Goal: Task Accomplishment & Management: Use online tool/utility

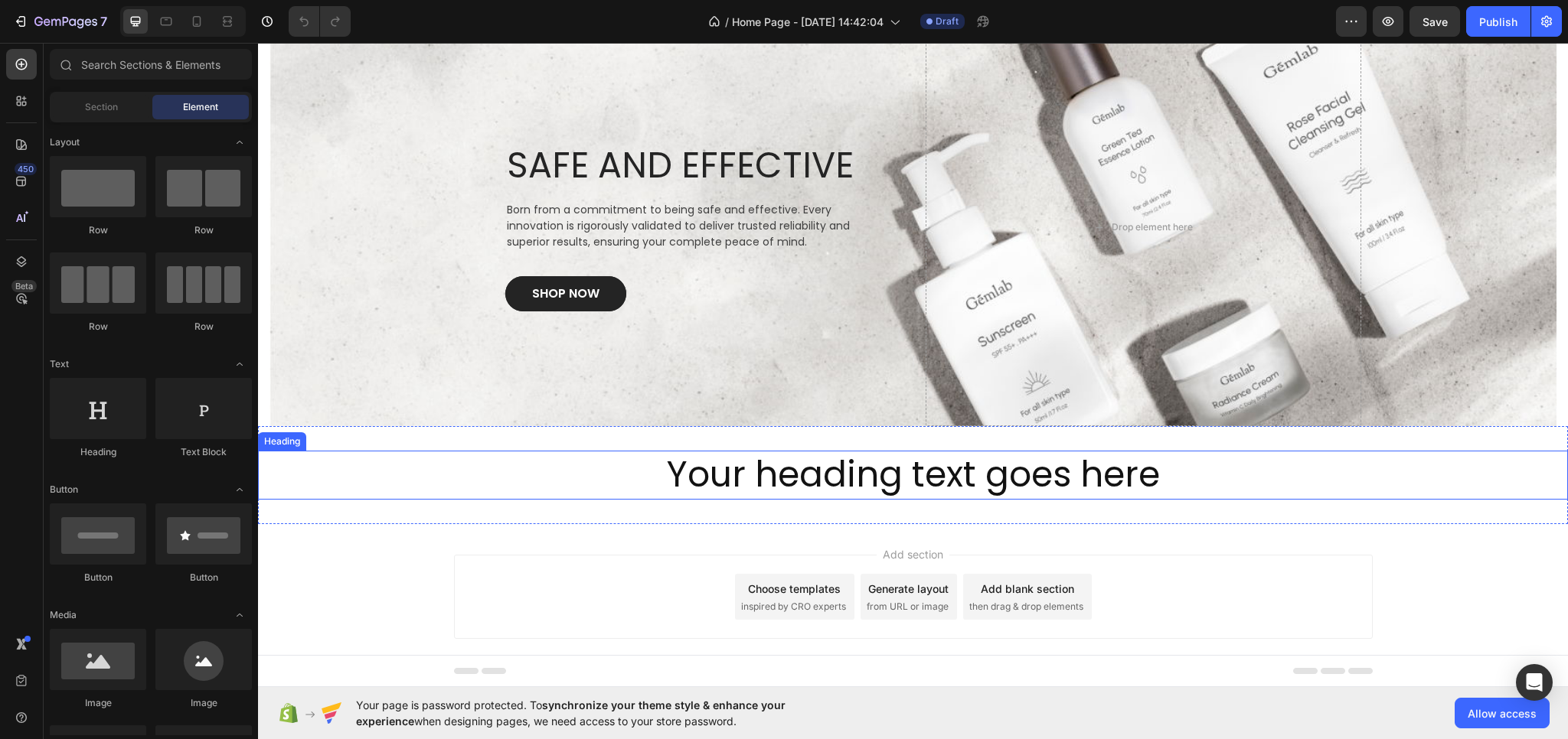
scroll to position [70, 0]
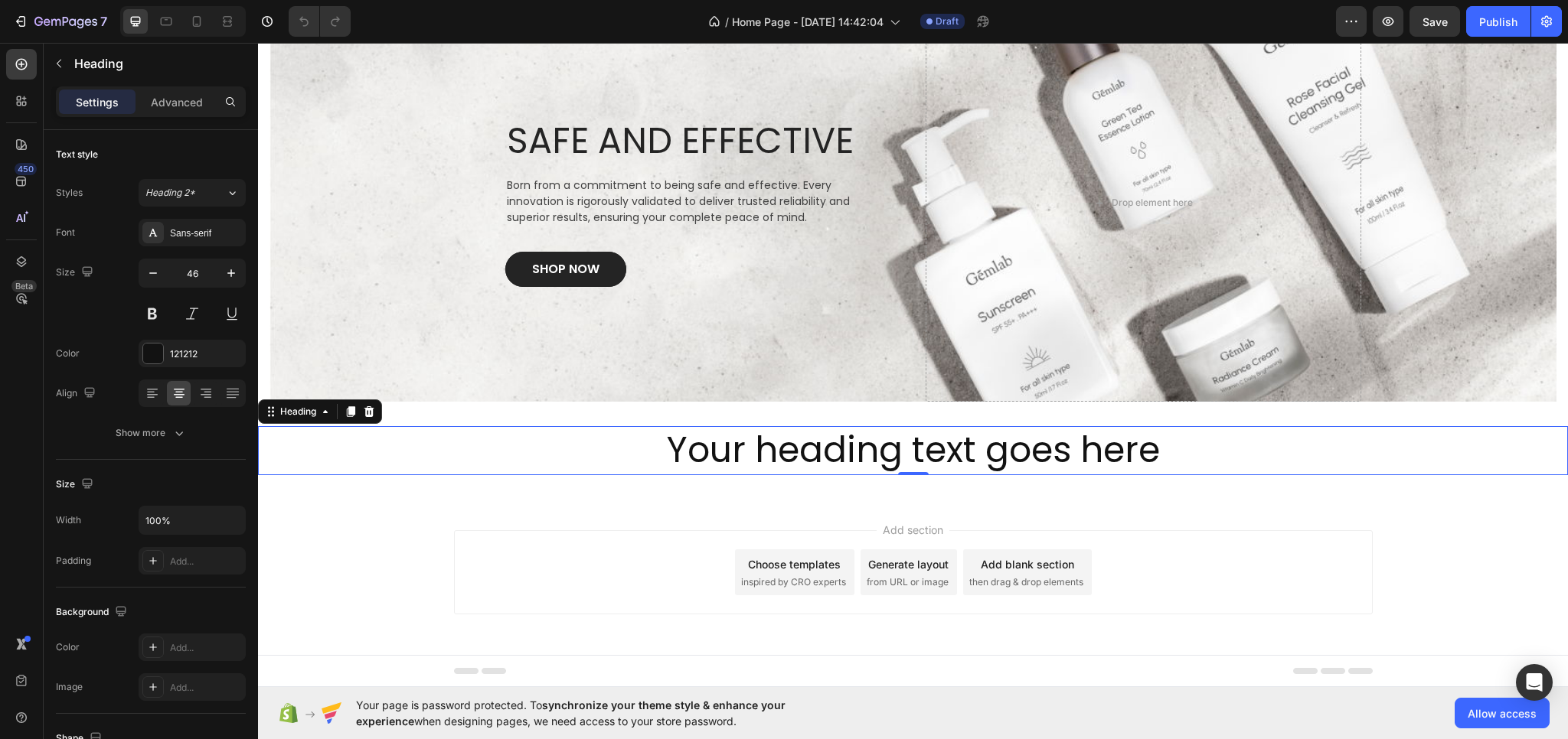
click at [897, 437] on h2 "Your heading text goes here" at bounding box center [913, 451] width 1310 height 49
click at [891, 441] on h2 "Your heading text goes here" at bounding box center [913, 451] width 1310 height 49
click at [891, 441] on p "Your heading text goes here" at bounding box center [912, 451] width 1307 height 46
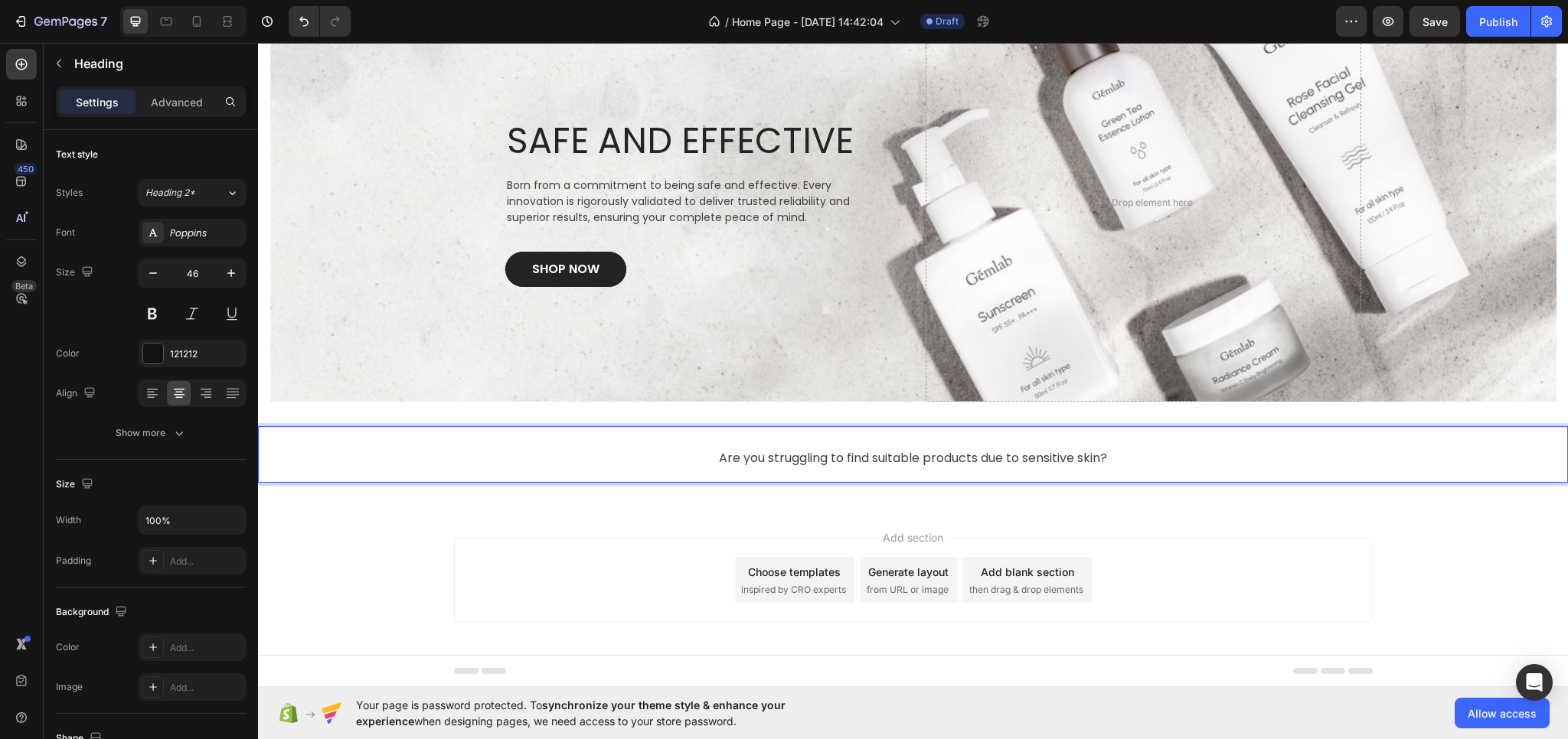
click at [868, 456] on span "Are you struggling to find suitable products due to sensitive skin?" at bounding box center [912, 458] width 388 height 18
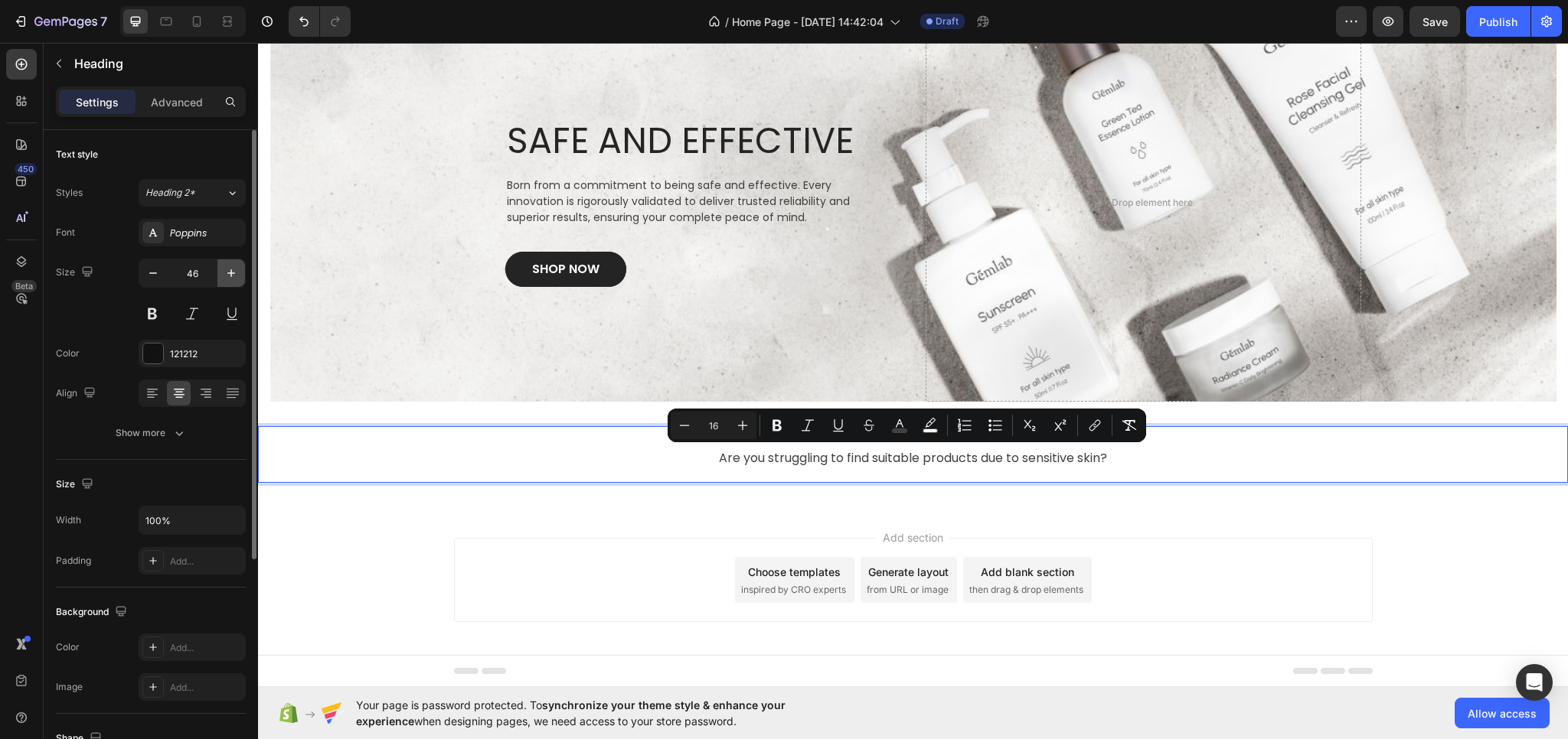
click at [228, 271] on icon "button" at bounding box center [232, 274] width 16 height 16
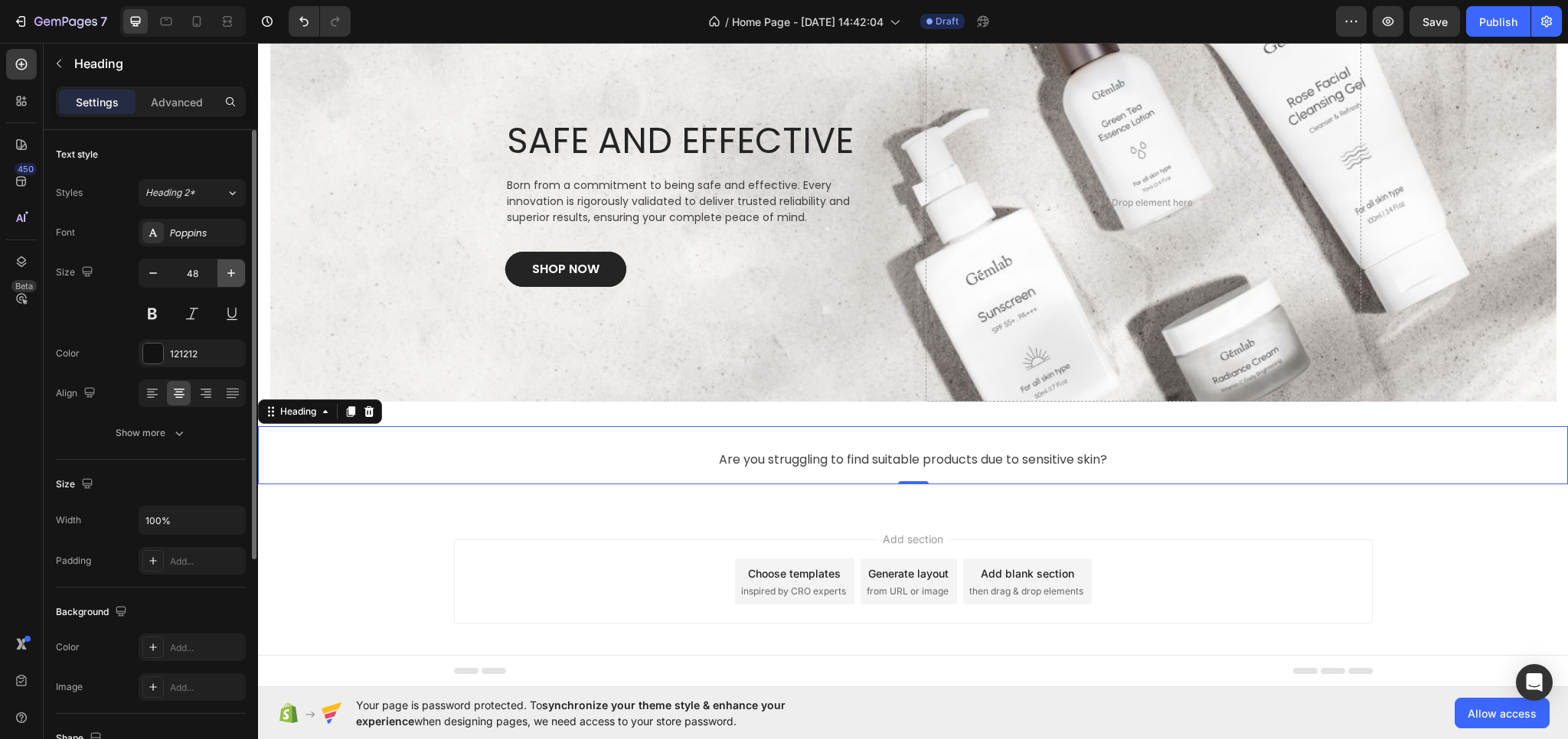
click at [228, 271] on icon "button" at bounding box center [232, 274] width 16 height 16
click at [728, 455] on span "Are you struggling to find suitable products due to sensitive skin?" at bounding box center [912, 460] width 388 height 18
drag, startPoint x: 720, startPoint y: 463, endPoint x: 728, endPoint y: 455, distance: 11.3
click at [728, 455] on span "Are you struggling to find suitable products due to sensitive skin?" at bounding box center [912, 460] width 388 height 18
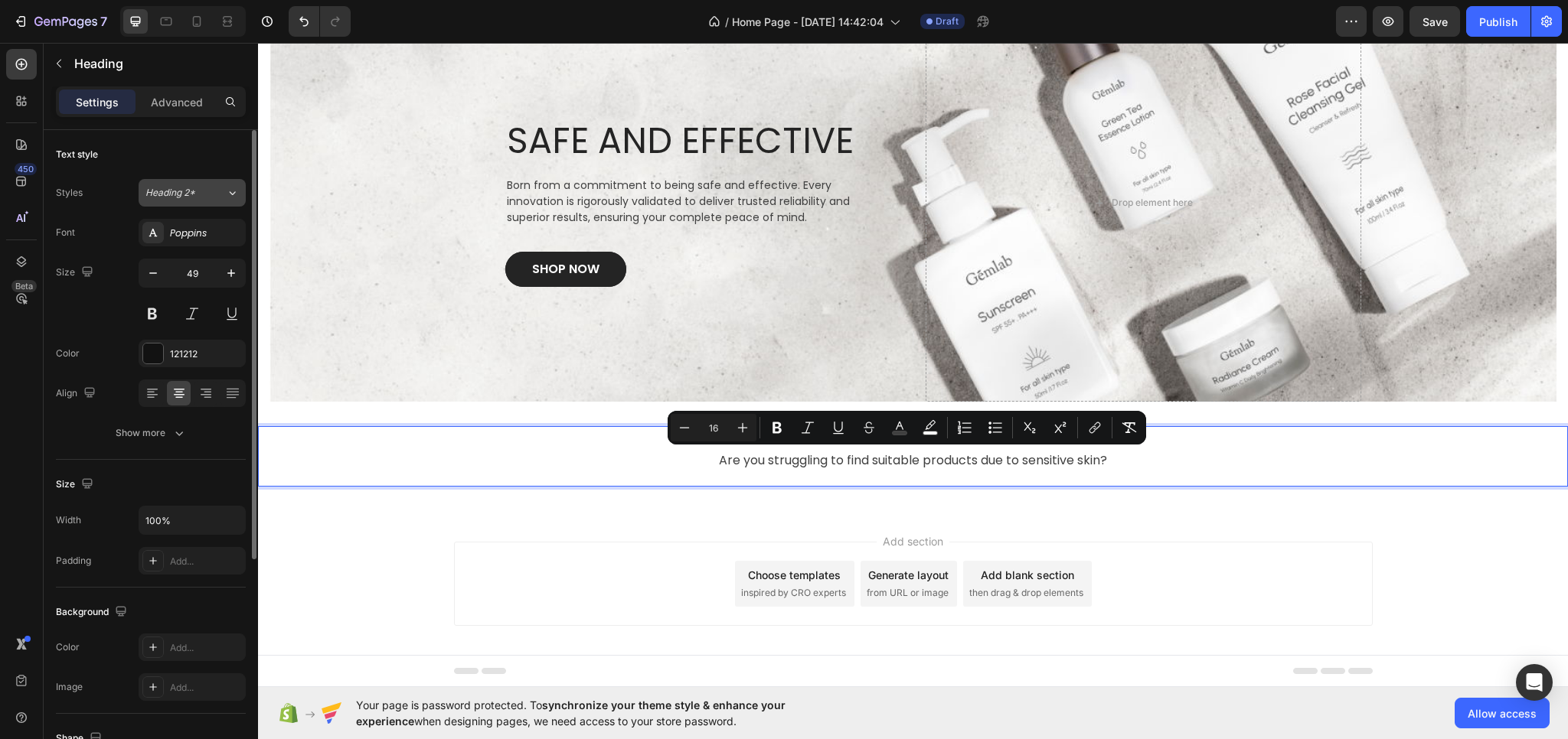
click at [208, 194] on div "Heading 2*" at bounding box center [186, 193] width 80 height 14
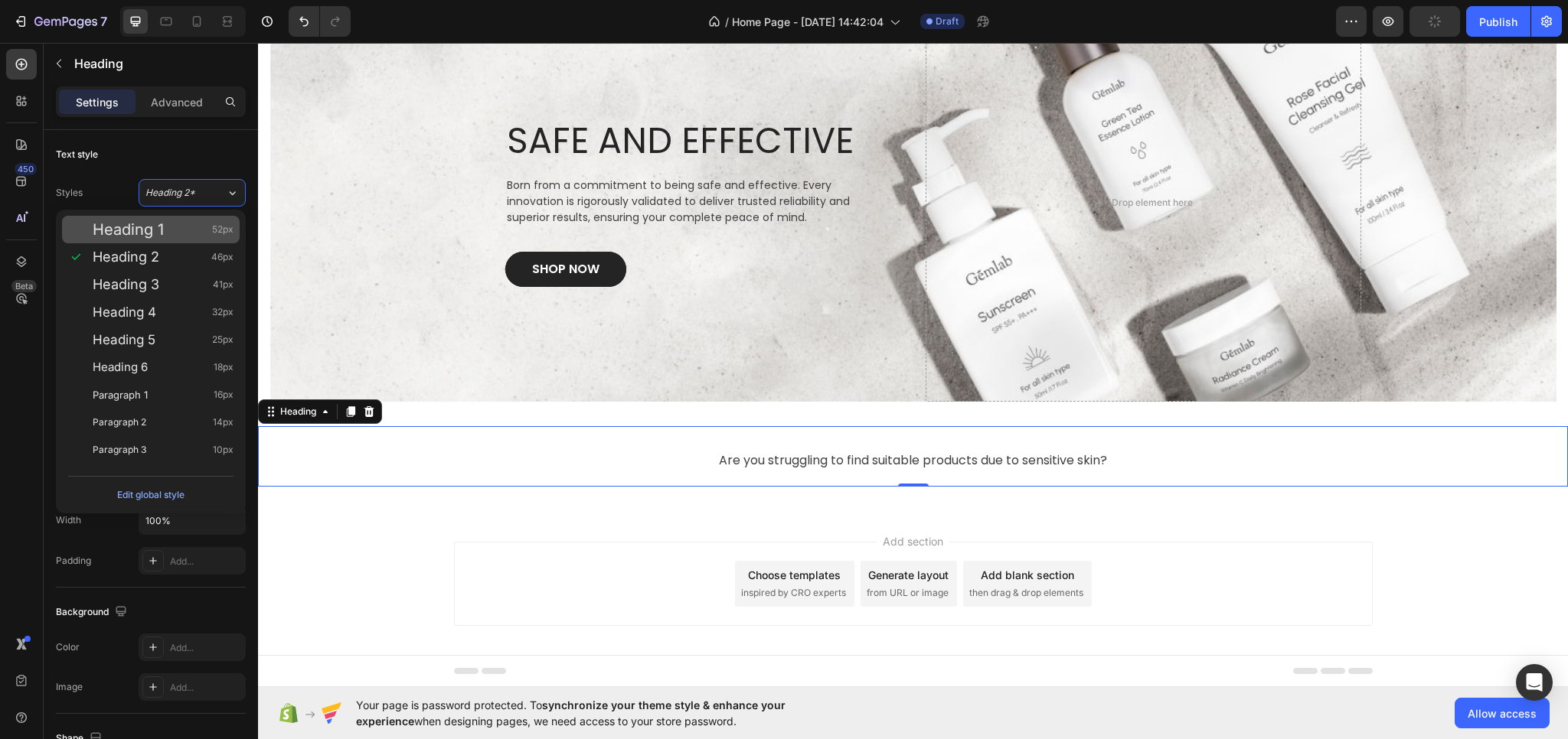
click at [162, 224] on span "Heading 1" at bounding box center [128, 230] width 71 height 16
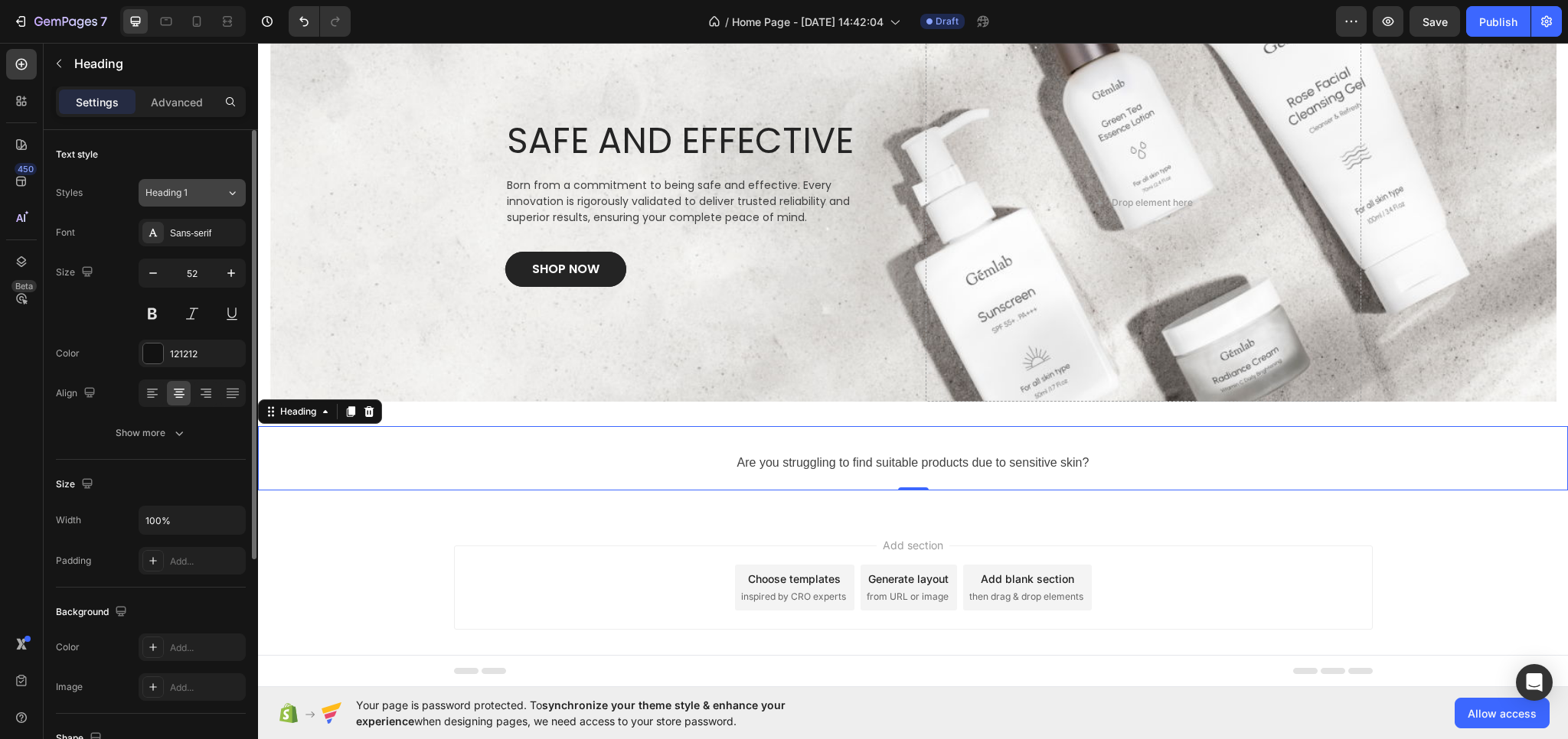
click at [173, 190] on span "Heading 1" at bounding box center [166, 193] width 42 height 14
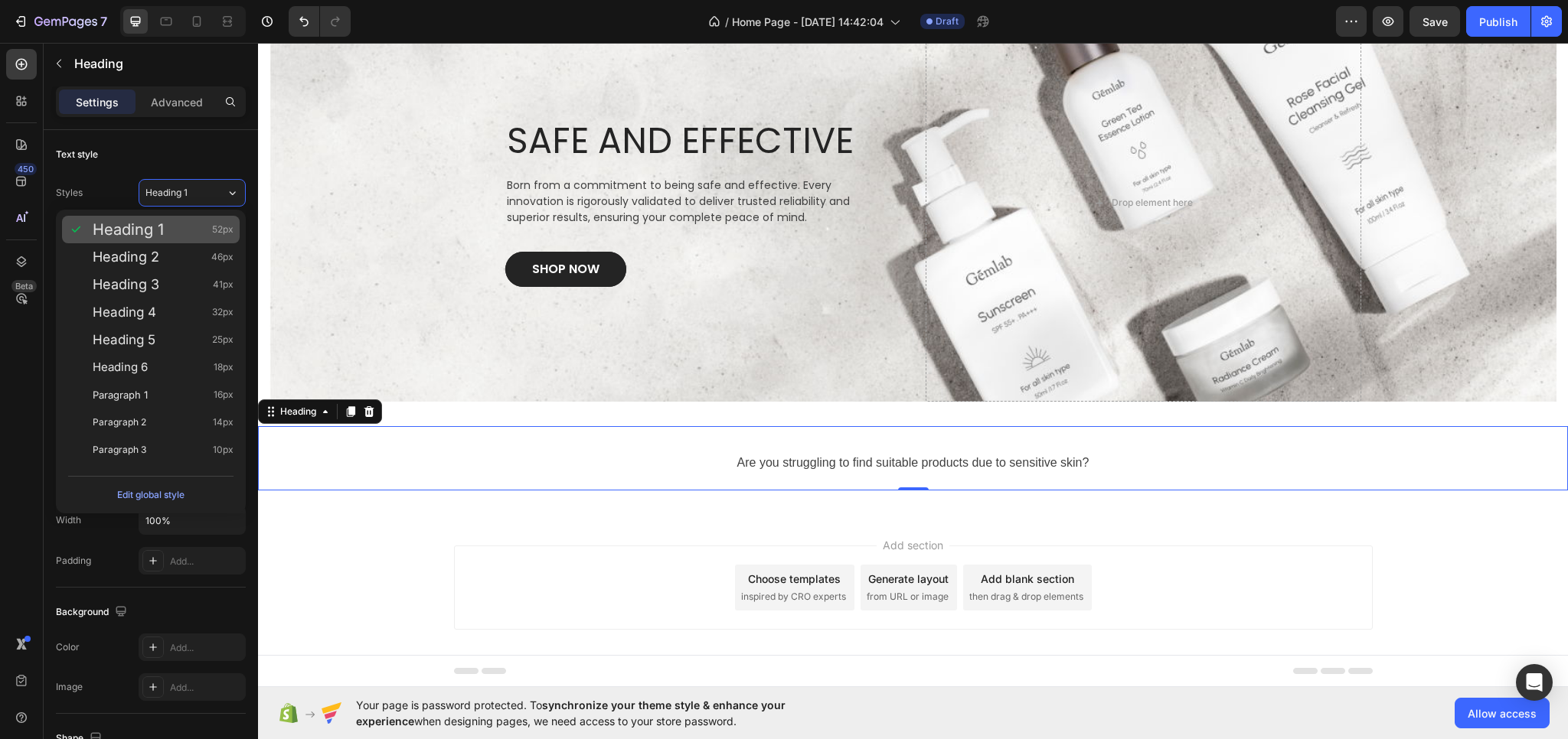
click at [143, 228] on span "Heading 1" at bounding box center [128, 230] width 71 height 16
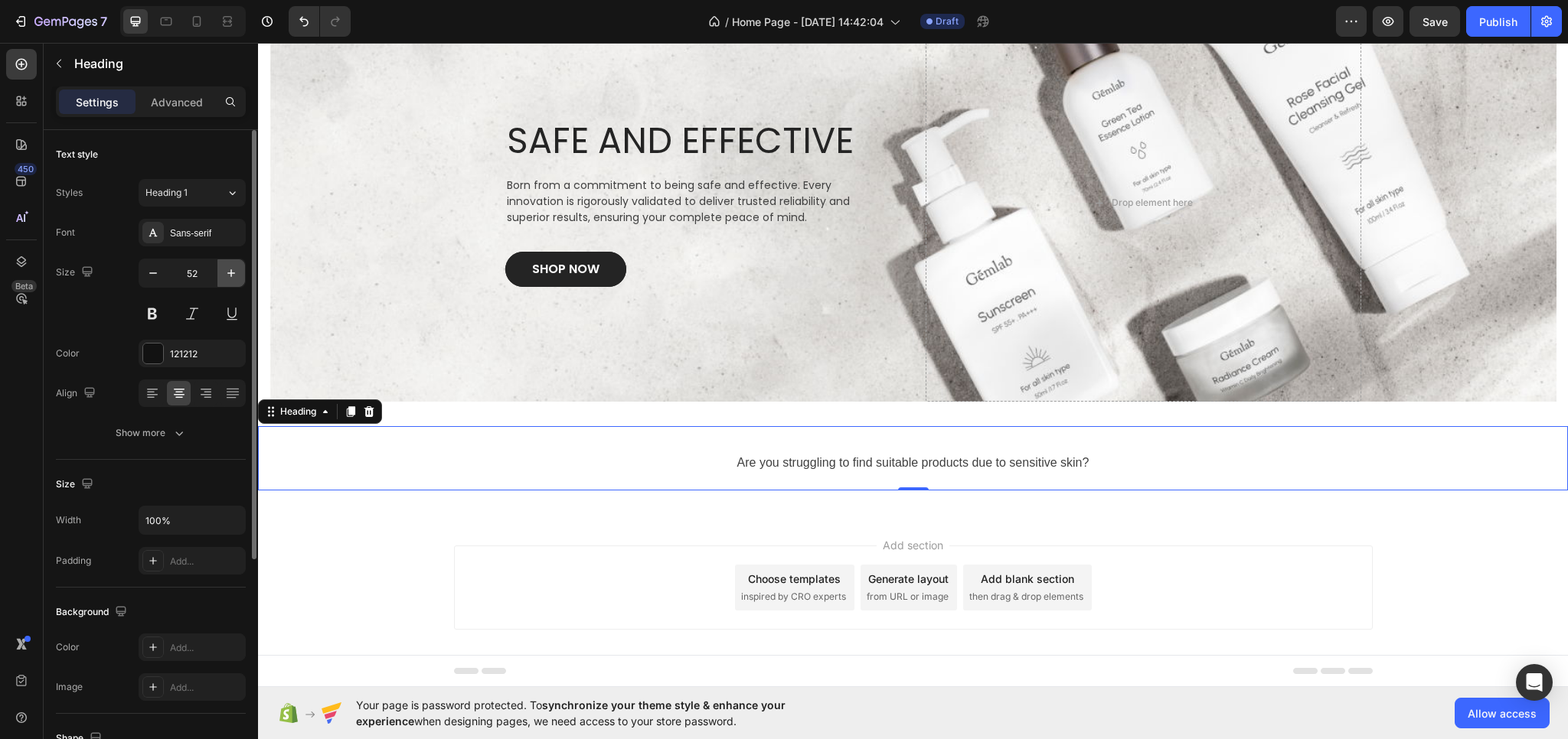
click at [231, 271] on icon "button" at bounding box center [232, 274] width 8 height 8
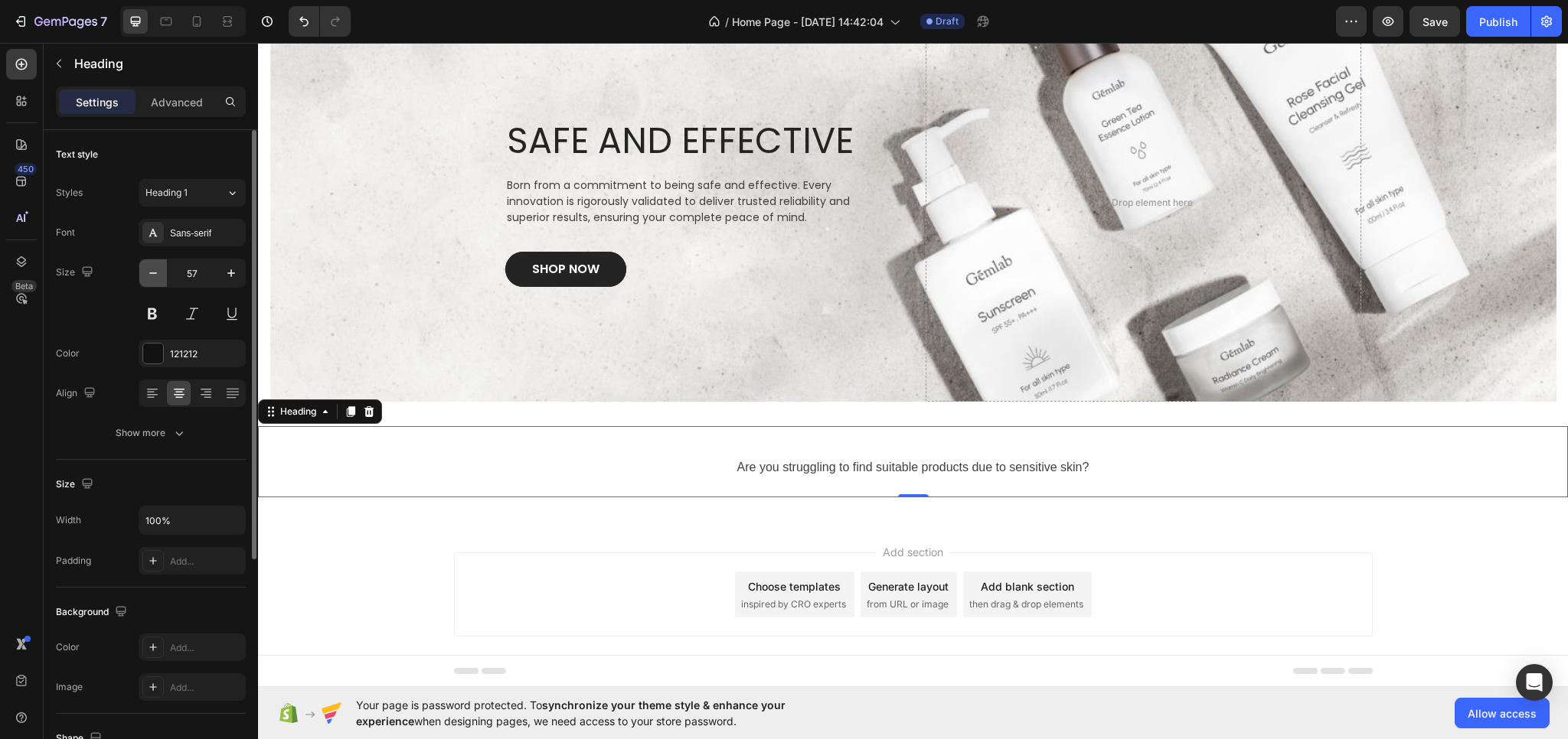
click at [151, 278] on icon "button" at bounding box center [153, 274] width 16 height 16
type input "53"
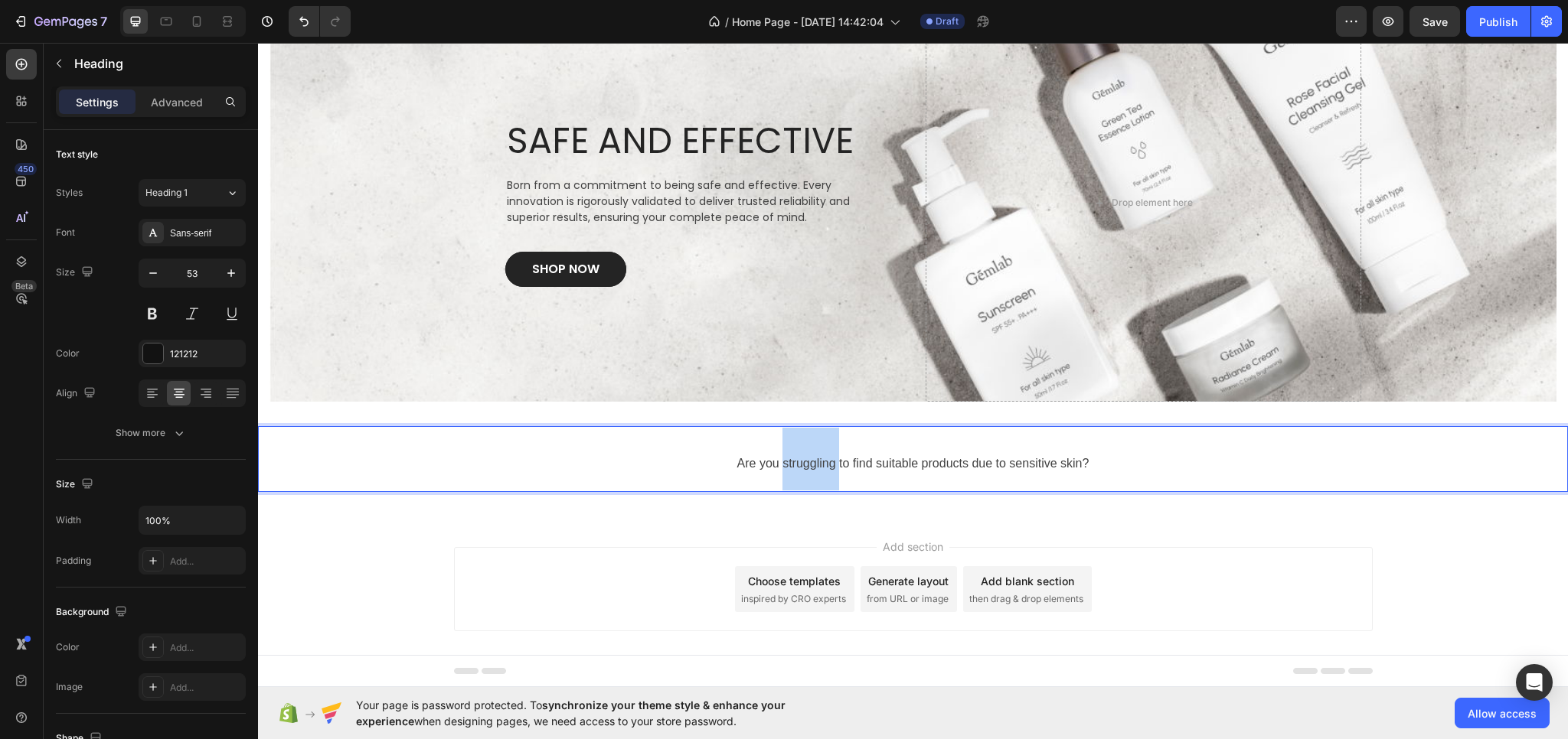
click at [778, 459] on span "Are you struggling to find suitable products due to sensitive skin?" at bounding box center [913, 462] width 352 height 13
drag, startPoint x: 759, startPoint y: 466, endPoint x: 750, endPoint y: 467, distance: 9.1
click at [758, 467] on span "Are you struggling to find suitable products due to sensitive skin?" at bounding box center [913, 462] width 352 height 13
click at [737, 467] on span "Are you struggling to find suitable products due to sensitive skin?" at bounding box center [913, 462] width 352 height 13
click at [753, 465] on span "Are you struggling to find suitable products due to sensitive skin?" at bounding box center [913, 462] width 352 height 13
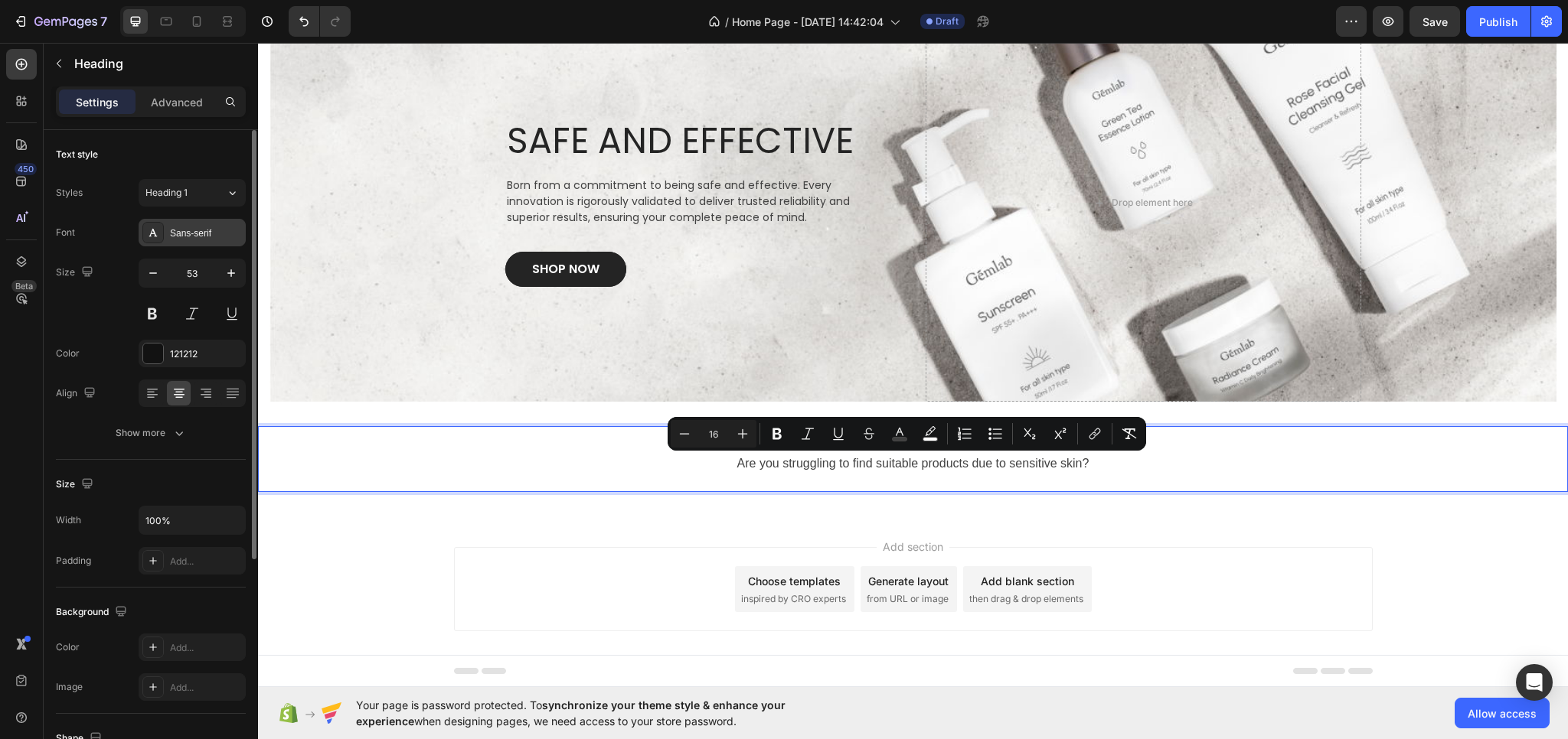
click at [175, 234] on div "Sans-serif" at bounding box center [206, 234] width 72 height 14
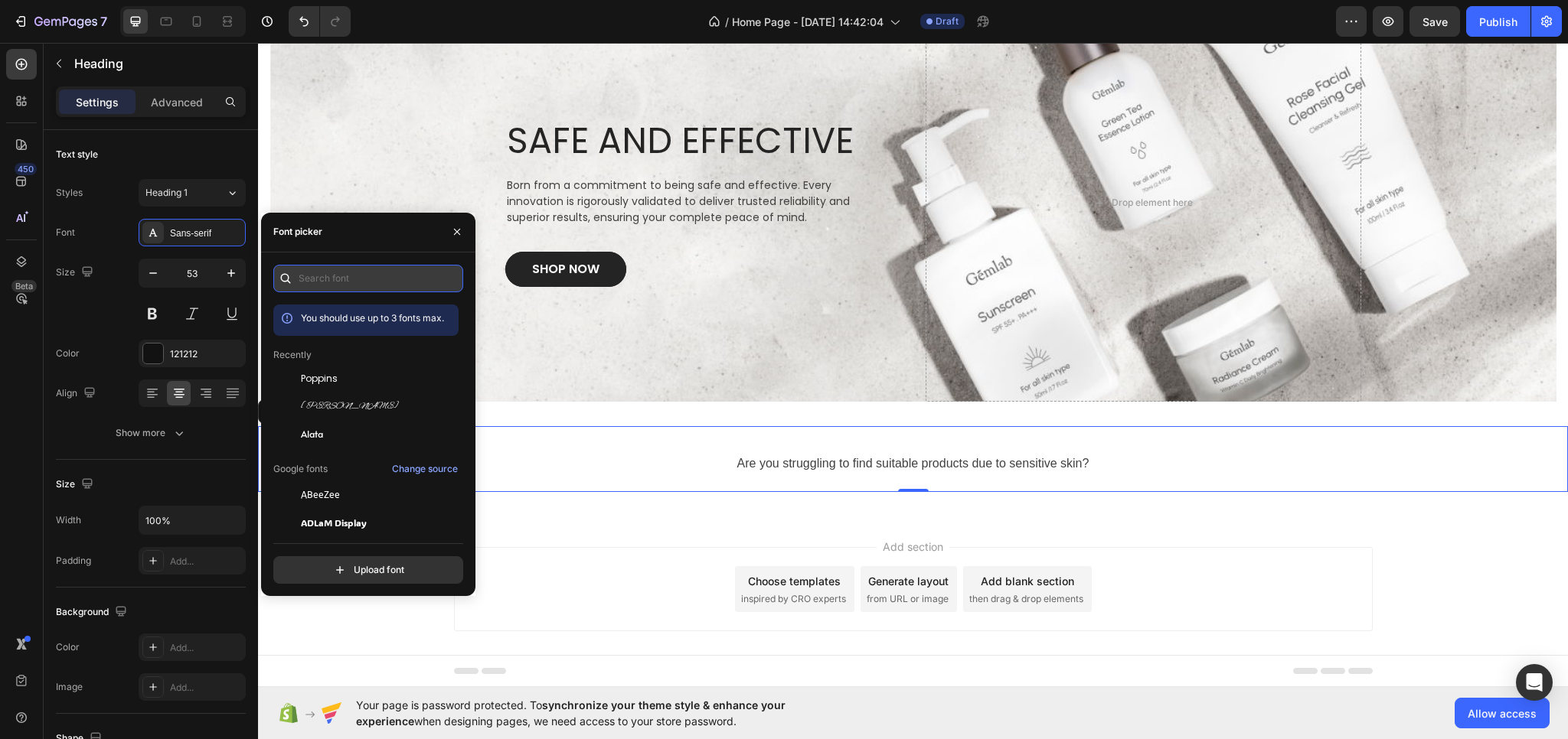
click at [312, 275] on input "text" at bounding box center [369, 279] width 190 height 27
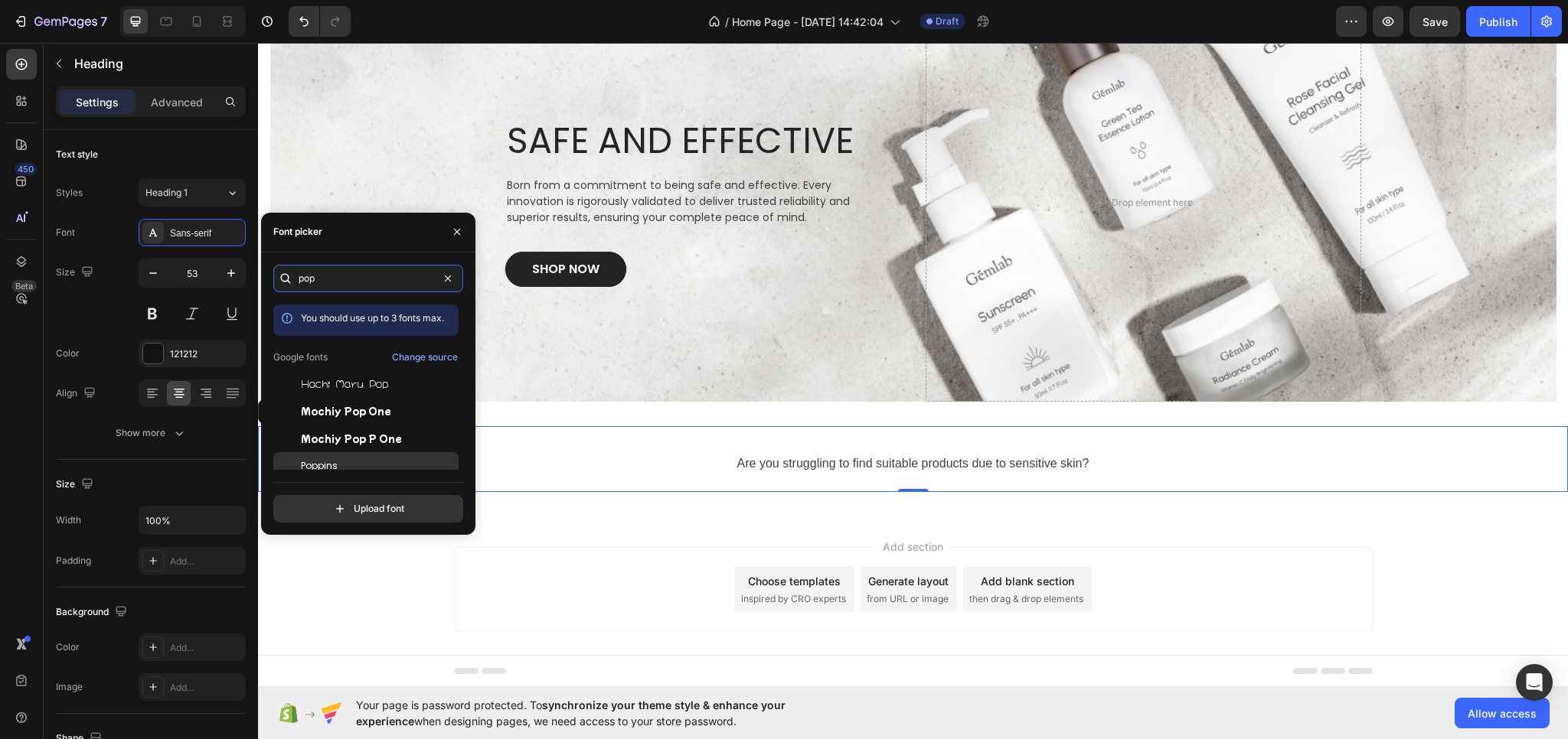
type input "pop"
click at [309, 461] on span "Poppins" at bounding box center [320, 466] width 37 height 14
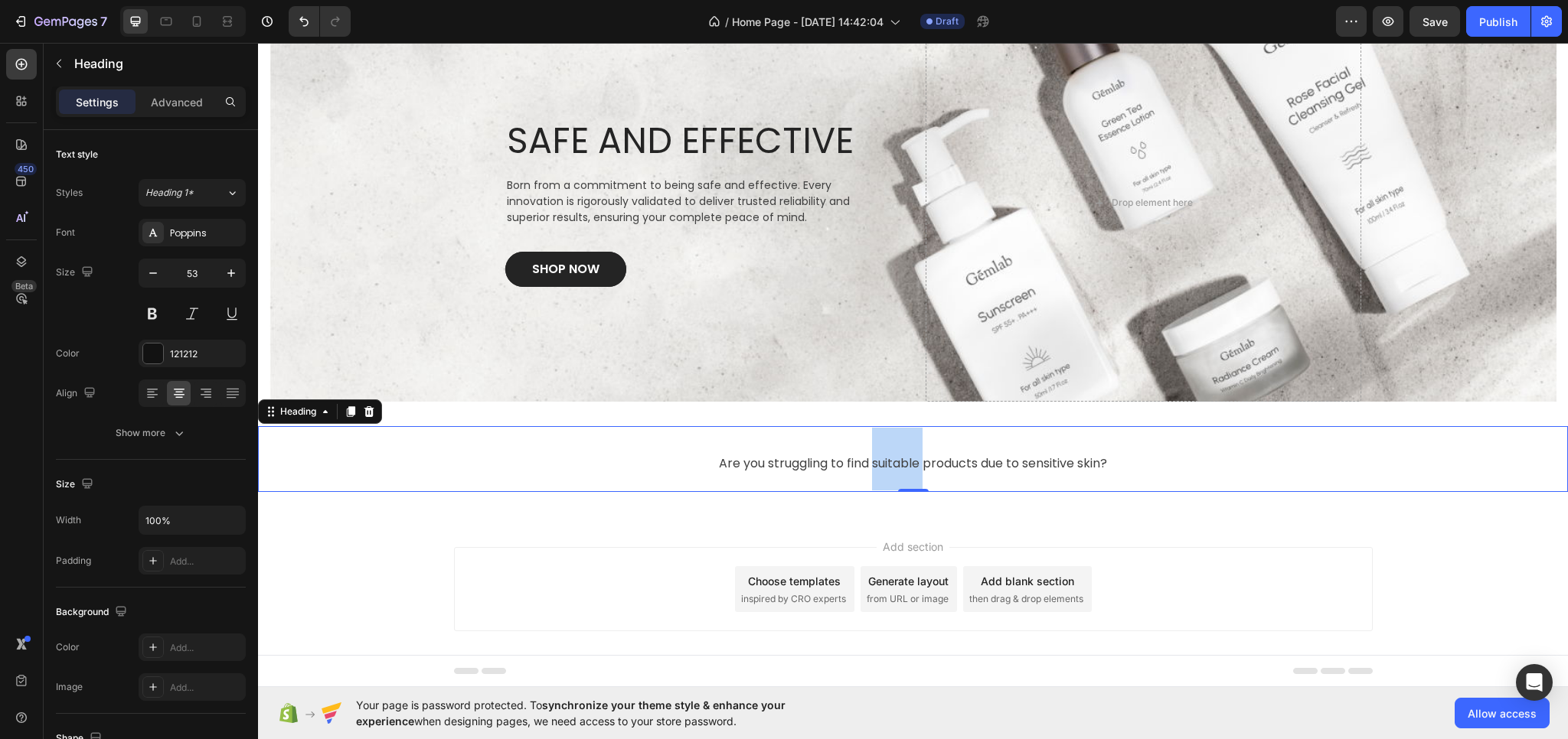
click at [888, 459] on span "Are you struggling to find suitable products due to sensitive skin?" at bounding box center [912, 463] width 388 height 18
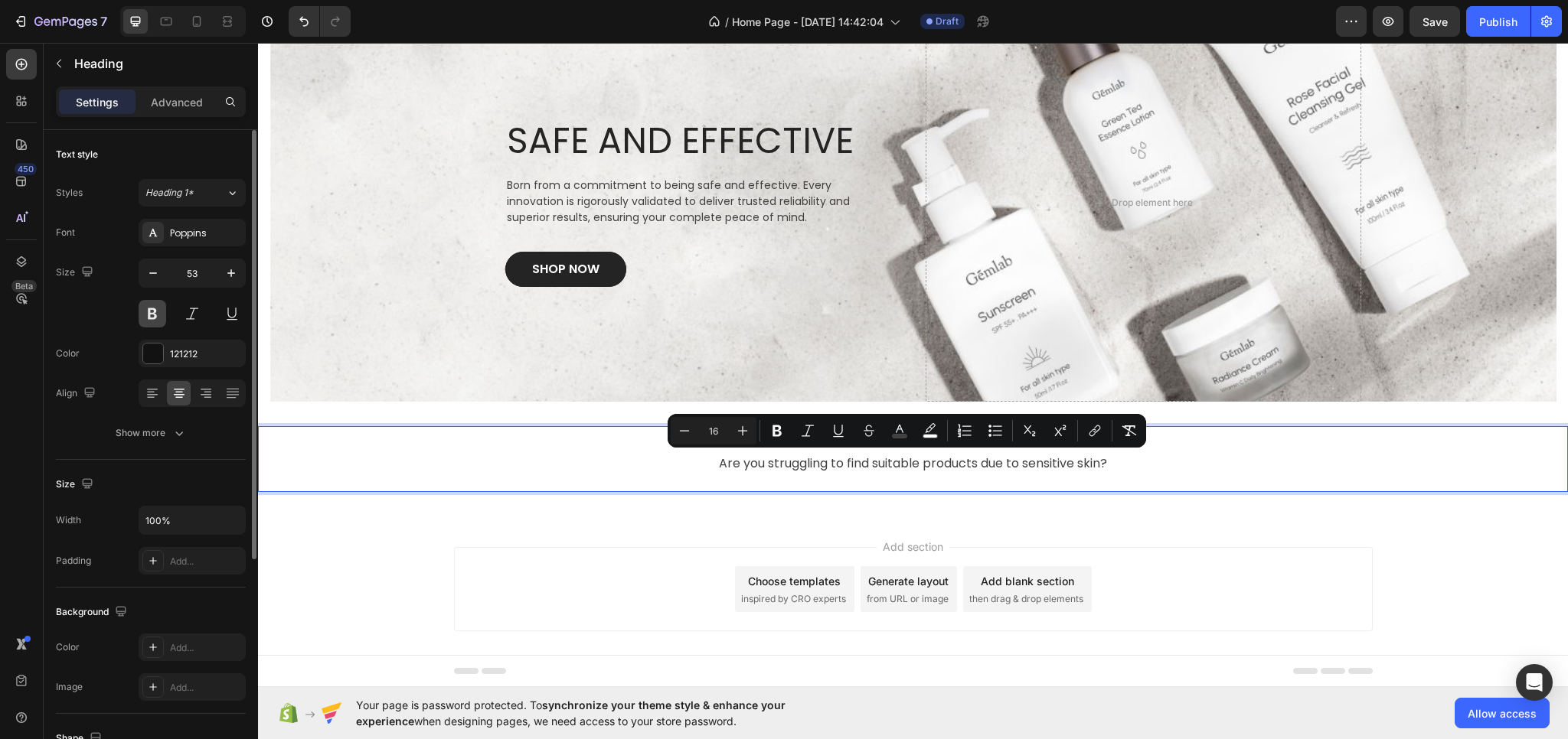
click at [152, 313] on button at bounding box center [152, 314] width 27 height 27
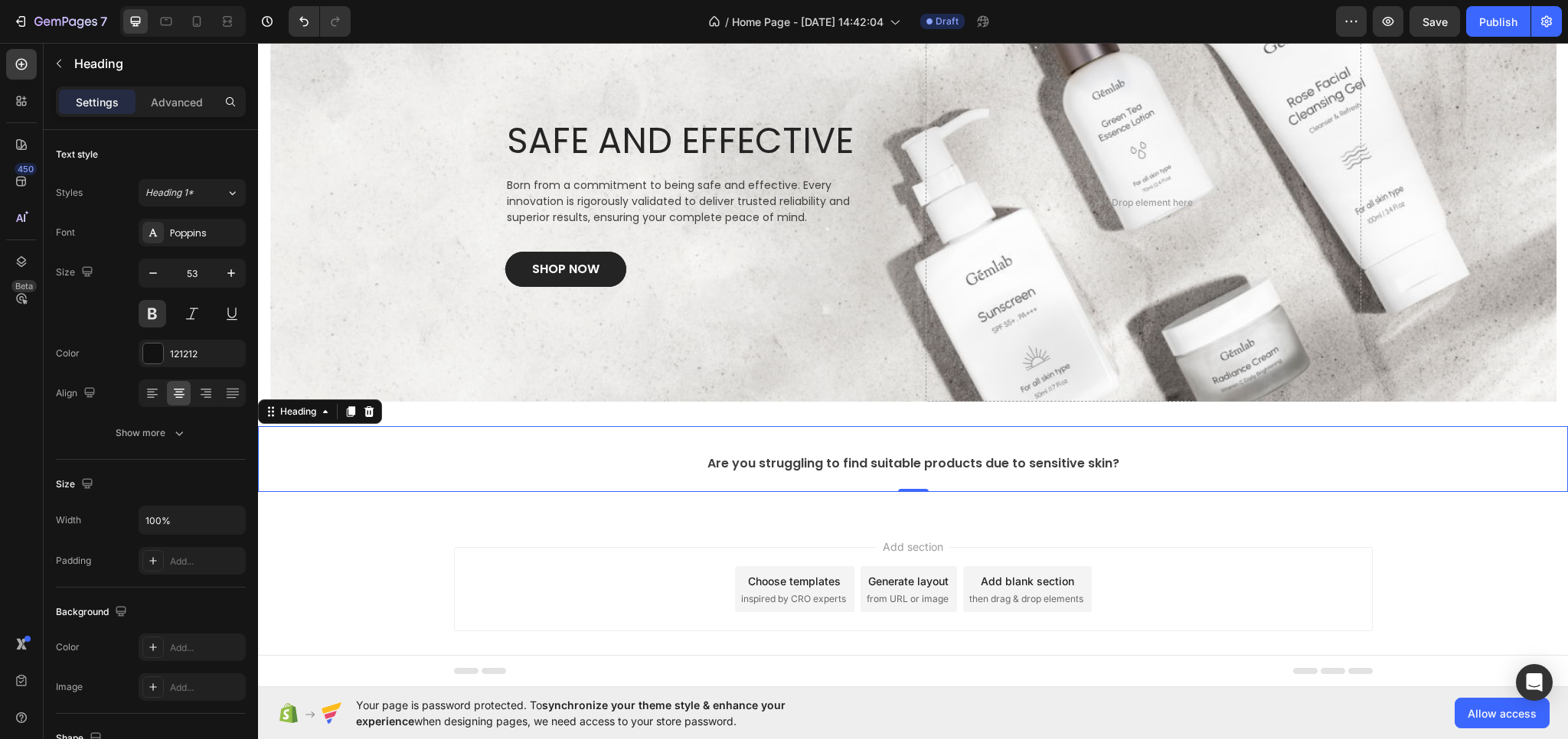
click at [824, 468] on span "Are you struggling to find suitable products due to sensitive skin?" at bounding box center [913, 463] width 412 height 18
click at [800, 463] on span "Are you struggling to find suitable products due to sensitive skin?" at bounding box center [913, 463] width 412 height 18
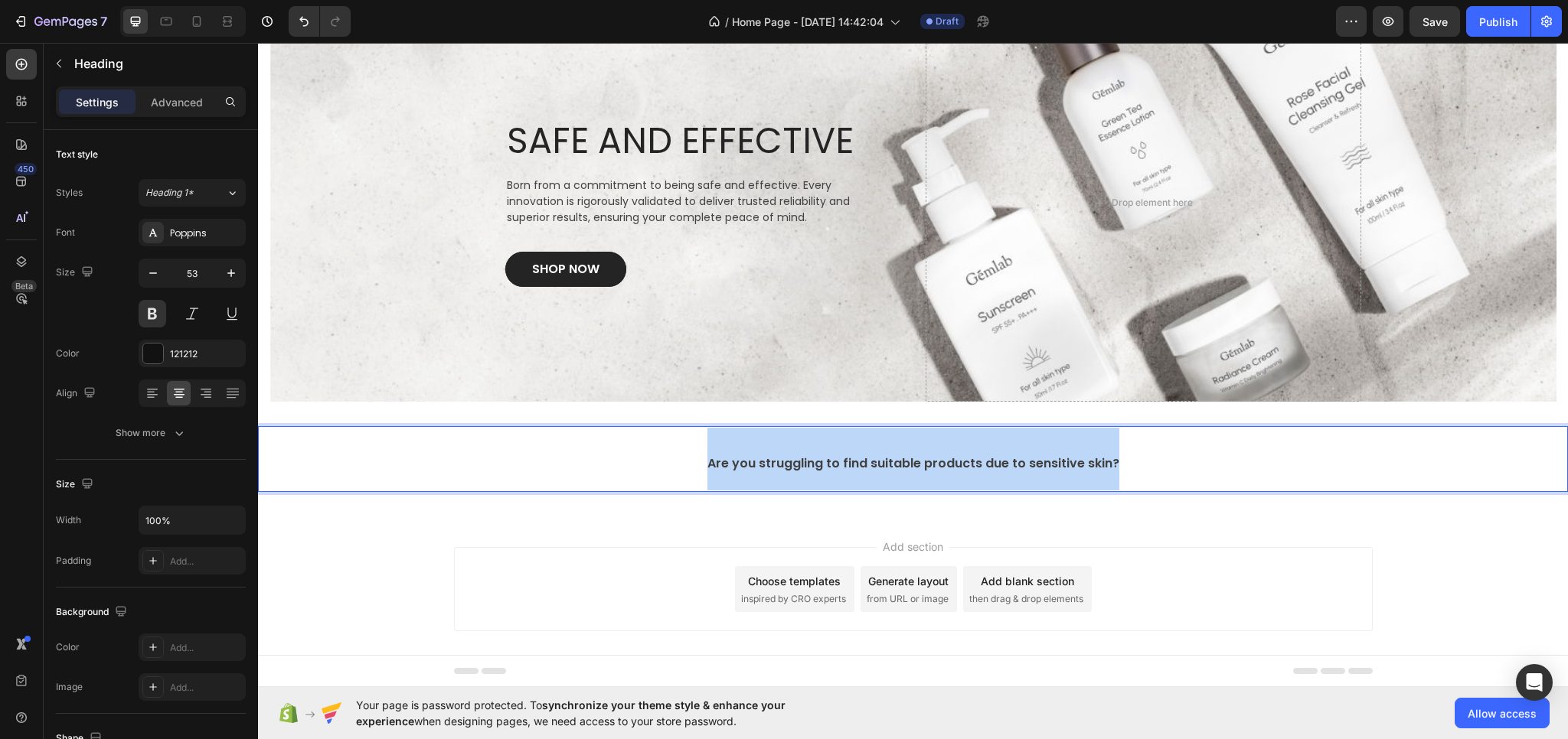
click at [800, 463] on span "Are you struggling to find suitable products due to sensitive skin?" at bounding box center [913, 463] width 412 height 18
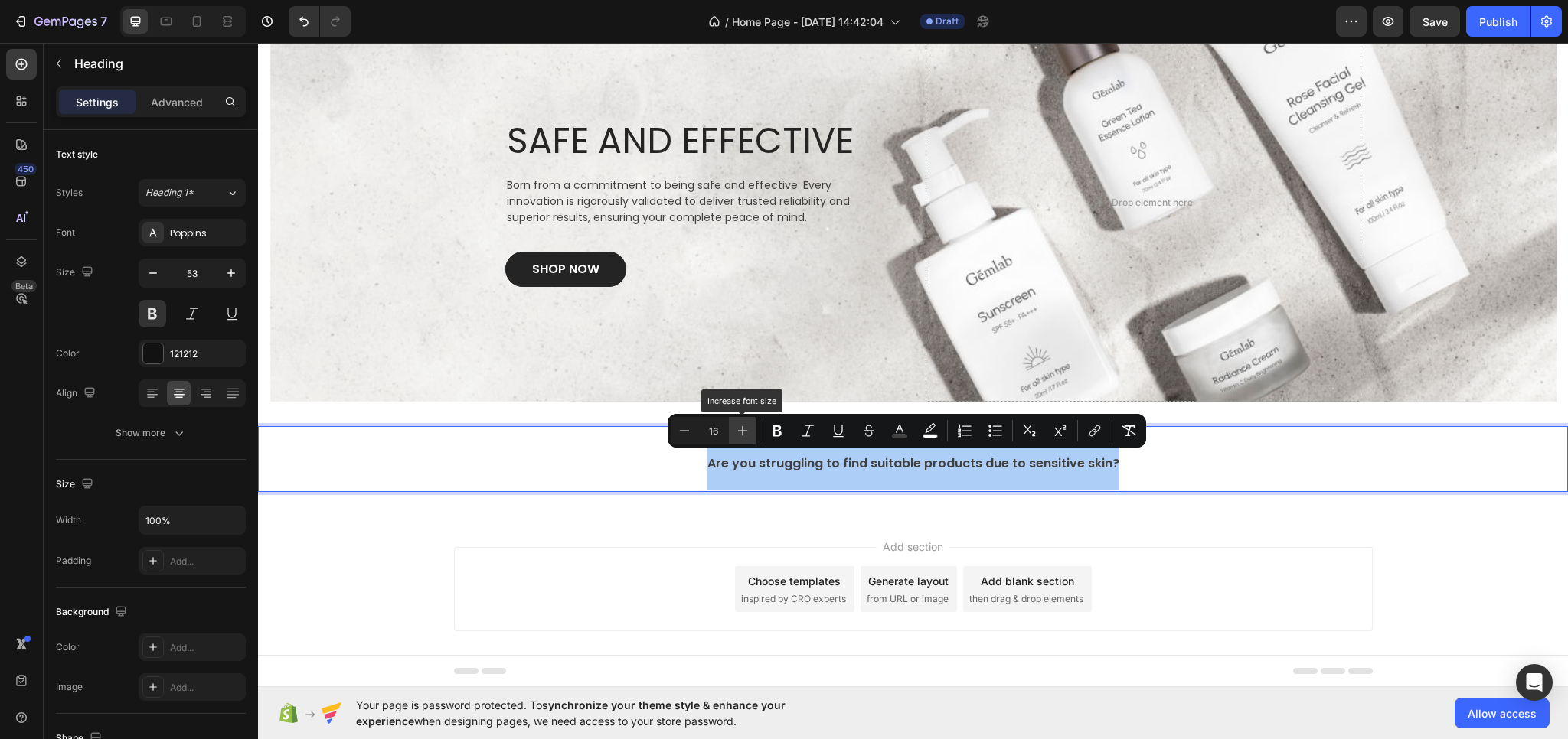
click at [736, 426] on icon "Editor contextual toolbar" at bounding box center [743, 431] width 16 height 16
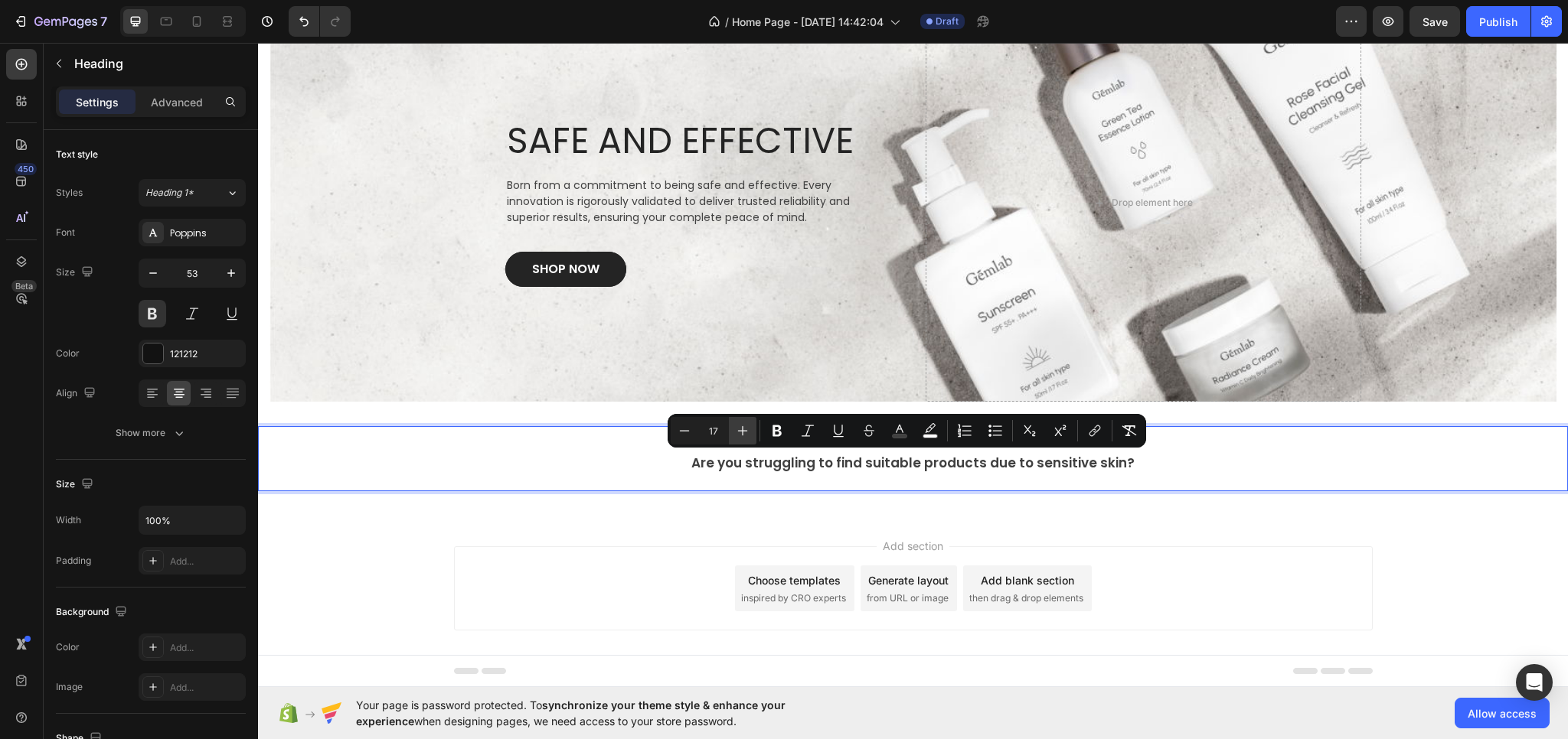
click at [739, 427] on icon "Editor contextual toolbar" at bounding box center [743, 431] width 16 height 16
click at [739, 428] on icon "Editor contextual toolbar" at bounding box center [743, 431] width 16 height 16
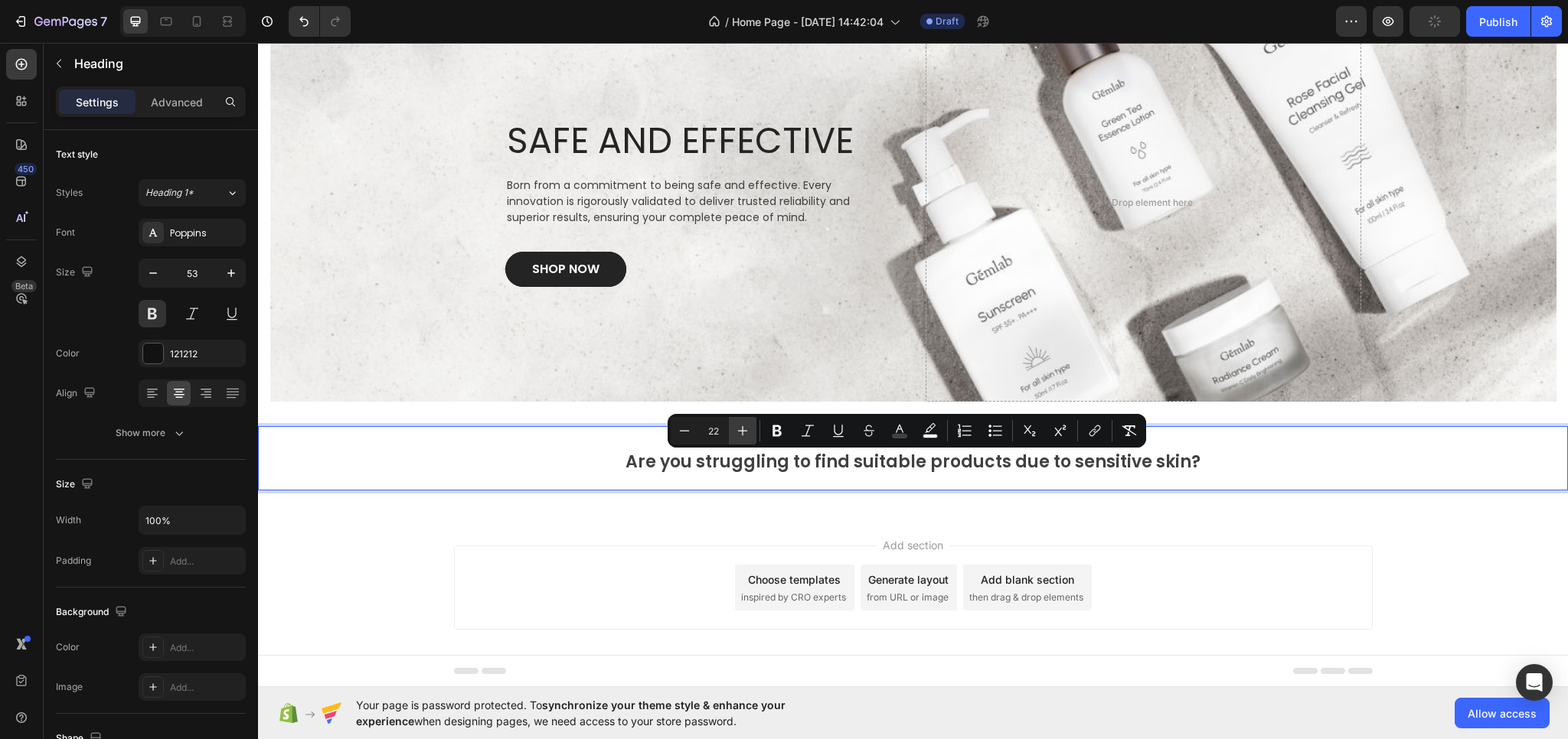
click at [739, 428] on icon "Editor contextual toolbar" at bounding box center [743, 431] width 16 height 16
click at [677, 436] on icon "Editor contextual toolbar" at bounding box center [684, 431] width 16 height 16
type input "22"
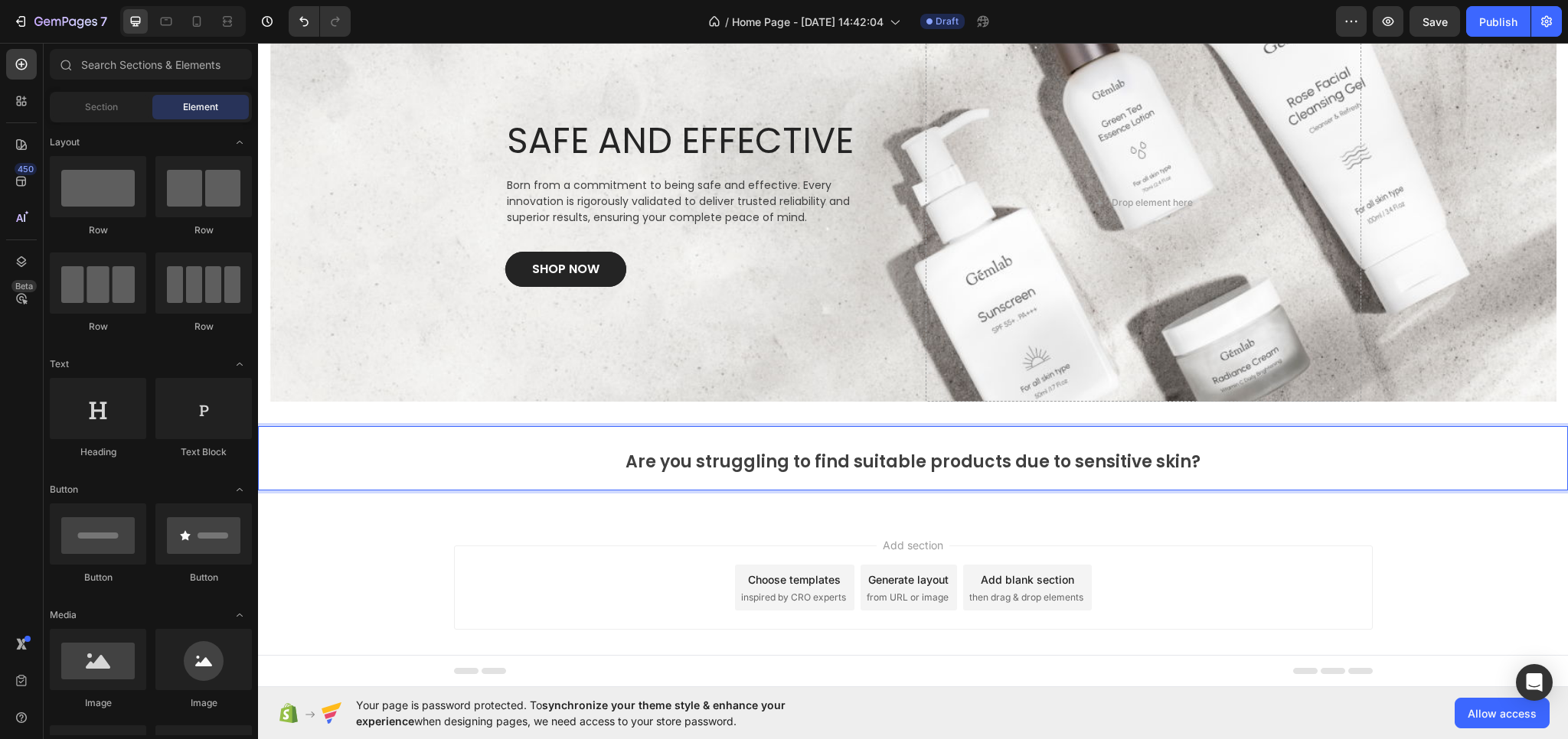
click at [640, 540] on div "Add section Choose templates inspired by CRO experts Generate layout from URL o…" at bounding box center [913, 609] width 1310 height 189
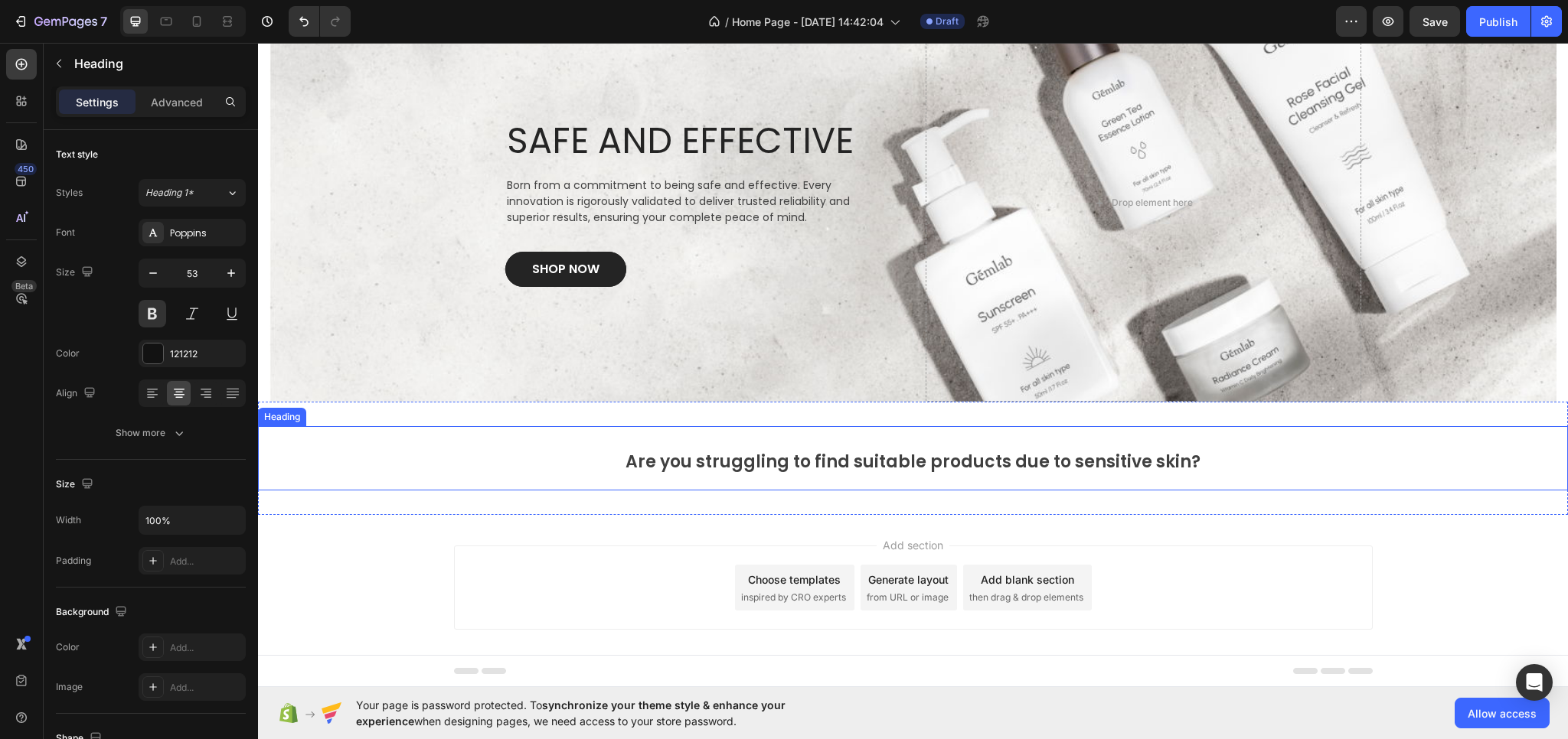
click at [829, 481] on p "⁠⁠⁠⁠⁠⁠⁠ Are you struggling to find suitable products due to sensitive skin?" at bounding box center [912, 458] width 1307 height 62
click at [354, 413] on icon at bounding box center [351, 412] width 9 height 11
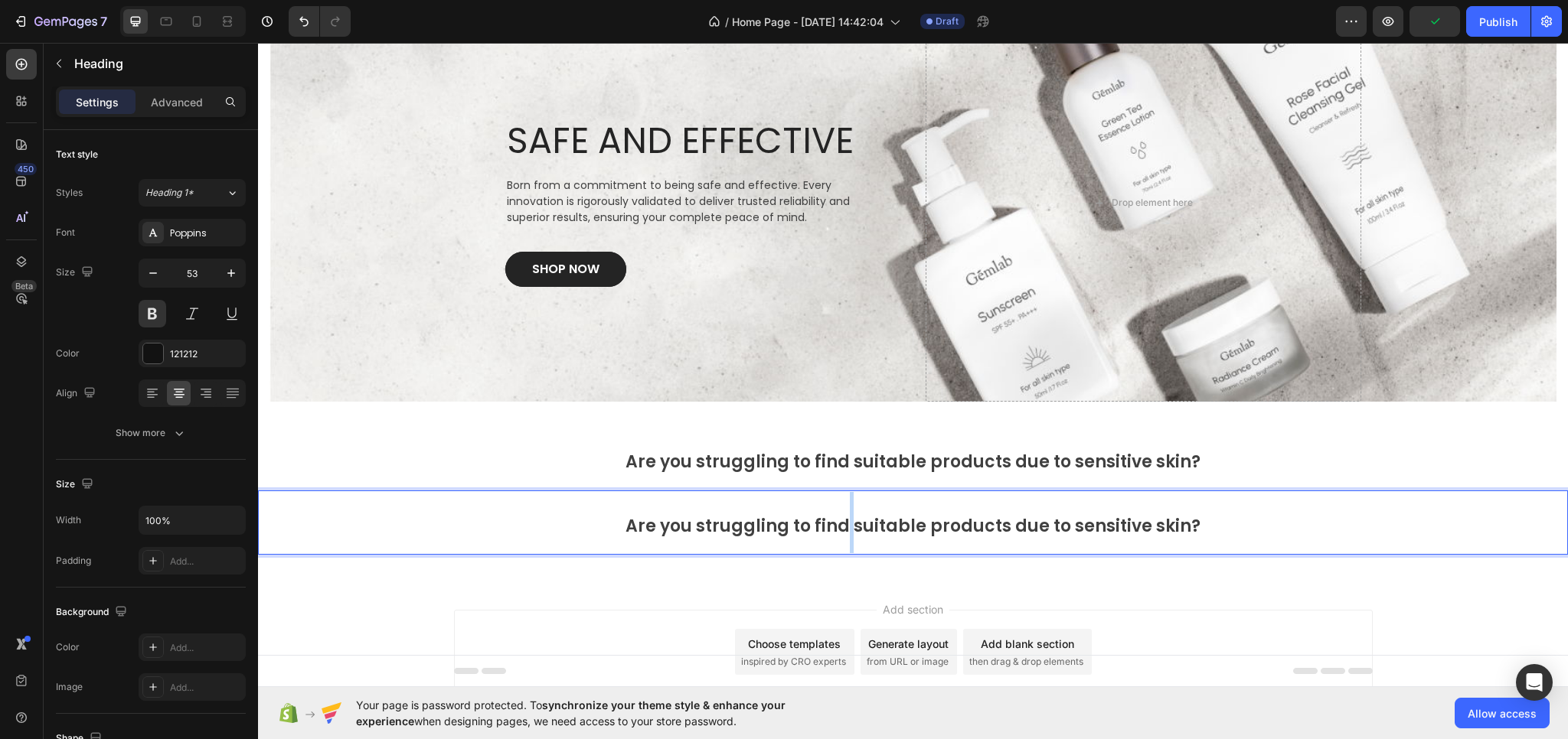
click at [839, 531] on span "Are you struggling to find suitable products due to sensitive skin?" at bounding box center [913, 526] width 575 height 23
click at [835, 520] on span "Have you been wasting money on skincare that fails to deliver visible results?" at bounding box center [912, 528] width 488 height 18
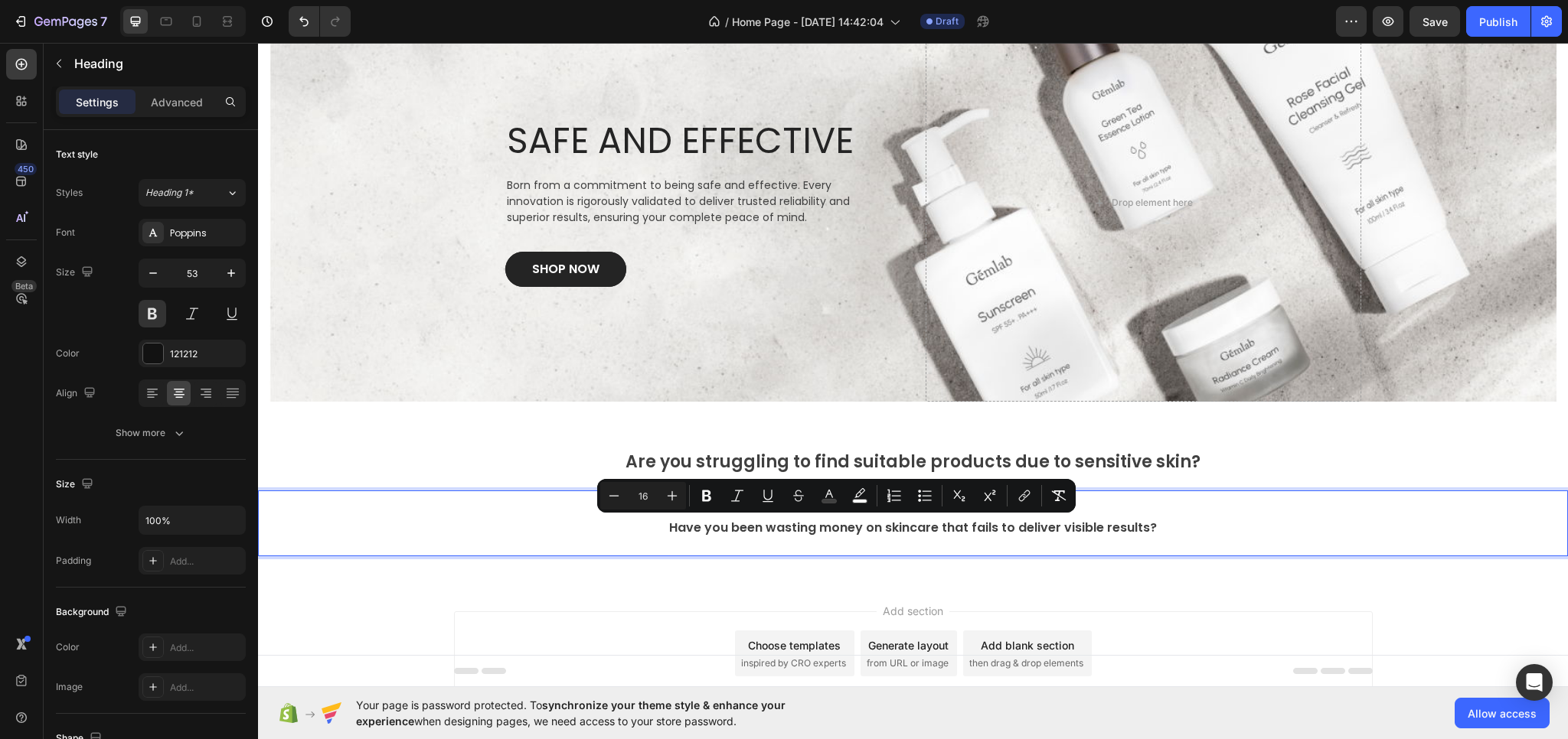
click at [809, 528] on span "Have you been wasting money on skincare that fails to deliver visible results?" at bounding box center [912, 528] width 488 height 18
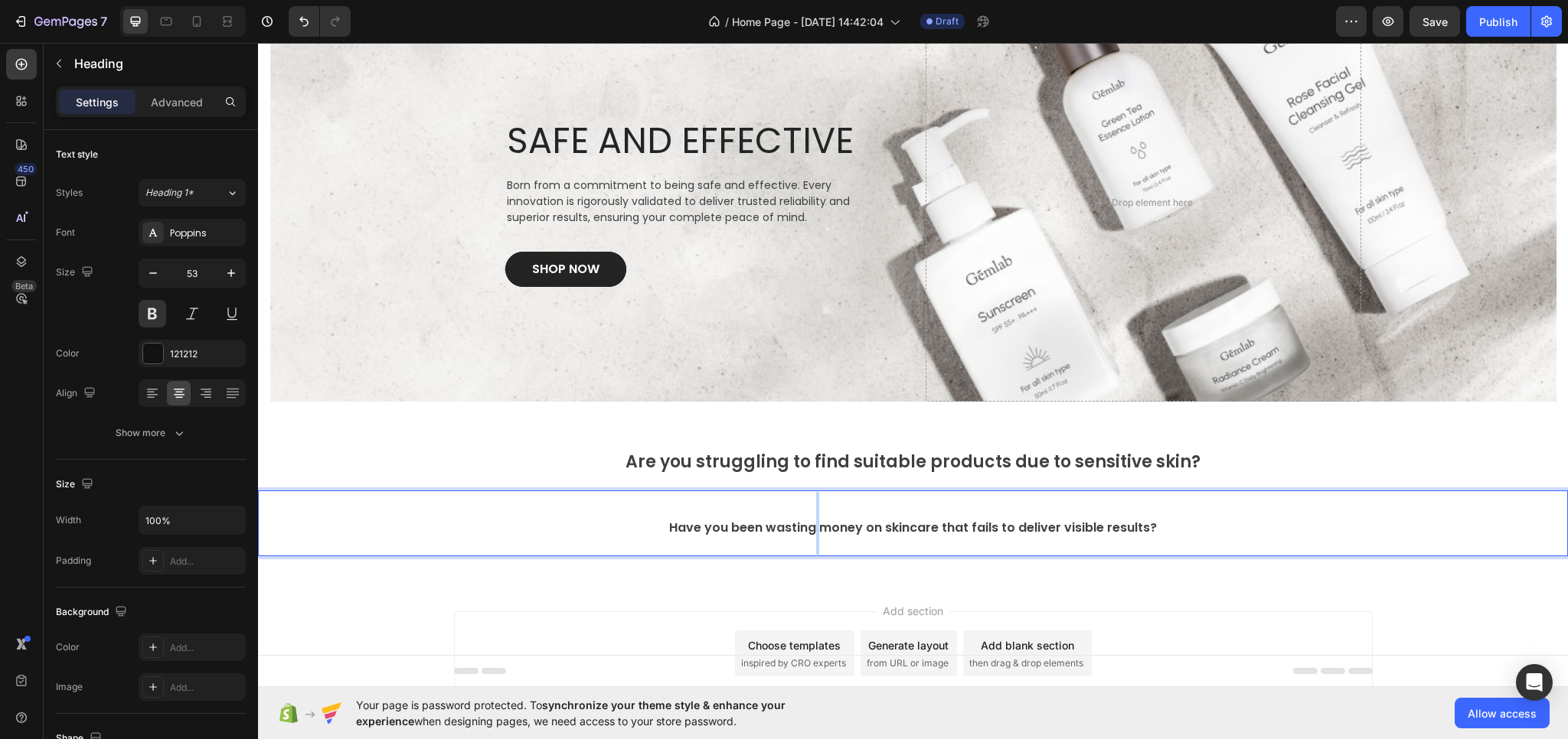
click at [809, 528] on span "Have you been wasting money on skincare that fails to deliver visible results?" at bounding box center [912, 528] width 488 height 18
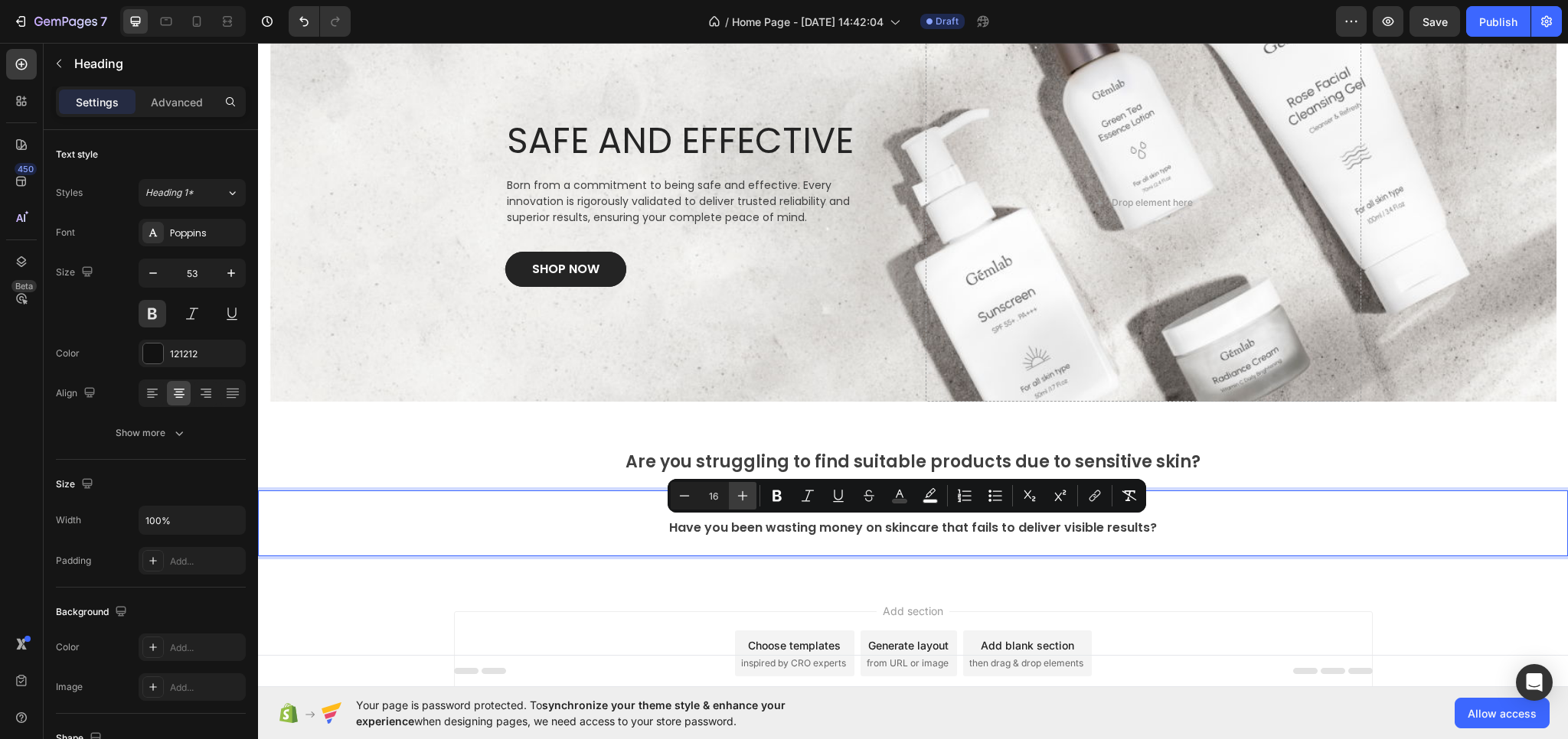
click at [739, 494] on icon "Editor contextual toolbar" at bounding box center [743, 497] width 16 height 16
type input "19"
click at [708, 460] on span "Are you struggling to find suitable products due to sensitive skin?" at bounding box center [913, 461] width 575 height 23
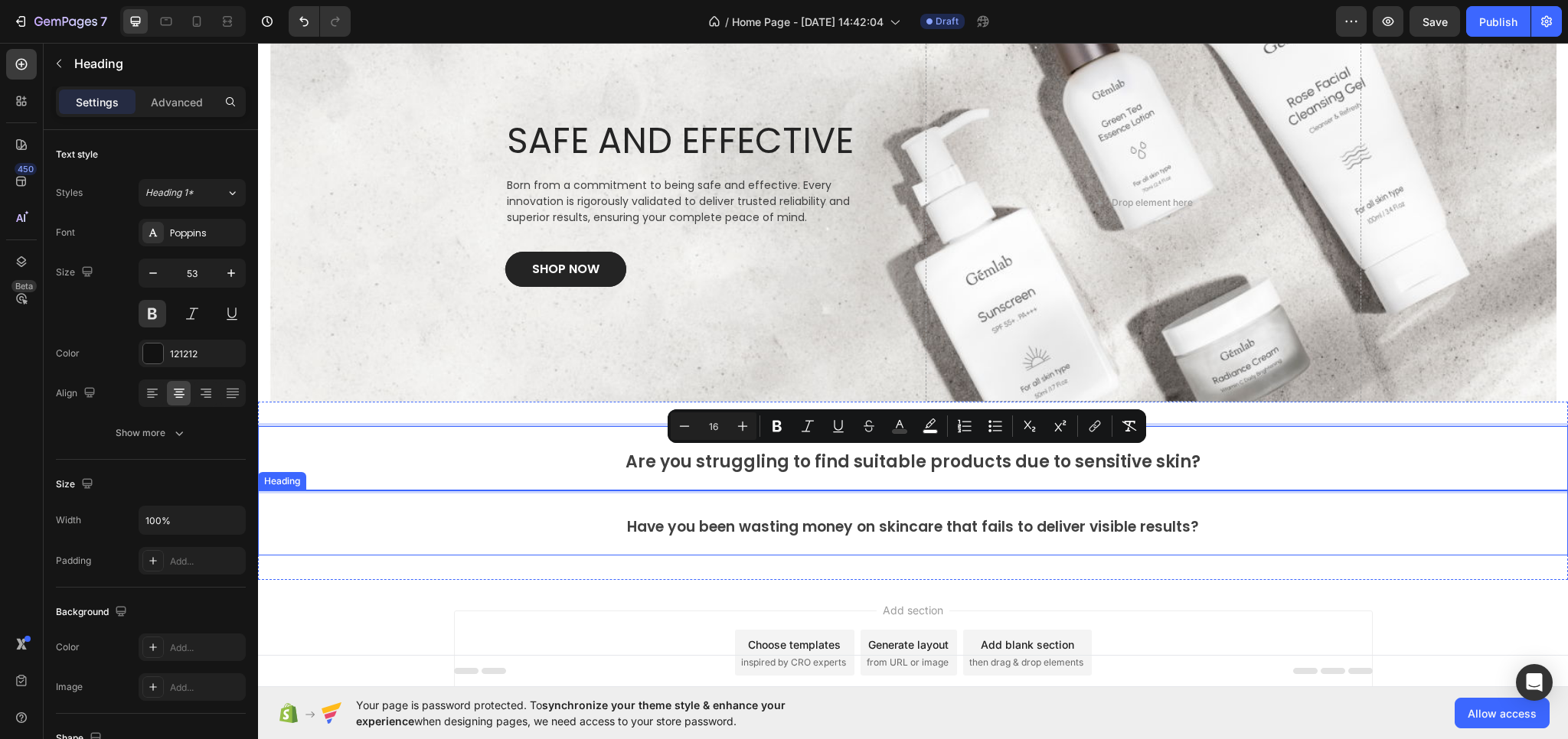
click at [703, 520] on span "Have you been wasting money on skincare that fails to deliver visible results?" at bounding box center [912, 527] width 572 height 21
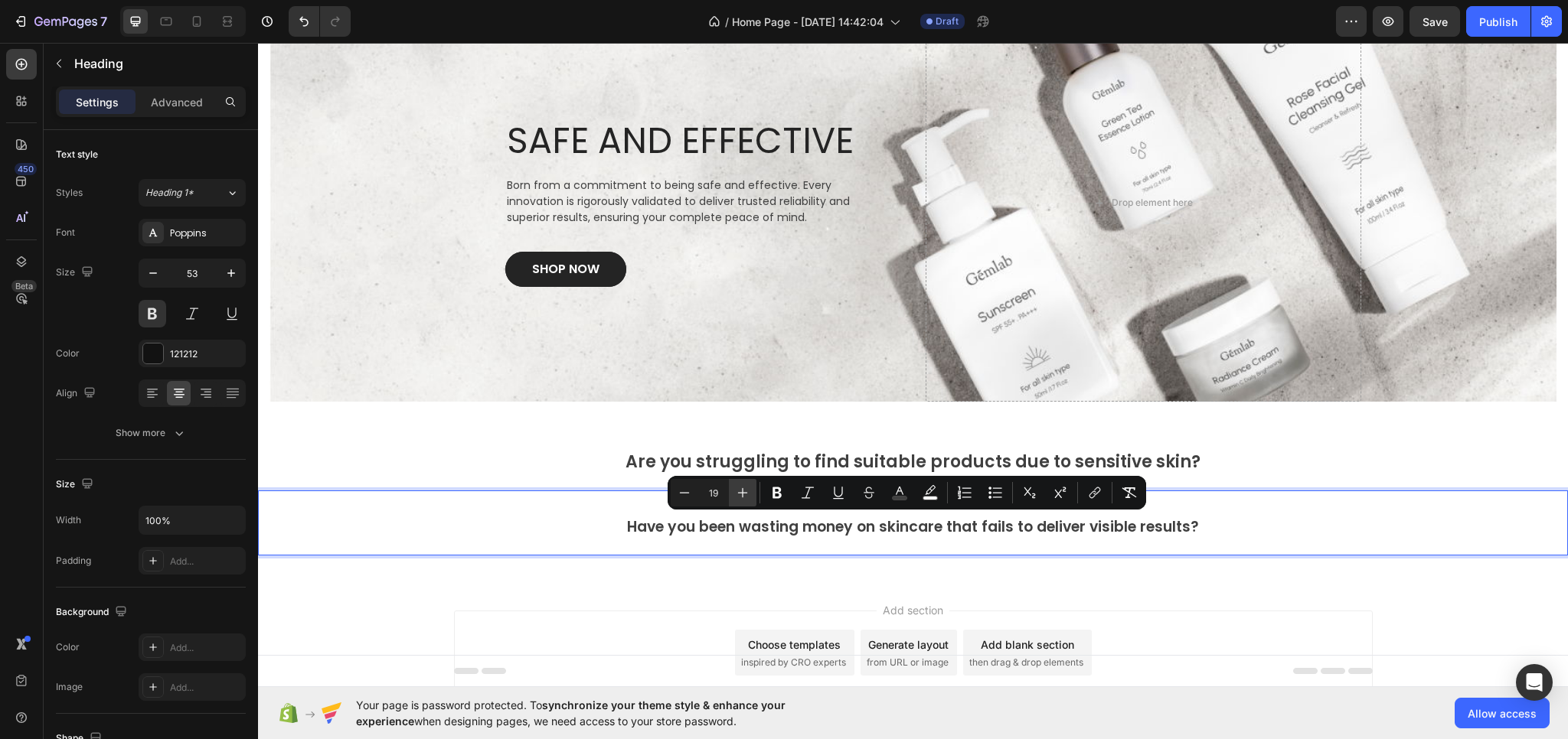
click at [750, 500] on button "Plus" at bounding box center [742, 493] width 27 height 27
type input "22"
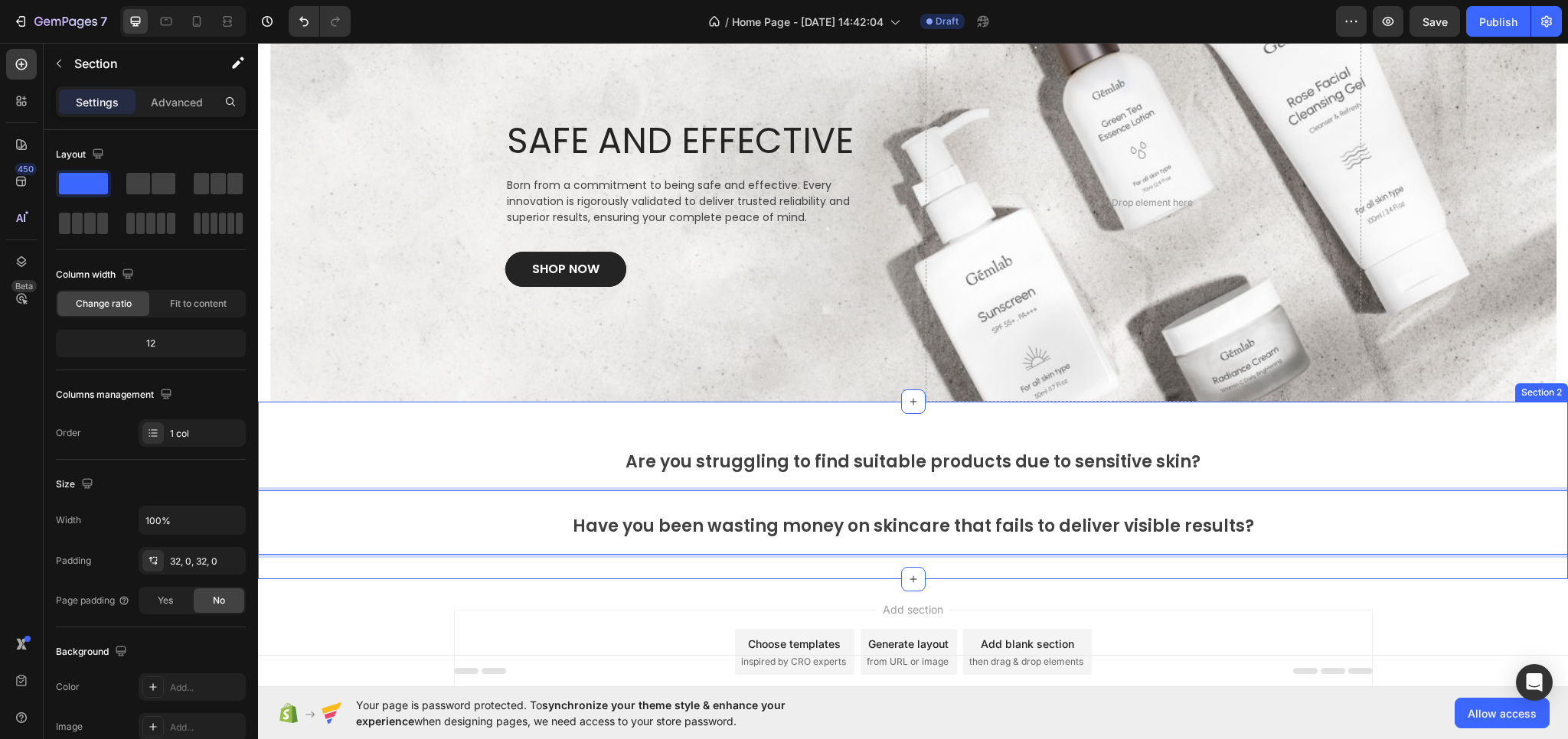
click at [664, 574] on div "⁠⁠⁠⁠⁠⁠⁠ Are you struggling to find suitable products due to sensitive skin? Hea…" at bounding box center [913, 491] width 1310 height 178
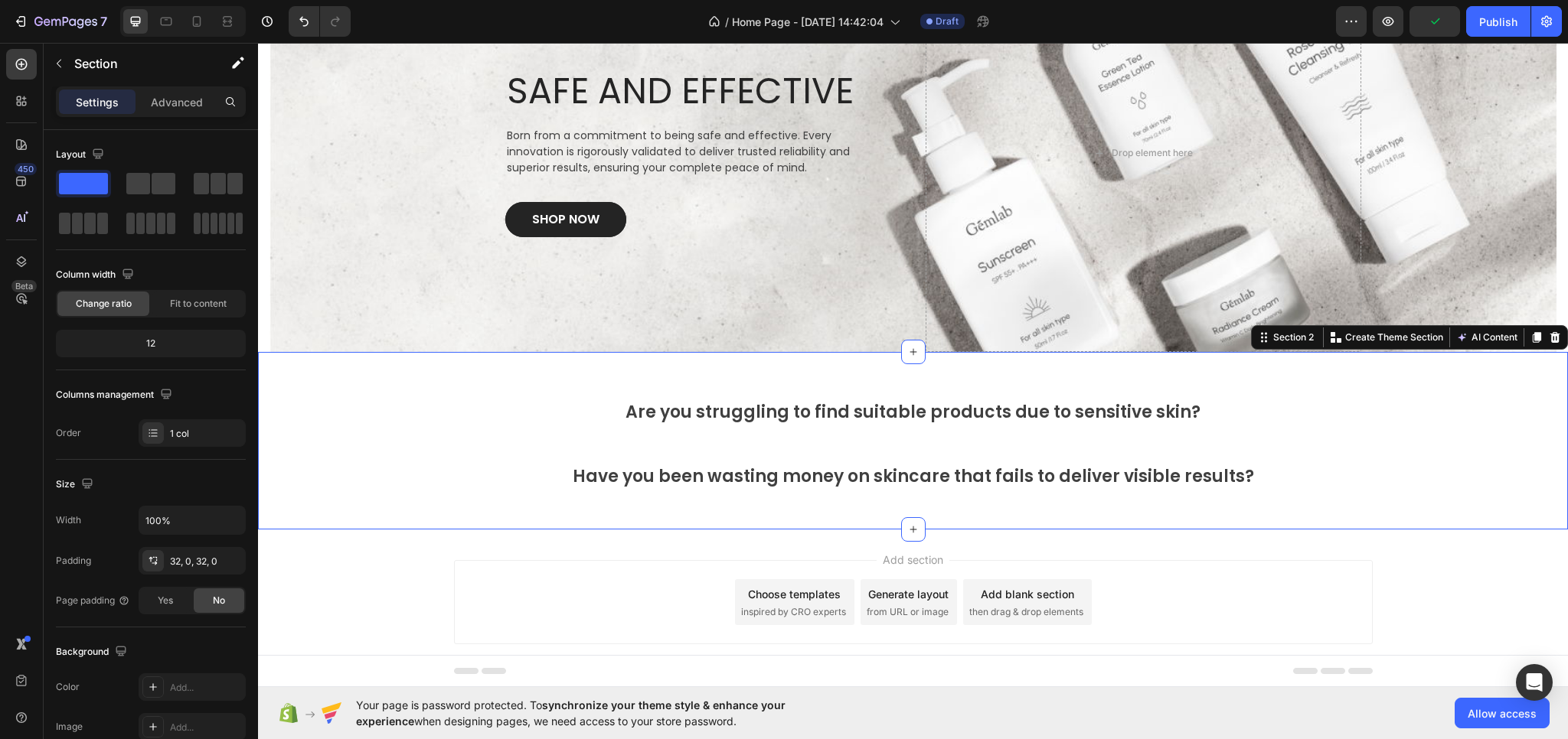
scroll to position [151, 0]
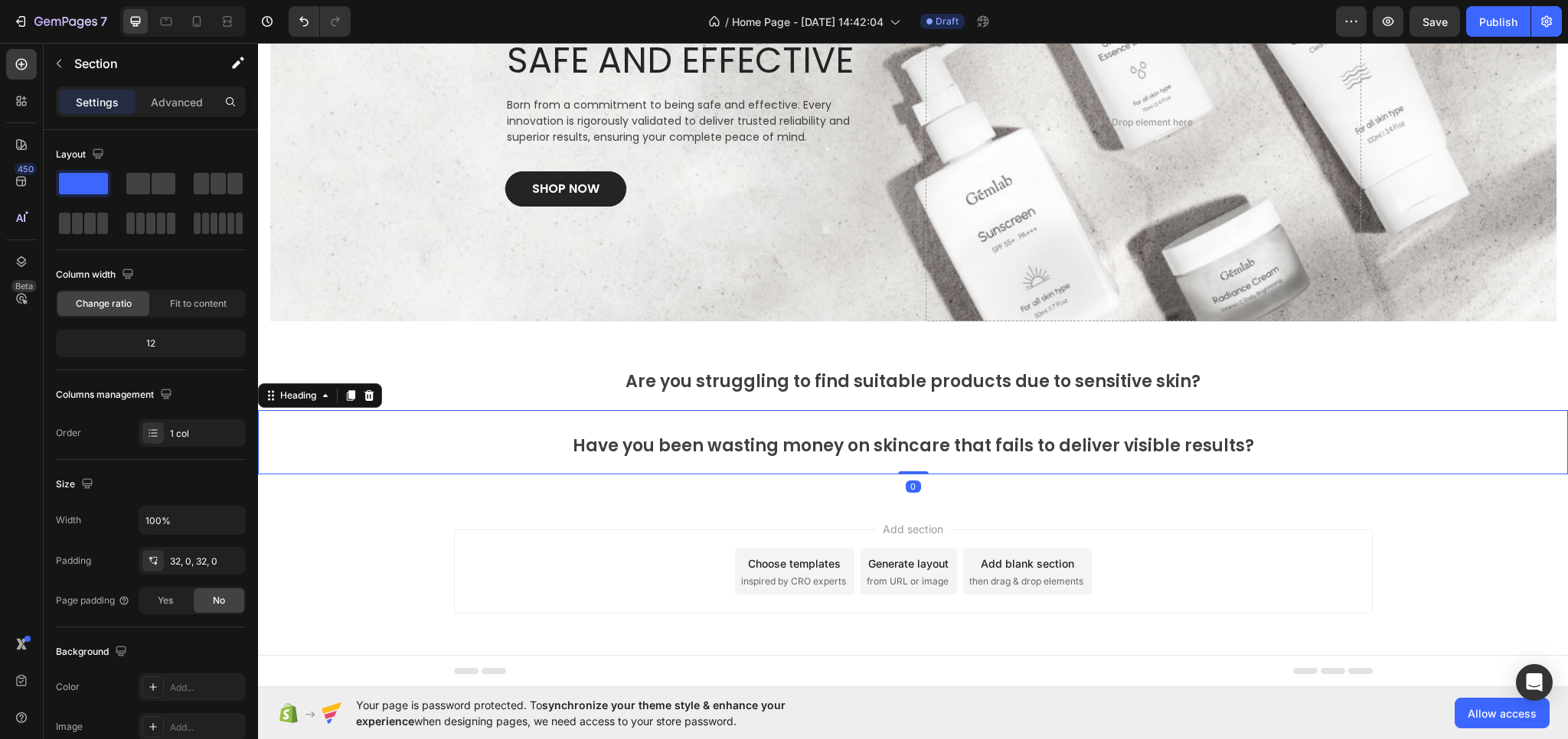
click at [891, 444] on span "Have you been wasting money on skincare that fails to deliver visible results?" at bounding box center [913, 446] width 681 height 23
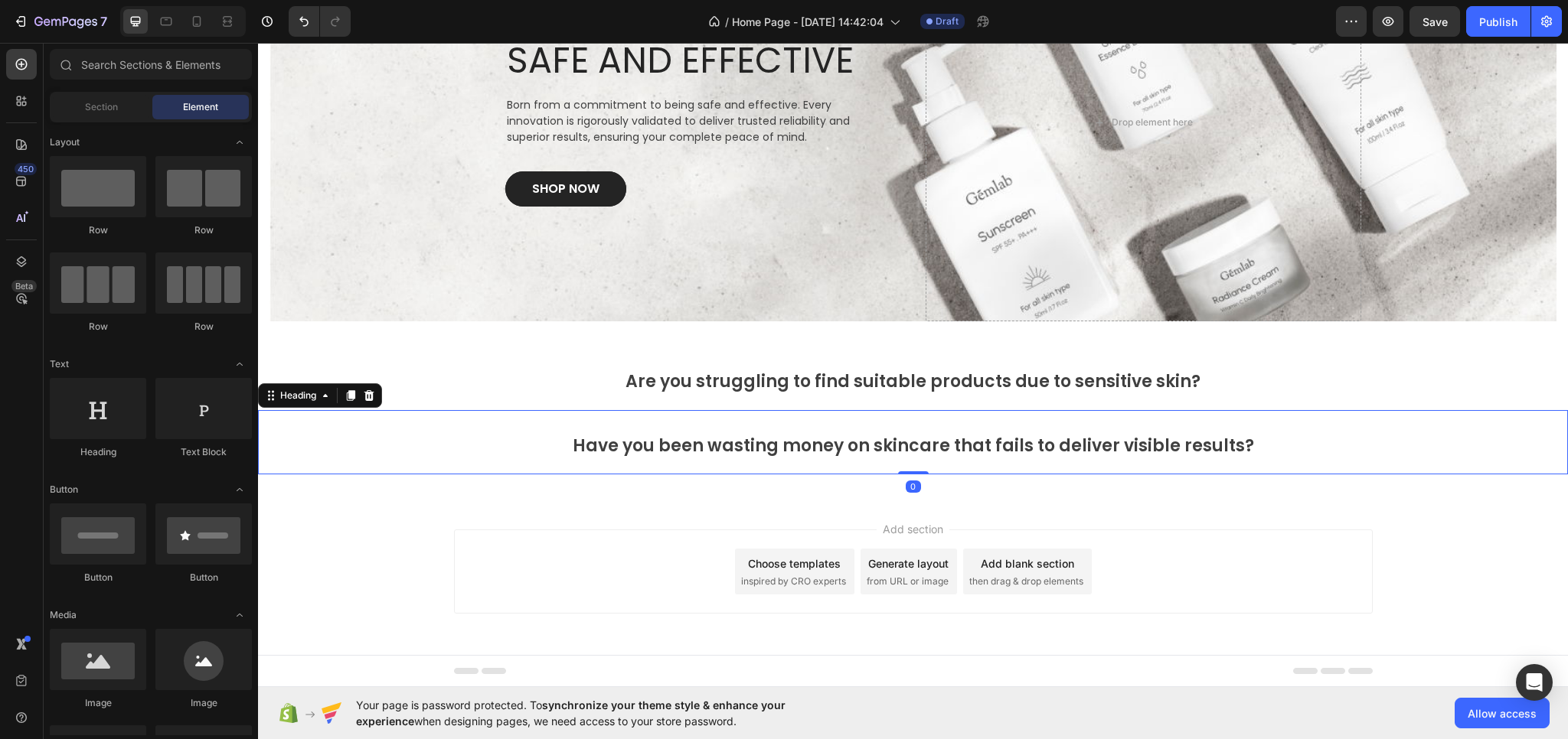
click at [570, 514] on div "Add section Choose templates inspired by CRO experts Generate layout from URL o…" at bounding box center [913, 593] width 1310 height 189
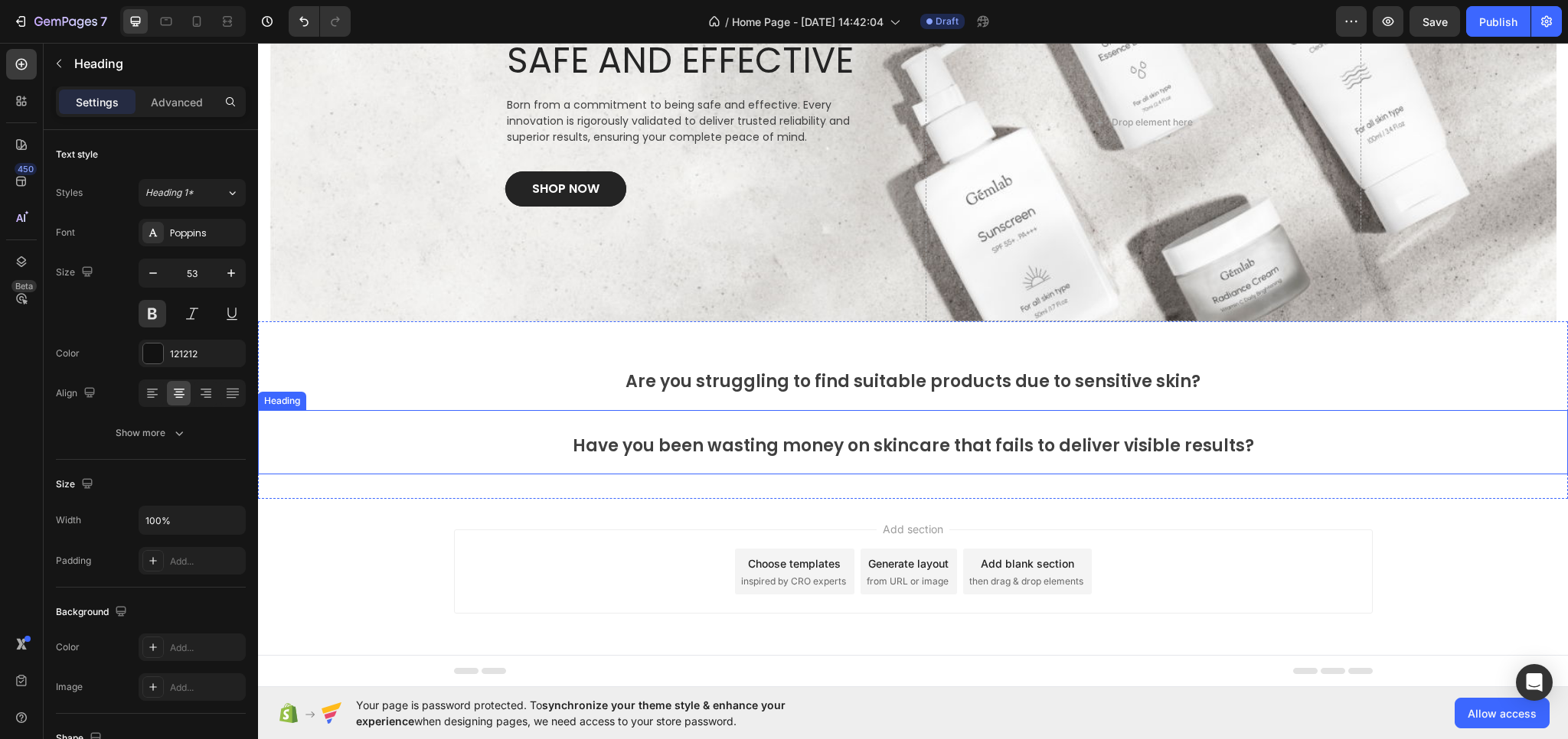
click at [839, 443] on span "Have you been wasting money on skincare that fails to deliver visible results?" at bounding box center [913, 446] width 681 height 23
click at [349, 394] on icon at bounding box center [351, 395] width 9 height 11
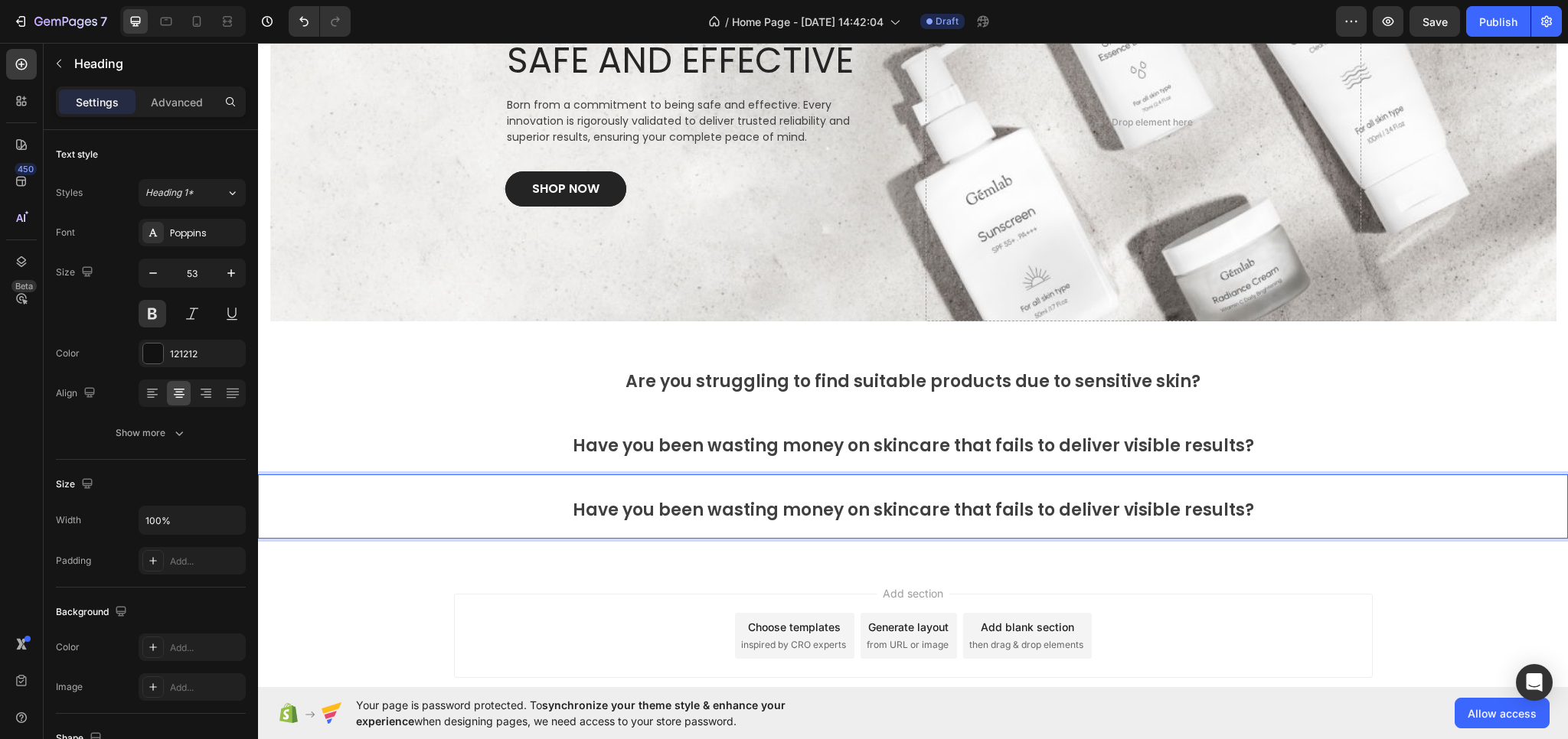
click at [898, 505] on span "Have you been wasting money on skincare that fails to deliver visible results?" at bounding box center [913, 510] width 681 height 23
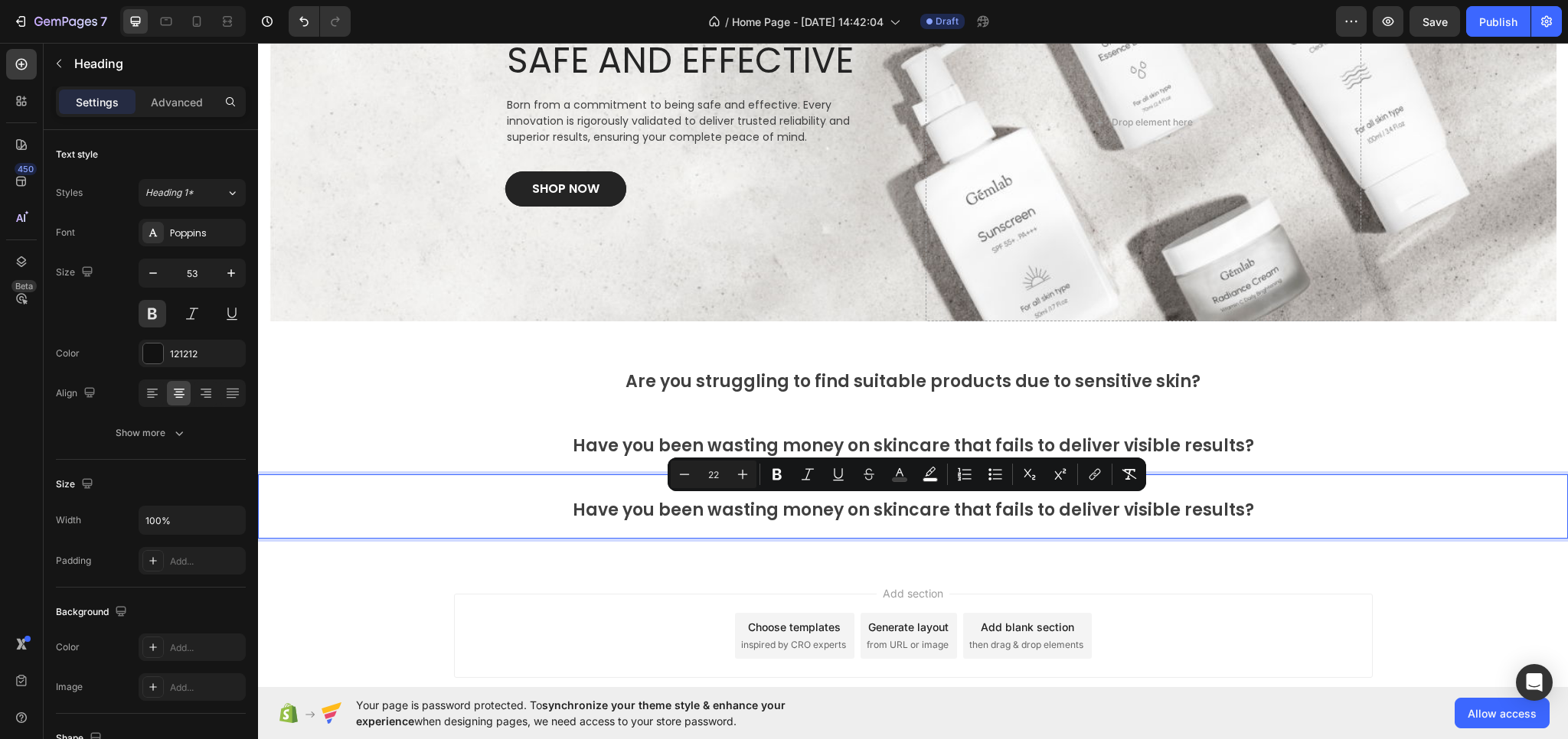
type input "16"
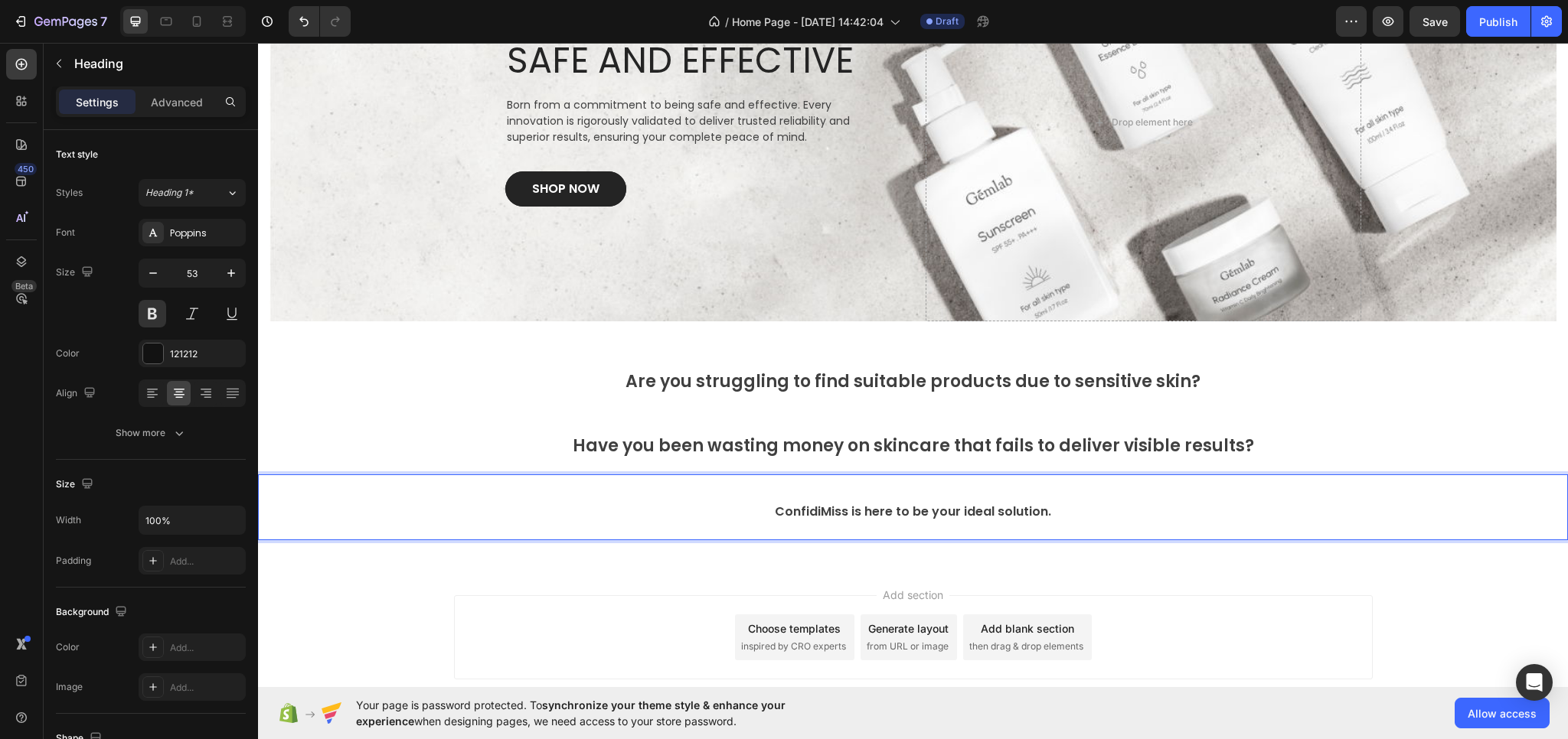
click at [817, 514] on span "ConfidiMiss is here to be your ideal solution." at bounding box center [912, 511] width 277 height 18
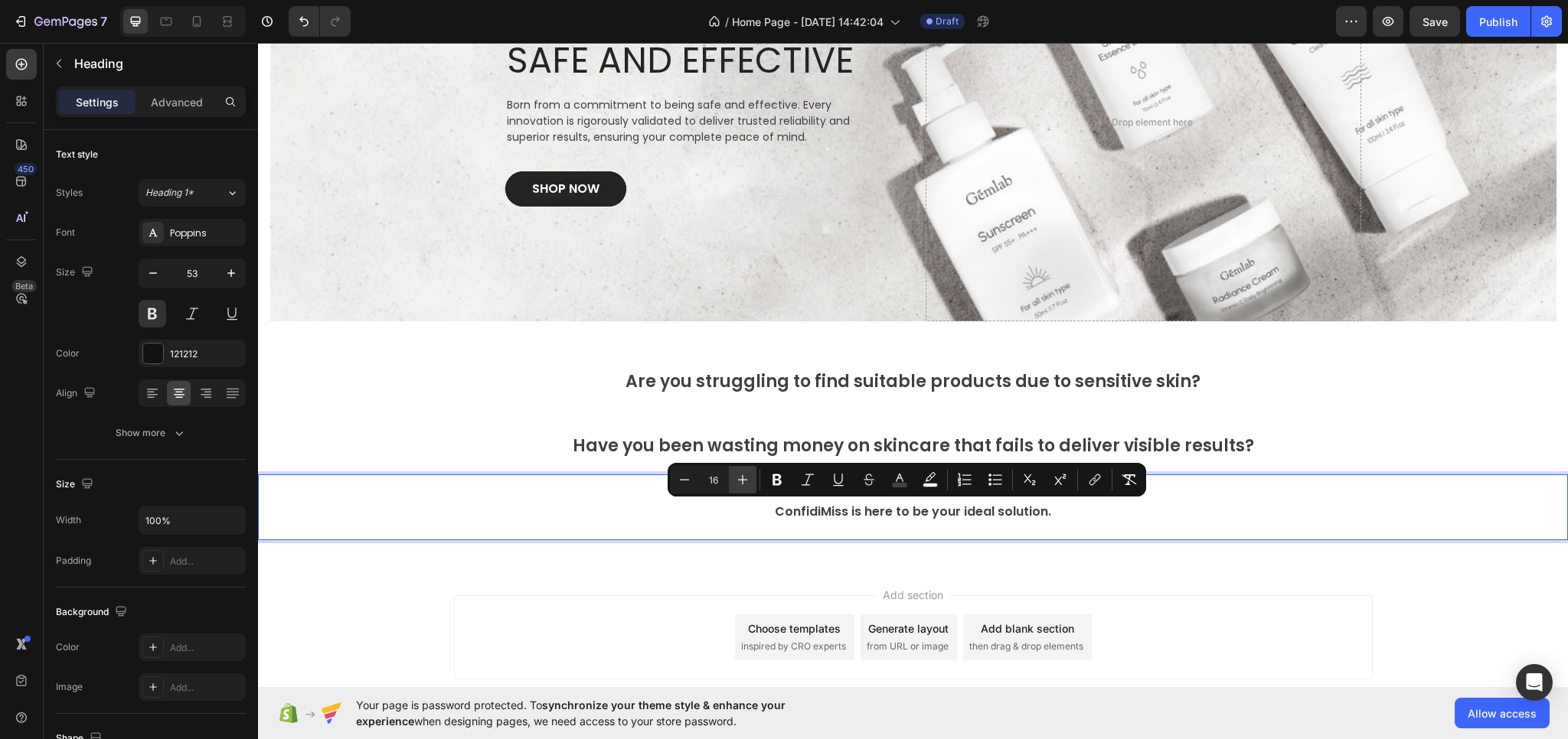
click at [747, 484] on icon "Editor contextual toolbar" at bounding box center [743, 480] width 16 height 16
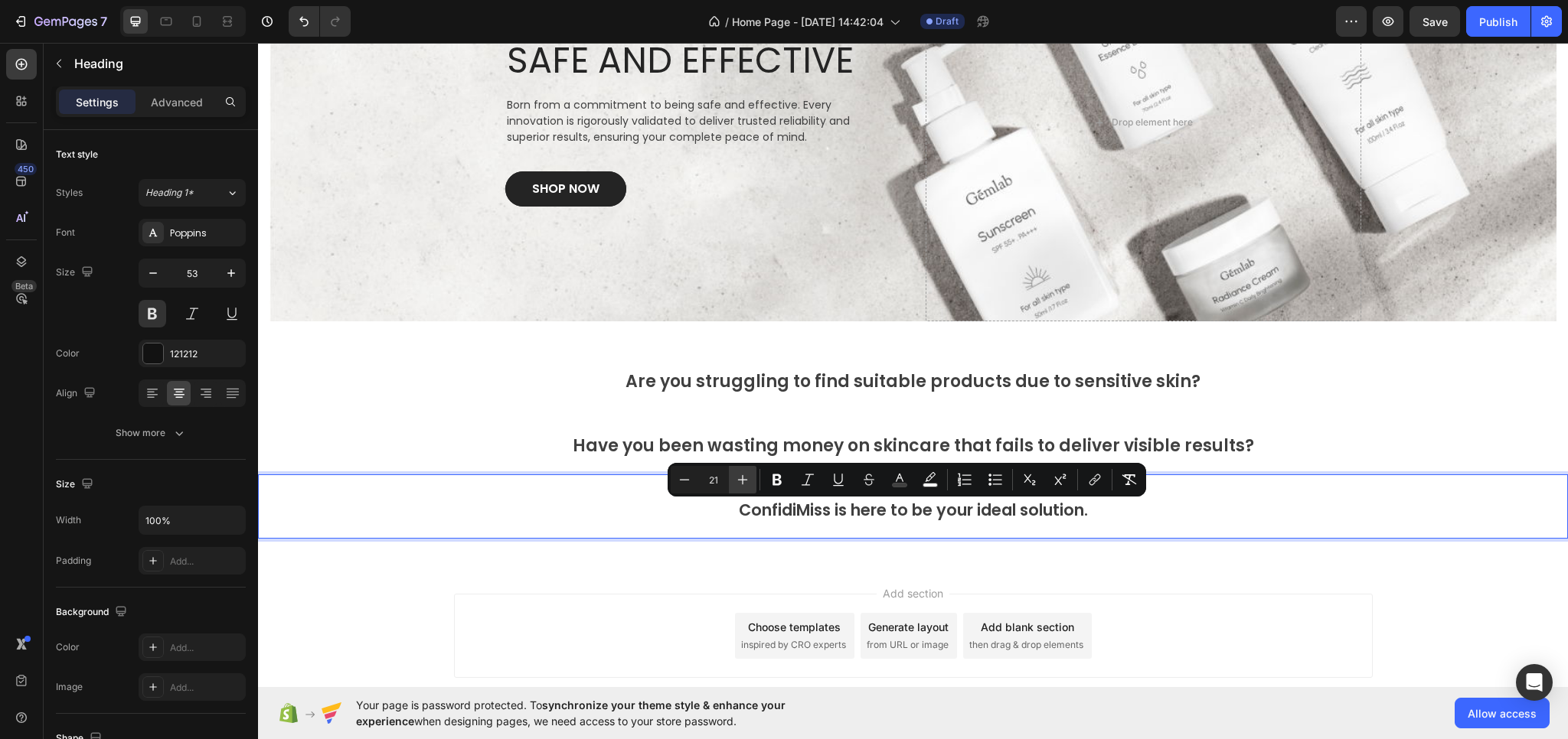
click at [747, 484] on icon "Editor contextual toolbar" at bounding box center [743, 480] width 16 height 16
type input "22"
click at [904, 485] on rect "Editor contextual toolbar" at bounding box center [899, 486] width 15 height 4
type input "404040"
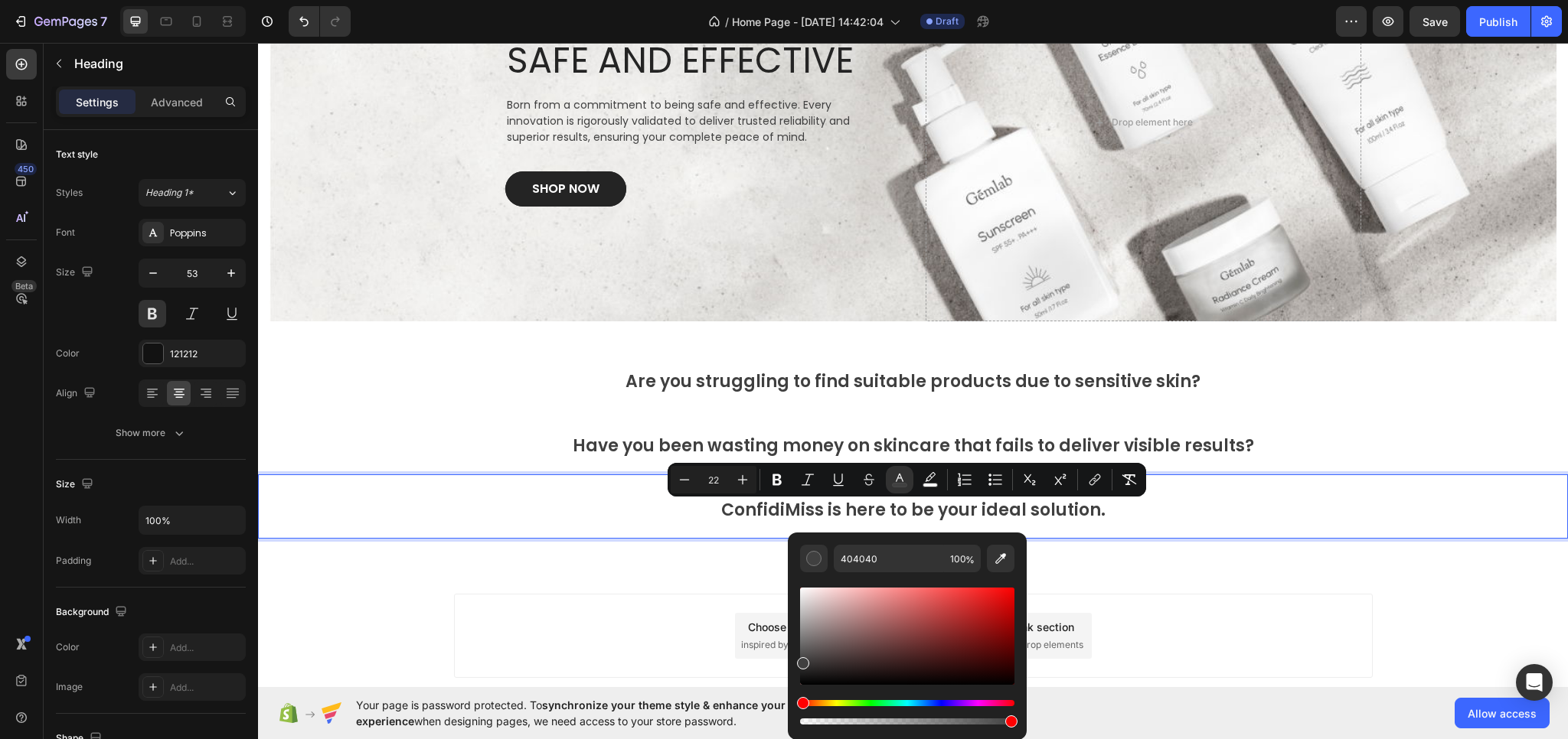
click at [909, 702] on div "Hue" at bounding box center [906, 703] width 214 height 6
click at [905, 704] on div "Hue" at bounding box center [906, 703] width 214 height 6
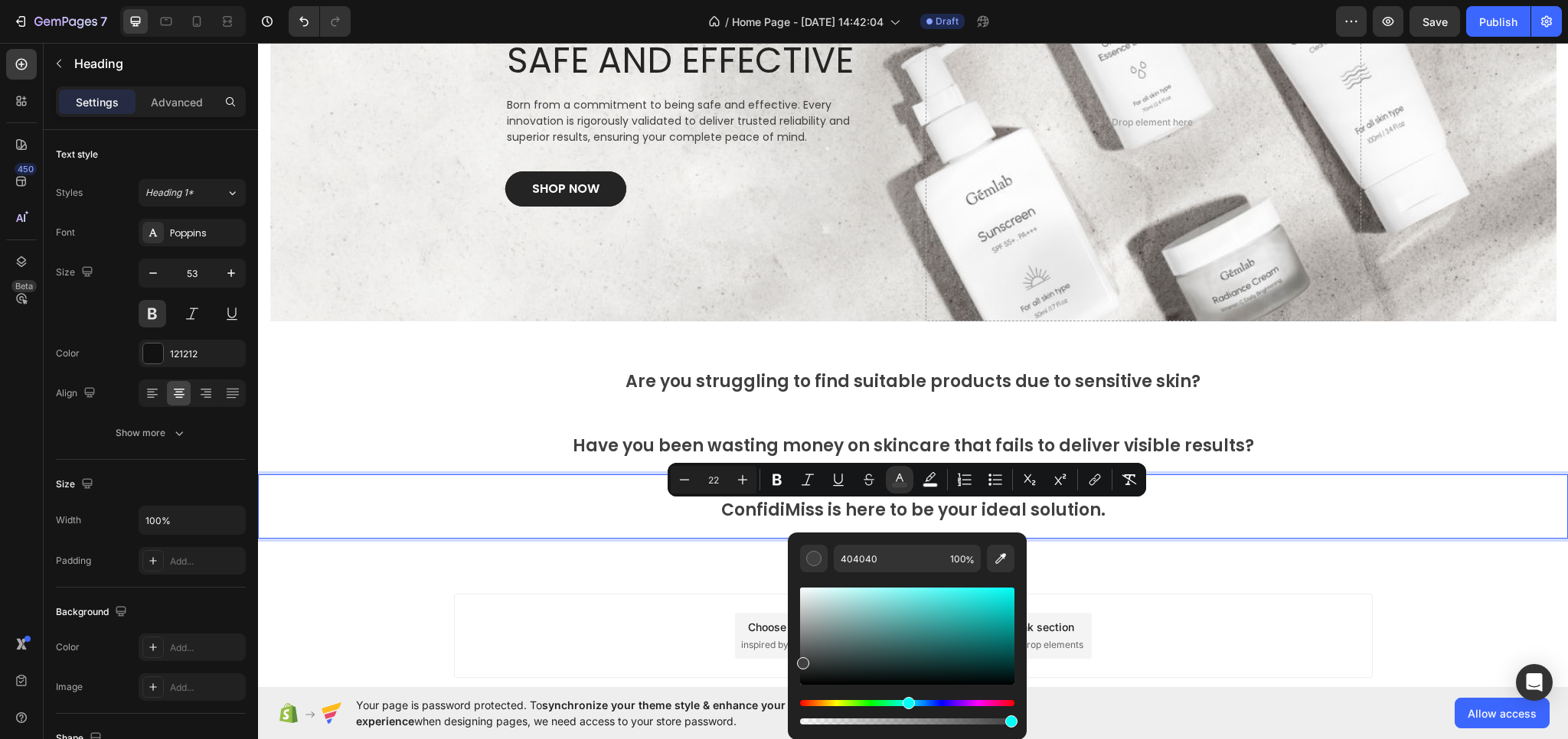
click at [906, 704] on div "Hue" at bounding box center [908, 703] width 13 height 13
click at [1154, 513] on p "ConfidiMiss is here to be your ideal solution." at bounding box center [912, 506] width 1307 height 62
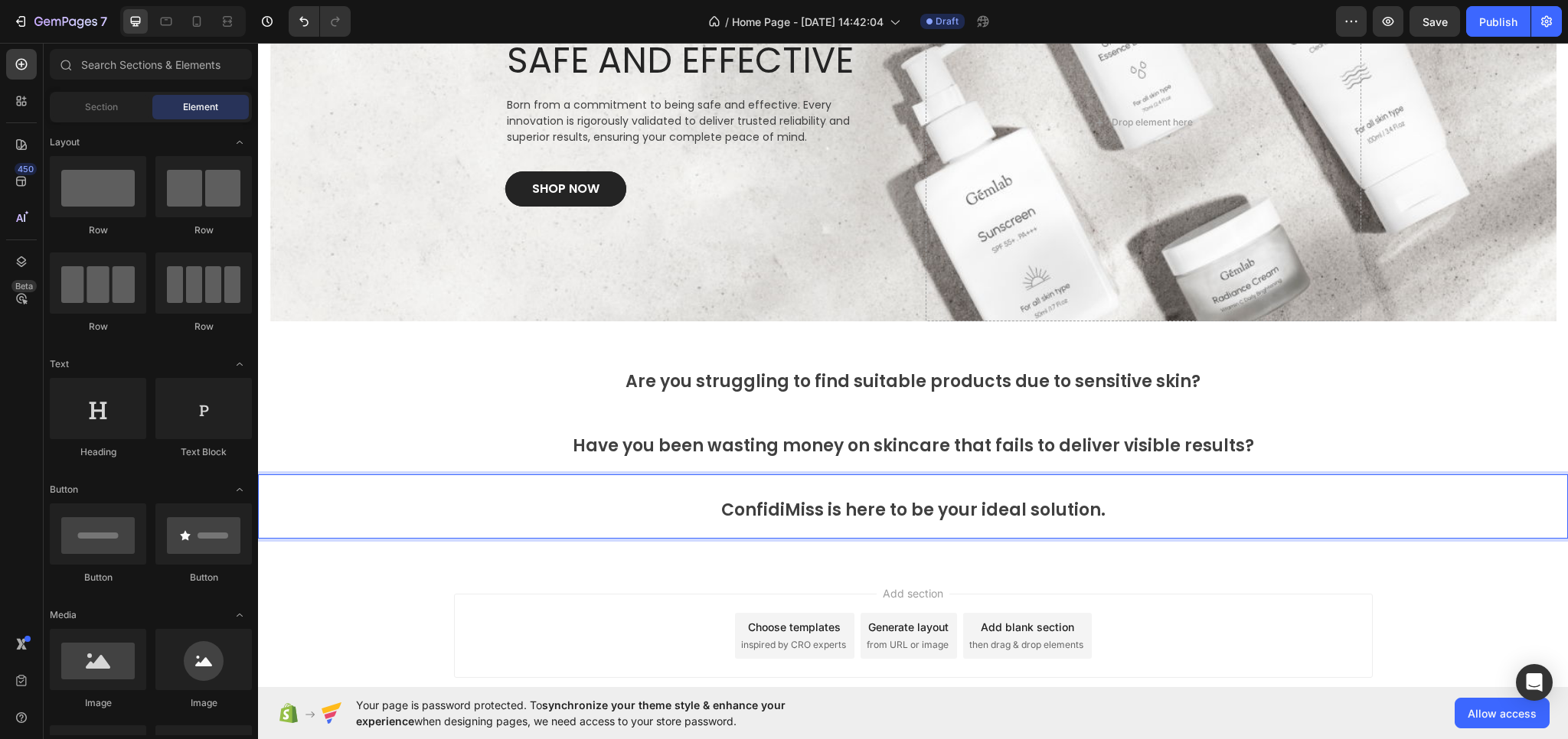
click at [1138, 586] on div "Add section Choose templates inspired by CRO experts Generate layout from URL o…" at bounding box center [913, 657] width 1310 height 189
click at [962, 502] on span "ConfidiMiss is here to be your ideal solution." at bounding box center [913, 510] width 384 height 23
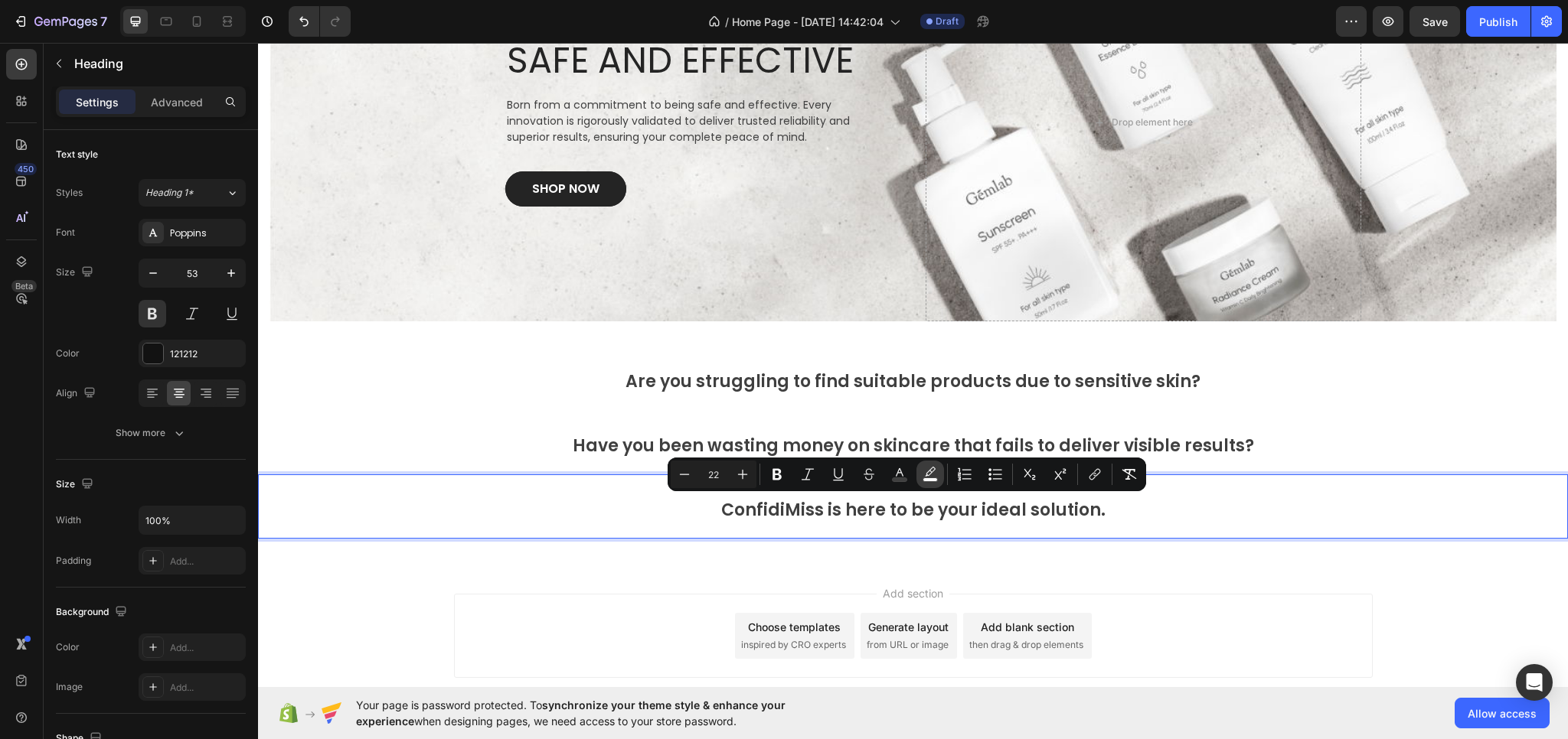
click at [928, 477] on icon "Editor contextual toolbar" at bounding box center [931, 475] width 16 height 16
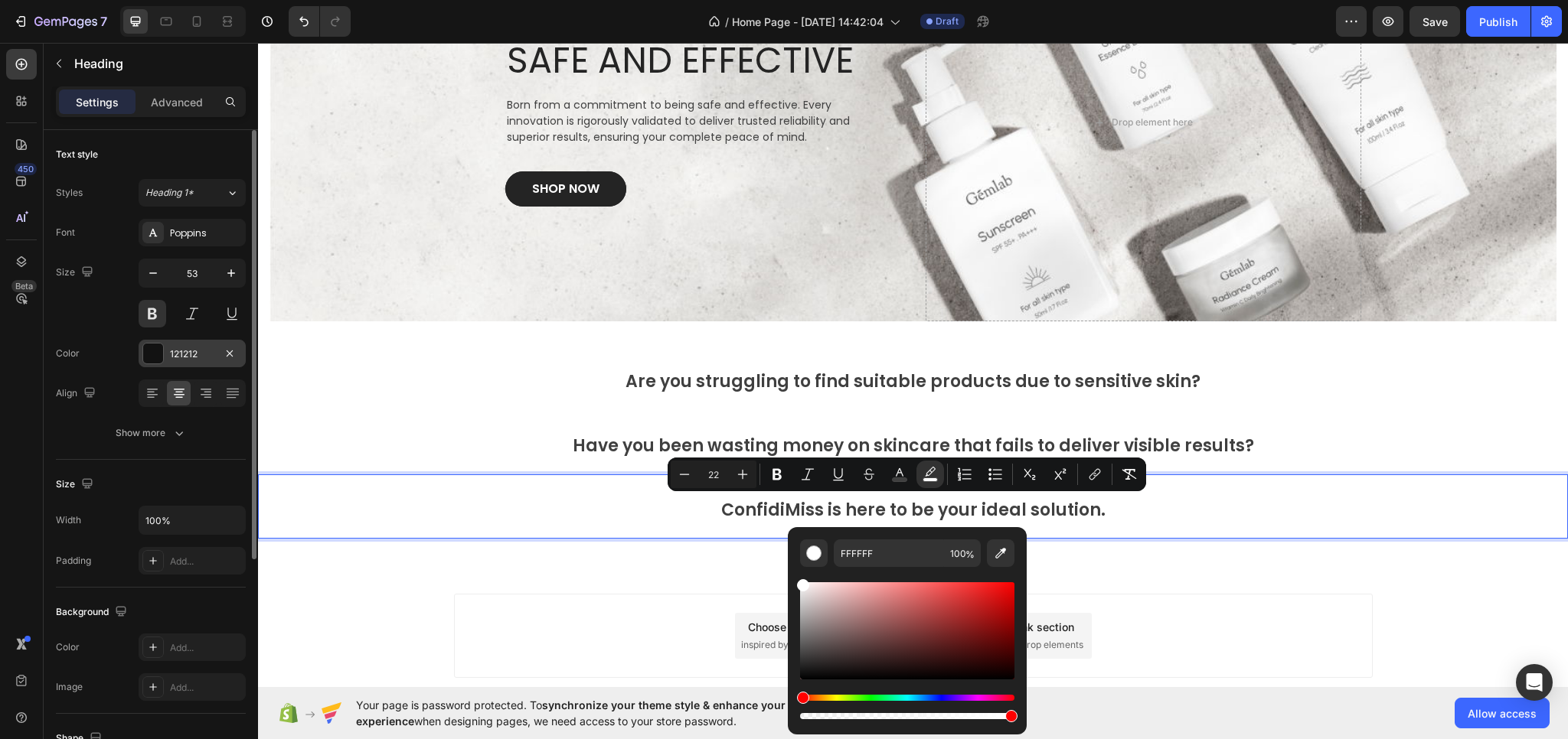
click at [185, 349] on div "121212" at bounding box center [192, 355] width 44 height 14
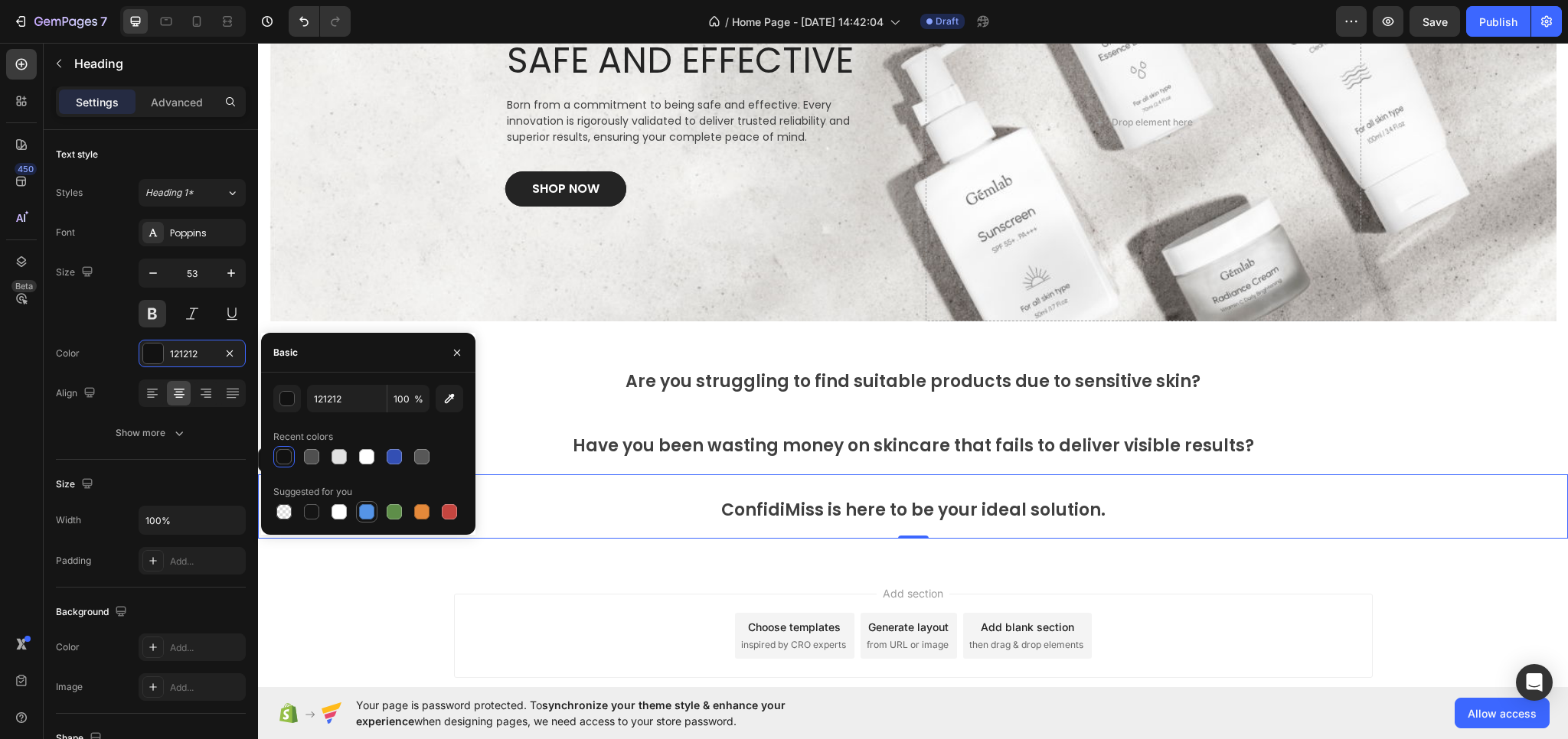
click at [366, 509] on div at bounding box center [367, 512] width 16 height 16
type input "5594E7"
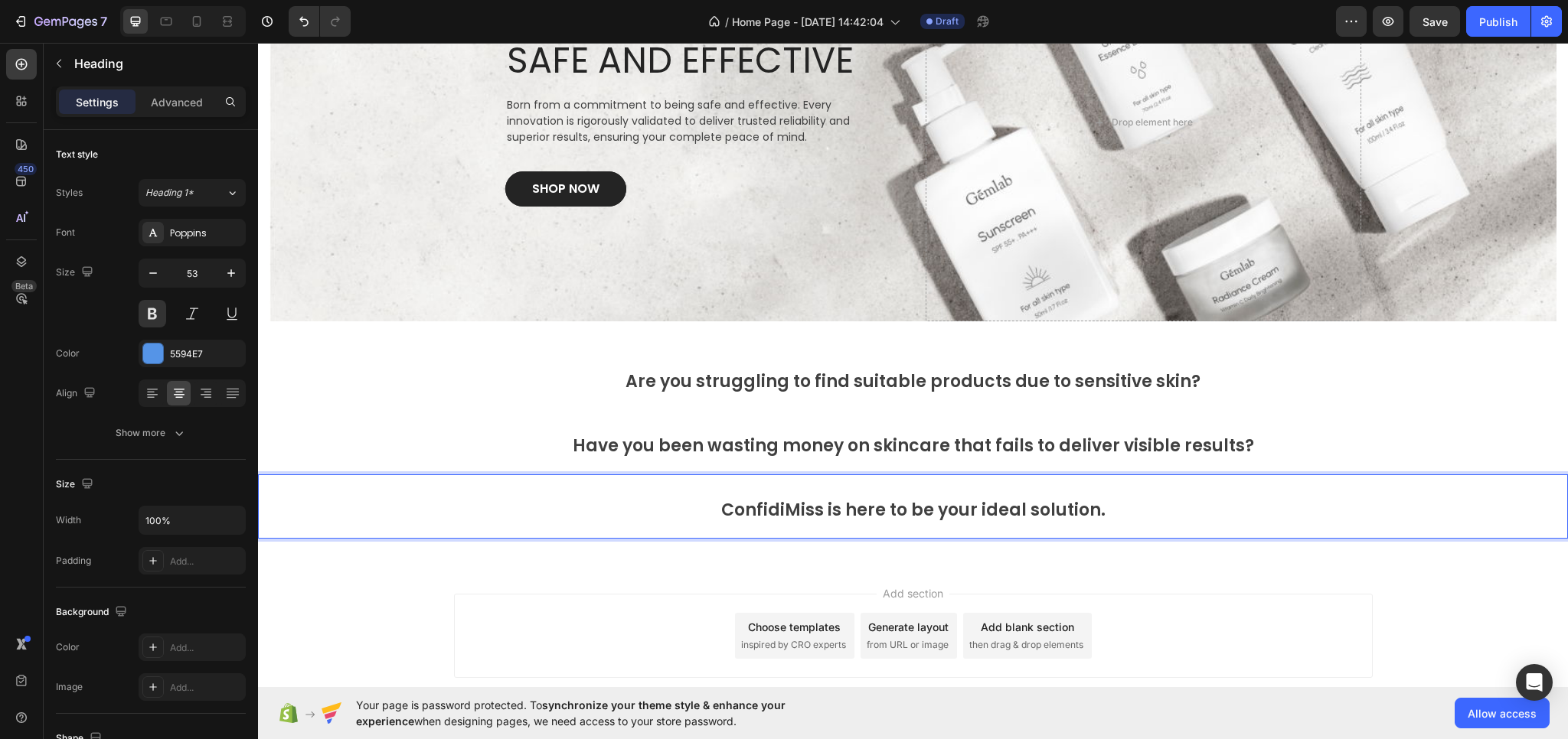
click at [794, 509] on span "ConfidiMiss is here to be your ideal solution." at bounding box center [913, 510] width 384 height 23
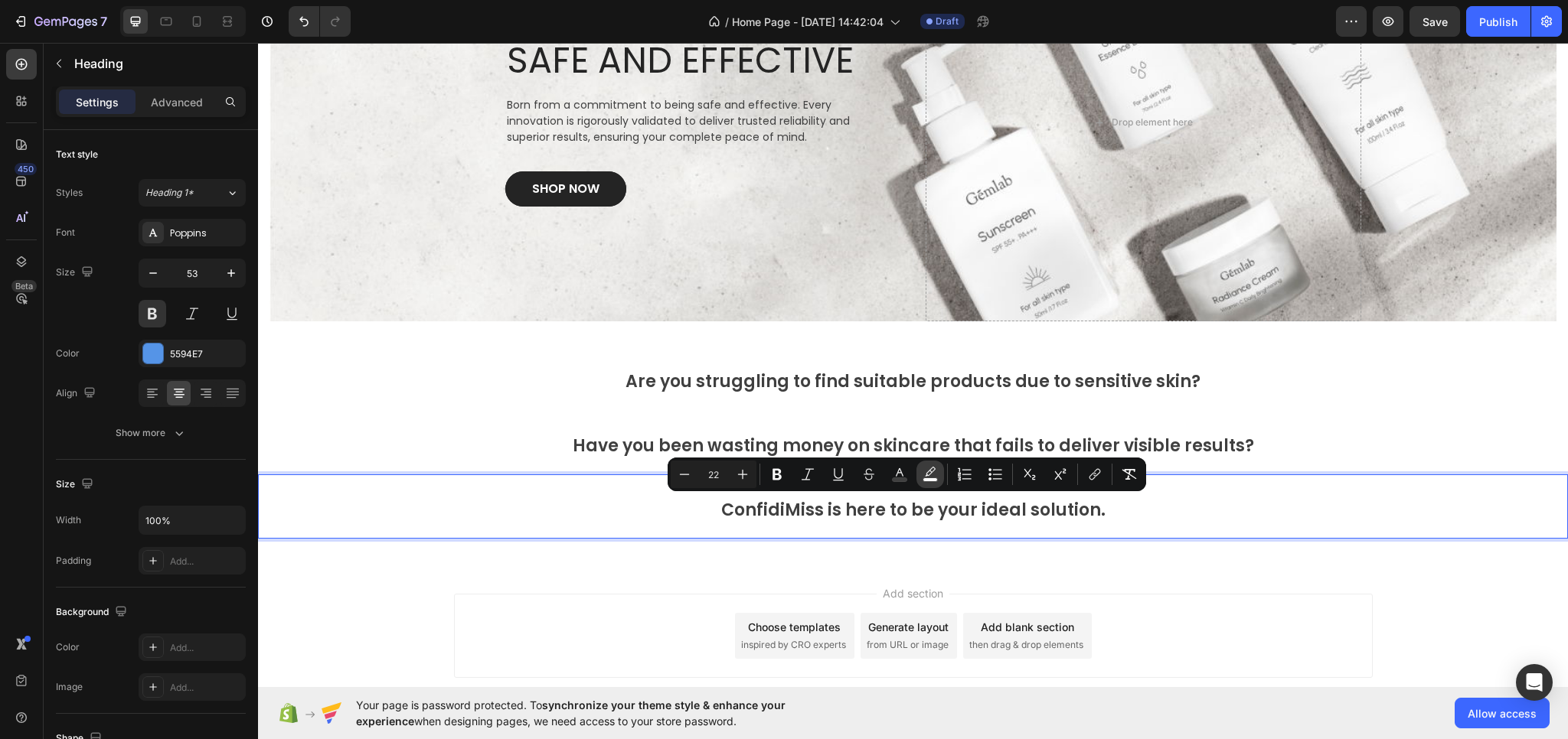
click at [933, 477] on icon "Editor contextual toolbar" at bounding box center [931, 475] width 16 height 16
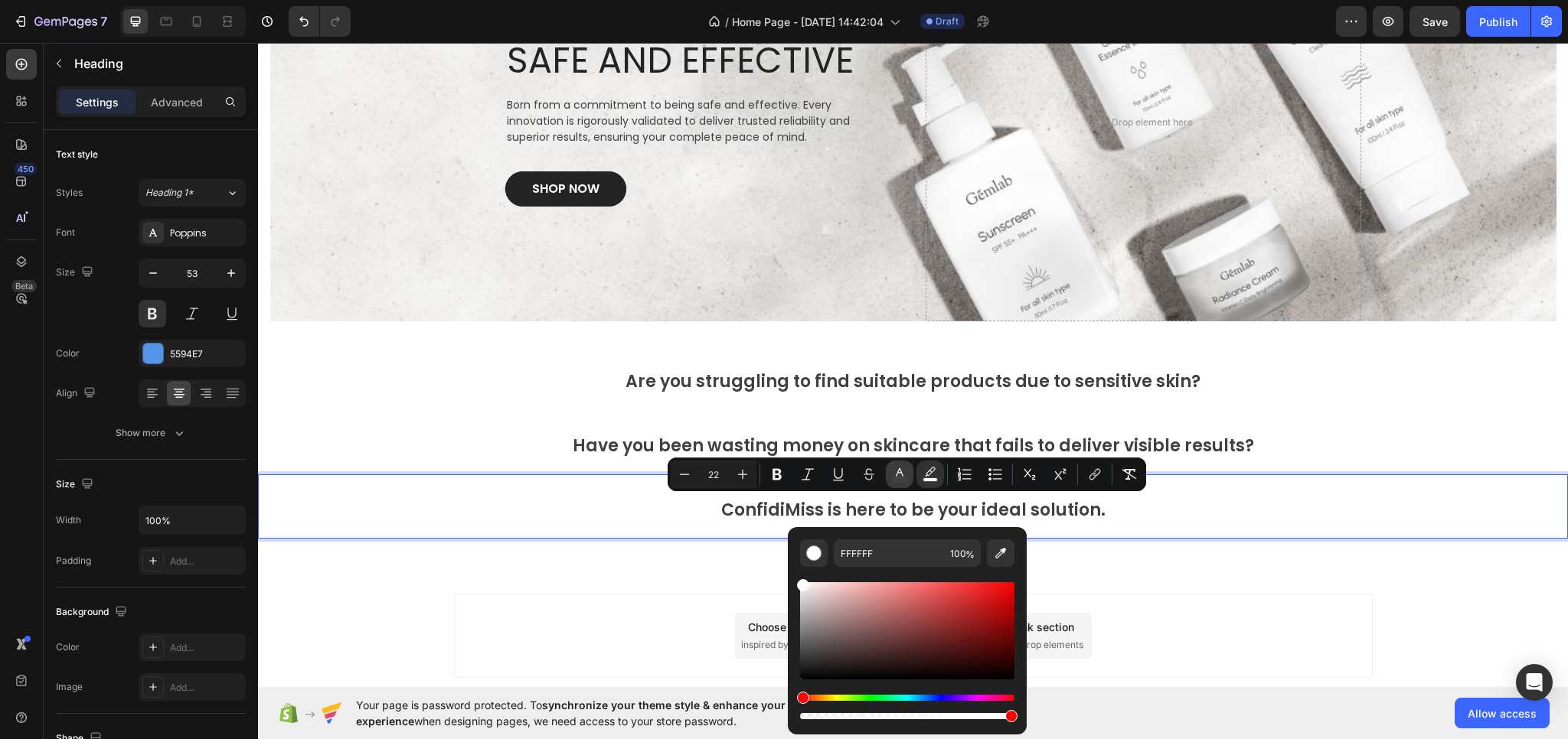
click at [897, 476] on icon "Editor contextual toolbar" at bounding box center [899, 475] width 16 height 16
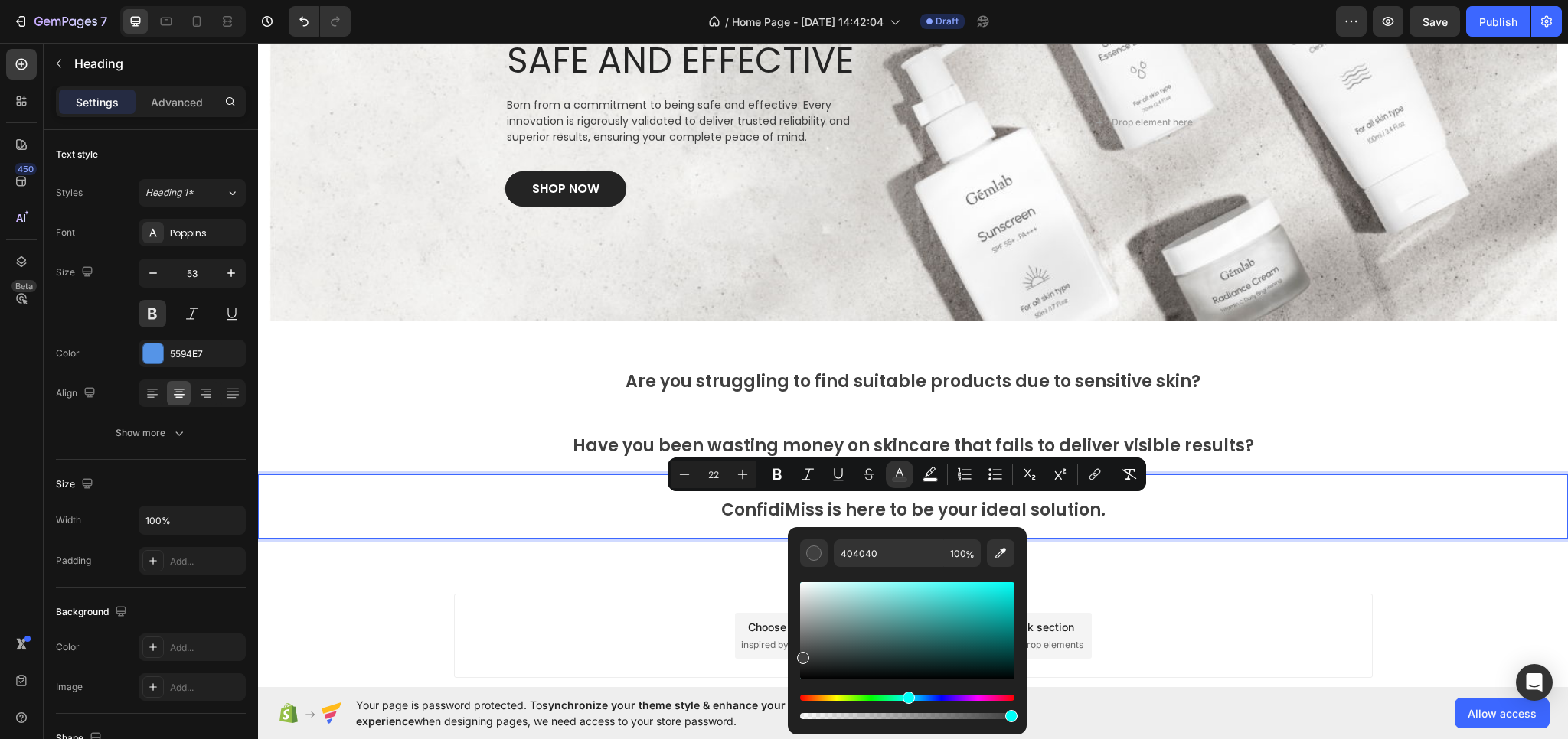
click at [943, 608] on div "Editor contextual toolbar" at bounding box center [906, 630] width 214 height 97
click at [968, 601] on div "Editor contextual toolbar" at bounding box center [906, 630] width 214 height 97
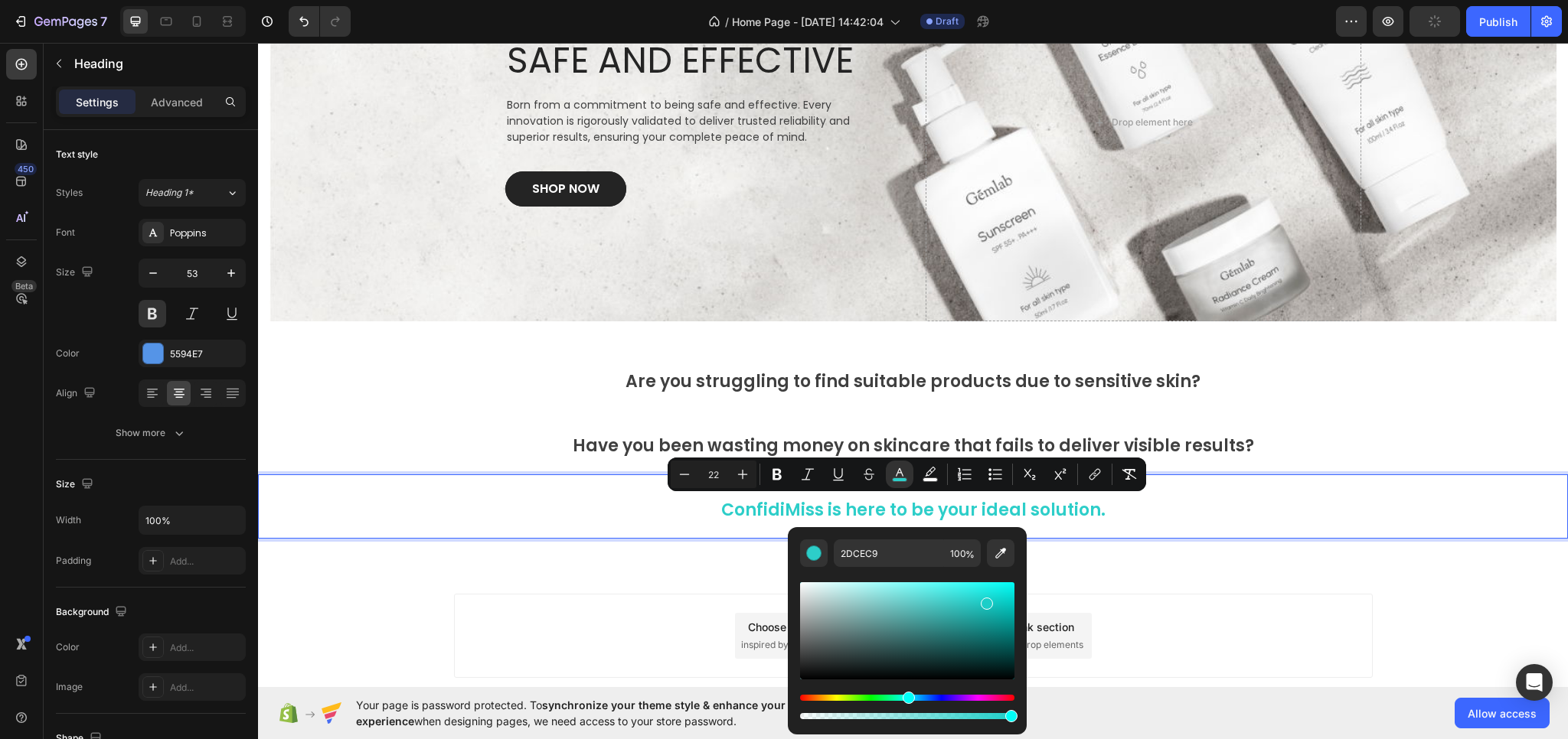
click at [986, 601] on div "Editor contextual toolbar" at bounding box center [906, 630] width 214 height 97
click at [998, 623] on div "Editor contextual toolbar" at bounding box center [906, 630] width 214 height 97
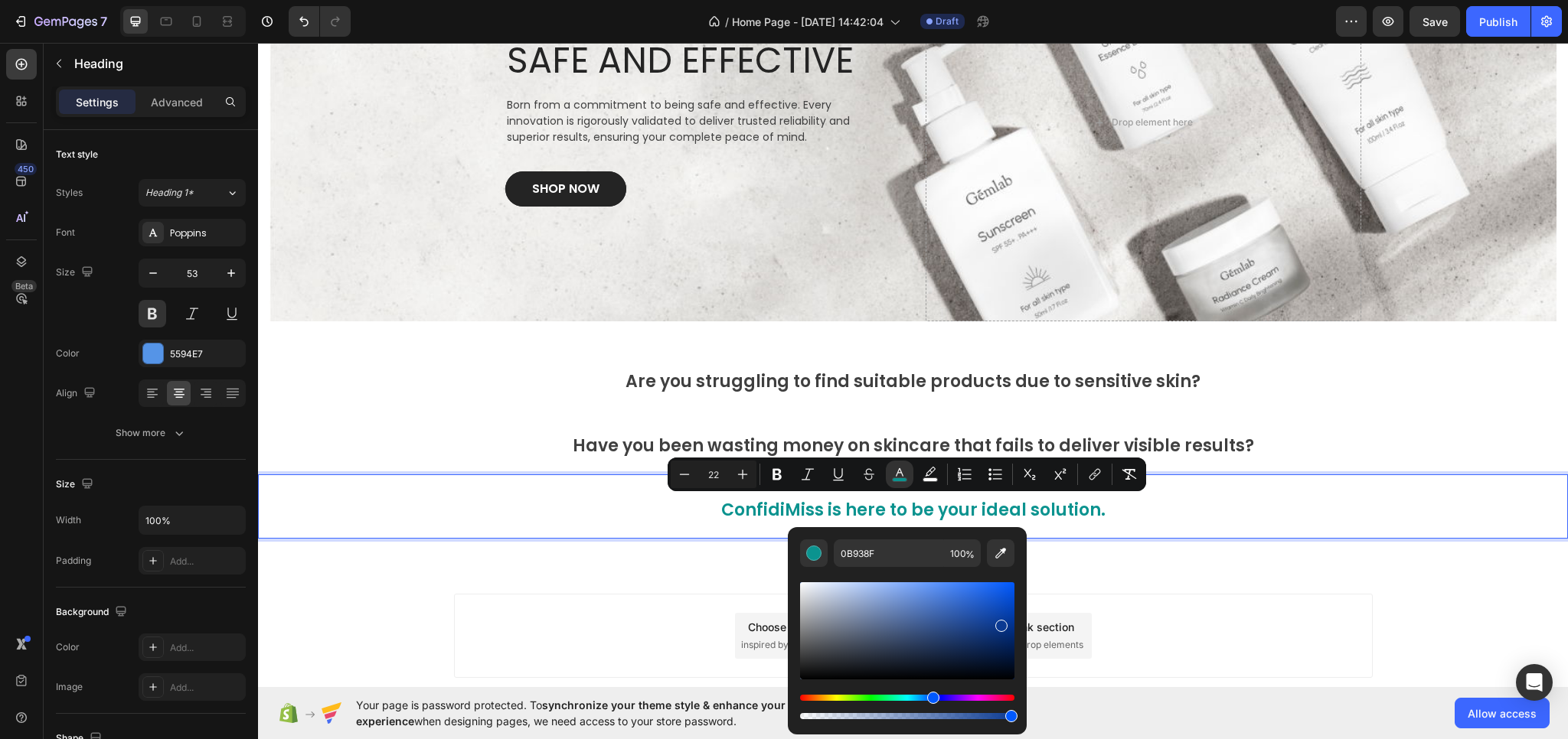
click at [931, 697] on div "Hue" at bounding box center [906, 698] width 214 height 6
click at [939, 699] on div "Hue" at bounding box center [906, 698] width 214 height 6
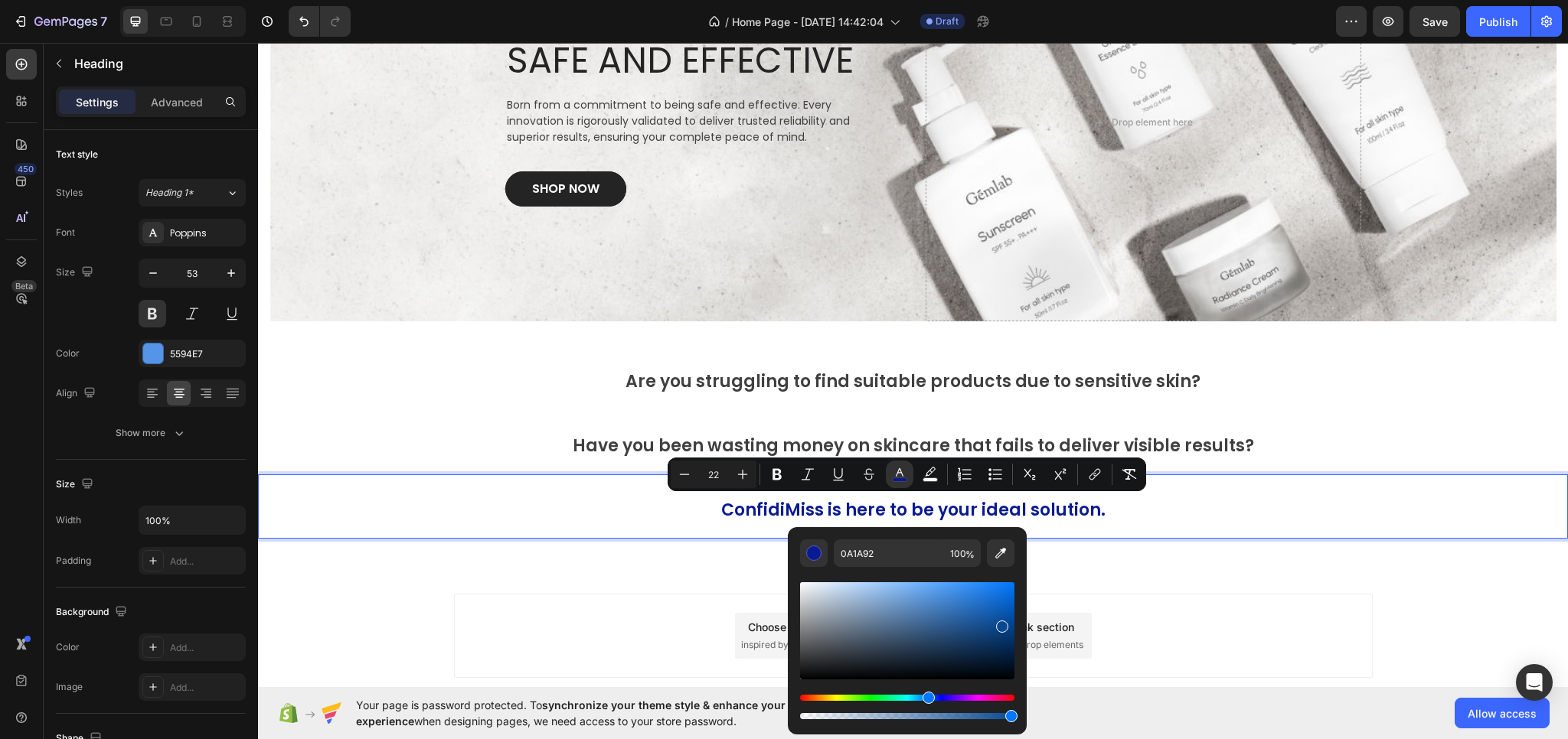
click at [927, 699] on div "Hue" at bounding box center [906, 698] width 214 height 6
click at [919, 697] on div "Hue" at bounding box center [906, 698] width 214 height 6
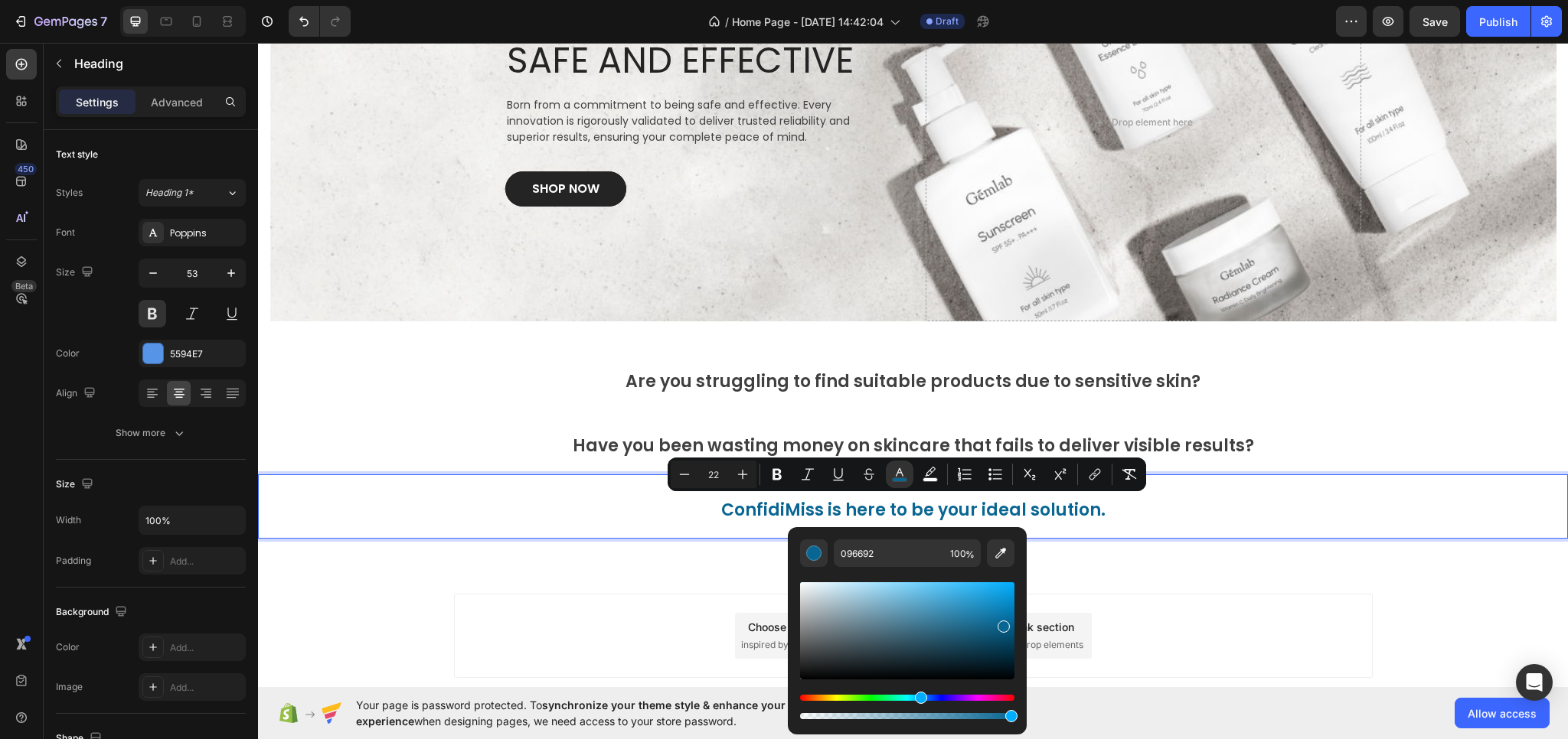
click at [997, 594] on div "Editor contextual toolbar" at bounding box center [906, 630] width 214 height 97
type input "119DDD"
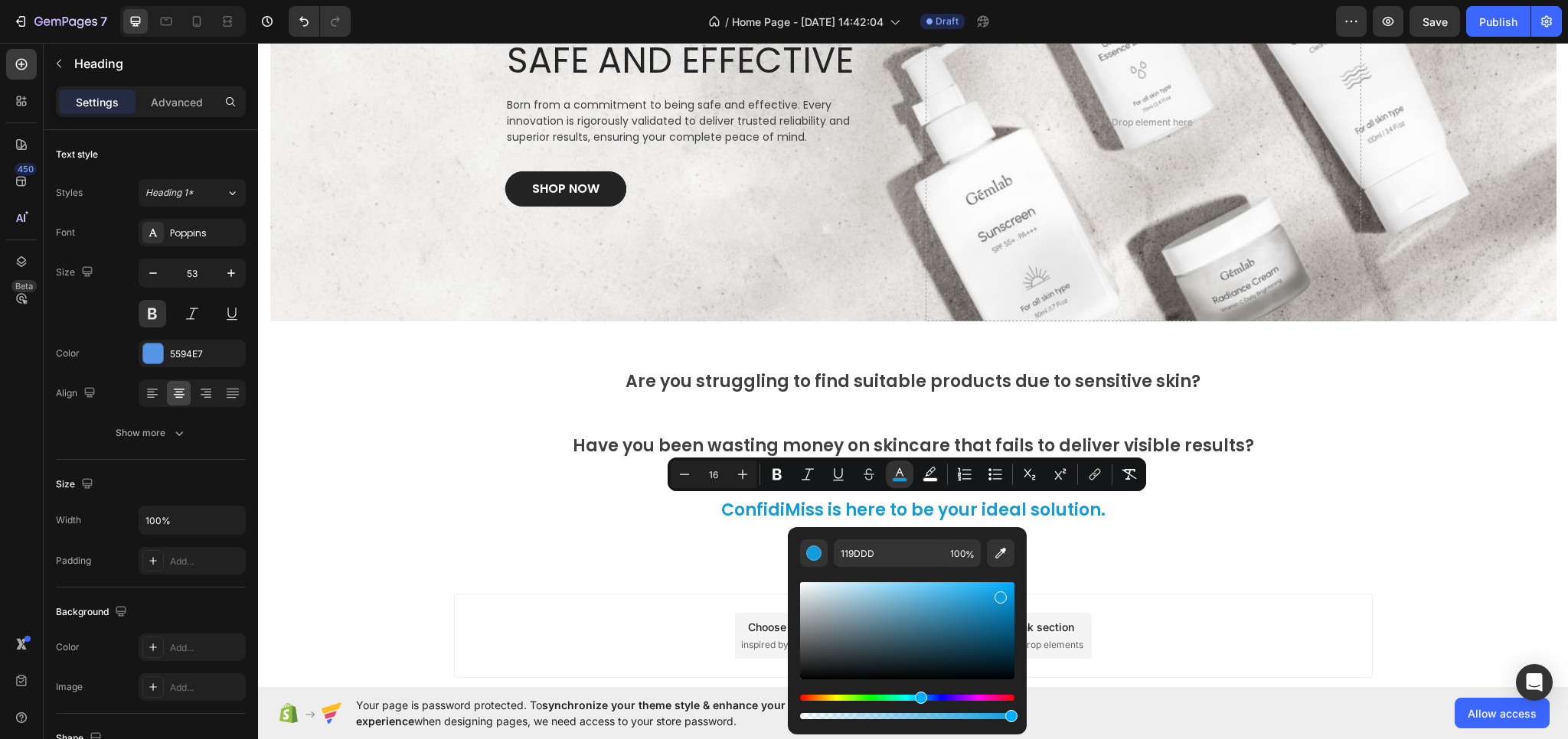
click at [1148, 581] on div "Add section Choose templates inspired by CRO experts Generate layout from URL o…" at bounding box center [913, 657] width 1310 height 189
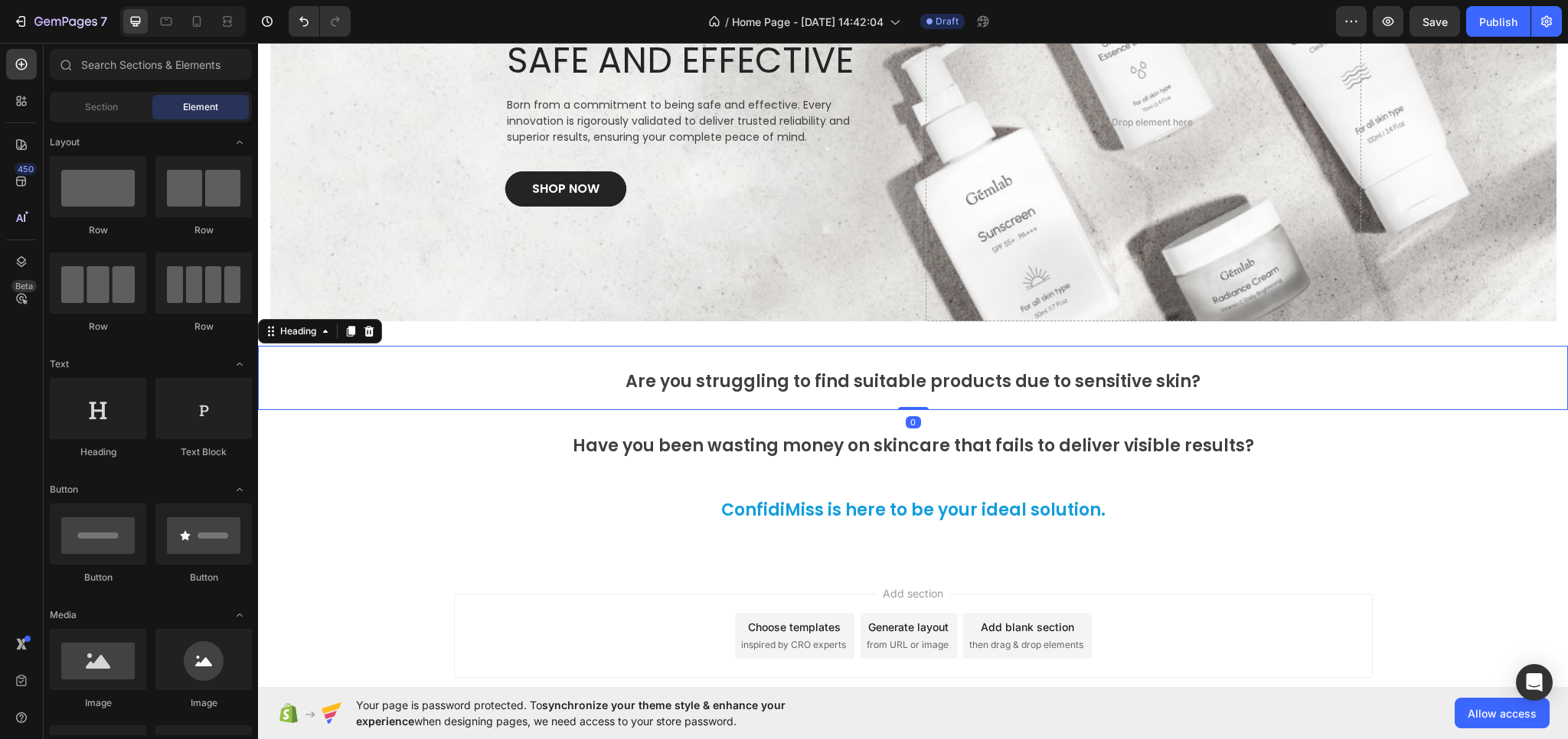
click at [809, 350] on p "⁠⁠⁠⁠⁠⁠⁠ Are you struggling to find suitable products due to sensitive skin?" at bounding box center [912, 378] width 1307 height 62
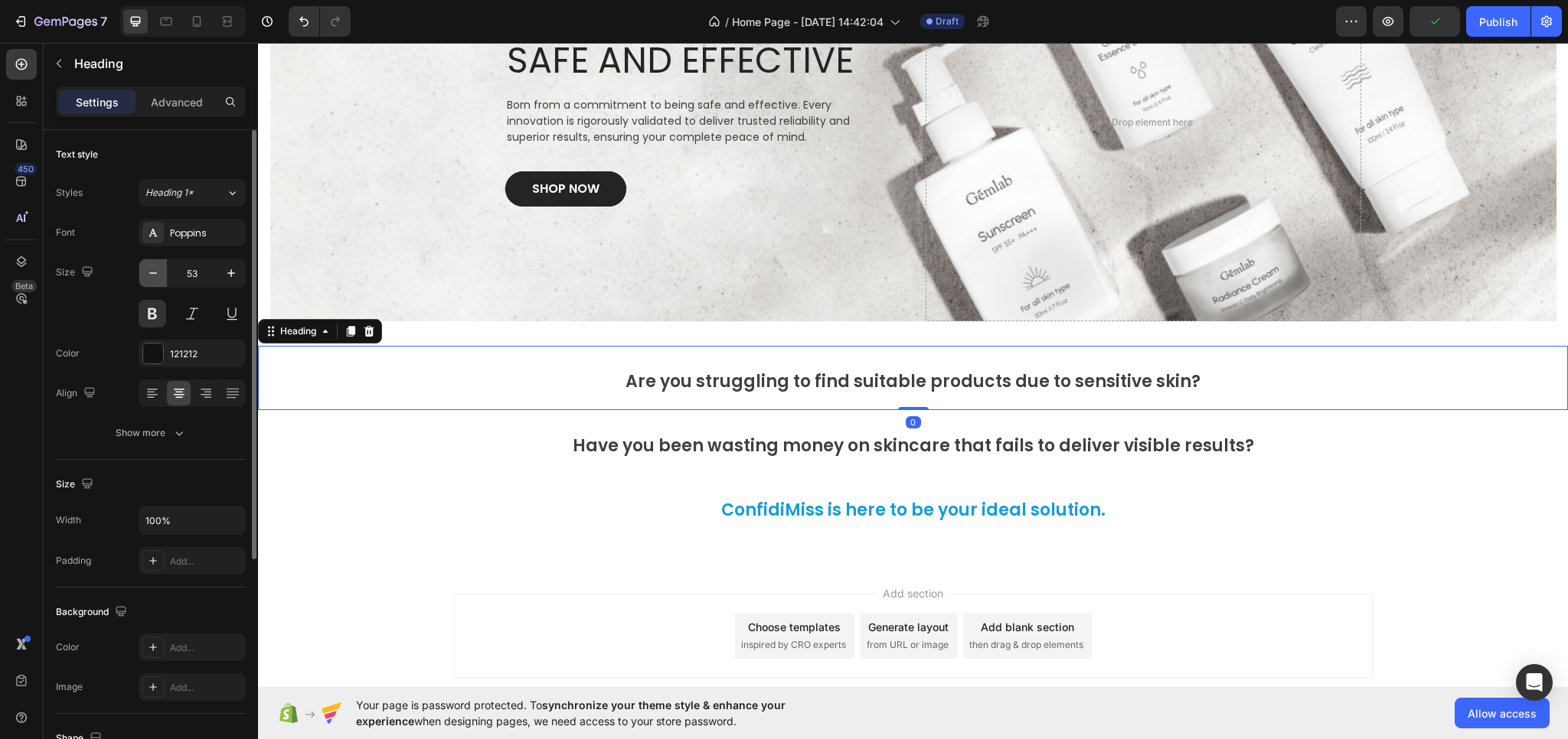
click at [154, 274] on icon "button" at bounding box center [153, 274] width 8 height 2
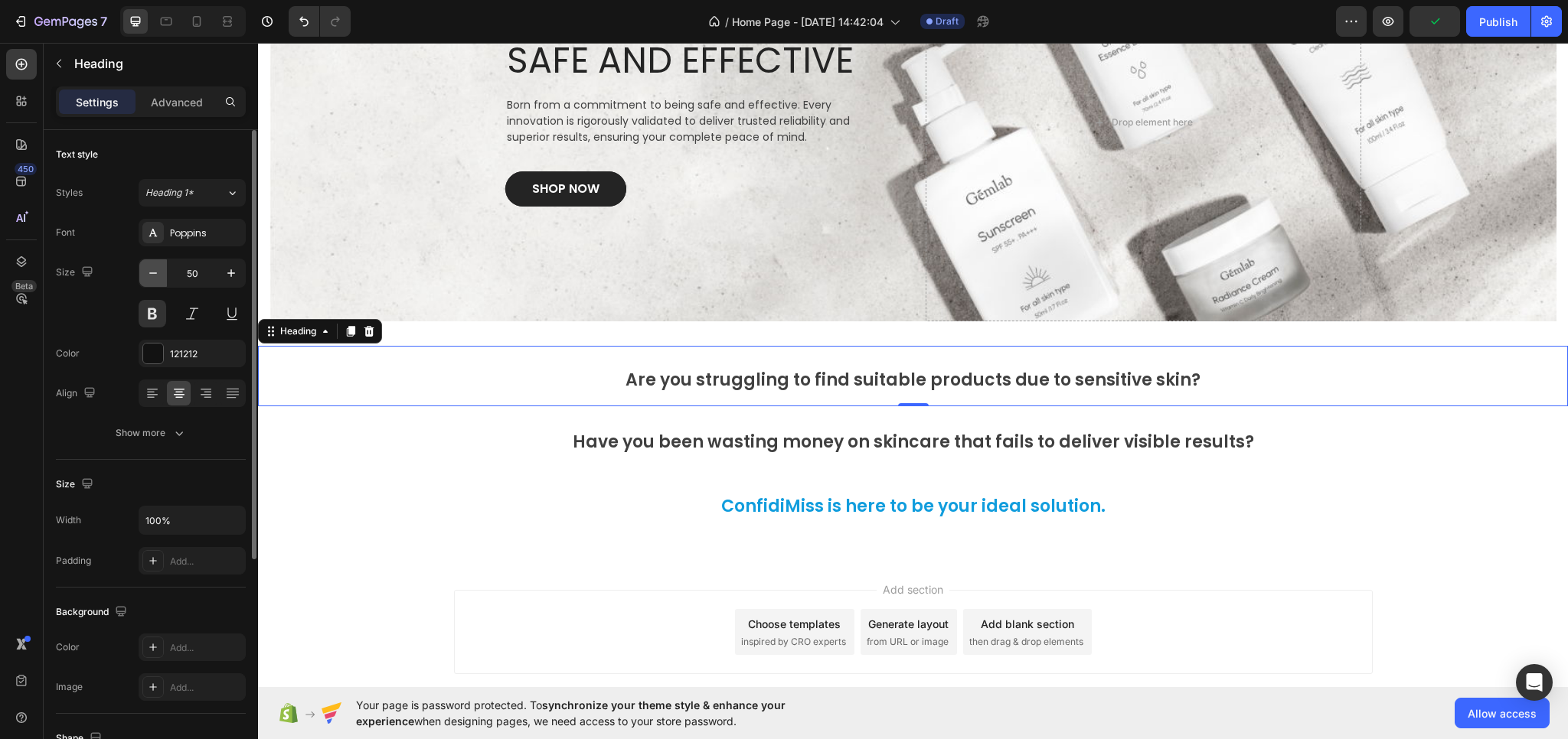
click at [154, 274] on icon "button" at bounding box center [153, 274] width 8 height 2
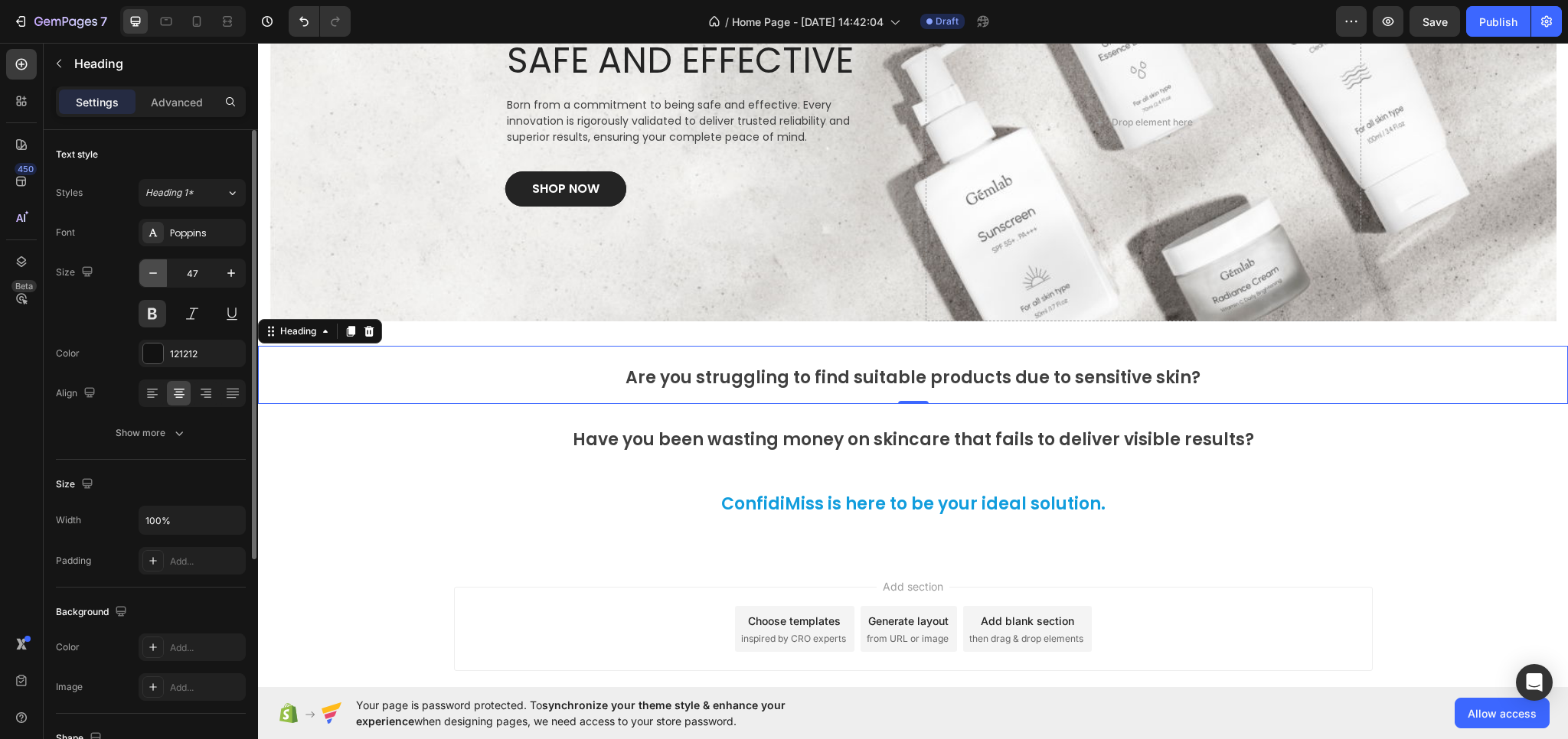
click at [154, 274] on icon "button" at bounding box center [153, 274] width 8 height 2
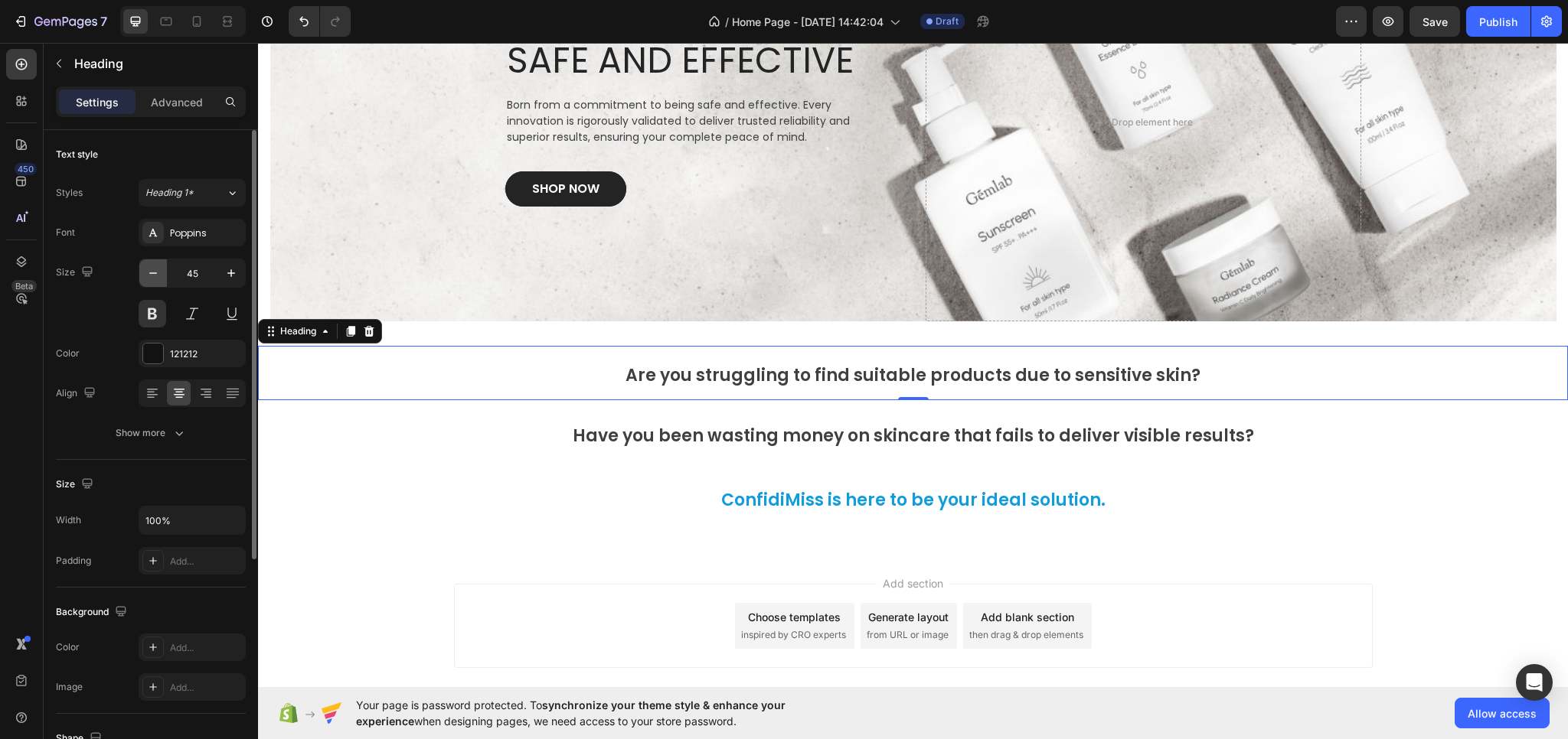
click at [154, 274] on icon "button" at bounding box center [153, 274] width 8 height 2
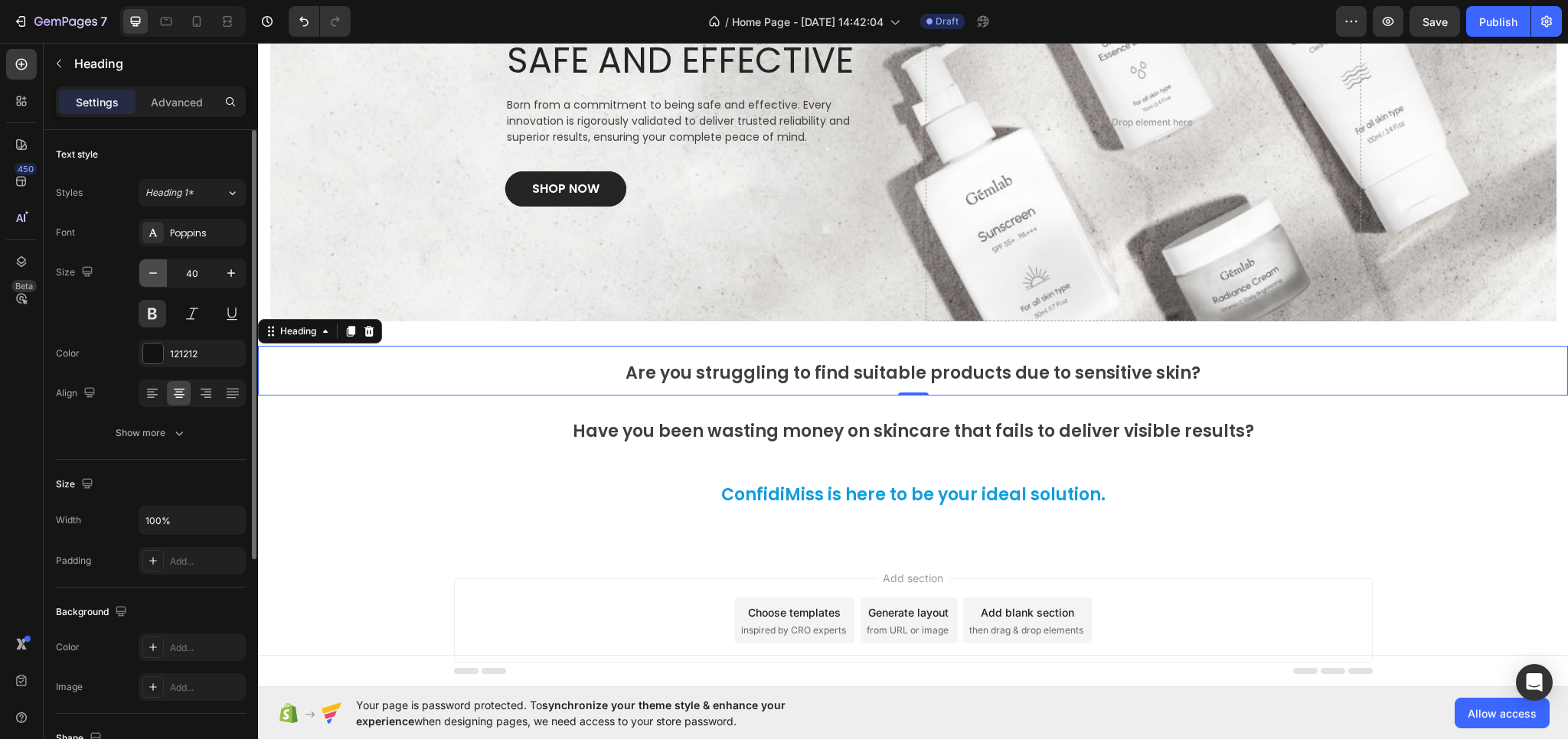
click at [154, 274] on icon "button" at bounding box center [153, 274] width 8 height 2
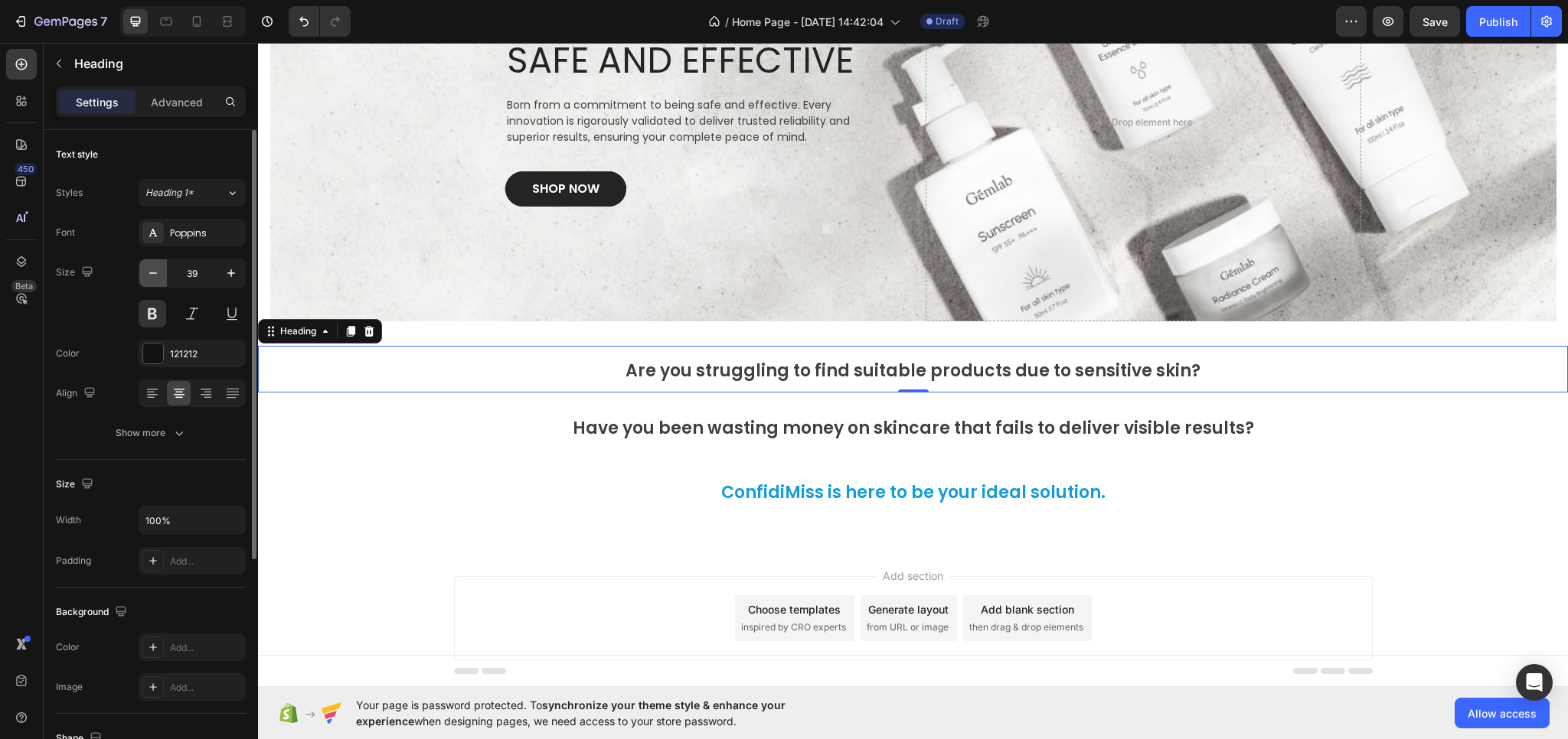
click at [154, 274] on icon "button" at bounding box center [153, 274] width 8 height 2
click at [153, 274] on icon "button" at bounding box center [153, 274] width 8 height 2
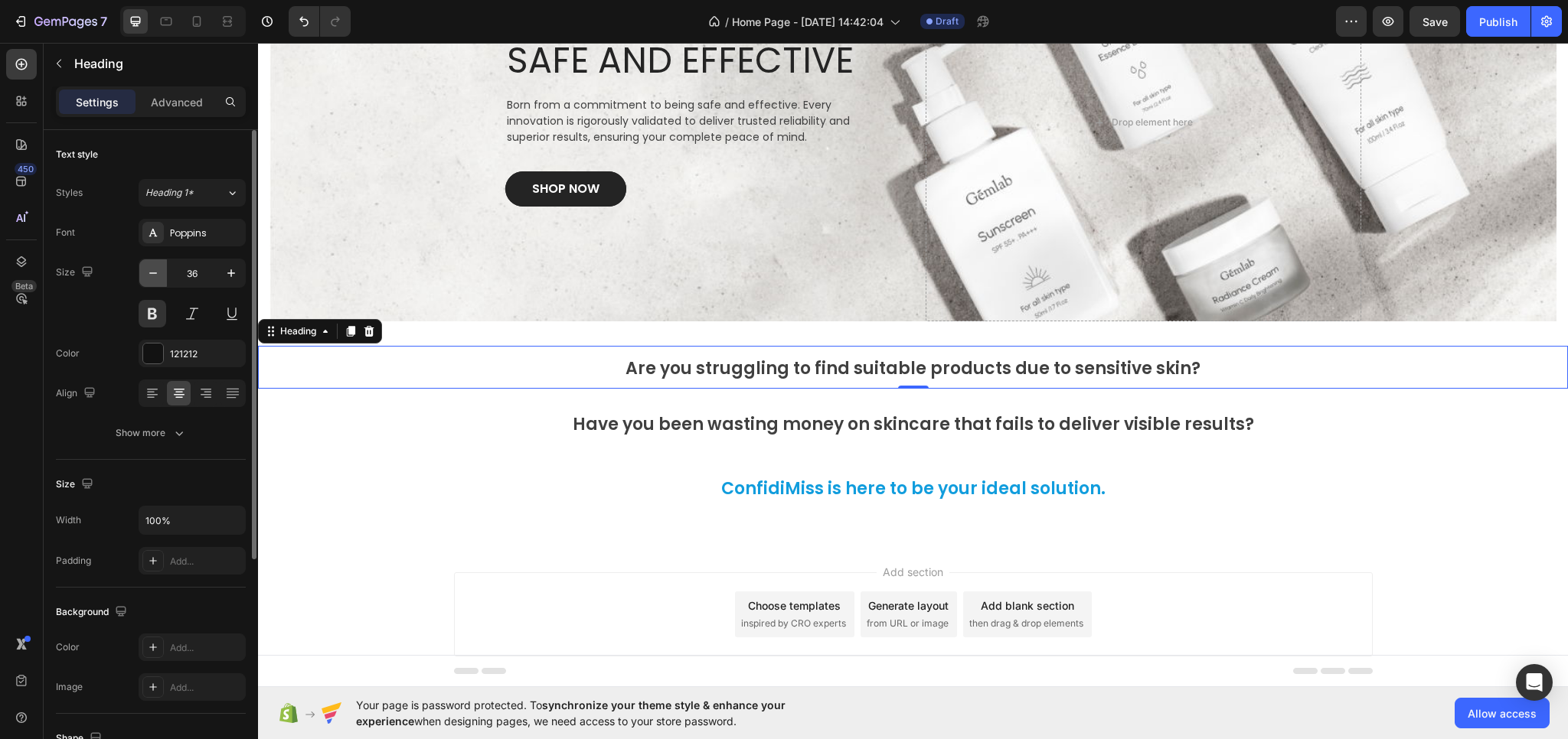
click at [153, 274] on icon "button" at bounding box center [153, 274] width 8 height 2
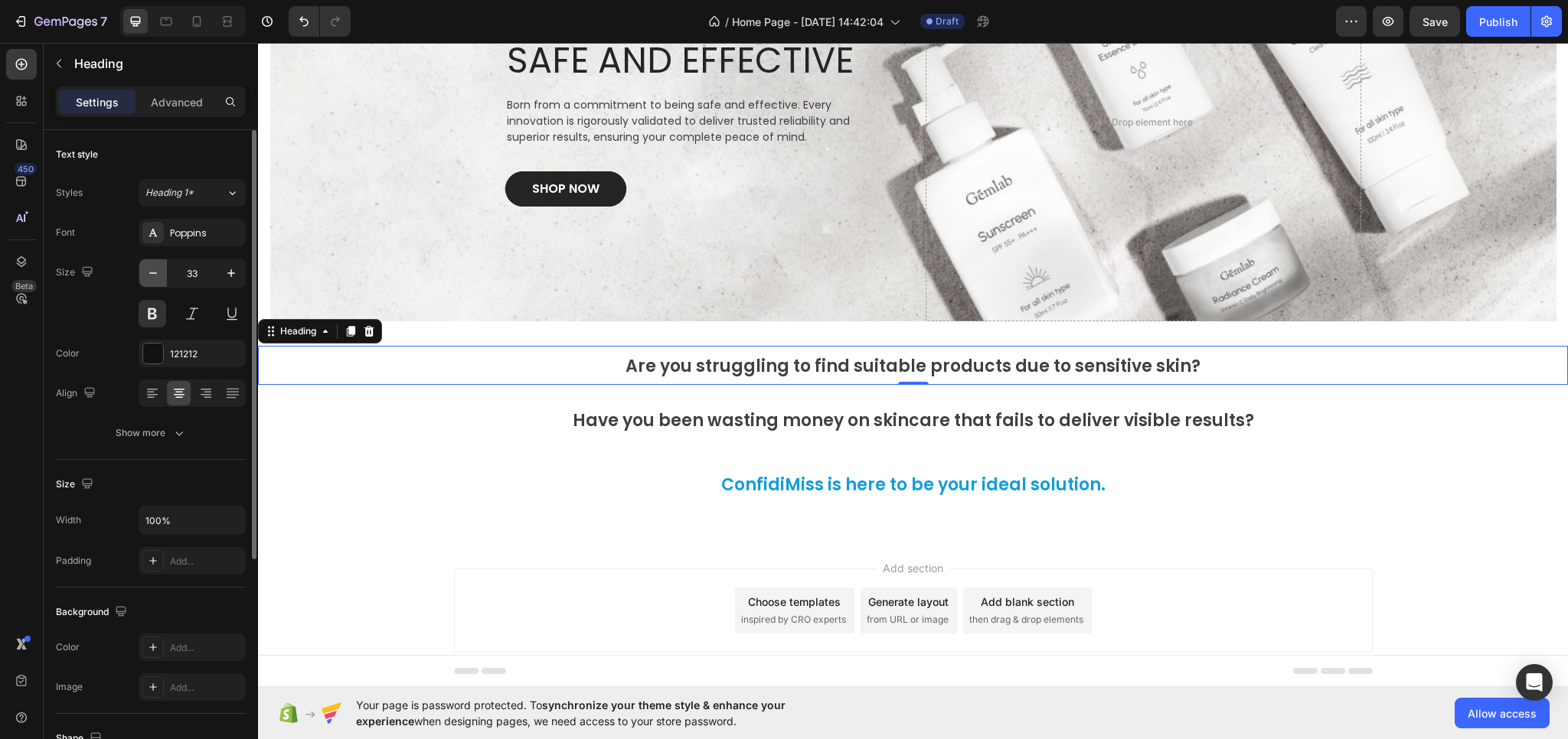
click at [153, 274] on icon "button" at bounding box center [153, 274] width 8 height 2
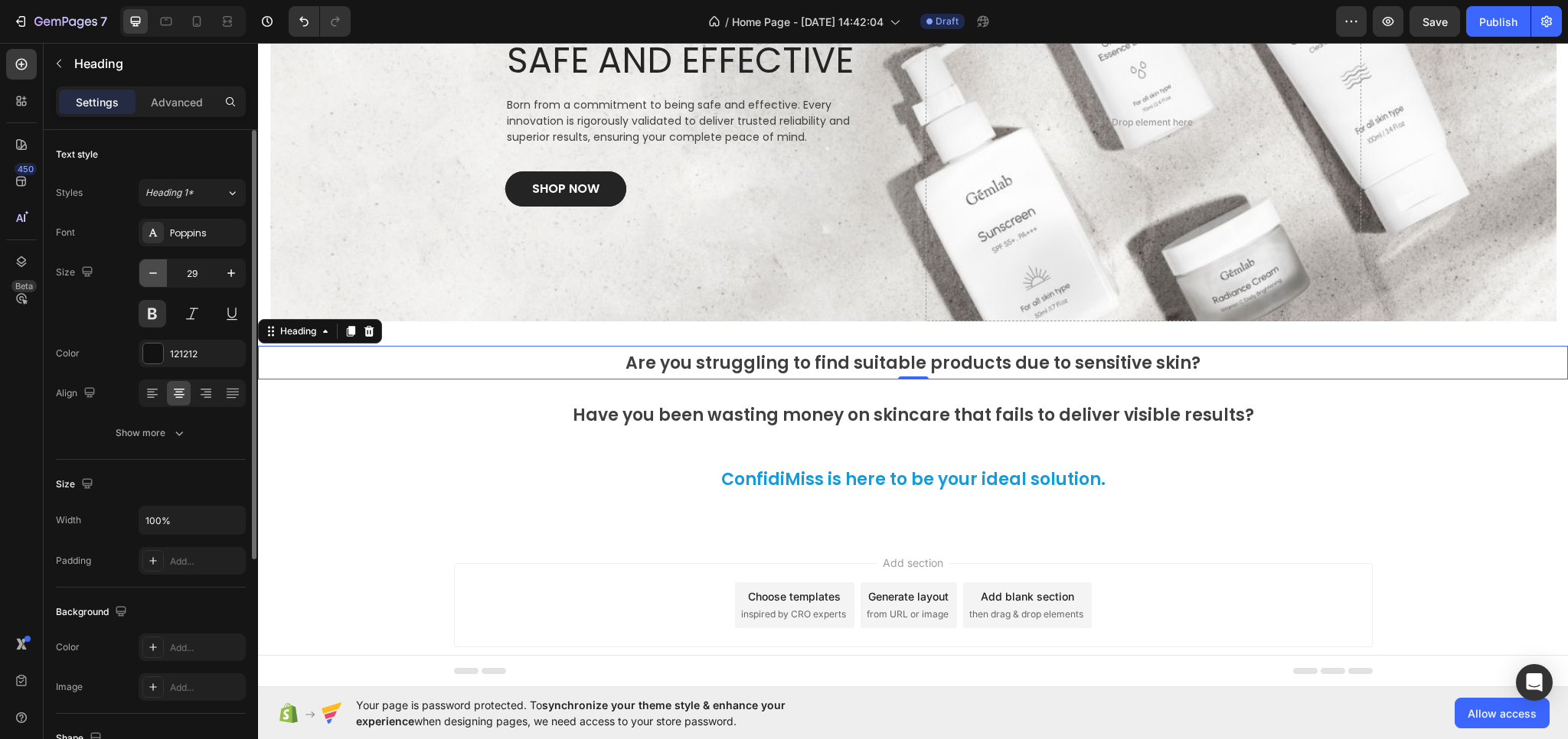
click at [153, 274] on icon "button" at bounding box center [153, 274] width 8 height 2
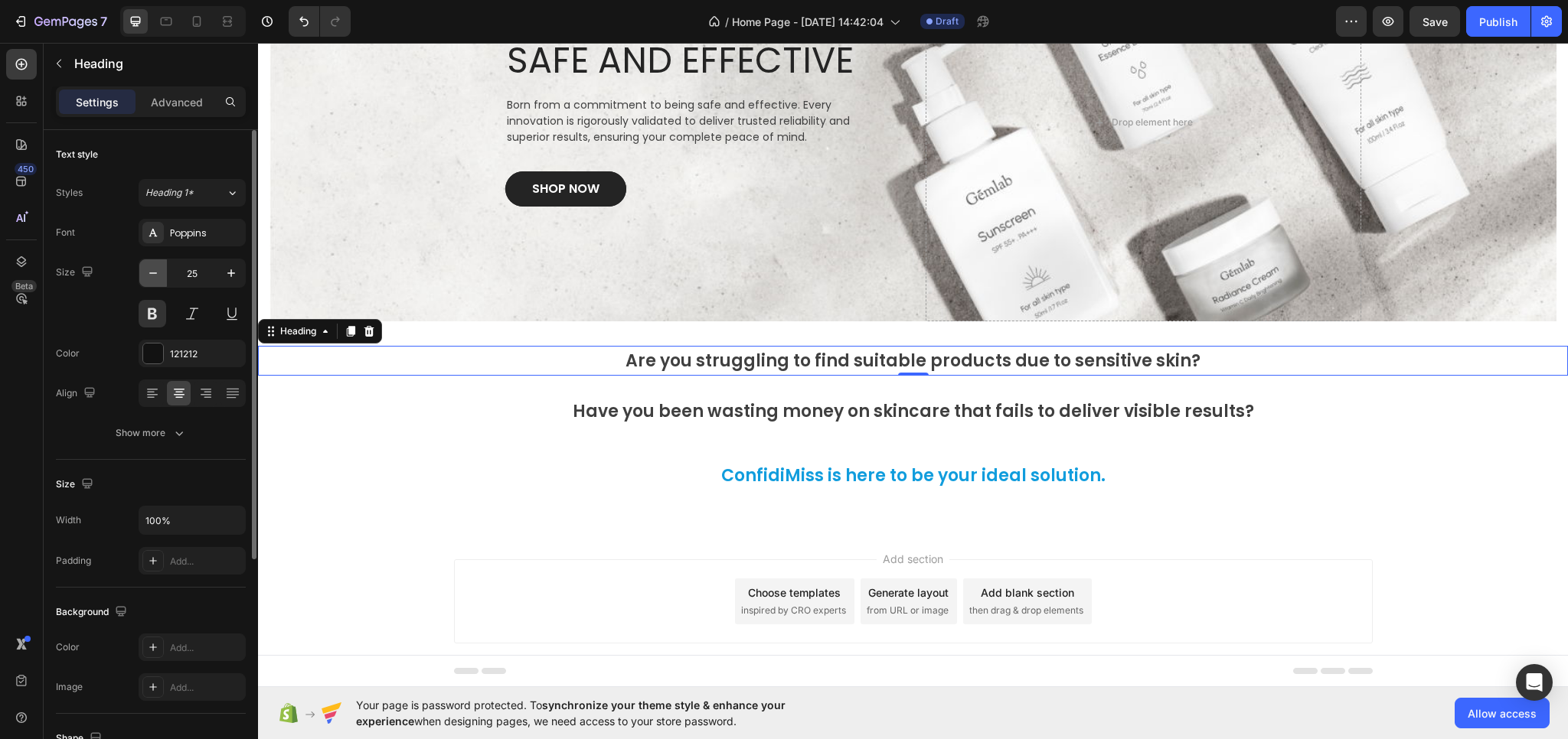
click at [153, 274] on icon "button" at bounding box center [153, 274] width 8 height 2
click at [153, 274] on icon "button" at bounding box center [153, 274] width 16 height 16
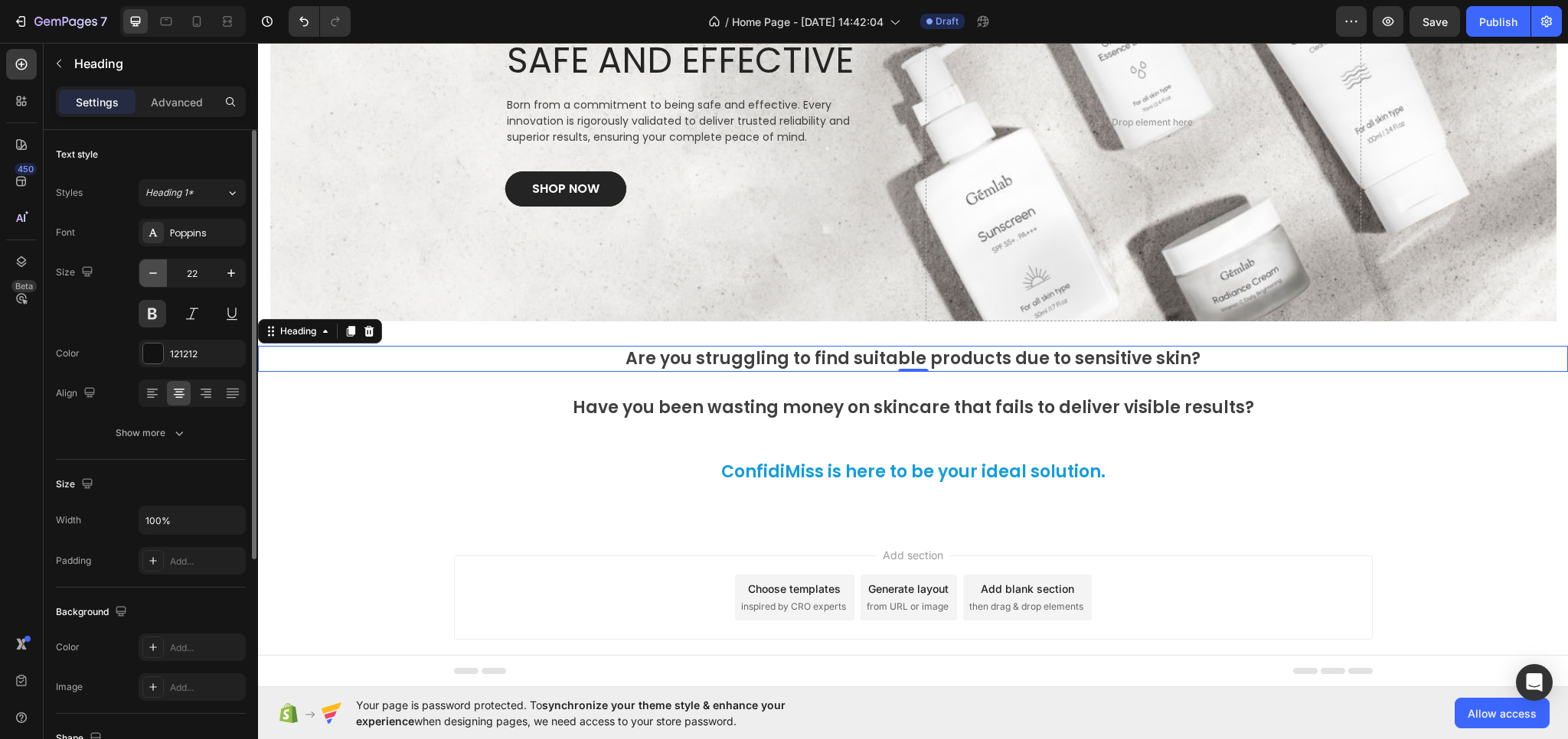
click at [153, 274] on icon "button" at bounding box center [153, 274] width 16 height 16
click at [235, 277] on icon "button" at bounding box center [232, 274] width 16 height 16
type input "20"
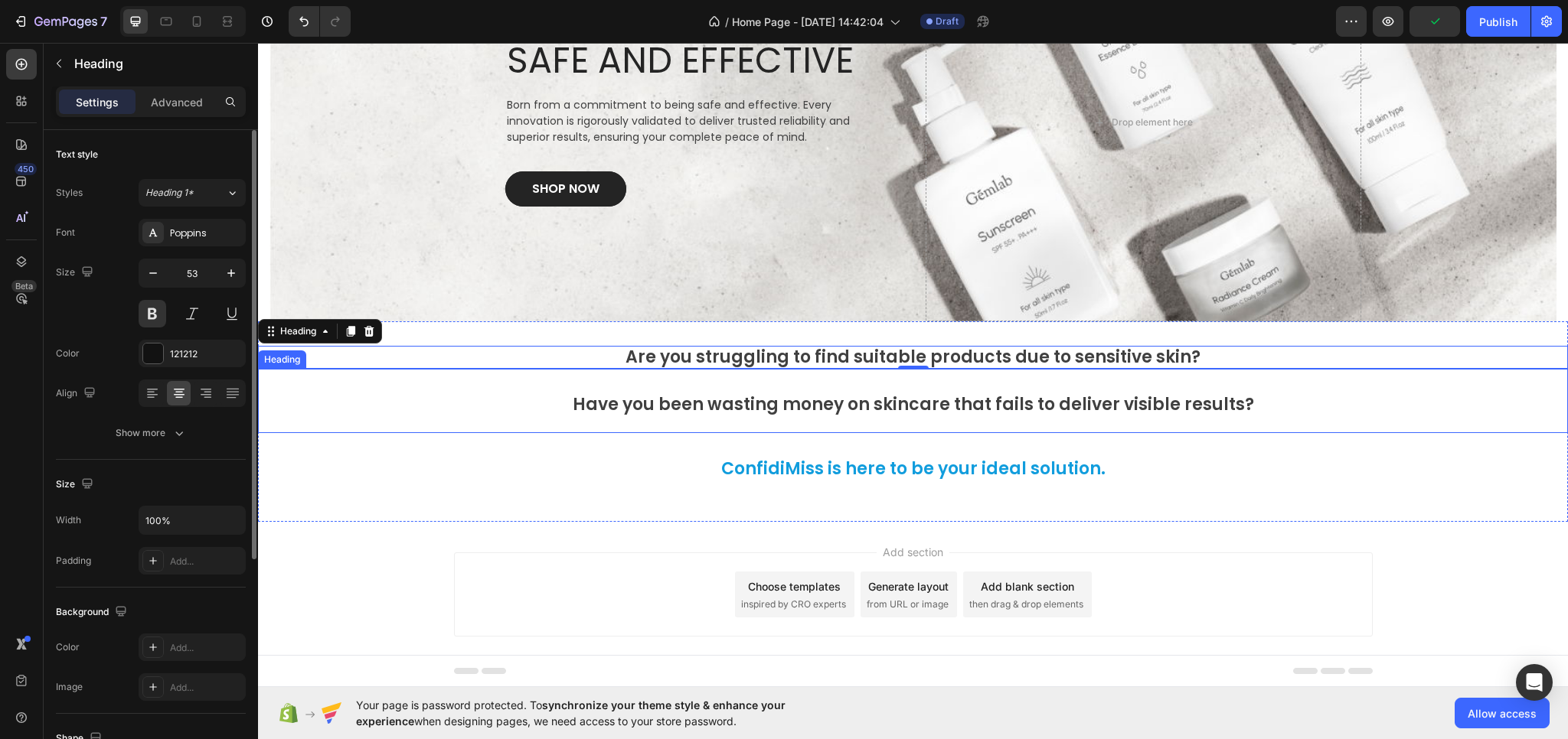
drag, startPoint x: 710, startPoint y: 403, endPoint x: 633, endPoint y: 380, distance: 80.4
click at [709, 402] on span "Have you been wasting money on skincare that fails to deliver visible results?" at bounding box center [913, 405] width 681 height 23
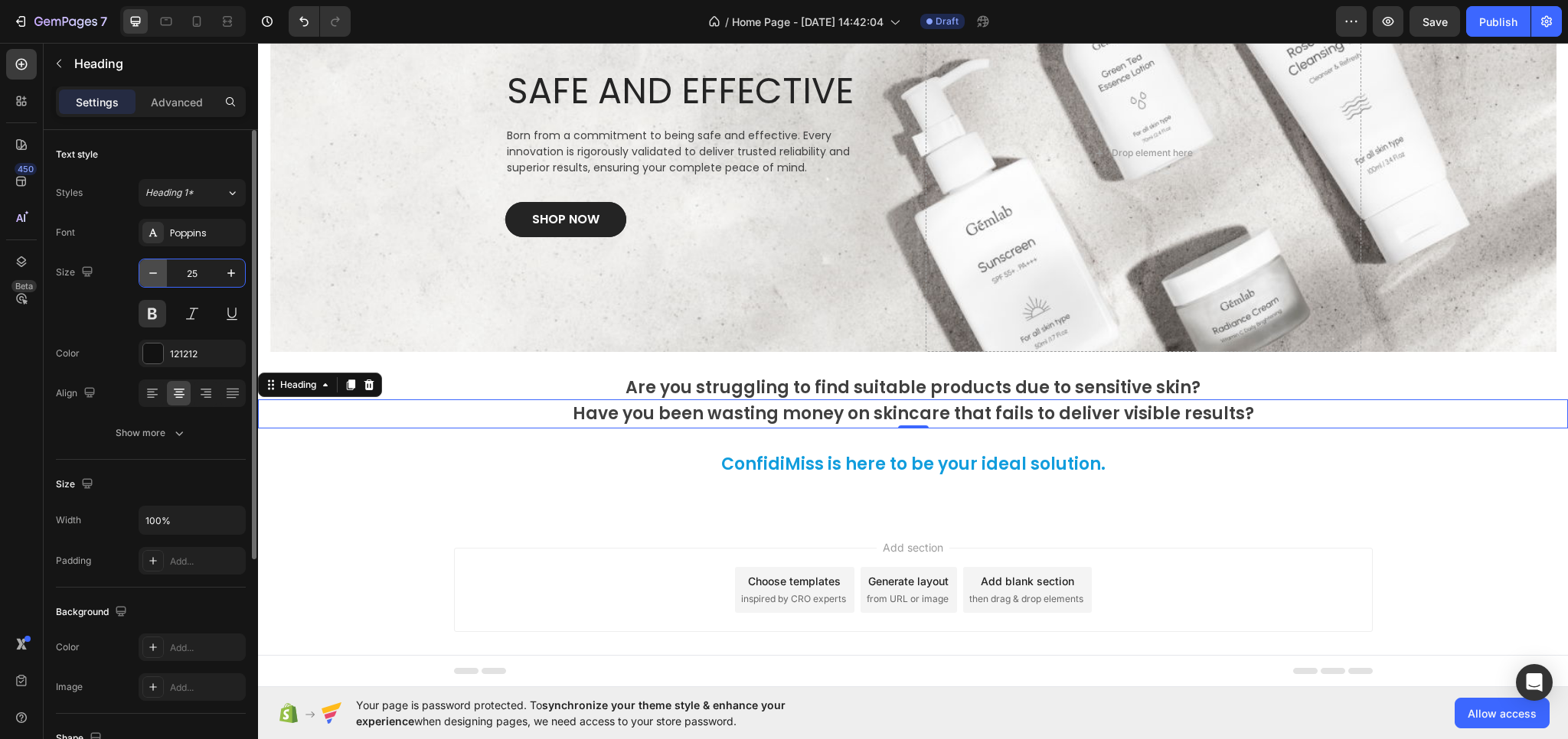
scroll to position [133, 0]
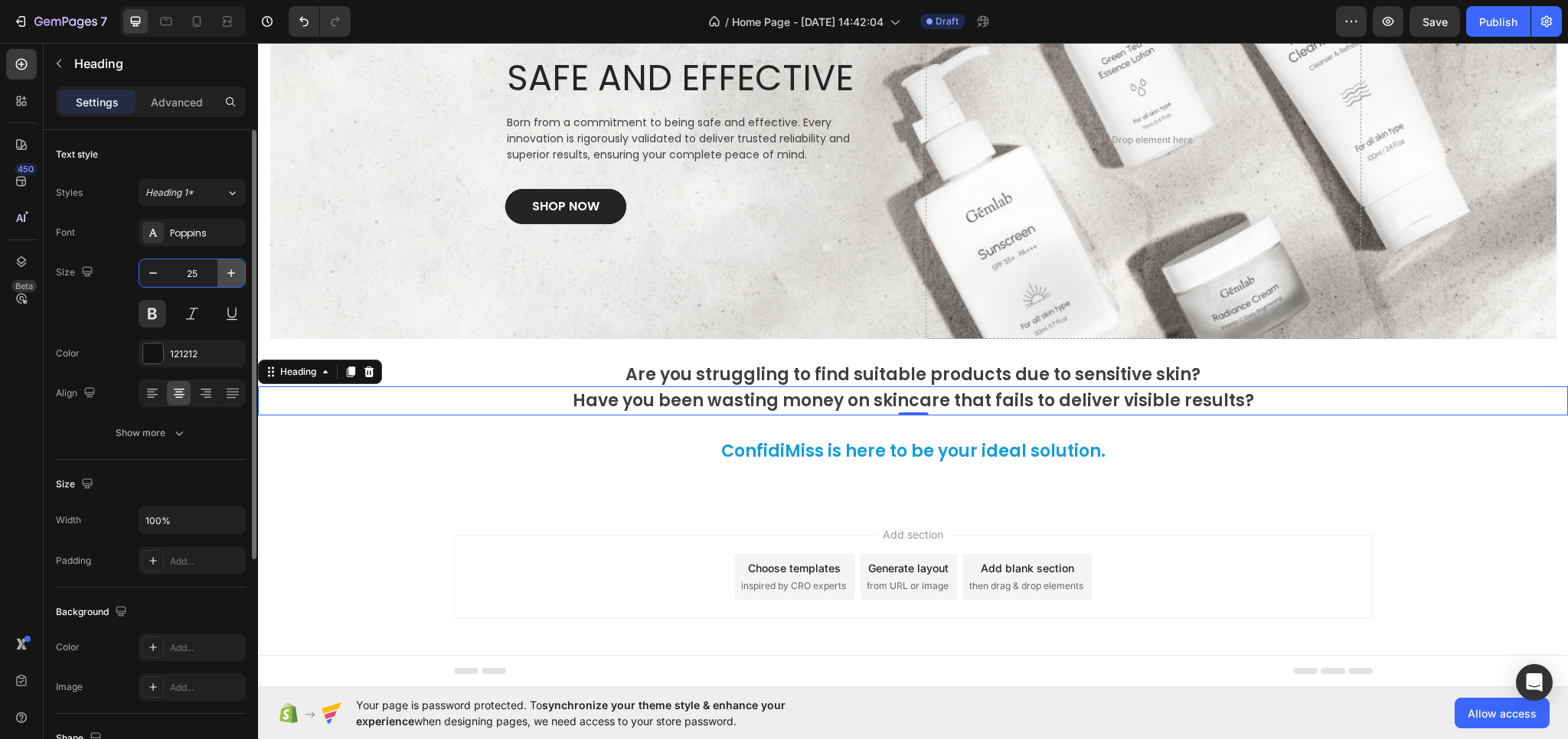
click at [231, 280] on icon "button" at bounding box center [232, 274] width 16 height 16
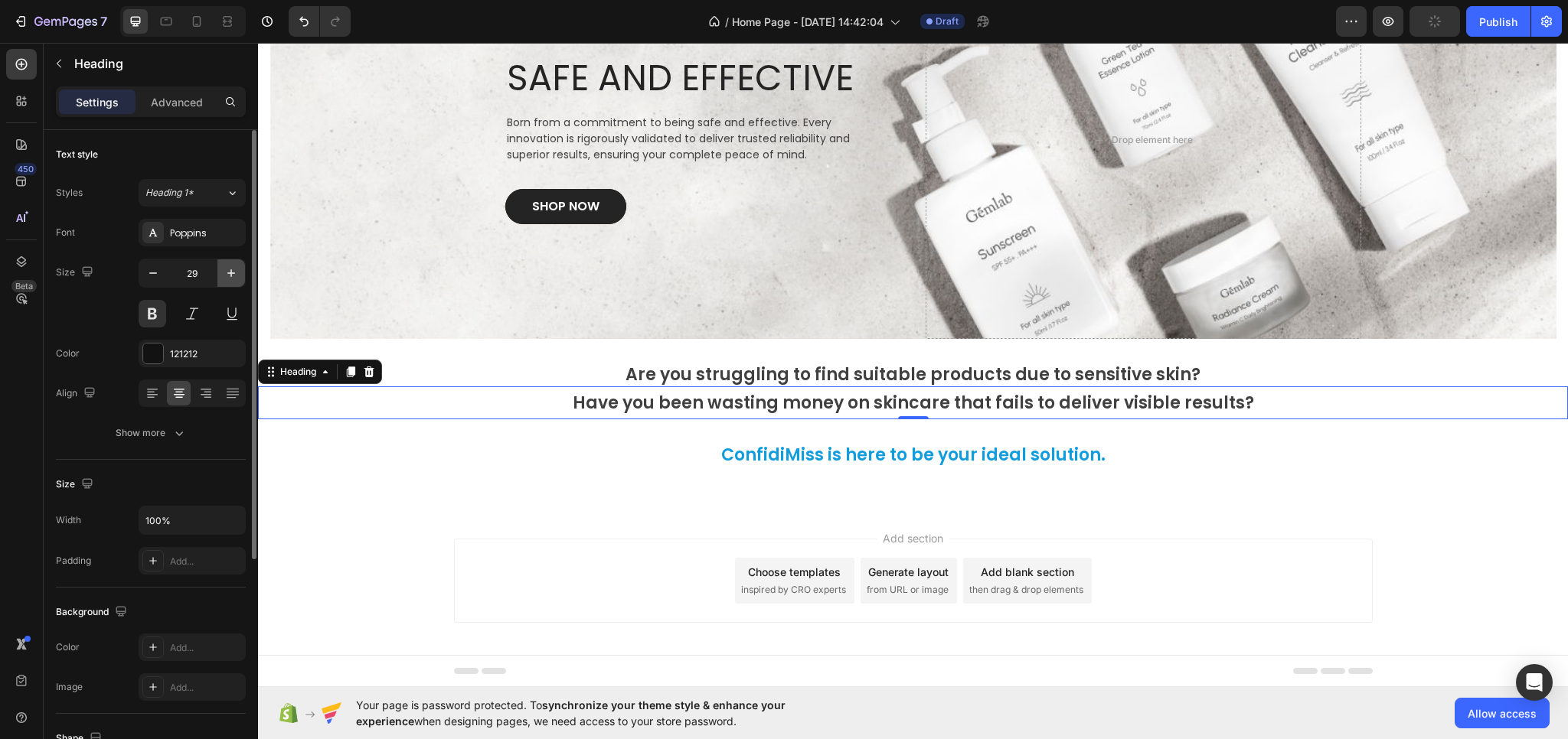
click at [231, 280] on icon "button" at bounding box center [232, 274] width 16 height 16
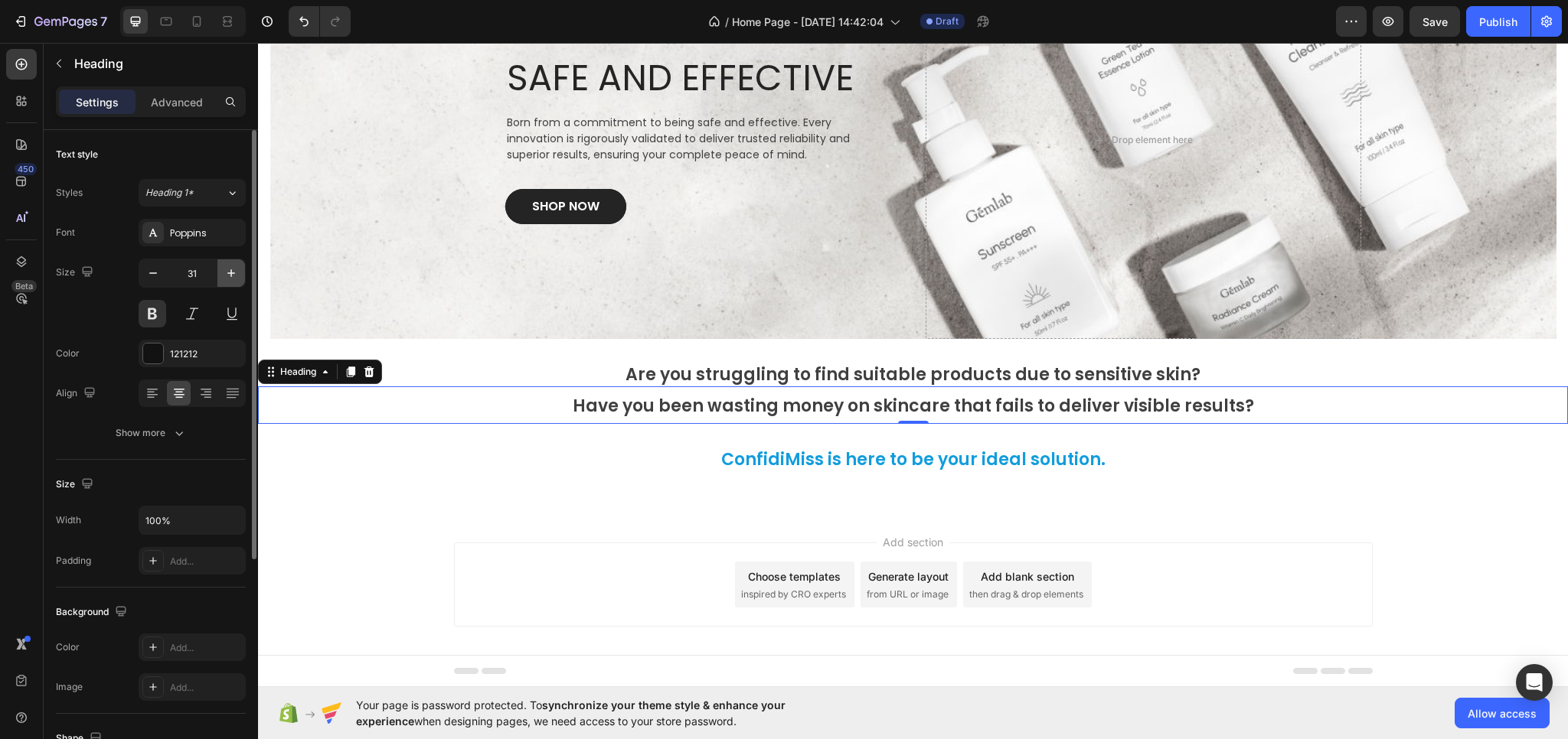
click at [231, 280] on icon "button" at bounding box center [232, 274] width 16 height 16
type input "33"
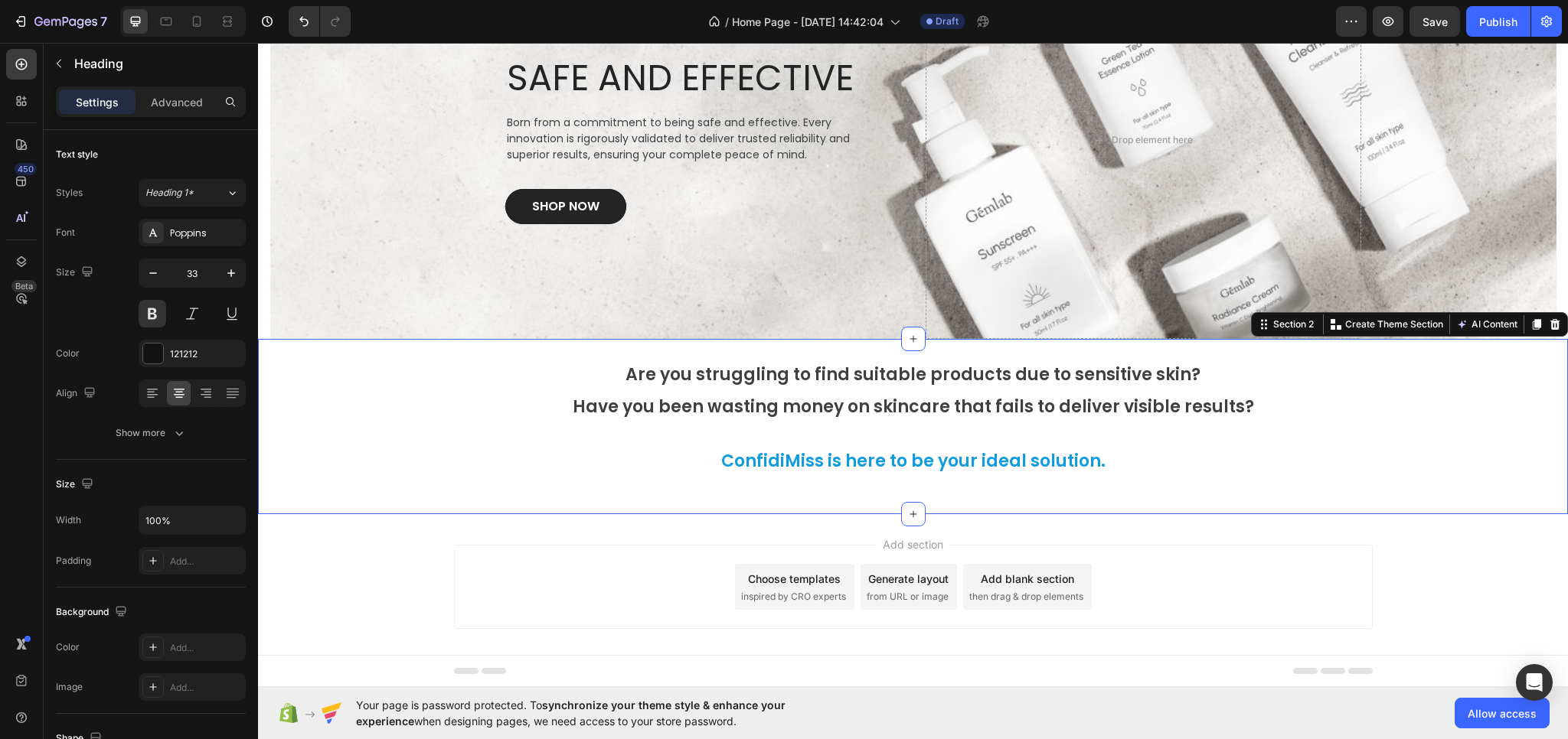
click at [690, 500] on div "⁠⁠⁠⁠⁠⁠⁠ Are you struggling to find suitable products due to sensitive skin? Hea…" at bounding box center [913, 426] width 1310 height 175
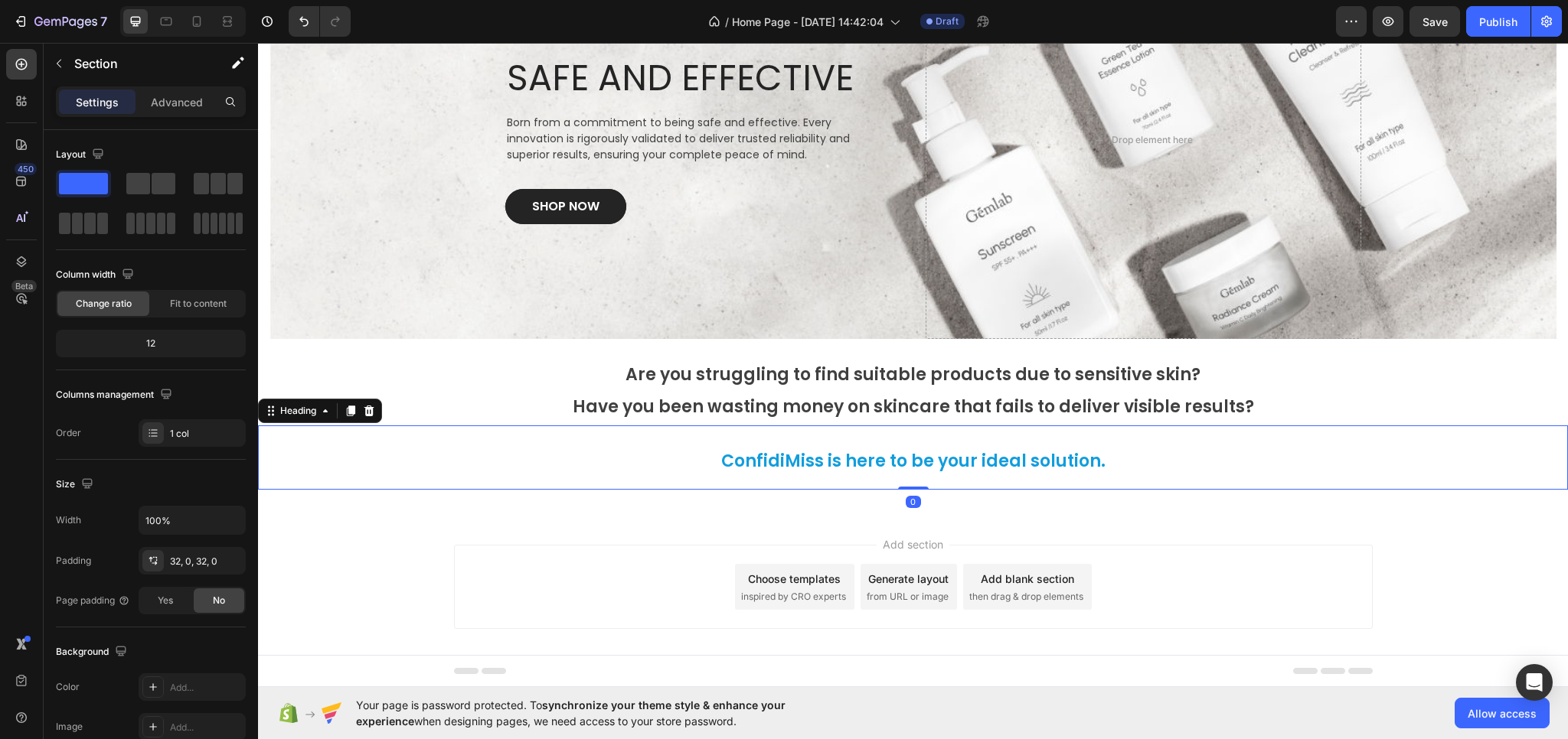
click at [774, 460] on span "ConfidiMiss is here to be your ideal solution." at bounding box center [913, 461] width 384 height 23
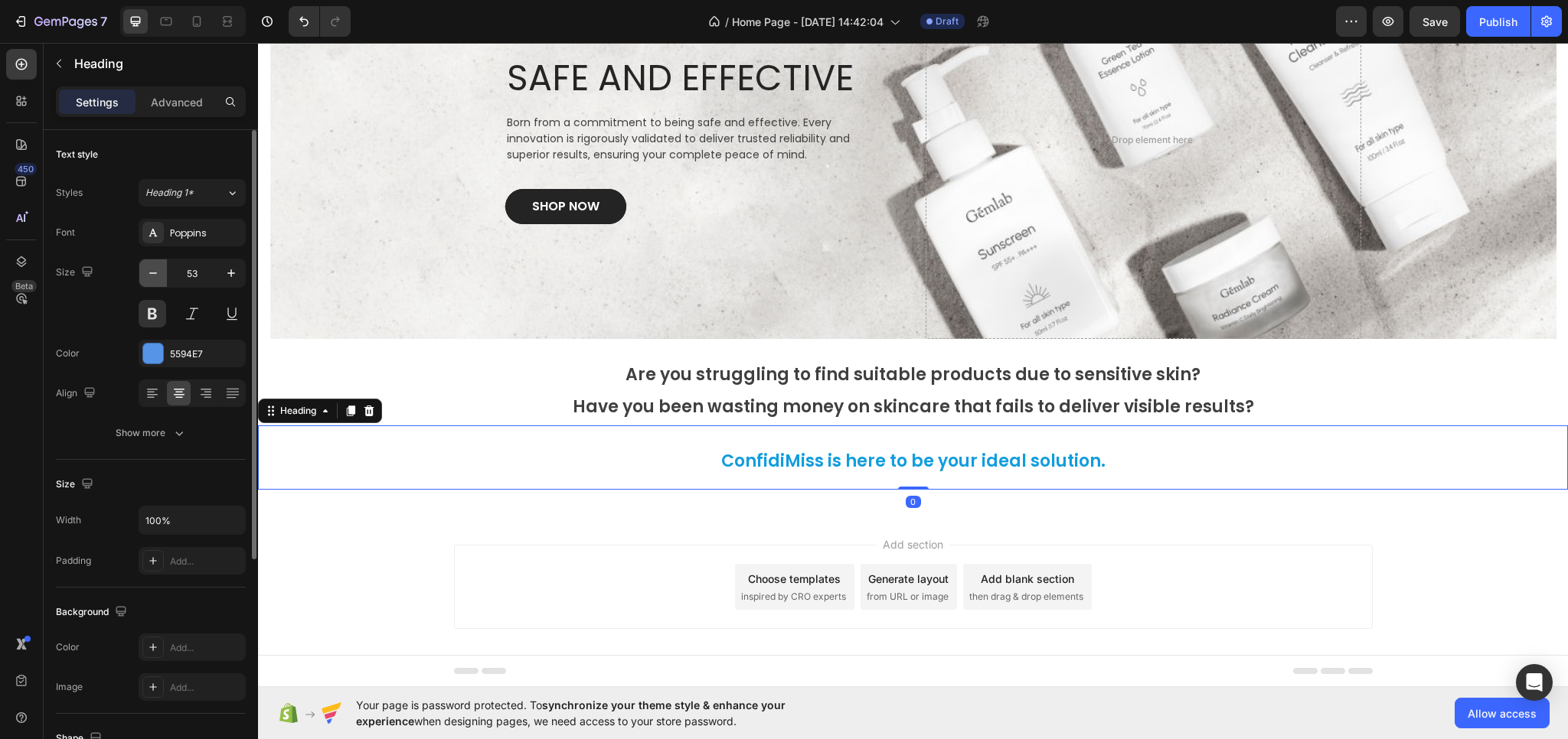
click at [154, 272] on icon "button" at bounding box center [153, 274] width 16 height 16
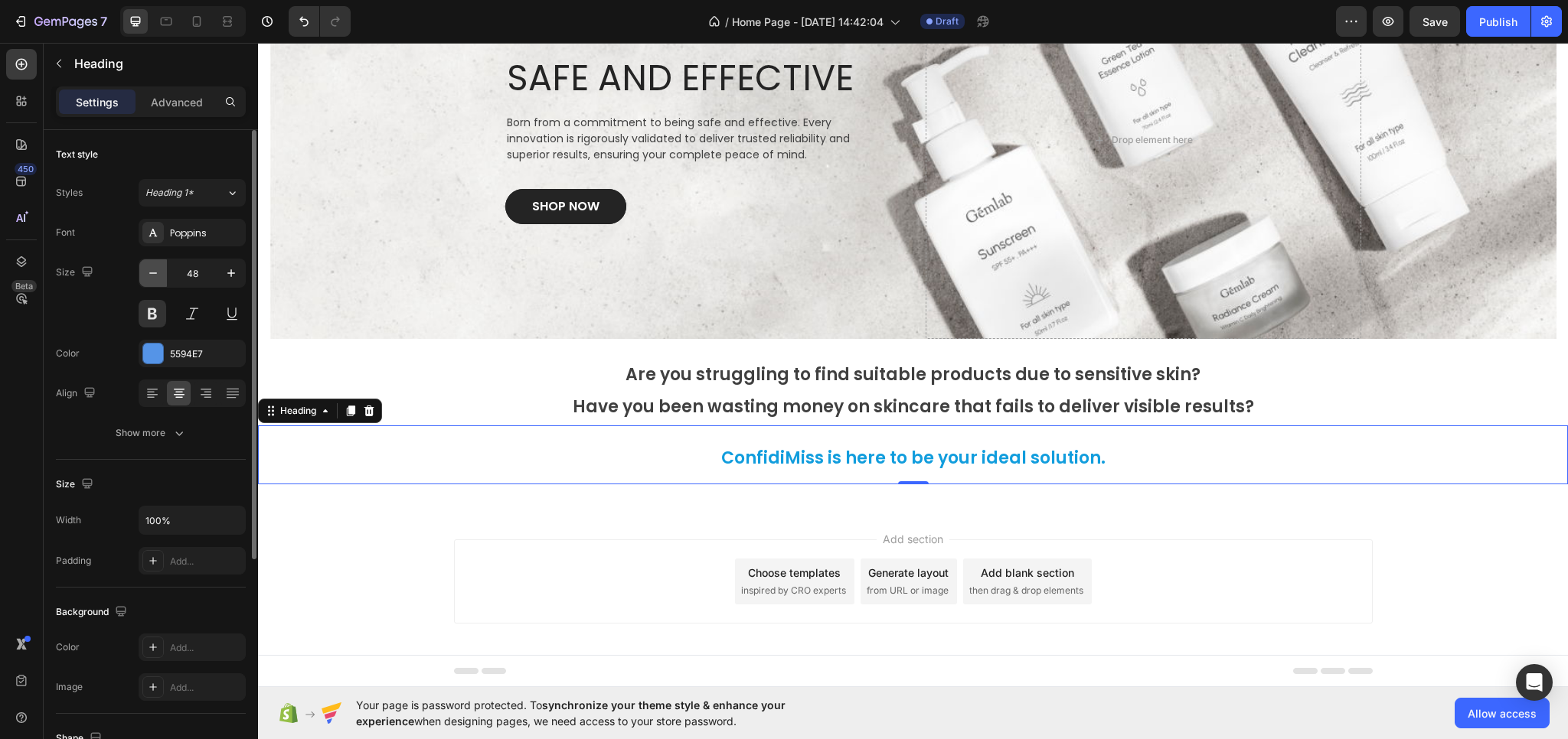
click at [154, 272] on icon "button" at bounding box center [153, 274] width 16 height 16
click at [153, 272] on icon "button" at bounding box center [153, 274] width 16 height 16
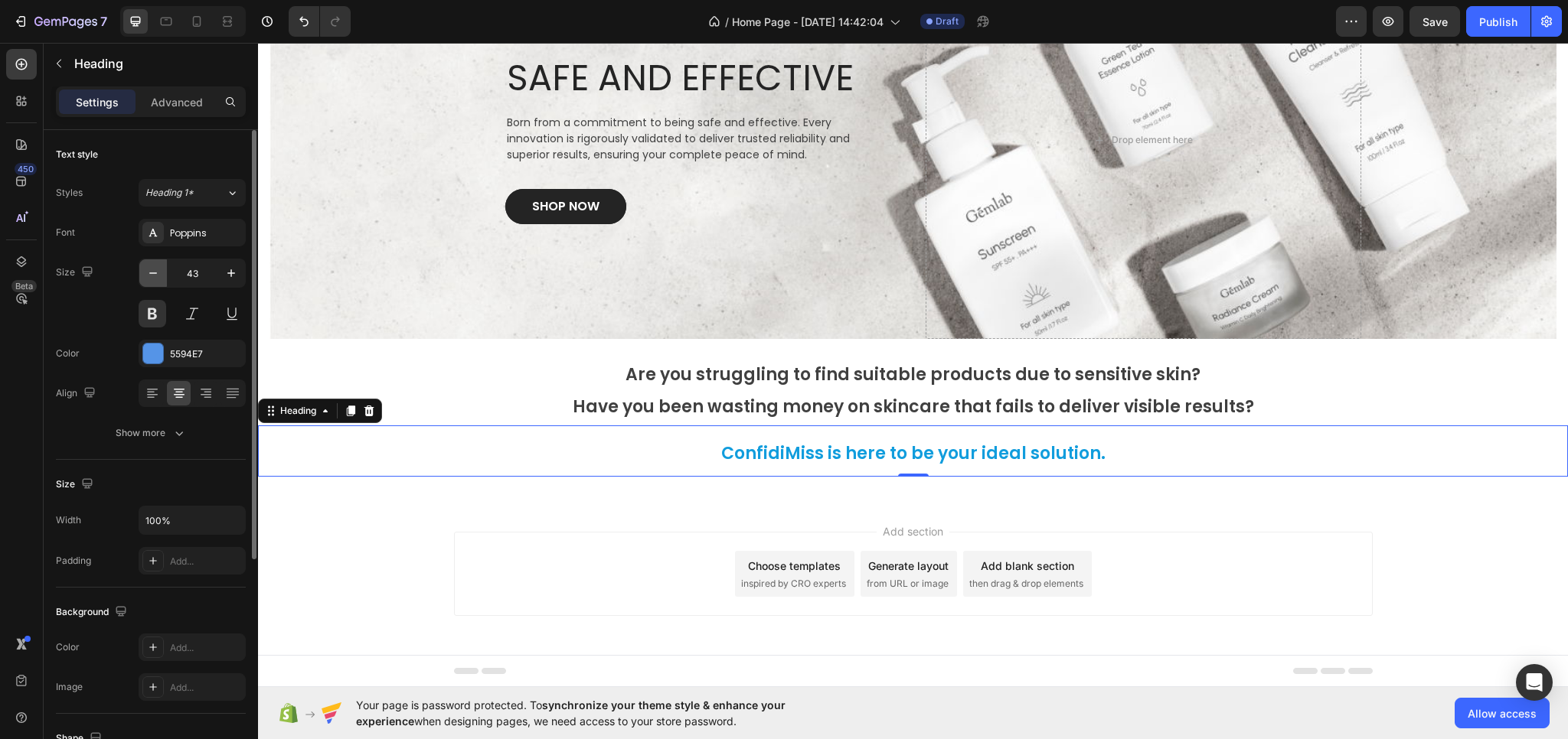
click at [153, 272] on icon "button" at bounding box center [153, 274] width 16 height 16
click at [152, 272] on icon "button" at bounding box center [153, 274] width 16 height 16
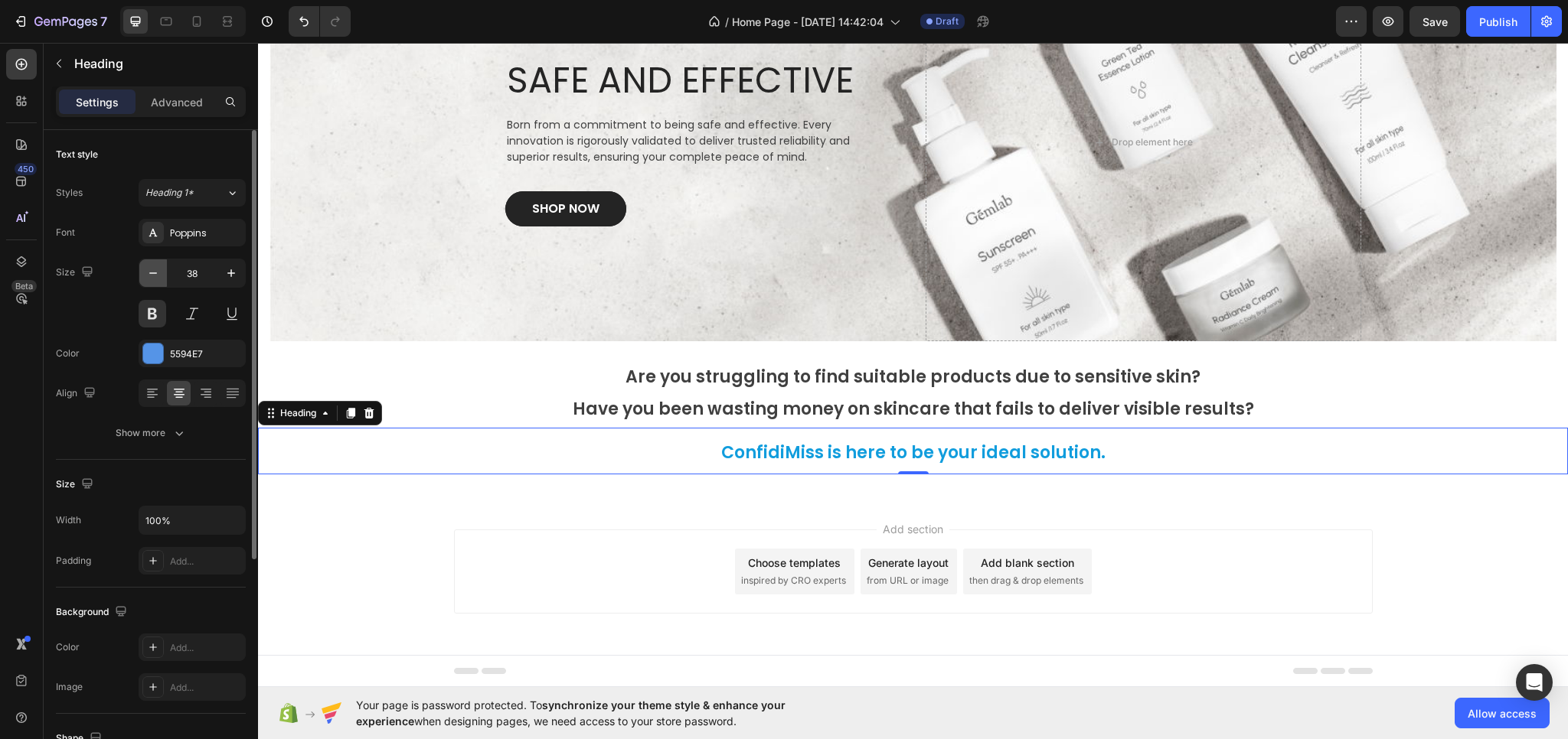
click at [152, 272] on icon "button" at bounding box center [153, 274] width 16 height 16
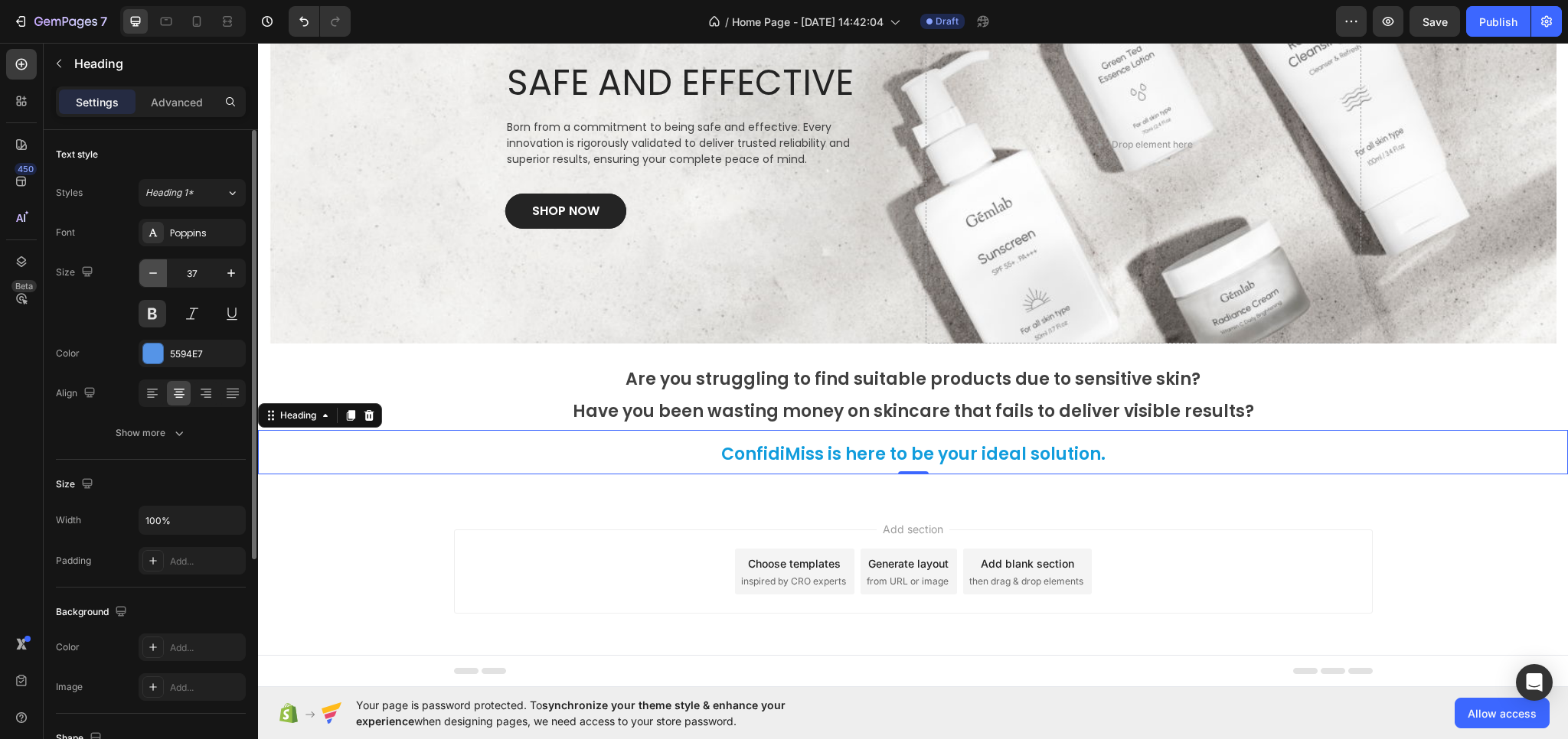
click at [151, 272] on icon "button" at bounding box center [153, 274] width 16 height 16
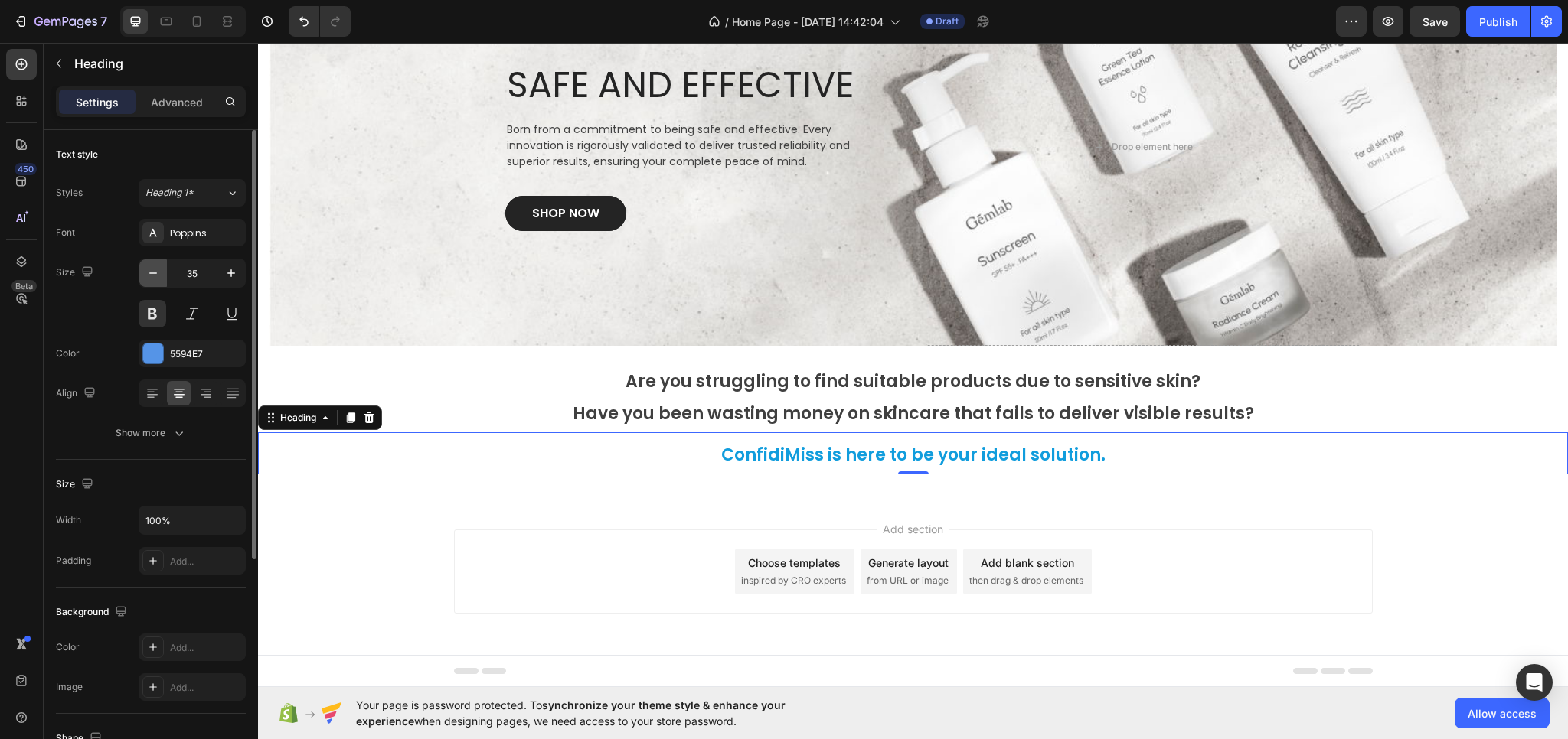
click at [150, 273] on icon "button" at bounding box center [153, 274] width 16 height 16
type input "34"
click at [529, 543] on div "Add section Choose templates inspired by CRO experts Generate layout from URL o…" at bounding box center [913, 572] width 919 height 84
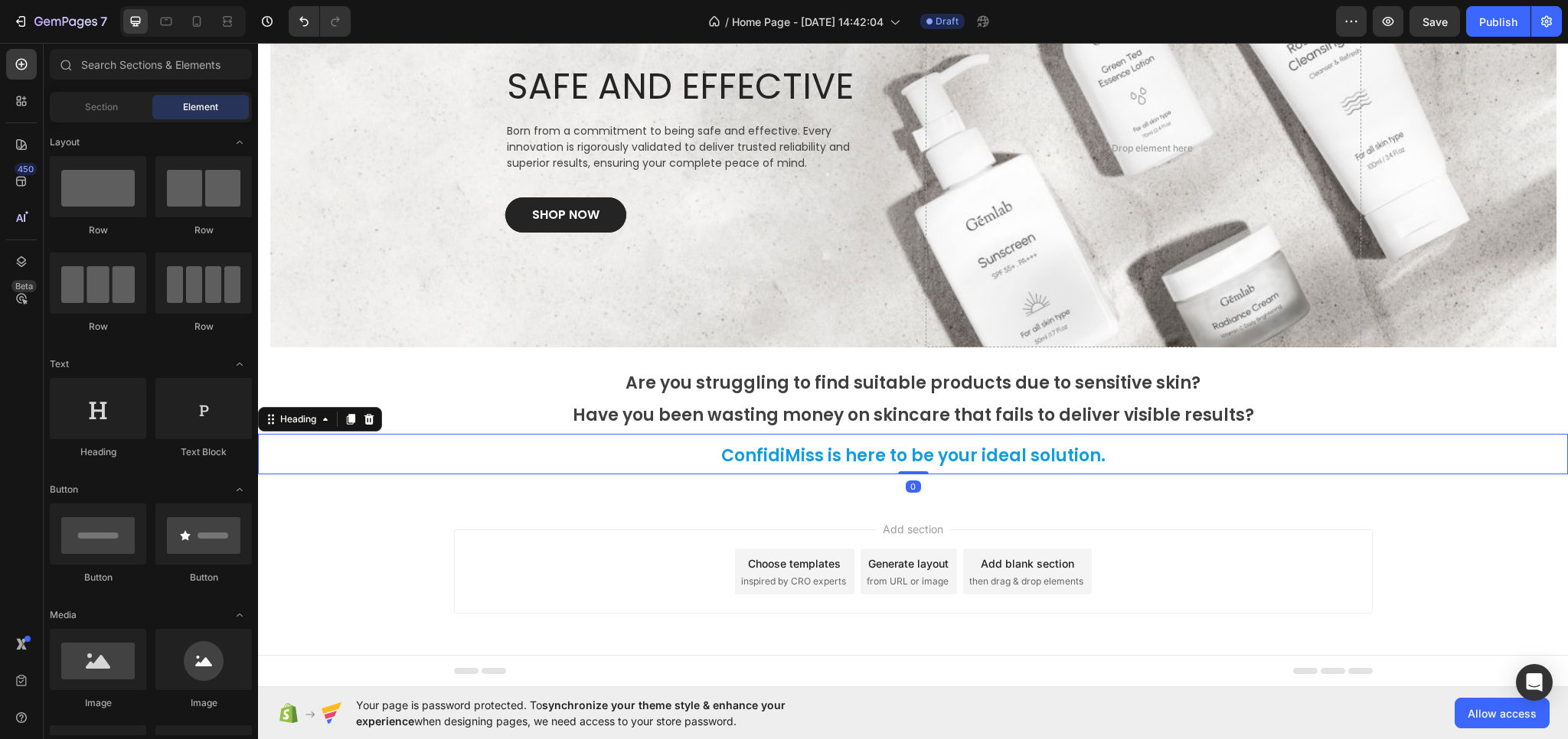
click at [789, 457] on span "ConfidiMiss is here to be your ideal solution." at bounding box center [913, 456] width 384 height 23
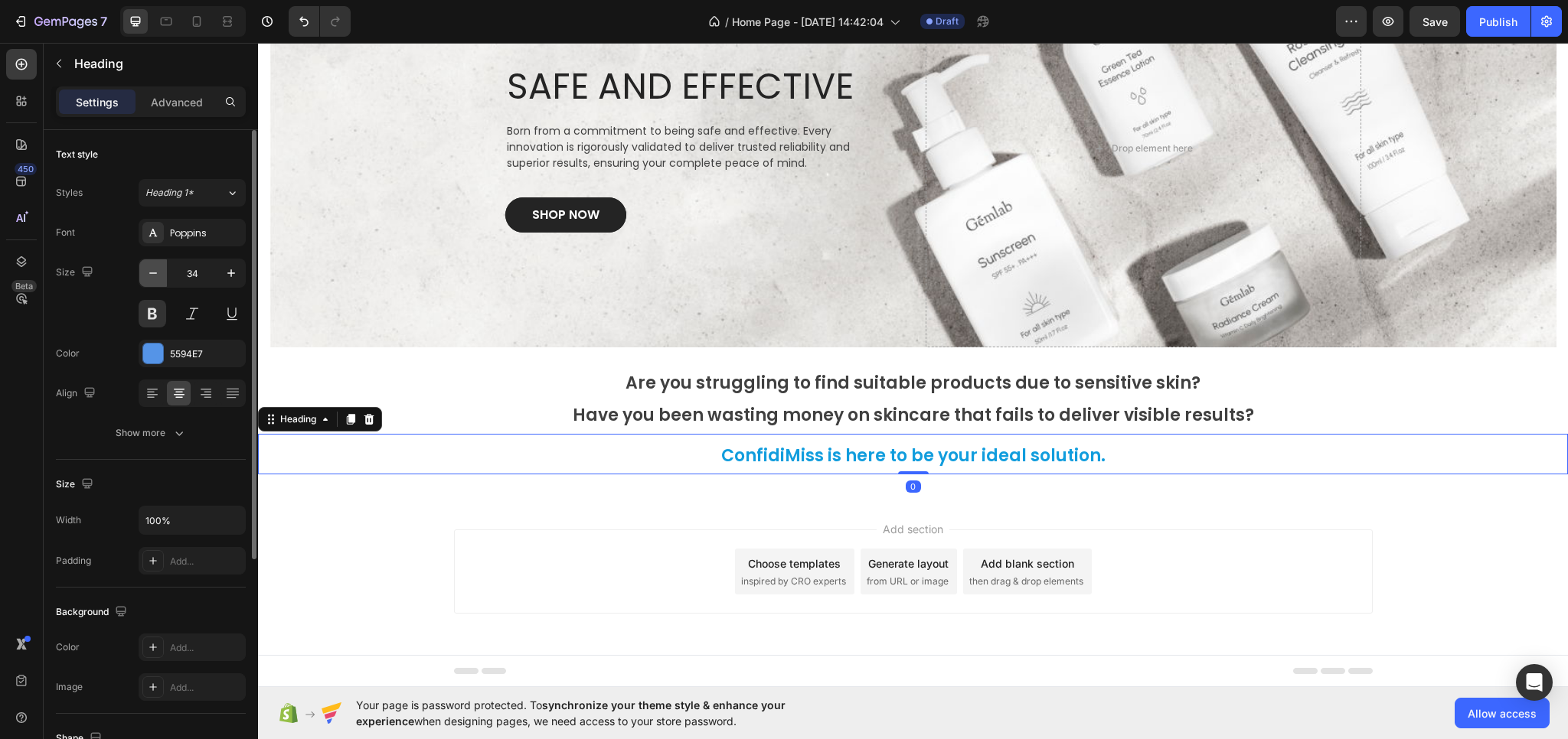
click at [149, 274] on icon "button" at bounding box center [153, 274] width 16 height 16
type input "25"
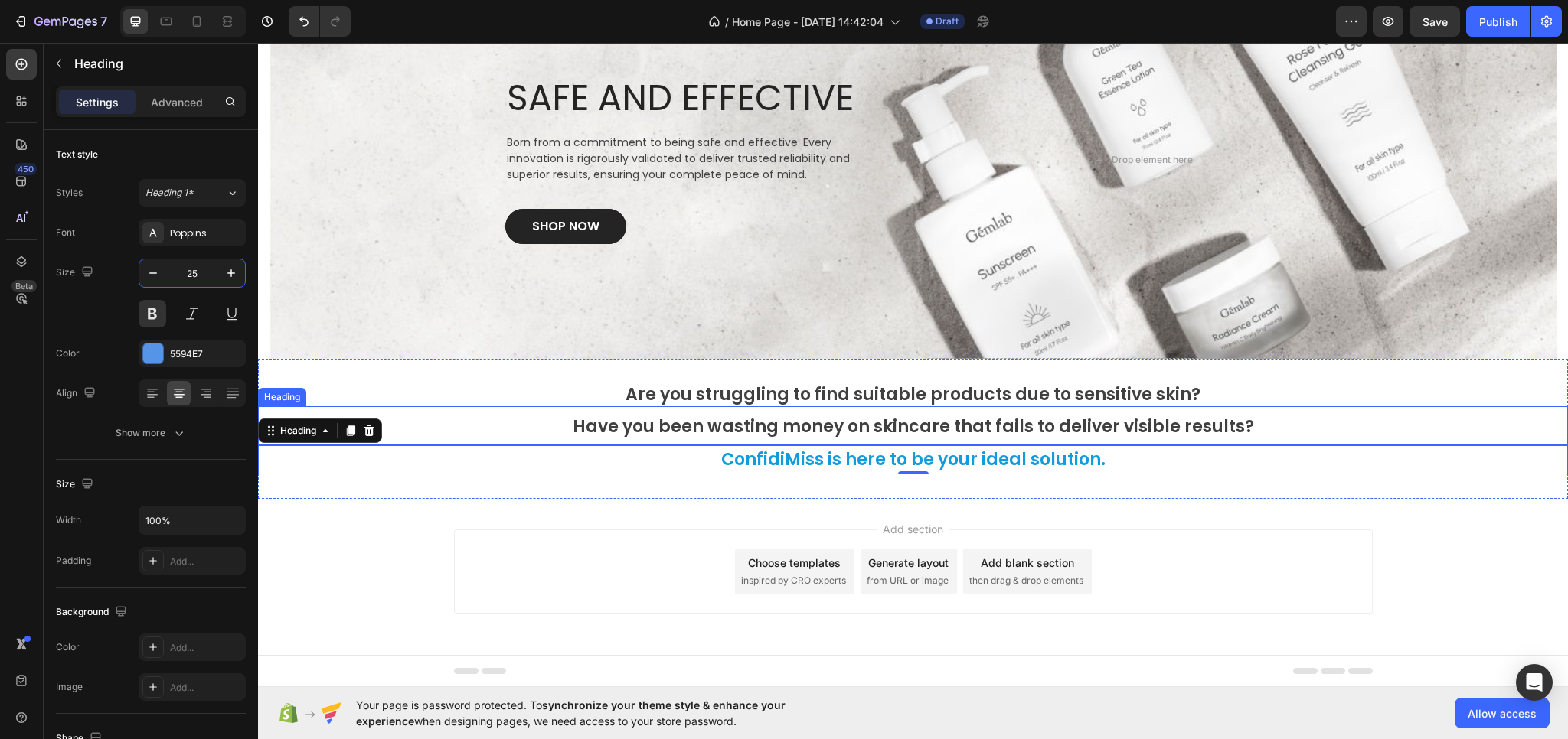
click at [671, 425] on span "Have you been wasting money on skincare that fails to deliver visible results?" at bounding box center [913, 426] width 681 height 23
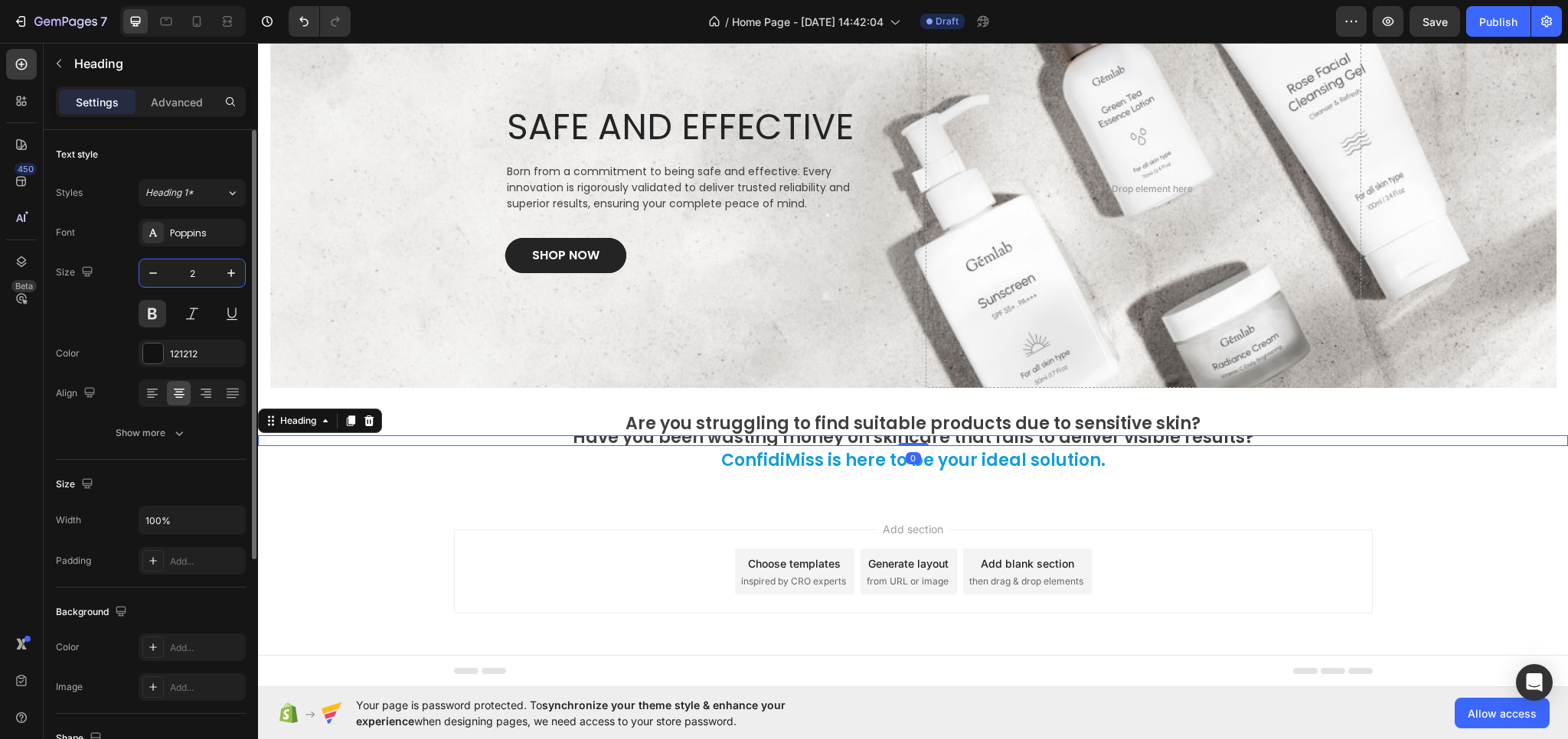
type input "25"
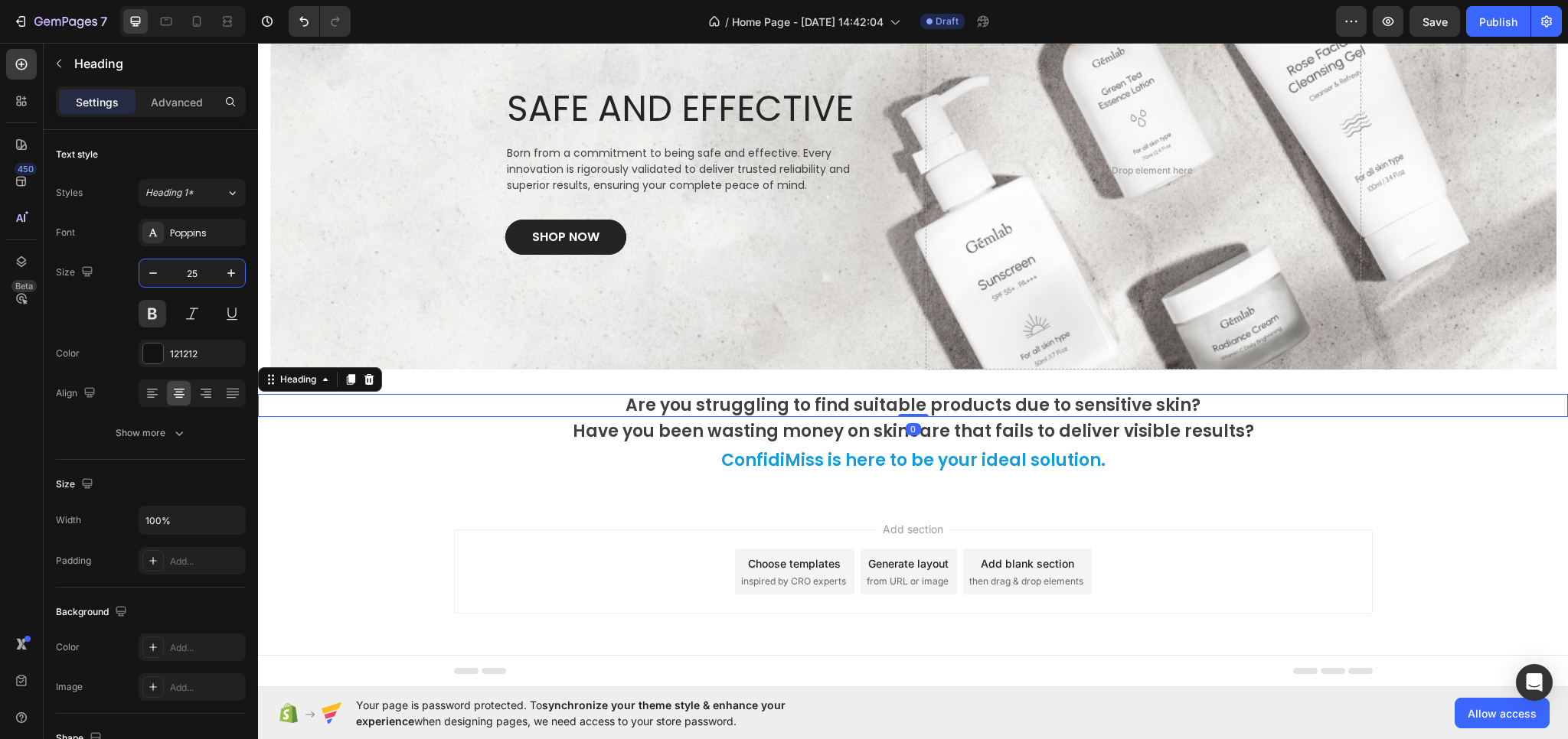
click at [649, 399] on span "Are you struggling to find suitable products due to sensitive skin?" at bounding box center [913, 405] width 575 height 23
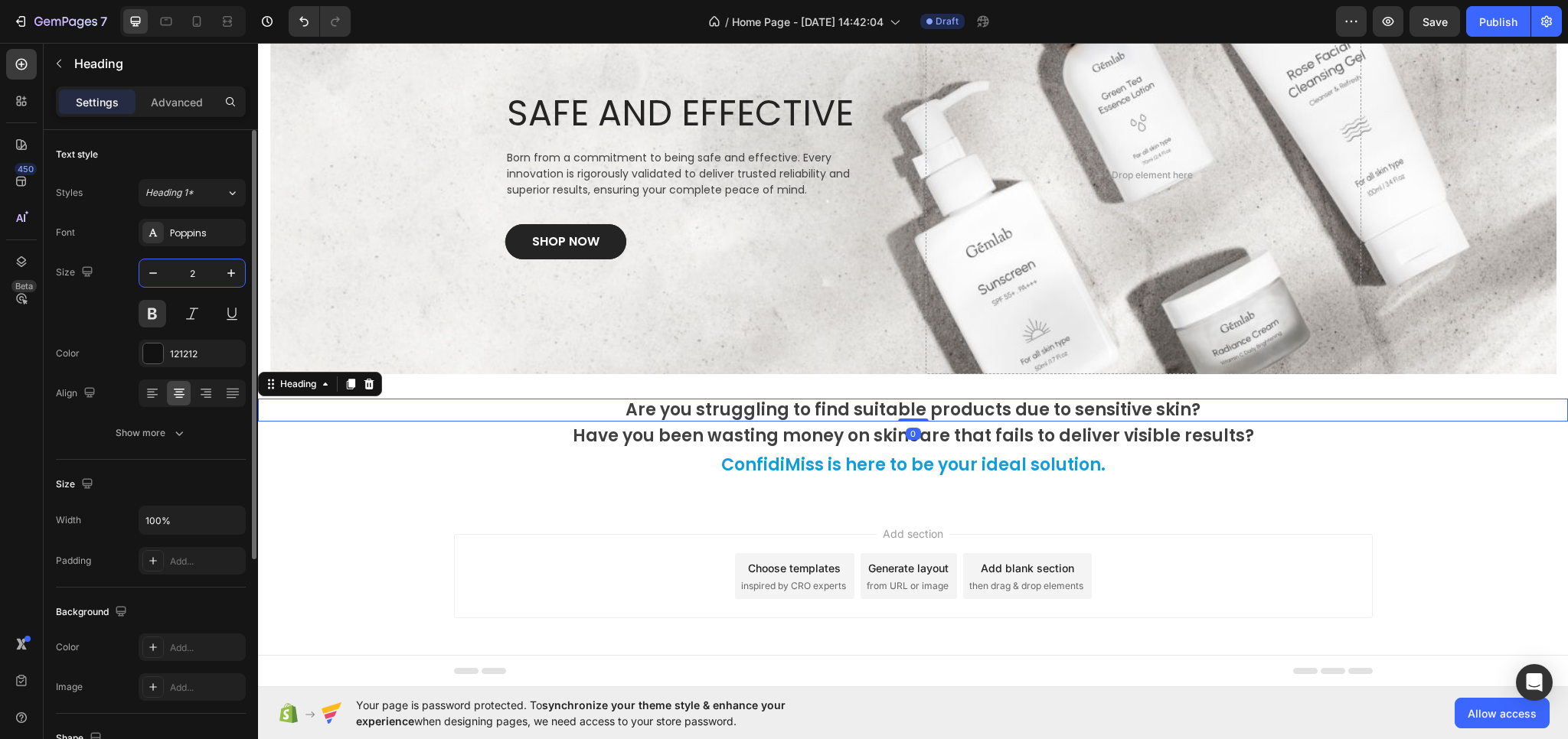
type input "25"
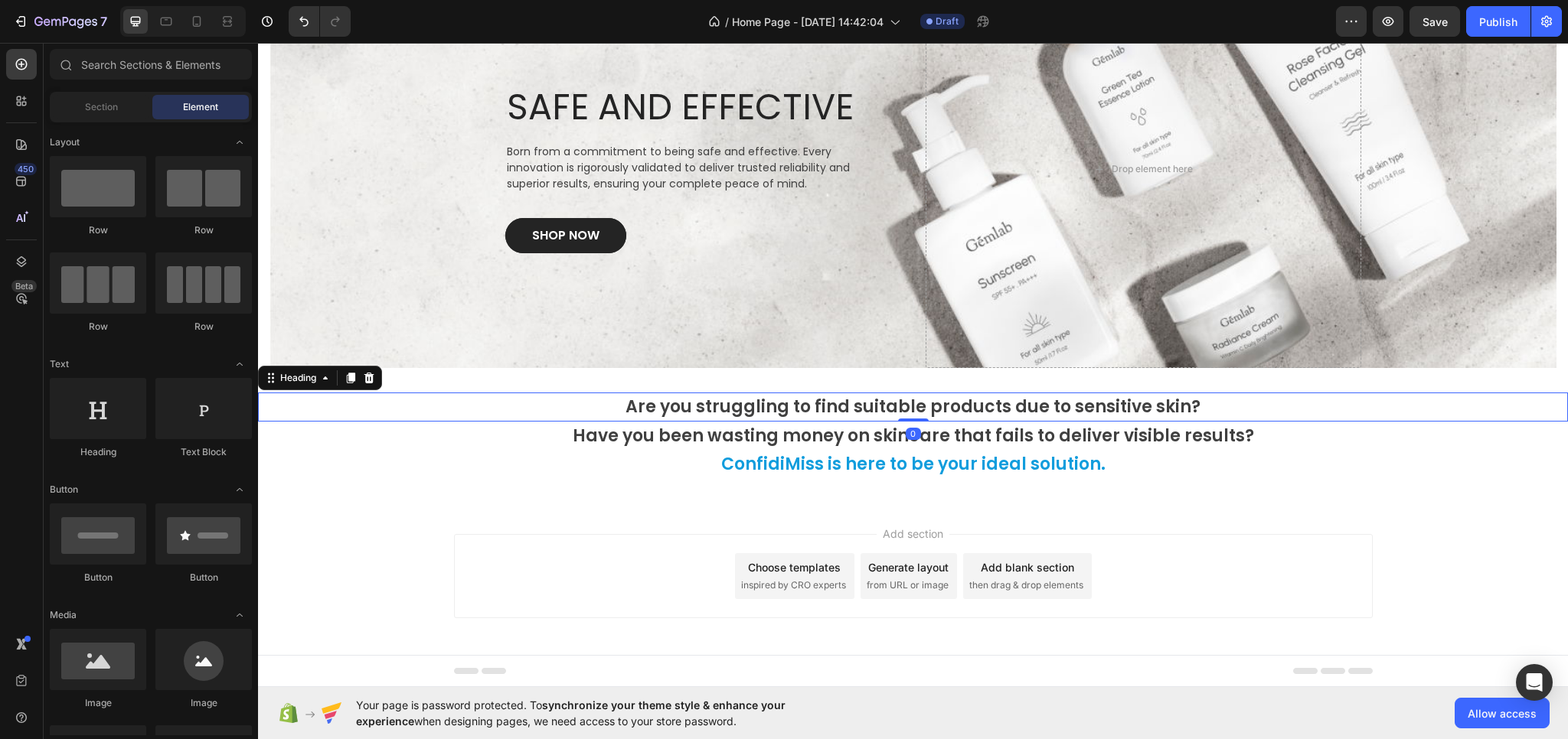
drag, startPoint x: 700, startPoint y: 608, endPoint x: 715, endPoint y: 584, distance: 28.3
click at [700, 608] on div "Add section Choose templates inspired by CRO experts Generate layout from URL o…" at bounding box center [913, 577] width 919 height 84
click at [842, 413] on span "Are you struggling to find suitable products due to sensitive skin?" at bounding box center [913, 407] width 575 height 23
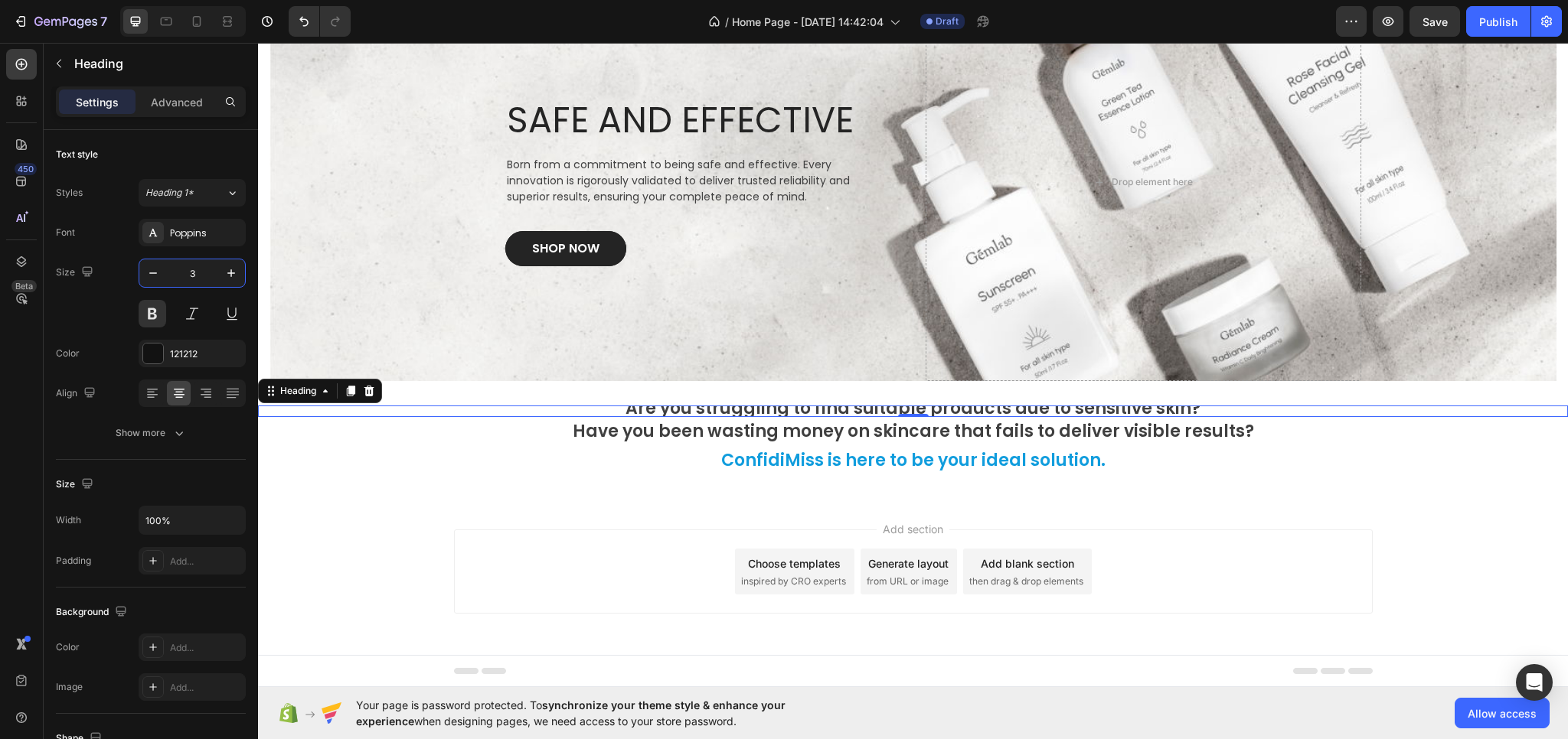
type input "30"
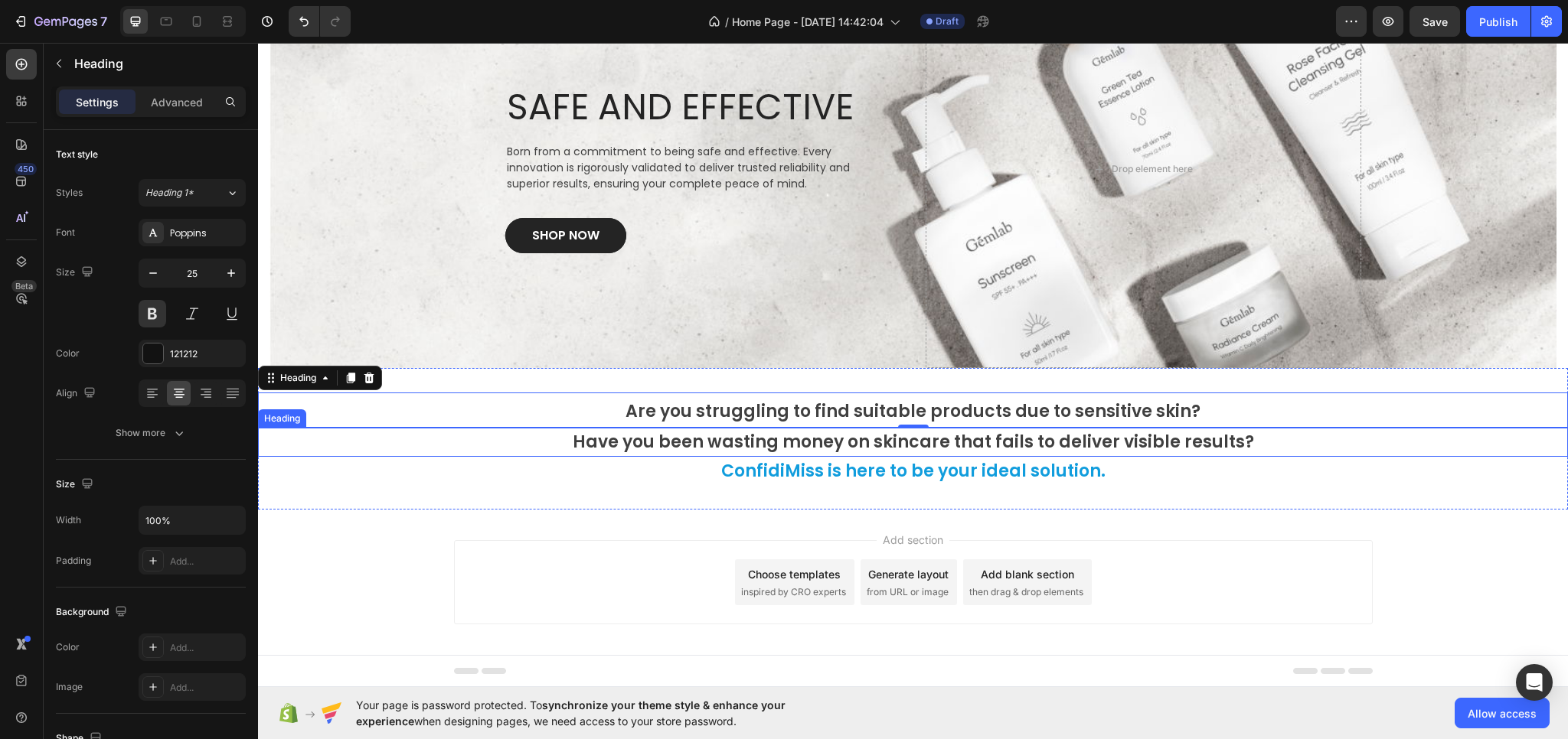
drag, startPoint x: 661, startPoint y: 438, endPoint x: 390, endPoint y: 357, distance: 282.8
click at [660, 438] on span "Have you been wasting money on skincare that fails to deliver visible results?" at bounding box center [913, 442] width 681 height 23
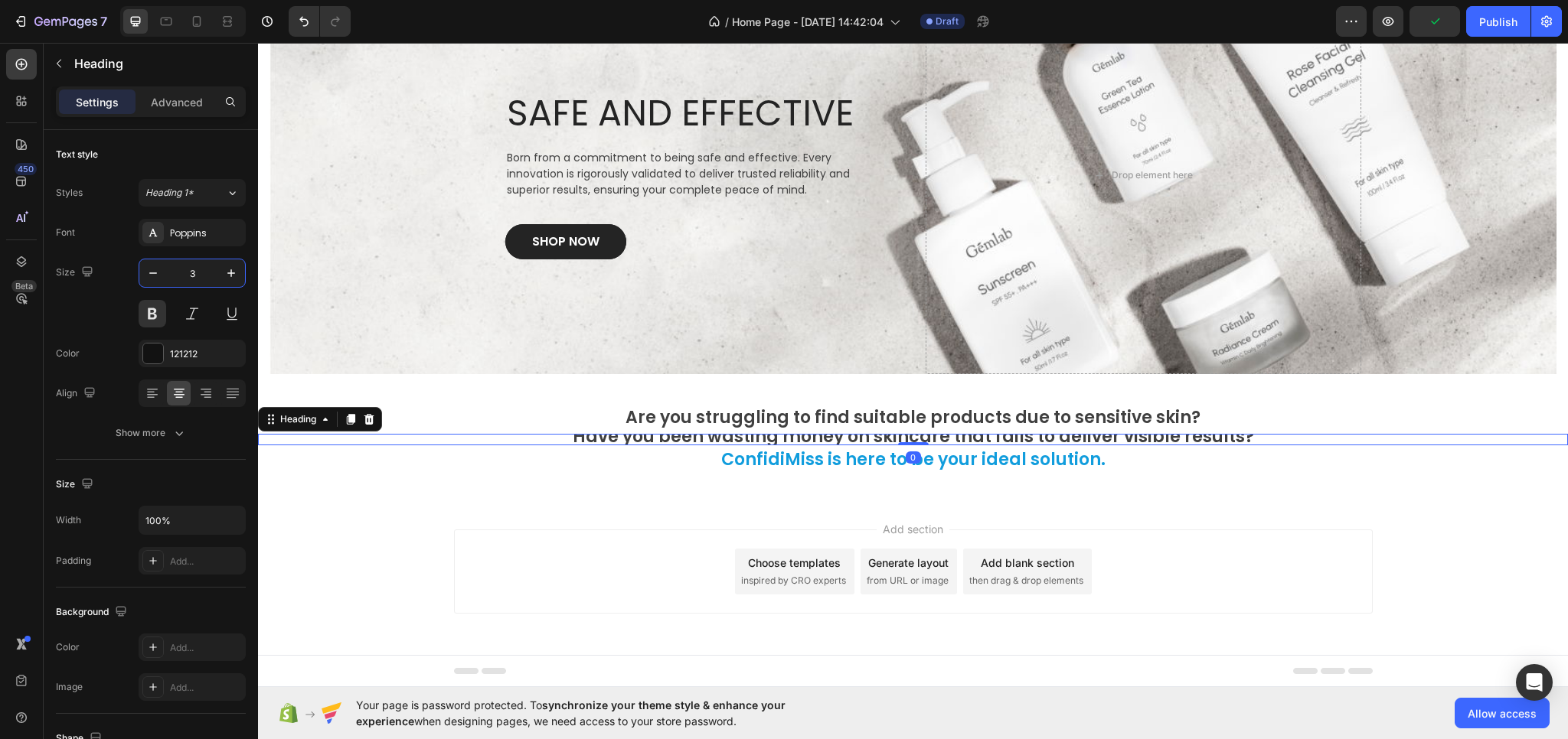
type input "30"
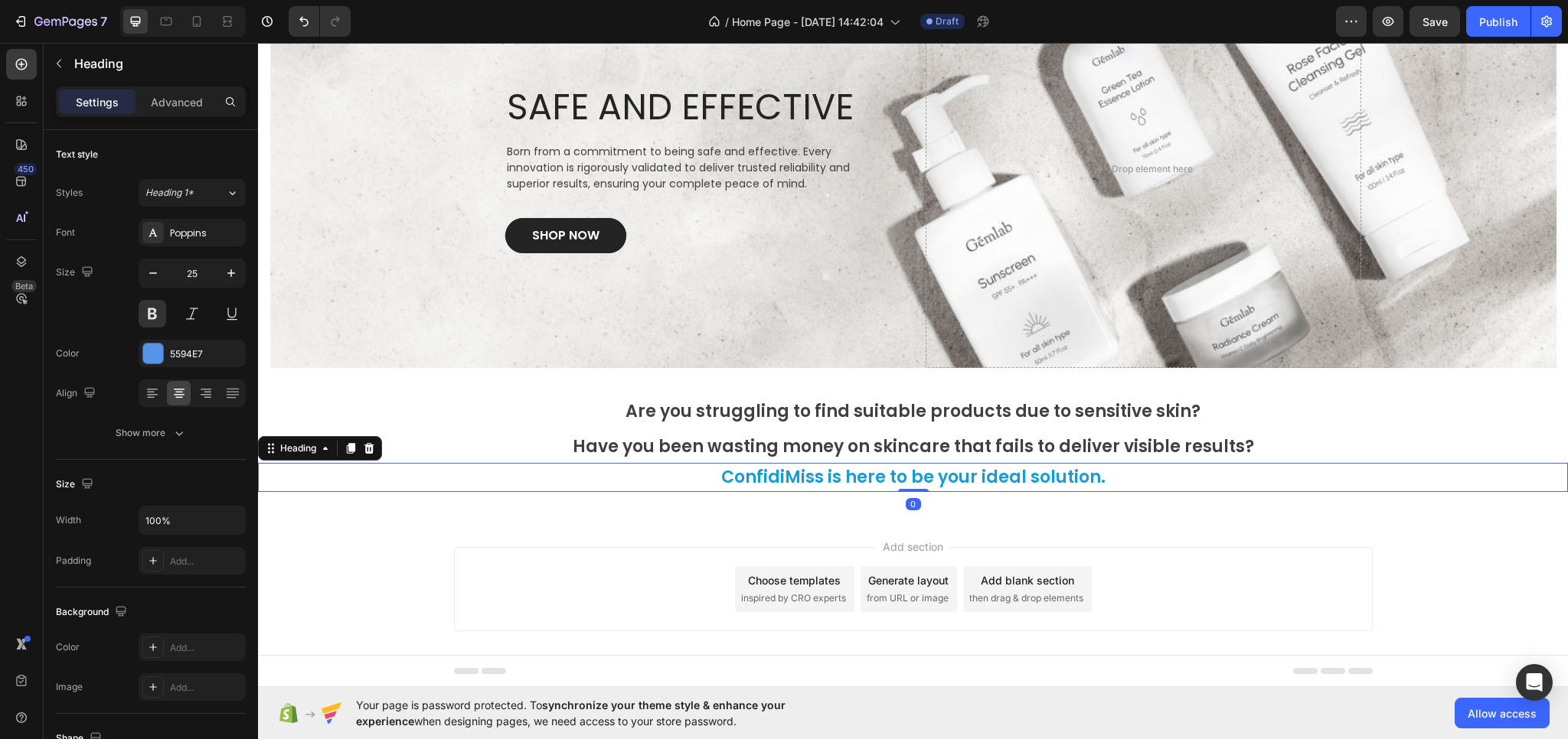
click at [690, 475] on p "⁠⁠⁠⁠⁠⁠⁠ ConfidiMiss is here to be your ideal solution." at bounding box center [912, 477] width 1307 height 26
click at [205, 271] on input "25" at bounding box center [193, 273] width 51 height 27
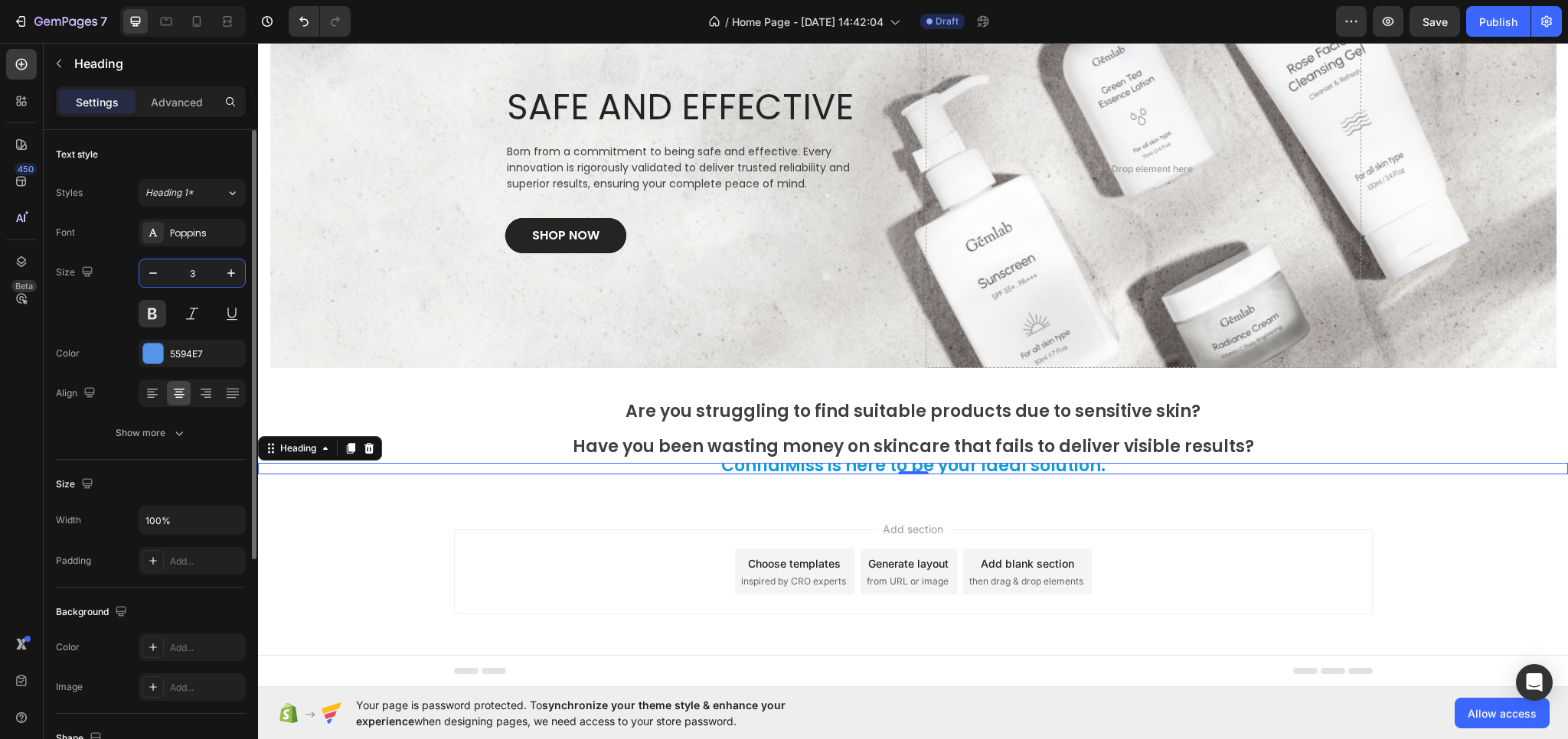
type input "30"
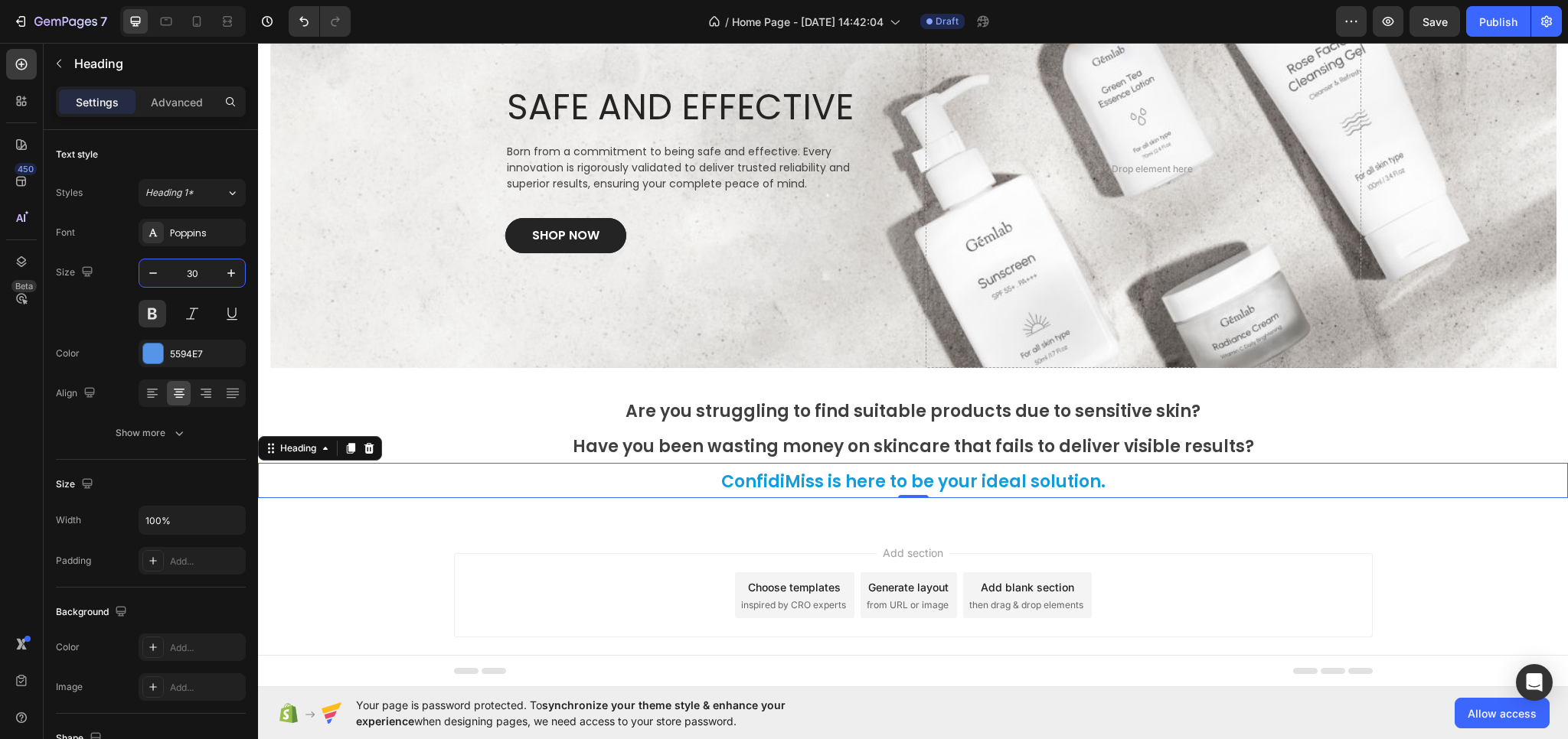
click at [462, 555] on div "Add section Choose templates inspired by CRO experts Generate layout from URL o…" at bounding box center [913, 595] width 919 height 84
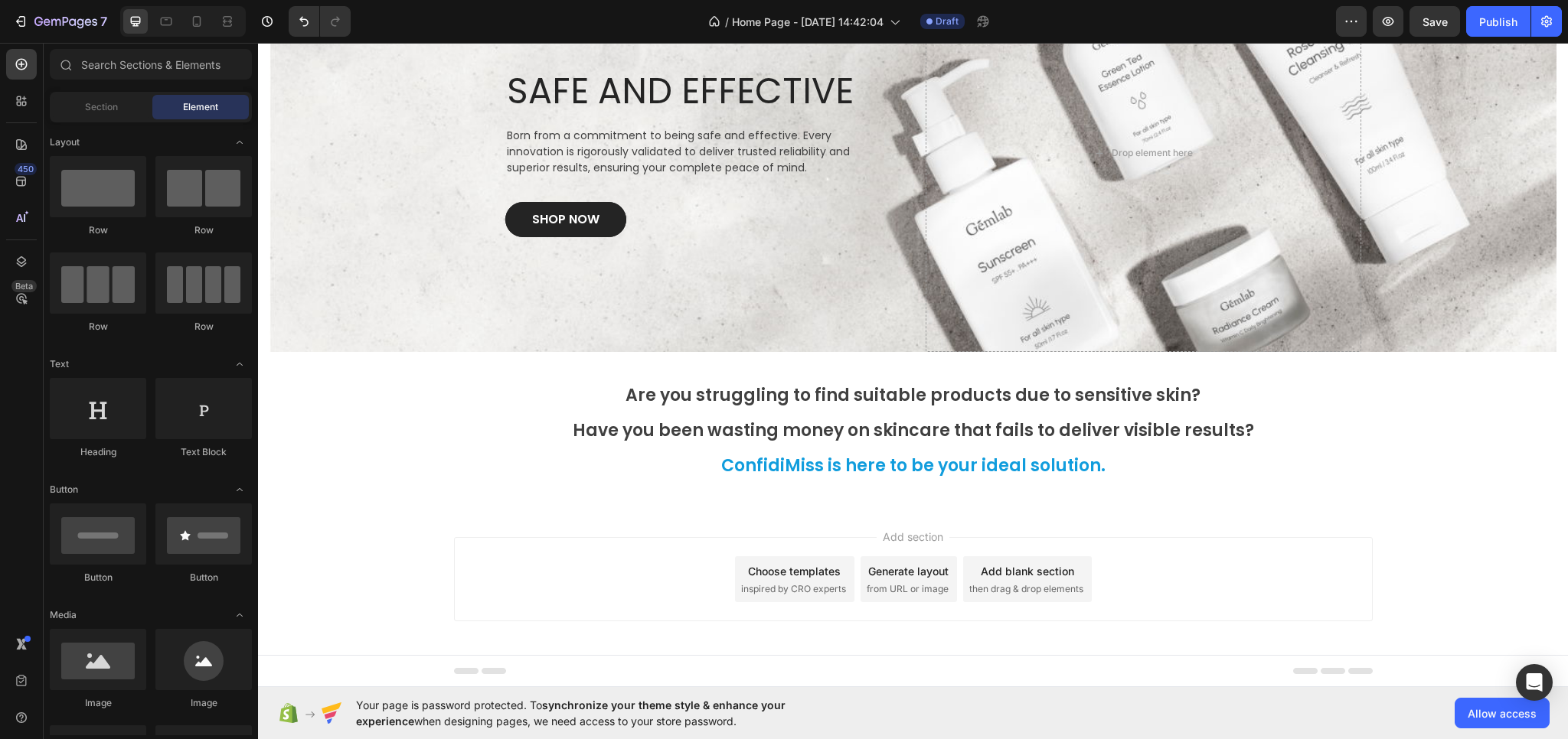
scroll to position [129, 0]
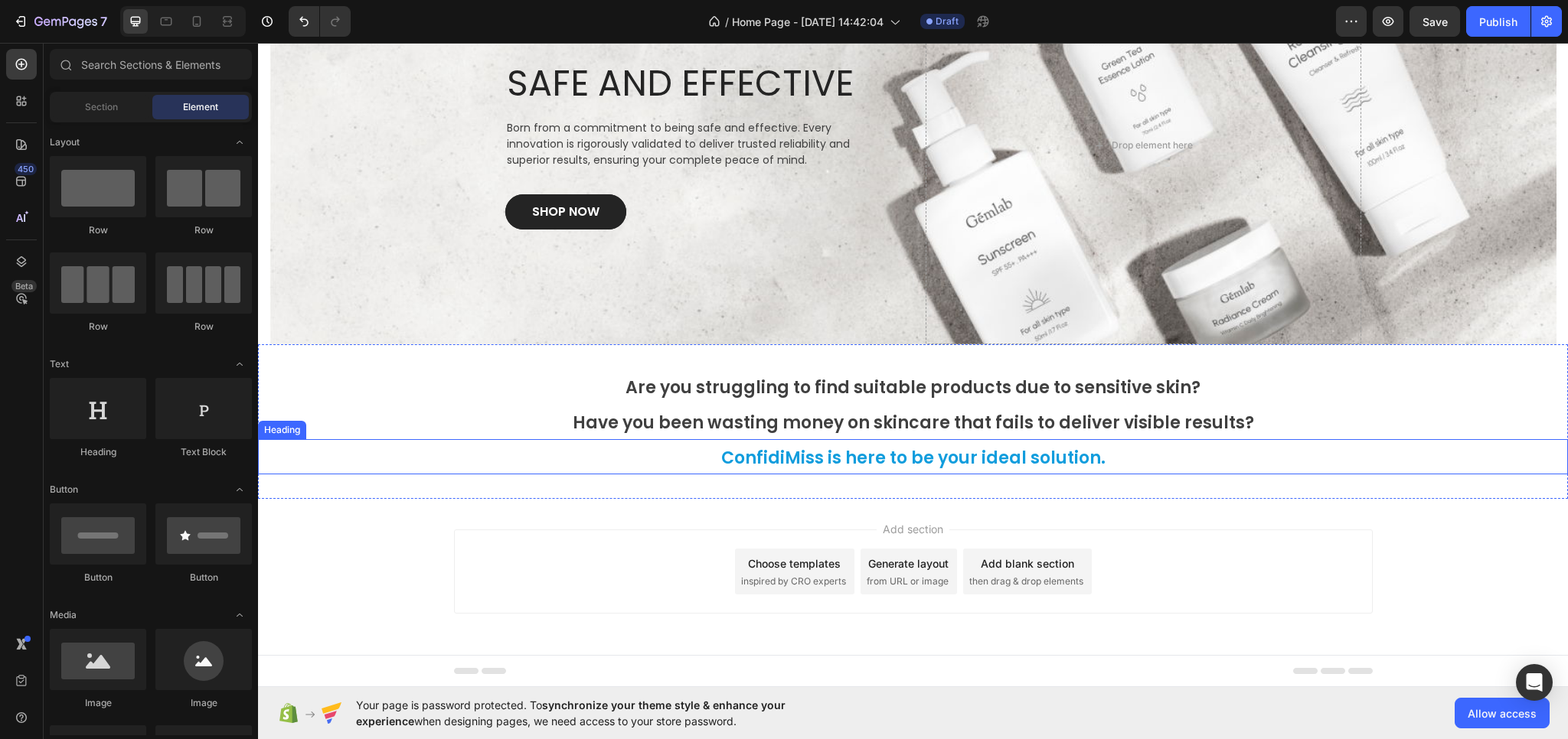
click at [944, 463] on span "ConfidiMiss is here to be your ideal solution." at bounding box center [913, 458] width 384 height 23
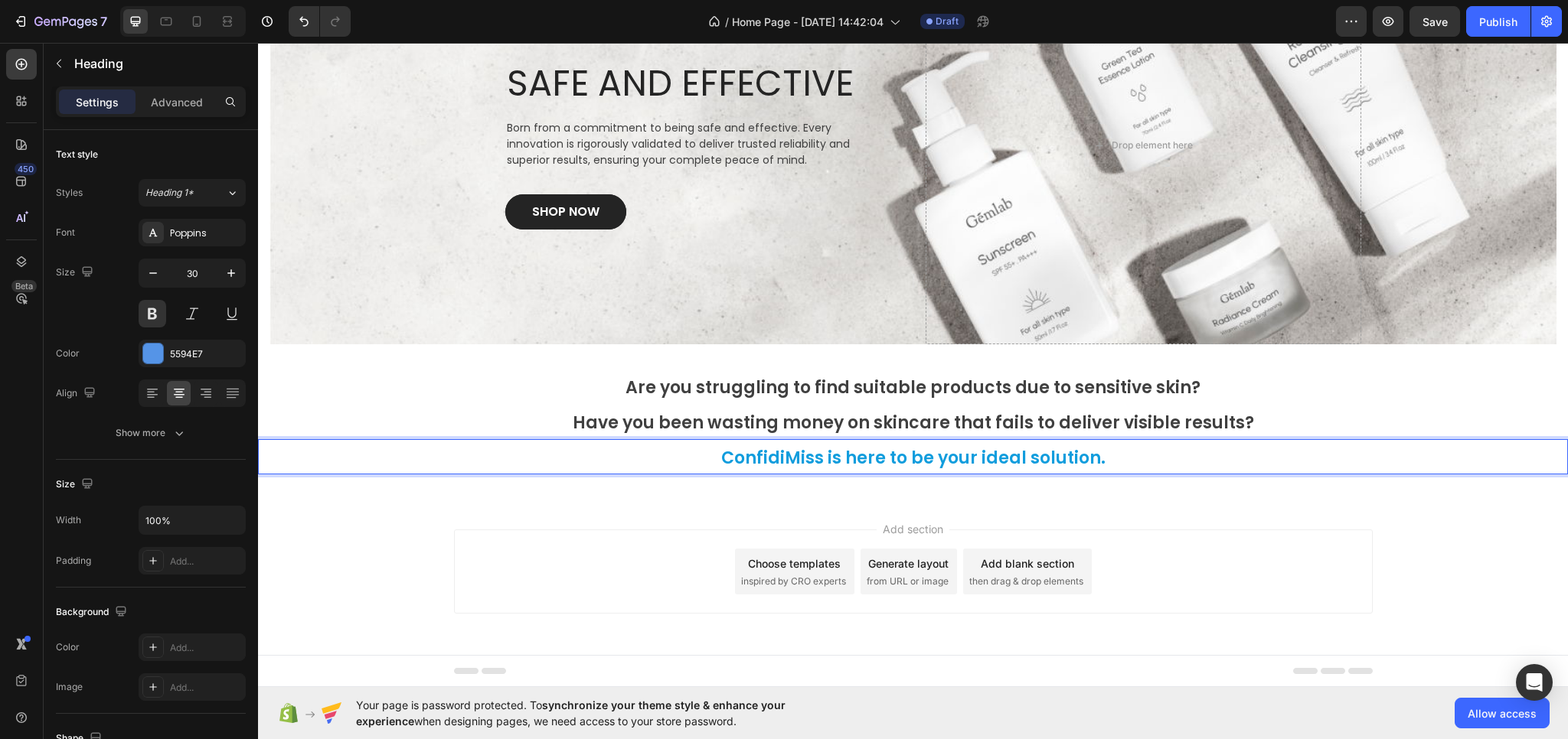
click at [1103, 463] on p "ConfidiMiss is here to be your ideal solution." at bounding box center [912, 456] width 1307 height 32
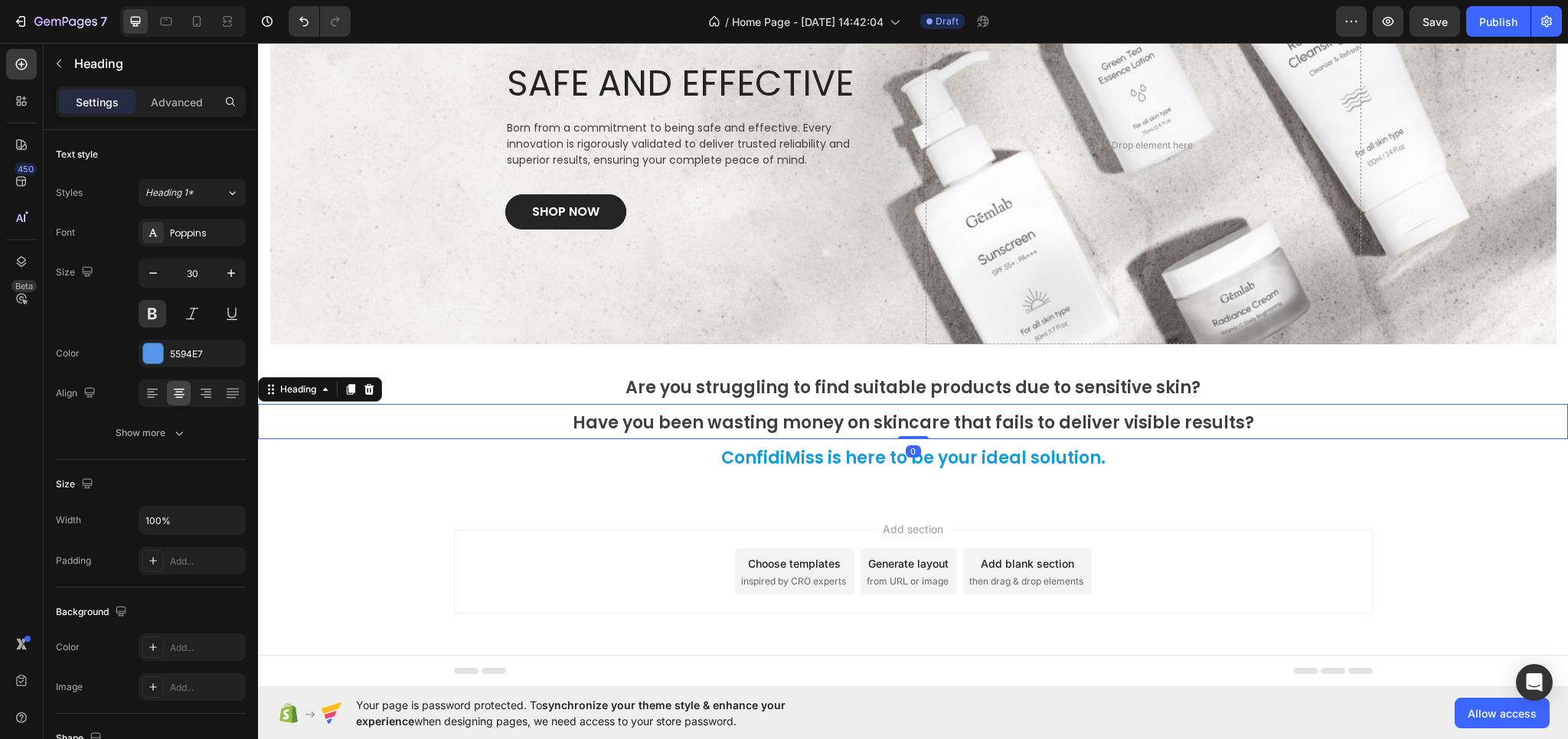
click at [776, 417] on span "Have you been wasting money on skincare that fails to deliver visible results?" at bounding box center [913, 423] width 681 height 23
click at [343, 386] on div at bounding box center [350, 389] width 19 height 19
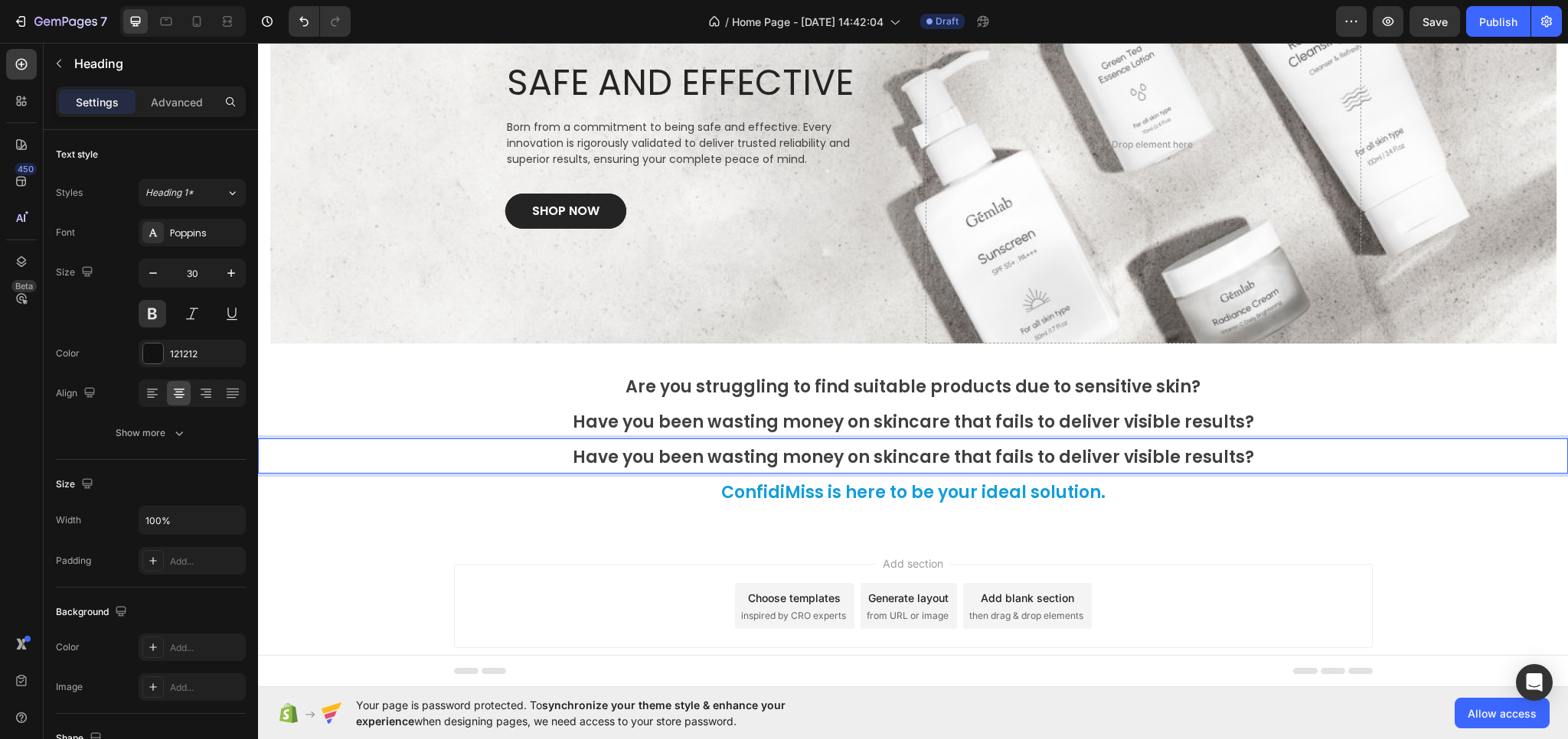
click at [717, 448] on span "Have you been wasting money on skincare that fails to deliver visible results?" at bounding box center [913, 457] width 681 height 23
drag, startPoint x: 468, startPoint y: 450, endPoint x: 428, endPoint y: 535, distance: 93.9
click at [466, 452] on p "Have you been wasting money on skincare that fails to deliver visible results?" at bounding box center [912, 456] width 1307 height 32
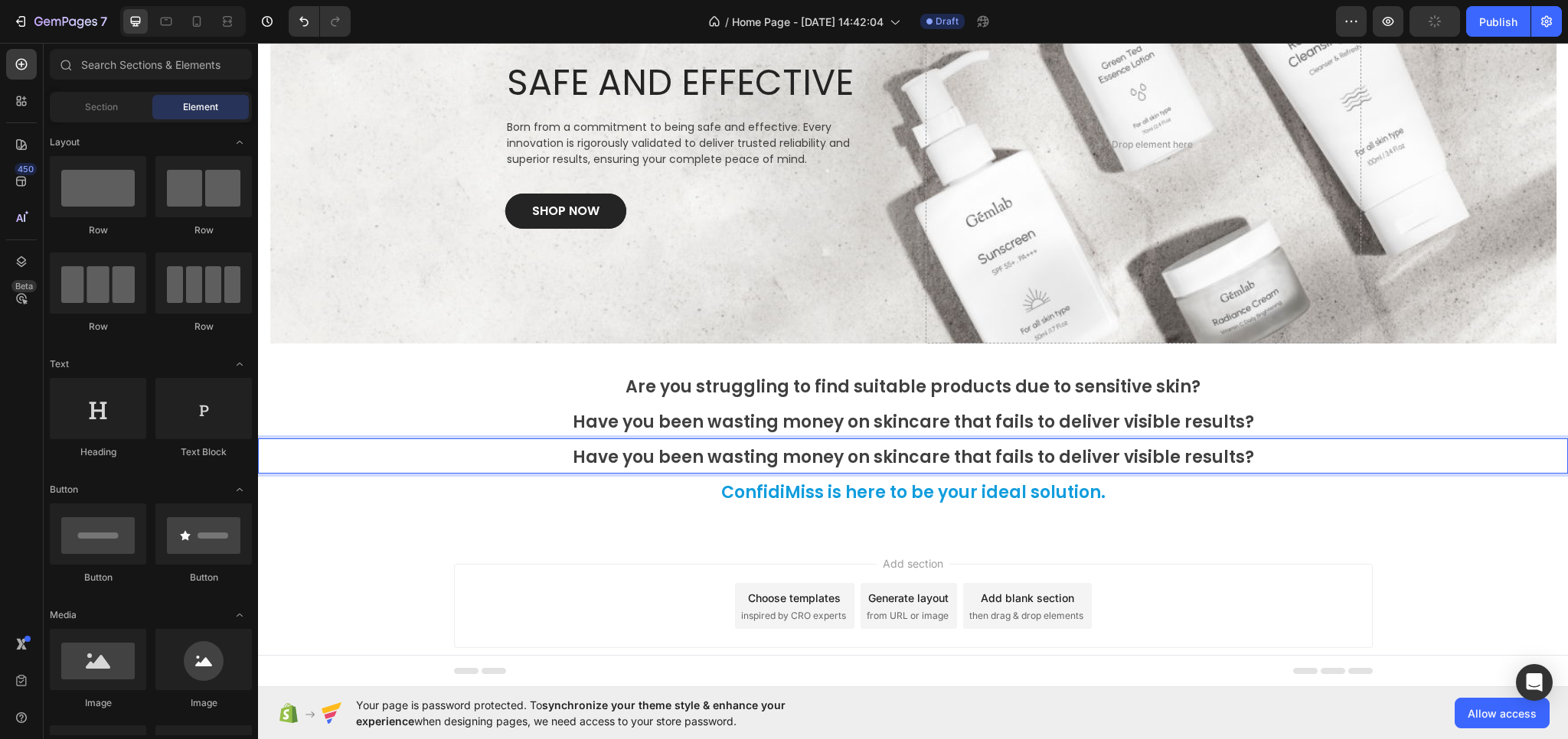
click at [422, 564] on div "Add section Choose templates inspired by CRO experts Generate layout from URL o…" at bounding box center [913, 628] width 1310 height 189
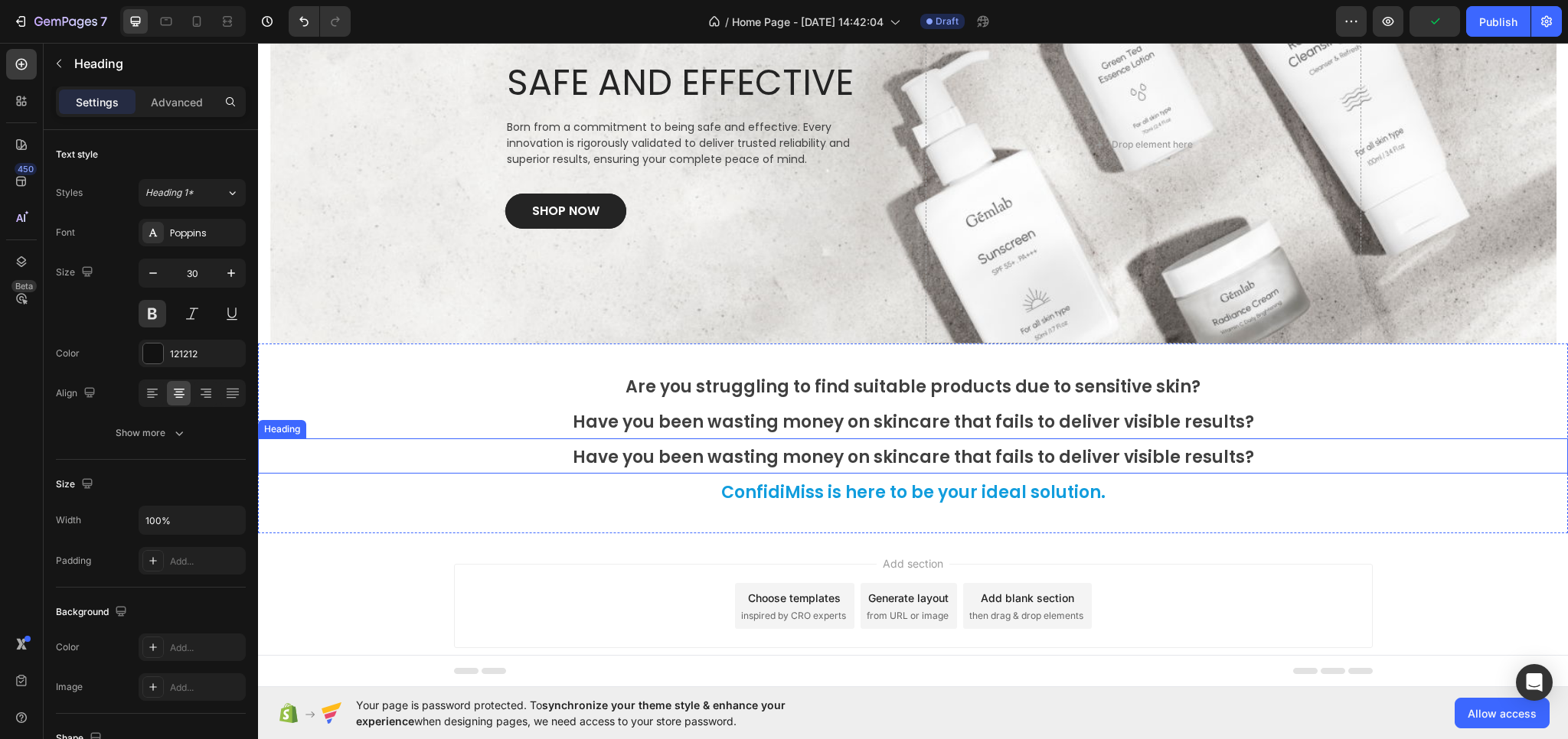
click at [450, 466] on p "⁠⁠⁠⁠⁠⁠⁠ Have you been wasting money on skincare that fails to deliver visible r…" at bounding box center [912, 456] width 1307 height 32
click at [322, 432] on div "Heading" at bounding box center [298, 423] width 72 height 19
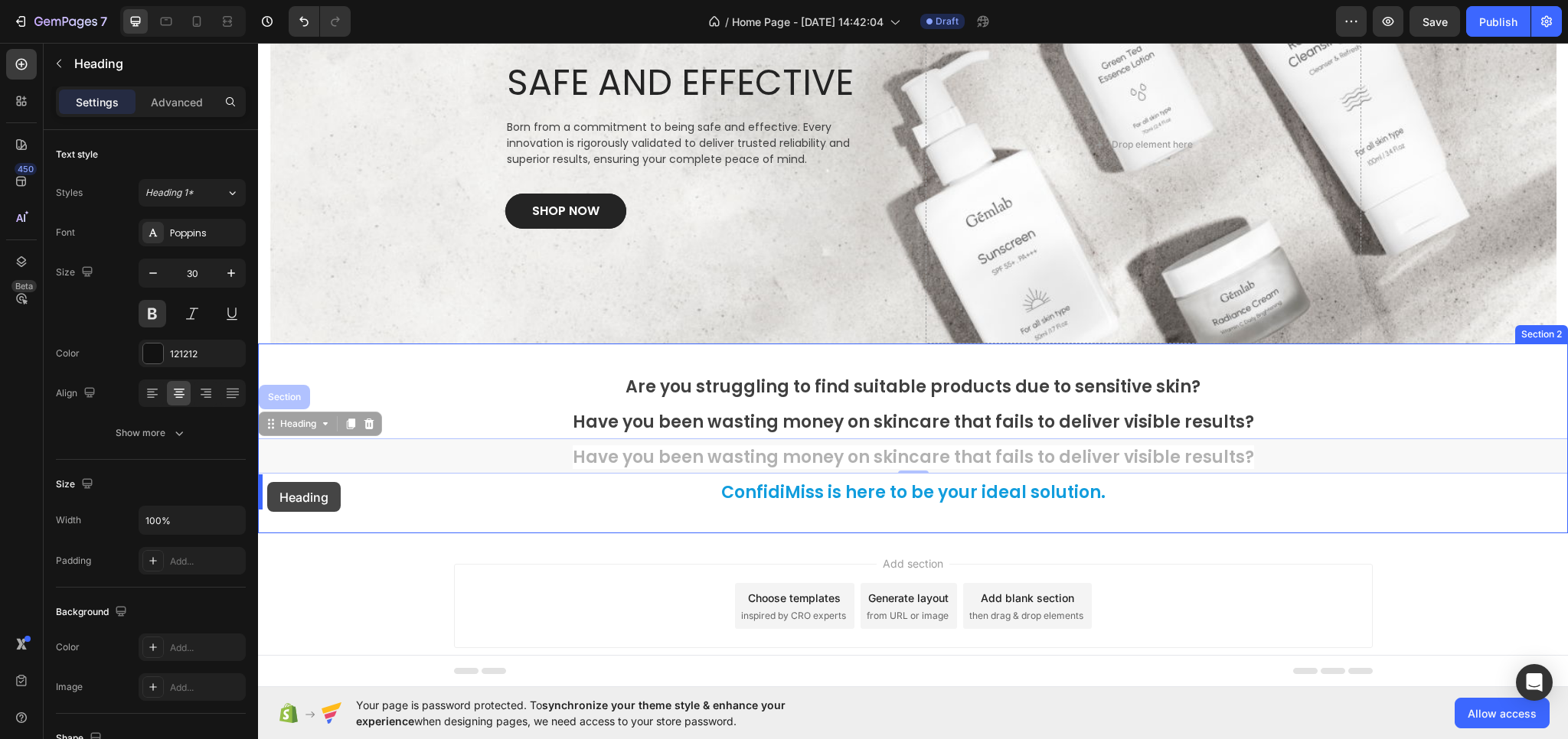
drag, startPoint x: 268, startPoint y: 425, endPoint x: 267, endPoint y: 482, distance: 57.0
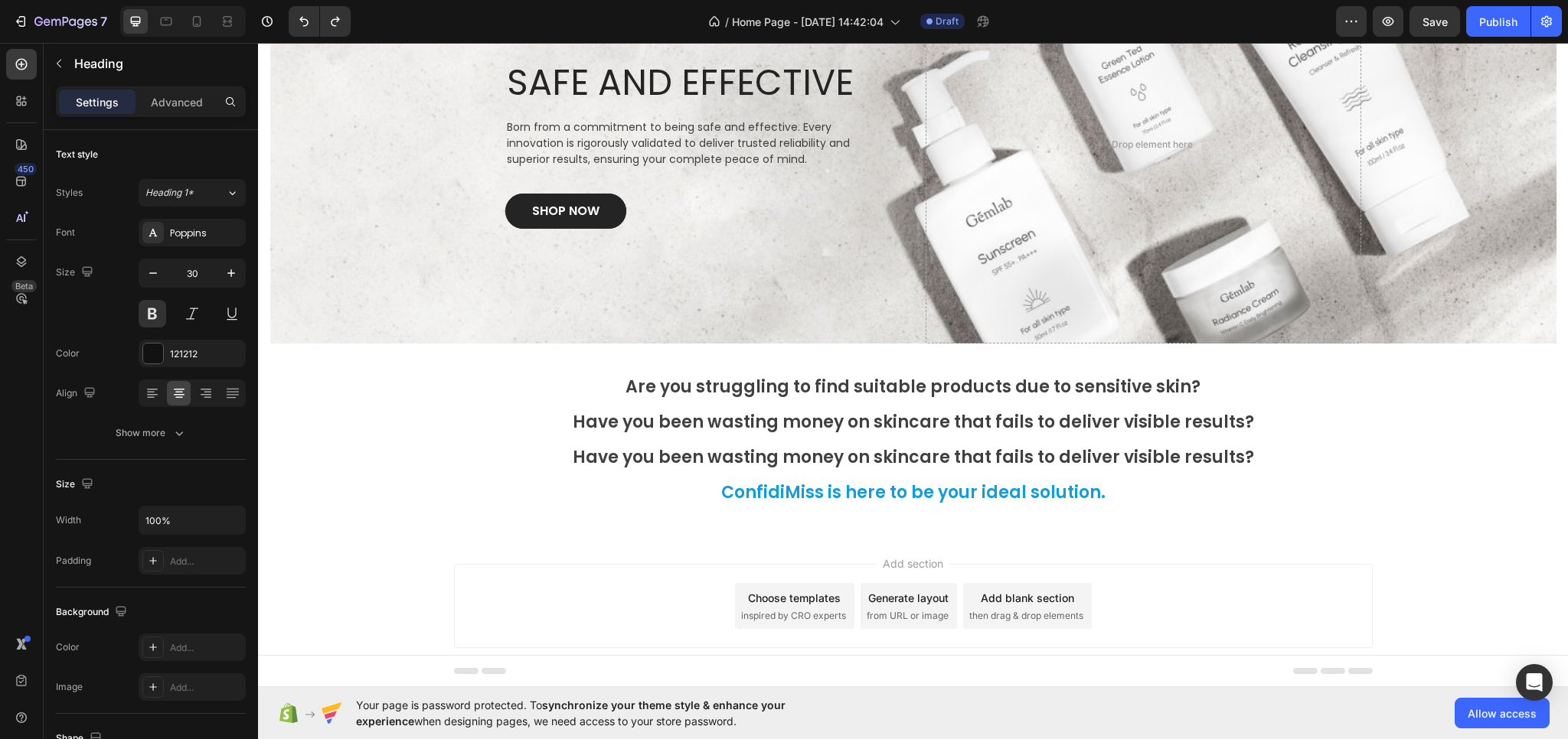
click at [283, 467] on h2 "Have you been wasting money on skincare that fails to deliver visible results?" at bounding box center [913, 456] width 1310 height 35
click at [693, 485] on h2 "ConfidiMiss is here to be your ideal solution." at bounding box center [913, 492] width 1310 height 35
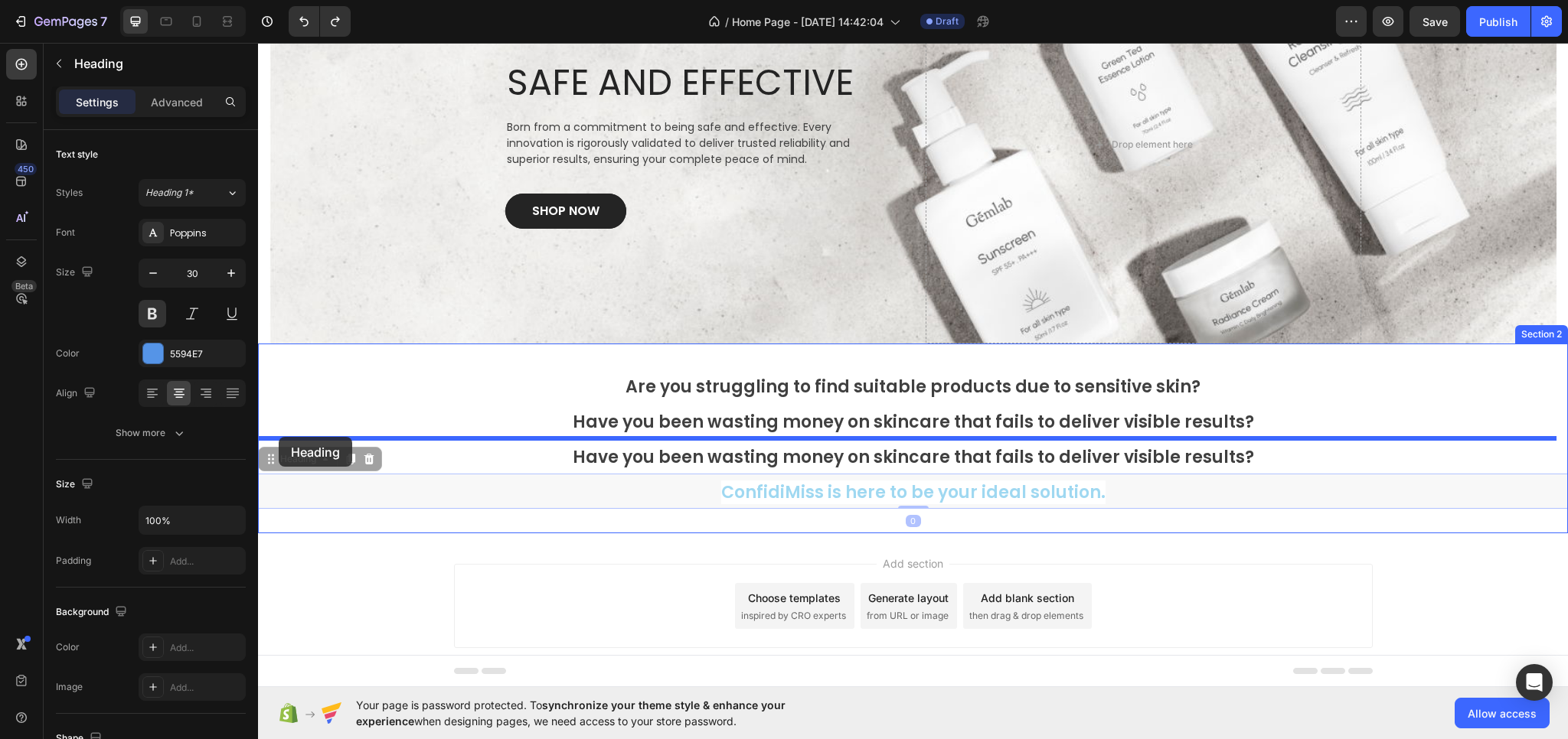
drag, startPoint x: 272, startPoint y: 462, endPoint x: 279, endPoint y: 437, distance: 26.0
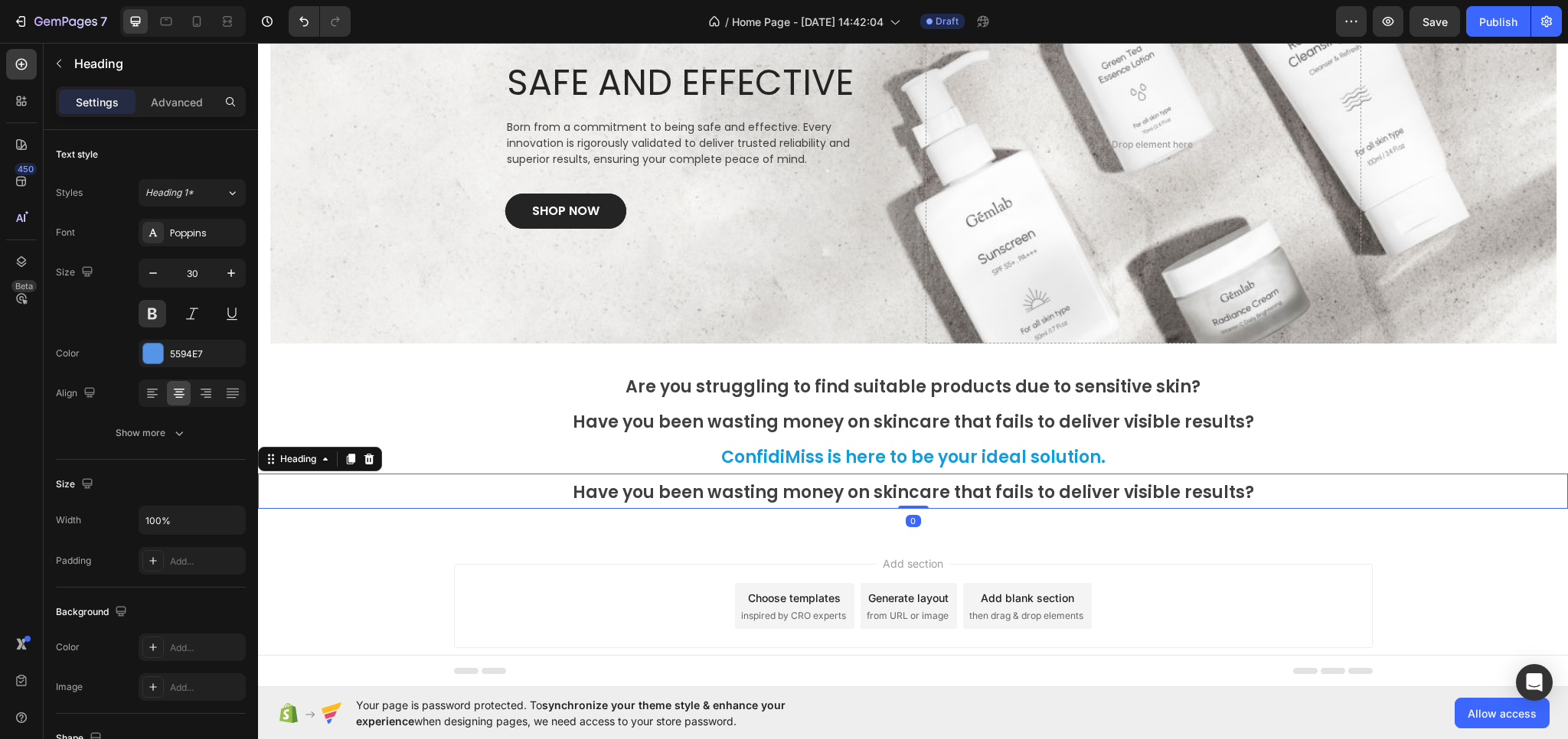
click at [870, 487] on span "Have you been wasting money on skincare that fails to deliver visible results?" at bounding box center [913, 493] width 681 height 23
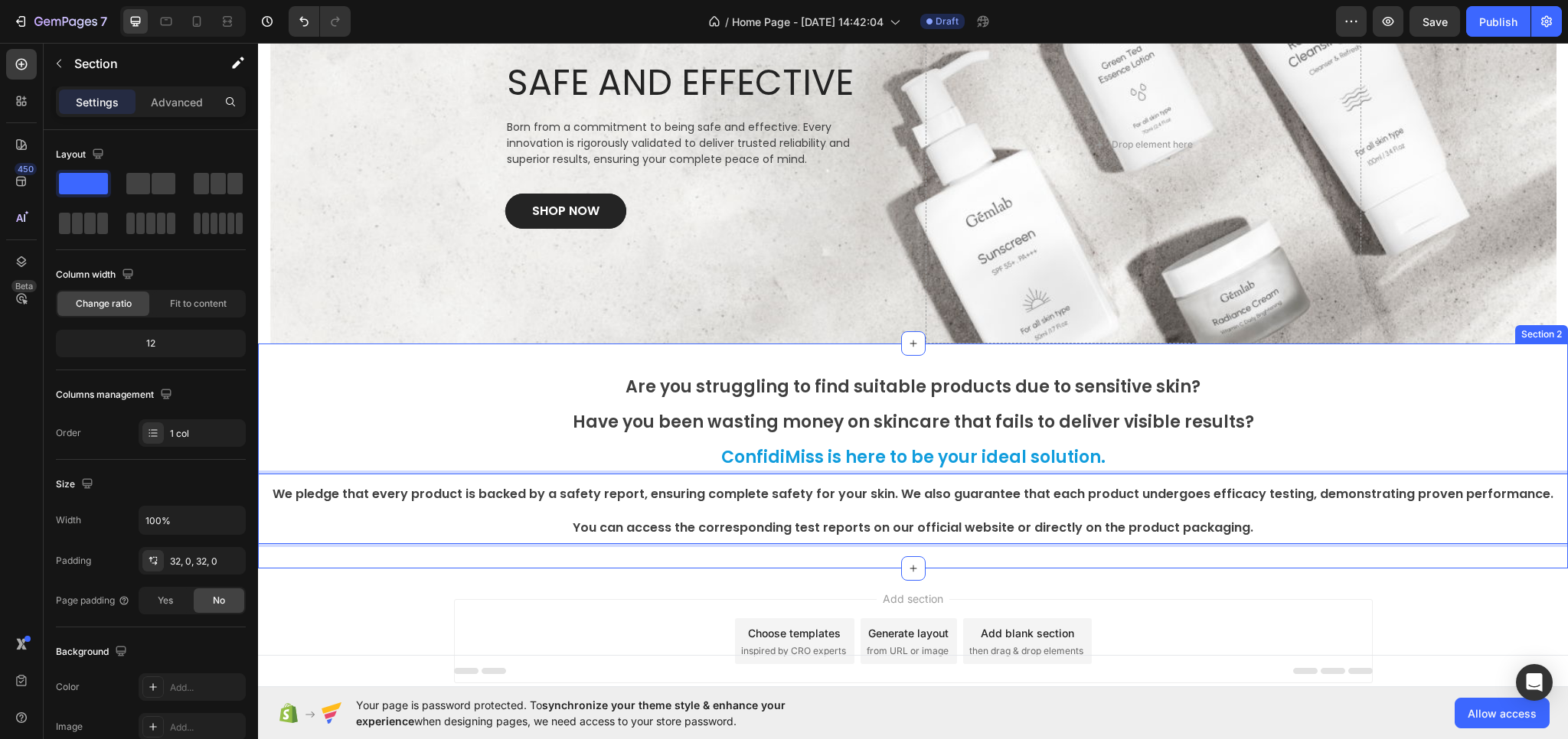
click at [553, 561] on div "⁠⁠⁠⁠⁠⁠⁠ Are you struggling to find suitable products due to sensitive skin? Hea…" at bounding box center [913, 456] width 1310 height 225
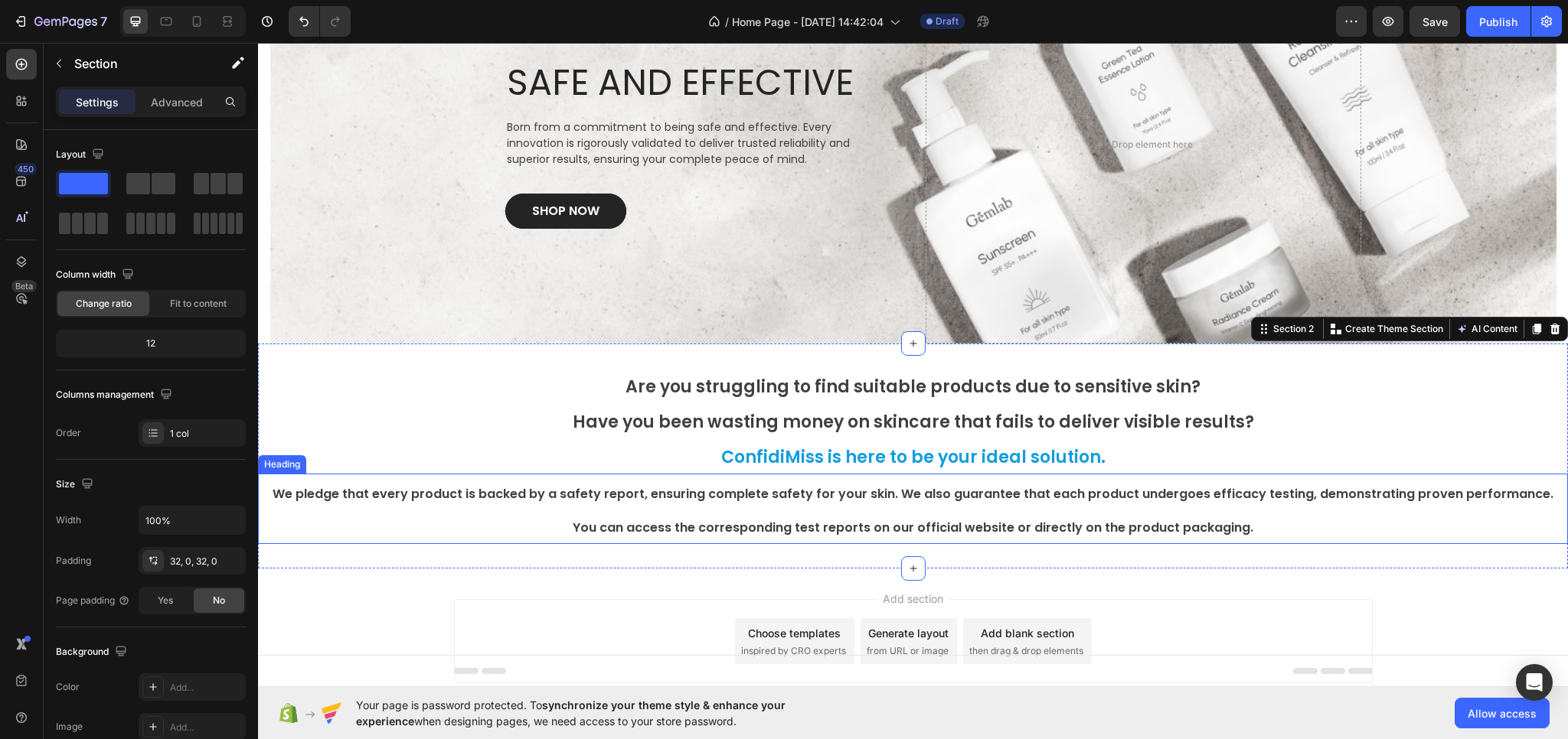
click at [695, 510] on p "⁠⁠⁠⁠⁠⁠⁠ We pledge that every product is backed by a safety report, ensuring com…" at bounding box center [912, 508] width 1307 height 67
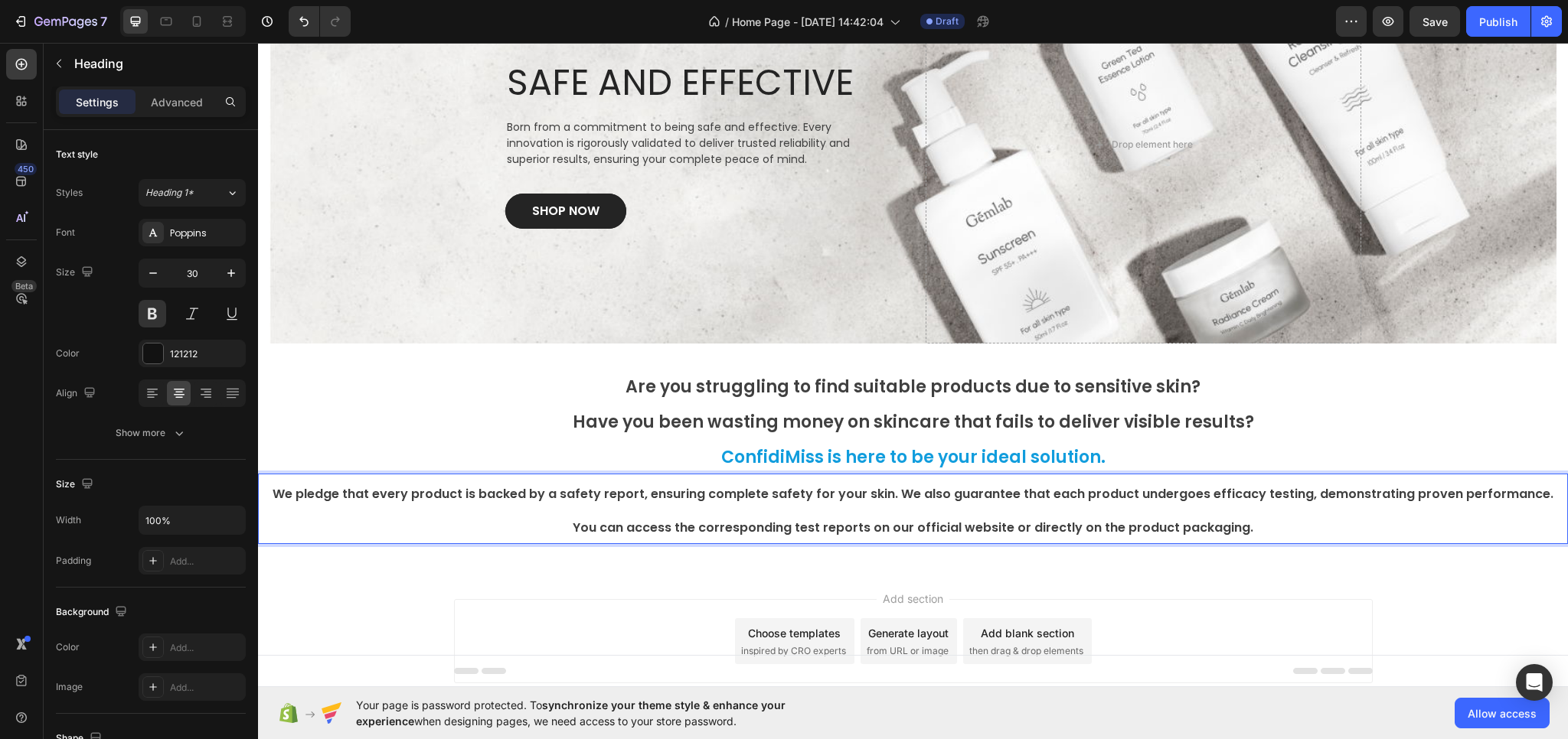
click at [728, 505] on p "We pledge that every product is backed by a safety report, ensuring complete sa…" at bounding box center [912, 508] width 1307 height 67
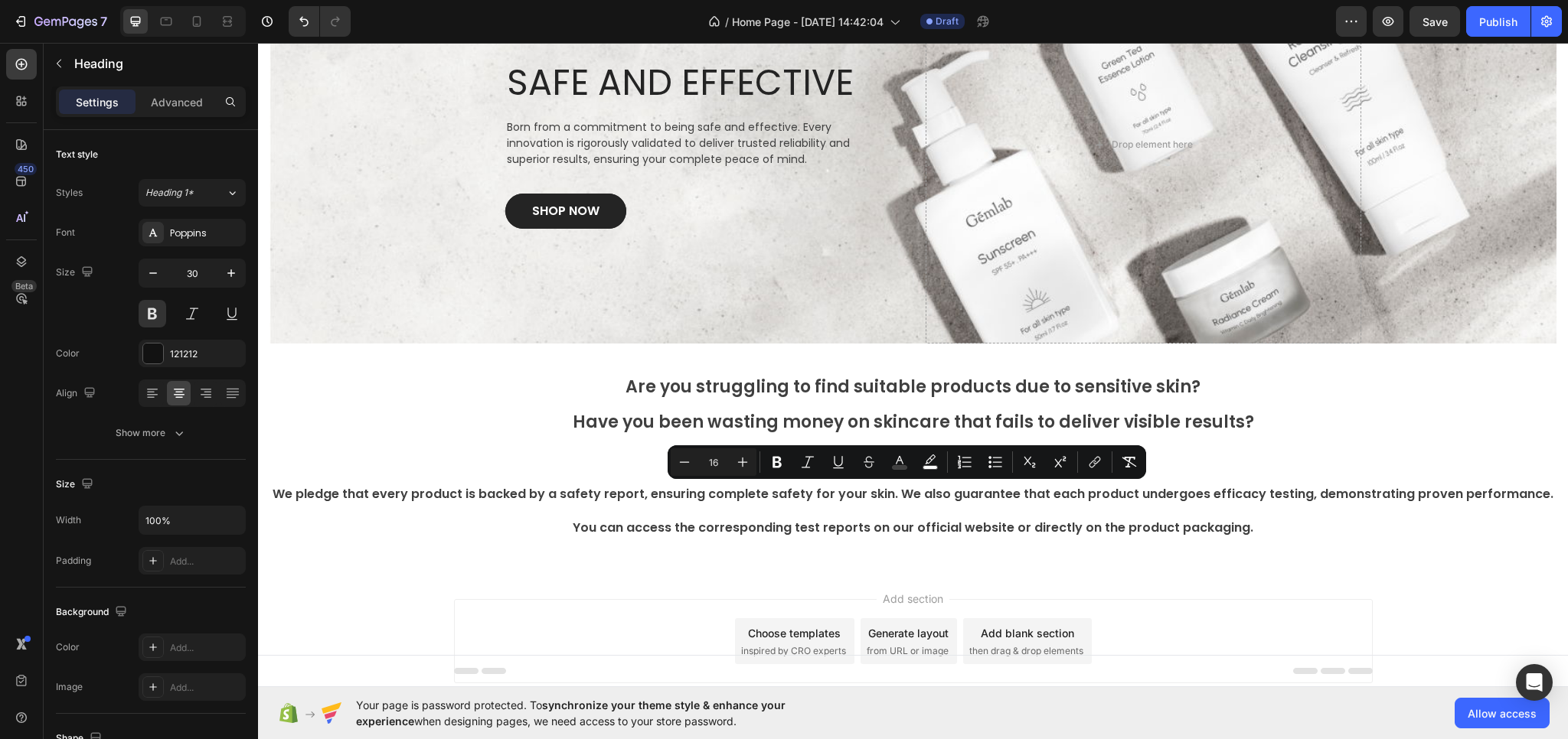
click at [444, 594] on div "Add section Choose templates inspired by CRO experts Generate layout from URL o…" at bounding box center [913, 663] width 1310 height 189
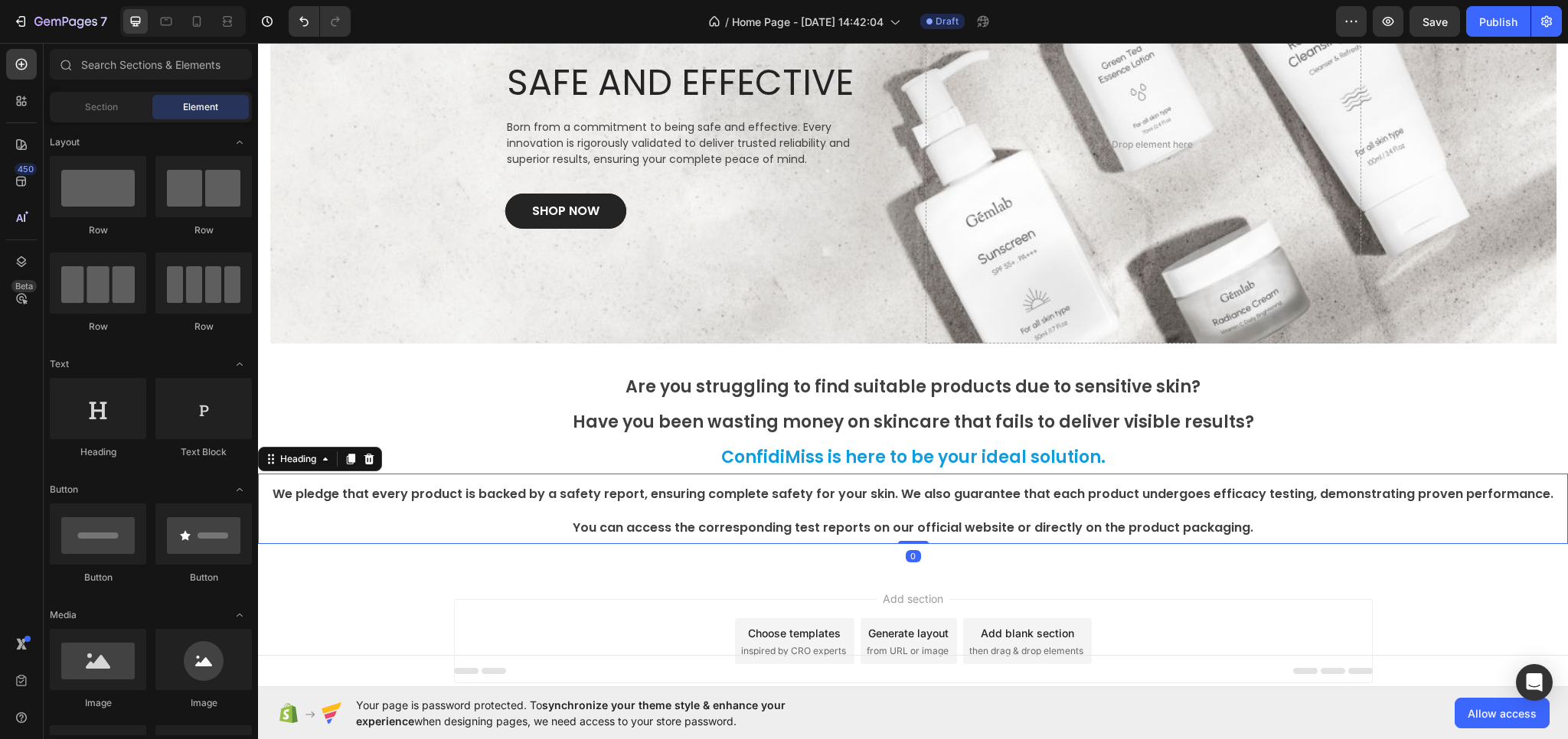
click at [791, 513] on p "⁠⁠⁠⁠⁠⁠⁠ We pledge that every product is backed by a safety report, ensuring com…" at bounding box center [912, 508] width 1307 height 67
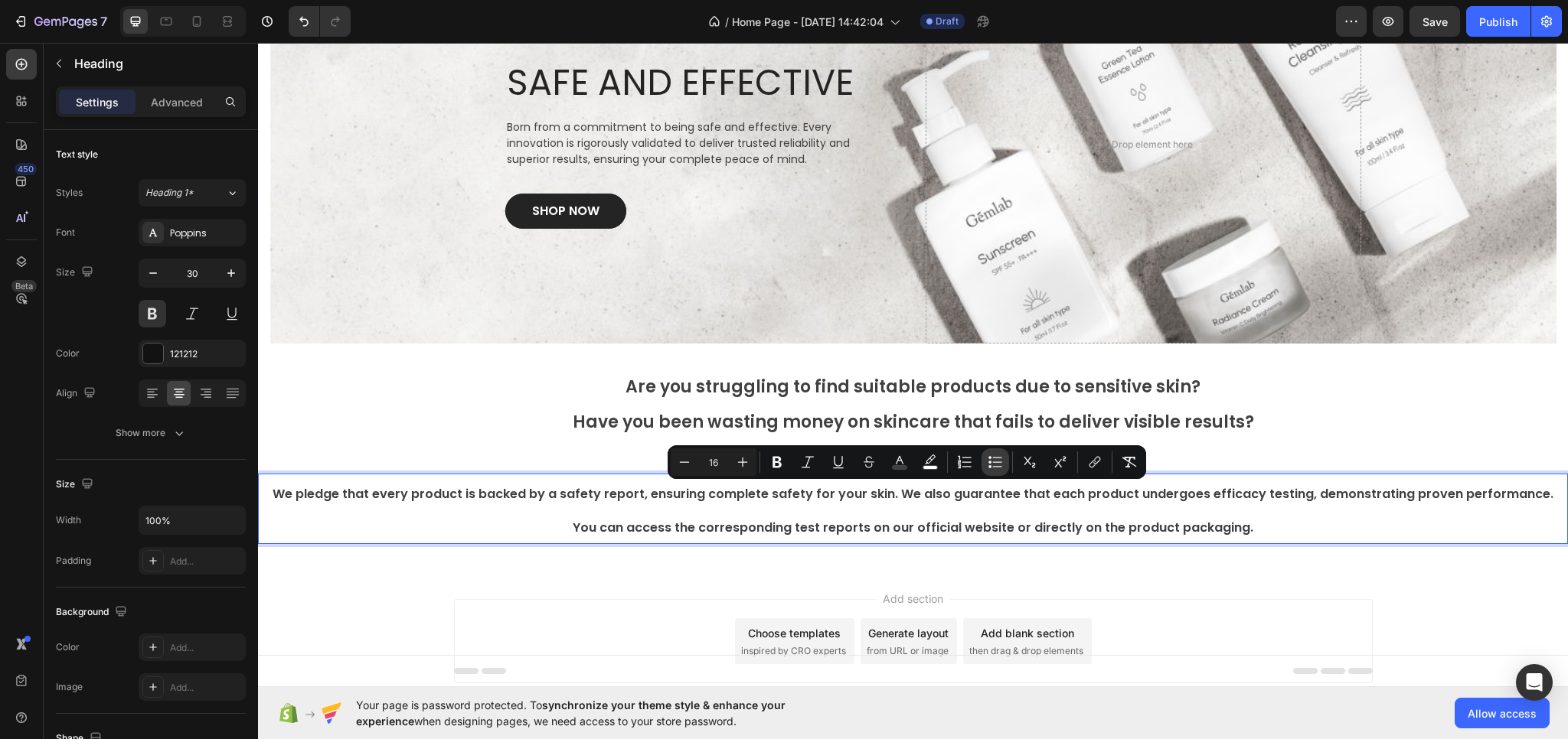
click at [990, 463] on icon "Editor contextual toolbar" at bounding box center [989, 461] width 3 height 3
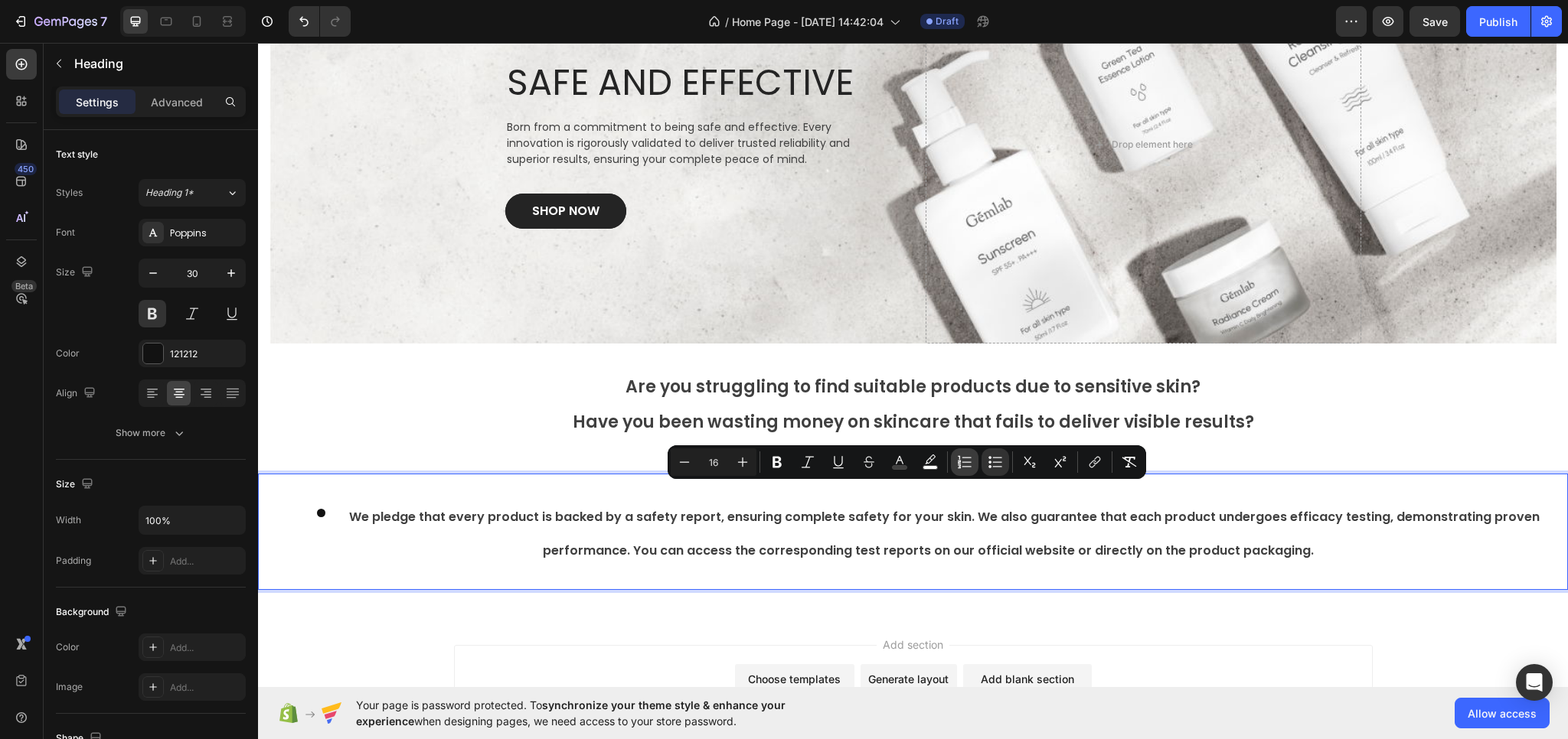
click at [966, 462] on icon "Editor contextual toolbar" at bounding box center [966, 461] width 9 height 1
click at [986, 466] on button "Bulleted List" at bounding box center [995, 462] width 27 height 27
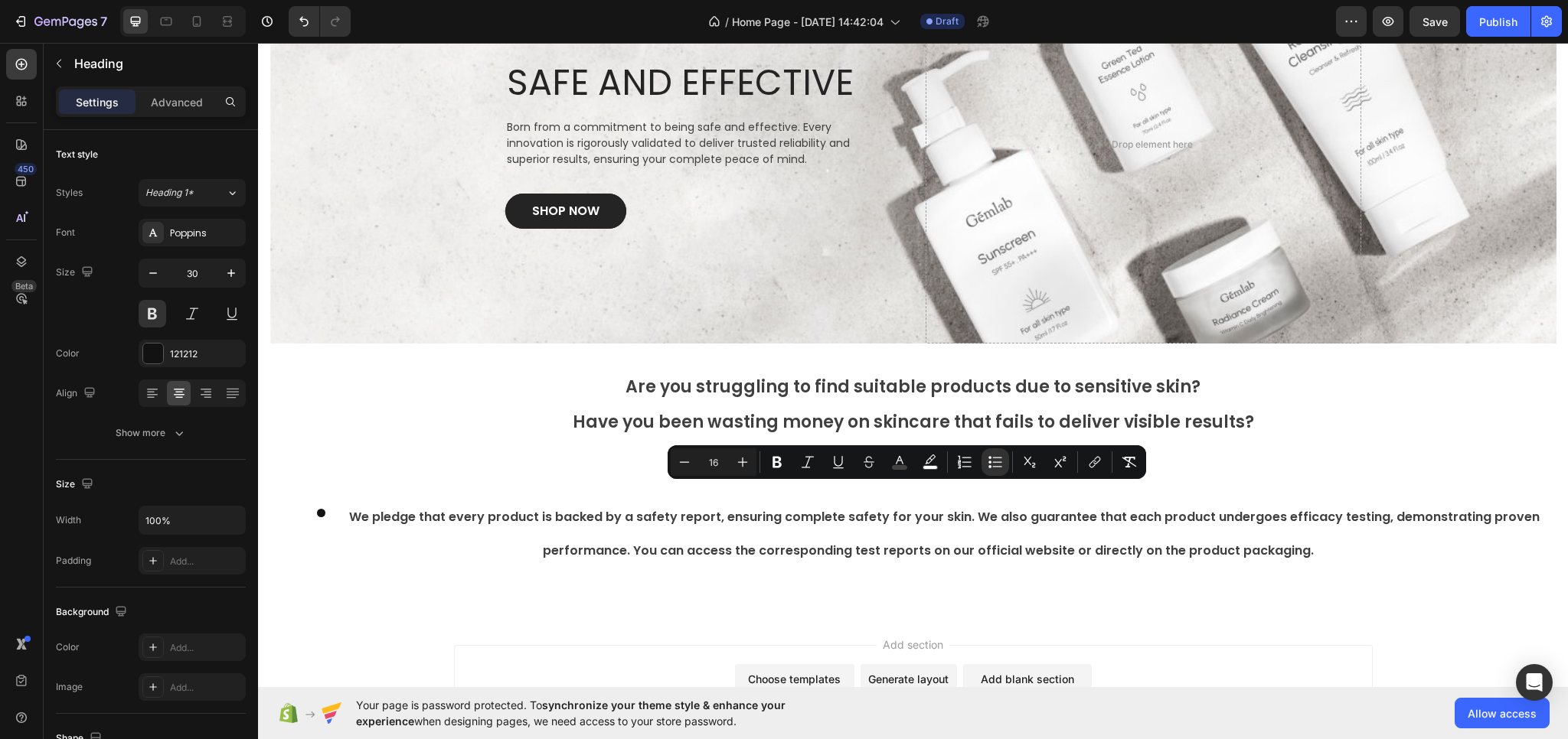
click at [511, 648] on div "Add section Choose templates inspired by CRO experts Generate layout from URL o…" at bounding box center [913, 687] width 919 height 84
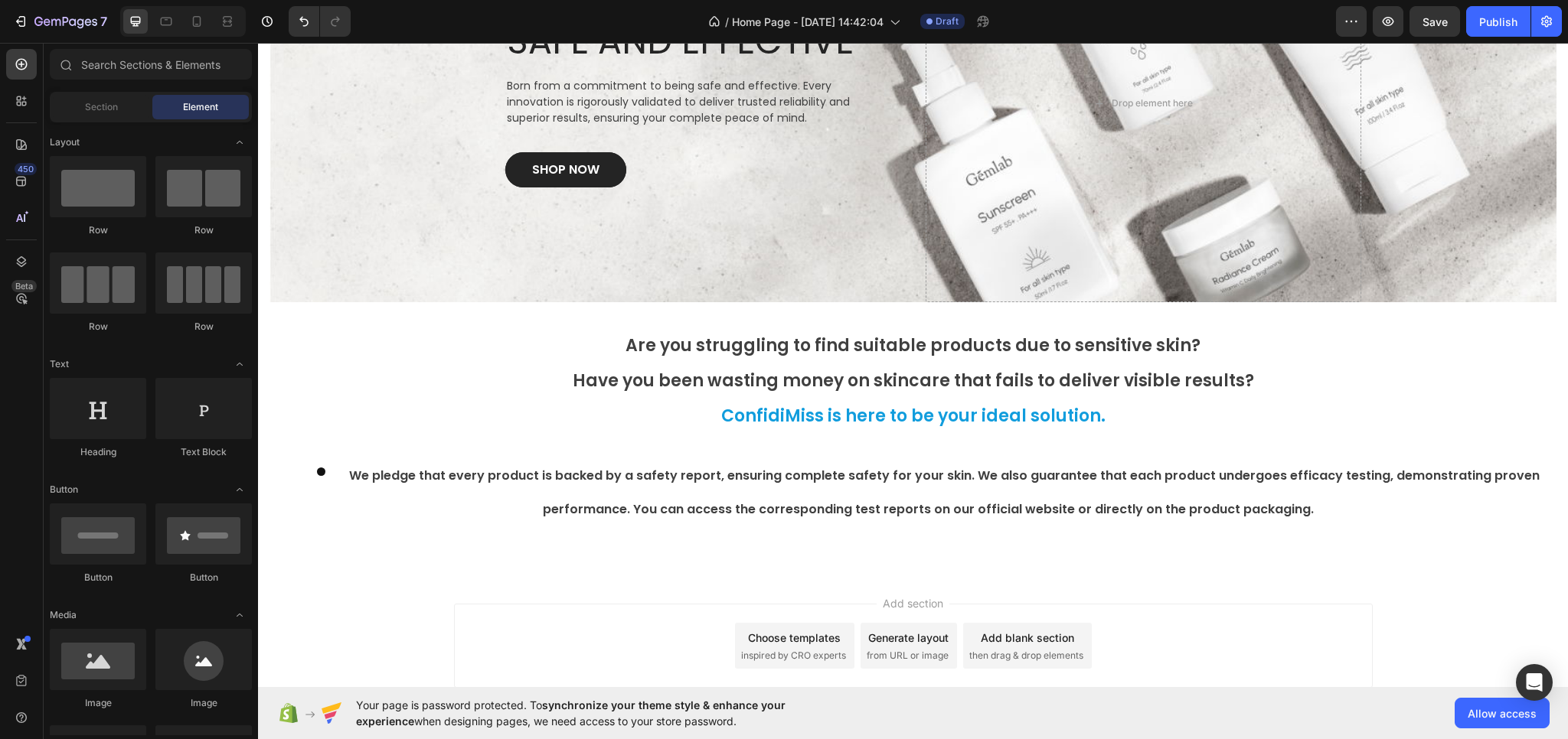
scroll to position [205, 0]
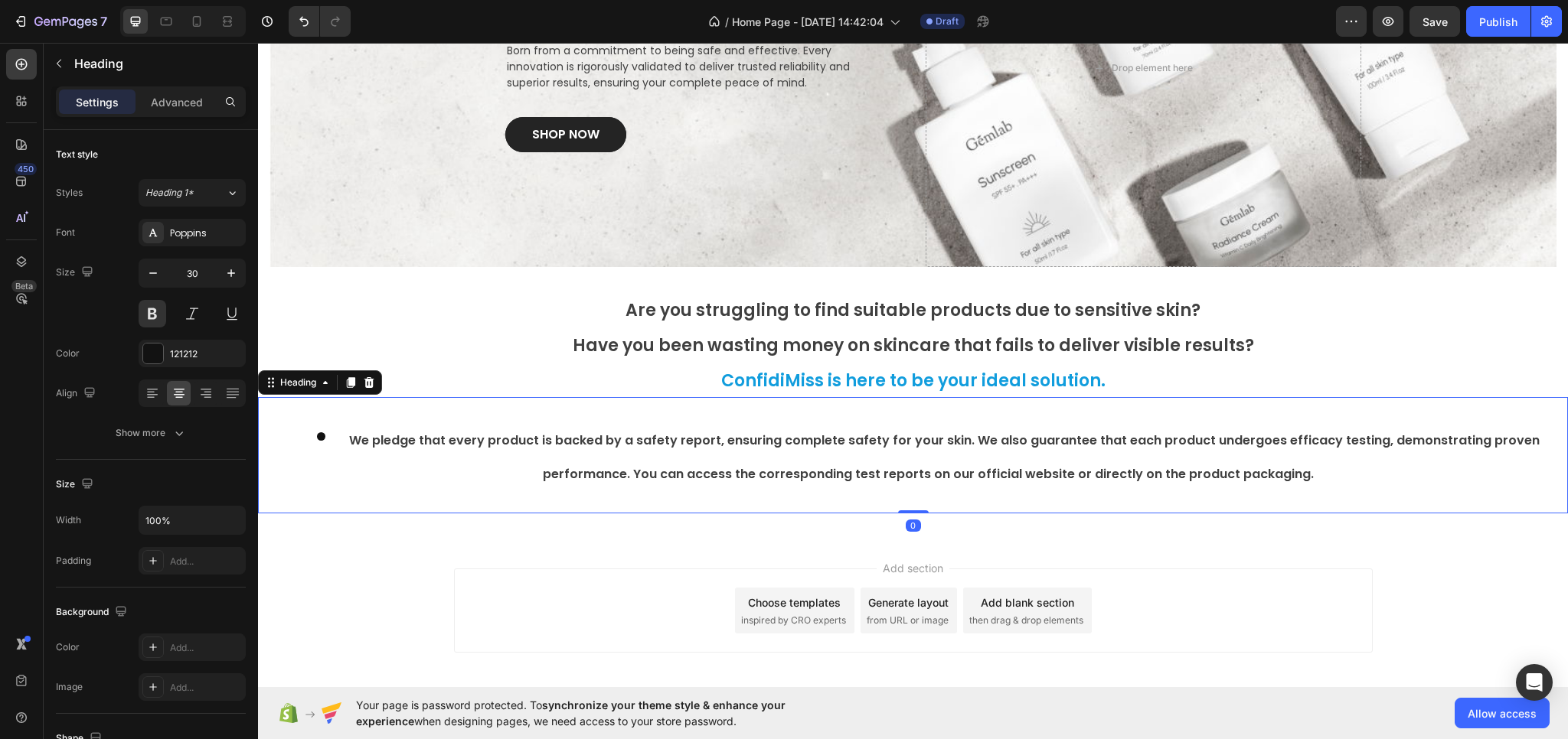
click at [754, 447] on span "We pledge that every product is backed by a safety report, ensuring complete sa…" at bounding box center [944, 457] width 1191 height 51
click at [153, 272] on icon "button" at bounding box center [153, 274] width 16 height 16
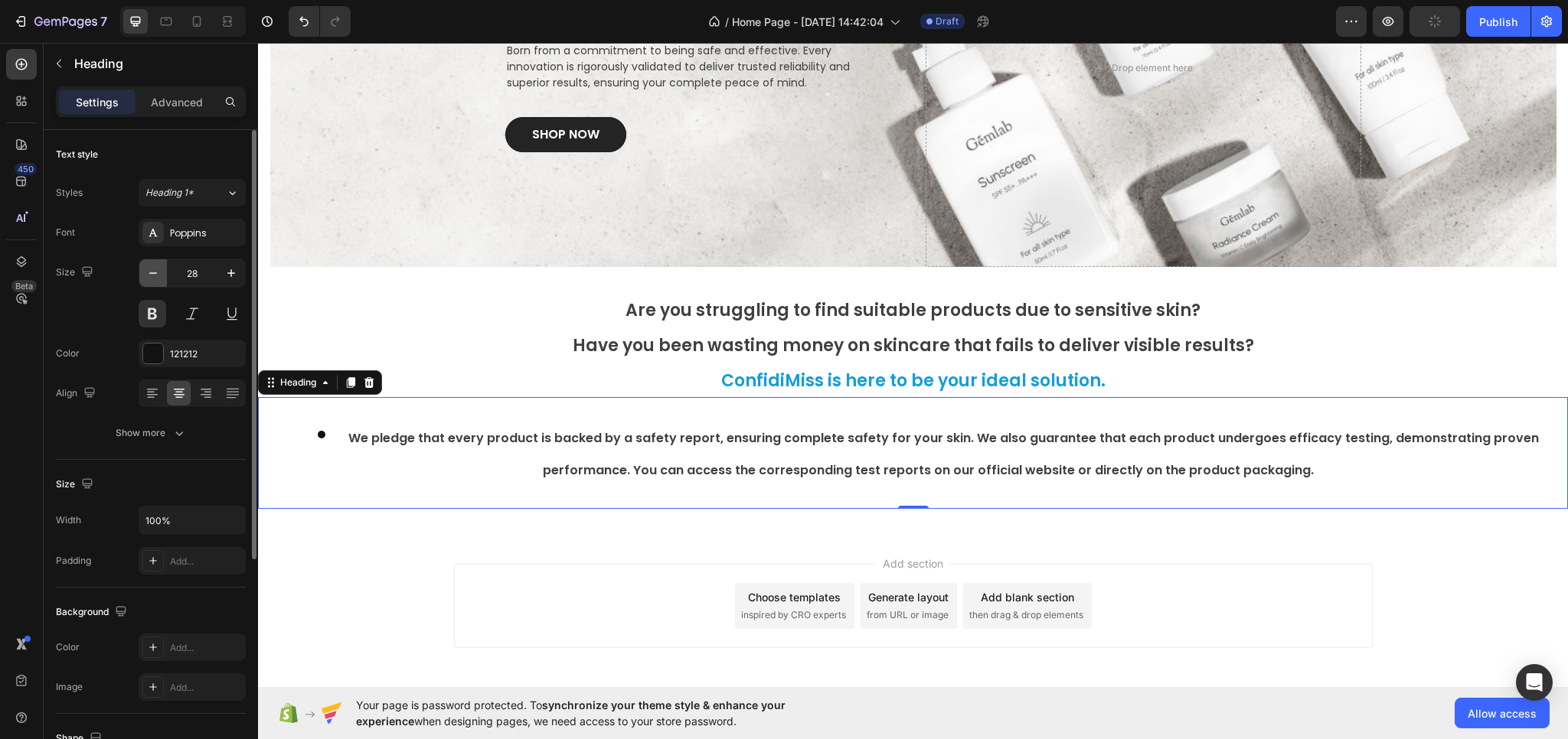
click at [153, 272] on icon "button" at bounding box center [153, 274] width 16 height 16
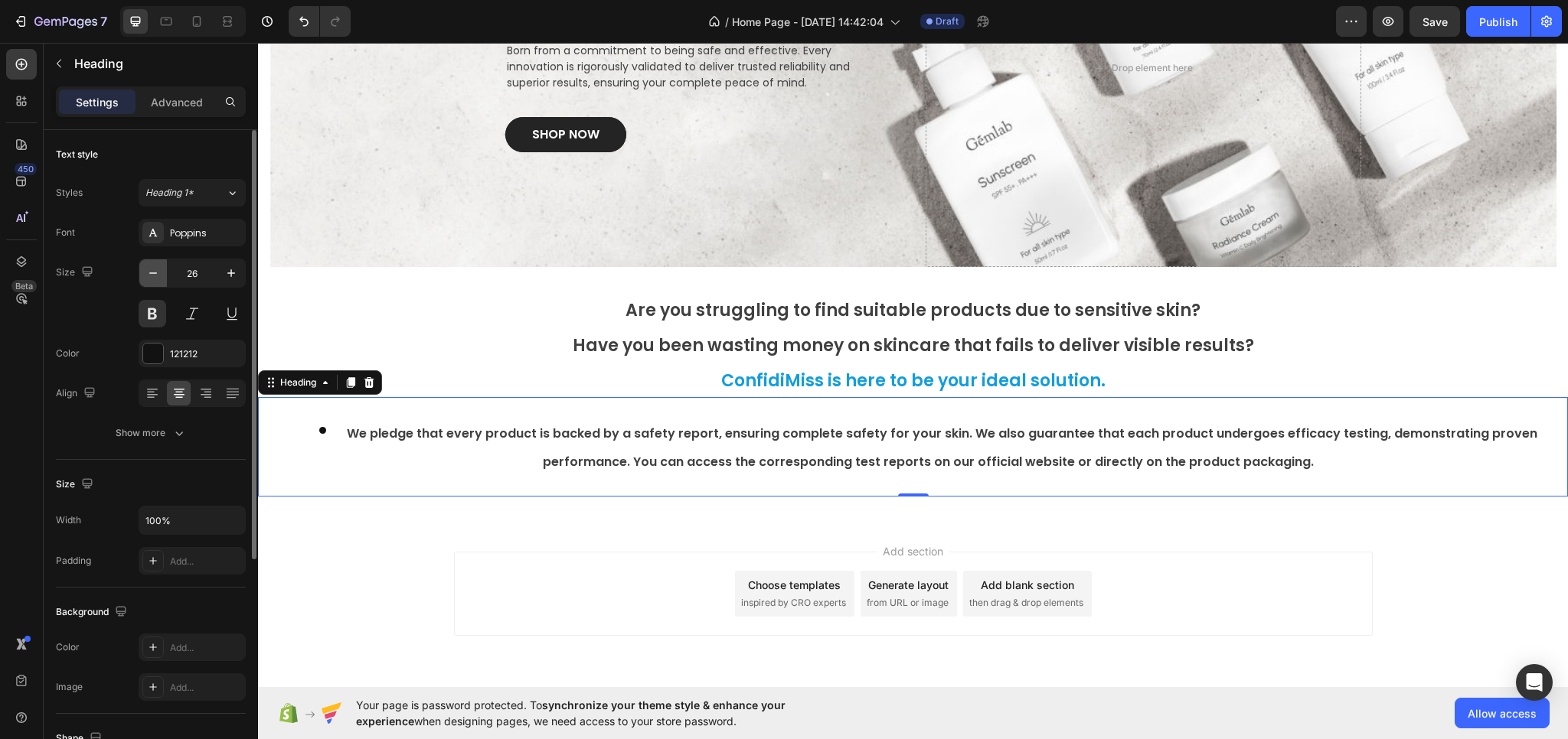
click at [153, 272] on icon "button" at bounding box center [153, 274] width 16 height 16
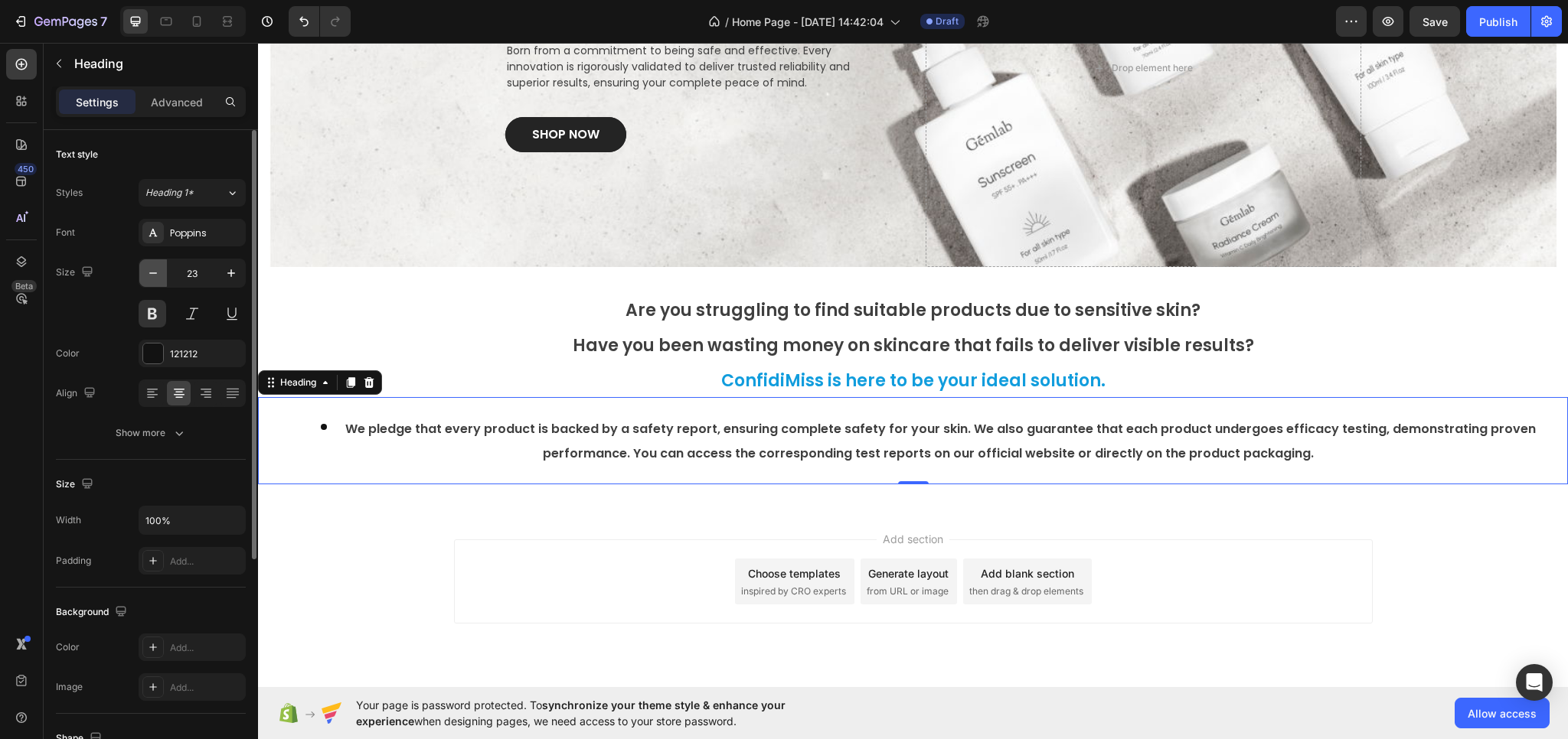
click at [153, 272] on icon "button" at bounding box center [153, 274] width 16 height 16
type input "22"
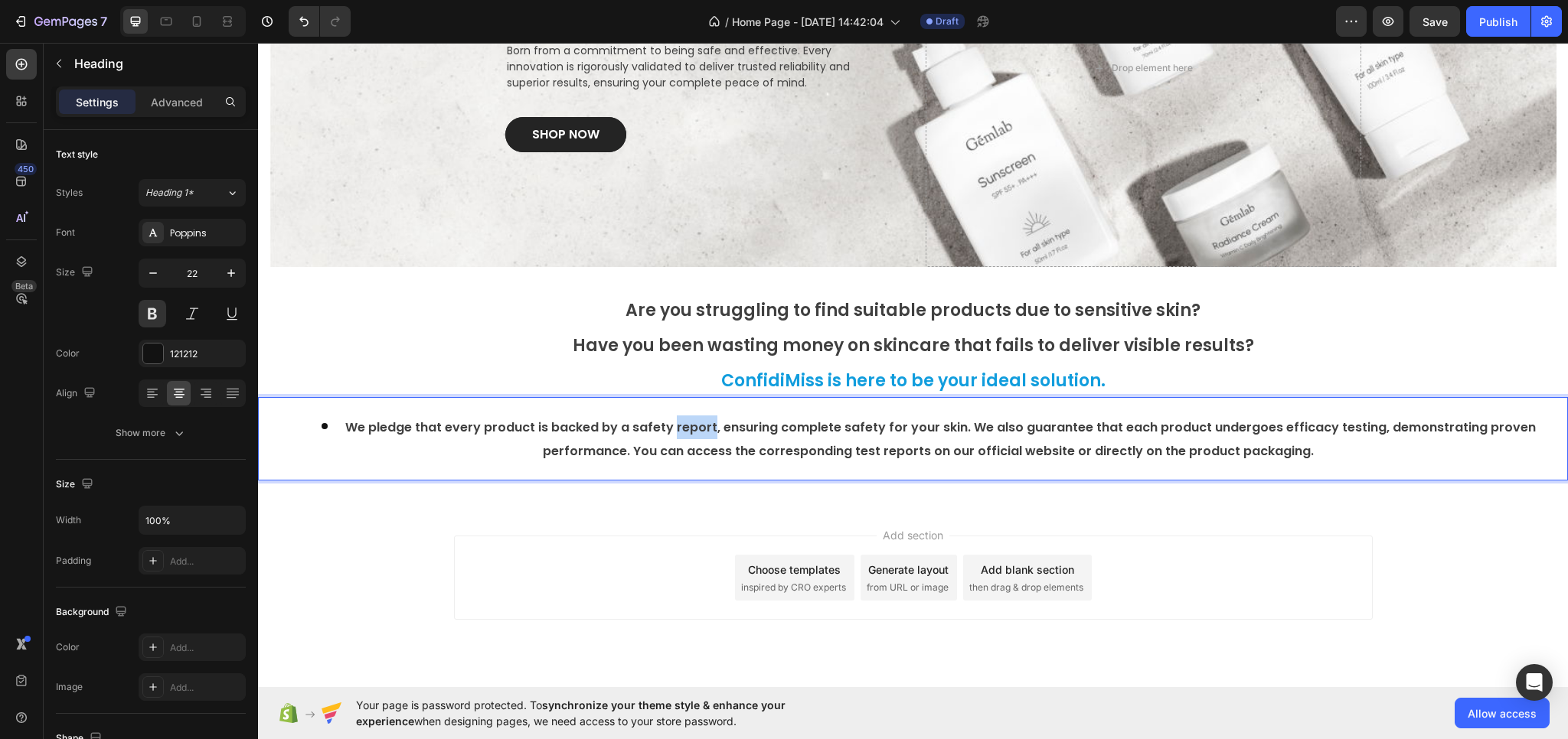
click at [699, 432] on span "We pledge that every product is backed by a safety report, ensuring complete sa…" at bounding box center [940, 439] width 1191 height 41
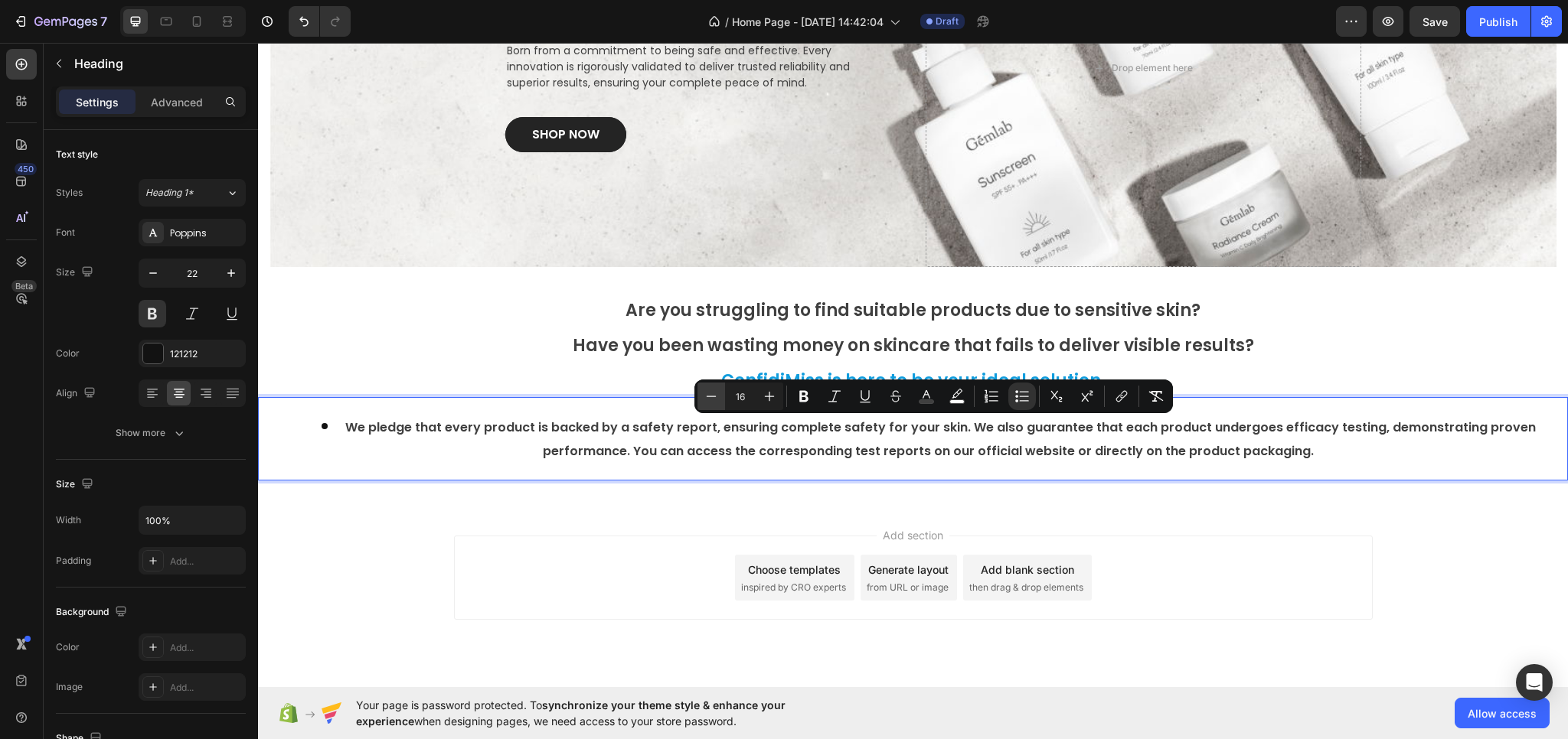
click at [714, 401] on icon "Editor contextual toolbar" at bounding box center [712, 397] width 16 height 16
click at [774, 401] on icon "Editor contextual toolbar" at bounding box center [769, 397] width 16 height 16
type input "16"
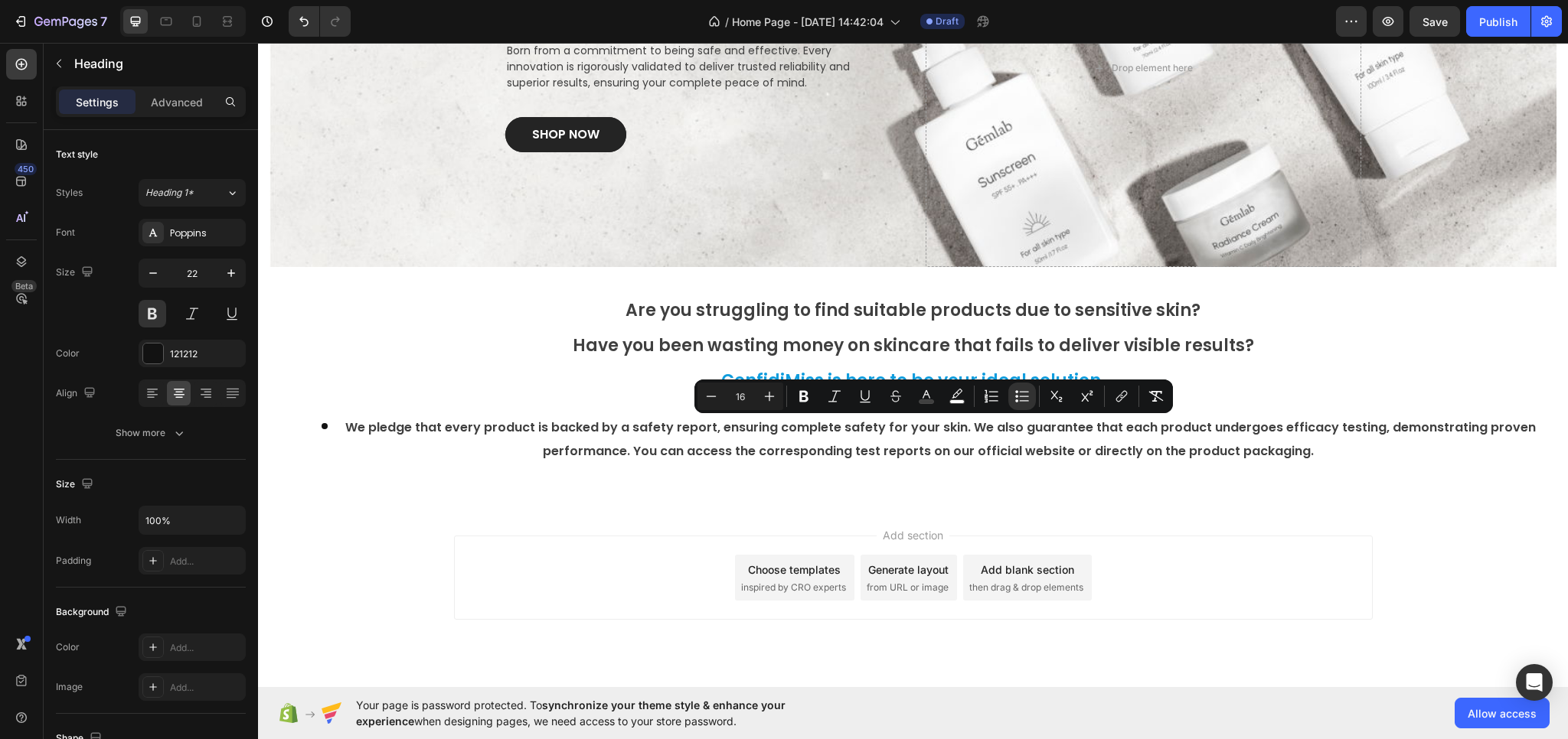
click at [686, 518] on div "Add section Choose templates inspired by CRO experts Generate layout from URL o…" at bounding box center [913, 599] width 1310 height 189
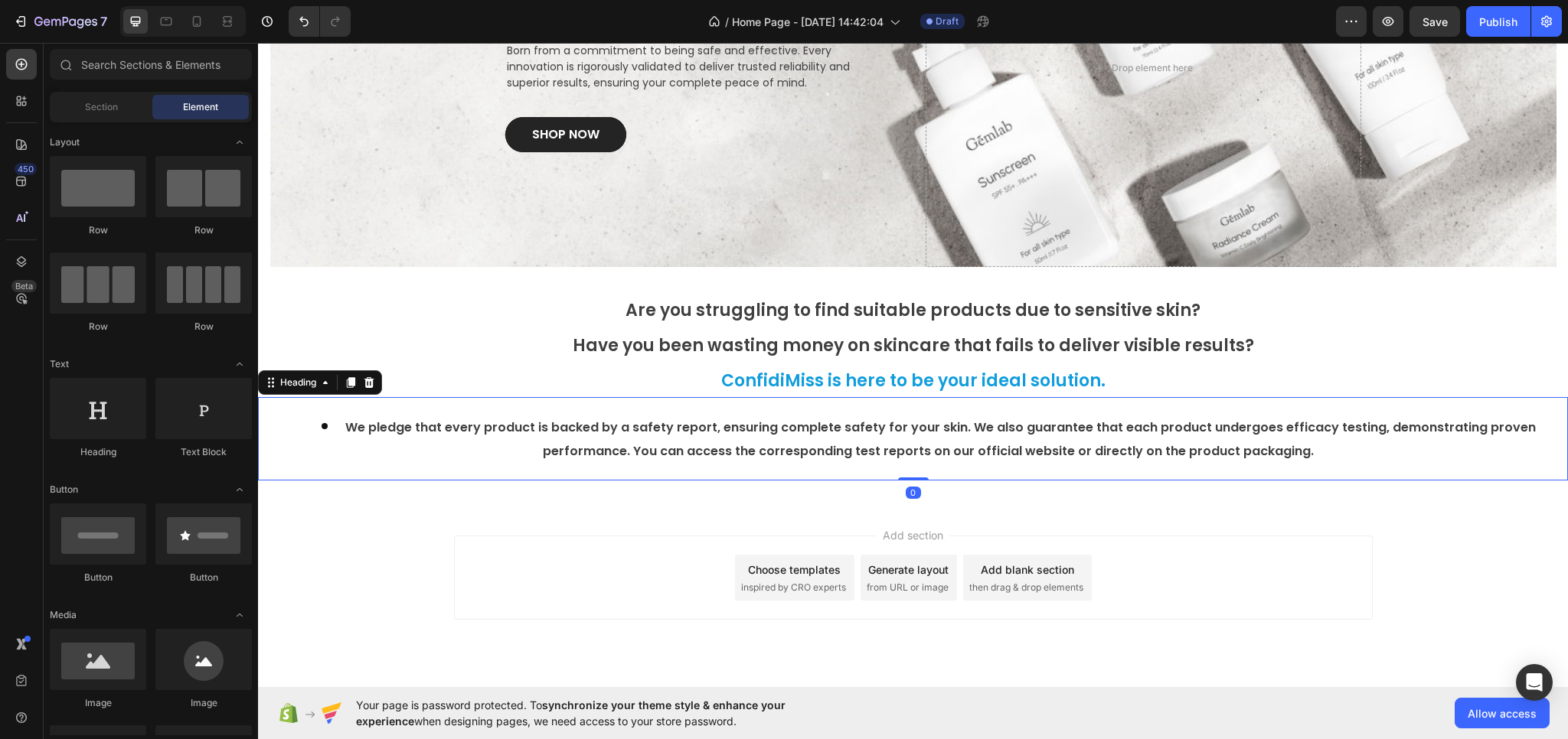
click at [708, 446] on span "We pledge that every product is backed by a safety report, ensuring complete sa…" at bounding box center [940, 439] width 1191 height 41
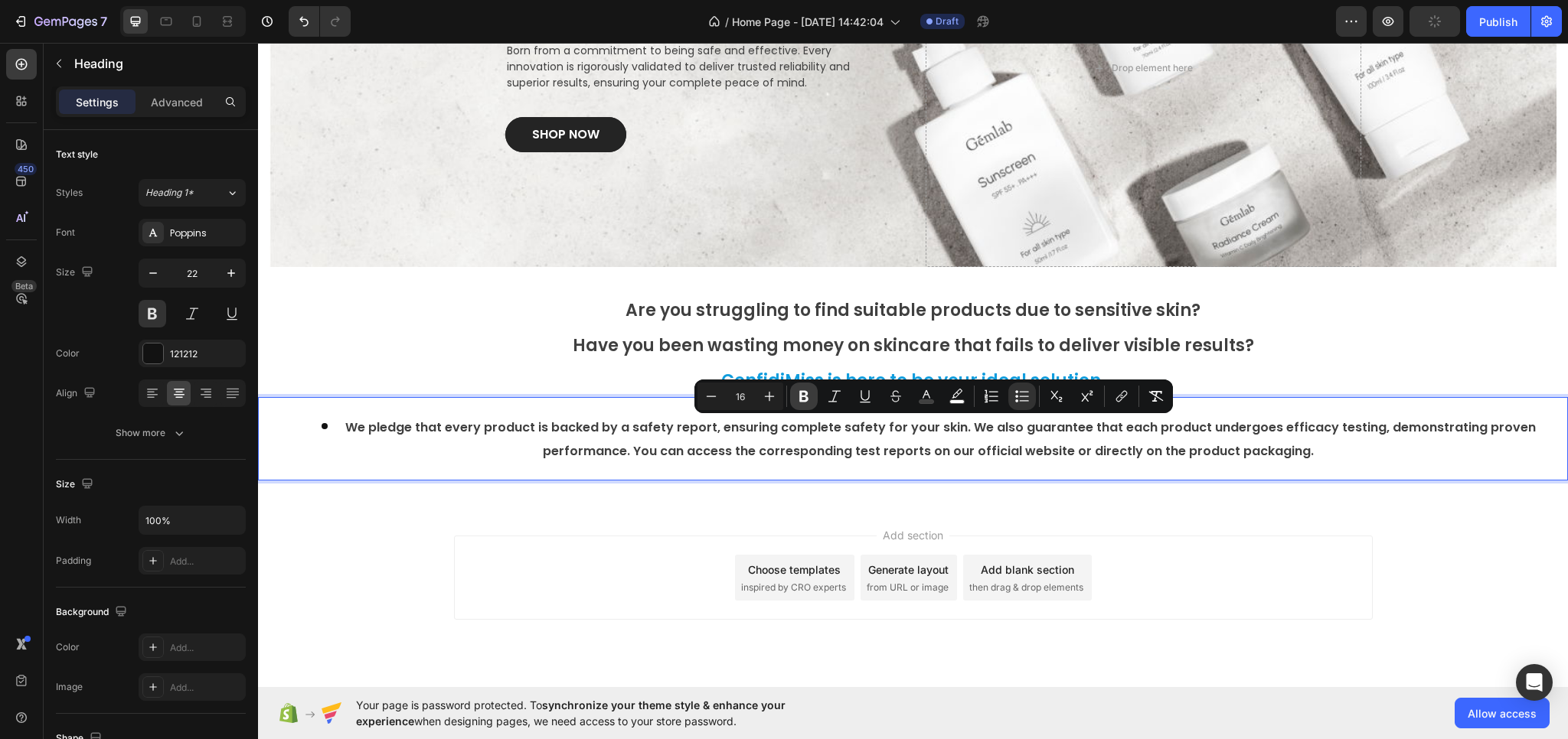
click at [801, 392] on icon "Editor contextual toolbar" at bounding box center [804, 397] width 9 height 12
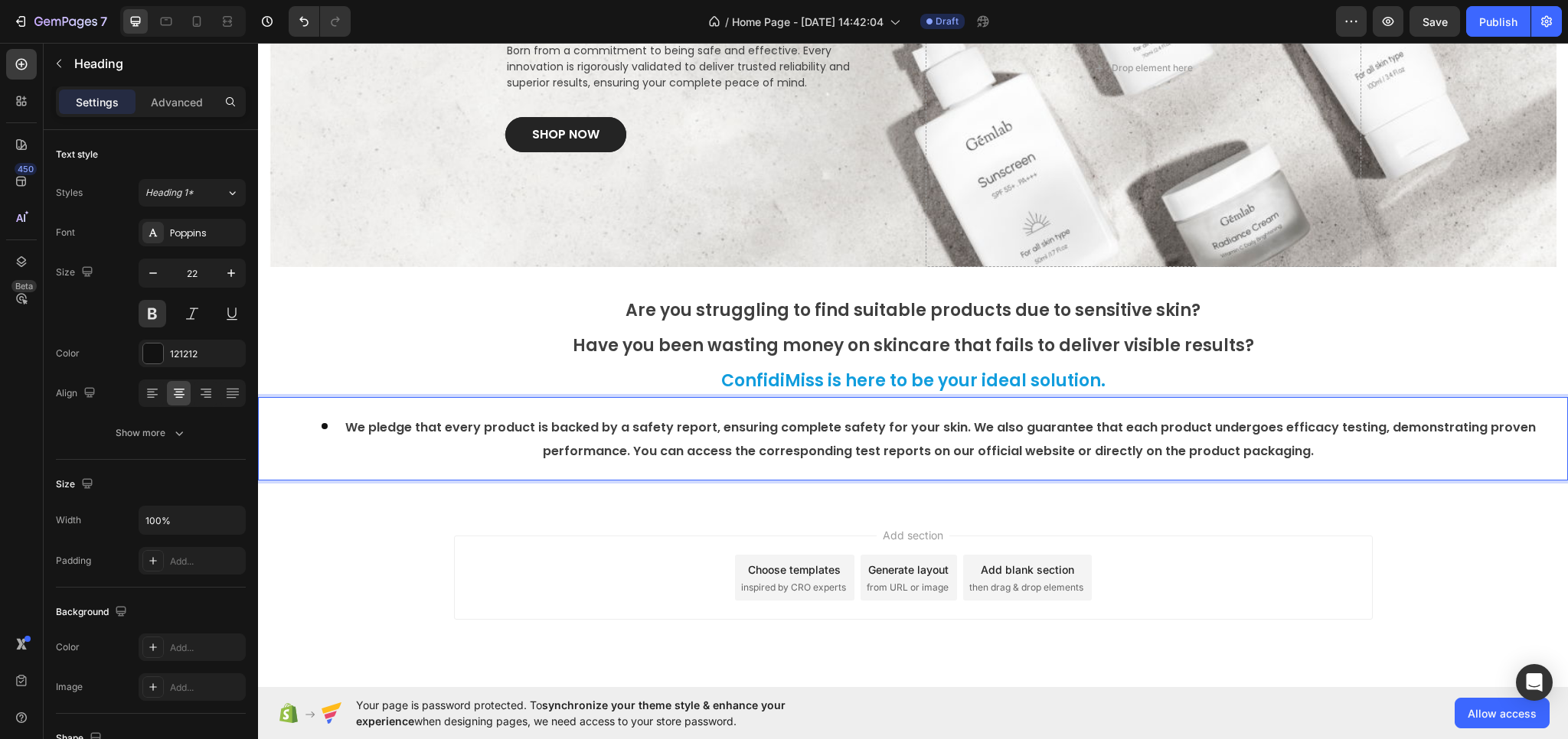
click at [767, 454] on strong "We pledge that every product is backed by a safety report, ensuring complete sa…" at bounding box center [940, 439] width 1191 height 41
click at [767, 435] on strong "We pledge that every product is backed by a safety report, ensuring complete sa…" at bounding box center [940, 439] width 1191 height 41
click at [762, 429] on strong "We pledge that every product is backed by a safety report, ensuring complete sa…" at bounding box center [940, 439] width 1191 height 41
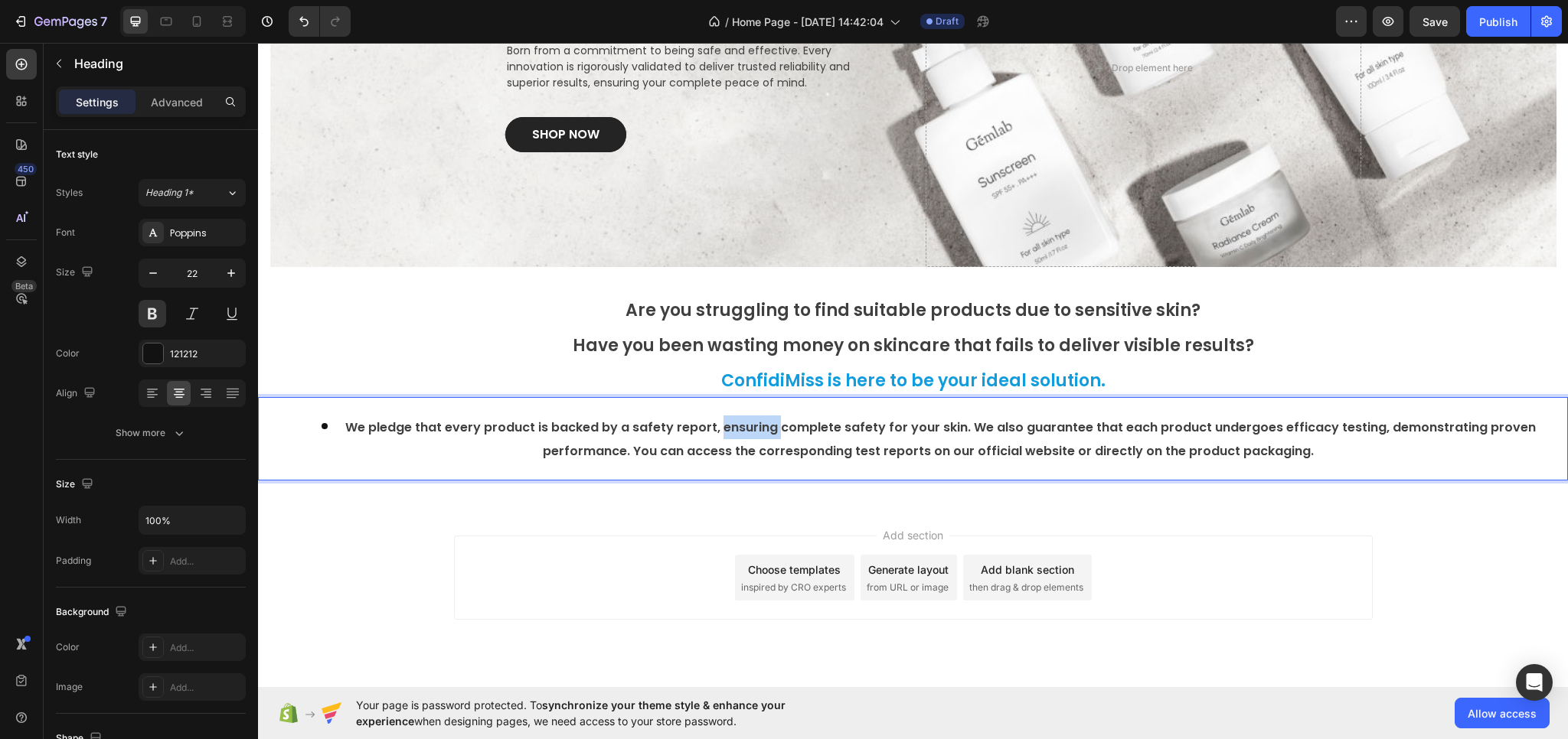
click at [762, 429] on strong "We pledge that every product is backed by a safety report, ensuring complete sa…" at bounding box center [940, 439] width 1191 height 41
click at [738, 442] on li "We pledge that every product is backed by a safety report, ensuring complete sa…" at bounding box center [928, 439] width 1276 height 47
click at [717, 448] on strong "We pledge that every product is backed by a safety report, ensuring complete sa…" at bounding box center [940, 439] width 1191 height 41
drag, startPoint x: 1326, startPoint y: 448, endPoint x: 1300, endPoint y: 451, distance: 26.2
click at [1323, 448] on li "We pledge that every product is backed by a safety report, ensuring complete sa…" at bounding box center [928, 439] width 1276 height 47
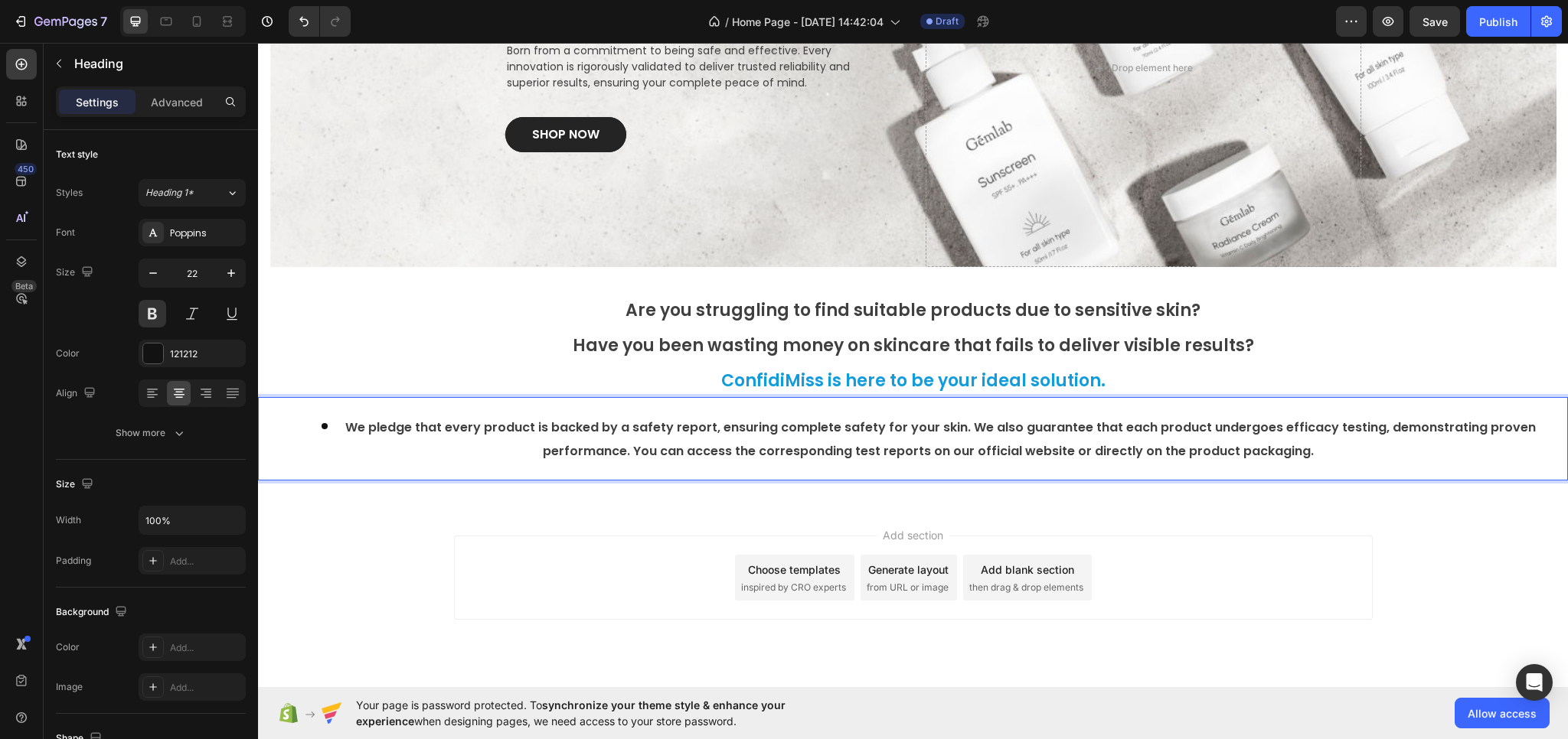
click at [1292, 453] on strong "We pledge that every product is backed by a safety report, ensuring complete sa…" at bounding box center [940, 439] width 1191 height 41
click at [1290, 454] on strong "We pledge that every product is backed by a safety report, ensuring complete sa…" at bounding box center [940, 439] width 1191 height 41
drag, startPoint x: 1303, startPoint y: 454, endPoint x: 1071, endPoint y: 445, distance: 232.2
click at [1071, 445] on li "We pledge that every product is backed by a safety report, ensuring complete sa…" at bounding box center [928, 439] width 1276 height 47
click at [359, 425] on strong "We pledge that every product is backed by a safety report, ensuring complete sa…" at bounding box center [940, 439] width 1191 height 41
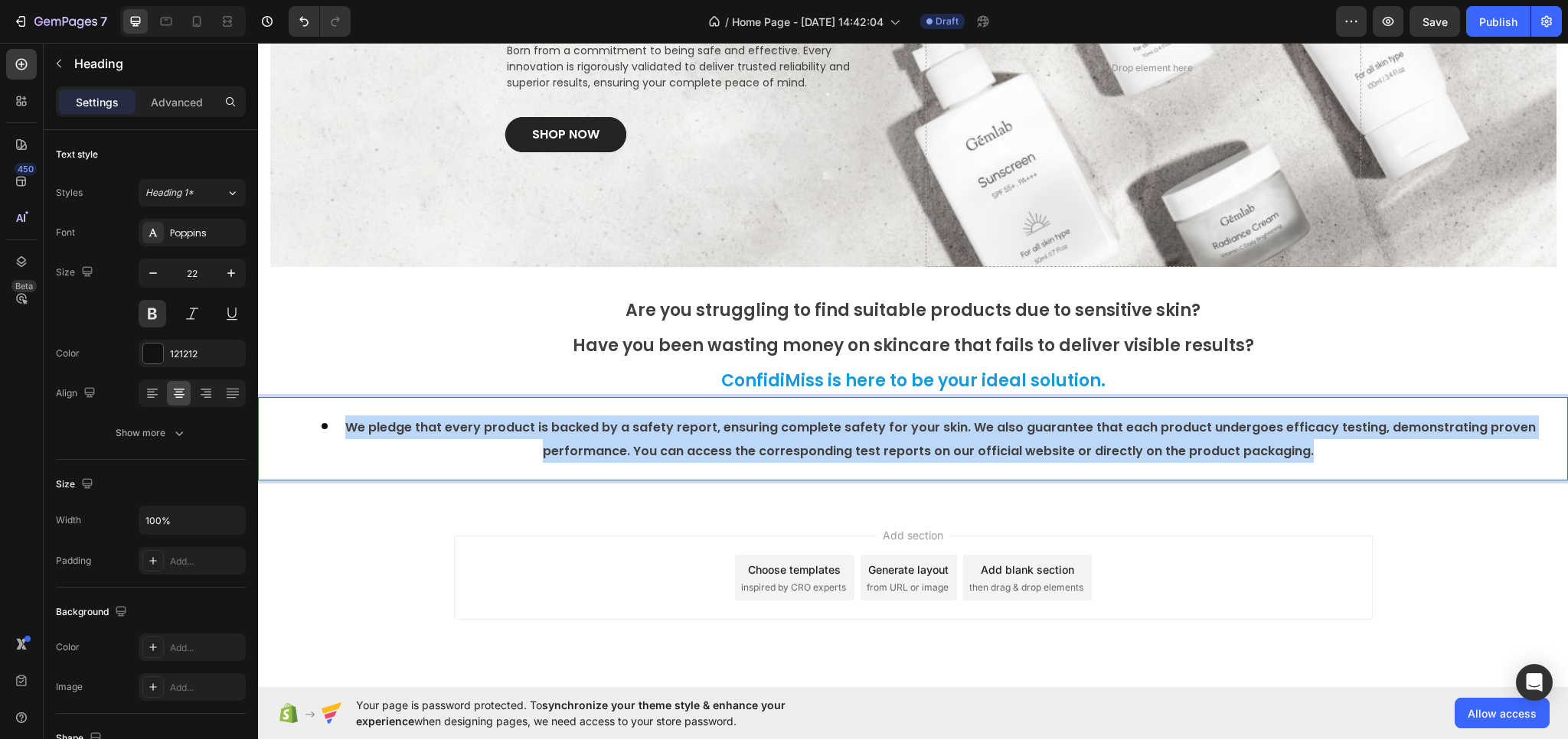
drag, startPoint x: 351, startPoint y: 426, endPoint x: 1308, endPoint y: 457, distance: 957.5
click at [1308, 457] on li "We pledge that every product is backed by a safety report, ensuring complete sa…" at bounding box center [928, 439] width 1276 height 47
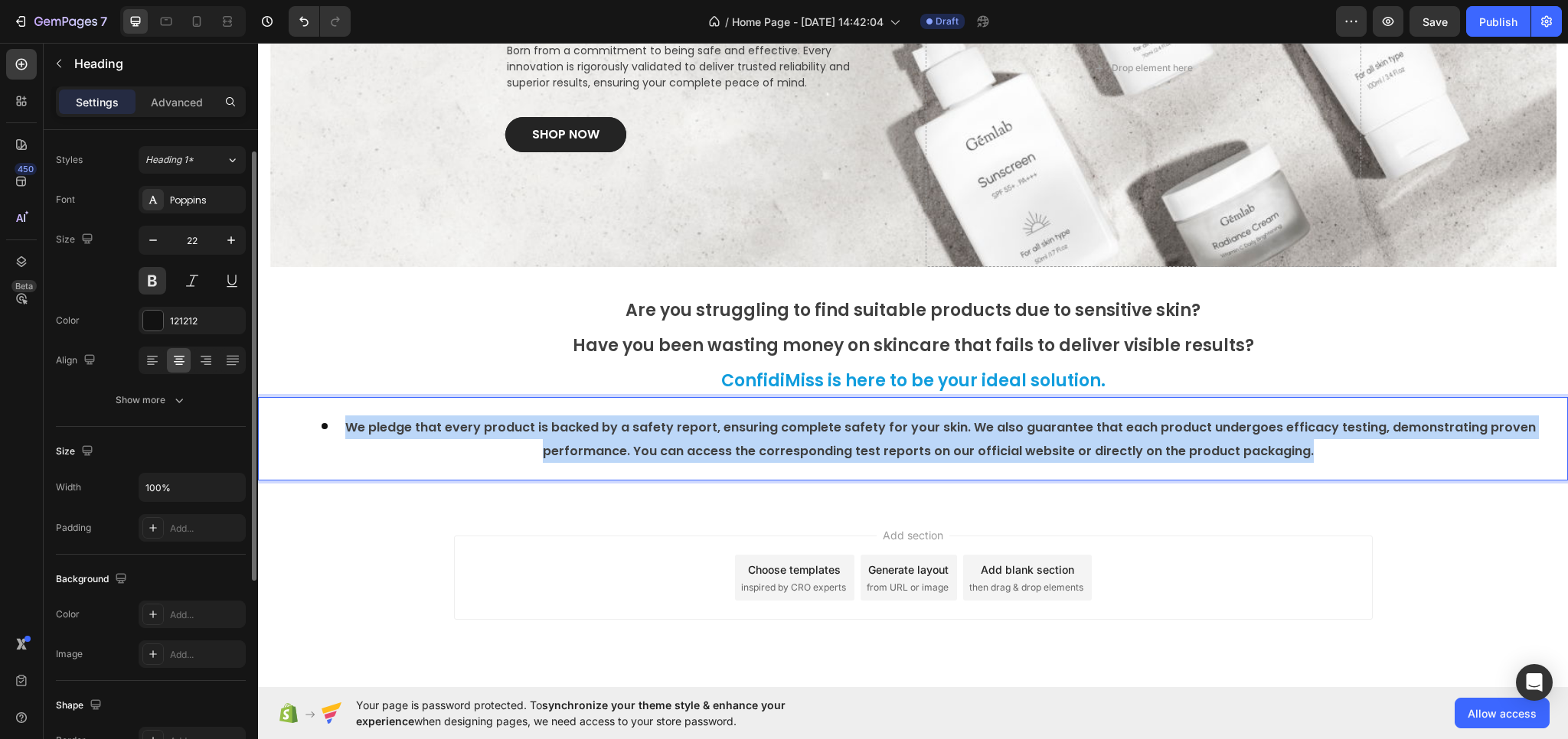
scroll to position [0, 0]
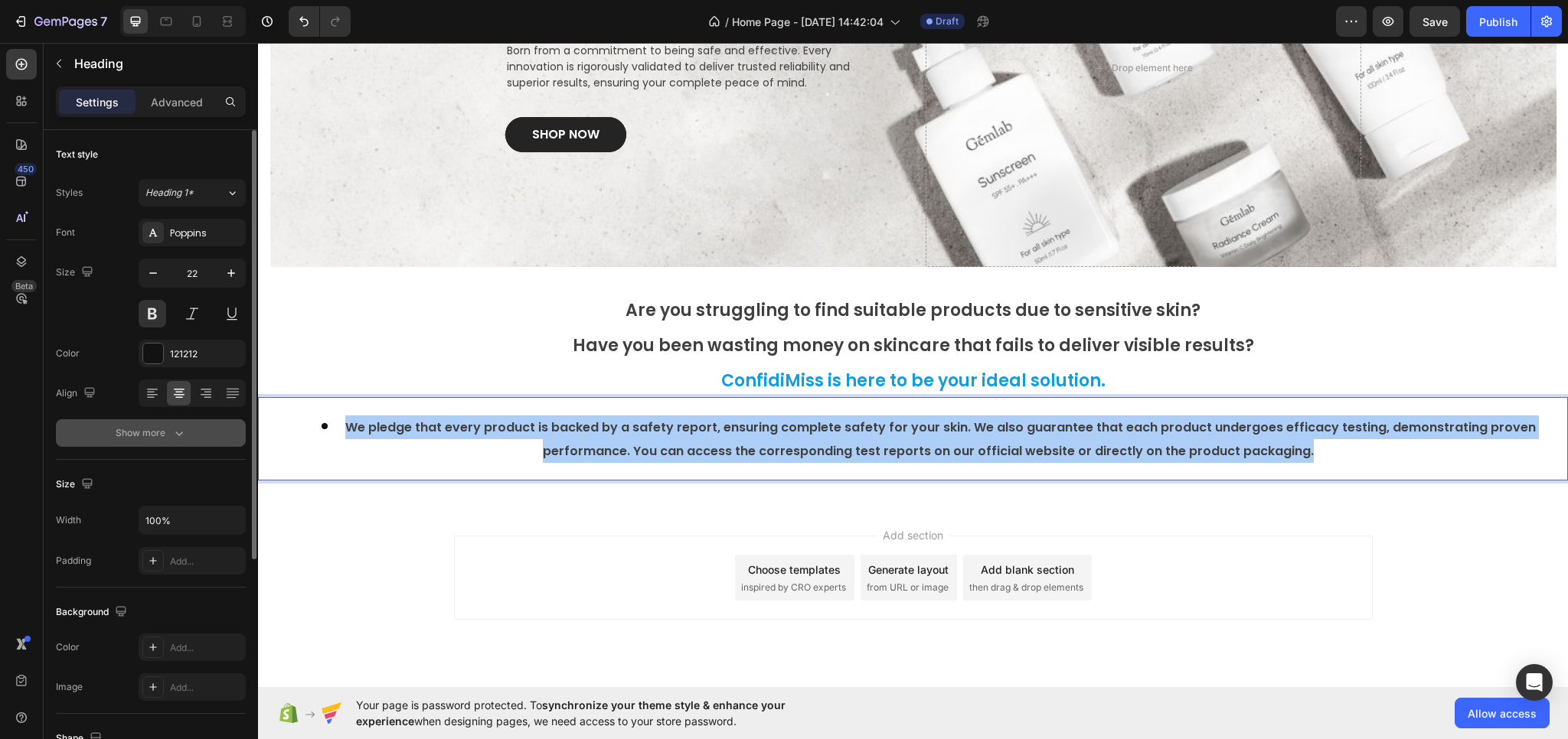
click at [111, 430] on button "Show more" at bounding box center [151, 433] width 190 height 27
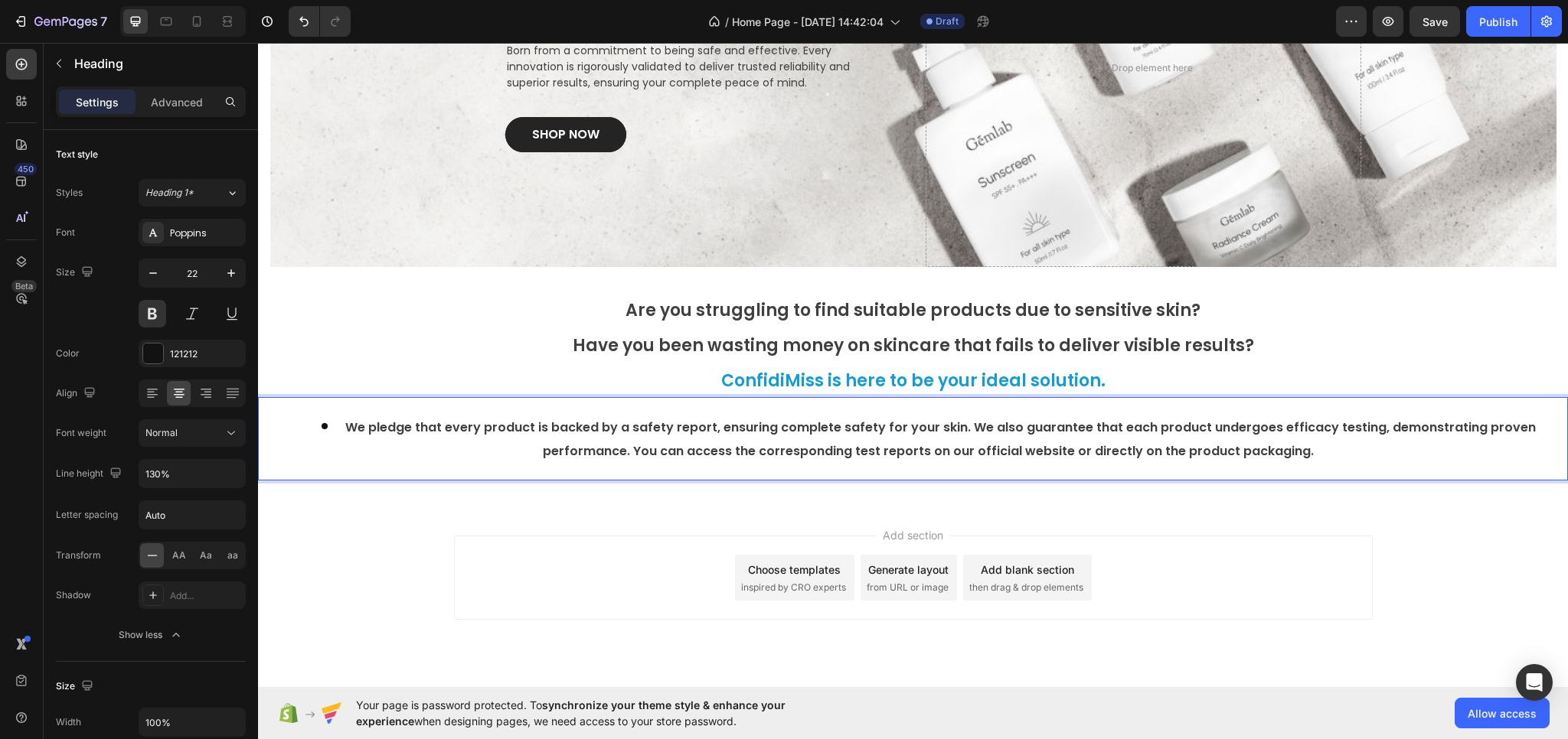
click at [649, 443] on strong "We pledge that every product is backed by a safety report, ensuring complete sa…" at bounding box center [940, 439] width 1191 height 41
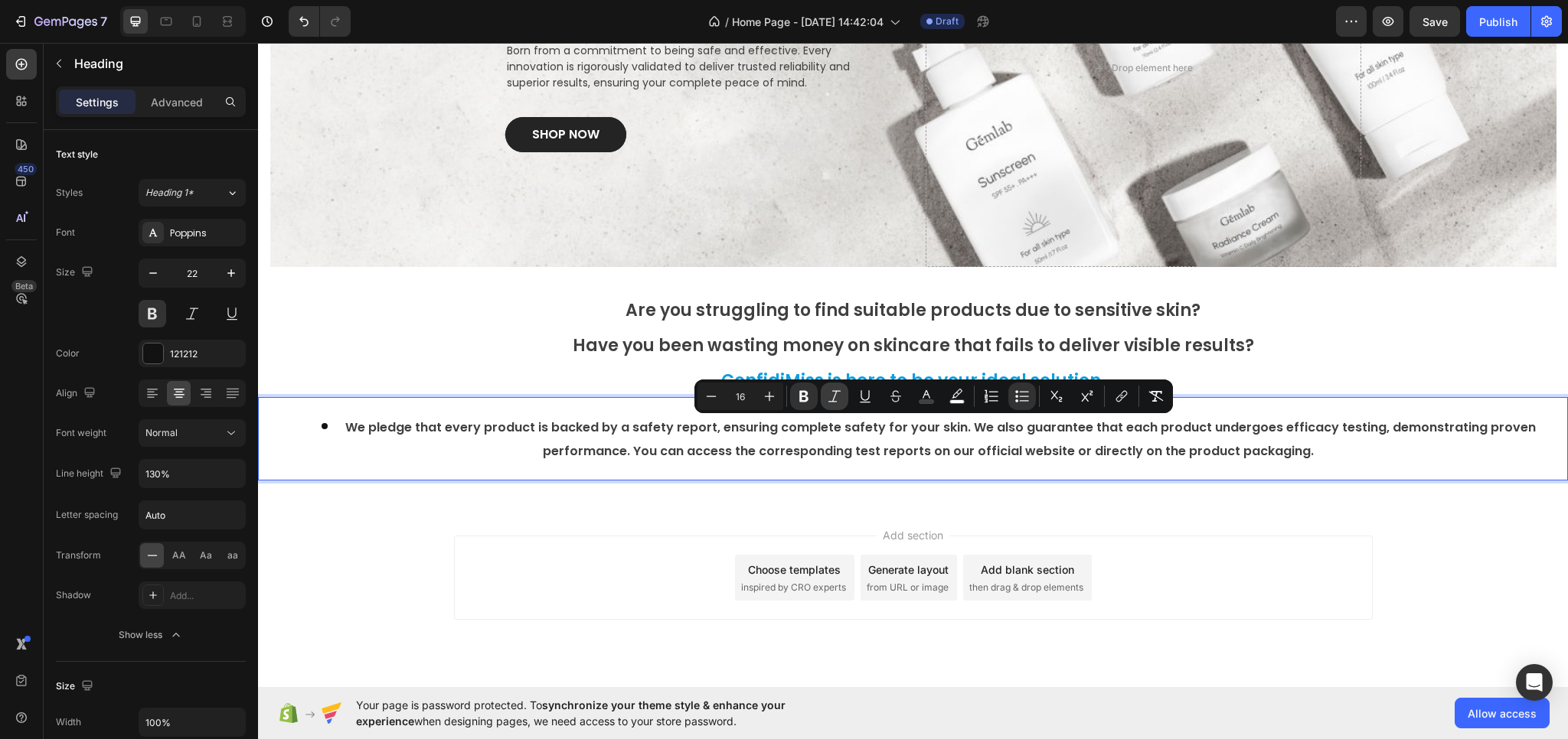
click at [837, 393] on icon "Editor contextual toolbar" at bounding box center [835, 397] width 16 height 16
click at [806, 391] on icon "Editor contextual toolbar" at bounding box center [804, 397] width 9 height 12
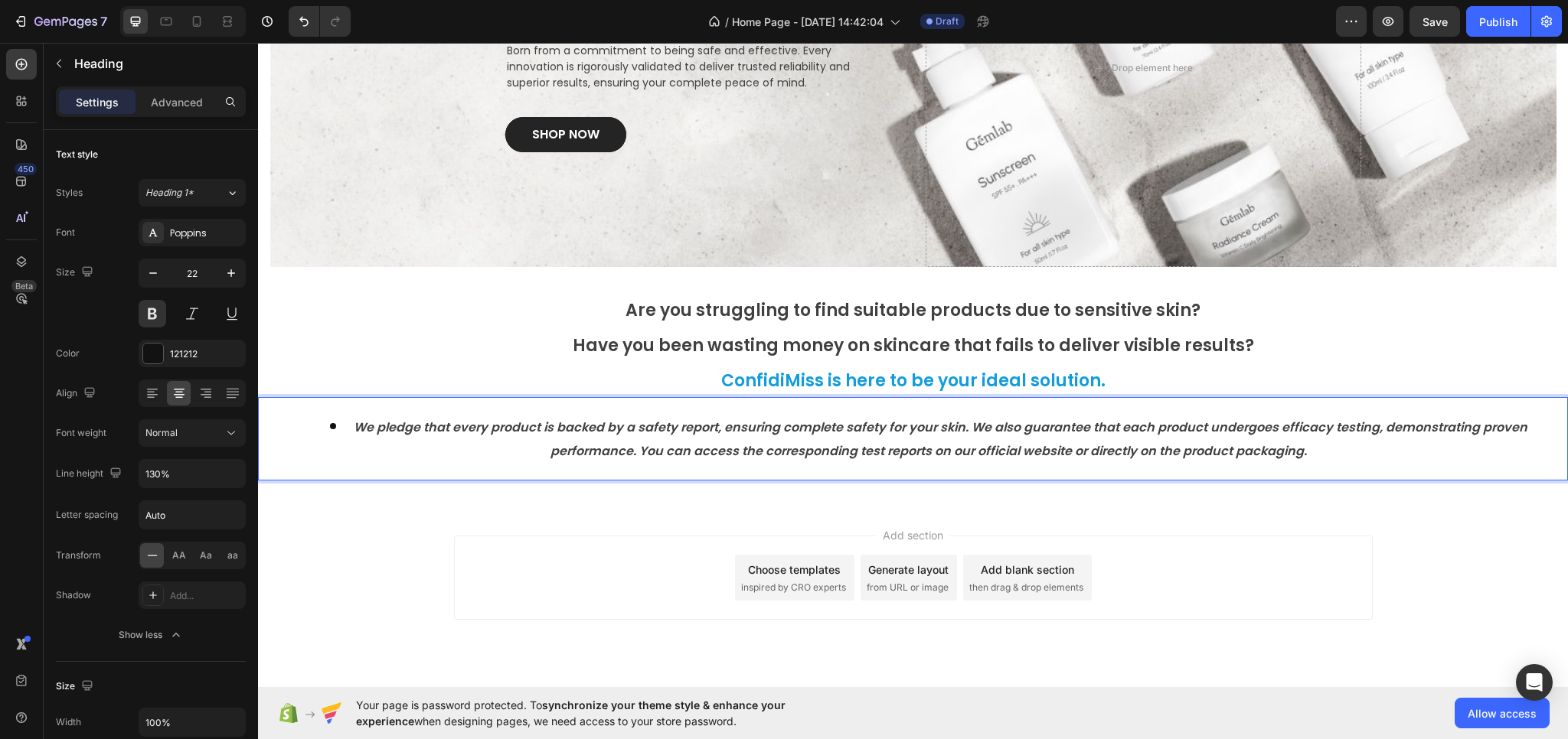
click at [796, 425] on icon "We pledge that every product is backed by a safety report, ensuring complete sa…" at bounding box center [940, 439] width 1173 height 41
click at [796, 447] on icon "We pledge that every product is backed by a safety report, ensuring complete sa…" at bounding box center [940, 439] width 1173 height 41
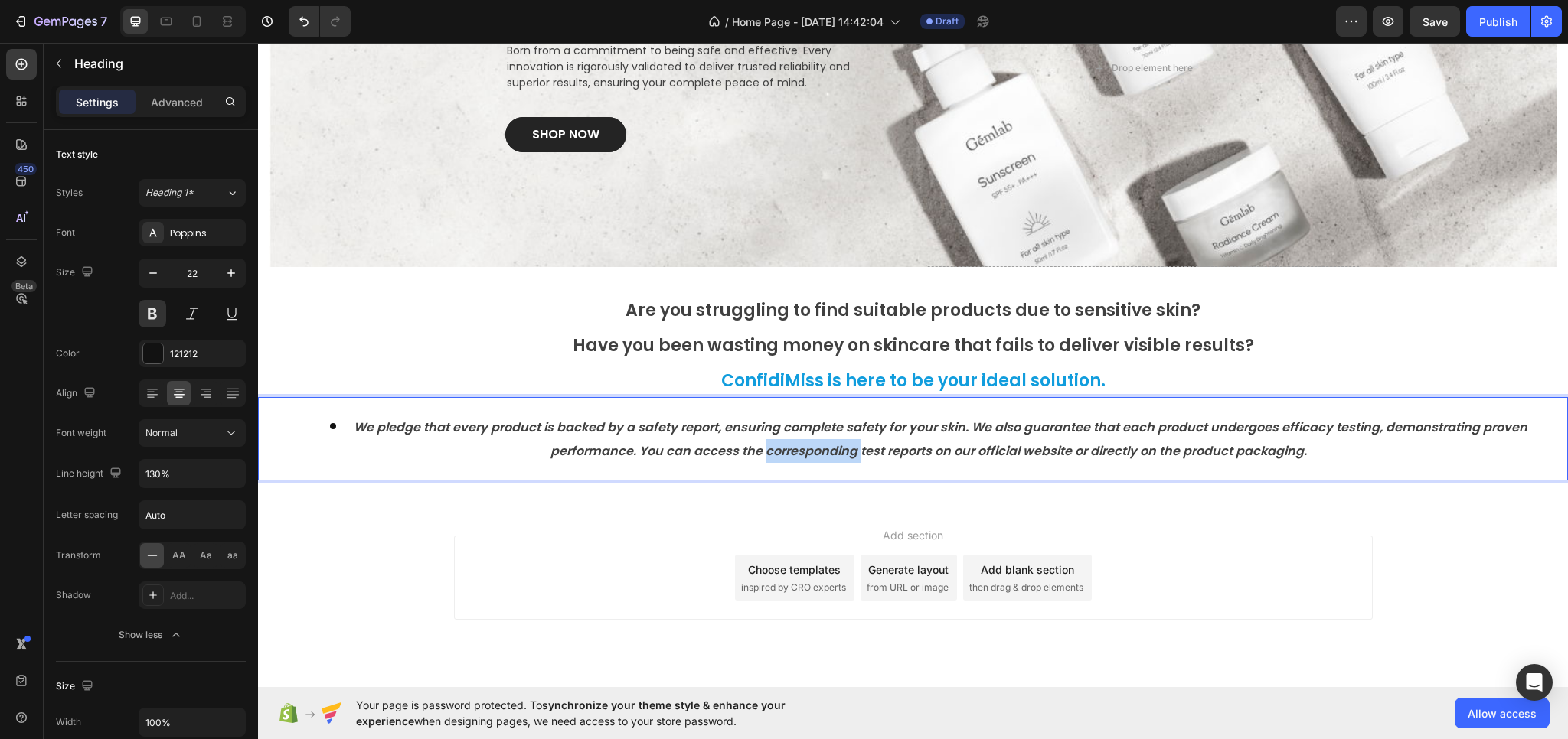
click at [796, 447] on icon "We pledge that every product is backed by a safety report, ensuring complete sa…" at bounding box center [940, 439] width 1173 height 41
click at [695, 439] on li "We pledge that every product is backed by a safety report, ensuring complete sa…" at bounding box center [928, 439] width 1276 height 47
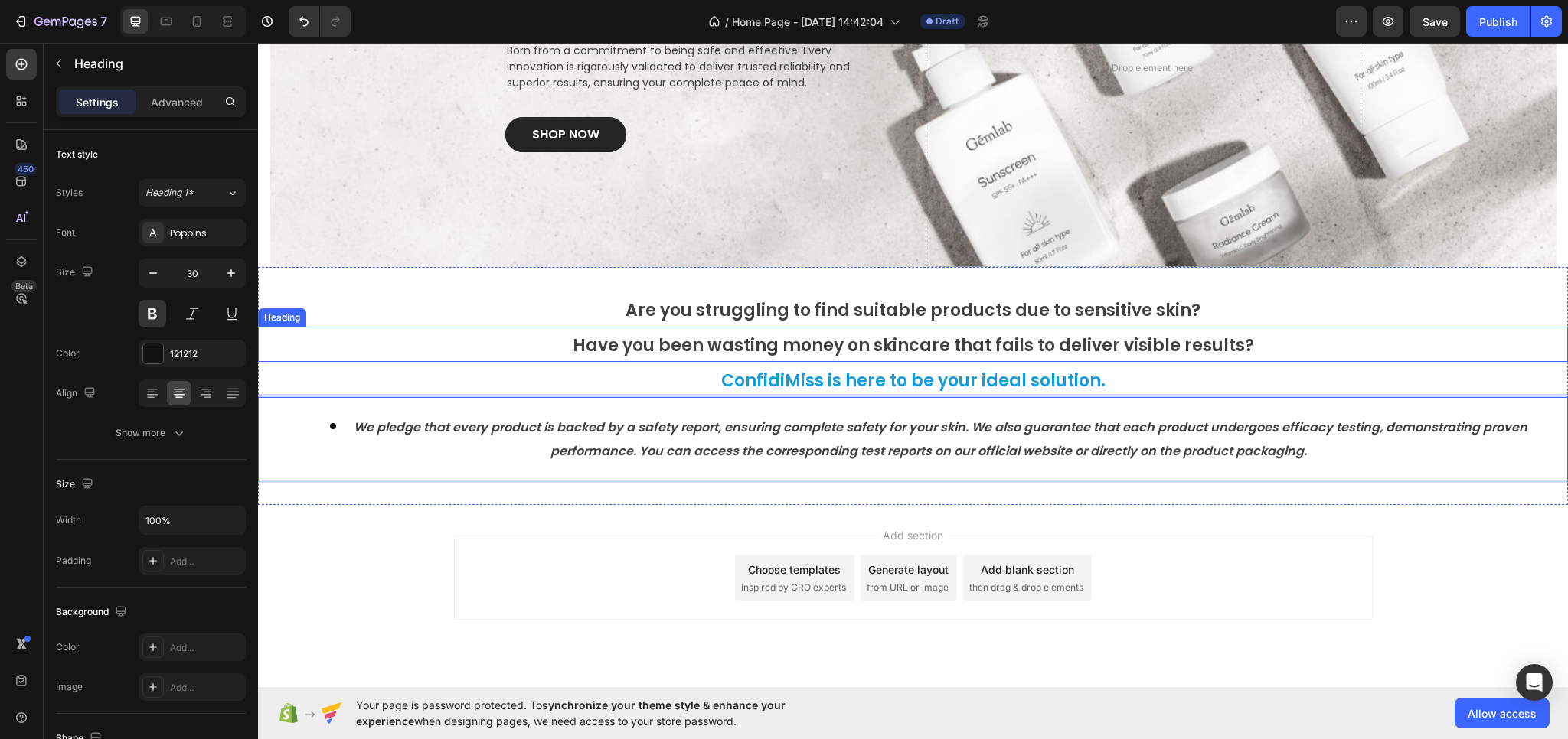
click at [724, 348] on span "Have you been wasting money on skincare that fails to deliver visible results?" at bounding box center [913, 345] width 681 height 23
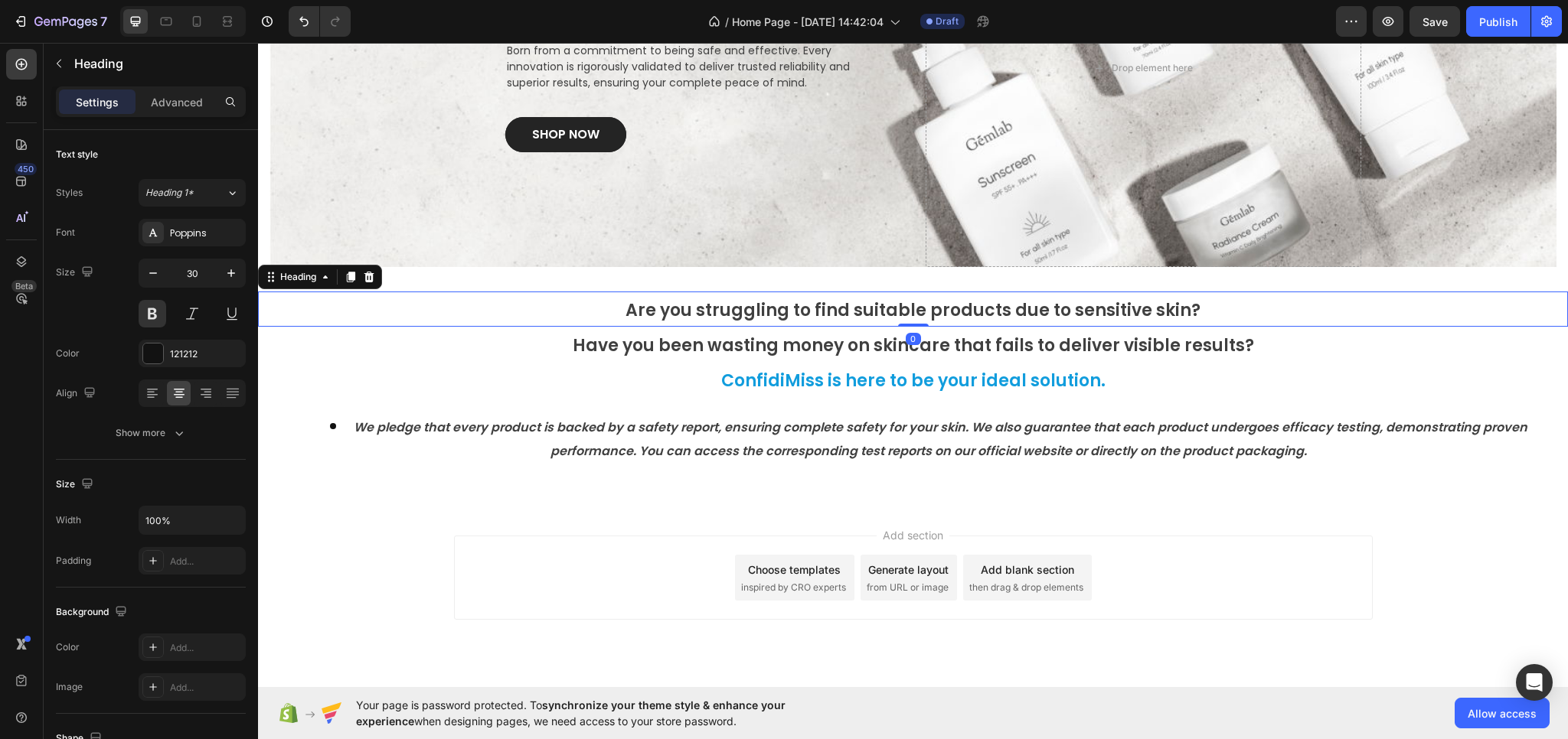
click at [728, 309] on span "Are you struggling to find suitable products due to sensitive skin?" at bounding box center [913, 310] width 575 height 23
click at [722, 339] on span "Have you been wasting money on skincare that fails to deliver visible results?" at bounding box center [913, 345] width 681 height 23
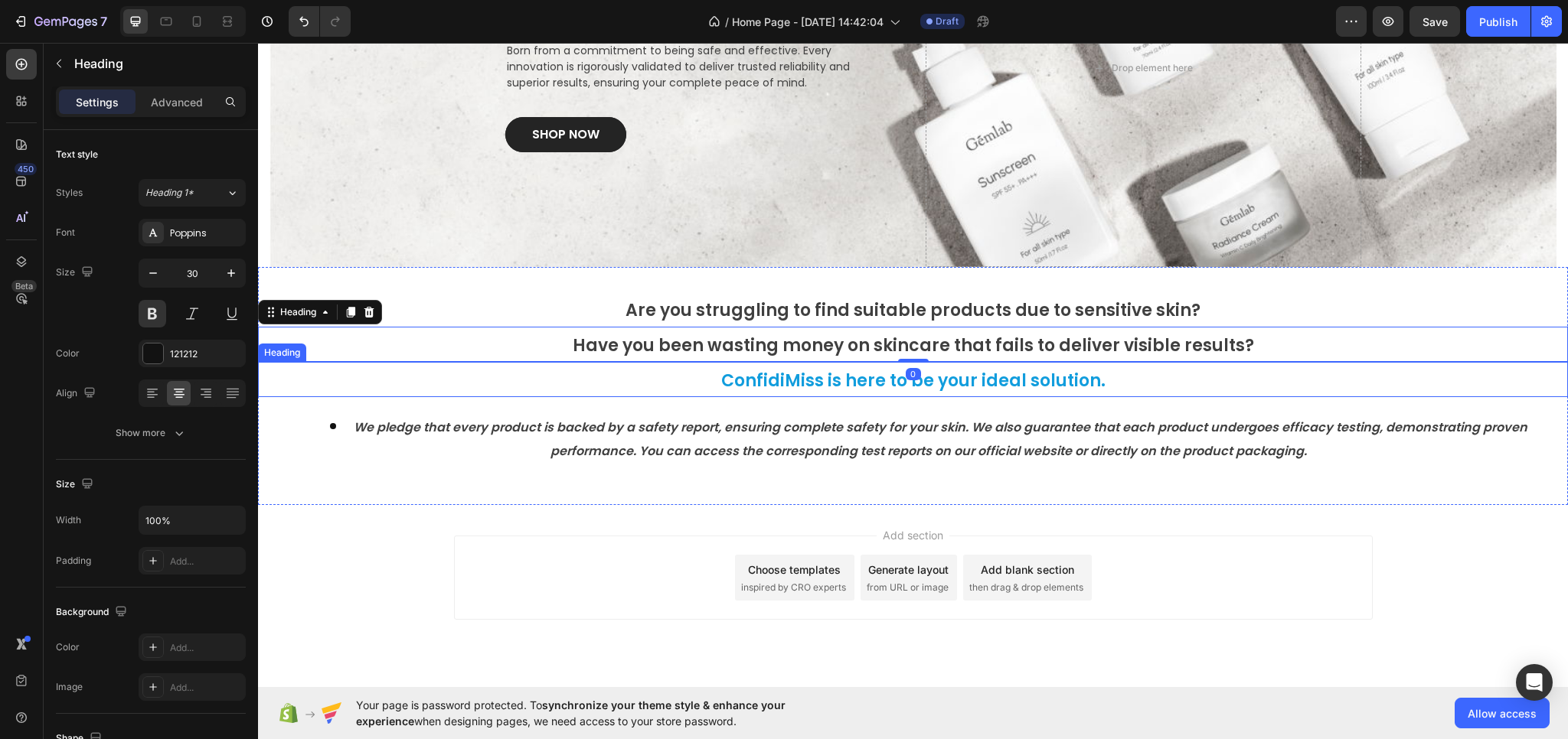
click at [709, 408] on h2 "⁠⁠⁠⁠⁠⁠⁠ We pledge that every product is backed by a safety report, ensuring com…" at bounding box center [913, 438] width 1310 height 83
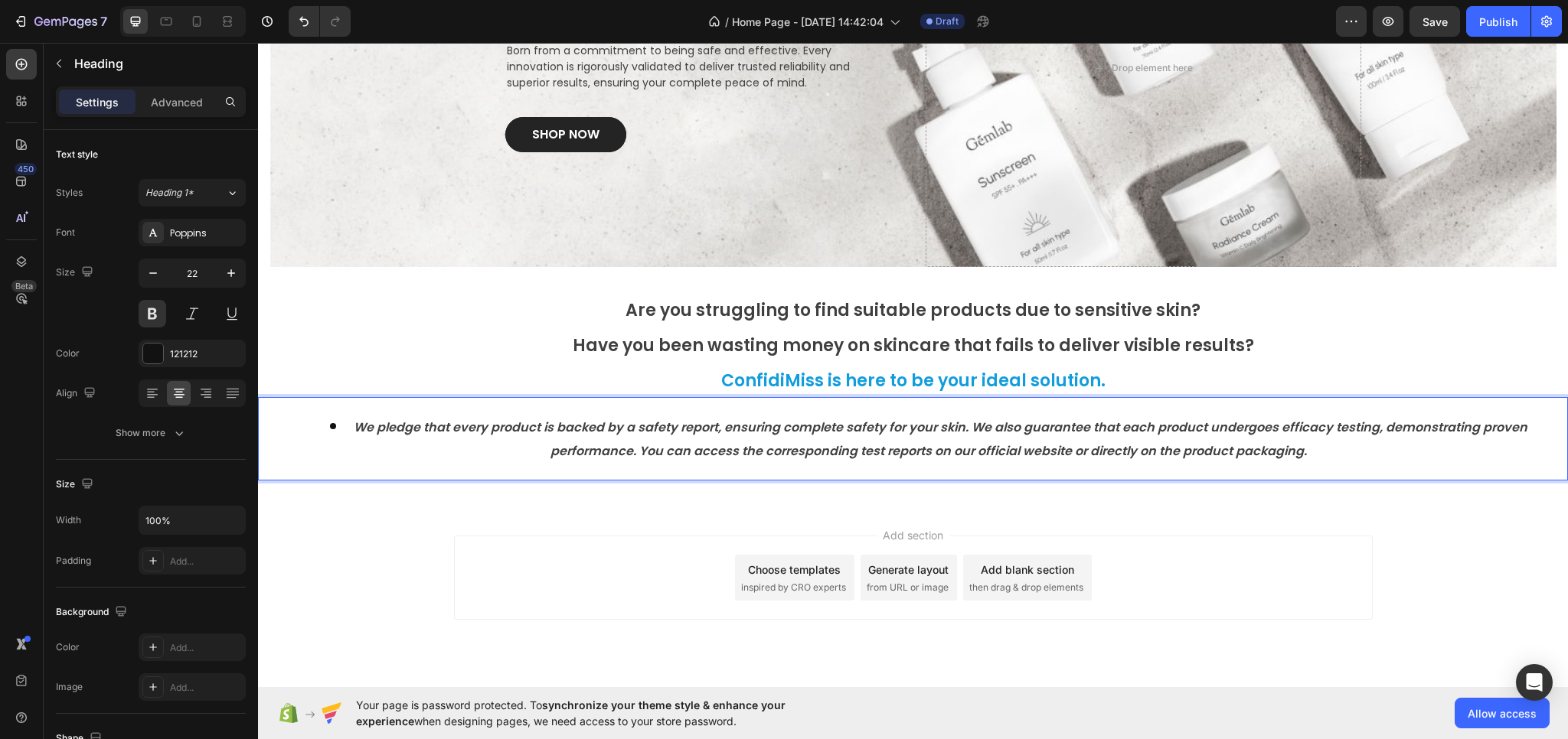
drag, startPoint x: 384, startPoint y: 423, endPoint x: 355, endPoint y: 427, distance: 29.3
click at [384, 424] on icon "We pledge that every product is backed by a safety report, ensuring complete sa…" at bounding box center [940, 439] width 1173 height 41
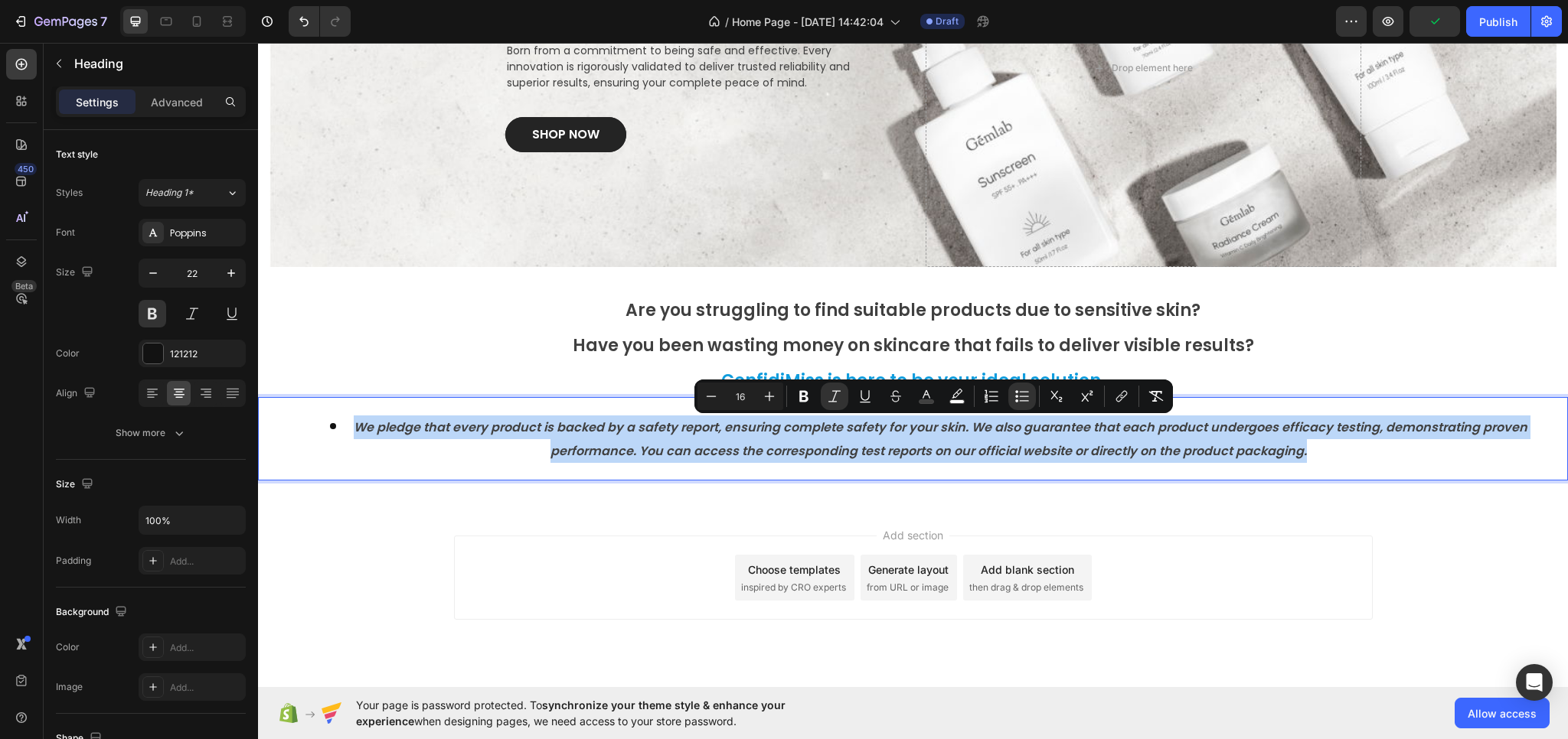
drag, startPoint x: 355, startPoint y: 428, endPoint x: 1338, endPoint y: 460, distance: 983.5
click at [1338, 460] on li "We pledge that every product is backed by a safety report, ensuring complete sa…" at bounding box center [928, 439] width 1276 height 47
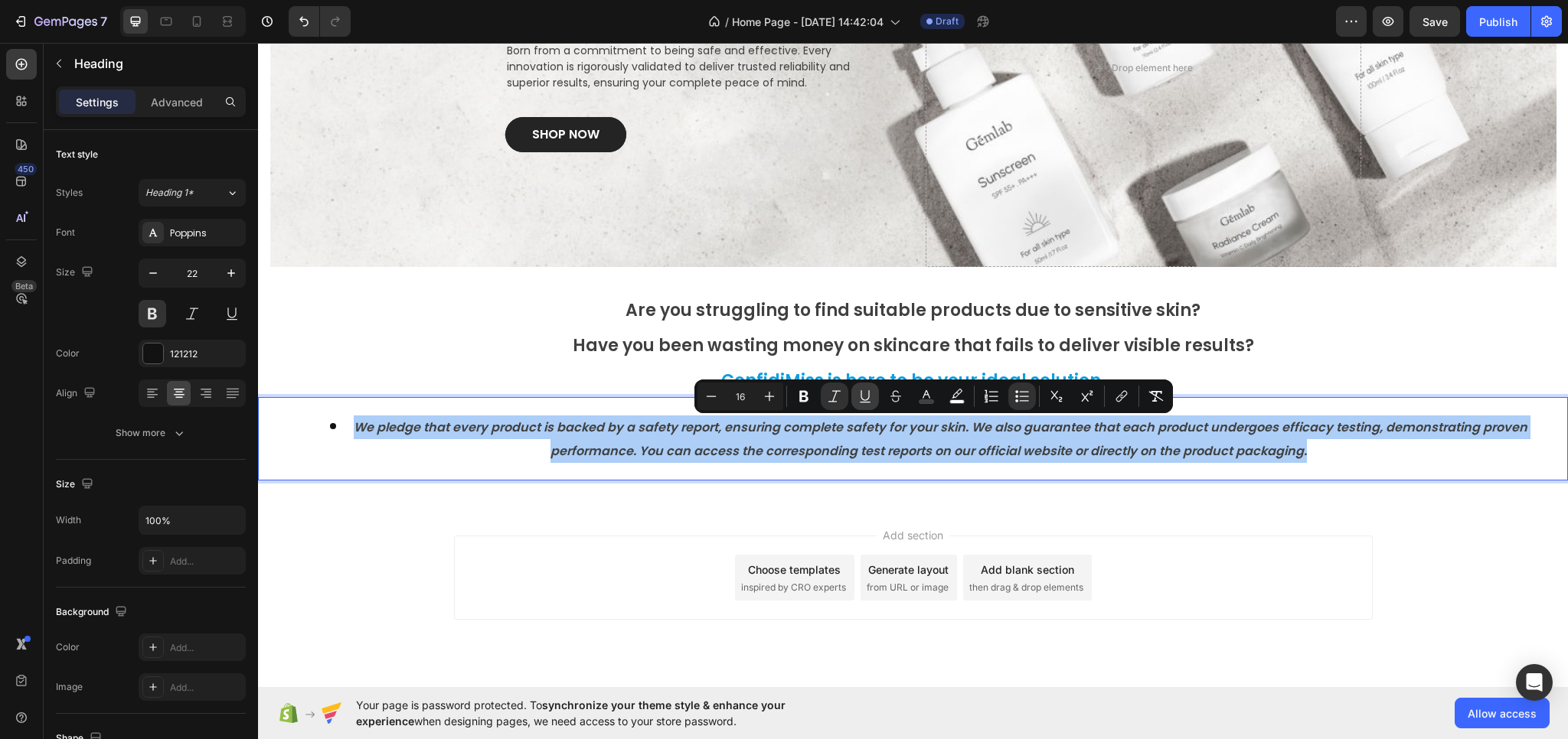
click at [871, 399] on icon "Editor contextual toolbar" at bounding box center [865, 397] width 16 height 16
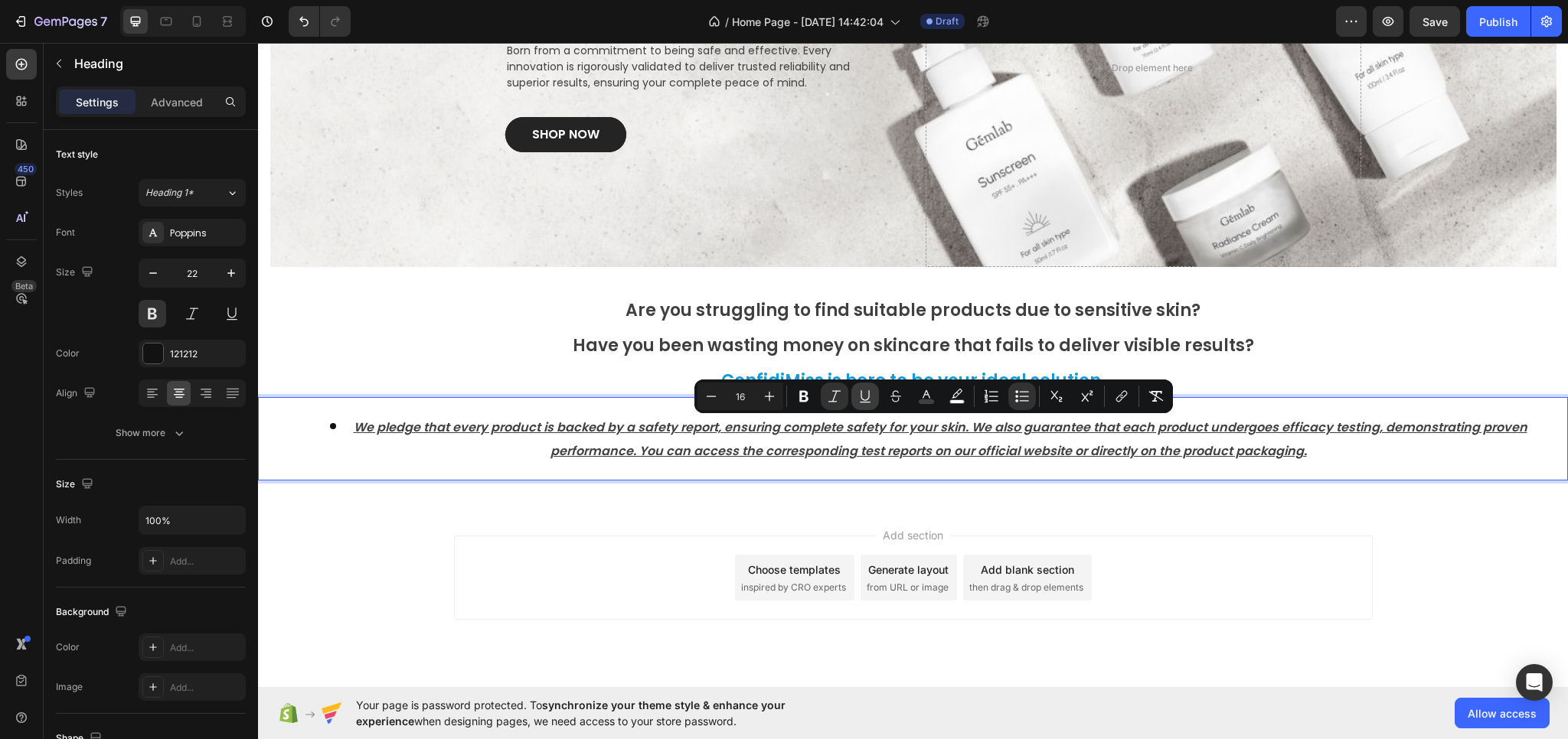
click at [871, 399] on icon "Editor contextual toolbar" at bounding box center [865, 397] width 16 height 16
click at [802, 401] on icon "Editor contextual toolbar" at bounding box center [804, 397] width 9 height 12
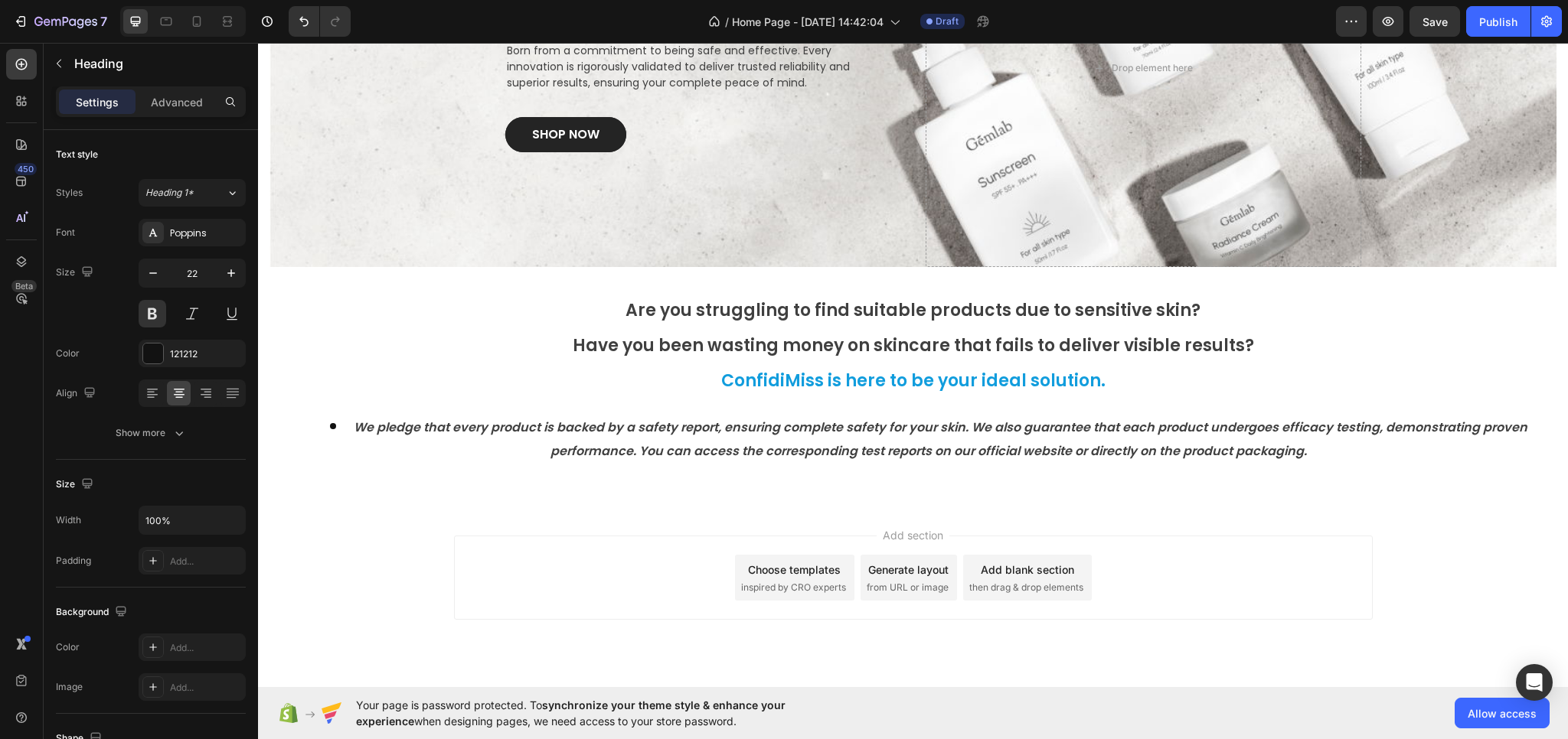
click at [633, 537] on div "Add section Choose templates inspired by CRO experts Generate layout from URL o…" at bounding box center [913, 578] width 919 height 84
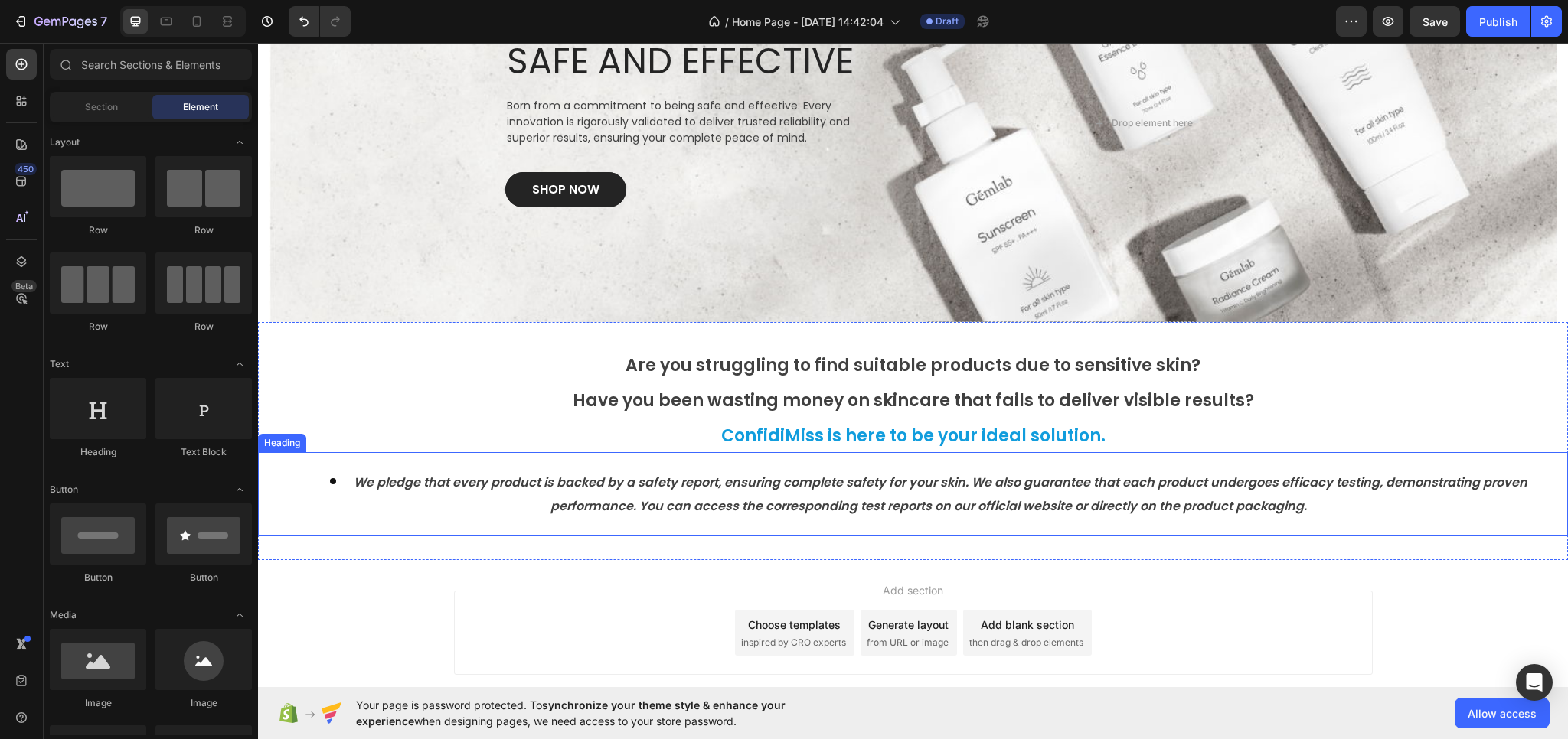
scroll to position [153, 0]
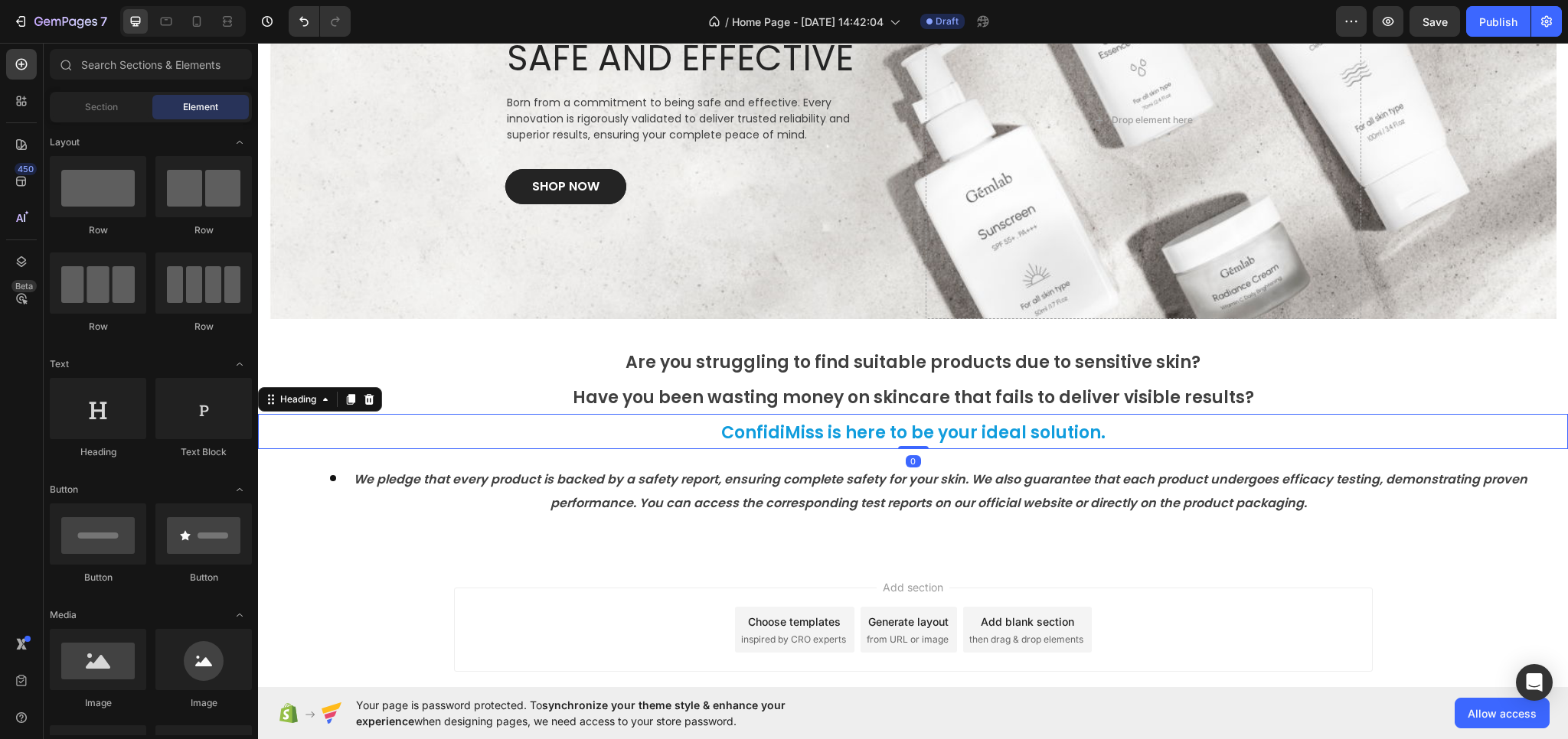
click at [852, 434] on span "ConfidiMiss is here to be your ideal solution." at bounding box center [913, 433] width 384 height 23
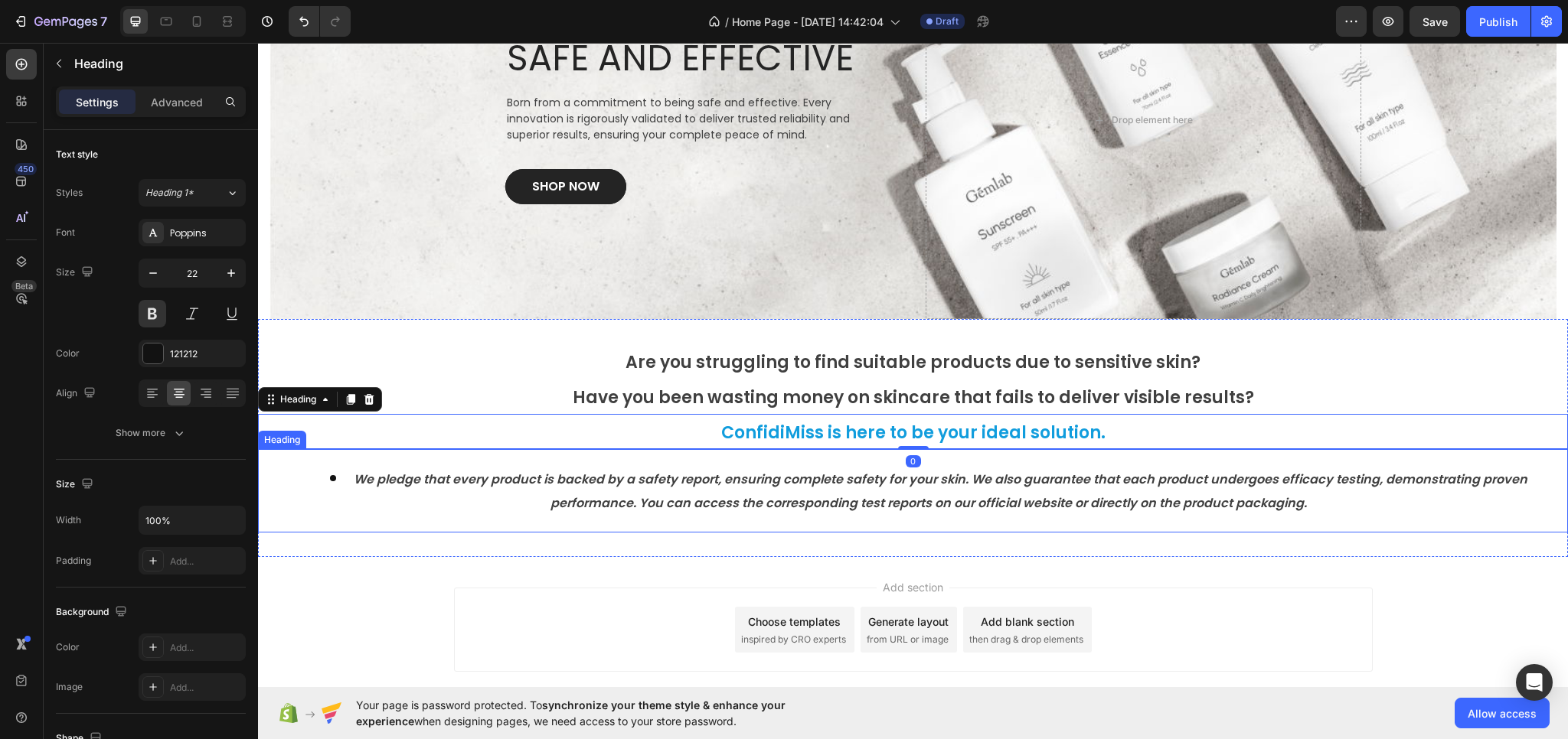
click at [837, 456] on h2 "⁠⁠⁠⁠⁠⁠⁠ We pledge that every product is backed by a safety report, ensuring com…" at bounding box center [913, 491] width 1310 height 83
click at [636, 423] on h2 "ConfidiMiss is here to be your ideal solution." at bounding box center [913, 432] width 1310 height 35
click at [629, 483] on strong "We pledge that every product is backed by a safety report, ensuring complete sa…" at bounding box center [940, 492] width 1173 height 41
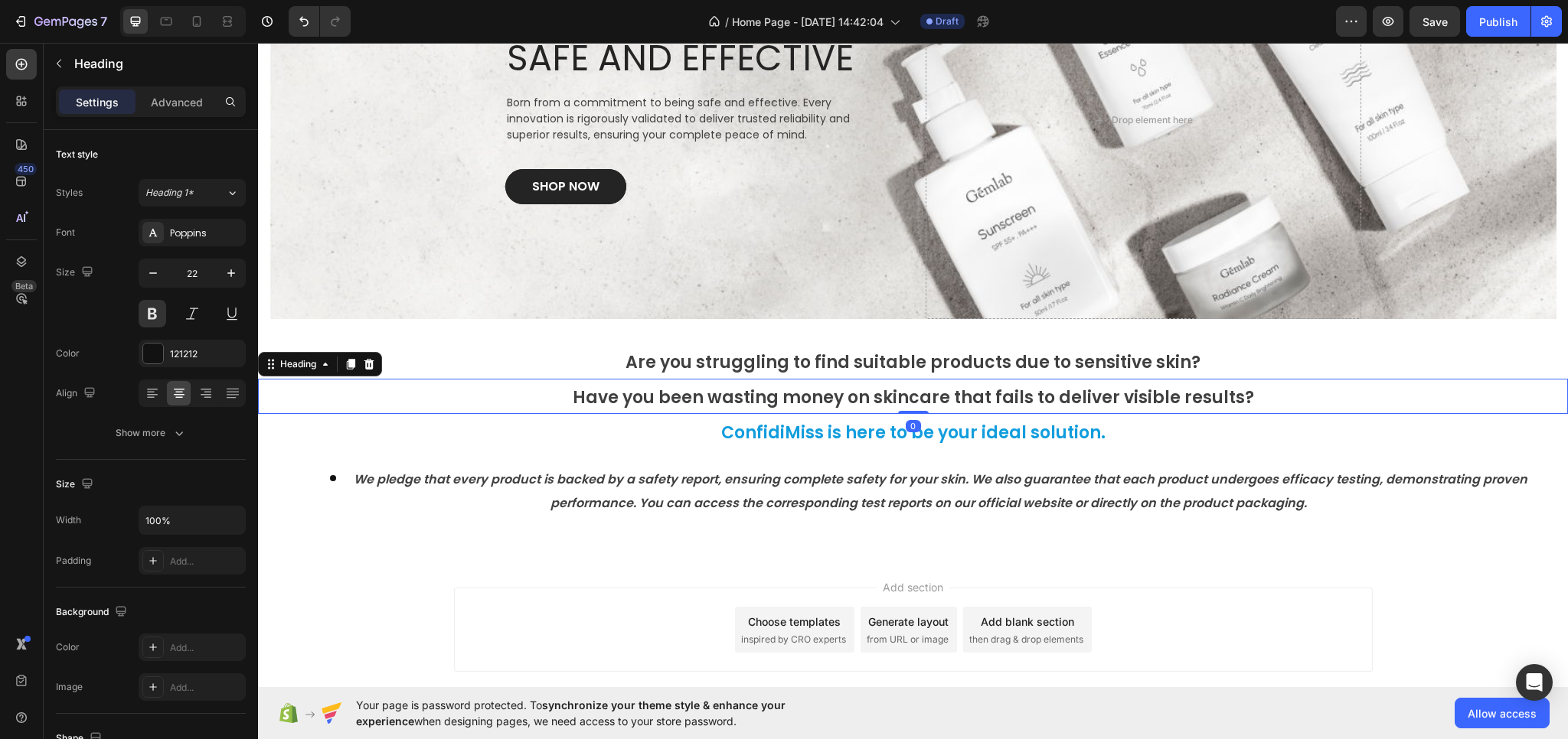
click at [719, 408] on span "Have you been wasting money on skincare that fails to deliver visible results?" at bounding box center [913, 398] width 681 height 23
type input "35"
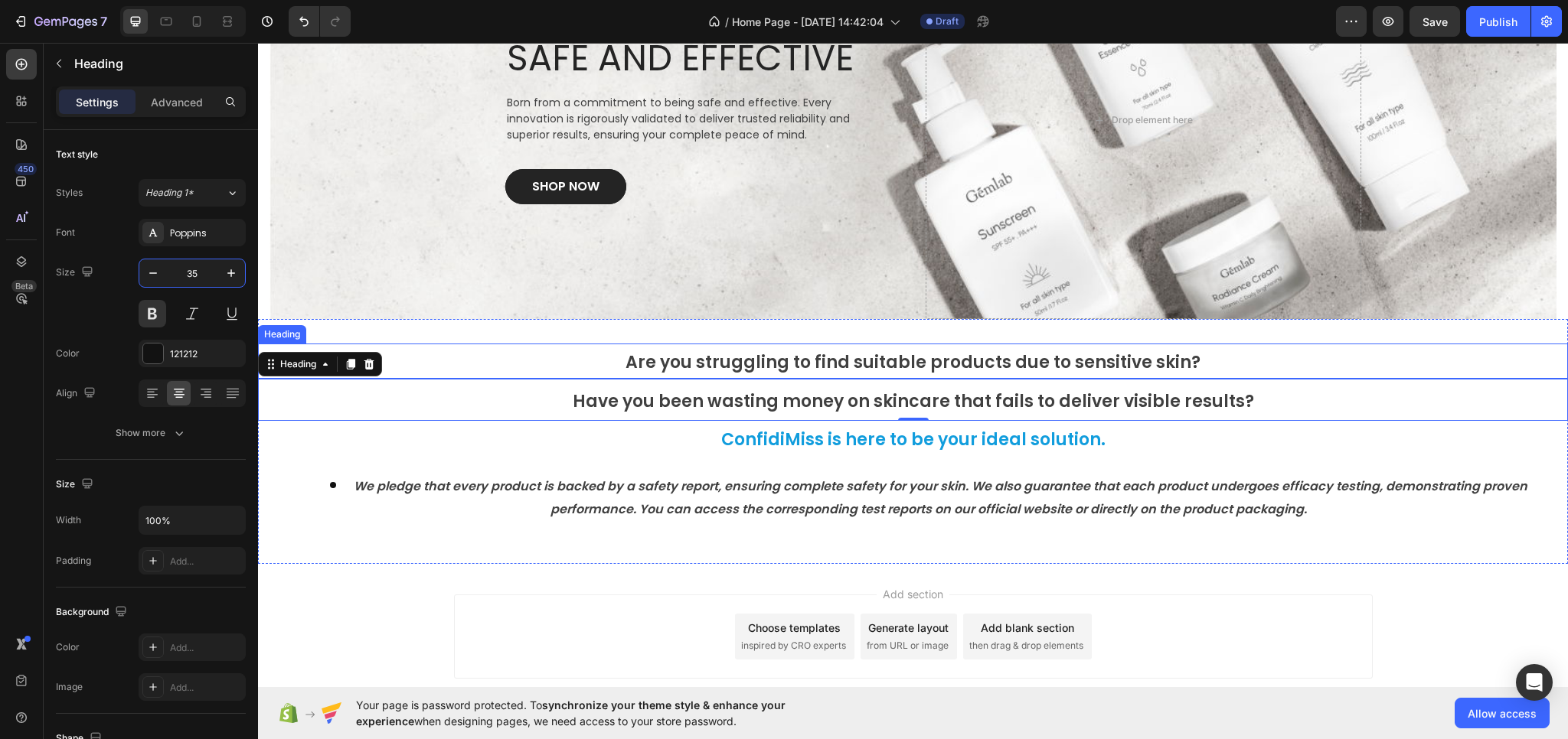
click at [576, 359] on p "⁠⁠⁠⁠⁠⁠⁠ Are you struggling to find suitable products due to sensitive skin?" at bounding box center [912, 361] width 1307 height 32
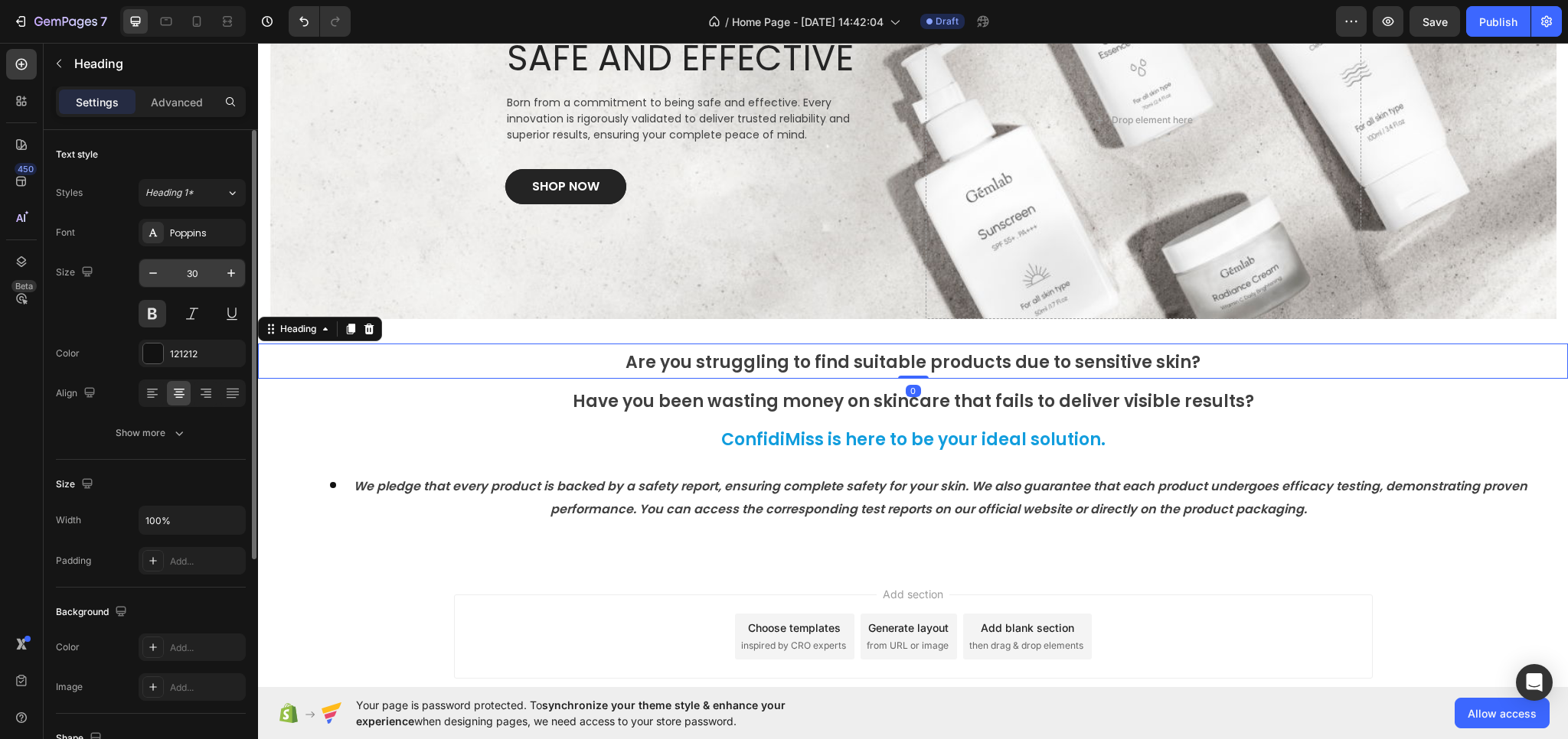
click at [196, 265] on input "30" at bounding box center [193, 273] width 51 height 27
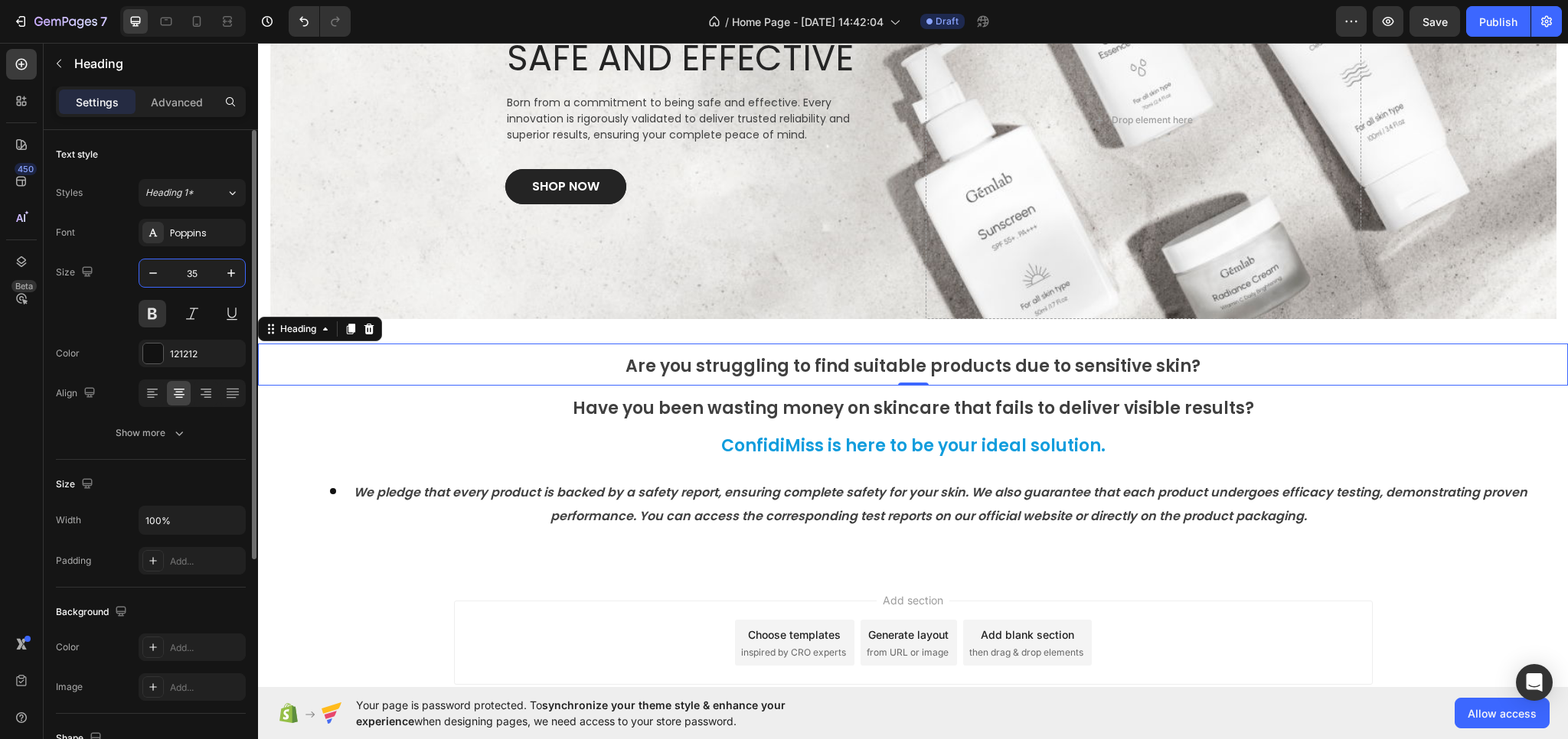
type input "35"
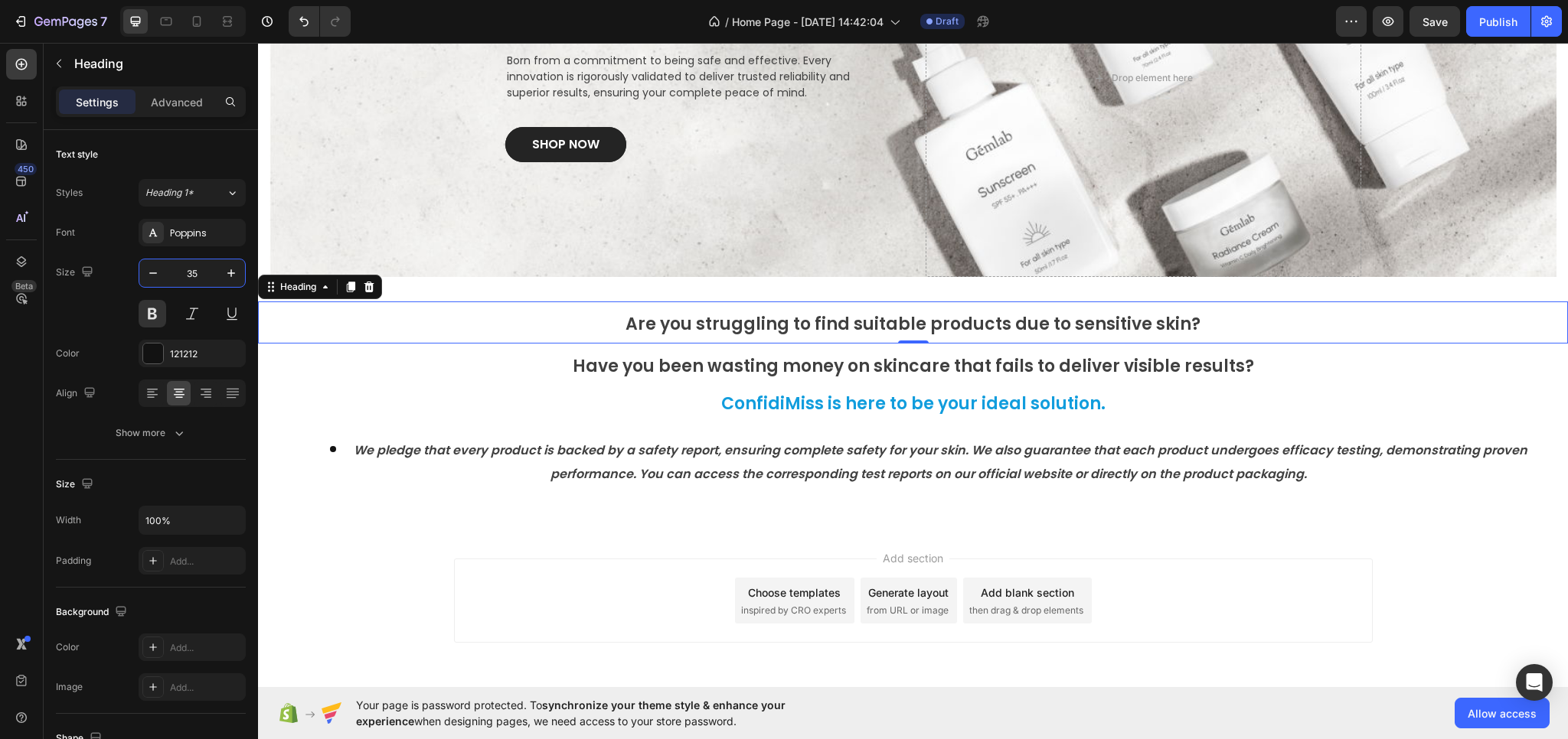
scroll to position [230, 0]
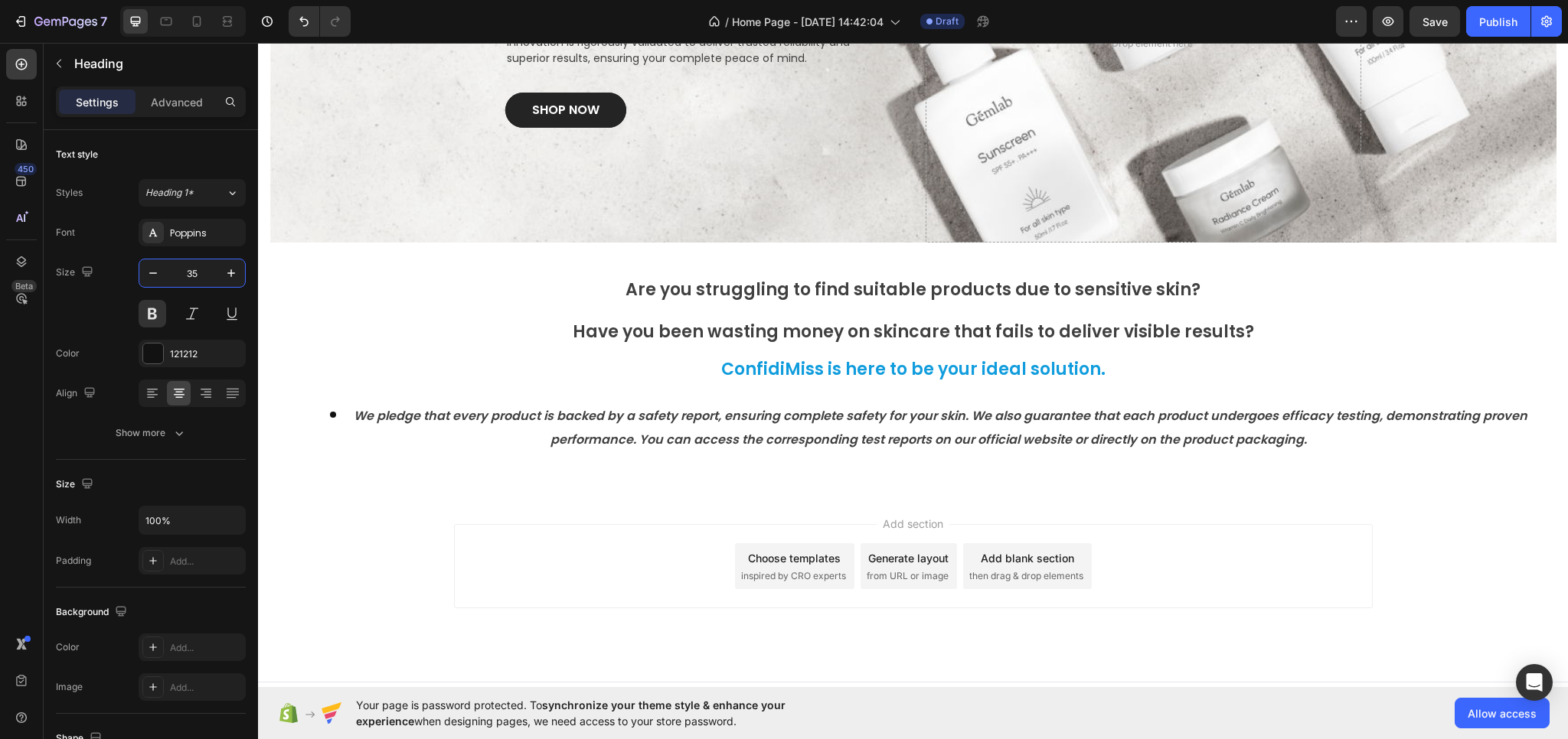
click at [496, 586] on div "Add section Choose templates inspired by CRO experts Generate layout from URL o…" at bounding box center [913, 566] width 919 height 84
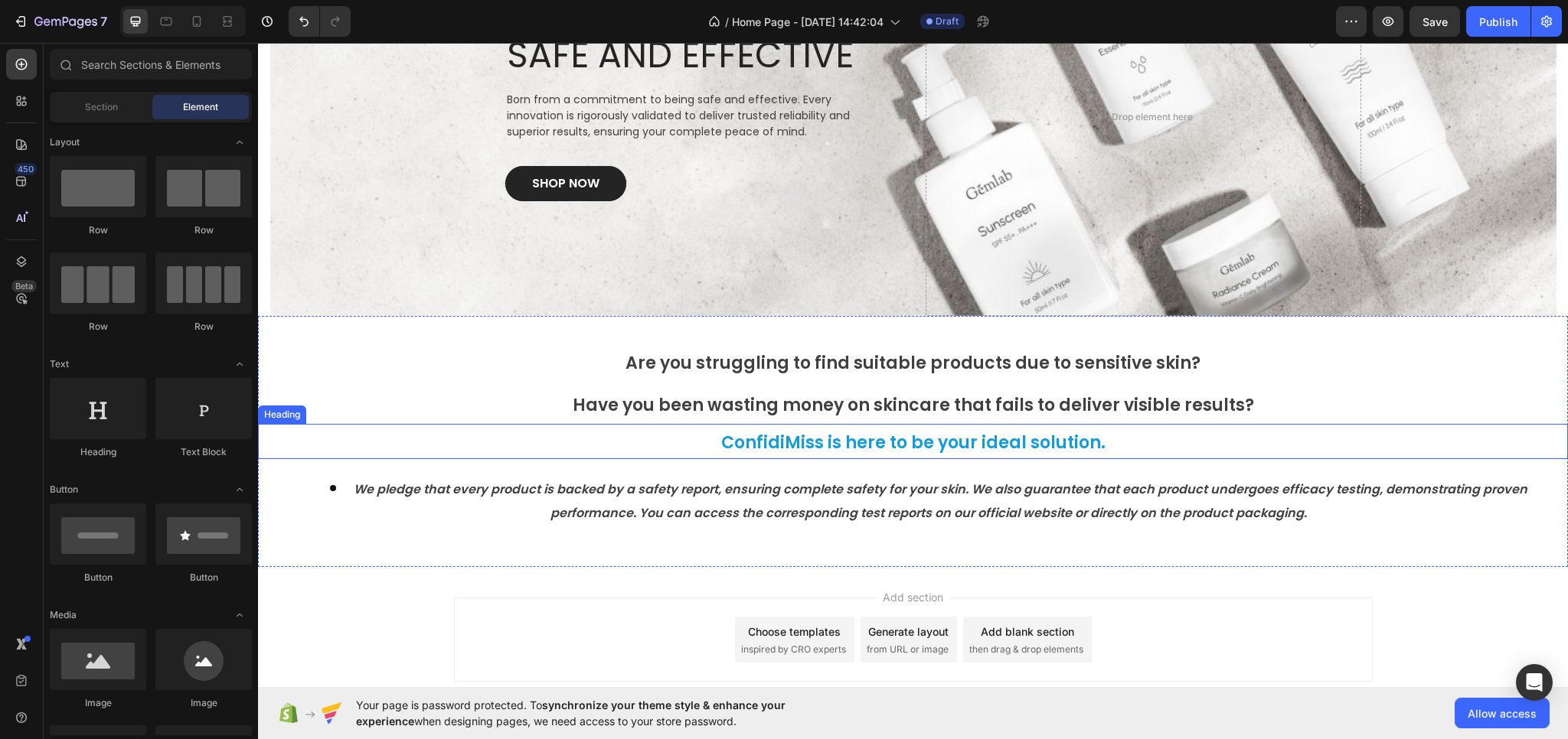
scroll to position [256, 0]
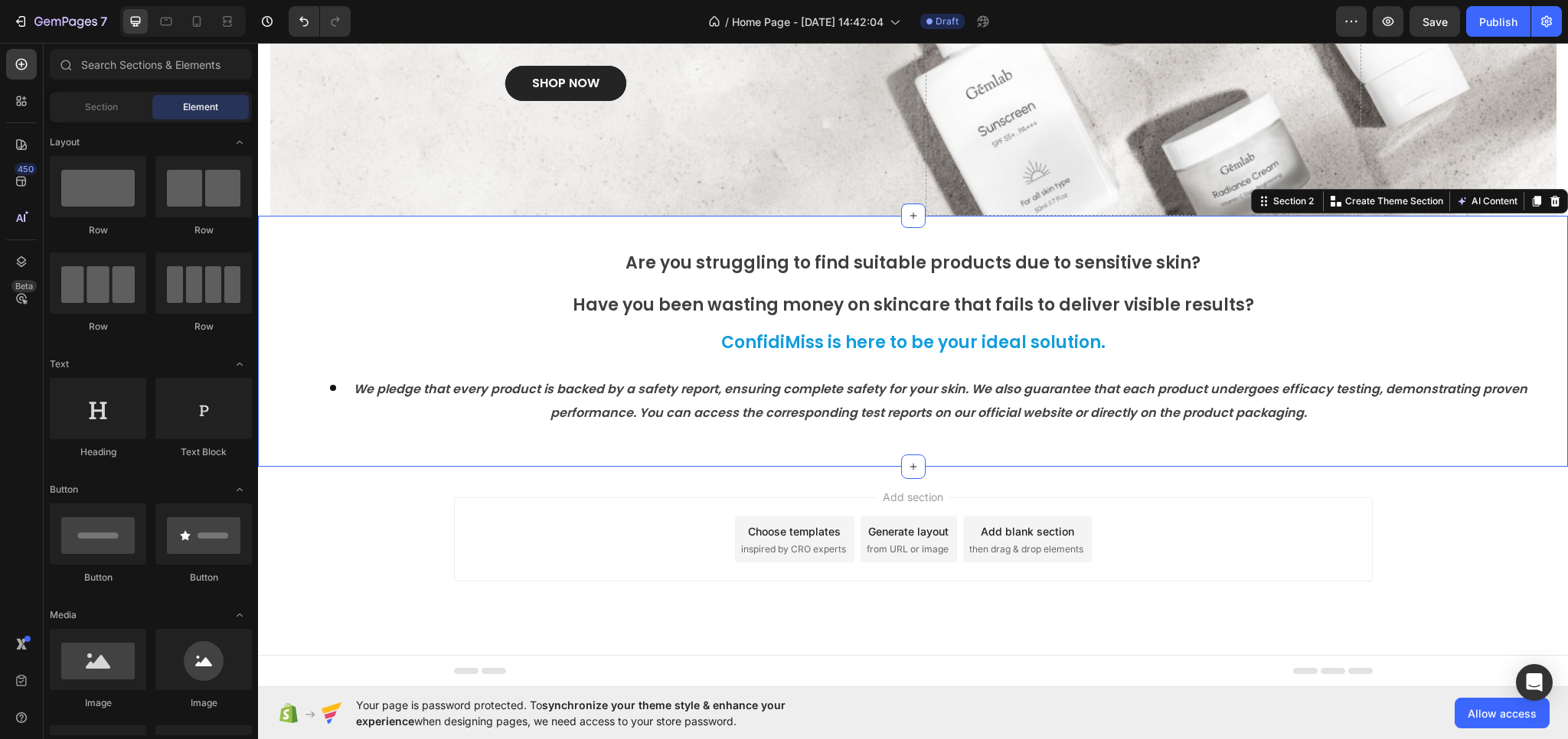
click at [888, 454] on div "⁠⁠⁠⁠⁠⁠⁠ Are you struggling to find suitable products due to sensitive skin? Hea…" at bounding box center [913, 341] width 1310 height 251
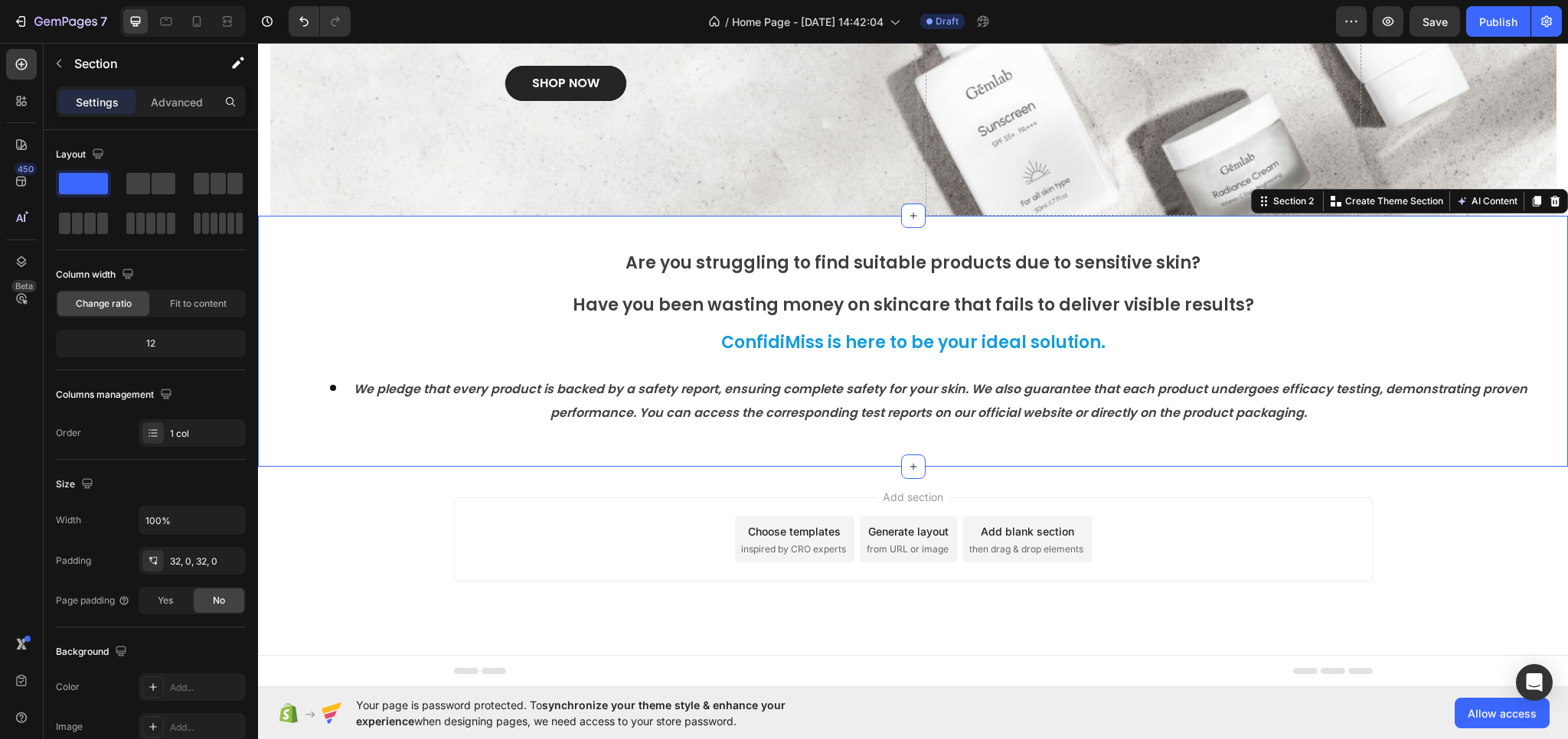
click at [619, 514] on div "Add section Choose templates inspired by CRO experts Generate layout from URL o…" at bounding box center [913, 540] width 919 height 84
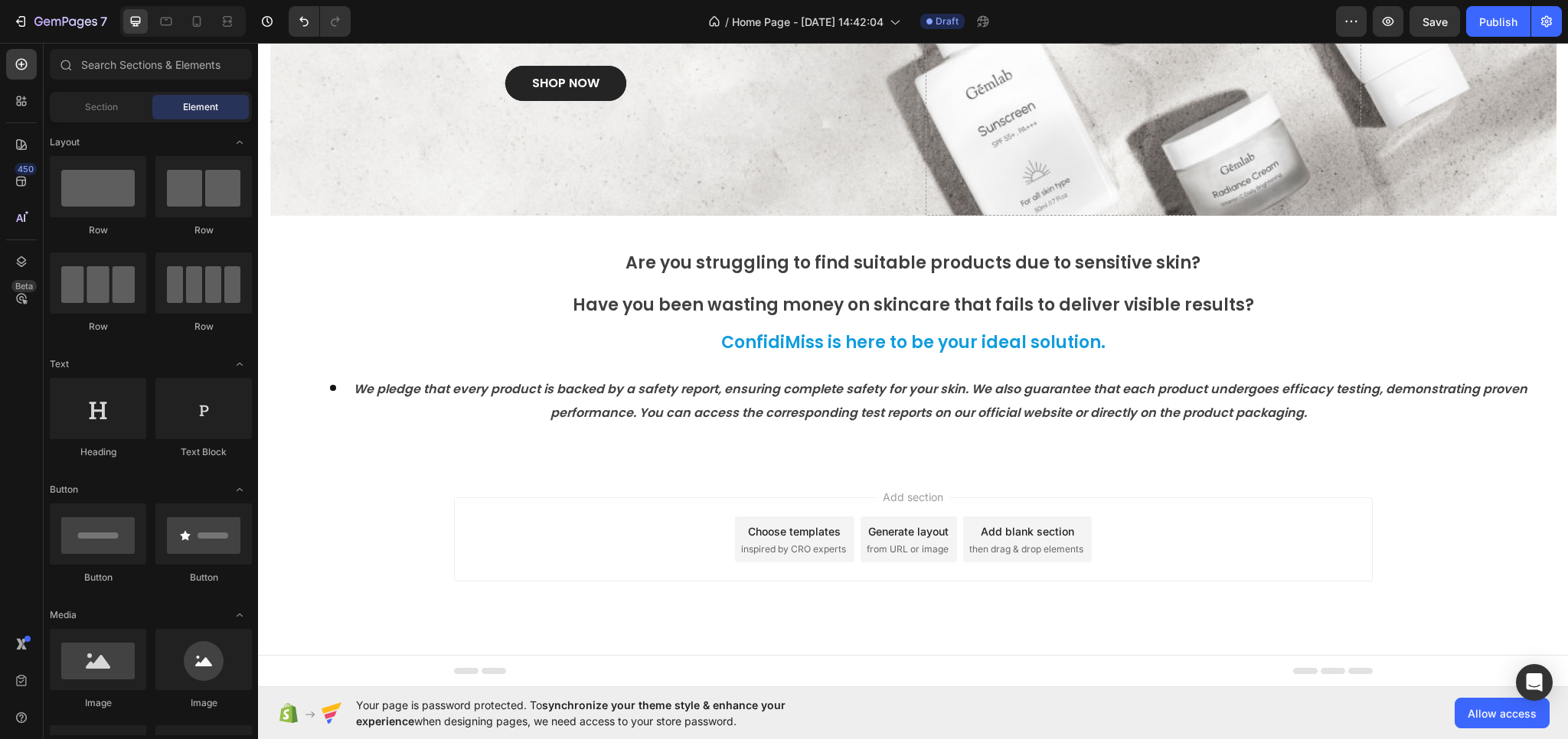
click at [756, 473] on div "Add section Choose templates inspired by CRO experts Generate layout from URL o…" at bounding box center [913, 561] width 1310 height 189
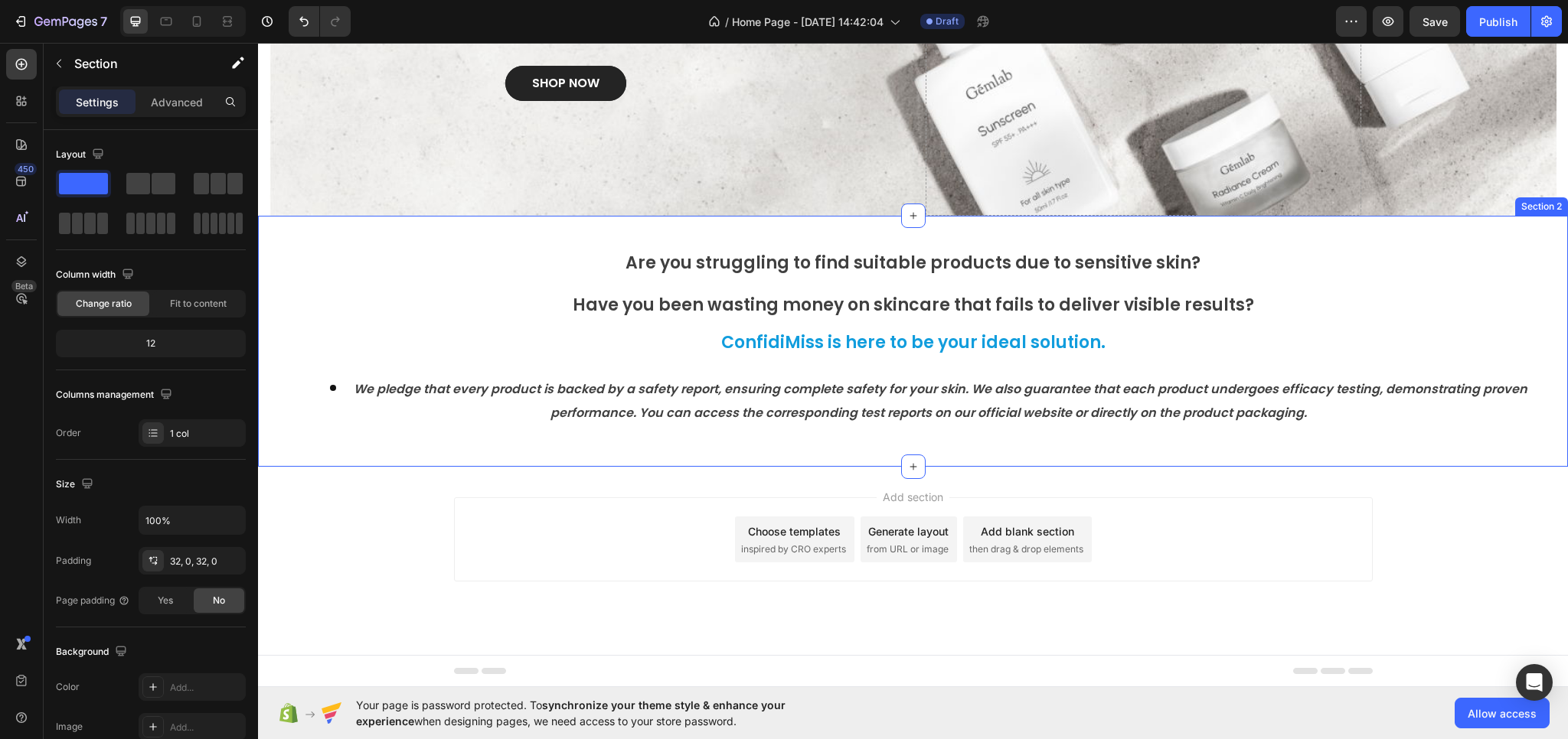
click at [763, 460] on div "⁠⁠⁠⁠⁠⁠⁠ Are you struggling to find suitable products due to sensitive skin? Hea…" at bounding box center [913, 341] width 1310 height 251
click at [645, 505] on div "Add section Choose templates inspired by CRO experts Generate layout from URL o…" at bounding box center [913, 540] width 919 height 84
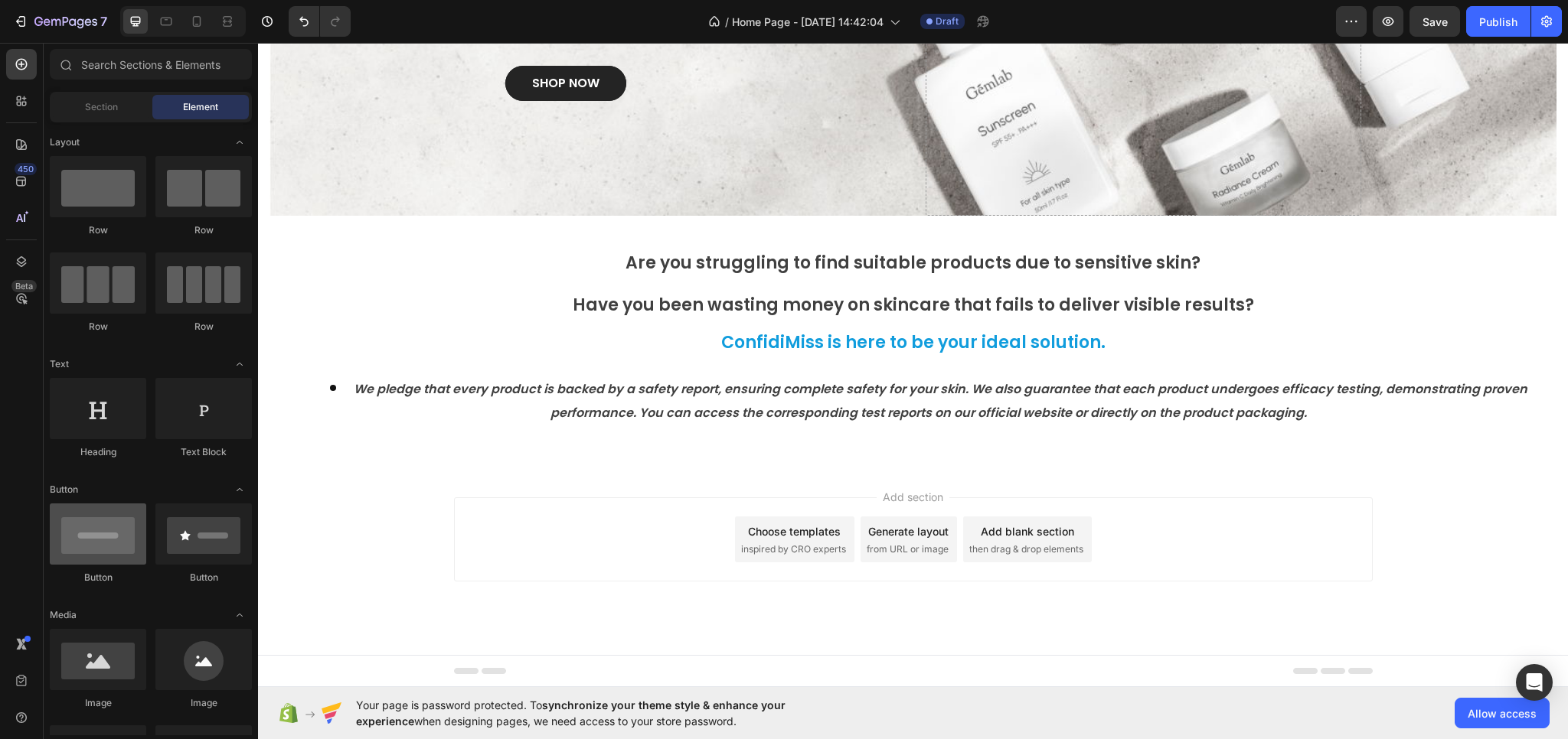
click at [97, 537] on div at bounding box center [98, 534] width 97 height 62
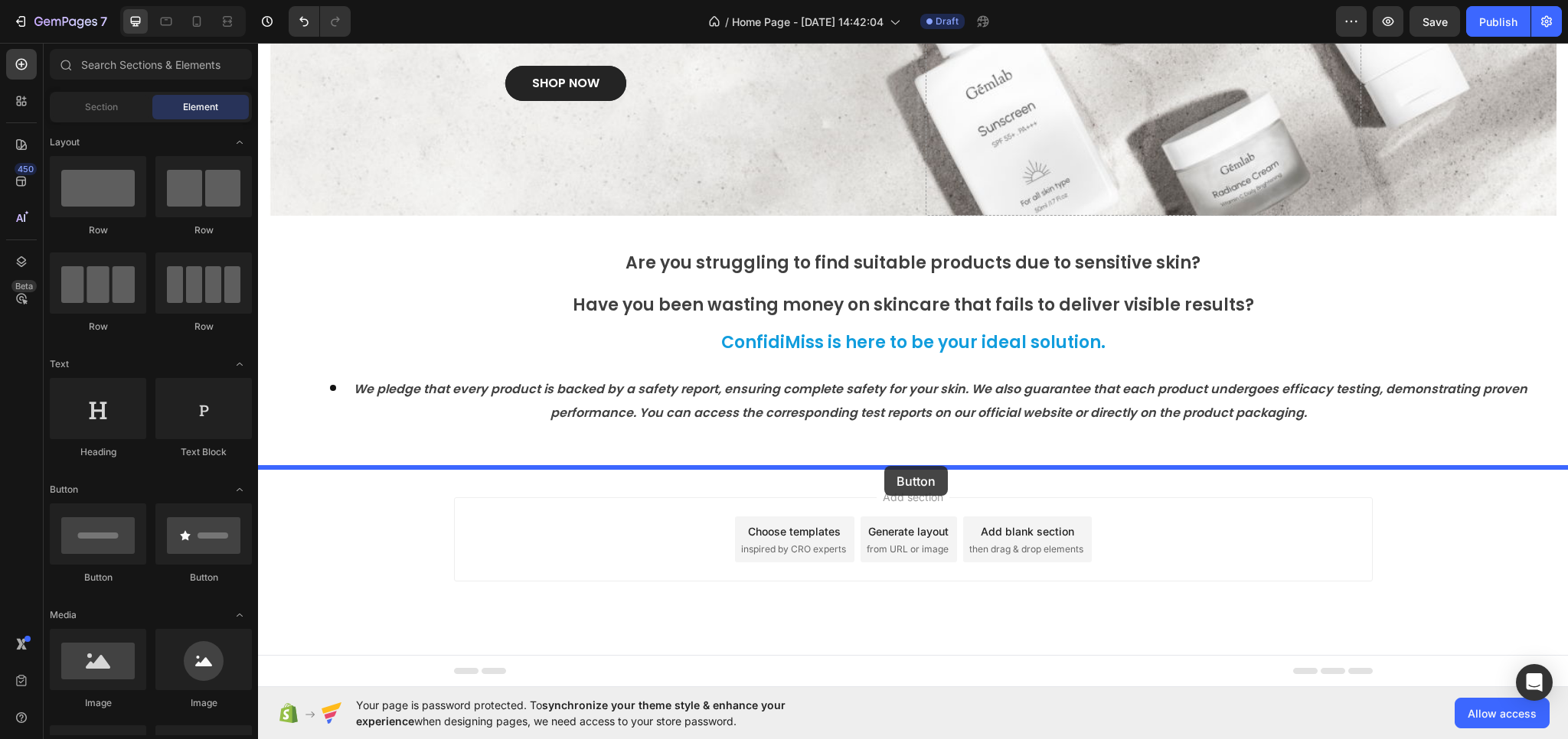
drag, startPoint x: 370, startPoint y: 578, endPoint x: 884, endPoint y: 466, distance: 526.1
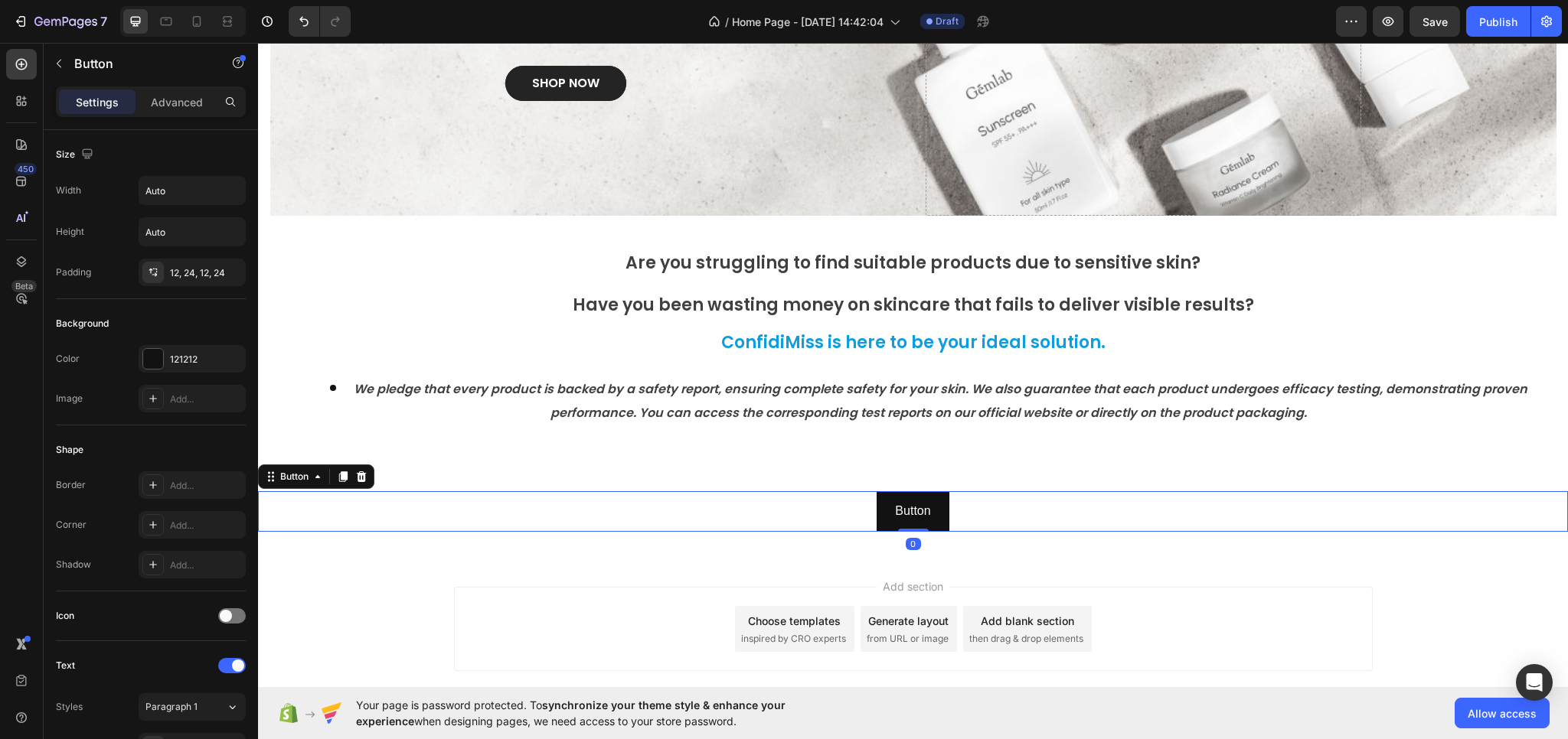
click at [785, 502] on div "Button Button 0" at bounding box center [913, 512] width 1310 height 41
click at [914, 523] on button "Button" at bounding box center [913, 512] width 72 height 41
click at [878, 502] on button "Button" at bounding box center [913, 512] width 72 height 41
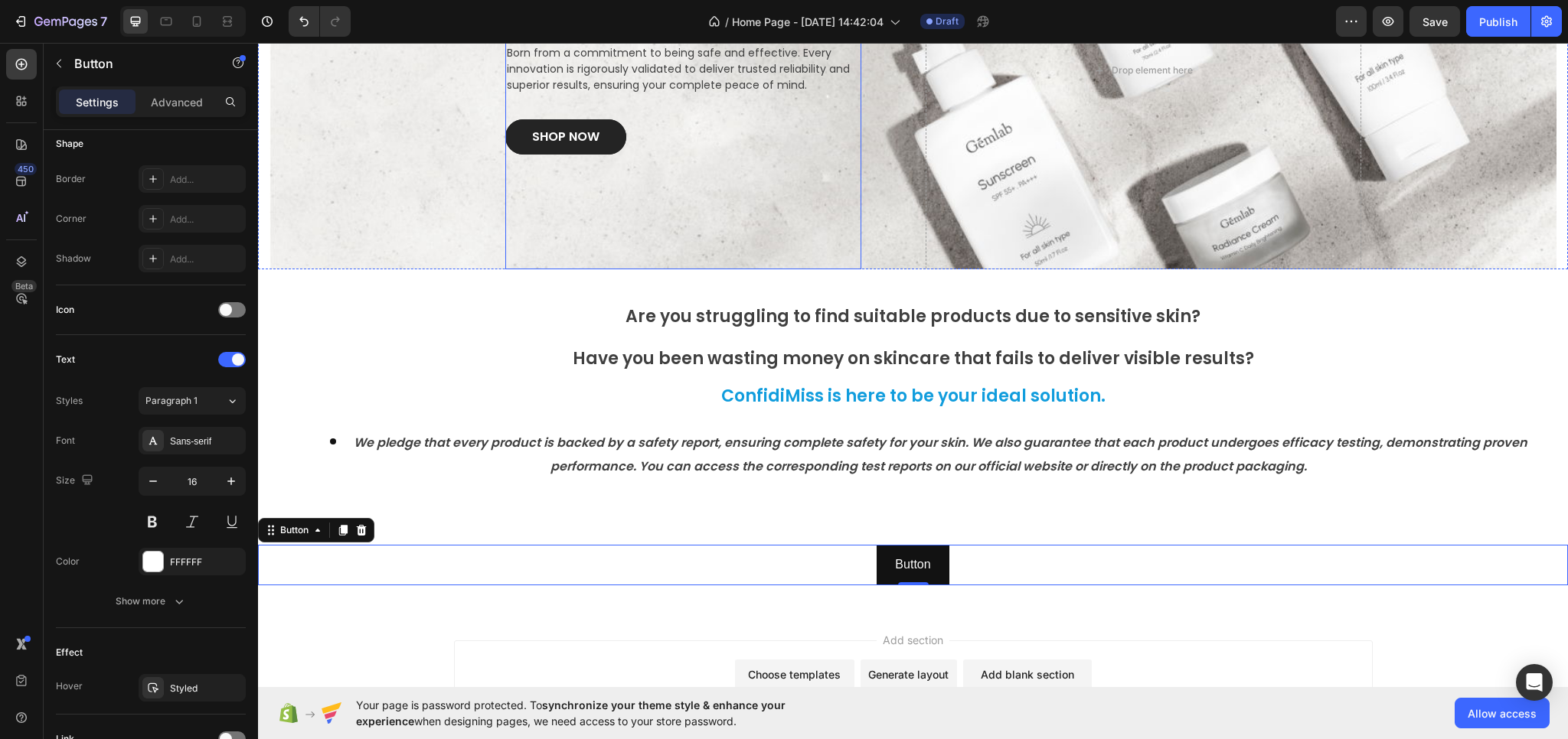
scroll to position [180, 0]
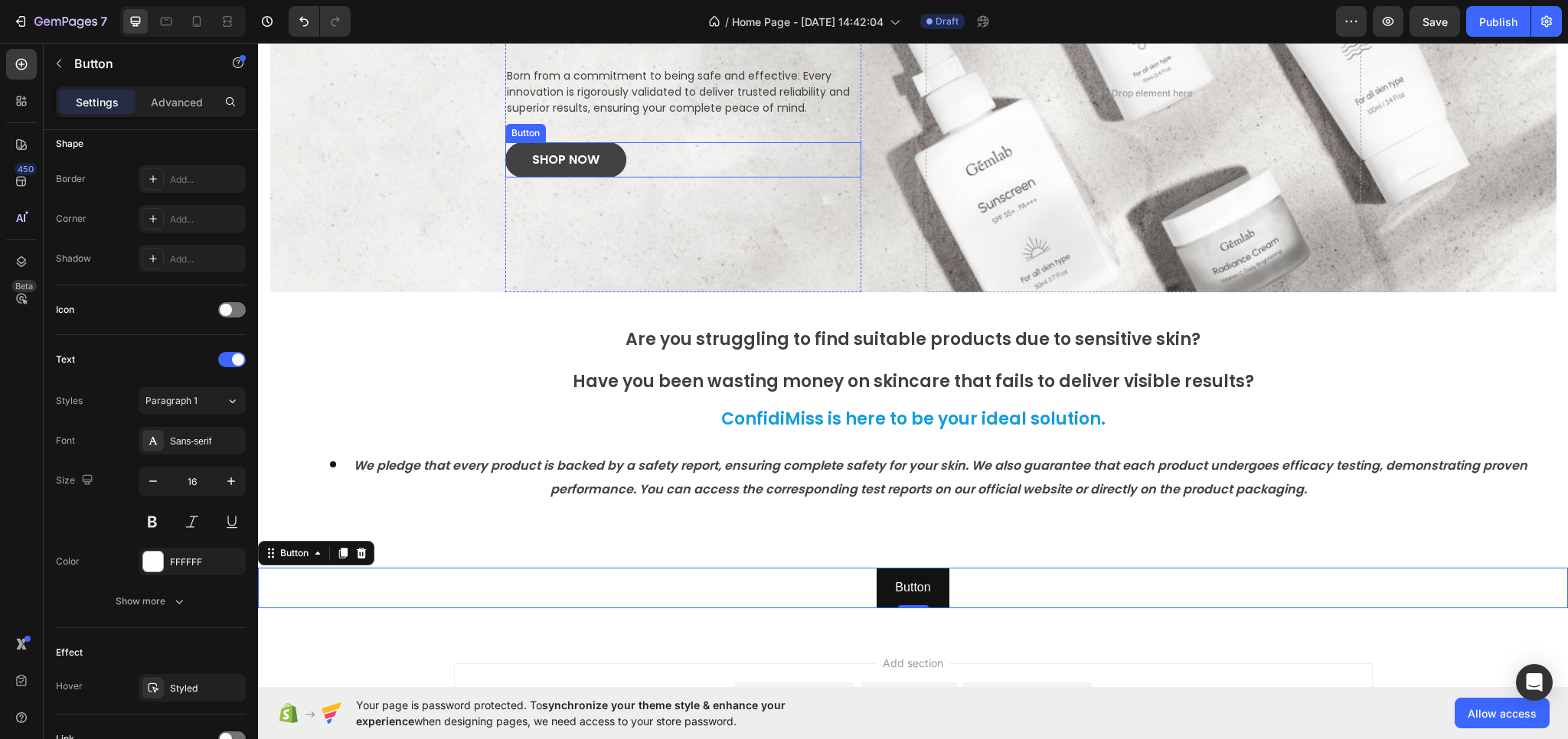
click at [599, 163] on link "SHOP NOW" at bounding box center [566, 160] width 121 height 35
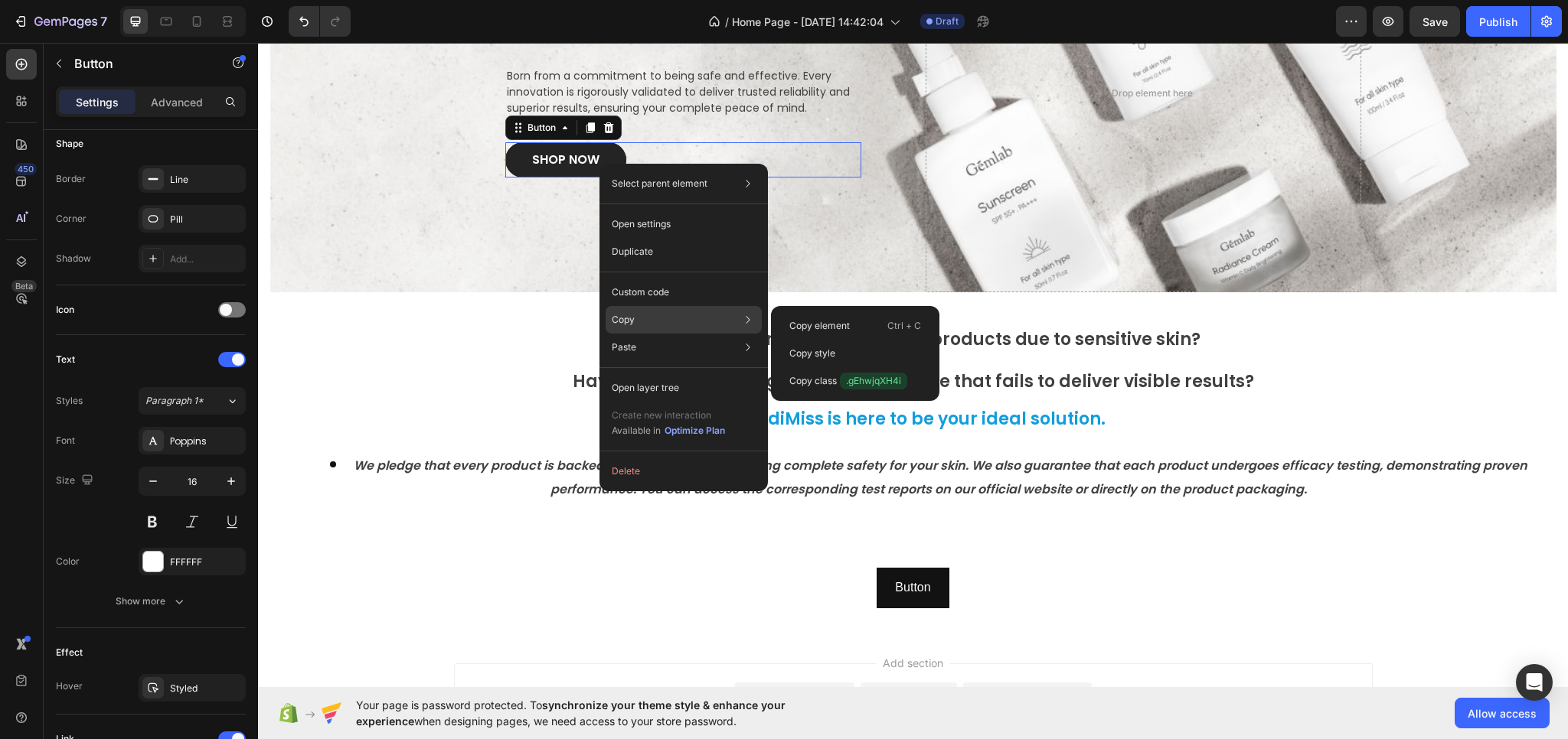
click at [638, 323] on div "Copy Copy element Ctrl + C Copy style Copy class .gEhwjqXH4i" at bounding box center [683, 320] width 156 height 27
click at [624, 316] on p "Copy" at bounding box center [623, 320] width 22 height 14
click at [797, 322] on p "Copy element" at bounding box center [819, 326] width 61 height 14
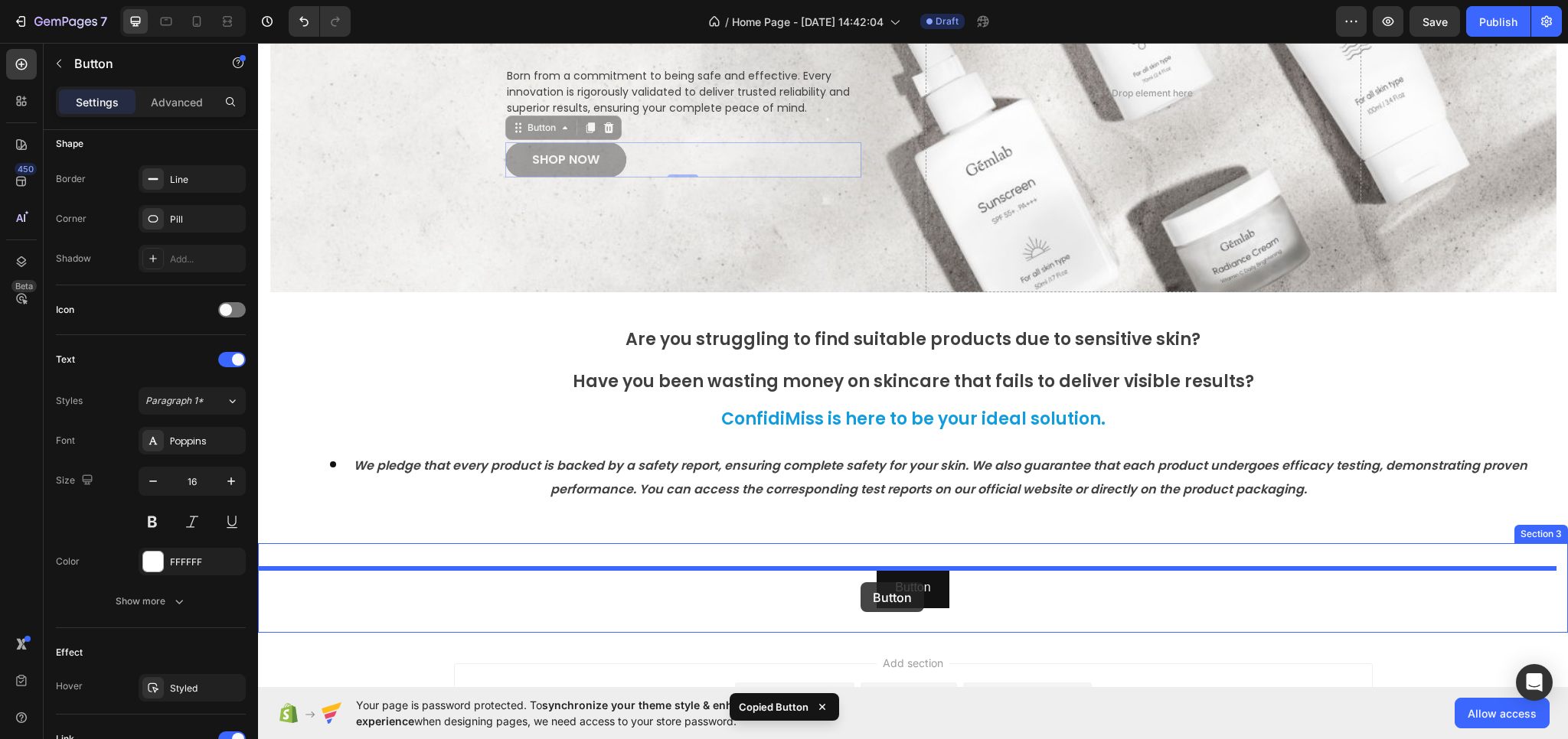
drag, startPoint x: 598, startPoint y: 166, endPoint x: 860, endPoint y: 583, distance: 492.5
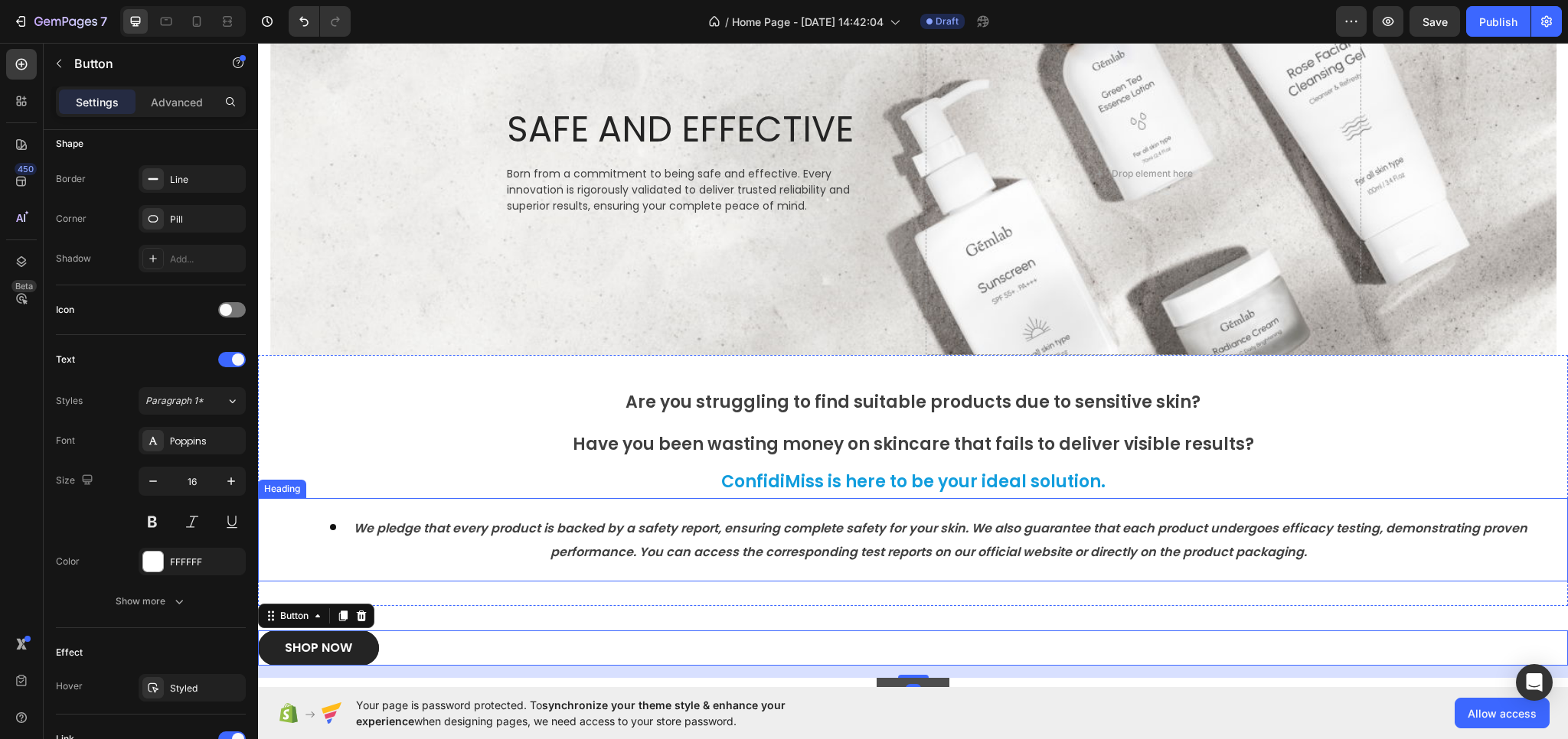
scroll to position [256, 0]
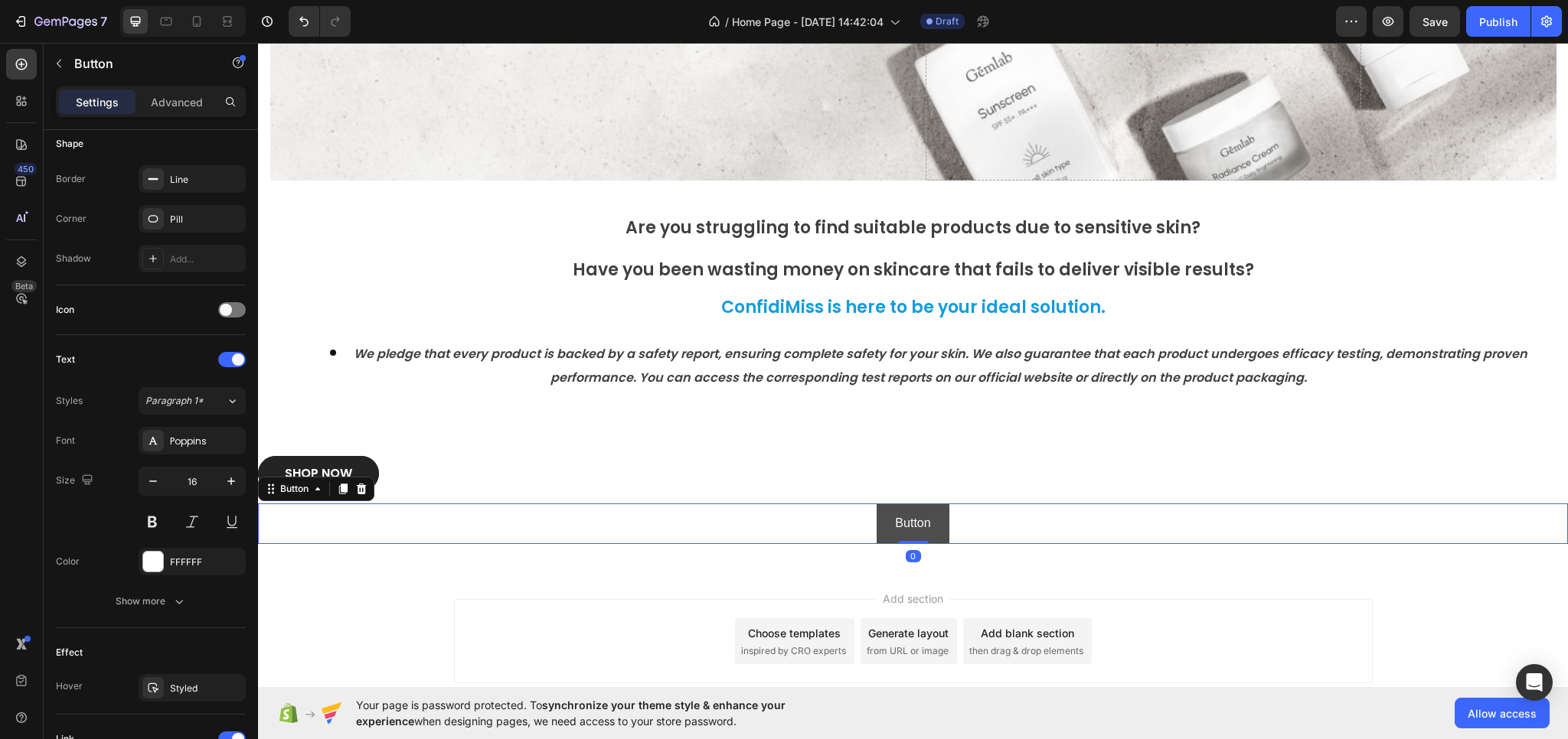
click at [889, 537] on button "Button" at bounding box center [913, 524] width 72 height 41
drag, startPoint x: 362, startPoint y: 493, endPoint x: 346, endPoint y: 491, distance: 16.1
click at [362, 493] on icon at bounding box center [361, 489] width 13 height 13
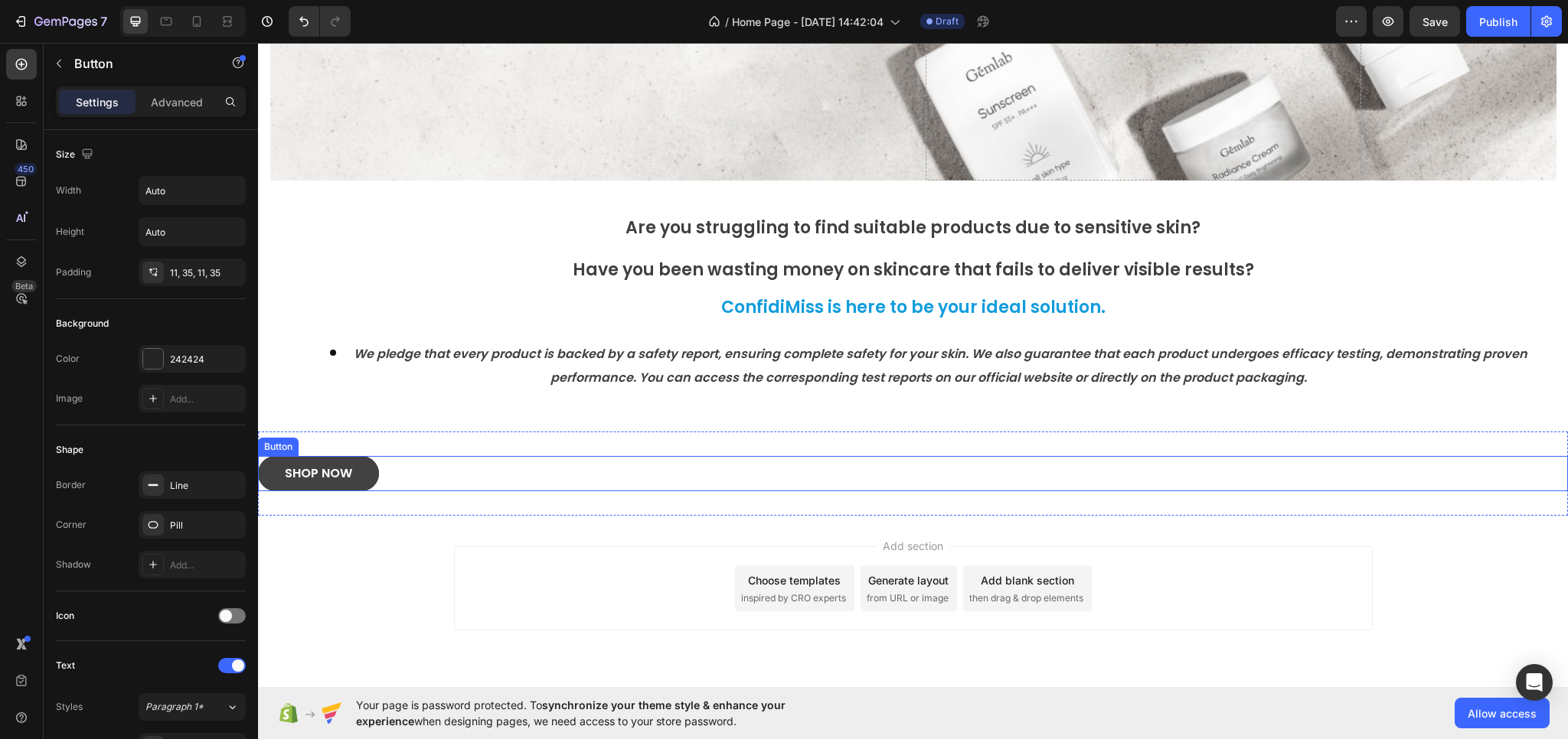
click at [354, 485] on link "SHOP NOW" at bounding box center [319, 474] width 121 height 35
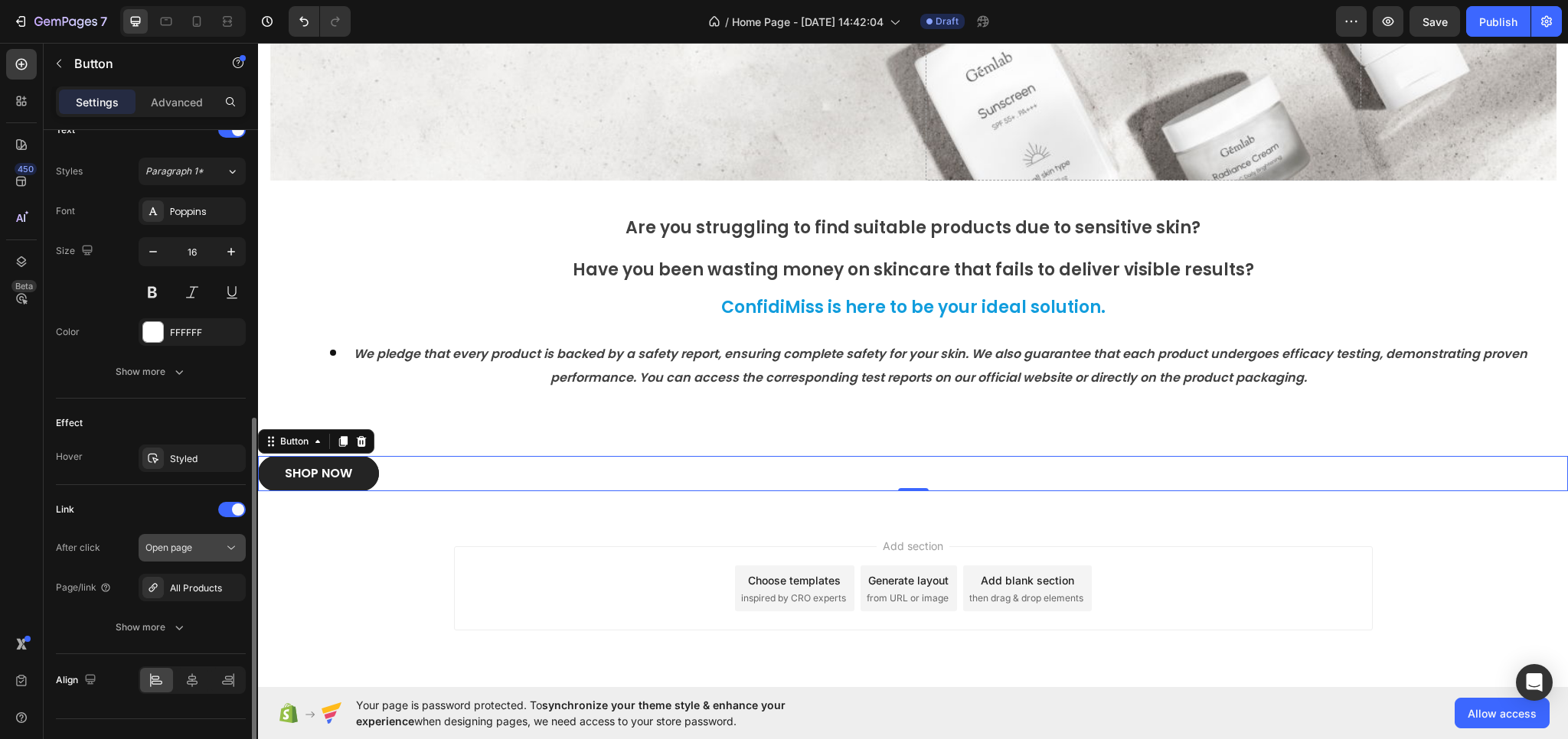
scroll to position [562, 0]
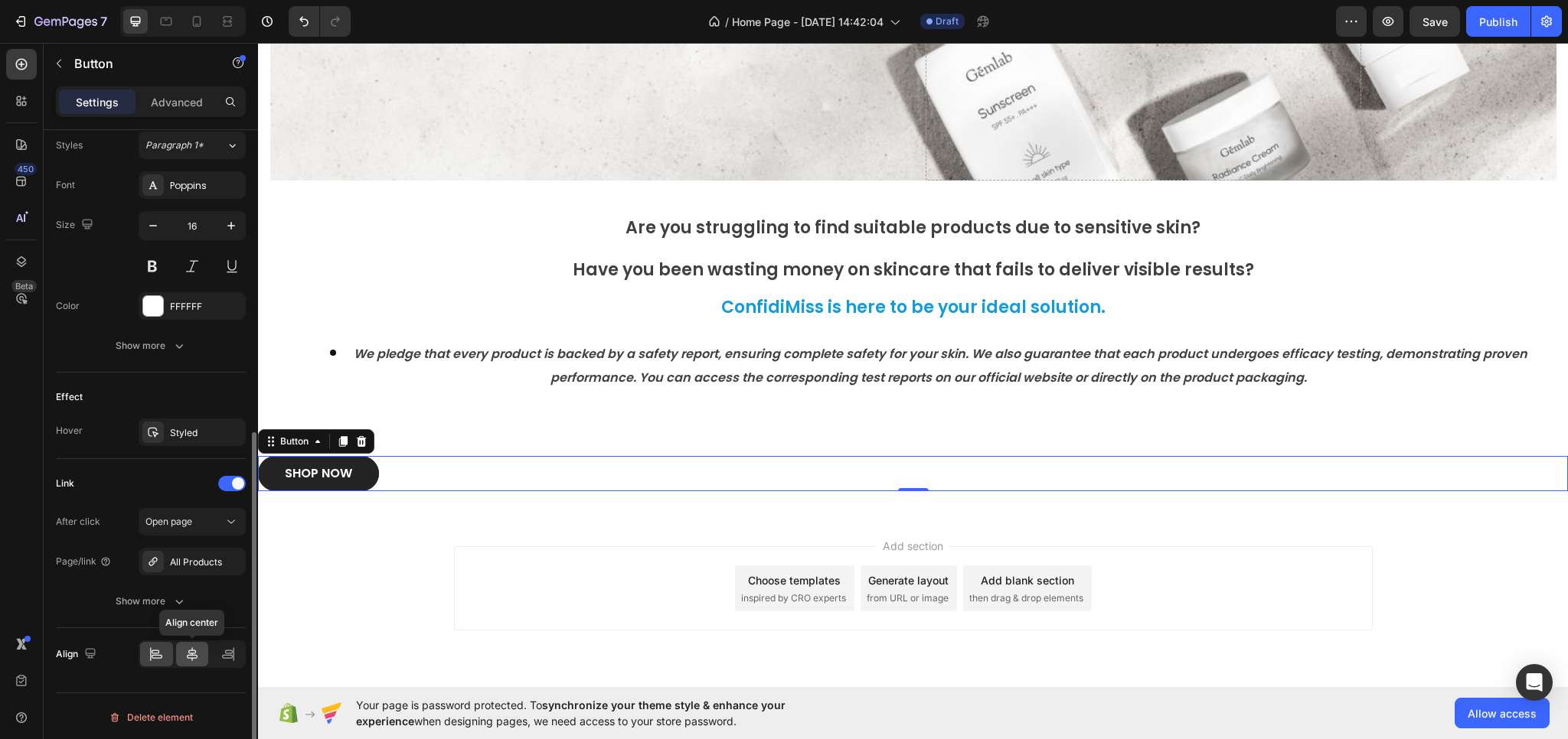
click at [196, 653] on icon at bounding box center [192, 654] width 11 height 14
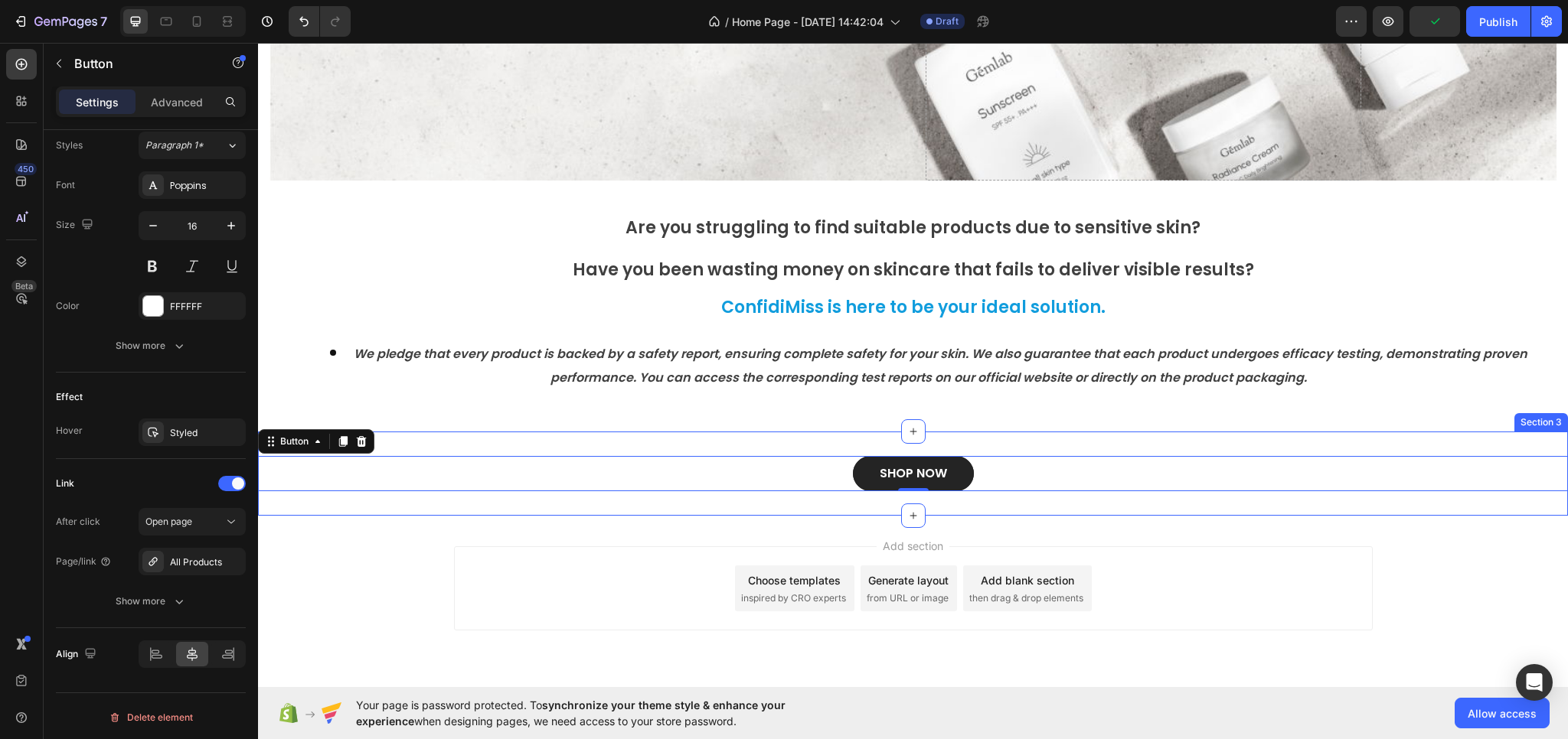
click at [1028, 514] on div "SHOP NOW Button 0 Section 3" at bounding box center [913, 474] width 1310 height 84
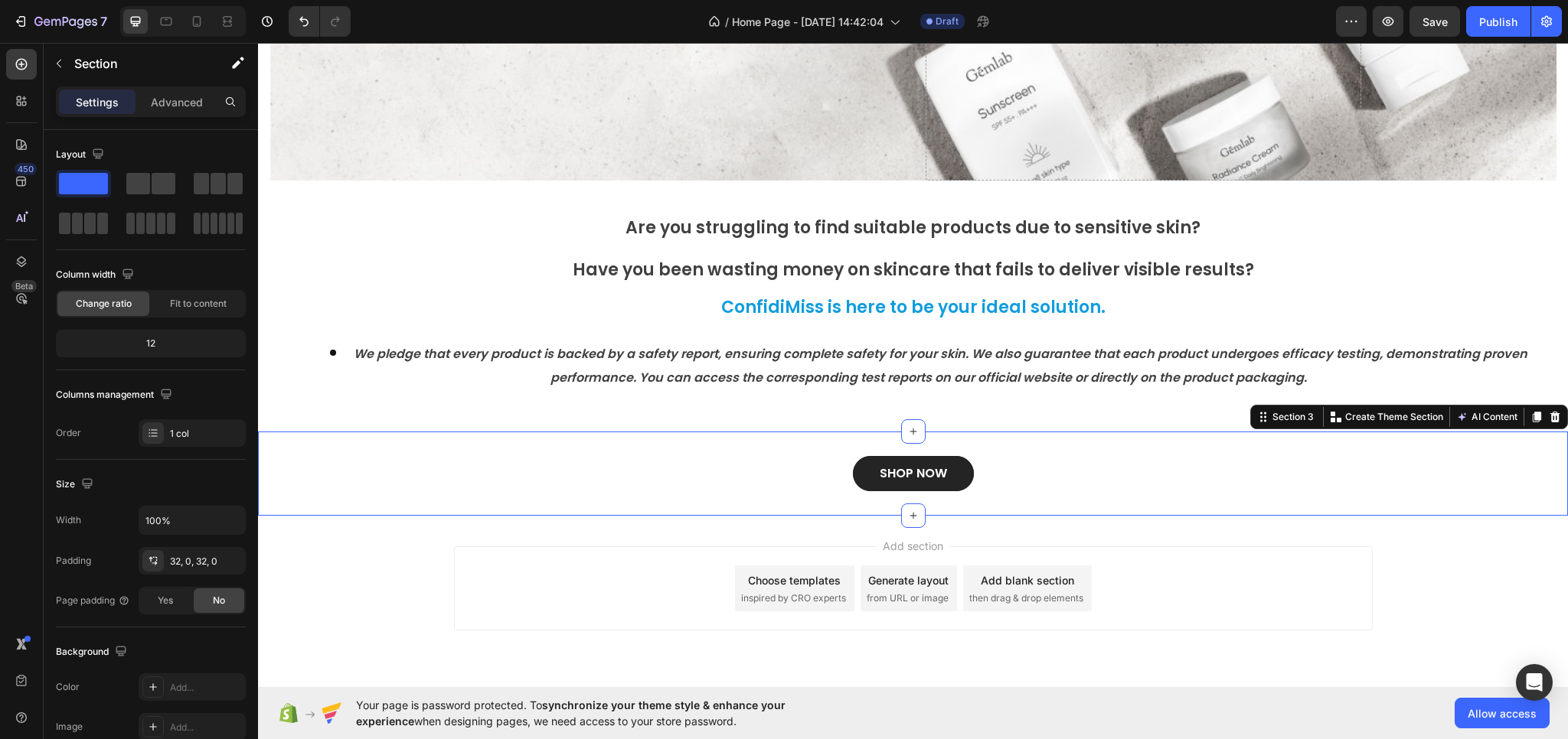
click at [708, 436] on div "SHOP NOW Button Section 3 You can create reusable sections Create Theme Section…" at bounding box center [913, 474] width 1310 height 84
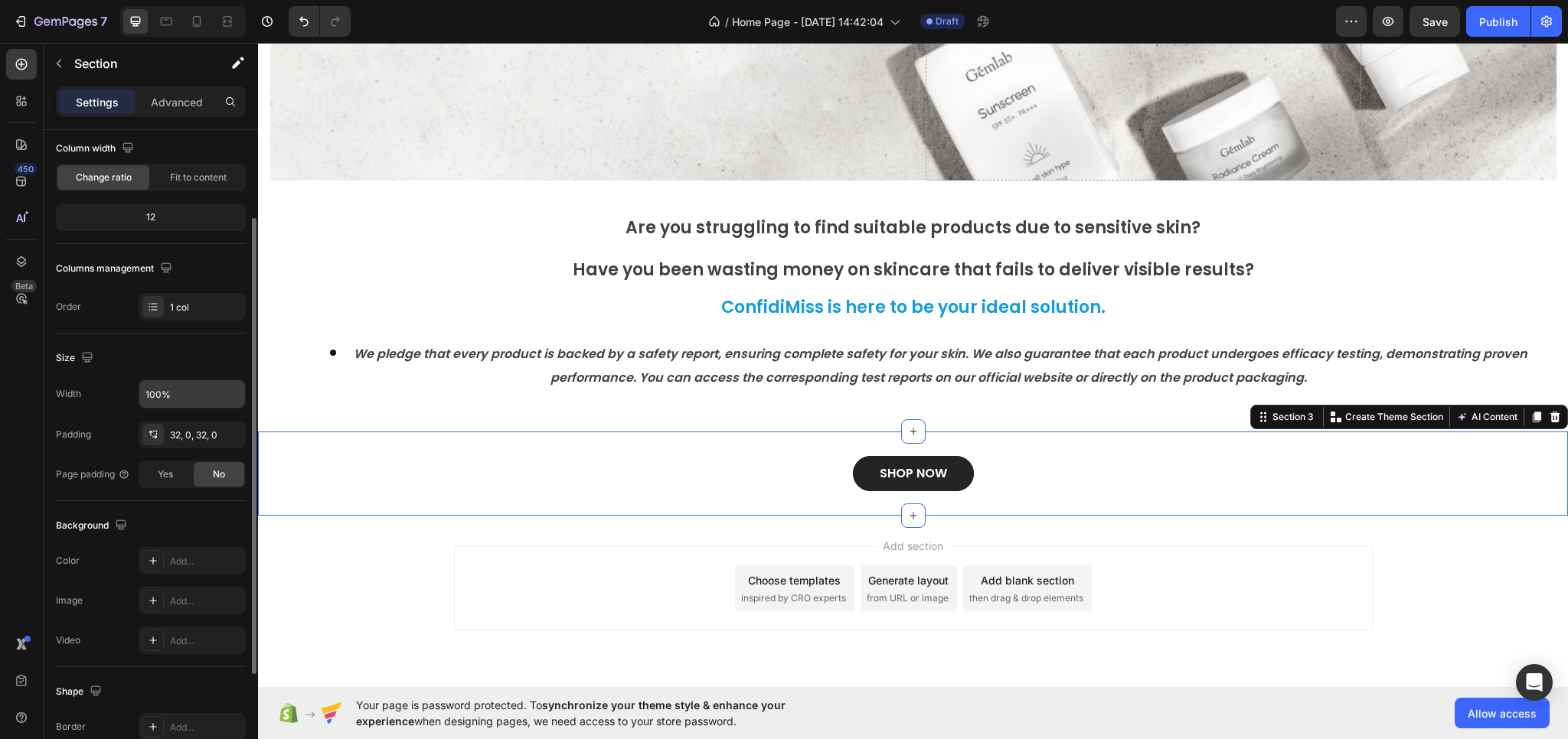
scroll to position [50, 0]
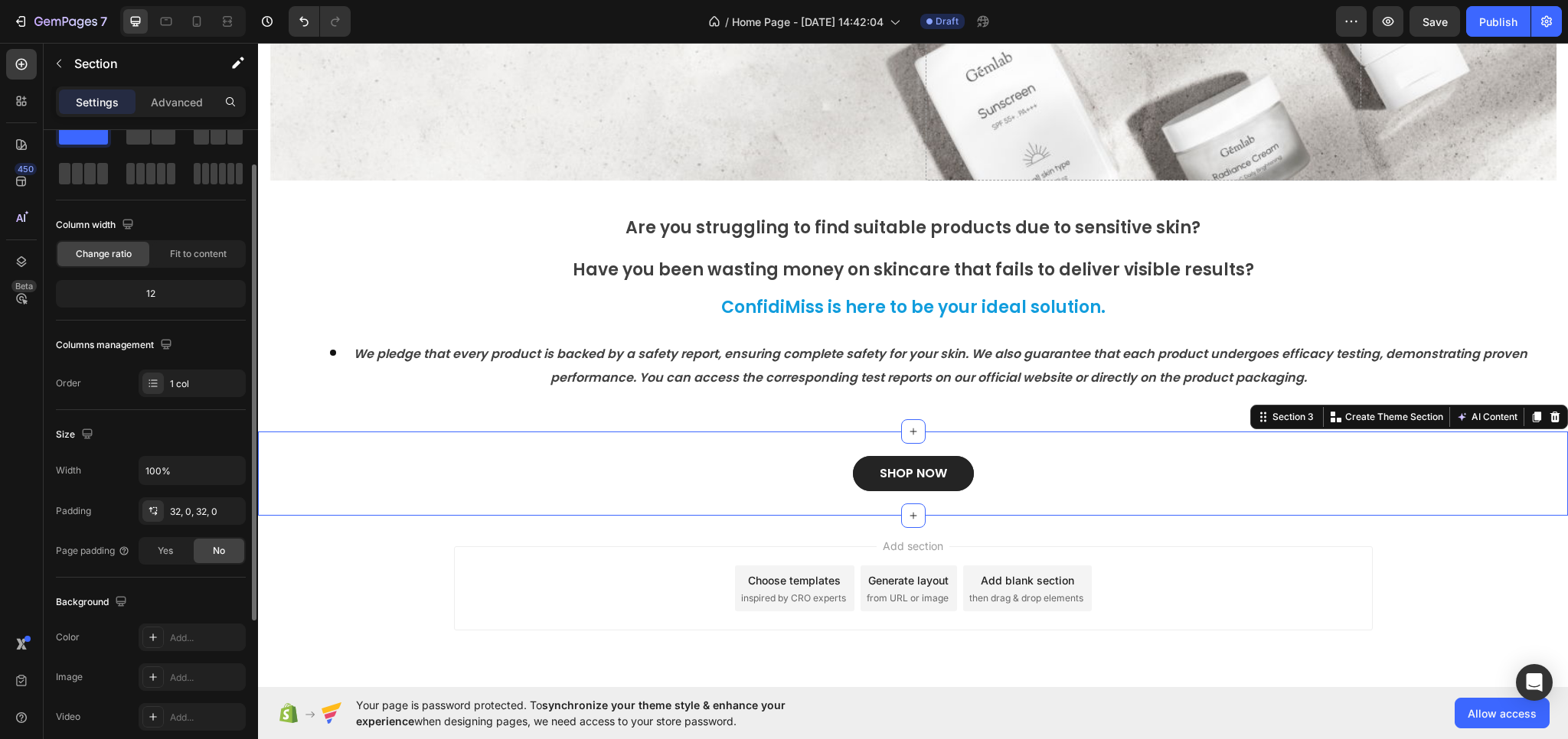
click at [202, 294] on div "12" at bounding box center [151, 294] width 184 height 22
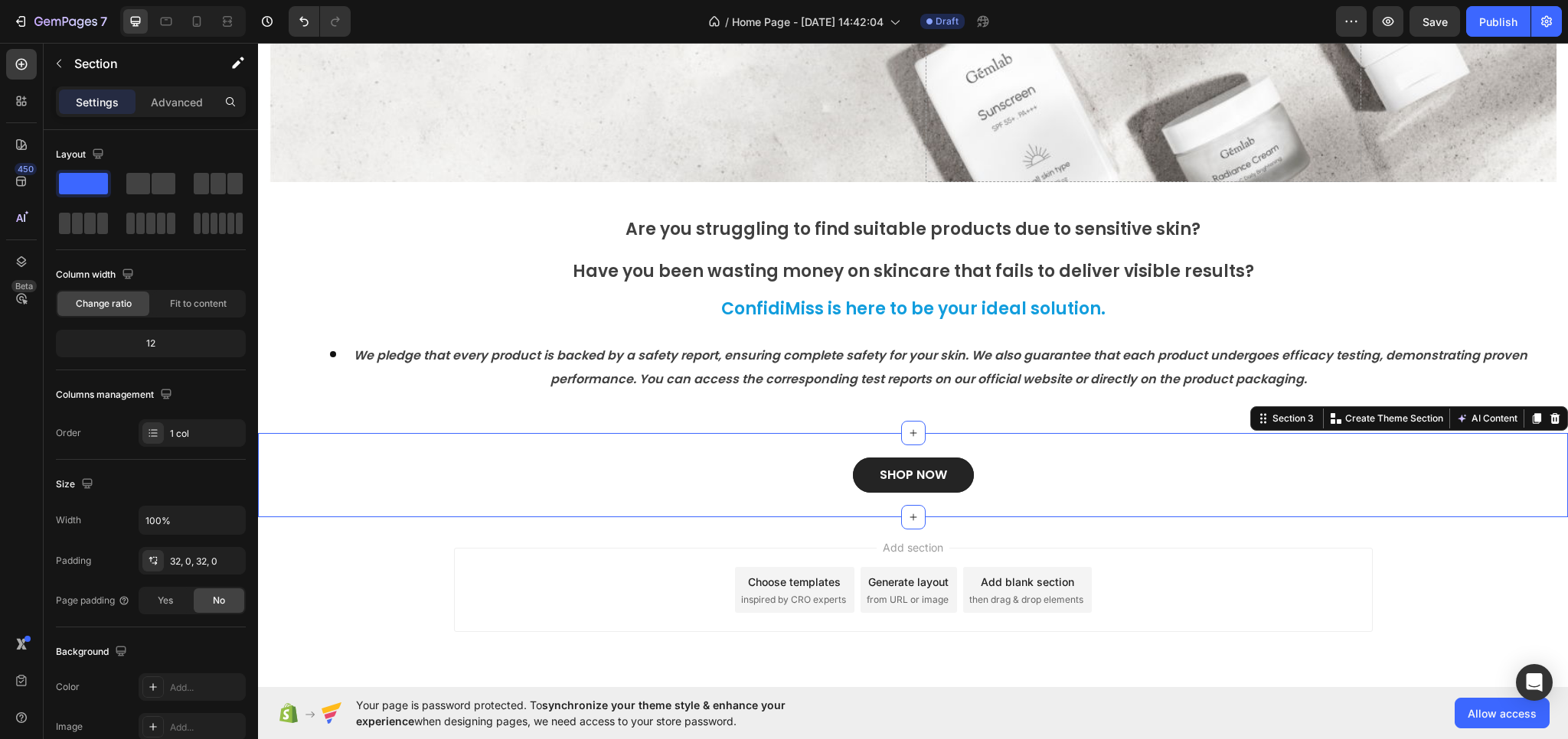
scroll to position [256, 0]
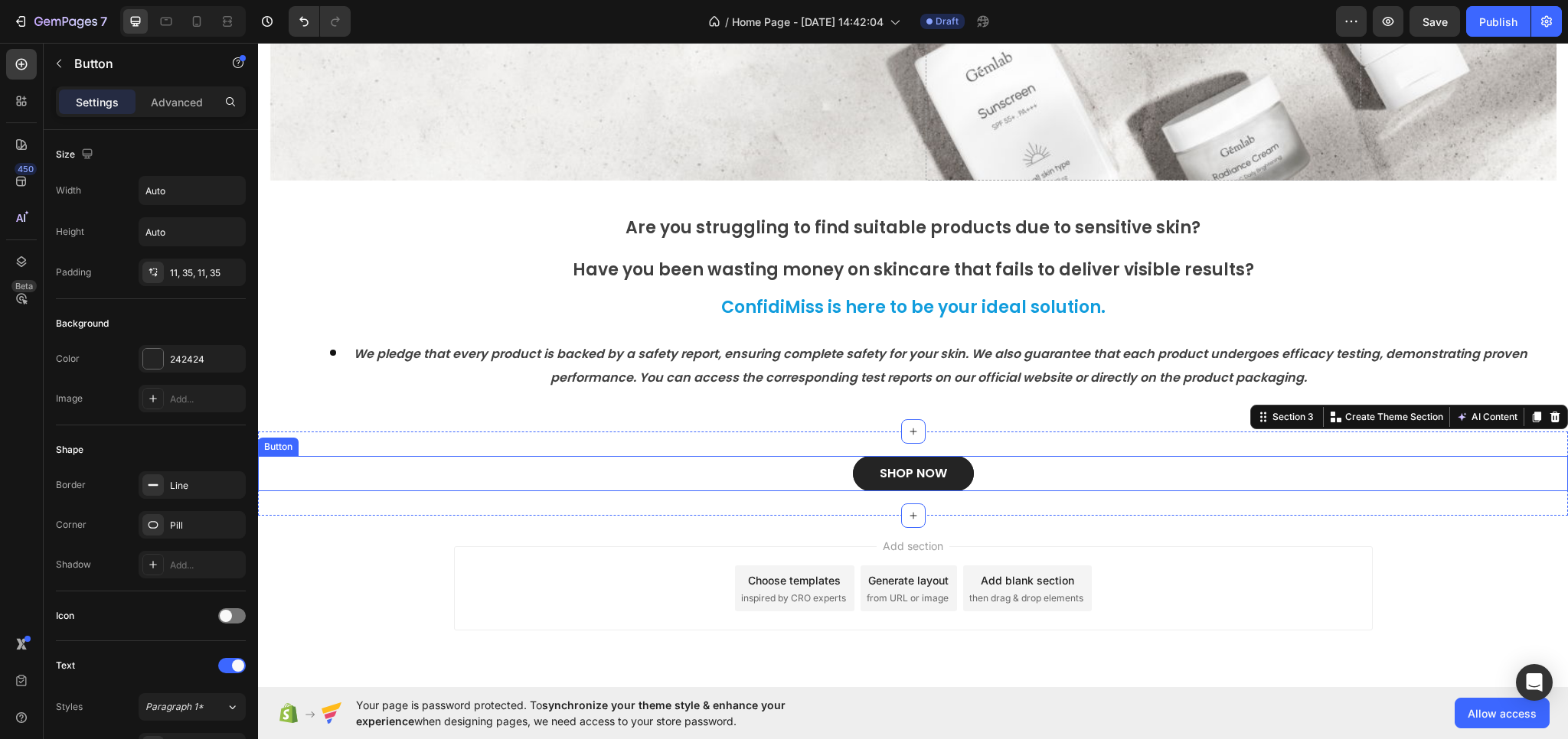
click at [734, 458] on div "SHOP NOW Button" at bounding box center [913, 474] width 1310 height 35
click at [743, 439] on div "SHOP NOW Button Section 3 You can create reusable sections Create Theme Section…" at bounding box center [913, 474] width 1310 height 84
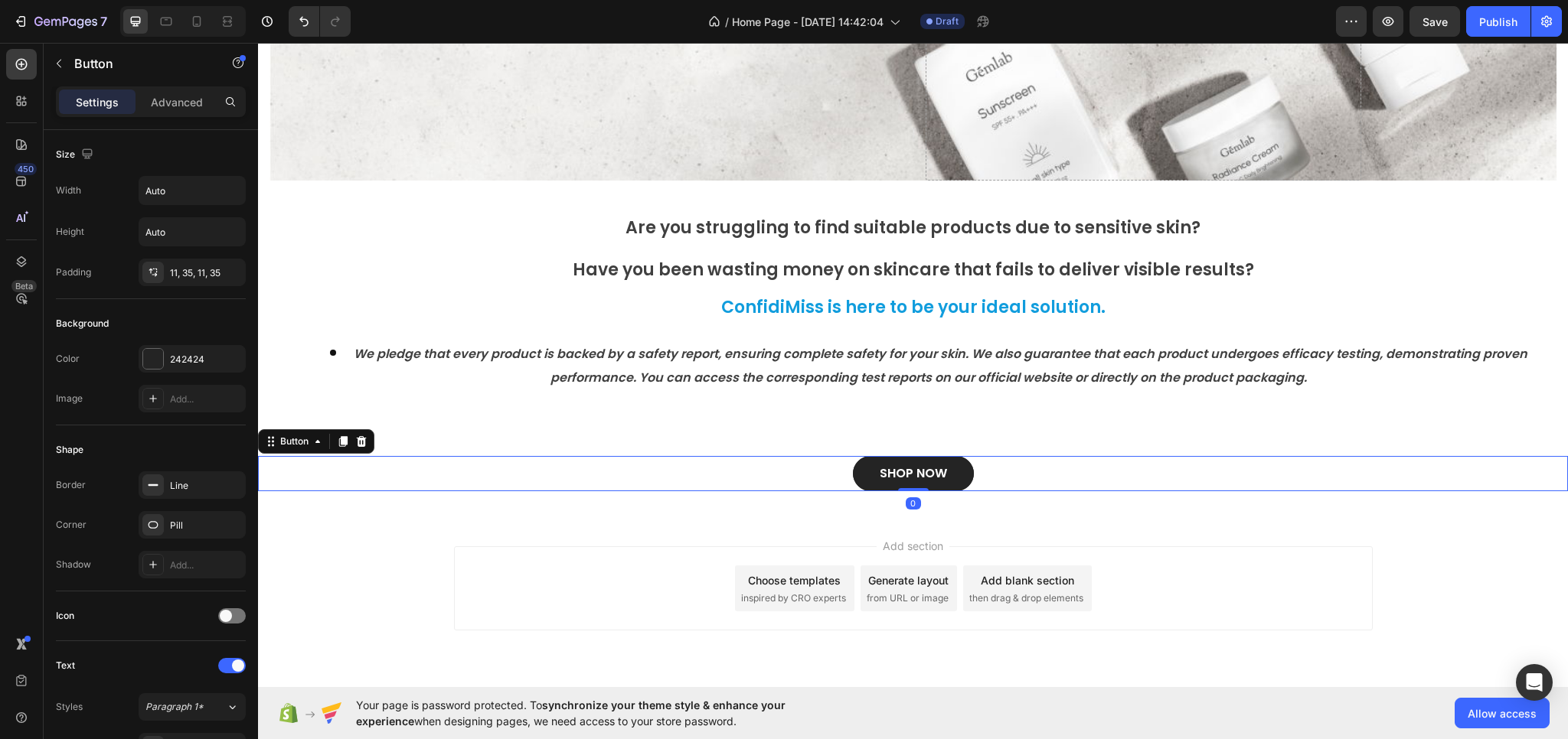
click at [732, 461] on div "SHOP NOW Button 0" at bounding box center [913, 474] width 1310 height 35
click at [365, 439] on icon at bounding box center [362, 441] width 10 height 11
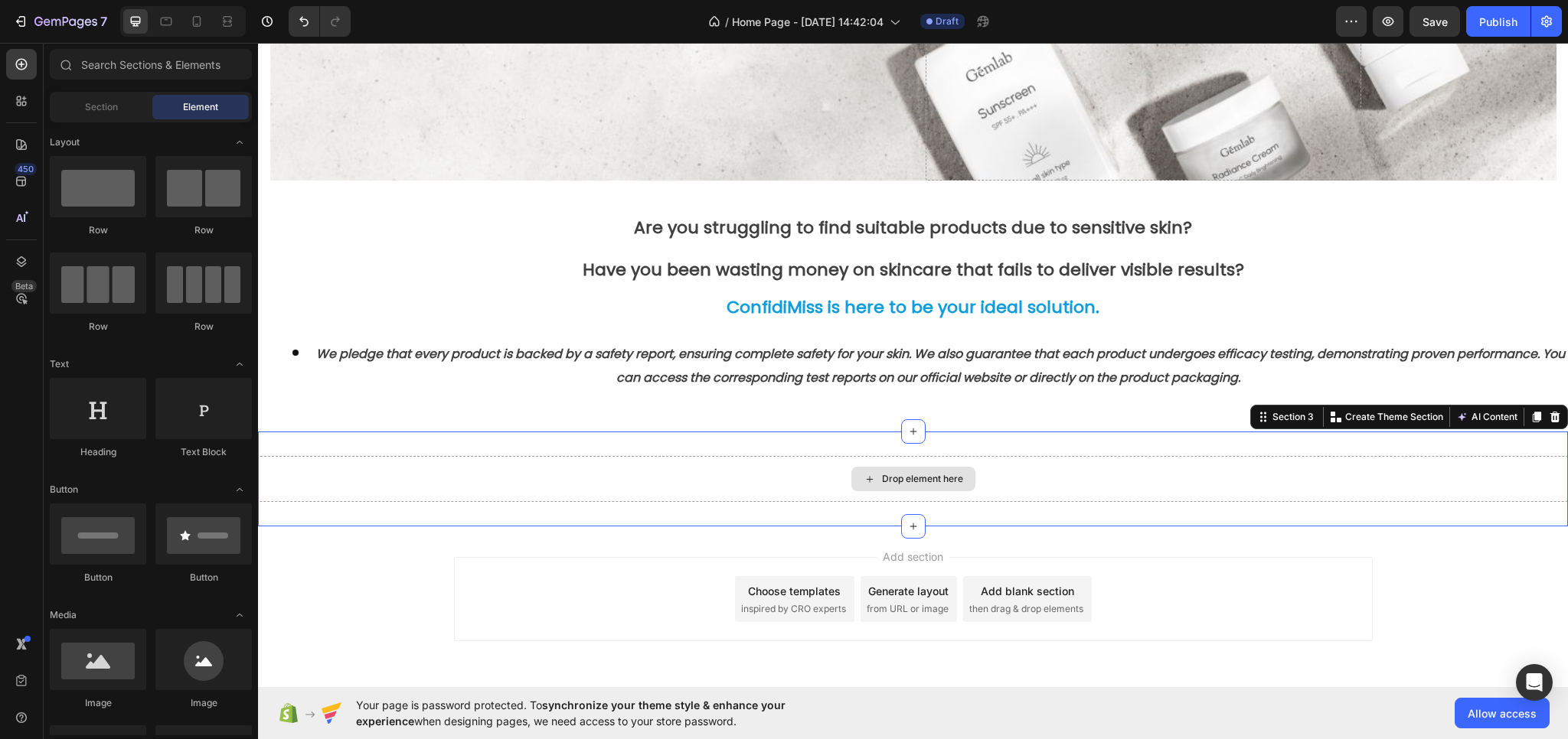
click at [648, 491] on div "Drop element here" at bounding box center [913, 479] width 1310 height 46
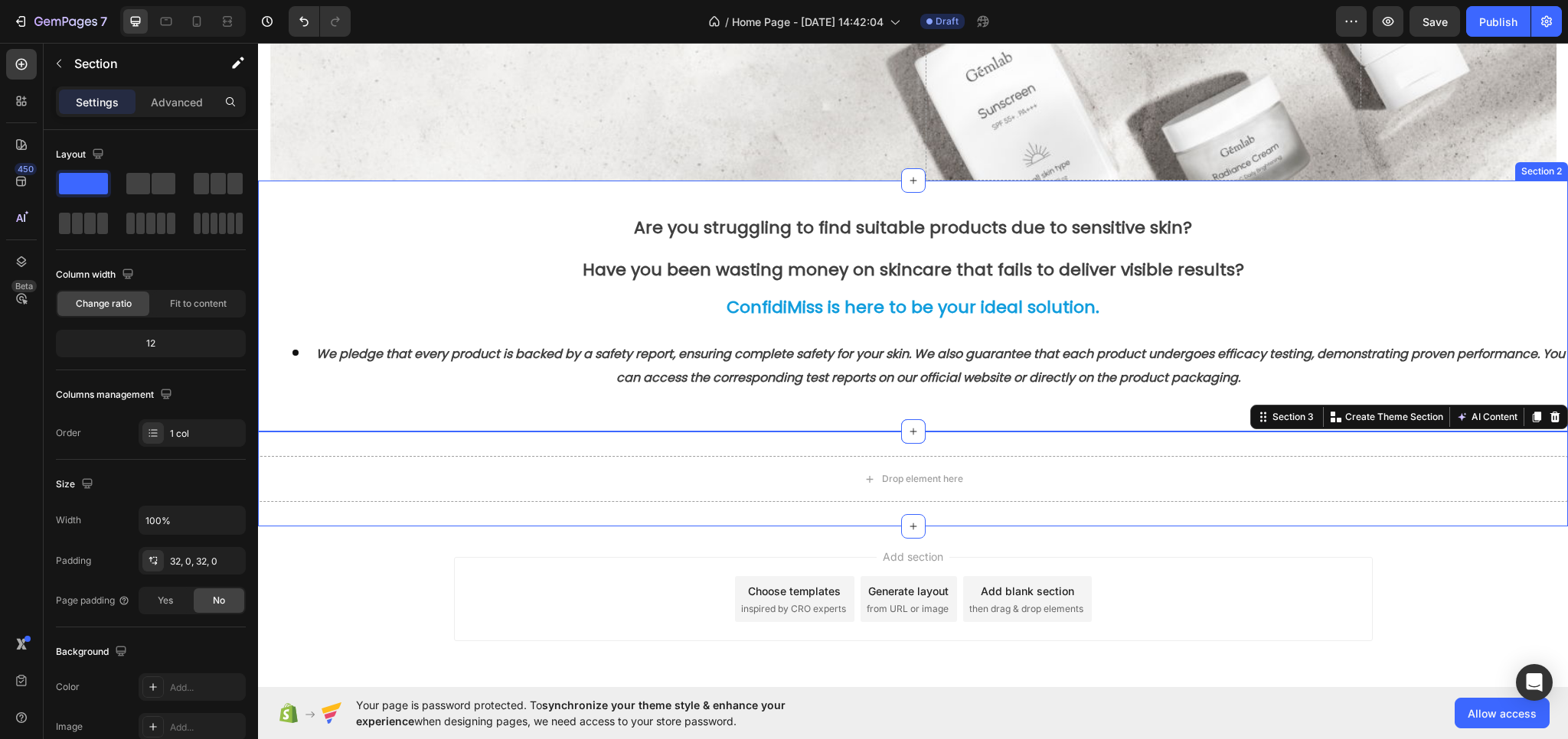
click at [722, 410] on div "⁠⁠⁠⁠⁠⁠⁠ Are you struggling to find suitable products due to sensitive skin? Hea…" at bounding box center [913, 306] width 1310 height 251
click at [1201, 500] on div "Drop element here" at bounding box center [913, 479] width 1310 height 46
click at [1548, 418] on icon at bounding box center [1554, 417] width 13 height 13
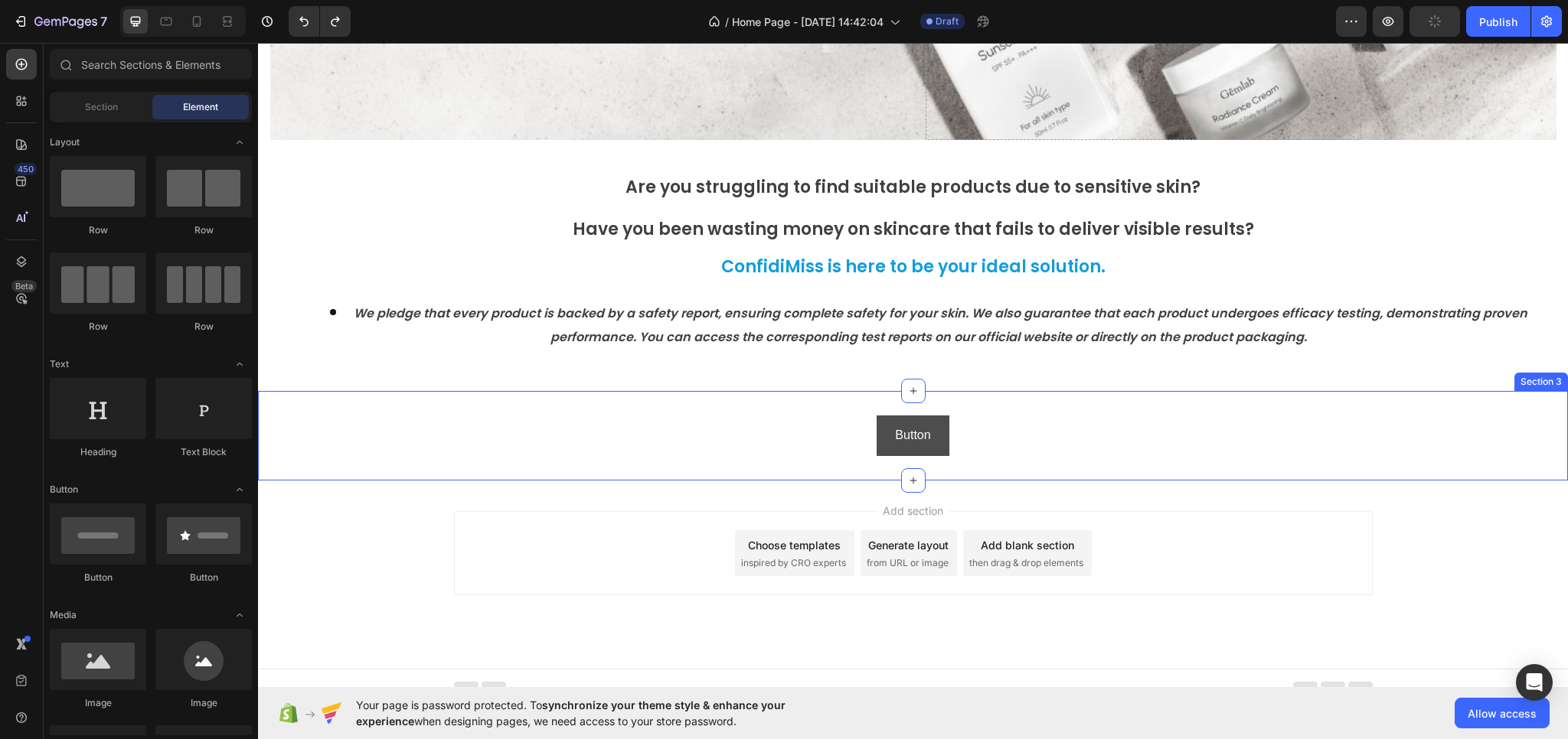
scroll to position [346, 0]
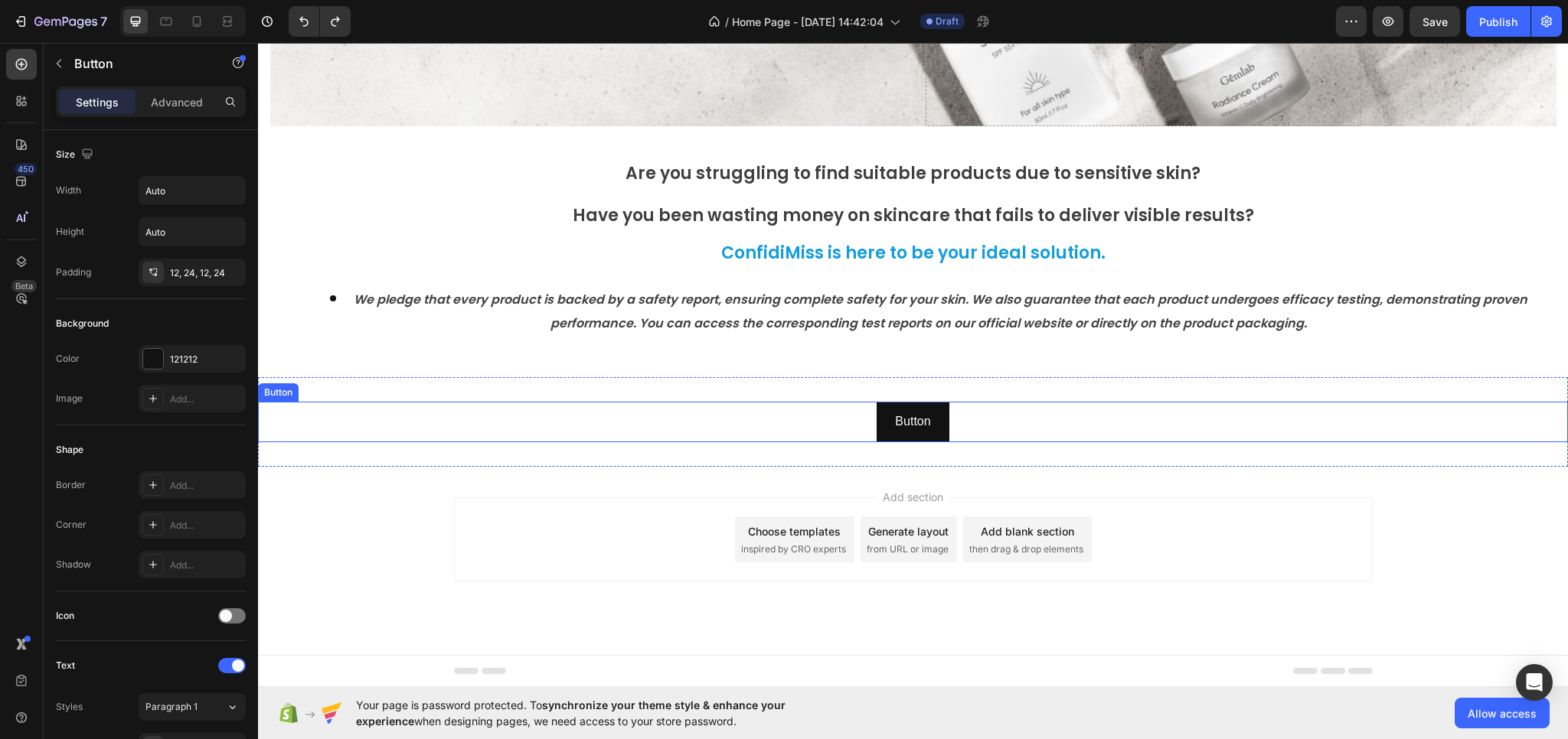
click at [1376, 408] on div "Button Button" at bounding box center [913, 422] width 1310 height 41
click at [355, 386] on div at bounding box center [361, 387] width 19 height 19
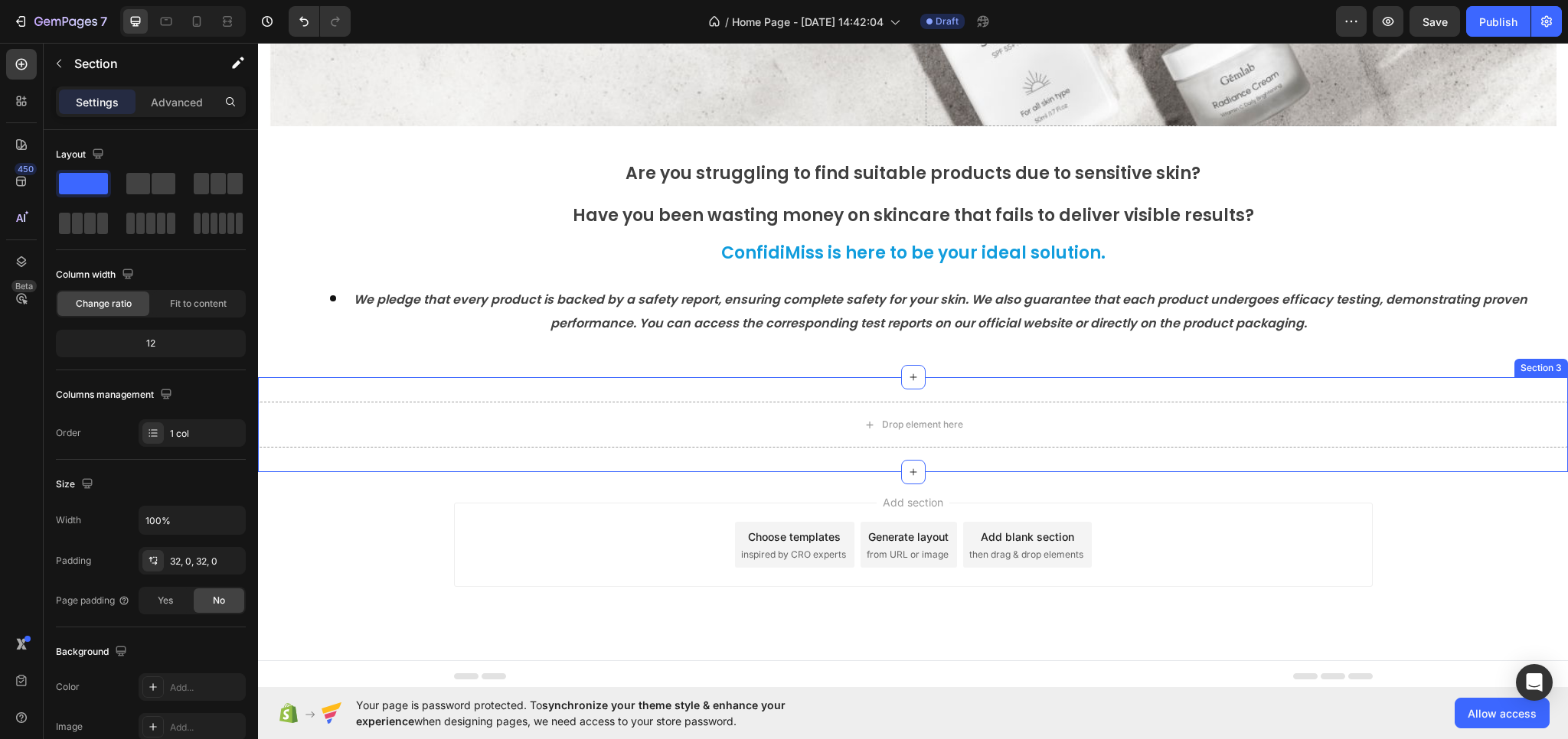
click at [1537, 392] on div "Drop element here Section 3" at bounding box center [913, 424] width 1310 height 95
click at [1550, 366] on icon at bounding box center [1555, 363] width 10 height 11
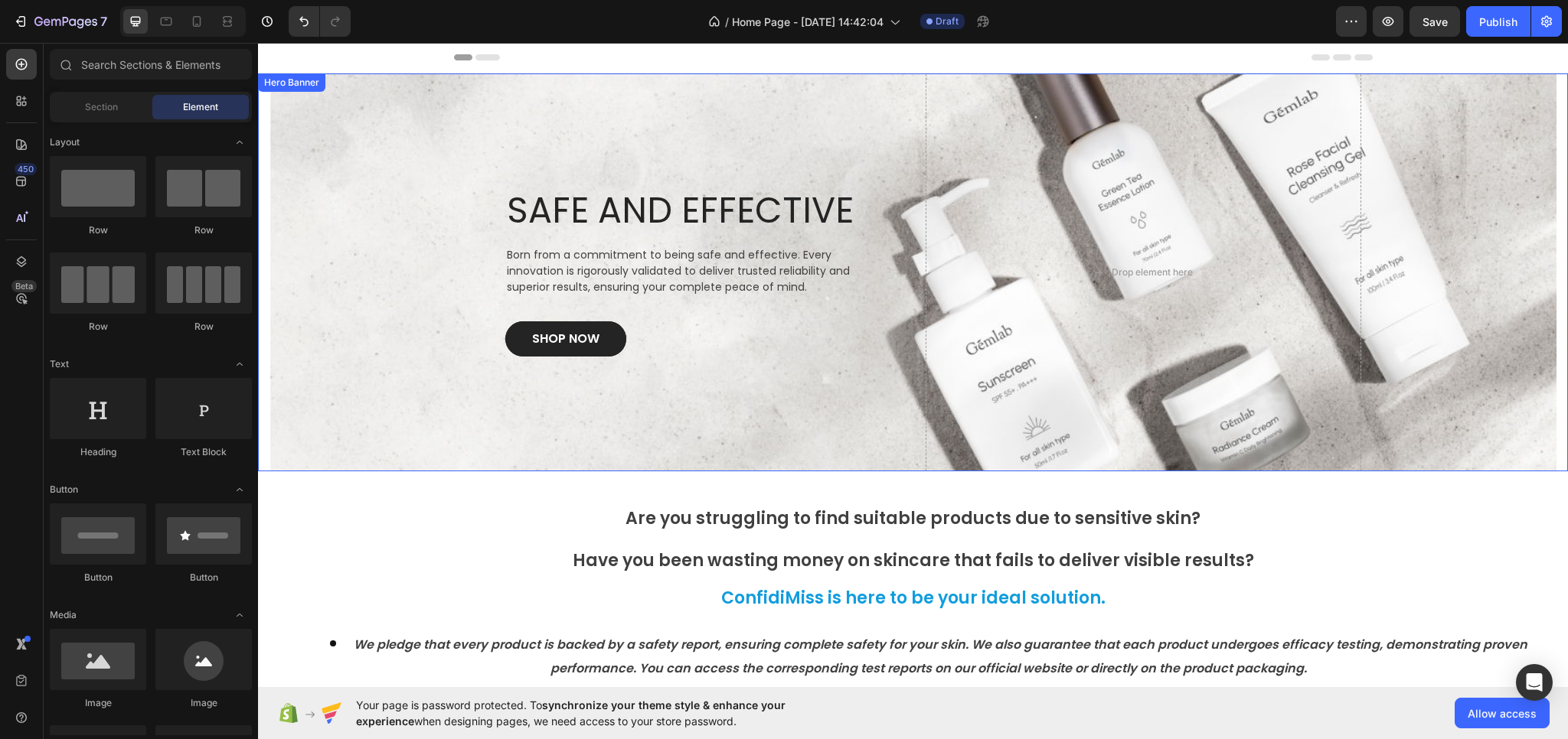
scroll to position [0, 0]
click at [598, 334] on link "SHOP NOW" at bounding box center [566, 340] width 121 height 35
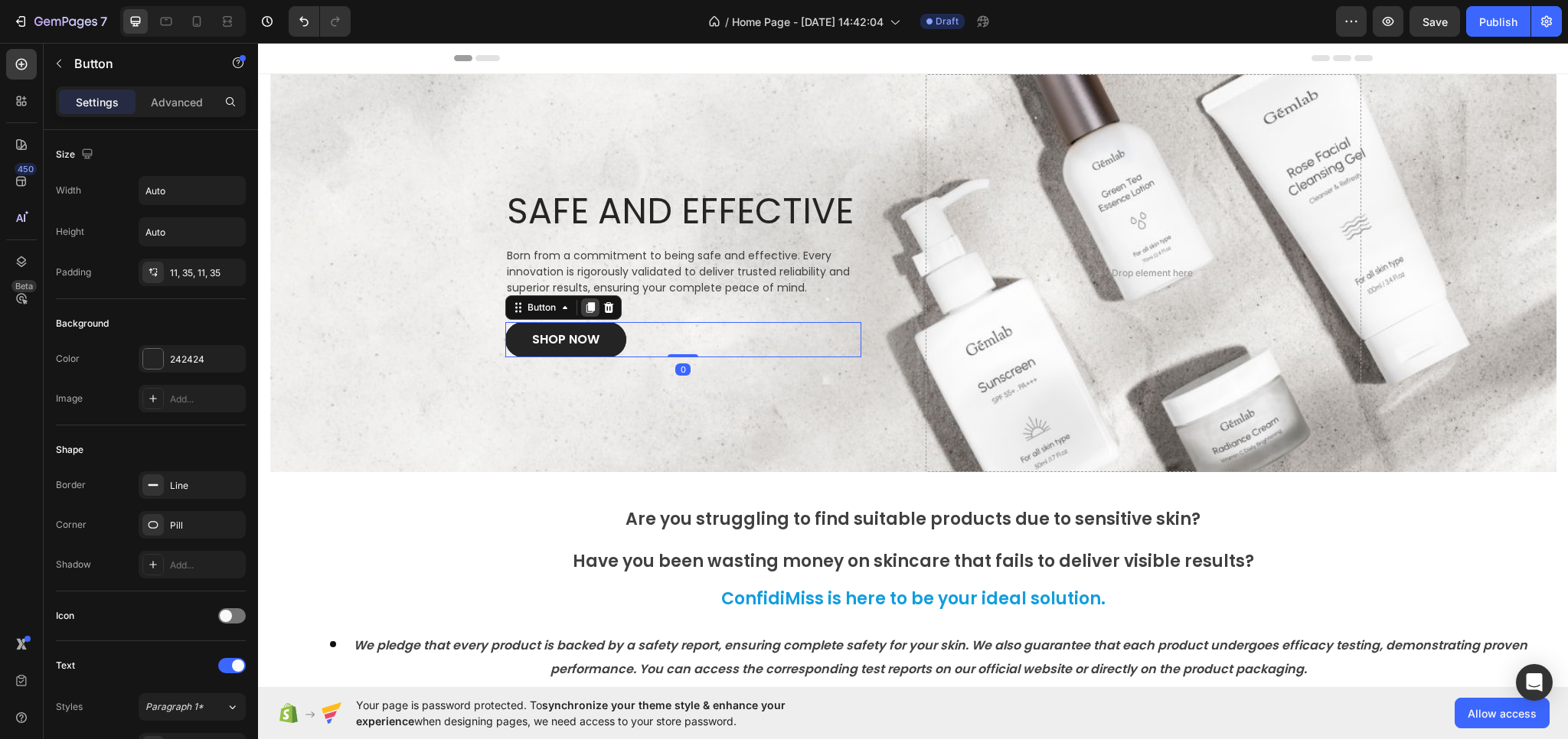
click at [586, 302] on icon at bounding box center [589, 307] width 9 height 11
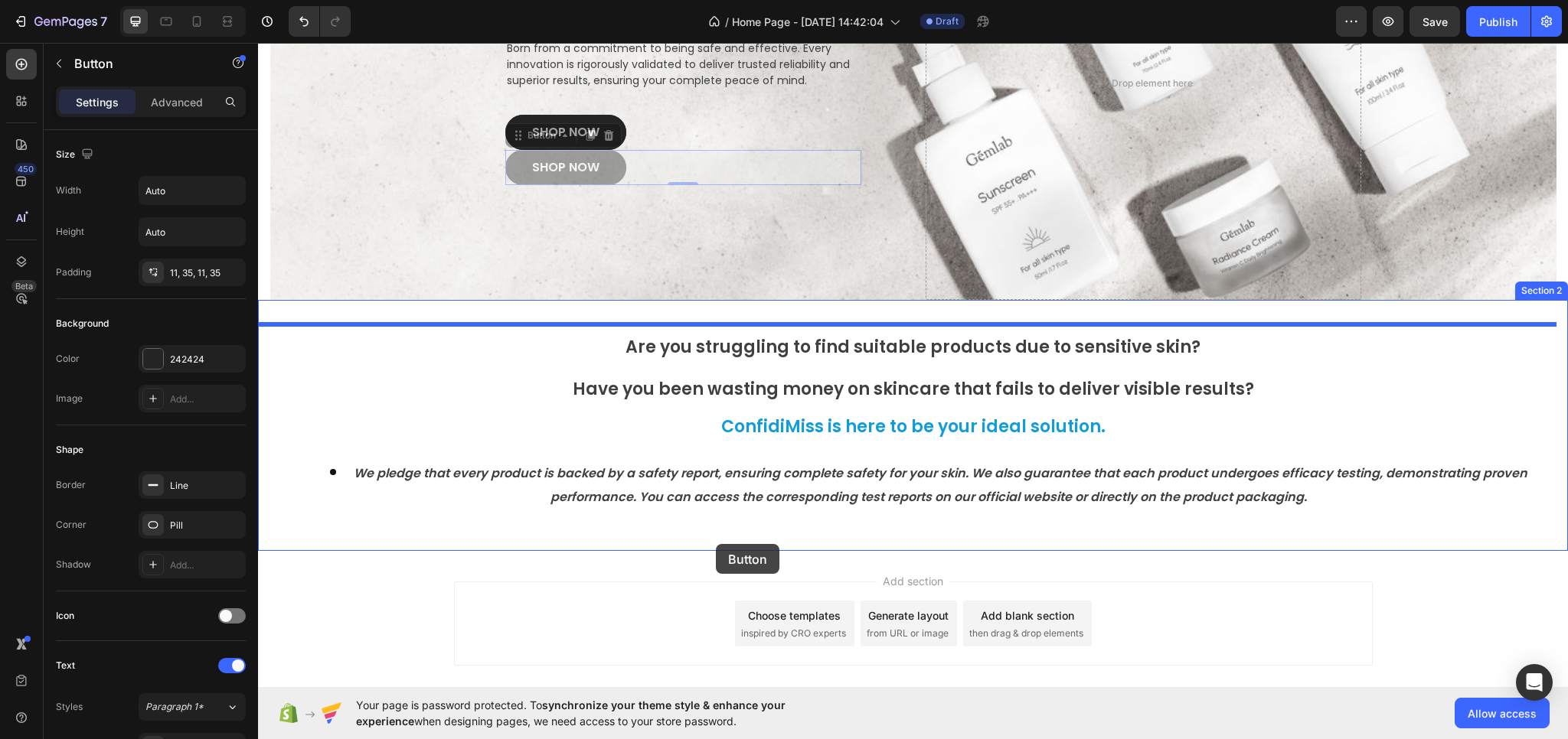
scroll to position [291, 0]
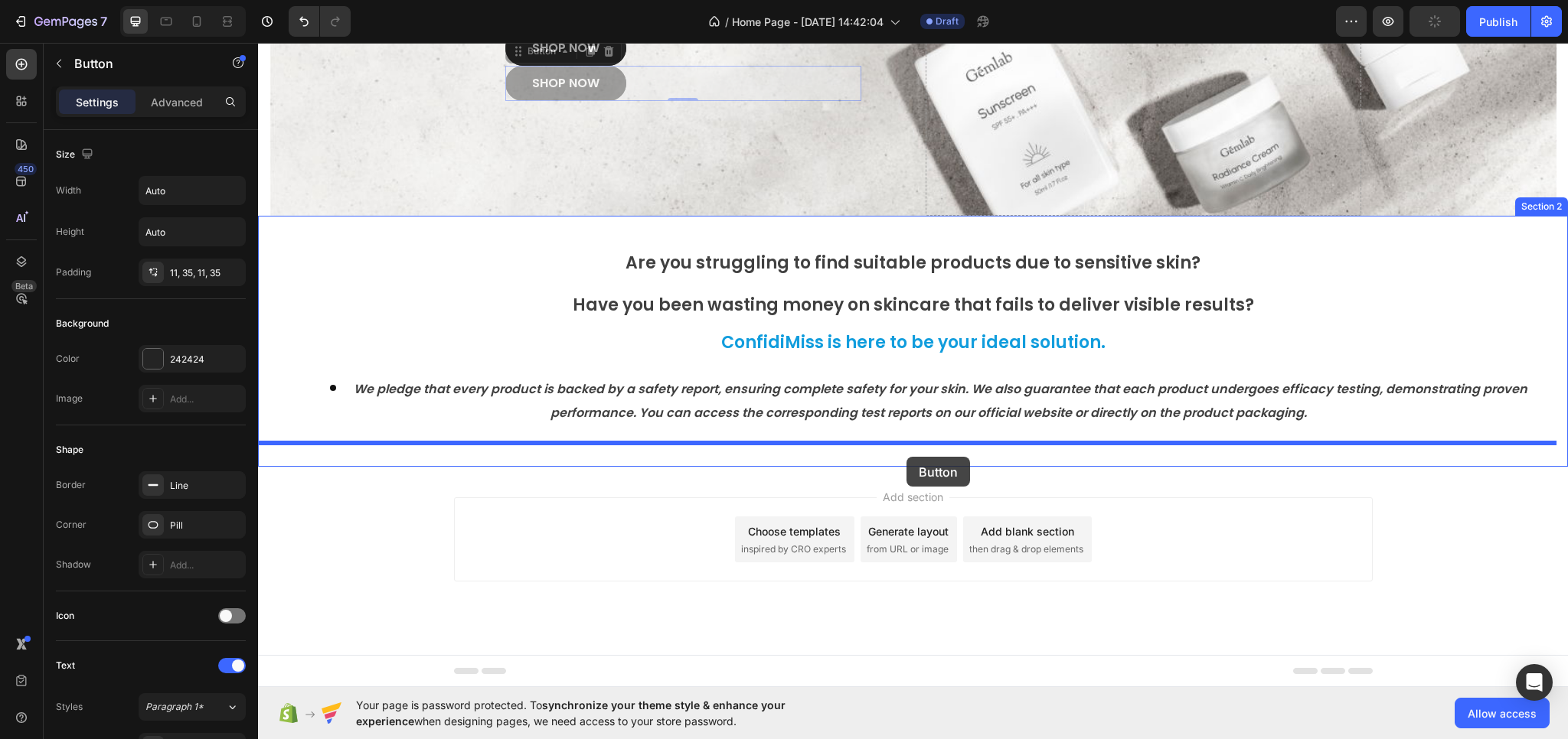
drag, startPoint x: 601, startPoint y: 376, endPoint x: 906, endPoint y: 456, distance: 315.3
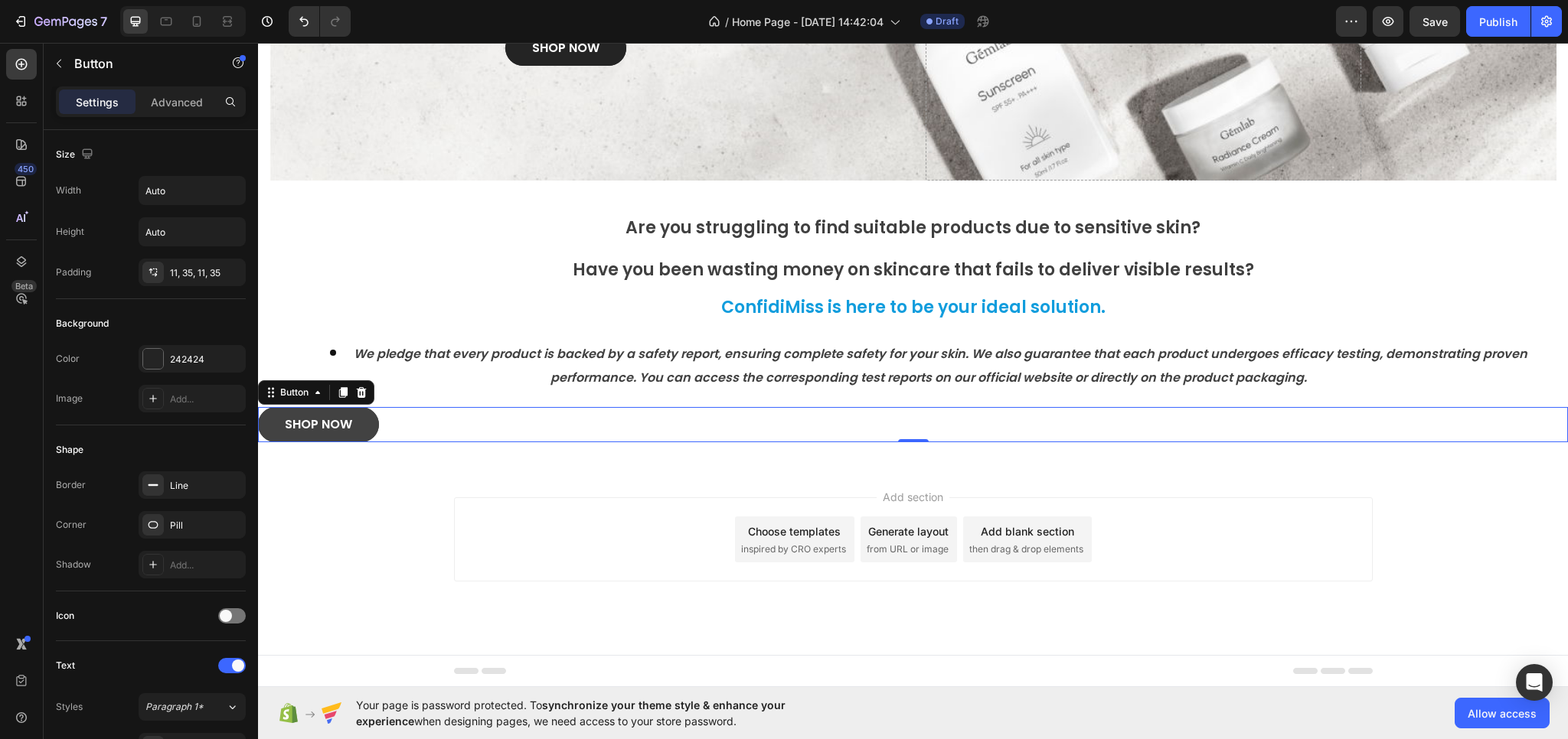
click at [365, 425] on link "SHOP NOW" at bounding box center [319, 425] width 121 height 35
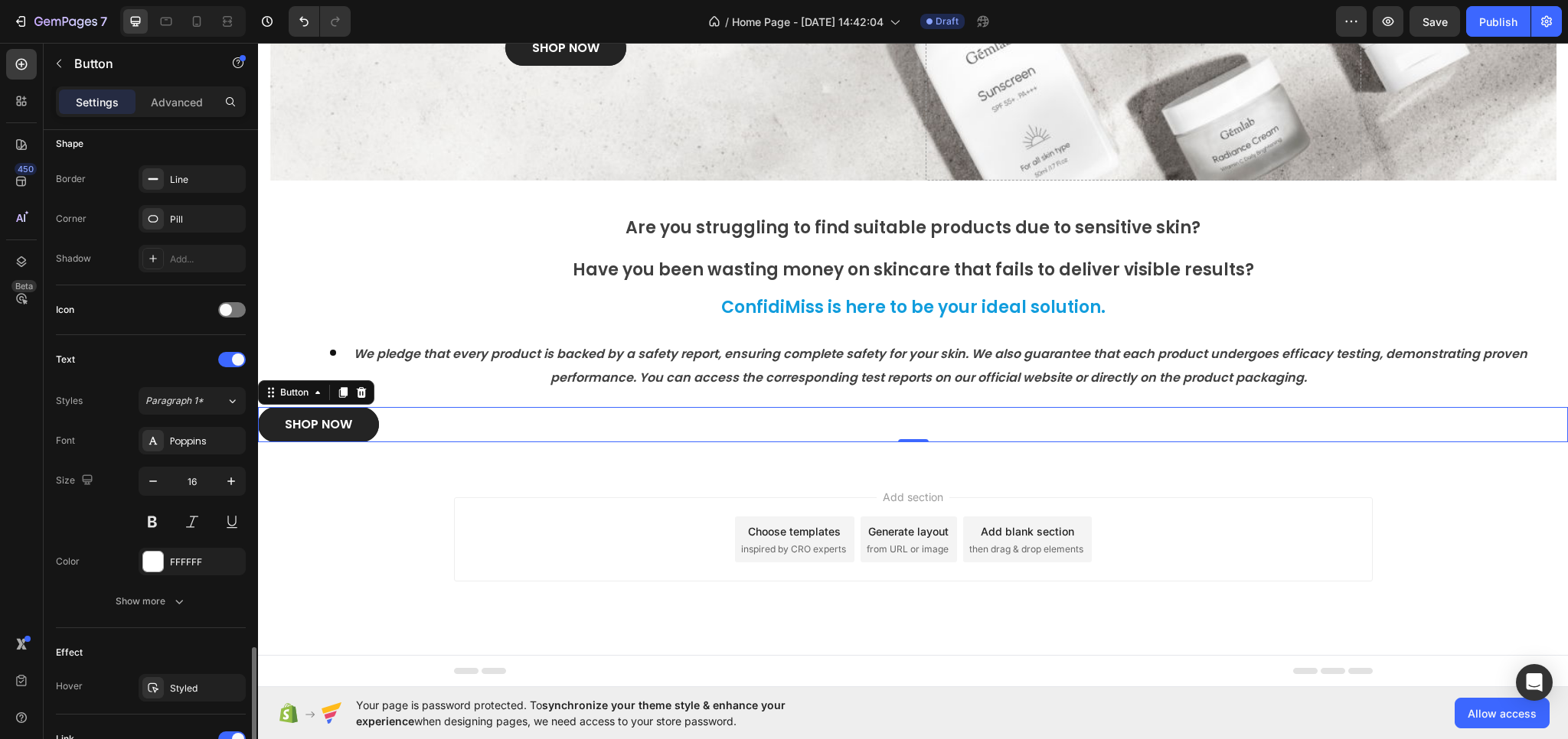
scroll to position [536, 0]
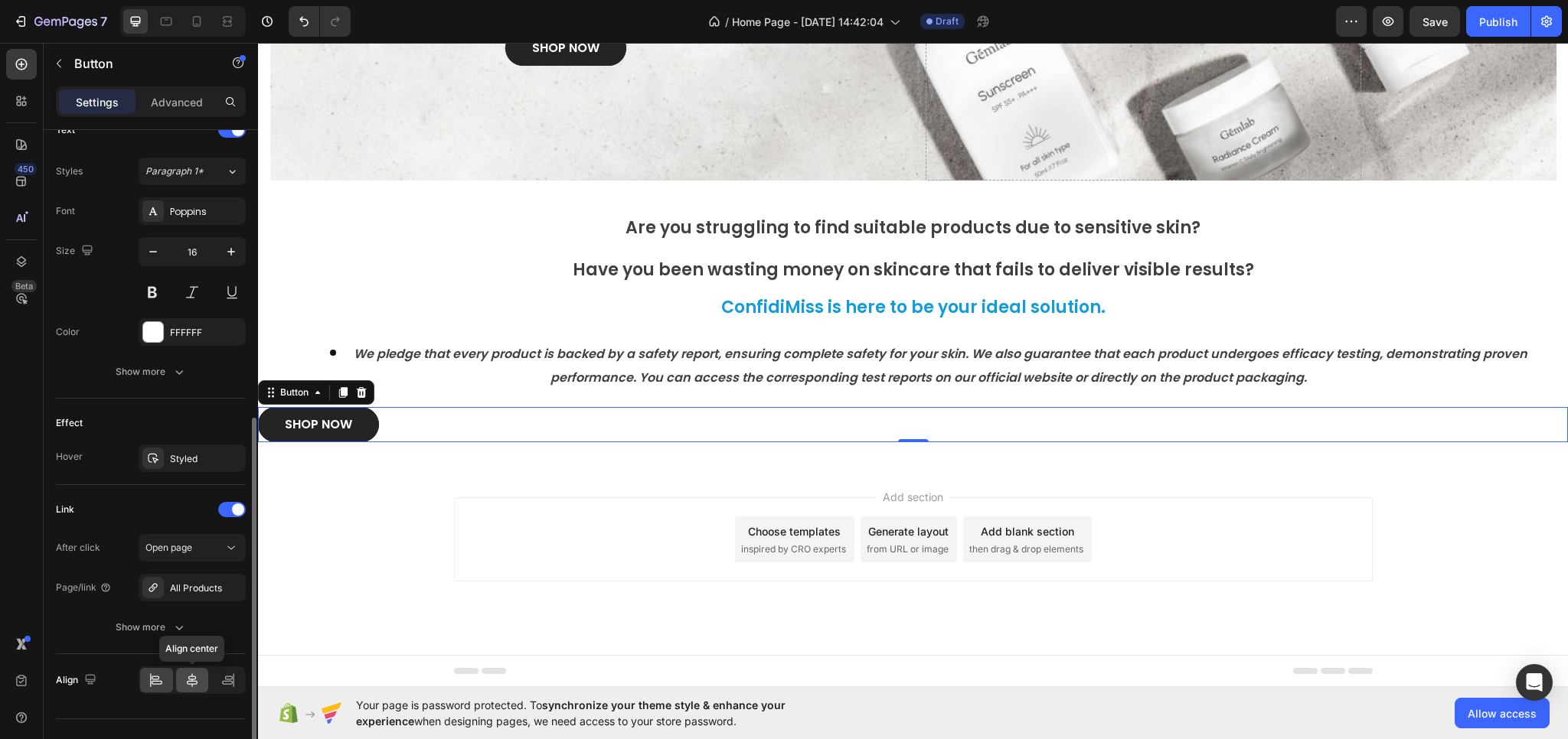
click at [188, 678] on icon at bounding box center [193, 680] width 16 height 16
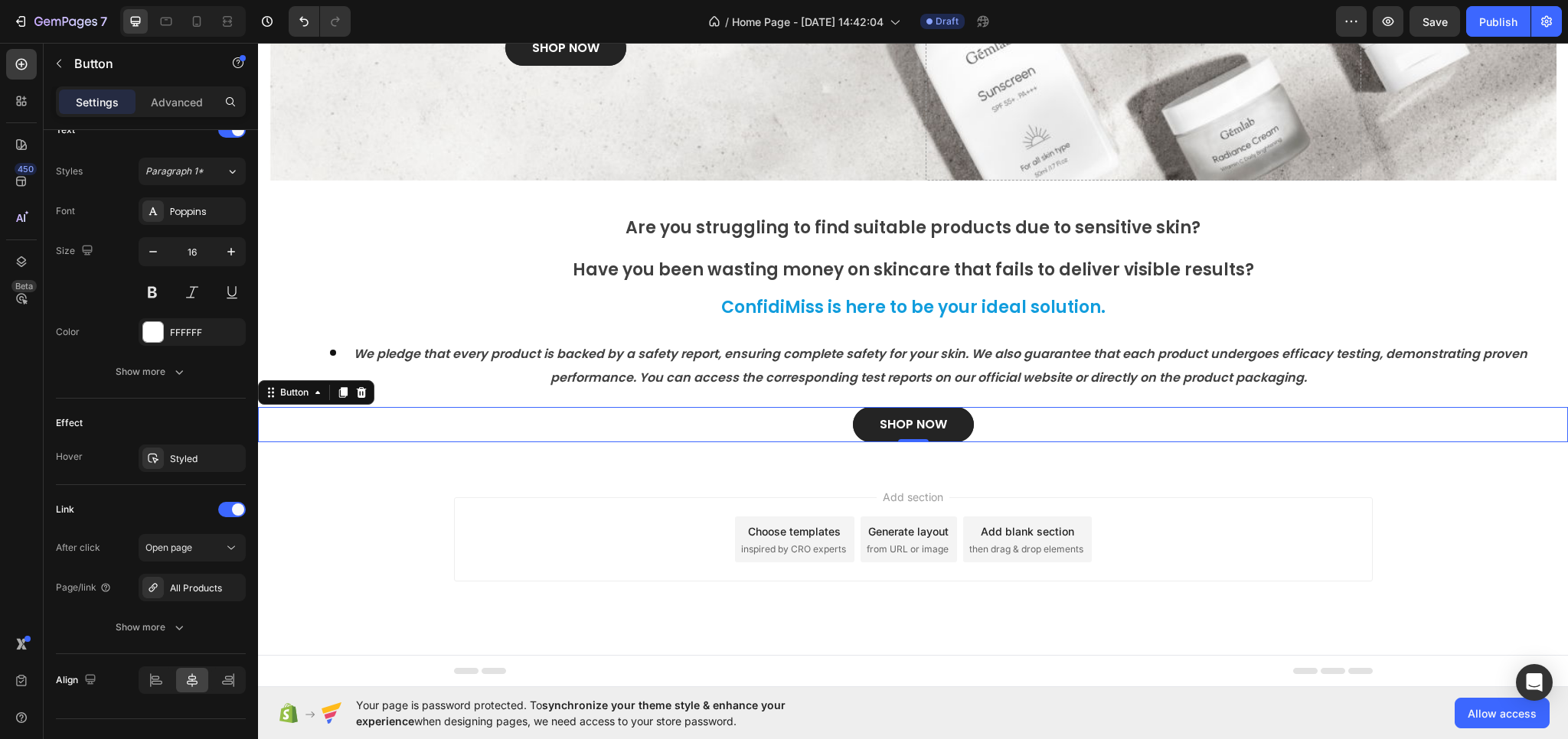
click at [394, 559] on div "Add section Choose templates inspired by CRO experts Generate layout from URL o…" at bounding box center [913, 561] width 1310 height 189
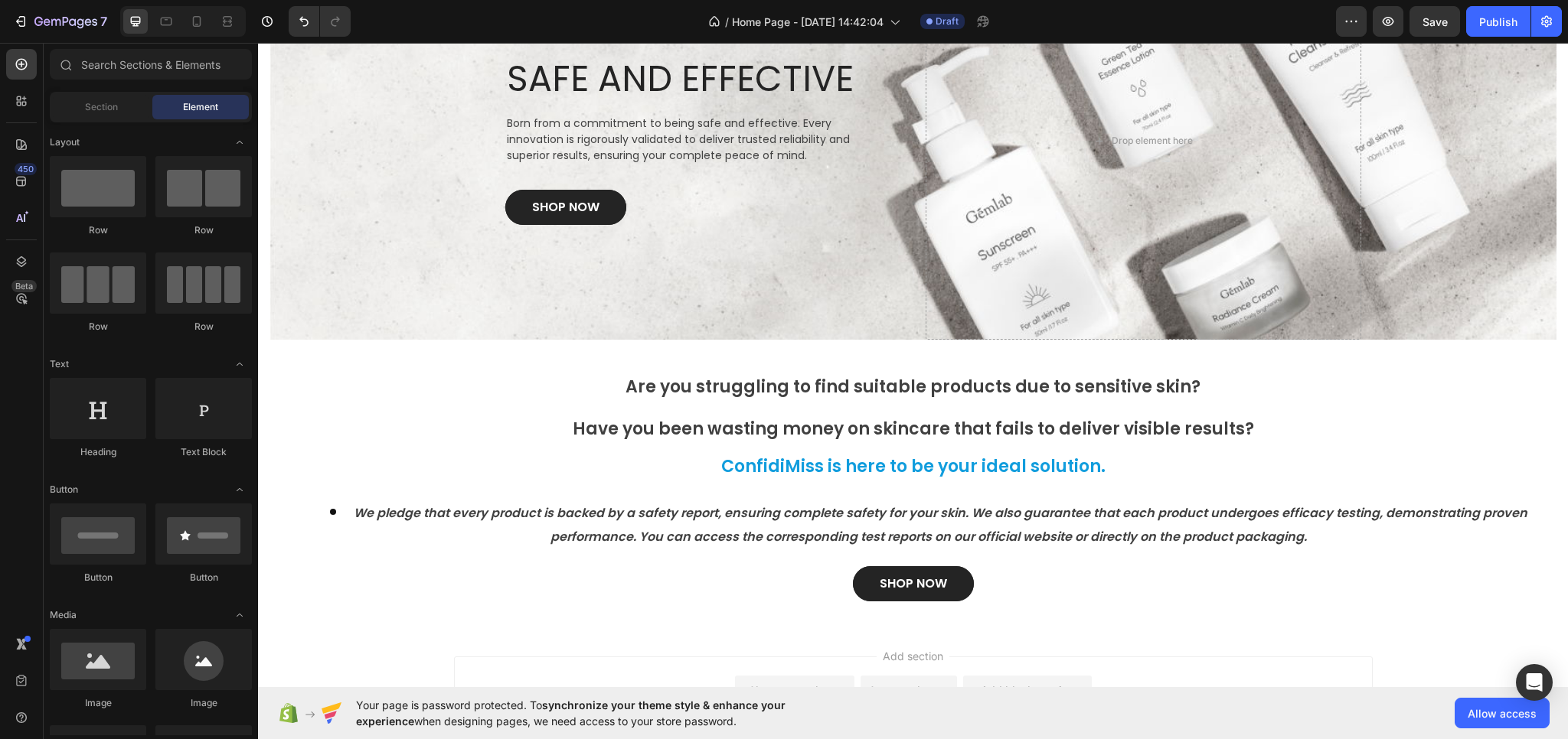
scroll to position [291, 0]
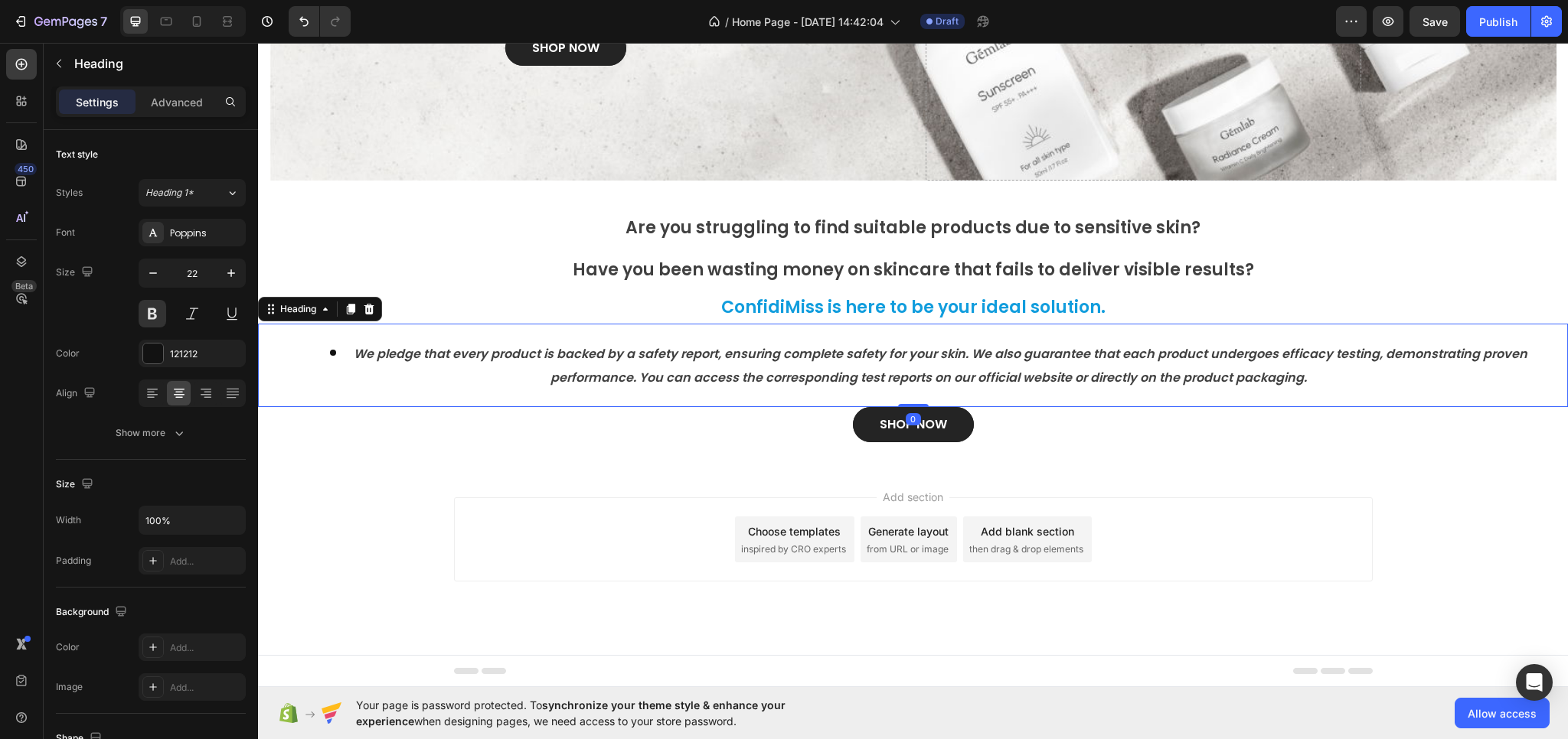
click at [891, 375] on strong "We pledge that every product is backed by a safety report, ensuring complete sa…" at bounding box center [940, 366] width 1173 height 41
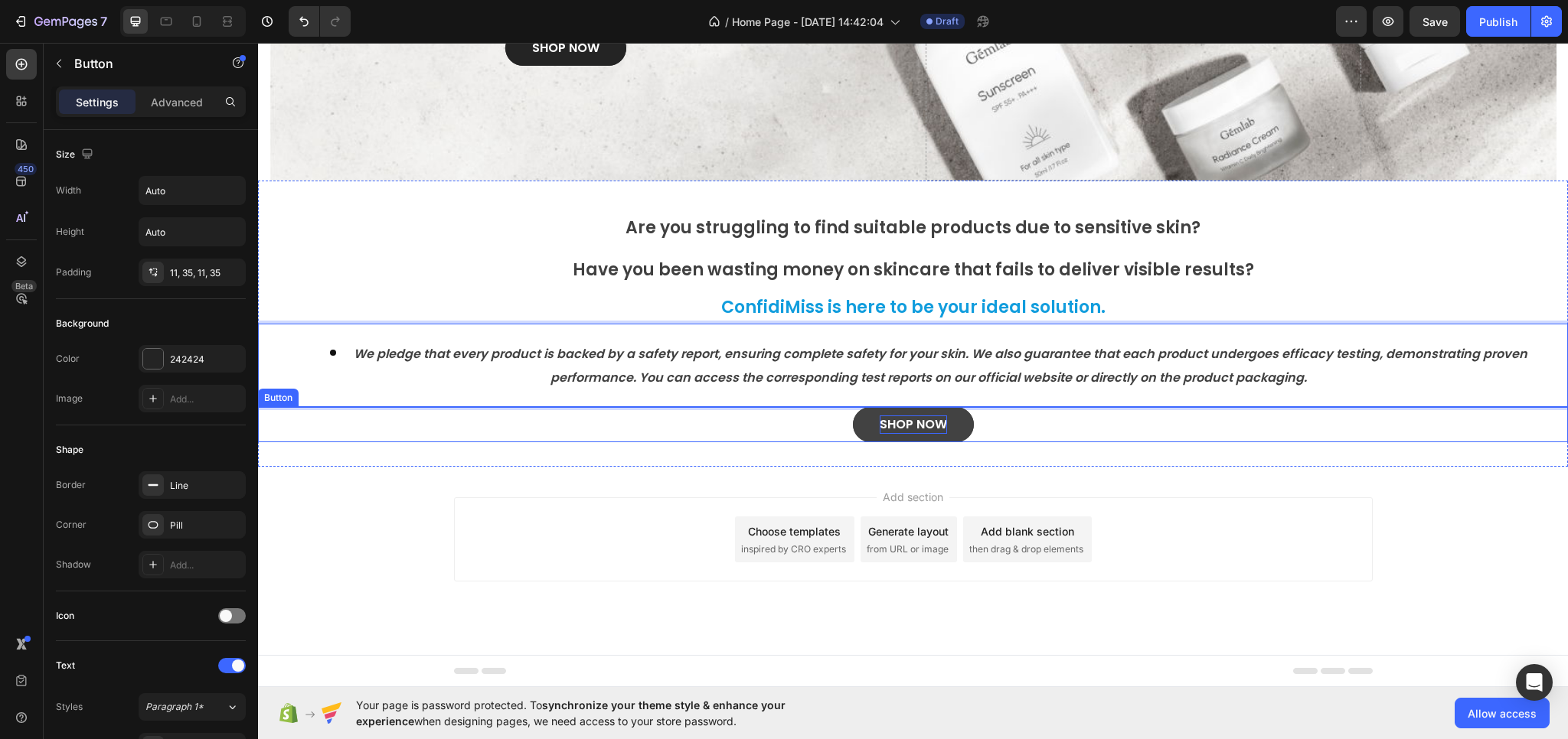
click at [896, 425] on p "SHOP NOW" at bounding box center [913, 424] width 67 height 19
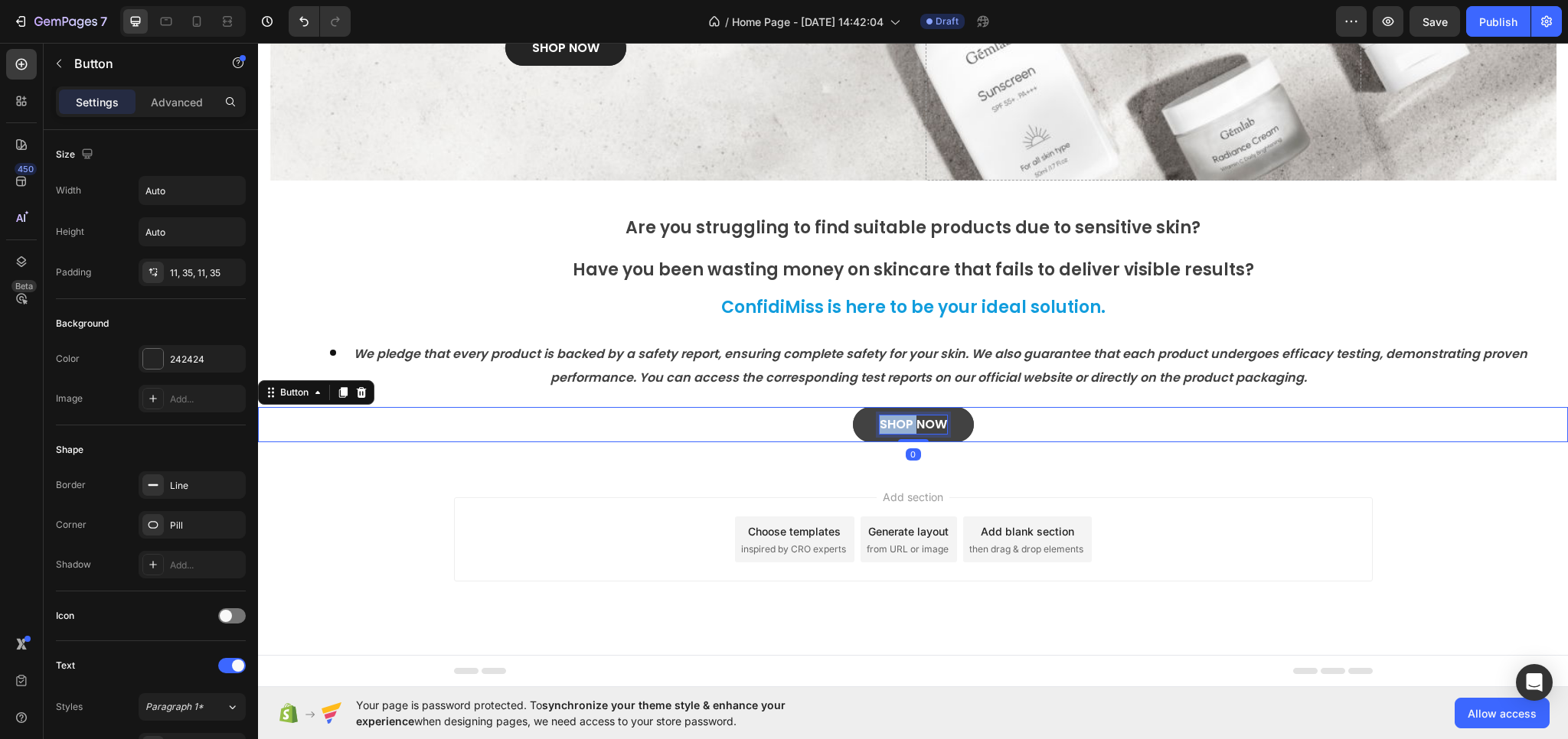
click at [896, 425] on p "SHOP NOW" at bounding box center [913, 424] width 67 height 19
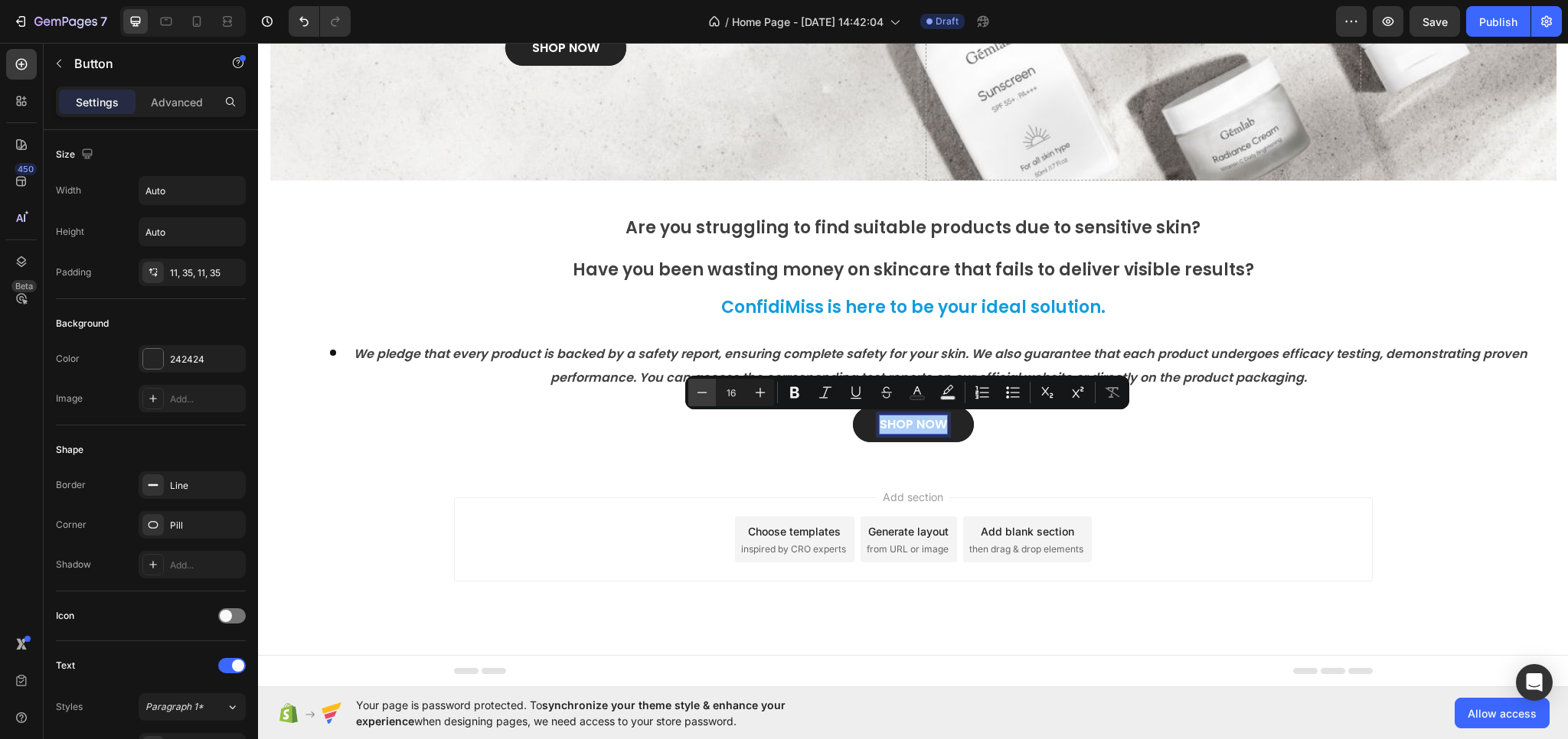
click at [708, 396] on icon "Editor contextual toolbar" at bounding box center [702, 393] width 16 height 16
type input "14"
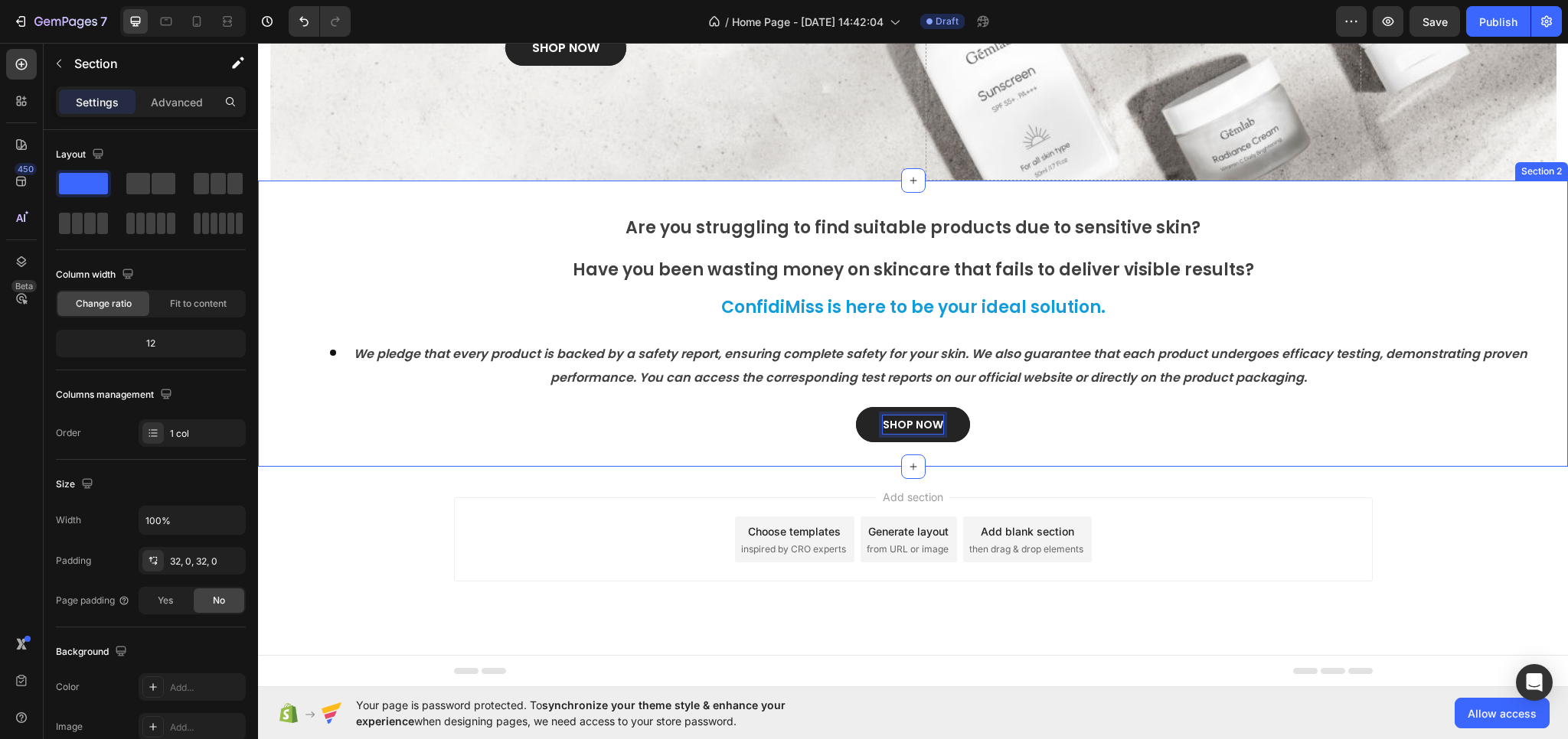
click at [672, 456] on div "⁠⁠⁠⁠⁠⁠⁠ Are you struggling to find suitable products due to sensitive skin? Hea…" at bounding box center [913, 324] width 1310 height 286
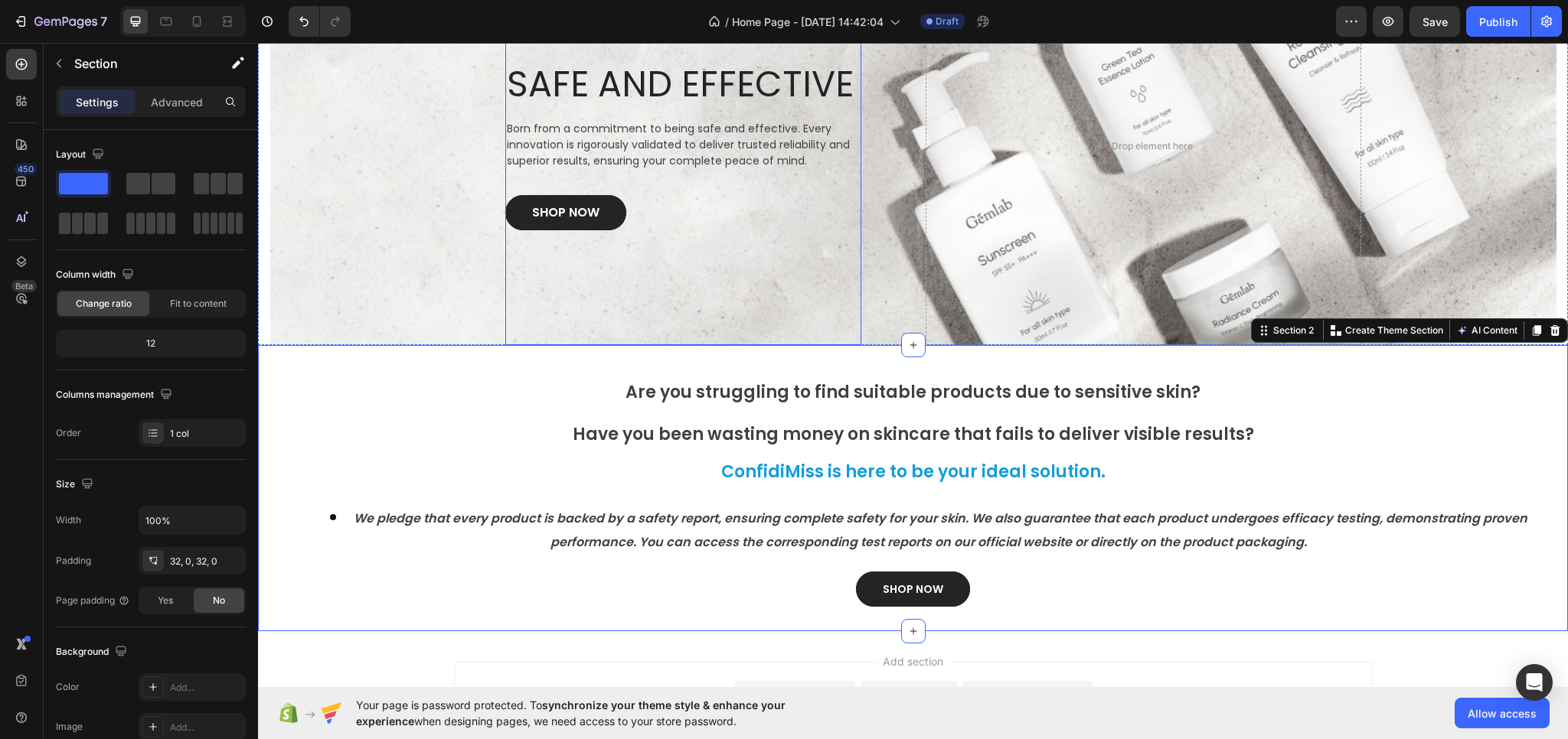
scroll to position [0, 0]
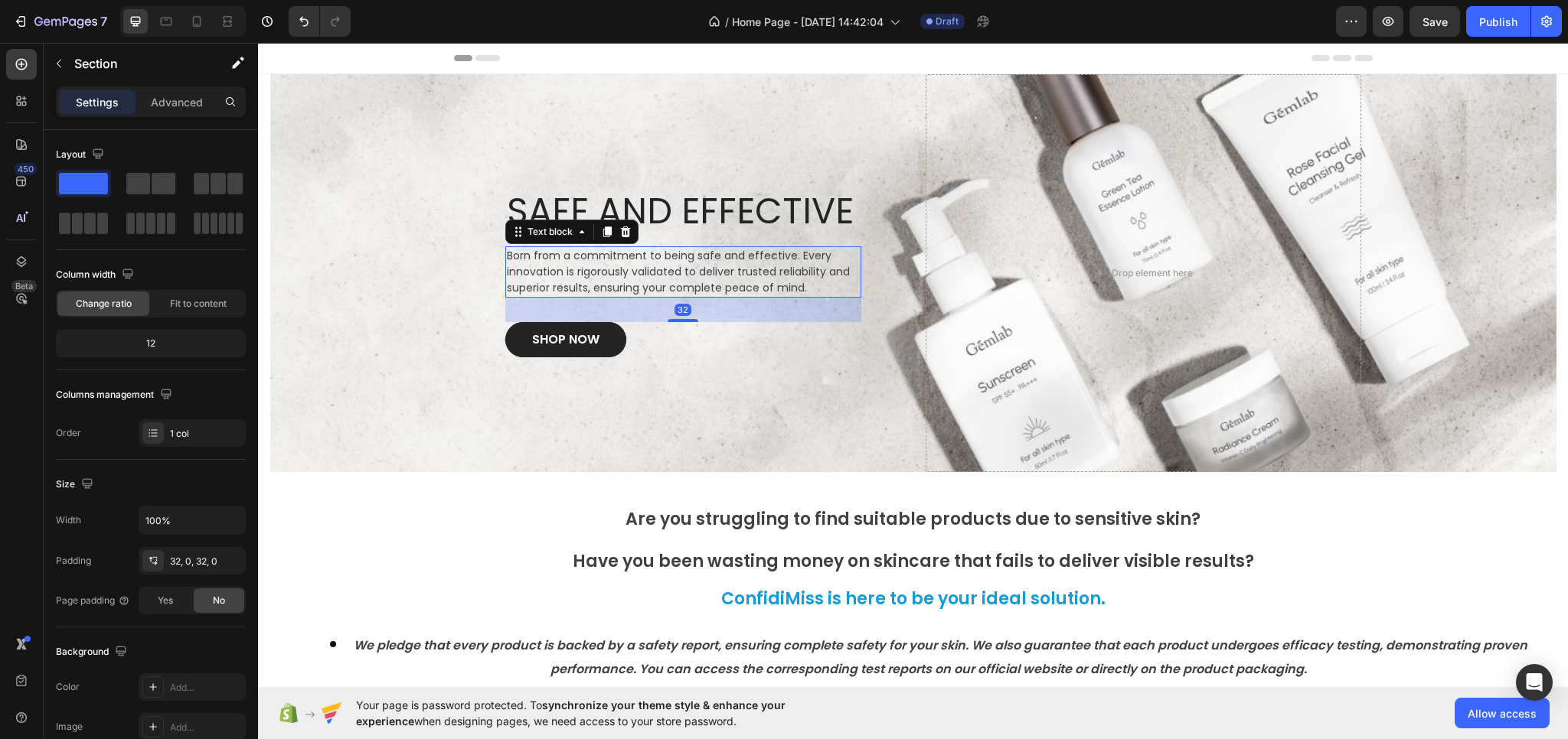
click at [625, 271] on p "Born from a commitment to being safe and effective. Every innovation is rigorou…" at bounding box center [682, 272] width 353 height 48
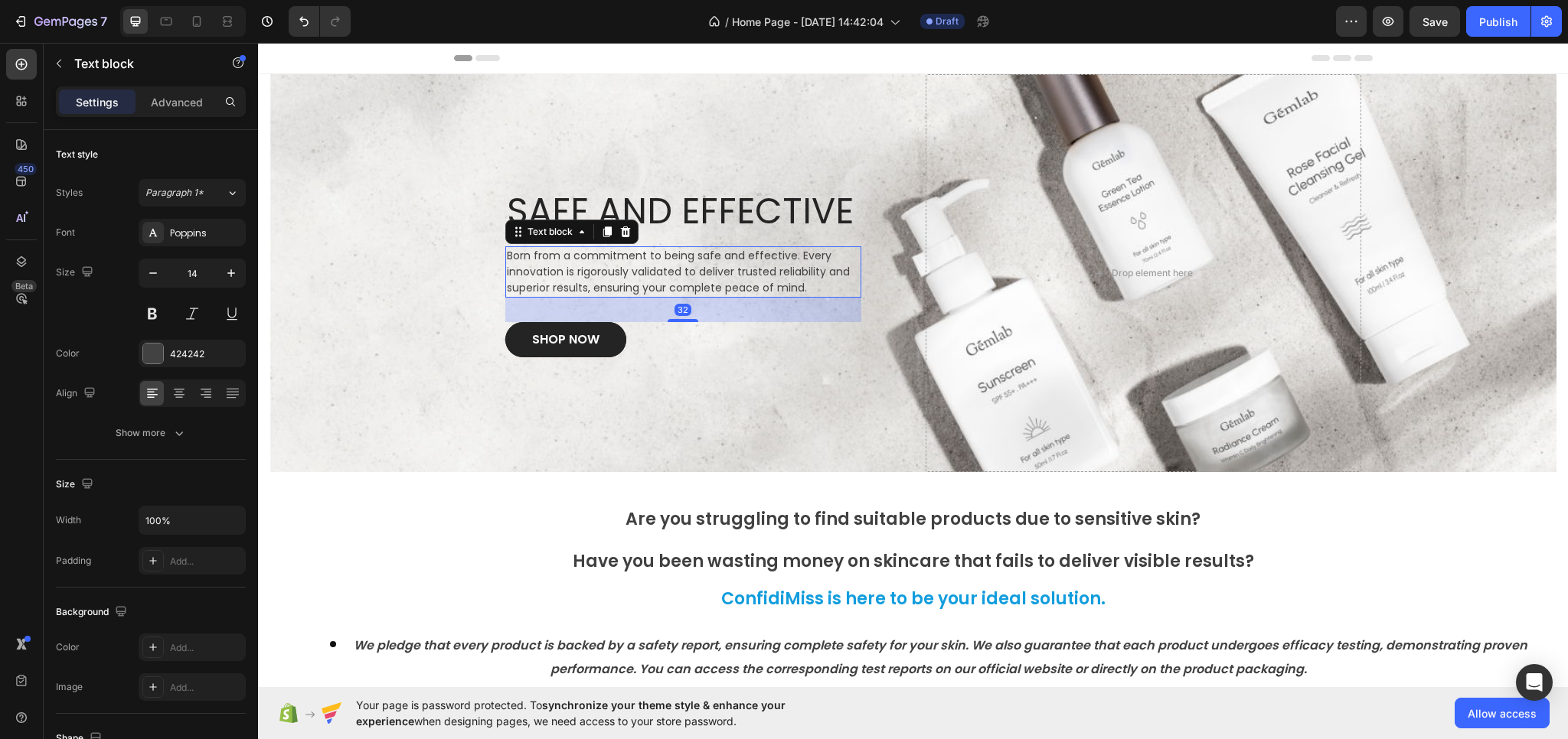
click at [625, 271] on p "Born from a commitment to being safe and effective. Every innovation is rigorou…" at bounding box center [682, 272] width 353 height 48
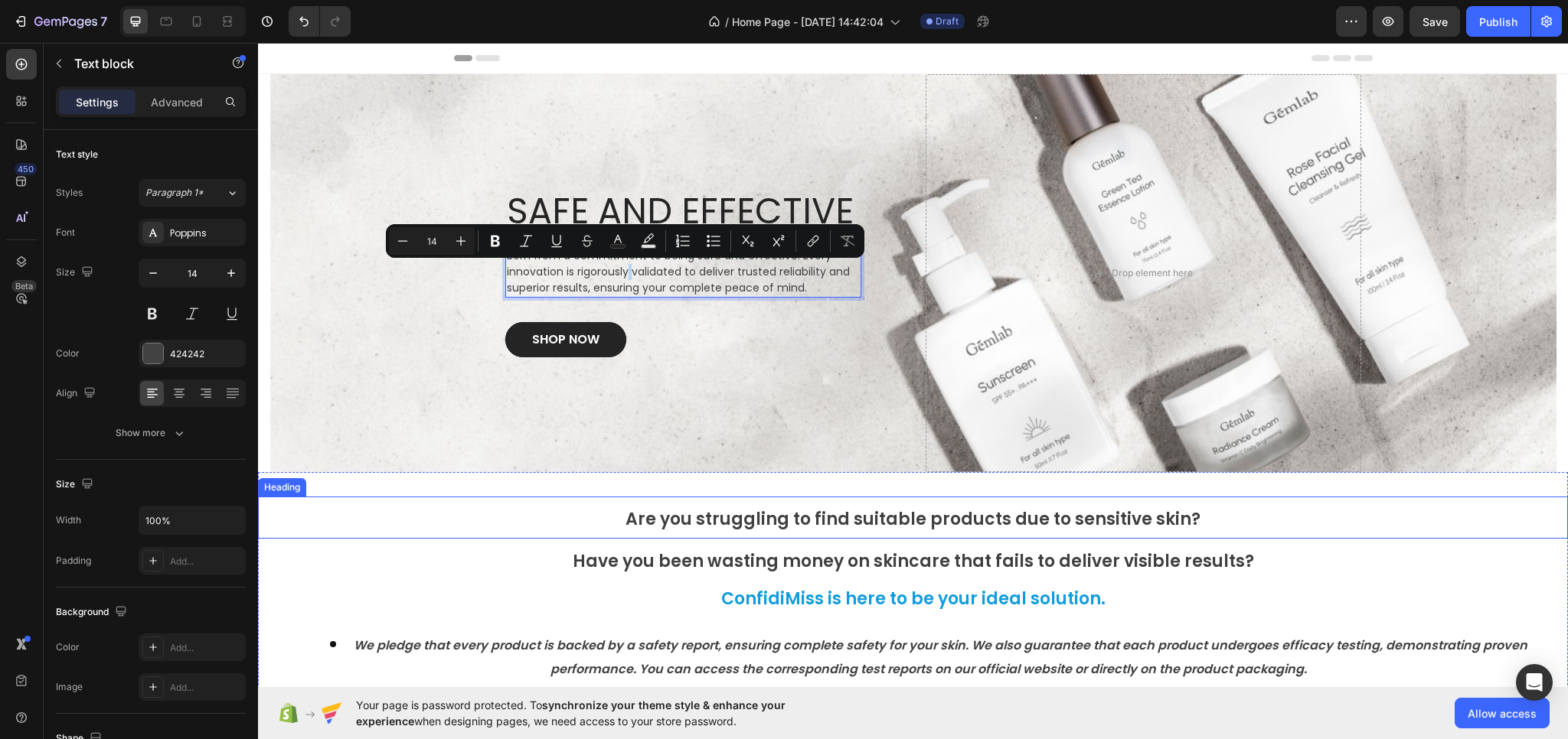
click at [447, 513] on p "⁠⁠⁠⁠⁠⁠⁠ Are you struggling to find suitable products due to sensitive skin?" at bounding box center [912, 518] width 1307 height 39
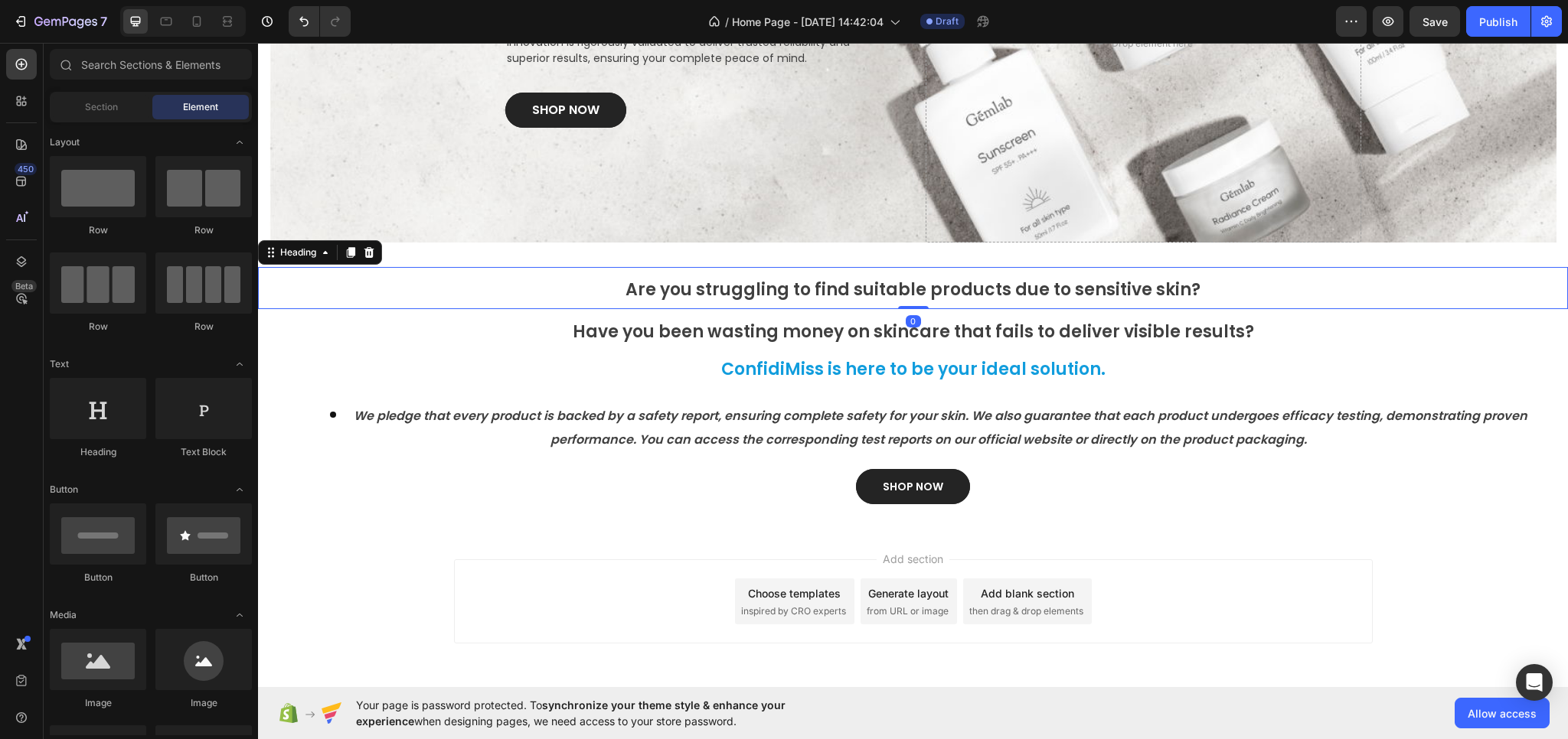
click at [482, 543] on div "Add section Choose templates inspired by CRO experts Generate layout from URL o…" at bounding box center [913, 623] width 1310 height 189
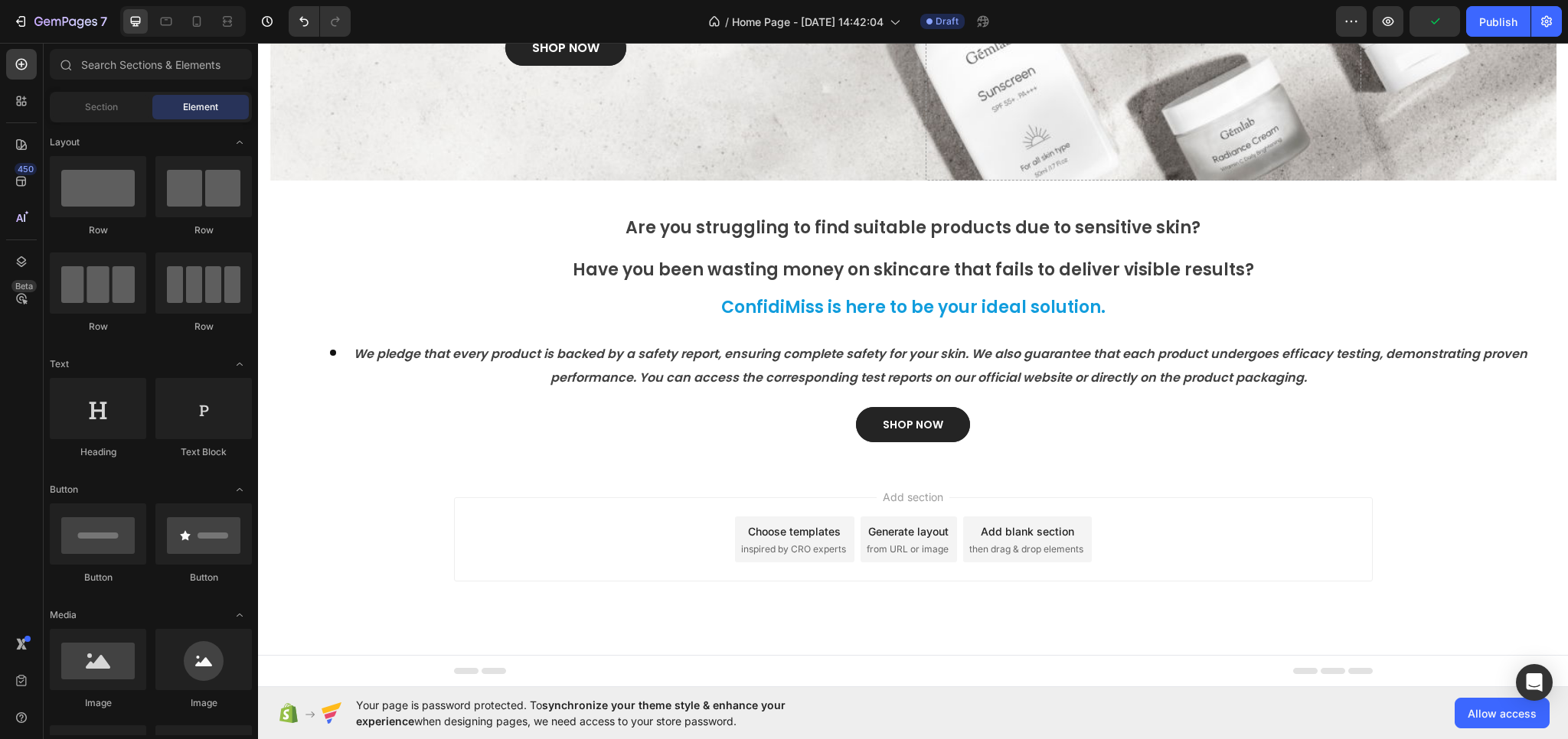
scroll to position [140, 0]
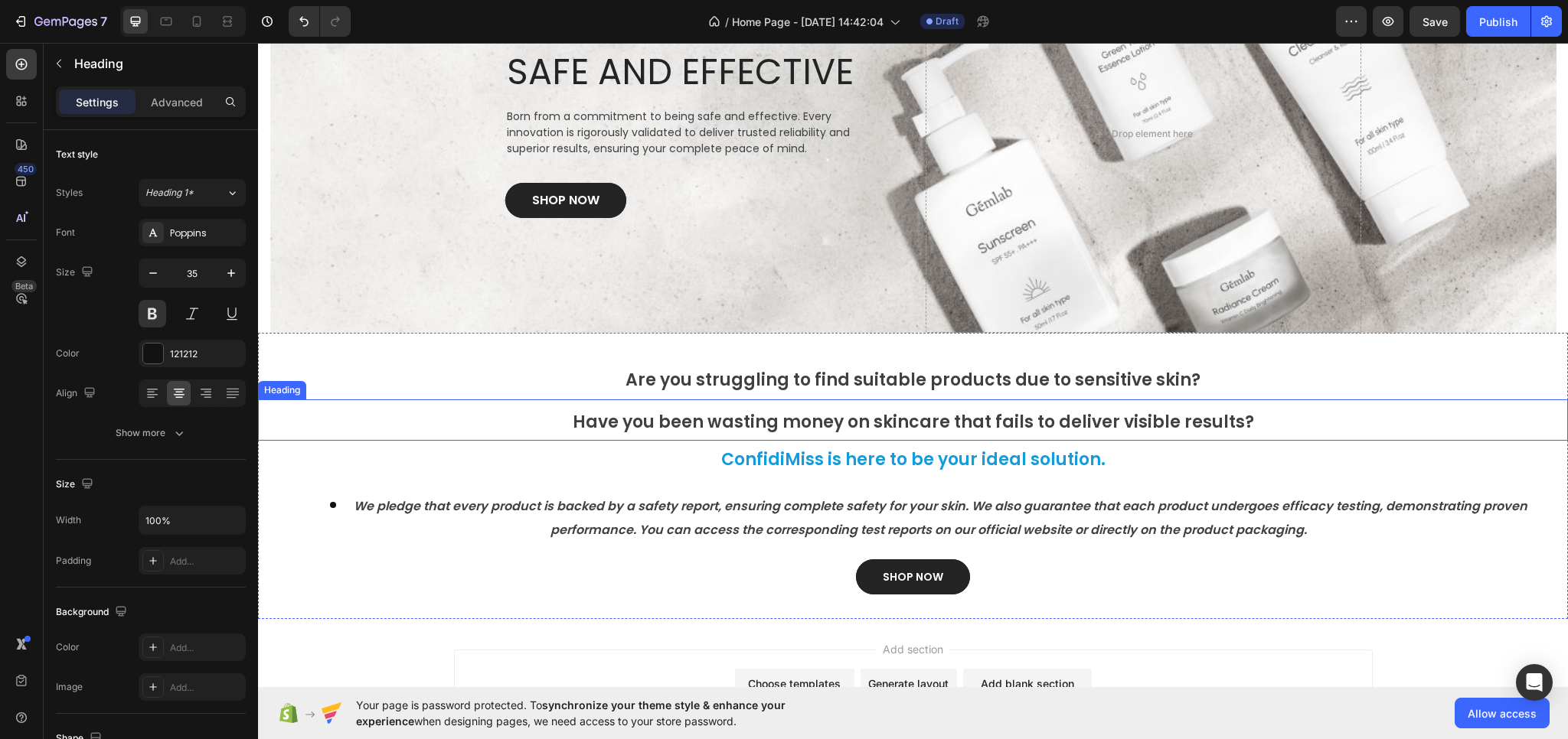
click at [752, 429] on span "Have you been wasting money on skincare that fails to deliver visible results?" at bounding box center [913, 422] width 681 height 23
click at [766, 383] on span "Are you struggling to find suitable products due to sensitive skin?" at bounding box center [913, 380] width 575 height 23
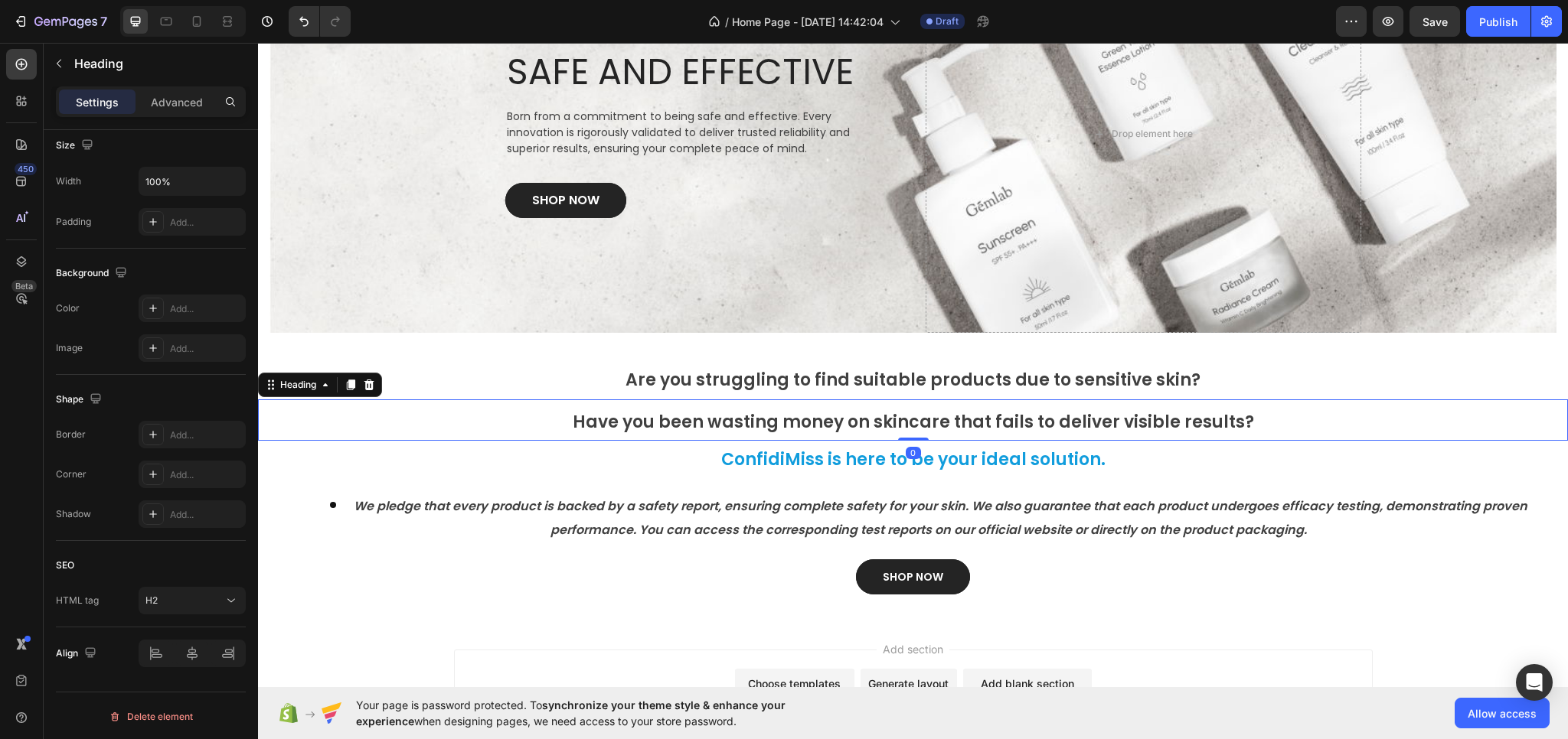
click at [703, 412] on span "Have you been wasting money on skincare that fails to deliver visible results?" at bounding box center [913, 422] width 681 height 23
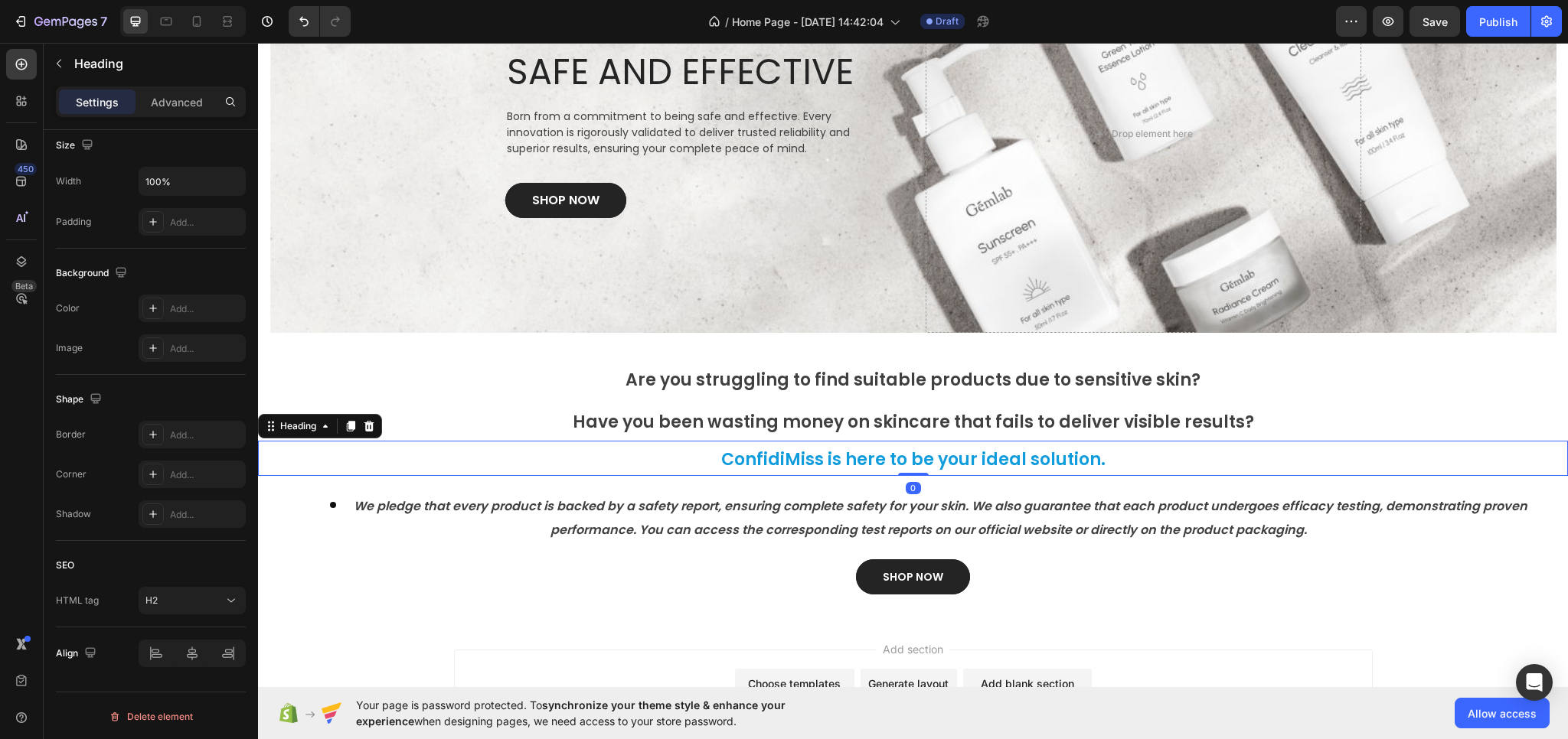
click at [721, 464] on span "ConfidiMiss is here to be your ideal solution." at bounding box center [913, 459] width 384 height 23
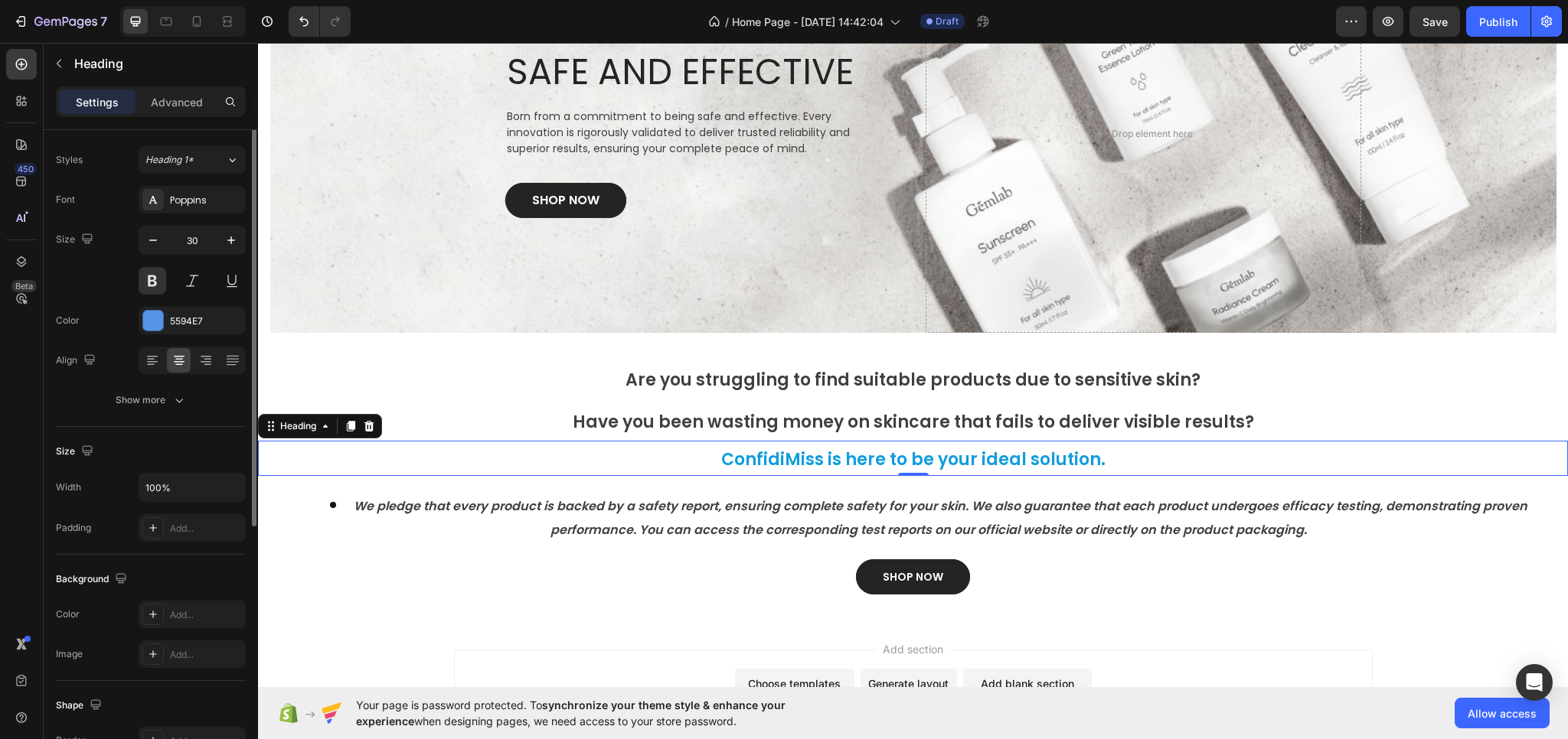
scroll to position [0, 0]
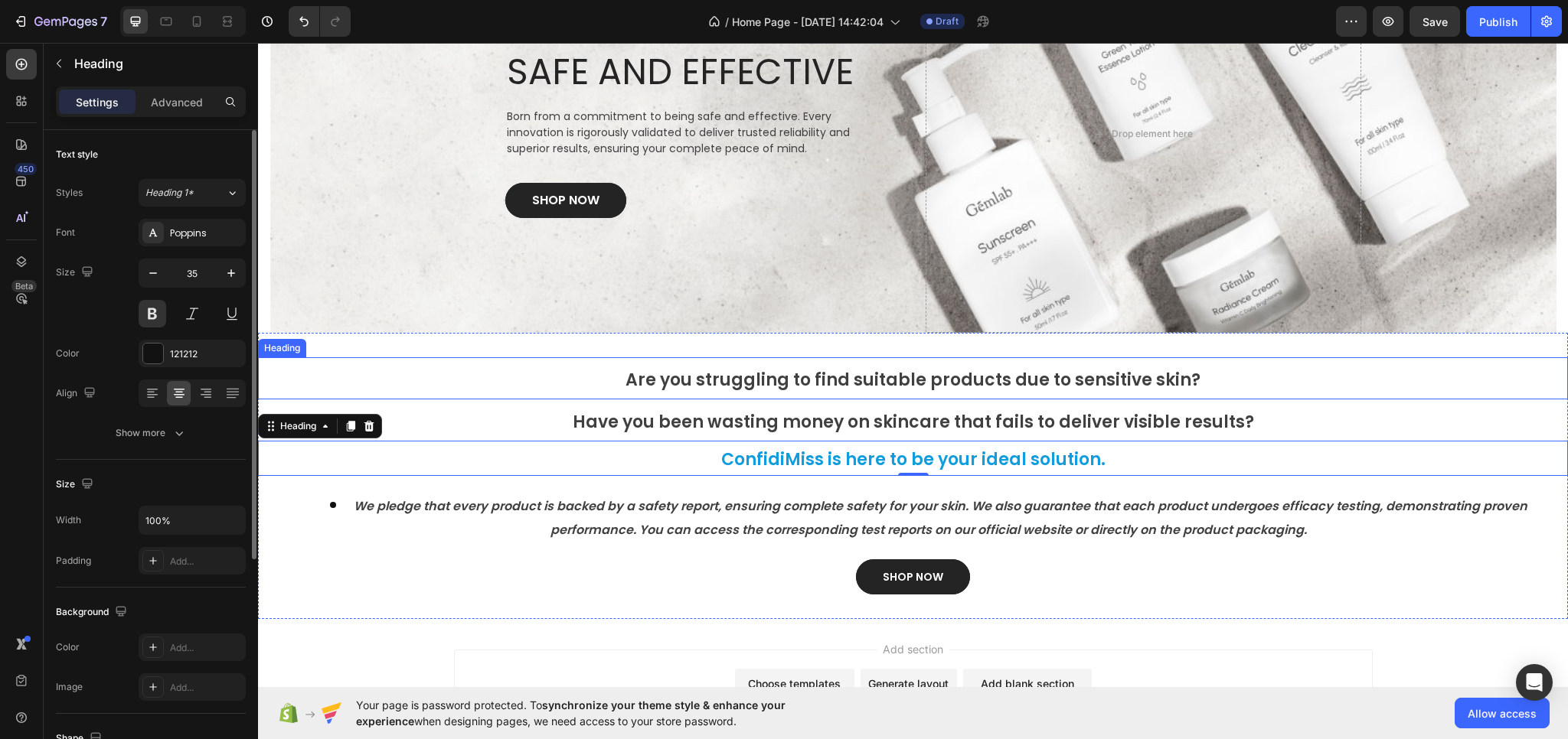
click at [756, 380] on span "Are you struggling to find suitable products due to sensitive skin?" at bounding box center [913, 380] width 575 height 23
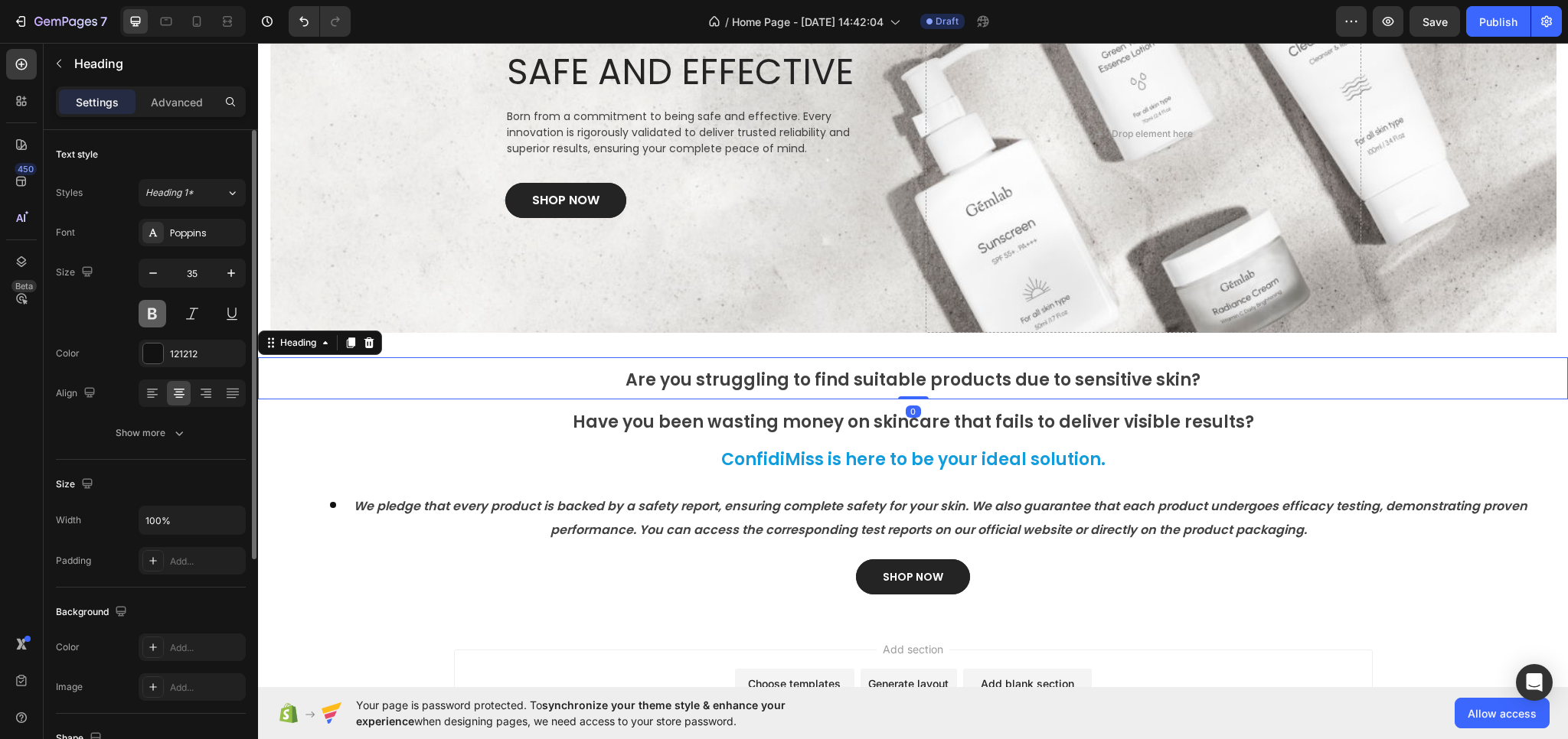
click at [153, 312] on button at bounding box center [152, 314] width 27 height 27
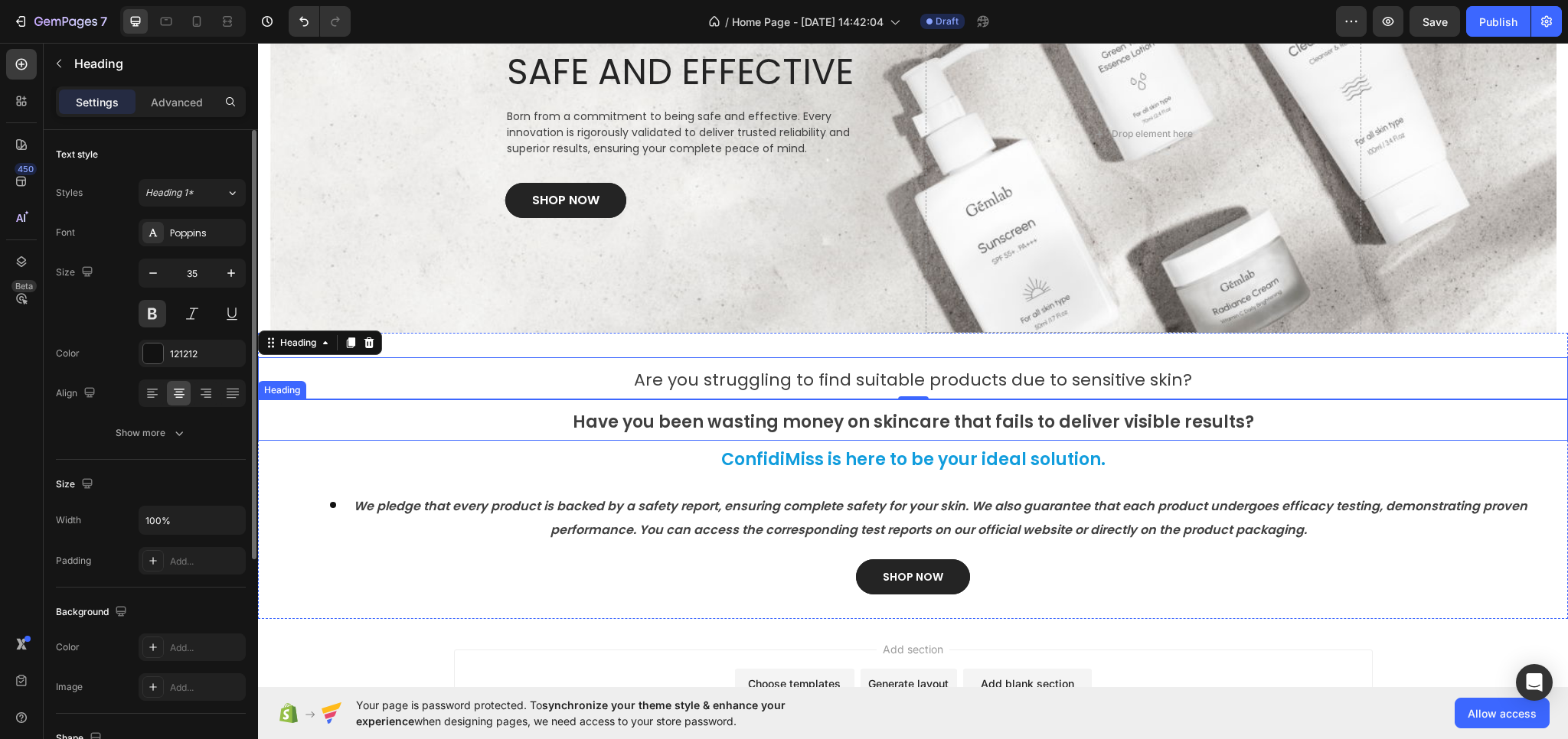
click at [731, 426] on span "Have you been wasting money on skincare that fails to deliver visible results?" at bounding box center [913, 422] width 681 height 23
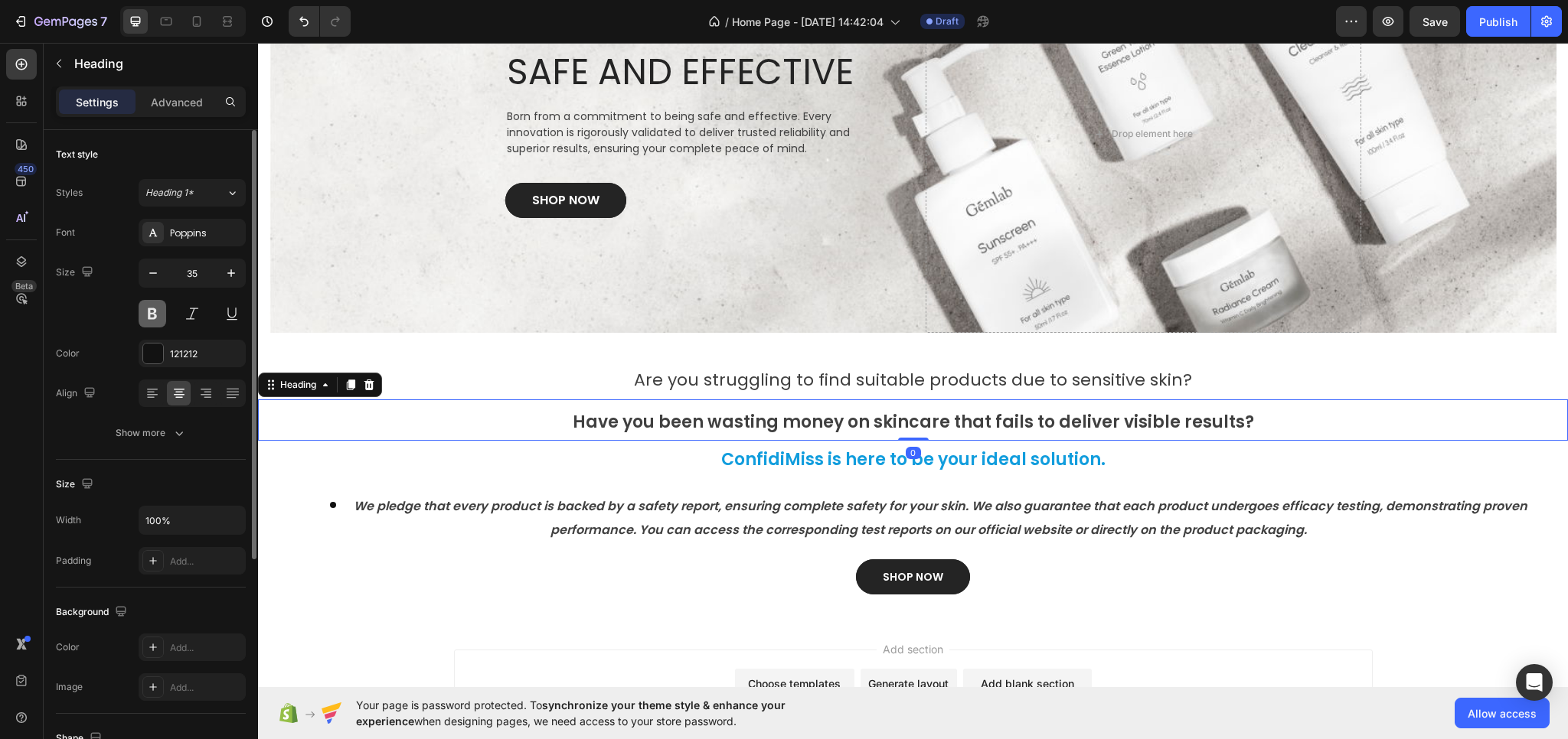
click at [159, 311] on button at bounding box center [152, 314] width 27 height 27
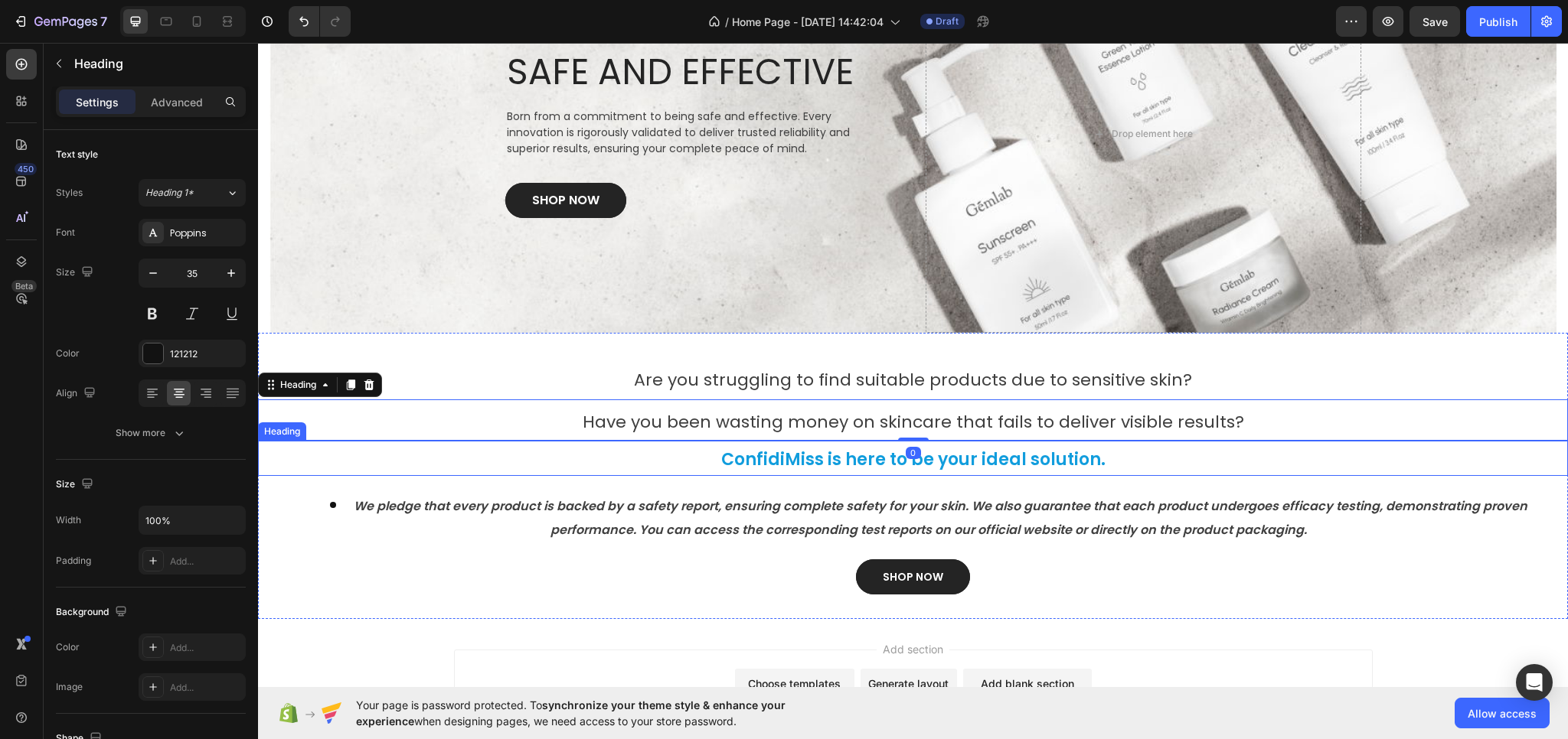
click at [843, 450] on span "ConfidiMiss is here to be your ideal solution." at bounding box center [913, 459] width 384 height 23
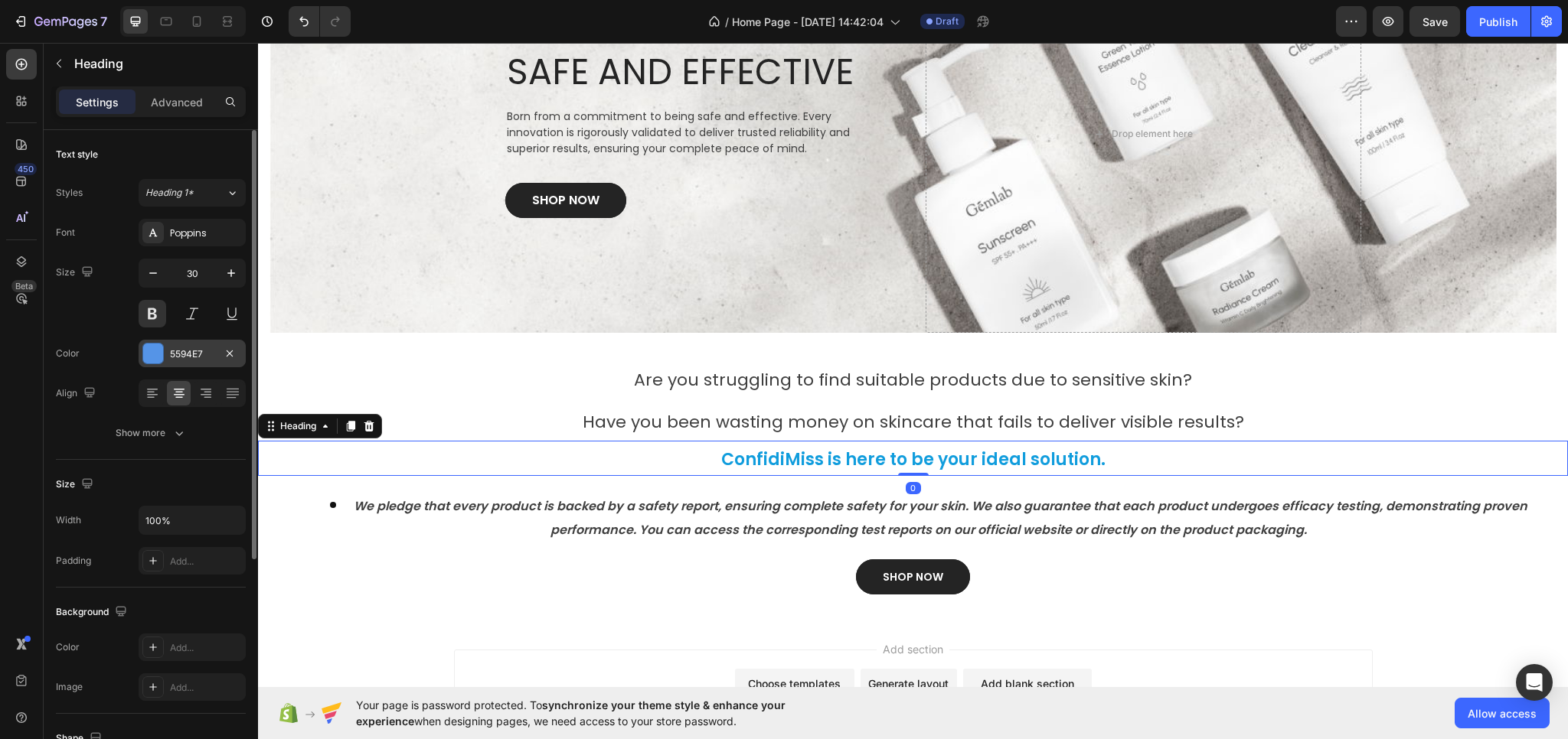
click at [188, 346] on div "5594E7" at bounding box center [193, 354] width 108 height 27
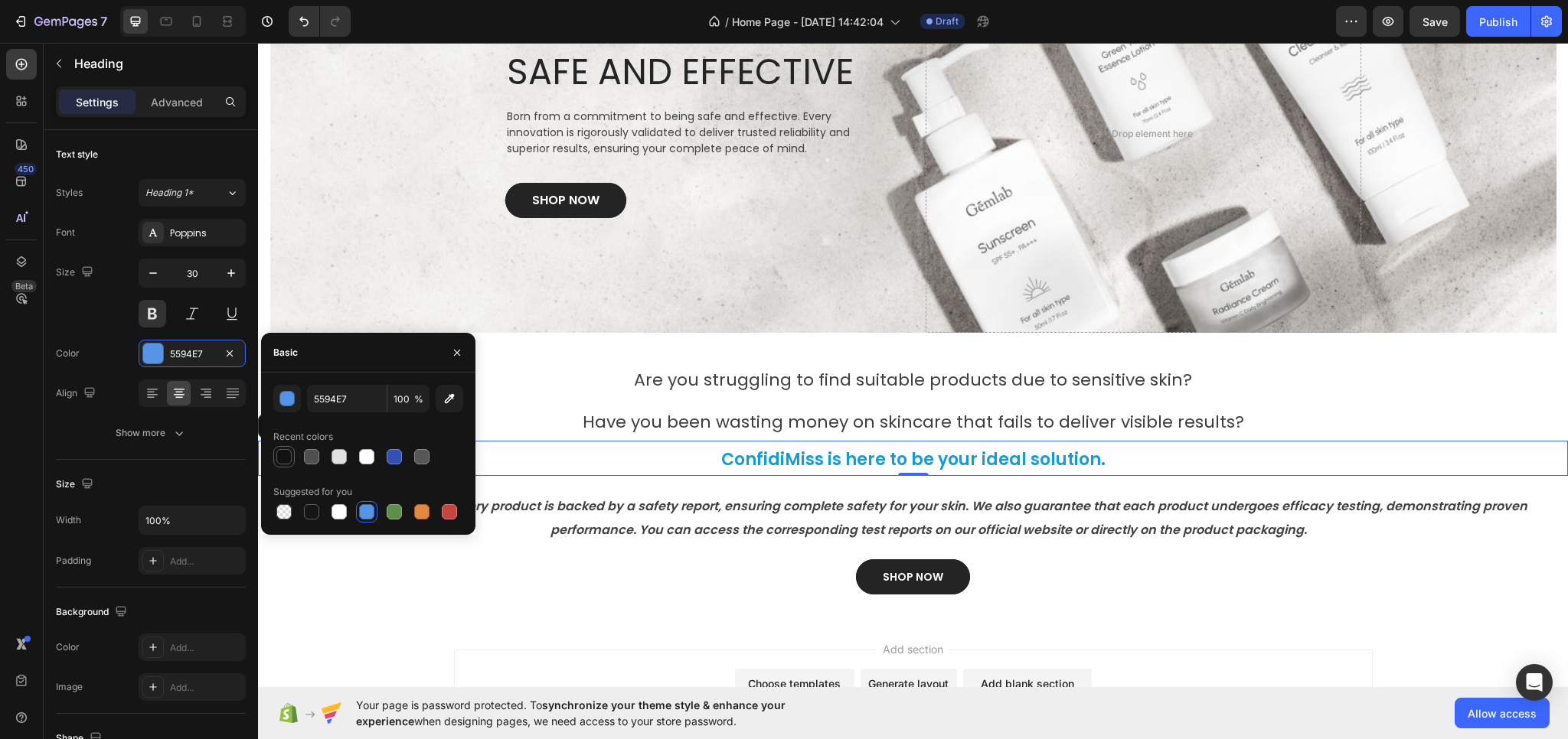
click at [285, 459] on div at bounding box center [284, 457] width 16 height 16
click at [153, 316] on button at bounding box center [152, 314] width 27 height 27
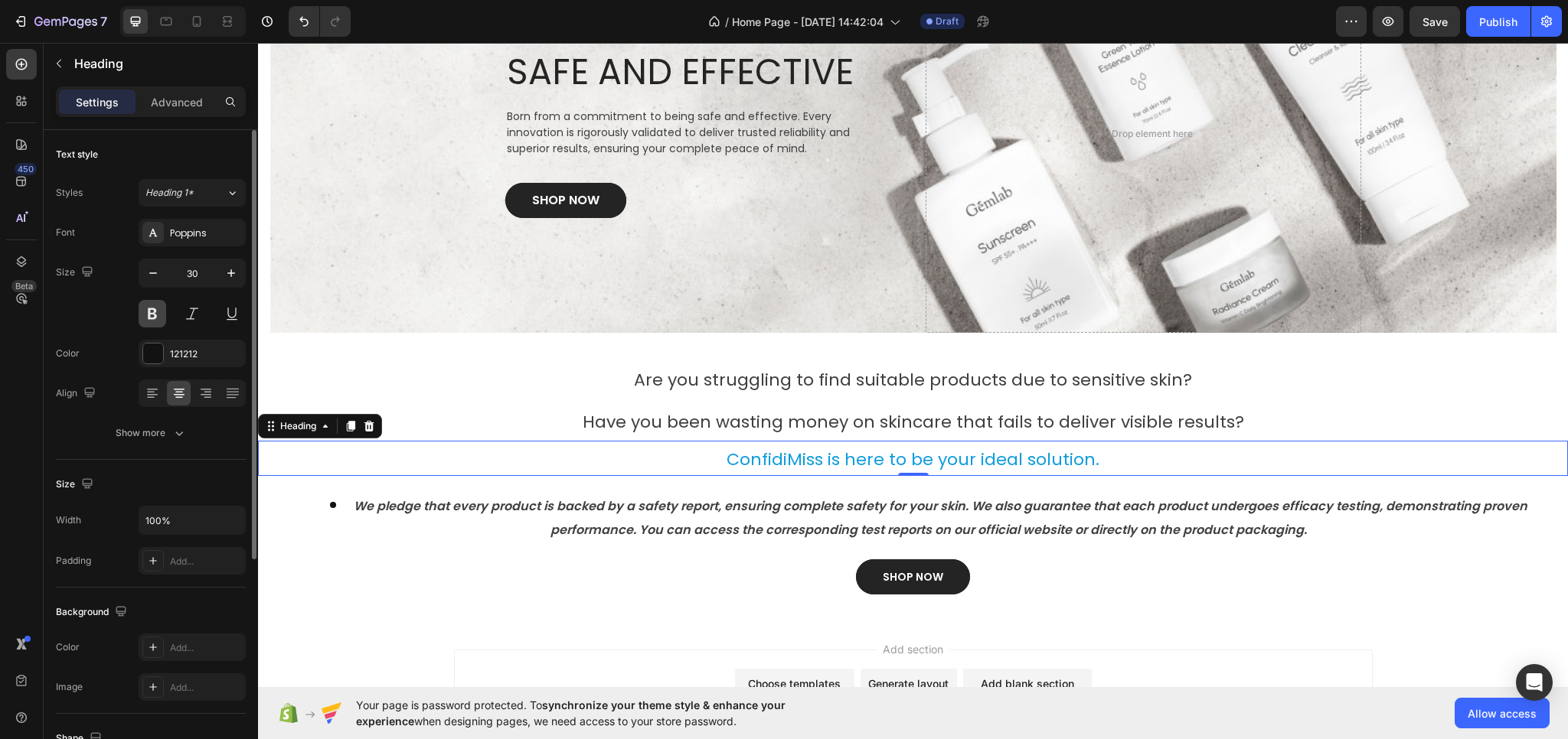
click at [153, 316] on button at bounding box center [152, 314] width 27 height 27
click at [182, 359] on div "121212" at bounding box center [192, 355] width 44 height 14
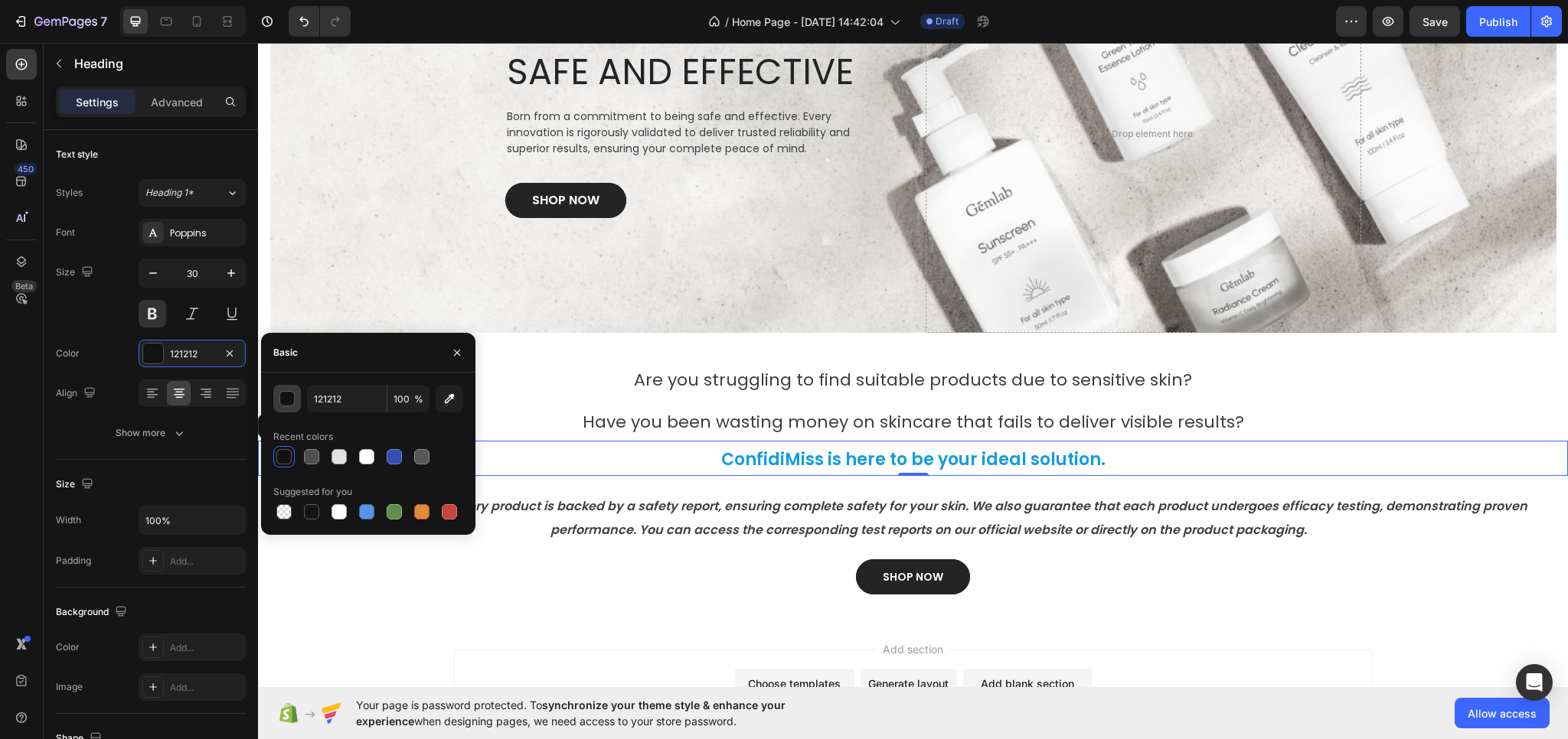
click at [283, 399] on div "button" at bounding box center [288, 400] width 16 height 16
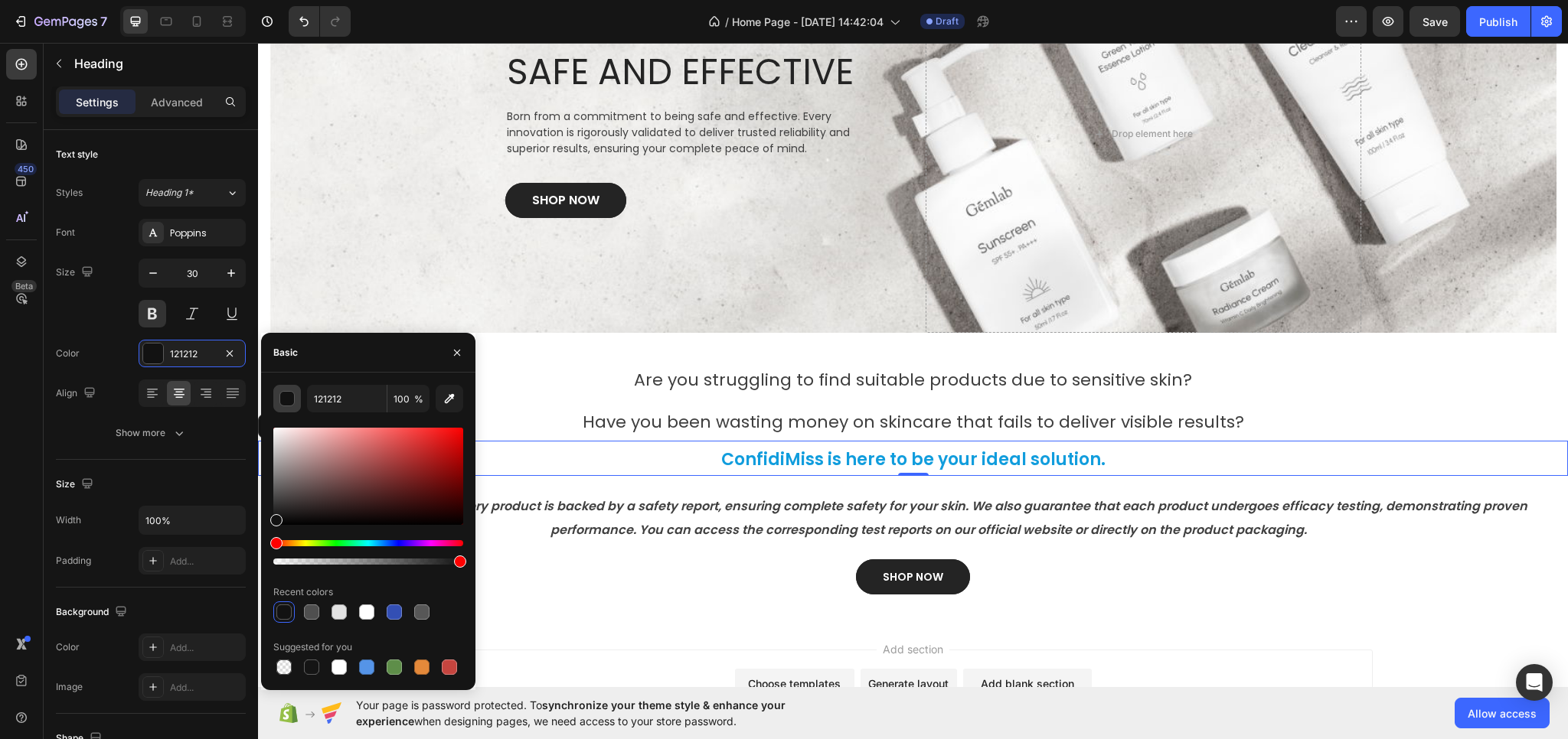
click at [283, 399] on div "button" at bounding box center [288, 400] width 16 height 16
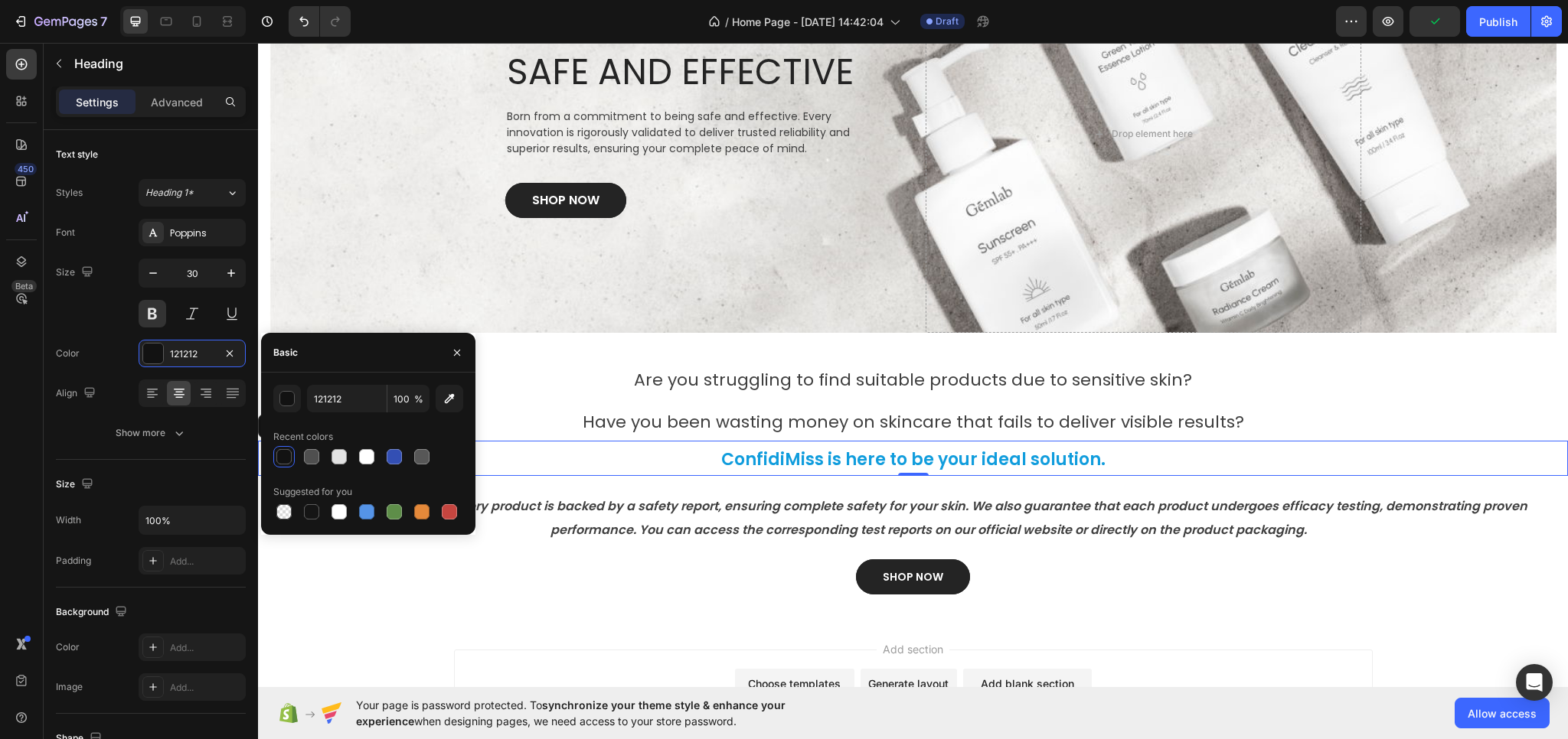
click at [287, 455] on div at bounding box center [284, 457] width 16 height 16
click at [309, 509] on div at bounding box center [312, 512] width 16 height 16
click at [281, 454] on div at bounding box center [284, 457] width 16 height 16
click at [447, 404] on icon "button" at bounding box center [450, 399] width 10 height 10
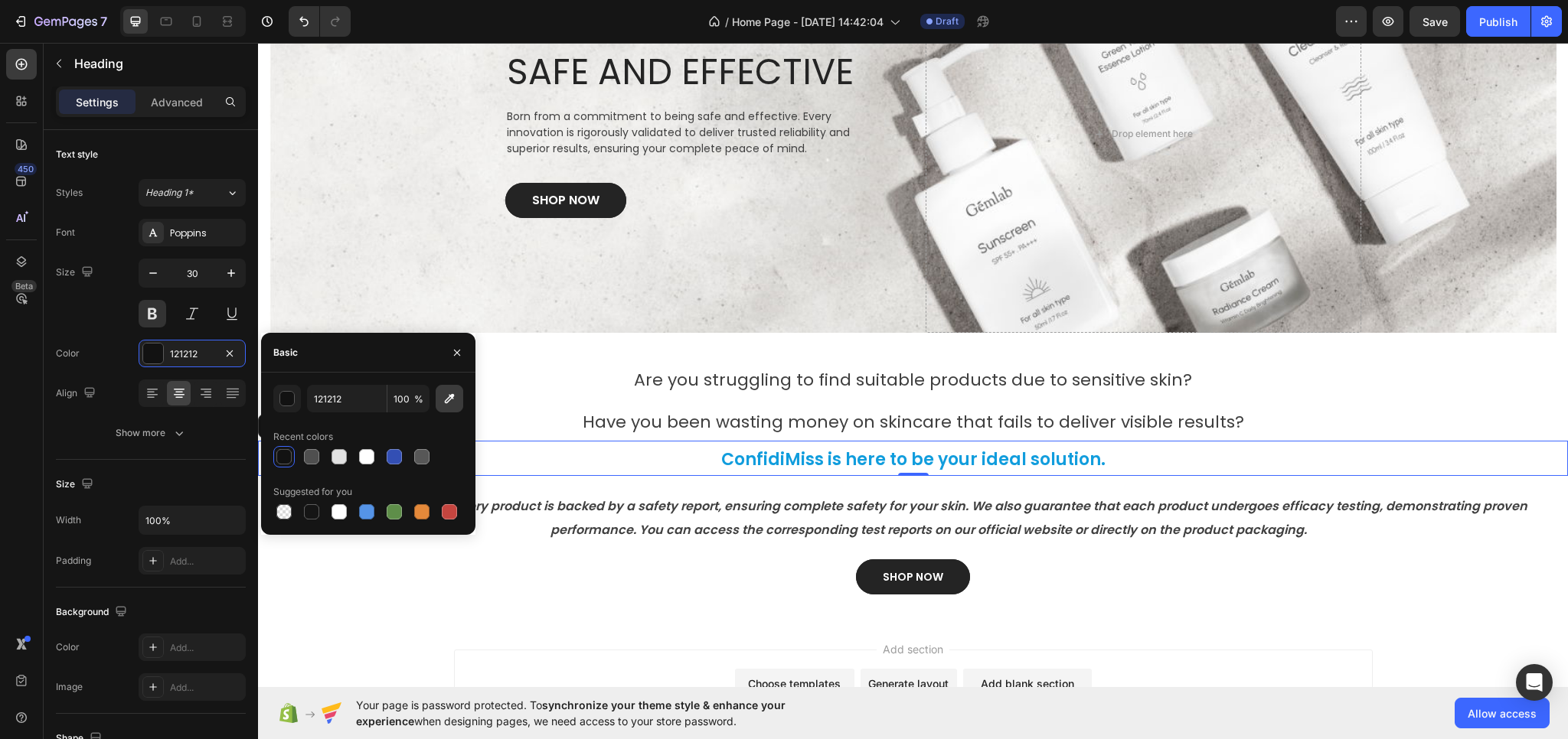
type input "3B3B3B"
click at [372, 398] on input "3B3B3B" at bounding box center [346, 399] width 79 height 27
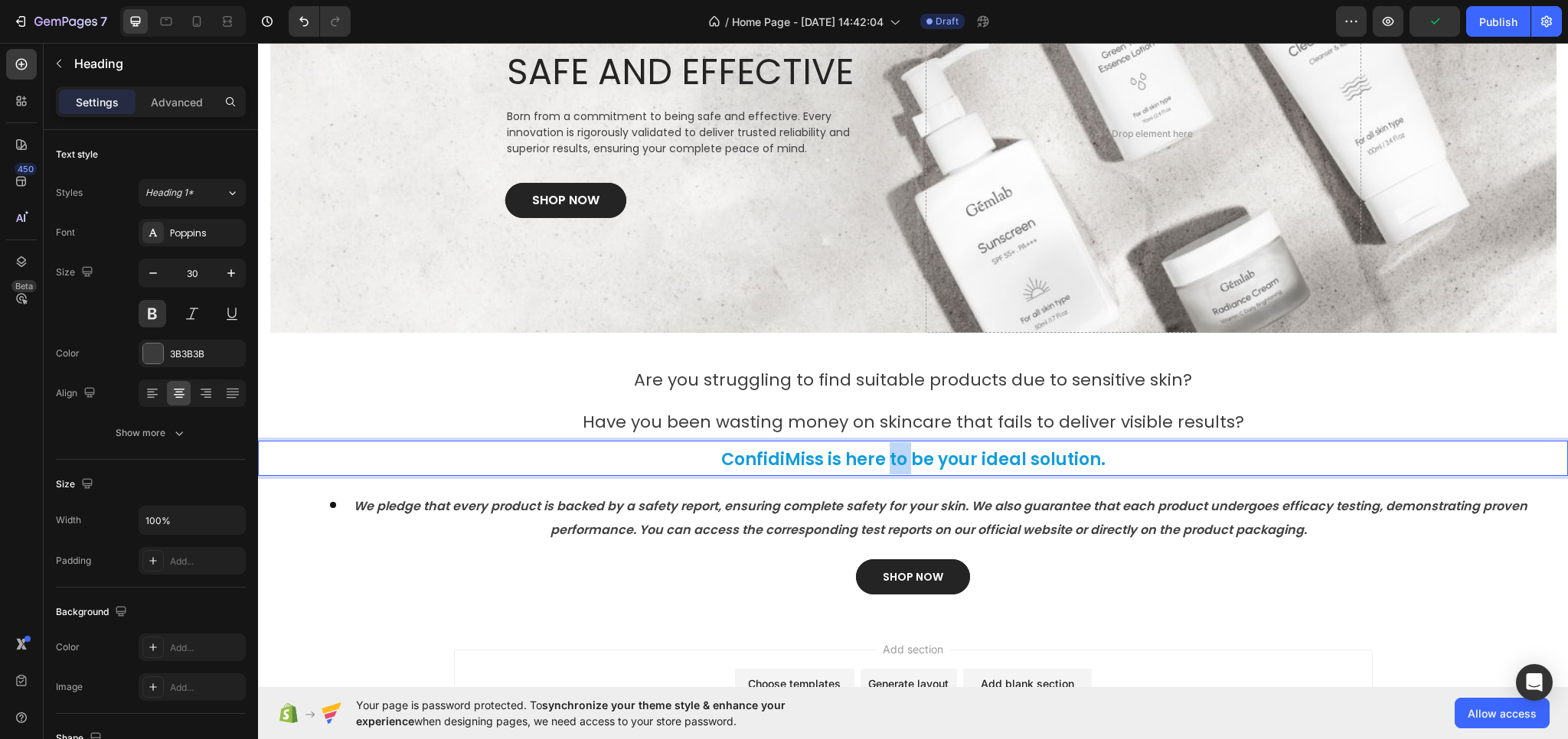
click at [894, 456] on span "ConfidiMiss is here to be your ideal solution." at bounding box center [913, 459] width 384 height 23
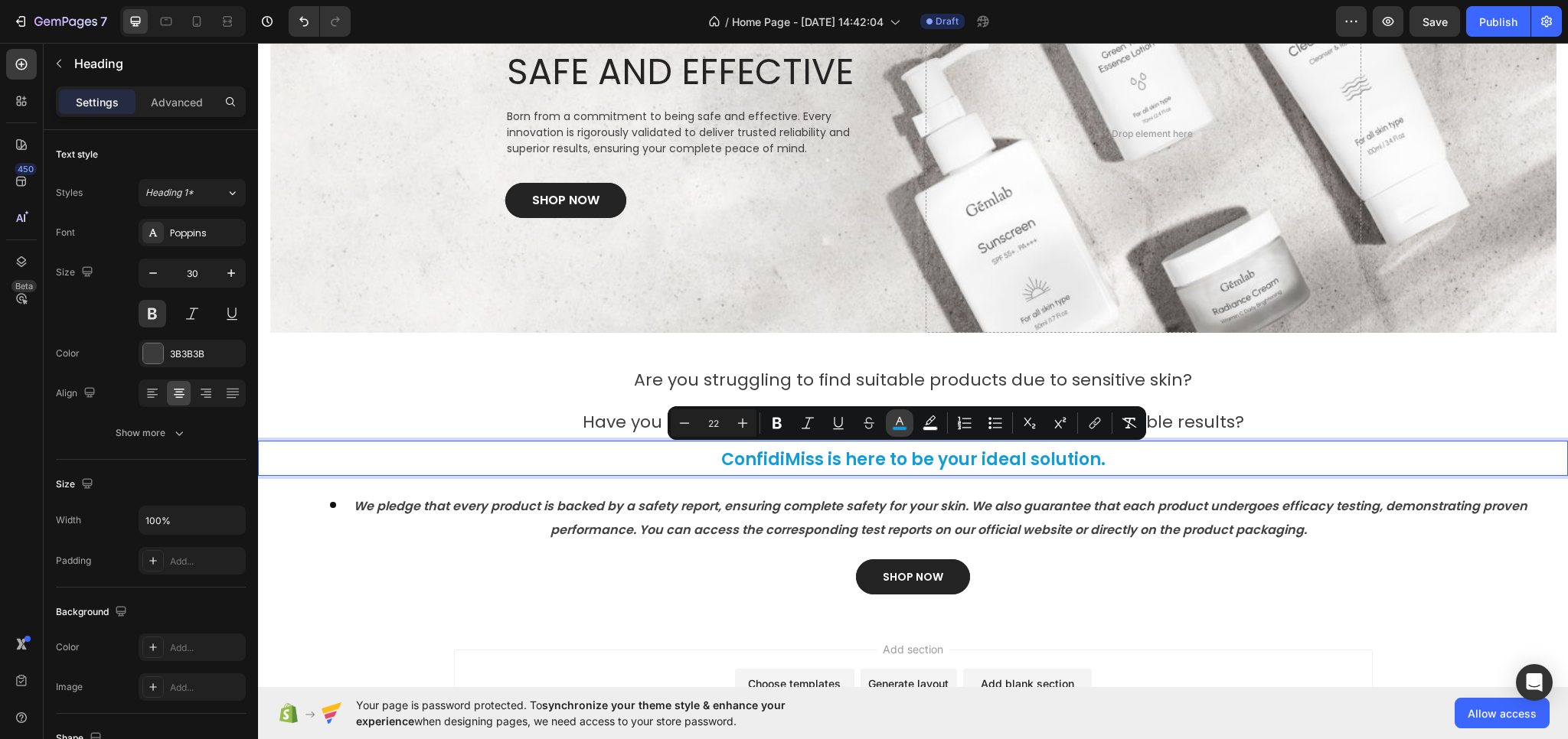
click at [911, 424] on button "color" at bounding box center [899, 423] width 27 height 27
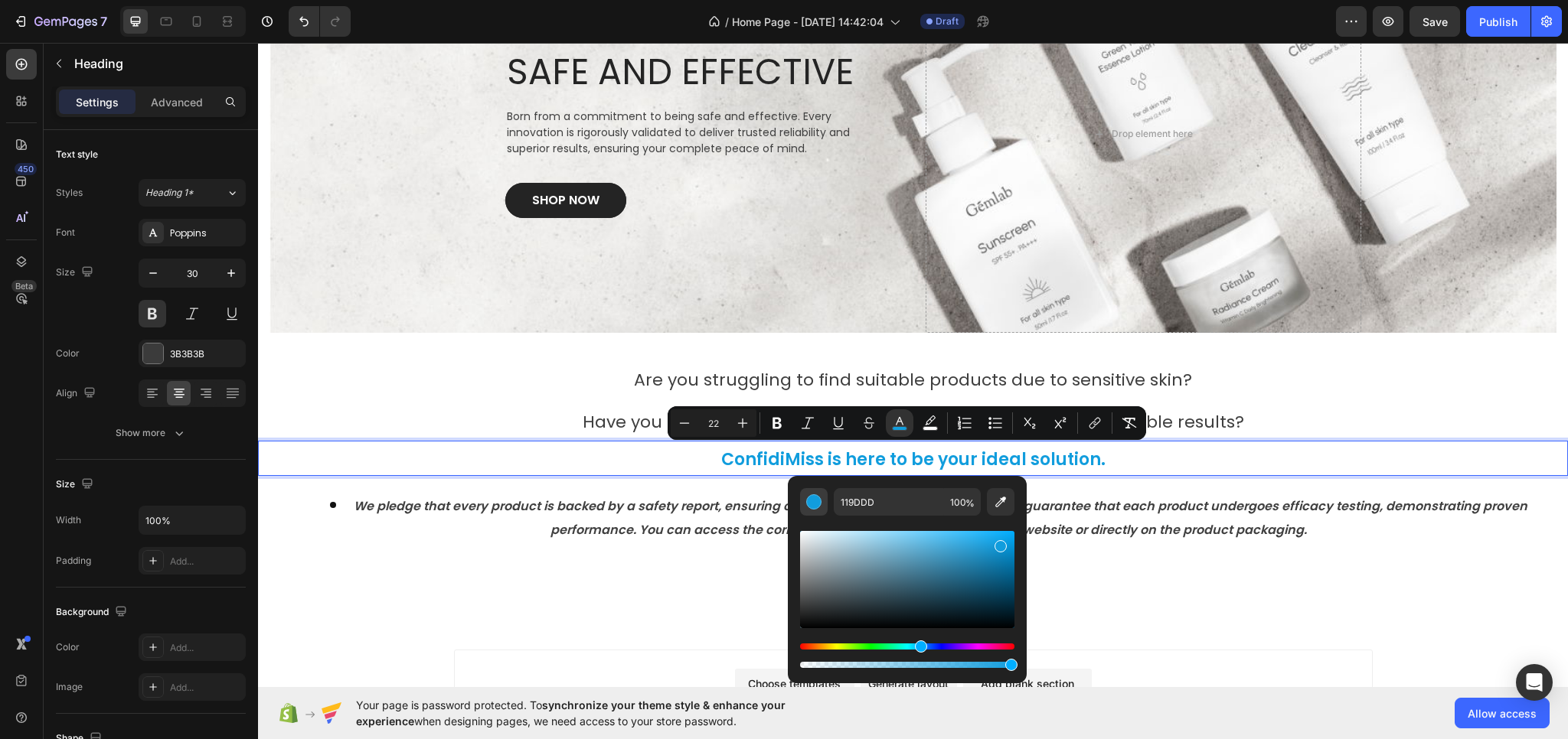
click at [809, 500] on div "Editor contextual toolbar" at bounding box center [814, 502] width 16 height 16
click at [874, 500] on input "119DDD" at bounding box center [889, 502] width 110 height 27
click at [968, 509] on span "%" at bounding box center [969, 503] width 9 height 17
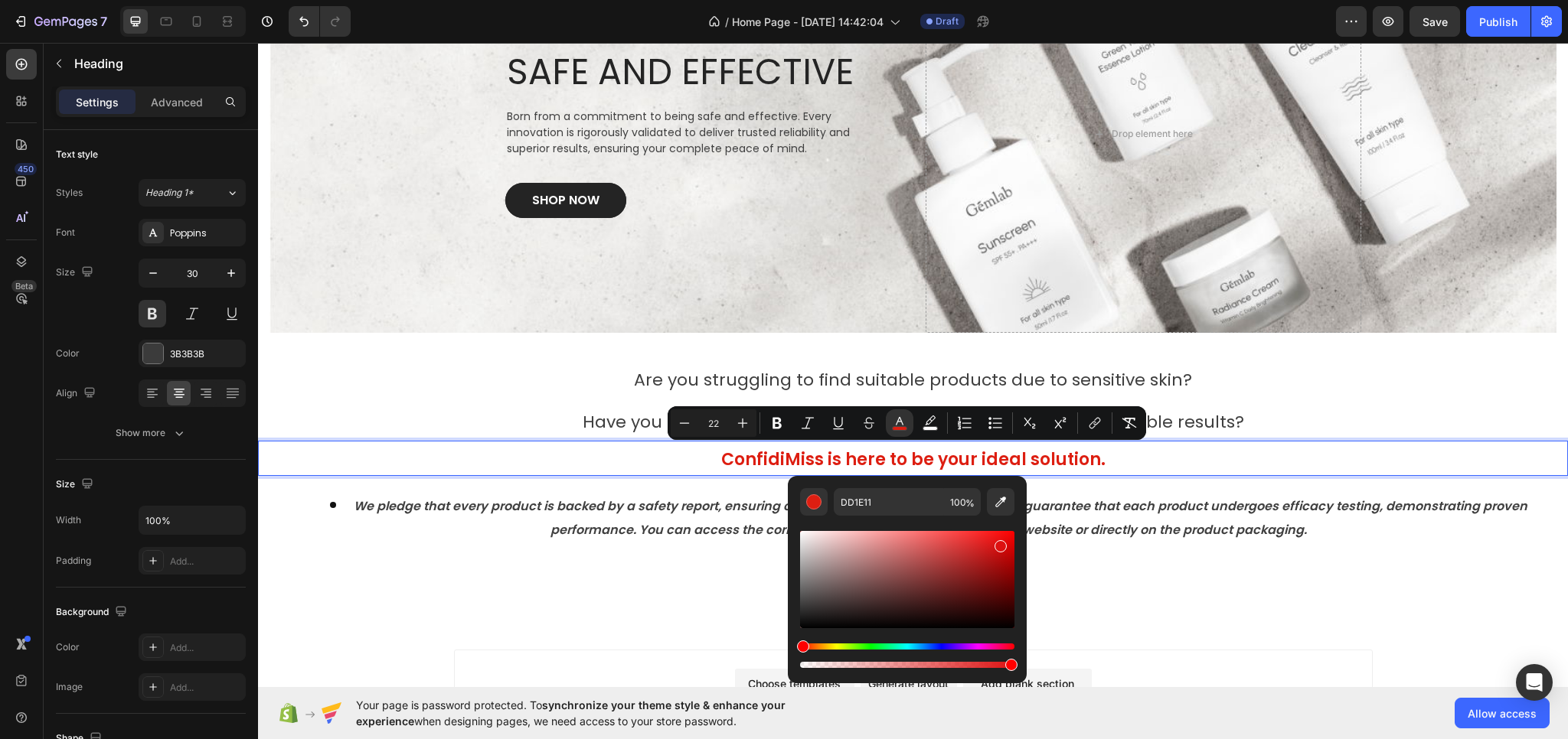
drag, startPoint x: 919, startPoint y: 648, endPoint x: 803, endPoint y: 644, distance: 116.1
click at [800, 648] on div "Hue" at bounding box center [803, 646] width 13 height 13
click at [808, 625] on div "Editor contextual toolbar" at bounding box center [906, 579] width 214 height 97
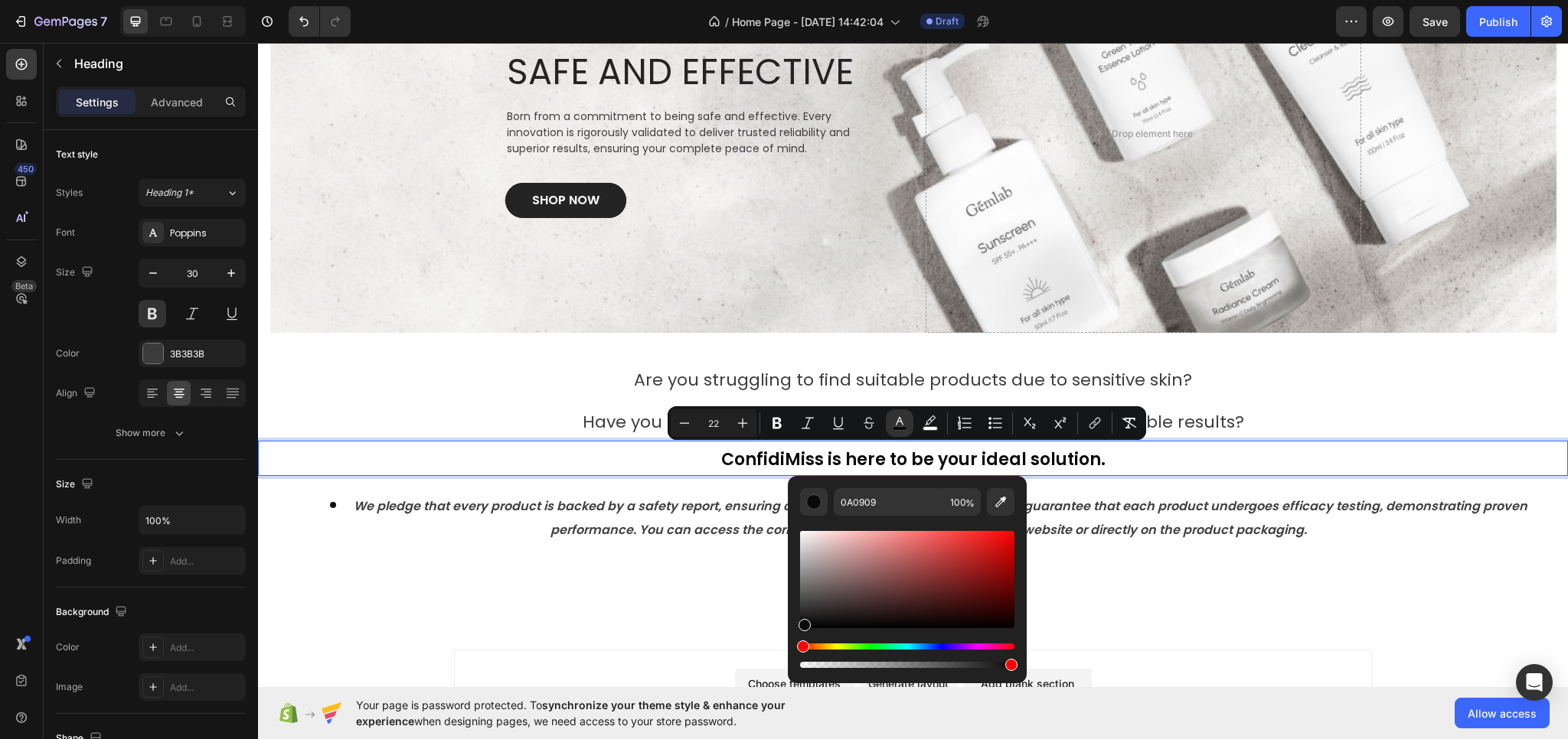
click at [803, 625] on div "Editor contextual toolbar" at bounding box center [906, 579] width 214 height 97
type input "0A0A0A"
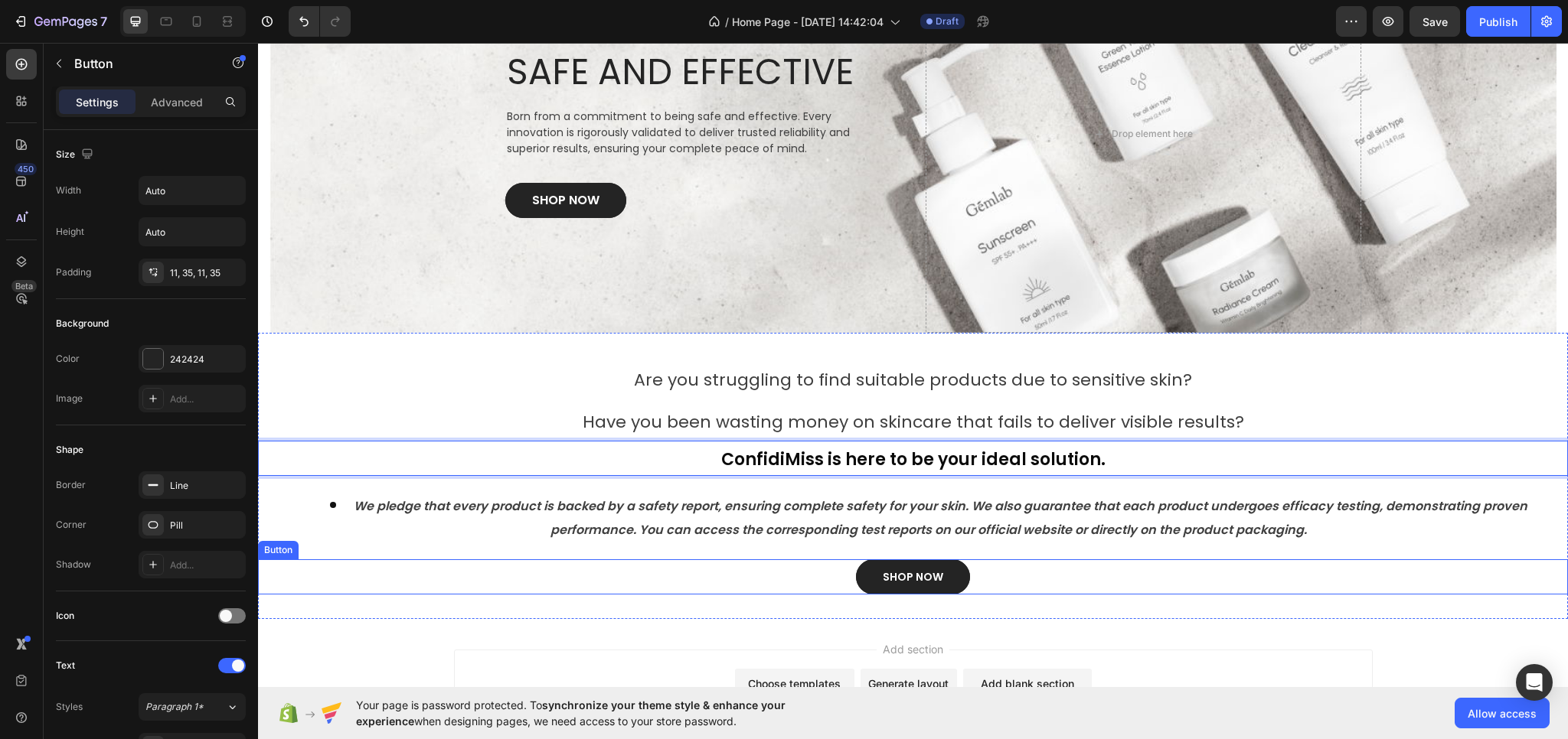
click at [1086, 589] on div "SHOP NOW Button" at bounding box center [913, 577] width 1310 height 35
click at [795, 460] on span "ConfidiMiss is here to be your ideal solution." at bounding box center [913, 459] width 384 height 23
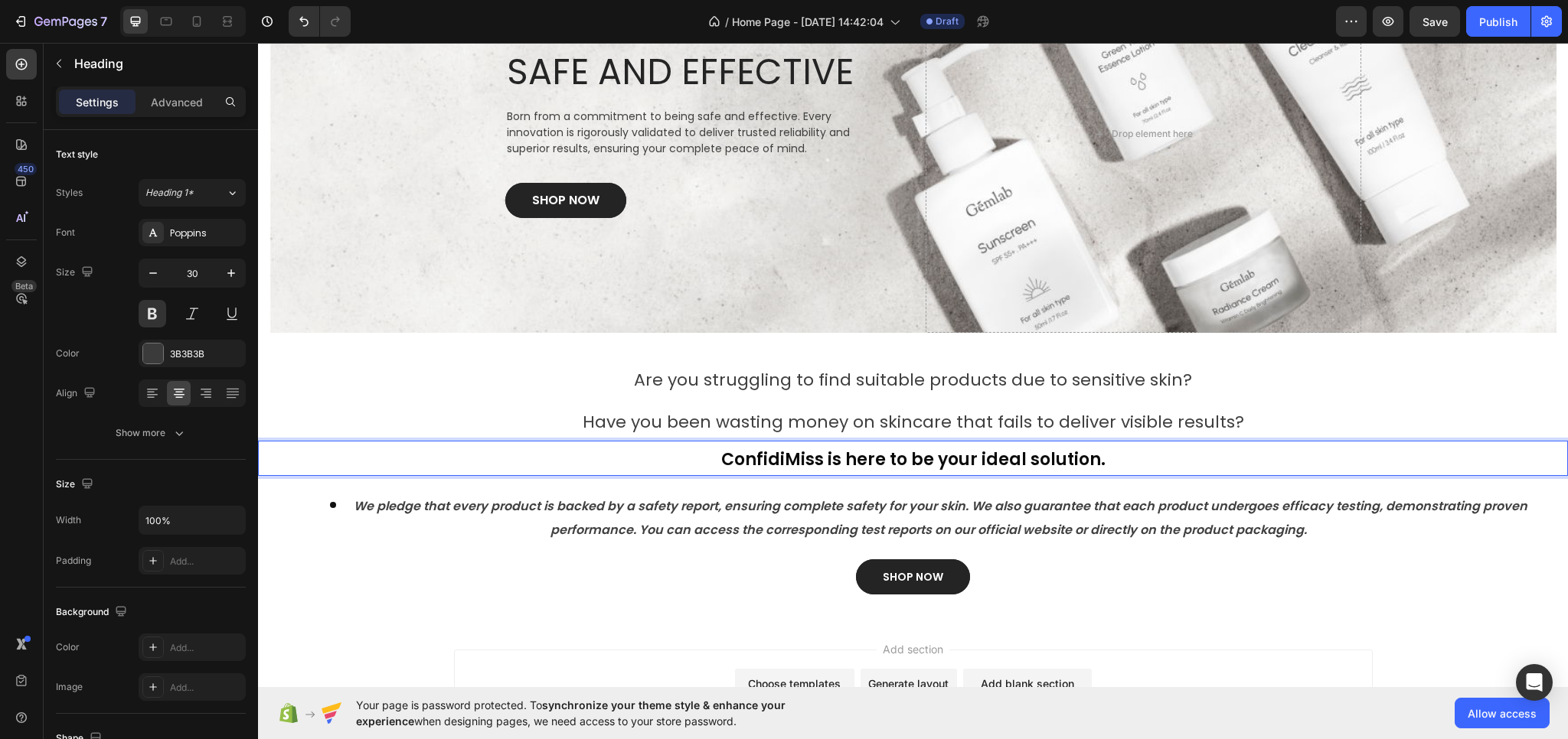
click at [816, 456] on span "ConfidiMiss is here to be your ideal solution." at bounding box center [913, 459] width 384 height 23
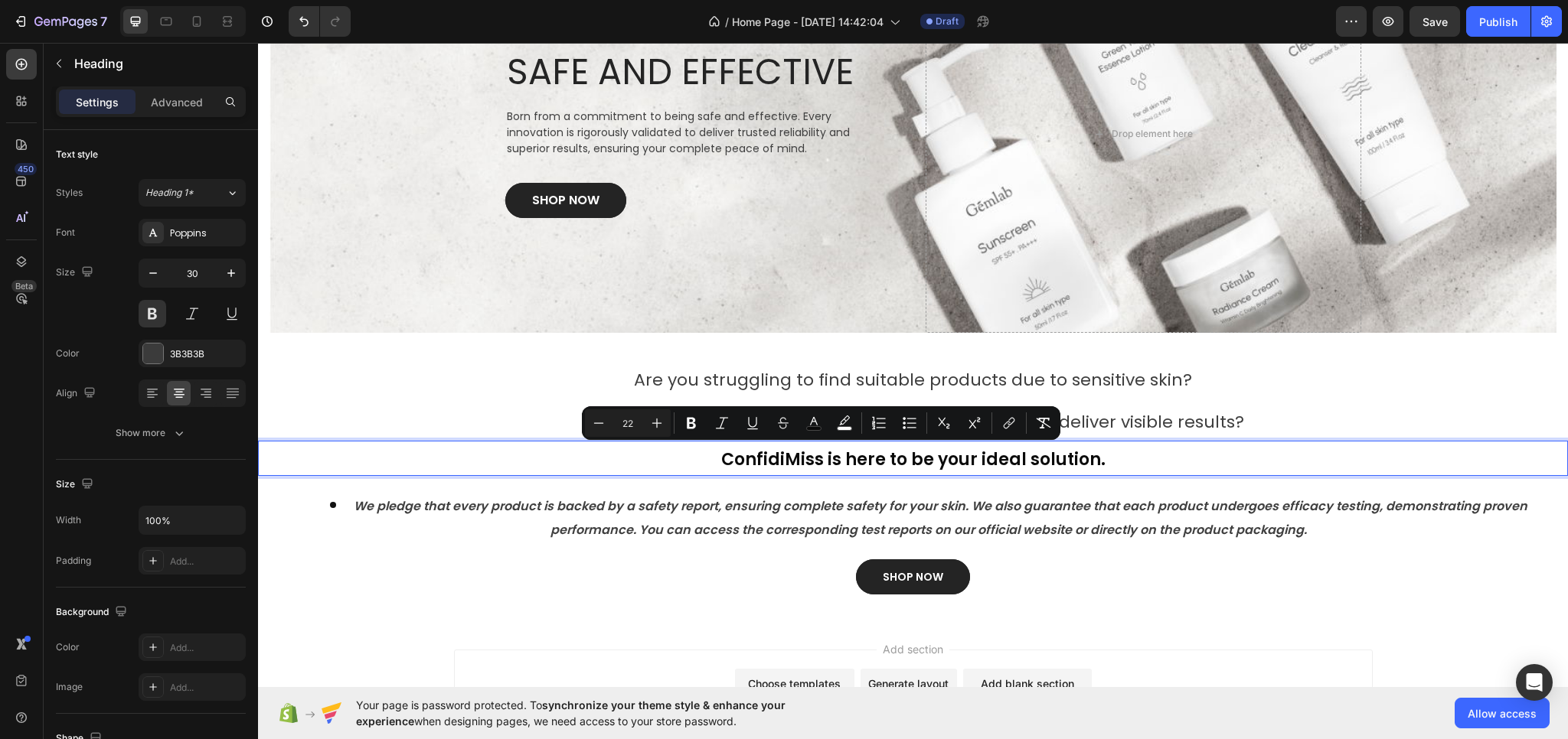
click at [769, 458] on span "ConfidiMiss is here to be your ideal solution." at bounding box center [913, 459] width 384 height 23
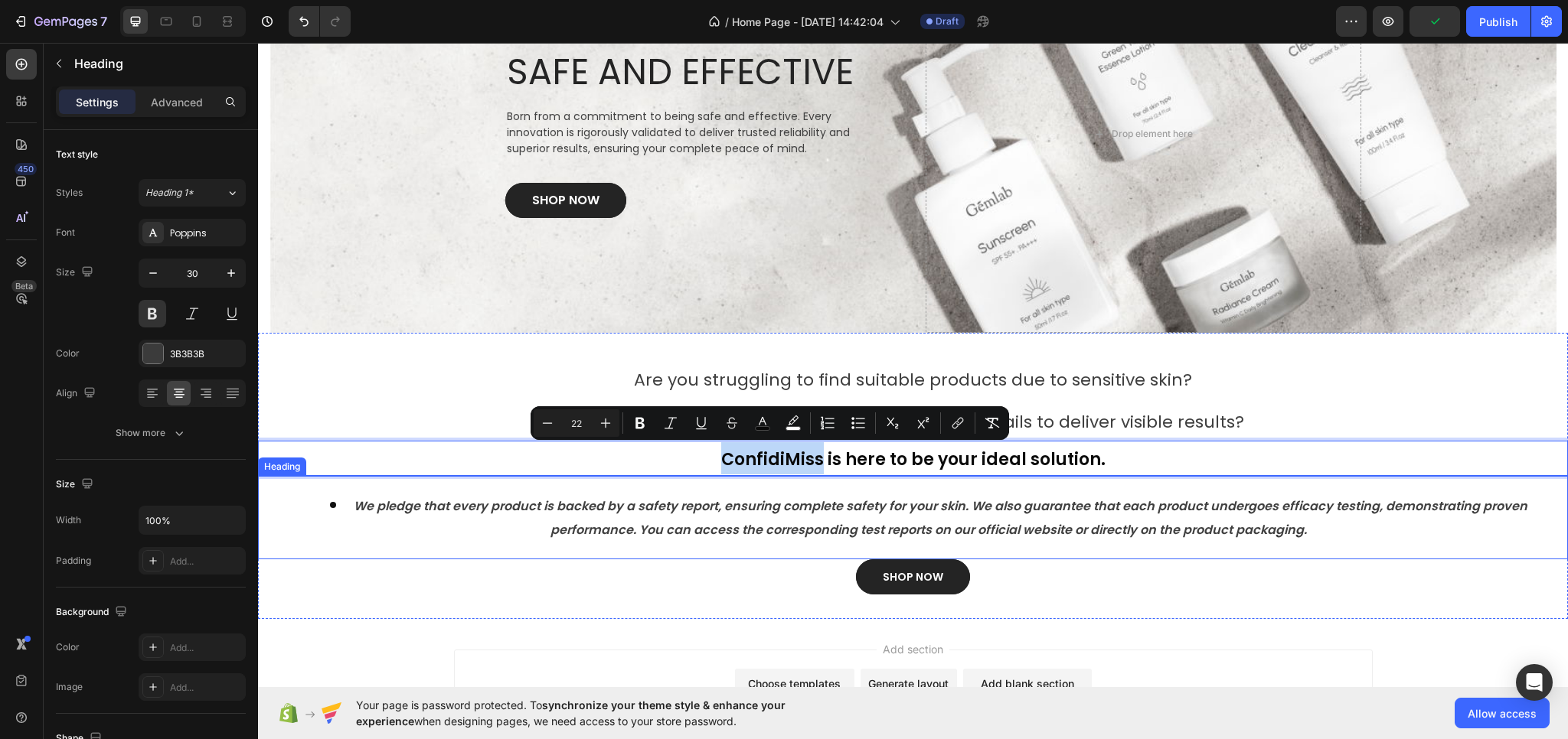
drag, startPoint x: 721, startPoint y: 459, endPoint x: 820, endPoint y: 478, distance: 100.8
click at [673, 420] on icon "Editor contextual toolbar" at bounding box center [671, 423] width 13 height 12
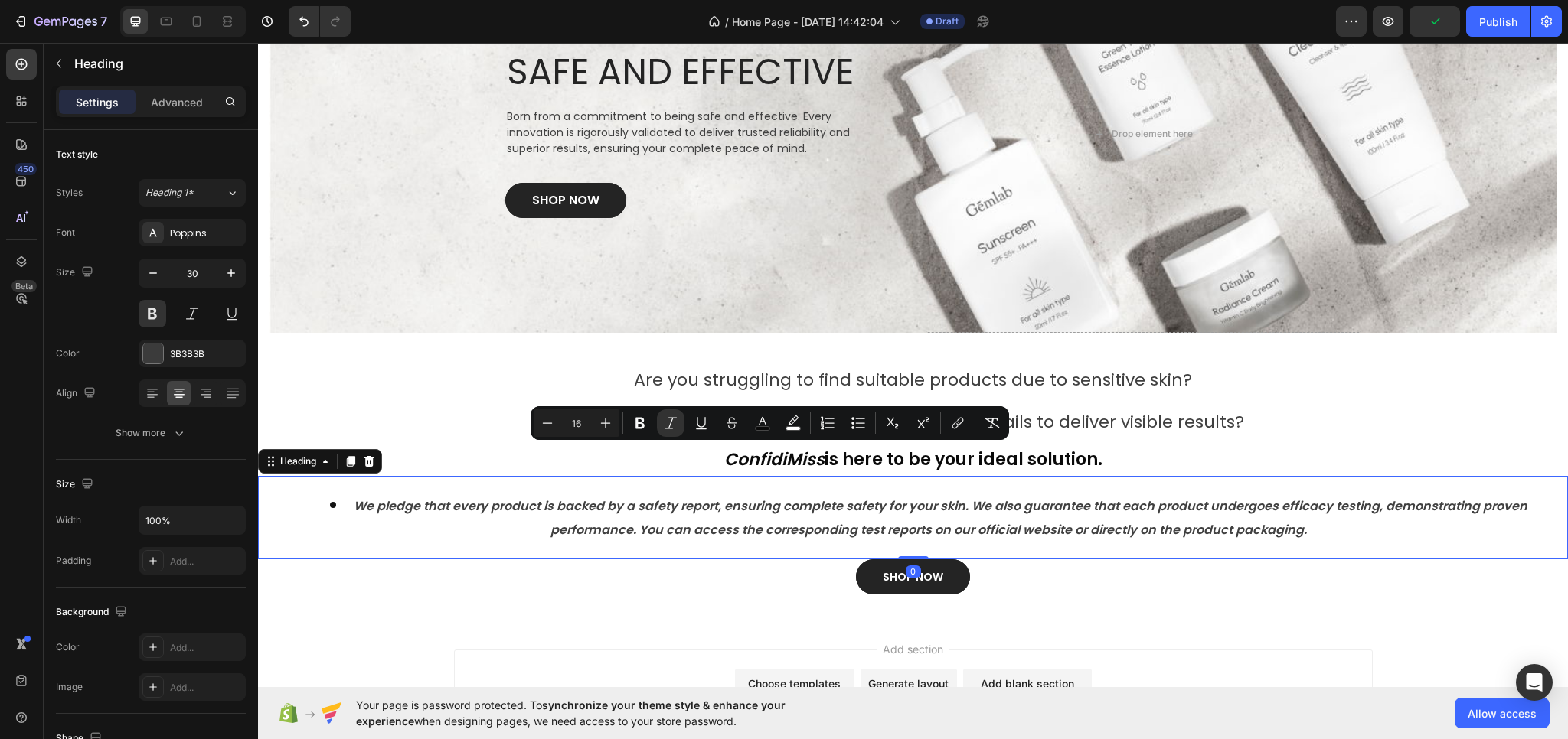
click at [765, 498] on strong "We pledge that every product is backed by a safety report, ensuring complete sa…" at bounding box center [940, 518] width 1173 height 41
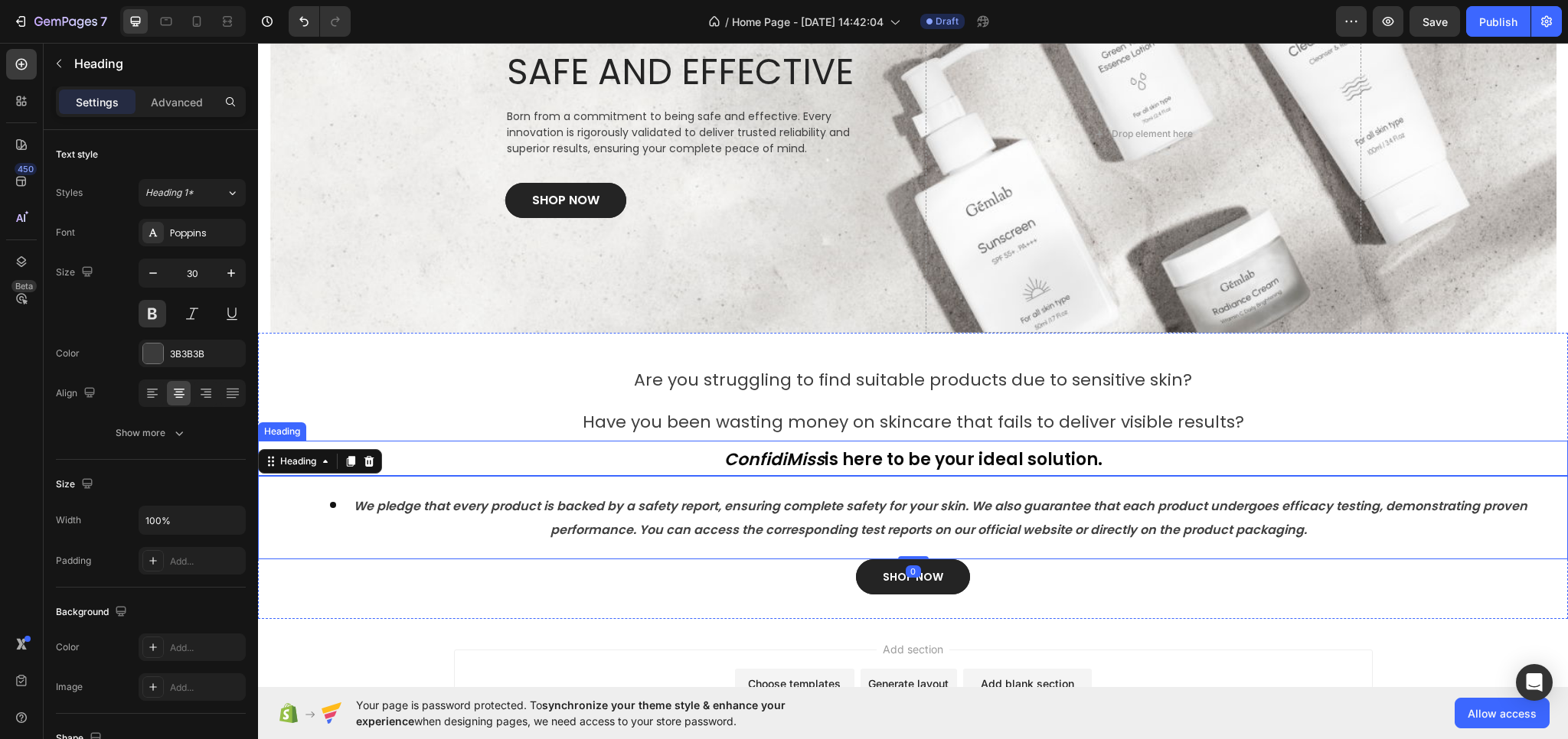
click at [843, 452] on span "ConfidiMiss is here to be your ideal solution." at bounding box center [913, 459] width 378 height 23
drag, startPoint x: 825, startPoint y: 456, endPoint x: 1095, endPoint y: 464, distance: 270.1
click at [1095, 464] on p "ConfidiMiss is here to be your ideal solution." at bounding box center [912, 458] width 1307 height 32
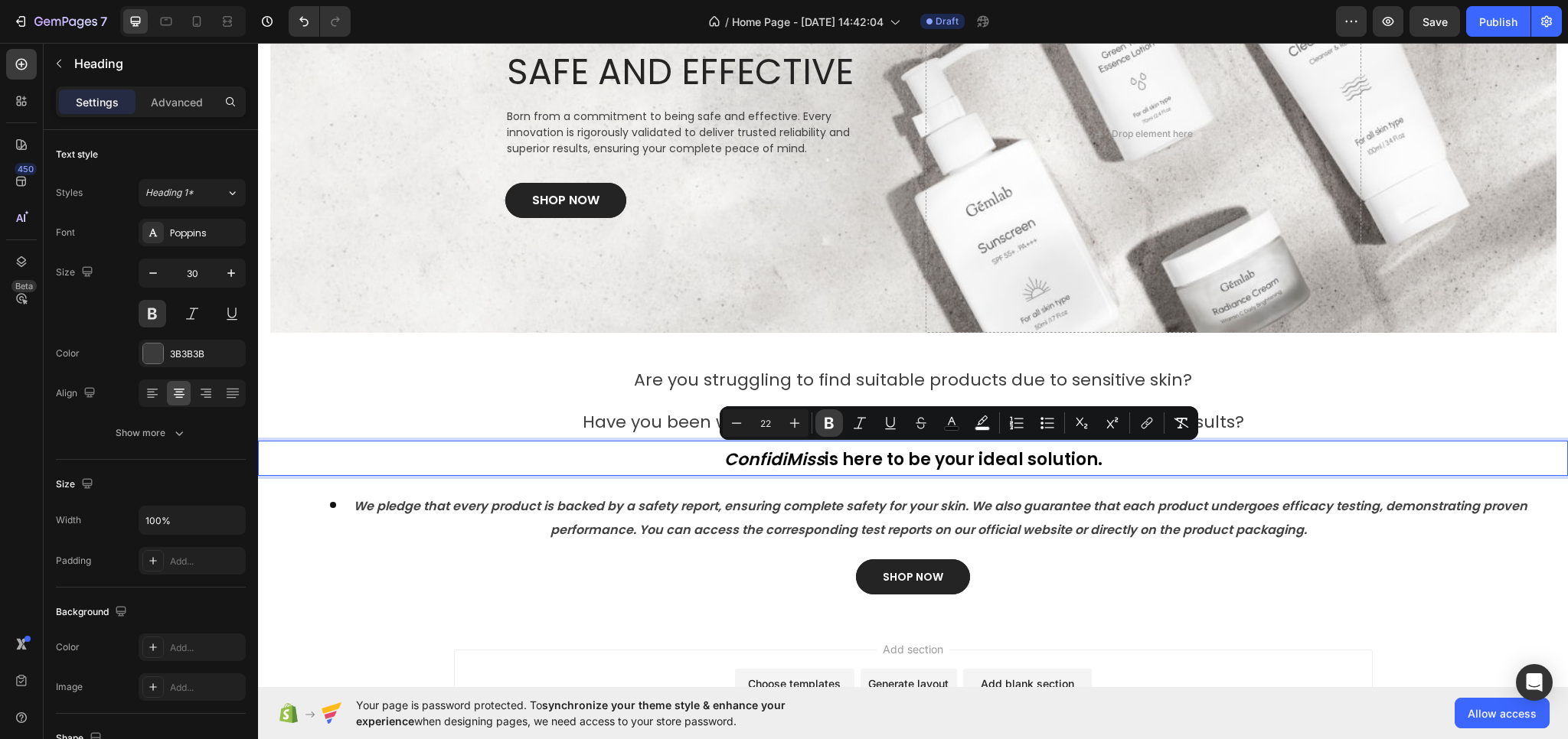
click at [825, 422] on icon "Editor contextual toolbar" at bounding box center [828, 424] width 9 height 12
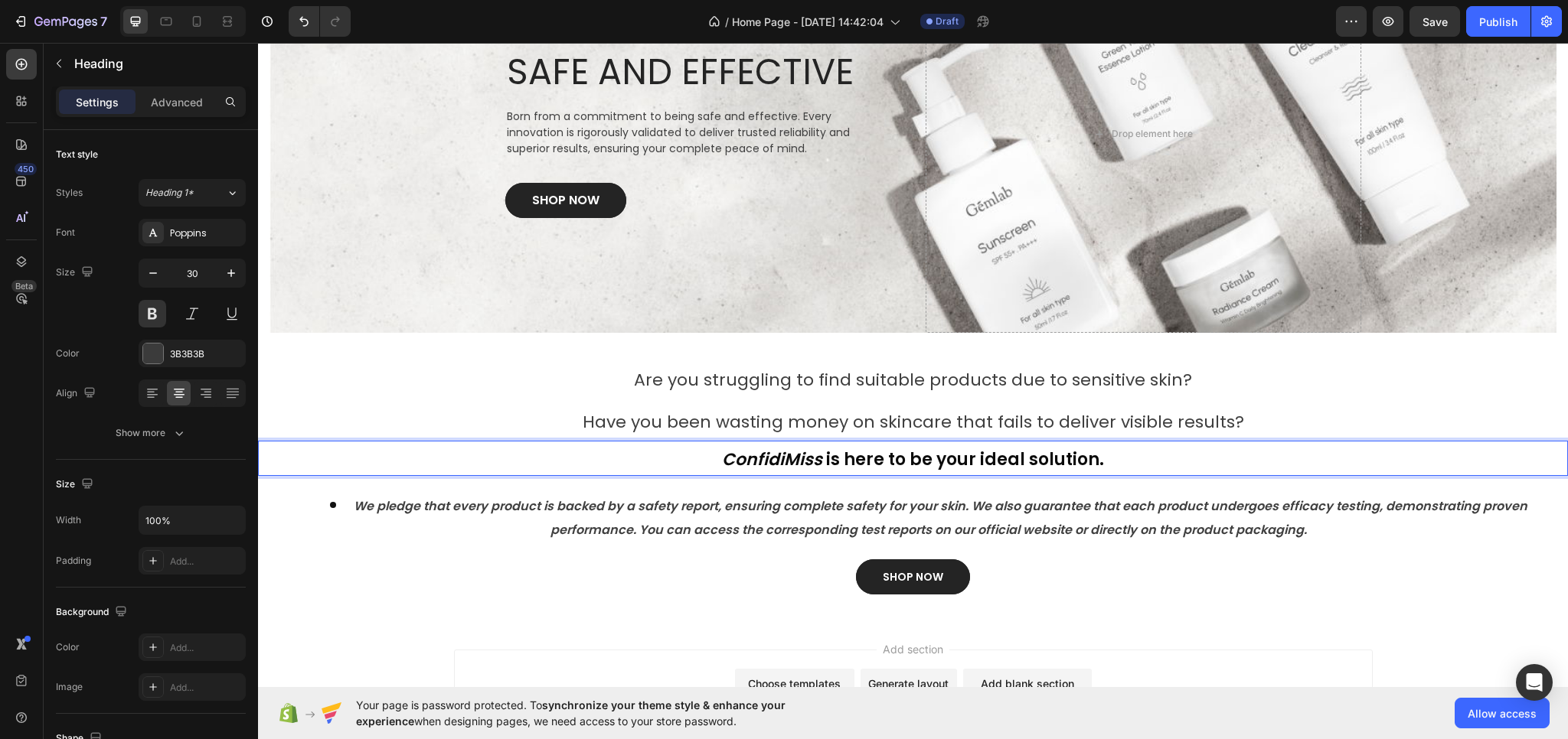
click at [848, 463] on strong "is here to be your ideal solution." at bounding box center [965, 459] width 278 height 23
click at [826, 455] on strong "is here to be your ideal solution." at bounding box center [965, 459] width 278 height 23
drag, startPoint x: 845, startPoint y: 459, endPoint x: 1100, endPoint y: 461, distance: 255.0
click at [1100, 461] on p "ConfidiMiss is here to be your ideal solution." at bounding box center [912, 458] width 1307 height 32
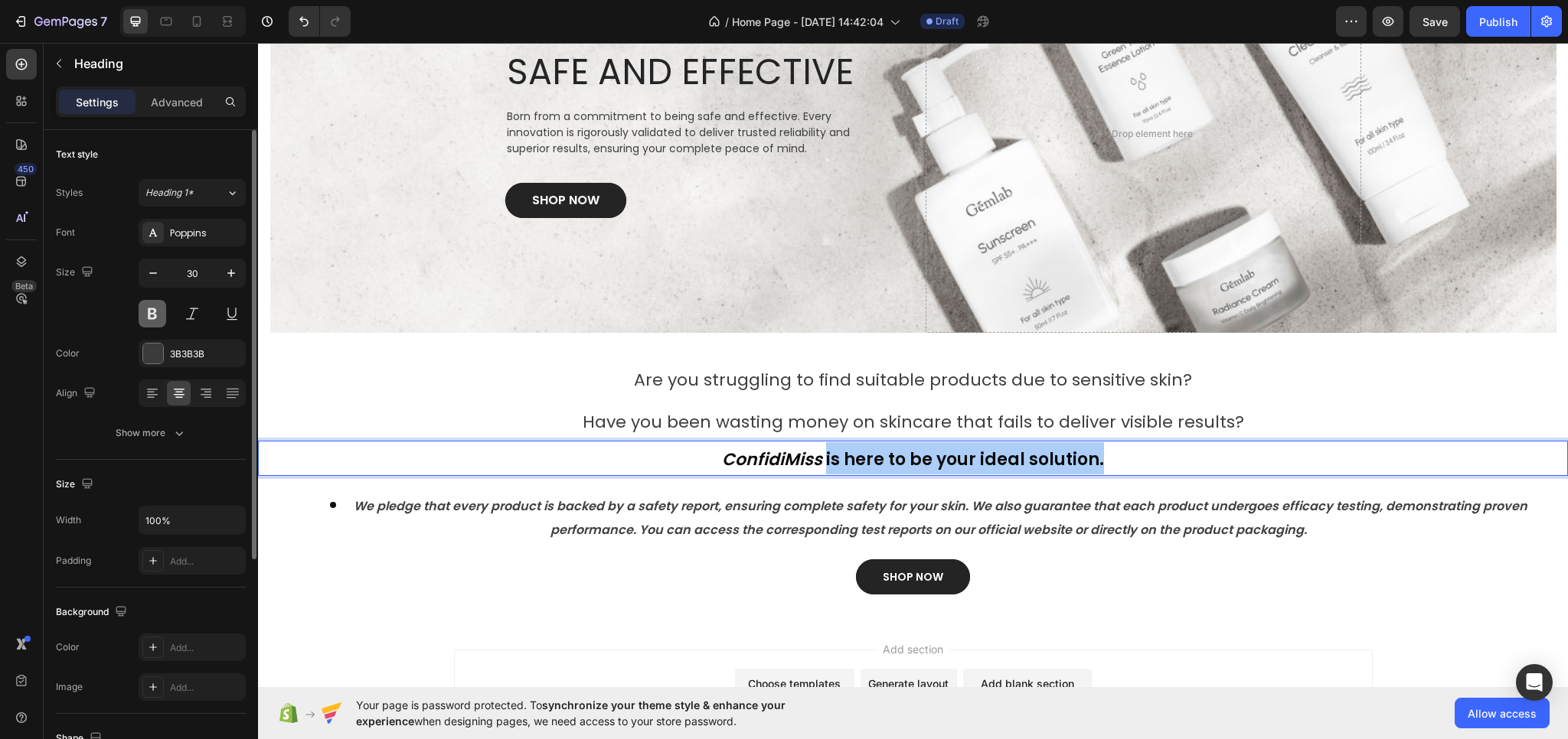
click at [147, 309] on button at bounding box center [152, 314] width 27 height 27
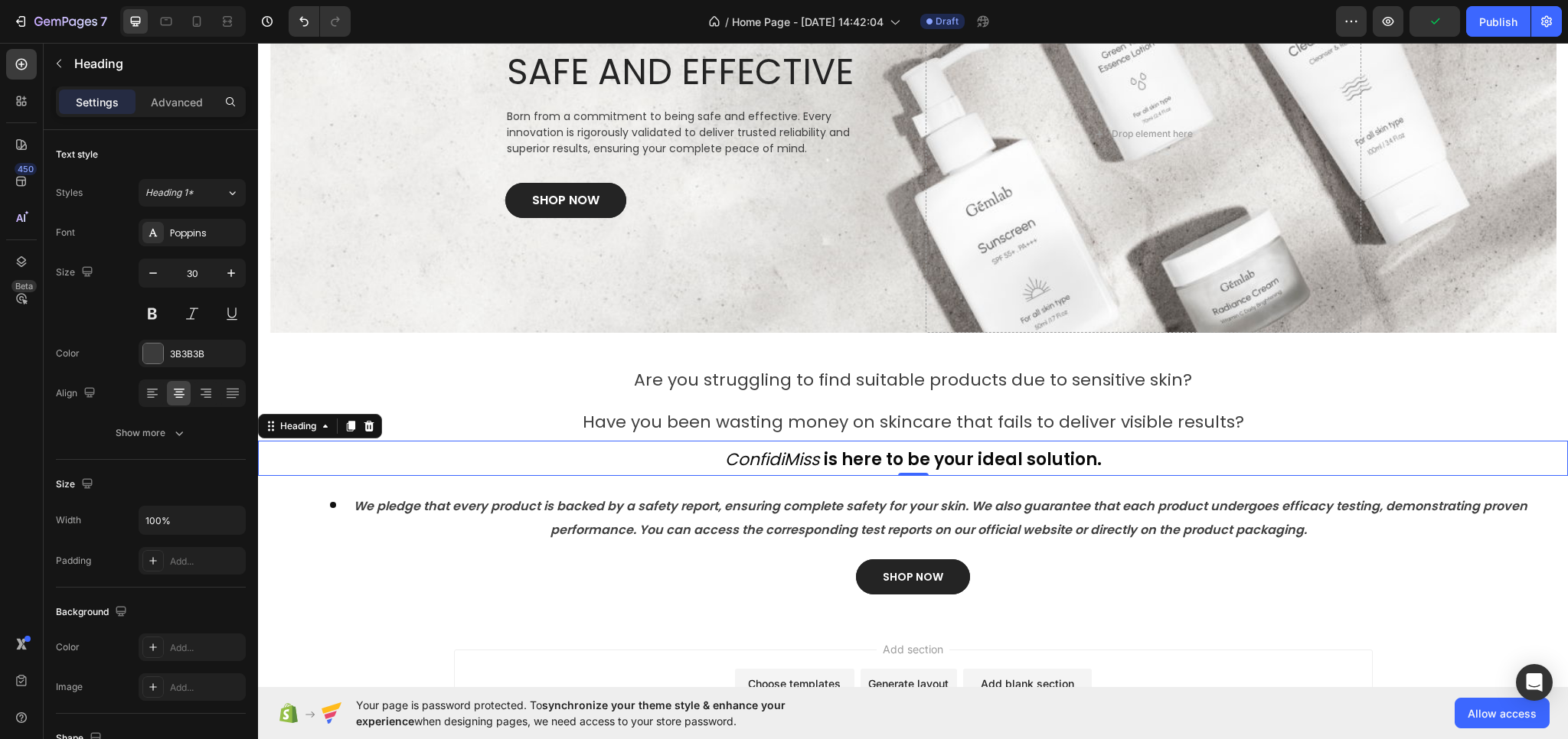
click at [815, 459] on icon "ConfidiMiss" at bounding box center [772, 459] width 94 height 23
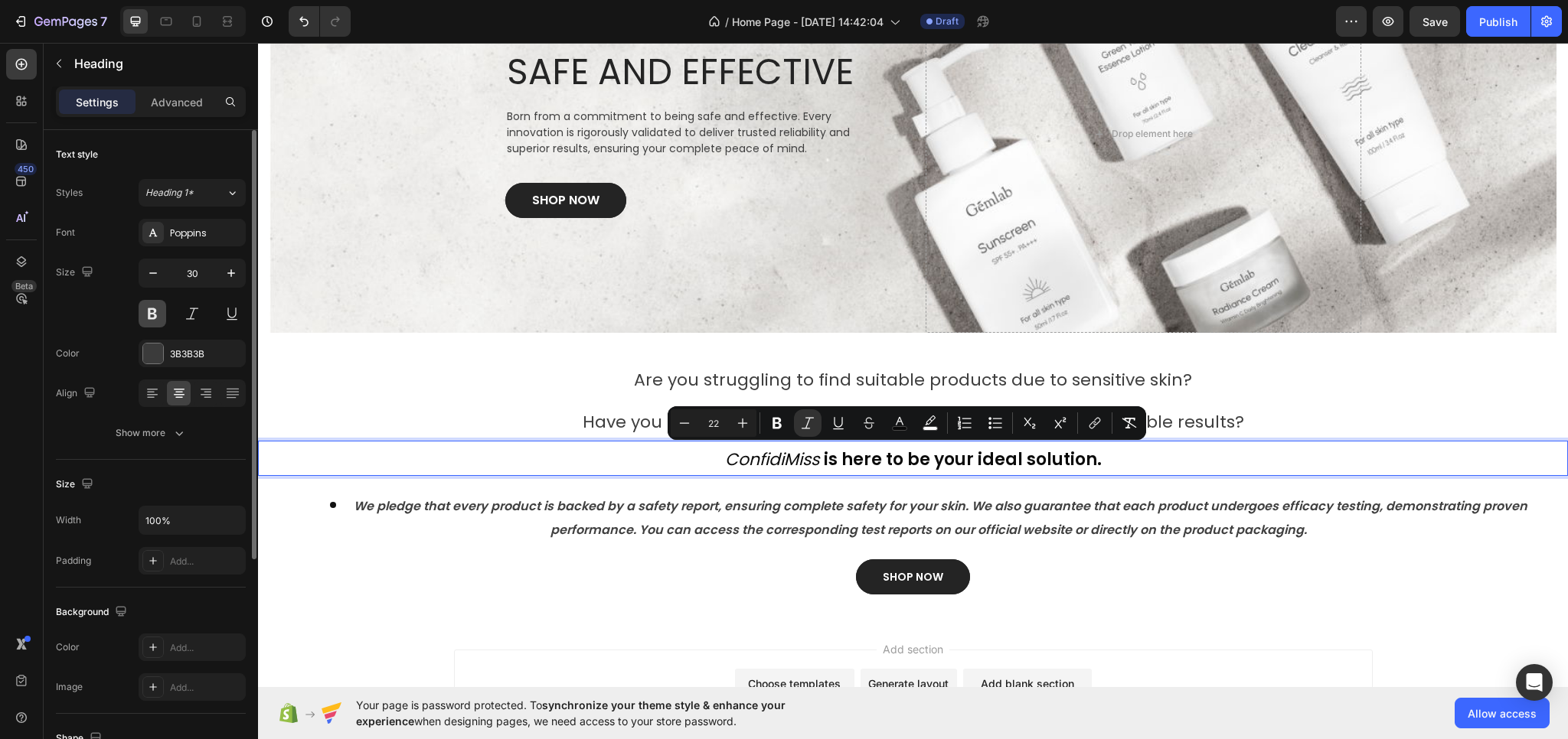
click at [150, 312] on button at bounding box center [152, 314] width 27 height 27
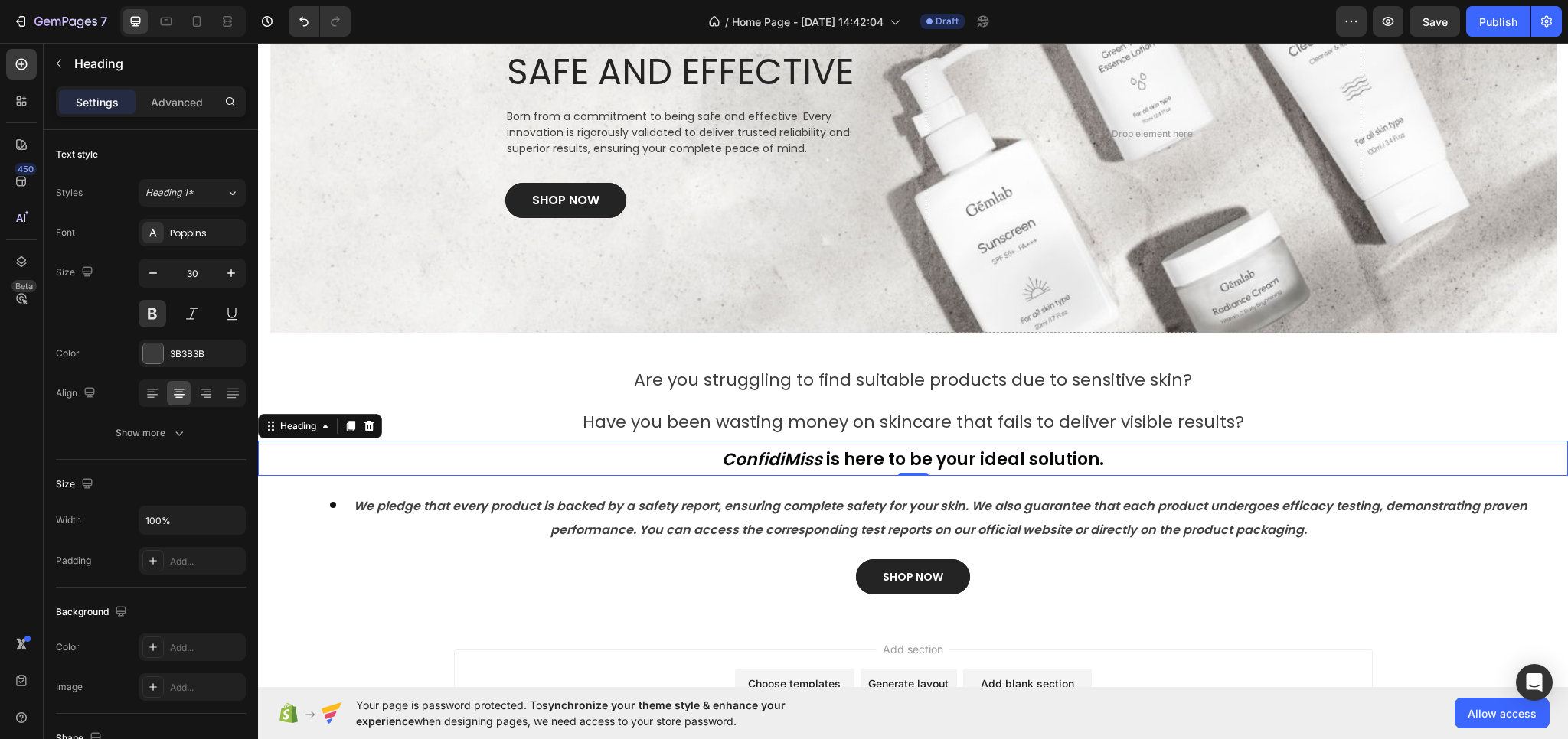
click at [805, 451] on icon "ConfidiMiss" at bounding box center [771, 459] width 101 height 23
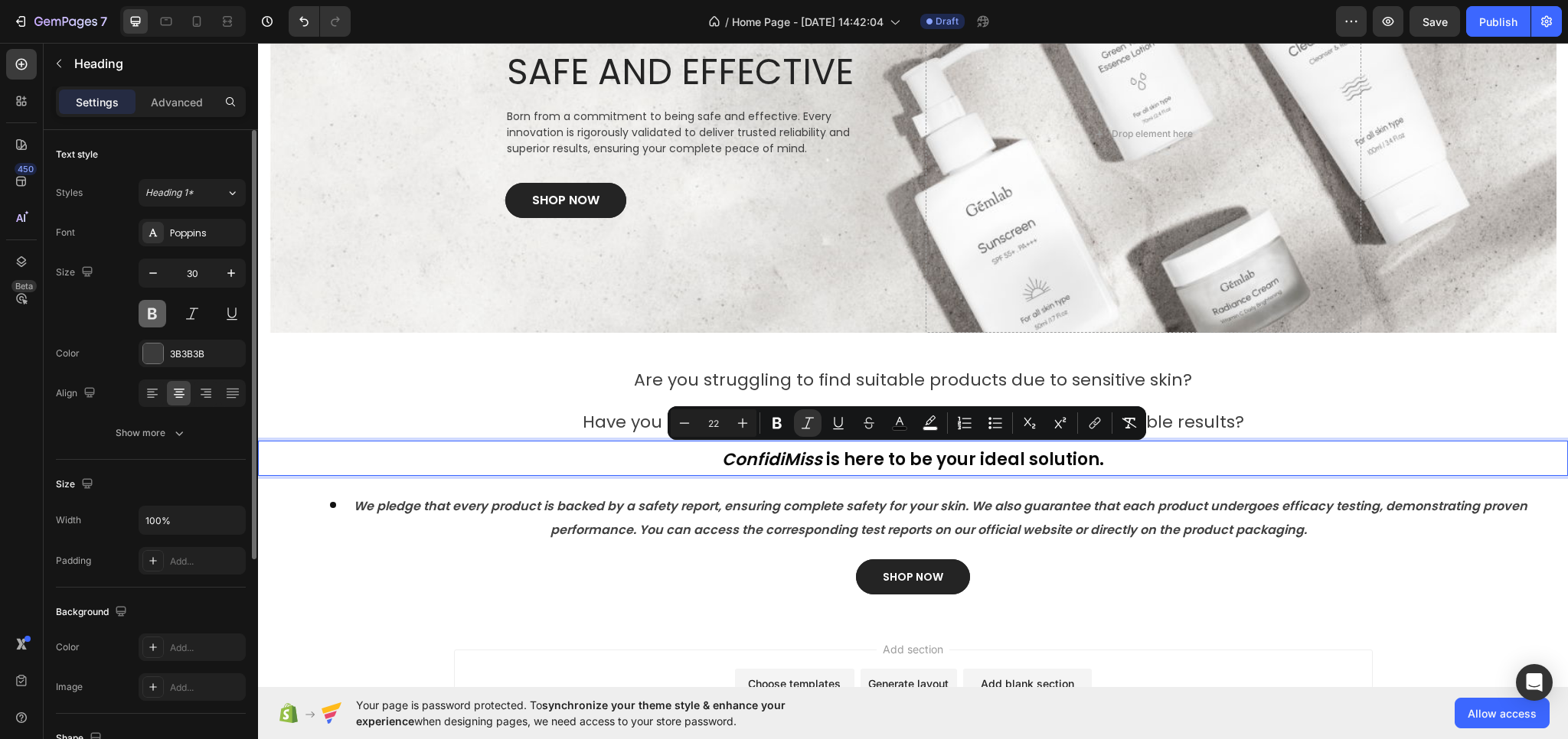
click at [154, 311] on button at bounding box center [152, 314] width 27 height 27
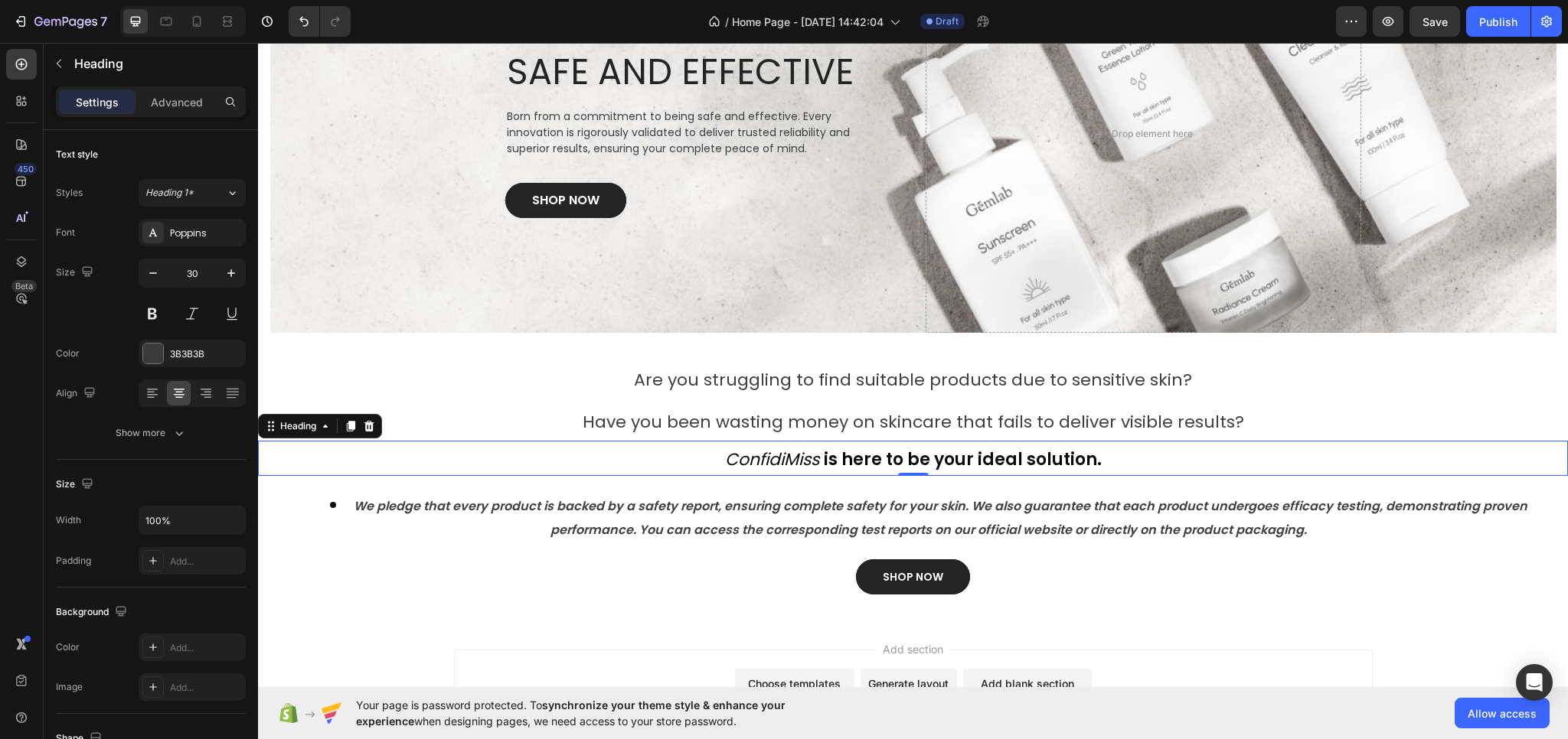
click at [893, 465] on strong "is here to be your ideal solution." at bounding box center [963, 459] width 278 height 23
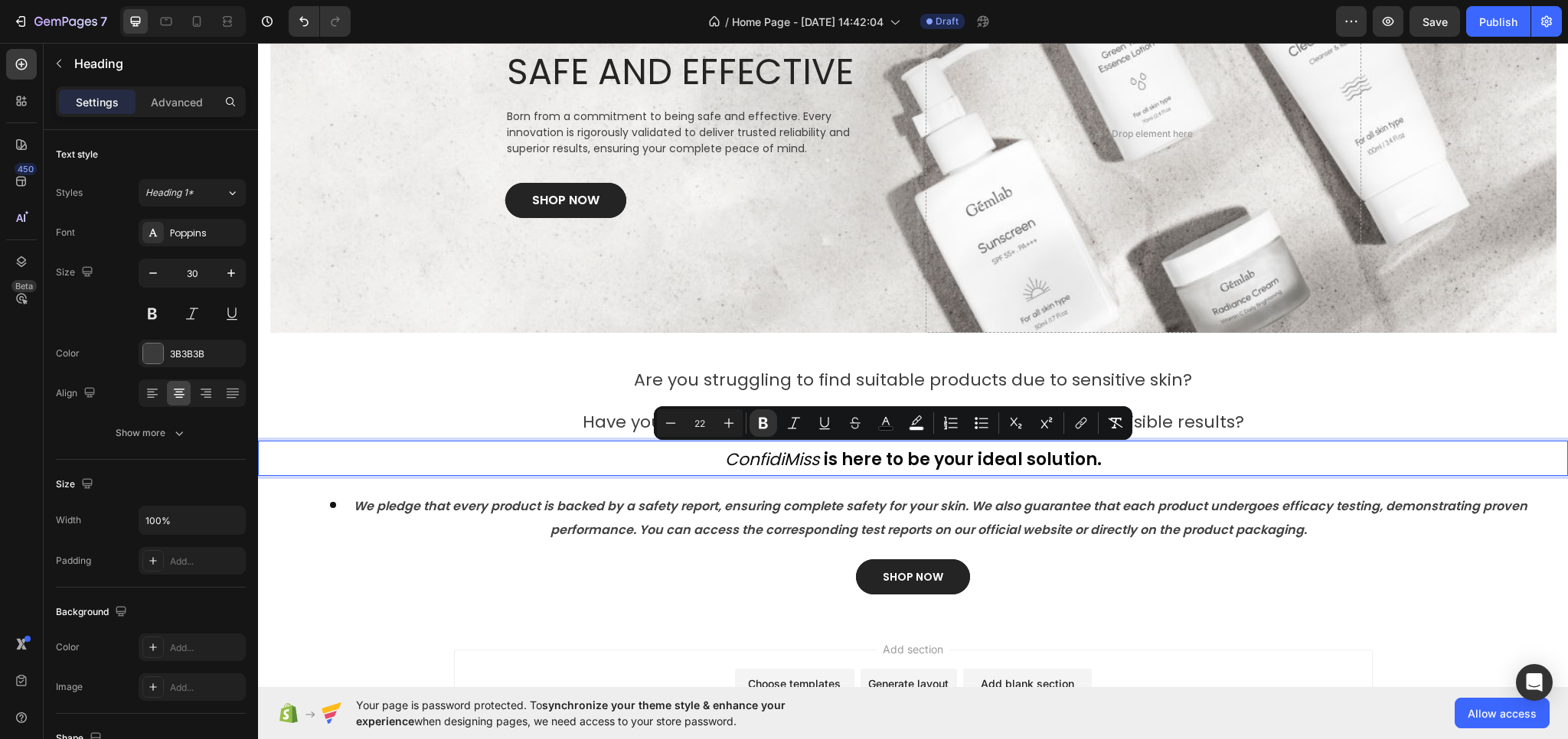
click at [858, 460] on strong "is here to be your ideal solution." at bounding box center [963, 459] width 278 height 23
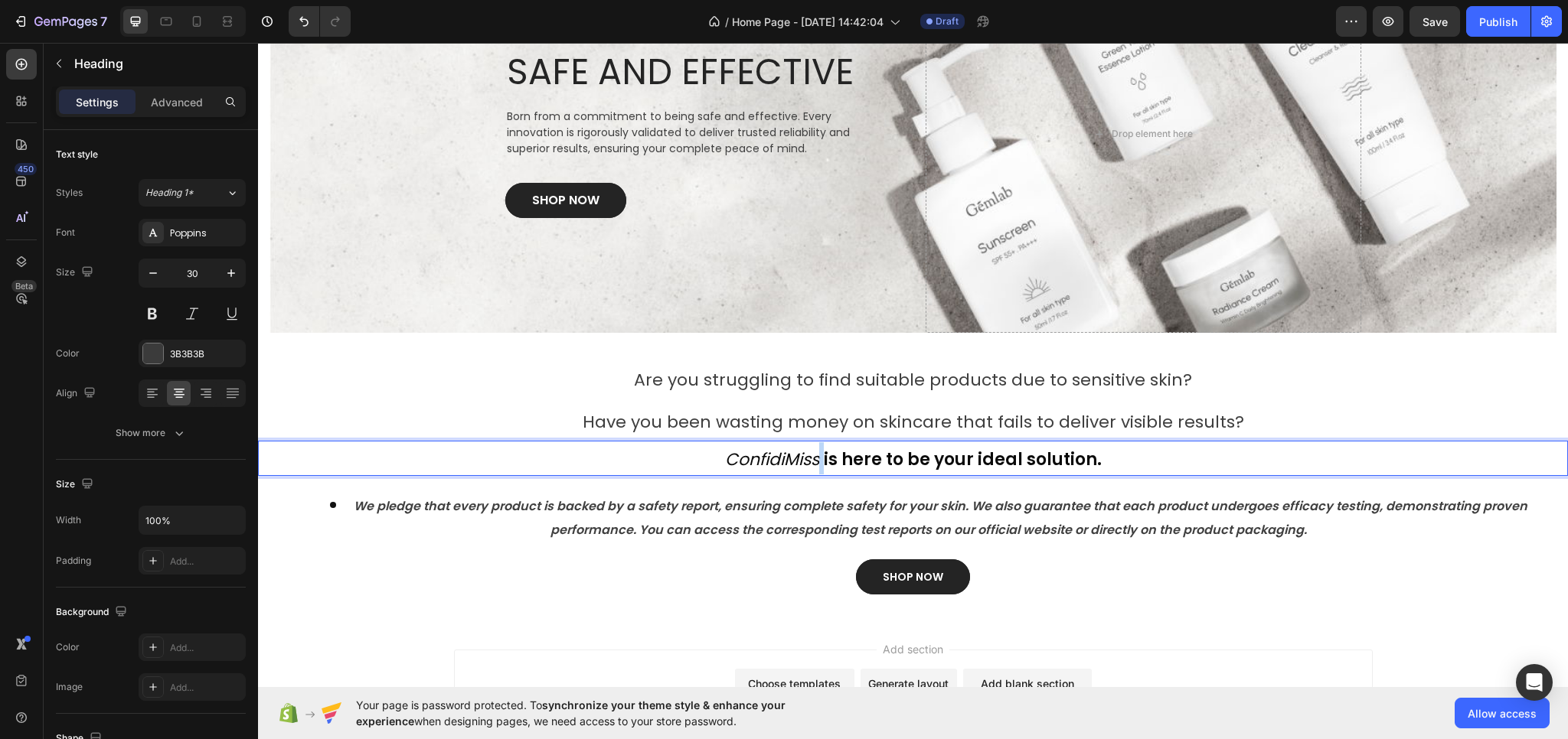
drag, startPoint x: 815, startPoint y: 456, endPoint x: 824, endPoint y: 456, distance: 9.0
click at [824, 456] on span "ConfidiMiss is here to be your ideal solution." at bounding box center [913, 459] width 376 height 23
click at [831, 456] on strong "is here to be your ideal solution." at bounding box center [963, 459] width 278 height 23
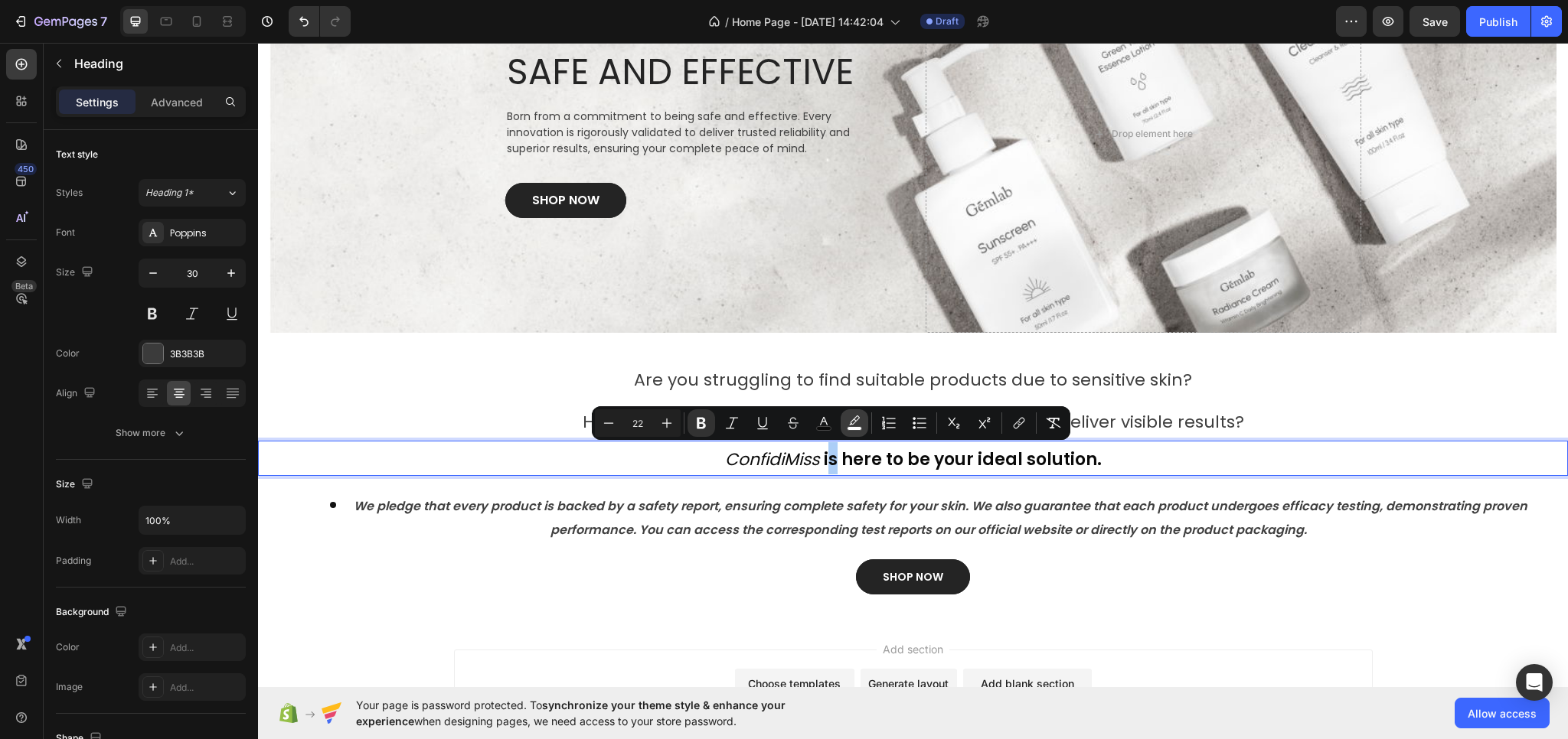
click at [849, 419] on icon "Editor contextual toolbar" at bounding box center [854, 423] width 16 height 16
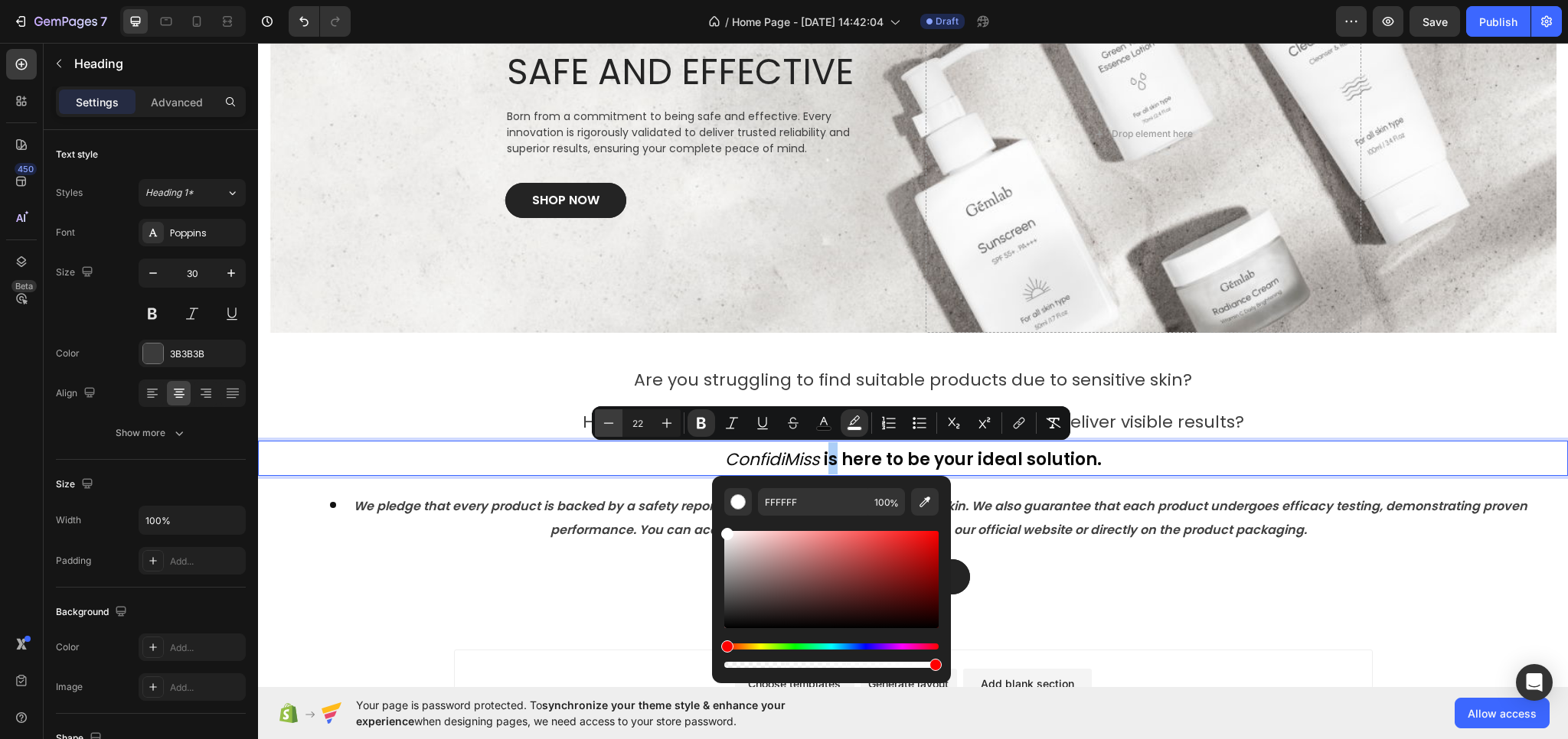
click at [602, 426] on icon "Editor contextual toolbar" at bounding box center [609, 423] width 16 height 16
type input "21"
click at [1114, 469] on p "ConfidiMiss i s here to be your ideal solution." at bounding box center [912, 458] width 1307 height 32
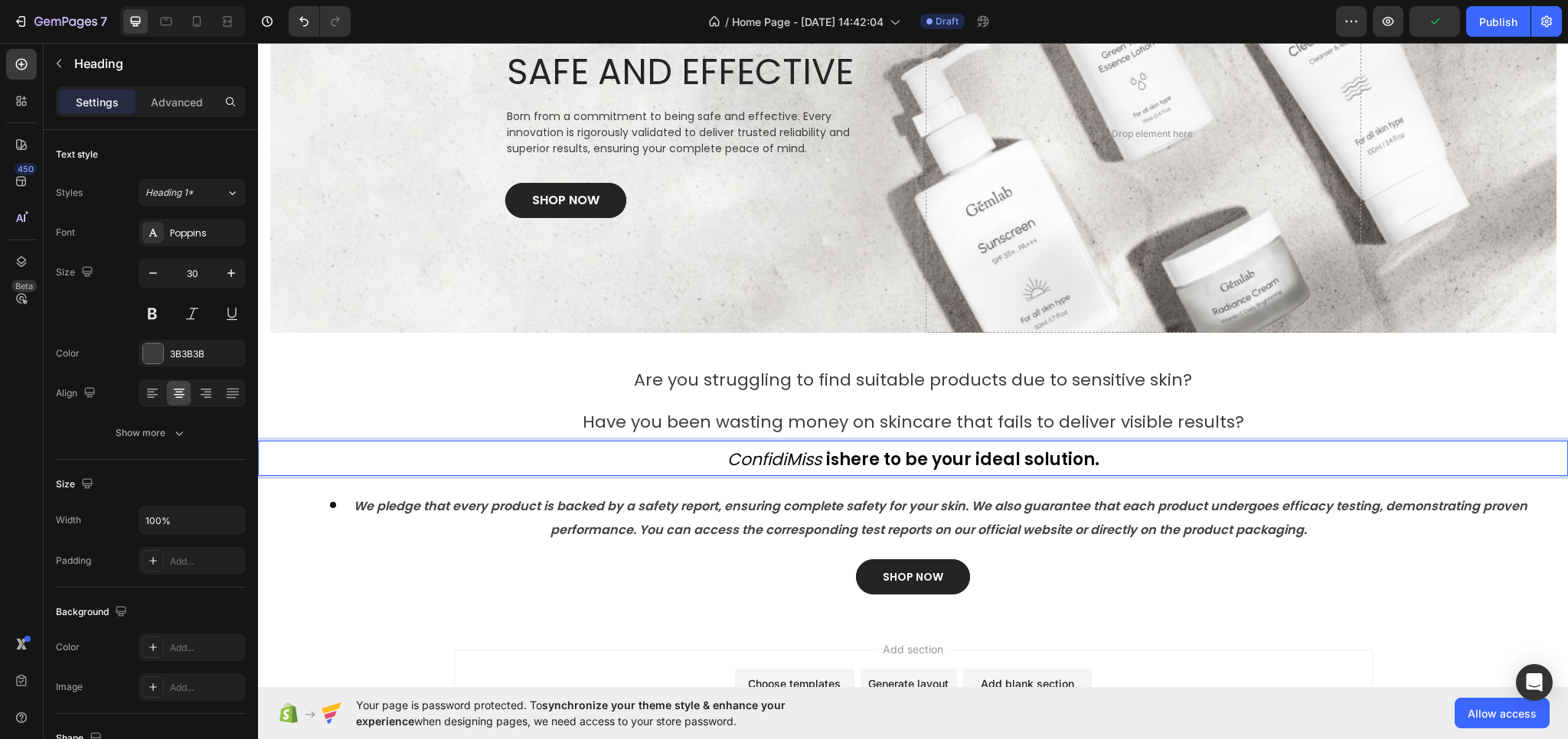
click at [466, 454] on p "ConfidiMiss i s here to be your ideal solution." at bounding box center [912, 458] width 1307 height 32
click at [1057, 457] on strong "here to be your ideal solution." at bounding box center [969, 459] width 260 height 23
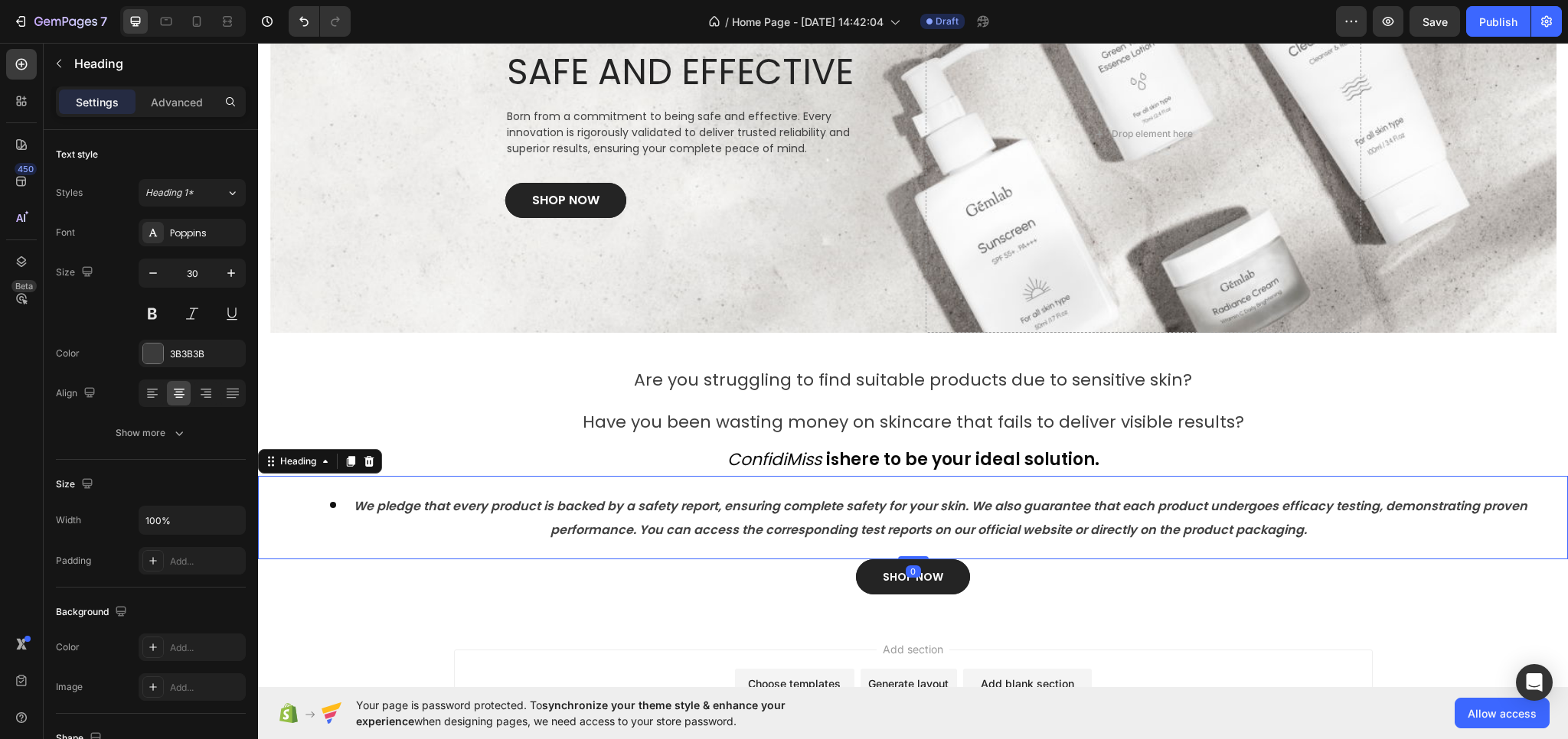
click at [385, 506] on strong "We pledge that every product is backed by a safety report, ensuring complete sa…" at bounding box center [940, 518] width 1173 height 41
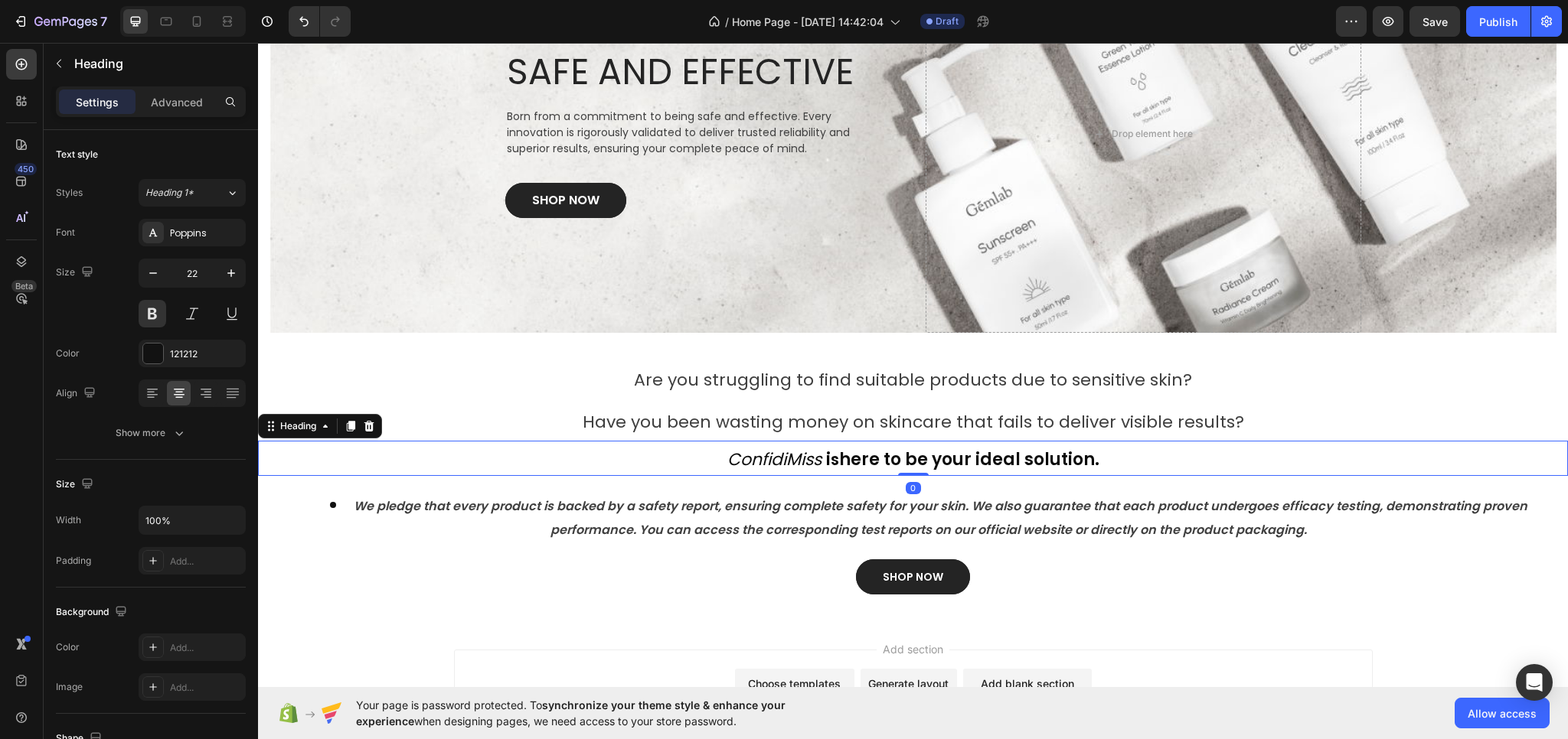
click at [511, 453] on p "⁠⁠⁠⁠⁠⁠⁠ ConfidiMiss i s here to be your ideal solution." at bounding box center [912, 458] width 1307 height 32
click at [370, 429] on icon at bounding box center [370, 426] width 10 height 11
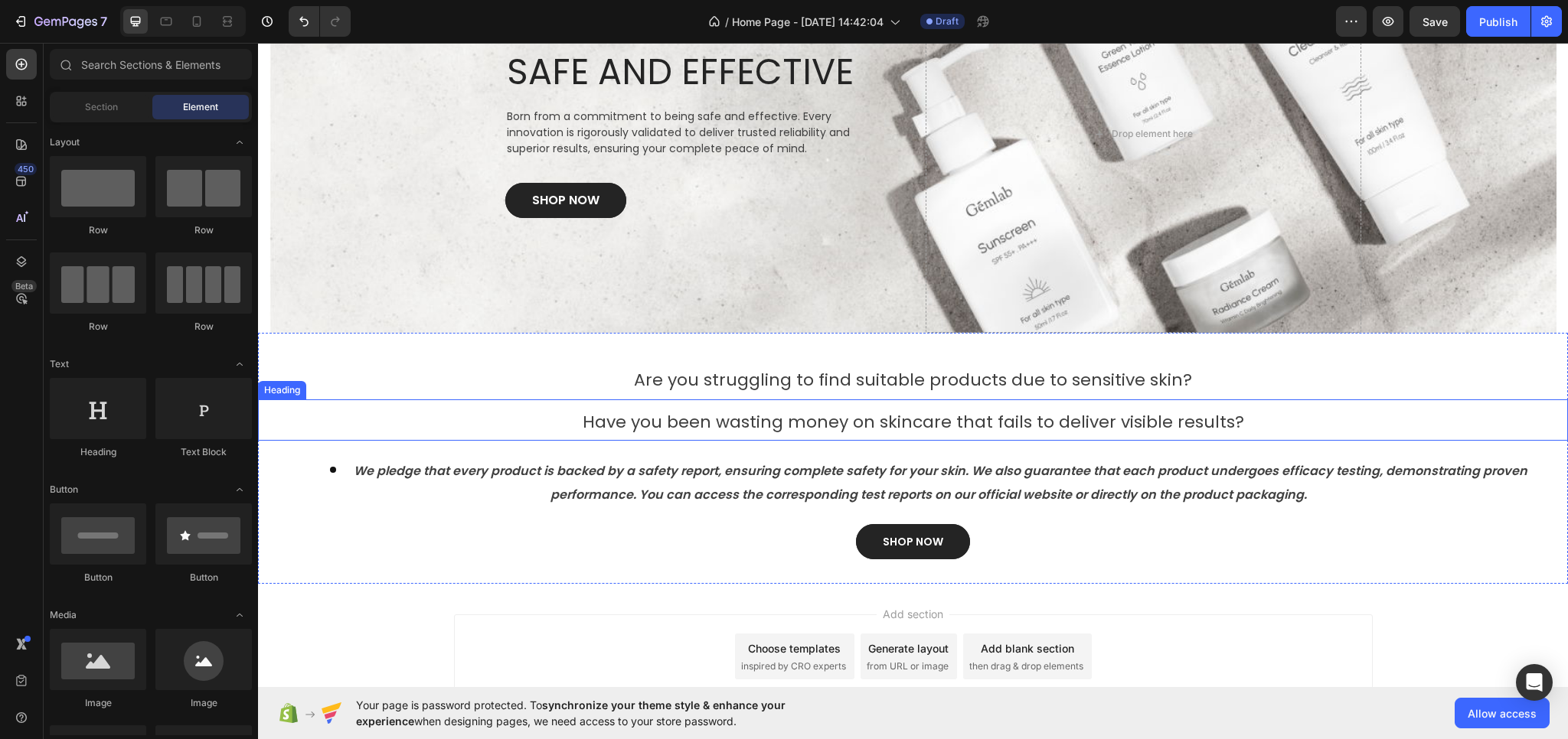
click at [735, 427] on span "Have you been wasting money on skincare that fails to deliver visible results?" at bounding box center [913, 422] width 662 height 23
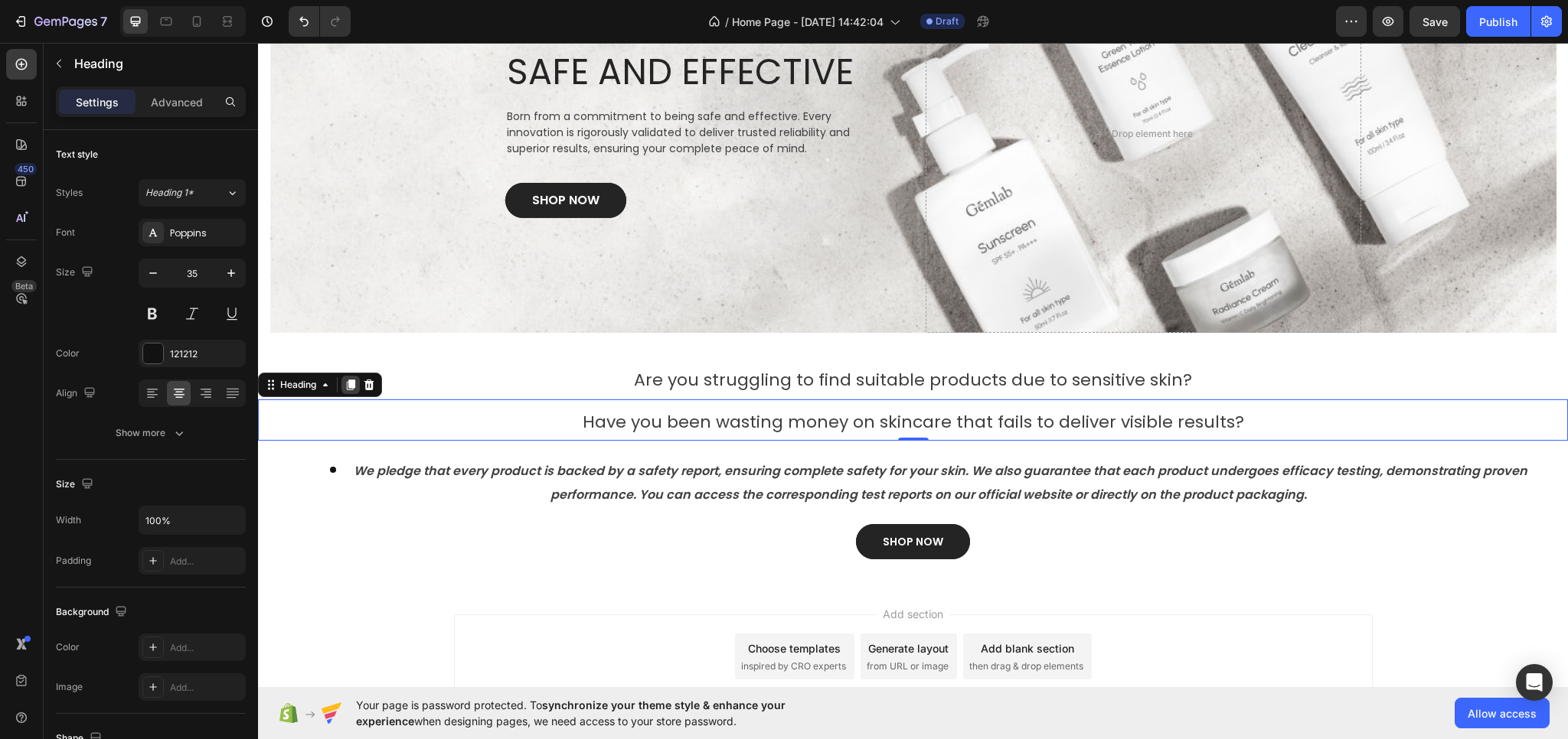
click at [349, 386] on icon at bounding box center [351, 384] width 9 height 11
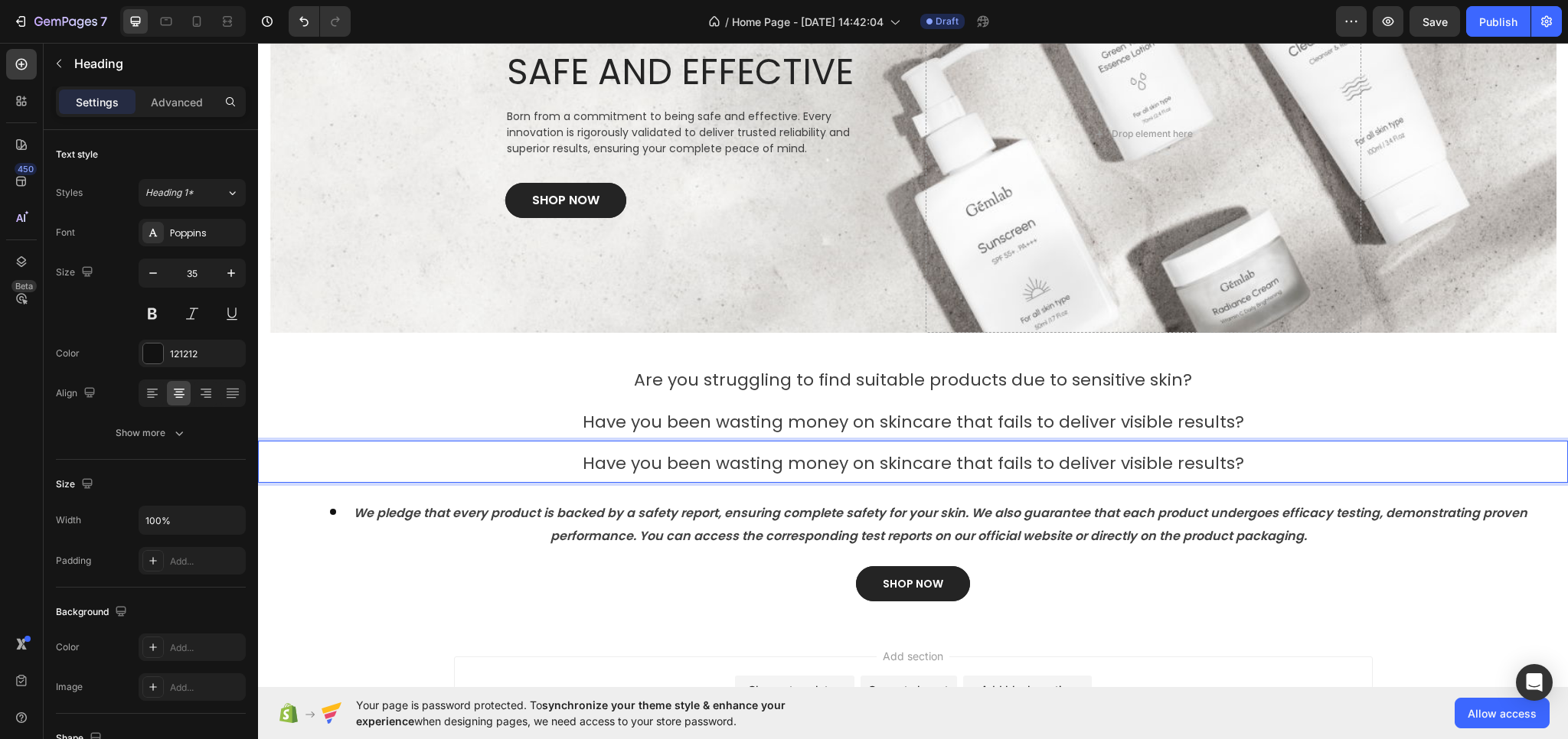
click at [784, 466] on span "Have you been wasting money on skincare that fails to deliver visible results?" at bounding box center [913, 463] width 662 height 23
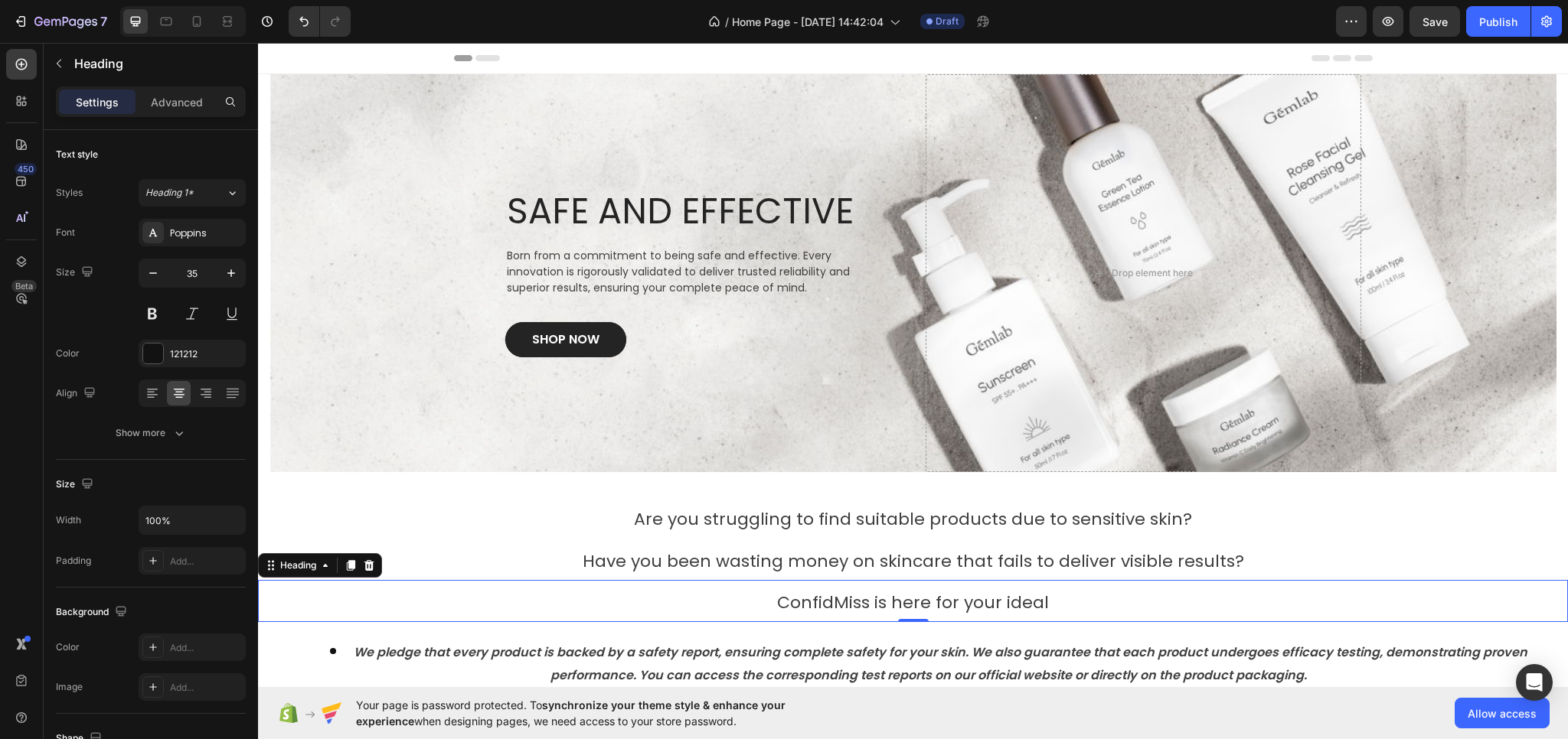
scroll to position [140, 0]
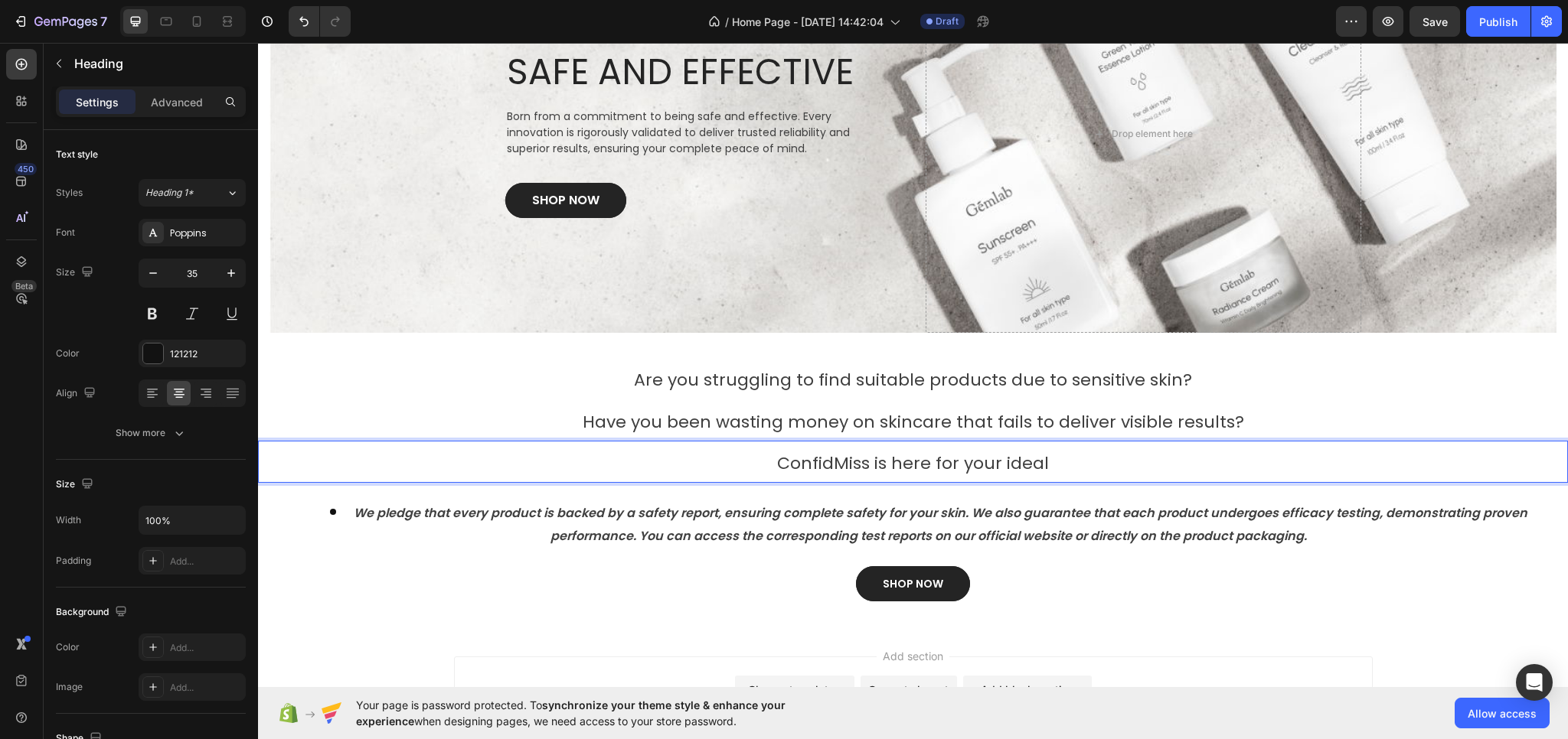
click at [842, 460] on span "ConfidMiss is here for your ideal" at bounding box center [913, 463] width 272 height 23
click at [1016, 472] on span "ConfidMiss is here for your ideal" at bounding box center [913, 463] width 272 height 23
click at [1044, 464] on p "ConfidMiss is here for your ideal" at bounding box center [912, 462] width 1307 height 39
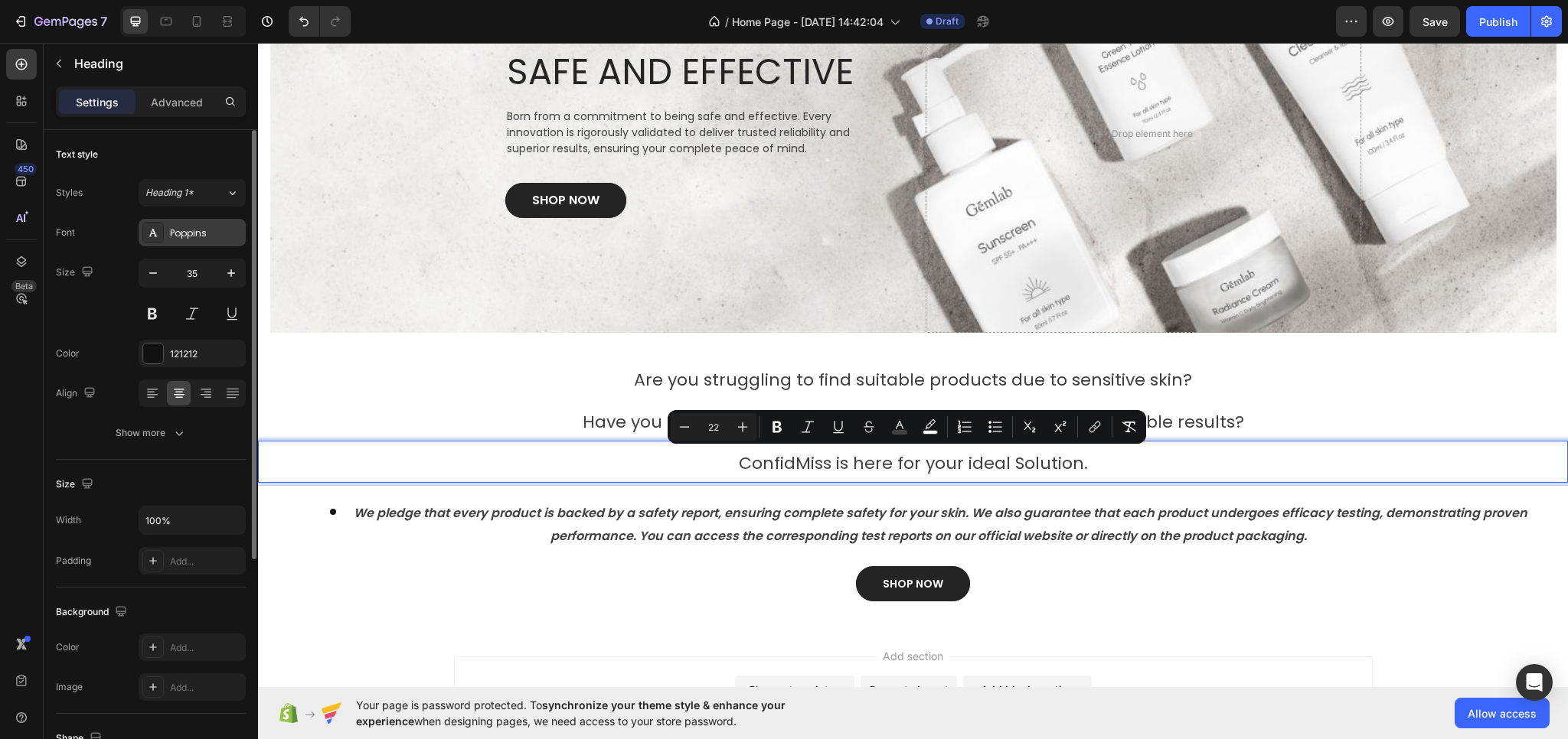
click at [202, 239] on div "Poppins" at bounding box center [206, 234] width 72 height 14
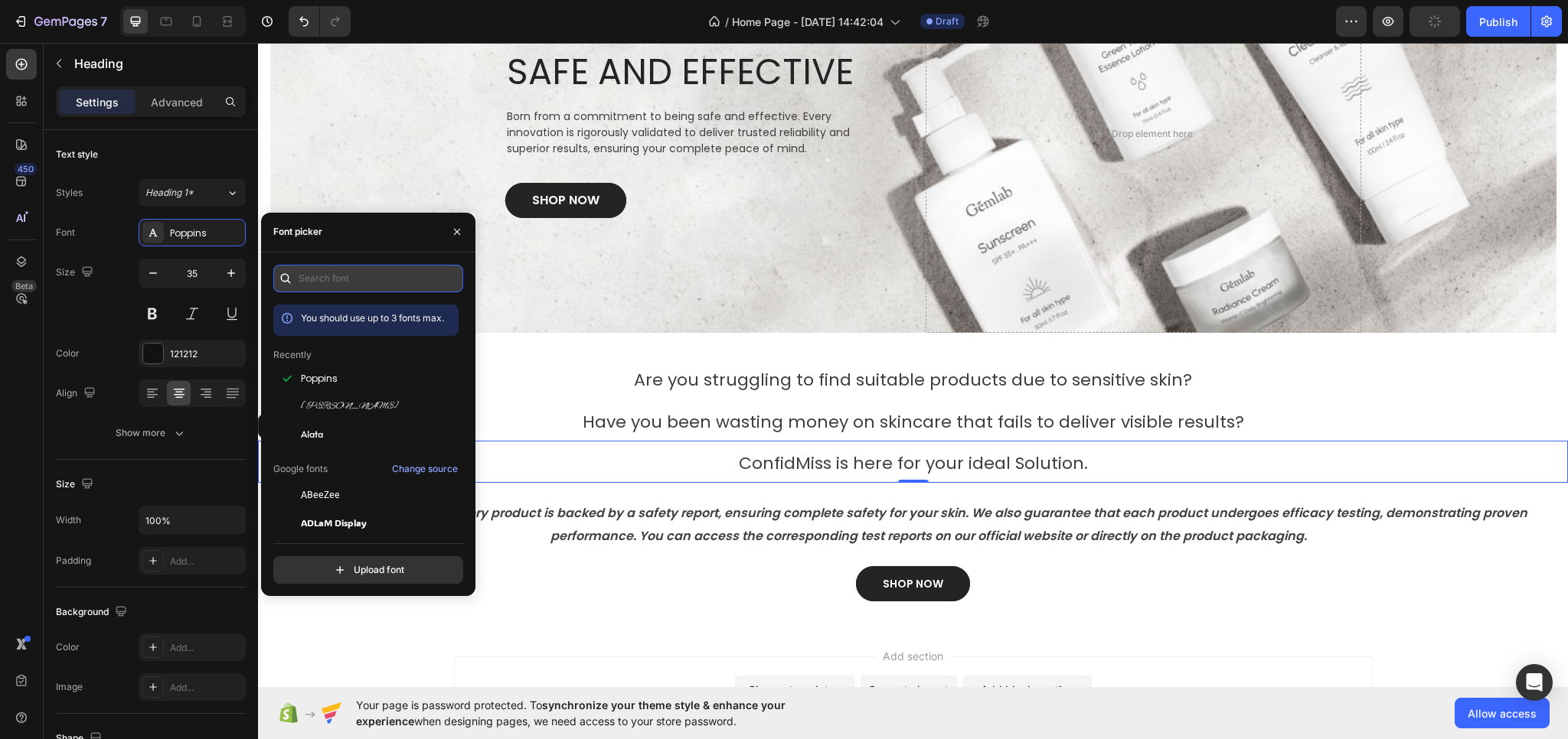
click at [333, 273] on input "text" at bounding box center [369, 279] width 190 height 27
click at [329, 379] on span "Poppins" at bounding box center [320, 379] width 37 height 14
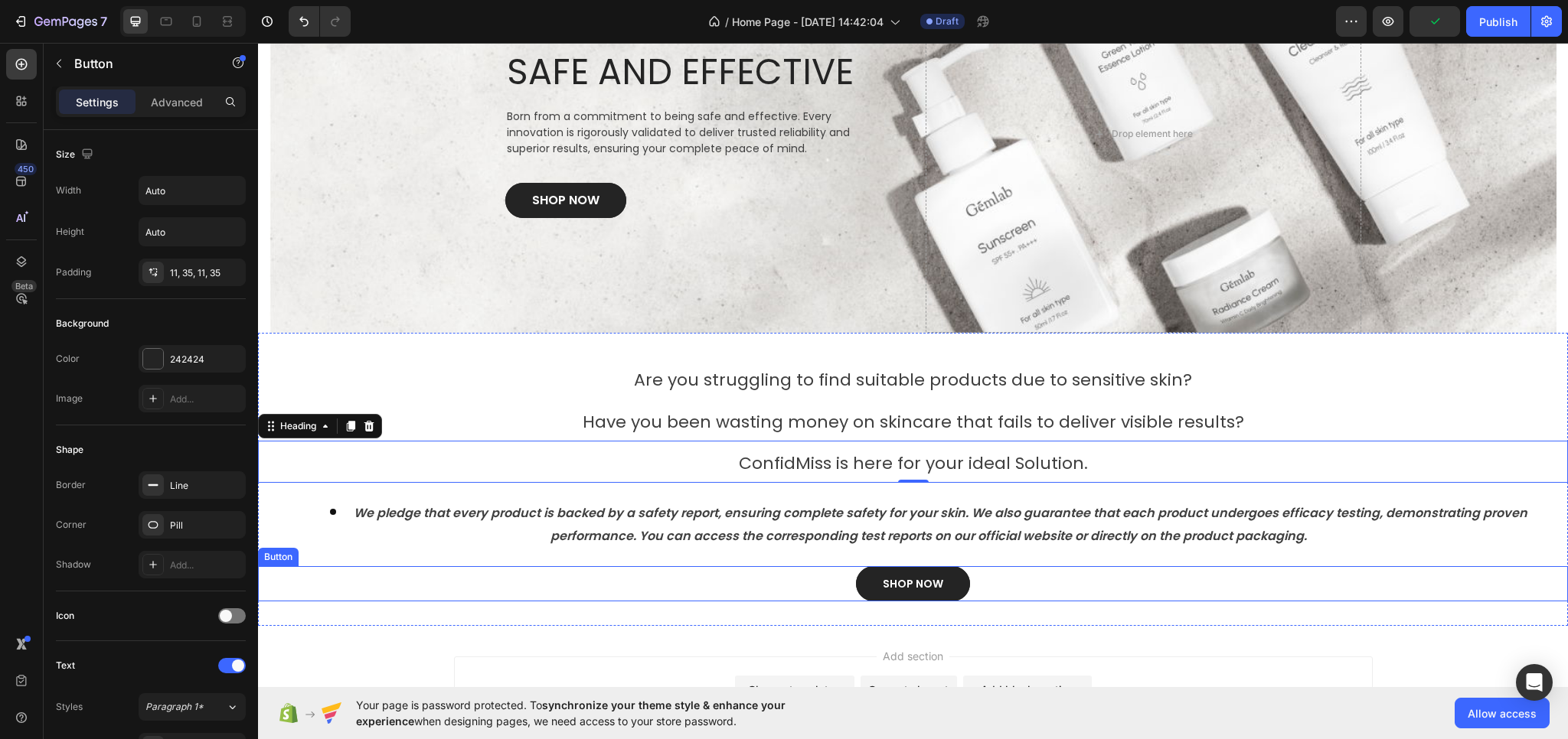
click at [756, 574] on div "SHOP NOW Button" at bounding box center [913, 584] width 1310 height 35
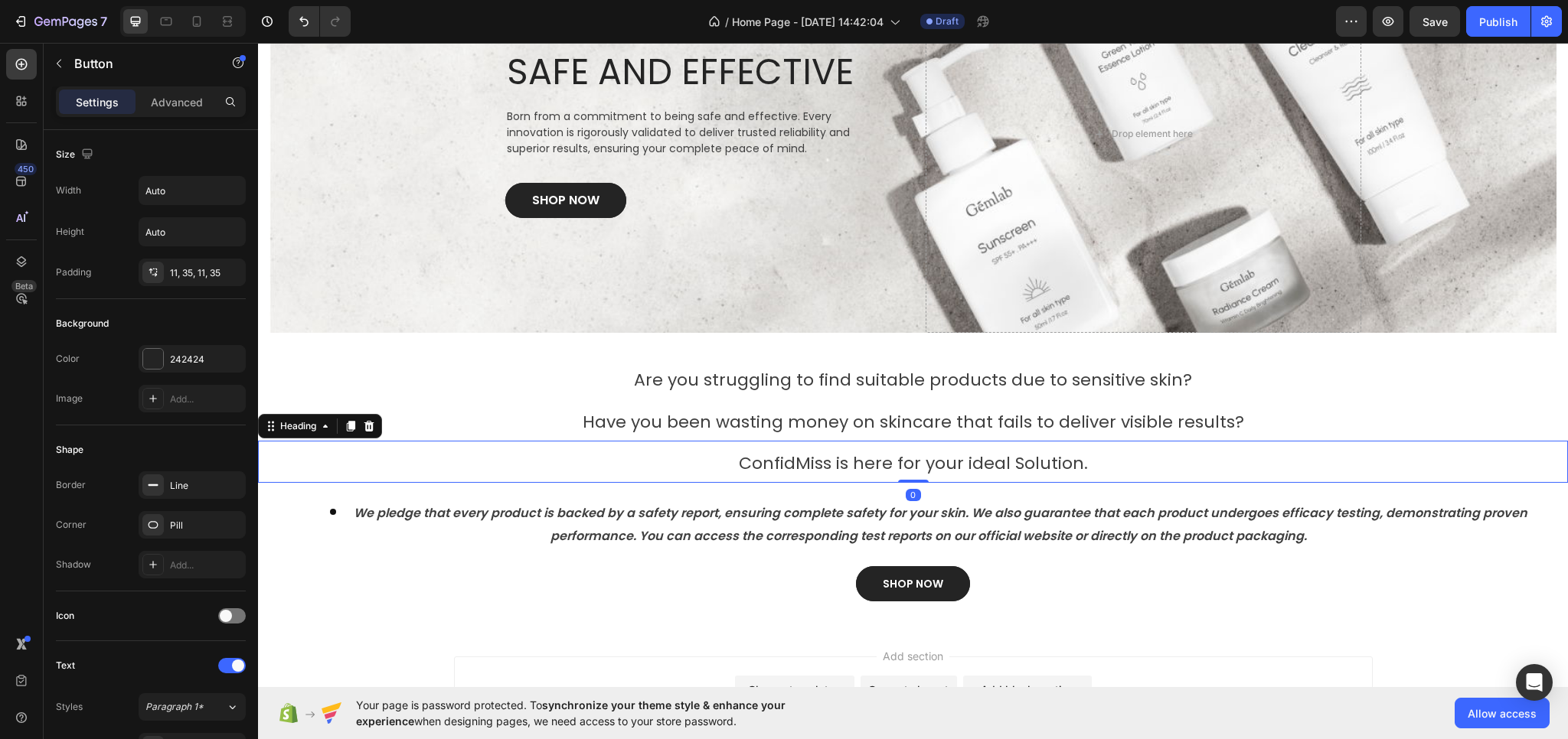
click at [789, 458] on span "ConfidMiss is here for your ideal Solution." at bounding box center [913, 463] width 349 height 23
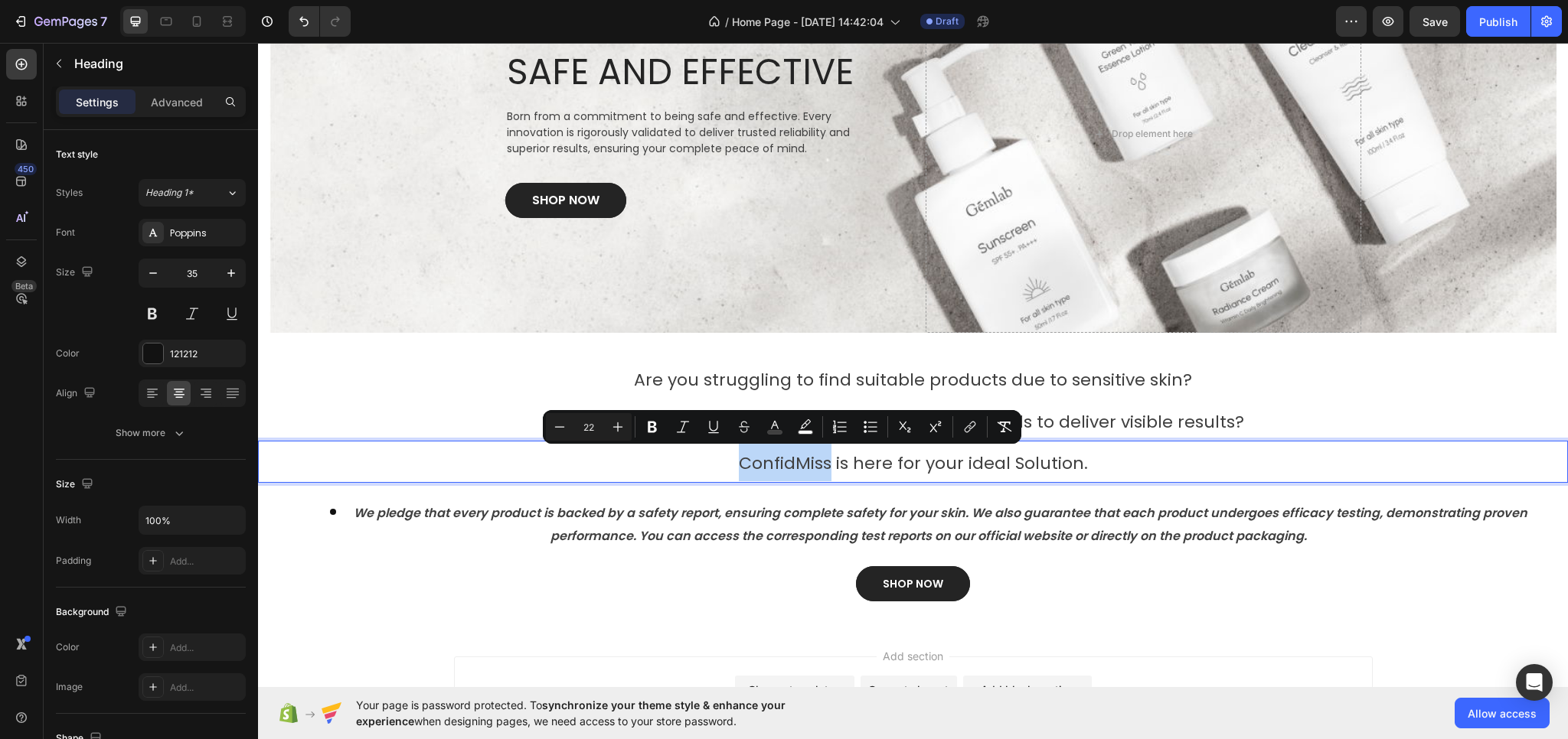
drag, startPoint x: 736, startPoint y: 464, endPoint x: 827, endPoint y: 466, distance: 91.0
click at [827, 466] on span "ConfidMiss is here for your ideal Solution." at bounding box center [913, 463] width 349 height 23
click at [647, 423] on icon "Editor contextual toolbar" at bounding box center [652, 427] width 16 height 16
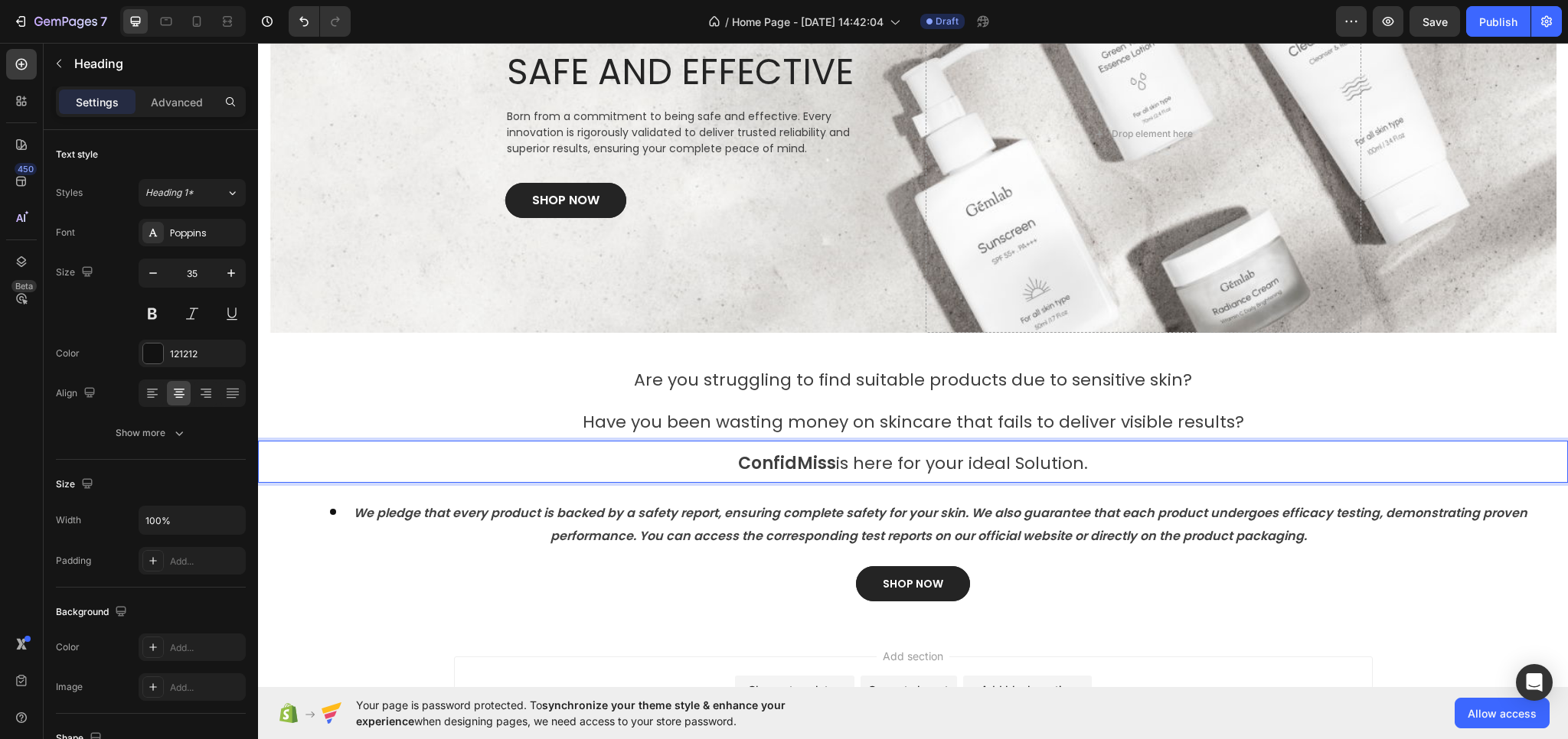
click at [750, 463] on strong "ConfidMiss" at bounding box center [787, 463] width 98 height 23
drag, startPoint x: 728, startPoint y: 464, endPoint x: 823, endPoint y: 464, distance: 95.0
click at [829, 464] on p "ConfidMiss is here for your ideal Solution." at bounding box center [912, 462] width 1307 height 39
click at [754, 456] on strong "ConfidMiss" at bounding box center [787, 463] width 98 height 23
drag, startPoint x: 735, startPoint y: 463, endPoint x: 831, endPoint y: 464, distance: 96.0
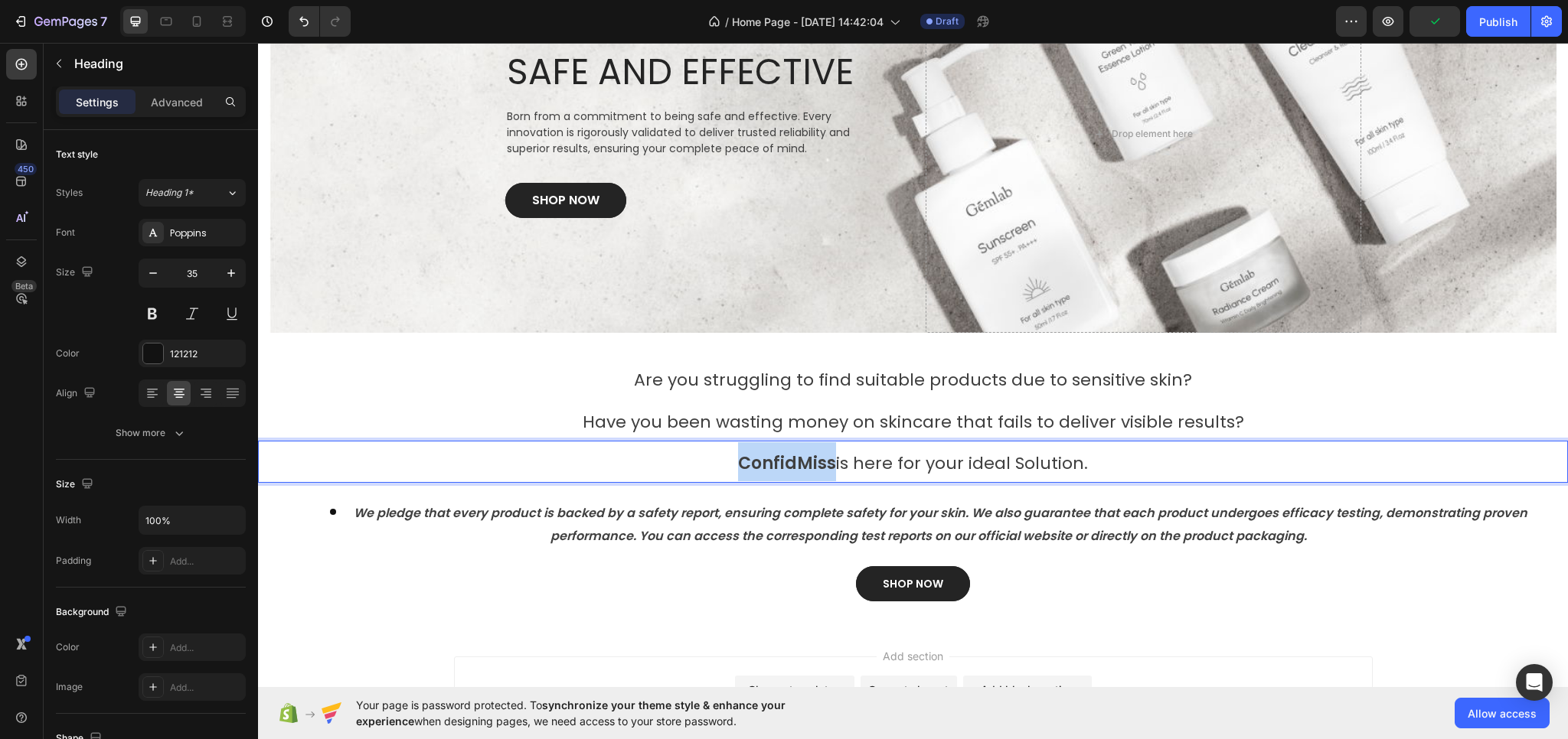
drag, startPoint x: 794, startPoint y: 464, endPoint x: 783, endPoint y: 461, distance: 11.4
click at [783, 461] on strong "ConfidMiss" at bounding box center [787, 463] width 98 height 23
click at [772, 463] on strong "ConfidMiss" at bounding box center [787, 463] width 98 height 23
click at [682, 461] on p "ConfidMiss is here for your ideal Solution." at bounding box center [912, 462] width 1307 height 39
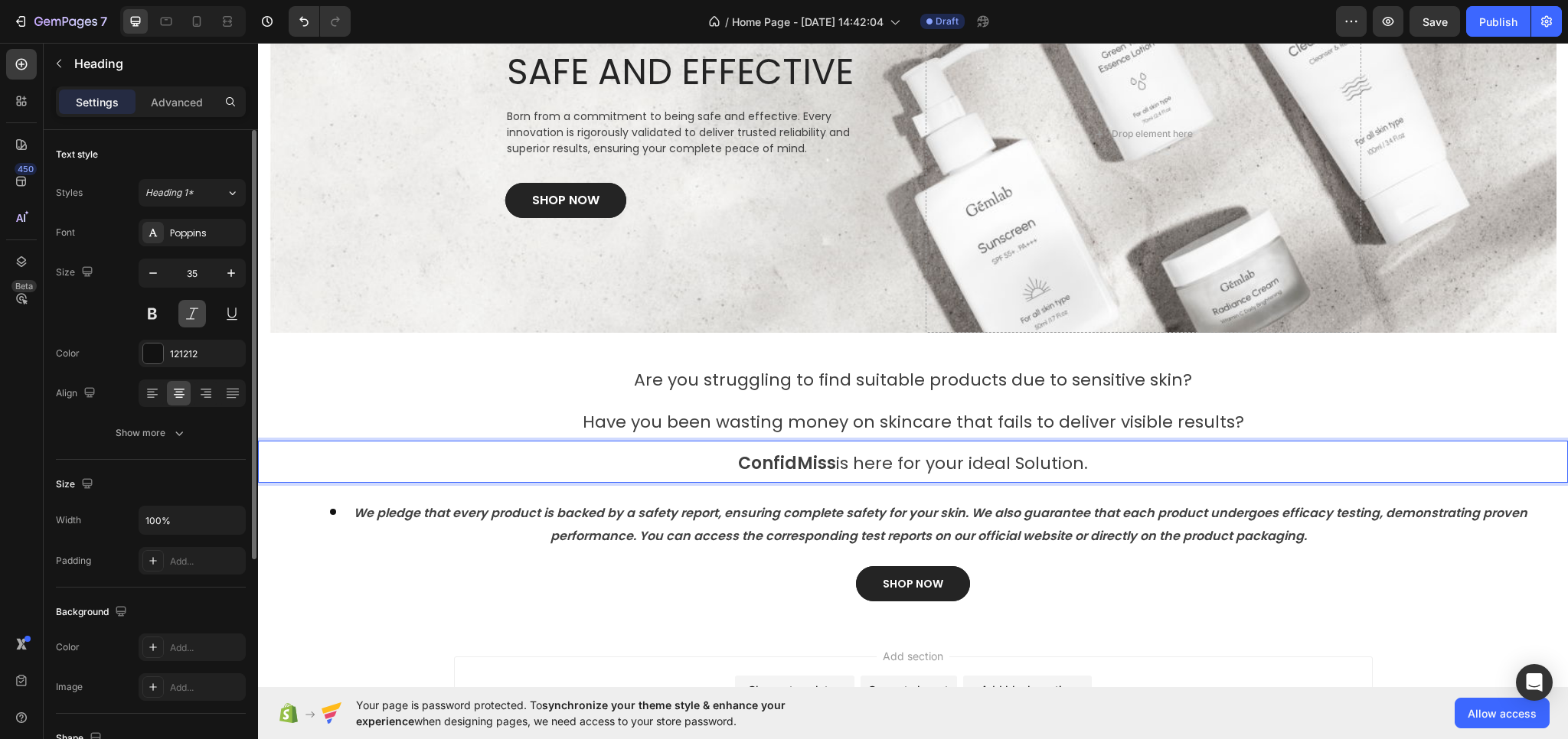
click at [194, 316] on button at bounding box center [192, 314] width 27 height 27
drag, startPoint x: 758, startPoint y: 464, endPoint x: 742, endPoint y: 465, distance: 16.0
click at [759, 465] on strong "ConfidMiss" at bounding box center [787, 463] width 98 height 23
drag, startPoint x: 730, startPoint y: 463, endPoint x: 825, endPoint y: 467, distance: 95.1
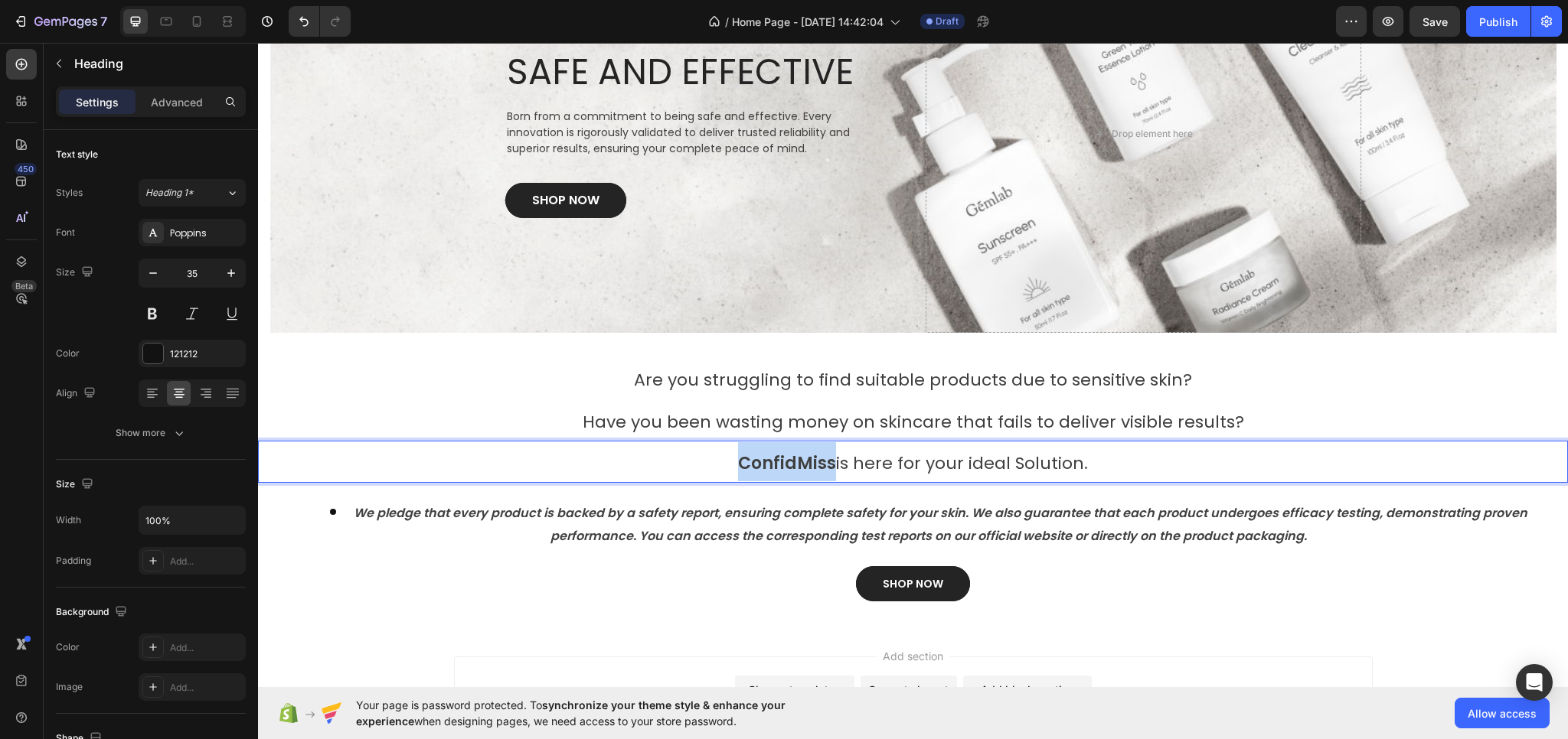
click at [825, 467] on p "ConfidMiss is here for your ideal Solution." at bounding box center [912, 462] width 1307 height 39
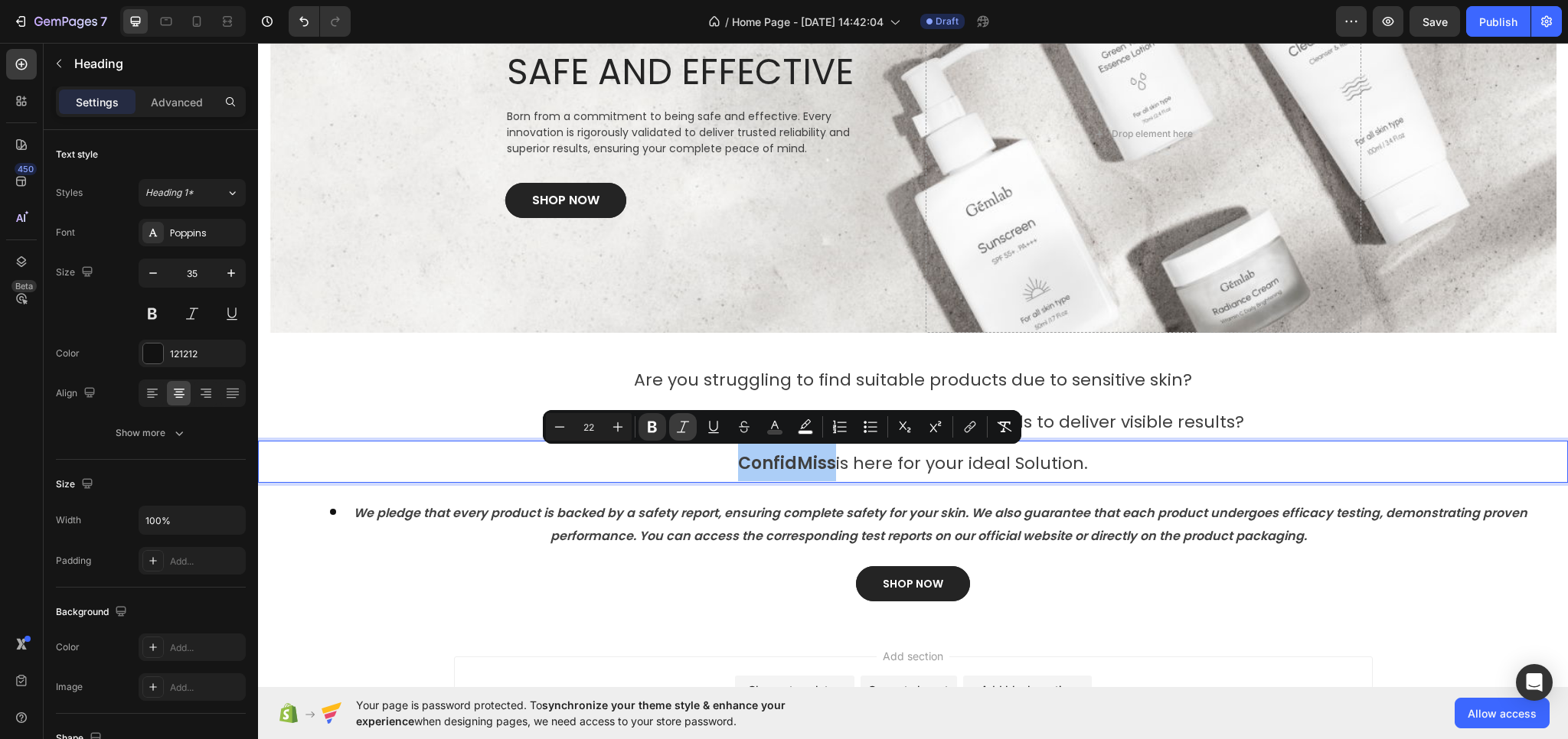
click at [682, 427] on icon "Editor contextual toolbar" at bounding box center [682, 427] width 13 height 12
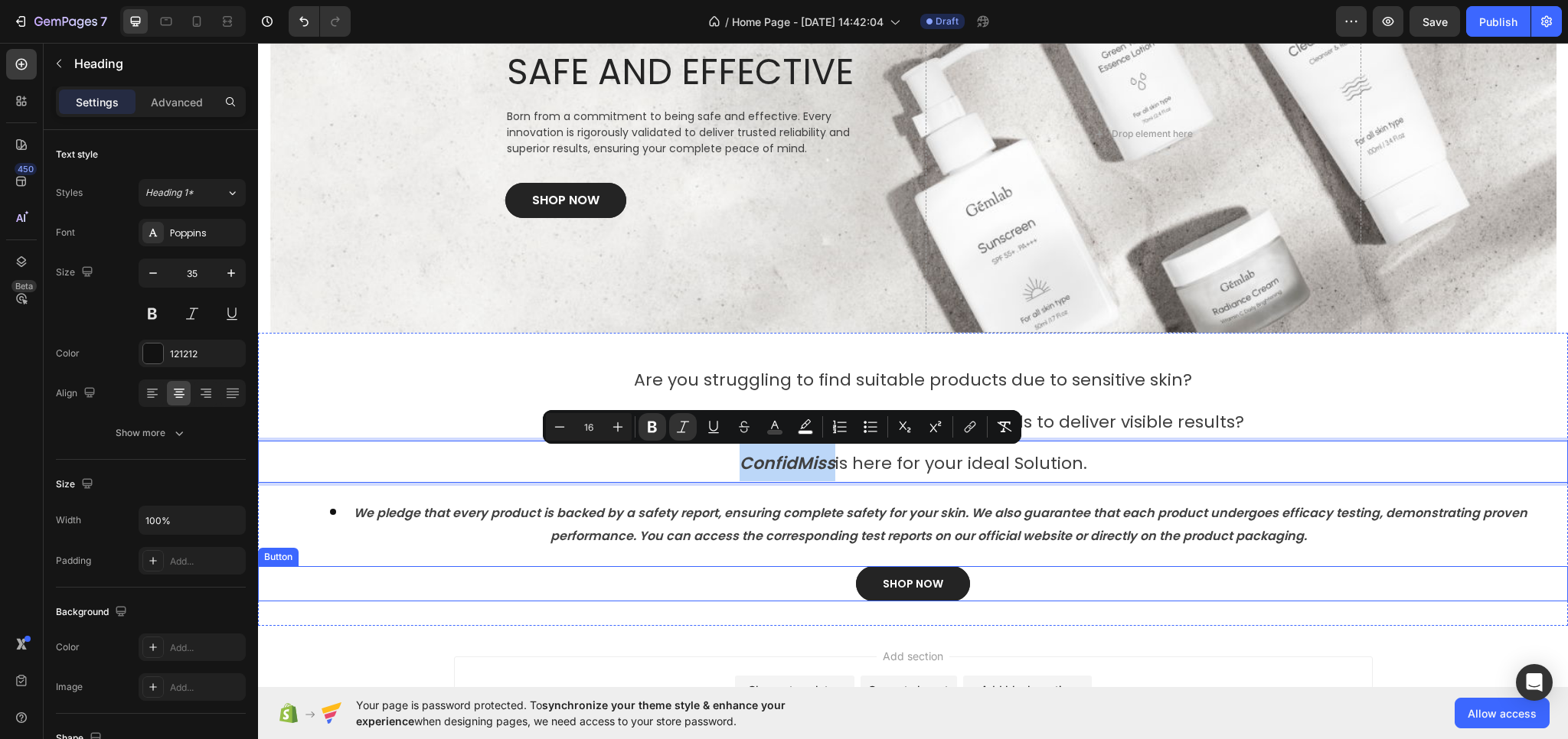
click at [805, 577] on div "SHOP NOW Button" at bounding box center [913, 584] width 1310 height 35
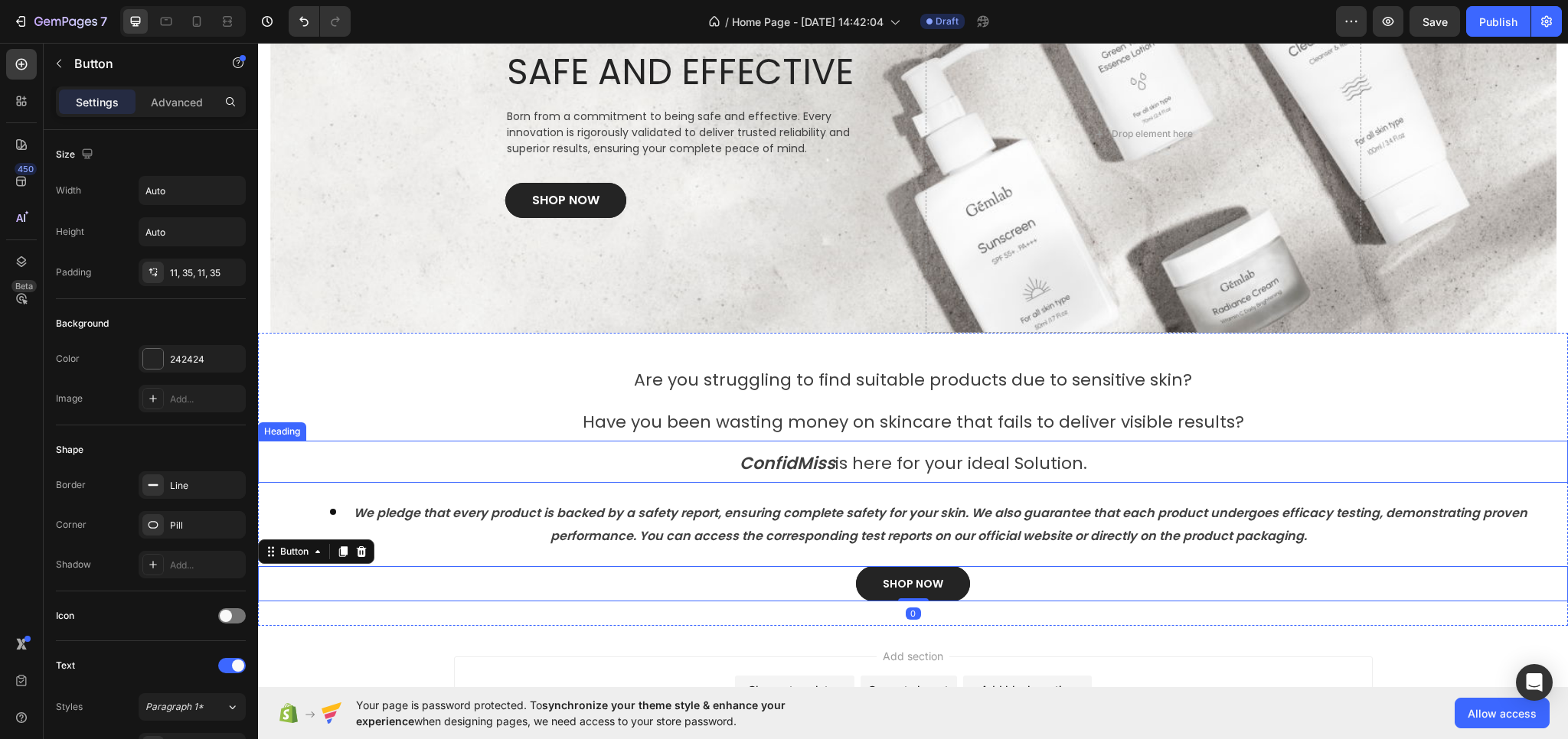
click at [1282, 464] on p "⁠⁠⁠⁠⁠⁠⁠ ConfidMiss is here for your ideal Solution." at bounding box center [912, 462] width 1307 height 39
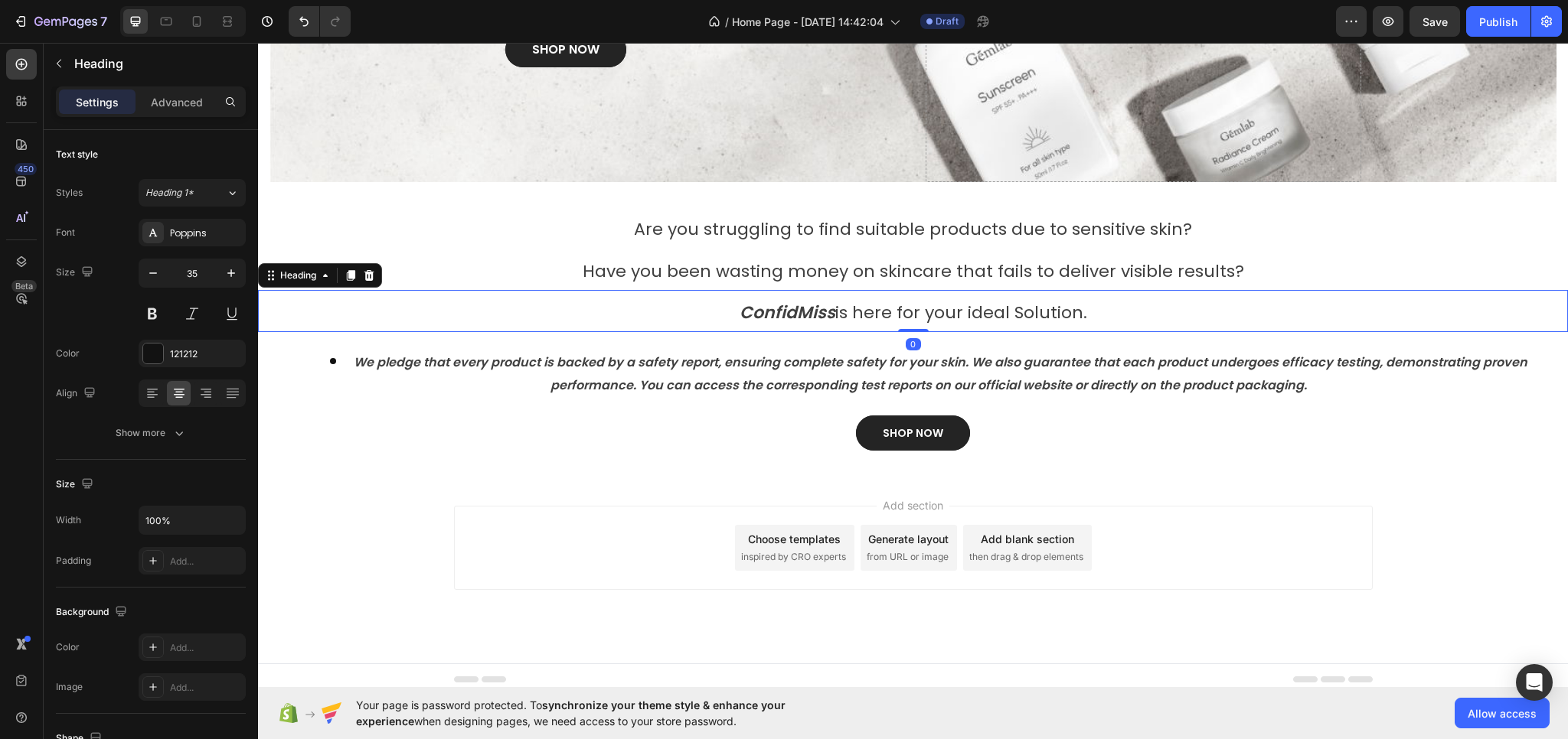
scroll to position [292, 0]
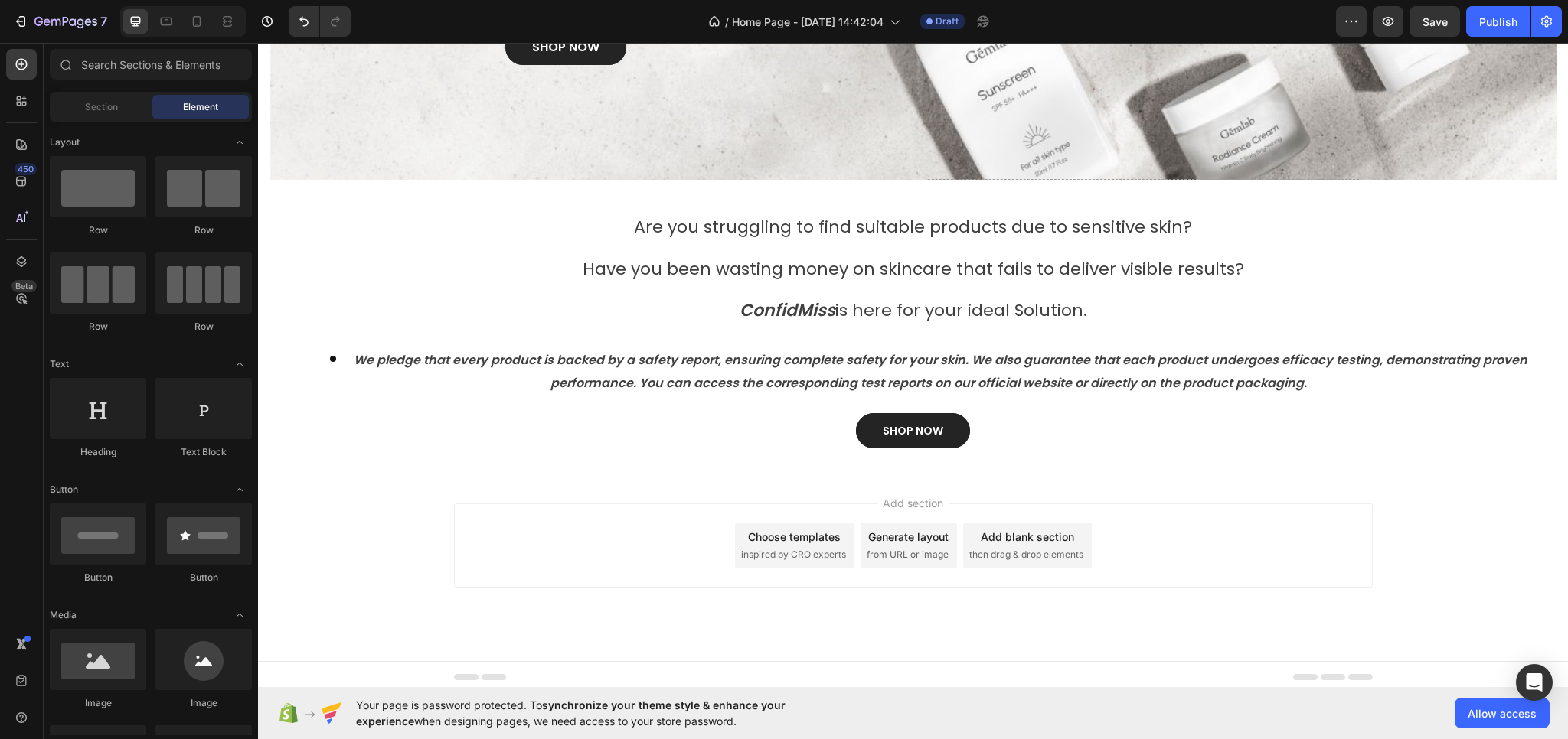
click at [1217, 534] on div "Add section Choose templates inspired by CRO experts Generate layout from URL o…" at bounding box center [913, 545] width 919 height 84
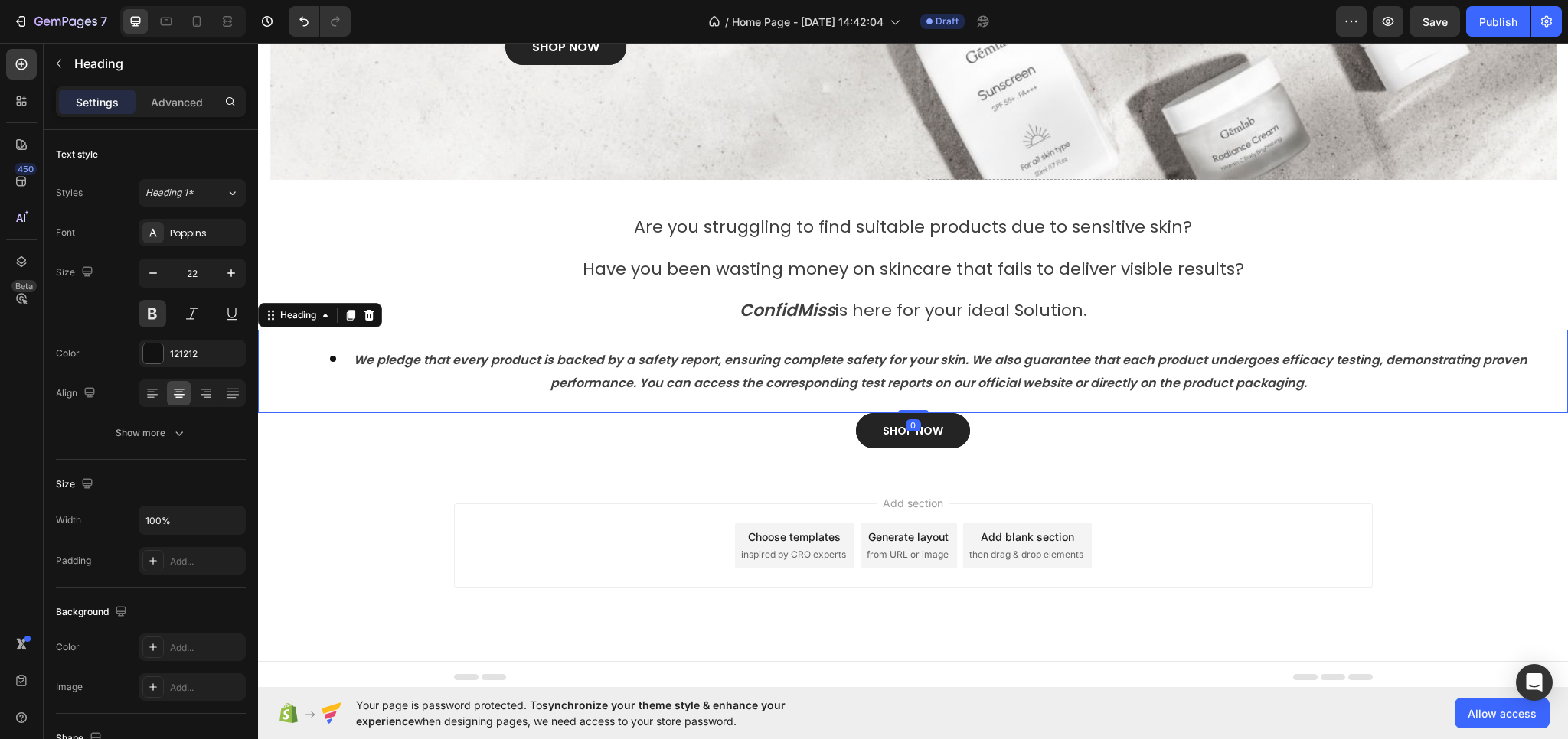
click at [995, 371] on li "⁠⁠⁠⁠⁠⁠⁠ We pledge that every product is backed by a safety report, ensuring com…" at bounding box center [928, 371] width 1276 height 47
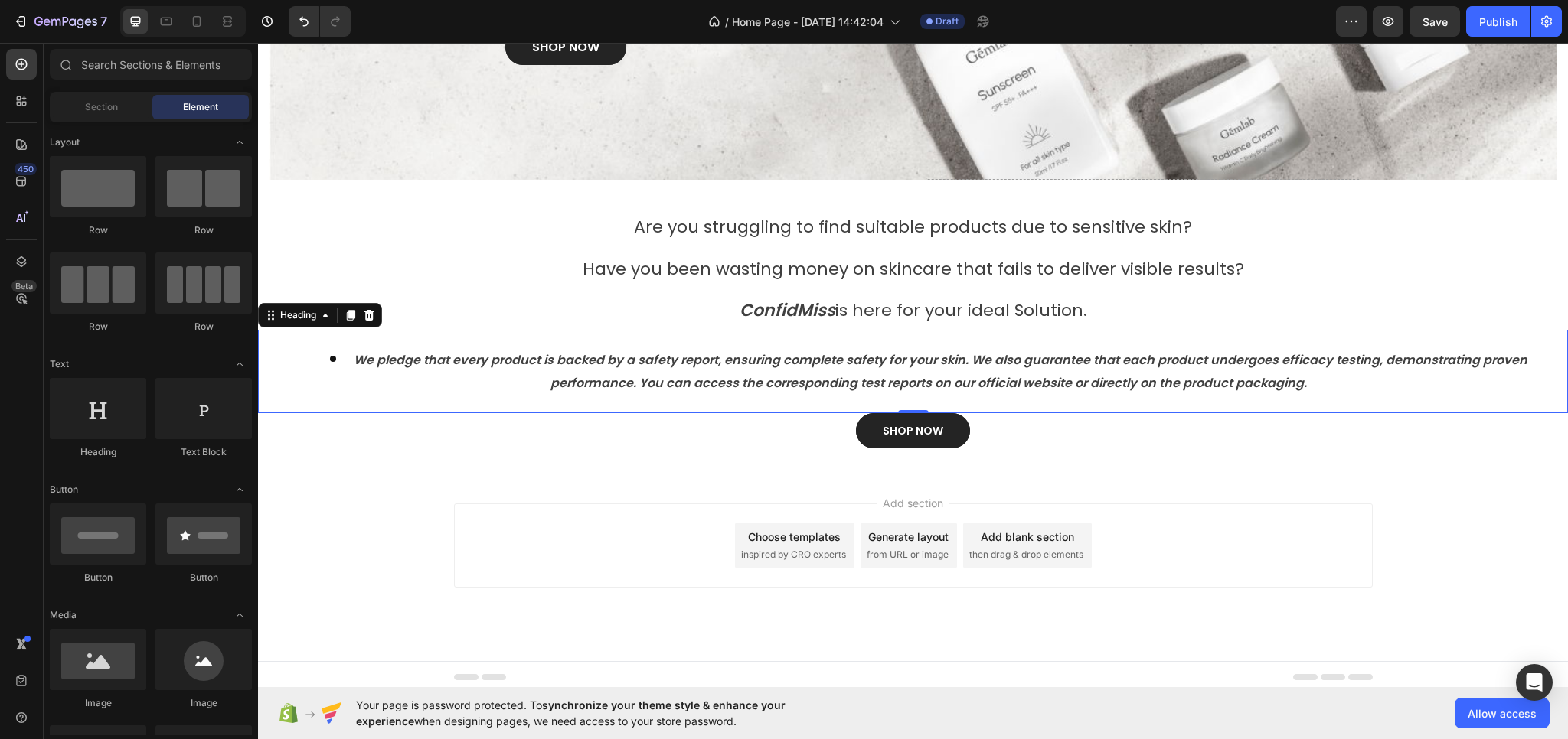
click at [692, 475] on div "Add section Choose templates inspired by CRO experts Generate layout from URL o…" at bounding box center [913, 567] width 1310 height 189
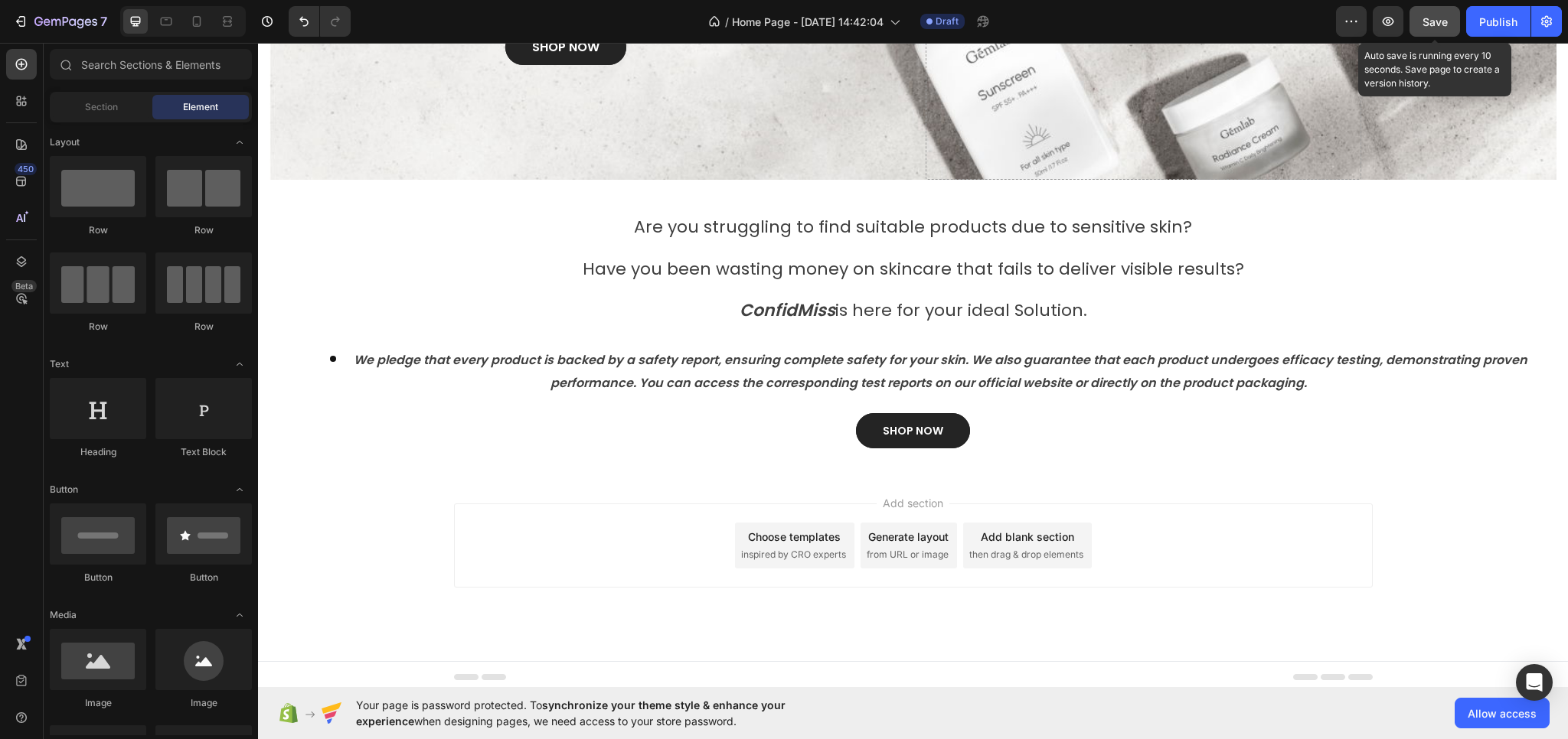
click at [1435, 22] on span "Save" at bounding box center [1435, 22] width 25 height 13
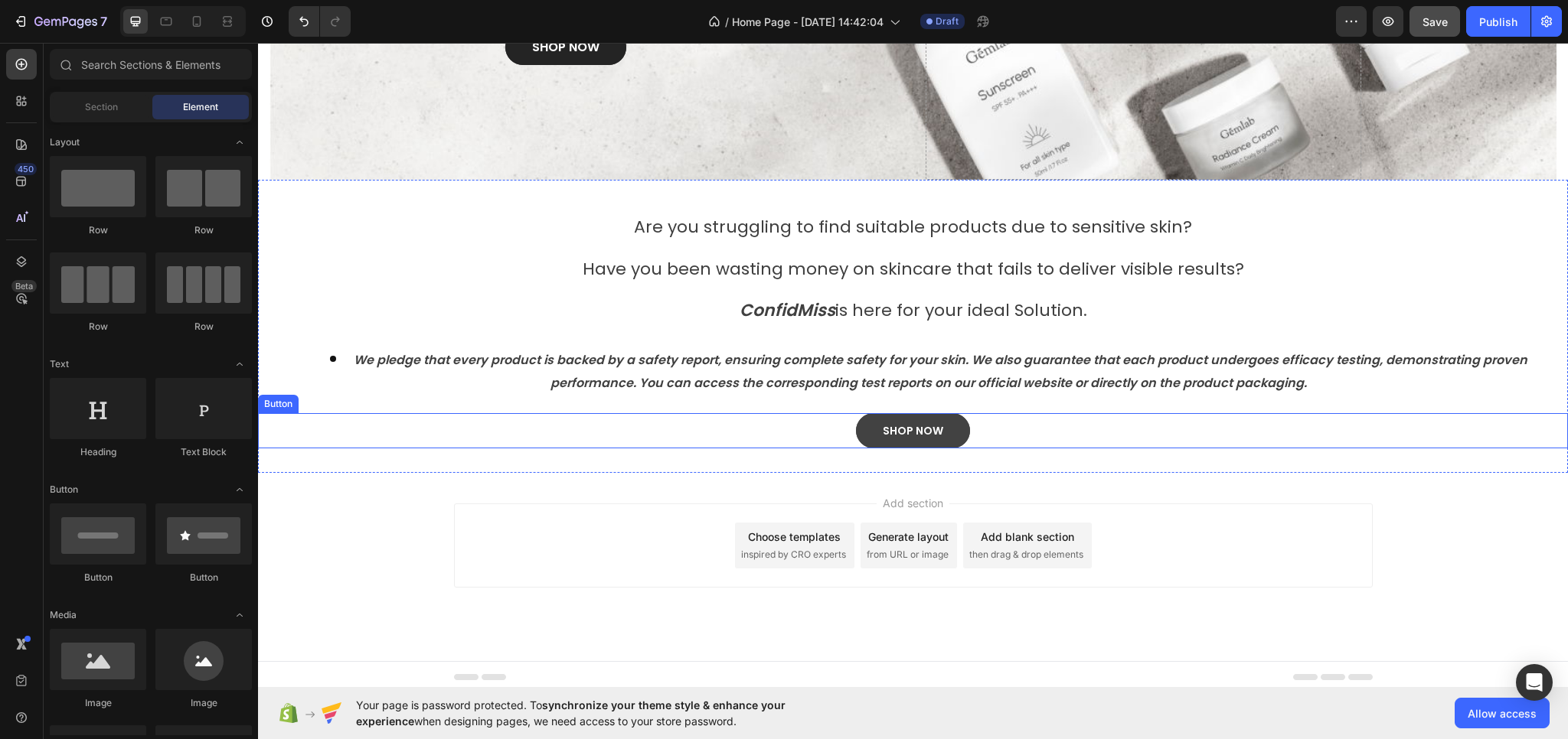
click at [1410, 6] on button "Save" at bounding box center [1435, 21] width 51 height 30
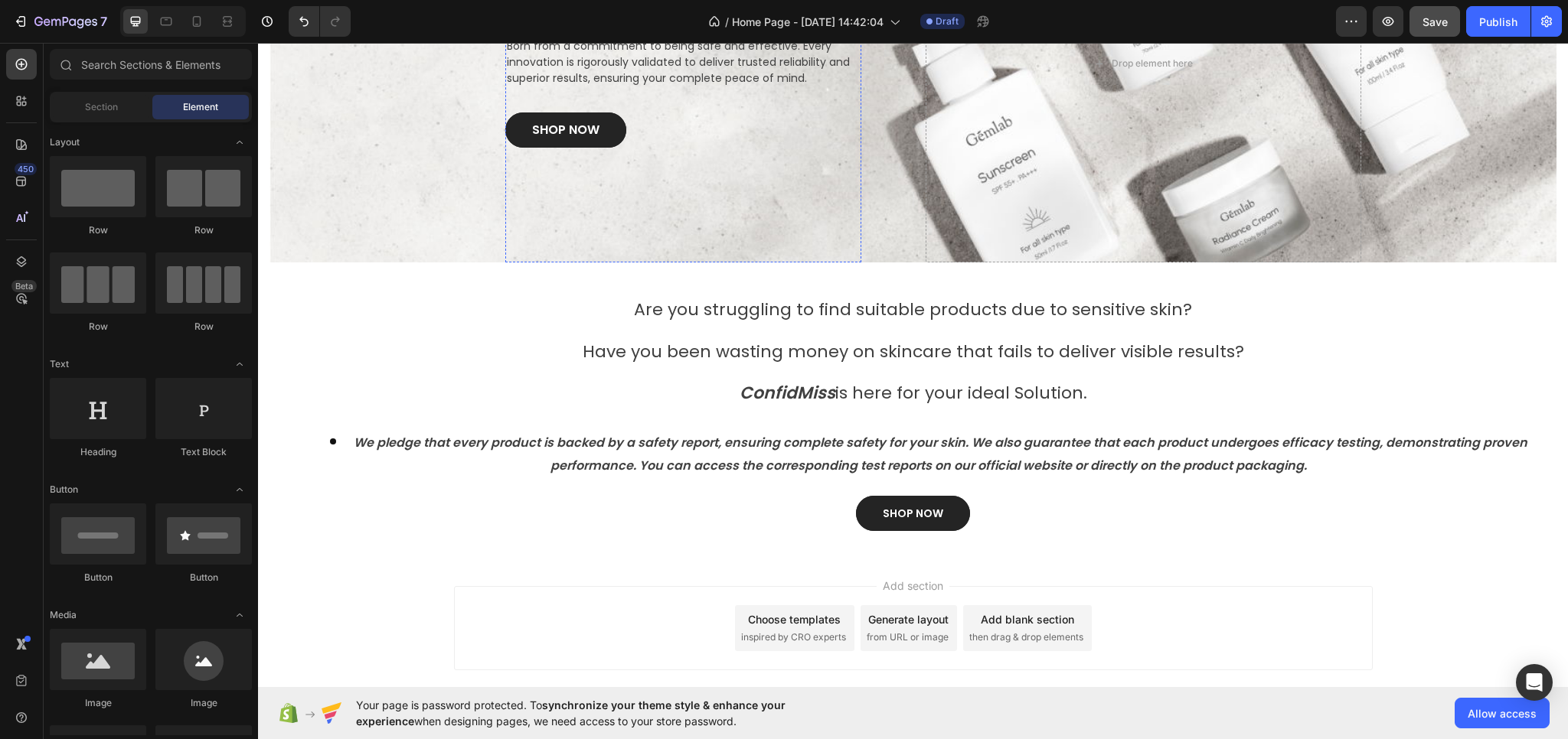
scroll to position [298, 0]
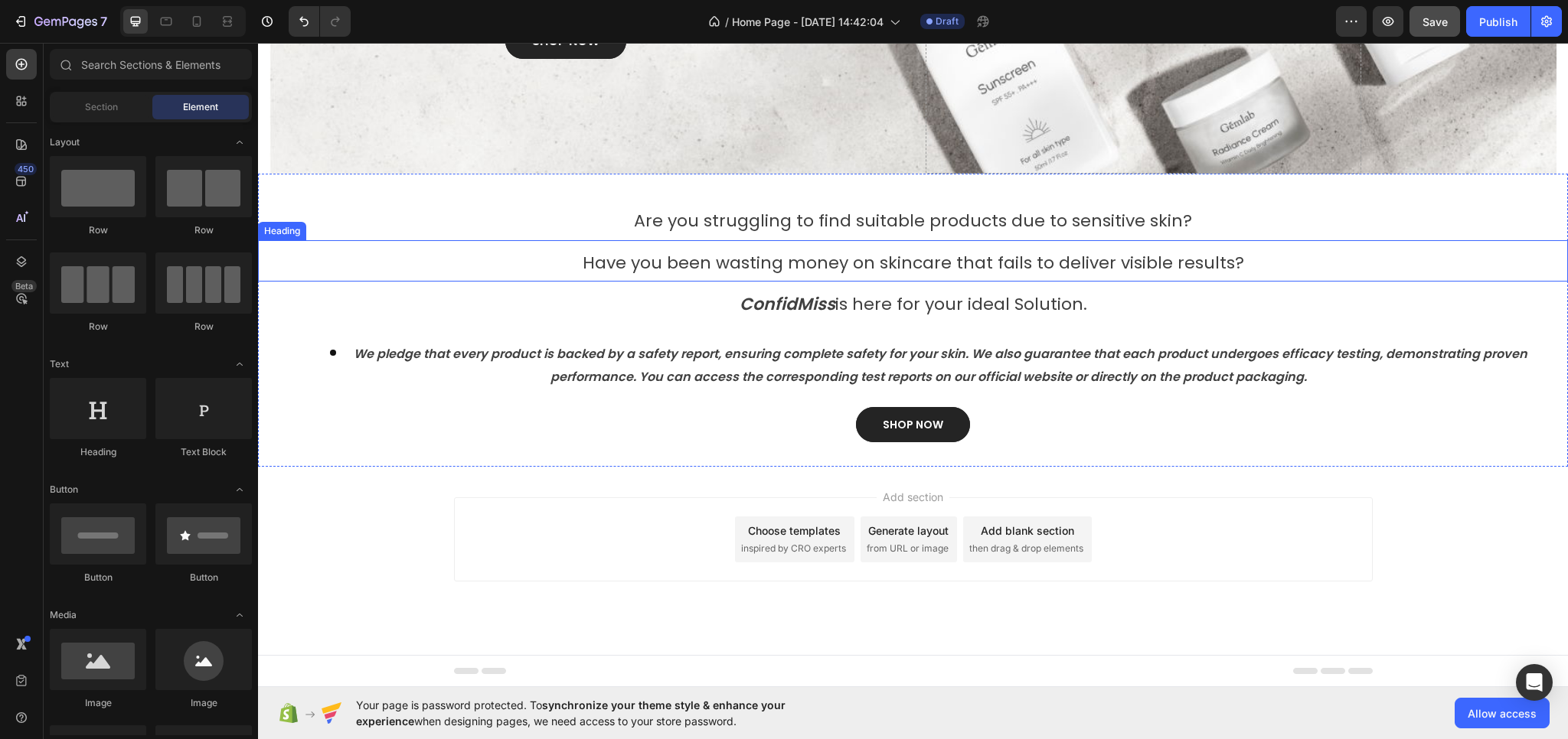
click at [750, 264] on span "Have you been wasting money on skincare that fails to deliver visible results?" at bounding box center [913, 263] width 662 height 23
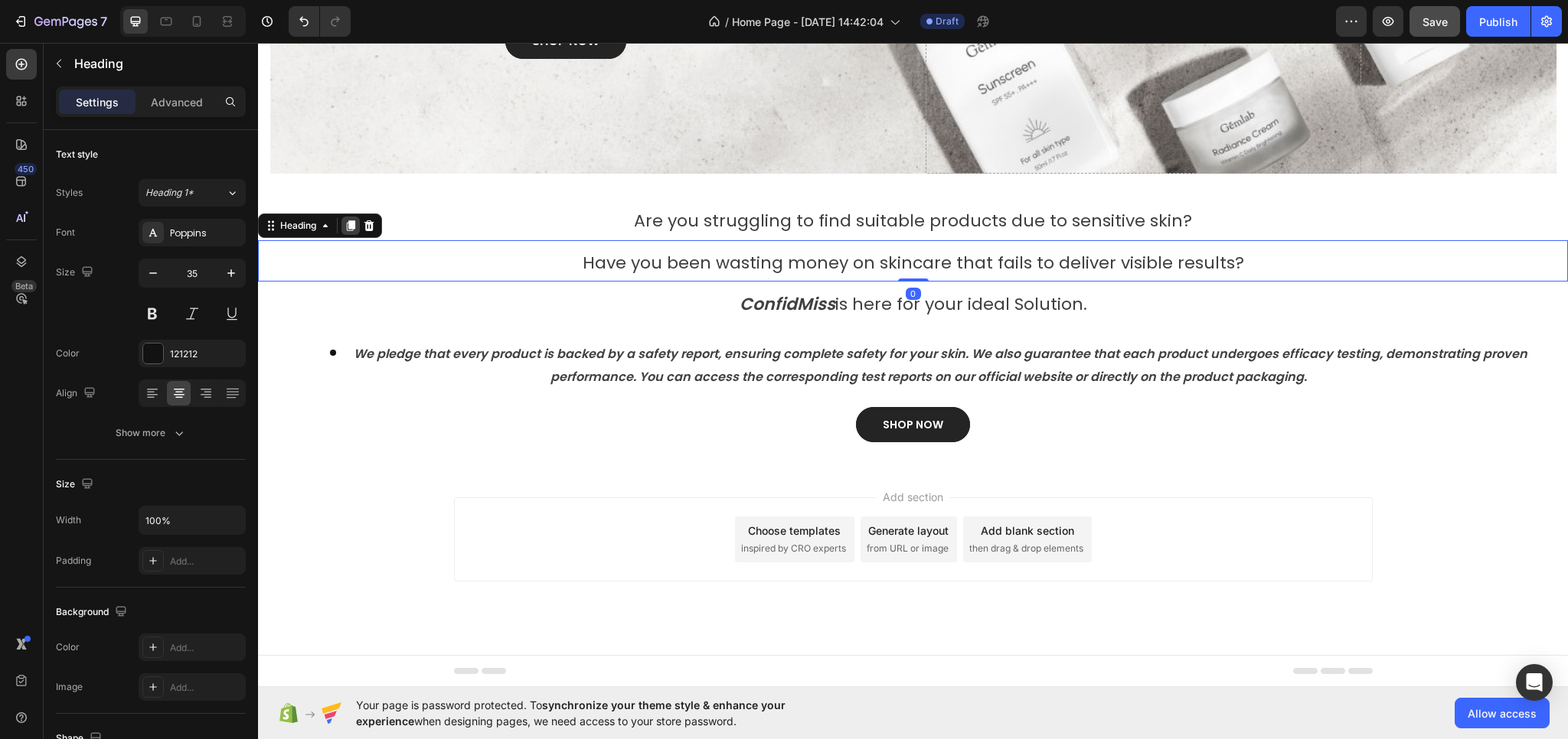
click at [355, 227] on icon at bounding box center [351, 226] width 9 height 11
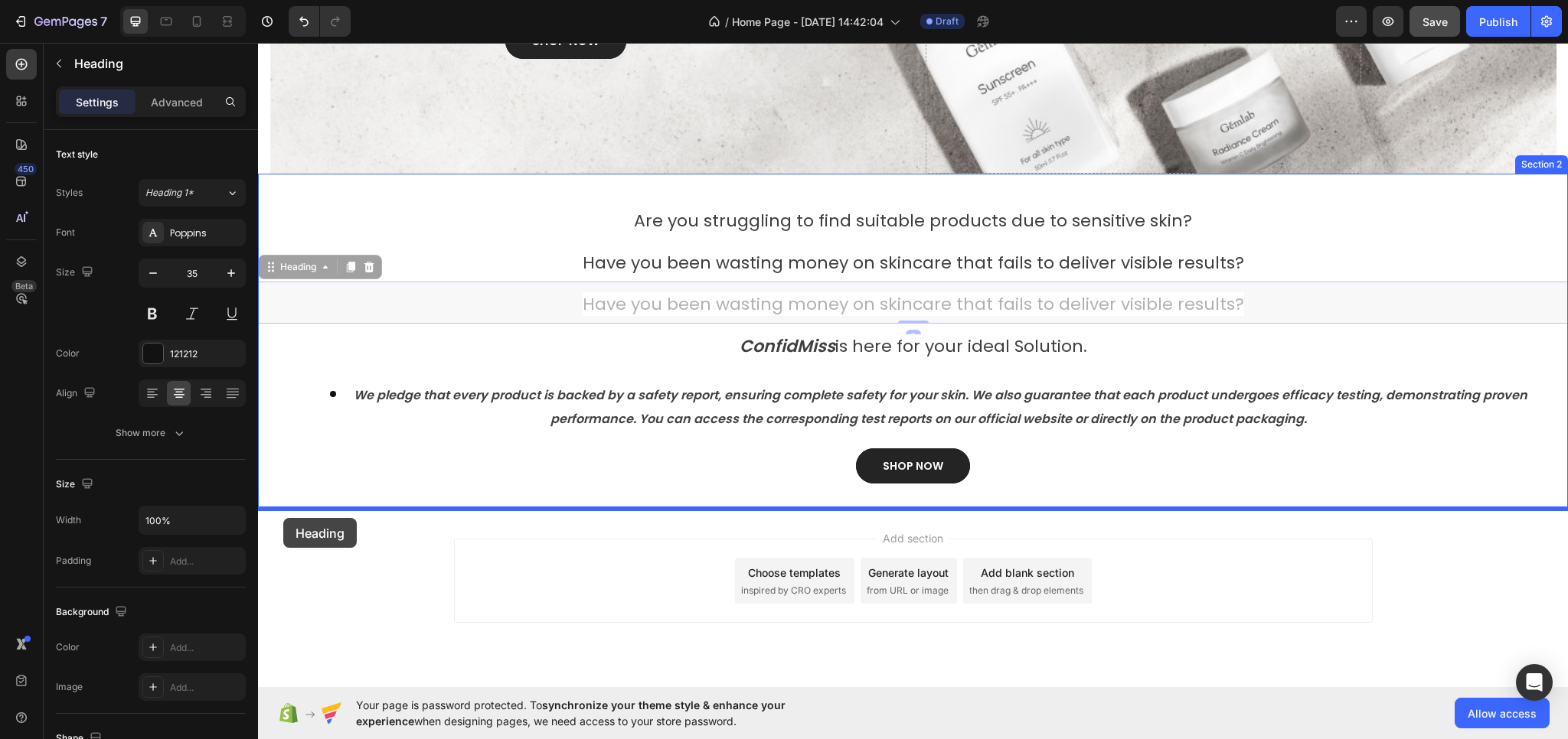
drag, startPoint x: 272, startPoint y: 267, endPoint x: 283, endPoint y: 518, distance: 251.2
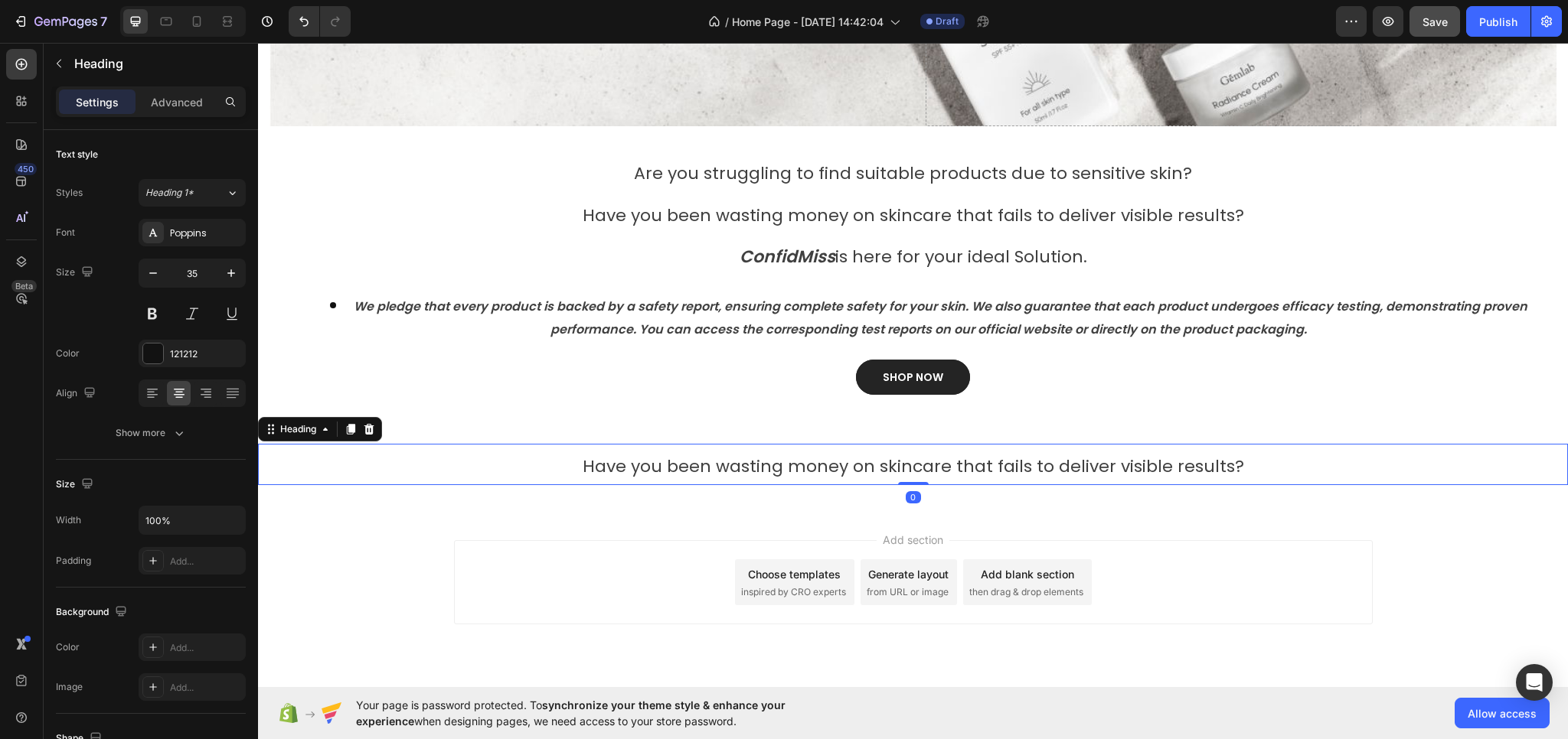
scroll to position [389, 0]
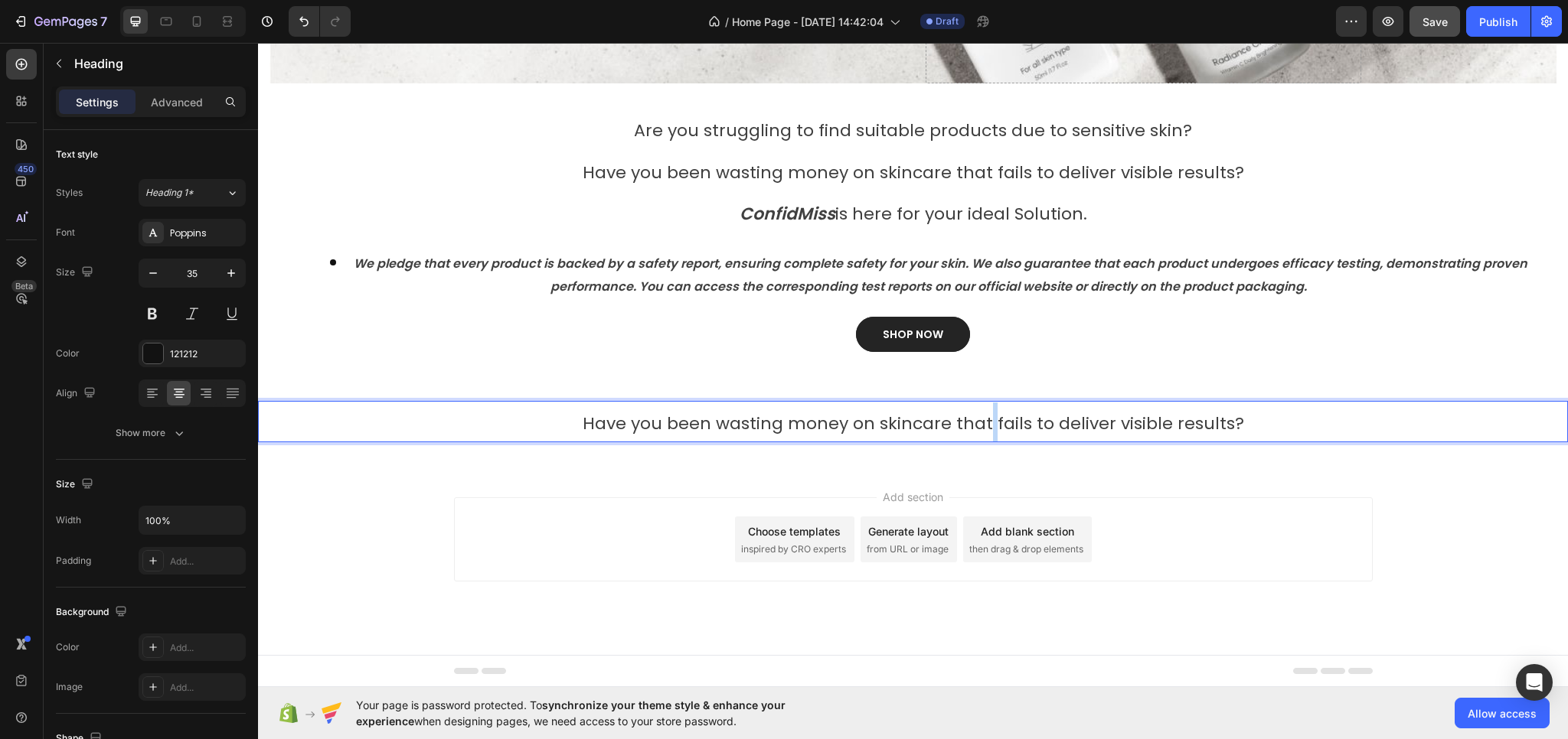
click at [981, 429] on span "Have you been wasting money on skincare that fails to deliver visible results?" at bounding box center [913, 423] width 662 height 23
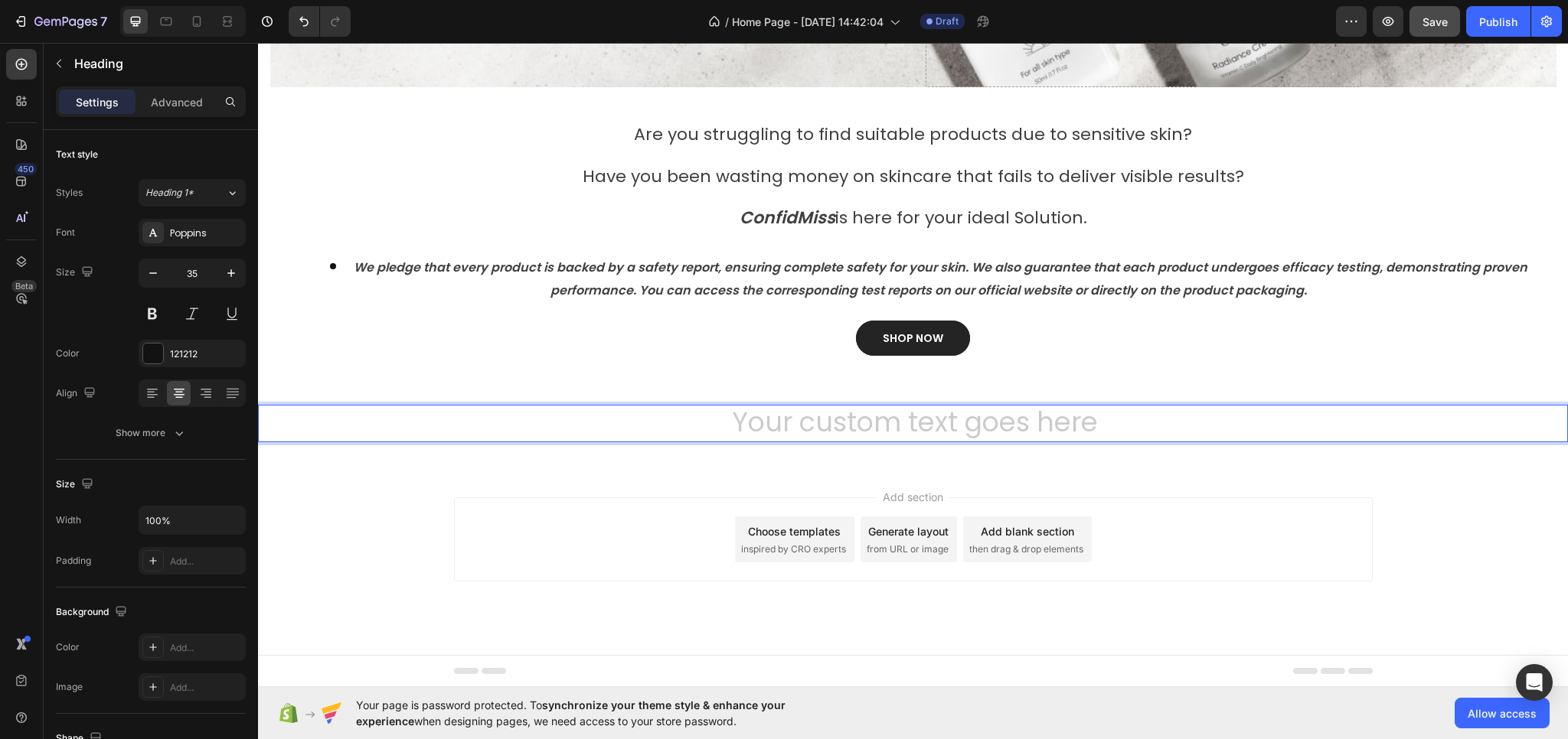
scroll to position [386, 0]
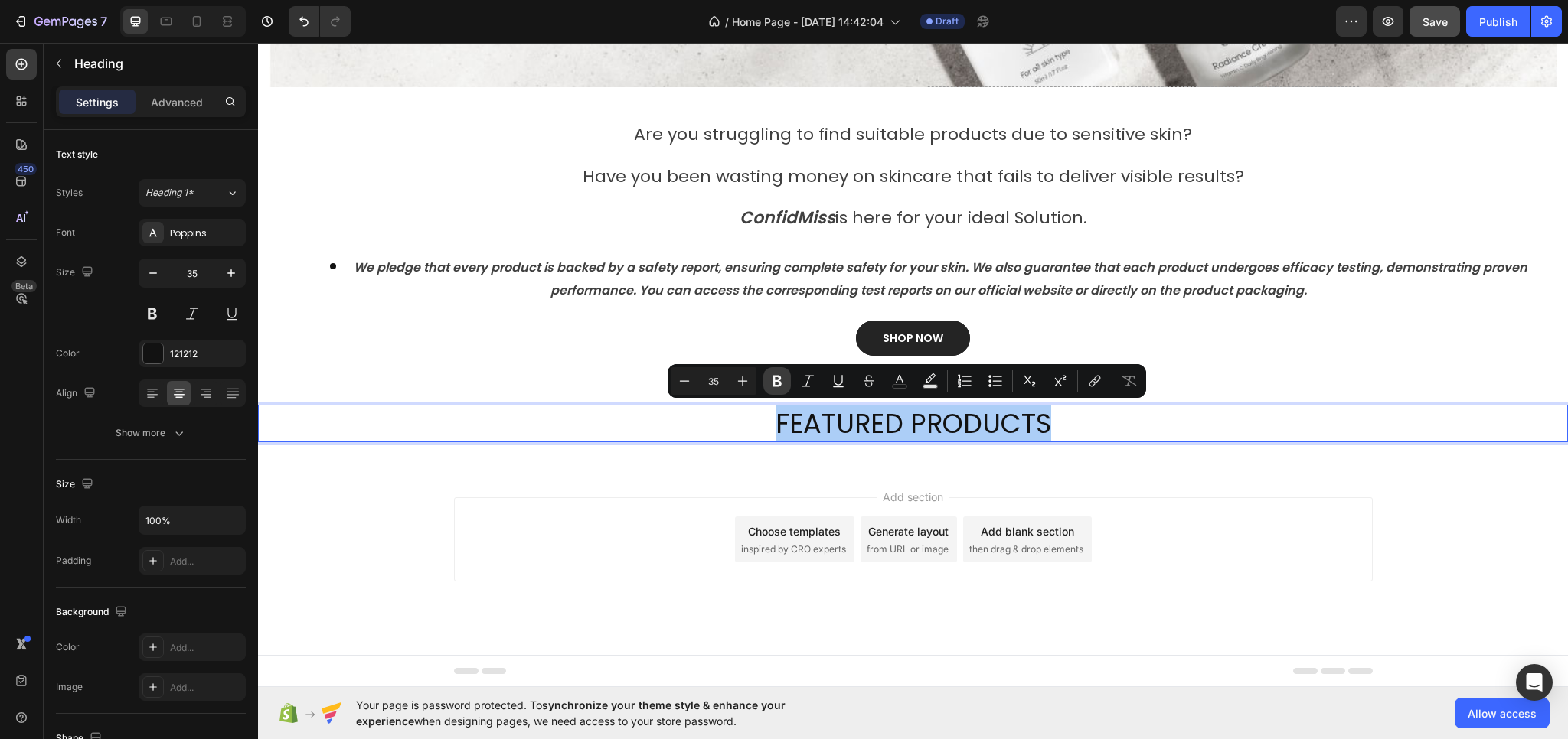
click at [782, 377] on icon "Editor contextual toolbar" at bounding box center [777, 381] width 16 height 16
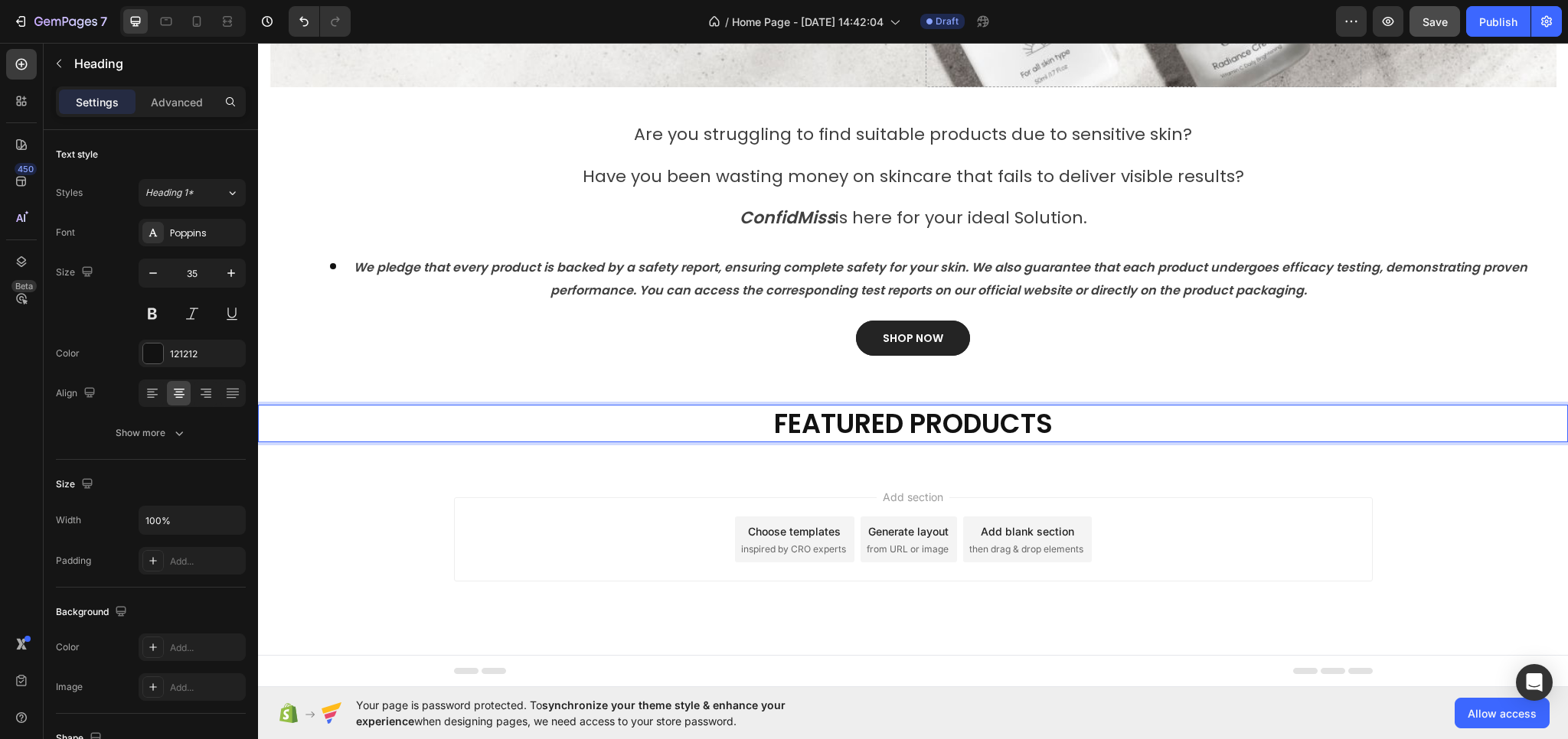
click at [834, 426] on strong "FEATURED PRODUCTS" at bounding box center [913, 423] width 279 height 37
click at [848, 425] on strong "FEATURED PRODUCTS" at bounding box center [913, 423] width 279 height 37
click at [662, 472] on div "Add section Choose templates inspired by CRO experts Generate layout from URL o…" at bounding box center [913, 561] width 1310 height 189
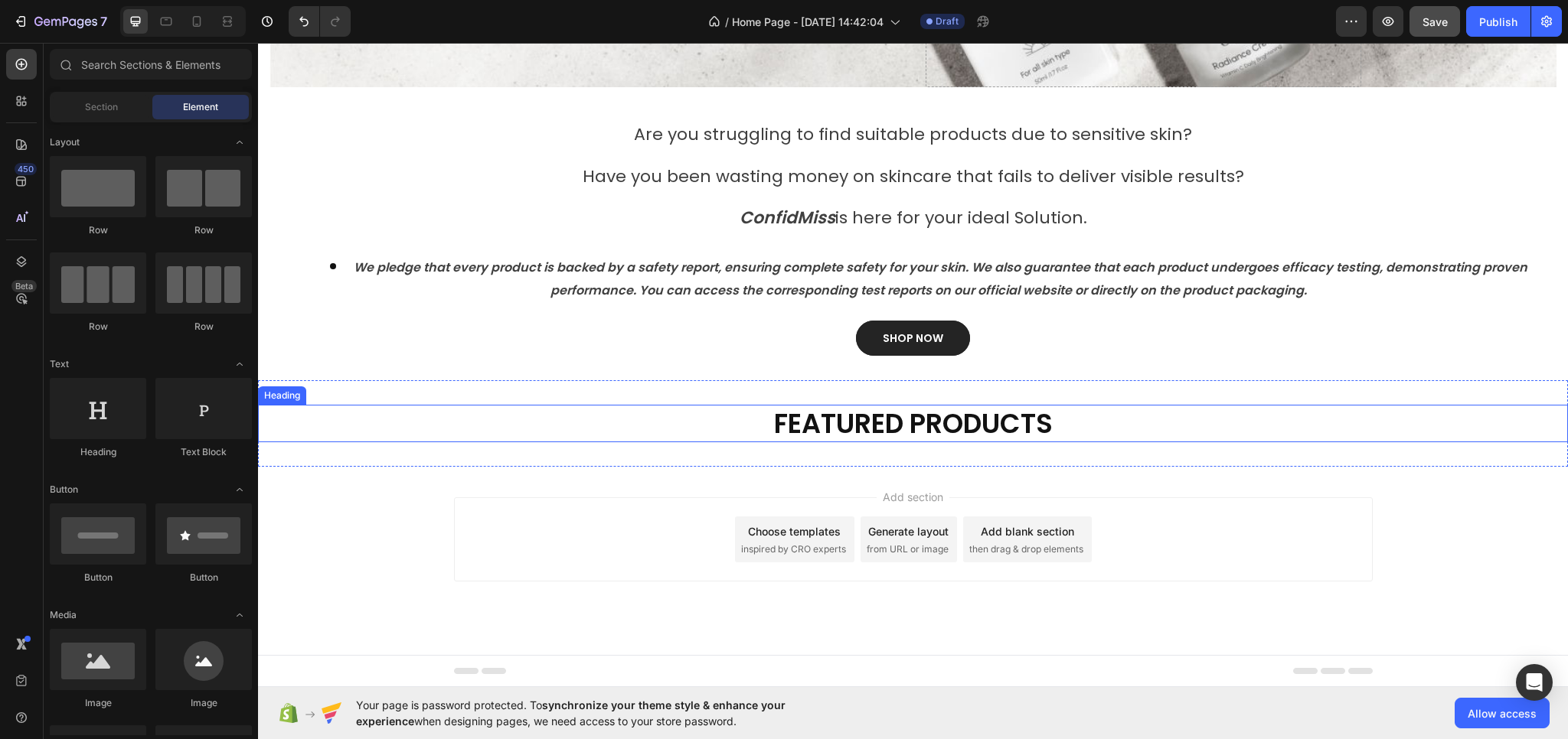
click at [774, 412] on strong "FEATURED PRODUCTS" at bounding box center [913, 423] width 279 height 37
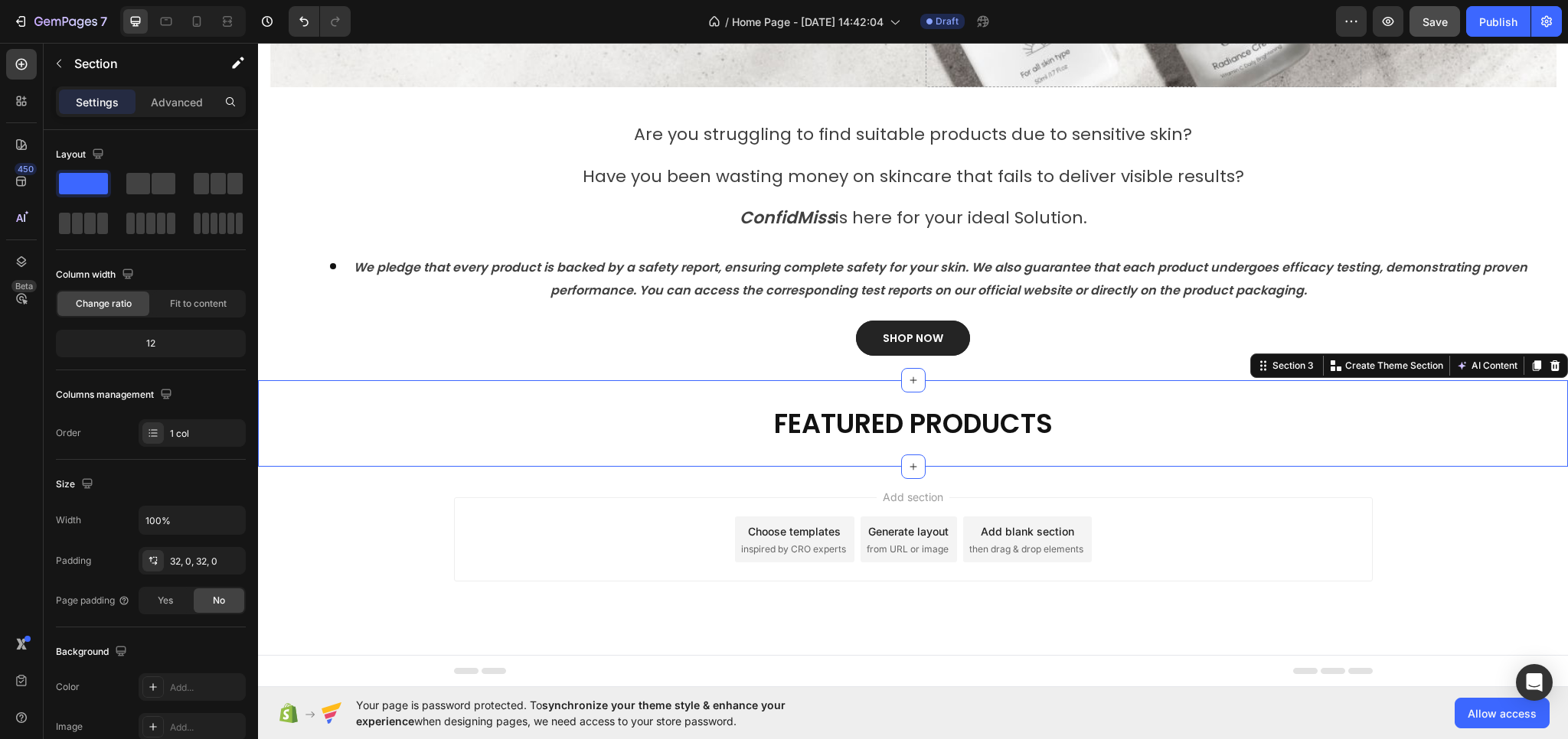
click at [785, 383] on div "⁠⁠⁠⁠⁠⁠⁠ FEATURED PRODUCTS Heading Section 3 You can create reusable sections Cr…" at bounding box center [913, 423] width 1310 height 87
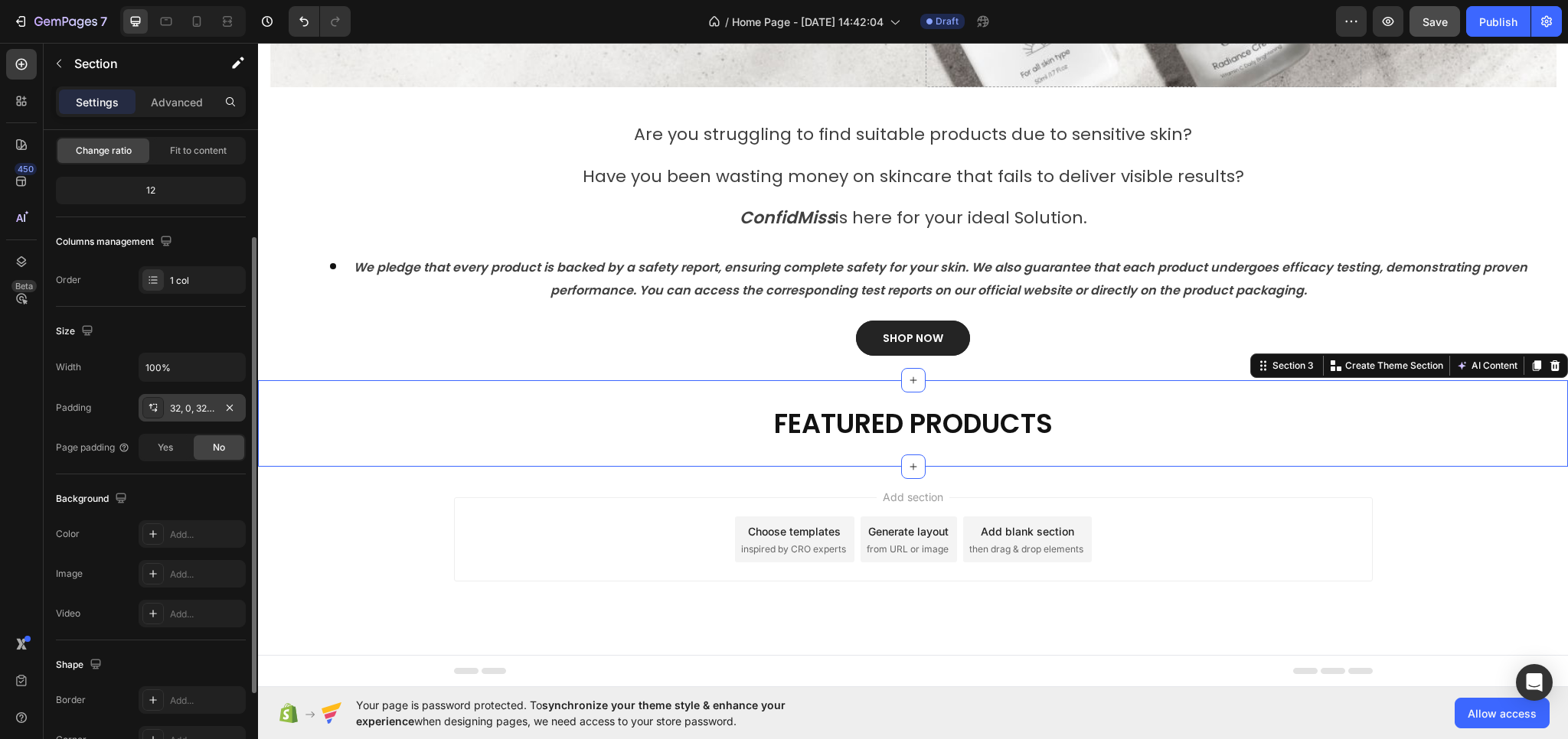
click at [184, 406] on div "32, 0, 32, 0" at bounding box center [192, 409] width 44 height 14
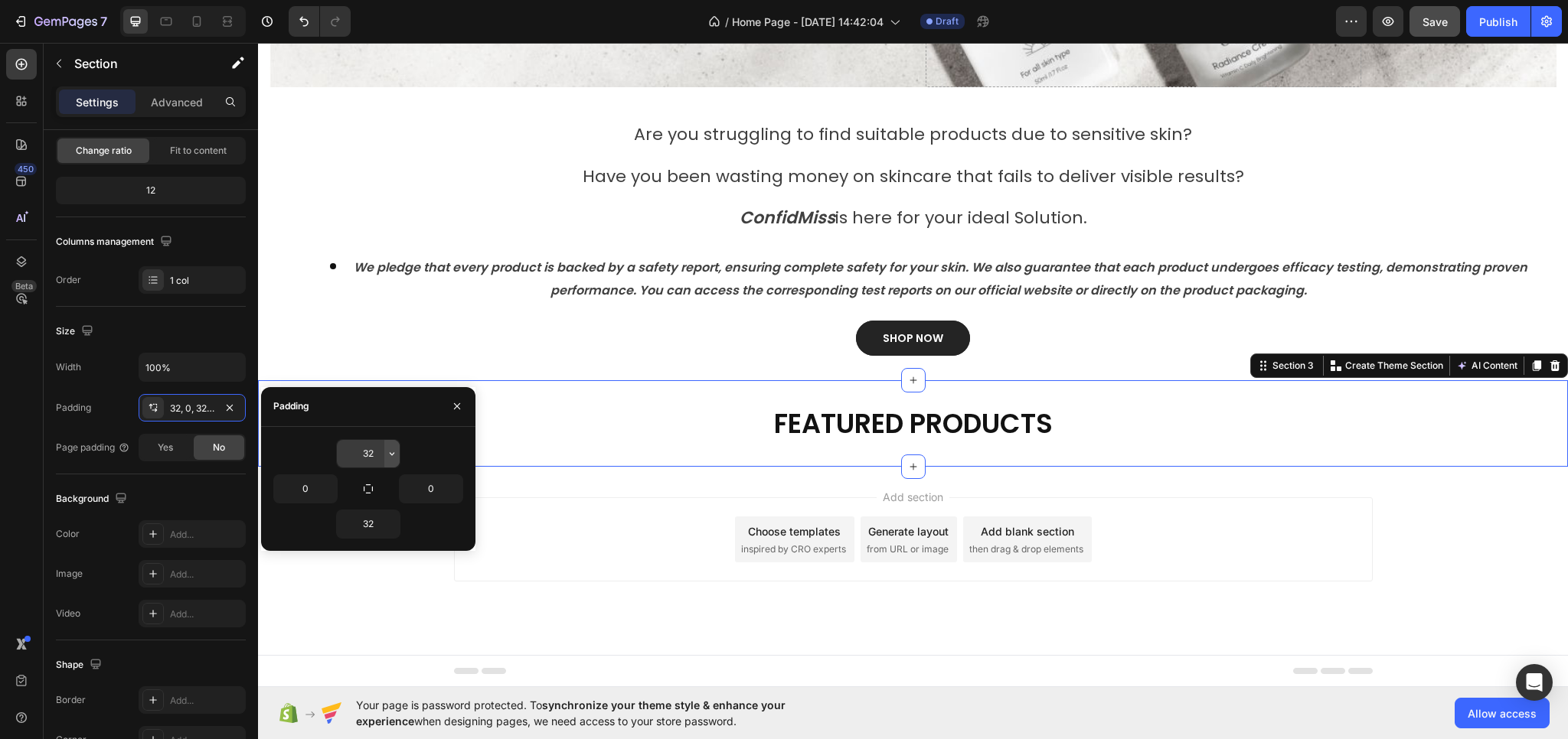
click at [384, 455] on button "button" at bounding box center [392, 454] width 16 height 27
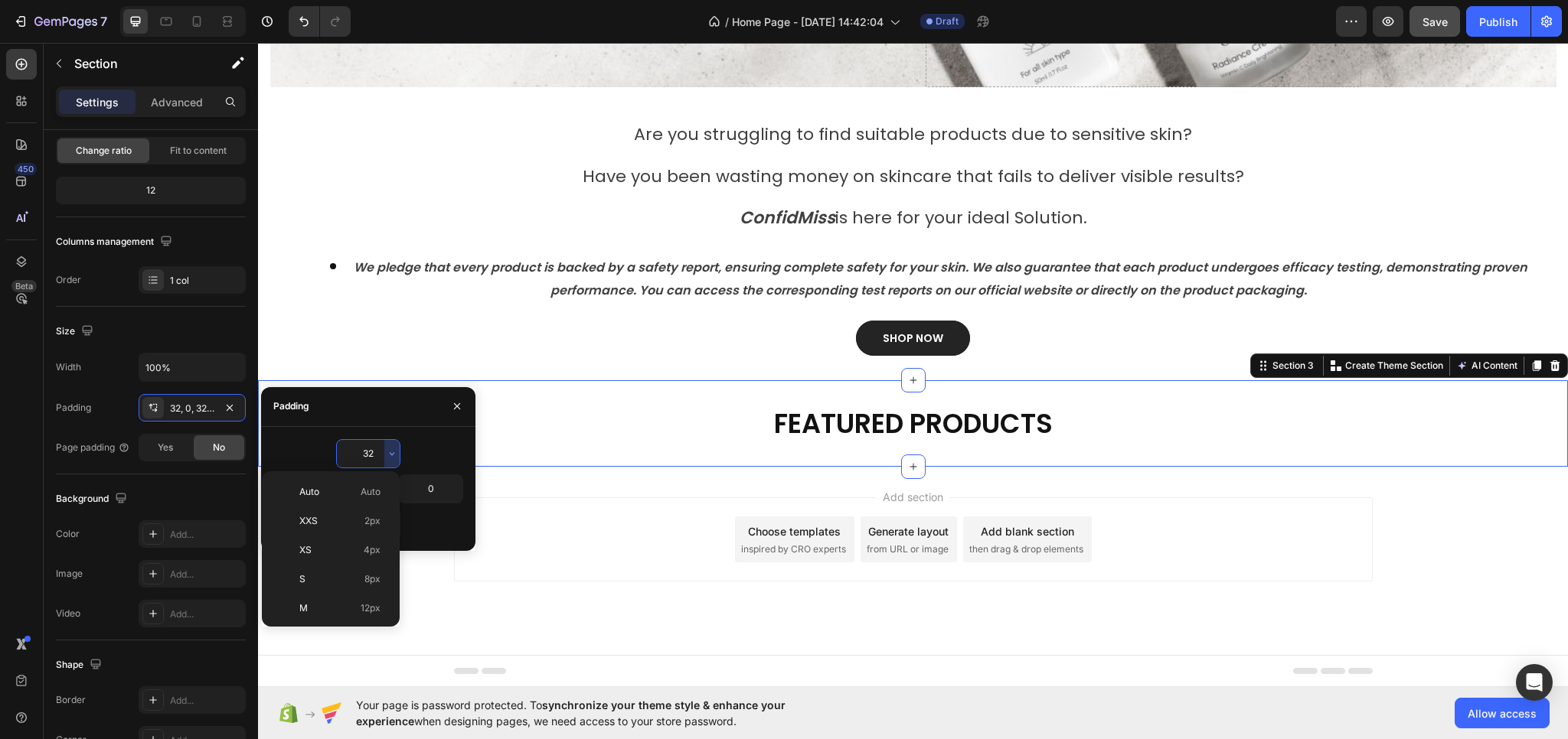
scroll to position [110, 0]
click at [329, 549] on p "XL 24px" at bounding box center [339, 556] width 81 height 14
type input "24"
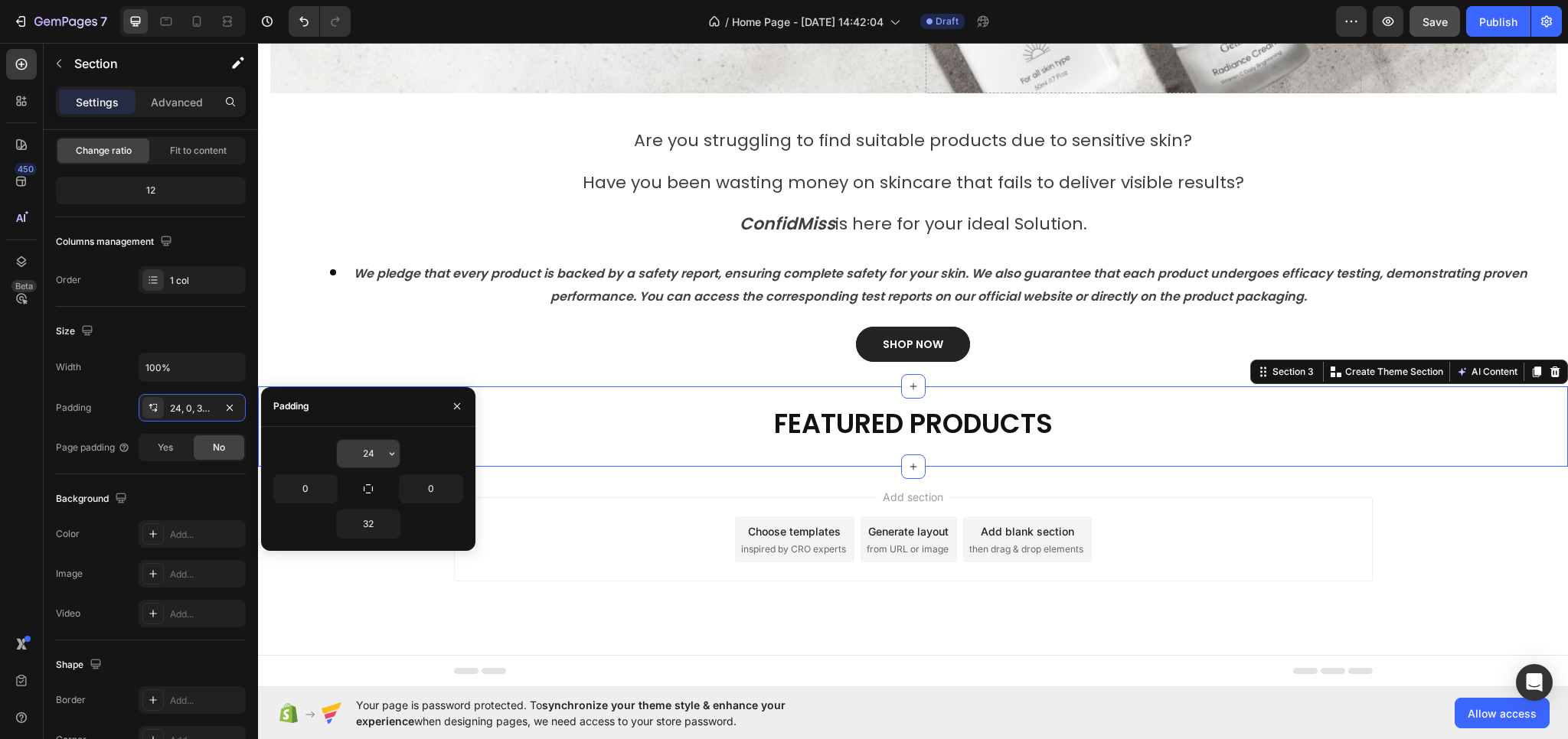
click at [372, 450] on input "24" at bounding box center [369, 454] width 63 height 27
click at [366, 486] on icon "button" at bounding box center [368, 489] width 13 height 13
type input "24"
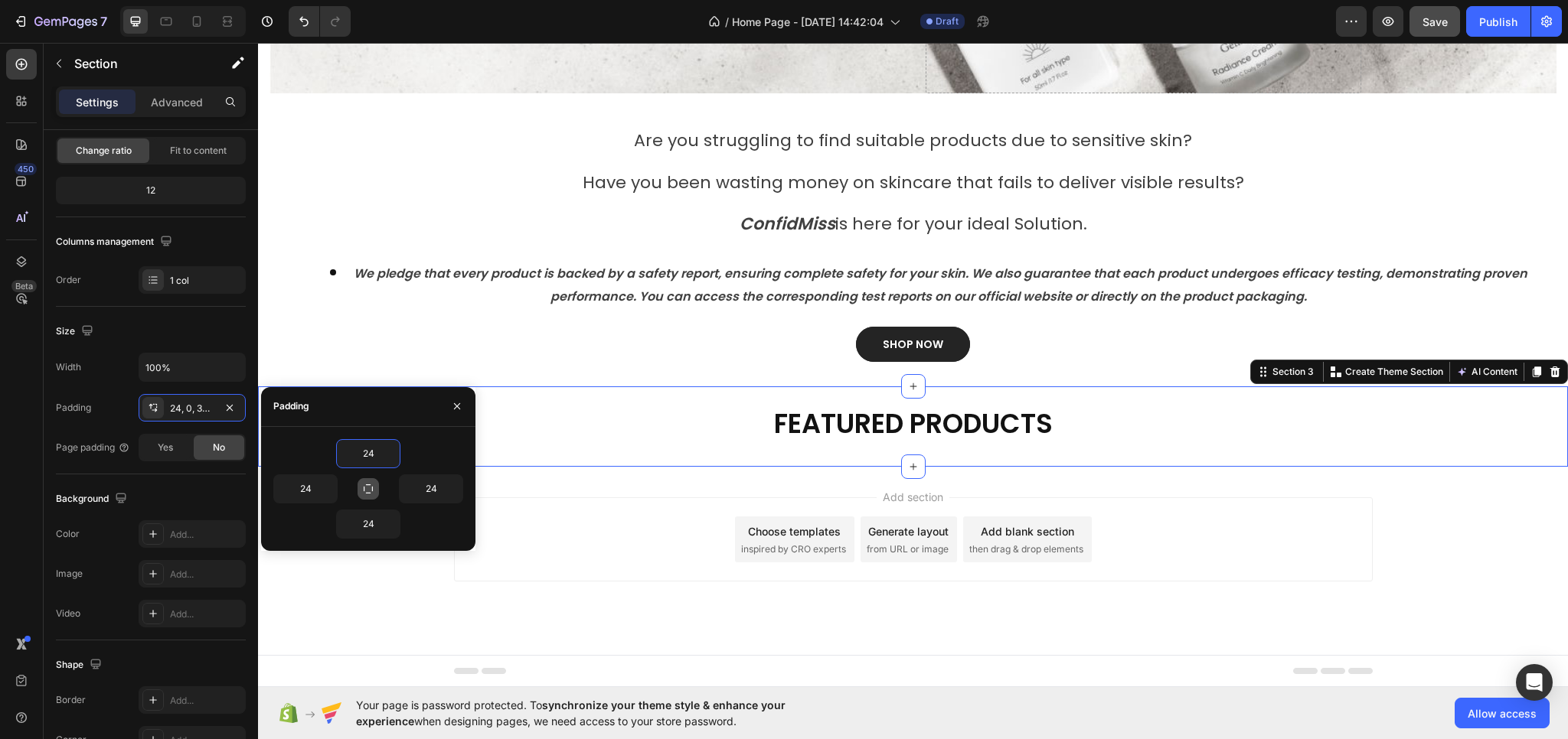
scroll to position [373, 0]
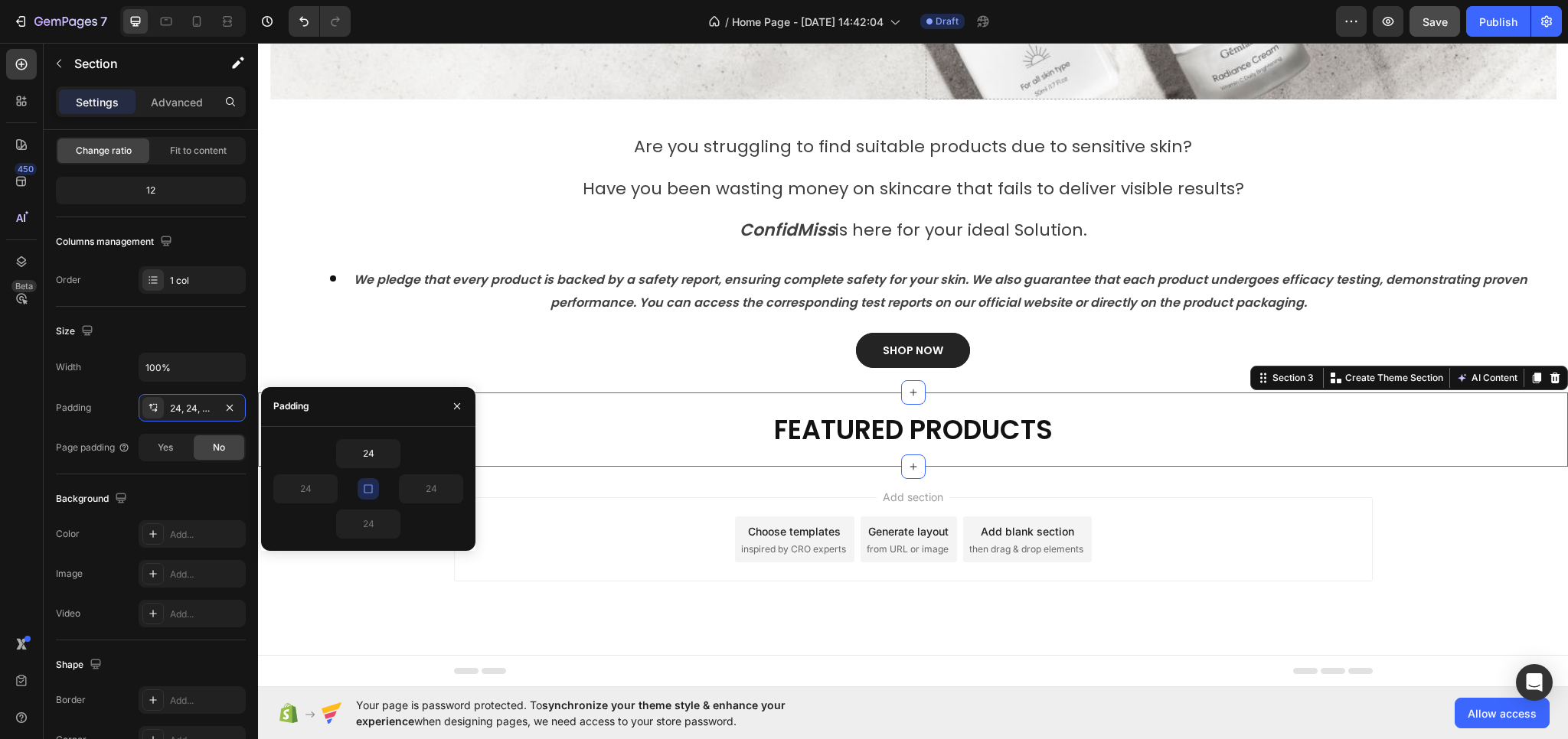
click at [366, 485] on icon "button" at bounding box center [368, 489] width 13 height 13
click at [371, 459] on input "24" at bounding box center [369, 454] width 63 height 27
click at [362, 455] on input "24" at bounding box center [369, 454] width 63 height 27
click at [398, 454] on icon "button" at bounding box center [392, 454] width 13 height 13
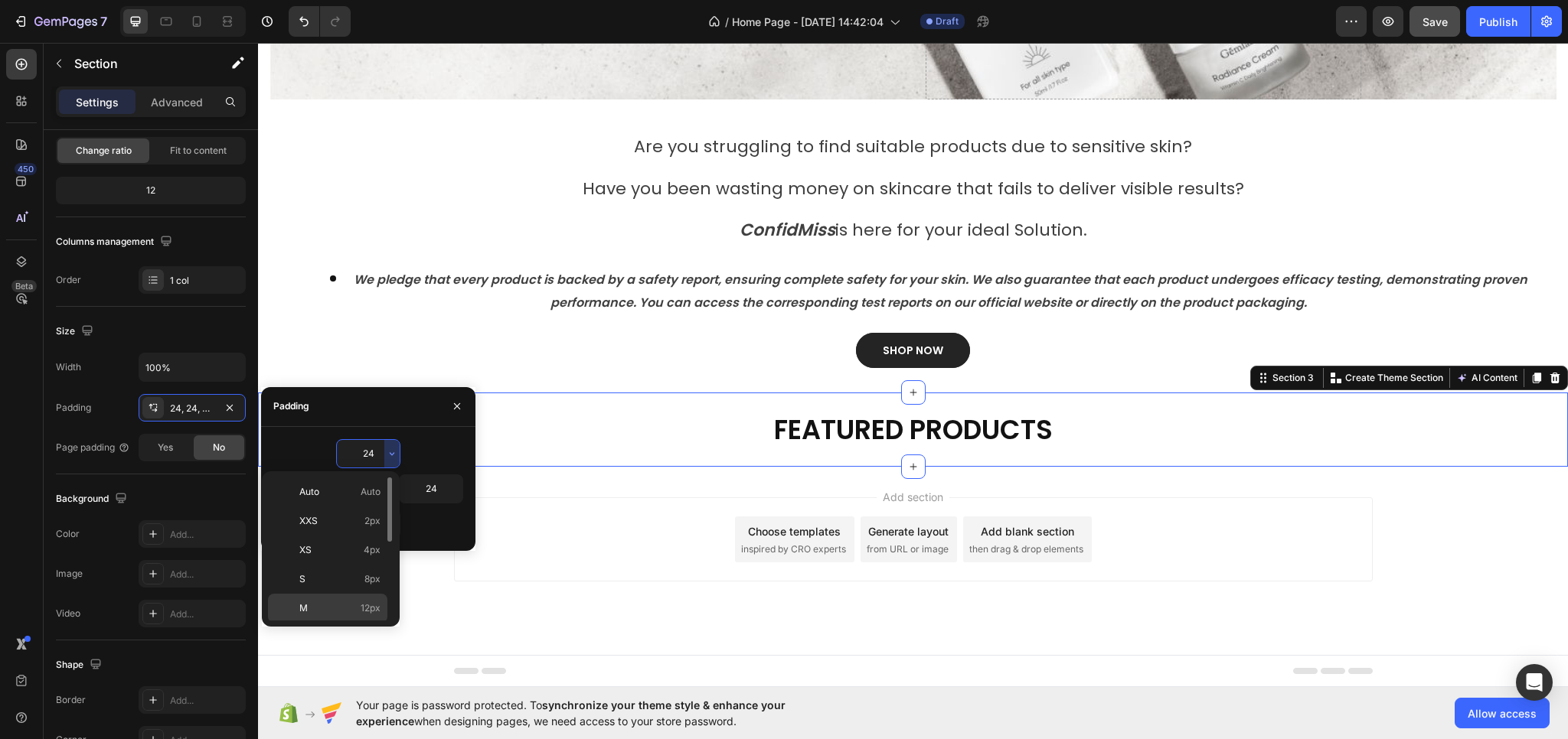
click at [319, 601] on p "M 12px" at bounding box center [339, 608] width 81 height 14
type input "12"
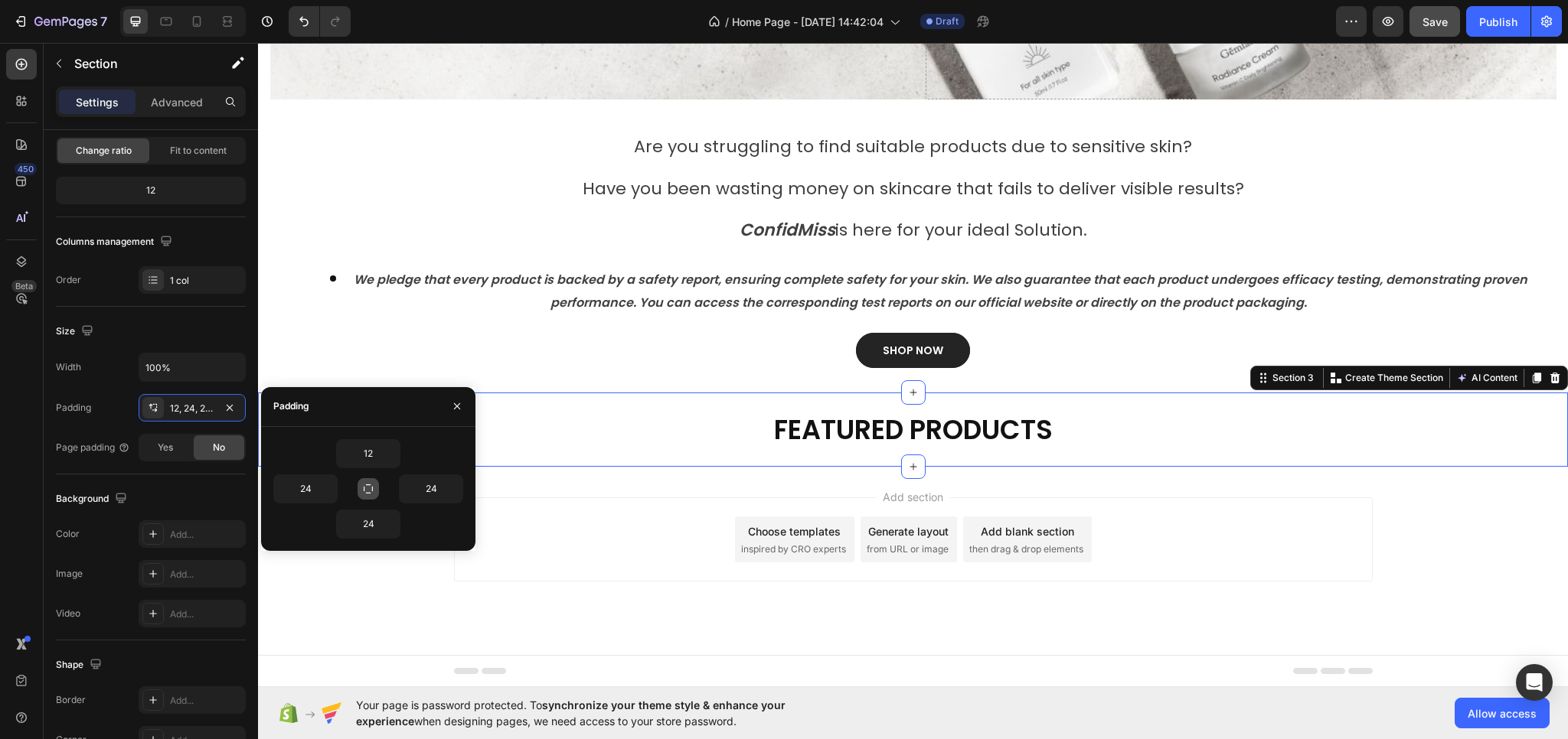
scroll to position [365, 0]
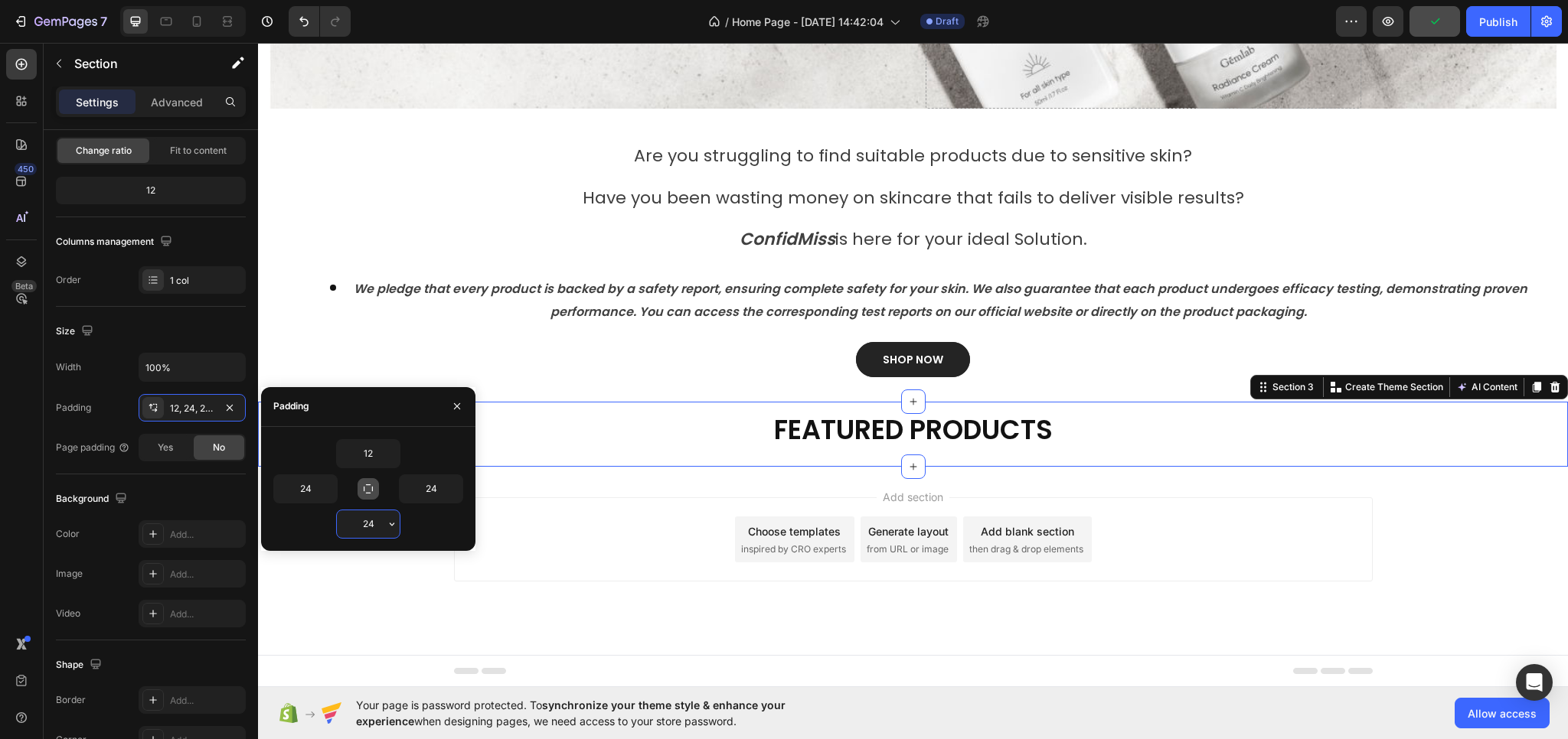
click at [369, 526] on input "24" at bounding box center [369, 524] width 63 height 27
click at [389, 524] on icon "button" at bounding box center [392, 524] width 13 height 13
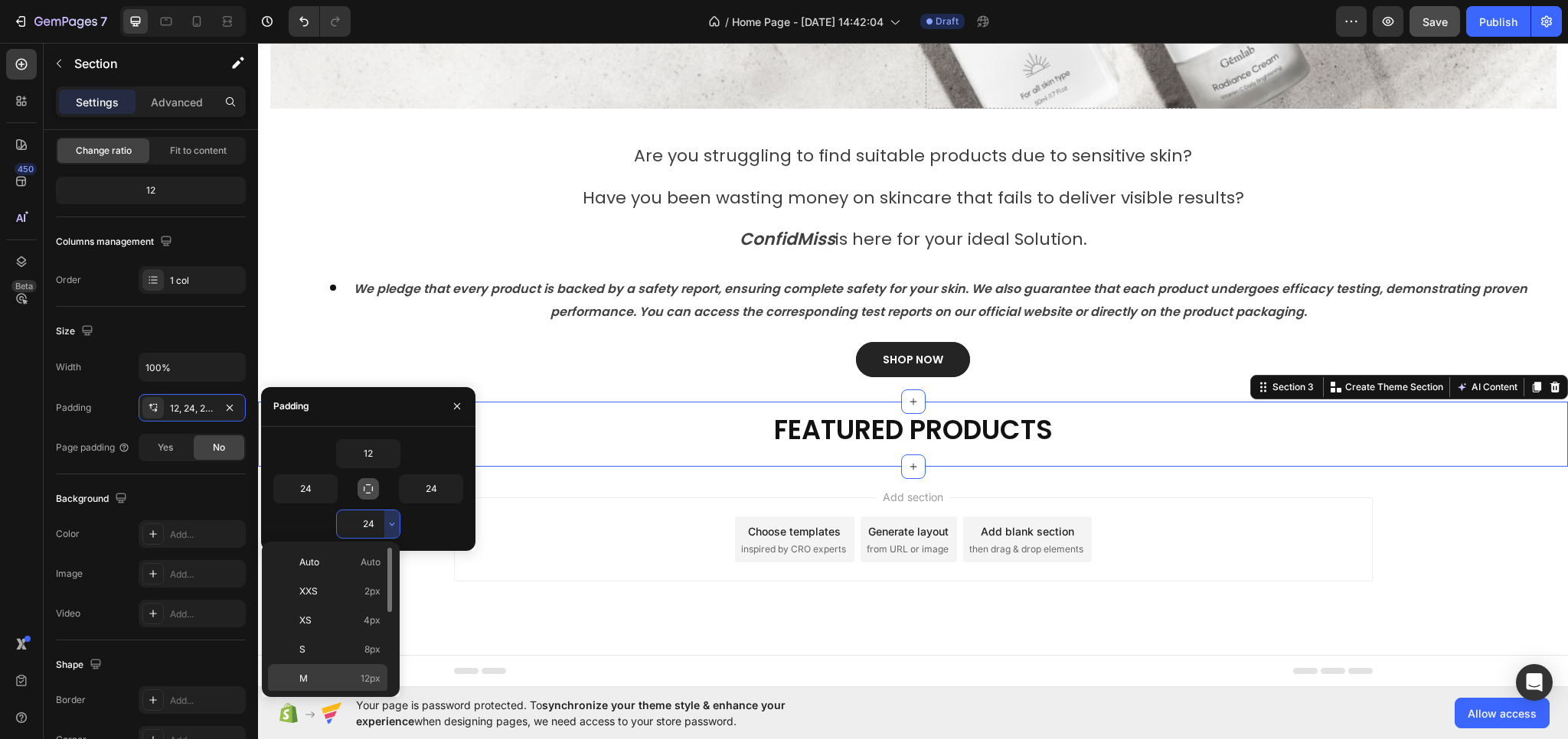
click at [309, 674] on p "M 12px" at bounding box center [339, 679] width 81 height 14
type input "12"
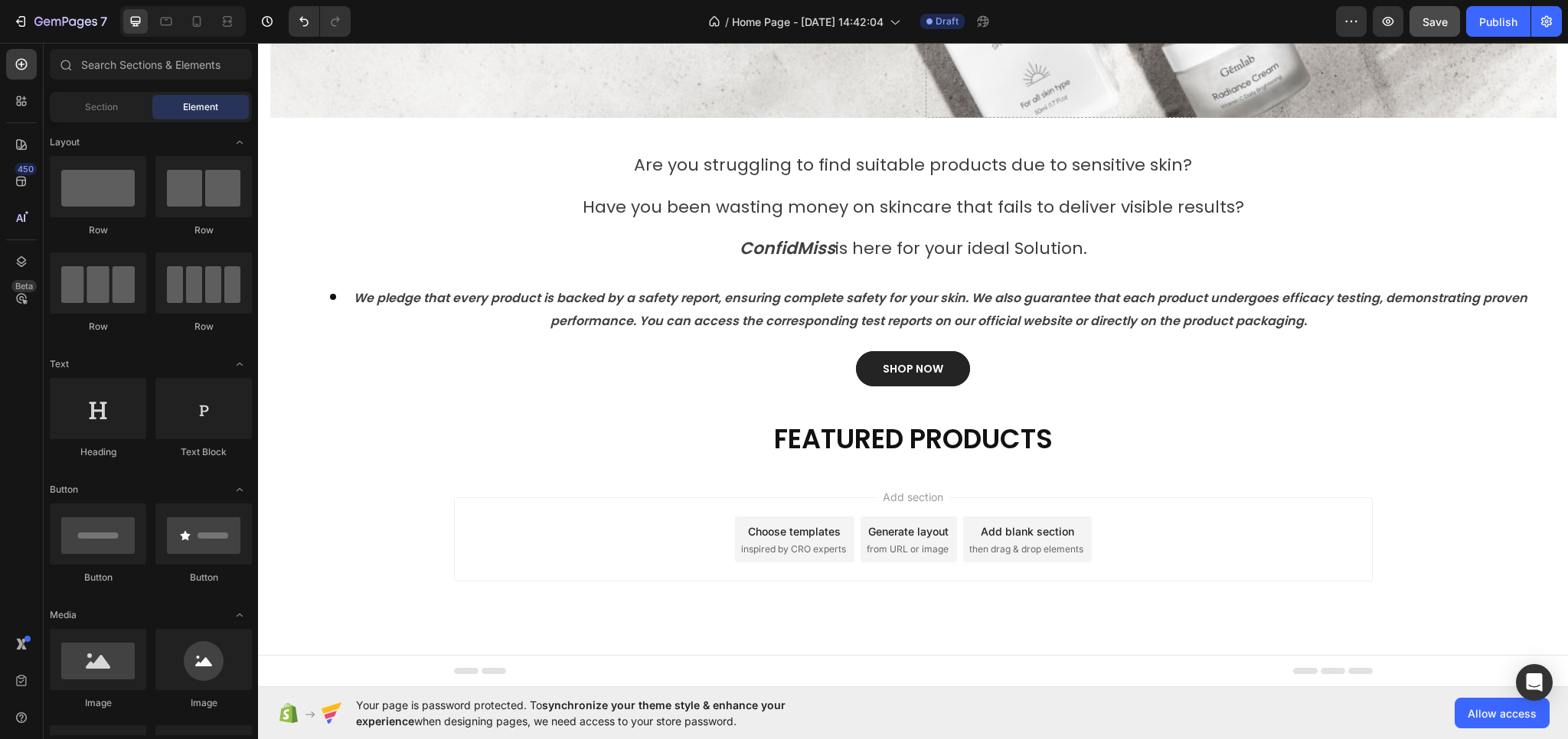
click at [588, 587] on div "Add section Choose templates inspired by CRO experts Generate layout from URL o…" at bounding box center [913, 561] width 1310 height 189
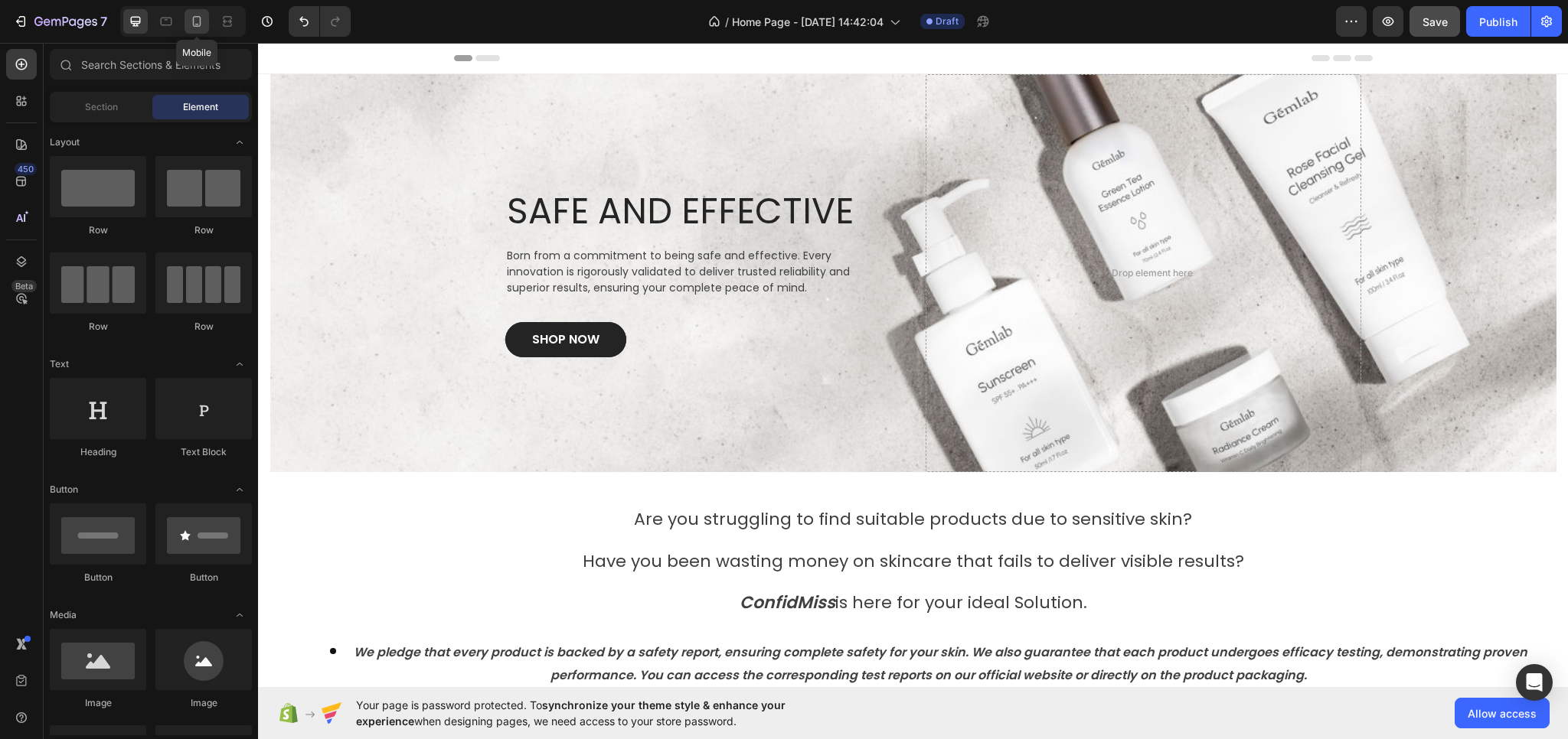
click at [205, 25] on div at bounding box center [196, 21] width 24 height 24
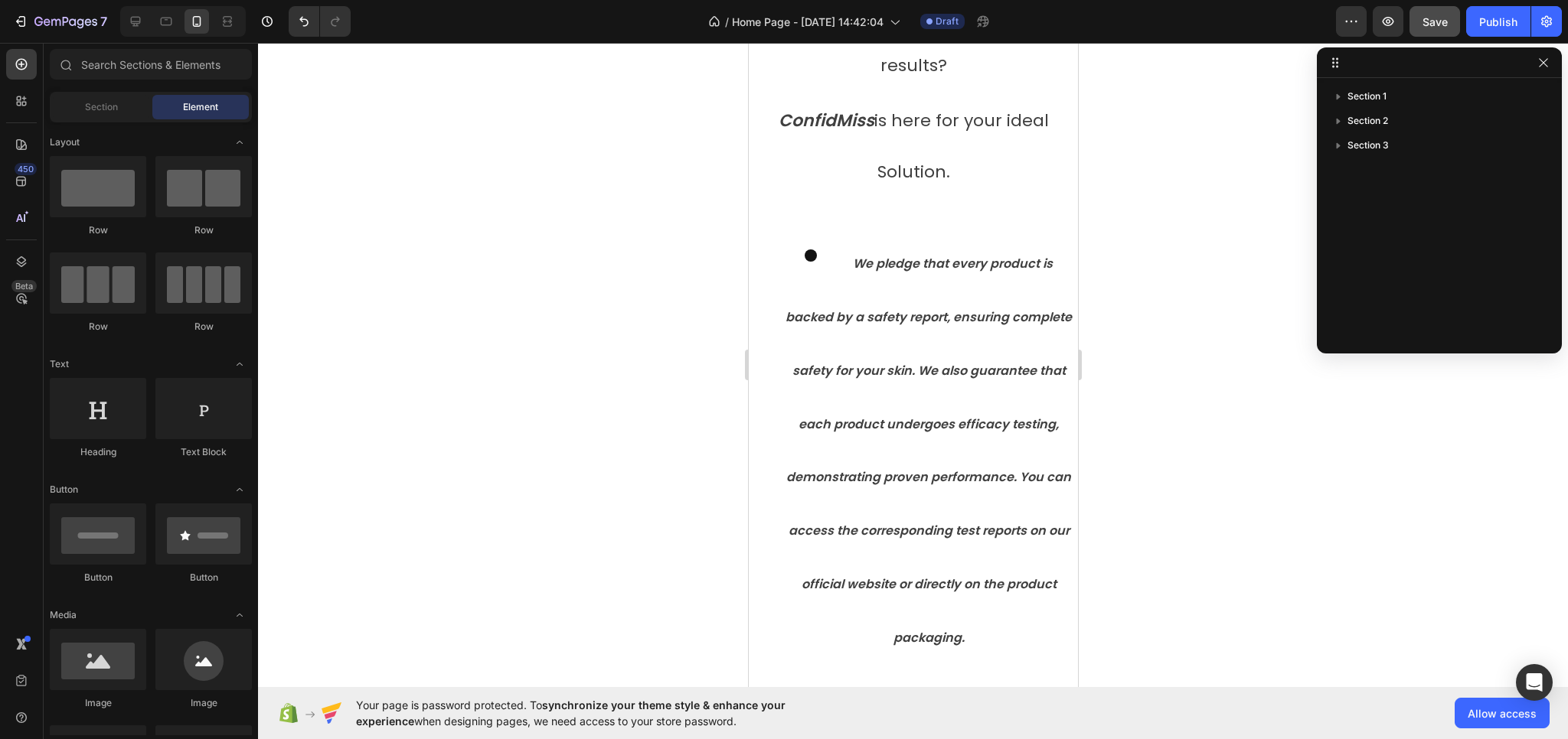
scroll to position [725, 0]
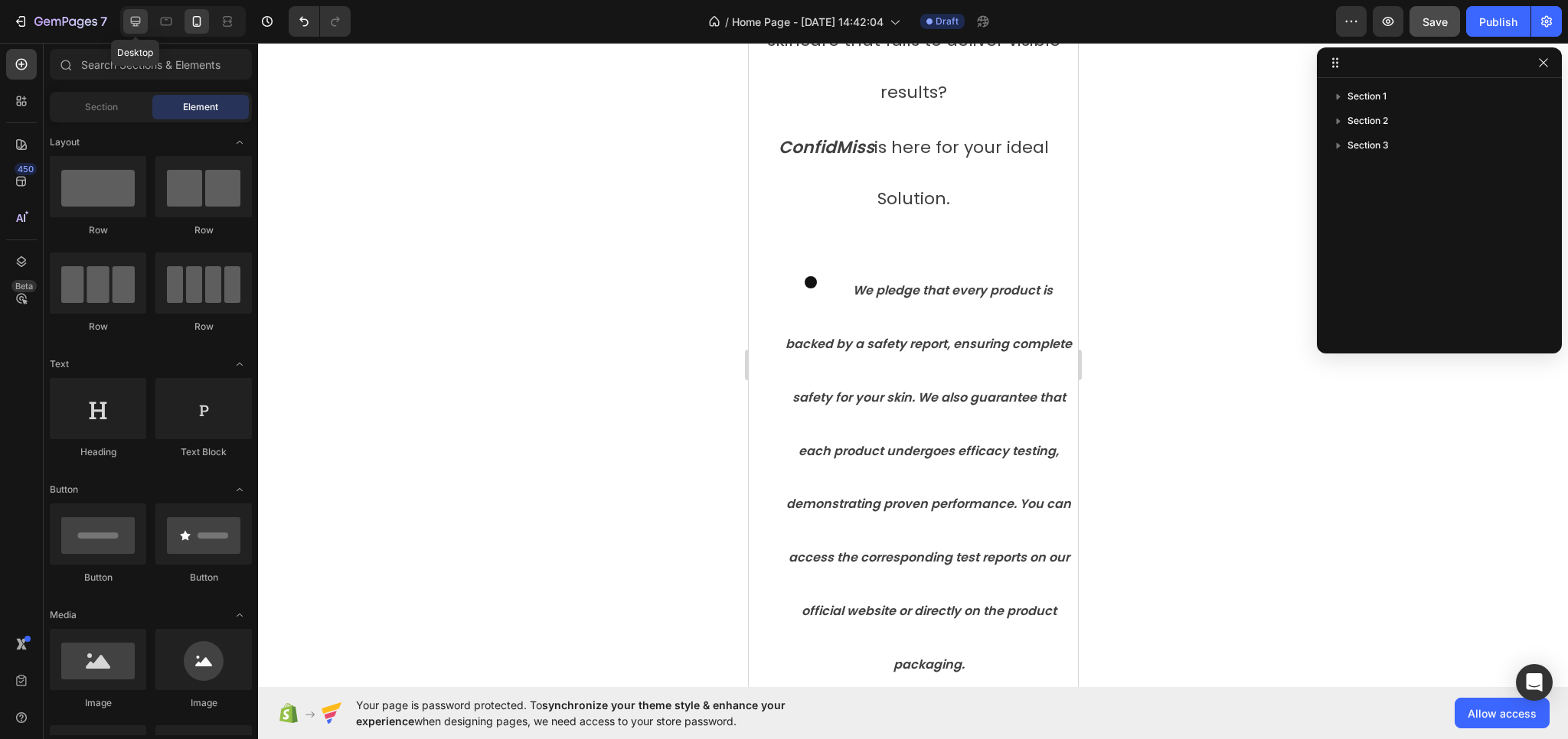
click at [143, 20] on div at bounding box center [135, 21] width 24 height 24
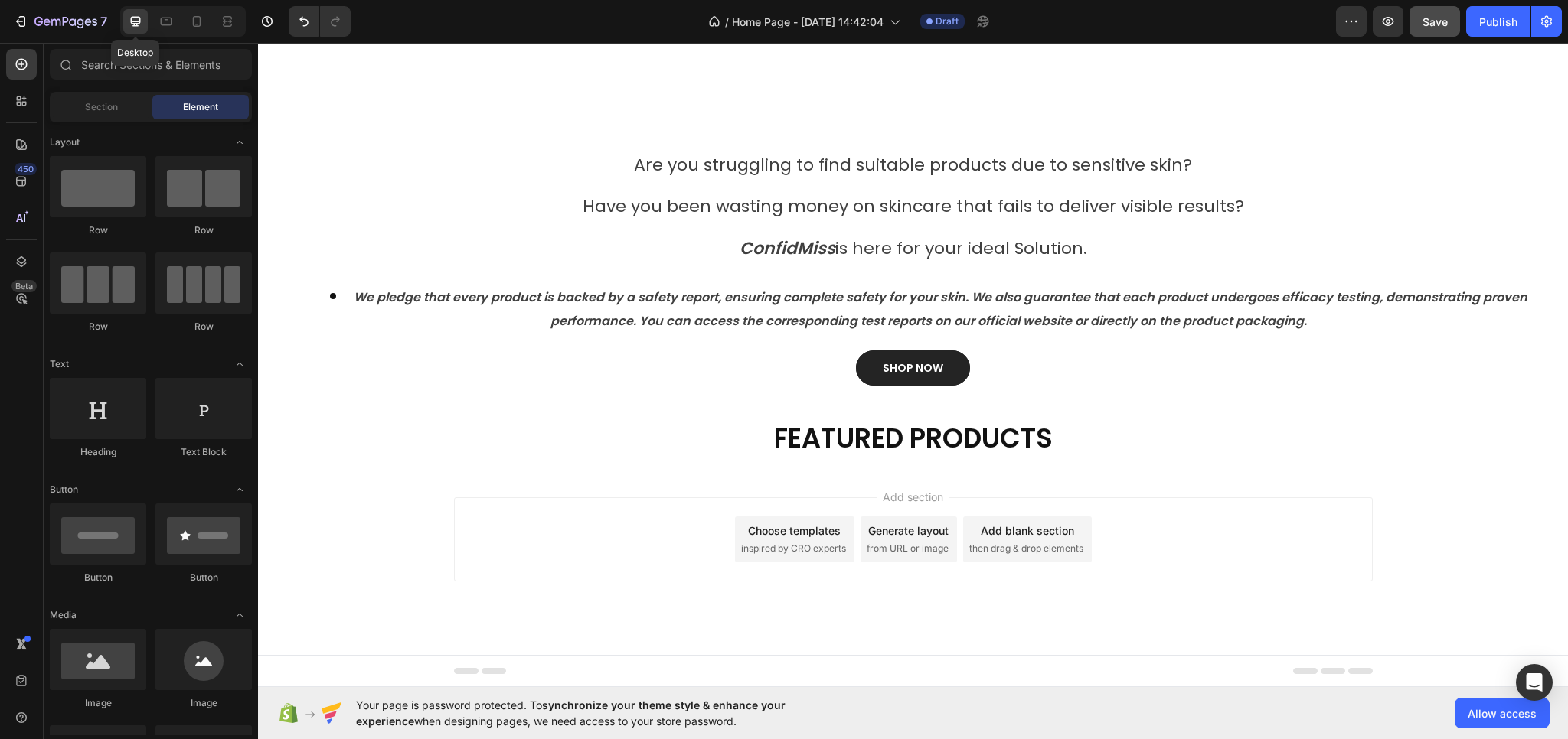
scroll to position [355, 0]
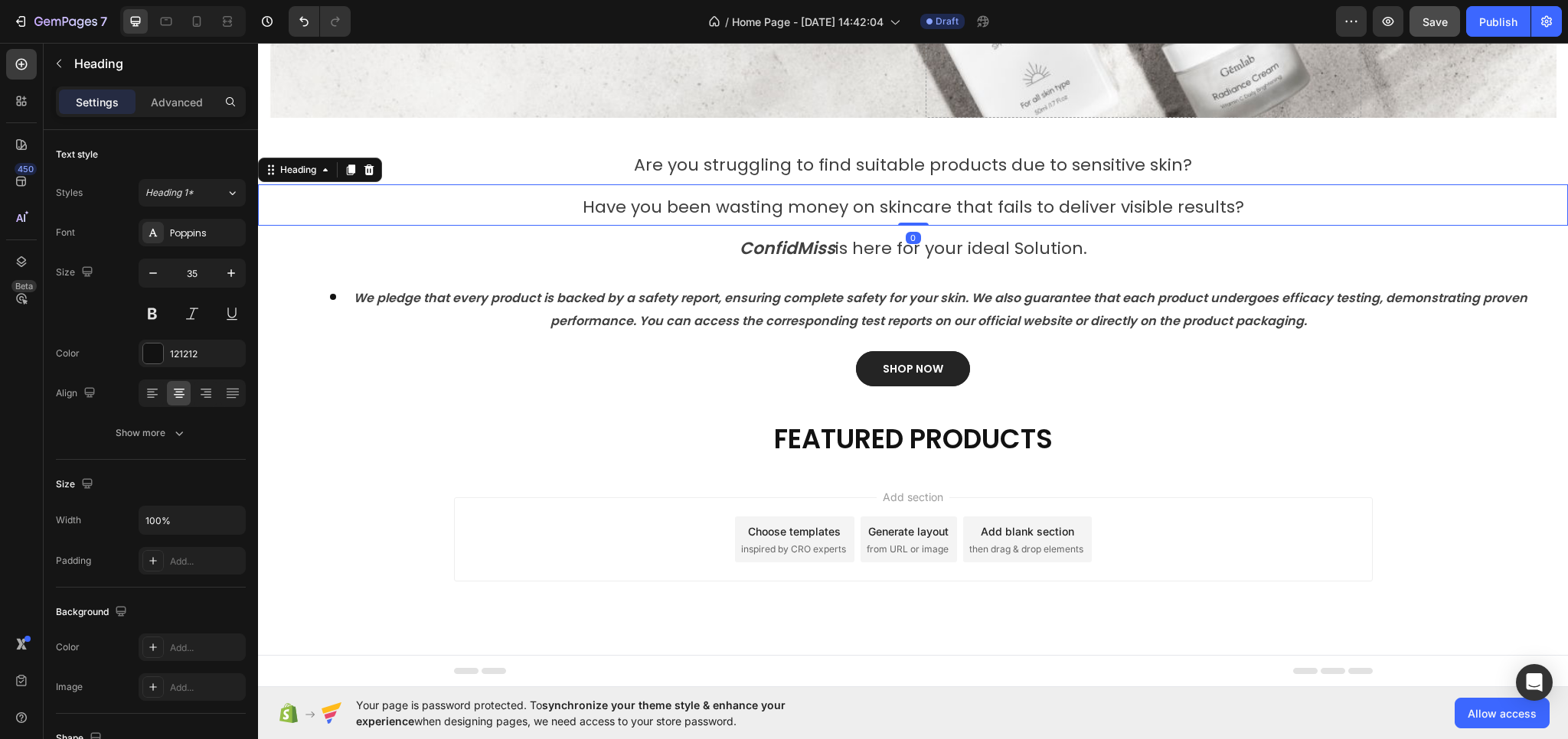
click at [869, 215] on span "Have you been wasting money on skincare that fails to deliver visible results?" at bounding box center [913, 207] width 662 height 23
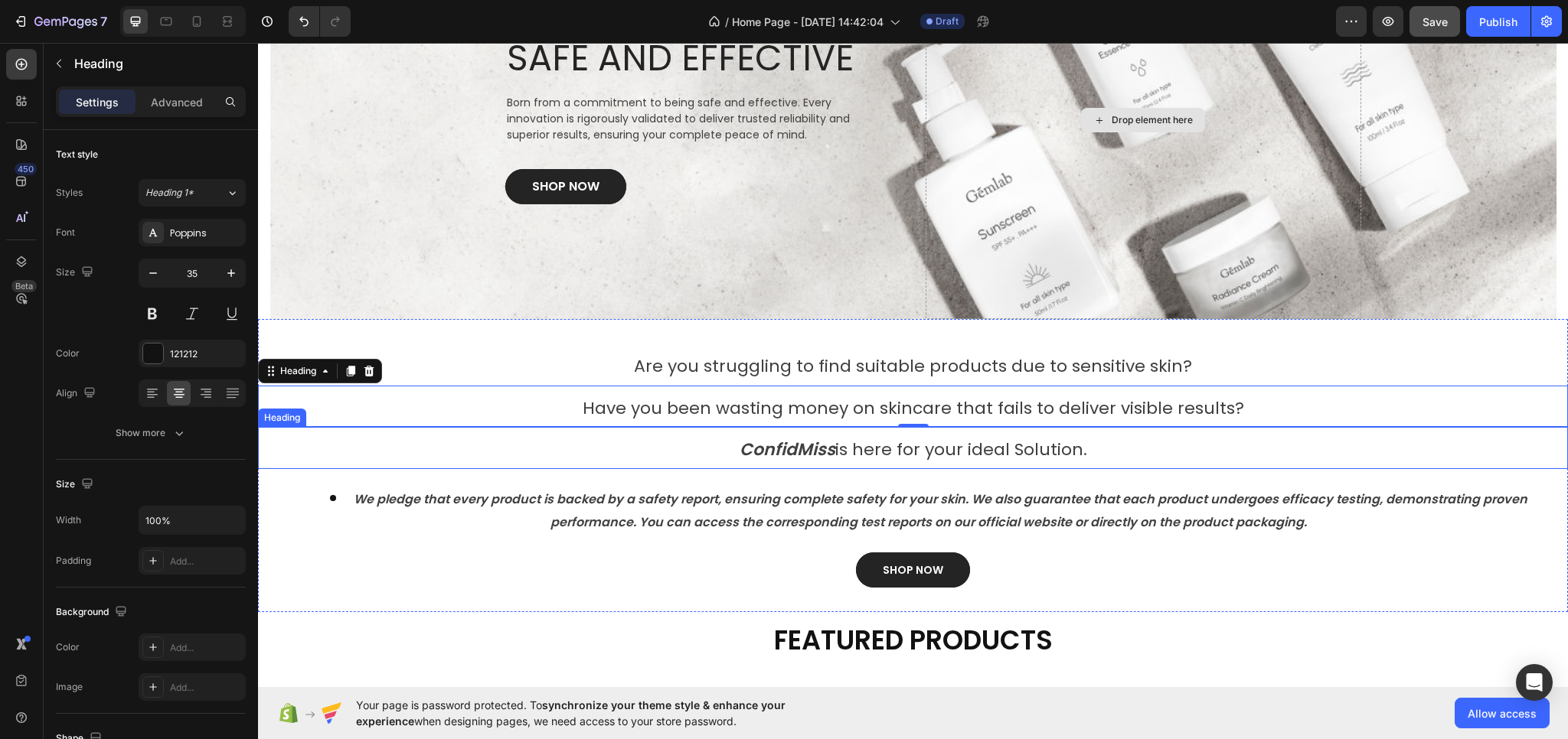
scroll to position [230, 0]
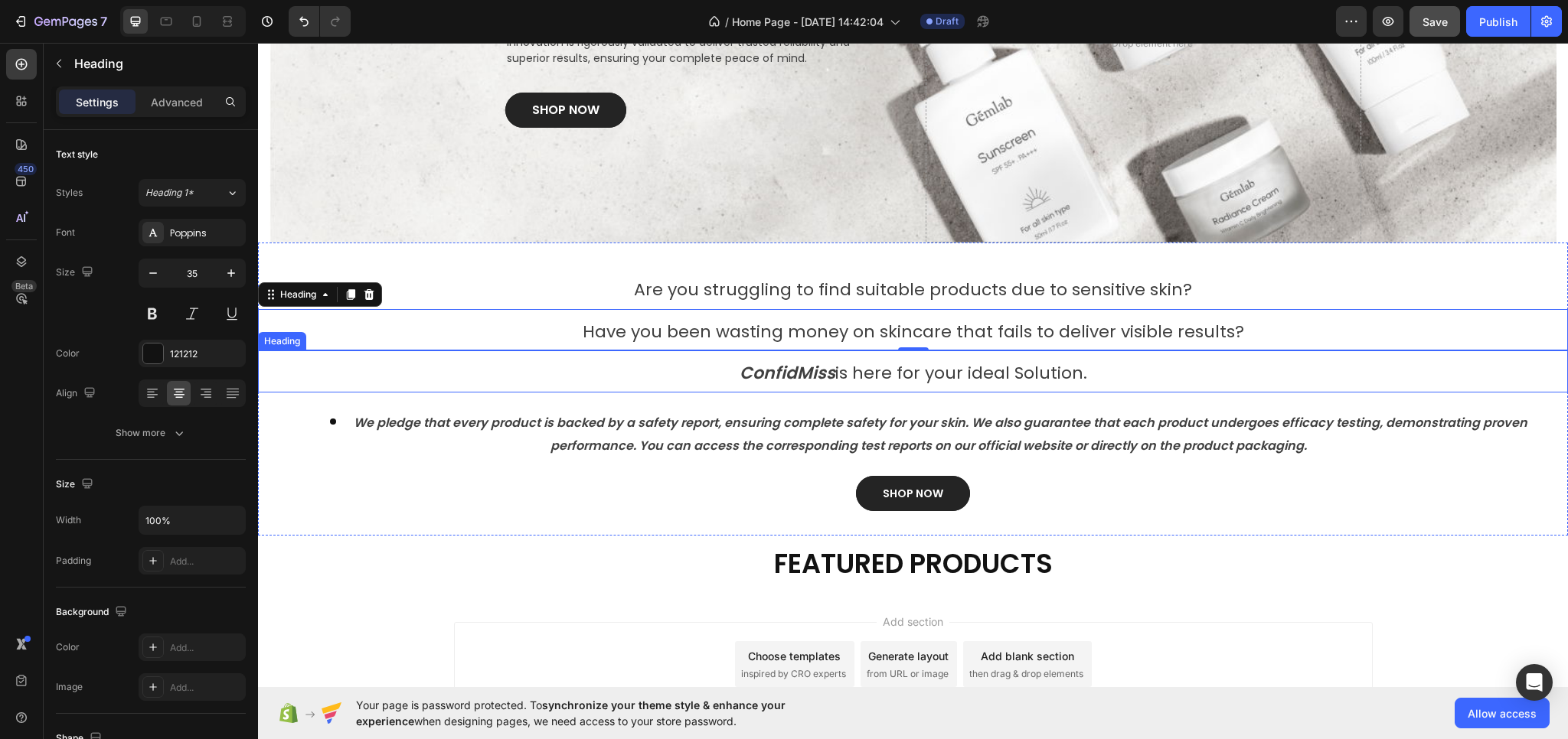
click at [1229, 372] on p "⁠⁠⁠⁠⁠⁠⁠ ConfidMiss is here for your ideal Solution." at bounding box center [912, 371] width 1307 height 39
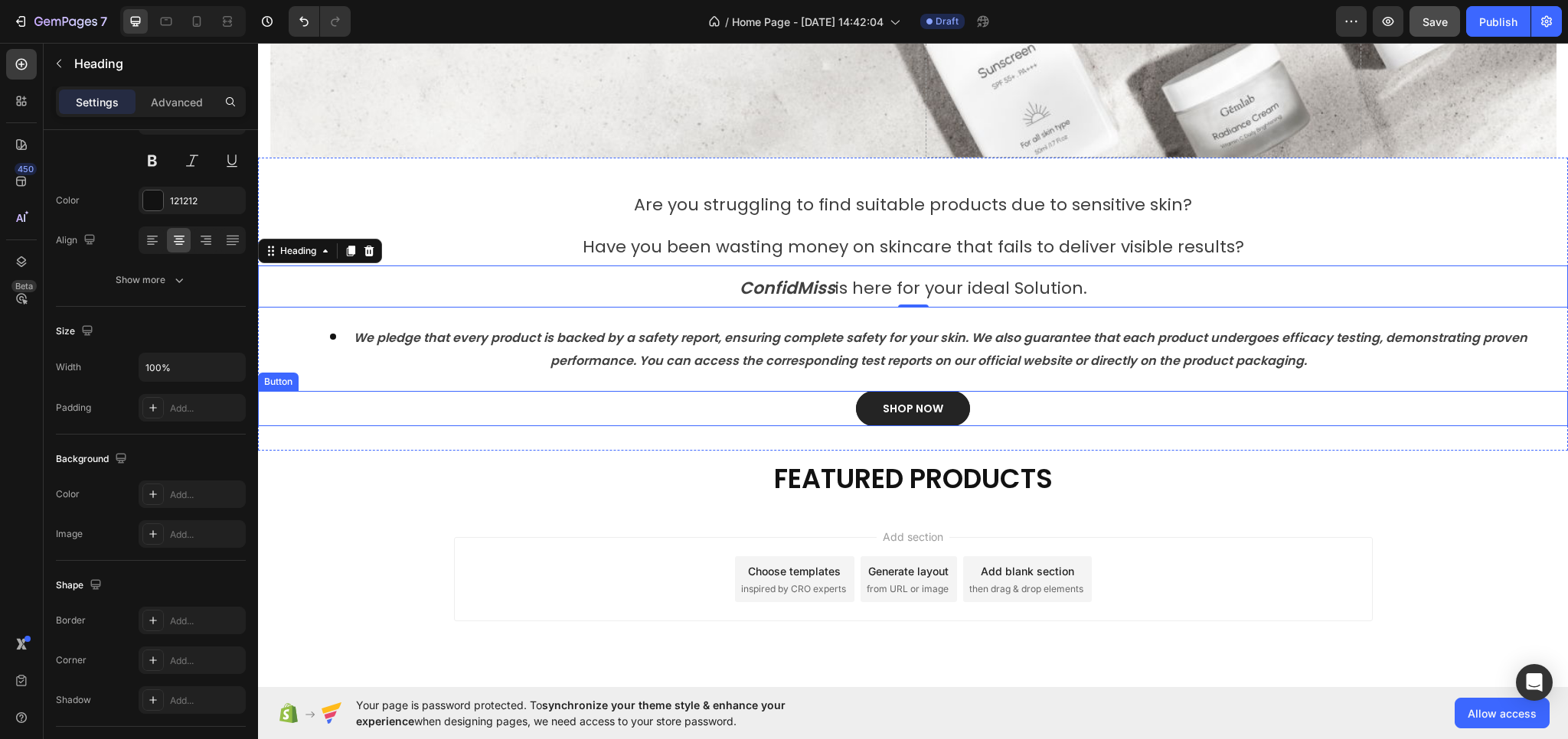
scroll to position [279, 0]
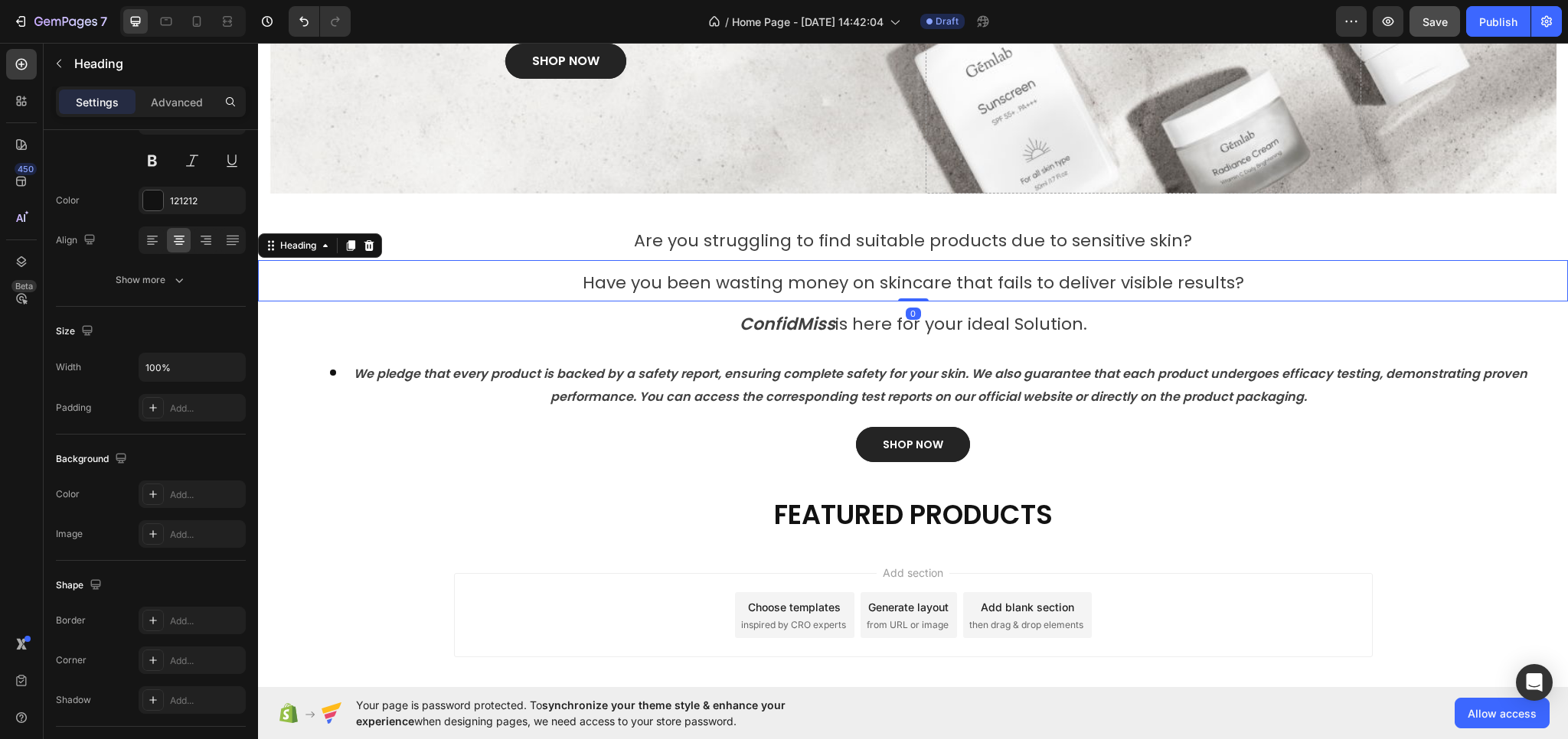
click at [1001, 281] on span "Have you been wasting money on skincare that fails to deliver visible results?" at bounding box center [913, 283] width 662 height 23
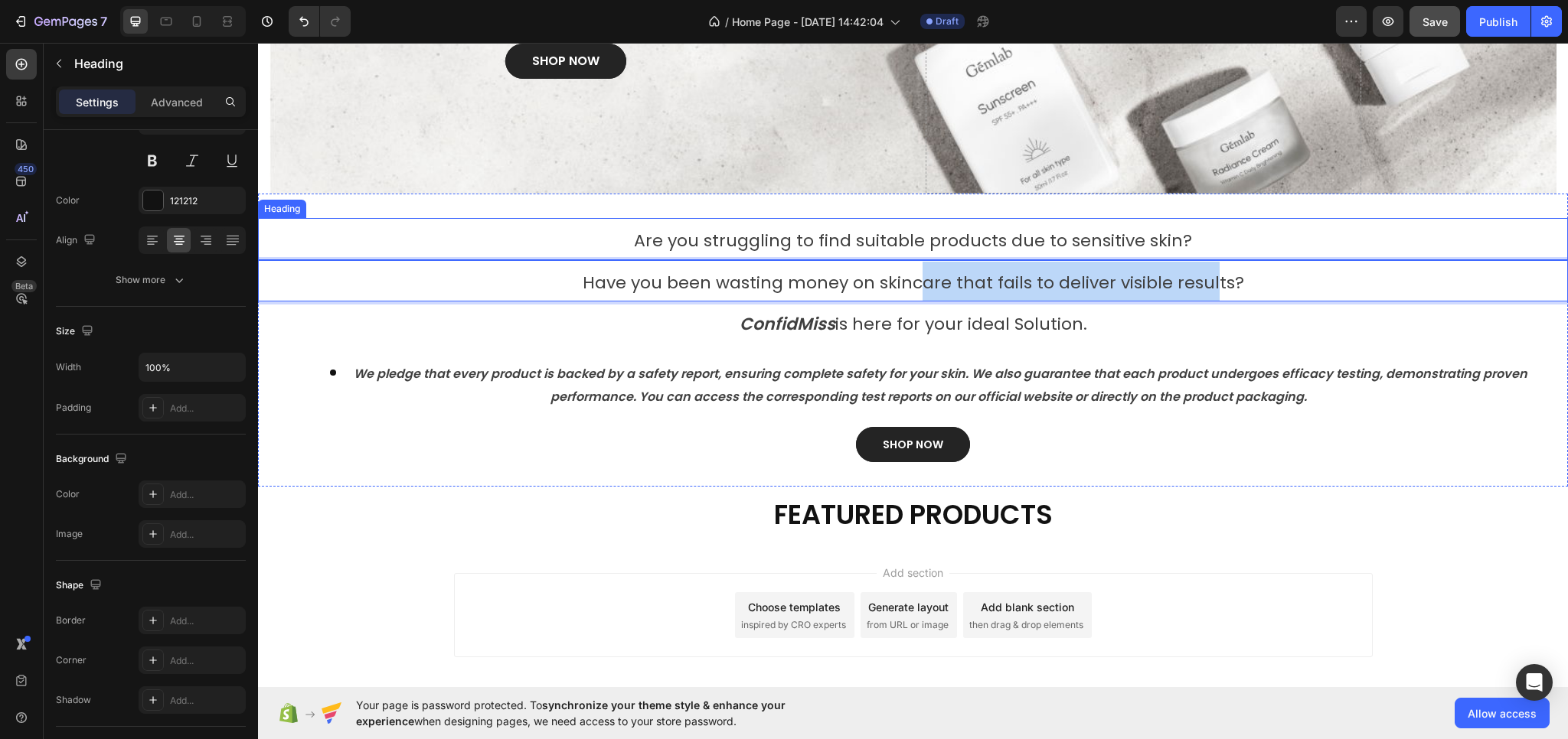
drag, startPoint x: 912, startPoint y: 277, endPoint x: 1155, endPoint y: 266, distance: 243.2
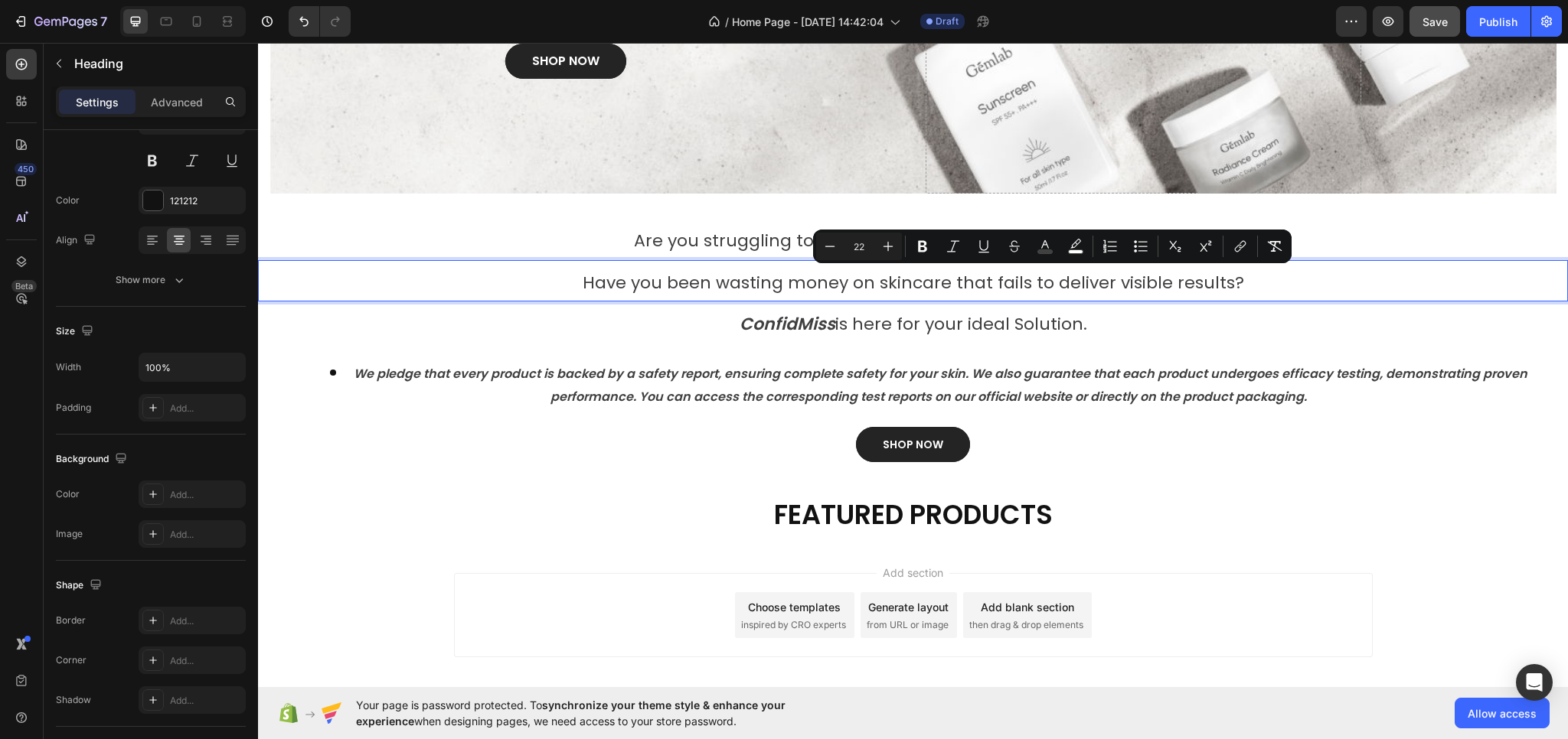
click at [322, 289] on p "Have you been wasting money on skincare that fails to deliver visible results?" at bounding box center [912, 282] width 1307 height 39
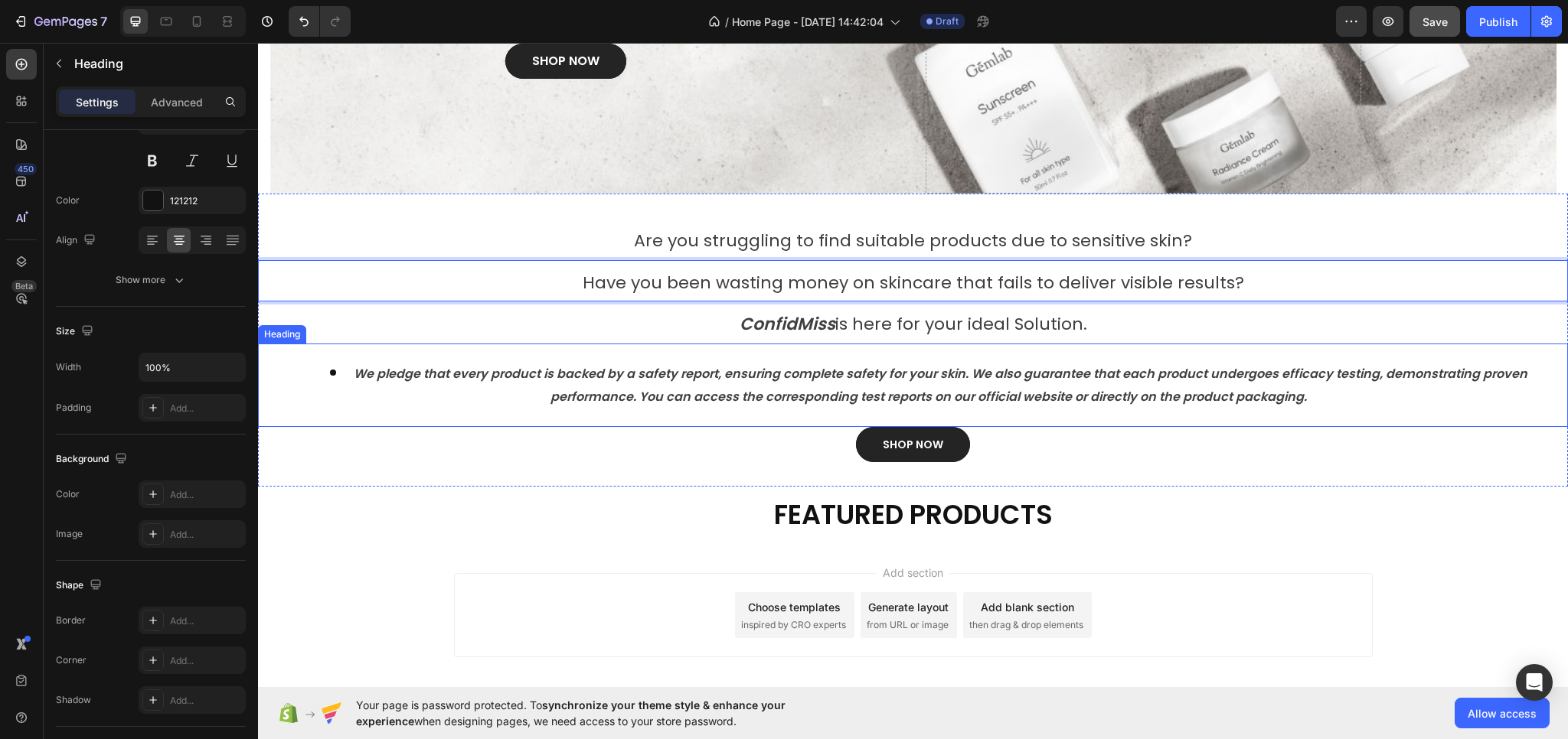
click at [346, 344] on h2 "⁠⁠⁠⁠⁠⁠⁠ We pledge that every product is backed by a safety report, ensuring com…" at bounding box center [913, 385] width 1310 height 83
click at [306, 284] on p "⁠⁠⁠⁠⁠⁠⁠ Have you been wasting money on skincare that fails to deliver visible r…" at bounding box center [912, 282] width 1307 height 39
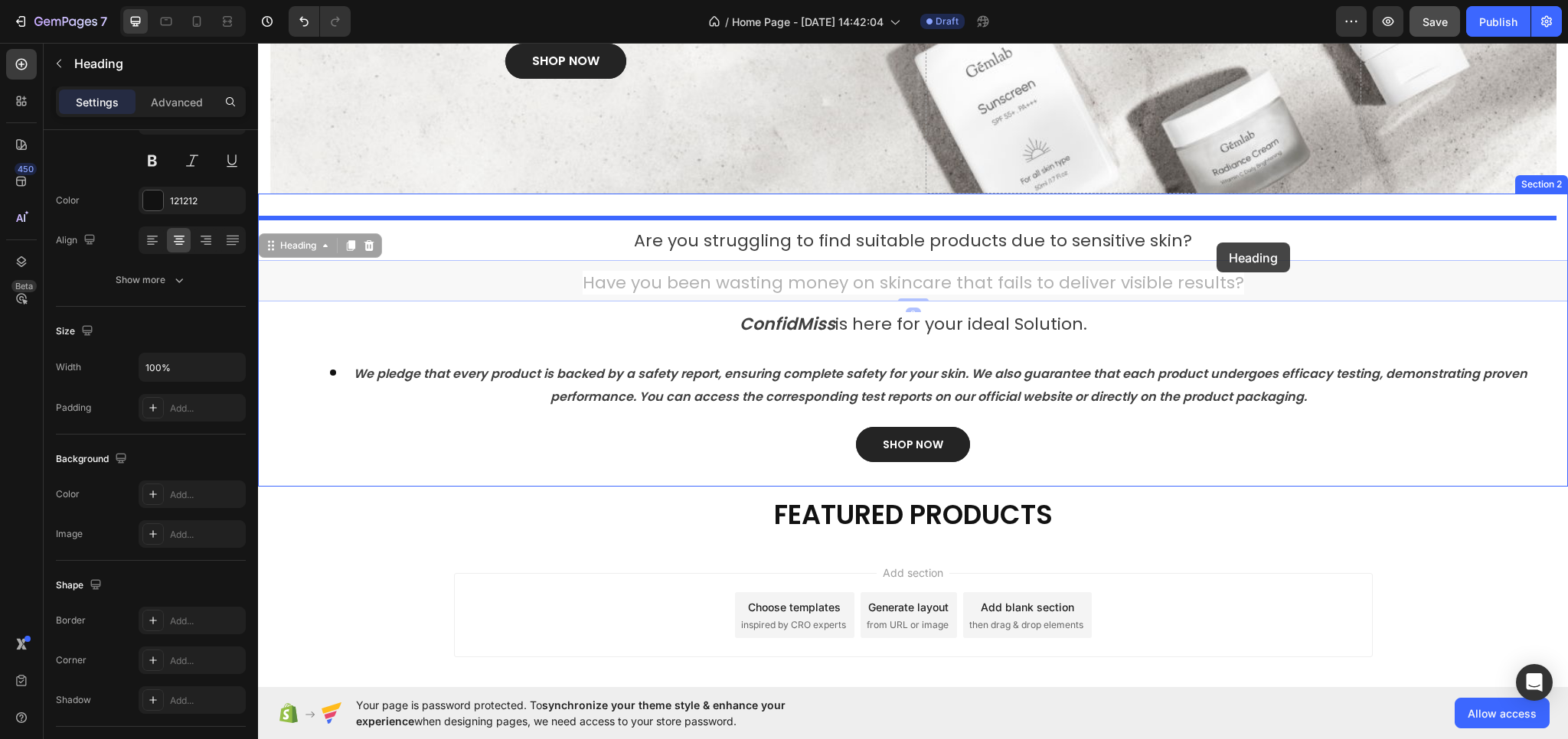
drag, startPoint x: 267, startPoint y: 245, endPoint x: 1216, endPoint y: 242, distance: 949.0
click at [1216, 242] on div "Header SAFE AND EFFECTIVE Heading Born from a commitment to being safe and effe…" at bounding box center [913, 264] width 1310 height 999
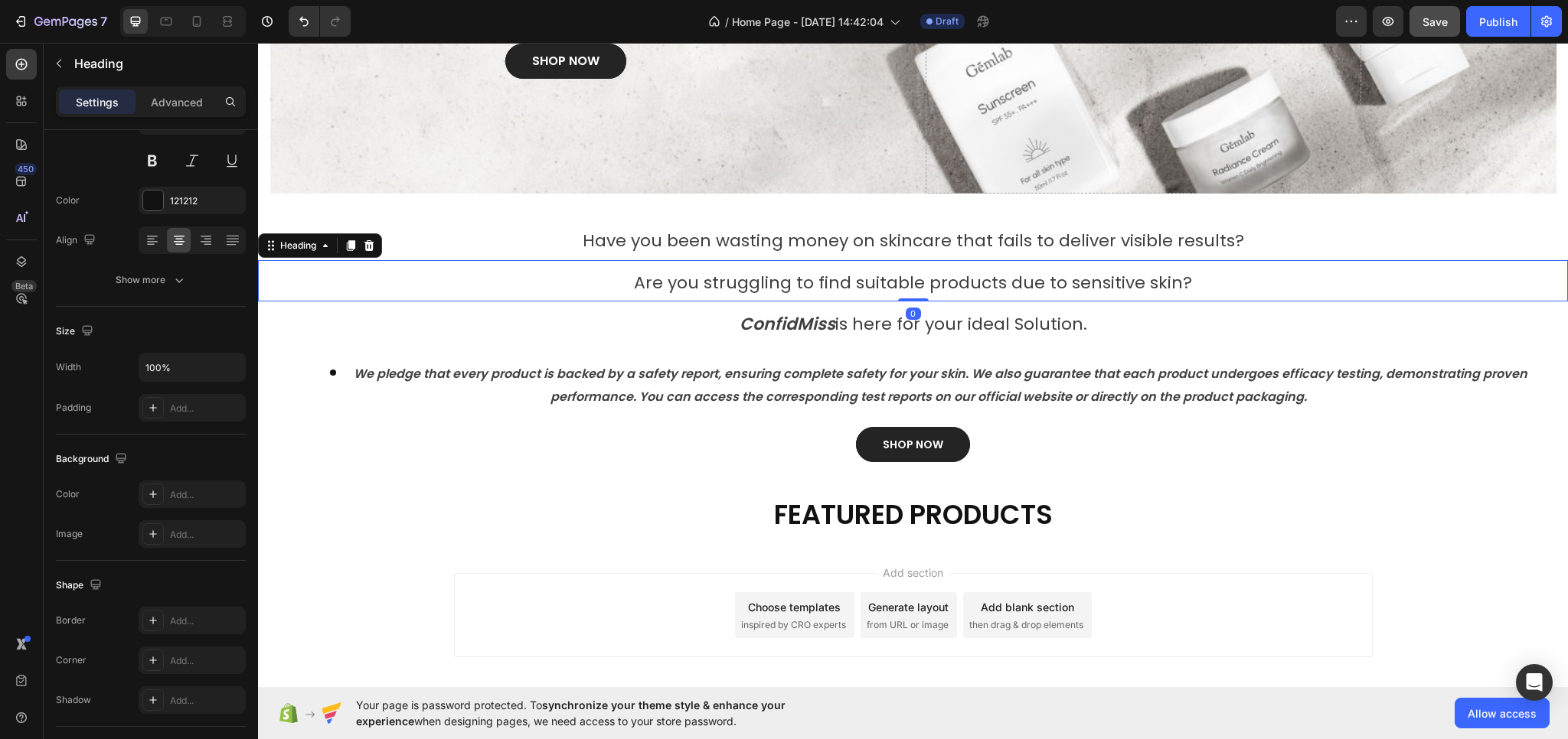
click at [981, 275] on span "Are you struggling to find suitable products due to sensitive skin?" at bounding box center [912, 283] width 558 height 23
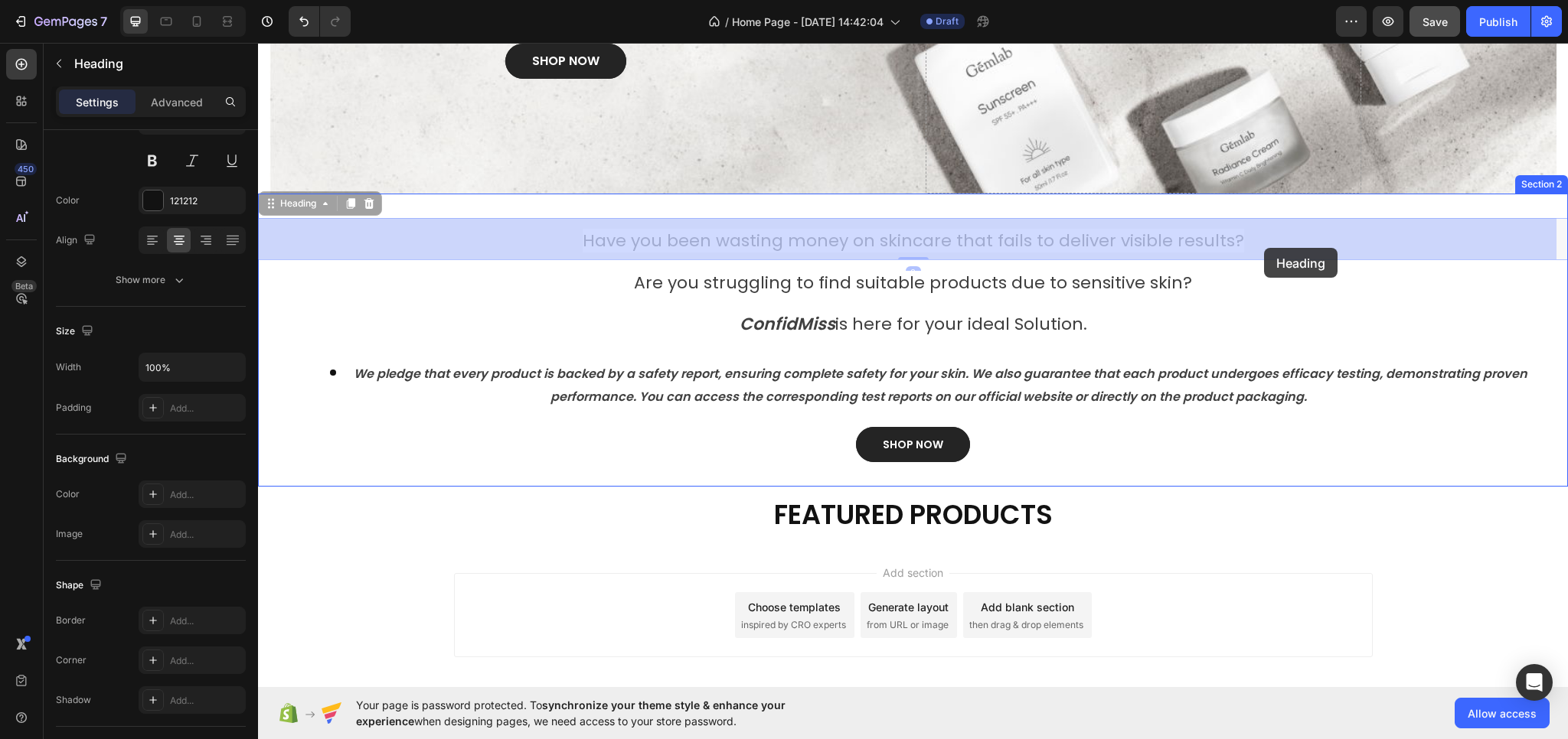
drag, startPoint x: 641, startPoint y: 258, endPoint x: 1264, endPoint y: 248, distance: 623.1
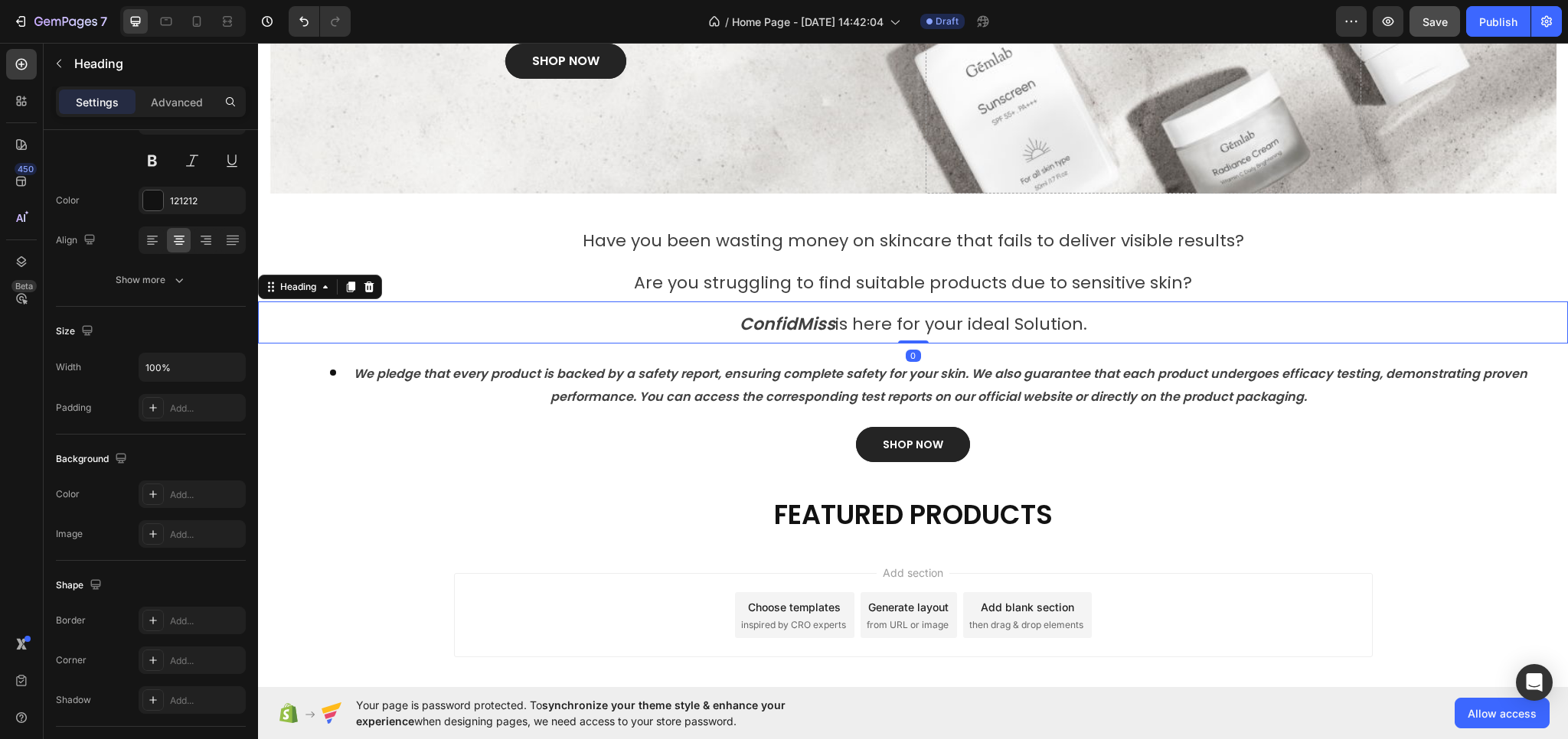
click at [757, 315] on strong "ConfidMiss" at bounding box center [787, 324] width 96 height 23
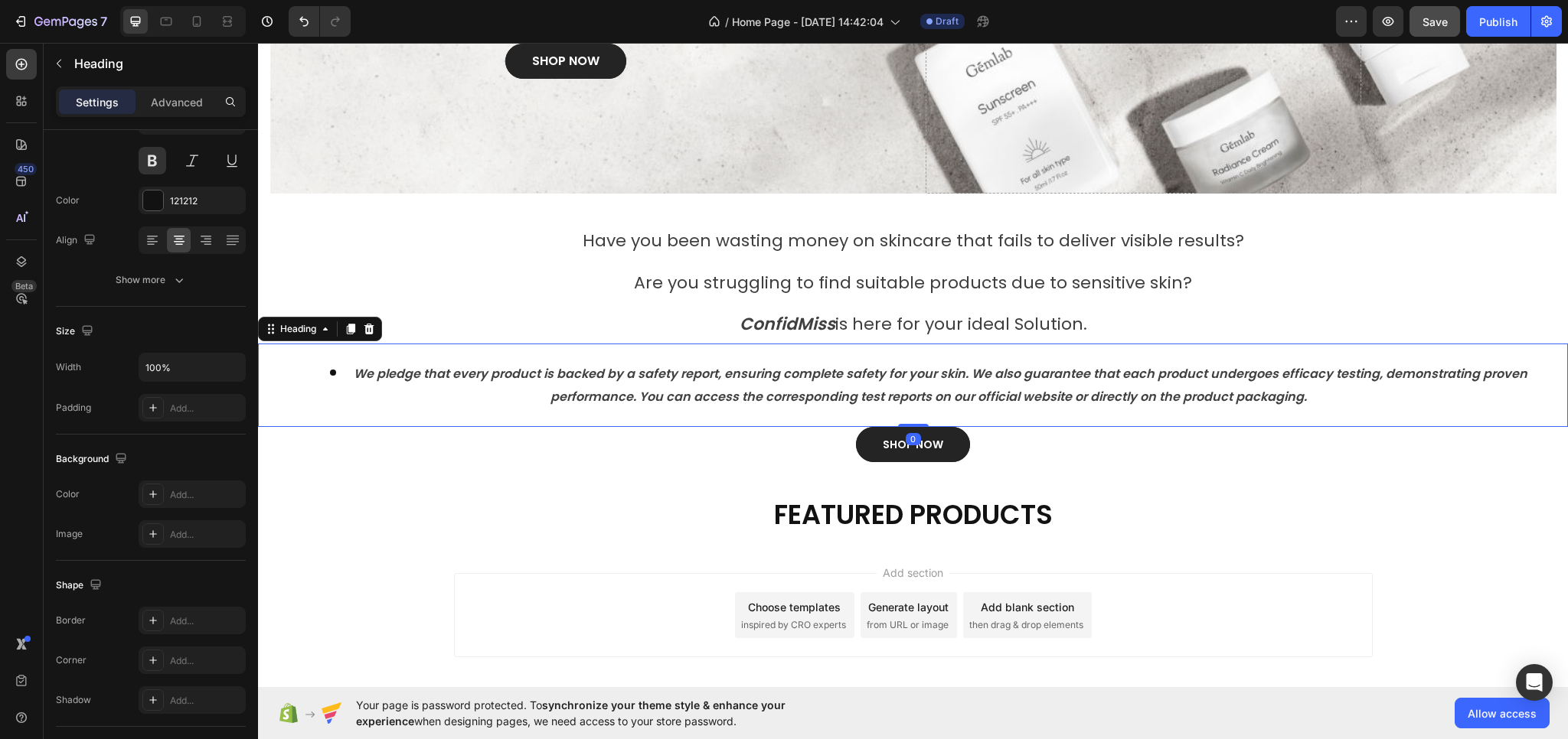
click at [743, 359] on h2 "⁠⁠⁠⁠⁠⁠⁠ We pledge that every product is backed by a safety report, ensuring com…" at bounding box center [913, 385] width 1310 height 83
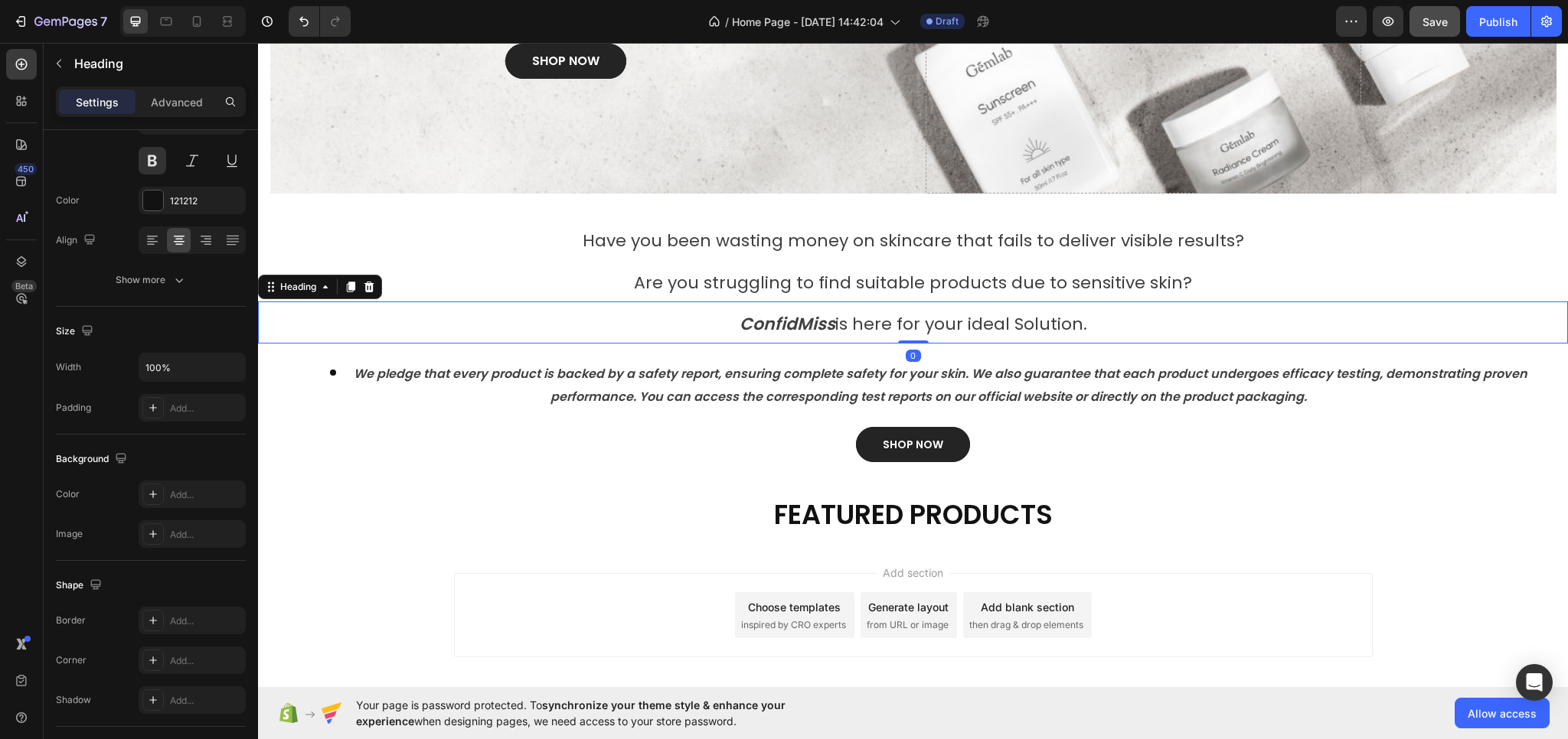
click at [762, 307] on p "⁠⁠⁠⁠⁠⁠⁠ ConfidMiss is here for your ideal Solution." at bounding box center [912, 323] width 1307 height 39
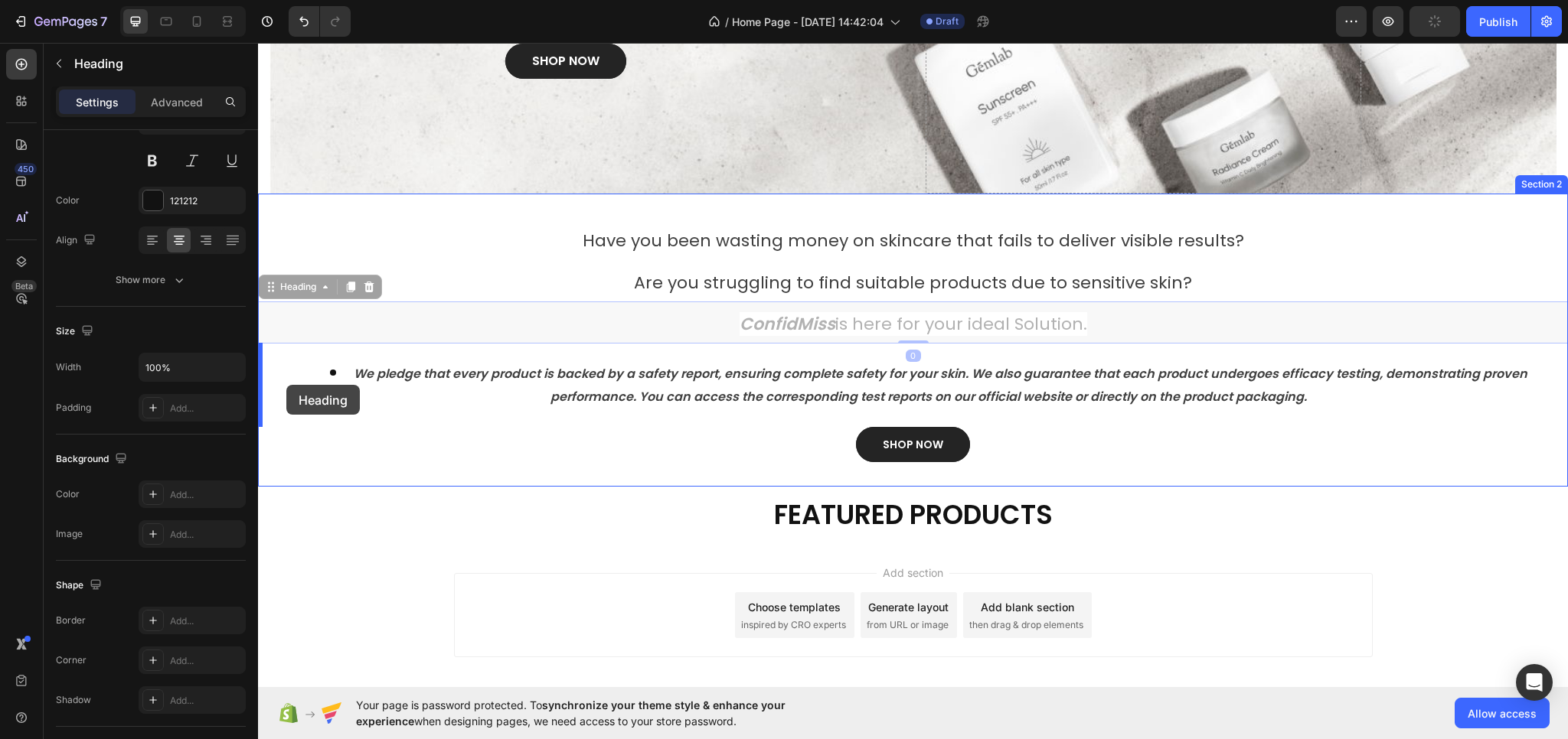
drag, startPoint x: 267, startPoint y: 291, endPoint x: 286, endPoint y: 385, distance: 95.9
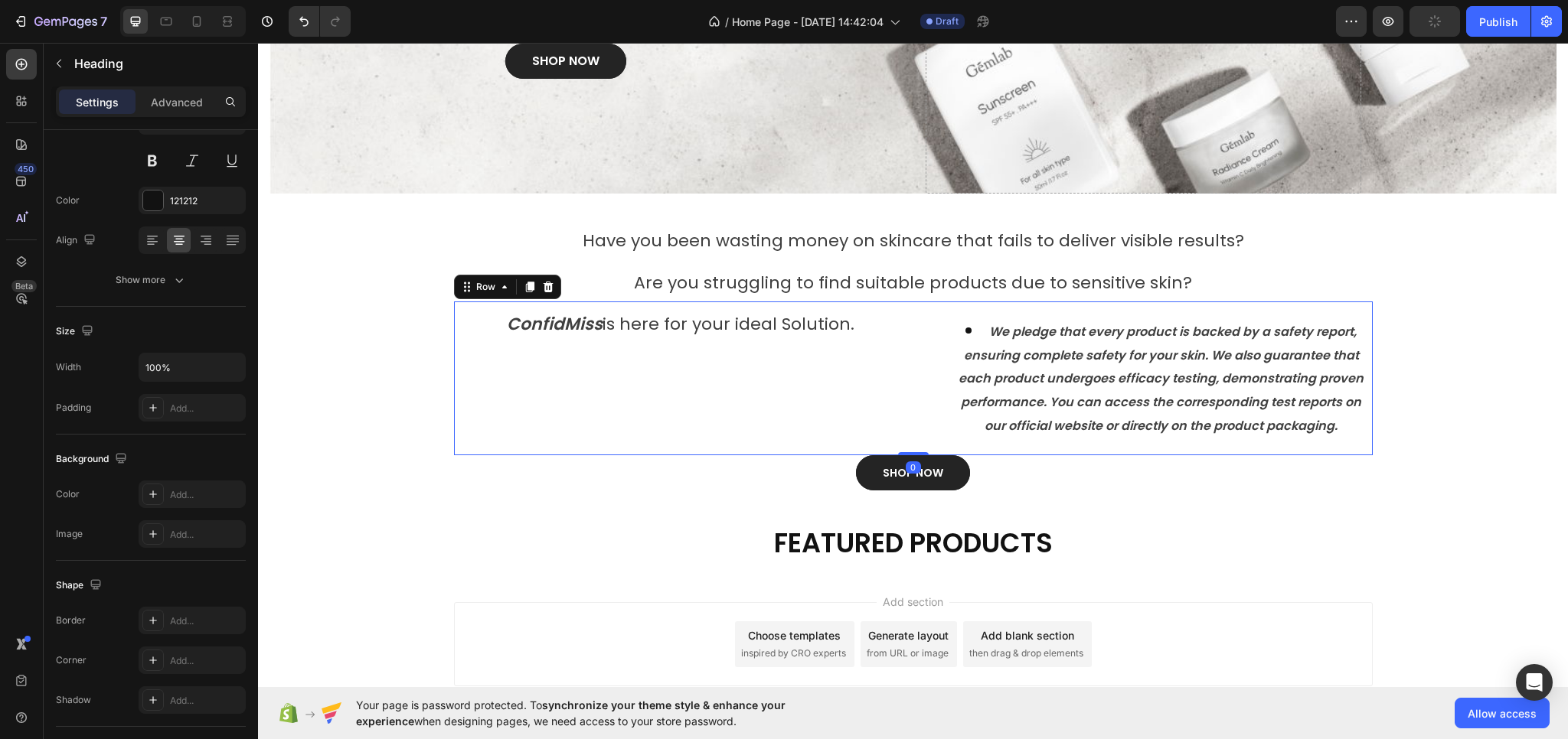
click at [548, 423] on div "ConfidMiss is here for your ideal Solution. Heading" at bounding box center [680, 378] width 454 height 153
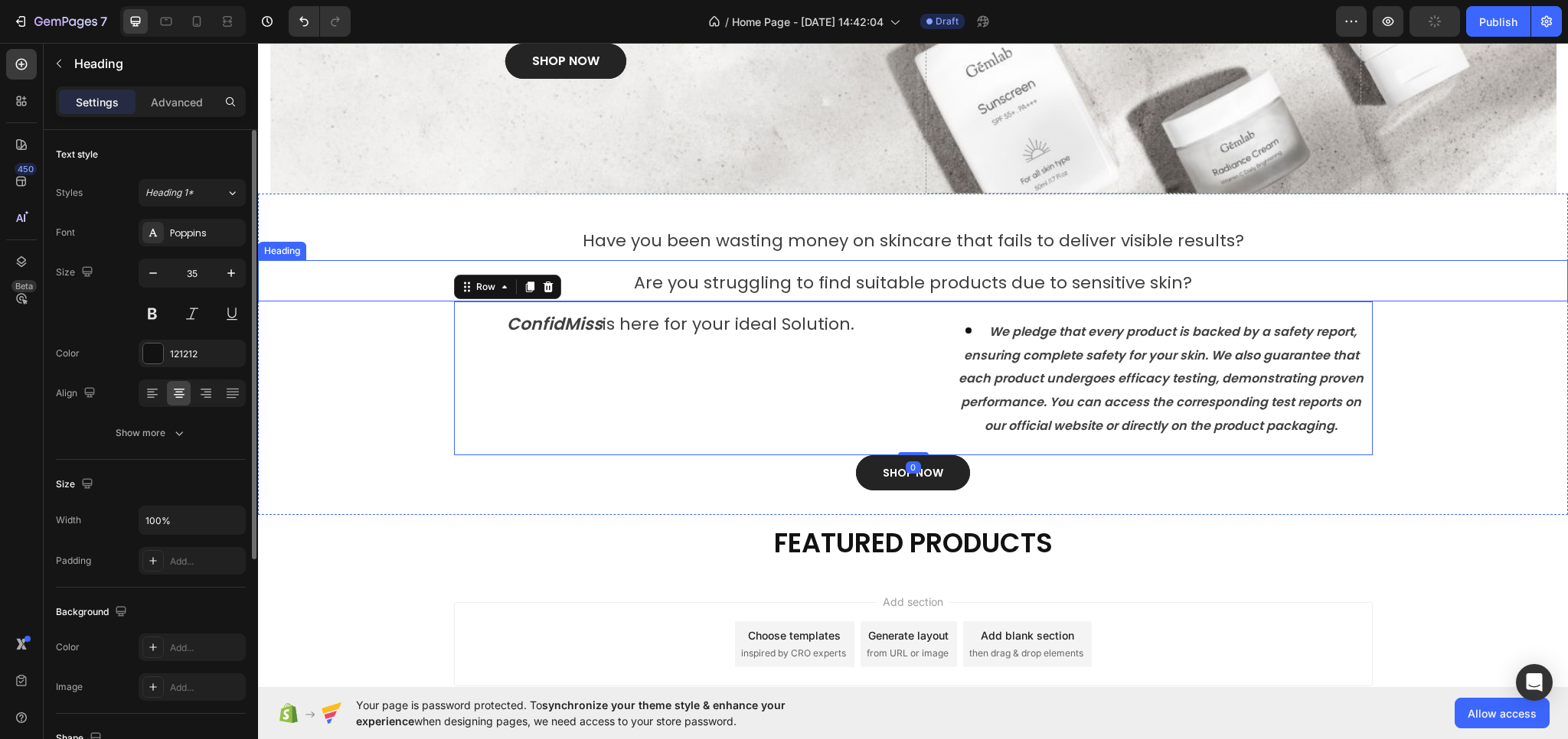
click at [640, 287] on span "Are you struggling to find suitable products due to sensitive skin?" at bounding box center [912, 283] width 558 height 23
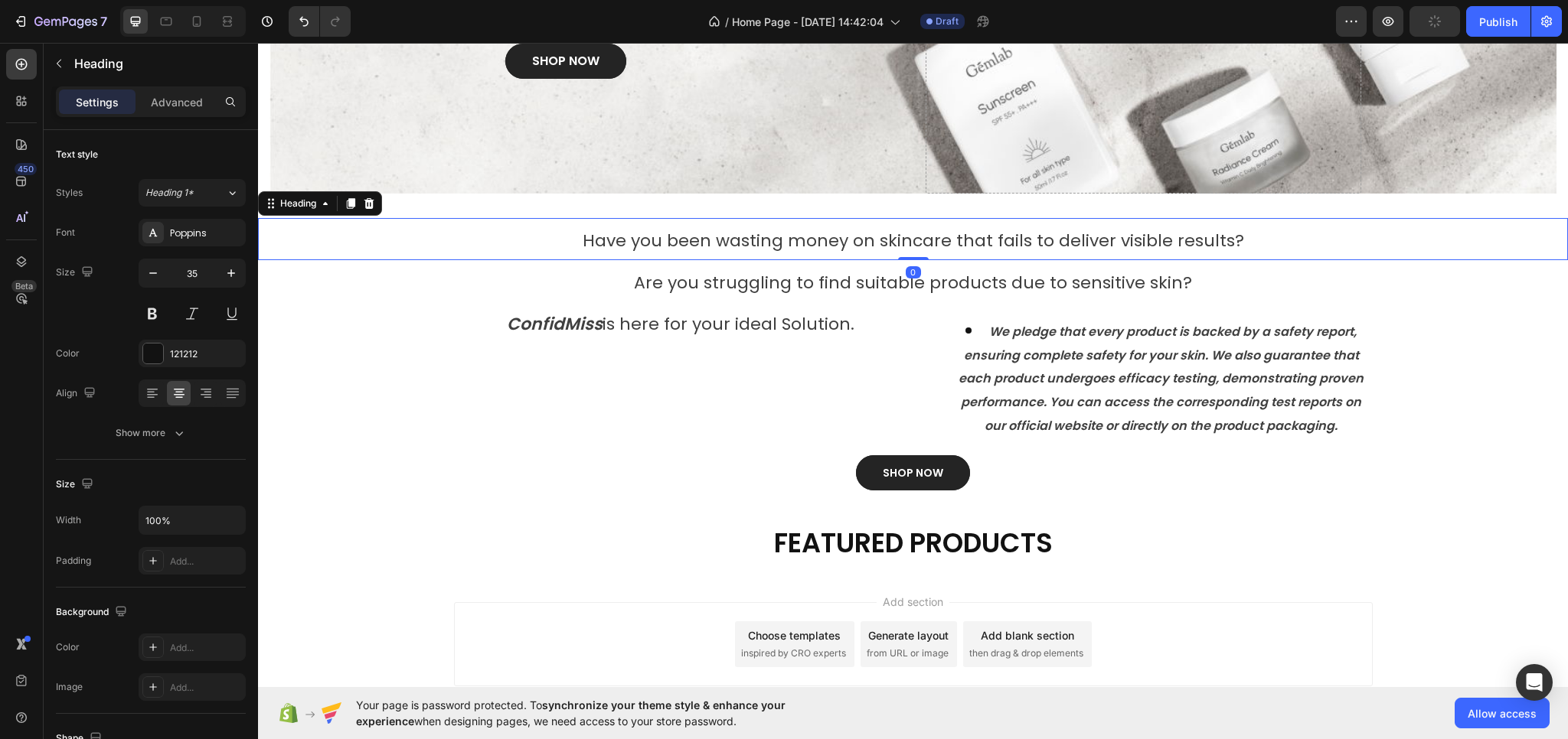
click at [584, 239] on span "Have you been wasting money on skincare that fails to deliver visible results?" at bounding box center [913, 240] width 662 height 23
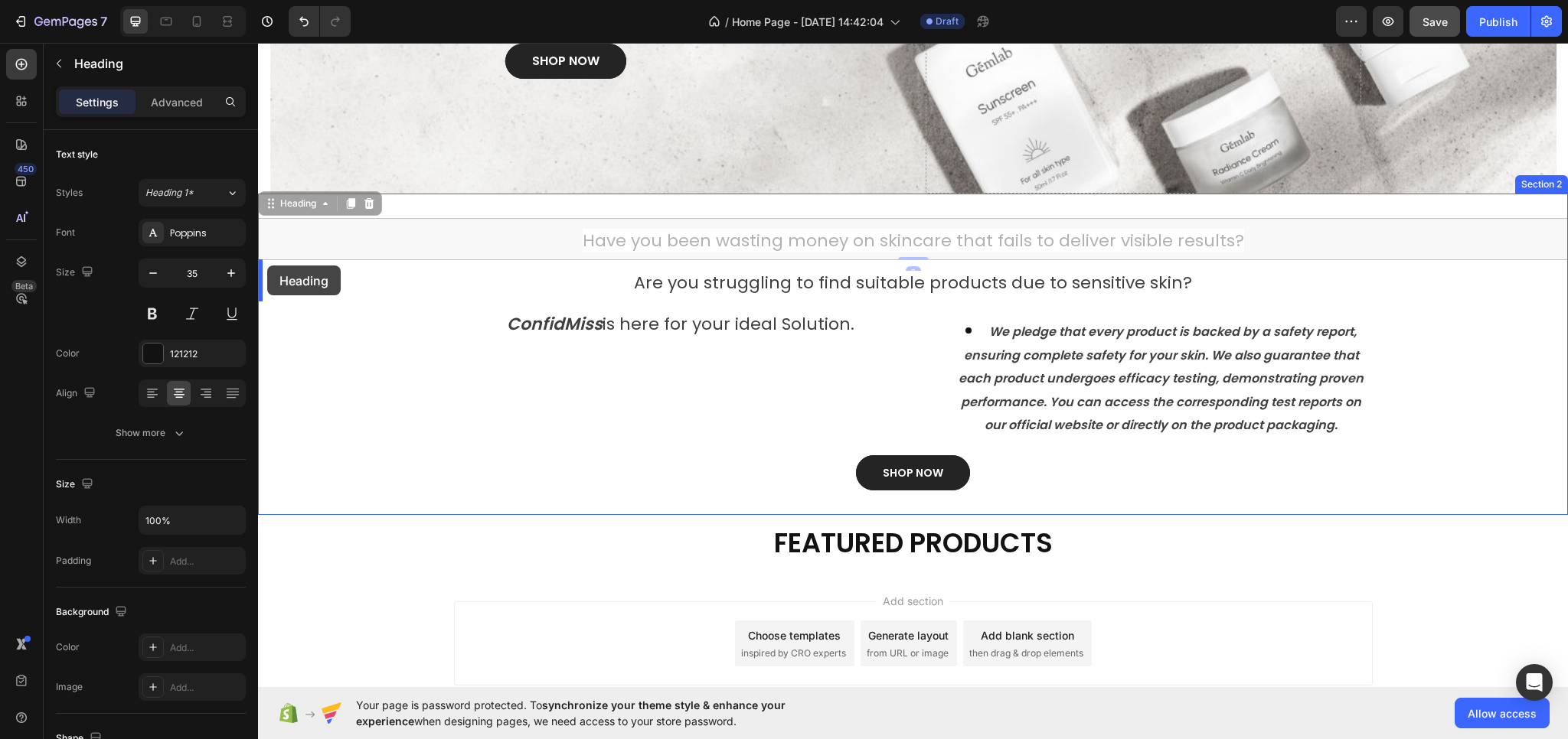
drag, startPoint x: 269, startPoint y: 206, endPoint x: 267, endPoint y: 266, distance: 60.0
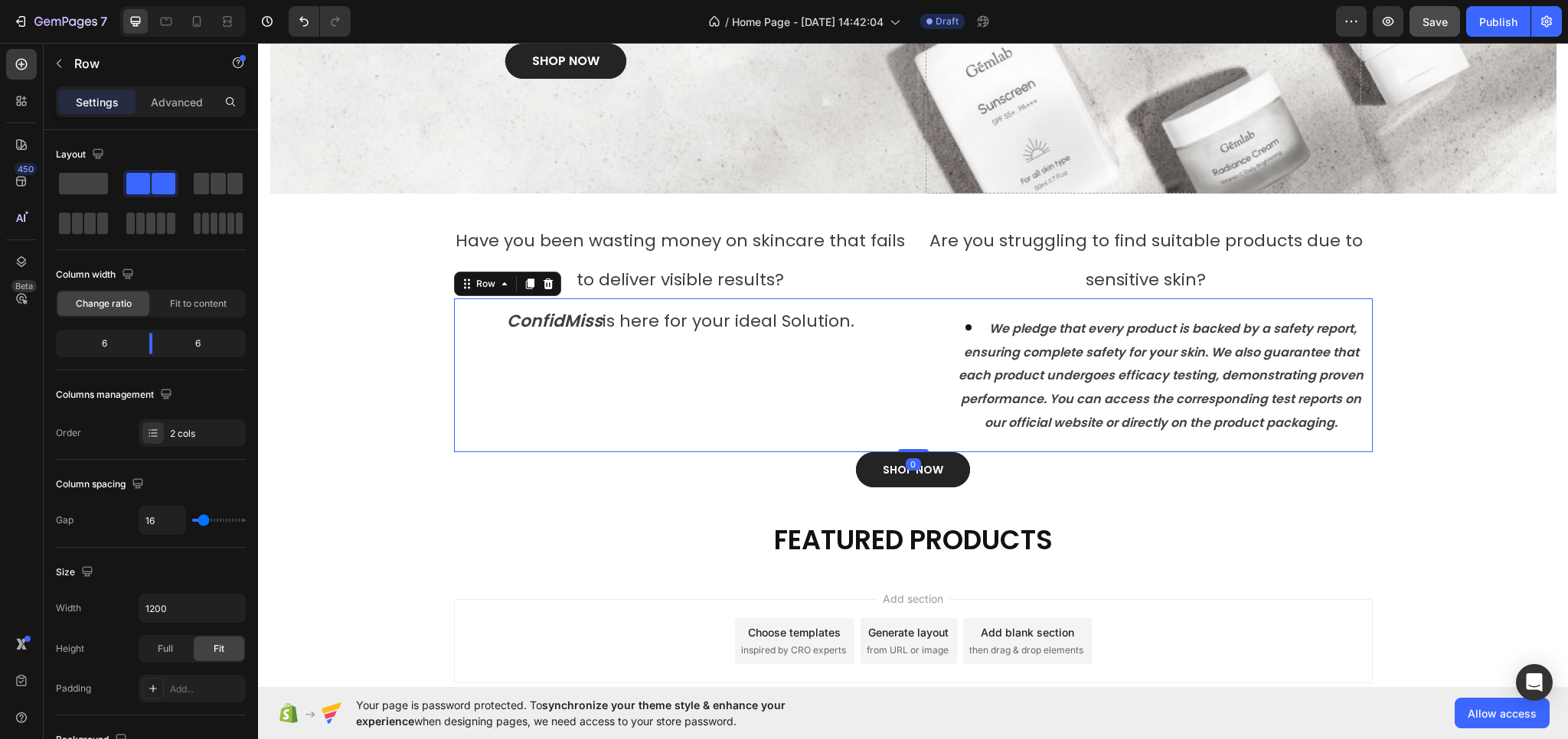
click at [708, 439] on div "ConfidMiss is here for your ideal Solution. Heading" at bounding box center [680, 374] width 454 height 153
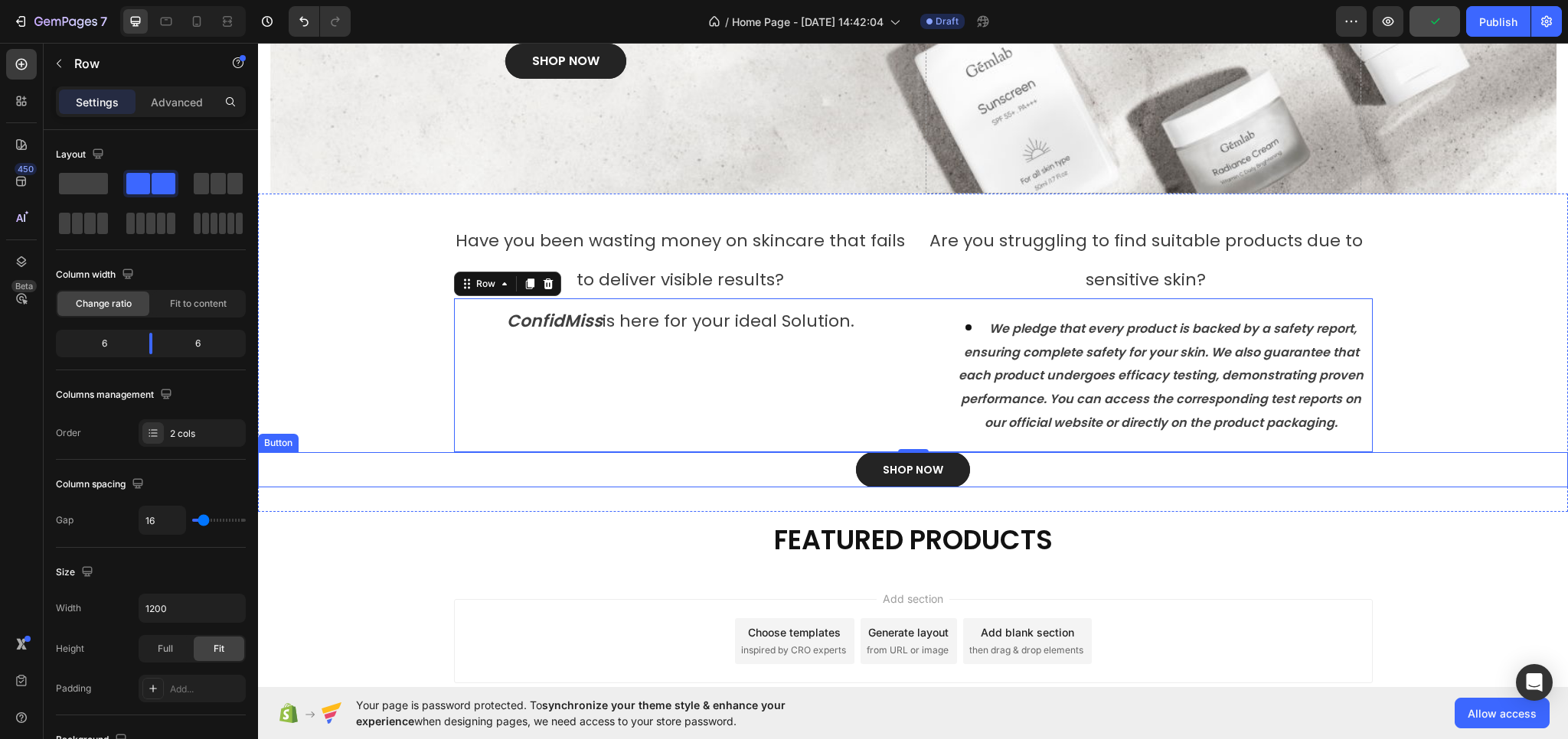
click at [616, 485] on div "SHOP NOW Button" at bounding box center [913, 470] width 1310 height 35
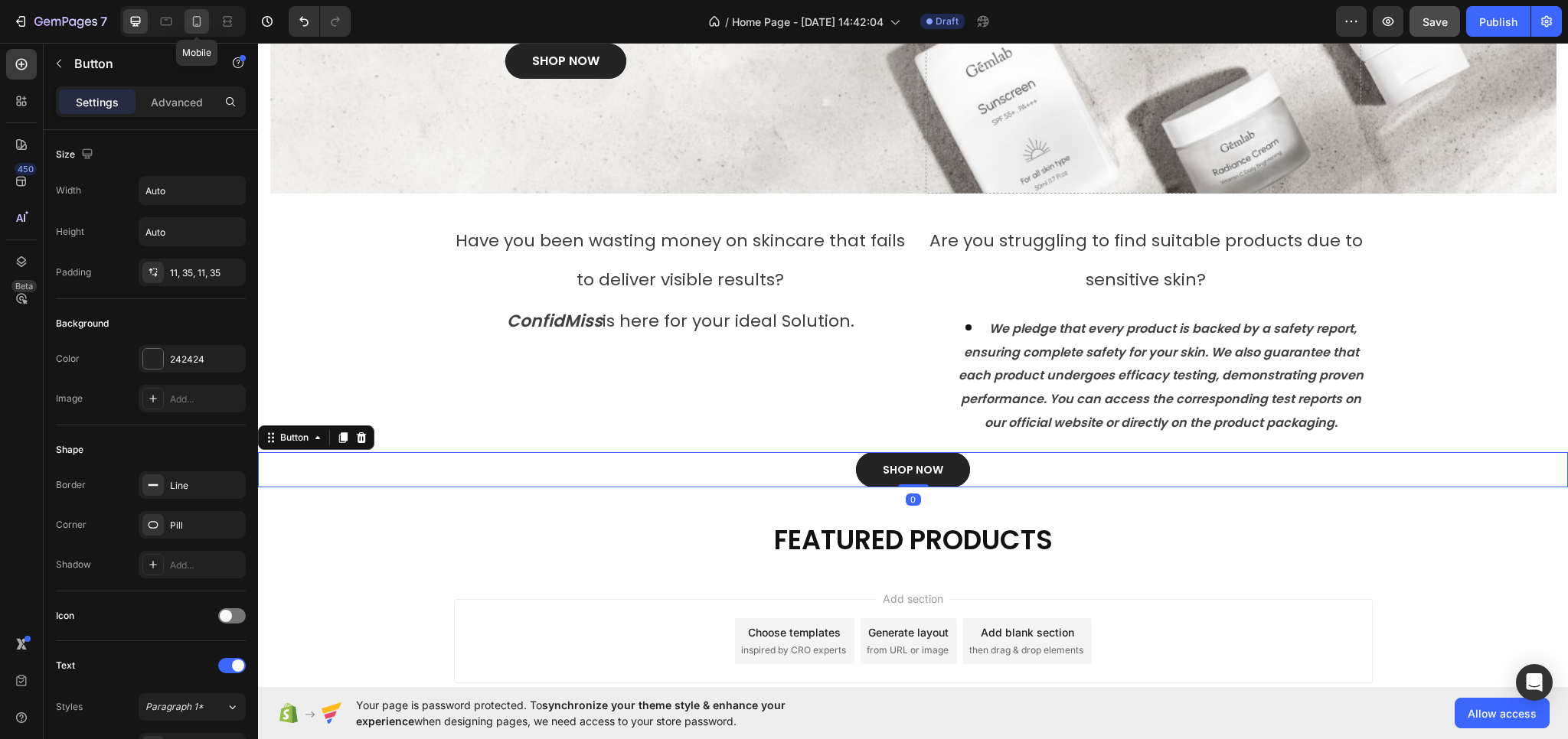
click at [199, 24] on icon at bounding box center [196, 21] width 9 height 11
type input "100%"
type input "14"
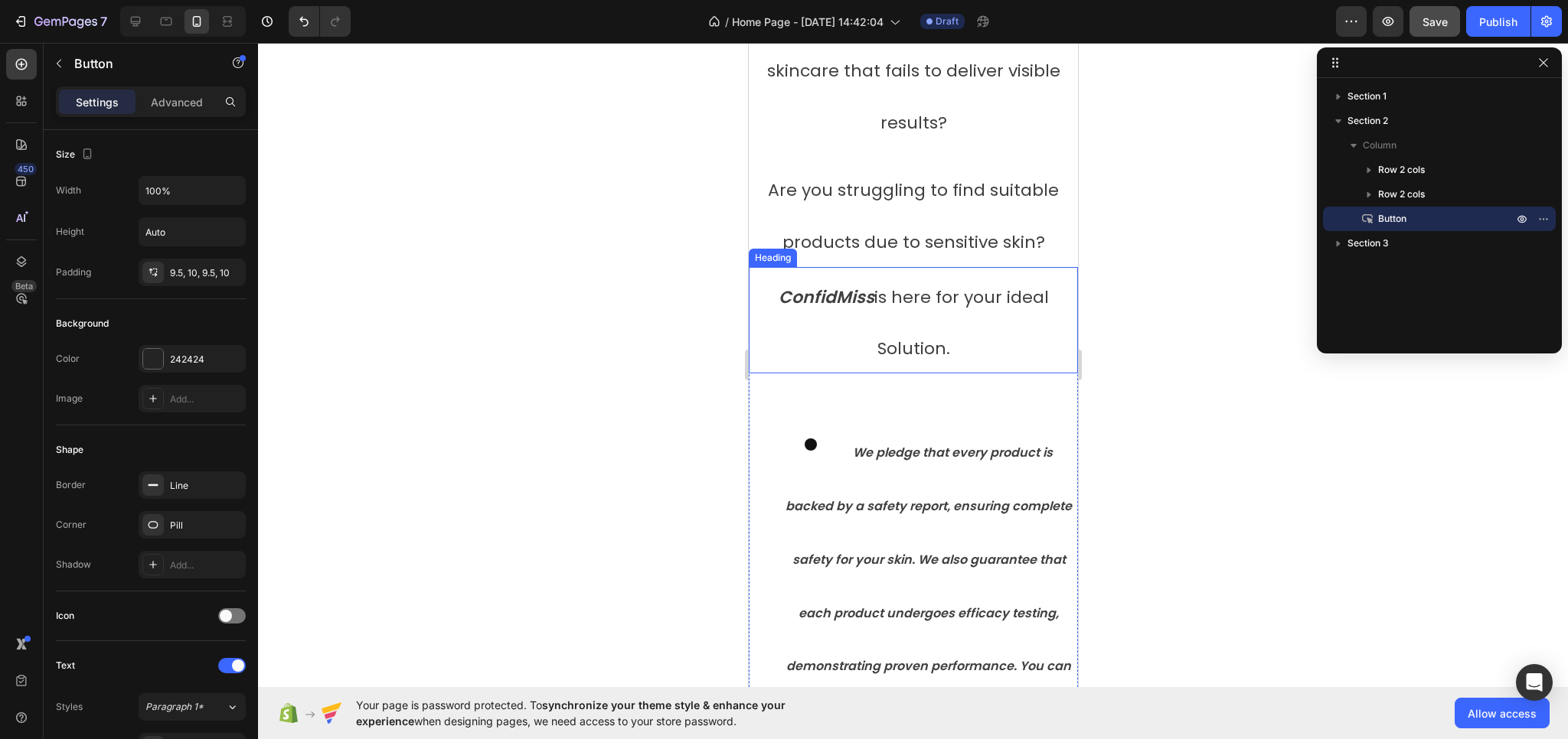
scroll to position [454, 0]
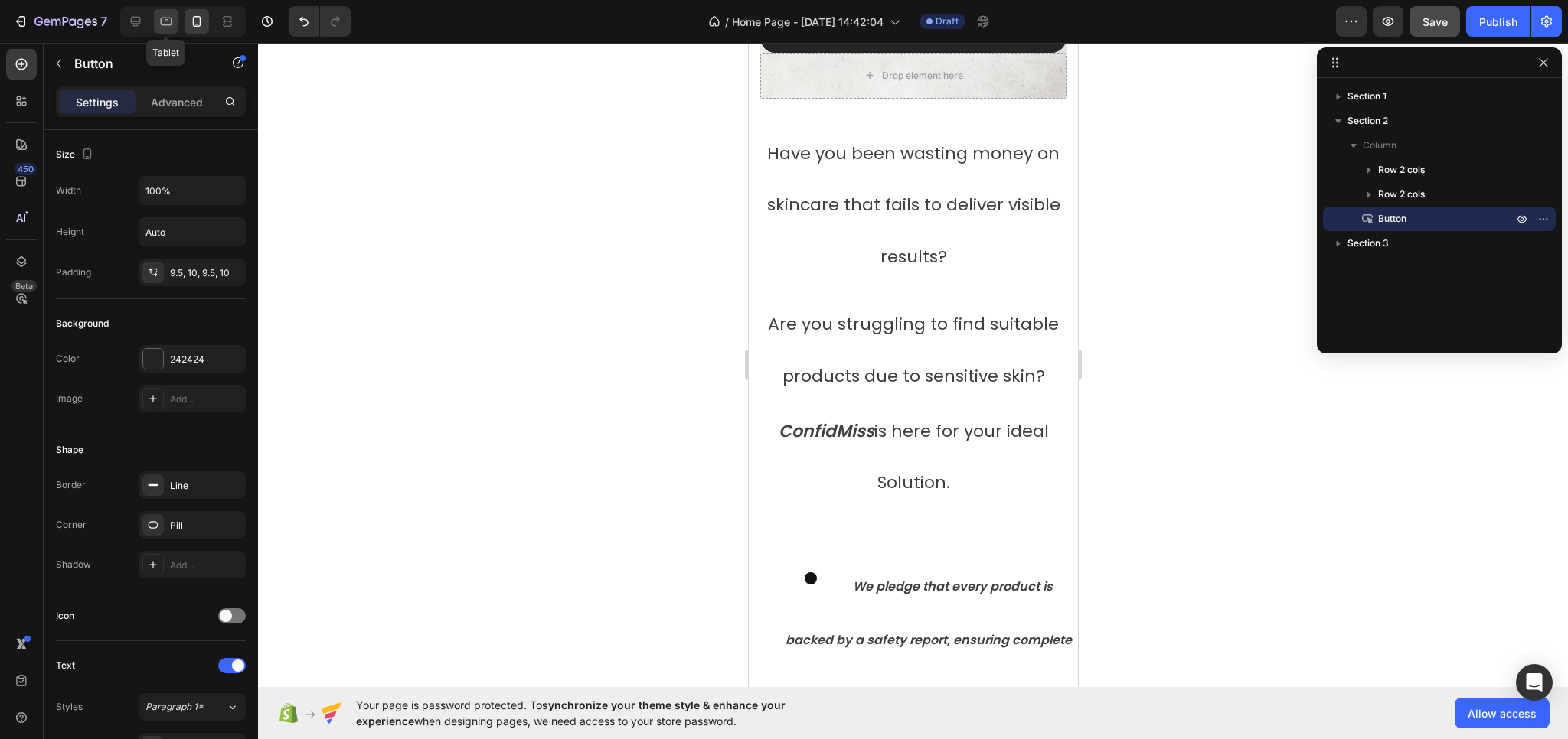
click at [156, 22] on div at bounding box center [165, 21] width 24 height 24
type input "Auto"
type input "16"
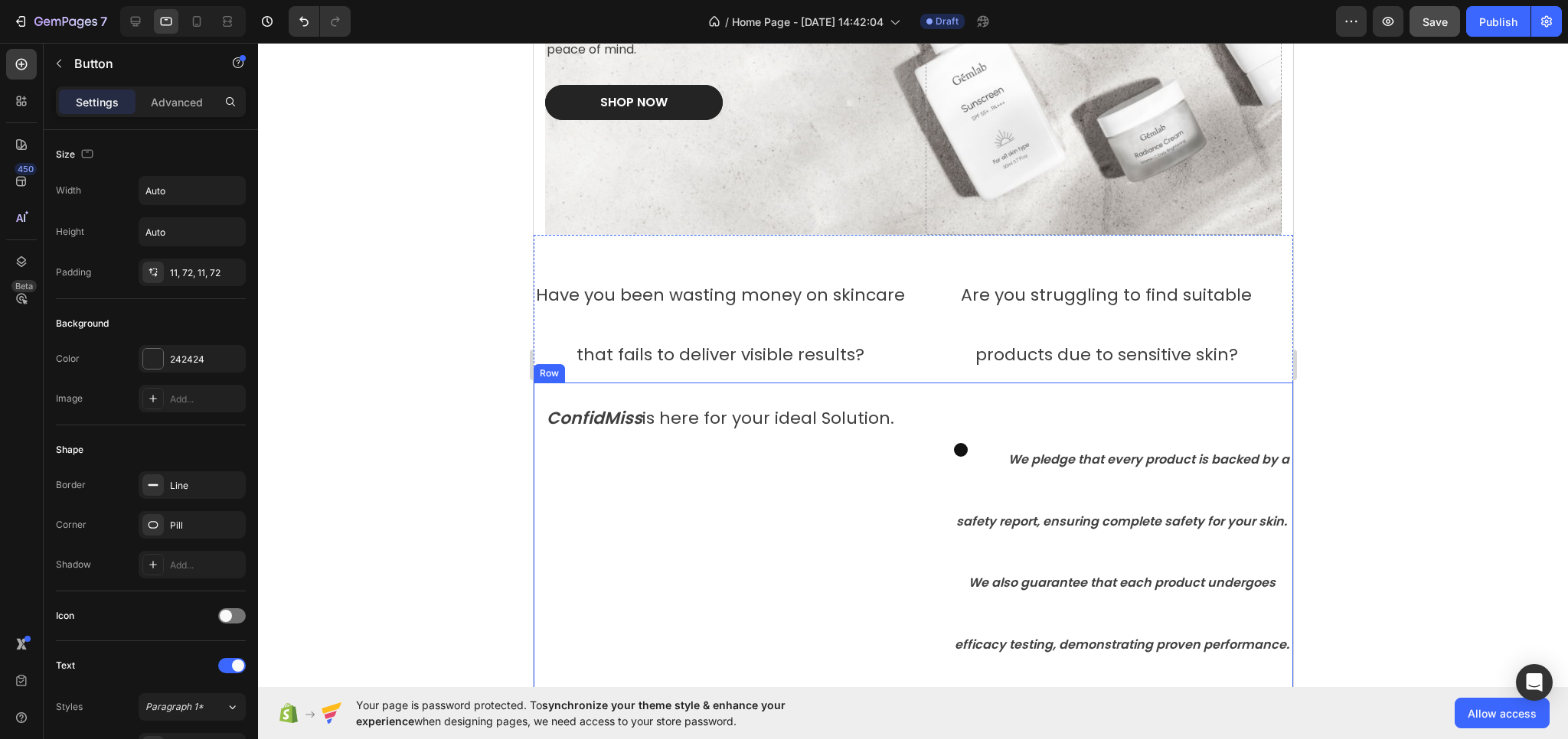
scroll to position [145, 0]
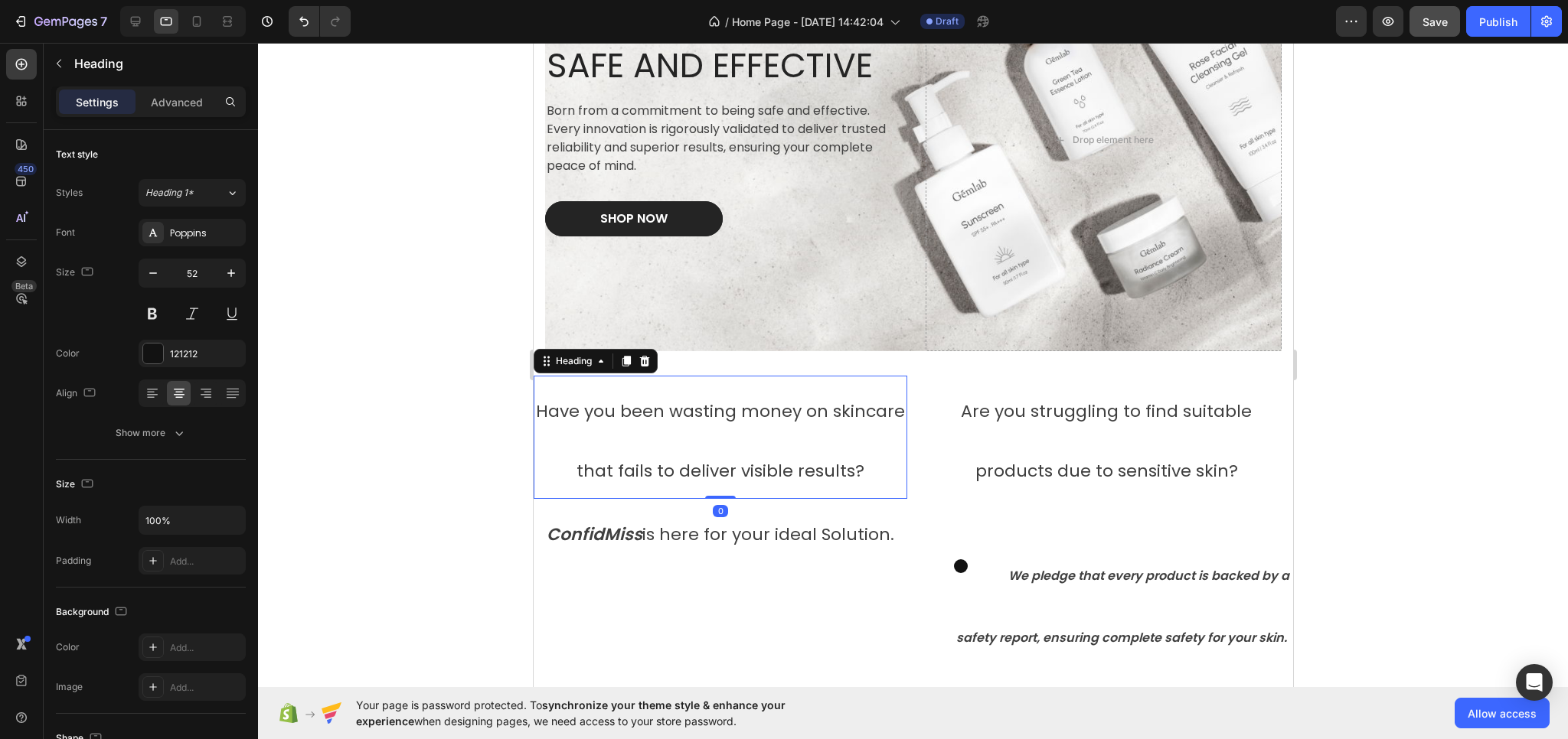
click at [800, 425] on h2 "Have you been wasting money on skincare that fails to deliver visible results?" at bounding box center [719, 437] width 373 height 123
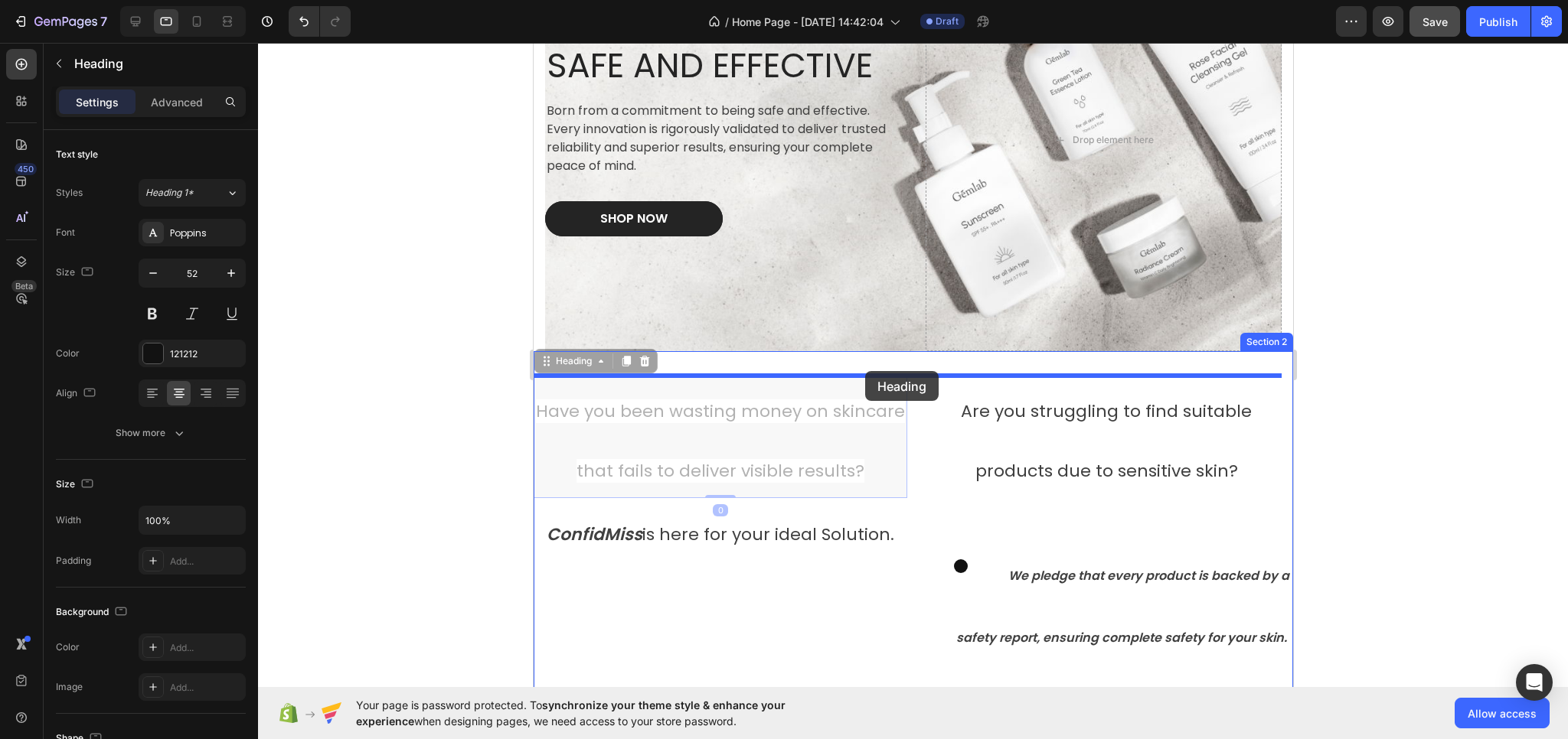
drag, startPoint x: 545, startPoint y: 364, endPoint x: 864, endPoint y: 371, distance: 319.1
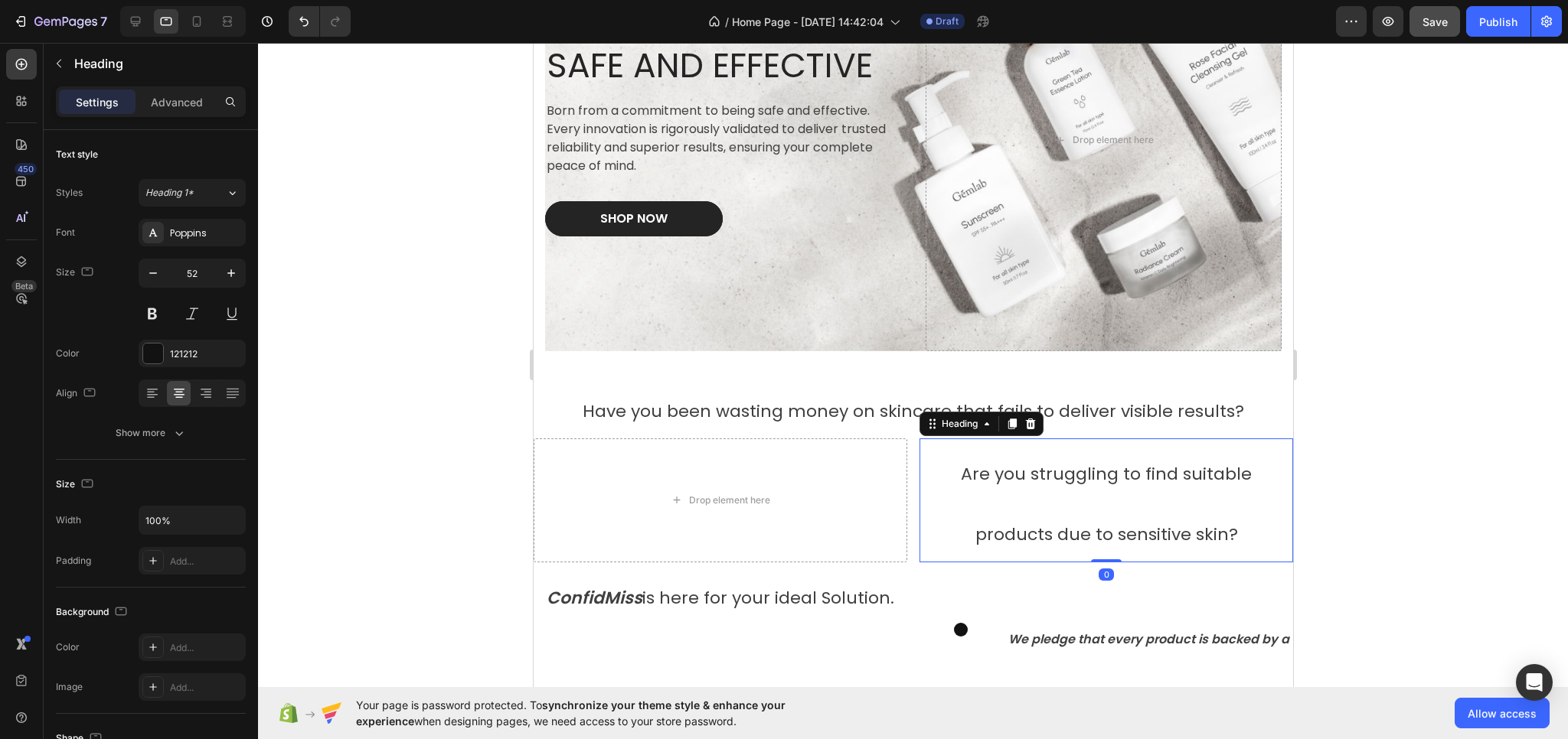
click at [960, 473] on span "Are you struggling to find suitable products due to sensitive skin?" at bounding box center [1106, 504] width 291 height 84
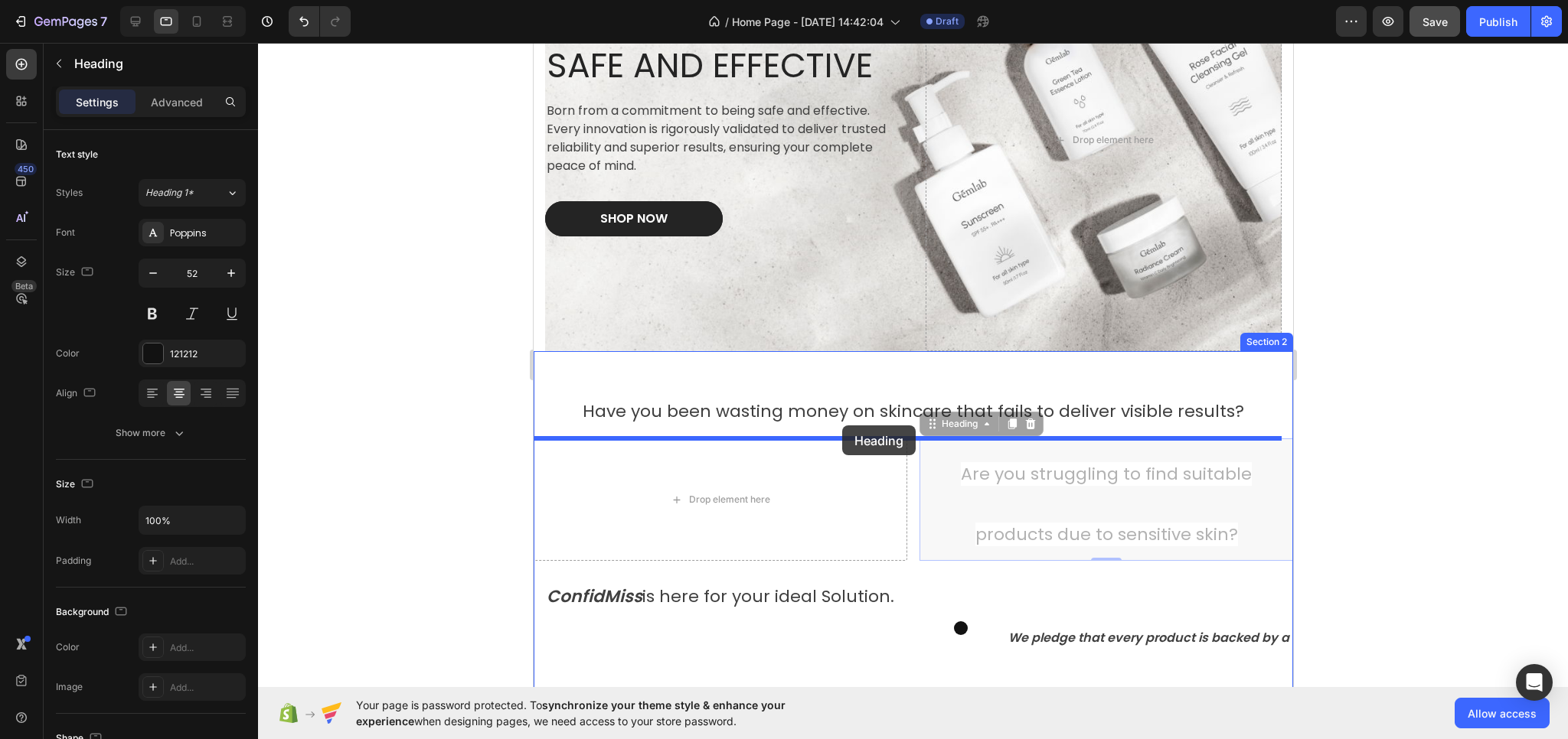
drag, startPoint x: 921, startPoint y: 429, endPoint x: 839, endPoint y: 425, distance: 82.1
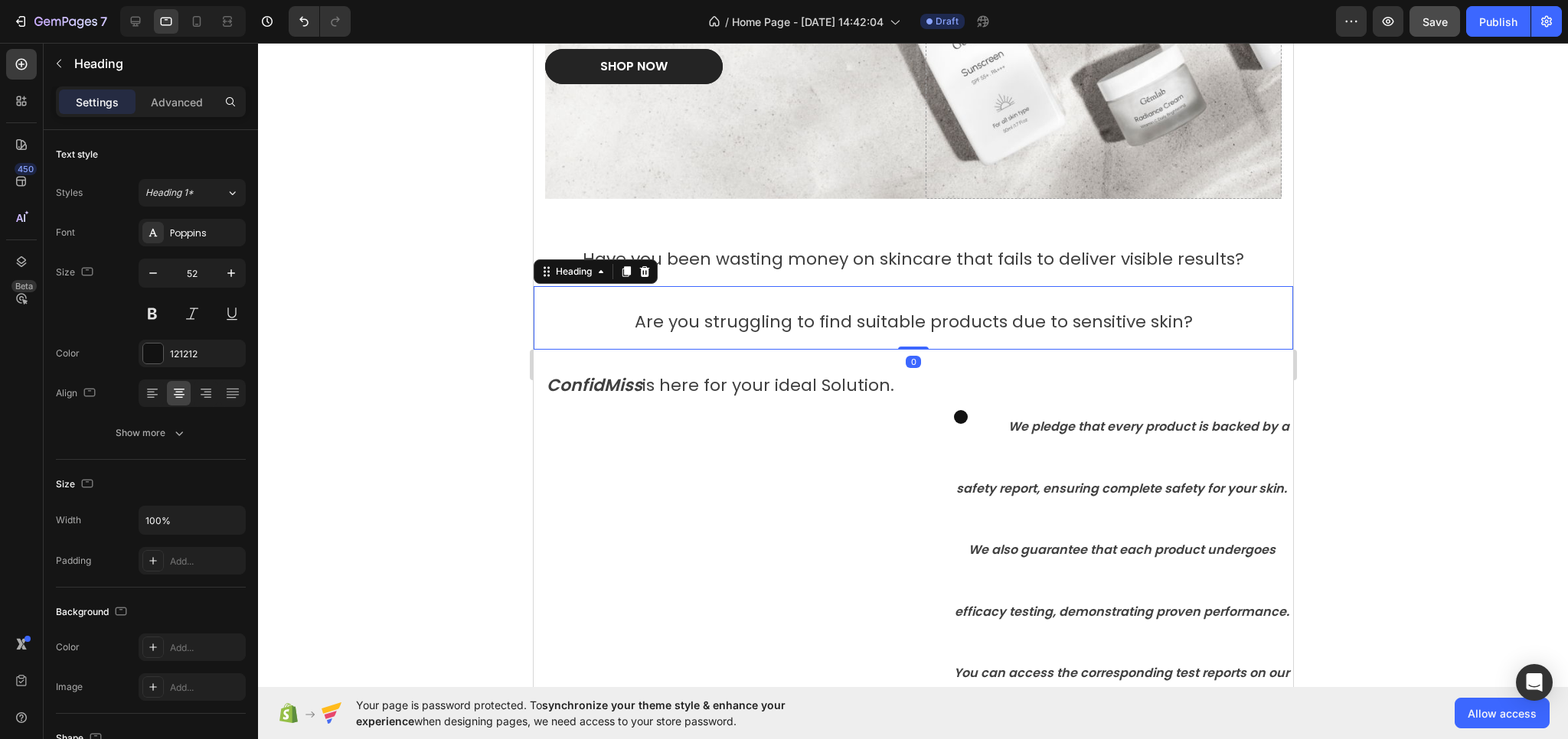
scroll to position [298, 0]
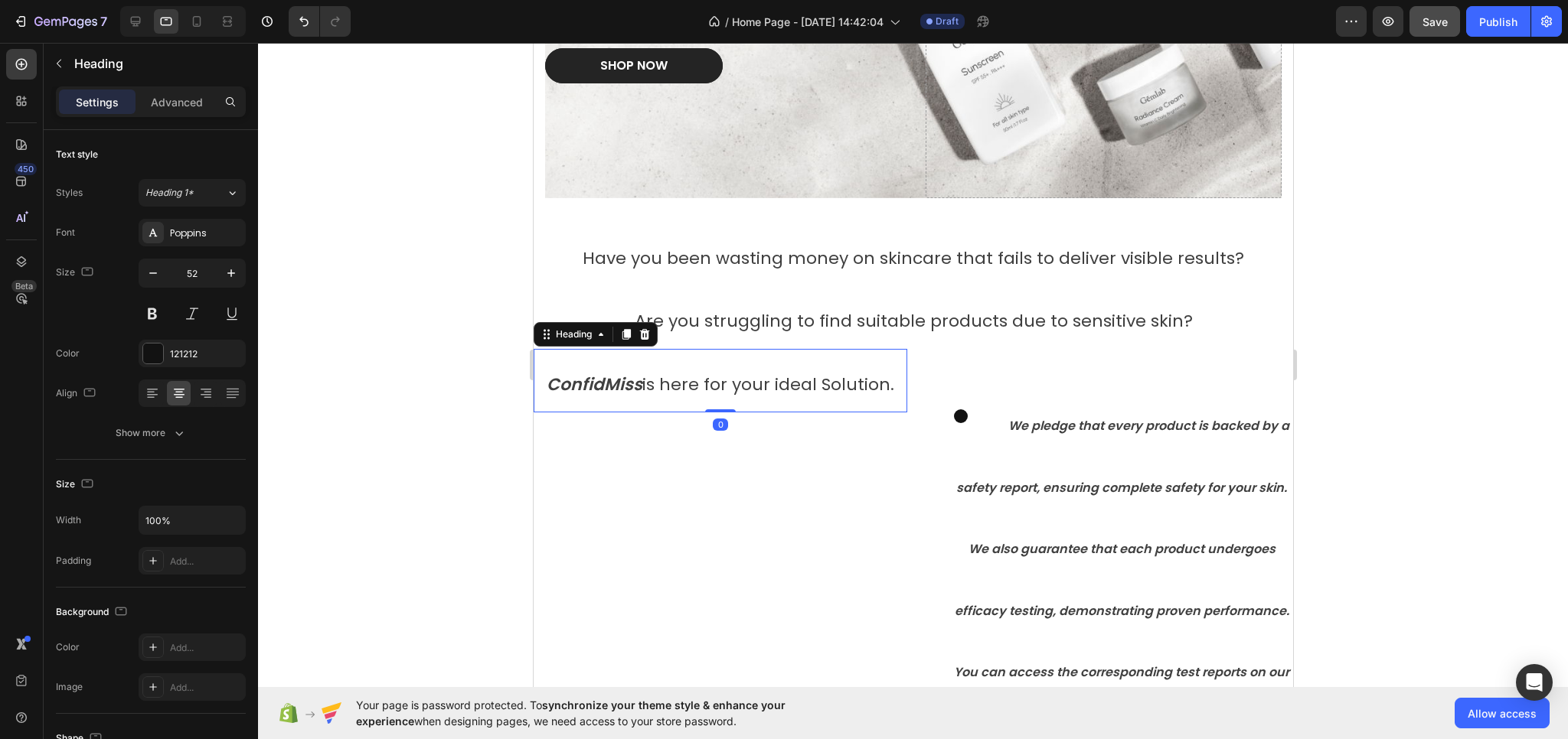
click at [849, 389] on span "ConfidMiss is here for your ideal Solution." at bounding box center [719, 384] width 348 height 23
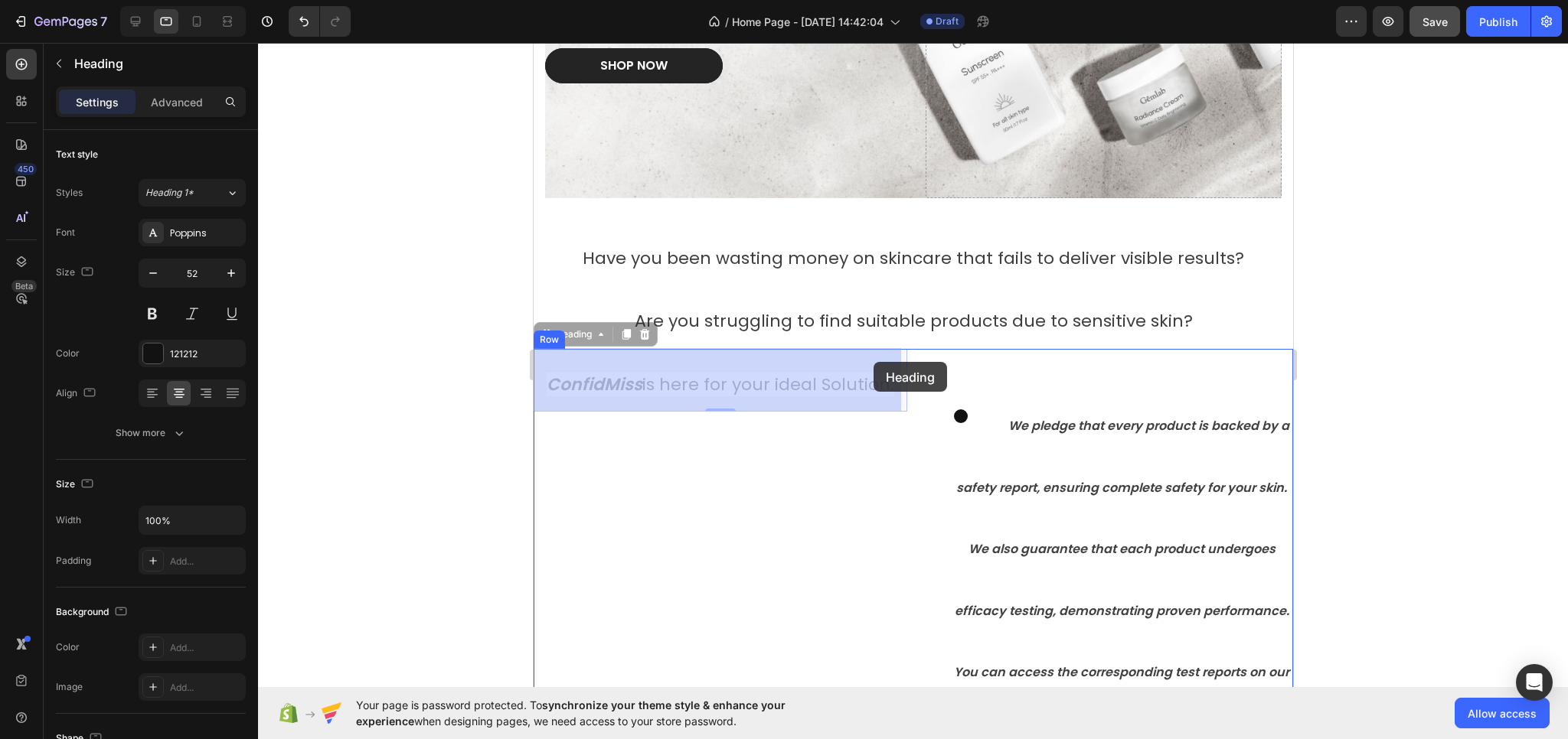
drag, startPoint x: 546, startPoint y: 338, endPoint x: 873, endPoint y: 362, distance: 327.9
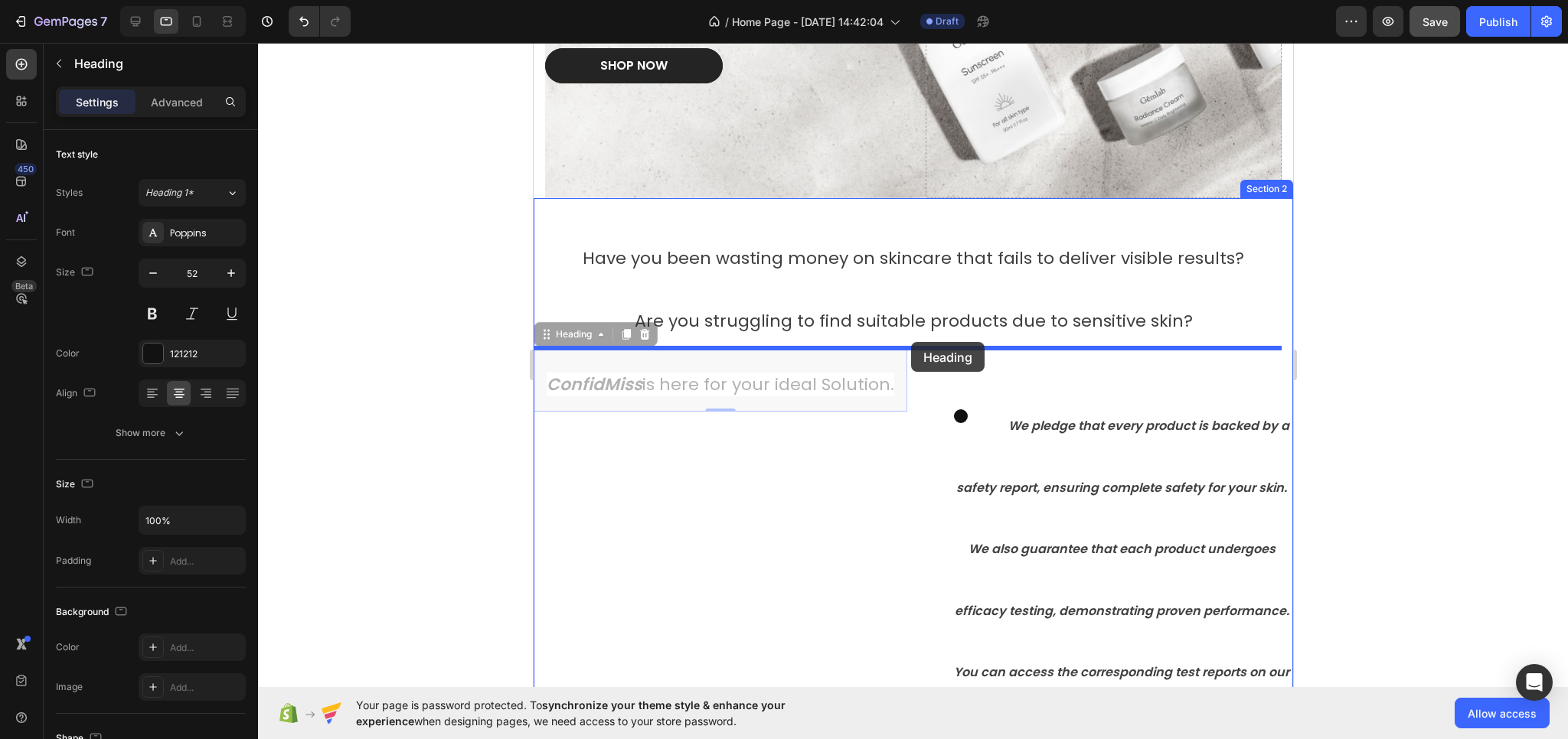
drag, startPoint x: 545, startPoint y: 337, endPoint x: 910, endPoint y: 342, distance: 365.0
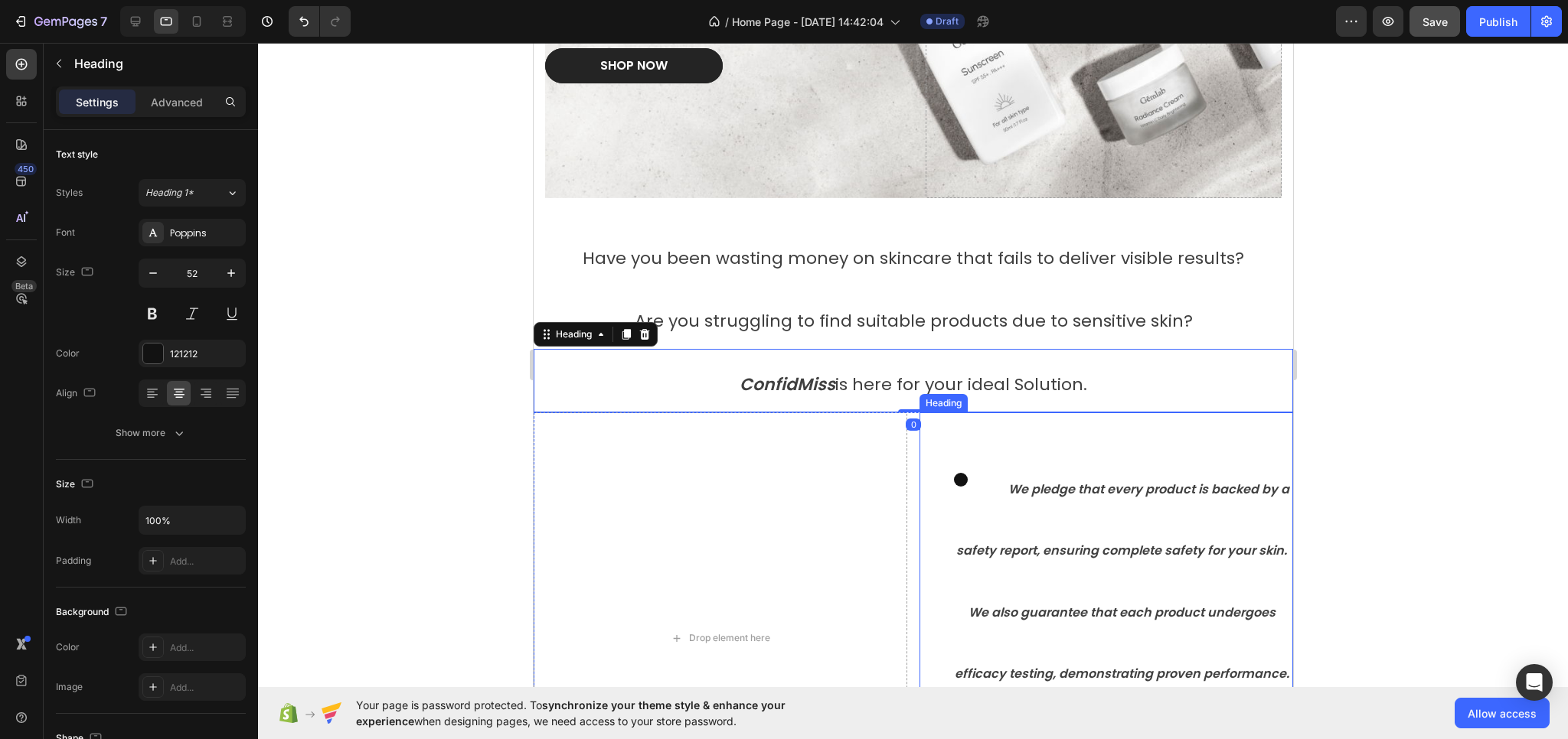
click at [929, 471] on ul "We pledge that every product is backed by a safety report, ensuring complete sa…" at bounding box center [1105, 638] width 370 height 370
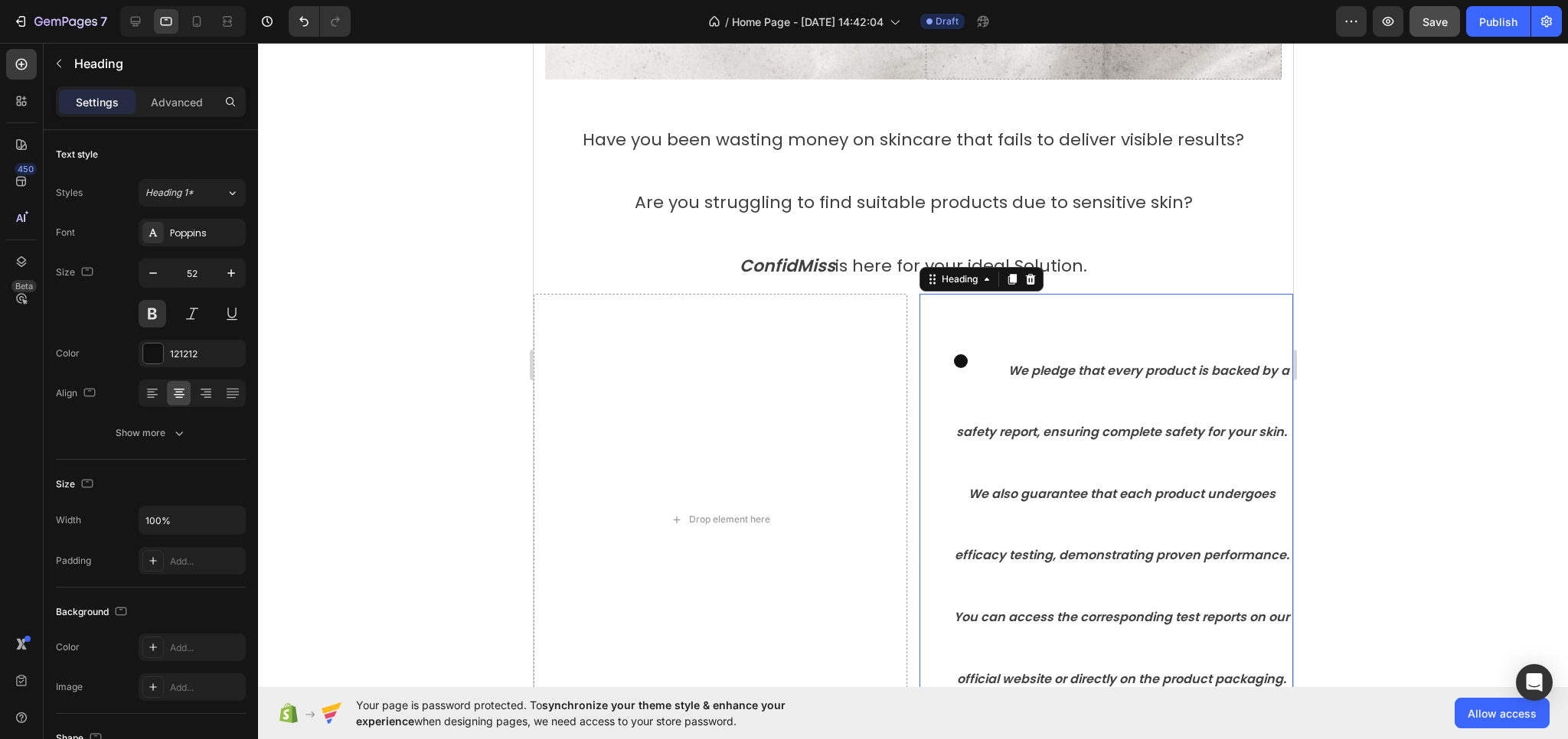
scroll to position [451, 0]
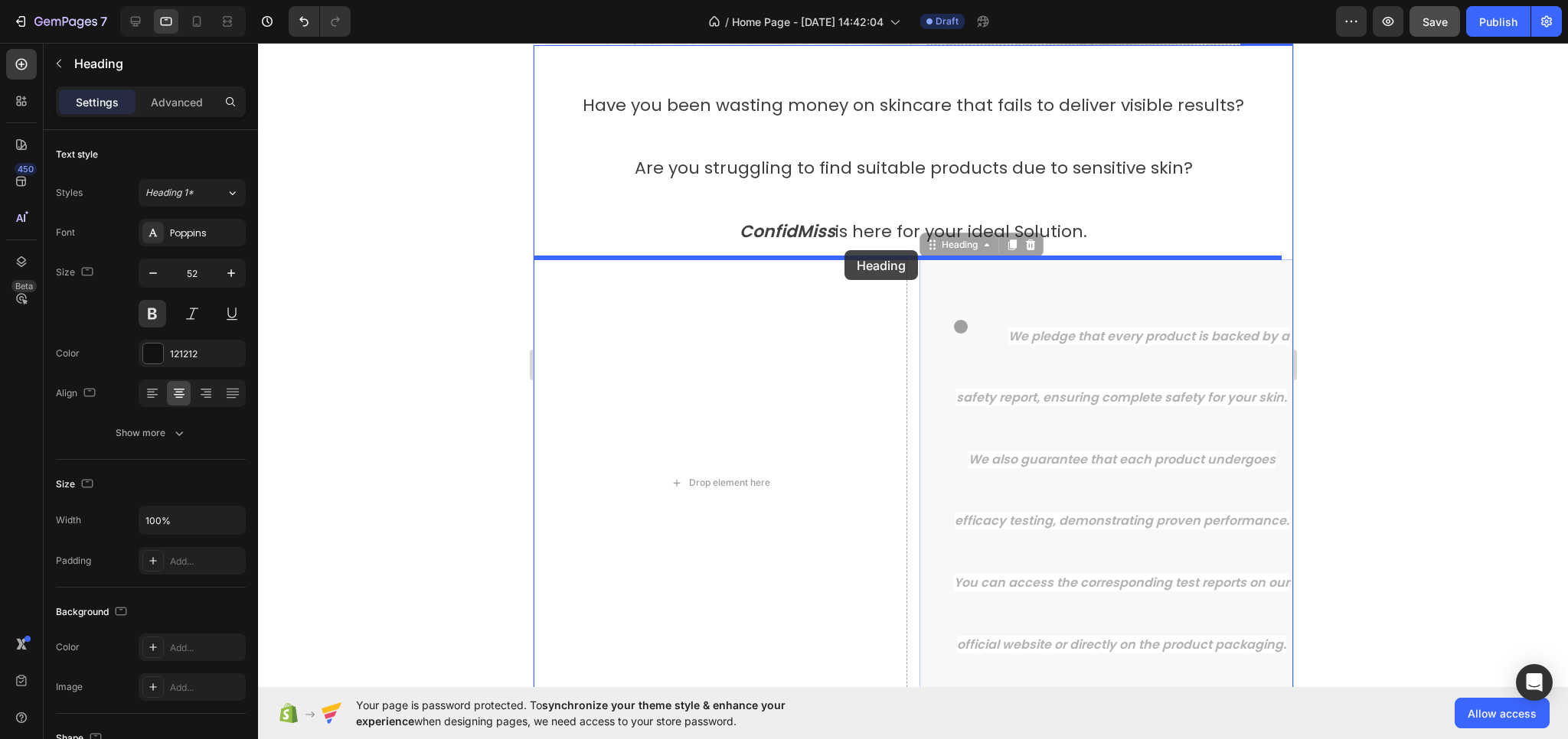
drag, startPoint x: 923, startPoint y: 243, endPoint x: 844, endPoint y: 250, distance: 79.3
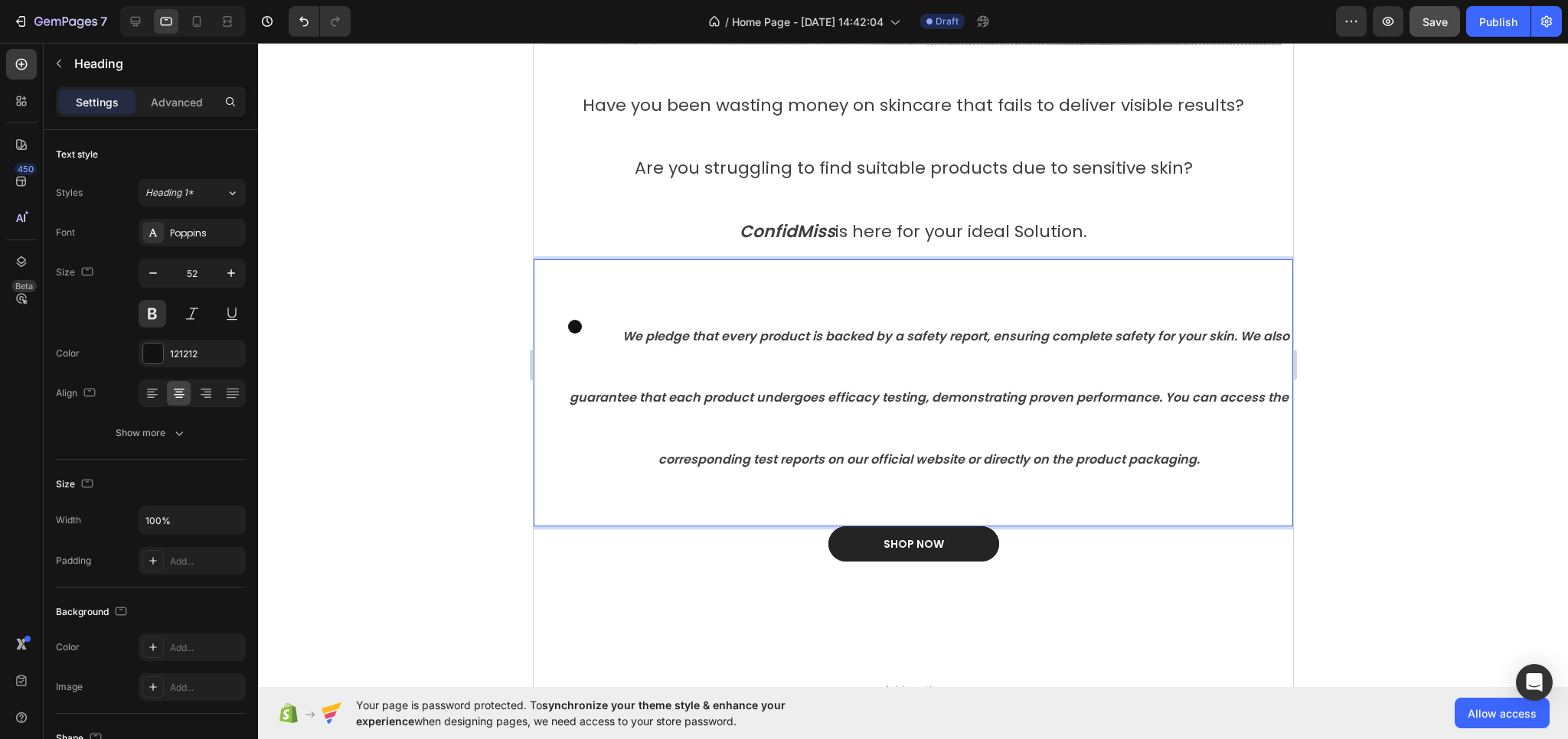
click at [939, 394] on strong "We pledge that every product is backed by a safety report, ensuring complete sa…" at bounding box center [929, 398] width 720 height 141
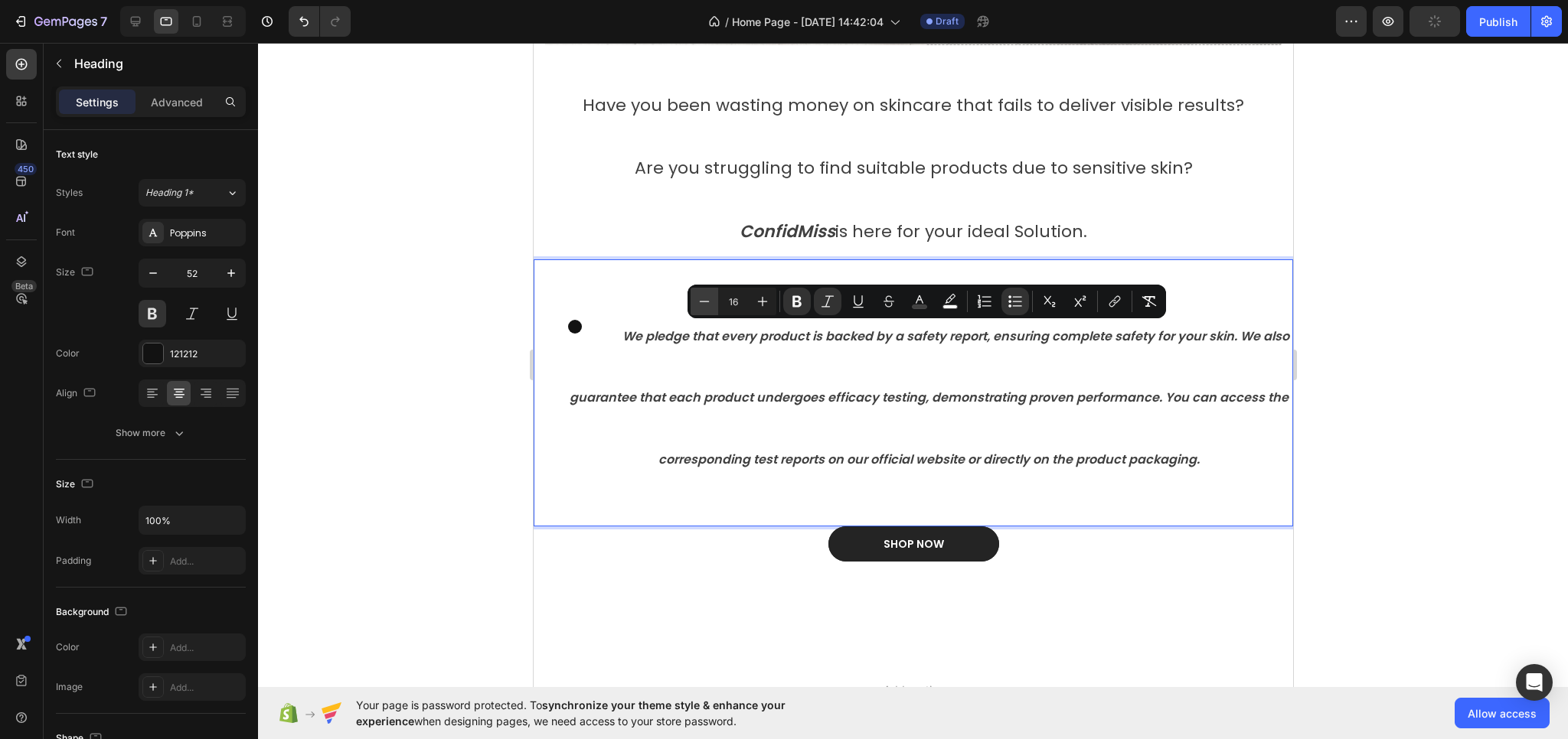
click at [701, 302] on icon "Editor contextual toolbar" at bounding box center [705, 302] width 16 height 16
click at [765, 302] on icon "Editor contextual toolbar" at bounding box center [762, 302] width 10 height 10
type input "16"
click at [776, 384] on li "We pledge that every product is backed by a safety report, ensuring complete sa…" at bounding box center [928, 394] width 725 height 186
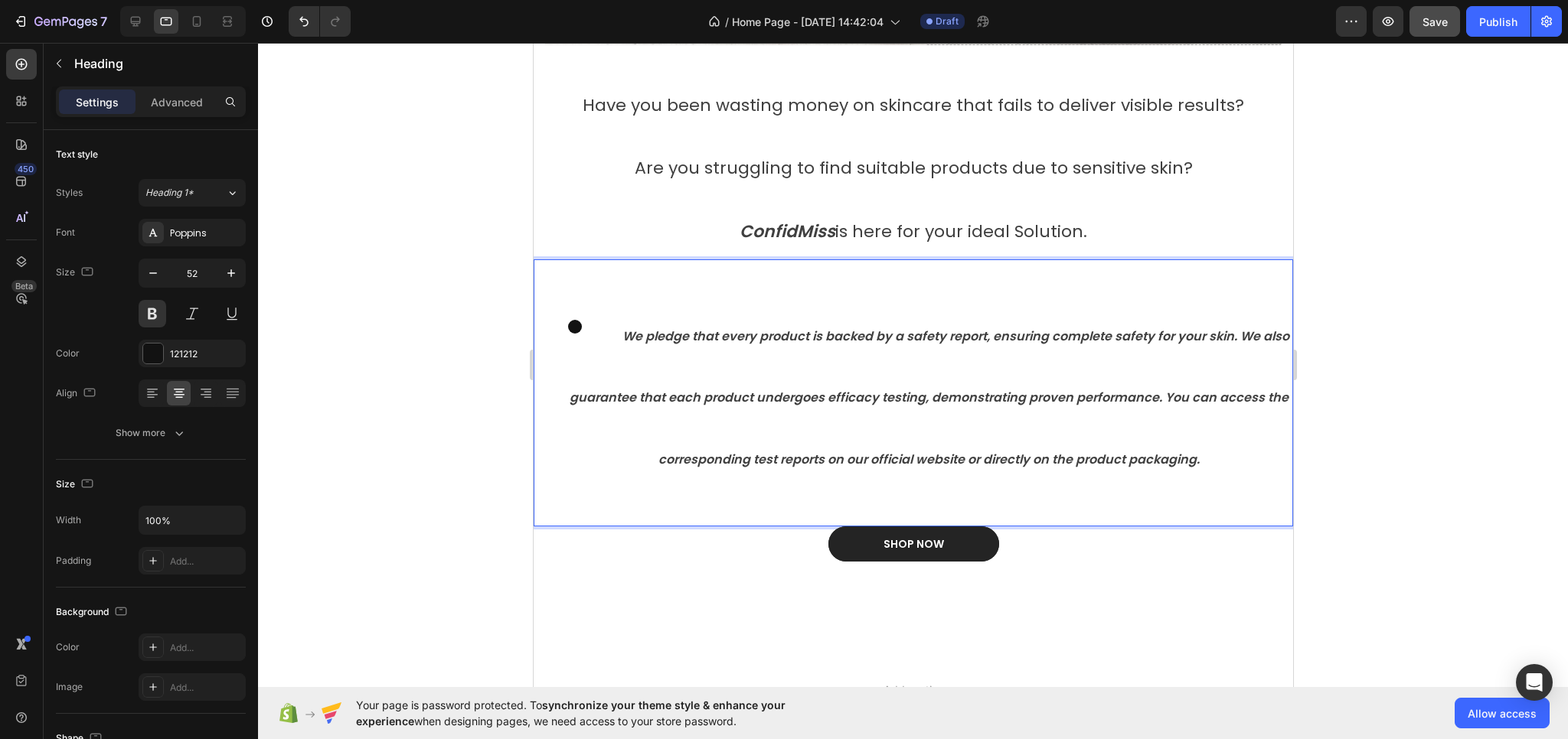
click at [882, 445] on li "We pledge that every product is backed by a safety report, ensuring complete sa…" at bounding box center [928, 394] width 725 height 186
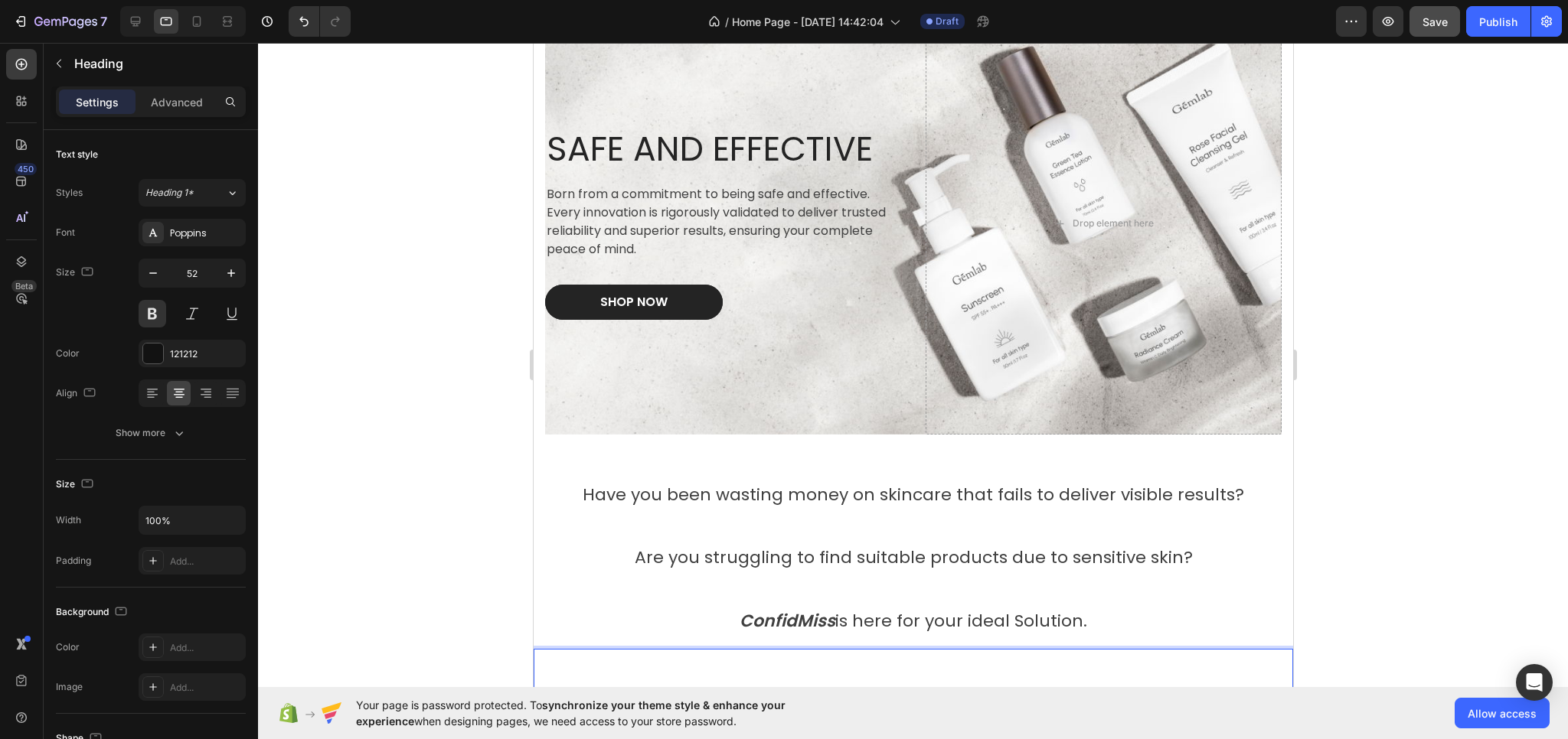
scroll to position [0, 0]
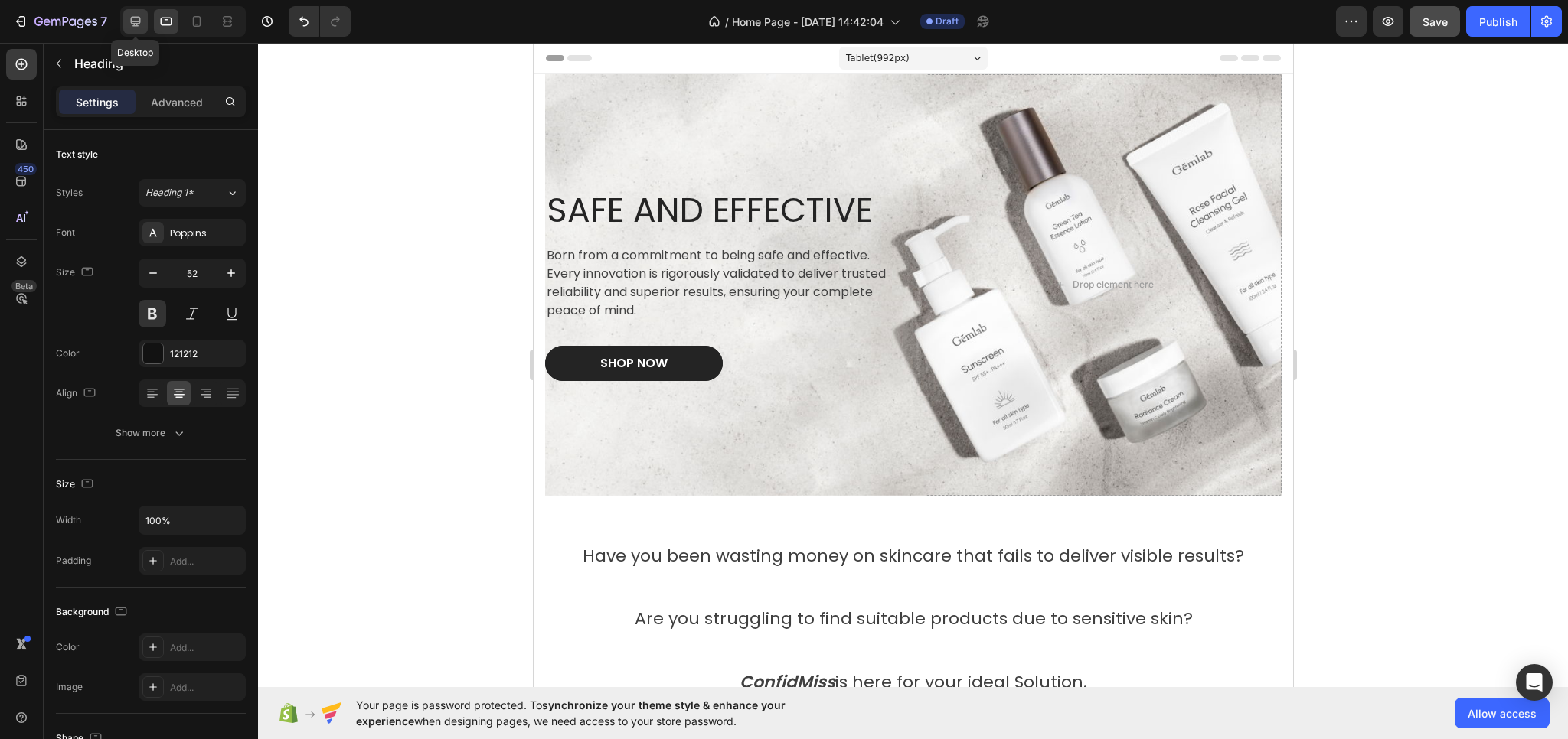
click at [141, 20] on icon at bounding box center [136, 22] width 16 height 16
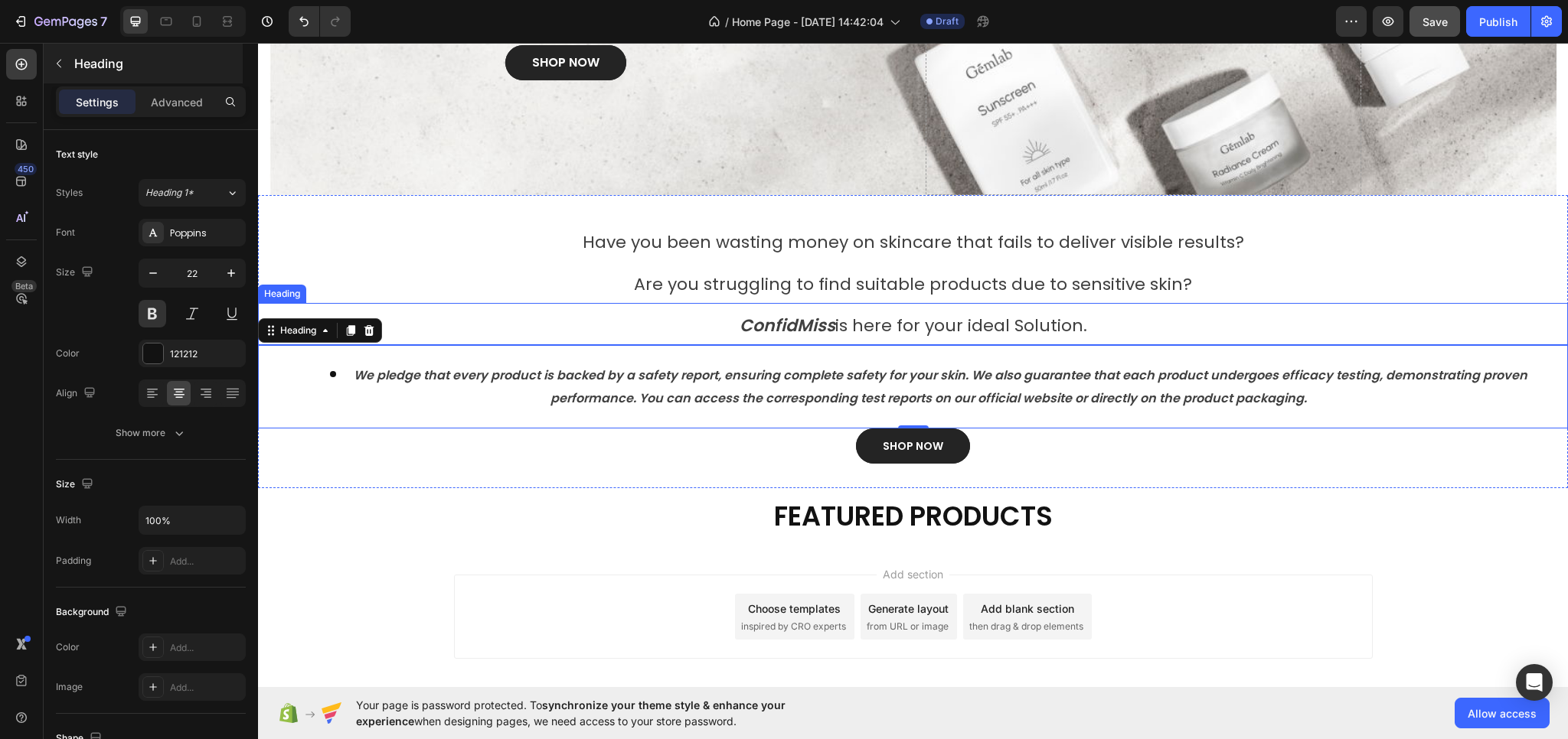
scroll to position [125, 0]
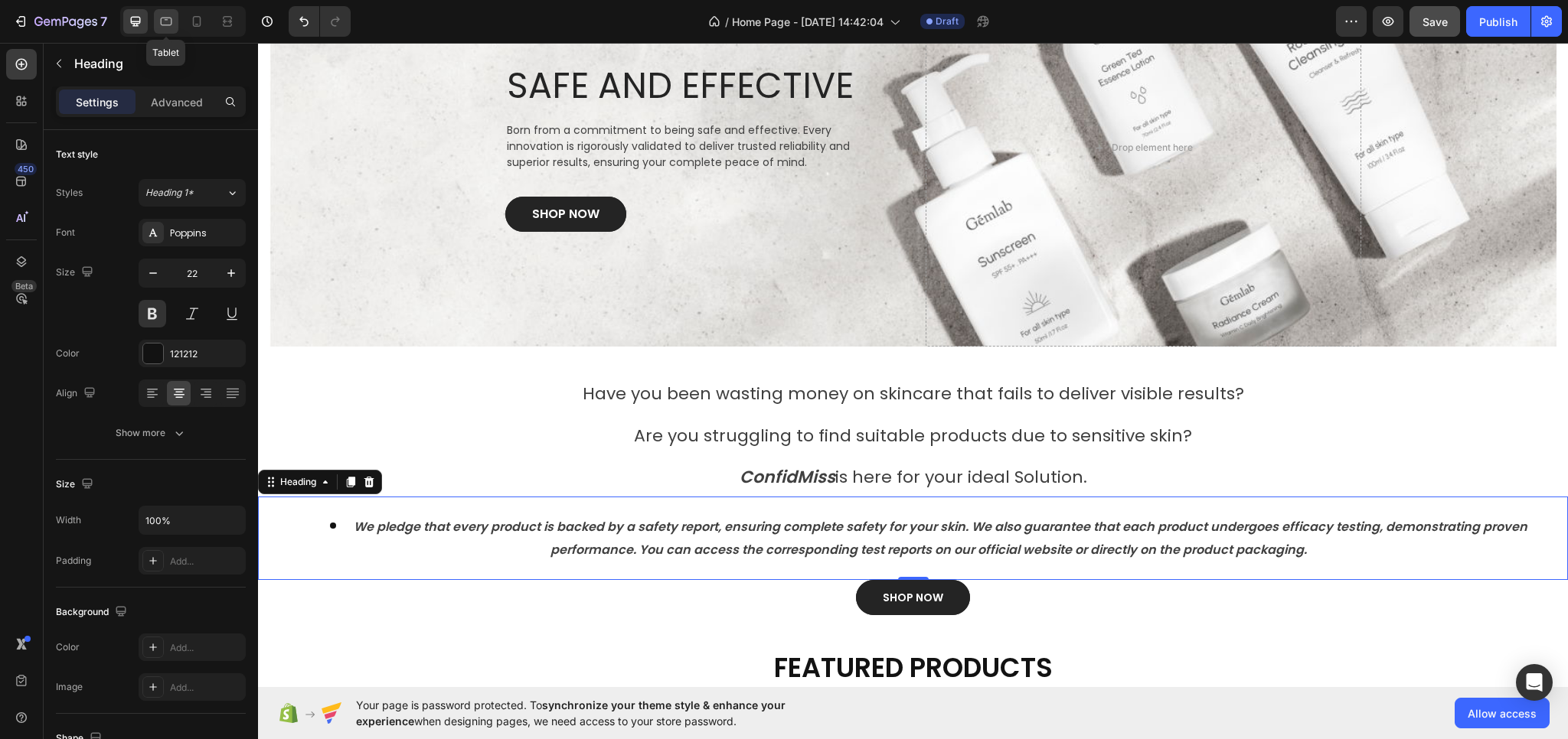
click at [162, 25] on icon at bounding box center [166, 22] width 12 height 9
type input "52"
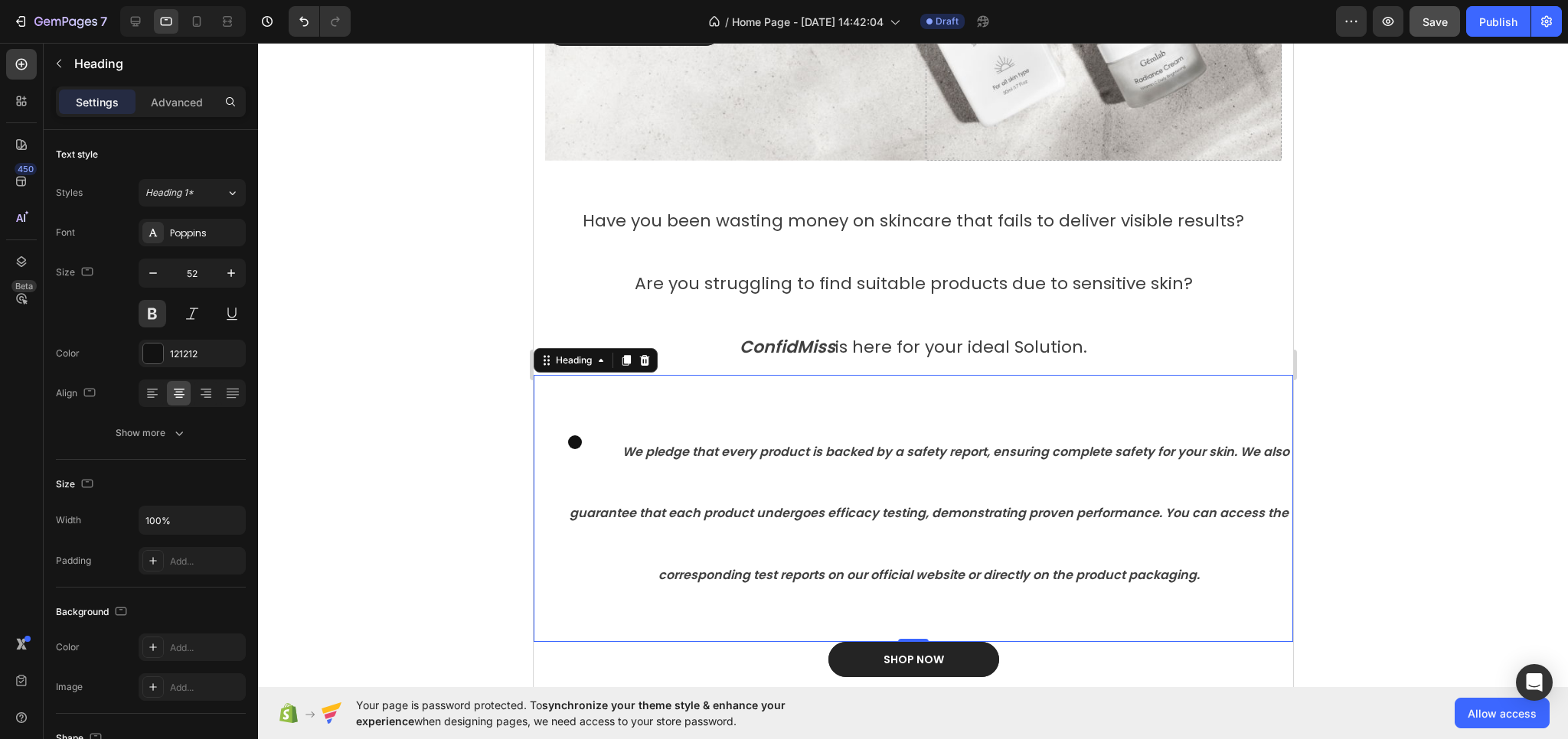
scroll to position [306, 0]
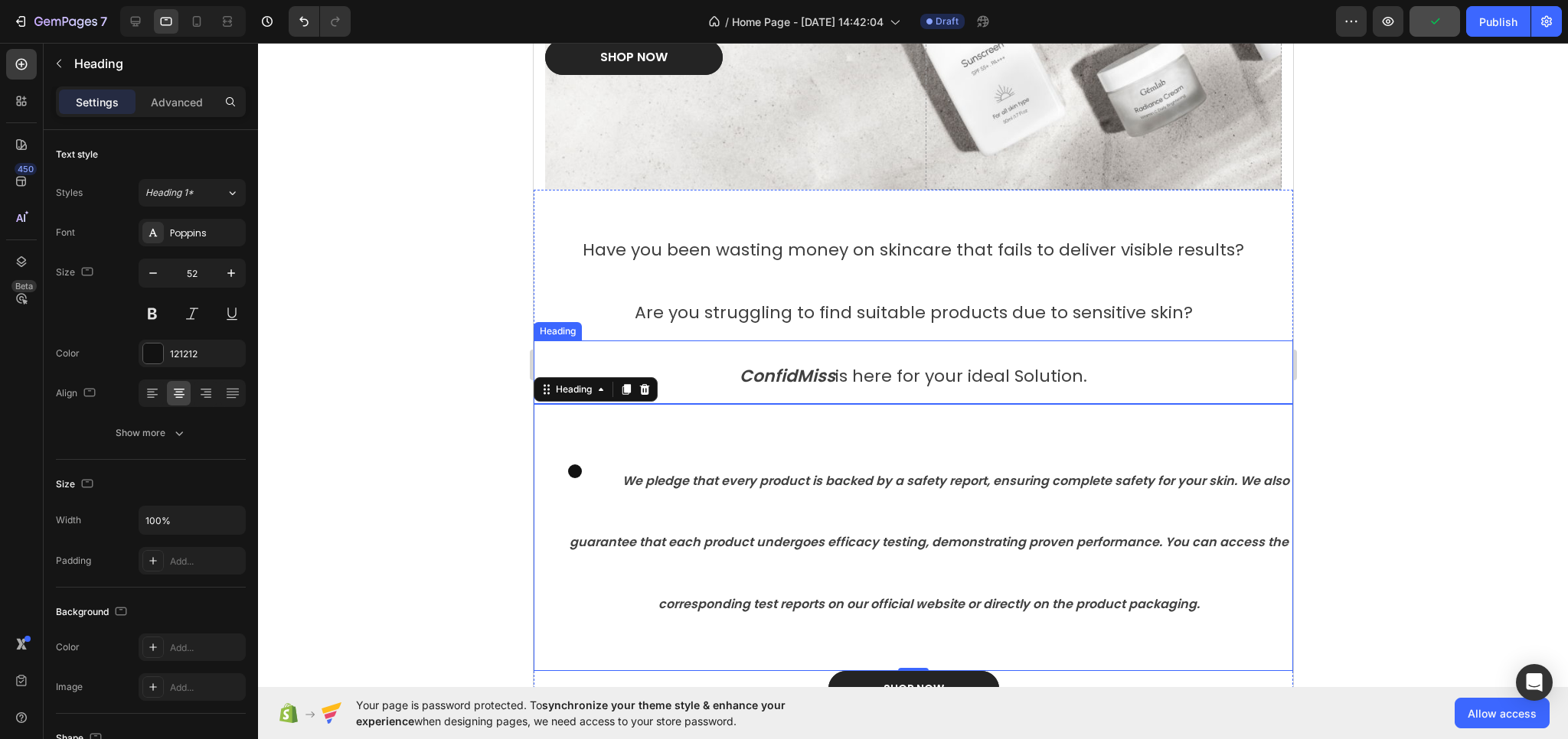
click at [837, 313] on span "Are you struggling to find suitable products due to sensitive skin?" at bounding box center [912, 313] width 558 height 23
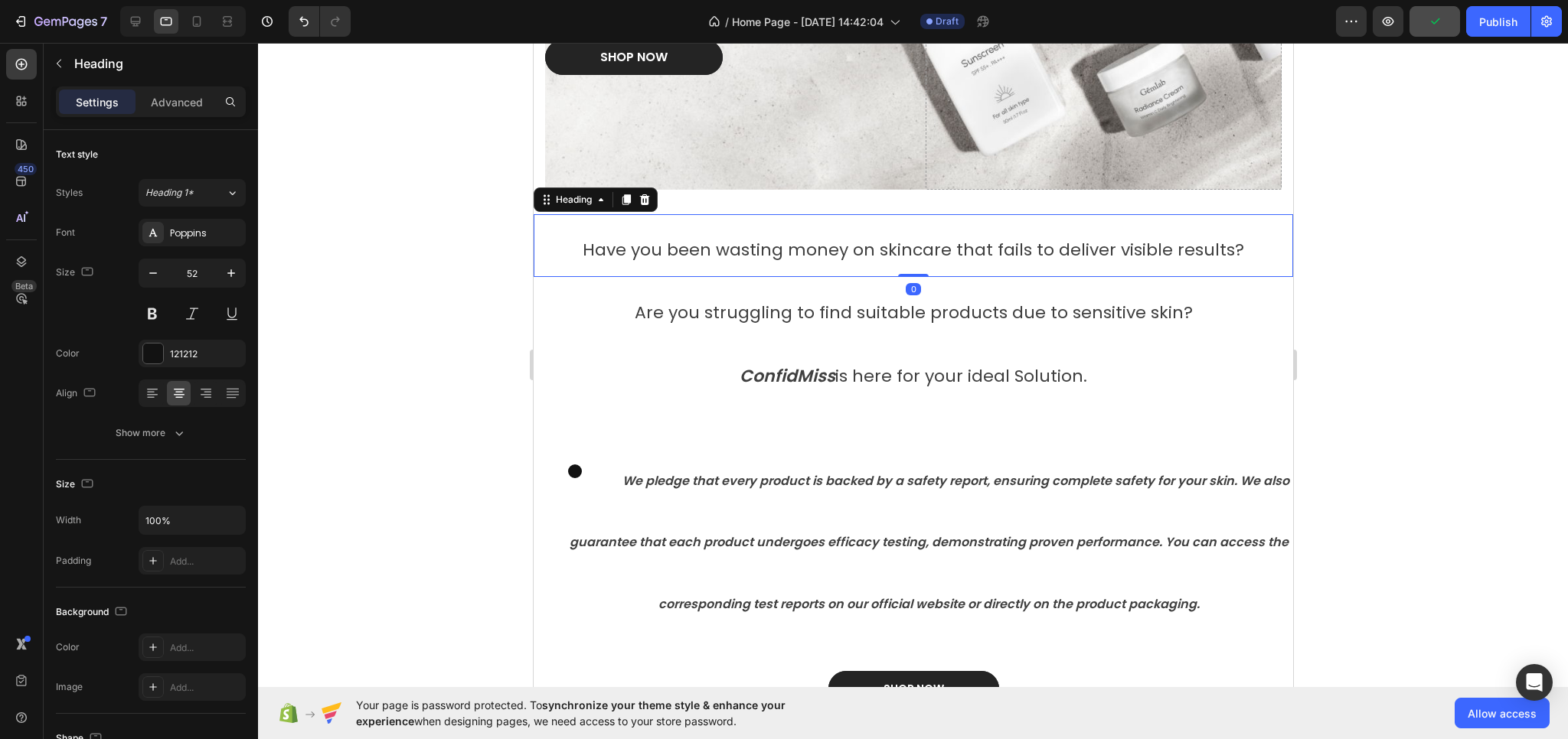
click at [838, 255] on span "Have you been wasting money on skincare that fails to deliver visible results?" at bounding box center [912, 250] width 662 height 23
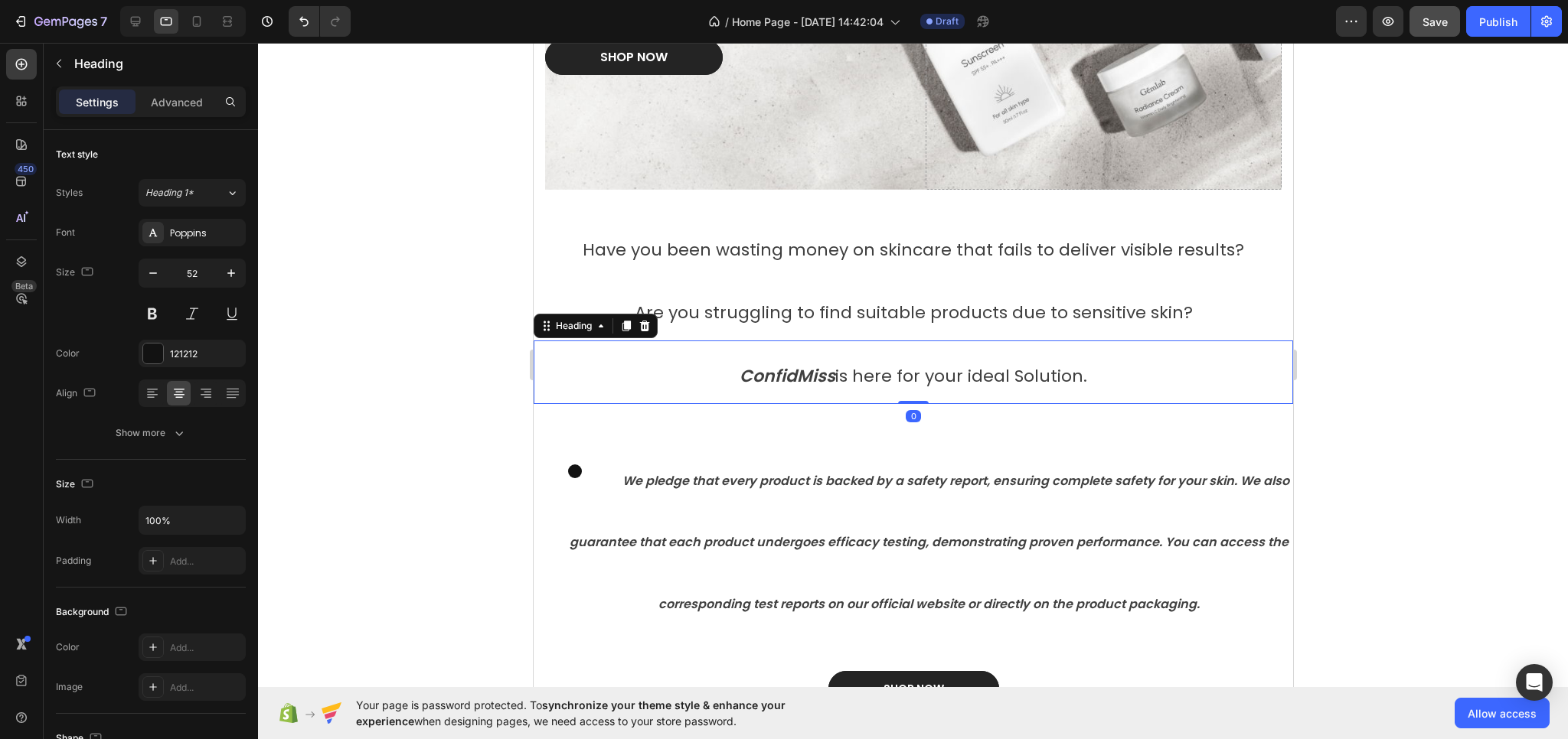
click at [828, 383] on span "ConfidMiss is here for your ideal Solution." at bounding box center [913, 376] width 348 height 23
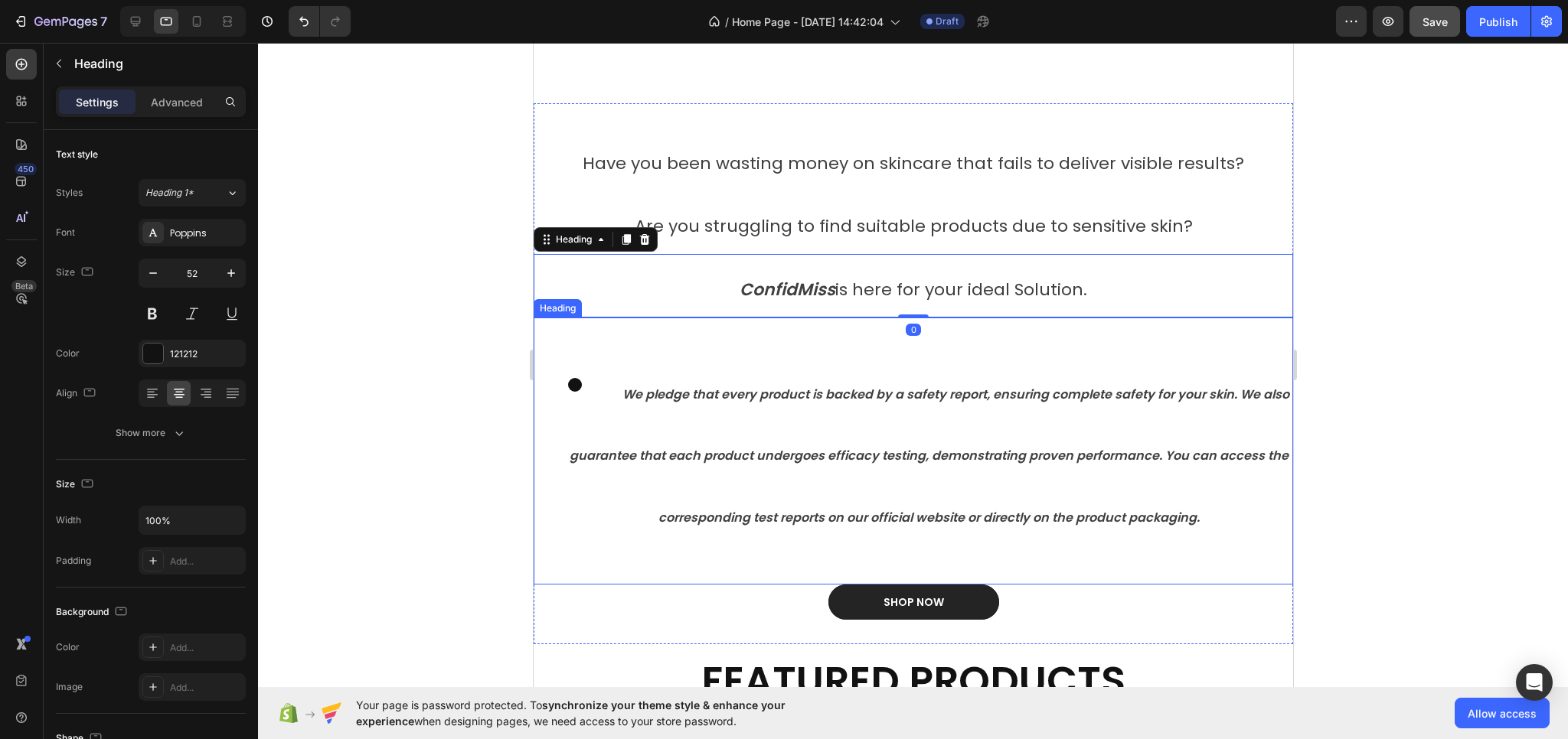
scroll to position [459, 0]
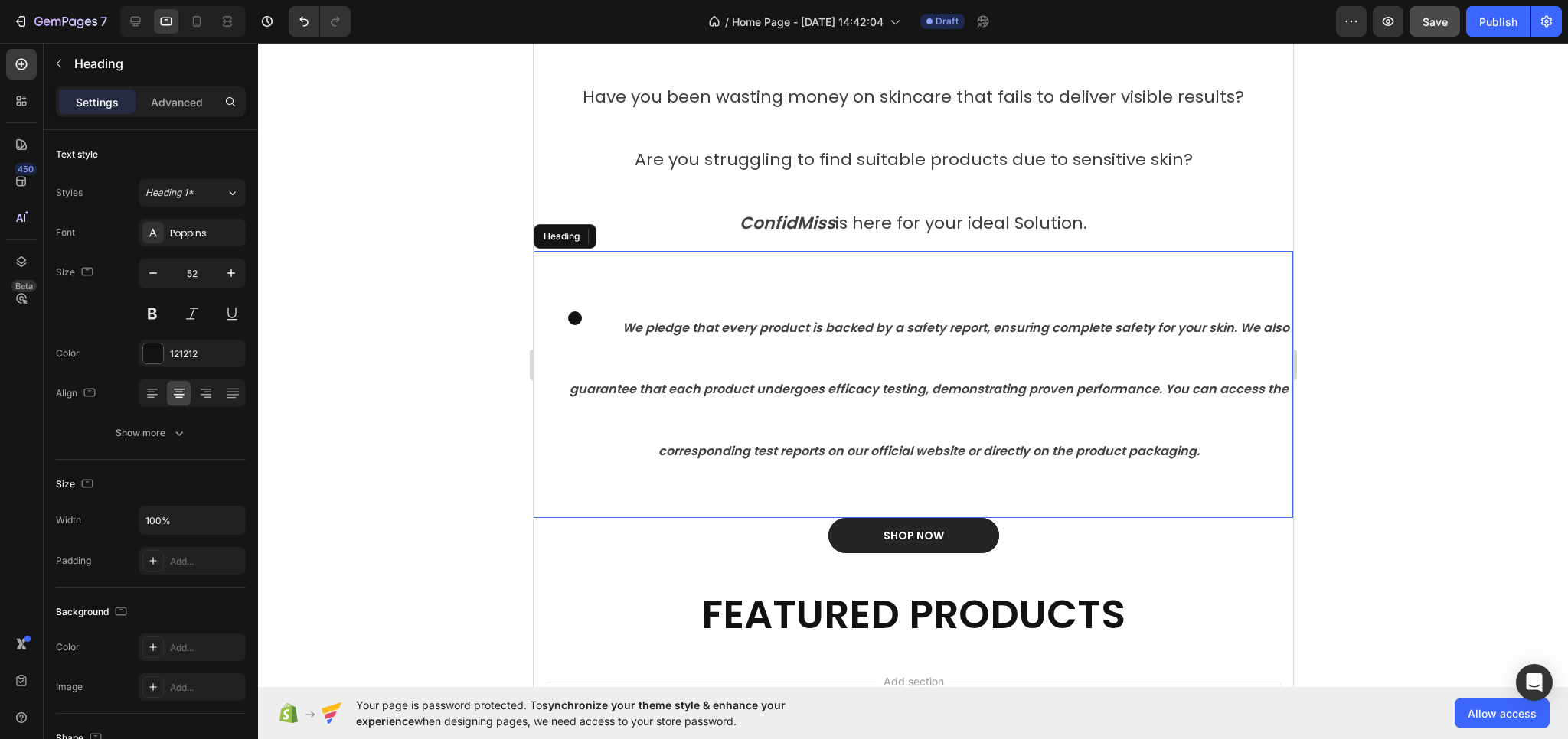
click at [826, 405] on li "⁠⁠⁠⁠⁠⁠⁠ We pledge that every product is backed by a safety report, ensuring com…" at bounding box center [928, 385] width 725 height 186
click at [827, 397] on li "We pledge that every product is backed by a safety report, ensuring complete sa…" at bounding box center [928, 385] width 725 height 186
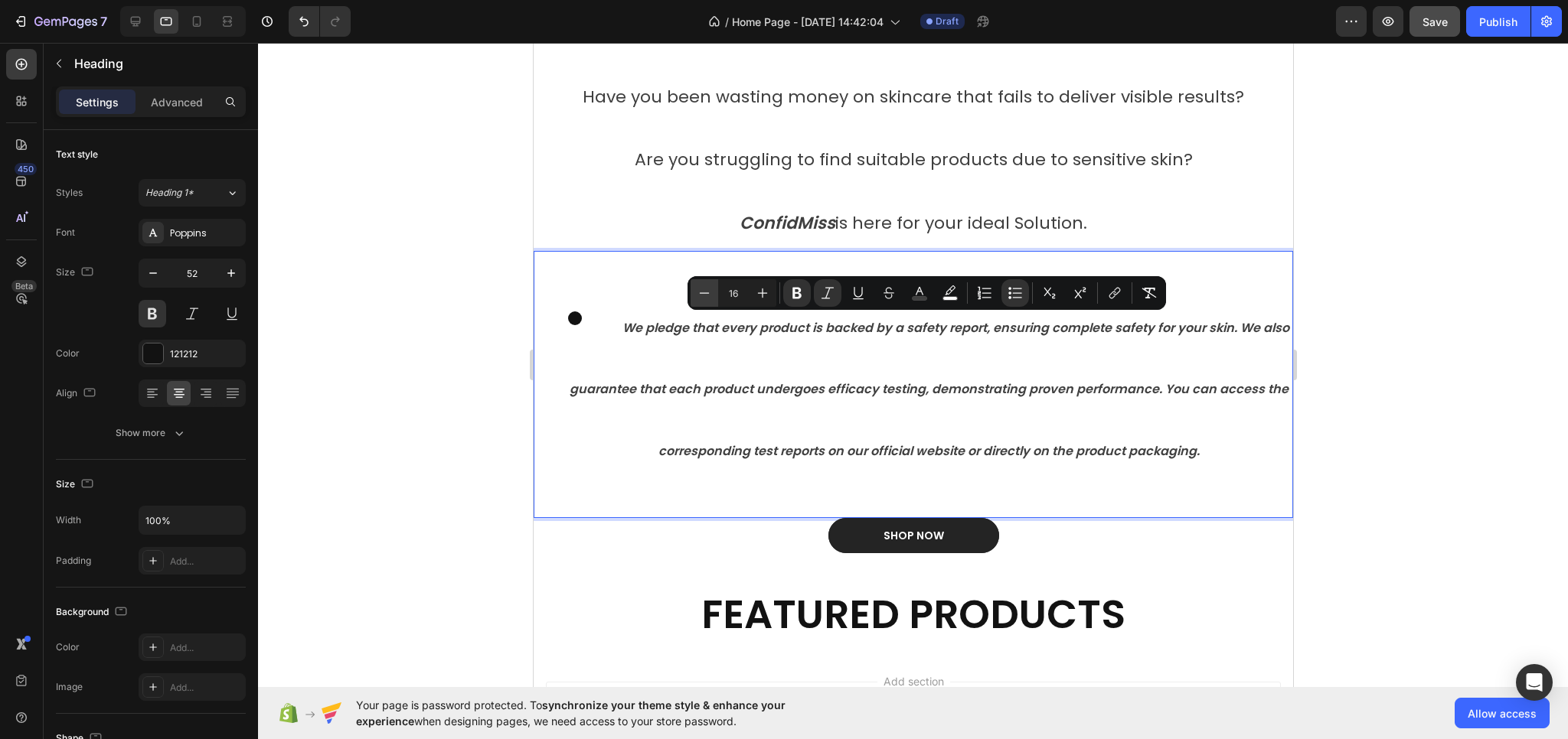
click at [705, 294] on icon "Editor contextual toolbar" at bounding box center [705, 293] width 16 height 16
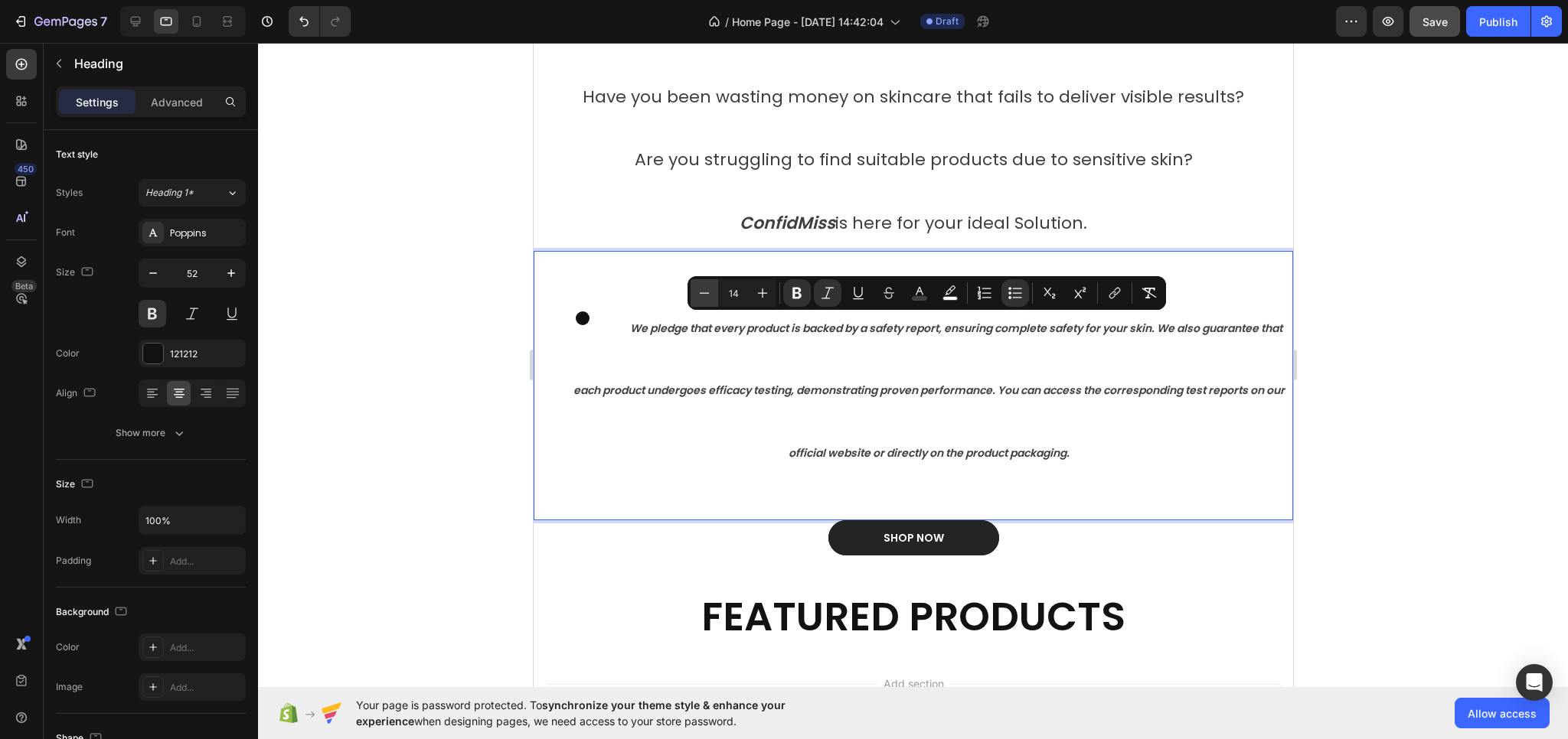
click at [705, 294] on icon "Editor contextual toolbar" at bounding box center [705, 293] width 16 height 16
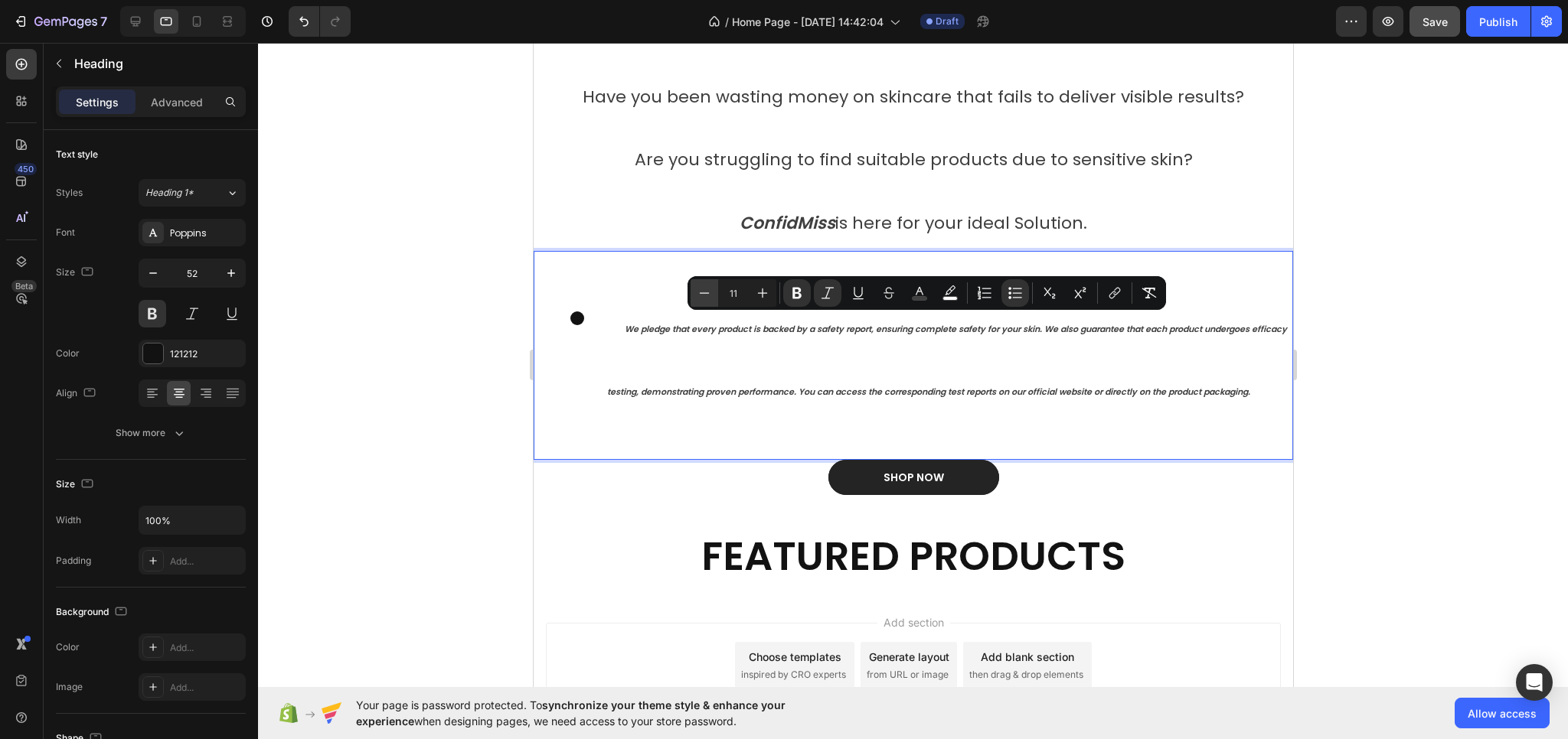
click at [705, 294] on icon "Editor contextual toolbar" at bounding box center [705, 293] width 16 height 16
click at [761, 298] on icon "Editor contextual toolbar" at bounding box center [762, 293] width 16 height 16
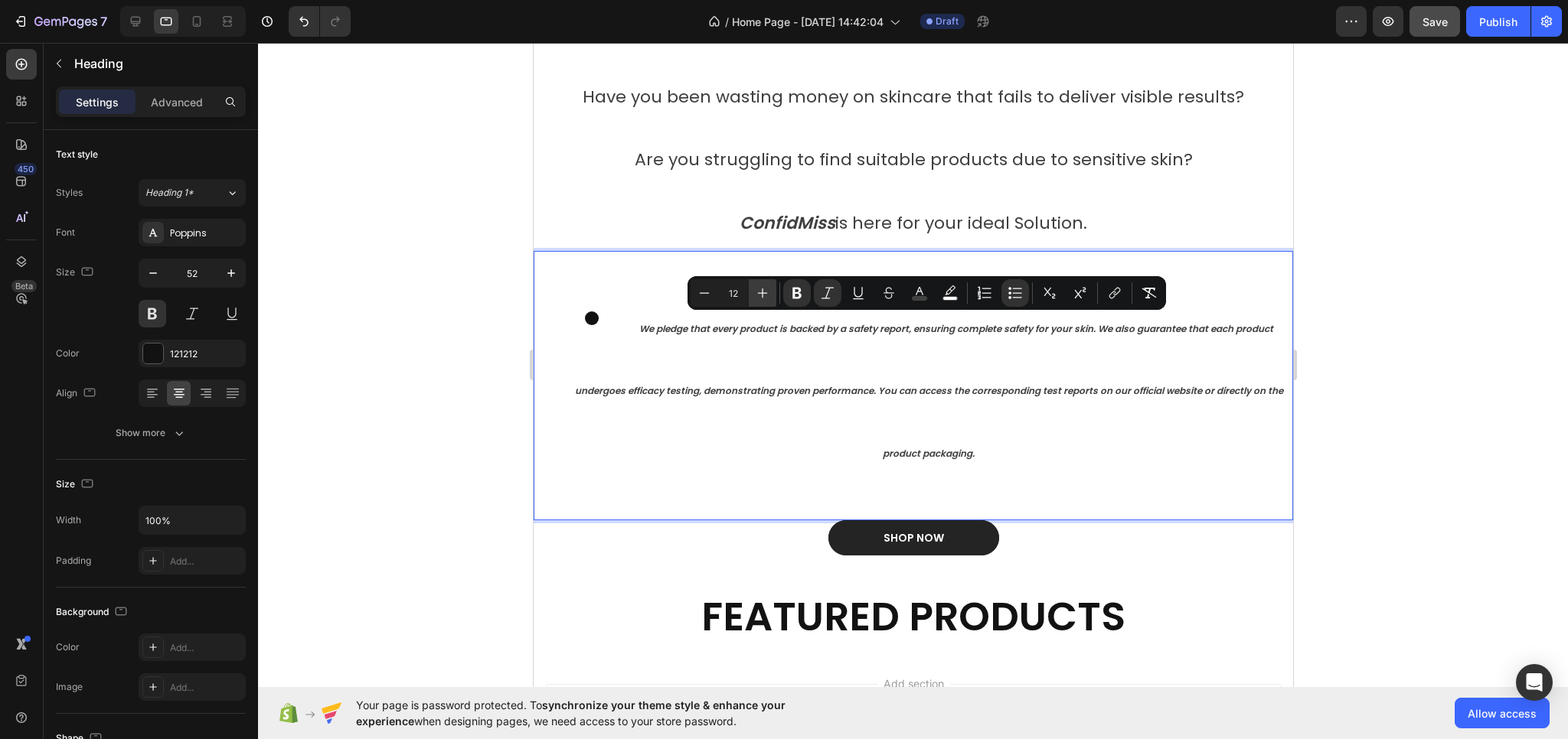
click at [761, 298] on icon "Editor contextual toolbar" at bounding box center [762, 293] width 16 height 16
type input "14"
click at [157, 274] on icon "button" at bounding box center [153, 274] width 16 height 16
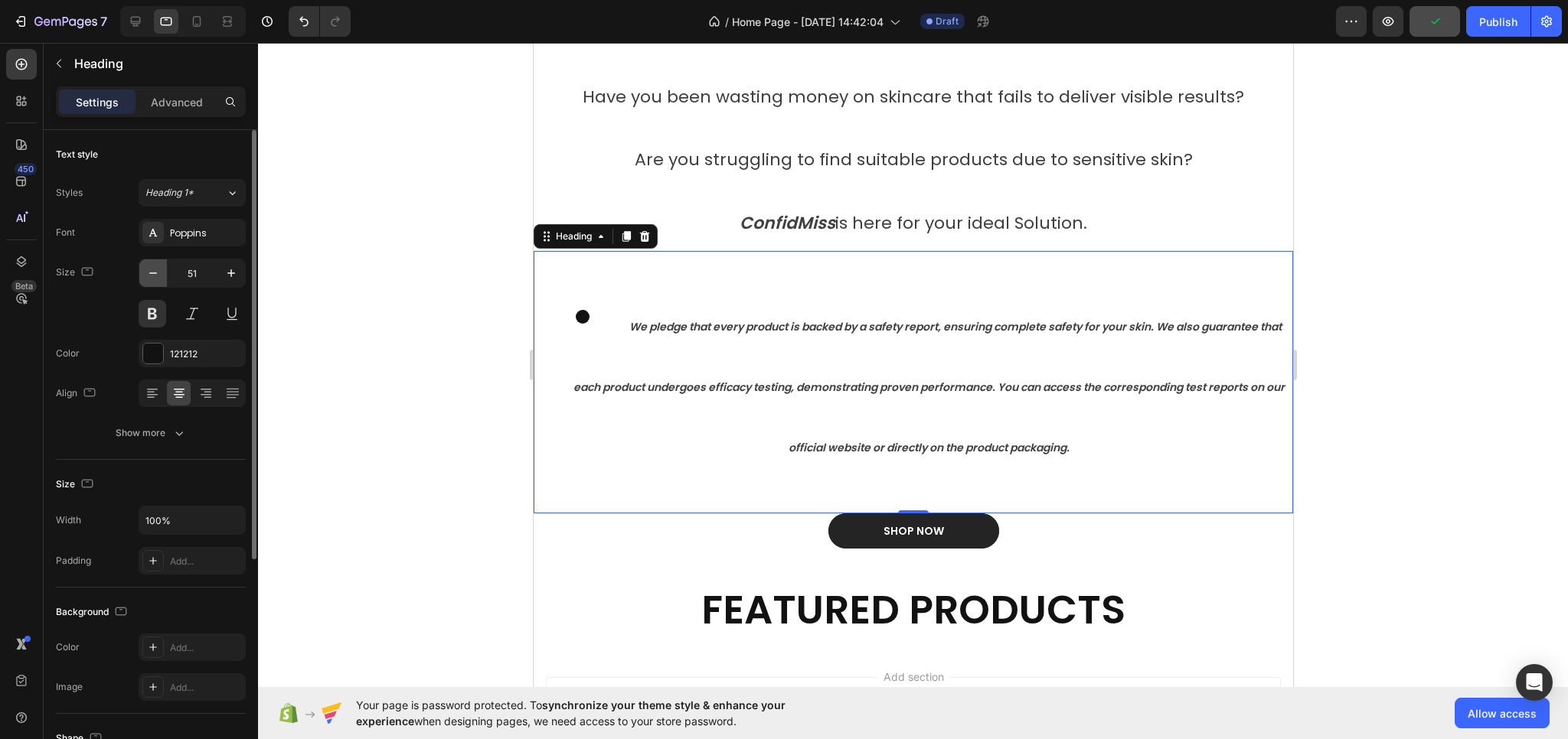
click at [157, 274] on icon "button" at bounding box center [153, 274] width 16 height 16
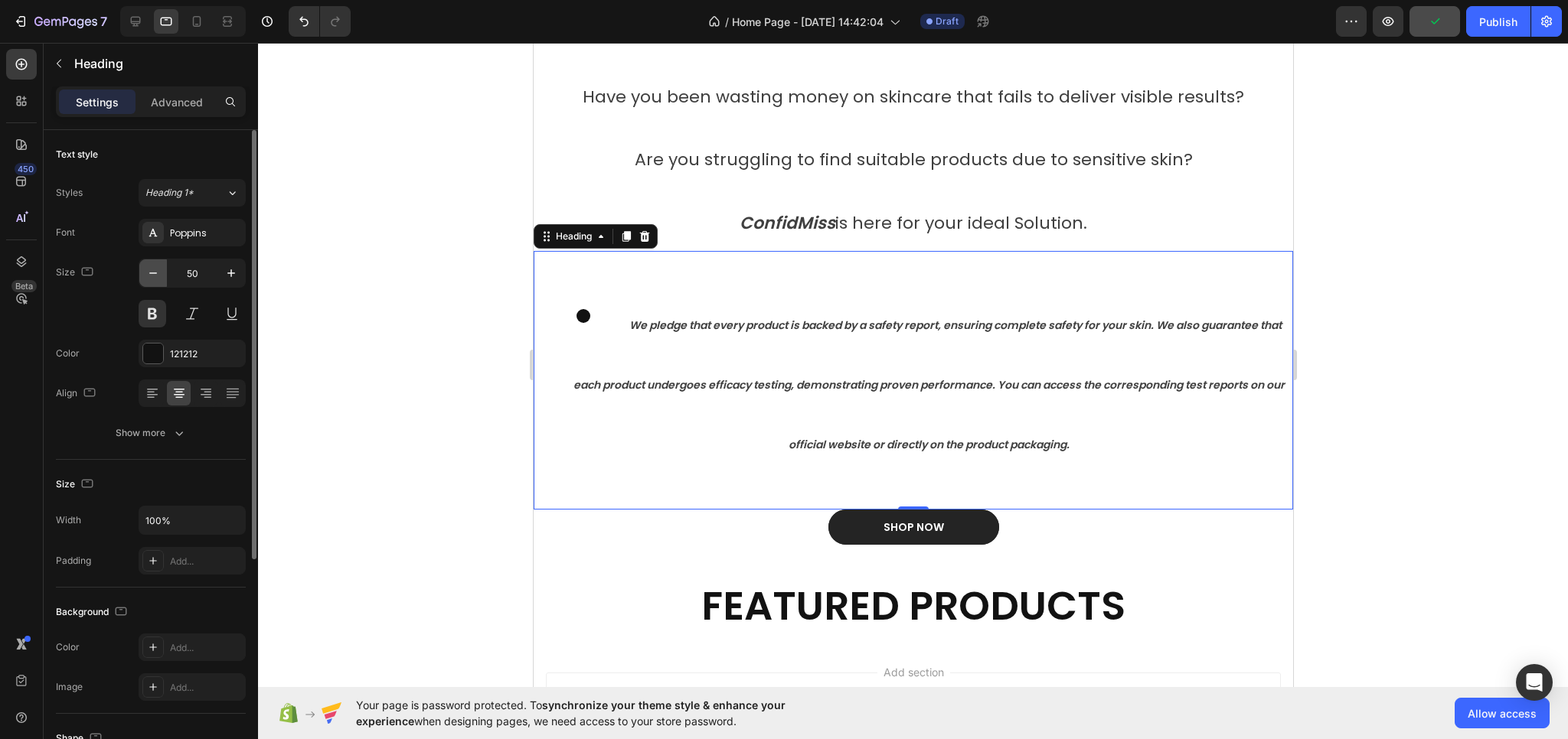
click at [157, 274] on icon "button" at bounding box center [153, 274] width 16 height 16
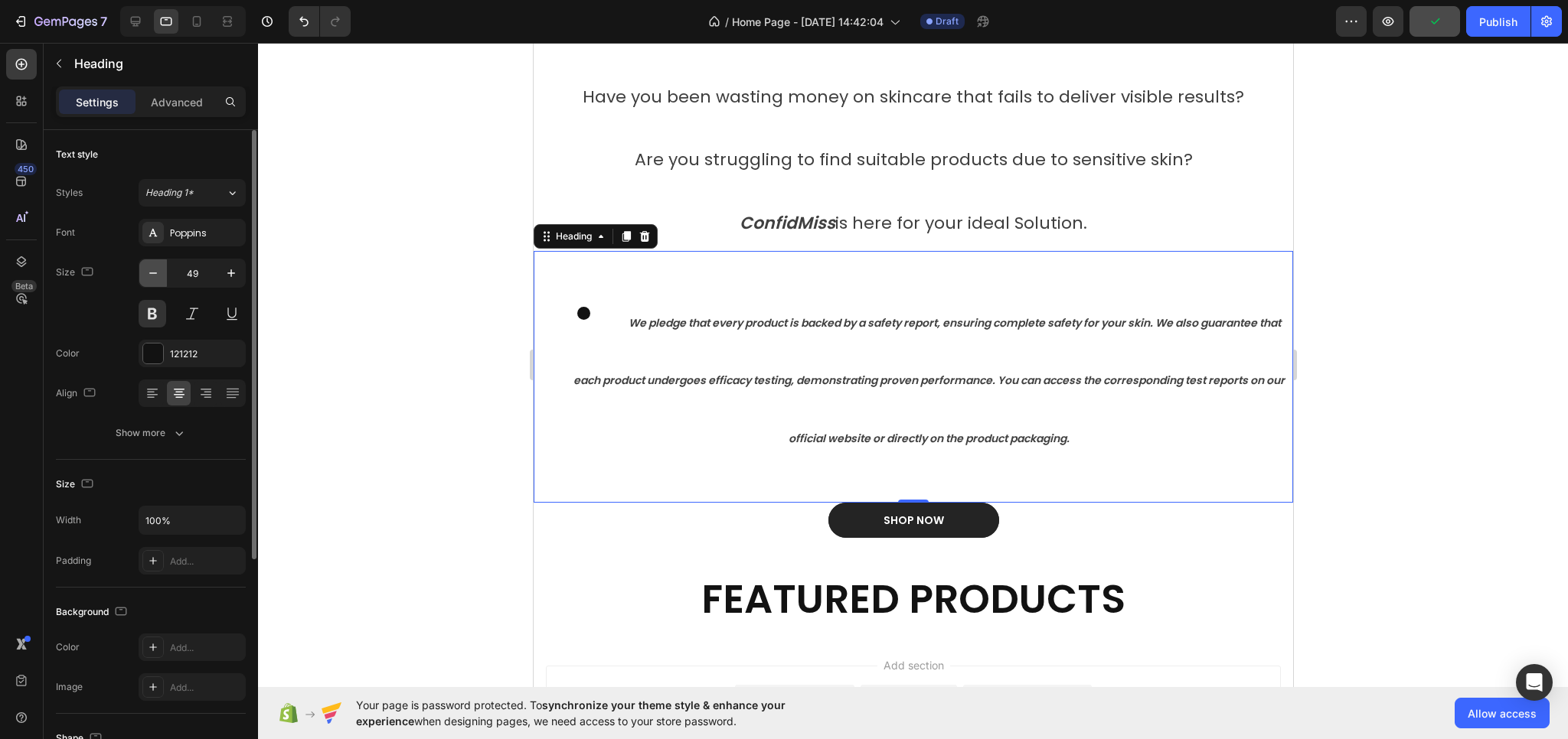
click at [157, 274] on icon "button" at bounding box center [153, 274] width 16 height 16
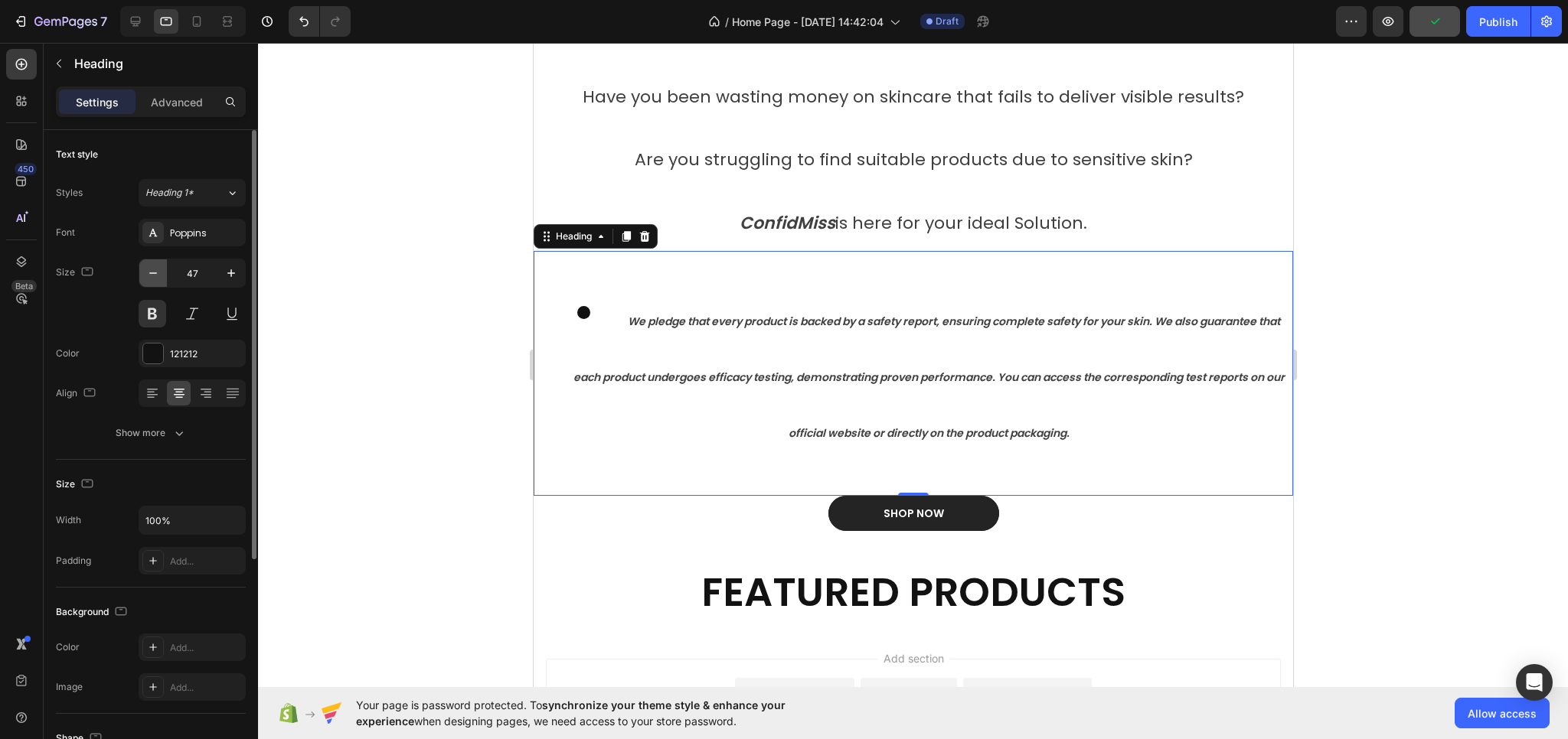
click at [157, 274] on icon "button" at bounding box center [153, 274] width 16 height 16
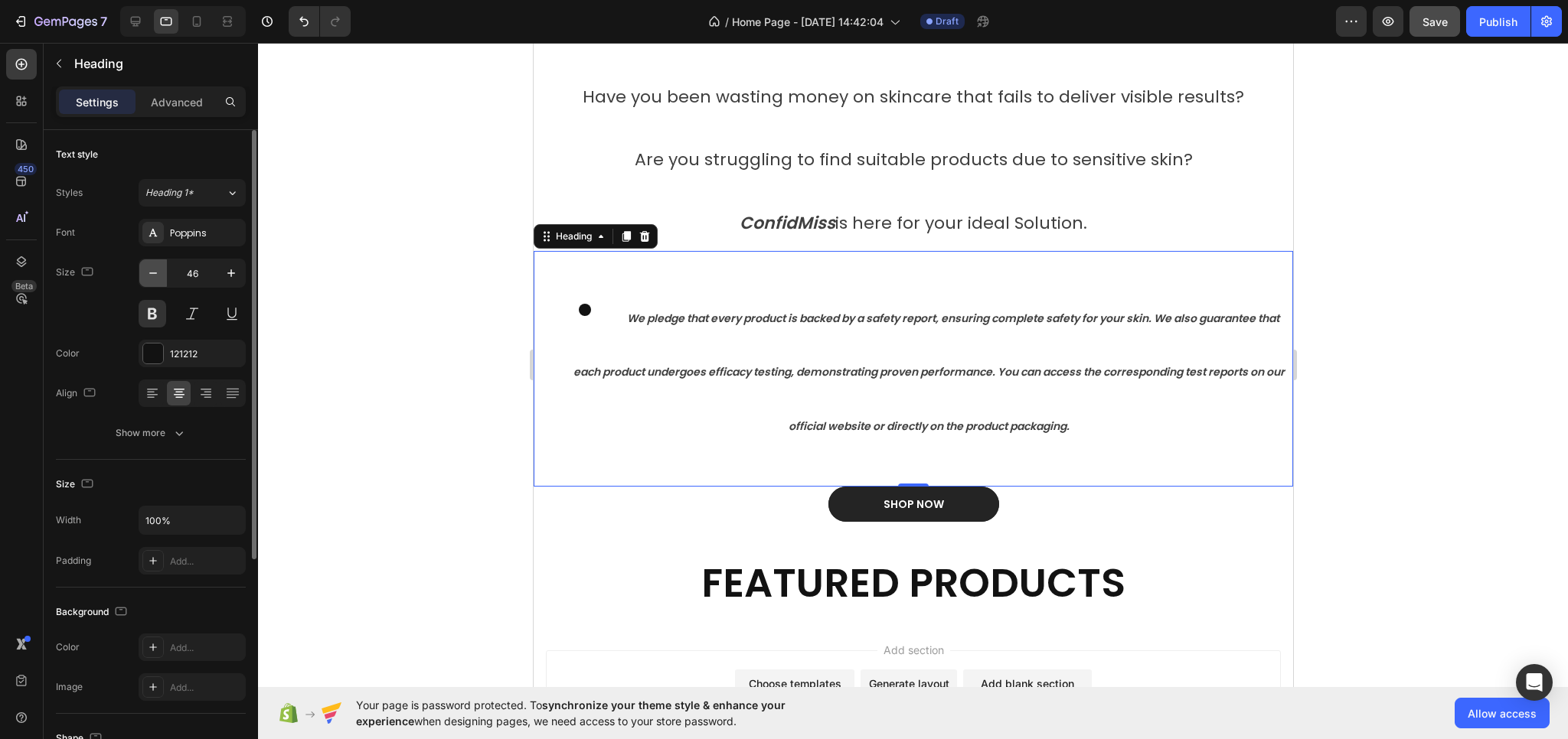
click at [157, 274] on icon "button" at bounding box center [153, 274] width 16 height 16
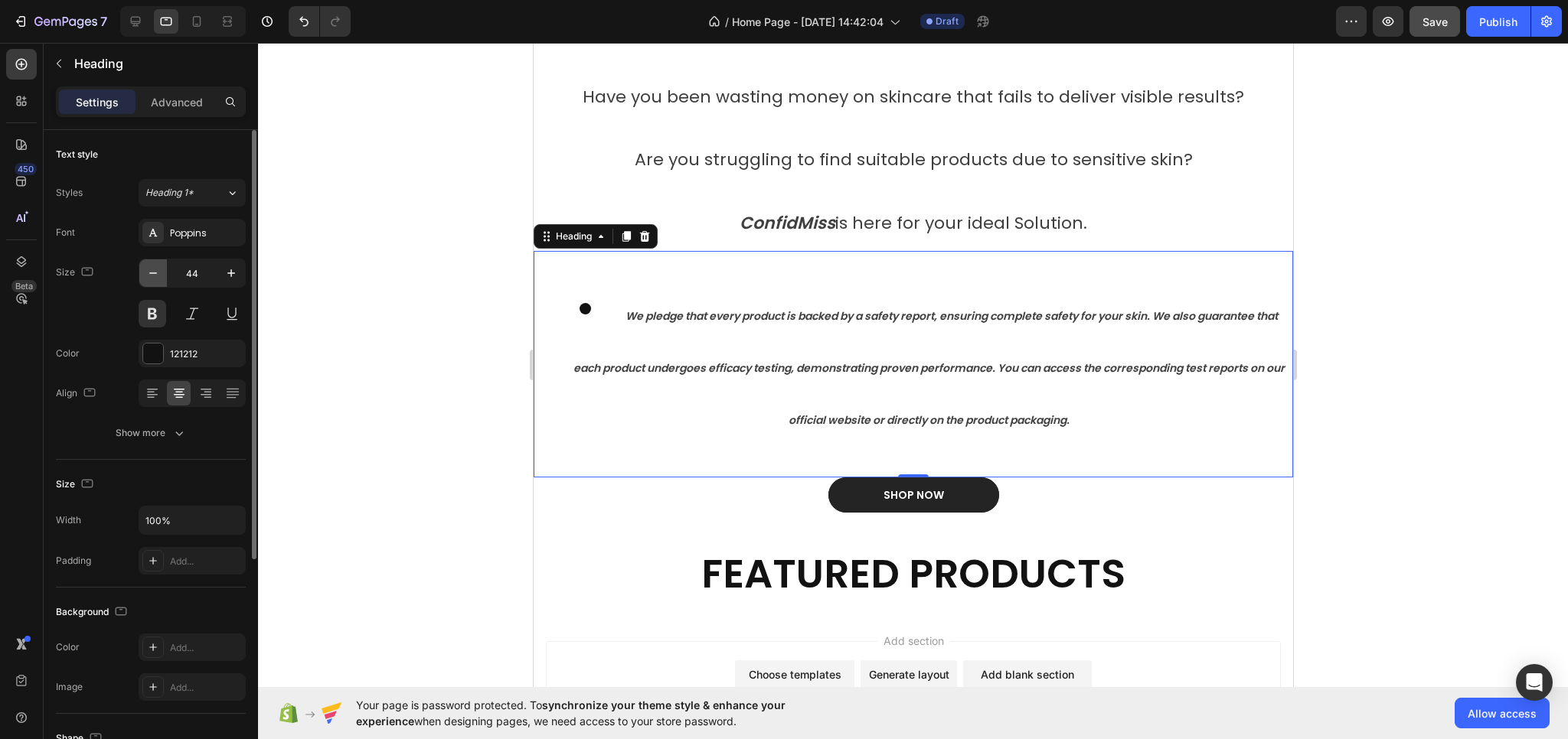
click at [157, 274] on icon "button" at bounding box center [153, 274] width 16 height 16
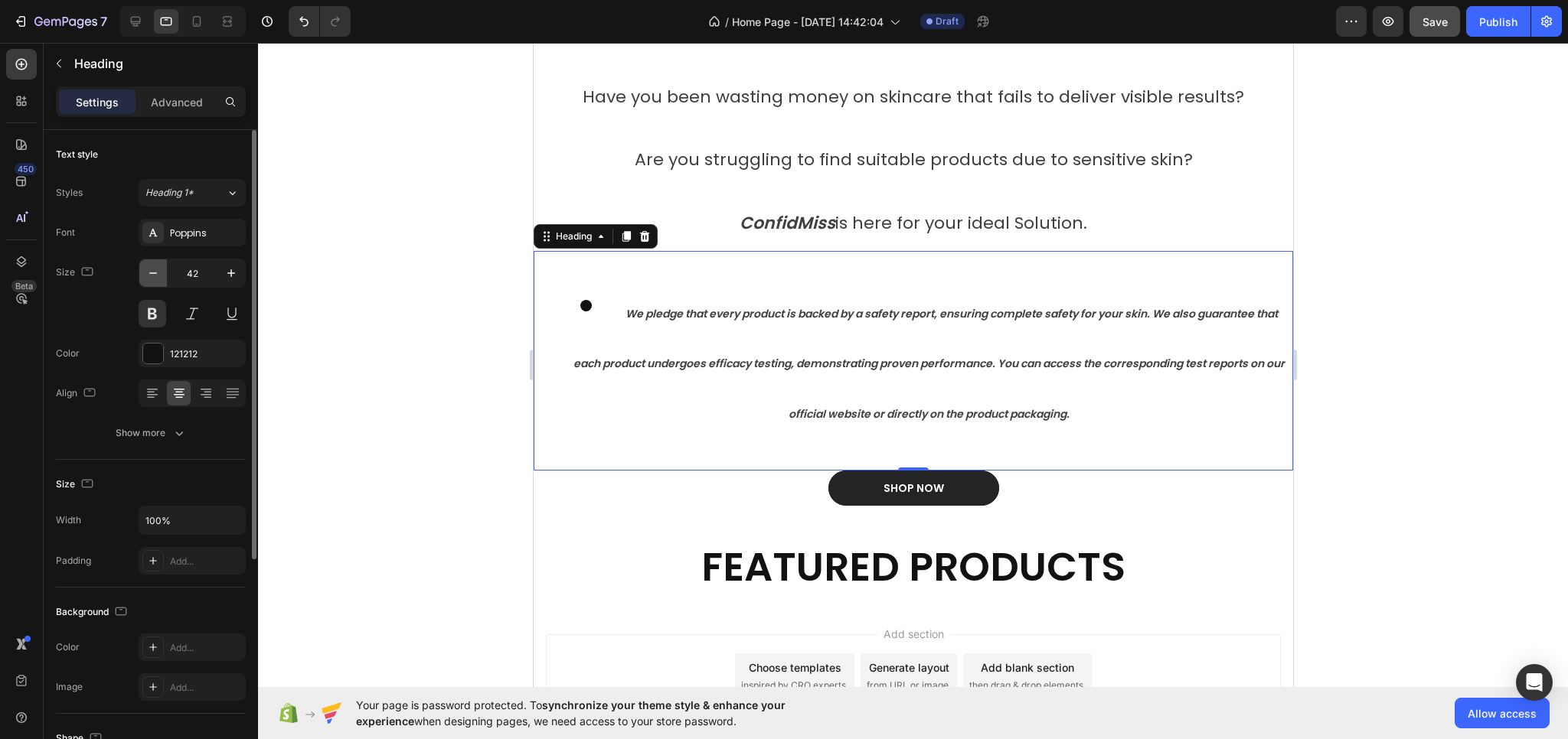
click at [157, 274] on icon "button" at bounding box center [153, 274] width 16 height 16
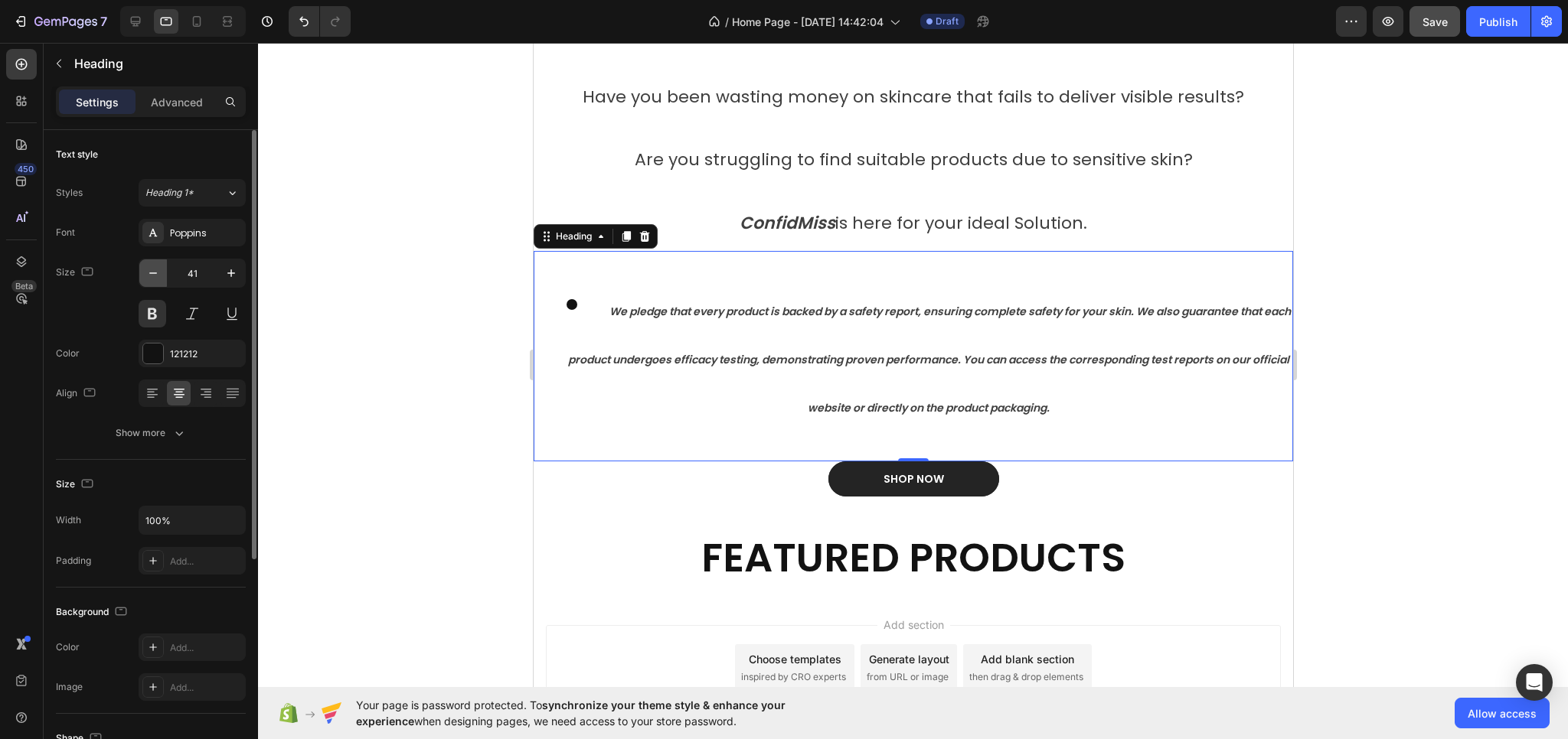
click at [157, 274] on icon "button" at bounding box center [153, 274] width 16 height 16
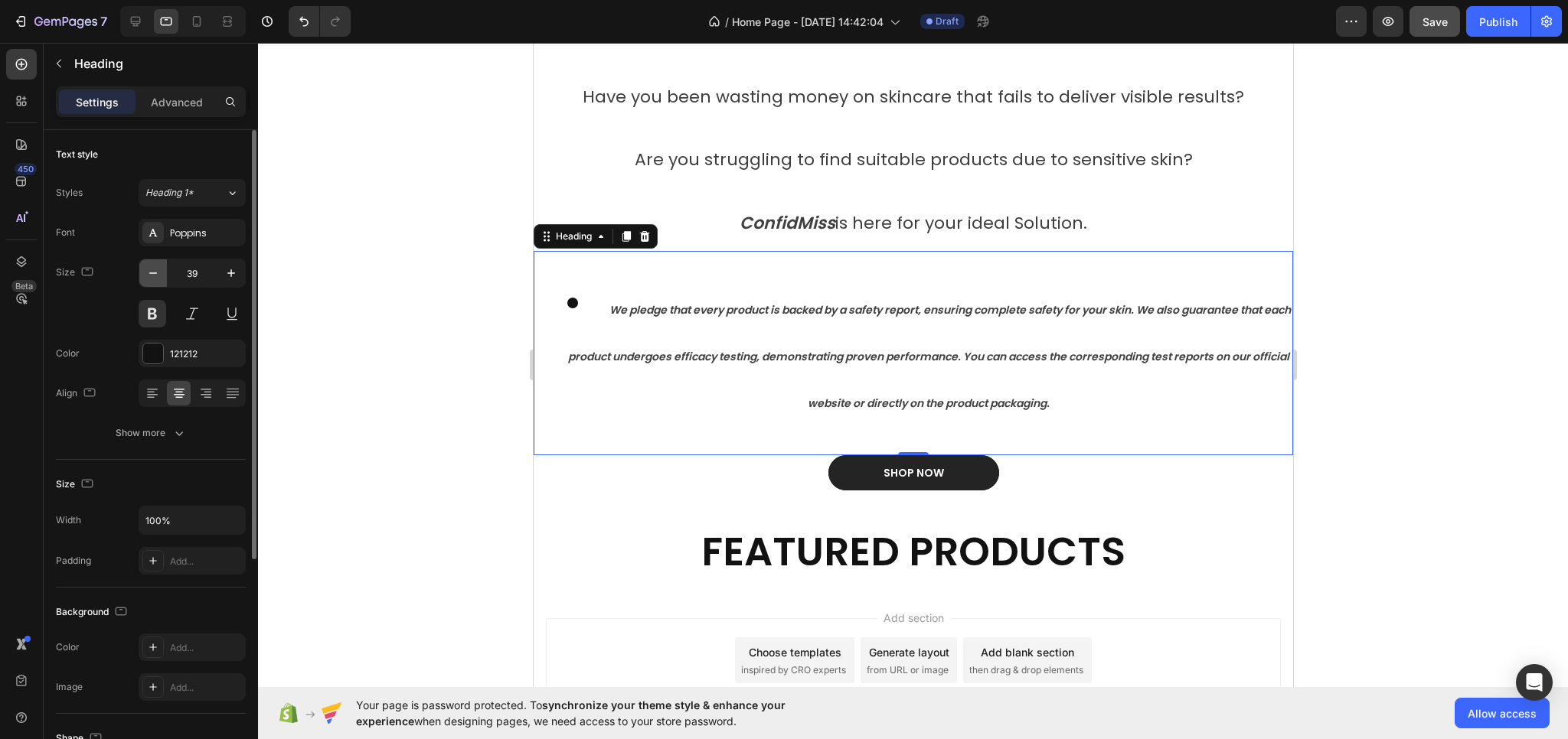
click at [157, 274] on icon "button" at bounding box center [153, 274] width 16 height 16
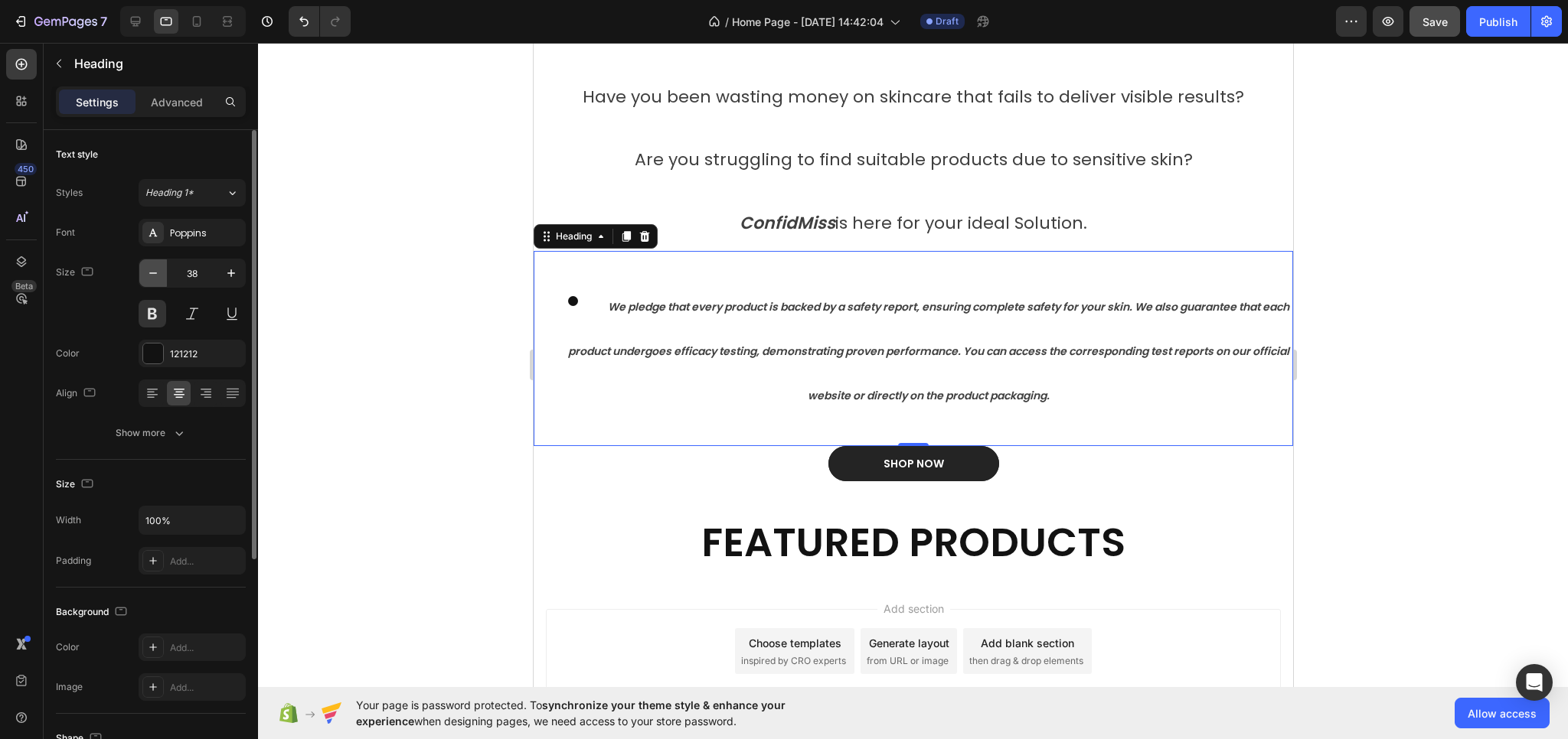
click at [157, 274] on icon "button" at bounding box center [153, 274] width 16 height 16
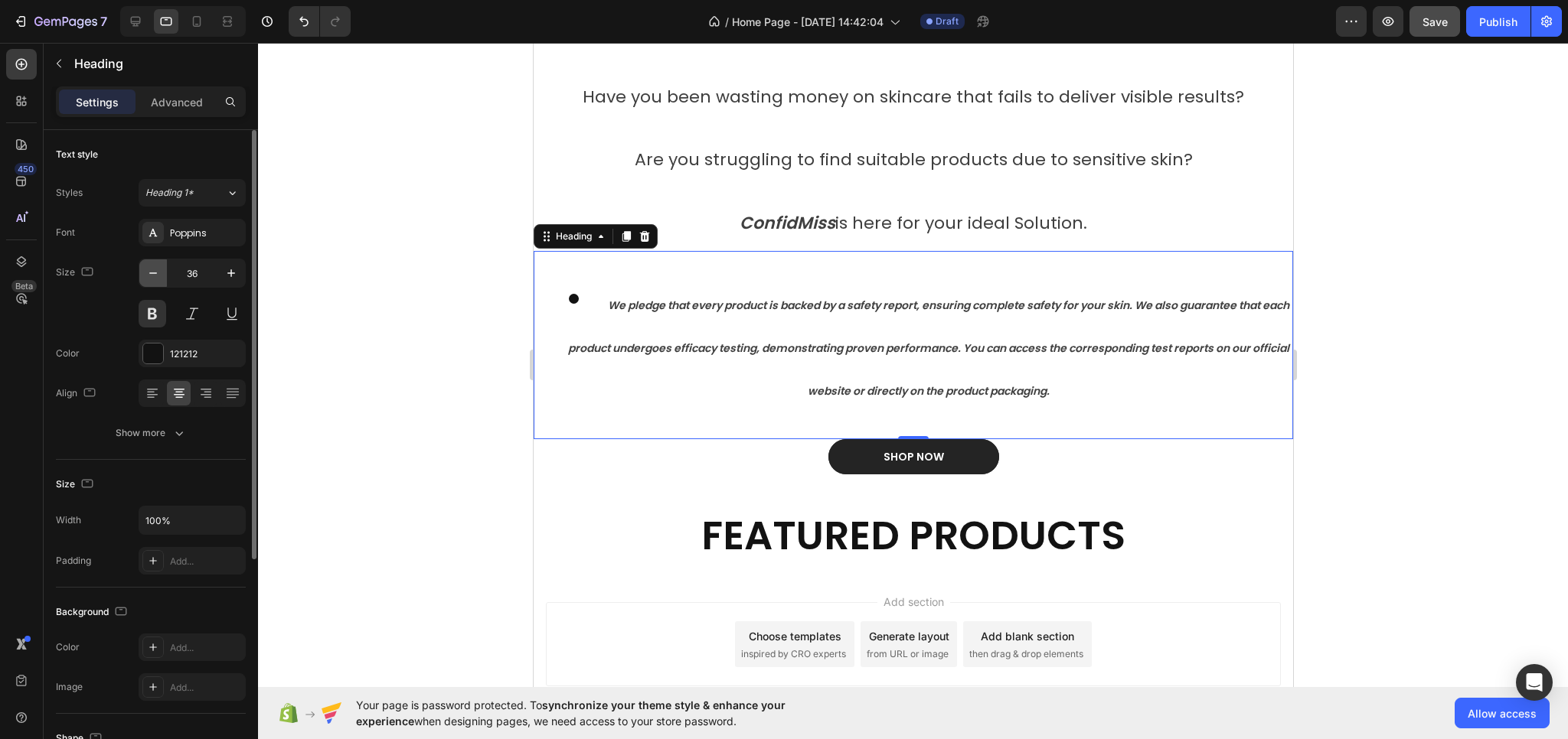
click at [157, 274] on icon "button" at bounding box center [153, 274] width 16 height 16
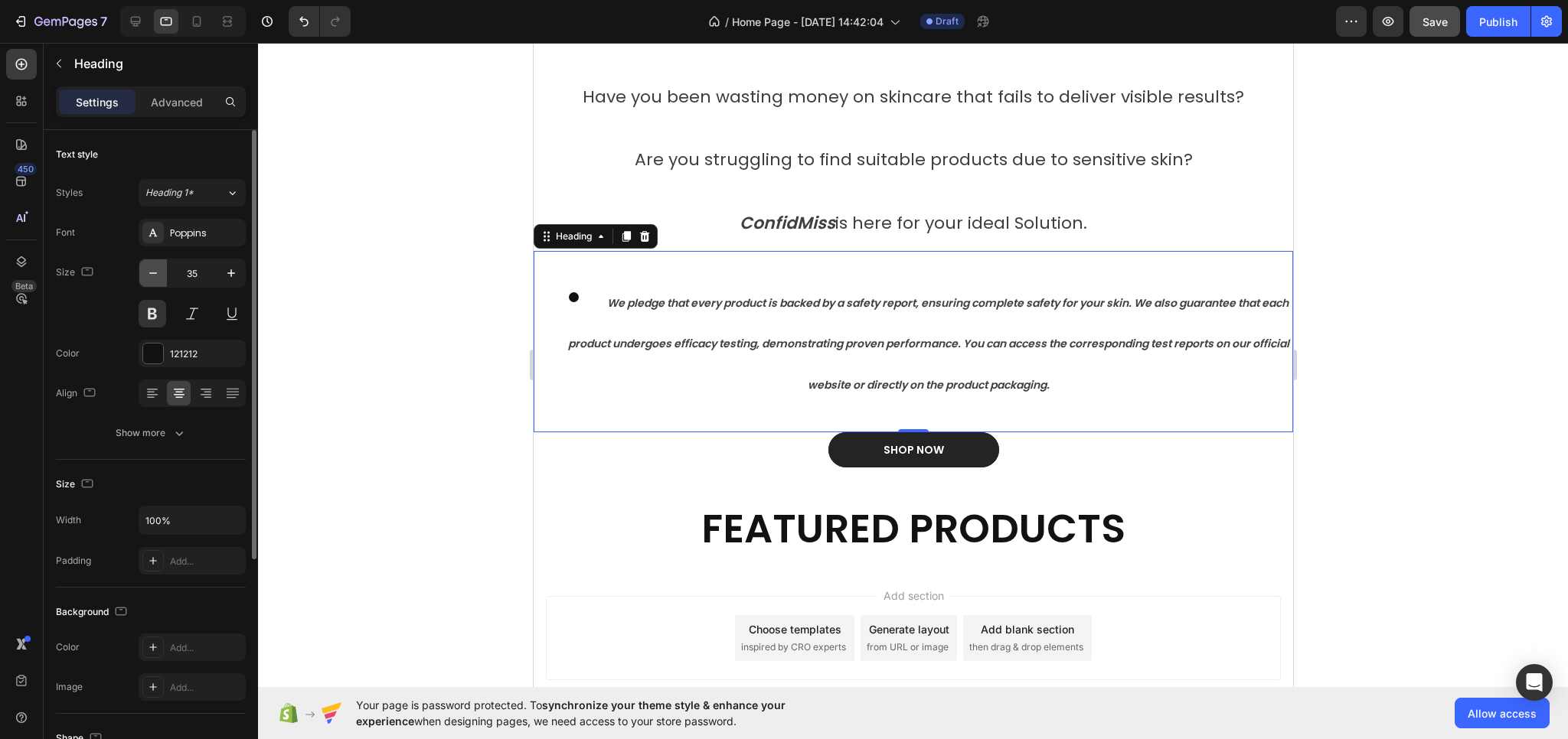
click at [157, 274] on icon "button" at bounding box center [153, 274] width 16 height 16
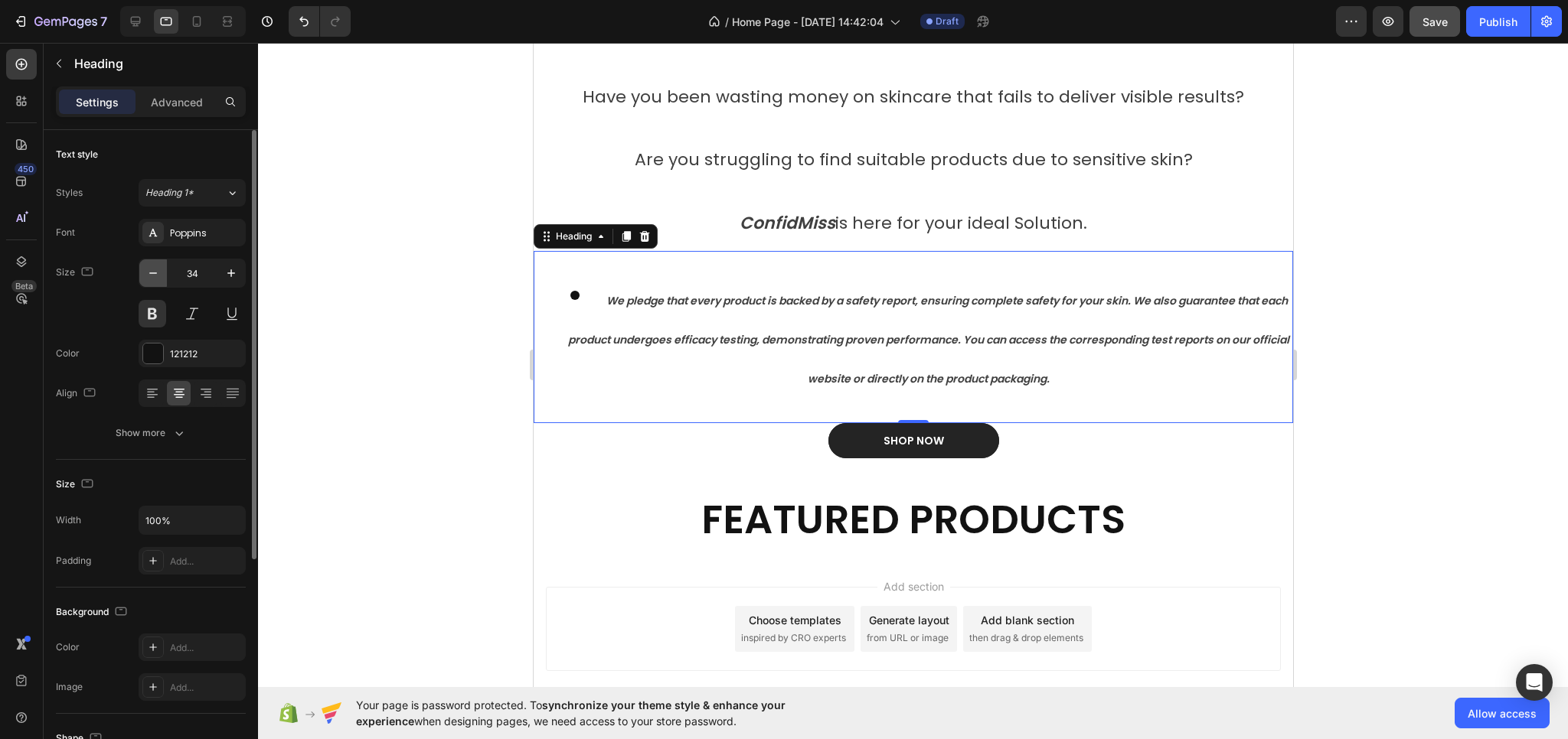
click at [157, 274] on icon "button" at bounding box center [153, 274] width 16 height 16
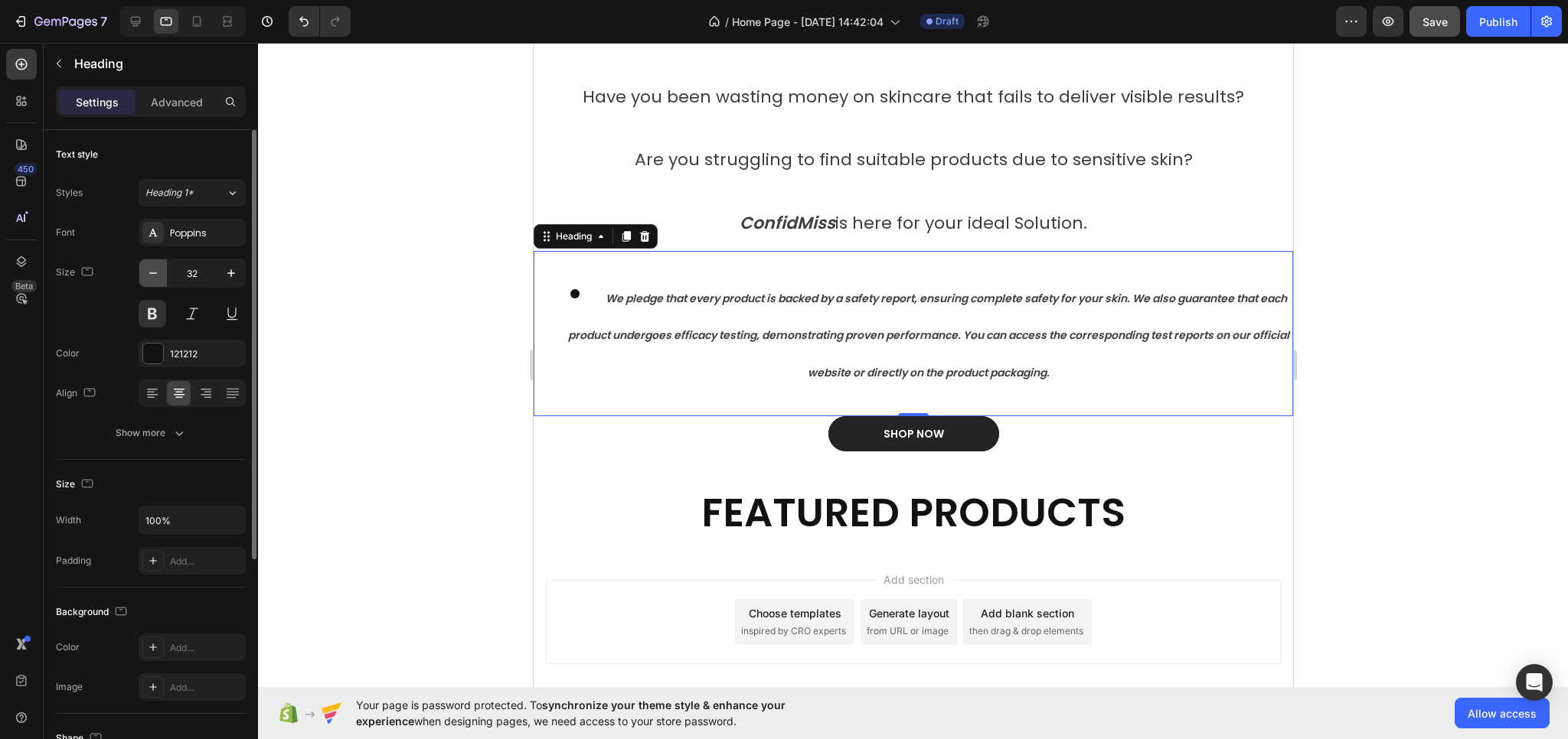
click at [157, 274] on icon "button" at bounding box center [153, 274] width 16 height 16
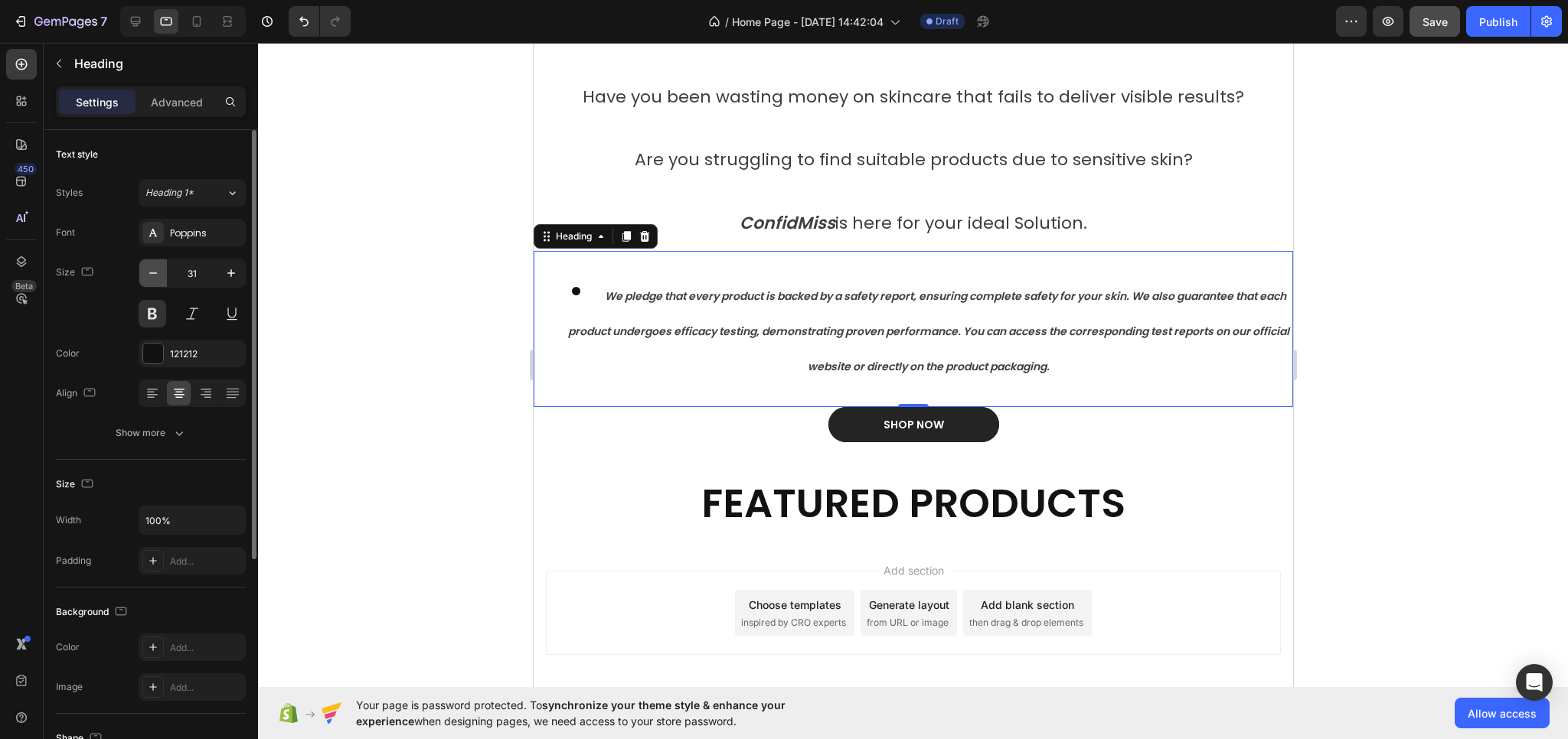
click at [156, 275] on icon "button" at bounding box center [153, 274] width 16 height 16
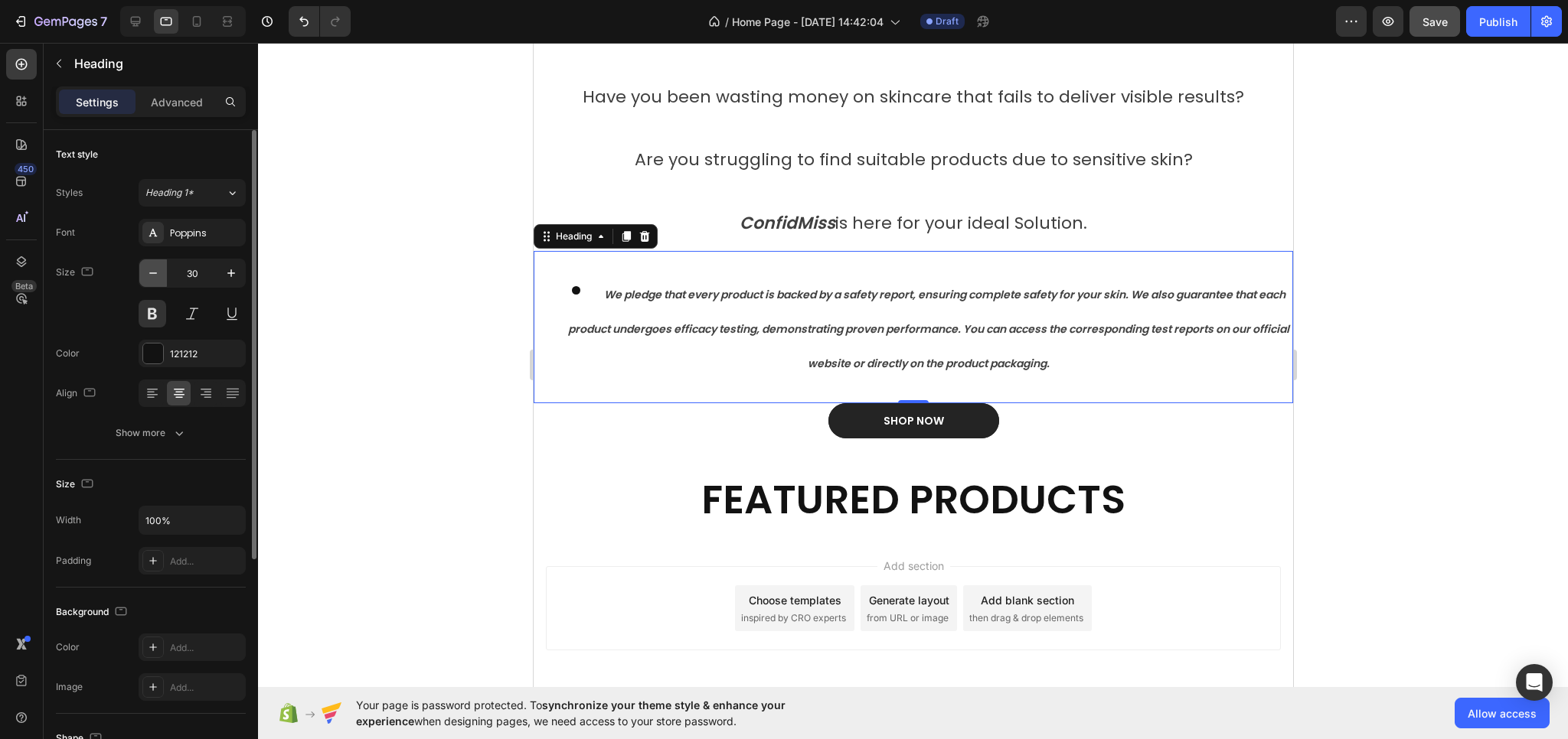
click at [156, 275] on icon "button" at bounding box center [153, 274] width 16 height 16
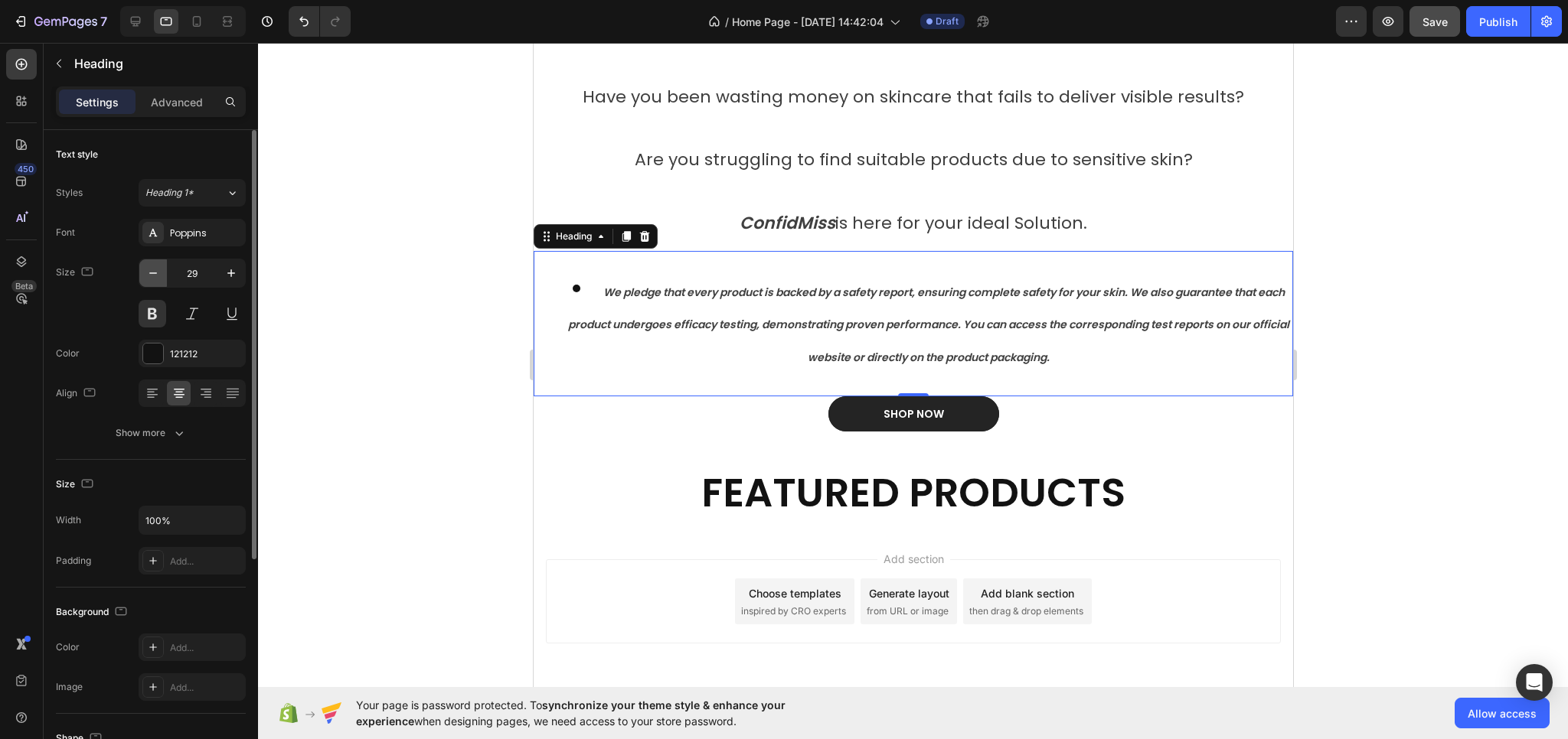
click at [156, 275] on icon "button" at bounding box center [153, 274] width 16 height 16
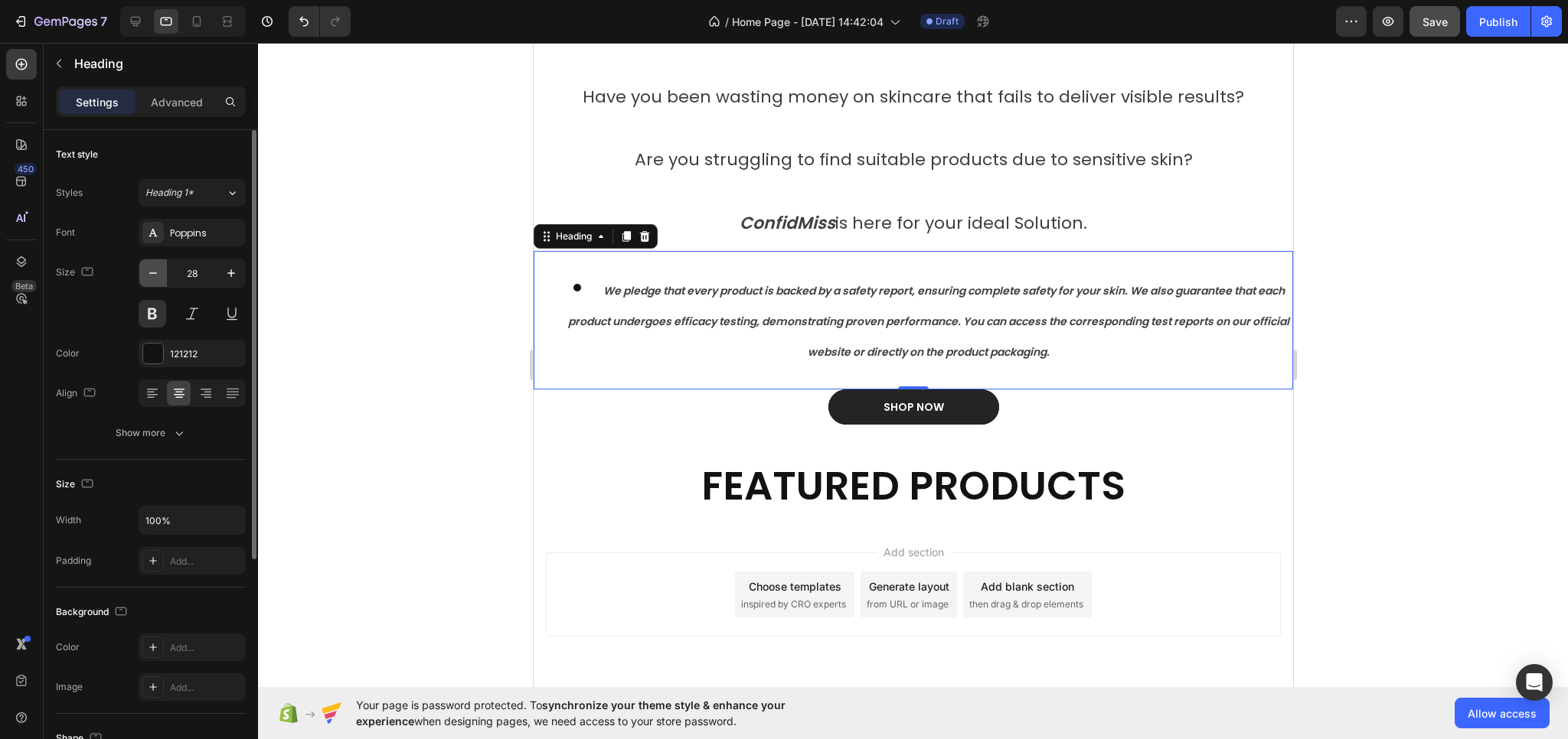
click at [156, 275] on icon "button" at bounding box center [153, 274] width 16 height 16
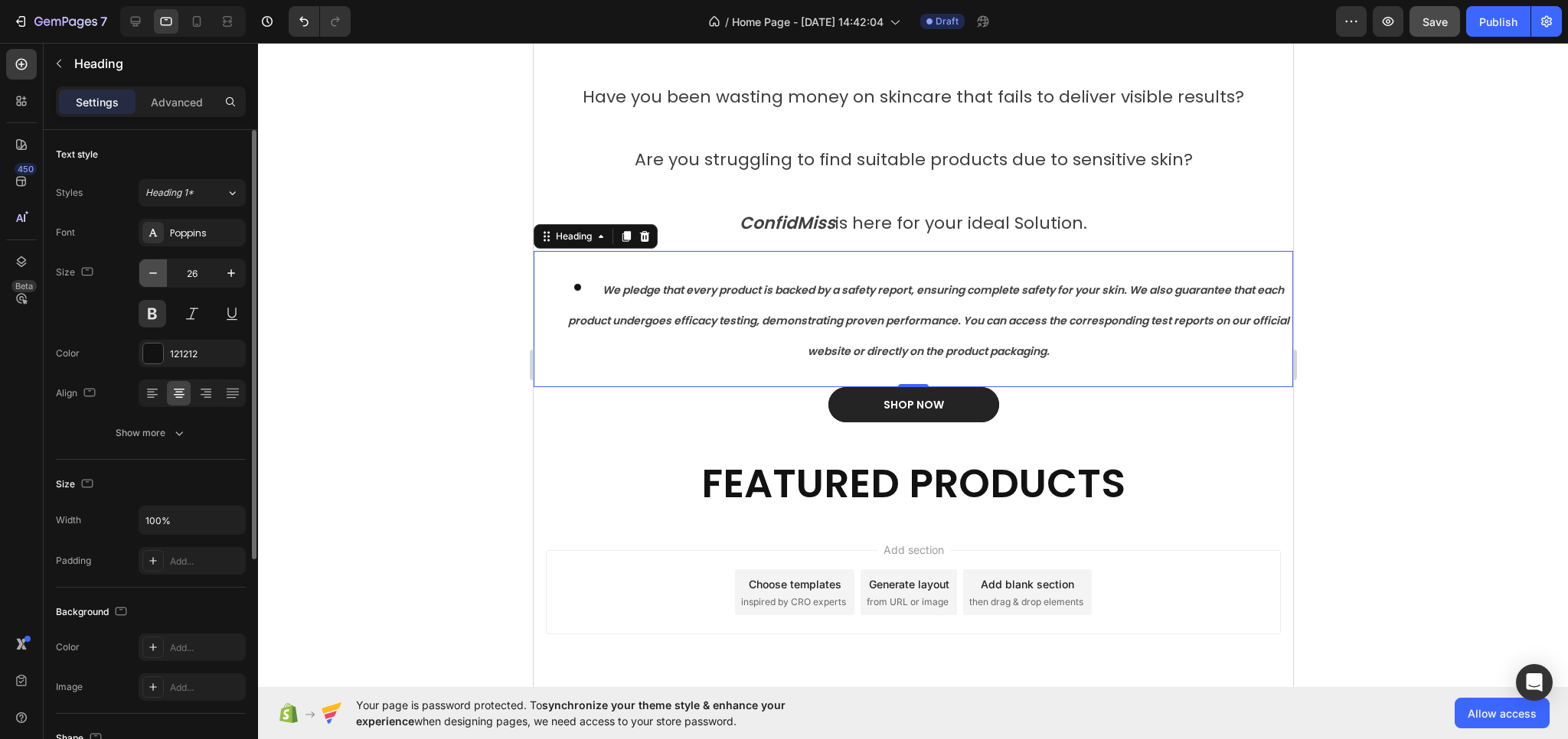
click at [156, 275] on icon "button" at bounding box center [153, 274] width 16 height 16
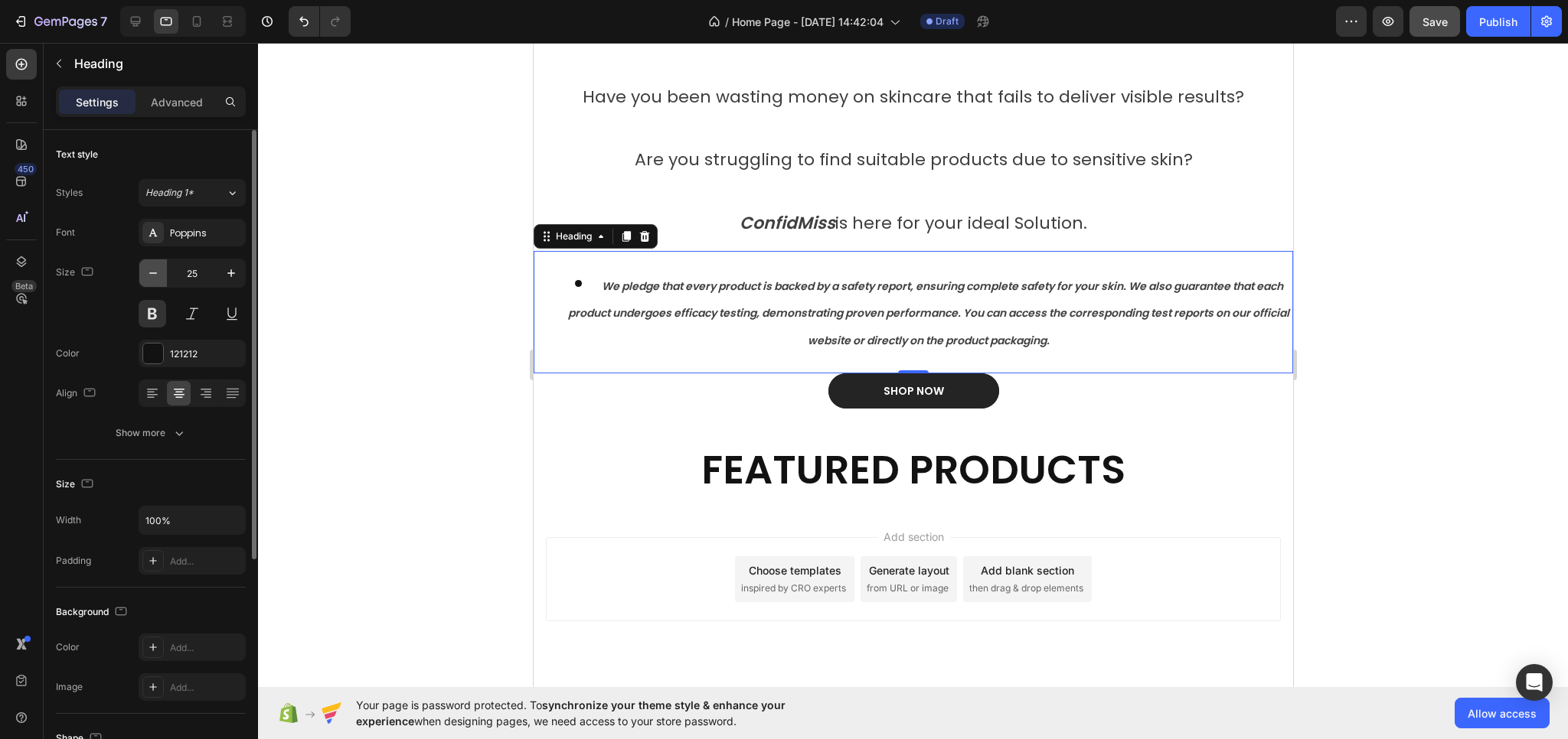
click at [156, 275] on icon "button" at bounding box center [153, 274] width 16 height 16
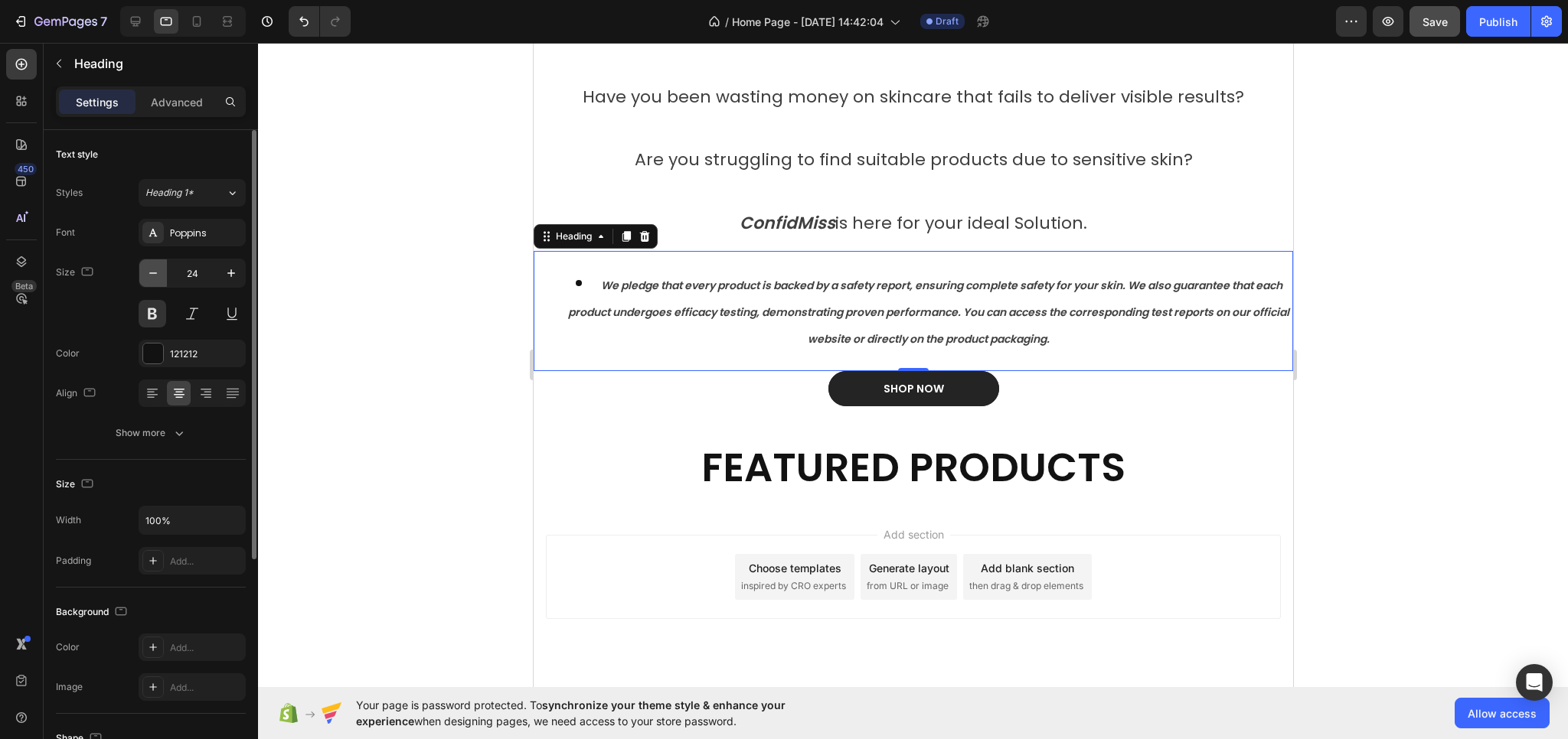
click at [156, 275] on icon "button" at bounding box center [153, 274] width 16 height 16
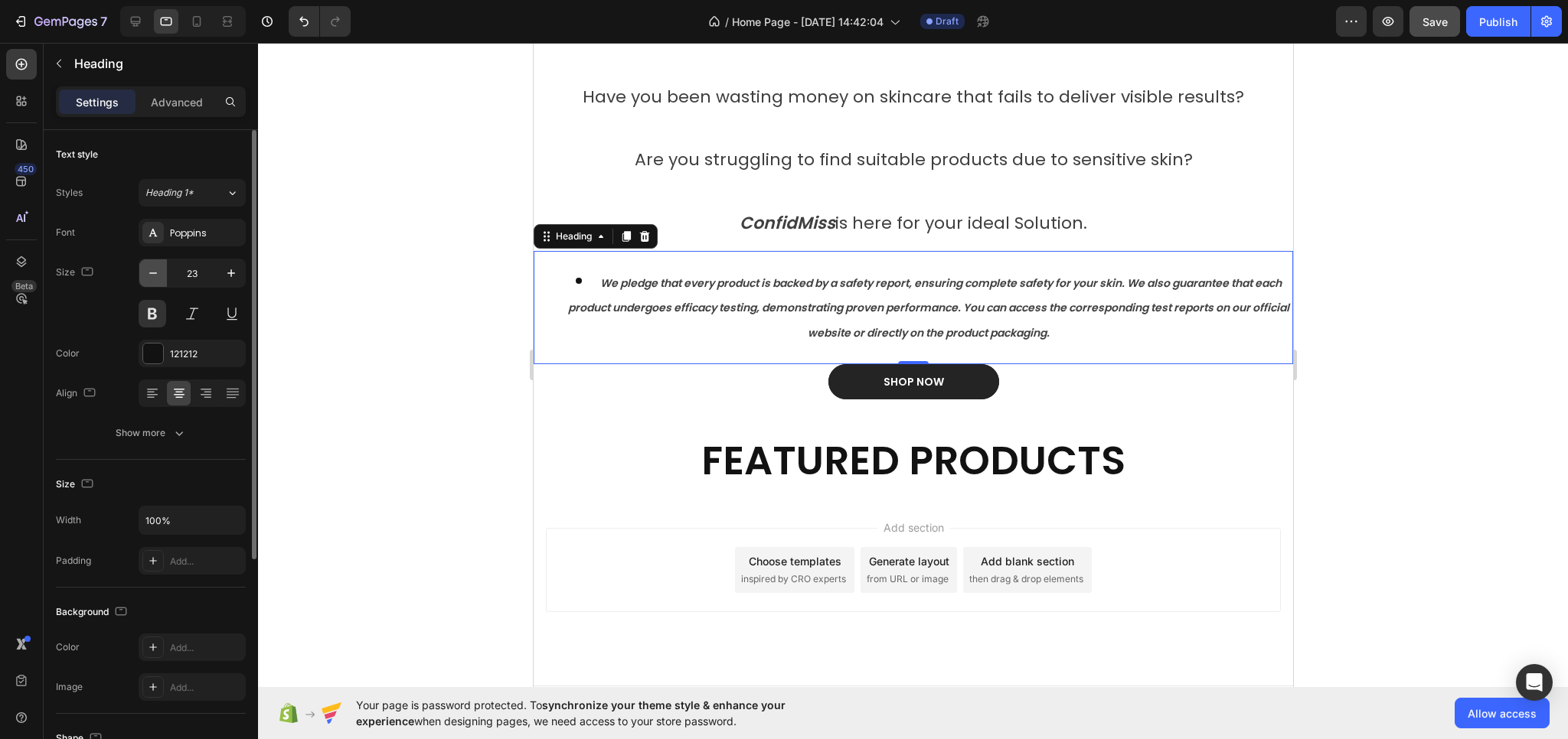
click at [156, 275] on icon "button" at bounding box center [153, 274] width 16 height 16
type input "22"
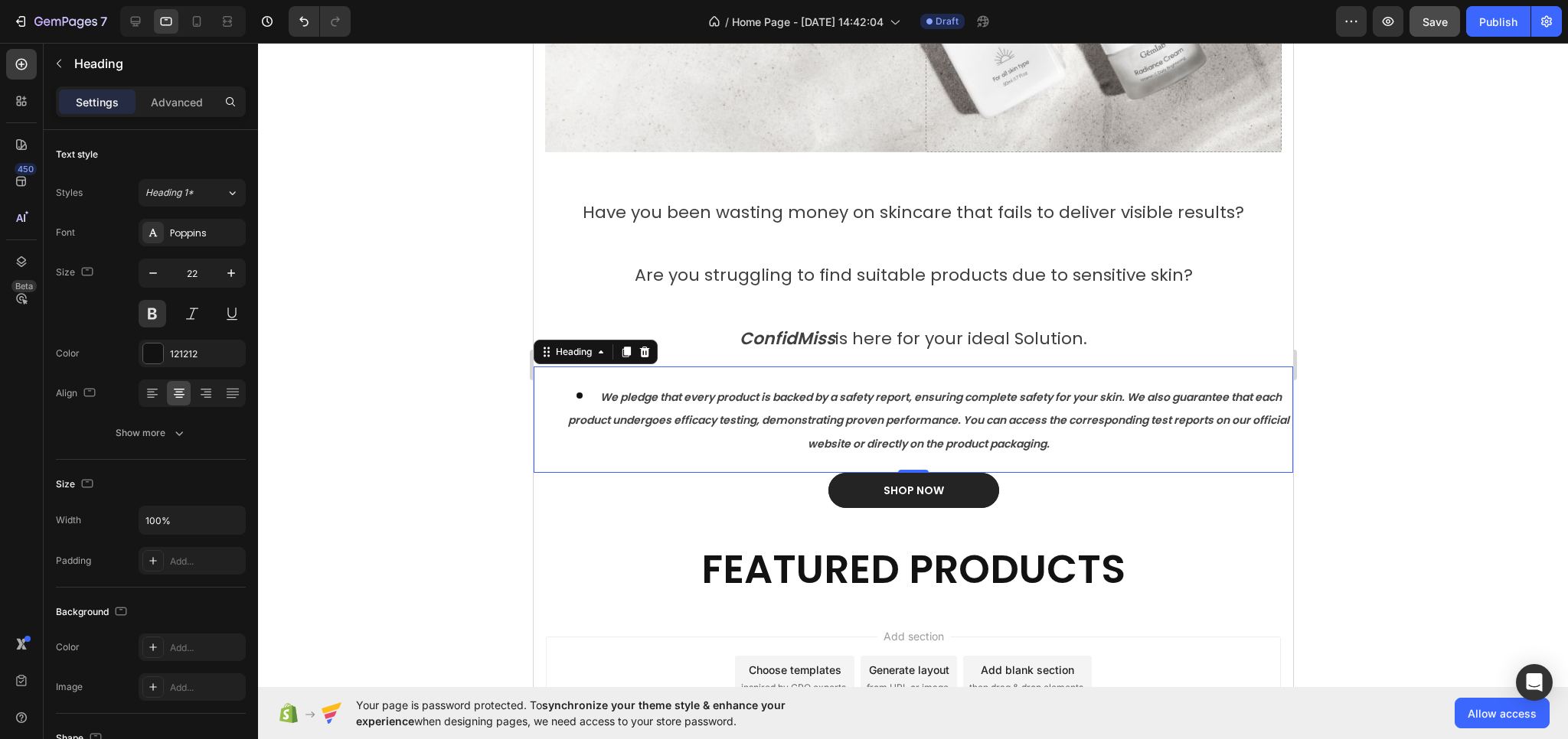
scroll to position [230, 0]
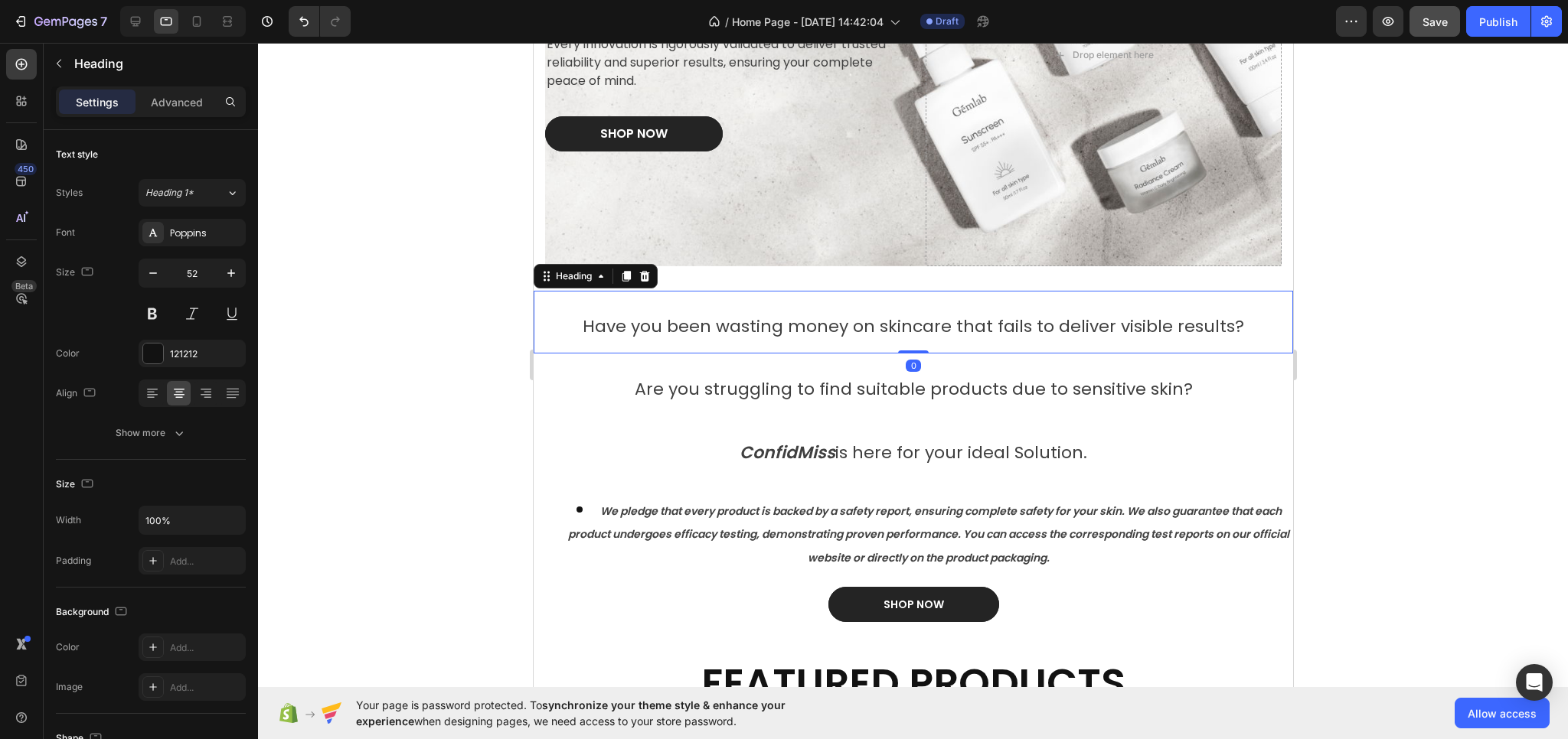
click at [726, 351] on h2 "Have you been wasting money on skincare that fails to deliver visible results?" at bounding box center [912, 323] width 760 height 64
click at [157, 278] on icon "button" at bounding box center [153, 274] width 16 height 16
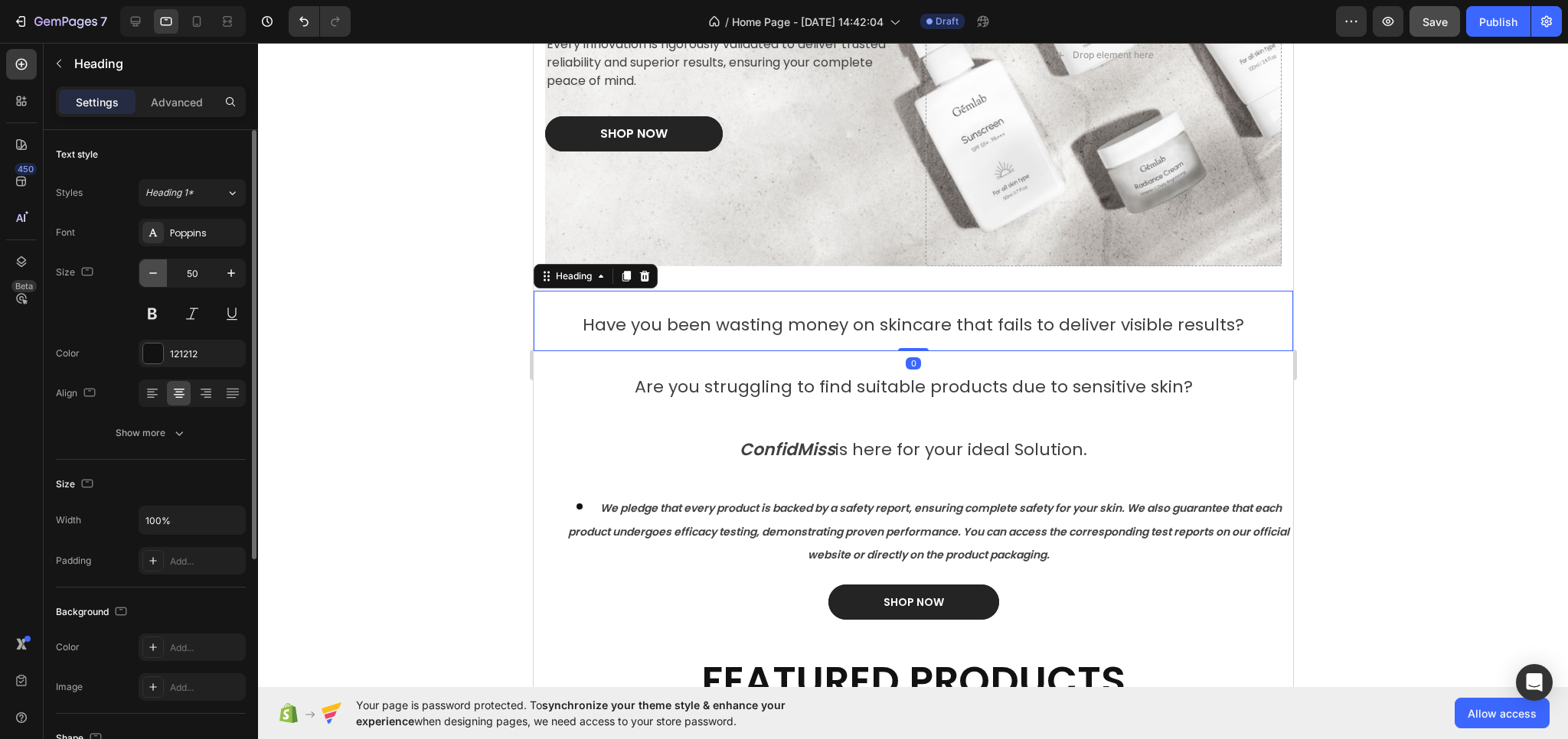
click at [157, 278] on icon "button" at bounding box center [153, 274] width 16 height 16
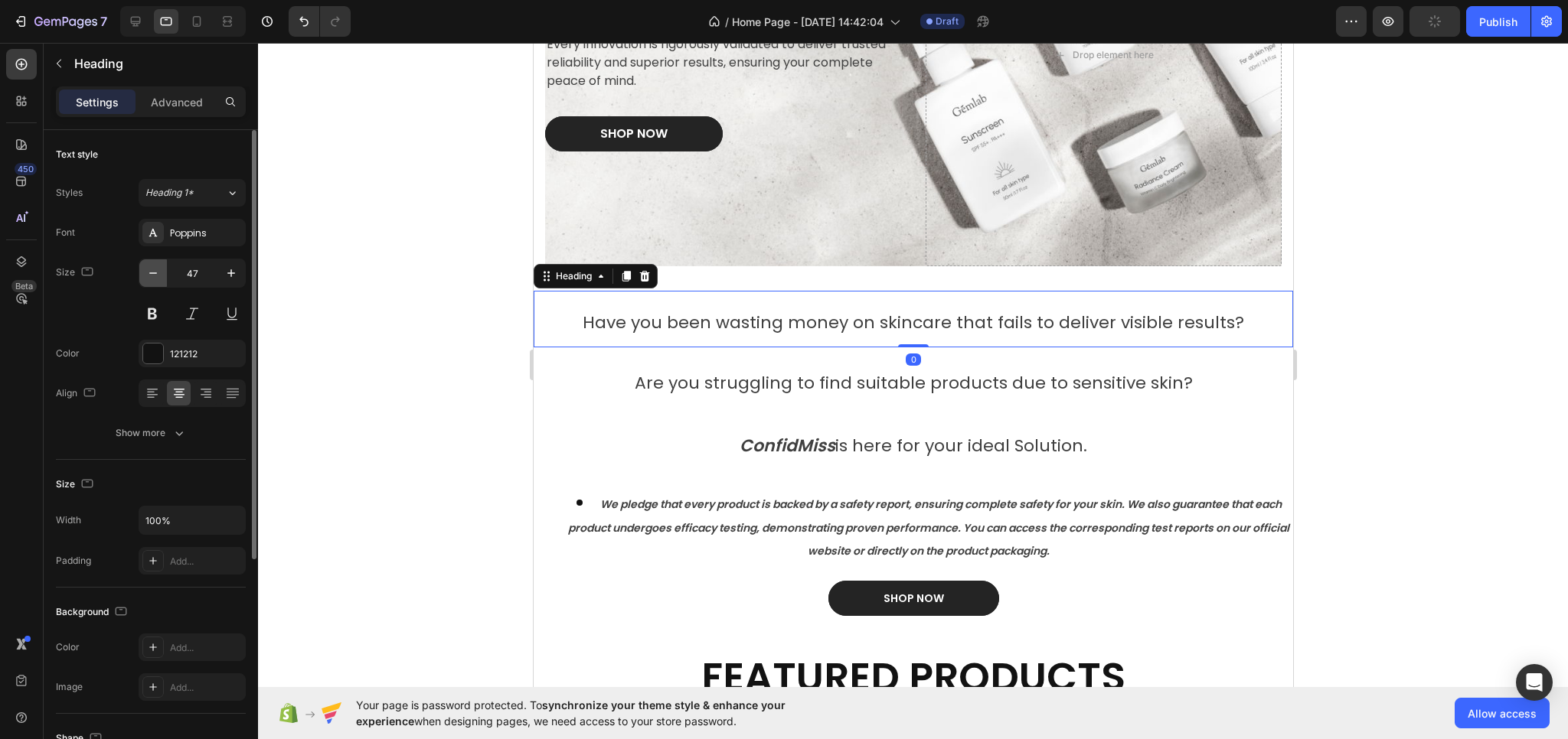
click at [157, 278] on icon "button" at bounding box center [153, 274] width 16 height 16
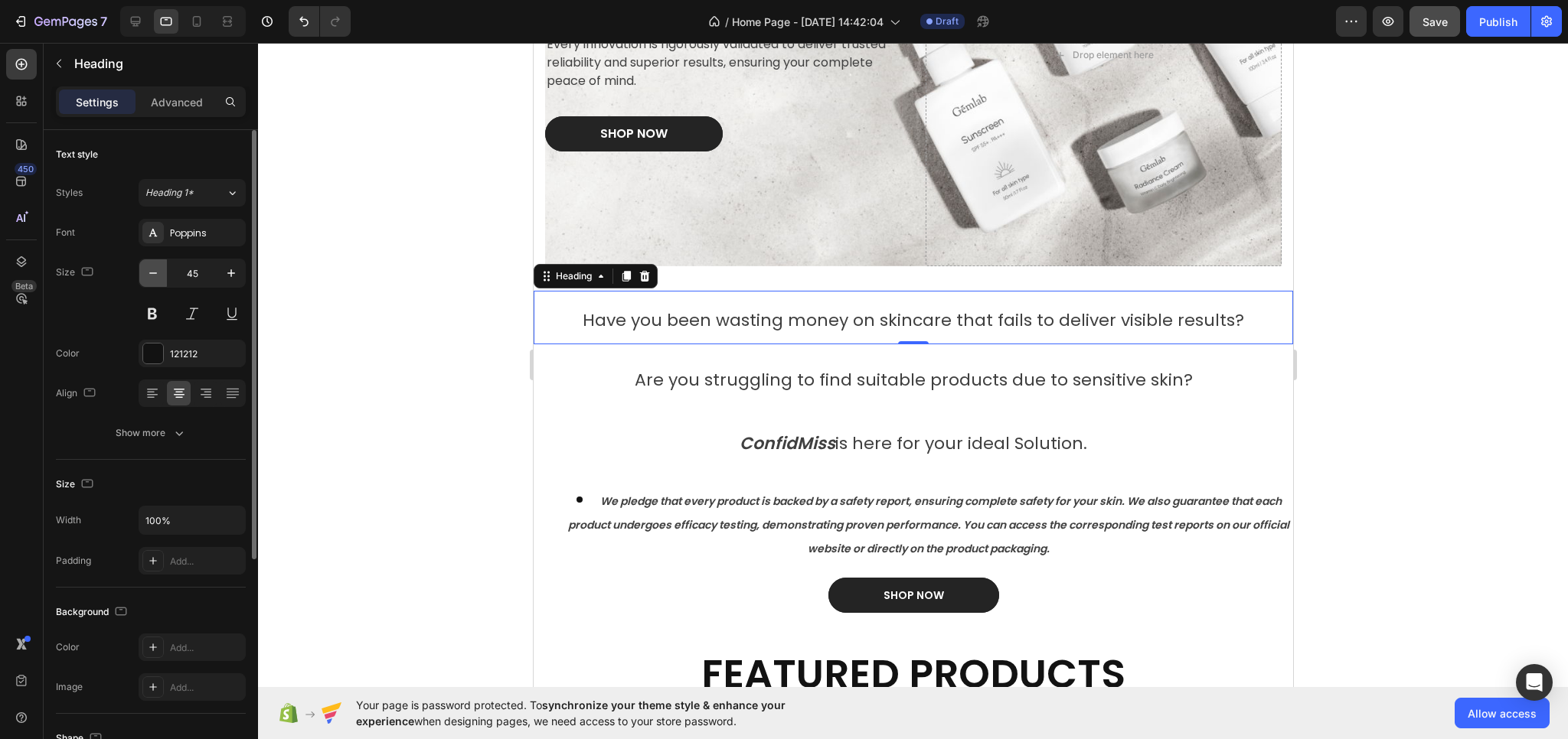
click at [150, 266] on icon "button" at bounding box center [153, 274] width 16 height 16
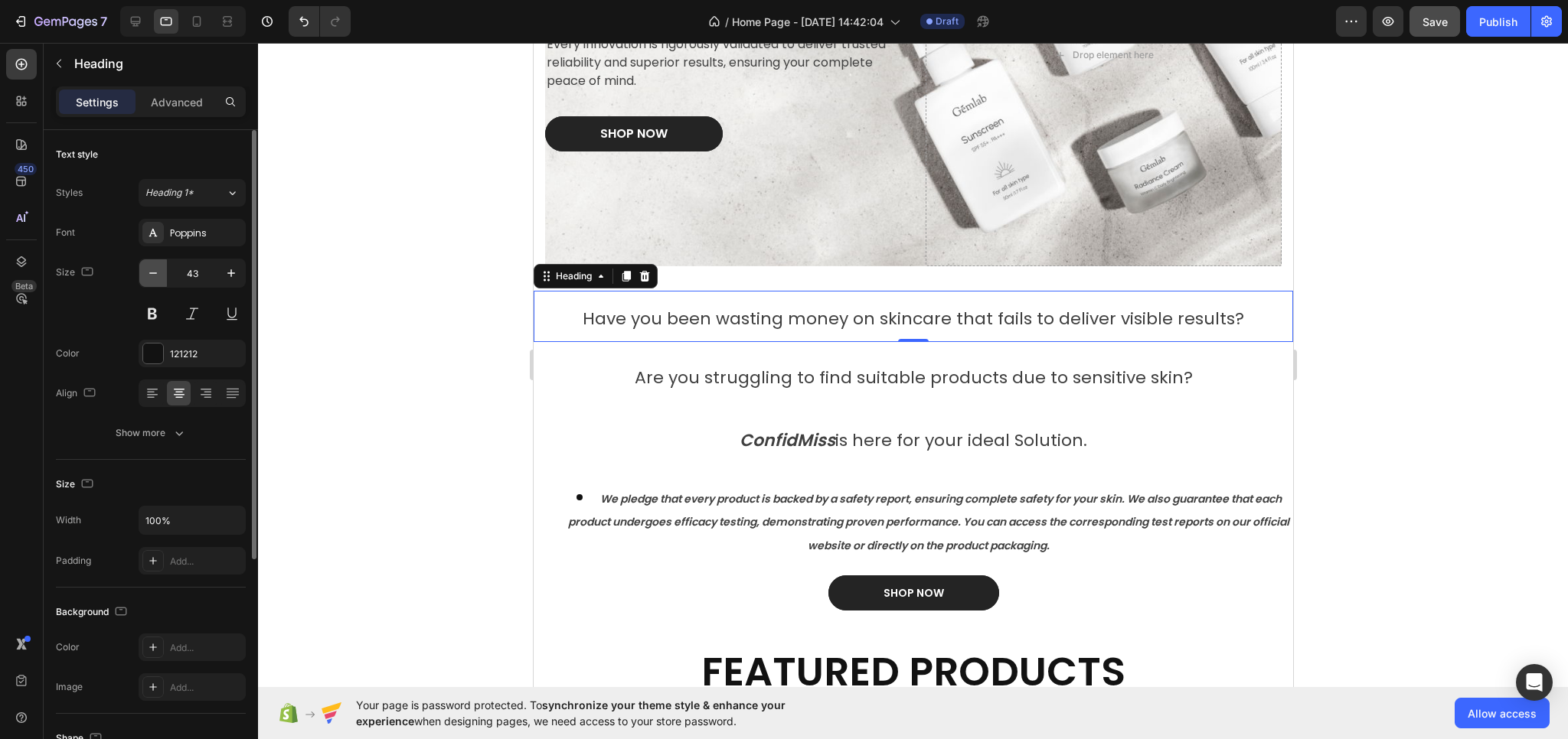
click at [150, 266] on icon "button" at bounding box center [153, 274] width 16 height 16
type input "42"
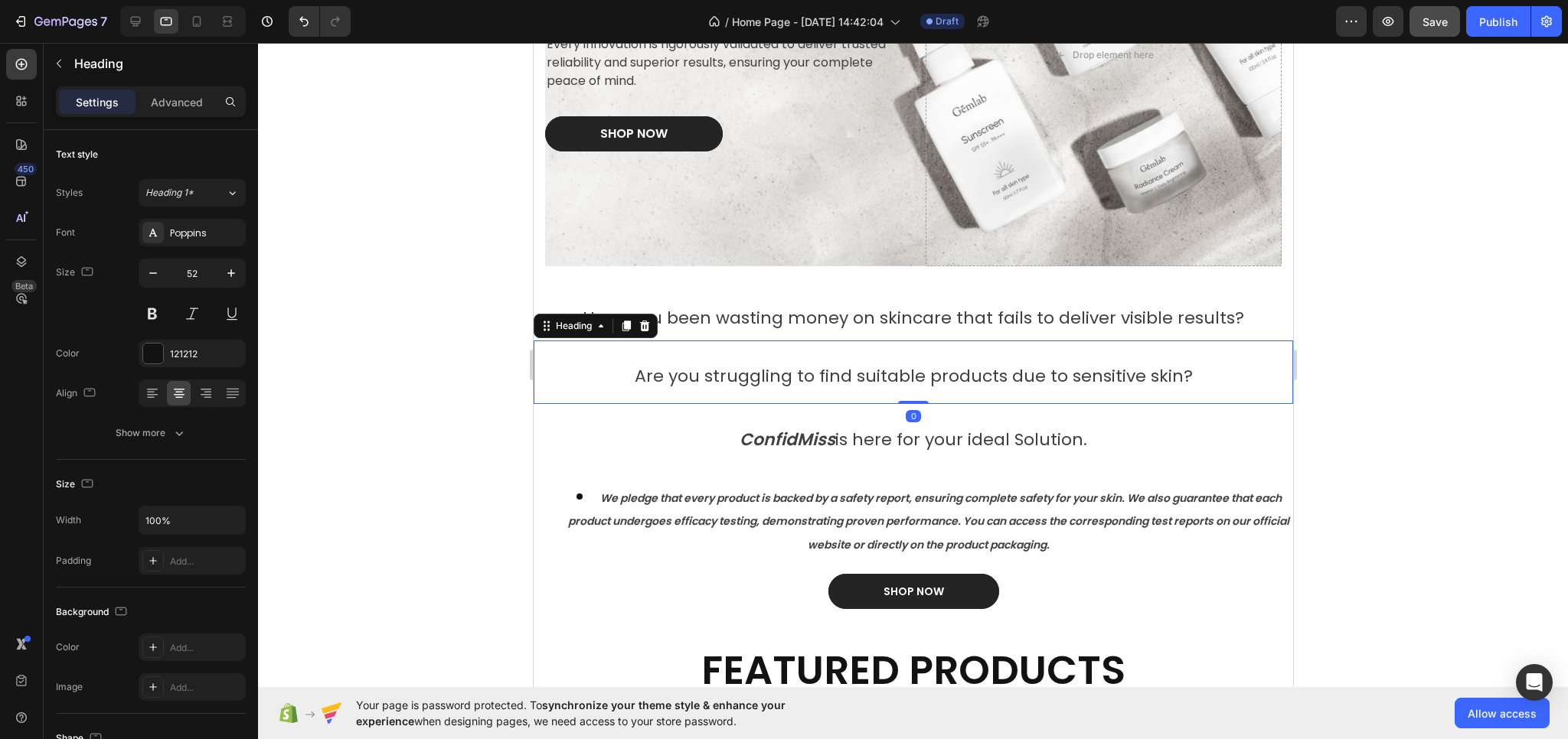
click at [653, 380] on span "Are you struggling to find suitable products due to sensitive skin?" at bounding box center [912, 376] width 558 height 23
click at [715, 320] on span "Have you been wasting money on skincare that fails to deliver visible results?" at bounding box center [912, 318] width 662 height 23
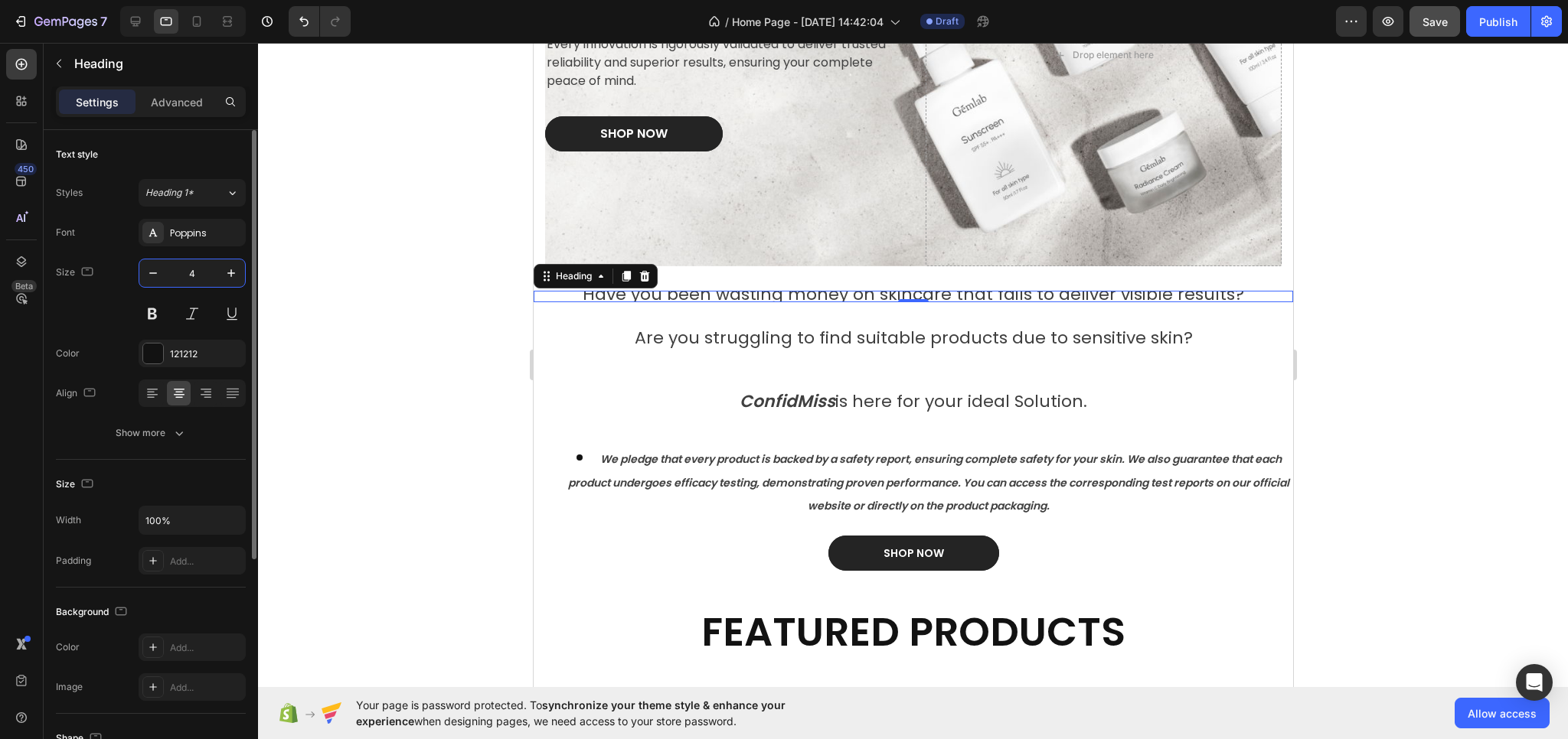
type input "40"
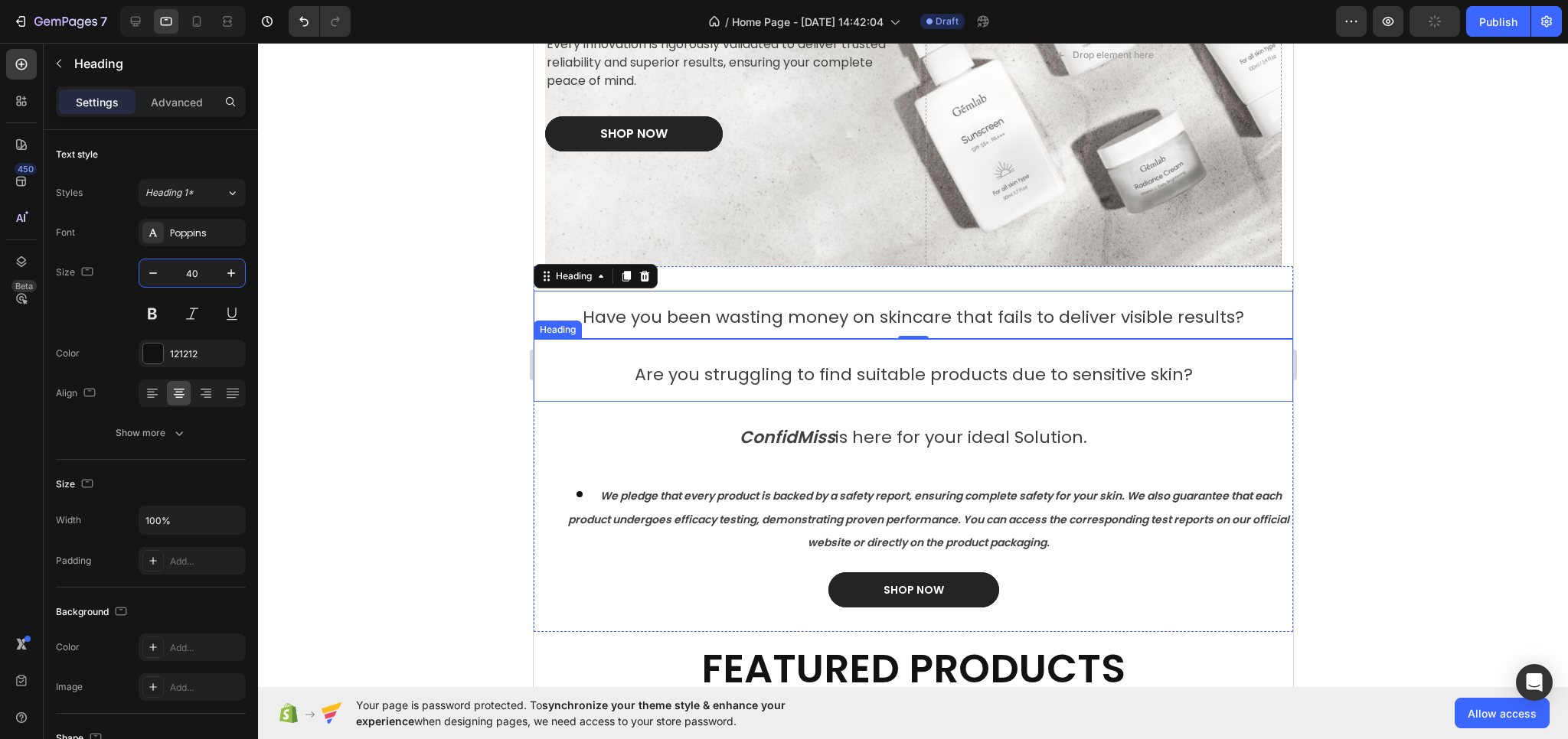
click at [682, 371] on span "Are you struggling to find suitable products due to sensitive skin?" at bounding box center [912, 374] width 558 height 23
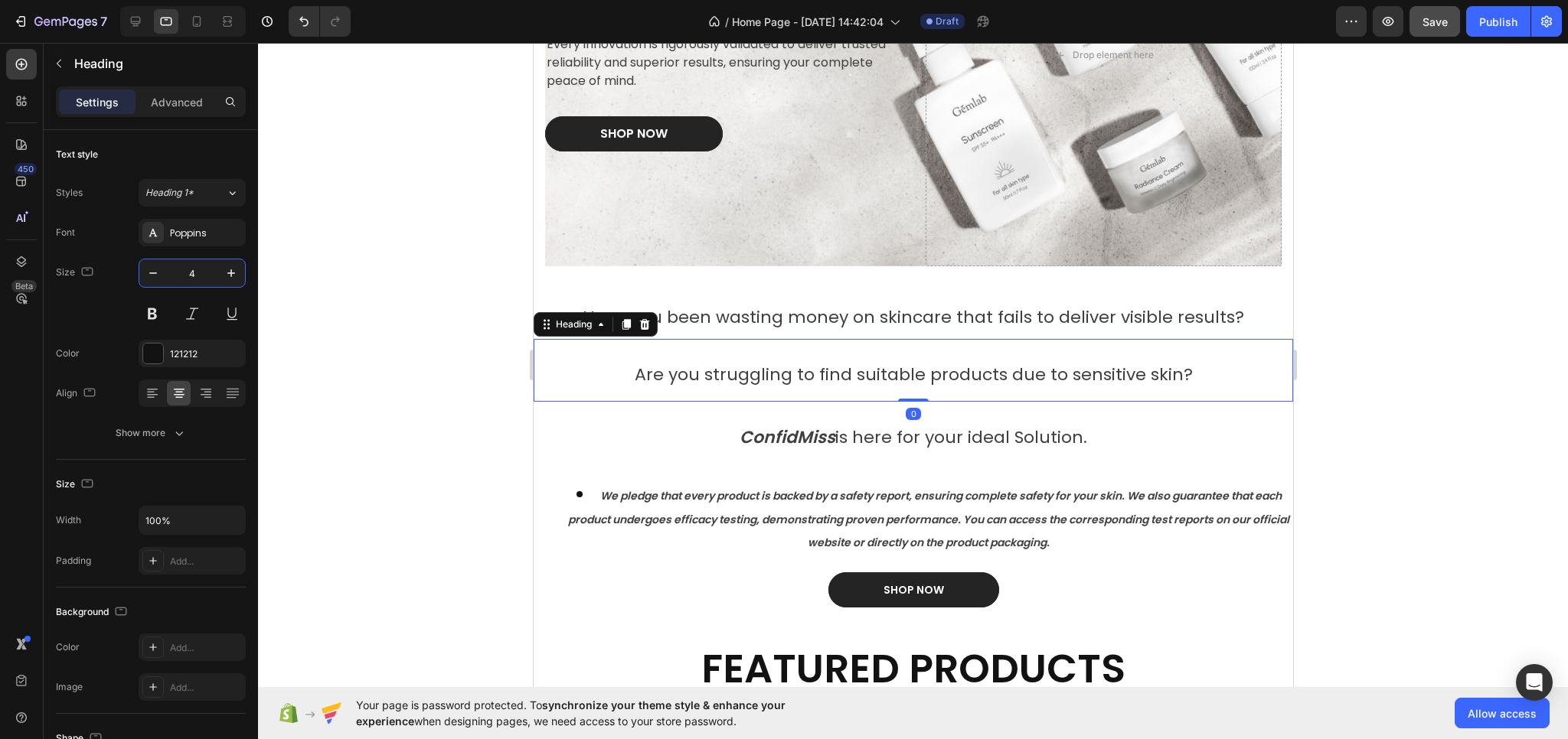
type input "40"
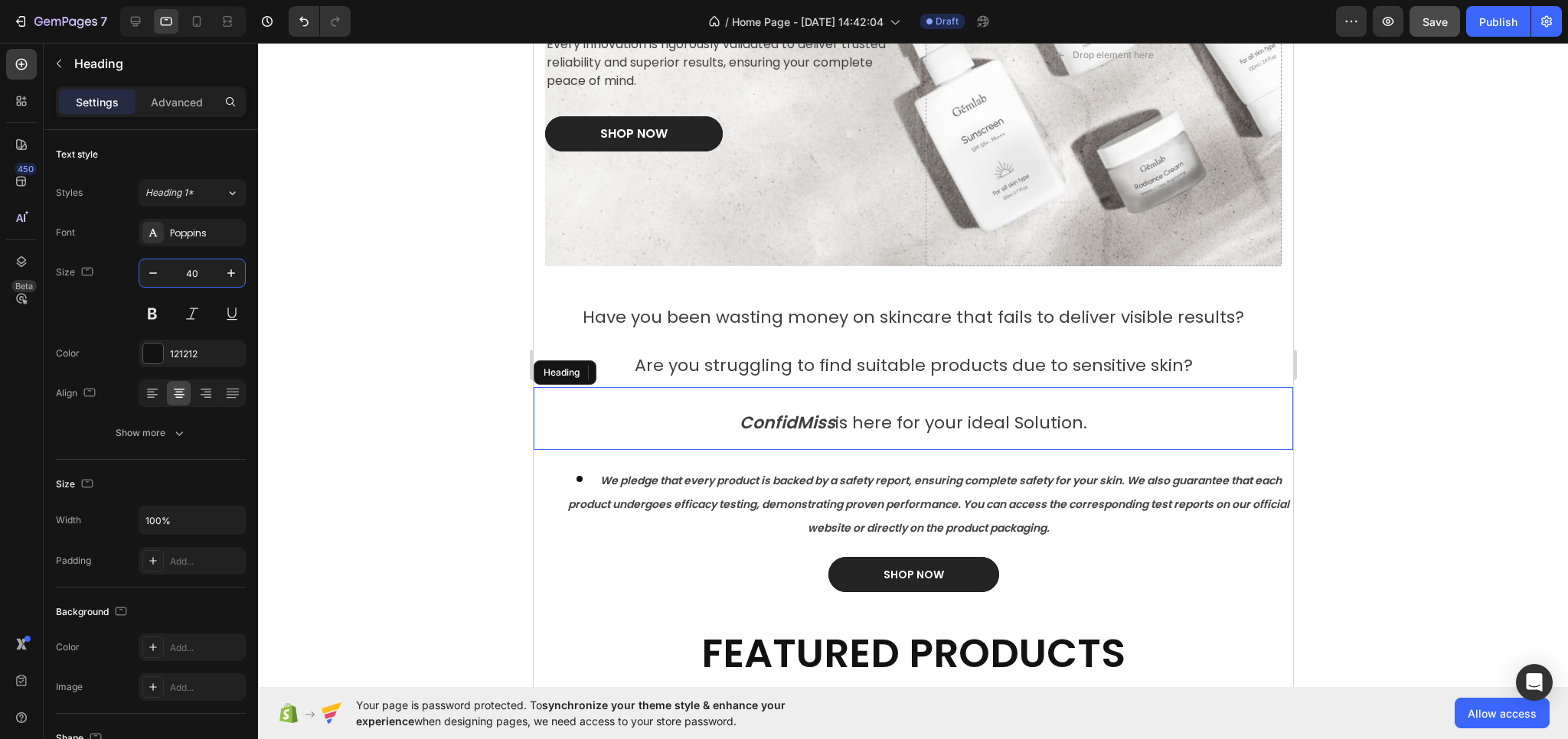
drag, startPoint x: 718, startPoint y: 418, endPoint x: 561, endPoint y: 381, distance: 161.3
click at [716, 418] on h2 "ConfidMiss is here for your ideal Solution." at bounding box center [912, 418] width 760 height 64
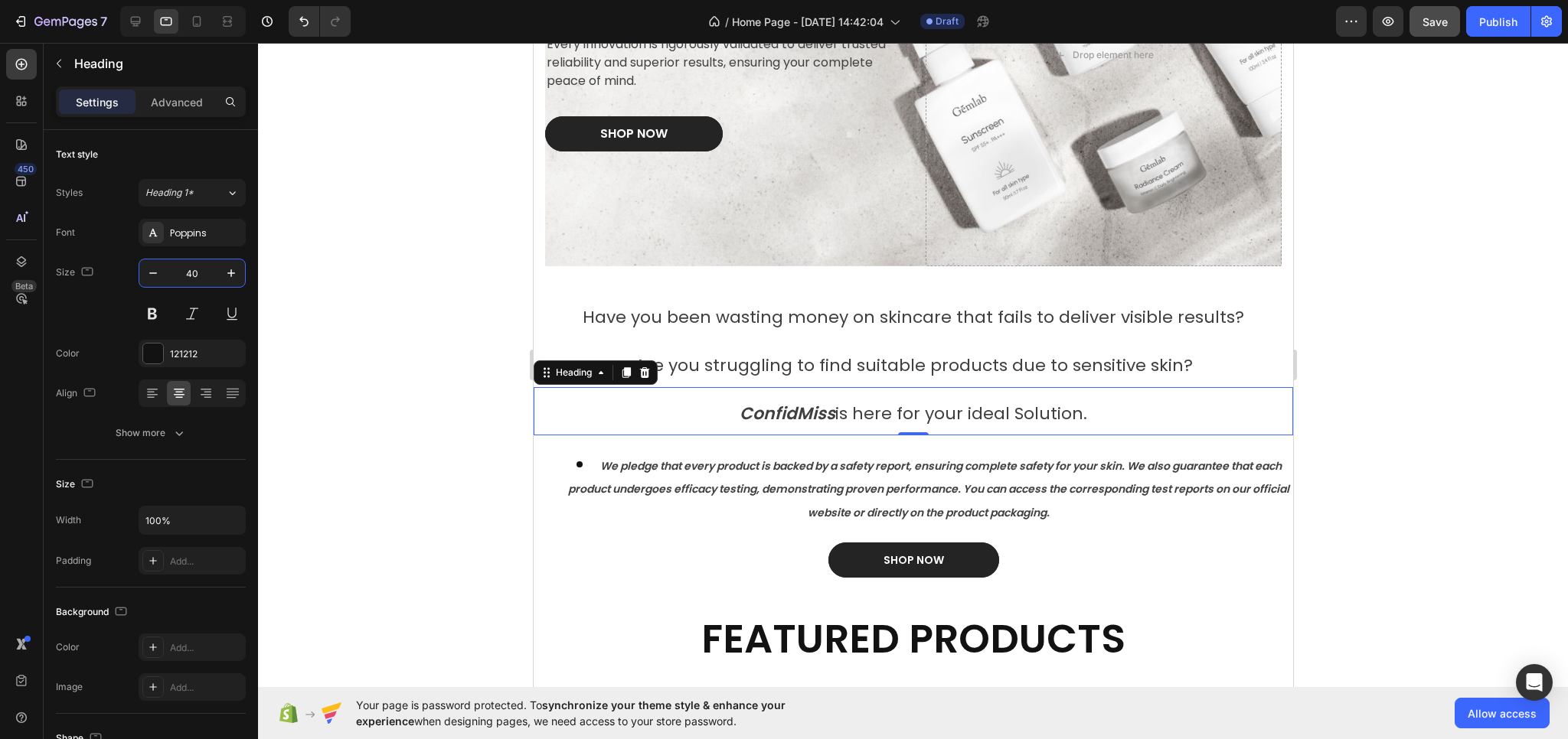
type input "40"
click at [445, 471] on div at bounding box center [913, 391] width 1310 height 697
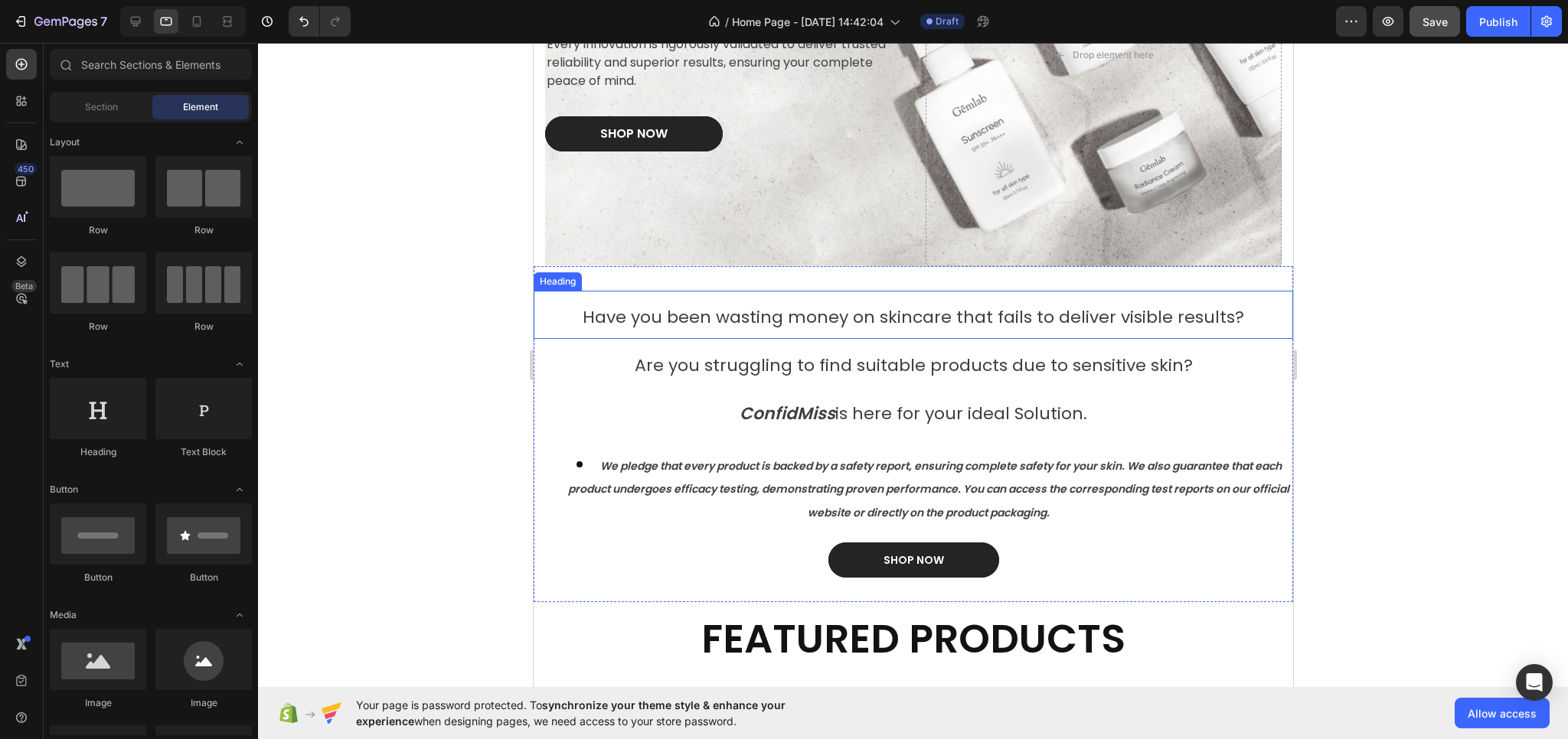
click at [693, 303] on h2 "Have you been wasting money on skincare that fails to deliver visible results?" at bounding box center [912, 315] width 760 height 48
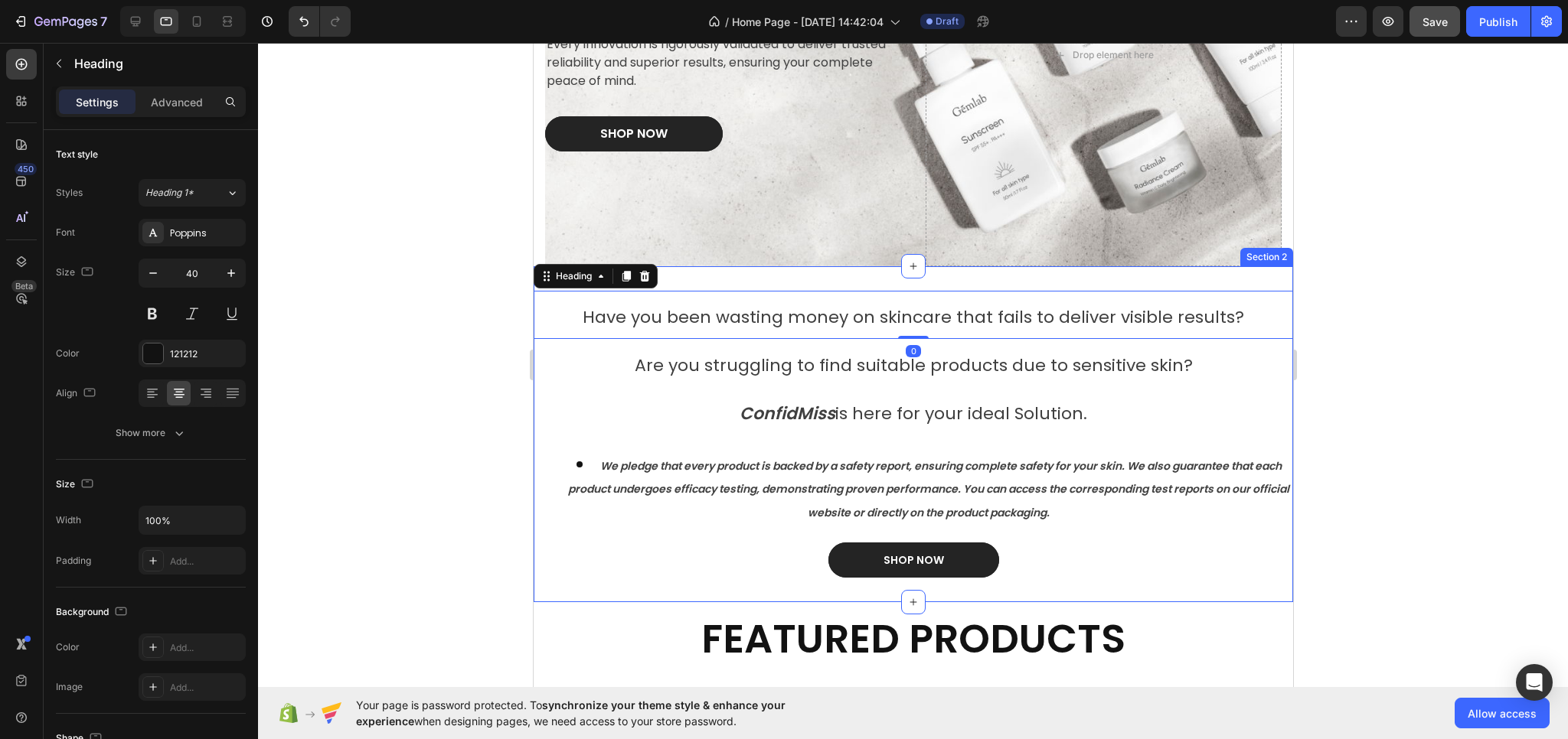
click at [700, 281] on div "Have you been wasting money on skincare that fails to deliver visible results? …" at bounding box center [912, 435] width 760 height 336
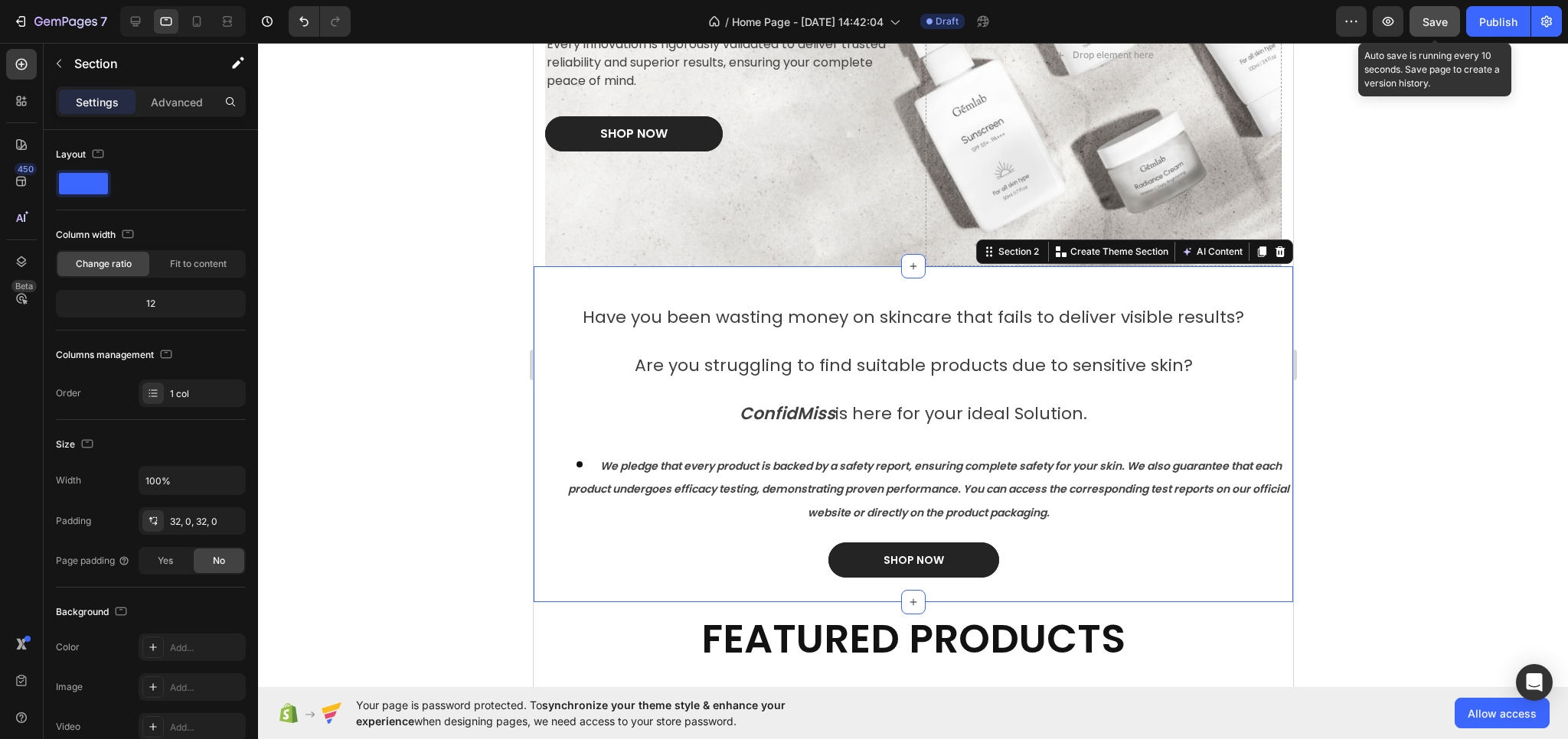
click at [1428, 17] on span "Save" at bounding box center [1435, 22] width 25 height 13
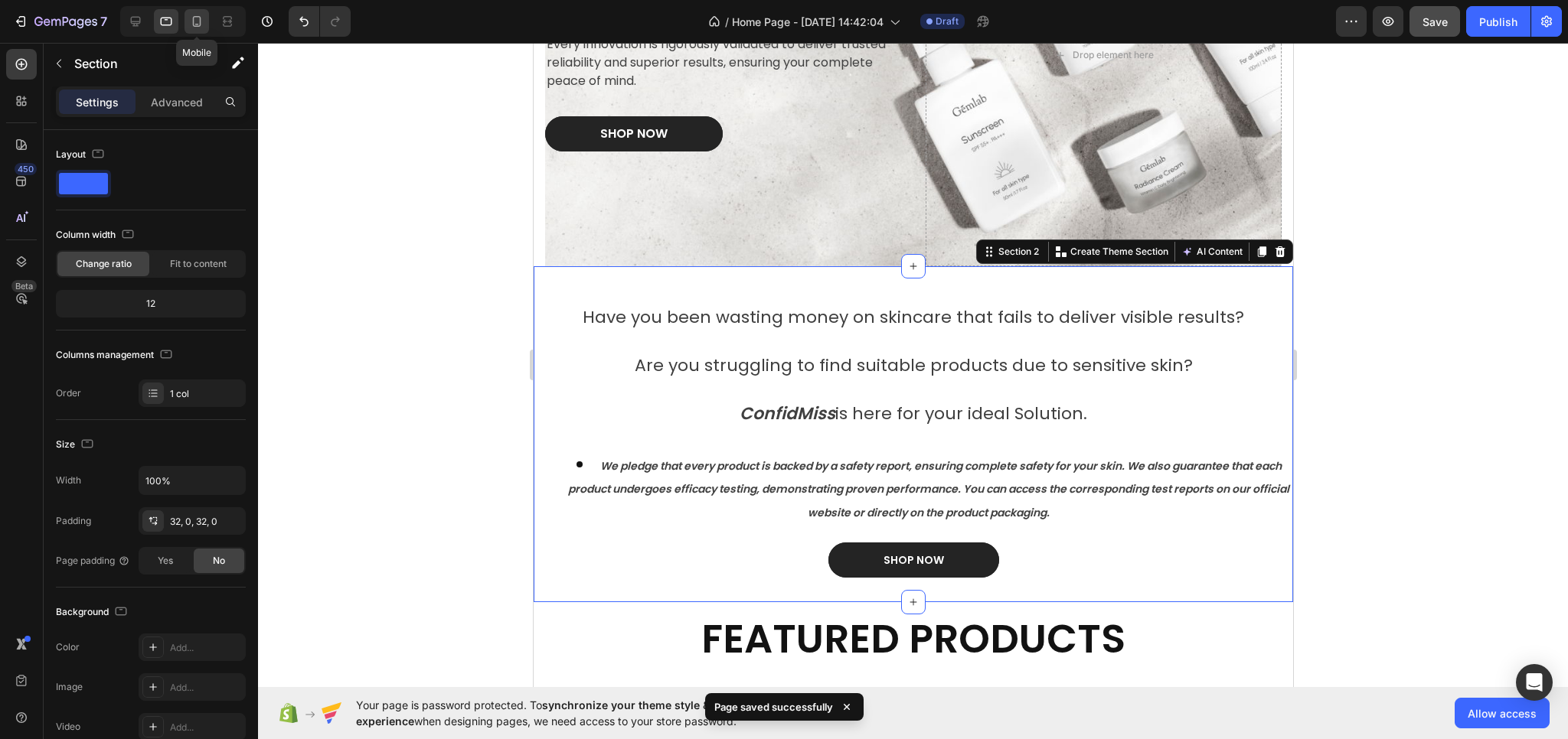
click at [200, 22] on icon at bounding box center [196, 22] width 16 height 16
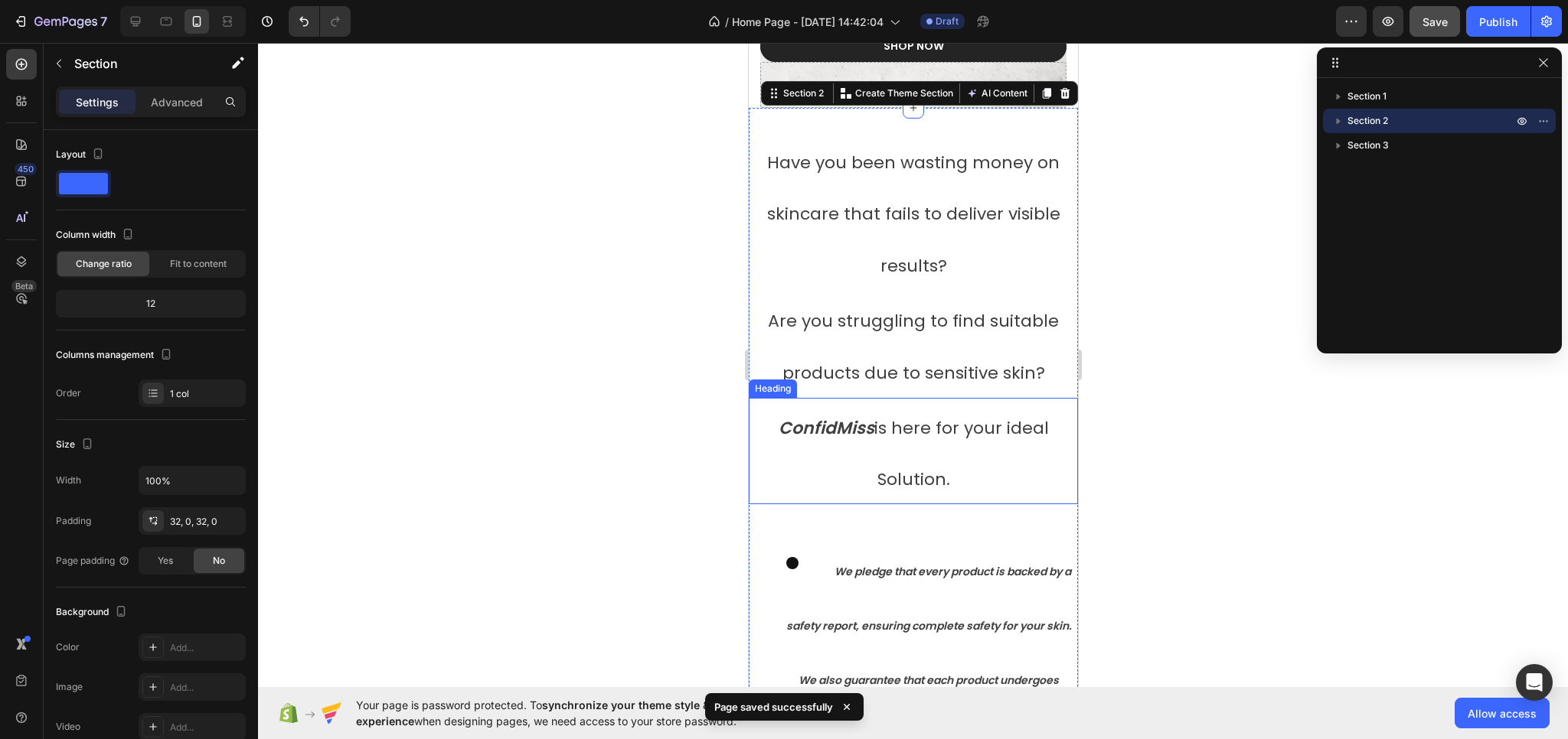
scroll to position [302, 0]
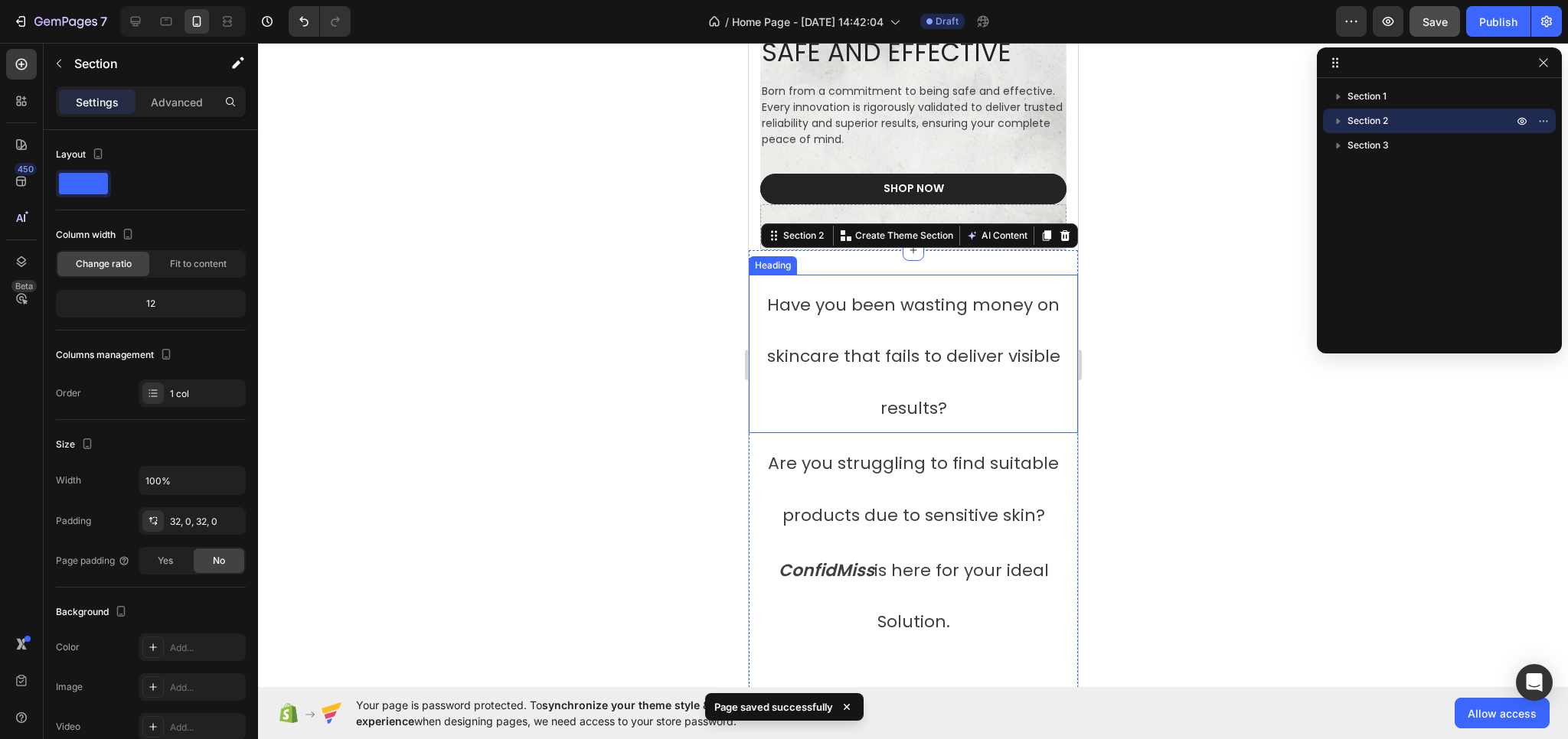
click at [913, 355] on span "Have you been wasting money on skincare that fails to deliver visible results?" at bounding box center [913, 357] width 293 height 128
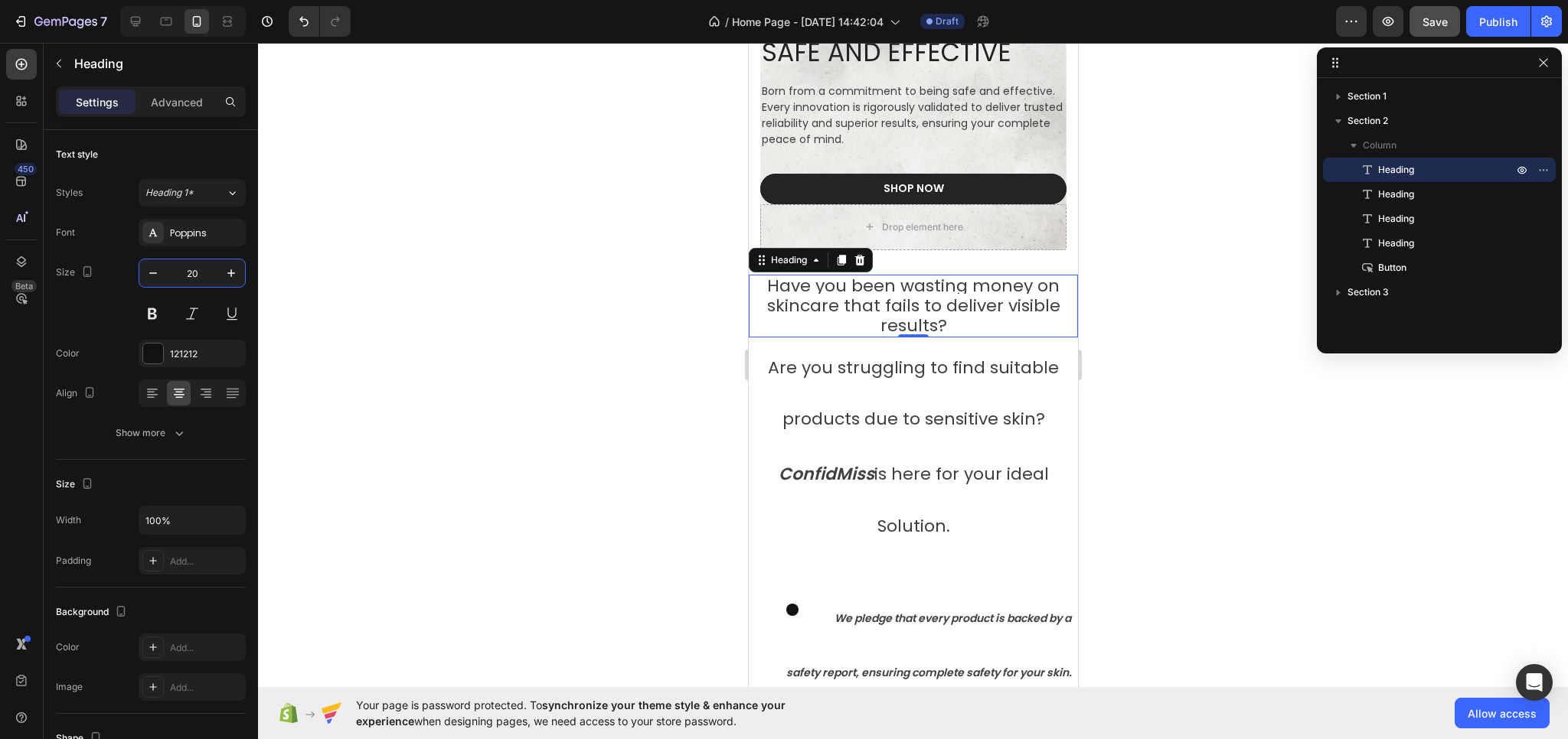
type input "20"
click at [885, 307] on span "Have you been wasting money on skincare that fails to deliver visible results?" at bounding box center [913, 305] width 293 height 64
click at [923, 310] on span "Have you been wasting money on skincare that fails to deliver visible results?" at bounding box center [913, 305] width 293 height 64
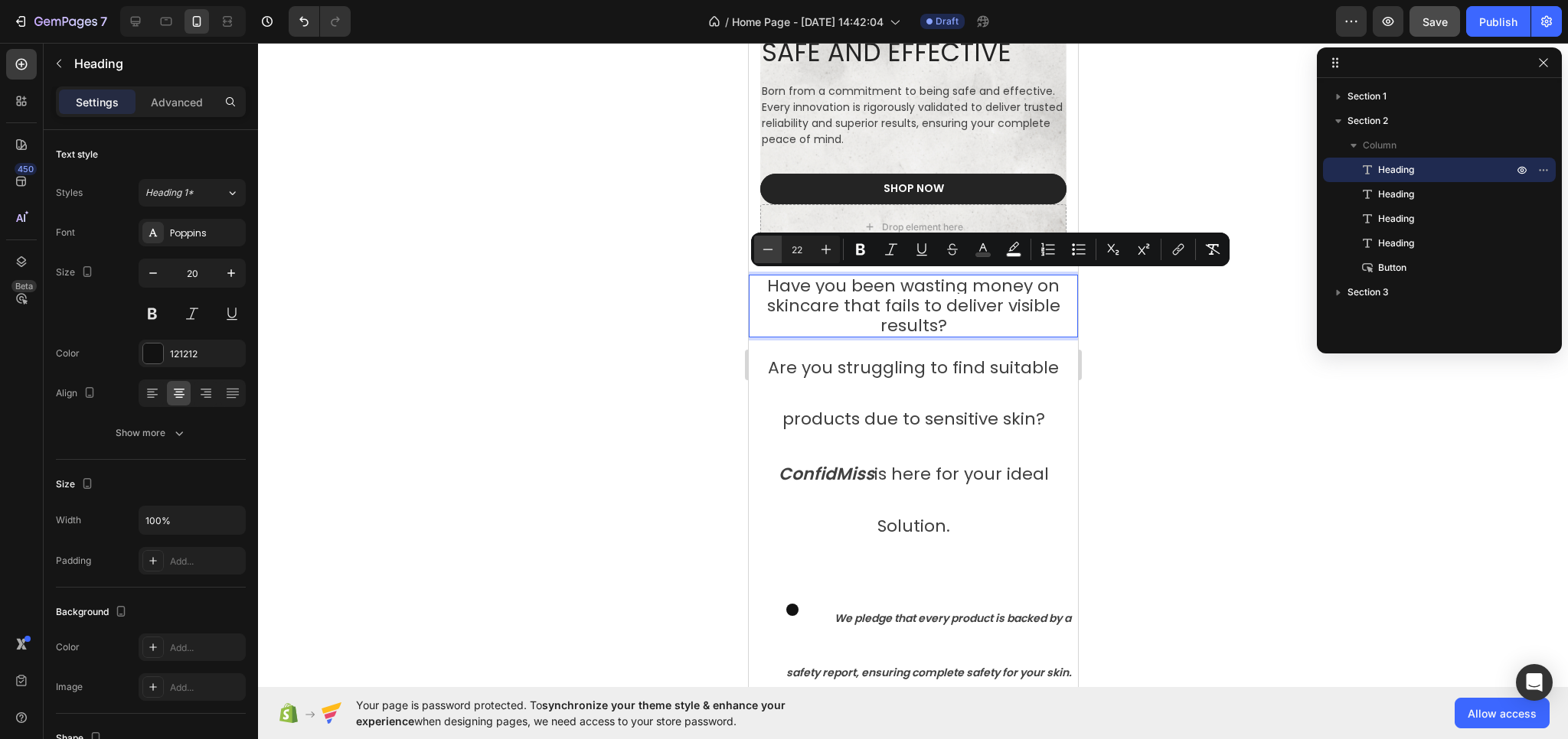
click at [768, 252] on icon "Editor contextual toolbar" at bounding box center [768, 249] width 16 height 16
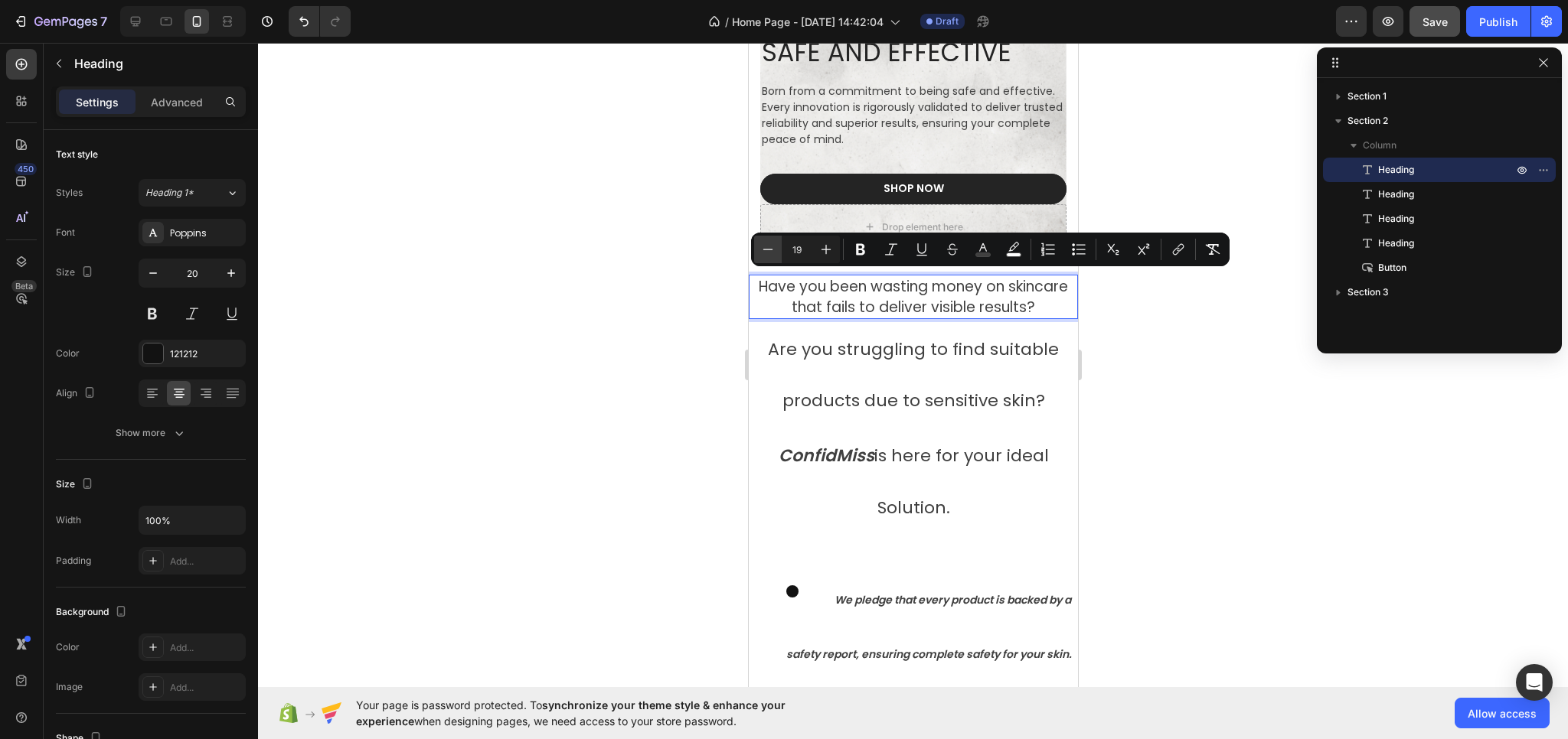
click at [768, 252] on icon "Editor contextual toolbar" at bounding box center [768, 249] width 16 height 16
click at [774, 250] on icon "Editor contextual toolbar" at bounding box center [768, 249] width 16 height 16
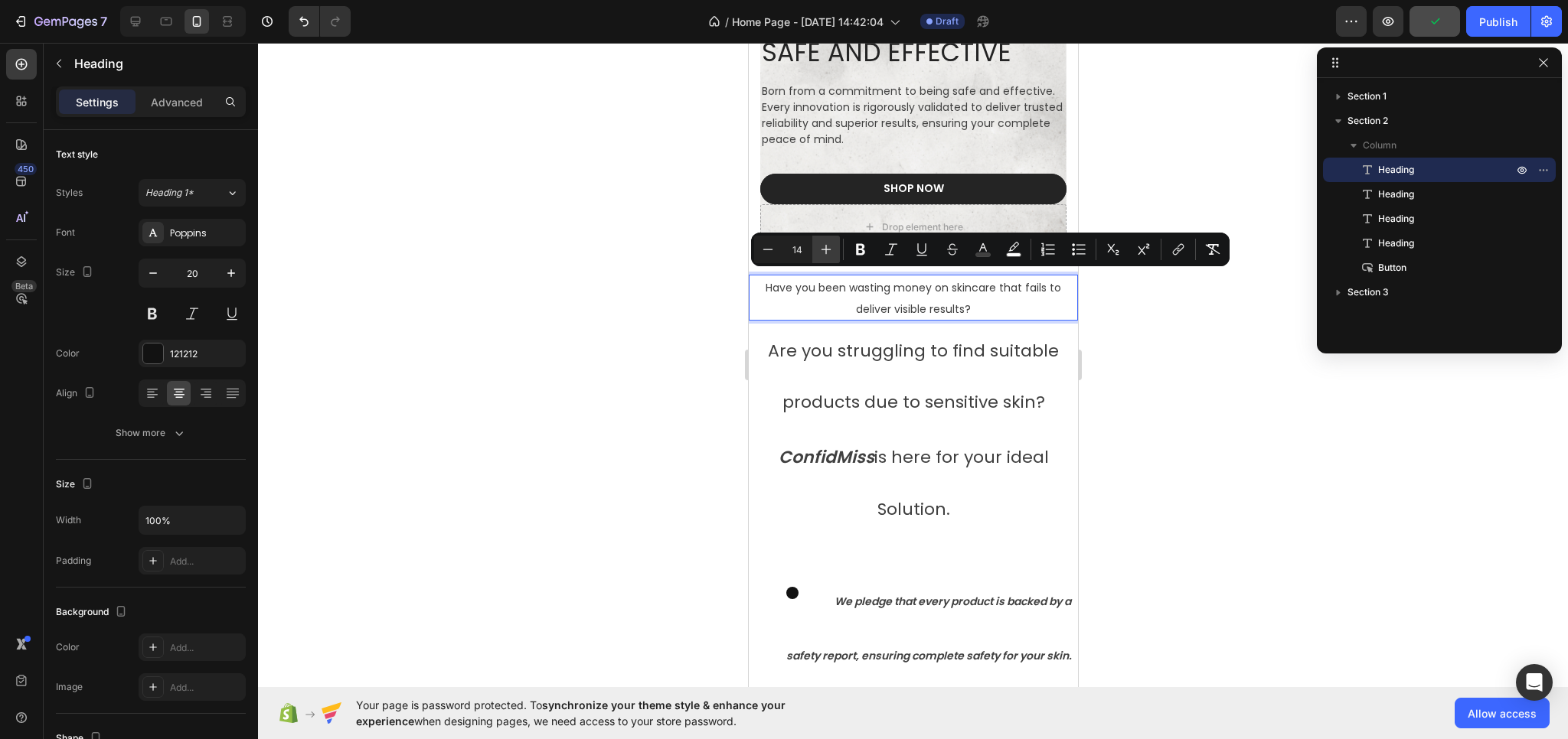
click at [821, 252] on icon "Editor contextual toolbar" at bounding box center [826, 249] width 16 height 16
type input "15"
click at [888, 353] on span "Are you struggling to find suitable products due to sensitive skin?" at bounding box center [913, 377] width 291 height 76
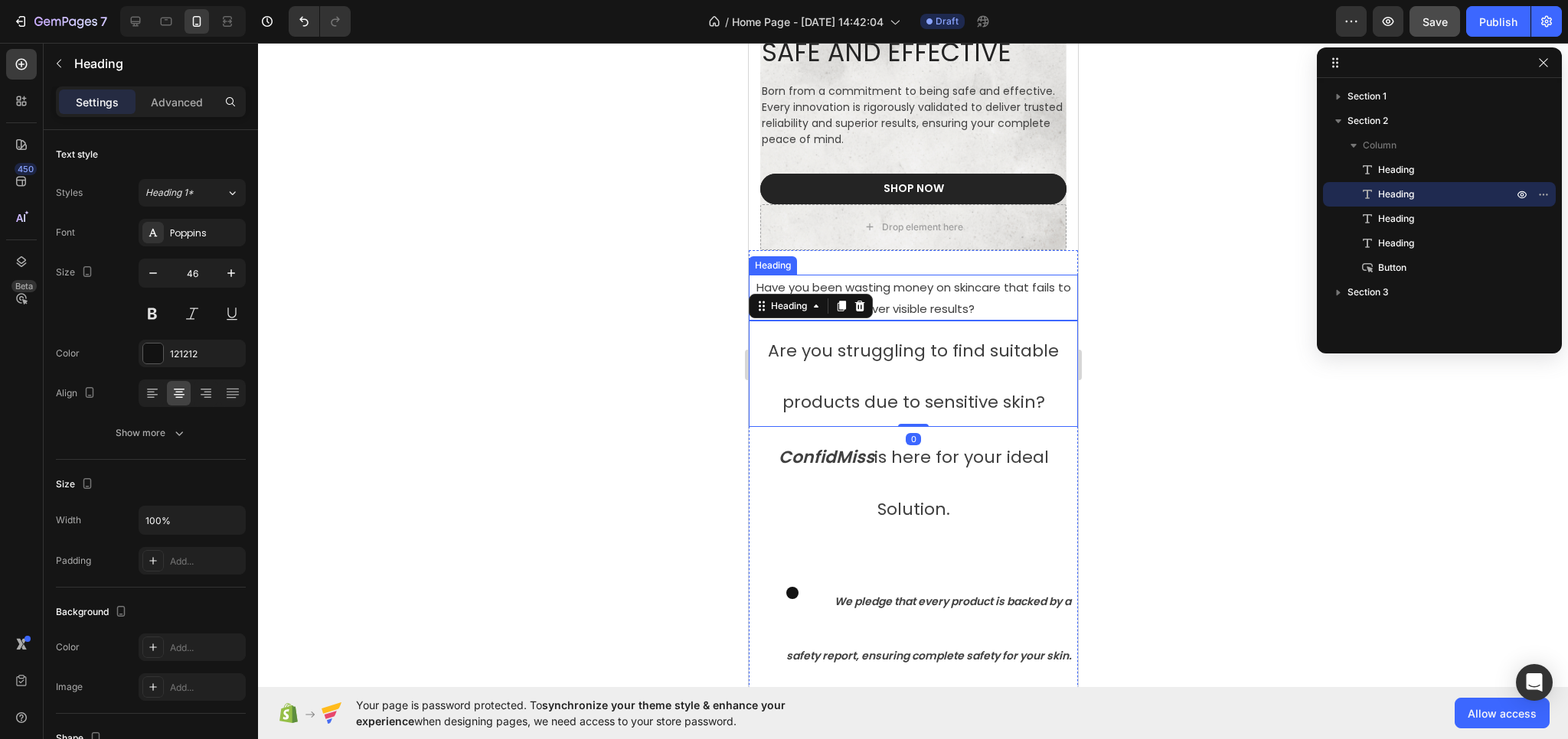
click at [934, 296] on p "⁠⁠⁠⁠⁠⁠⁠ Have you been wasting money on skincare that fails to deliver visible r…" at bounding box center [913, 298] width 327 height 43
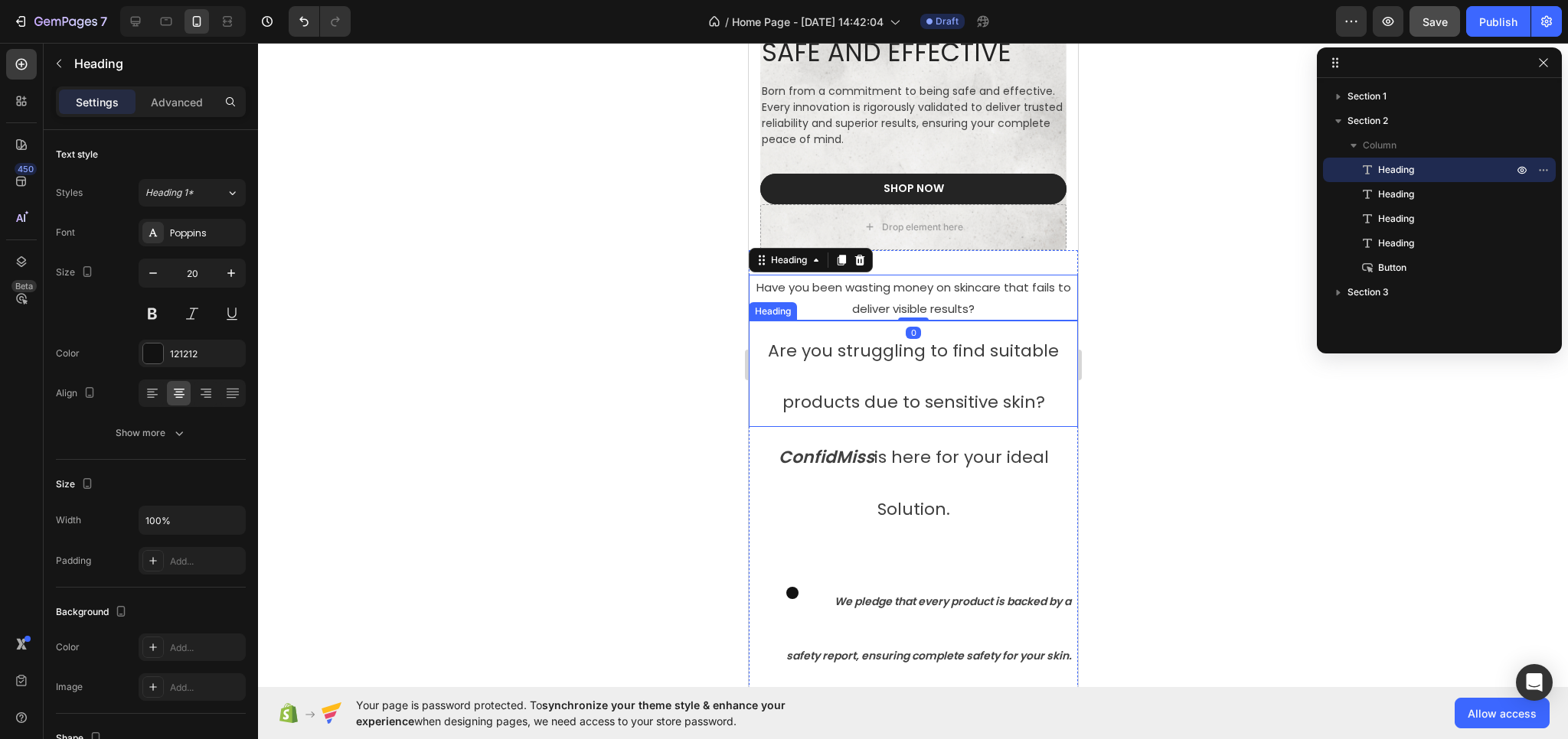
click at [903, 356] on span "Are you struggling to find suitable products due to sensitive skin?" at bounding box center [913, 377] width 291 height 76
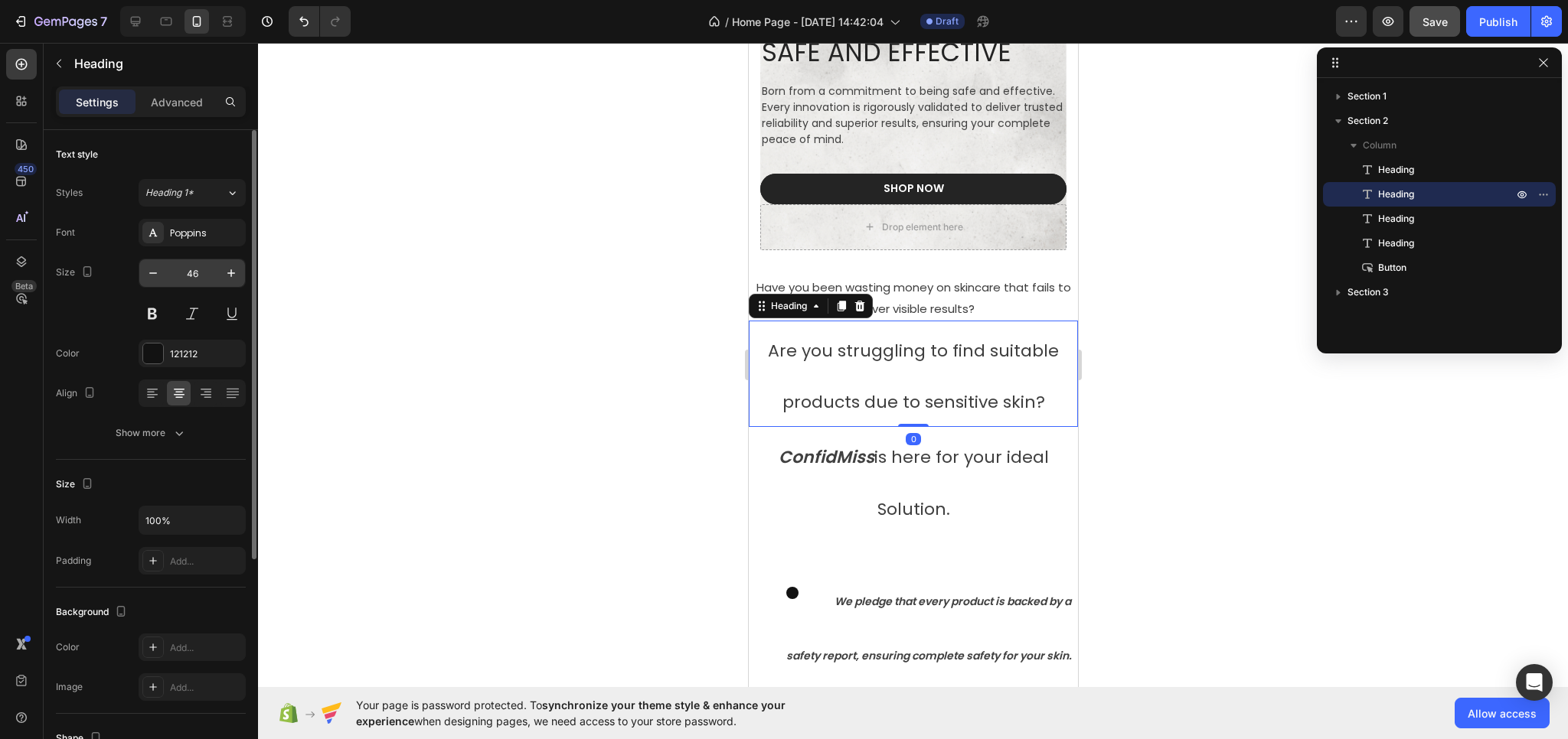
click at [205, 273] on input "46" at bounding box center [193, 273] width 51 height 27
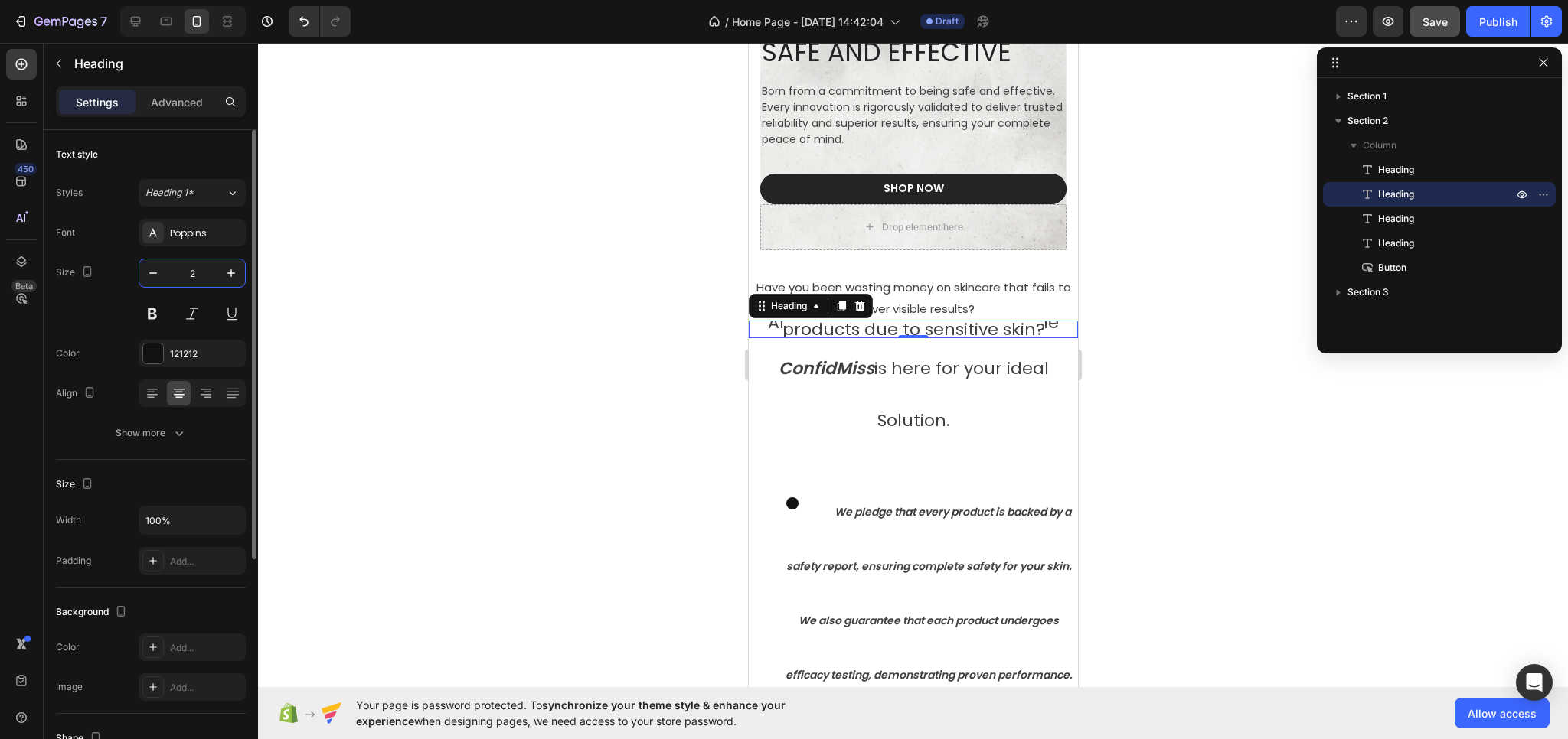
type input "20"
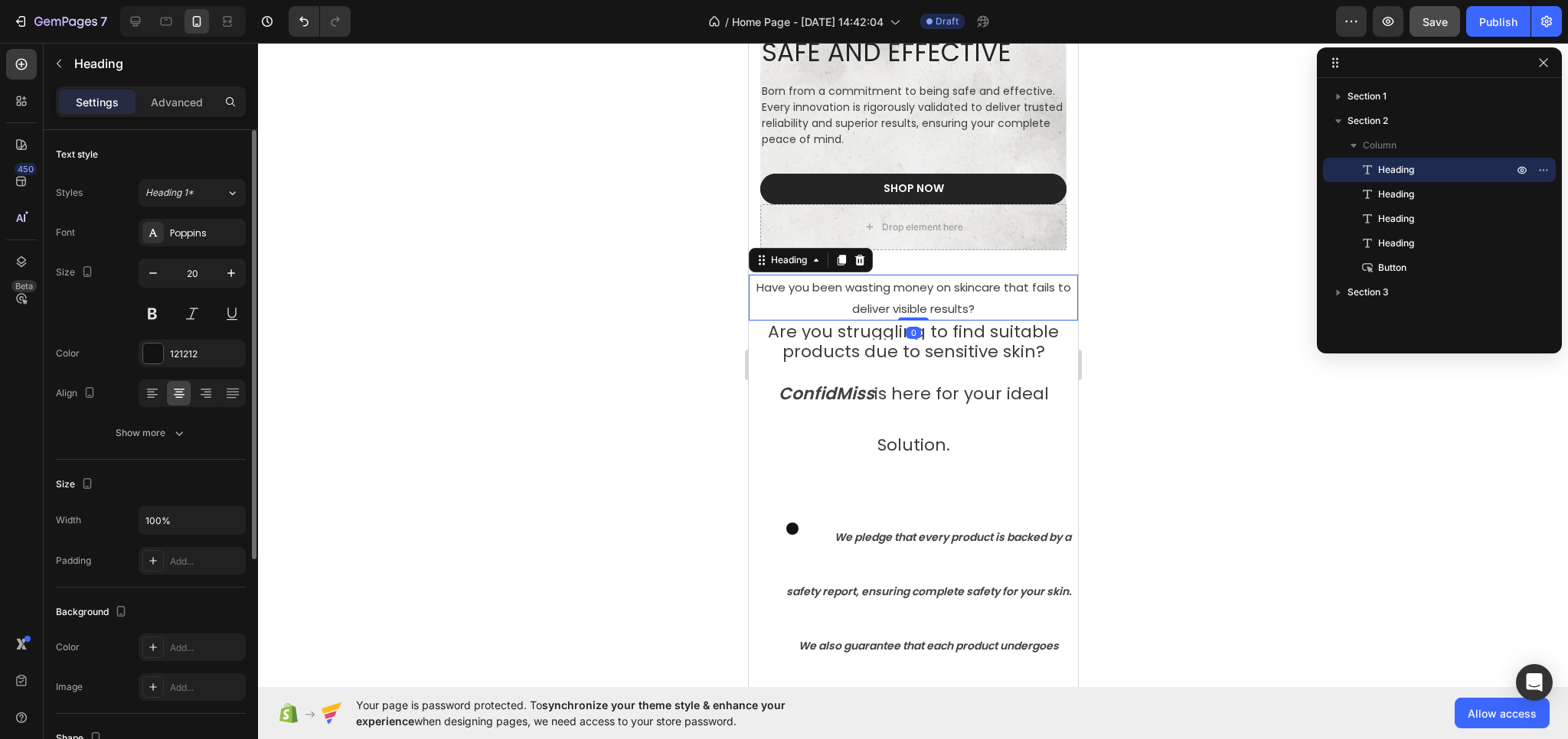
click at [935, 289] on span "Have you been wasting money on skincare that fails to deliver visible results?" at bounding box center [913, 298] width 315 height 37
click at [919, 288] on span "Have you been wasting money on skincare that fails to deliver visible results?" at bounding box center [913, 298] width 315 height 37
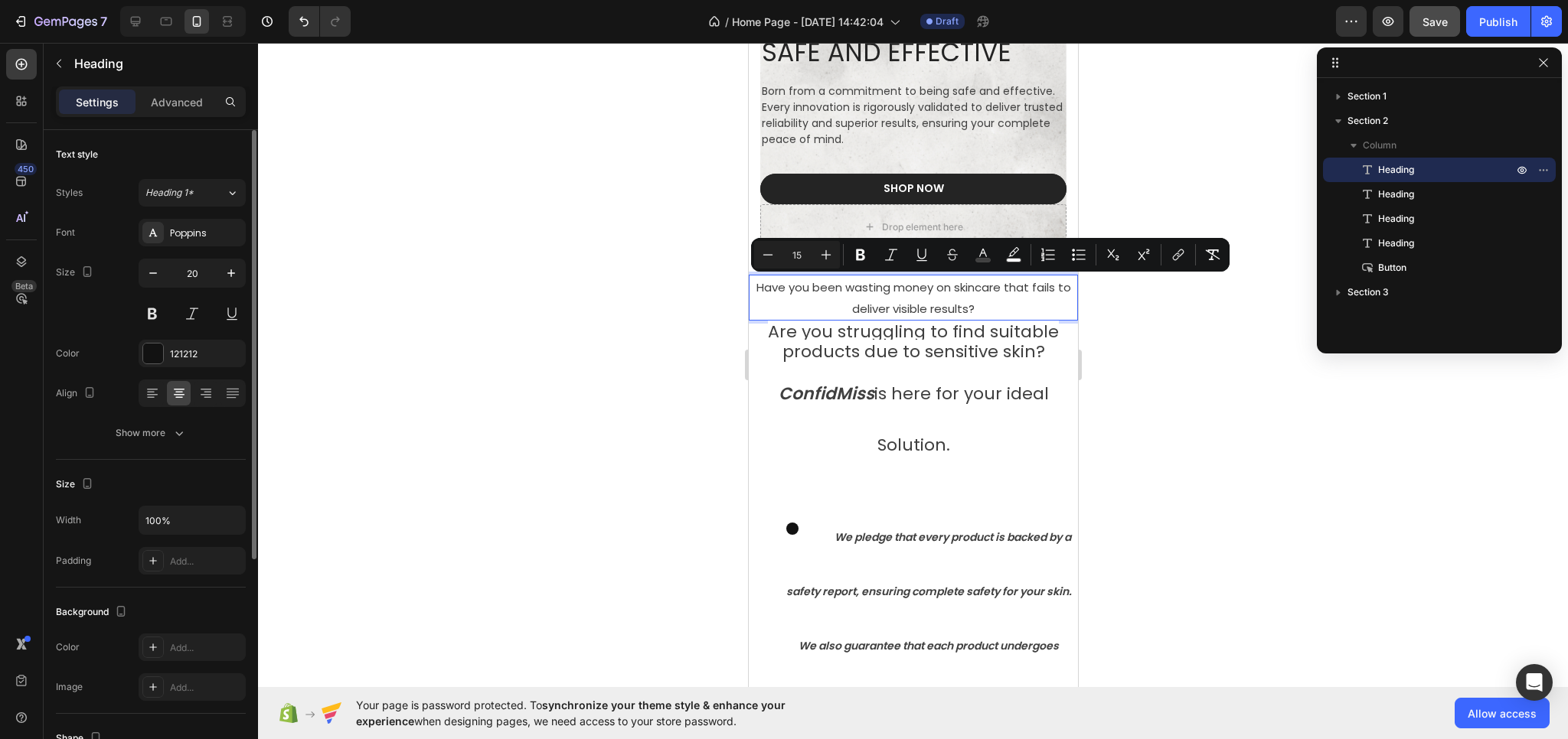
click at [895, 309] on span "Have you been wasting money on skincare that fails to deliver visible results?" at bounding box center [913, 298] width 315 height 37
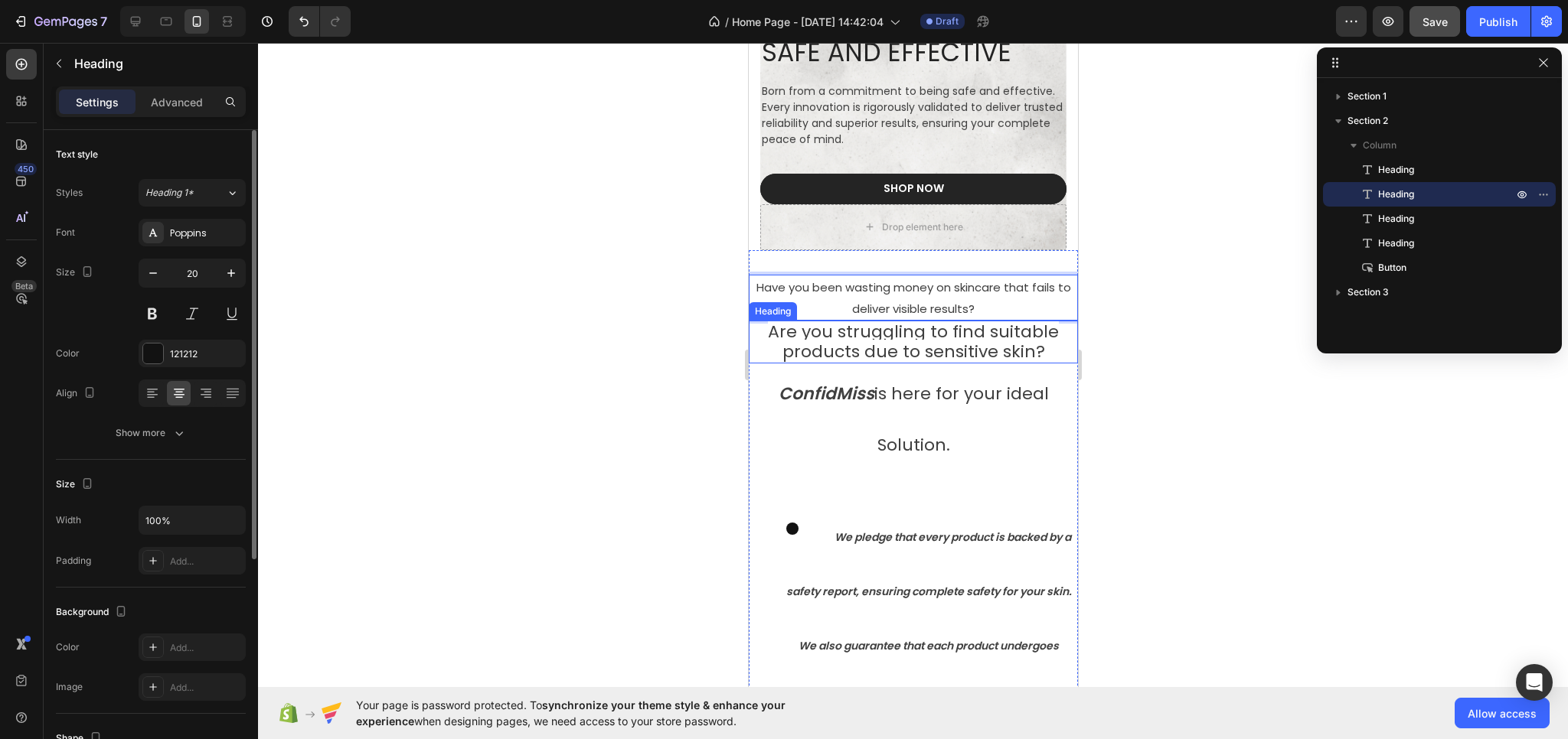
click at [884, 345] on span "Are you struggling to find suitable products due to sensitive skin?" at bounding box center [913, 341] width 291 height 44
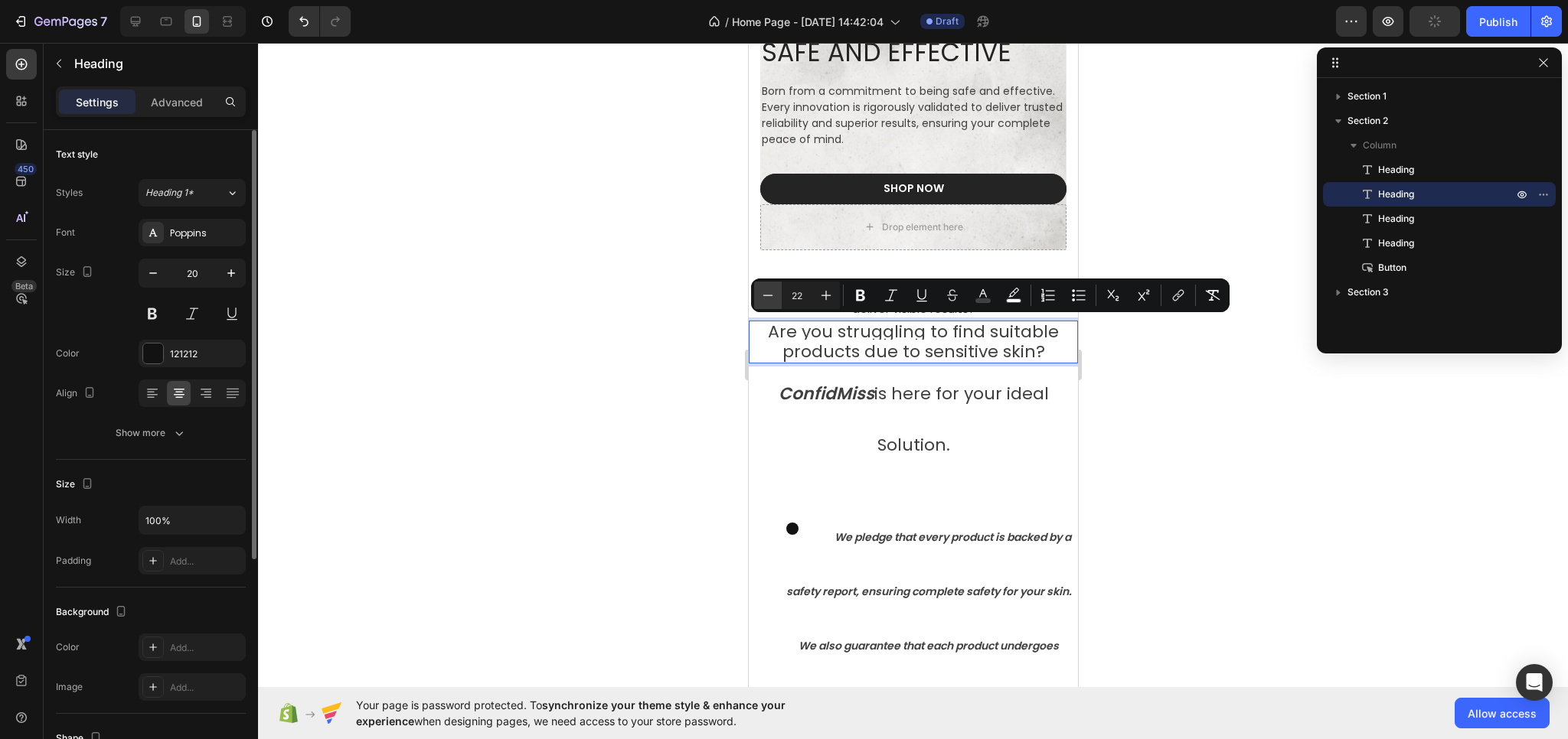
click at [766, 297] on icon "Editor contextual toolbar" at bounding box center [768, 295] width 16 height 16
click at [765, 298] on icon "Editor contextual toolbar" at bounding box center [768, 295] width 16 height 16
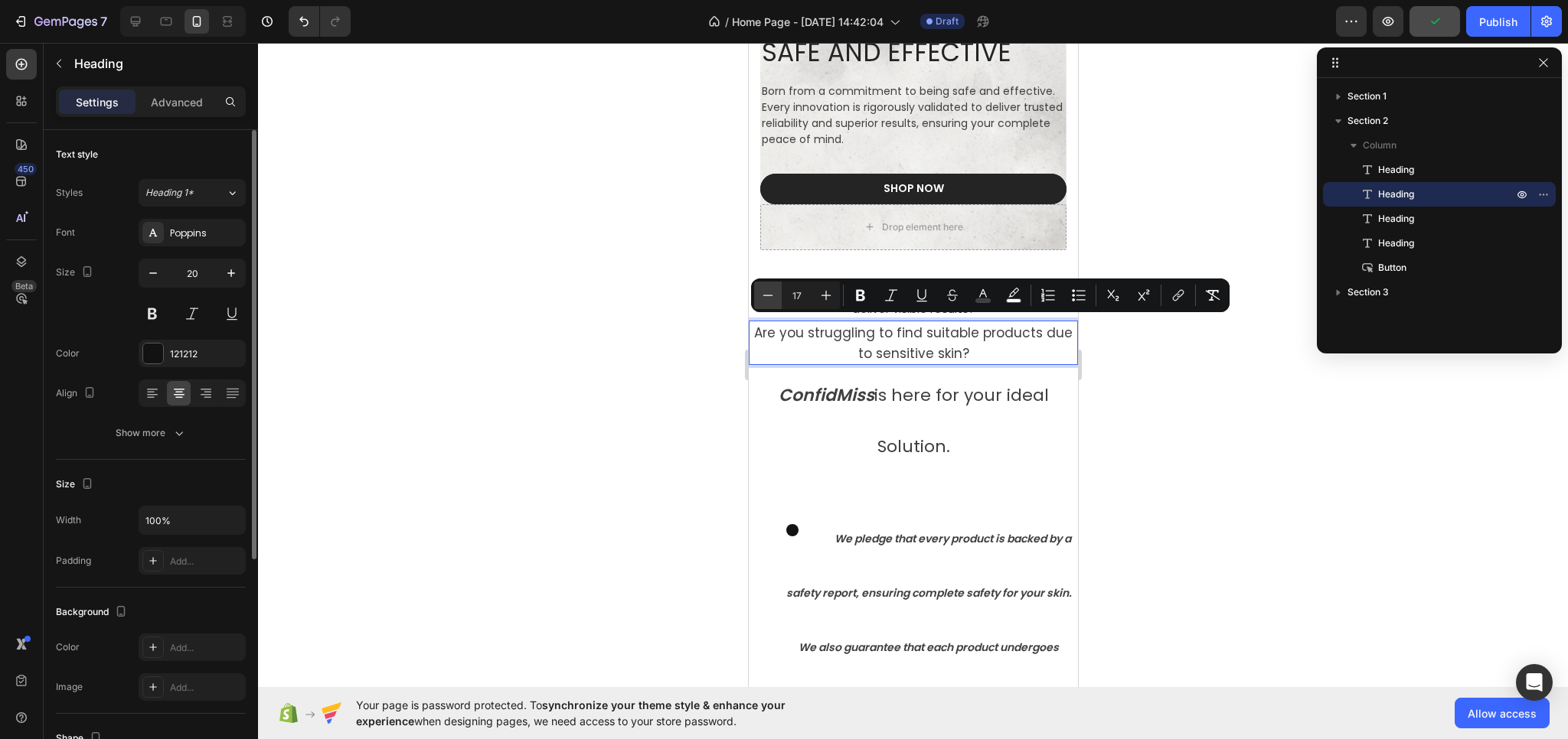
click at [765, 298] on icon "Editor contextual toolbar" at bounding box center [768, 295] width 16 height 16
click at [764, 298] on icon "Editor contextual toolbar" at bounding box center [768, 295] width 16 height 16
click at [821, 298] on icon "Editor contextual toolbar" at bounding box center [826, 295] width 16 height 16
type input "15"
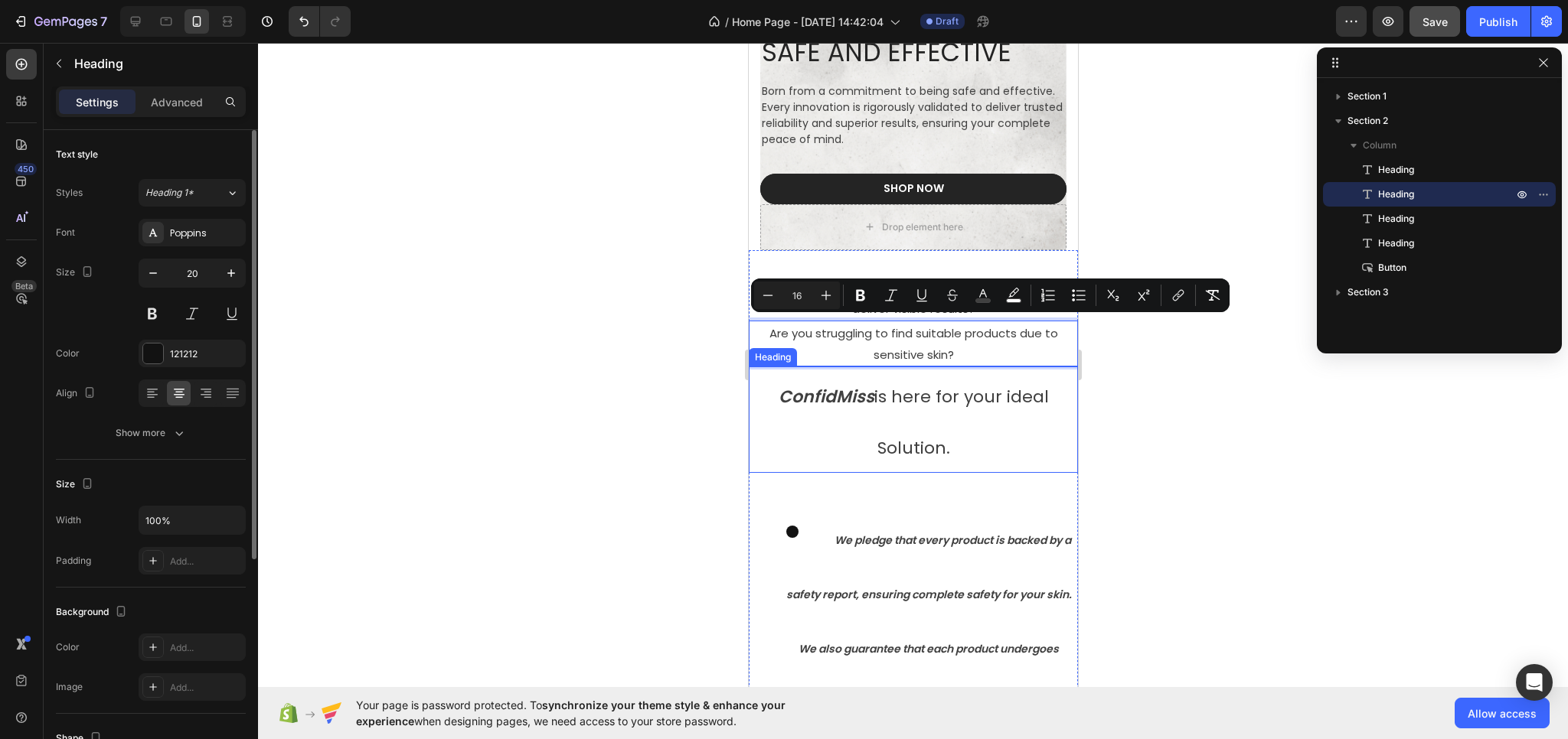
click at [861, 402] on strong "ConfidMiss" at bounding box center [826, 397] width 96 height 23
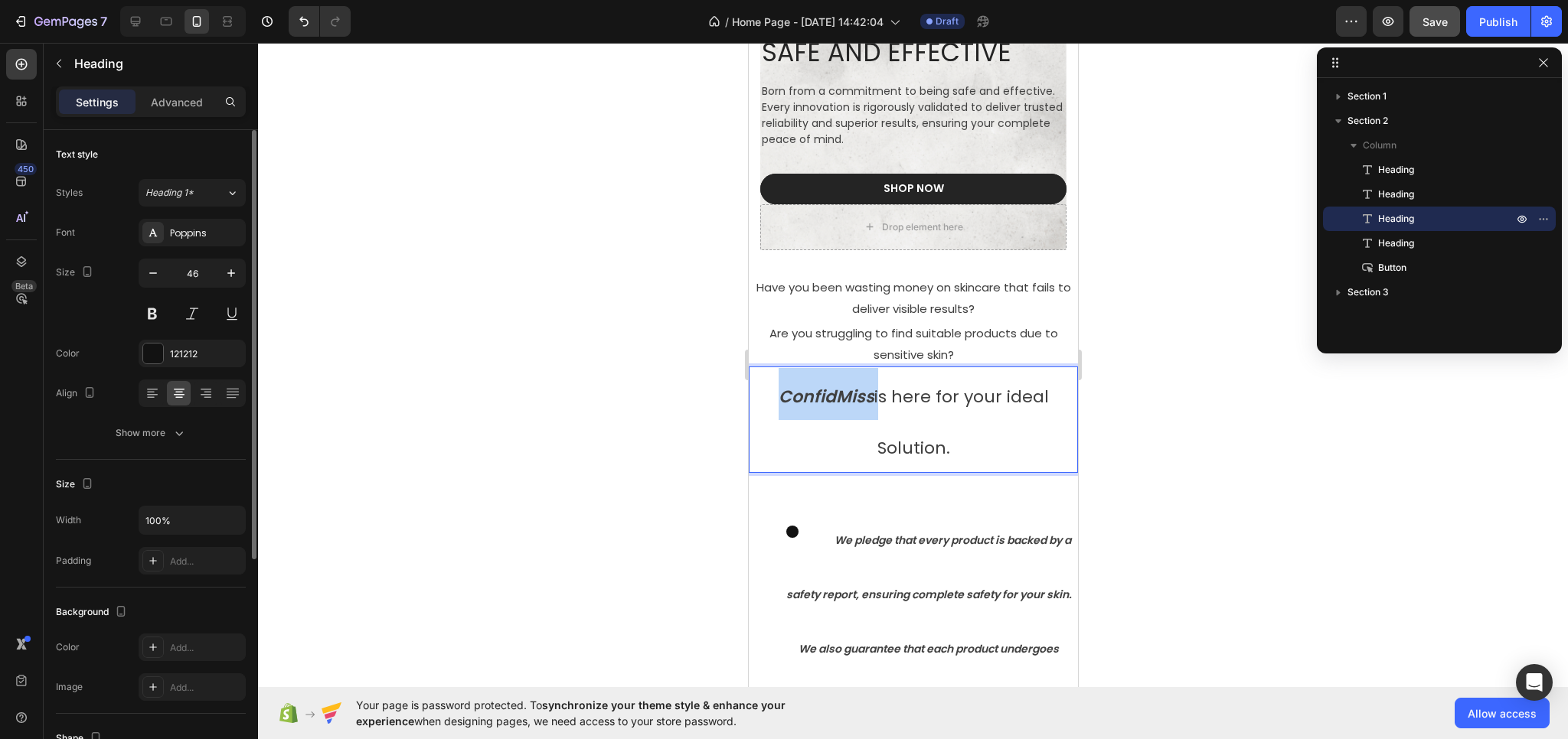
click at [855, 400] on strong "ConfidMiss" at bounding box center [826, 397] width 96 height 23
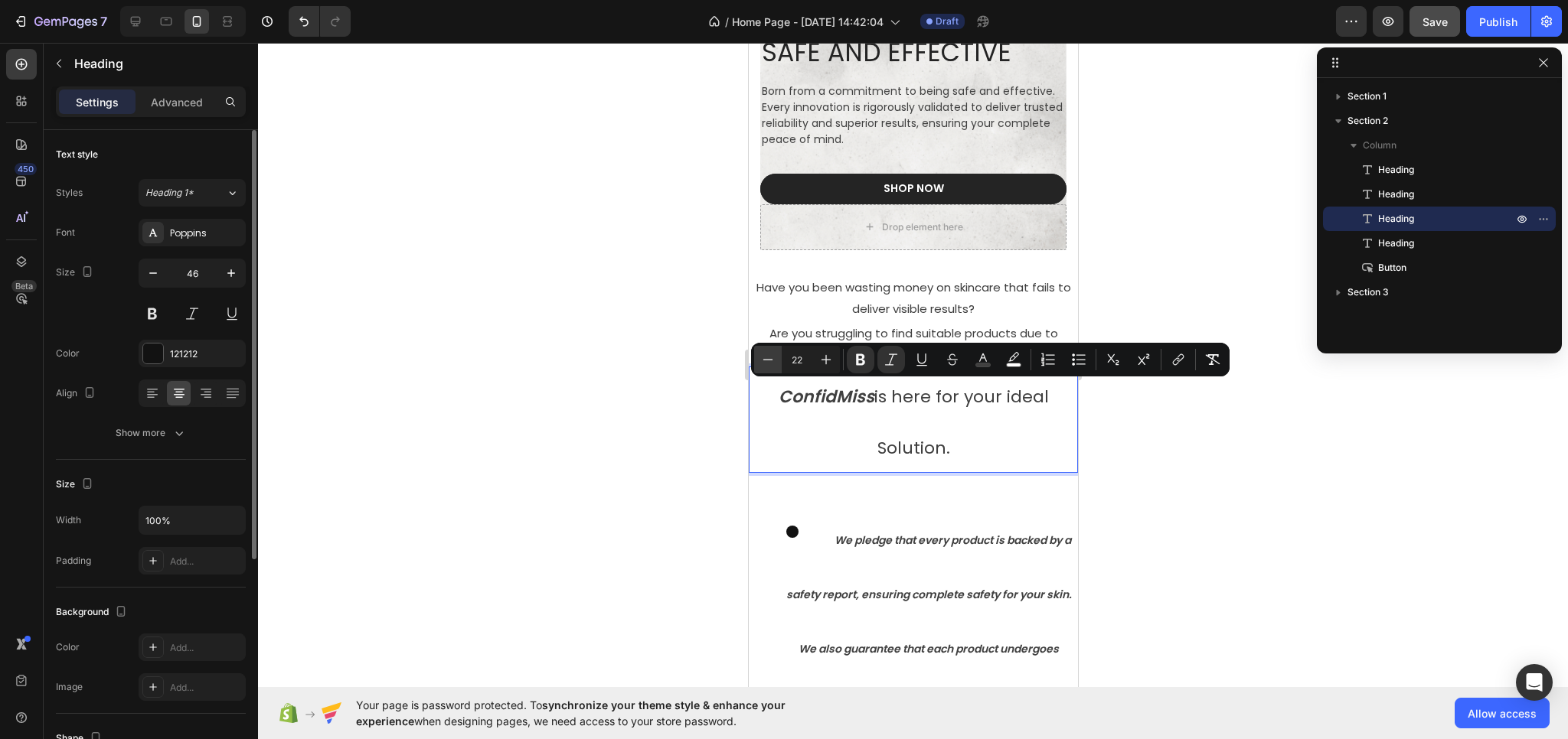
click at [776, 365] on button "Minus" at bounding box center [767, 360] width 27 height 27
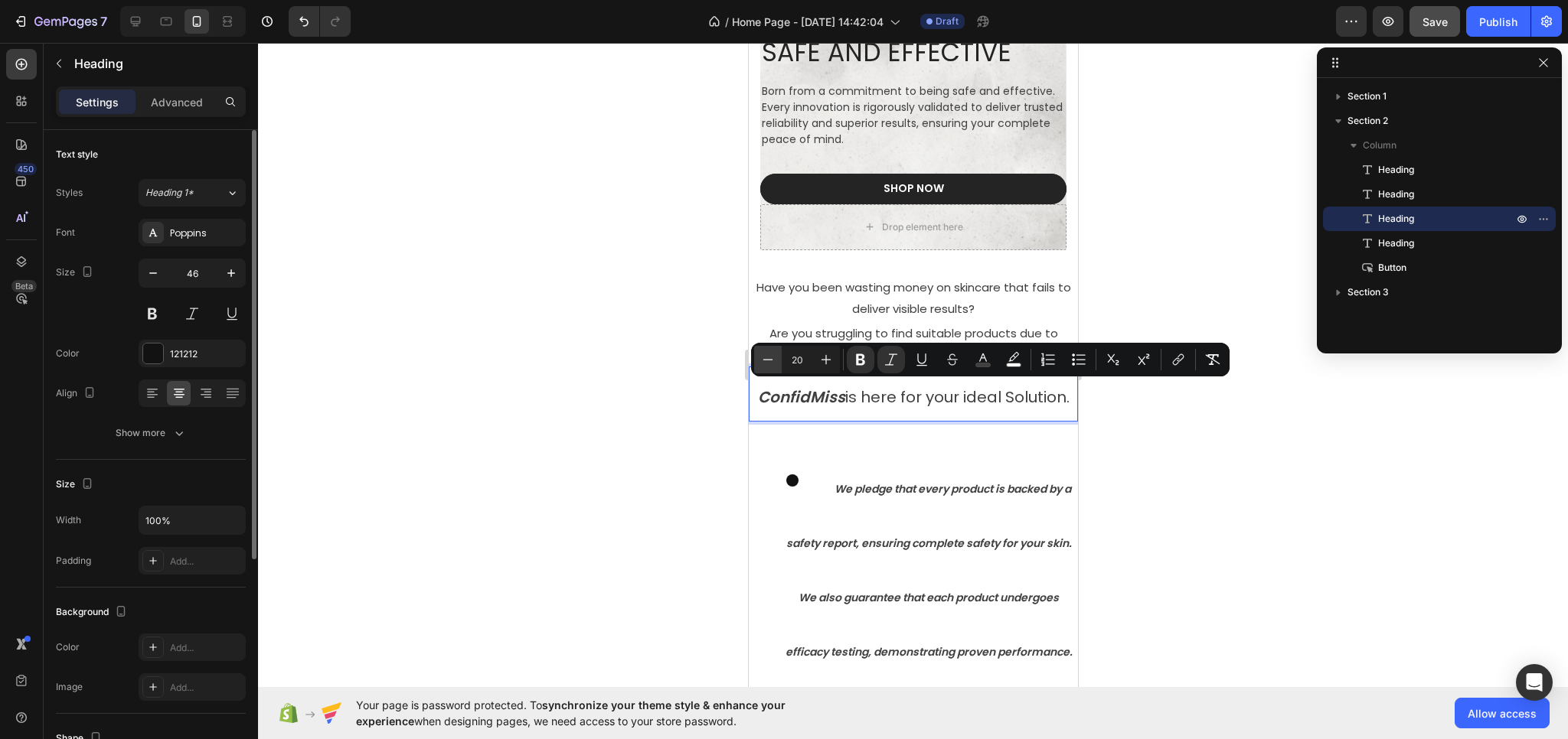
click at [776, 365] on button "Minus" at bounding box center [767, 360] width 27 height 27
type input "17"
click at [628, 439] on div at bounding box center [913, 391] width 1310 height 697
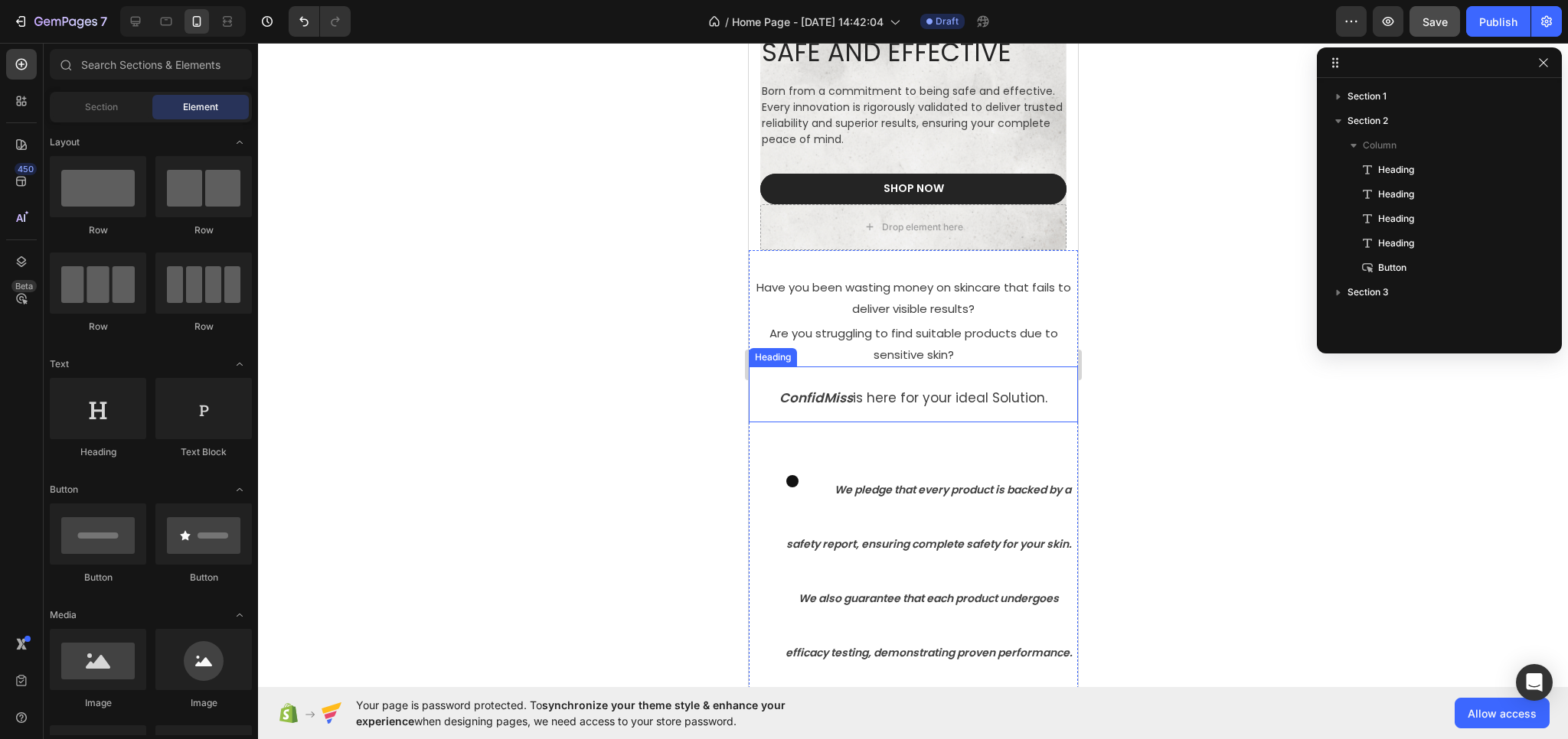
click at [917, 396] on span "ConfidMiss is here for your ideal Solution." at bounding box center [912, 398] width 268 height 19
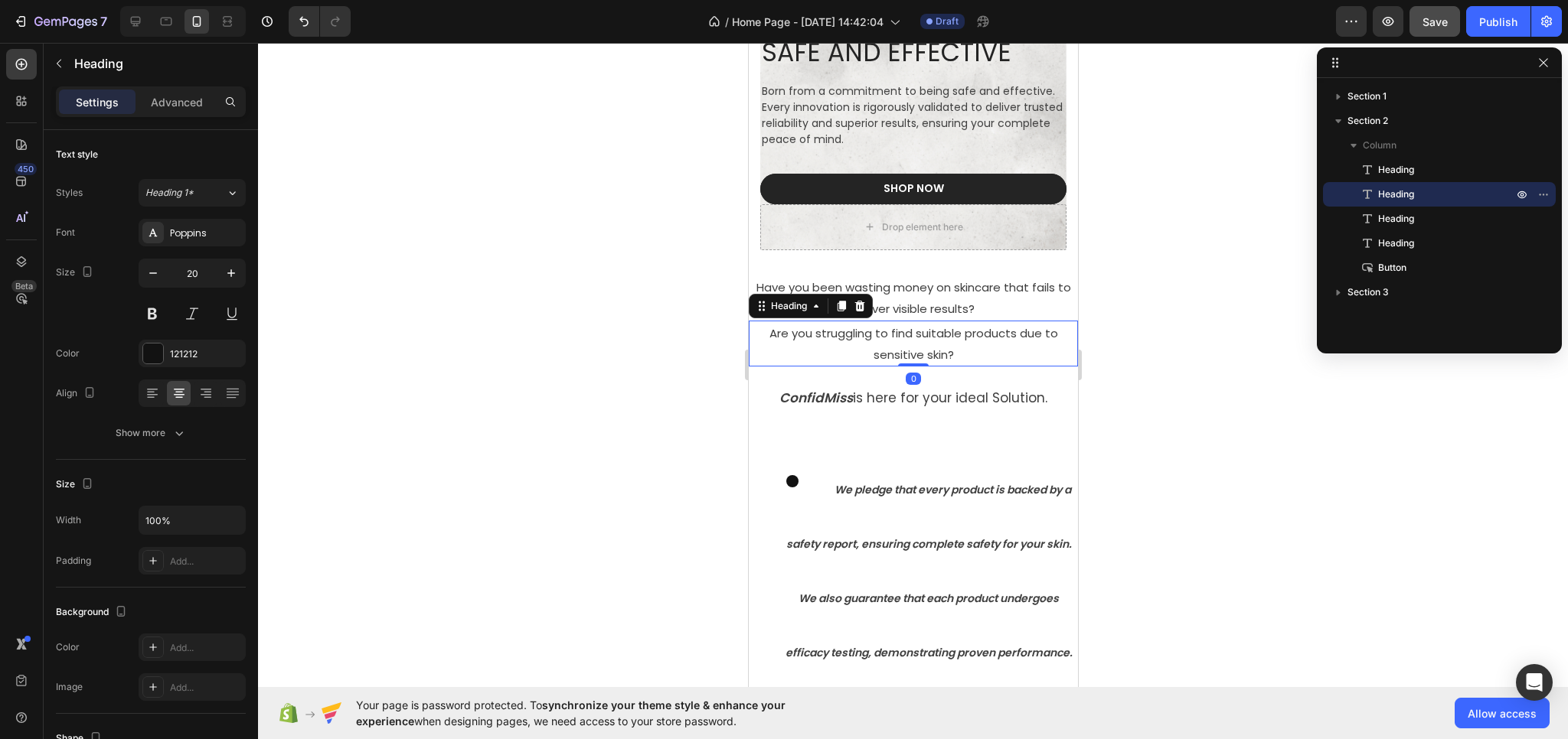
click at [938, 339] on span "Are you struggling to find suitable products due to sensitive skin?" at bounding box center [912, 344] width 288 height 37
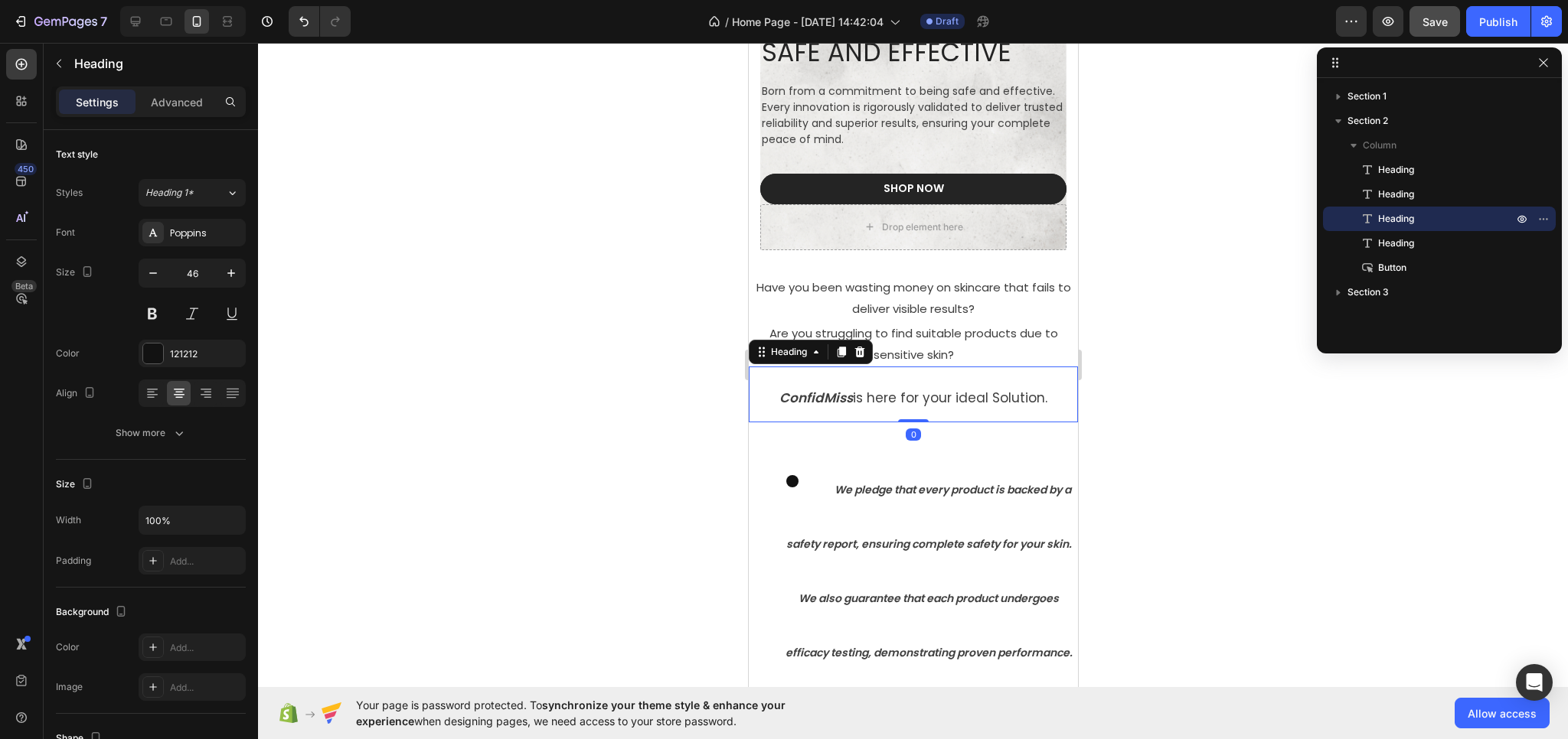
drag, startPoint x: 836, startPoint y: 394, endPoint x: 1422, endPoint y: 415, distance: 586.4
click at [836, 394] on strong "ConfidMiss" at bounding box center [814, 398] width 73 height 19
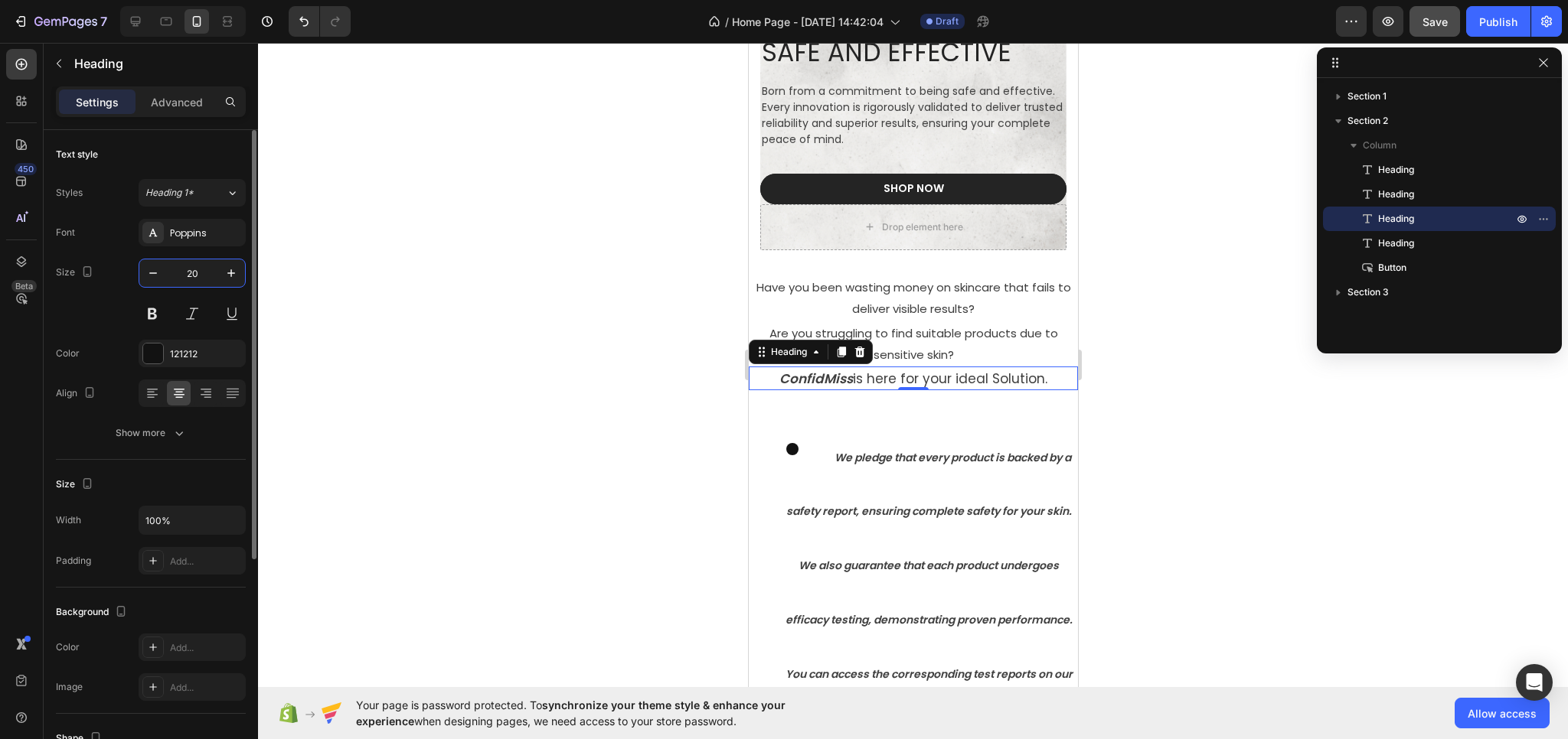
click at [199, 274] on input "20" at bounding box center [193, 273] width 51 height 27
drag, startPoint x: 206, startPoint y: 268, endPoint x: 169, endPoint y: 274, distance: 37.5
click at [169, 274] on input "20" at bounding box center [193, 273] width 51 height 27
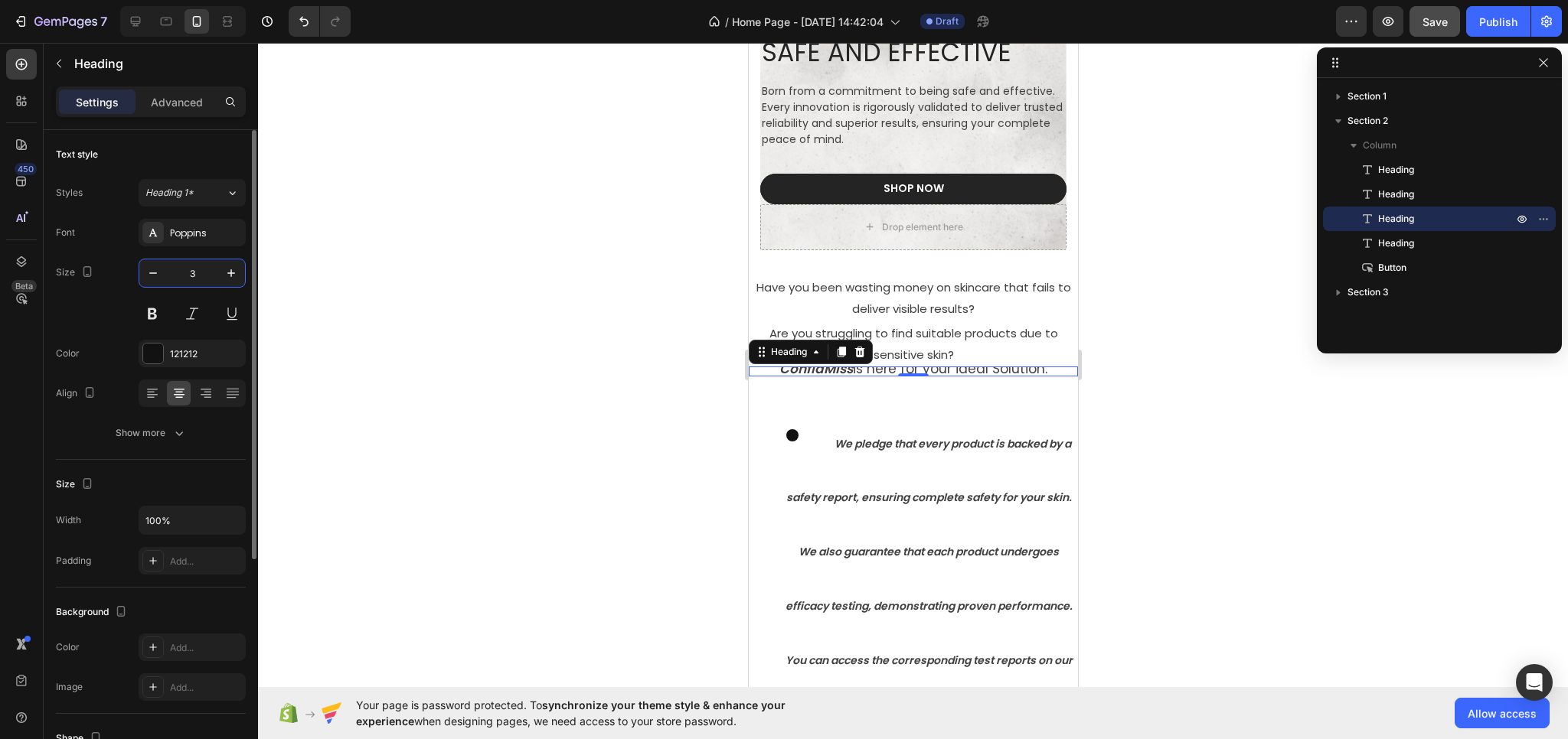
type input "30"
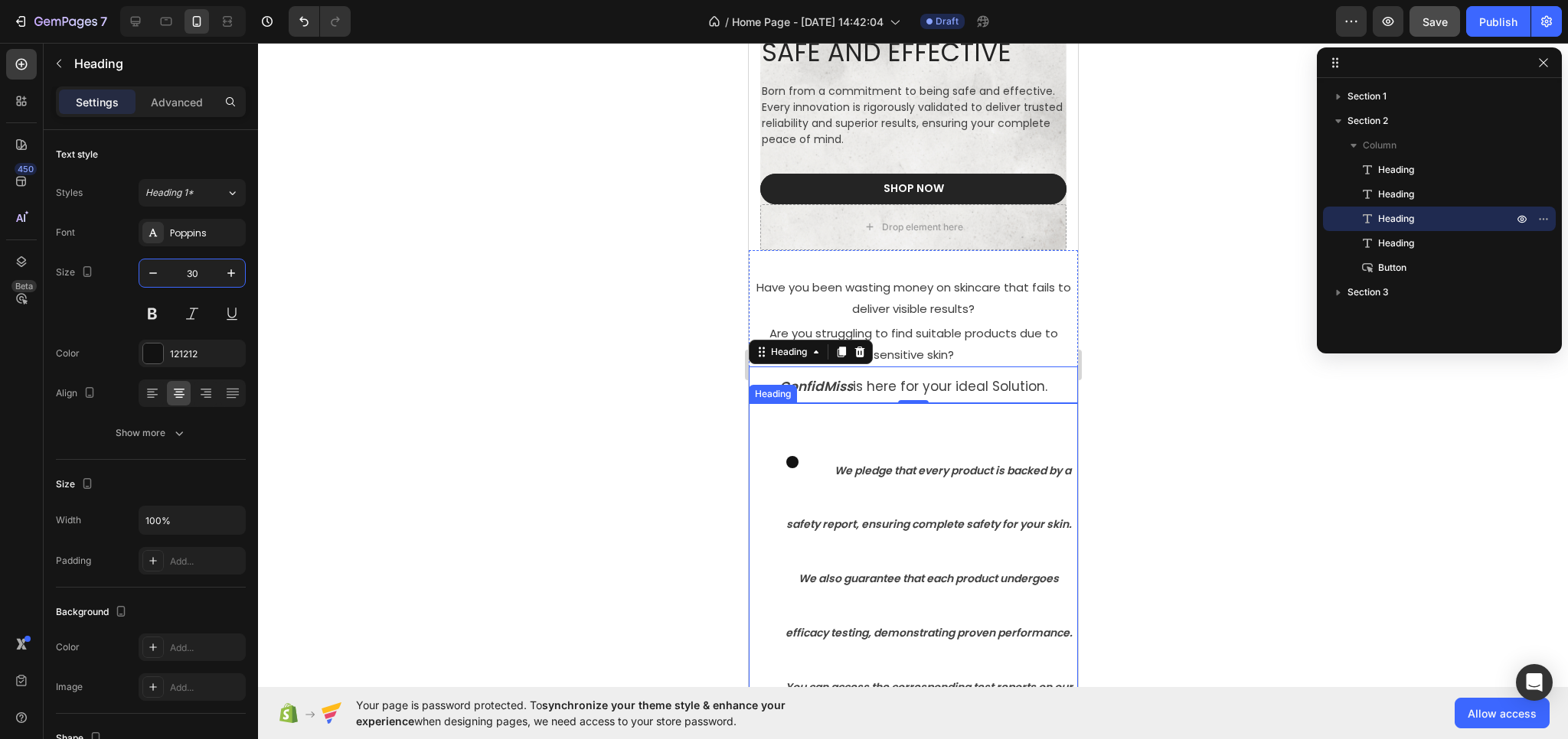
drag, startPoint x: 997, startPoint y: 520, endPoint x: 923, endPoint y: 483, distance: 82.7
click at [997, 520] on strong "We pledge that every product is backed by a safety report, ensuring complete sa…" at bounding box center [929, 606] width 287 height 286
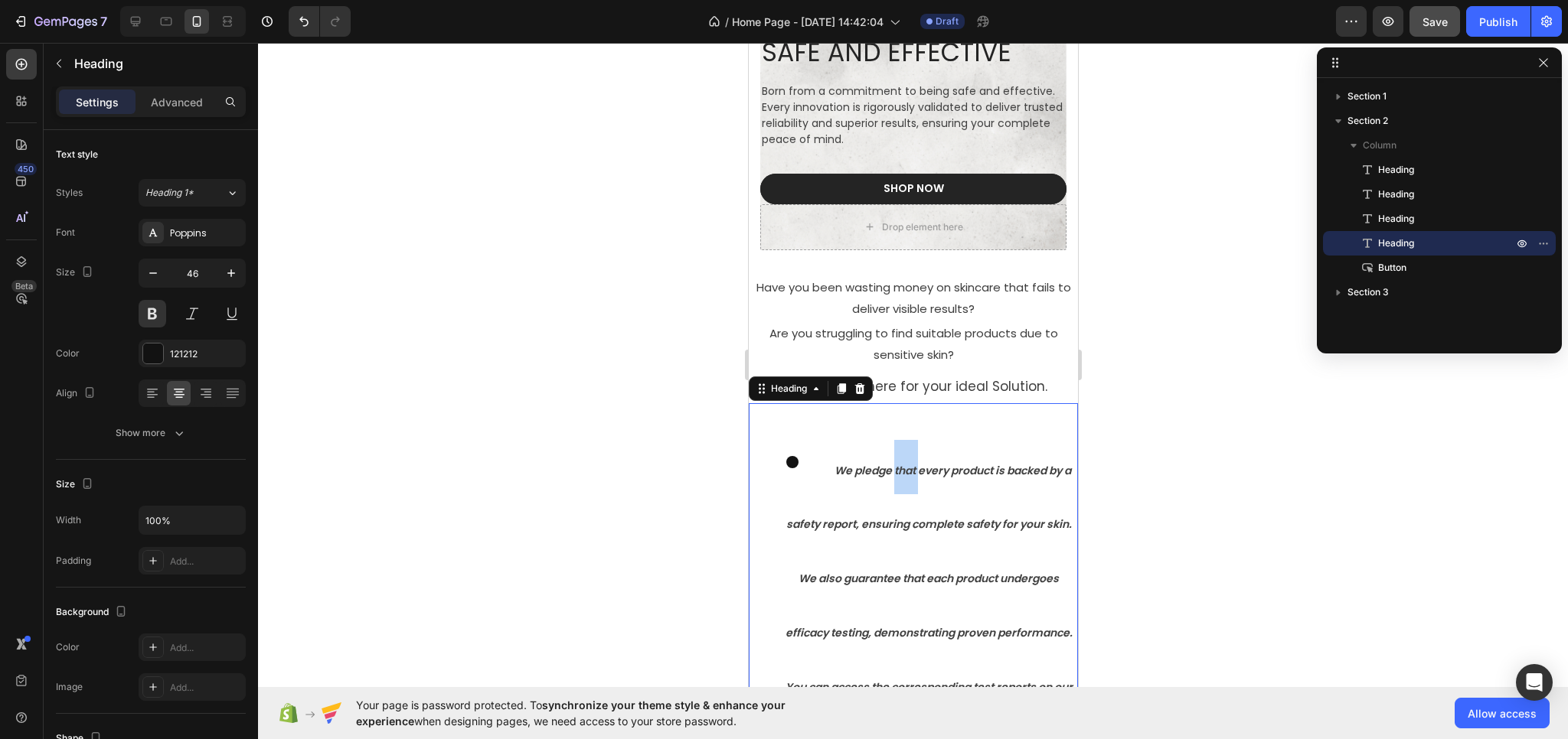
click at [904, 463] on strong "We pledge that every product is backed by a safety report, ensuring complete sa…" at bounding box center [929, 606] width 287 height 286
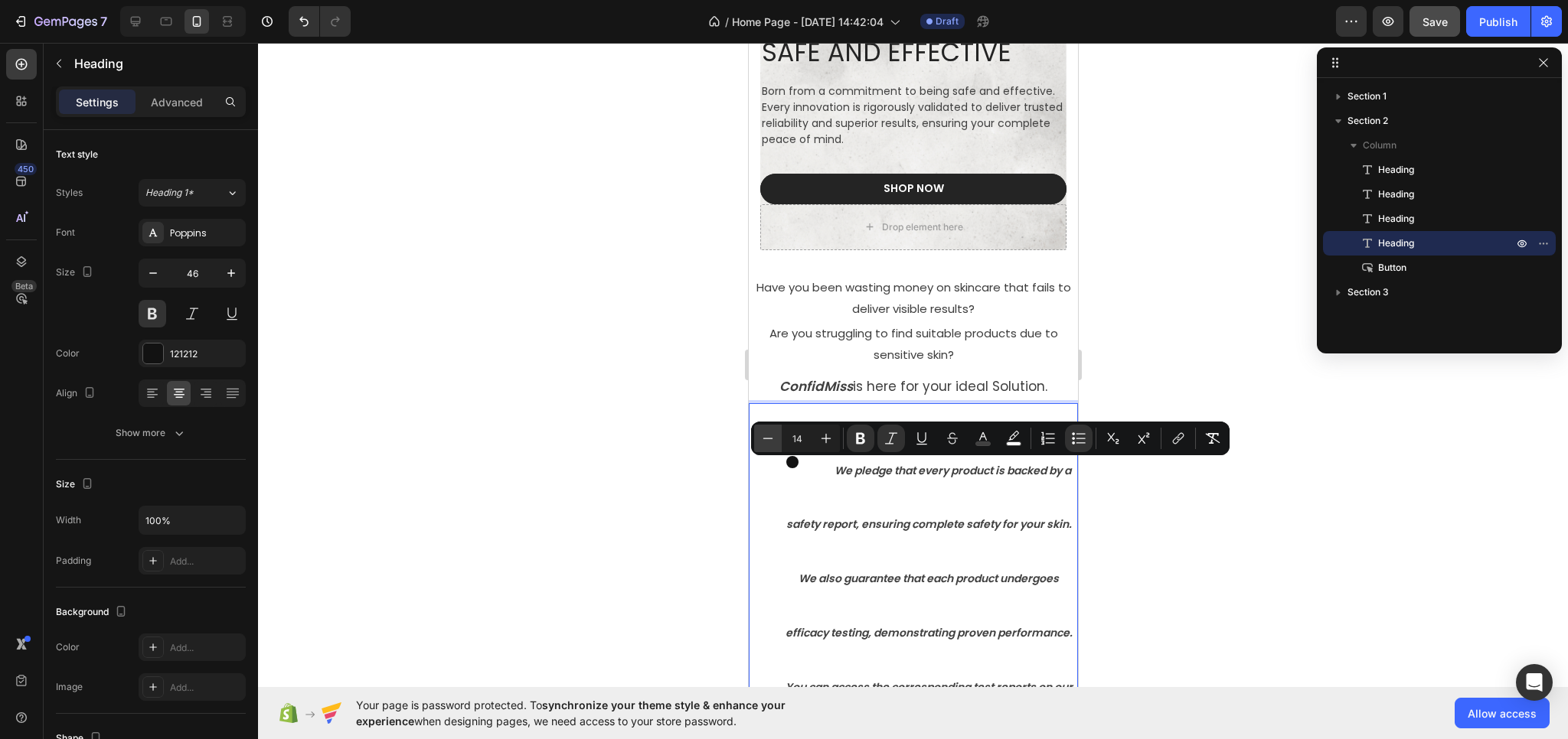
click at [766, 439] on icon "Editor contextual toolbar" at bounding box center [768, 438] width 10 height 1
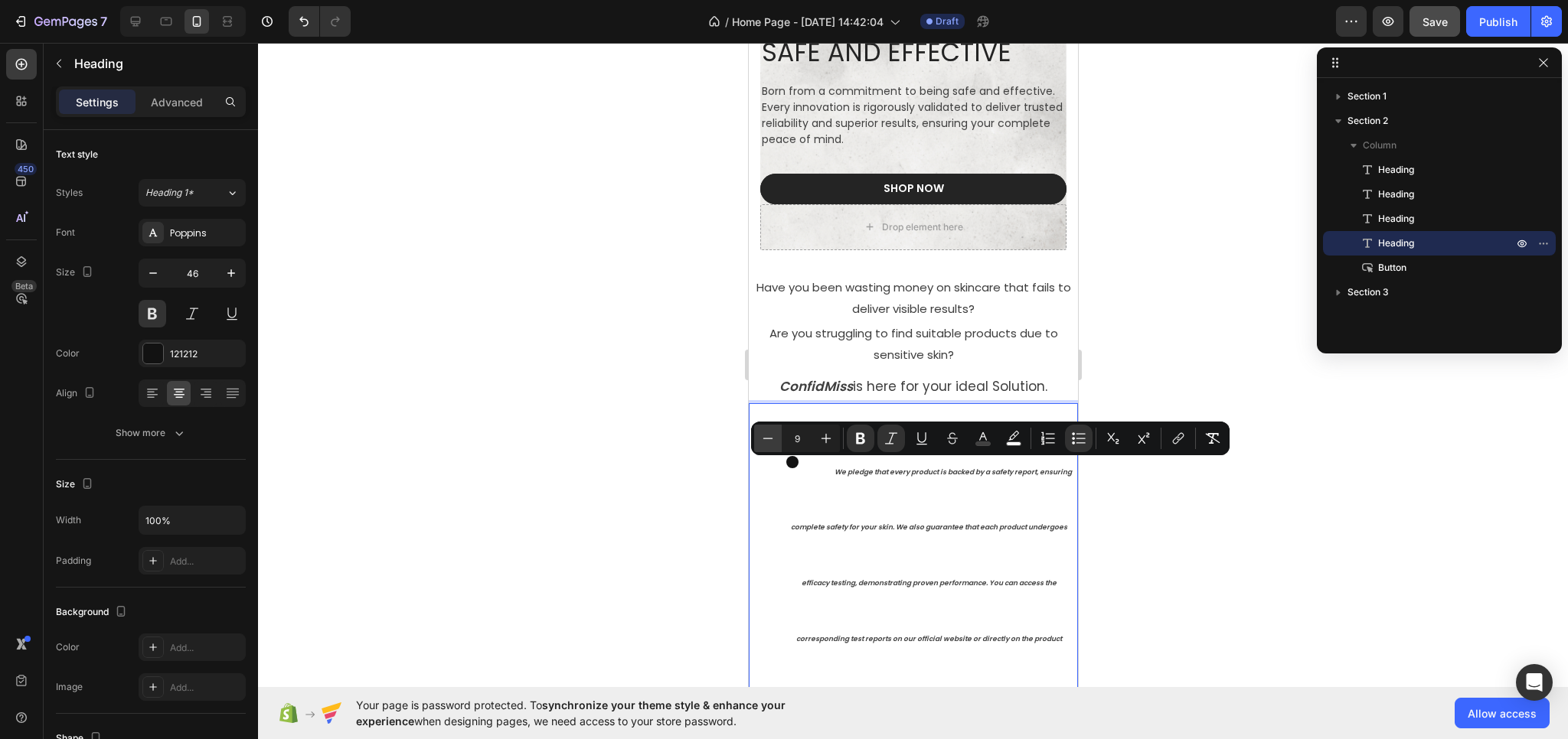
click at [764, 439] on icon "Editor contextual toolbar" at bounding box center [768, 438] width 10 height 1
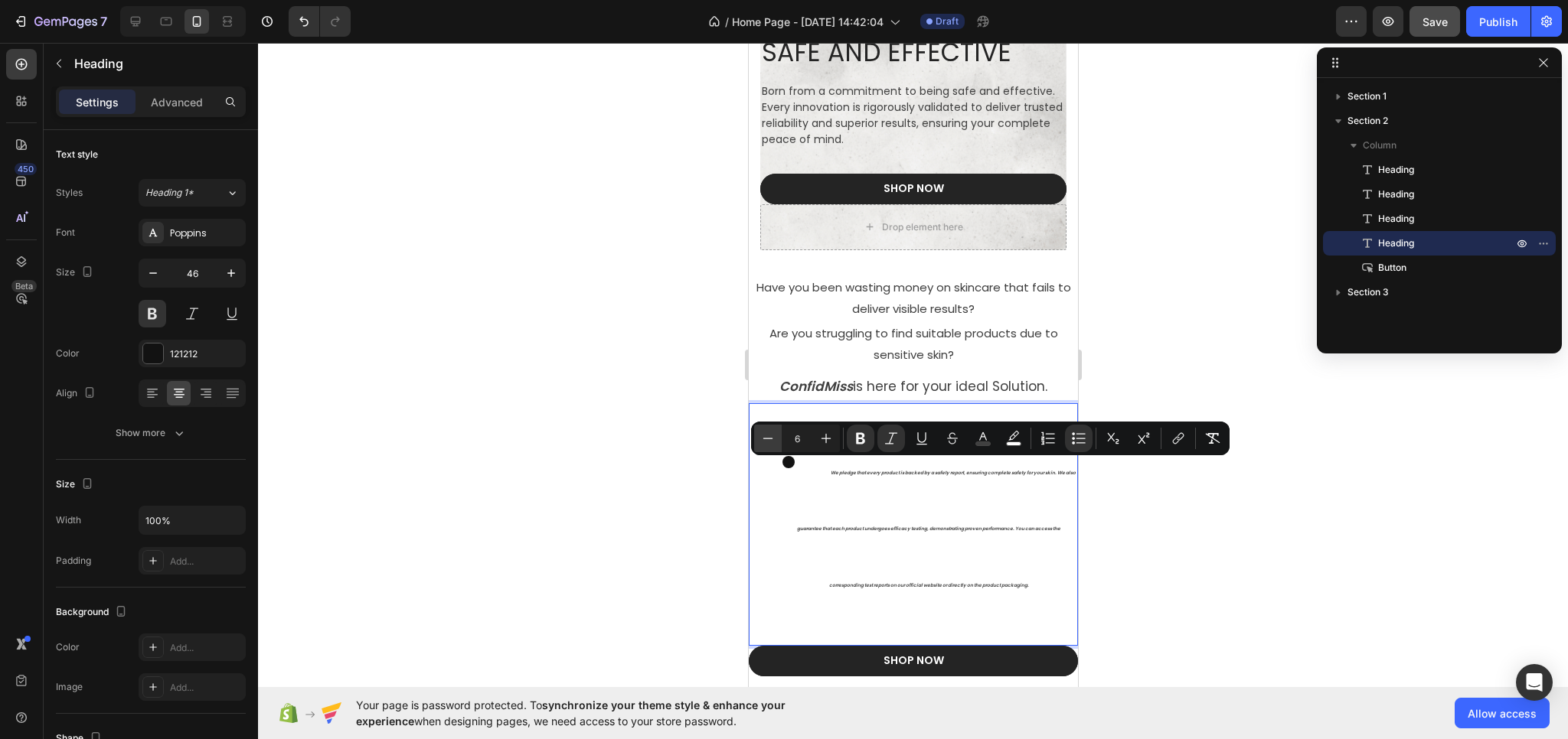
click at [764, 439] on icon "Editor contextual toolbar" at bounding box center [768, 438] width 10 height 1
click at [826, 439] on icon "Editor contextual toolbar" at bounding box center [826, 439] width 10 height 10
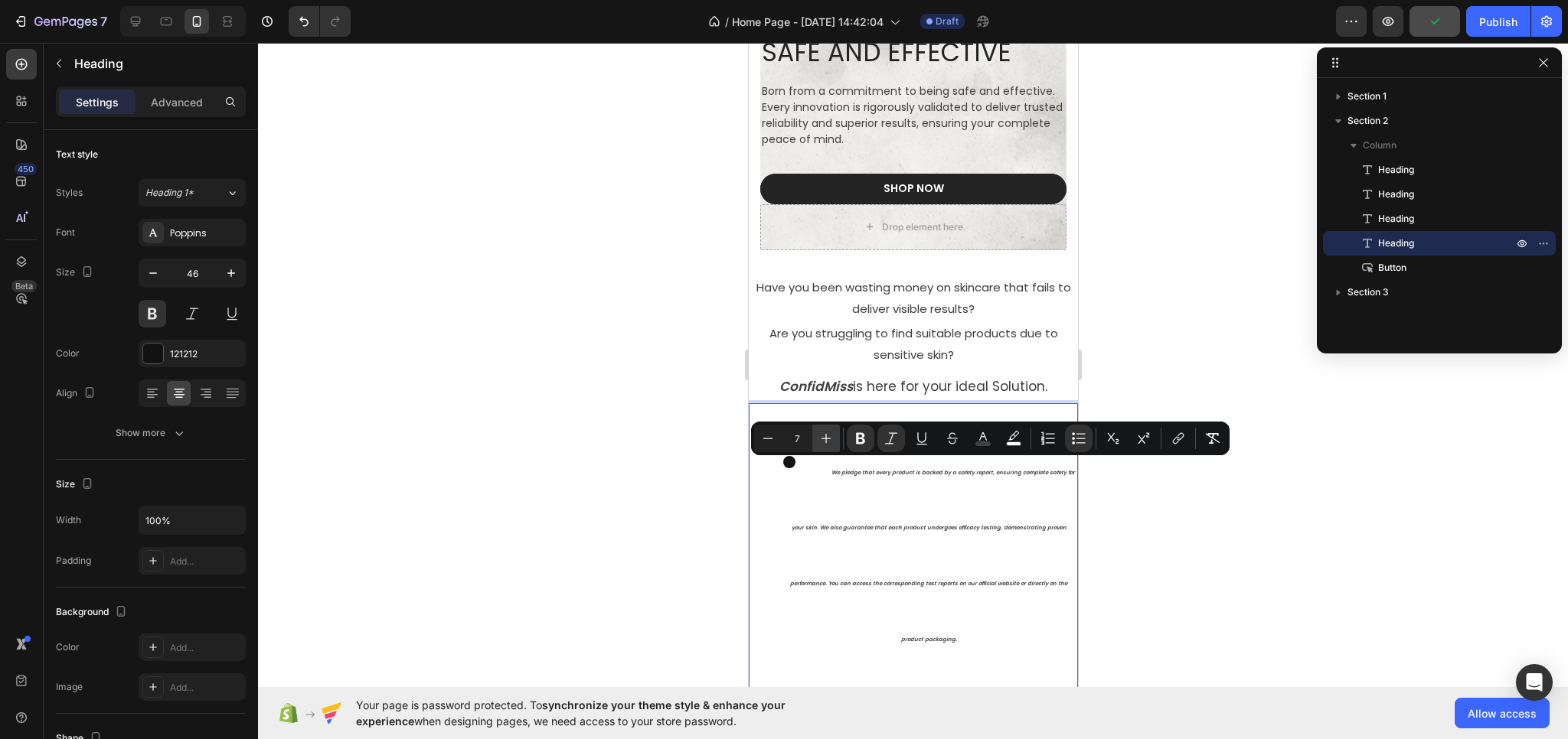
click at [826, 439] on icon "Editor contextual toolbar" at bounding box center [826, 439] width 10 height 10
type input "9"
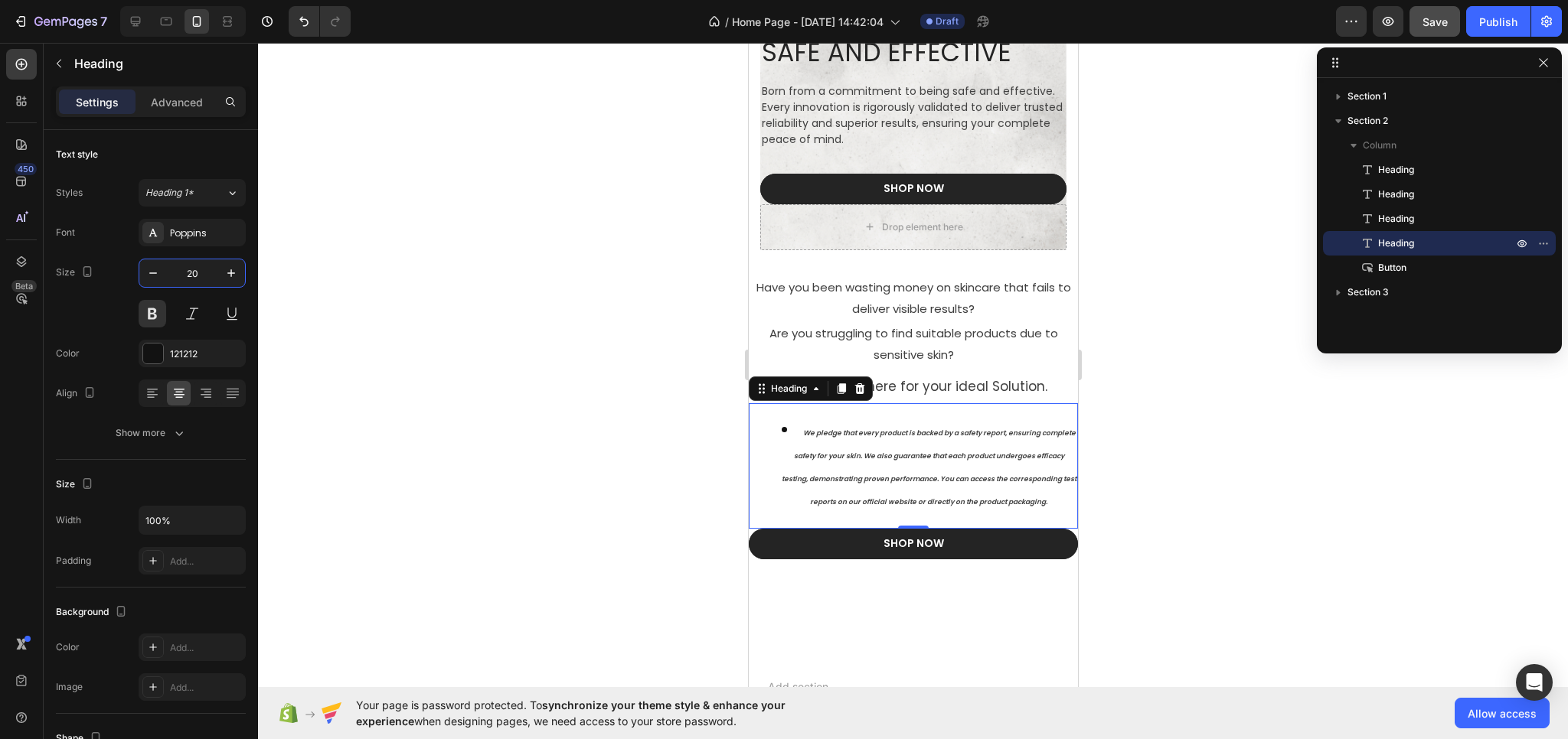
type input "20"
click at [948, 482] on li "We pledge that every product is backed by a safety report, ensuring complete sa…" at bounding box center [928, 466] width 295 height 92
click at [935, 469] on strong "We pledge that every product is backed by a safety report, ensuring complete sa…" at bounding box center [928, 468] width 294 height 78
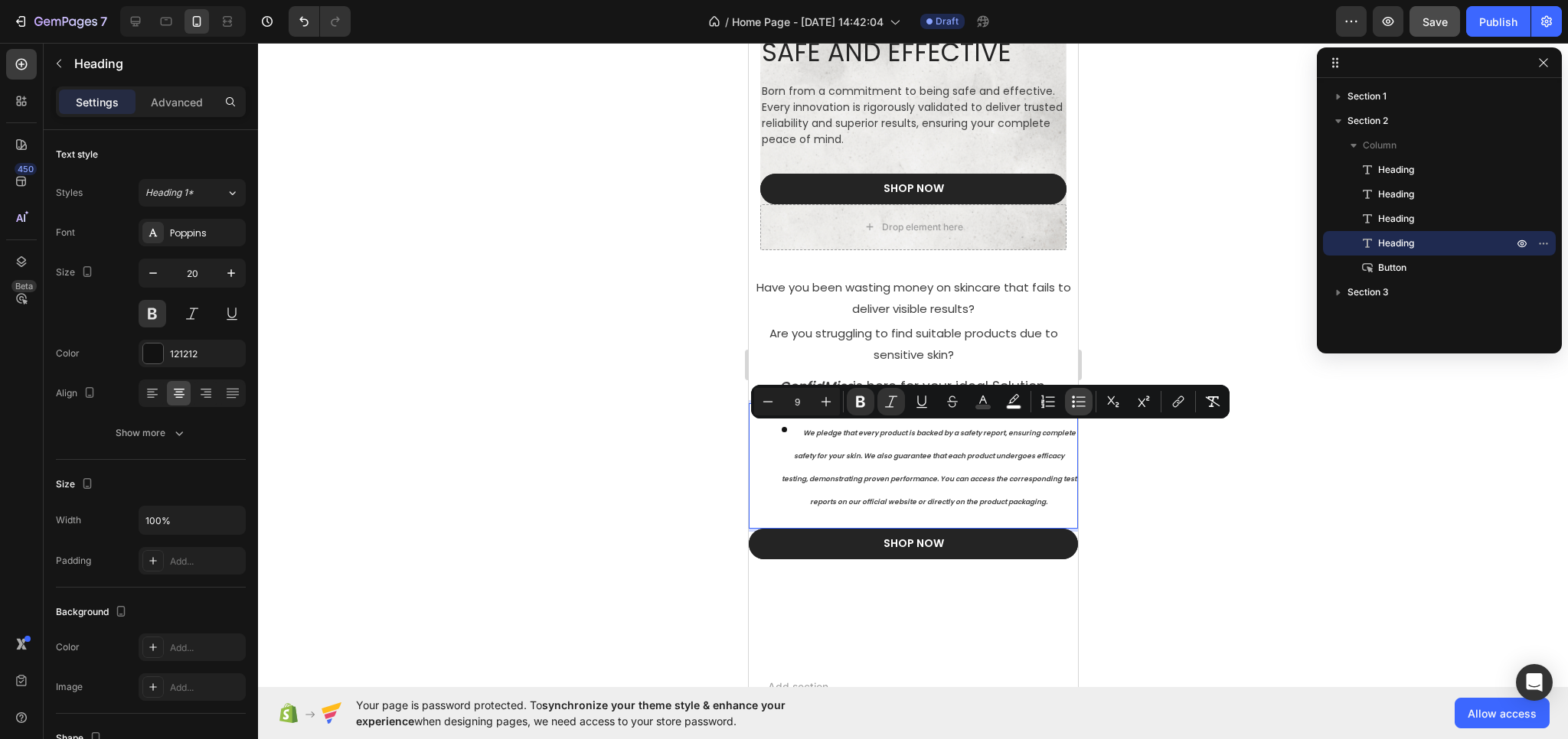
click at [1078, 400] on icon "Editor contextual toolbar" at bounding box center [1078, 402] width 16 height 16
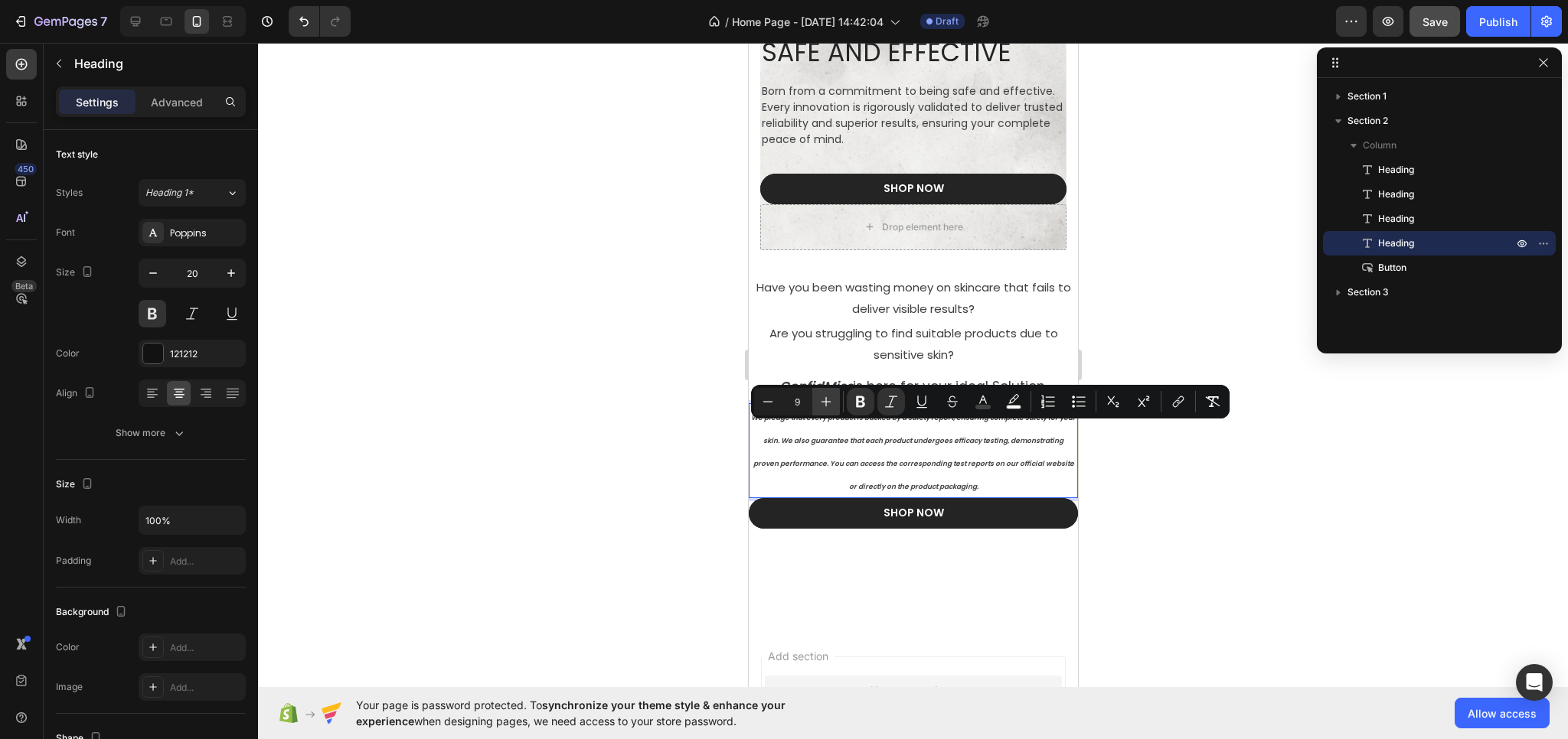
click at [827, 402] on icon "Editor contextual toolbar" at bounding box center [826, 402] width 10 height 10
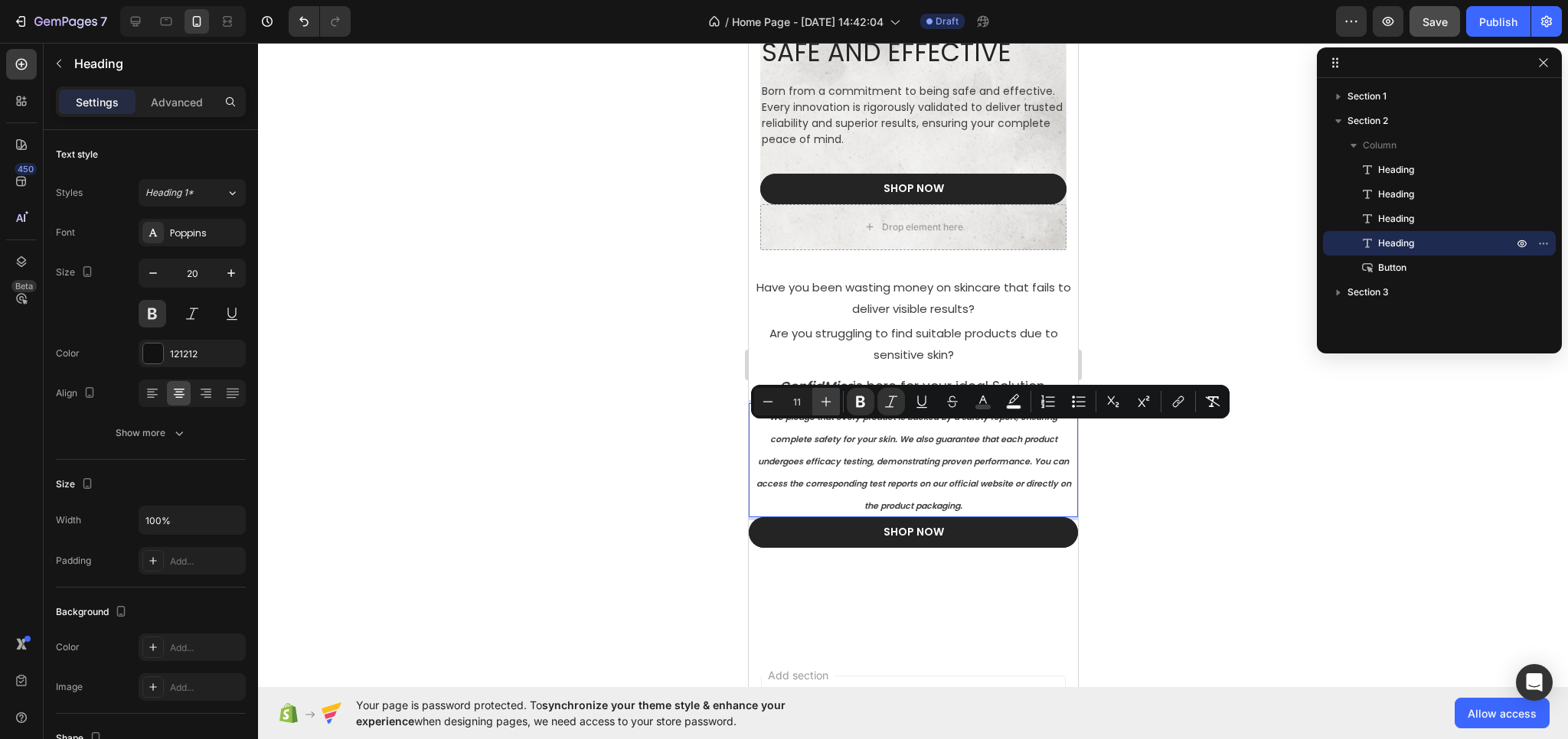
click at [827, 402] on icon "Editor contextual toolbar" at bounding box center [826, 402] width 10 height 10
type input "12"
click at [1337, 530] on div at bounding box center [913, 391] width 1310 height 697
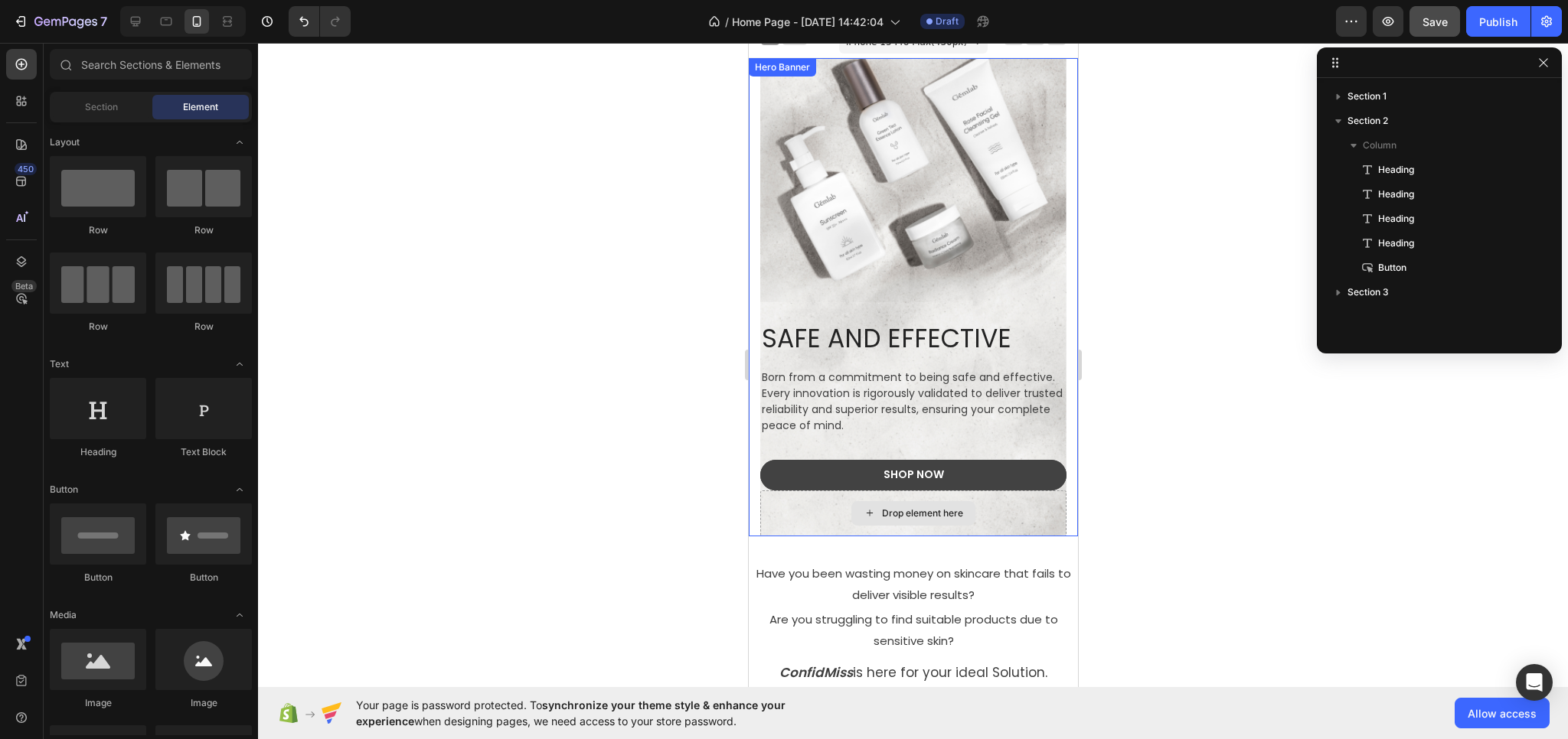
scroll to position [0, 0]
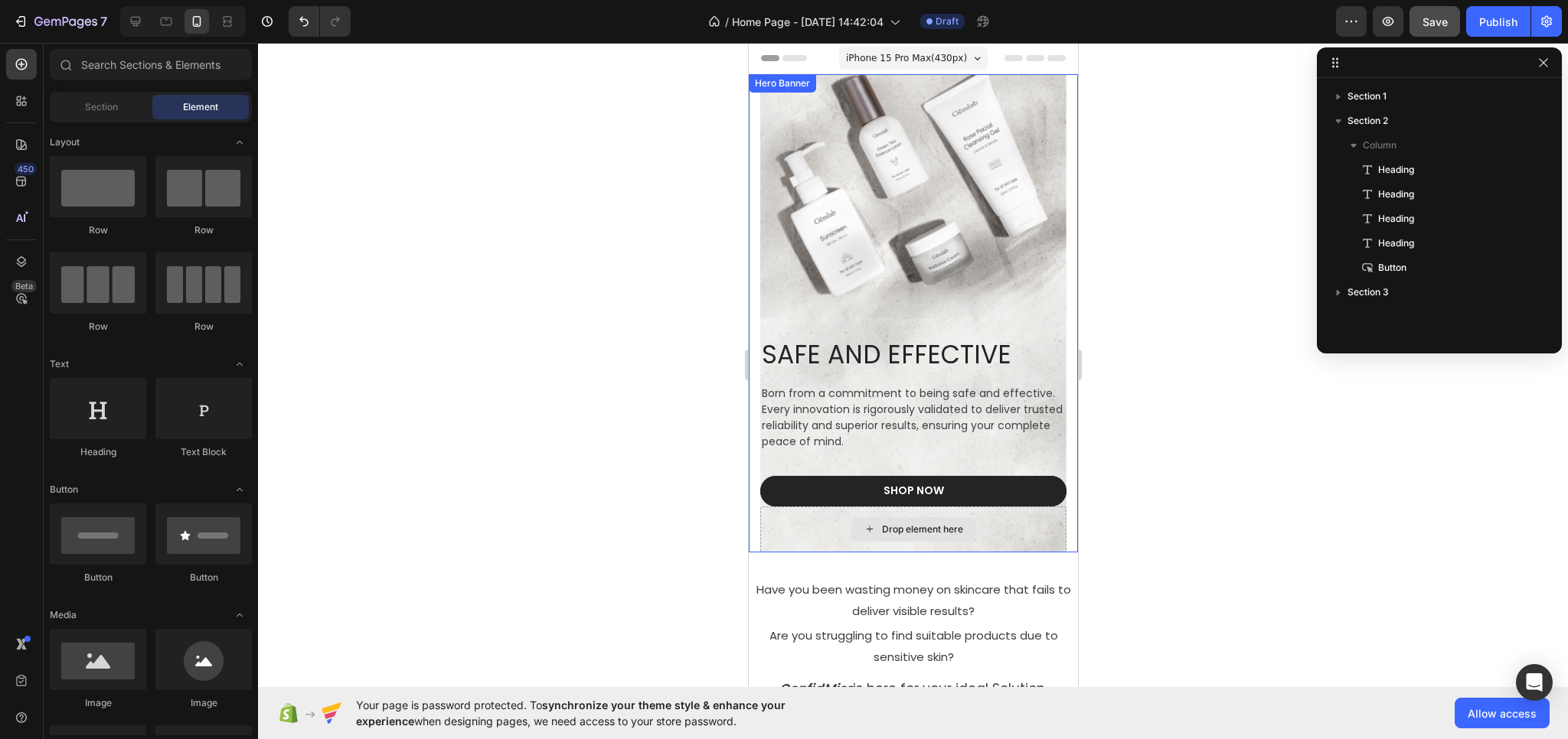
click at [898, 528] on div "Drop element here" at bounding box center [921, 530] width 81 height 13
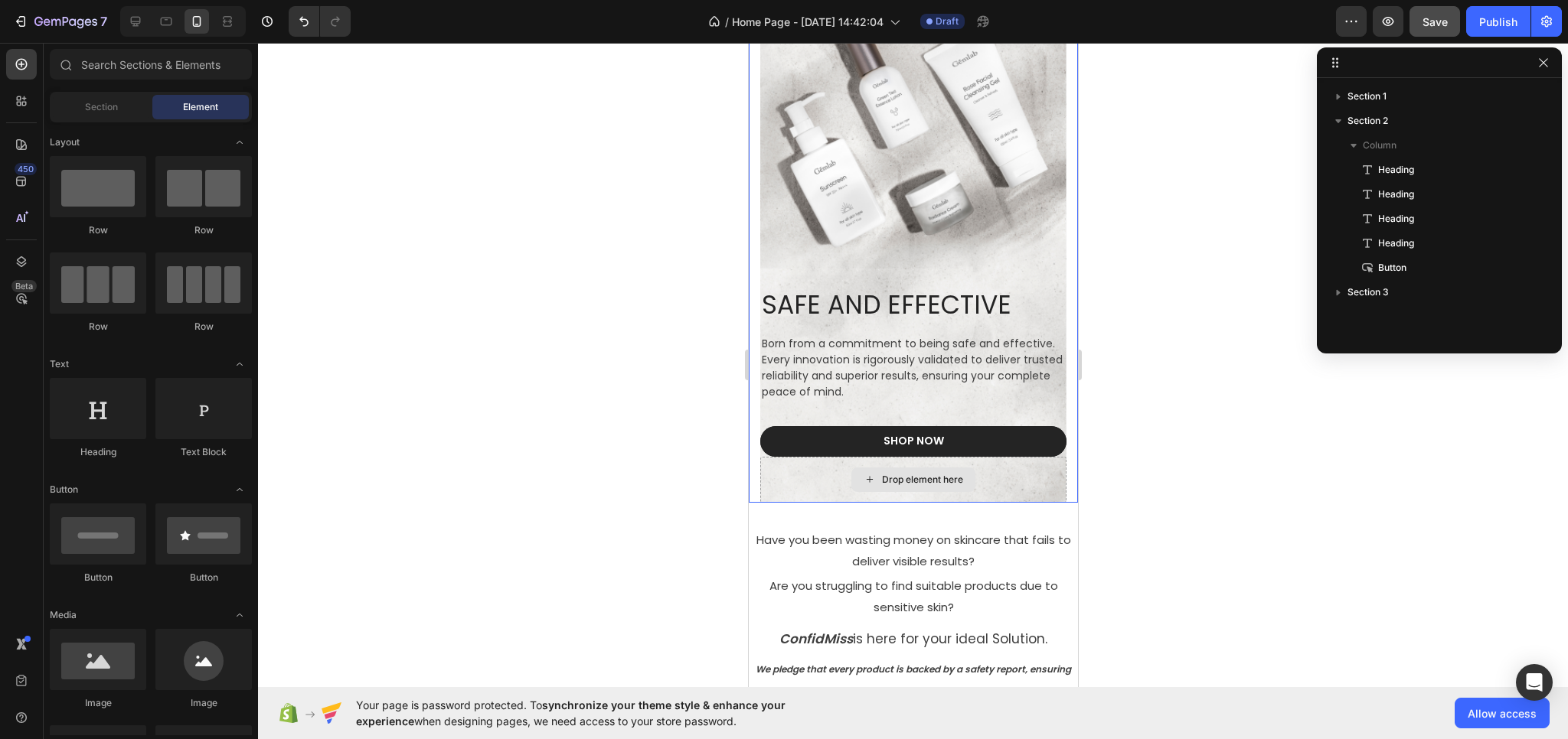
scroll to position [76, 0]
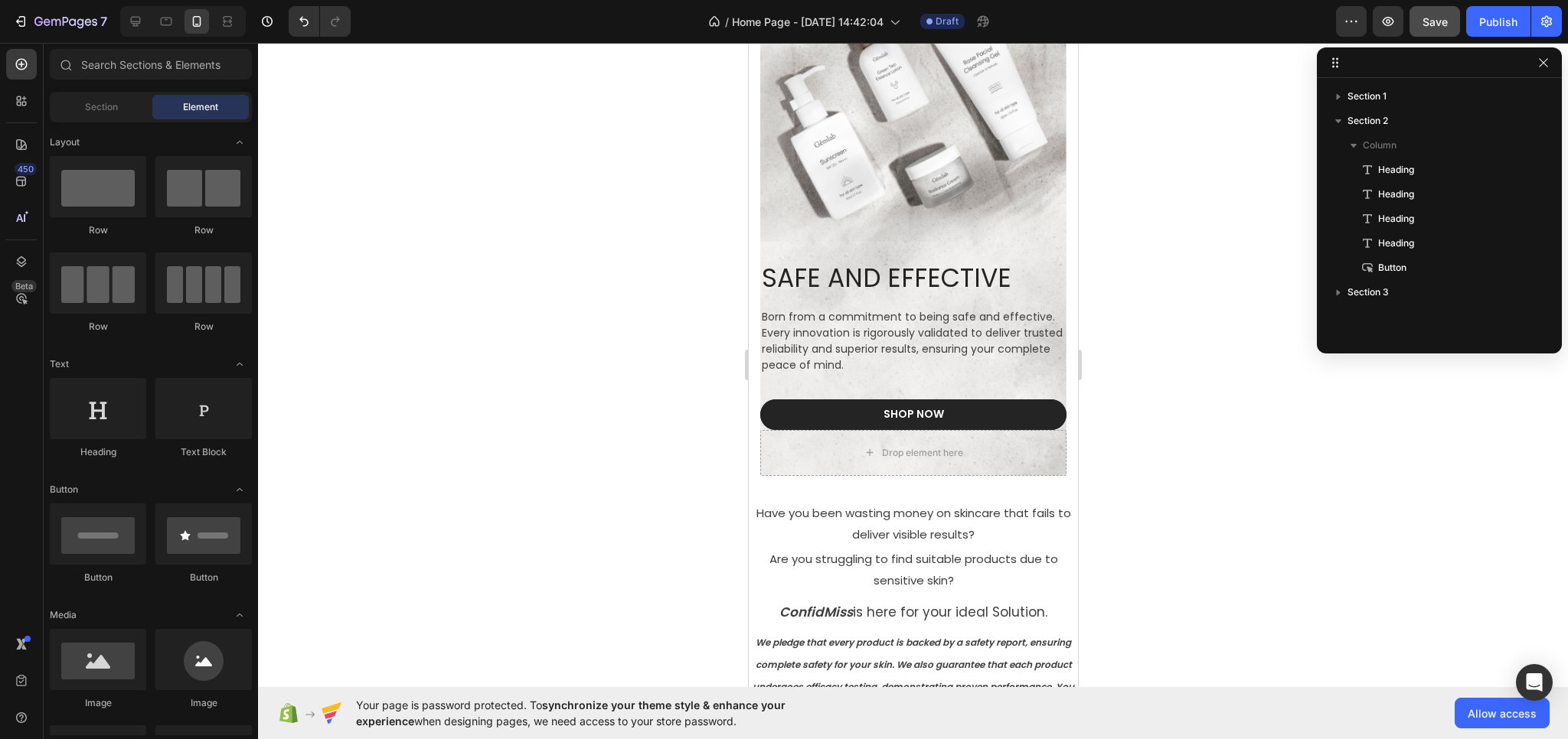
click at [1110, 482] on div at bounding box center [913, 391] width 1310 height 697
click at [850, 456] on div "Drop element here" at bounding box center [912, 453] width 124 height 24
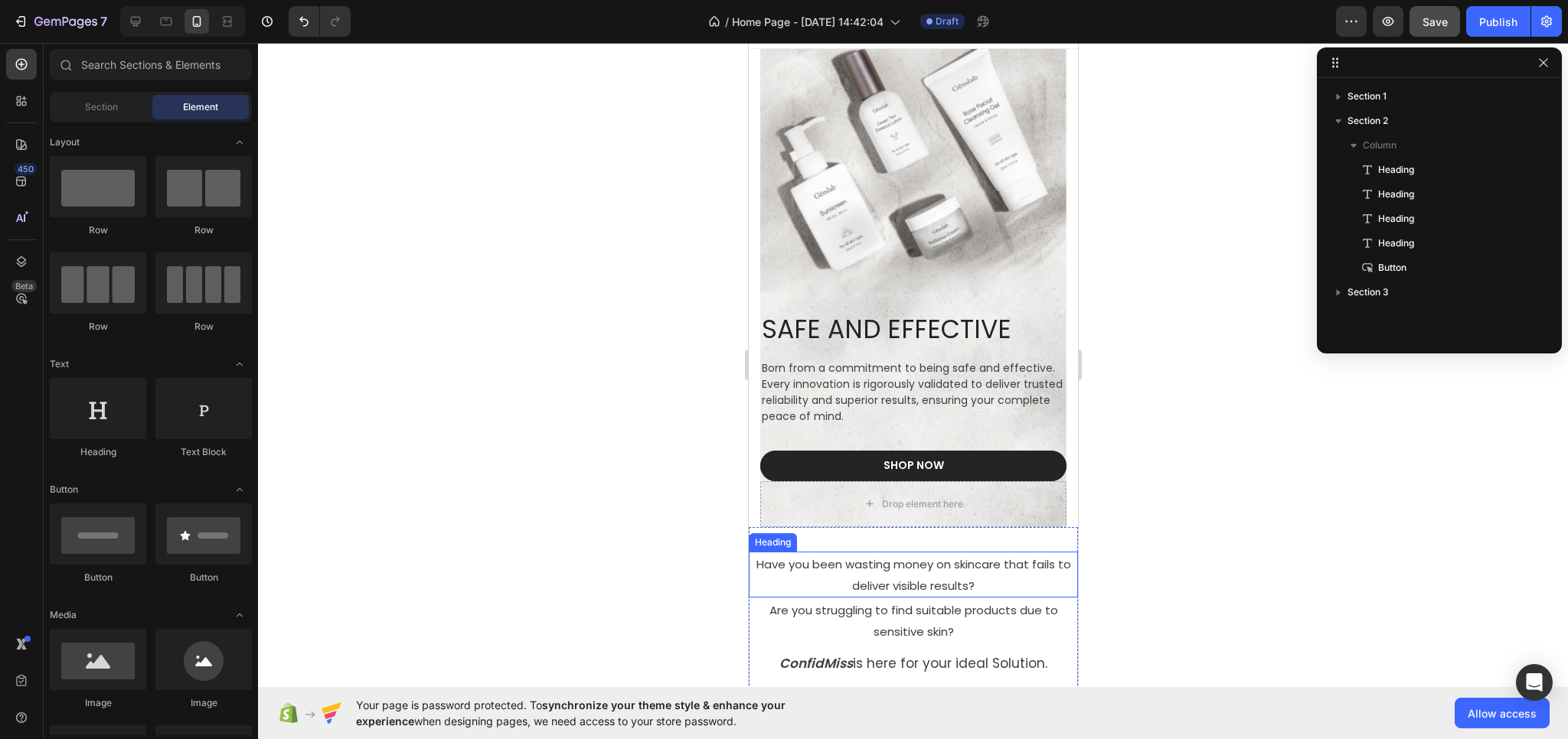
scroll to position [0, 0]
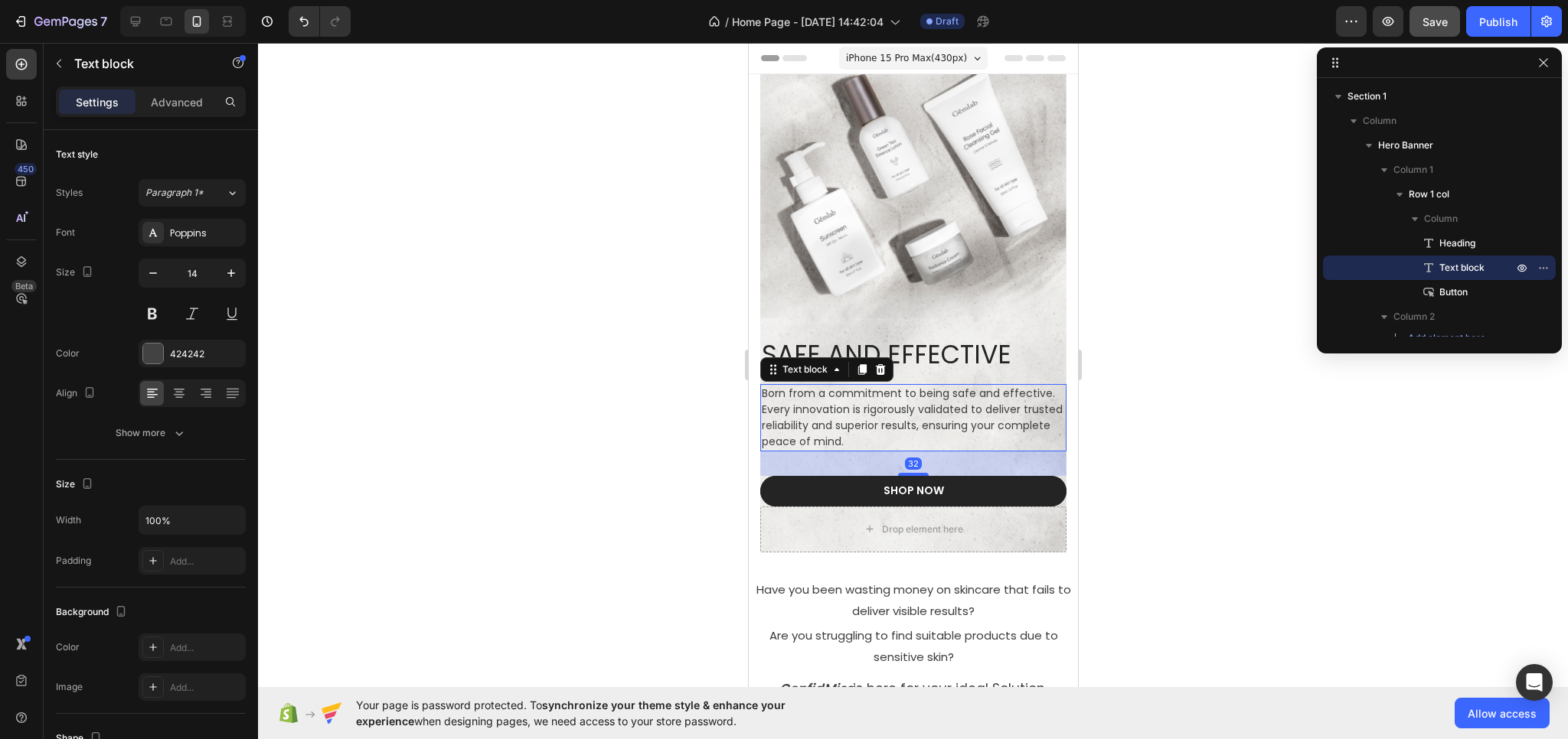
click at [889, 384] on div "Born from a commitment to being safe and effective. Every innovation is rigorou…" at bounding box center [912, 417] width 306 height 67
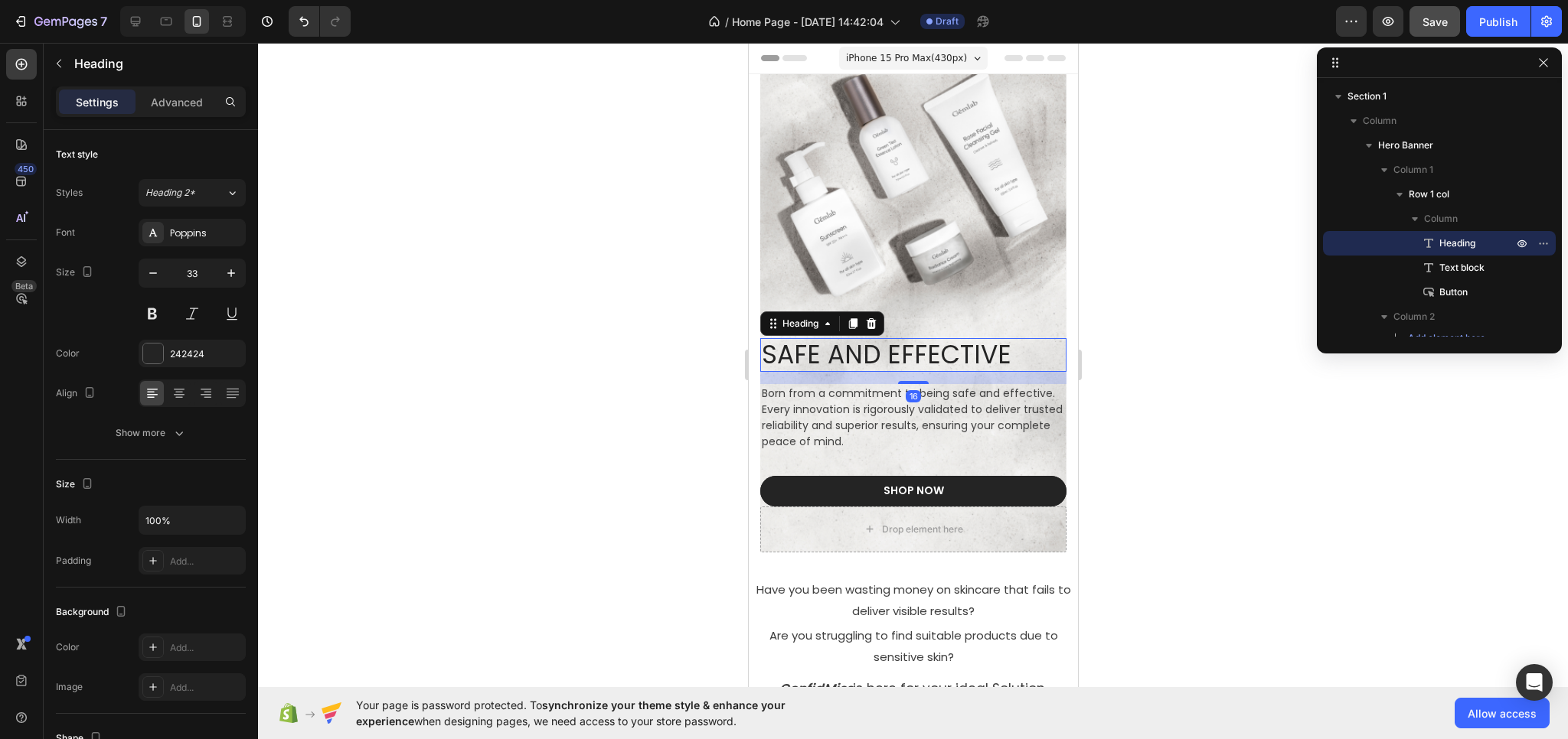
click at [897, 350] on h2 "SAFE AND EFFECTIVE" at bounding box center [912, 355] width 306 height 33
click at [150, 271] on icon "button" at bounding box center [153, 274] width 16 height 16
type input "32"
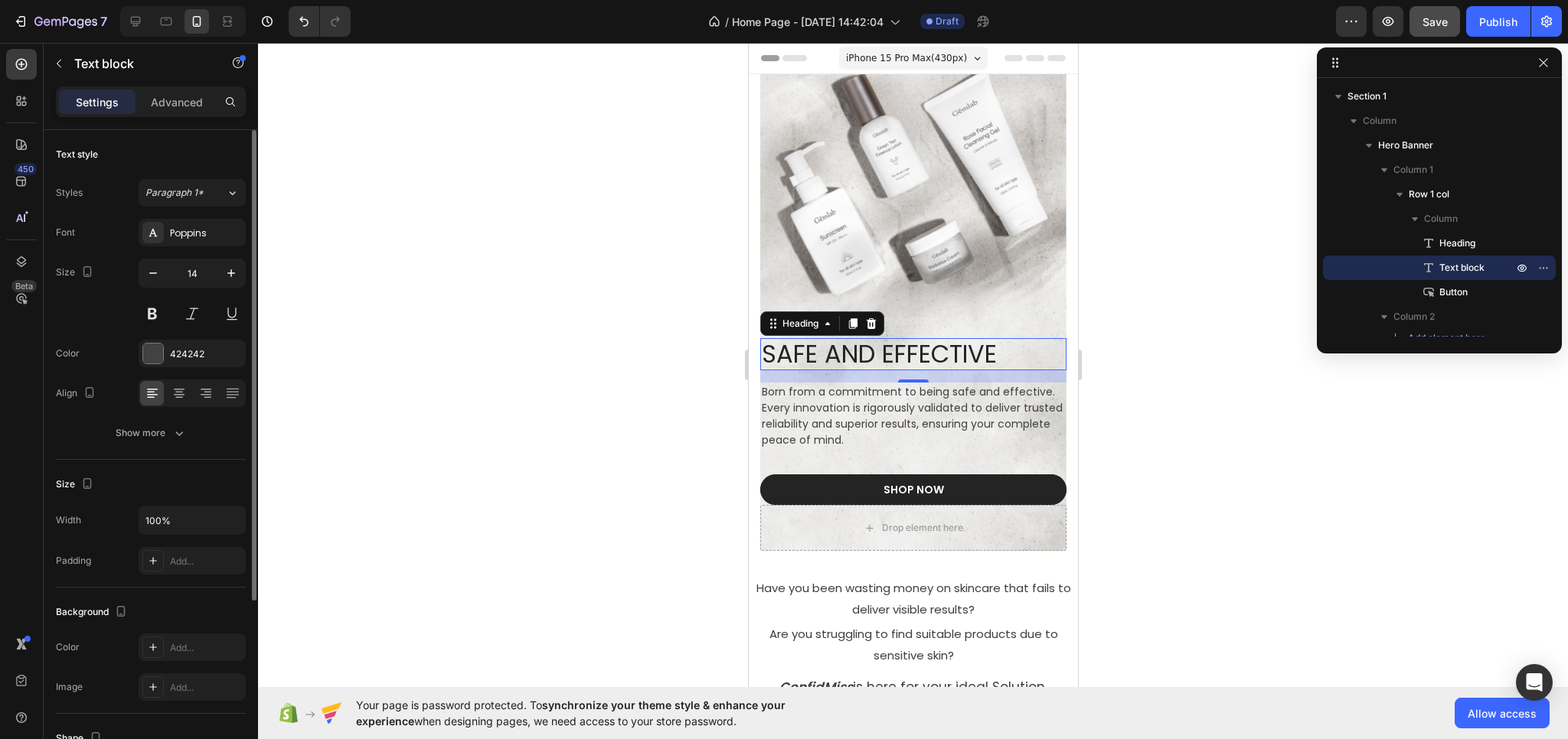
click at [817, 405] on p "Born from a commitment to being safe and effective. Every innovation is rigorou…" at bounding box center [912, 416] width 303 height 65
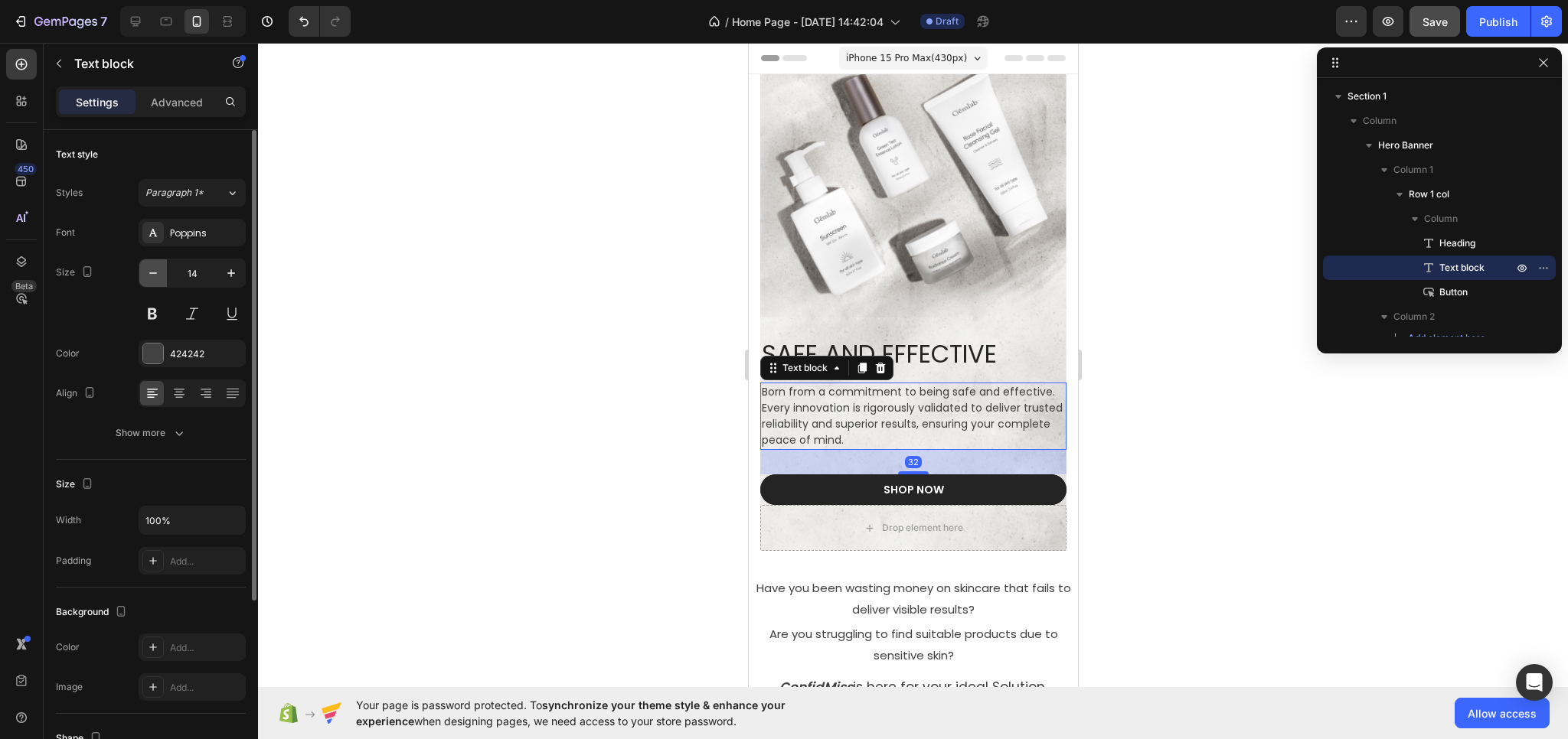
click at [150, 276] on icon "button" at bounding box center [153, 274] width 16 height 16
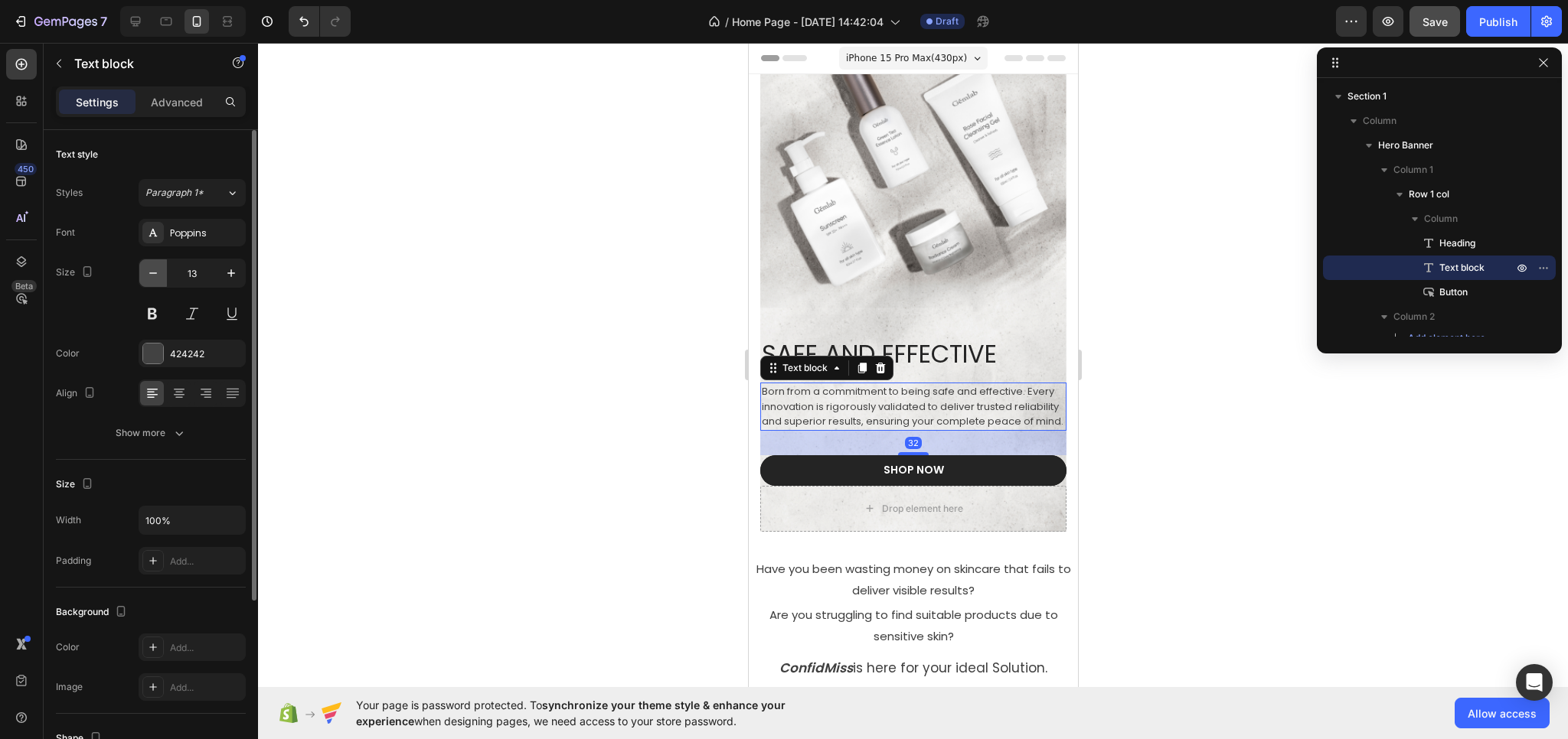
click at [150, 276] on icon "button" at bounding box center [153, 274] width 16 height 16
type input "12"
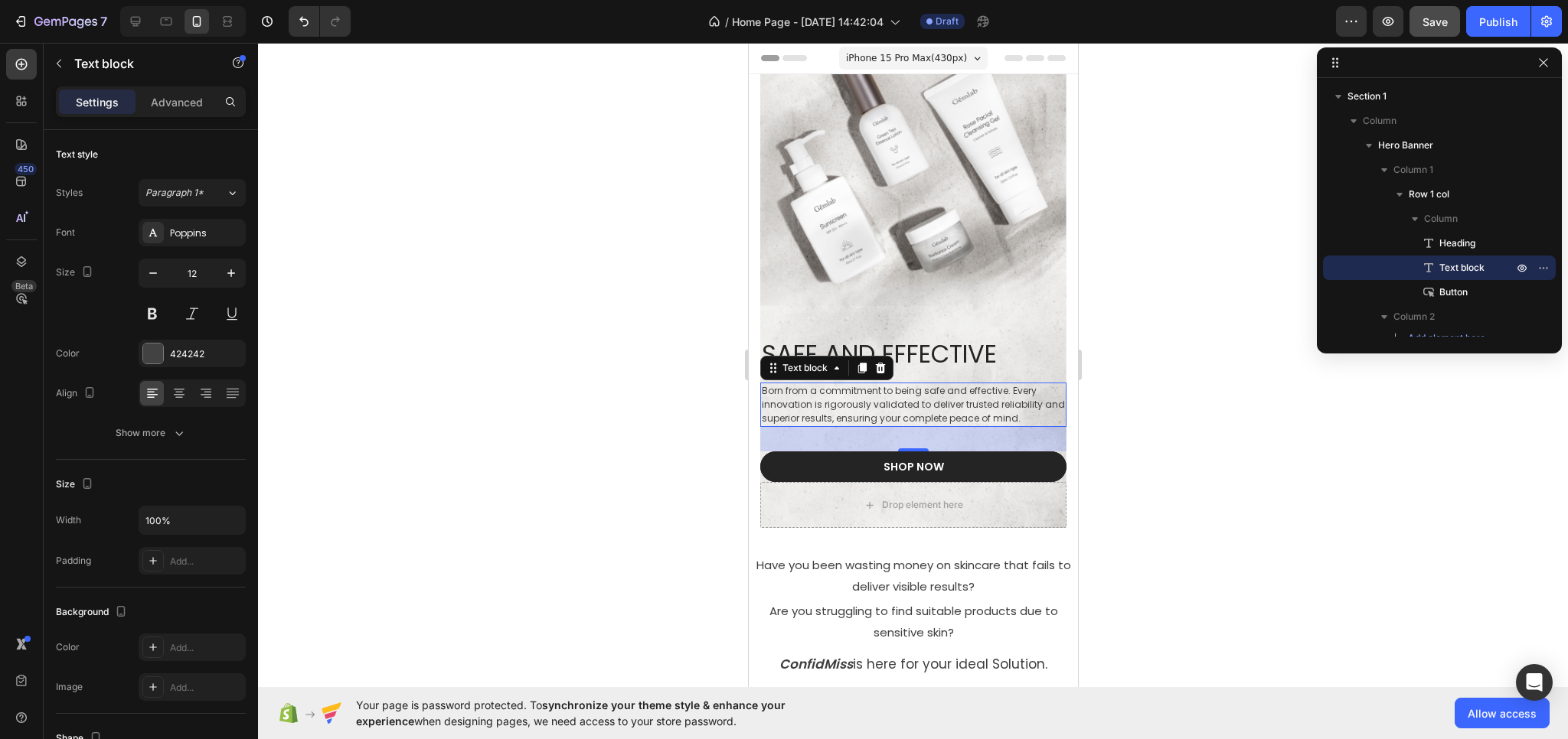
click at [778, 434] on div "32" at bounding box center [912, 439] width 306 height 24
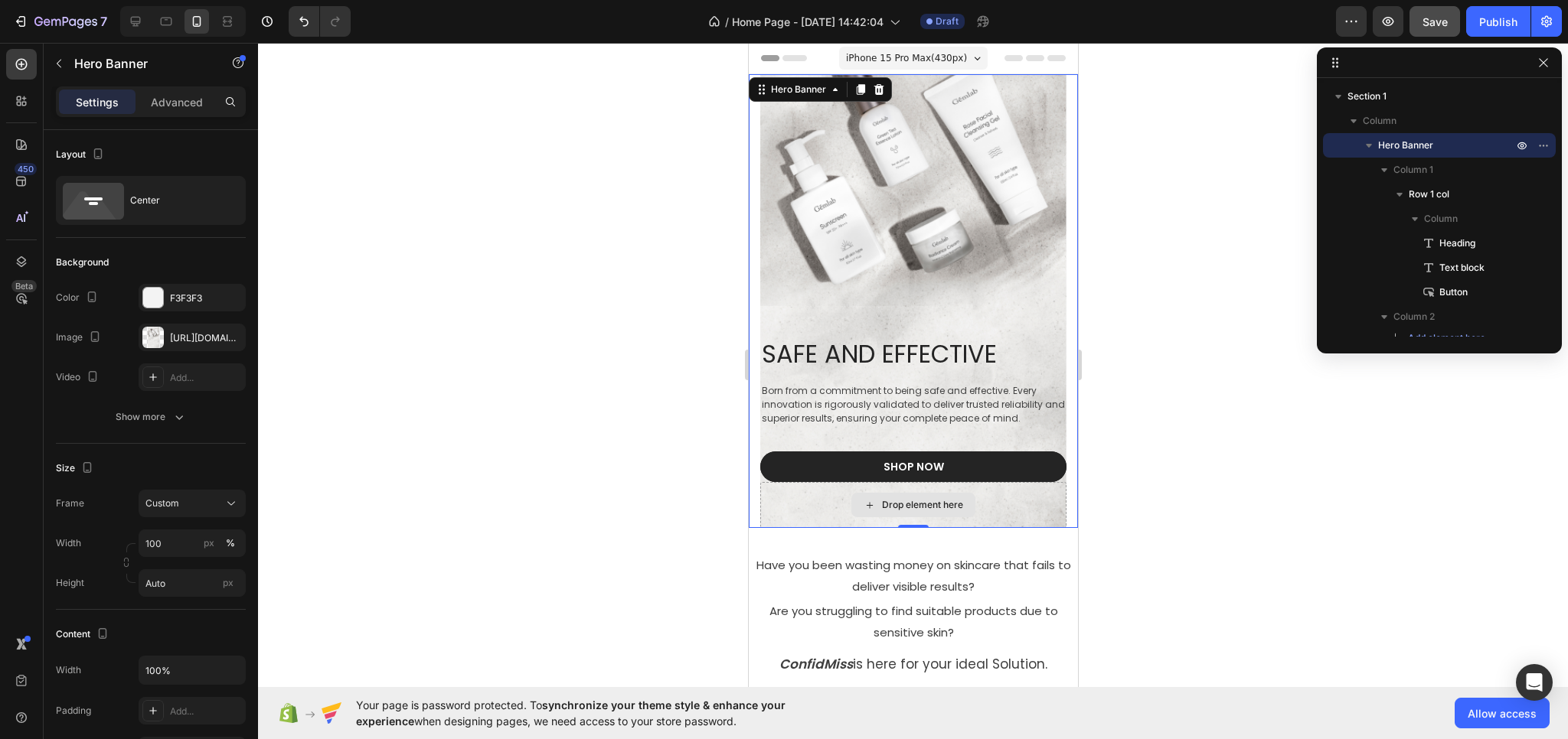
click at [769, 493] on div "Drop element here" at bounding box center [912, 504] width 306 height 46
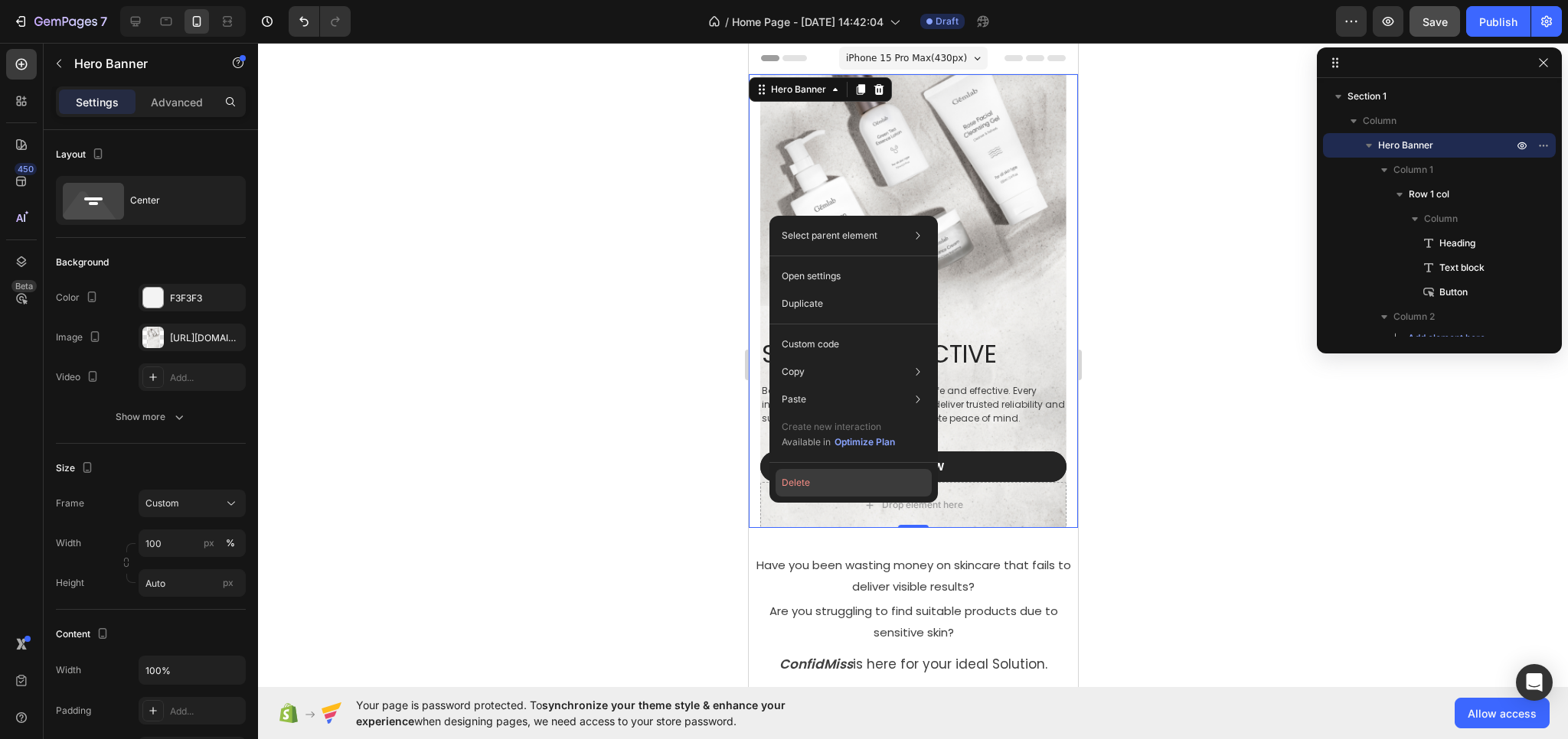
click at [790, 484] on button "Delete" at bounding box center [853, 483] width 156 height 27
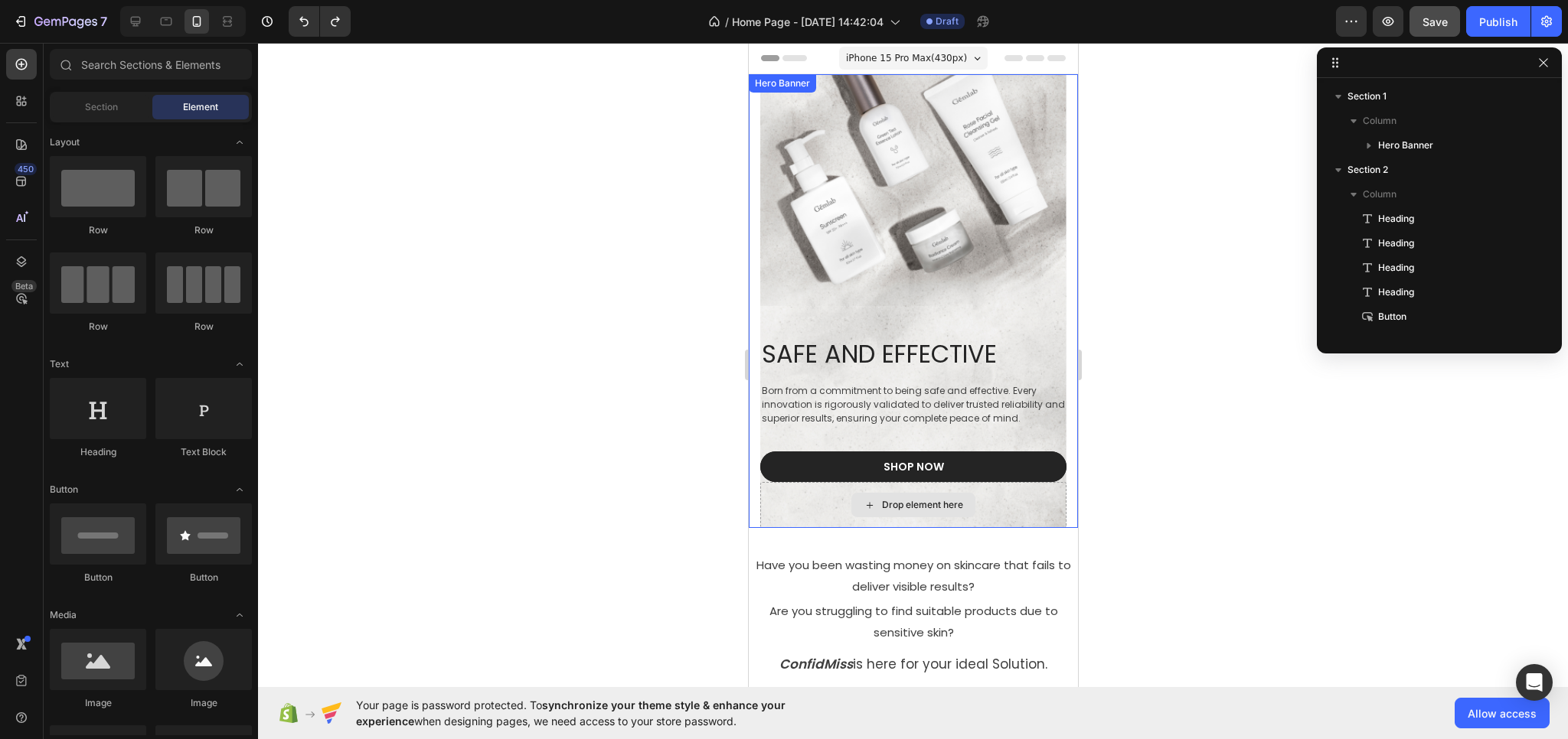
click at [890, 506] on div "Drop element here" at bounding box center [921, 505] width 81 height 13
click at [846, 412] on p "Born from a commitment to being safe and effective. Every innovation is rigorou…" at bounding box center [912, 405] width 303 height 41
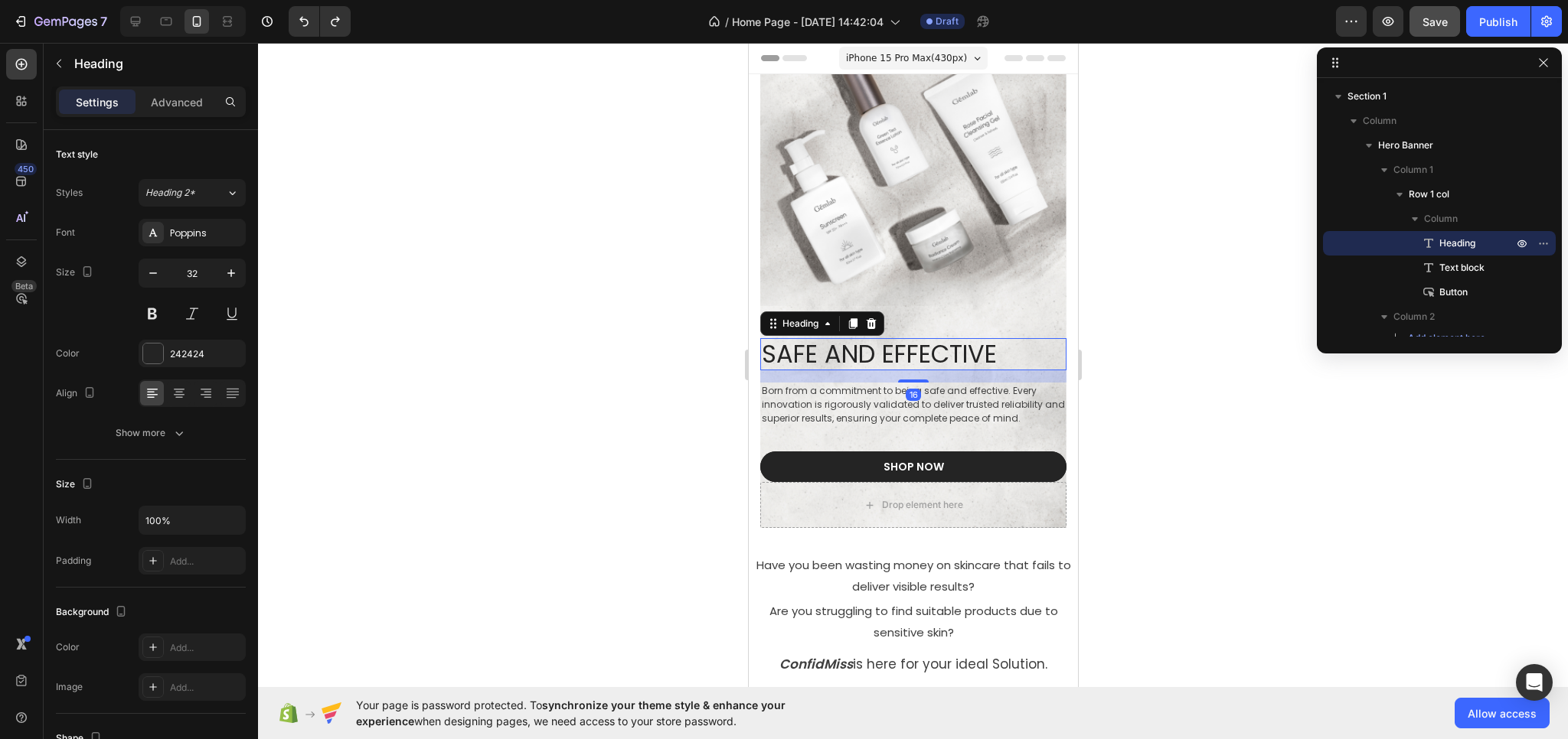
click at [910, 356] on h2 "SAFE AND EFFECTIVE" at bounding box center [912, 354] width 306 height 32
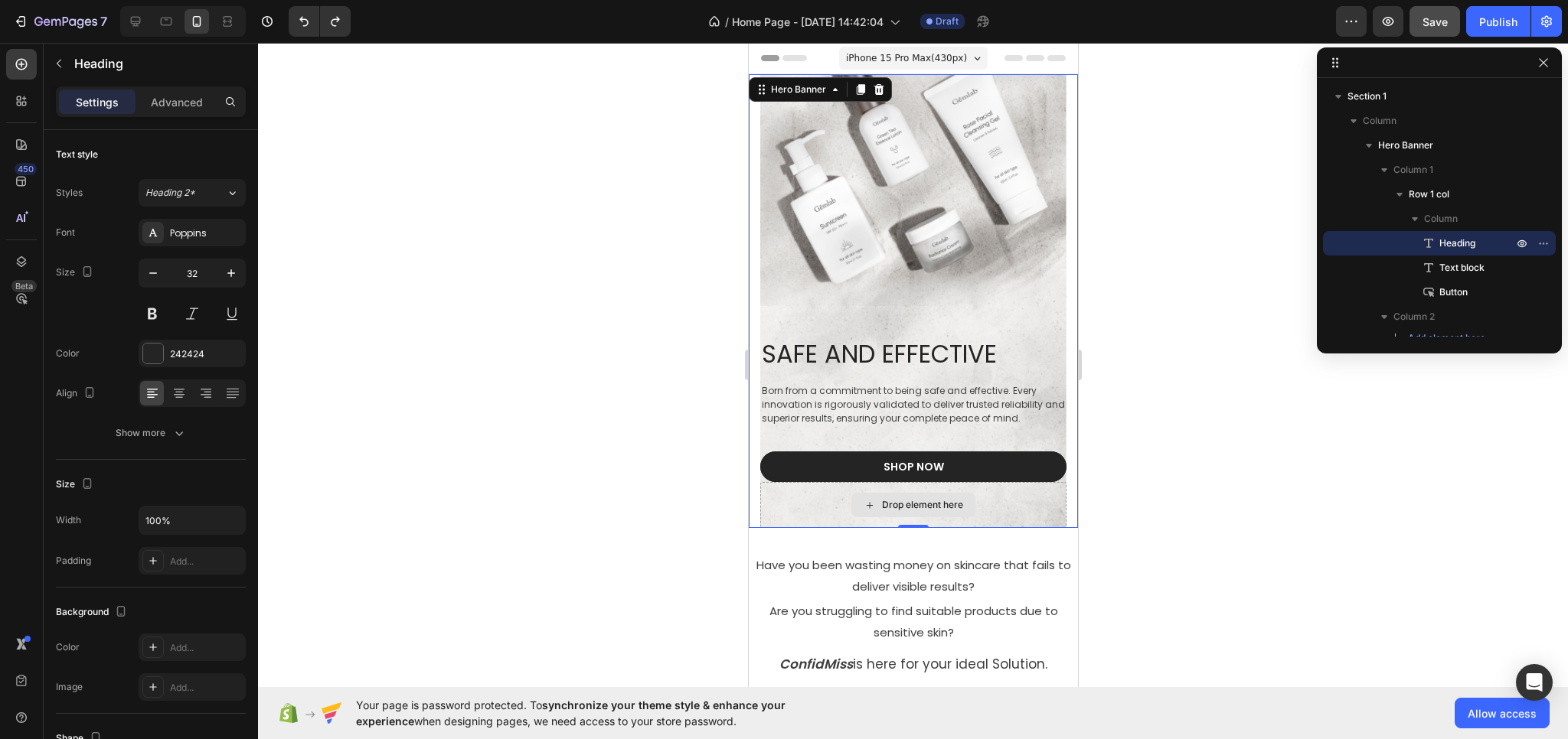
click at [809, 482] on div "Drop element here" at bounding box center [912, 504] width 306 height 46
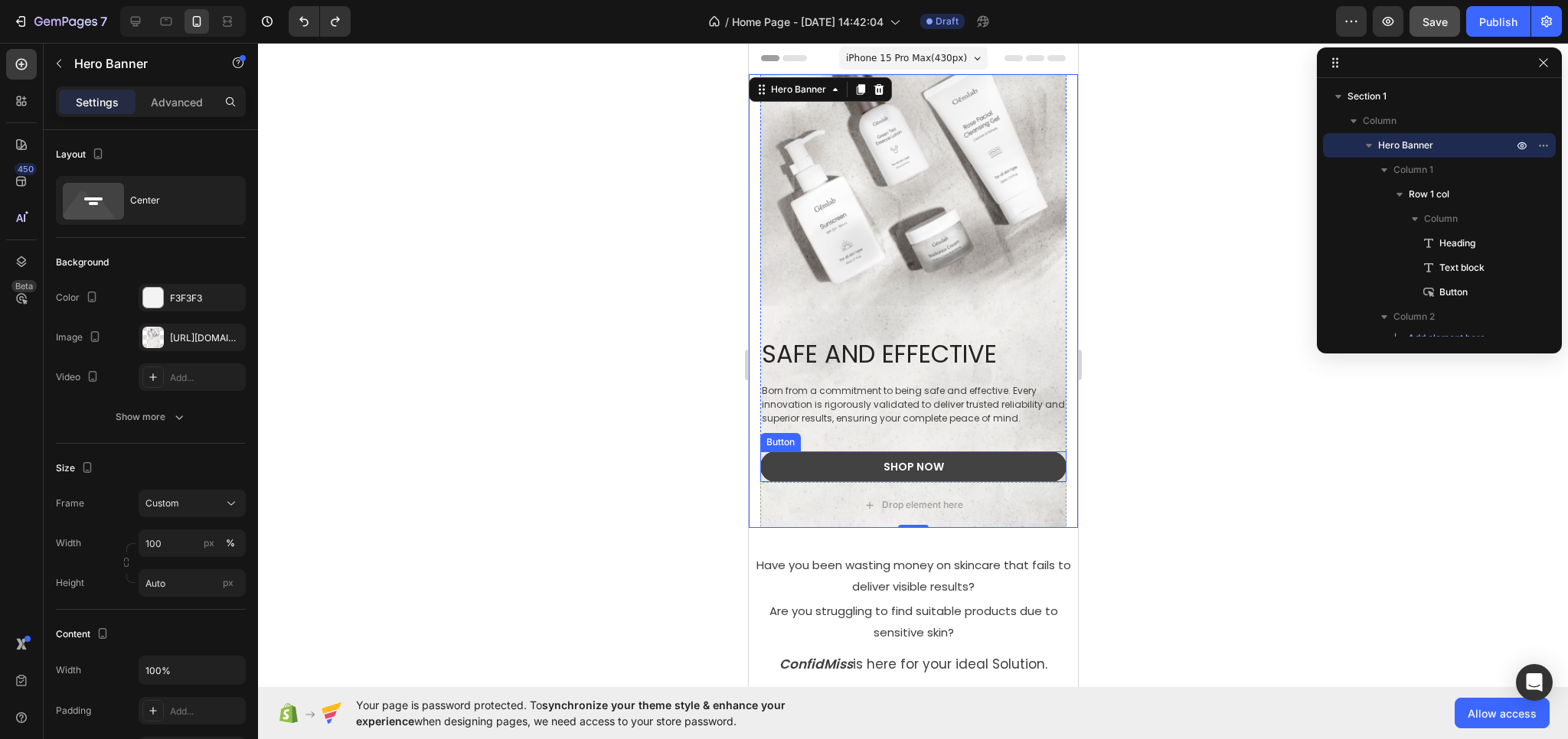
click at [831, 469] on link "SHOP NOW" at bounding box center [912, 466] width 306 height 30
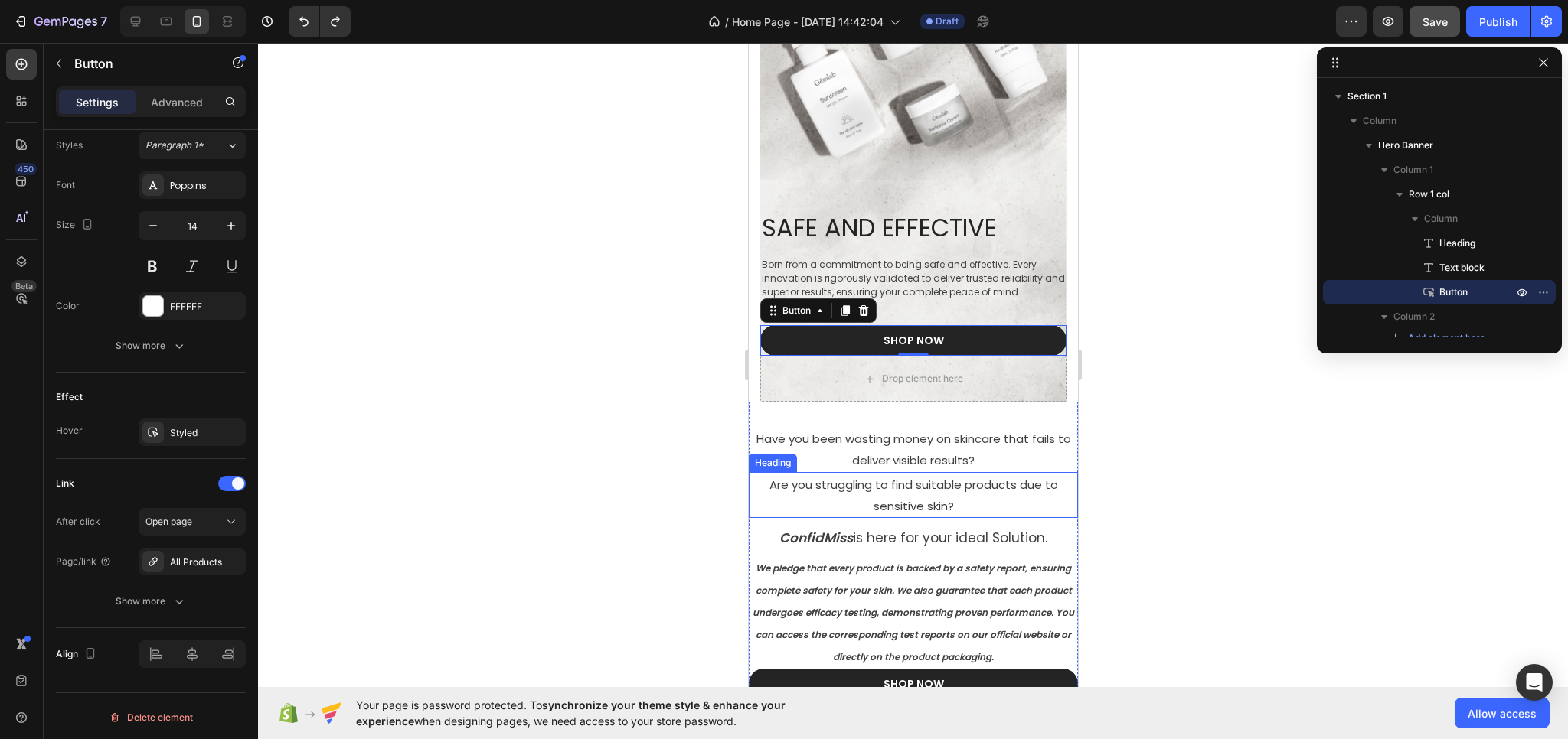
scroll to position [153, 0]
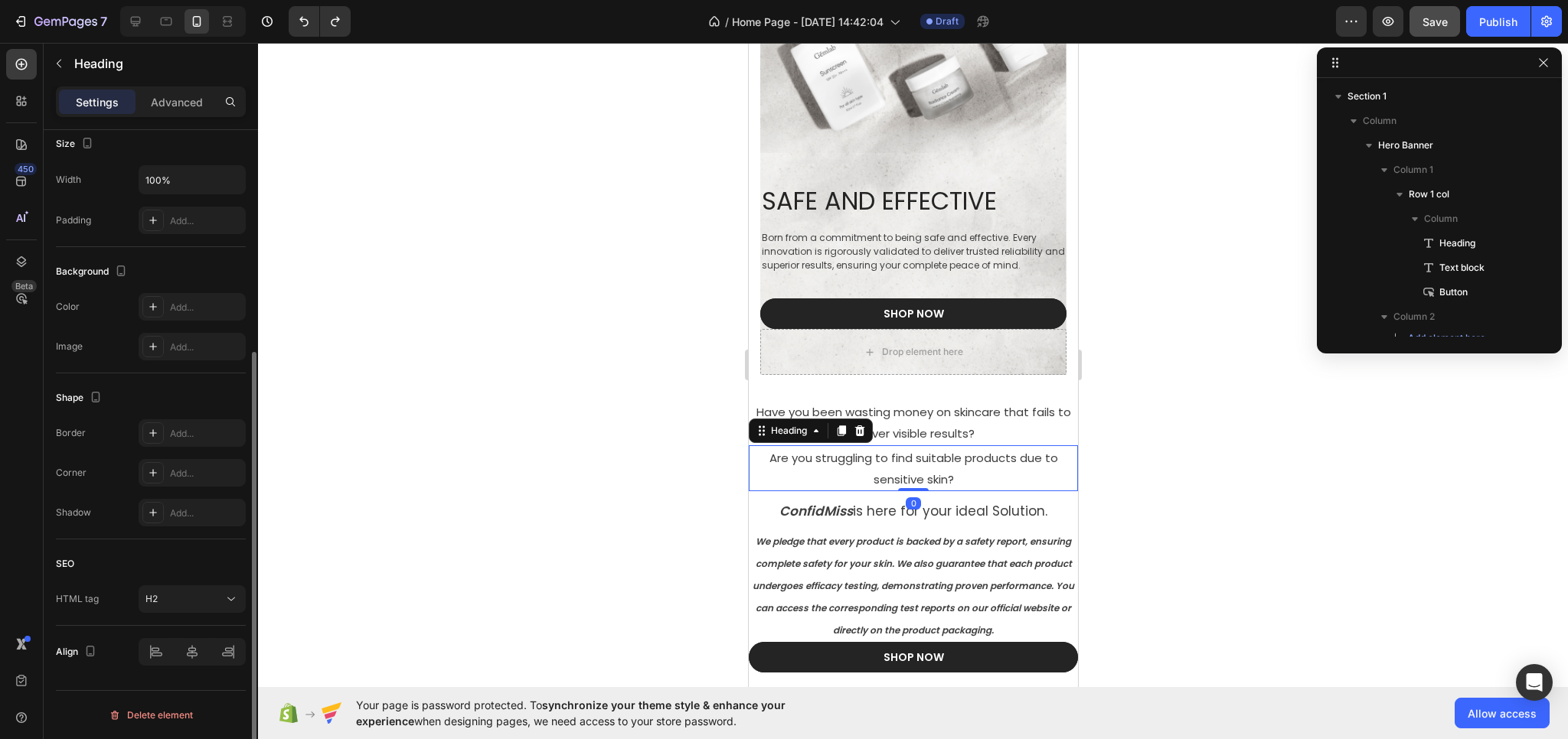
click at [760, 456] on p "⁠⁠⁠⁠⁠⁠⁠ Are you struggling to find suitable products due to sensitive skin?" at bounding box center [913, 468] width 327 height 43
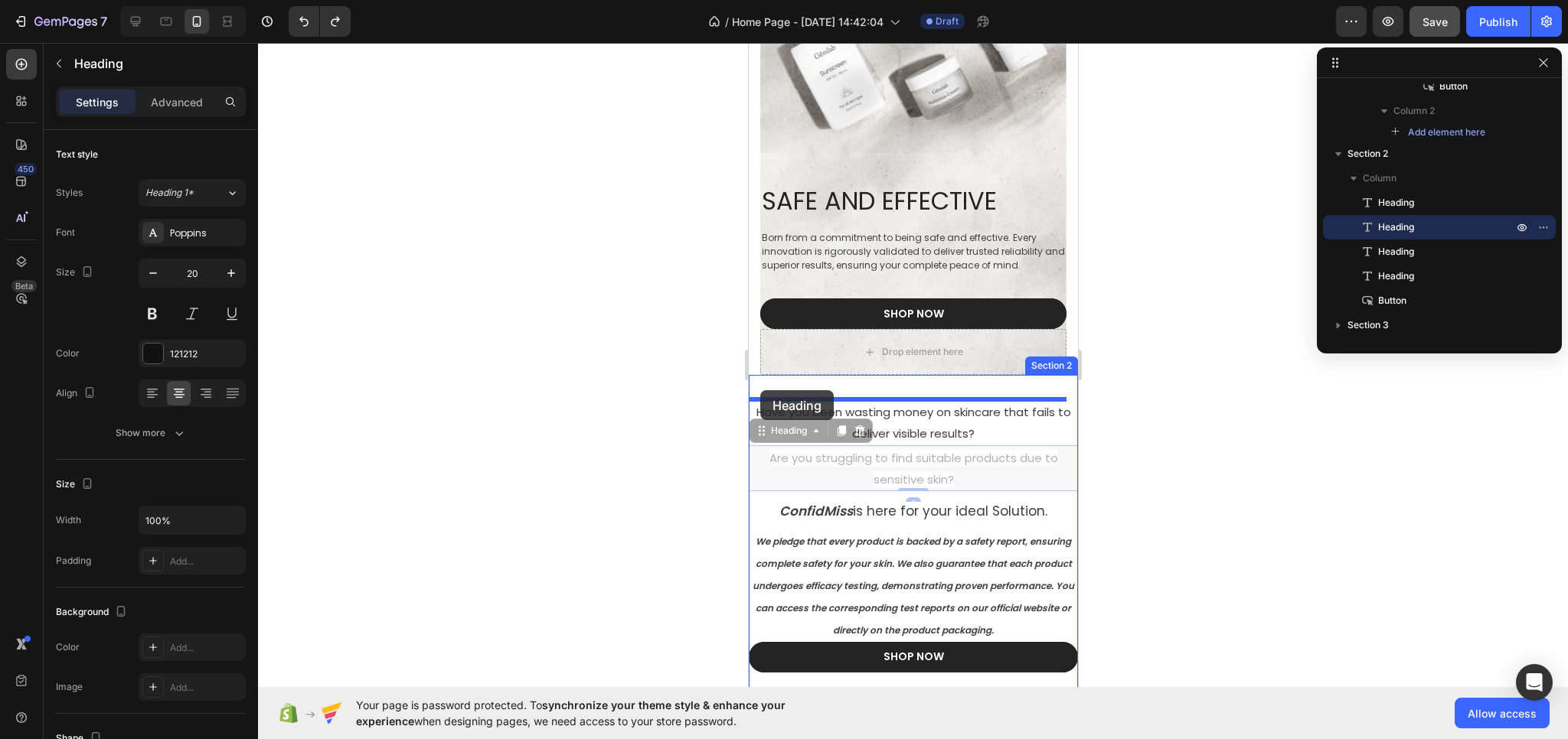
drag, startPoint x: 761, startPoint y: 432, endPoint x: 760, endPoint y: 390, distance: 42.0
click at [760, 390] on div "iPhone 15 Pro Max ( 430 px) iPhone 13 Mini iPhone 13 Pro iPhone 11 Pro Max iPho…" at bounding box center [912, 511] width 329 height 1244
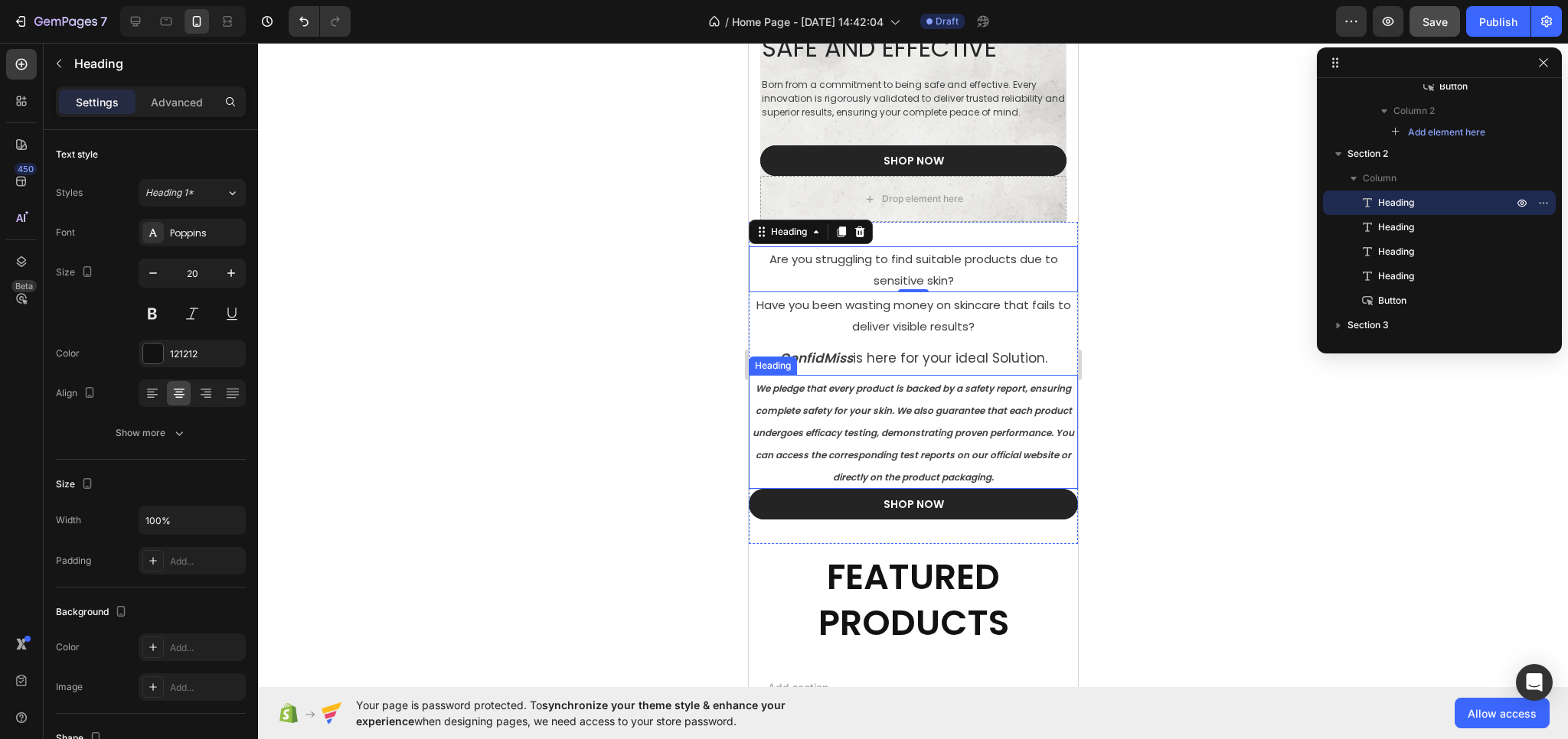
scroll to position [230, 0]
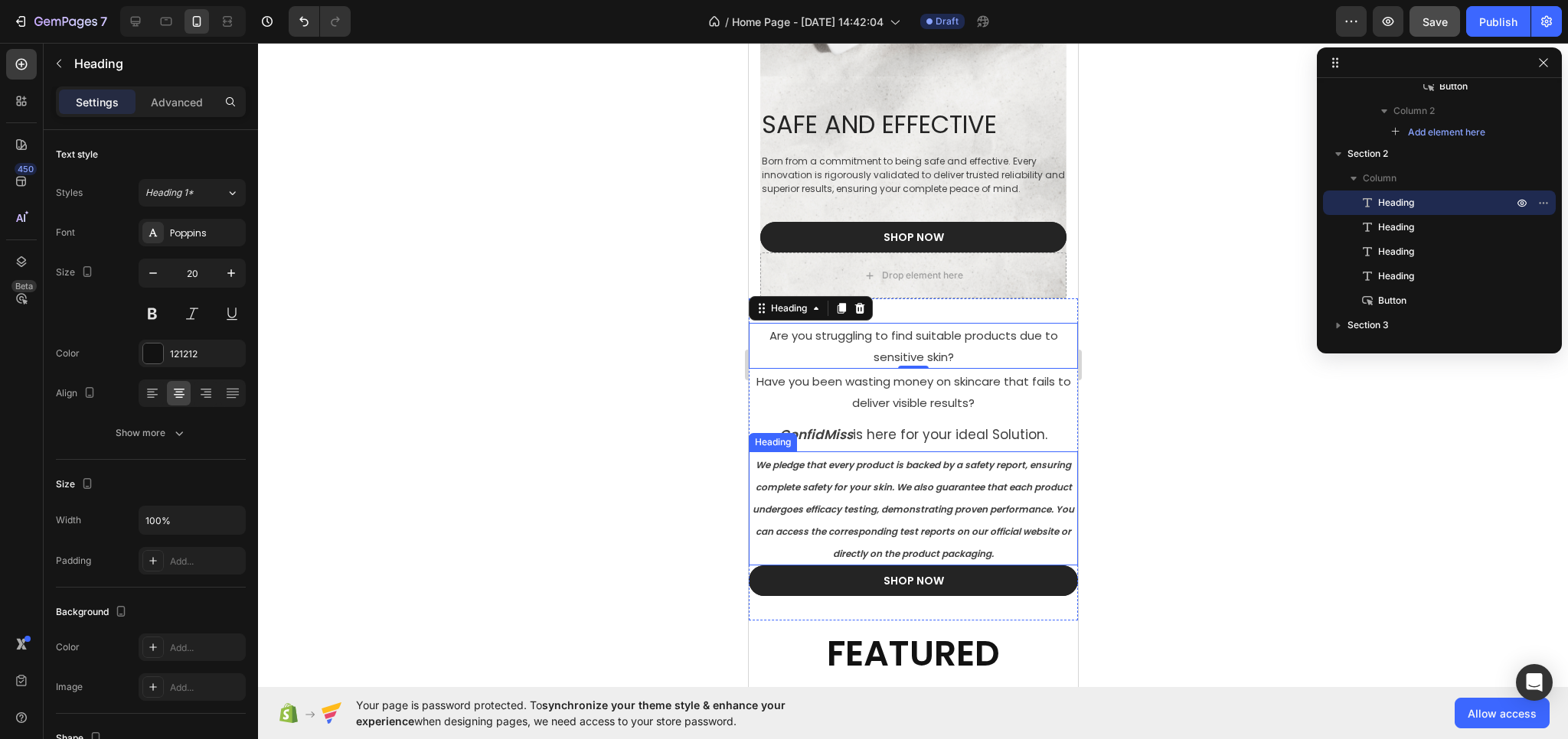
click at [915, 531] on strong "We pledge that every product is backed by a safety report, ensuring complete sa…" at bounding box center [912, 509] width 322 height 102
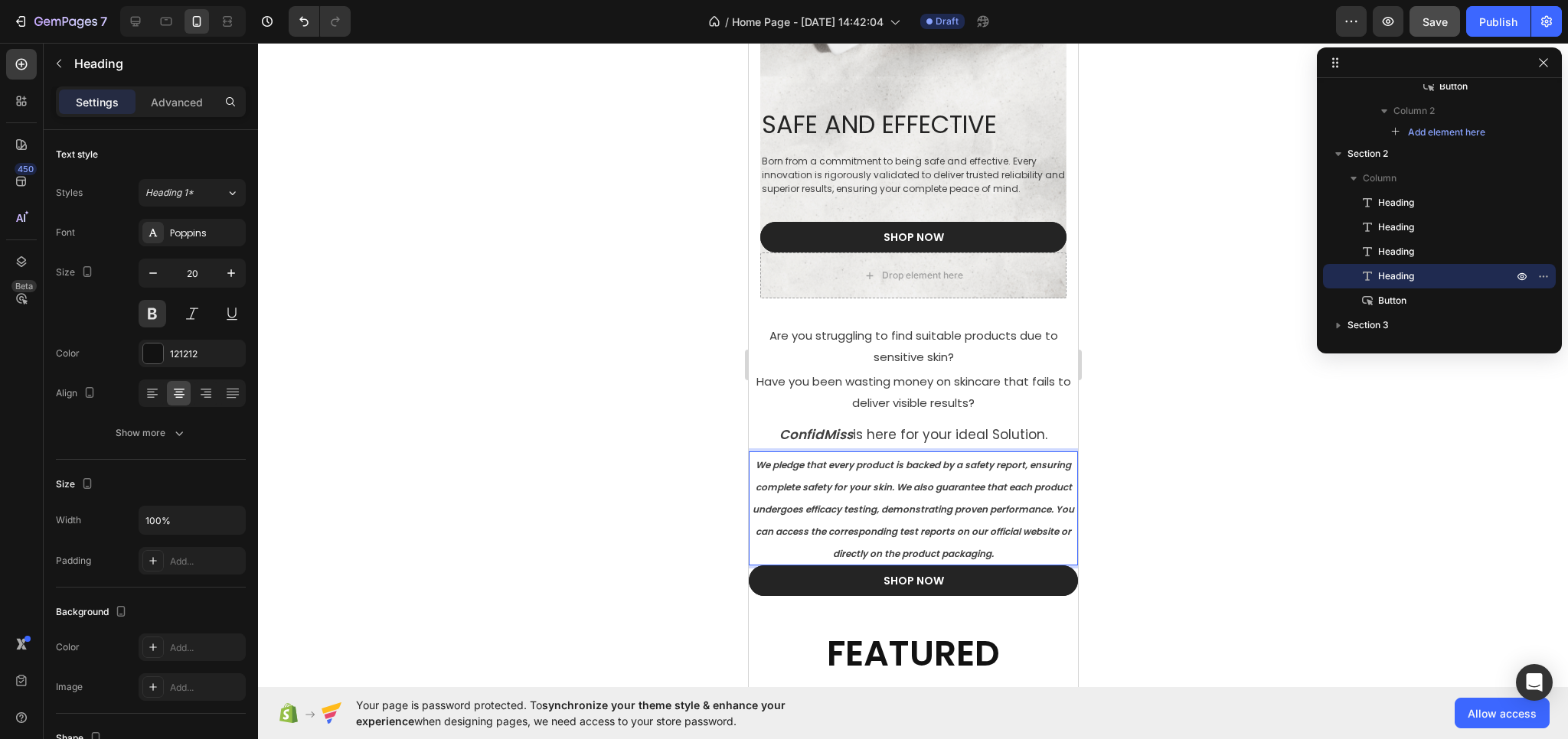
click at [834, 532] on strong "We pledge that every product is backed by a safety report, ensuring complete sa…" at bounding box center [912, 509] width 322 height 102
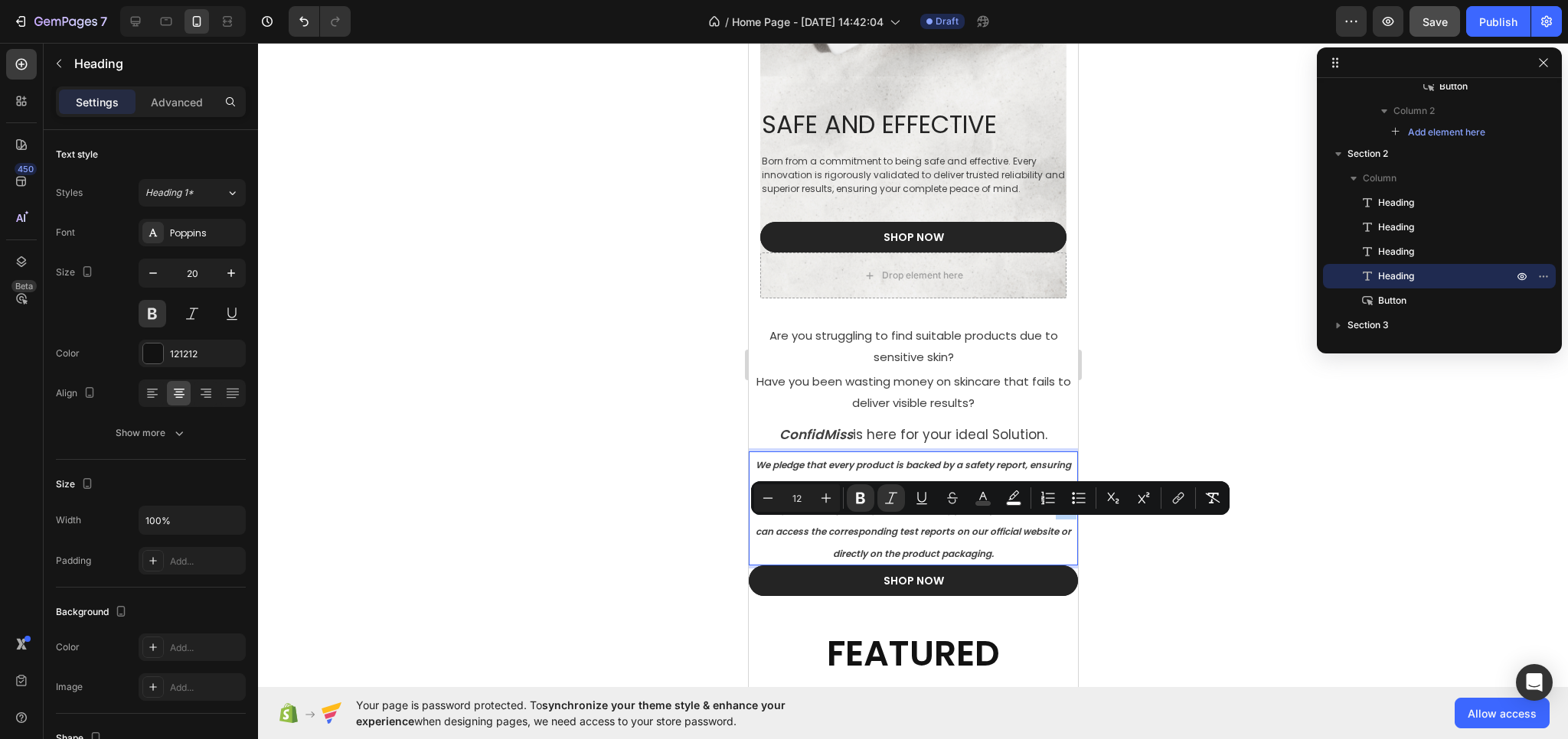
click at [828, 530] on strong "We pledge that every product is backed by a safety report, ensuring complete sa…" at bounding box center [912, 509] width 322 height 102
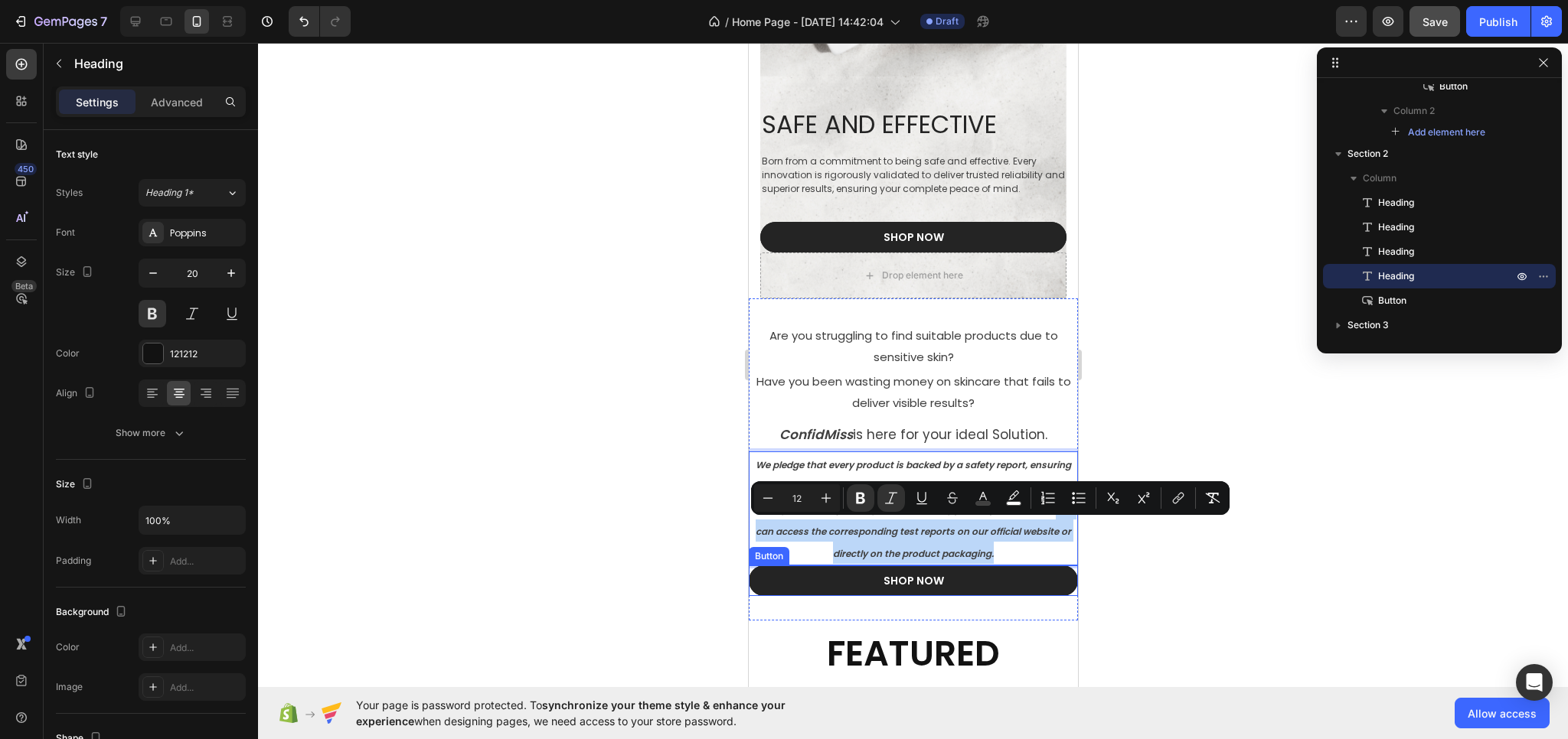
drag, startPoint x: 845, startPoint y: 530, endPoint x: 1063, endPoint y: 566, distance: 221.0
click at [1063, 566] on div "⁠⁠⁠⁠⁠⁠⁠ Are you struggling to find suitable products due to [MEDICAL_DATA]? Hea…" at bounding box center [912, 459] width 329 height 274
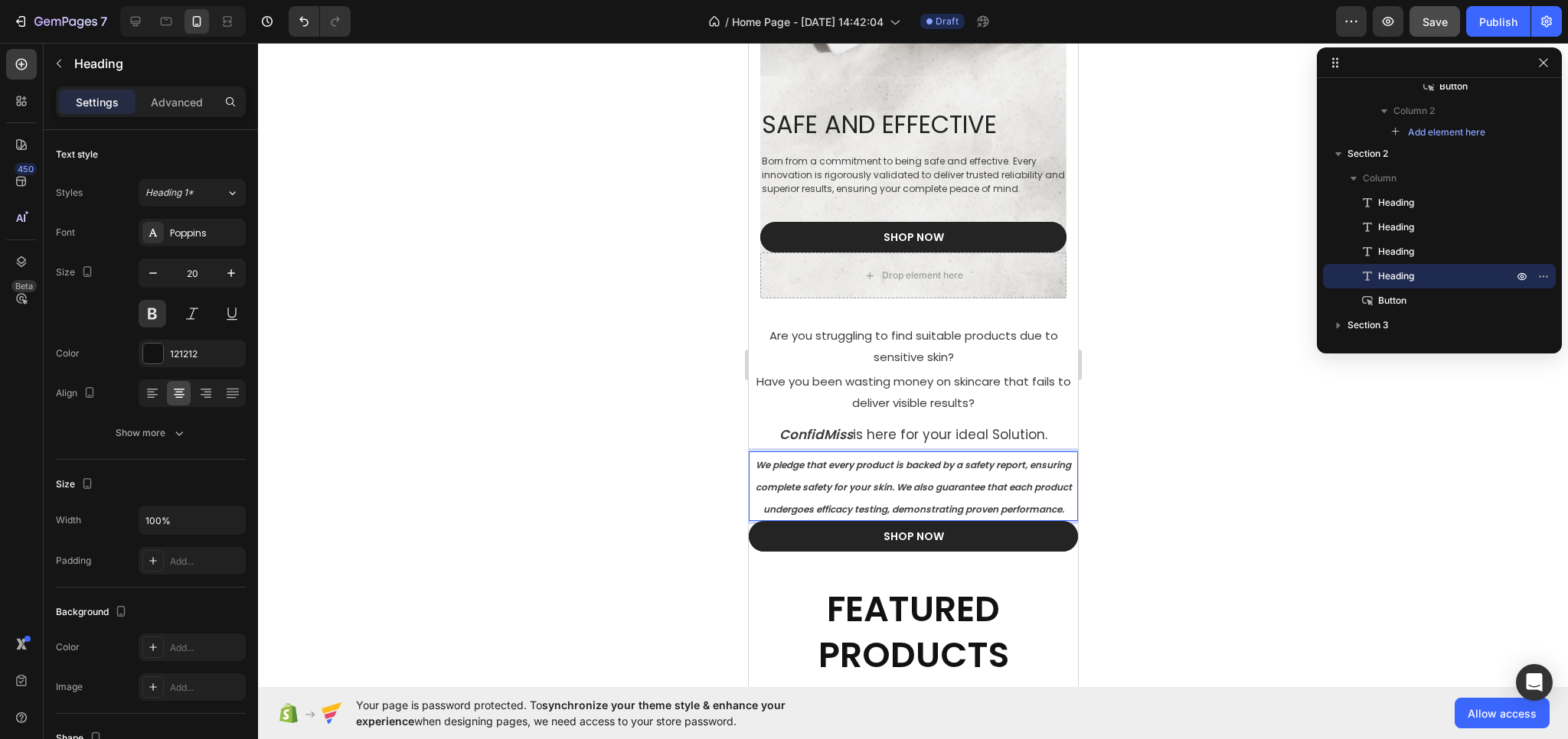
click at [962, 515] on p "We pledge that every product is backed by a safety report, ensuring complete sa…" at bounding box center [913, 487] width 327 height 66
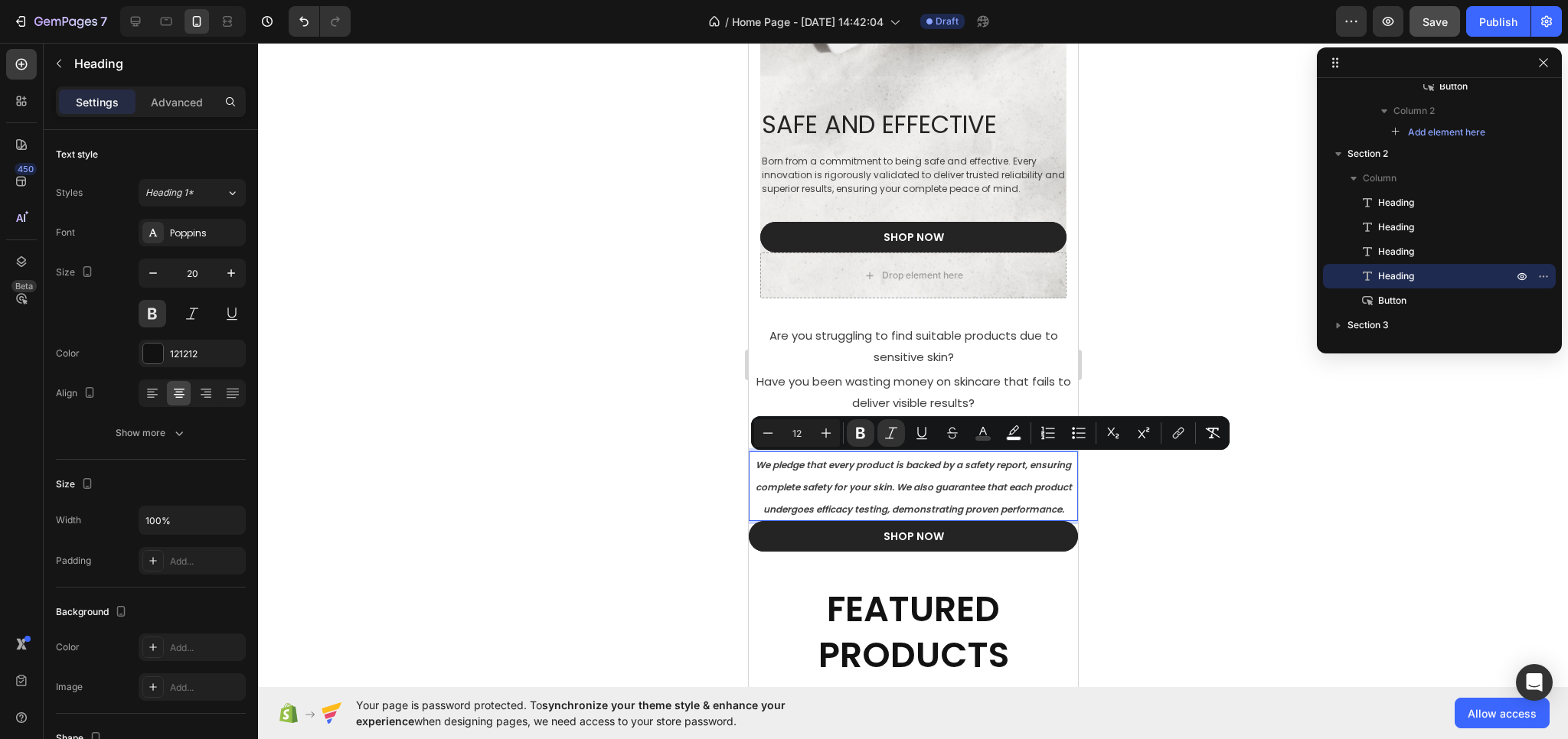
click at [1142, 551] on div at bounding box center [913, 391] width 1310 height 697
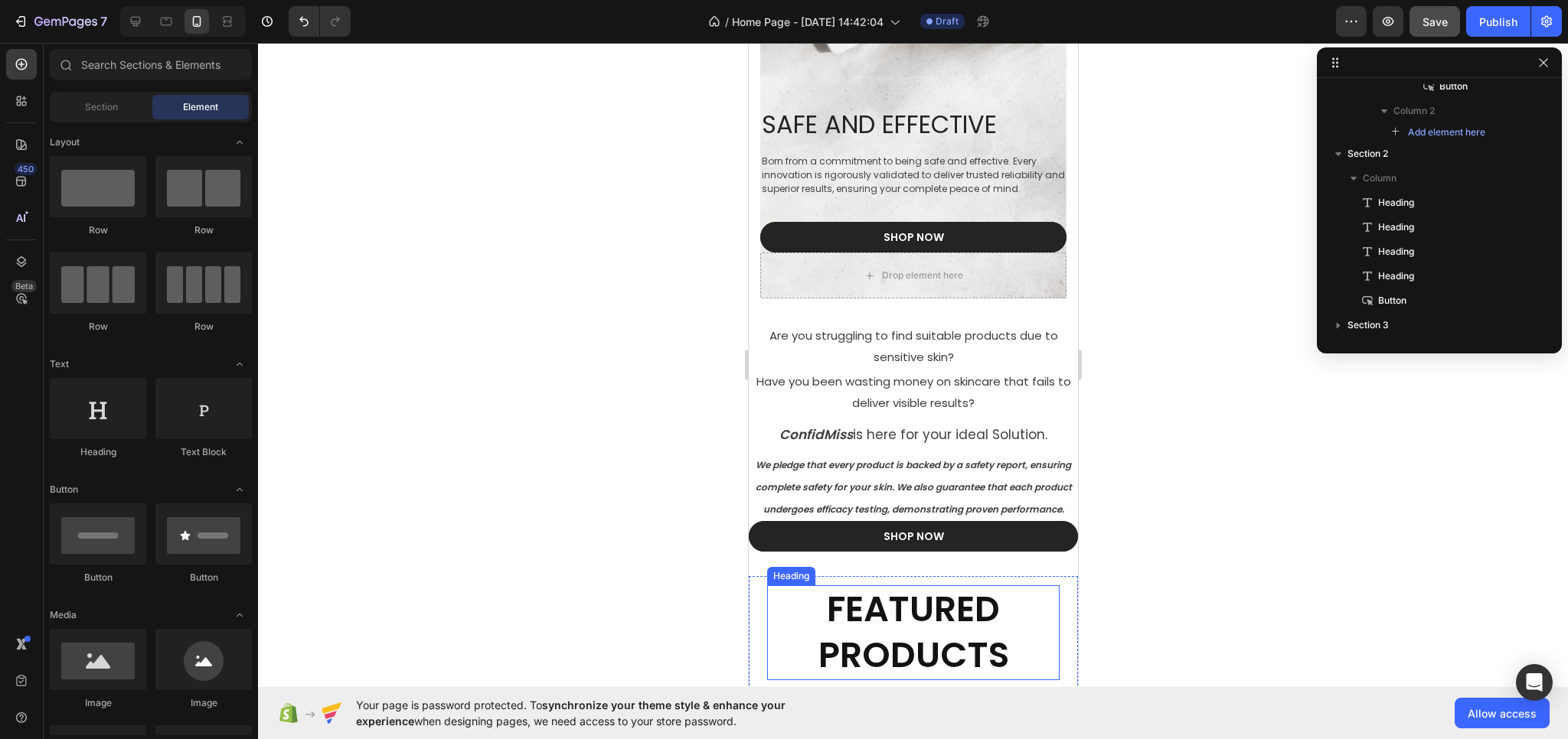
click at [933, 625] on strong "FEATURED PRODUCTS" at bounding box center [912, 631] width 191 height 95
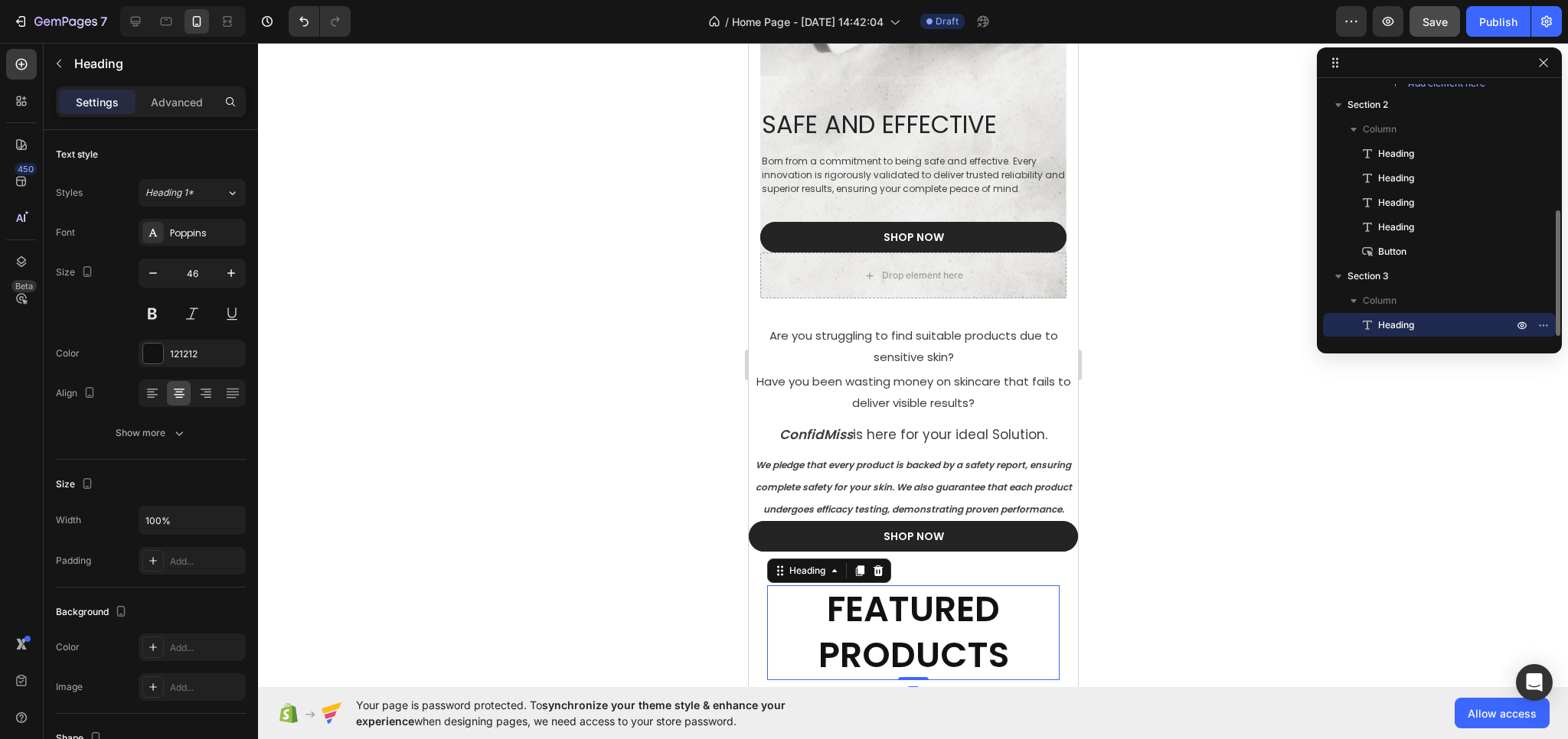
scroll to position [459, 0]
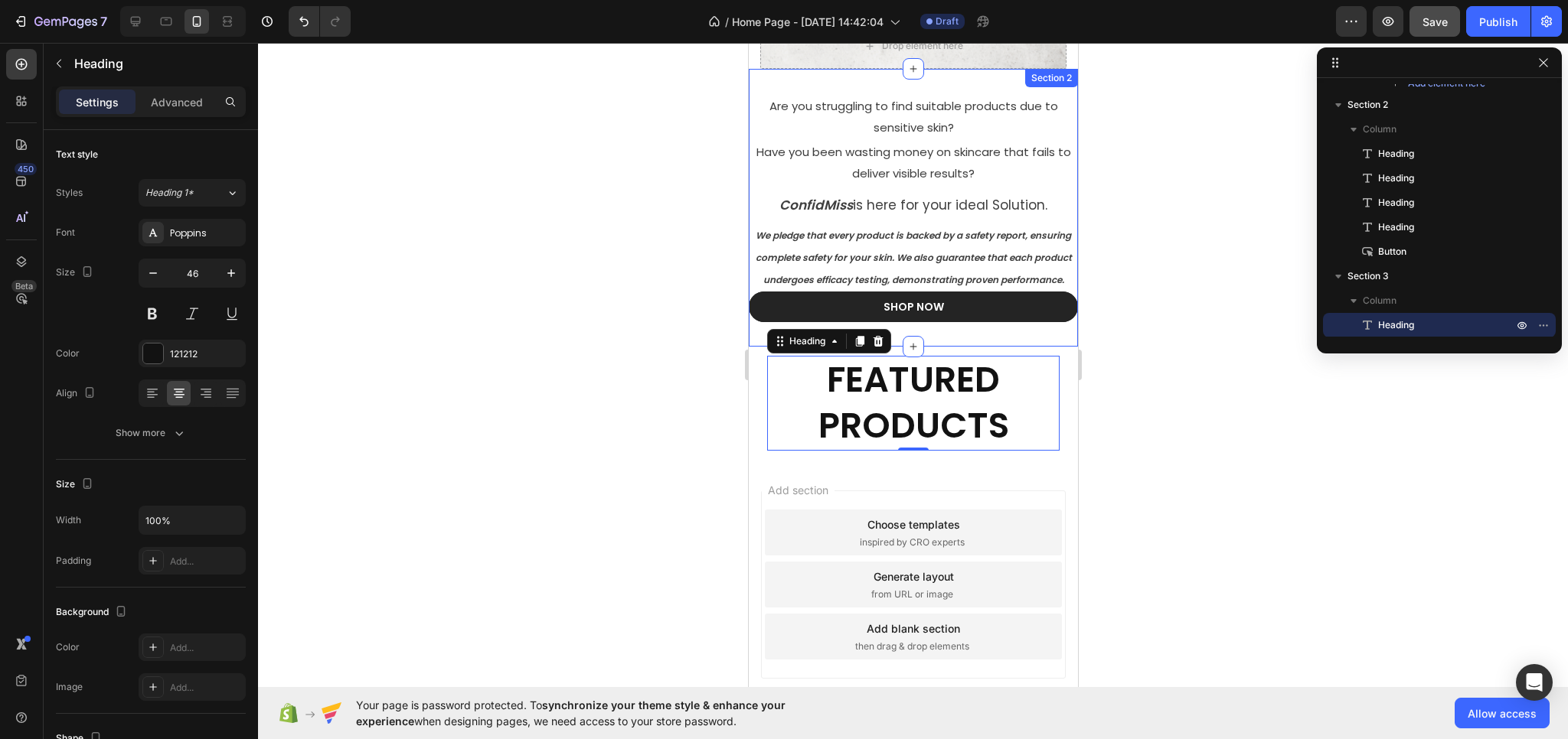
click at [955, 347] on div "⁠⁠⁠⁠⁠⁠⁠ Are you struggling to find suitable products due to [MEDICAL_DATA]? Hea…" at bounding box center [912, 207] width 329 height 278
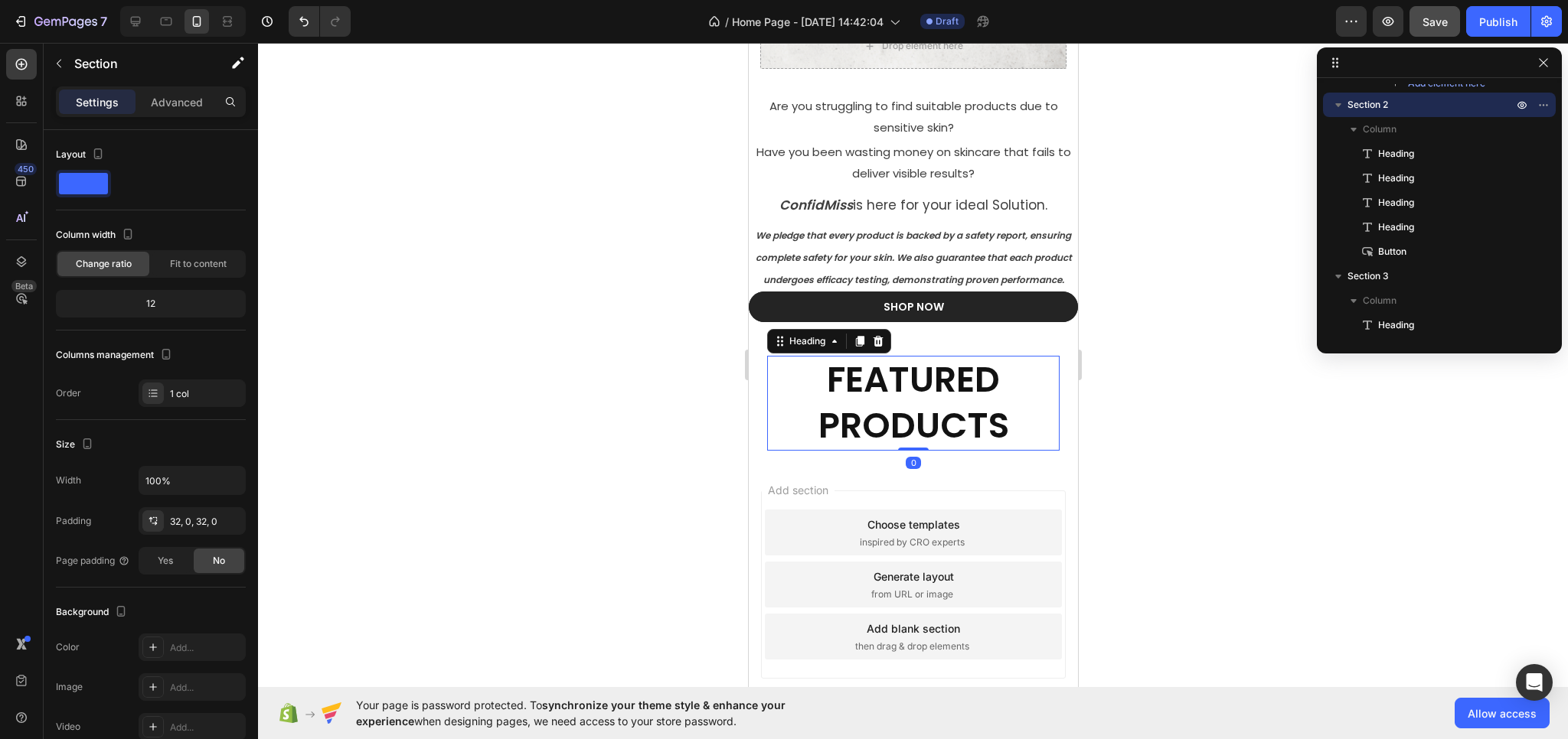
click at [936, 417] on strong "FEATURED PRODUCTS" at bounding box center [912, 402] width 191 height 95
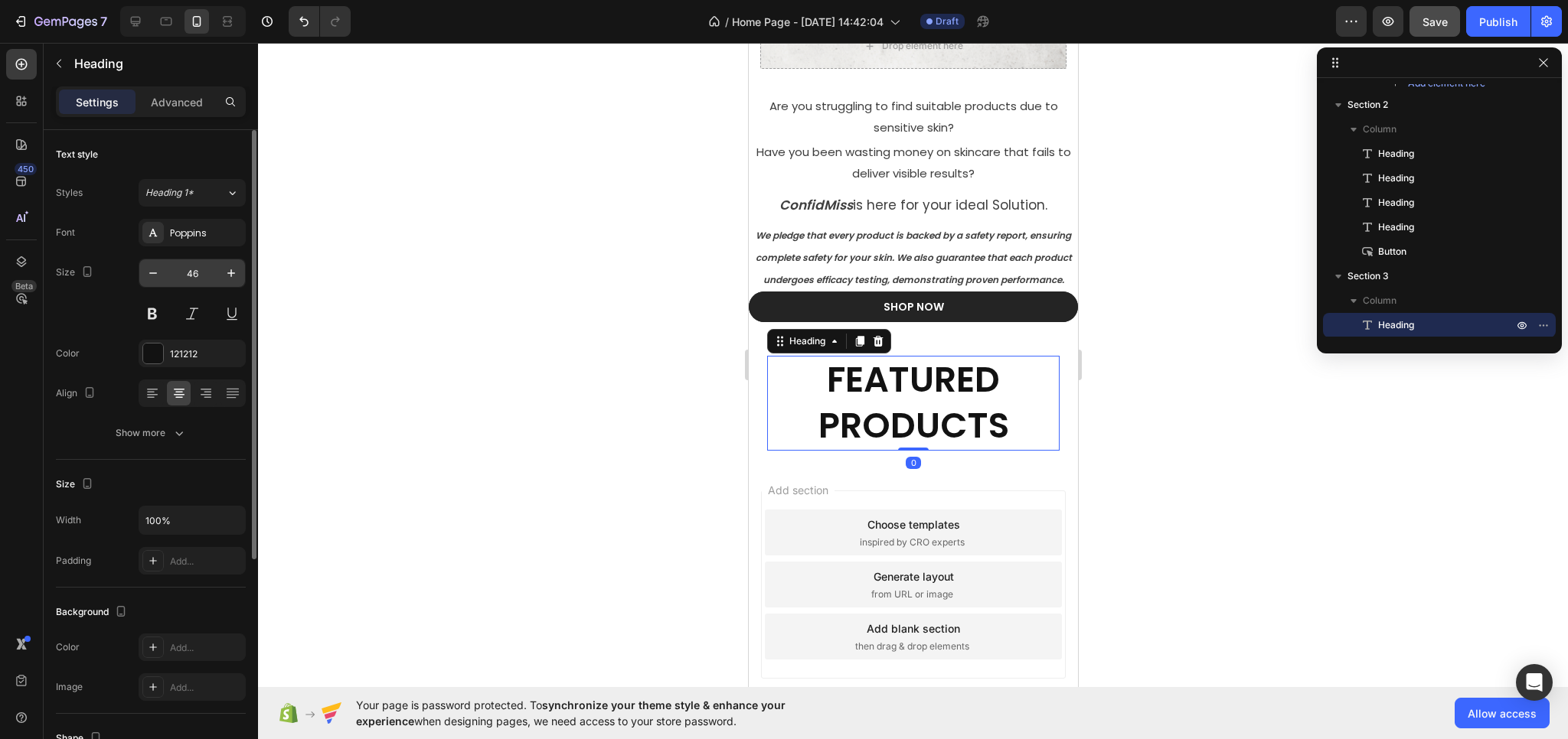
click at [205, 279] on input "46" at bounding box center [193, 273] width 51 height 27
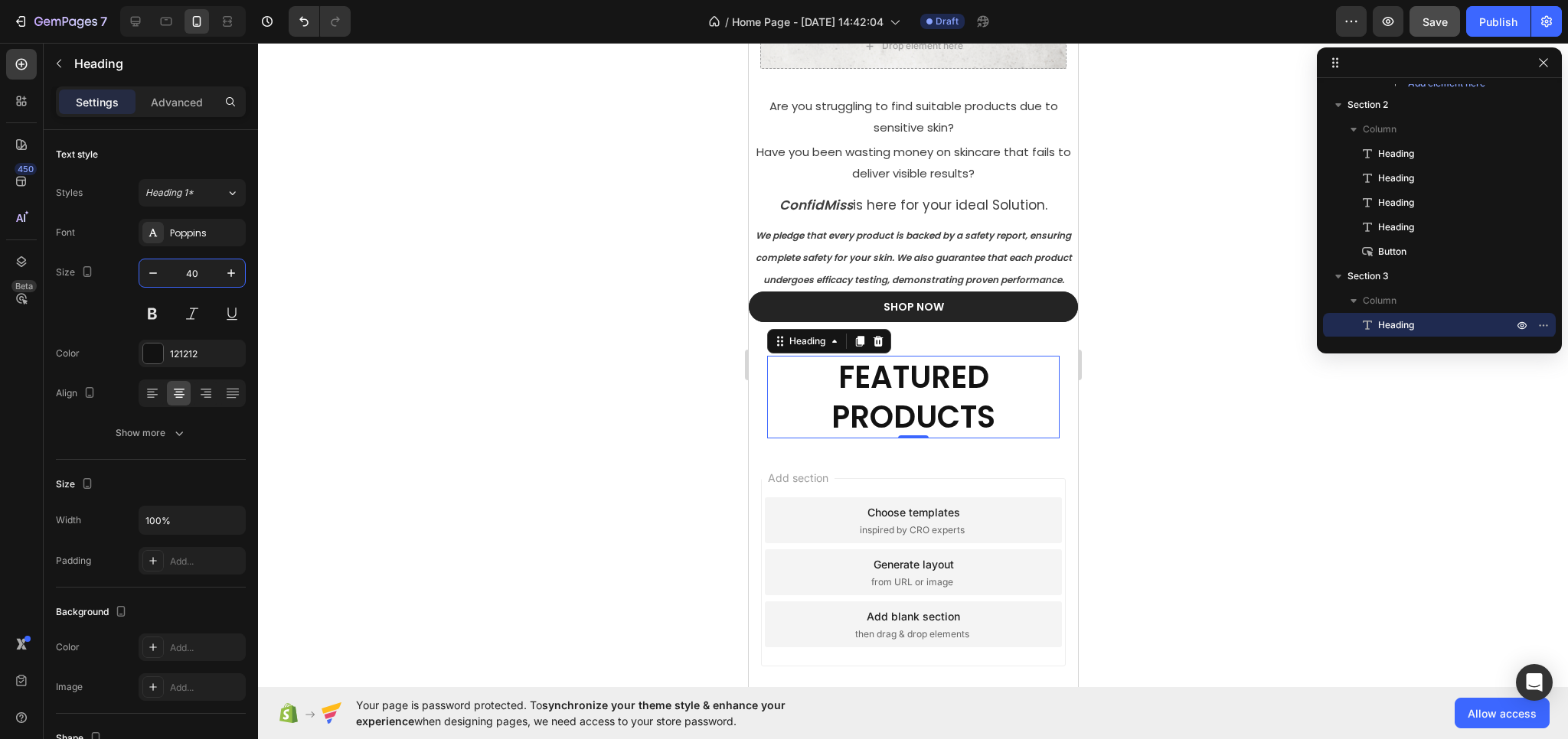
type input "40"
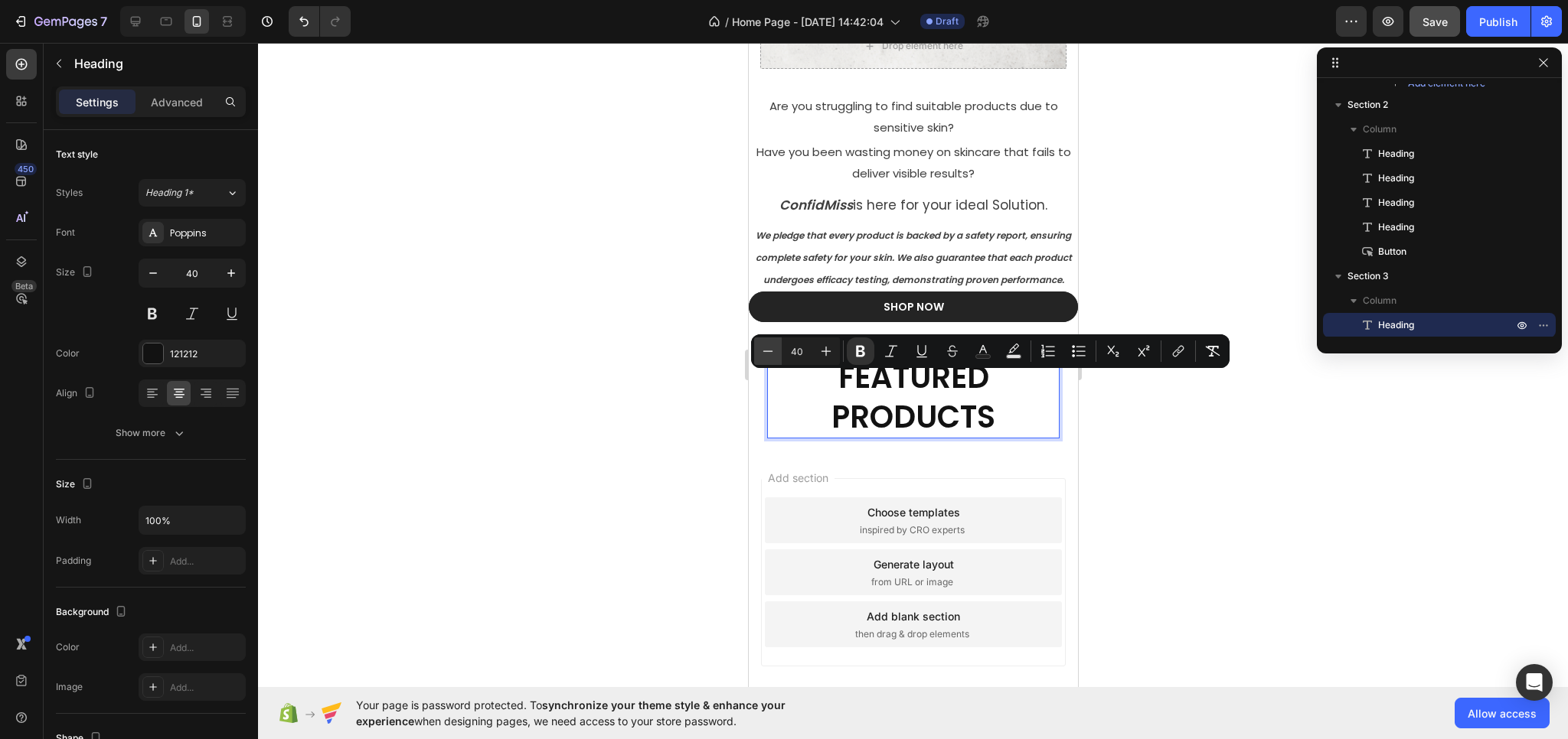
click at [765, 349] on icon "Editor contextual toolbar" at bounding box center [768, 352] width 16 height 16
click at [764, 350] on icon "Editor contextual toolbar" at bounding box center [768, 352] width 16 height 16
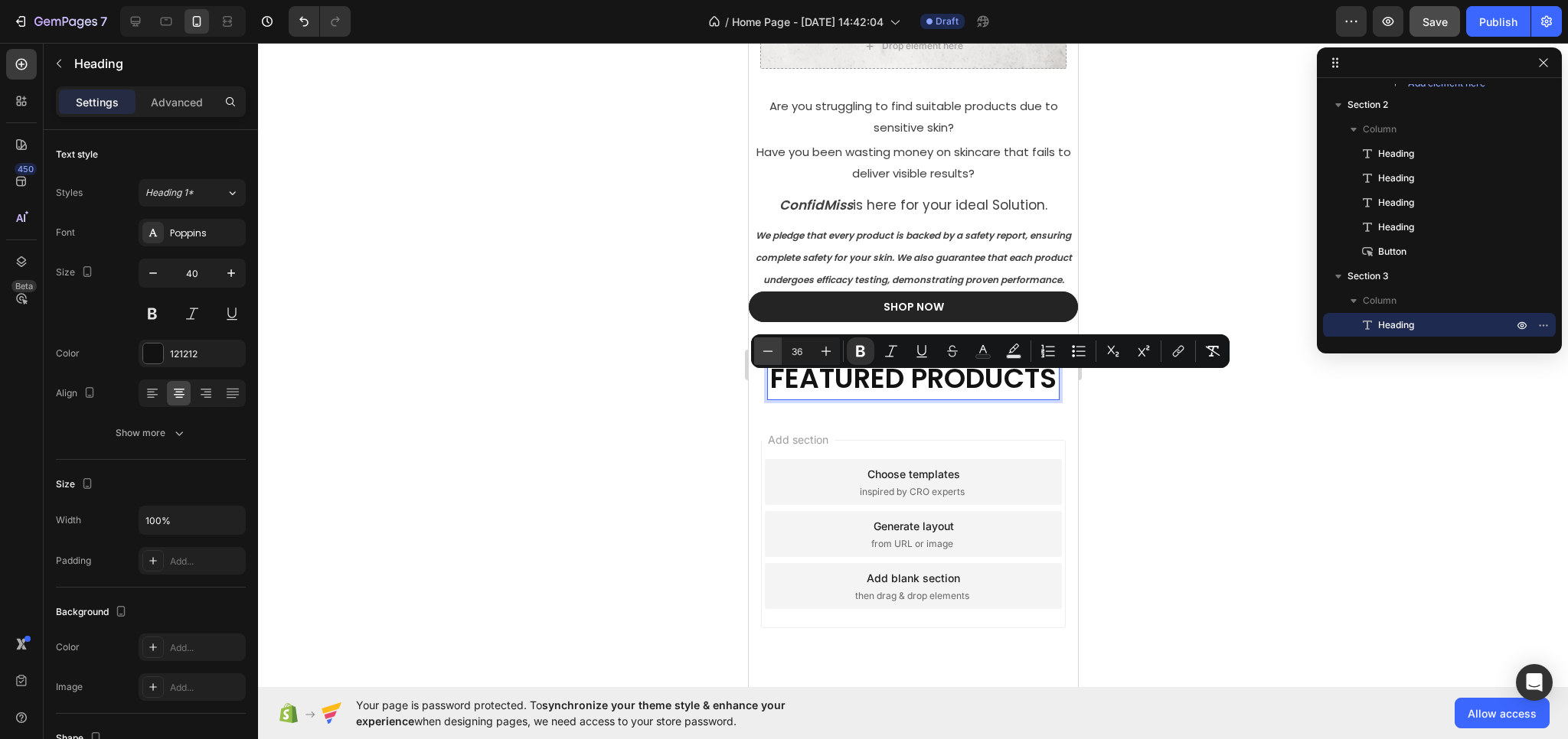
click at [764, 350] on icon "Editor contextual toolbar" at bounding box center [768, 352] width 16 height 16
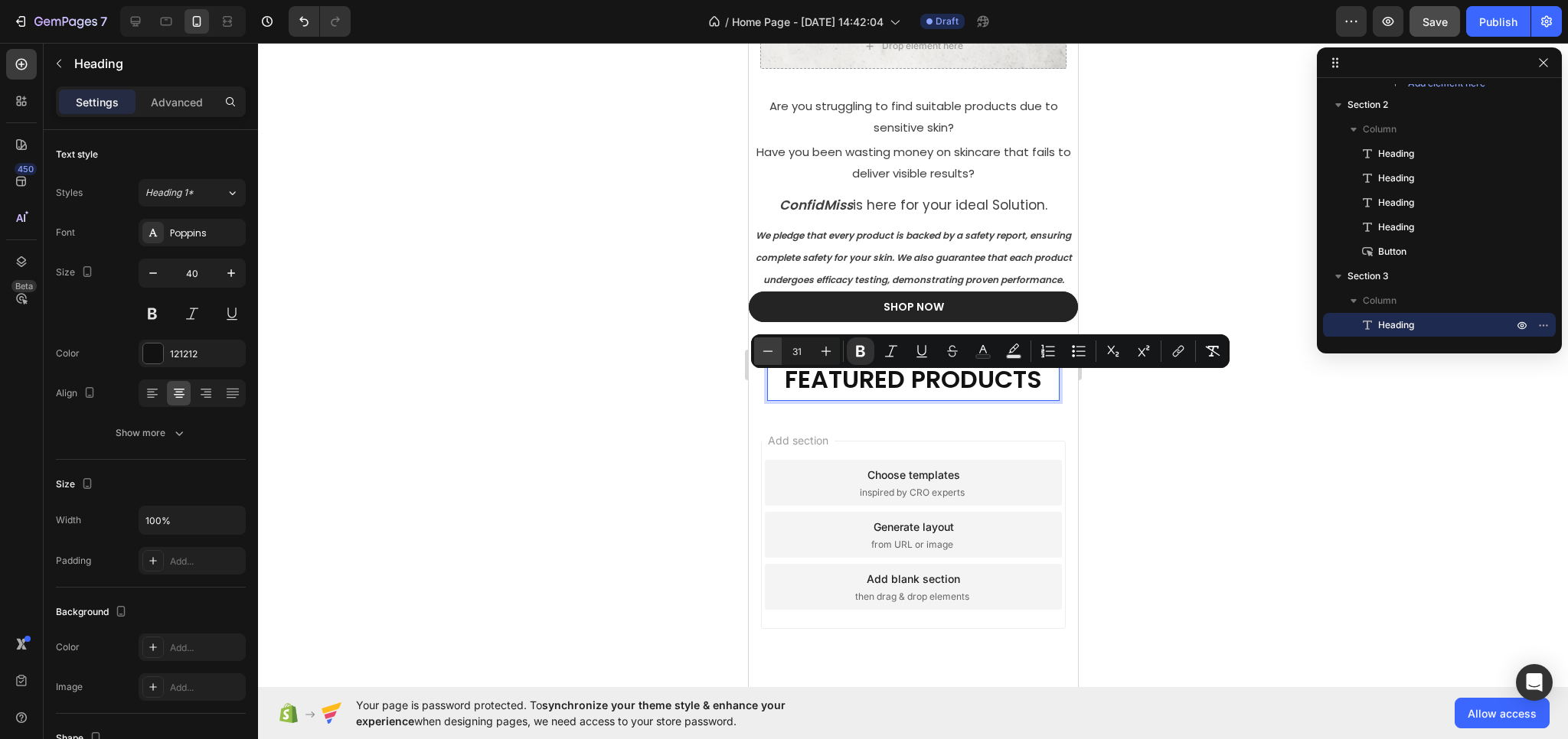
click at [764, 350] on icon "Editor contextual toolbar" at bounding box center [768, 352] width 16 height 16
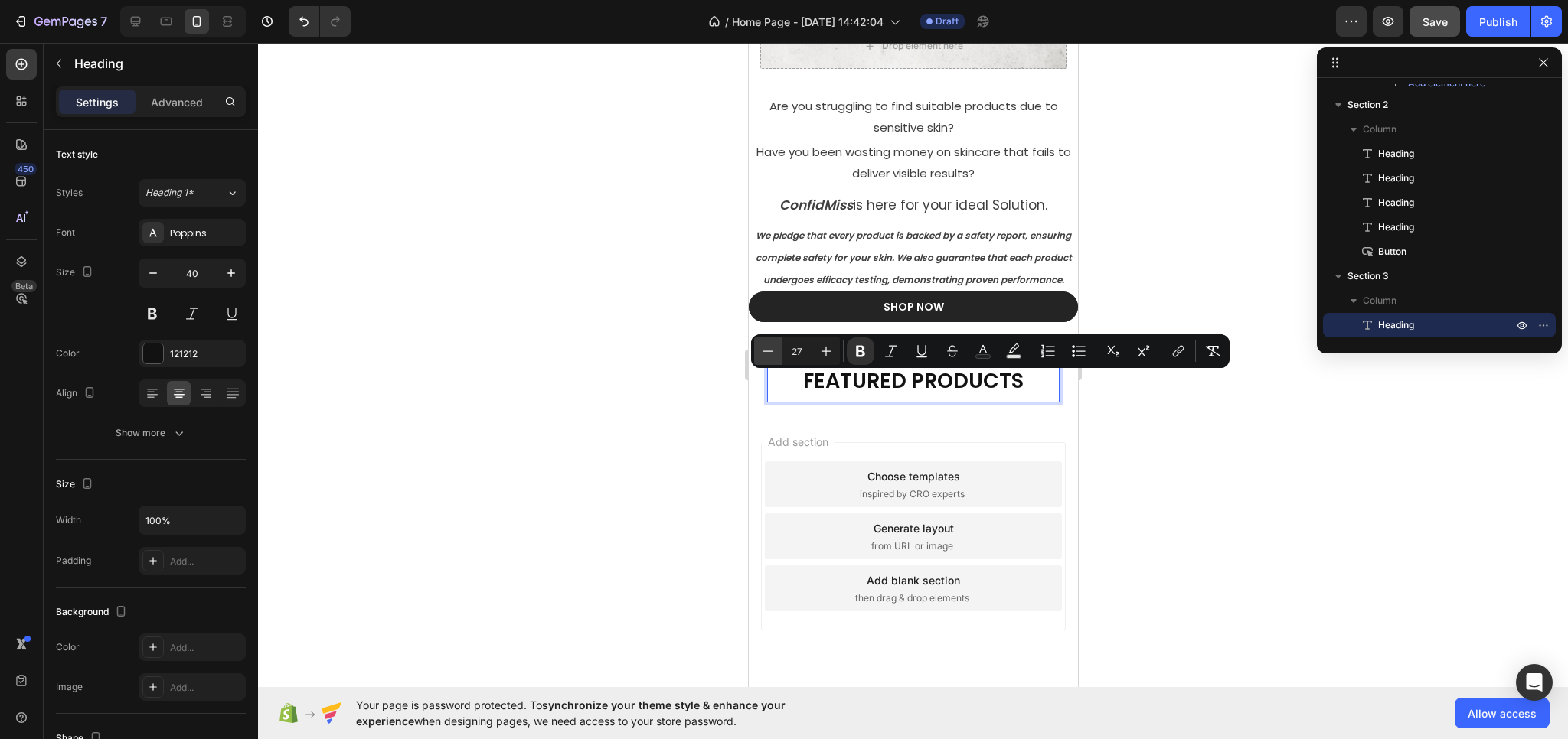
type input "26"
click at [658, 414] on div at bounding box center [913, 391] width 1310 height 697
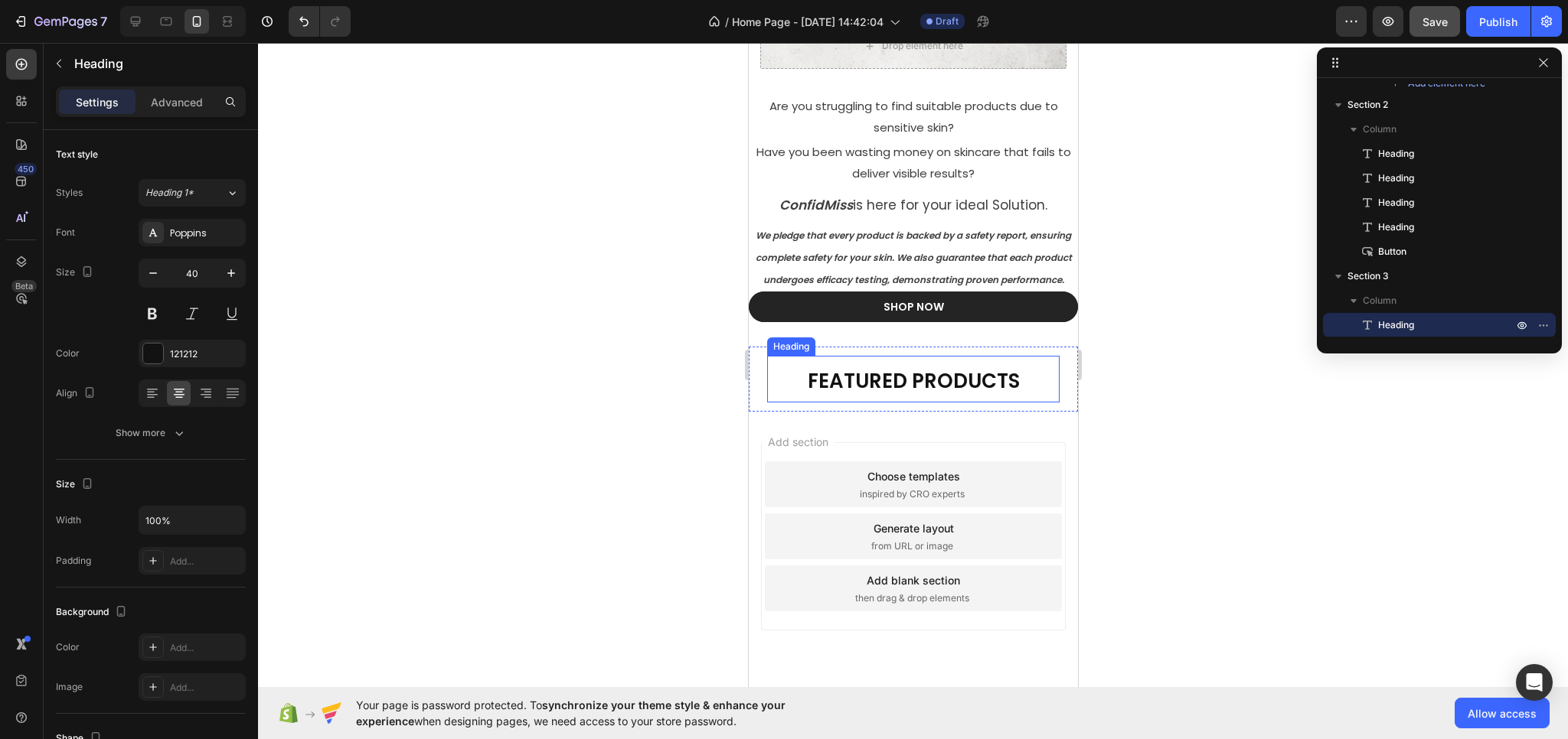
click at [917, 380] on p "⁠⁠⁠⁠⁠⁠⁠ FEATURED PRODUCTS" at bounding box center [912, 379] width 289 height 44
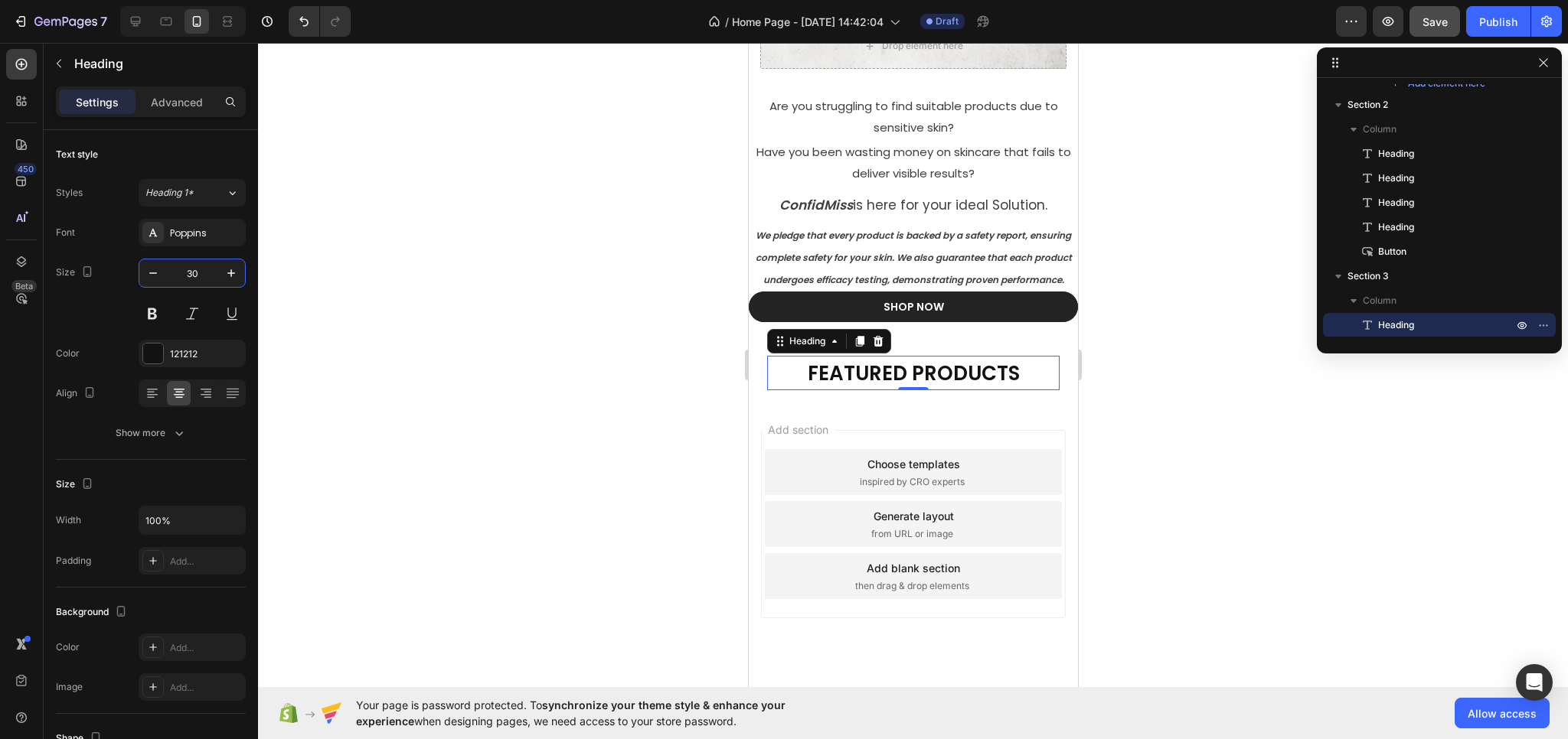
type input "30"
click at [1178, 456] on div at bounding box center [913, 391] width 1310 height 697
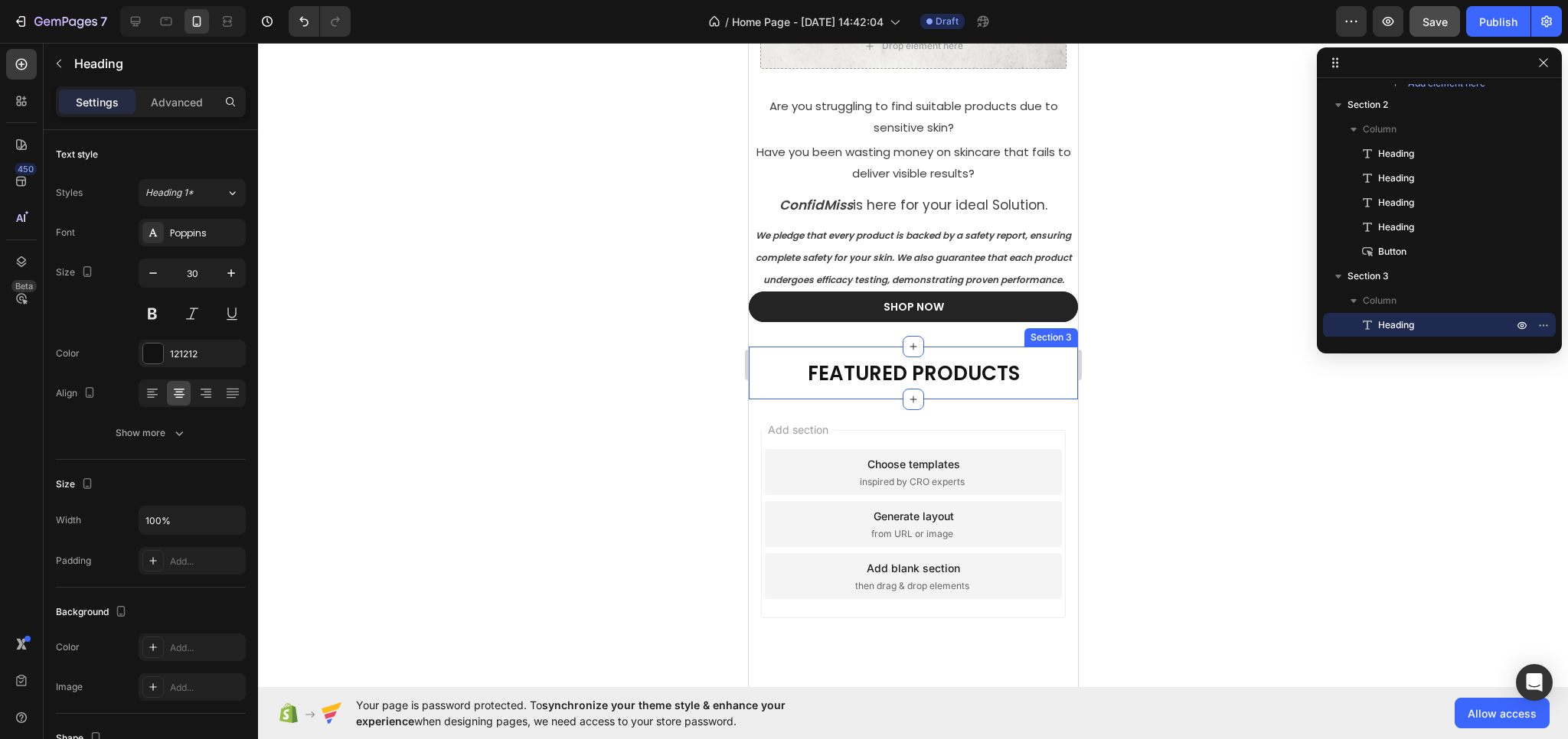
click at [947, 383] on strong "FEATURED PRODUCTS" at bounding box center [912, 373] width 212 height 27
click at [763, 393] on div "⁠⁠⁠⁠⁠⁠⁠ FEATURED PRODUCTS Heading 0 Section 3" at bounding box center [912, 373] width 329 height 53
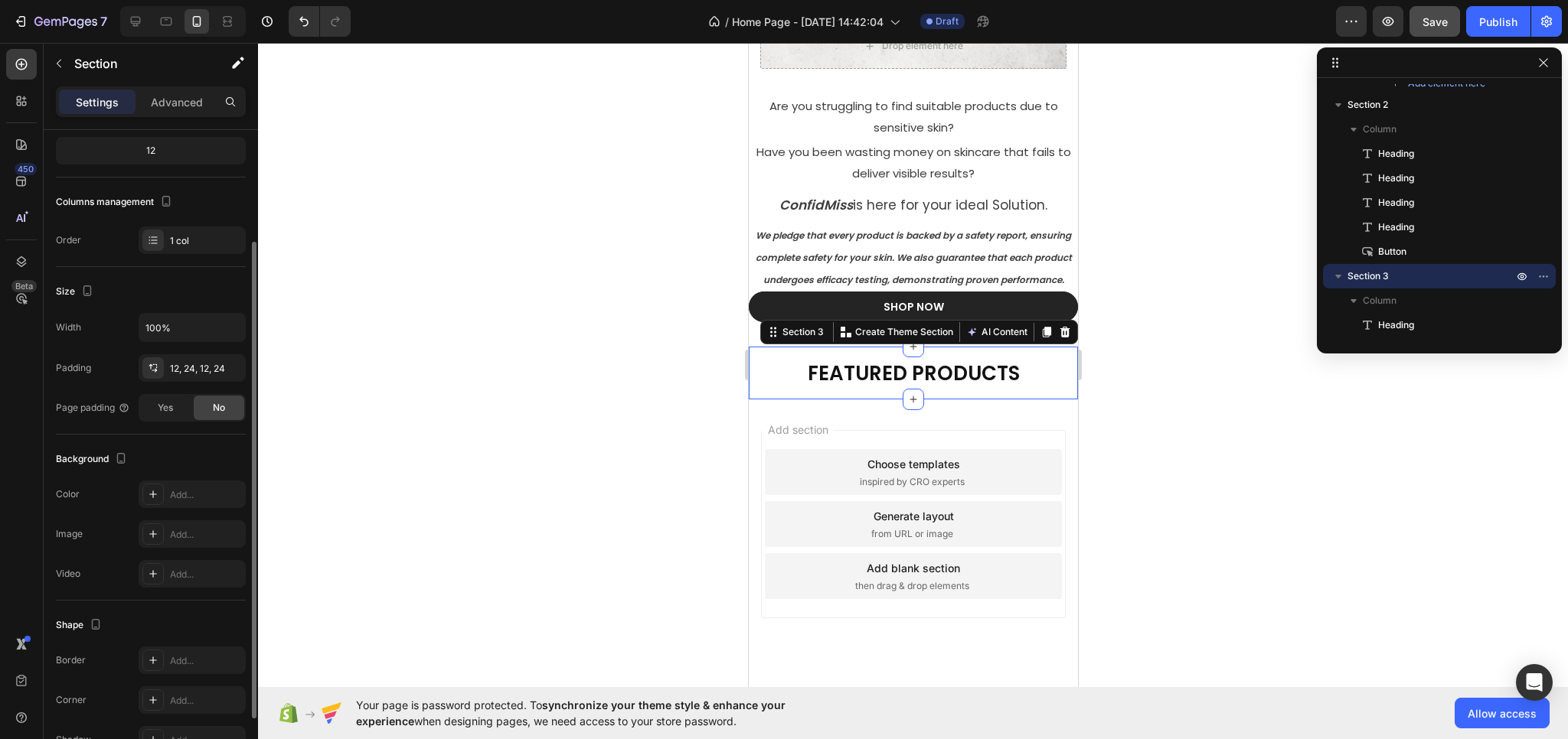
scroll to position [239, 0]
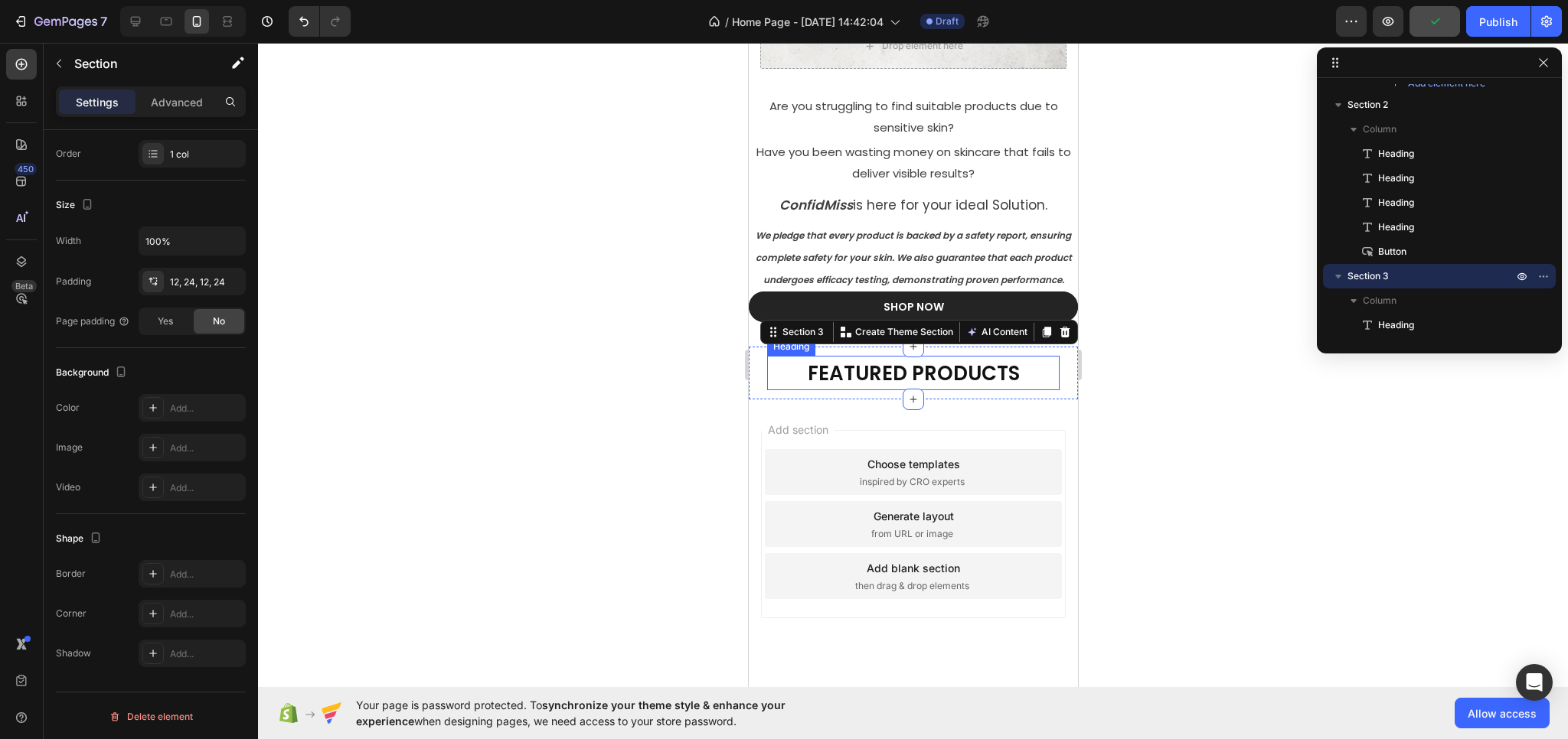
click at [770, 389] on p "⁠⁠⁠⁠⁠⁠⁠ FEATURED PRODUCTS" at bounding box center [912, 373] width 289 height 31
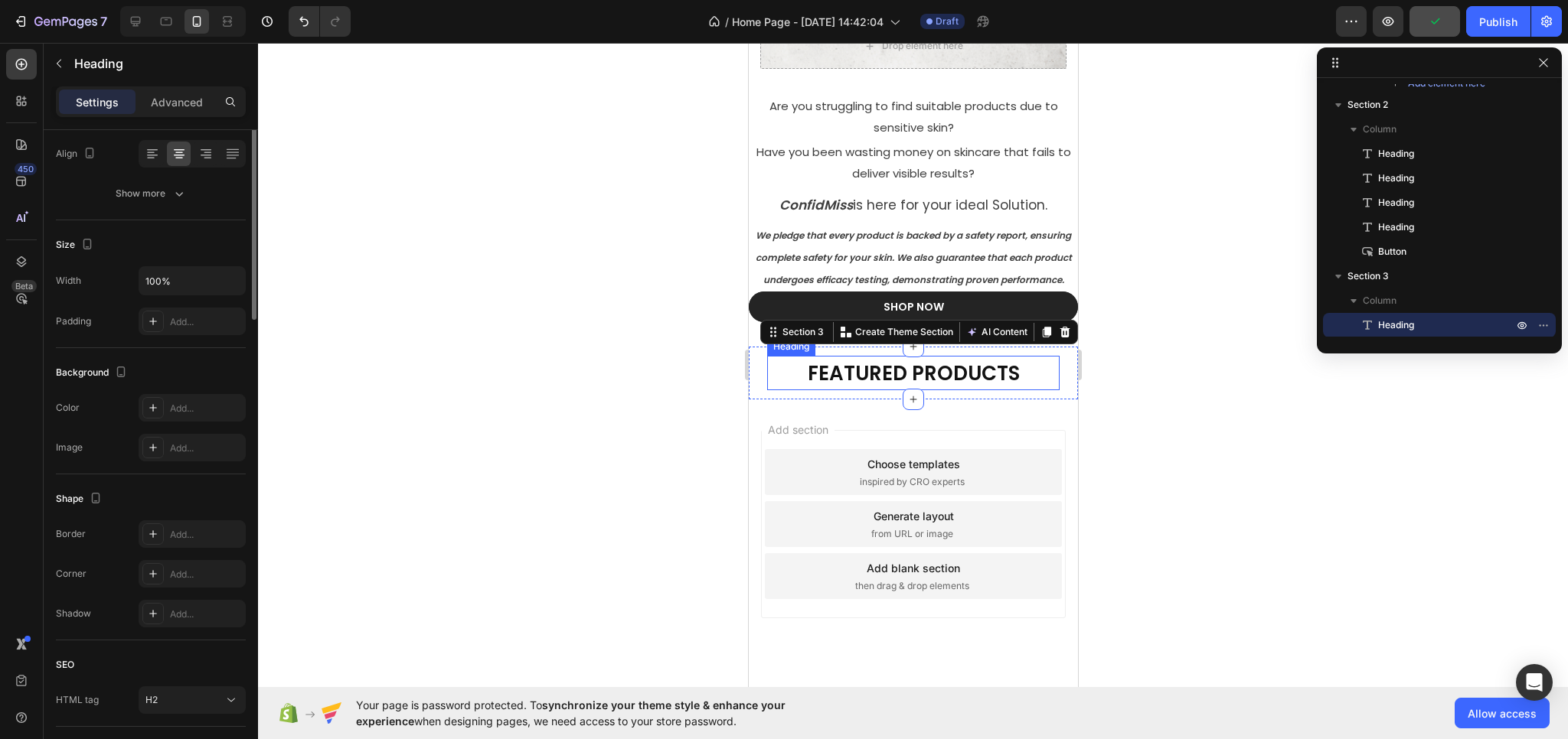
scroll to position [0, 0]
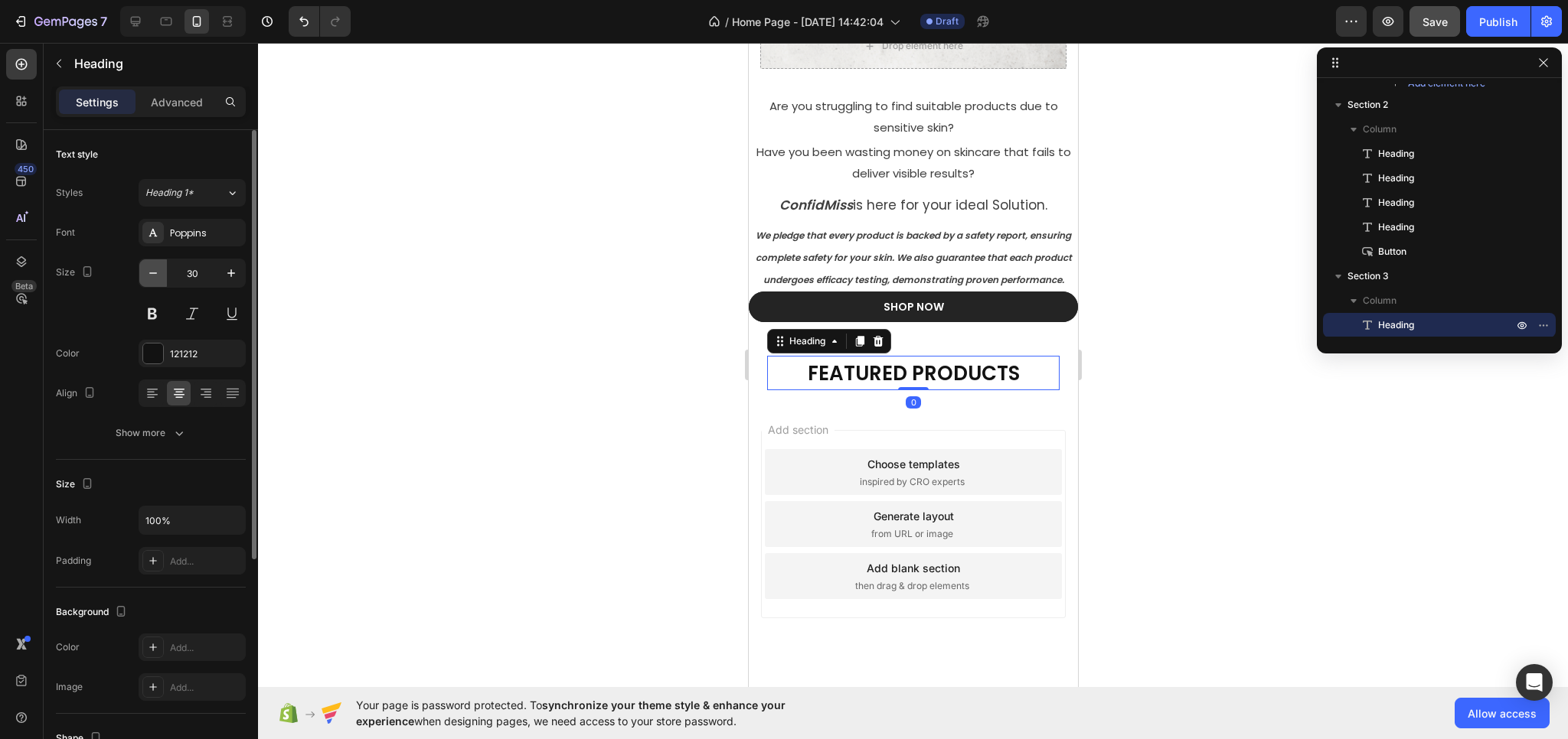
click at [156, 275] on icon "button" at bounding box center [153, 274] width 16 height 16
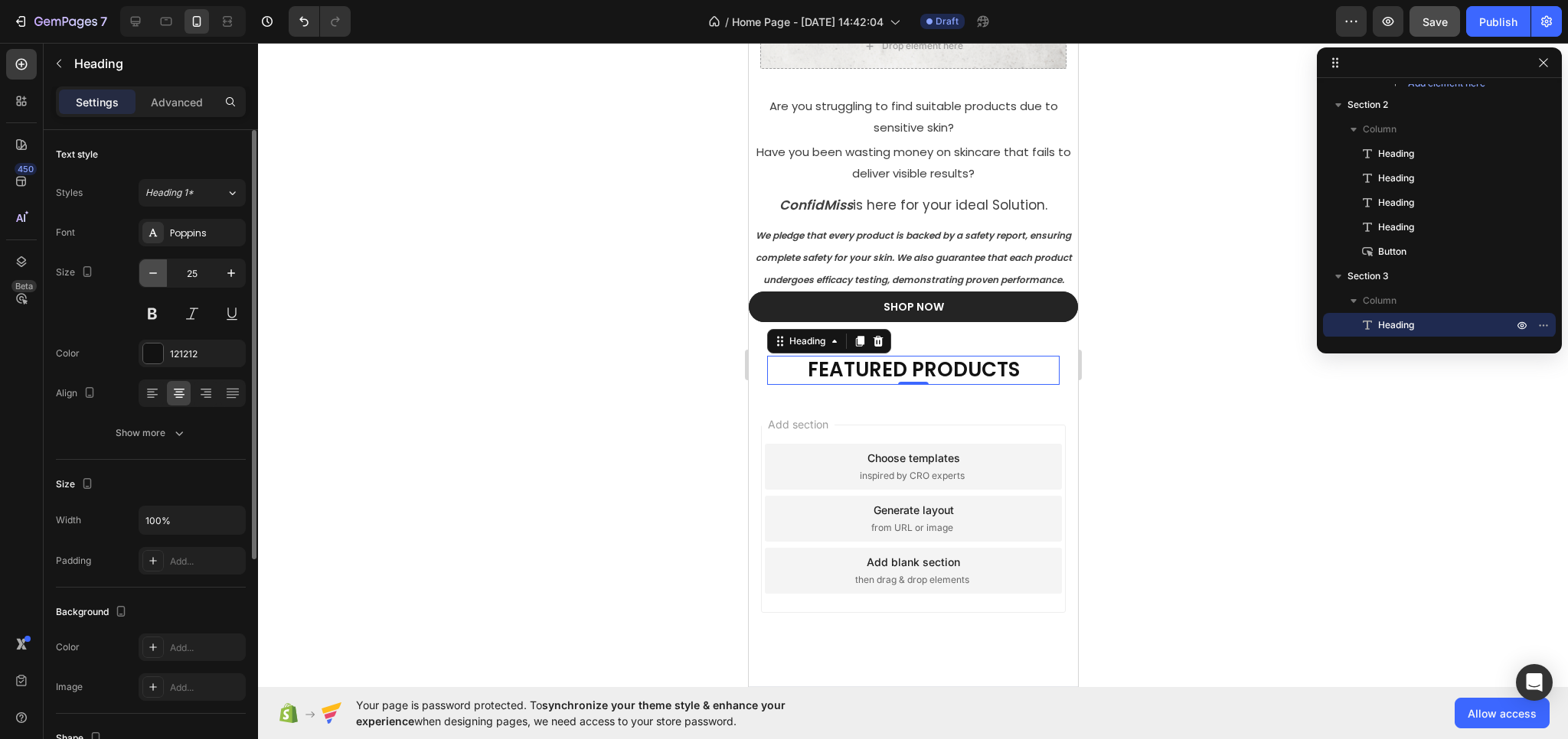
click at [156, 275] on icon "button" at bounding box center [153, 274] width 16 height 16
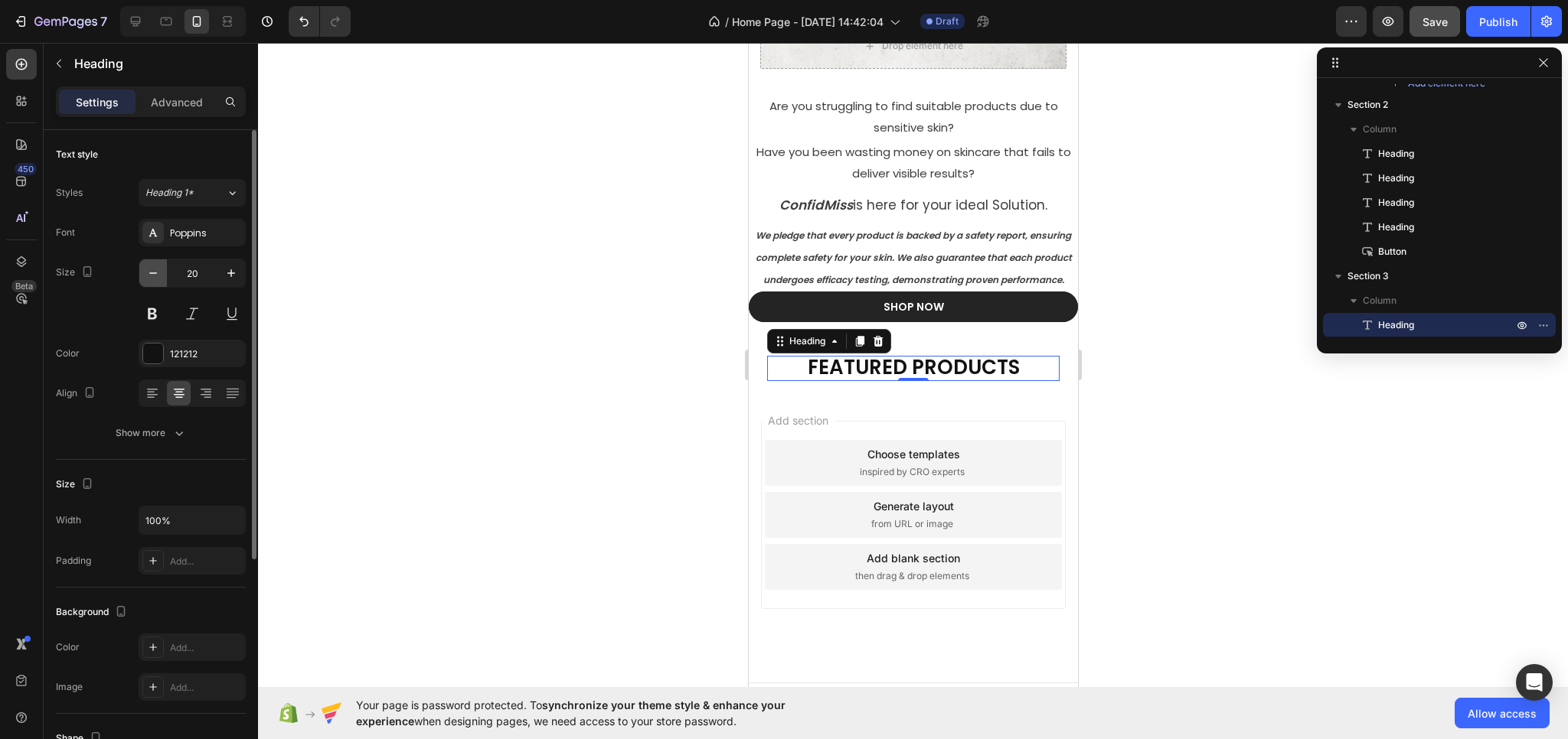
click at [156, 275] on icon "button" at bounding box center [153, 274] width 16 height 16
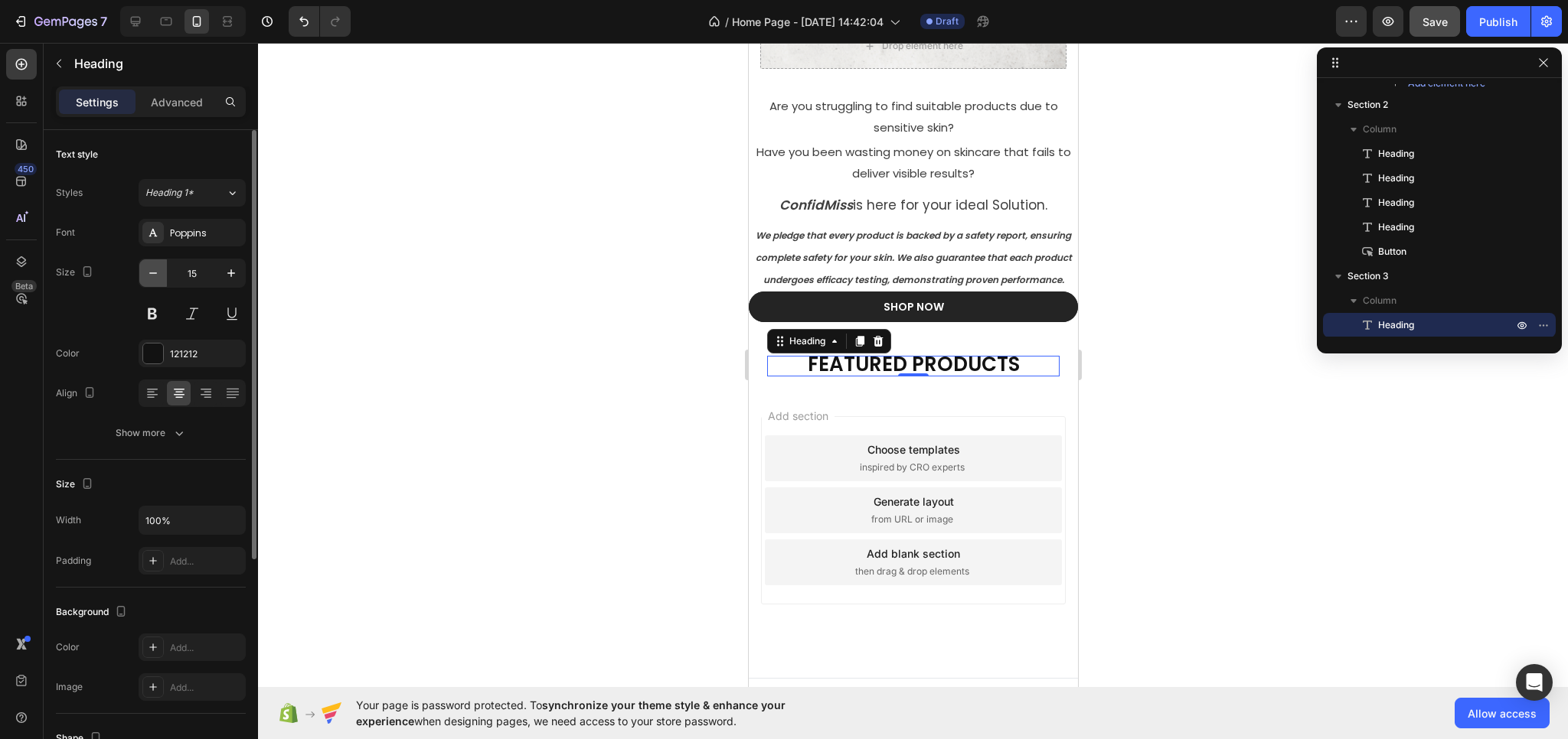
click at [156, 275] on icon "button" at bounding box center [153, 274] width 16 height 16
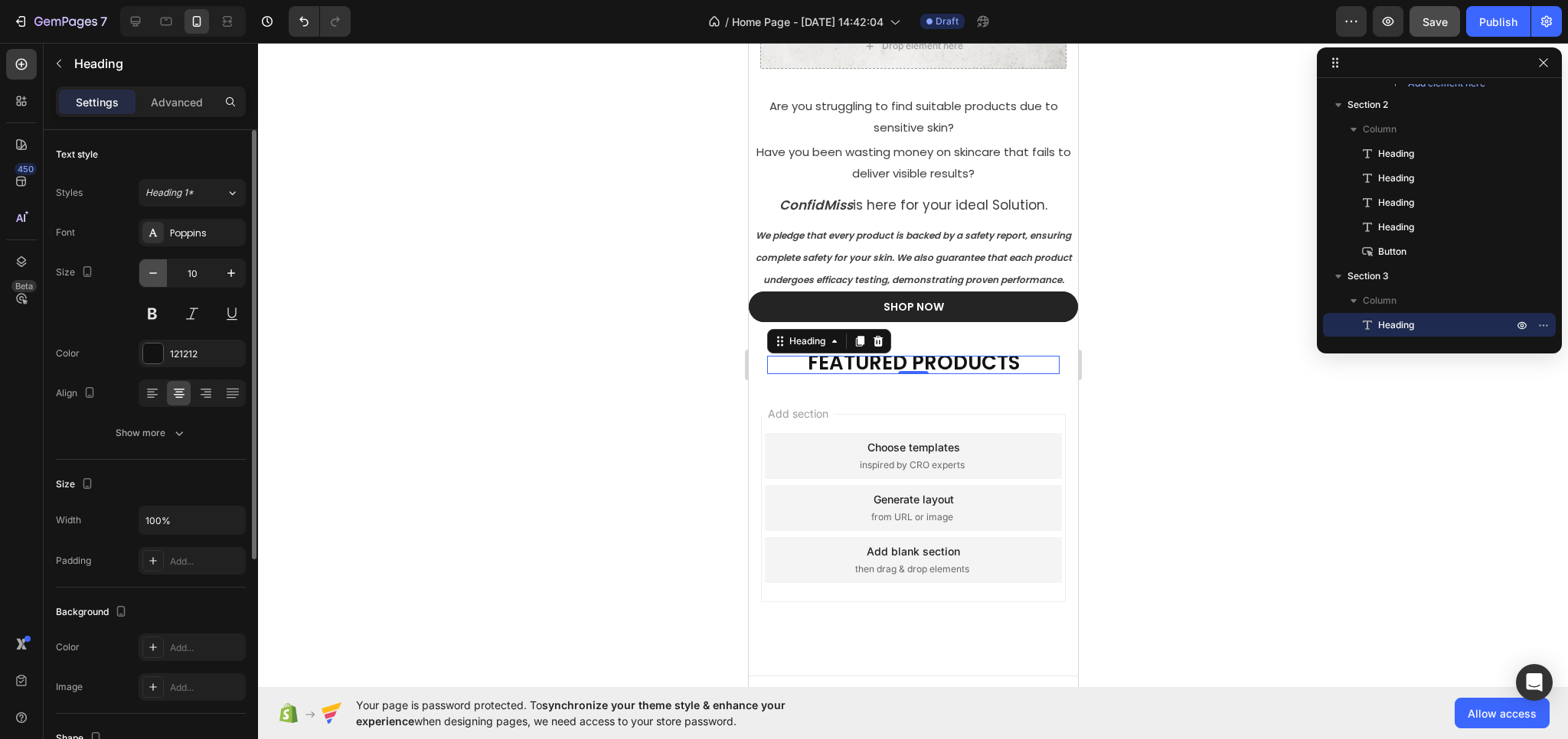
click at [156, 275] on icon "button" at bounding box center [153, 274] width 16 height 16
click at [227, 271] on icon "button" at bounding box center [232, 274] width 16 height 16
click at [227, 274] on icon "button" at bounding box center [232, 274] width 16 height 16
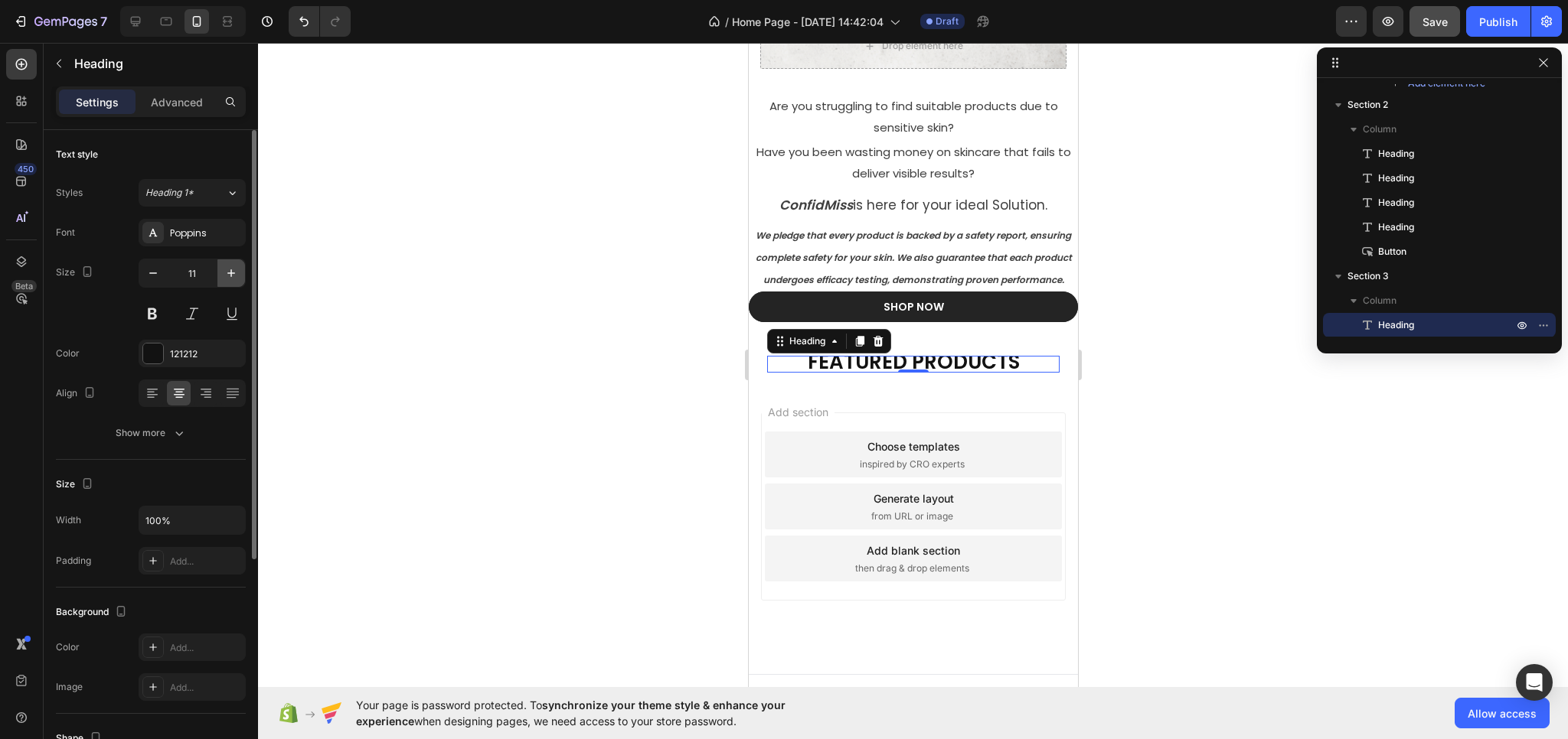
click at [227, 274] on icon "button" at bounding box center [232, 274] width 16 height 16
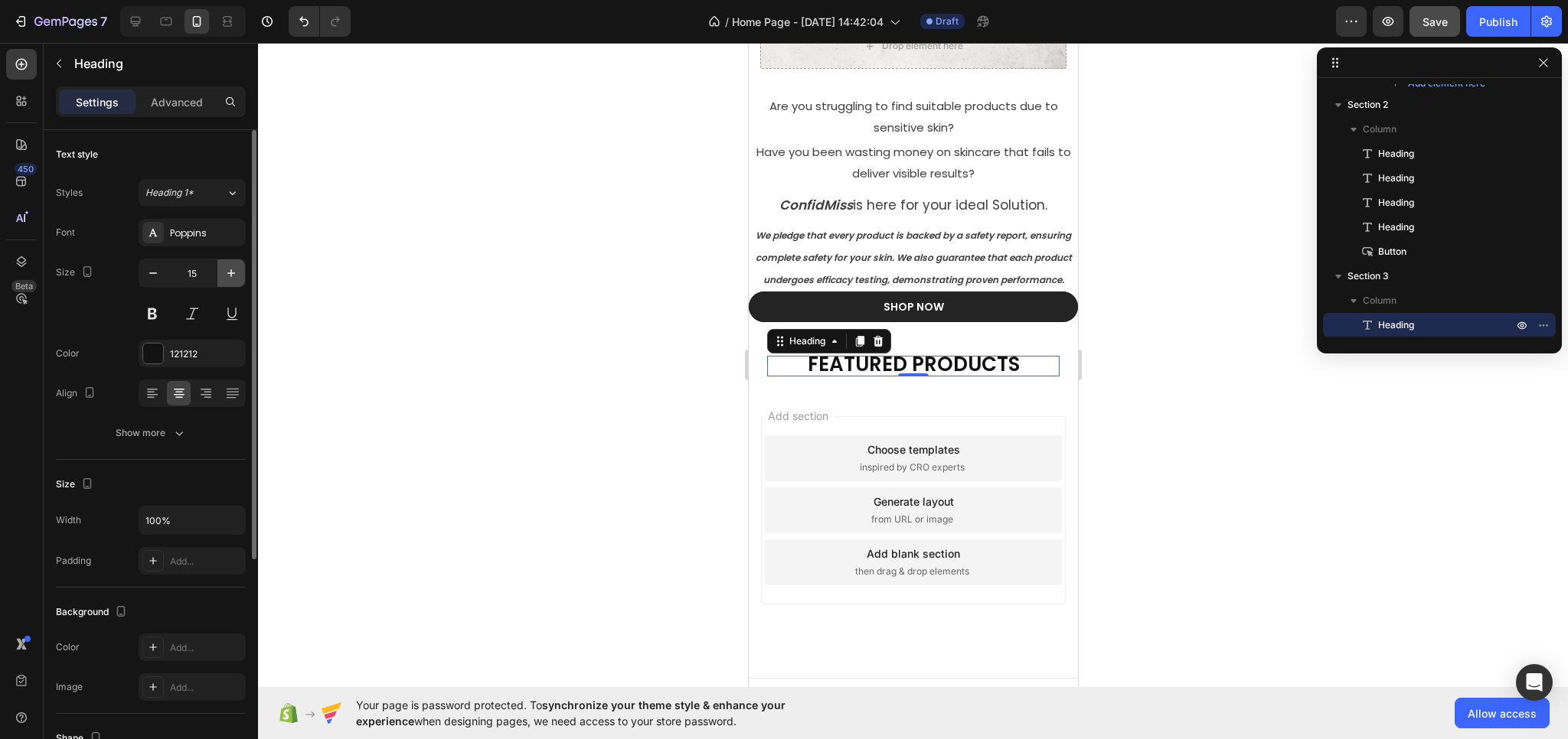
click at [227, 274] on icon "button" at bounding box center [232, 274] width 16 height 16
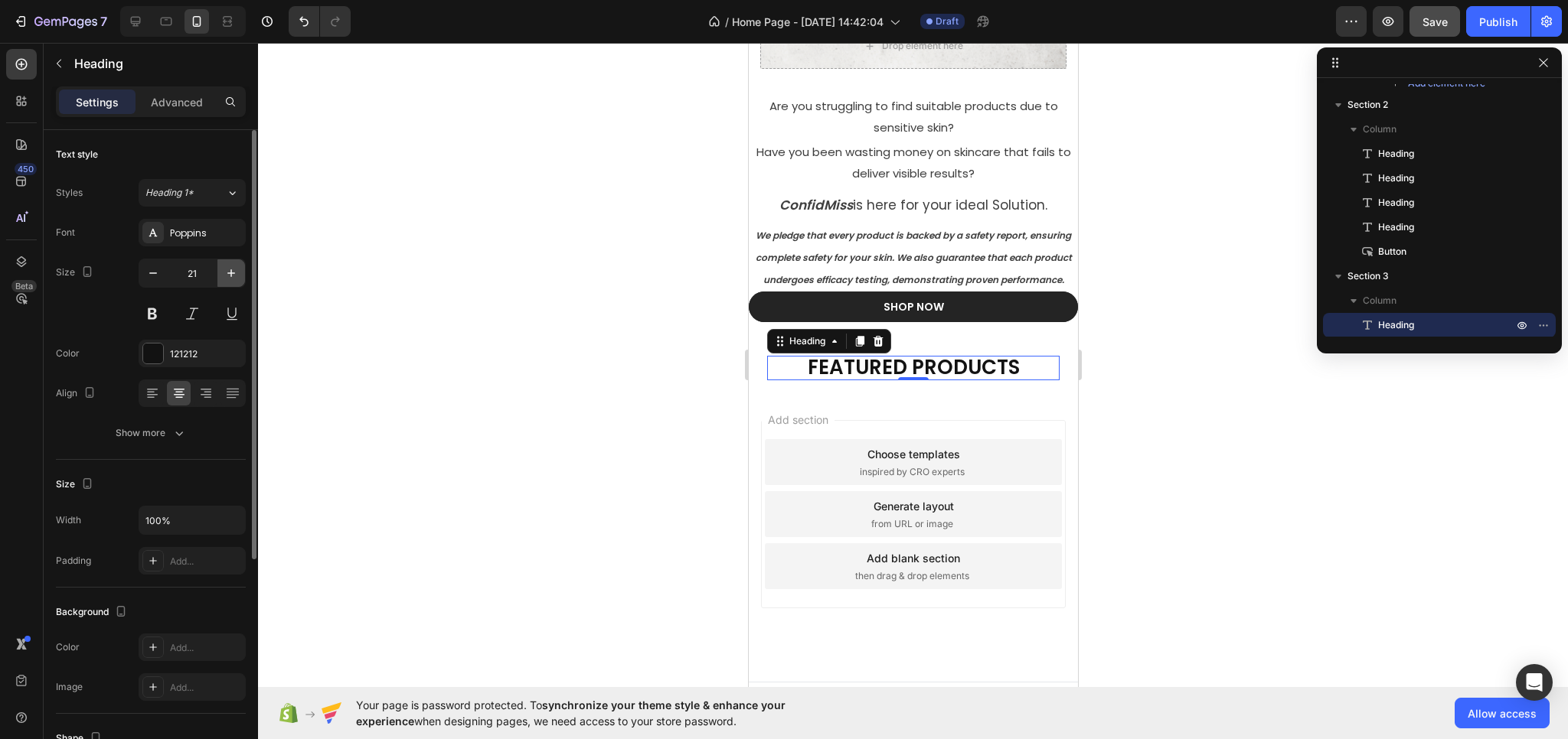
click at [227, 274] on icon "button" at bounding box center [232, 274] width 16 height 16
type input "24"
click at [462, 344] on div at bounding box center [913, 391] width 1310 height 697
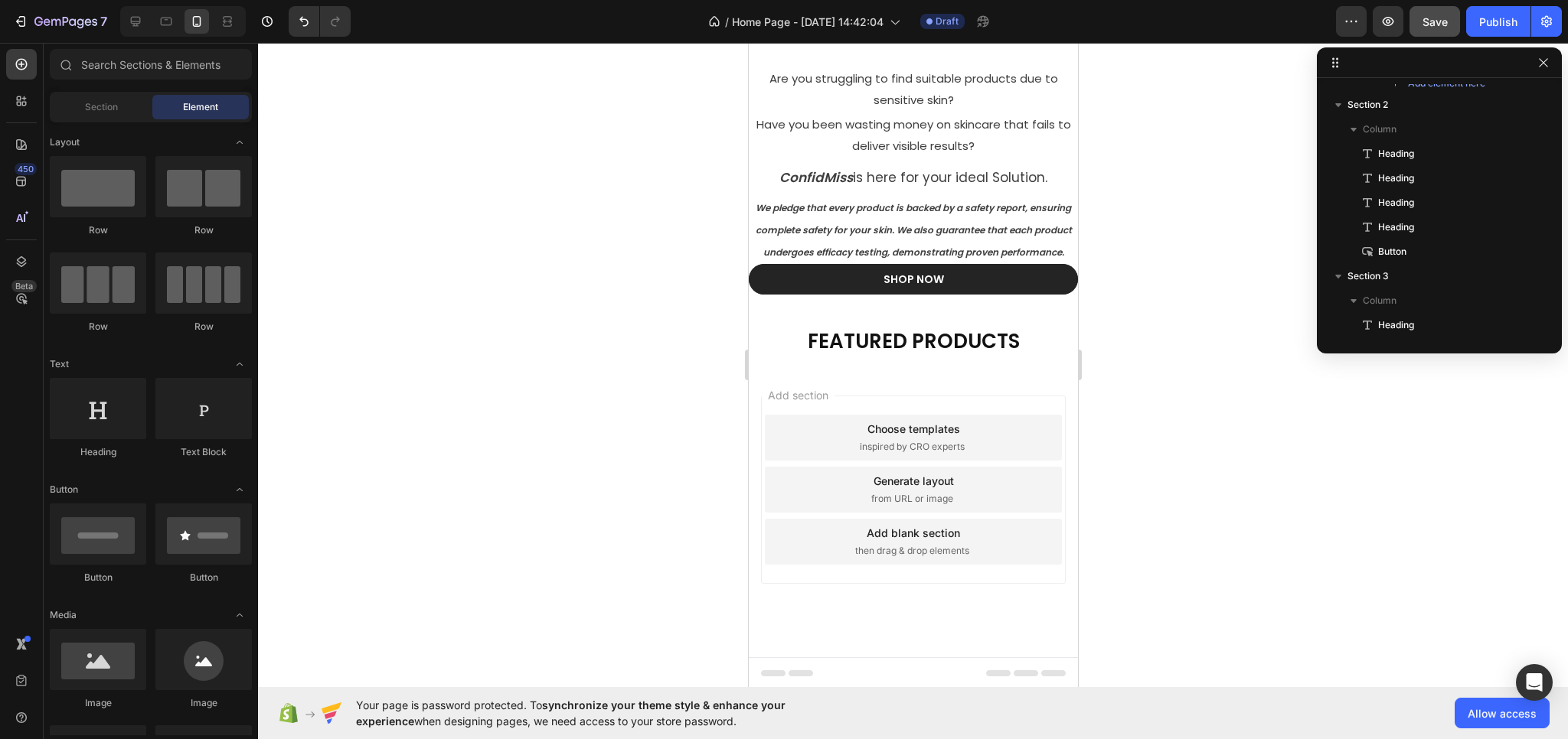
scroll to position [508, 0]
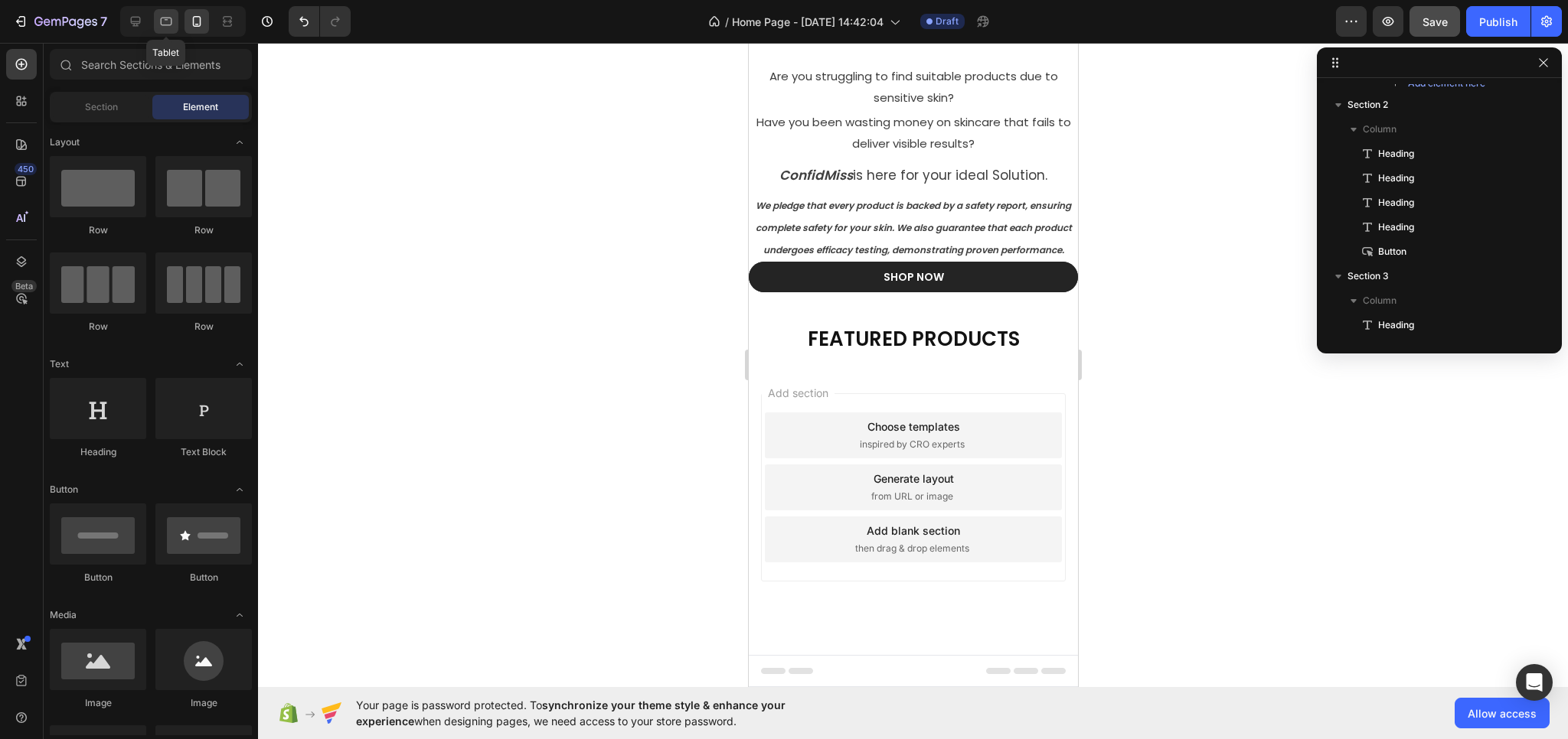
click at [166, 22] on icon at bounding box center [166, 22] width 16 height 16
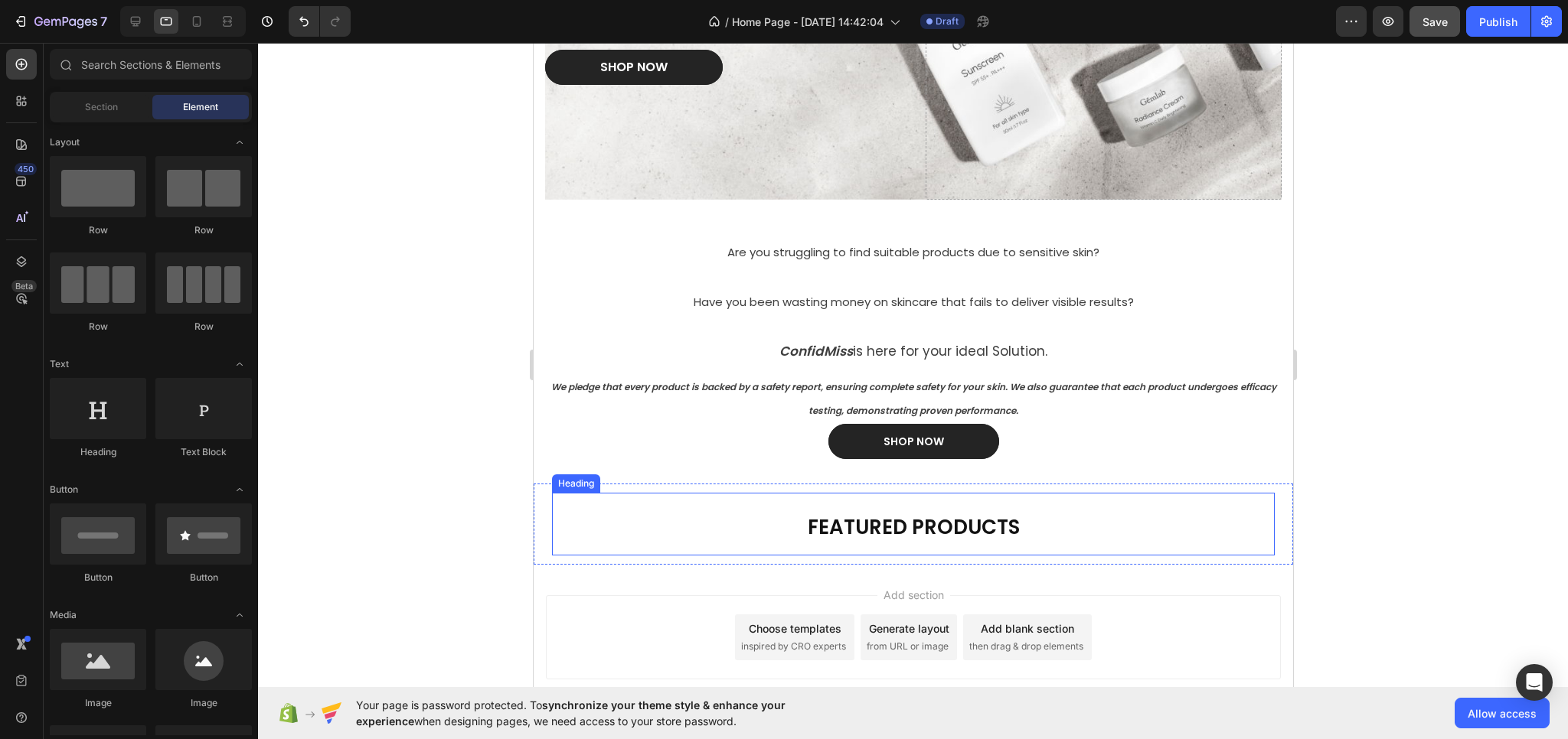
scroll to position [163, 0]
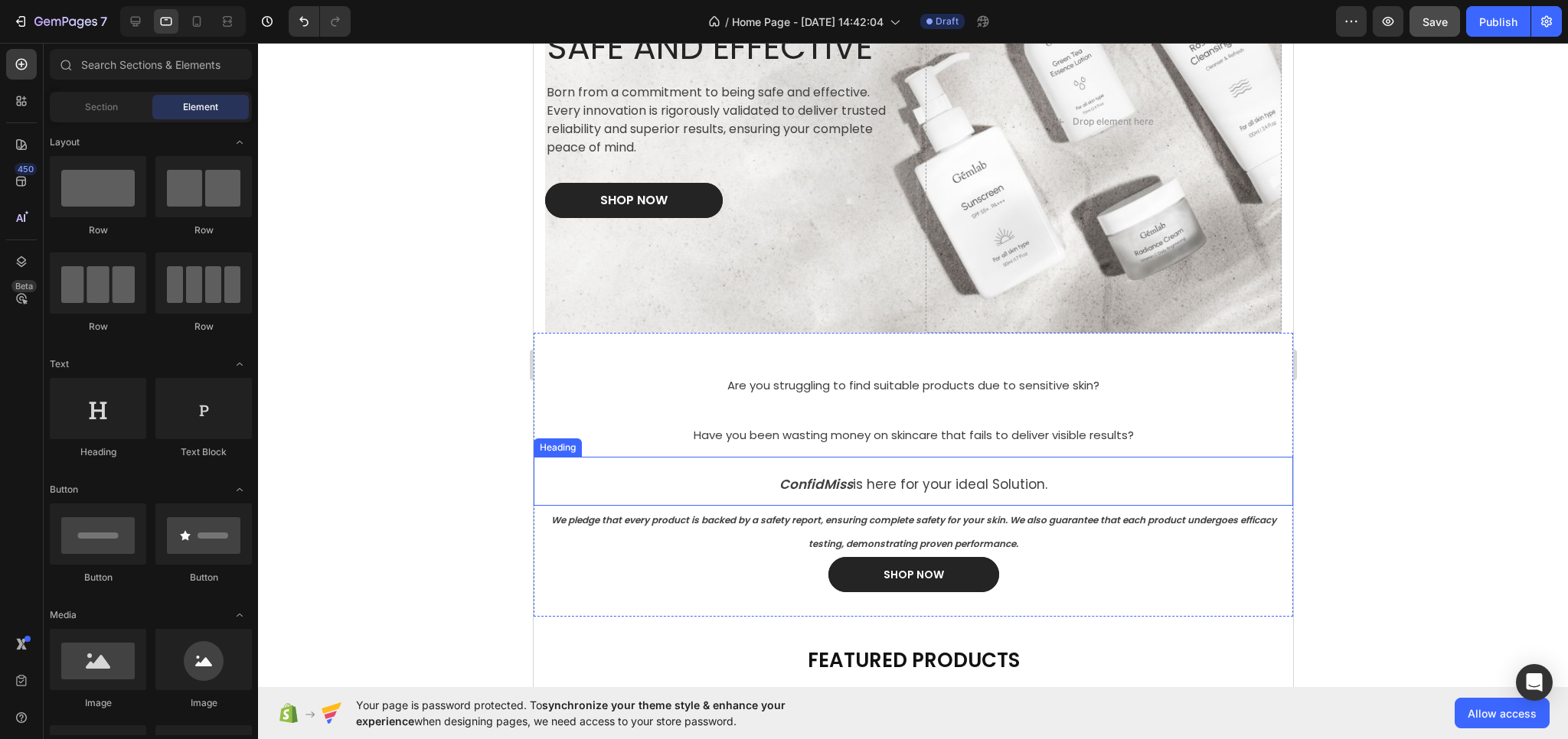
click at [817, 478] on strong "ConfidMiss" at bounding box center [814, 484] width 73 height 19
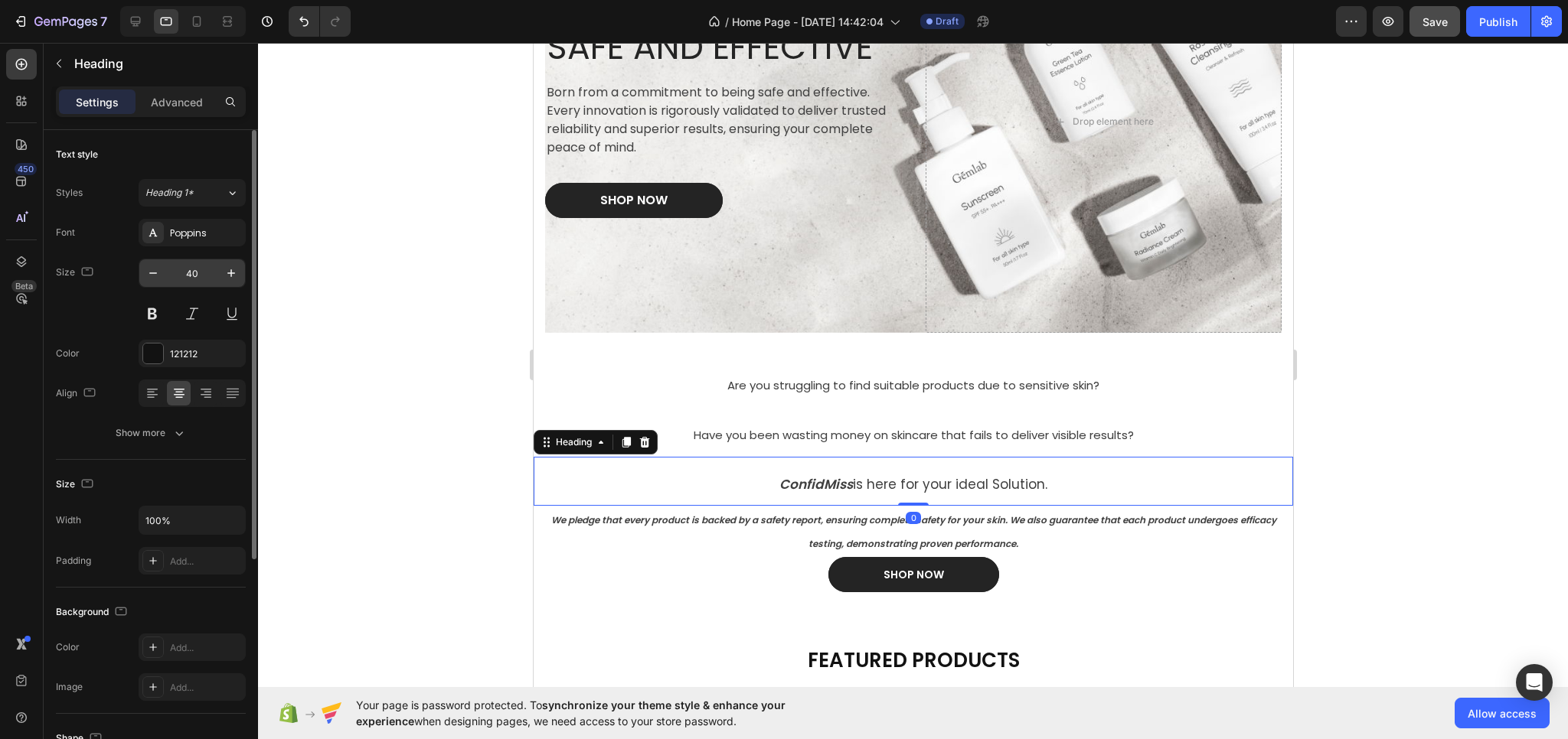
click at [202, 267] on input "40" at bounding box center [193, 273] width 51 height 27
type input "30"
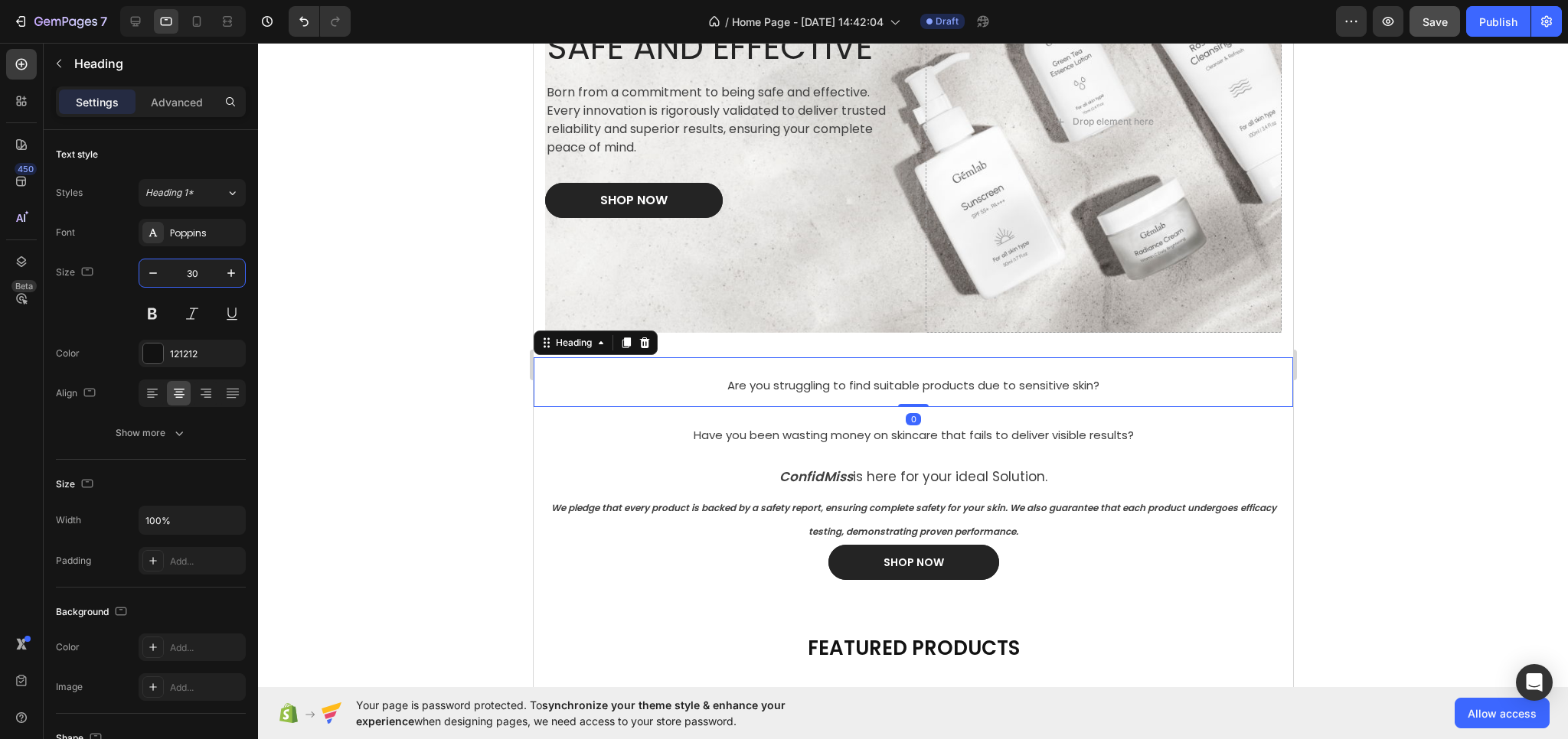
click at [774, 385] on span "Are you struggling to find suitable products due to sensitive skin?" at bounding box center [912, 385] width 372 height 16
click at [208, 274] on input "40" at bounding box center [193, 273] width 51 height 27
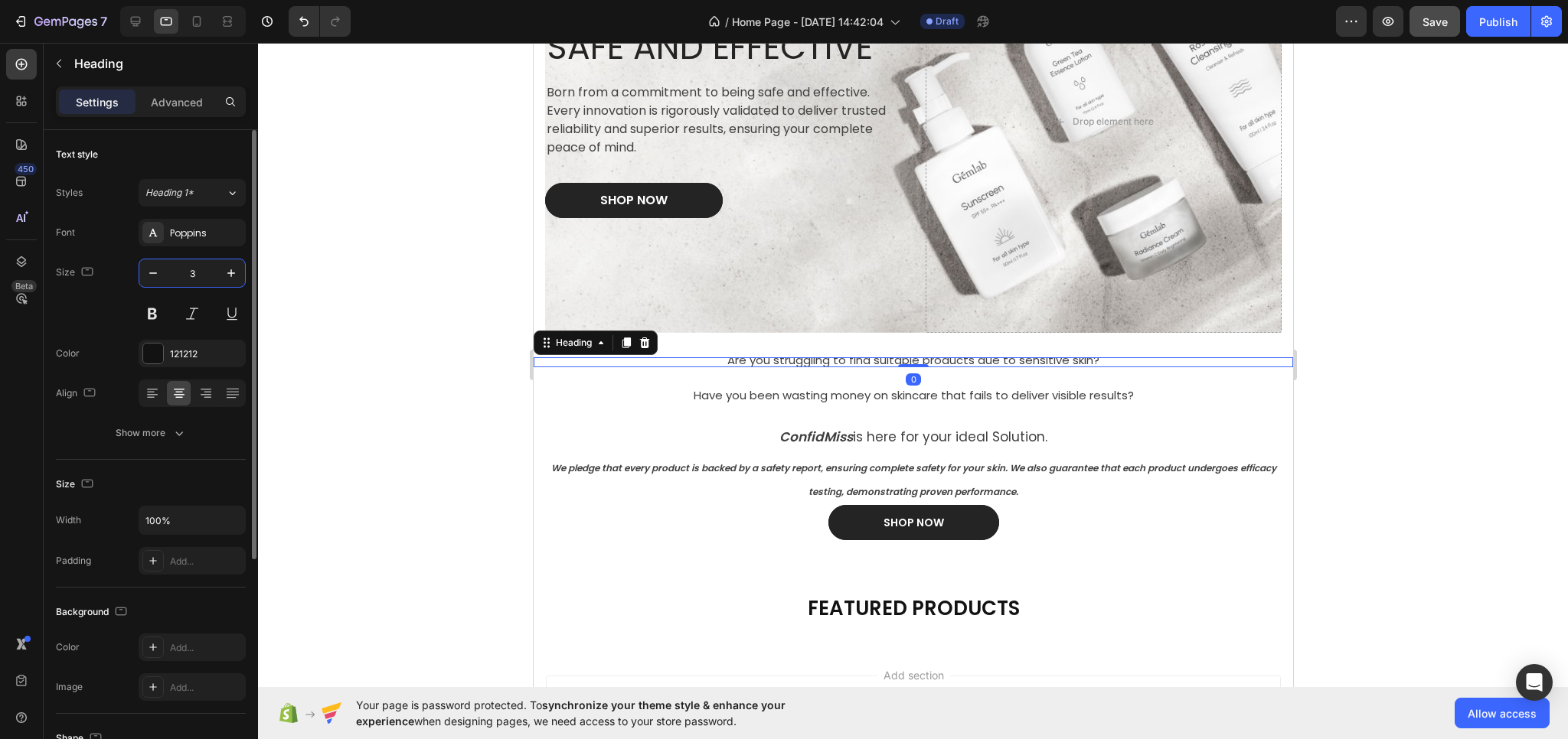
type input "30"
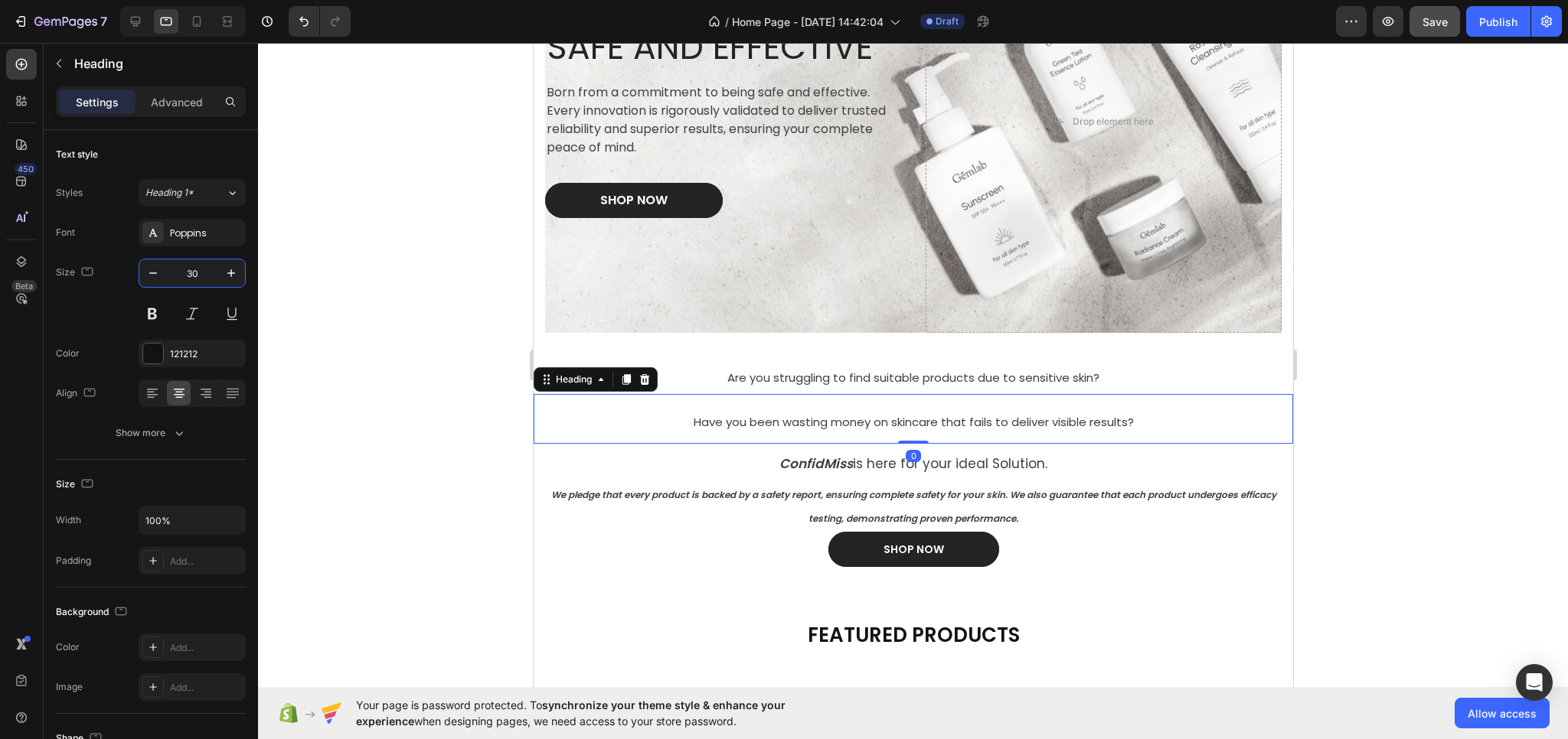
drag, startPoint x: 708, startPoint y: 409, endPoint x: 1065, endPoint y: 408, distance: 357.0
click at [708, 409] on p "⁠⁠⁠⁠⁠⁠⁠ Have you been wasting money on skincare that fails to deliver visible r…" at bounding box center [913, 419] width 757 height 47
click at [194, 271] on input "40" at bounding box center [193, 273] width 51 height 27
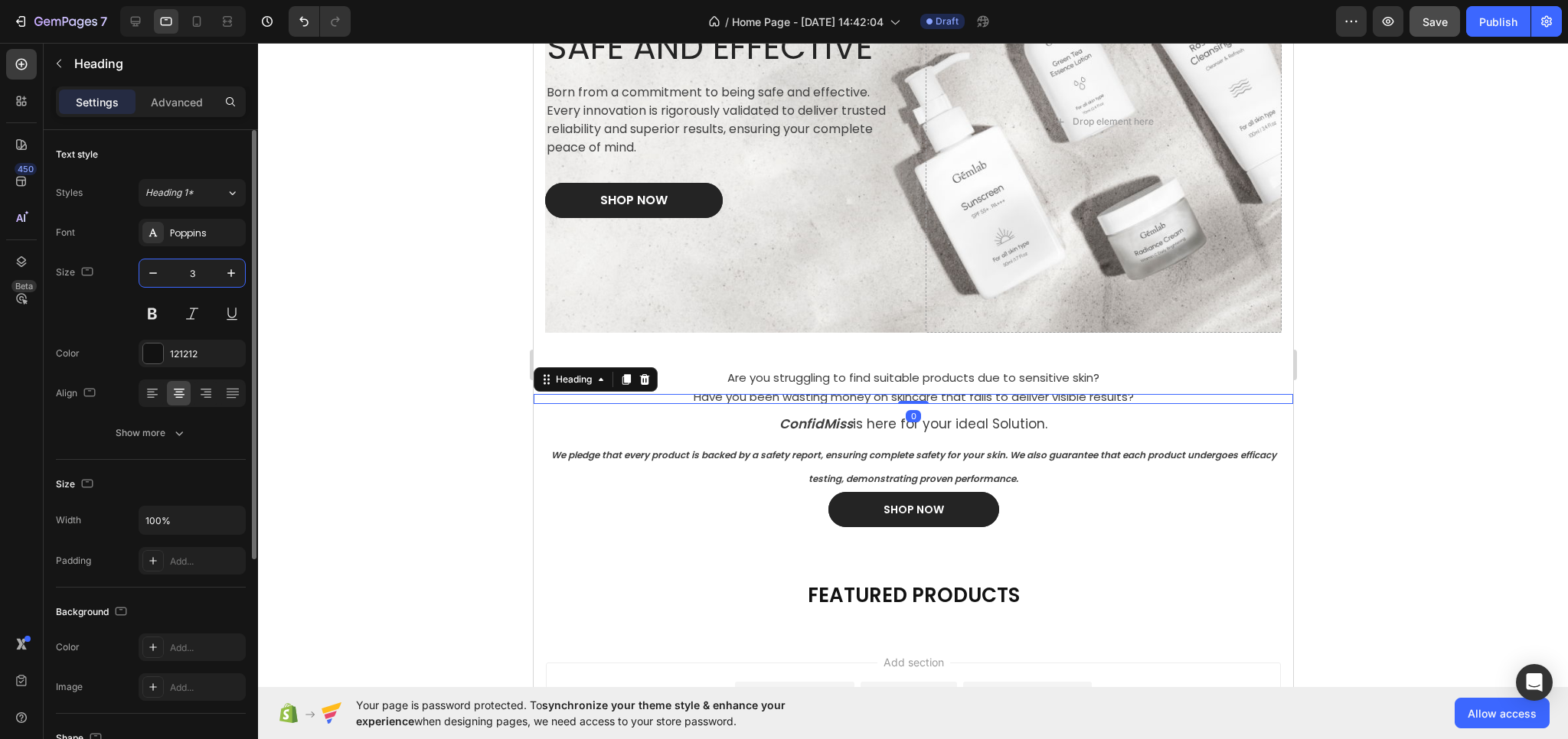
type input "30"
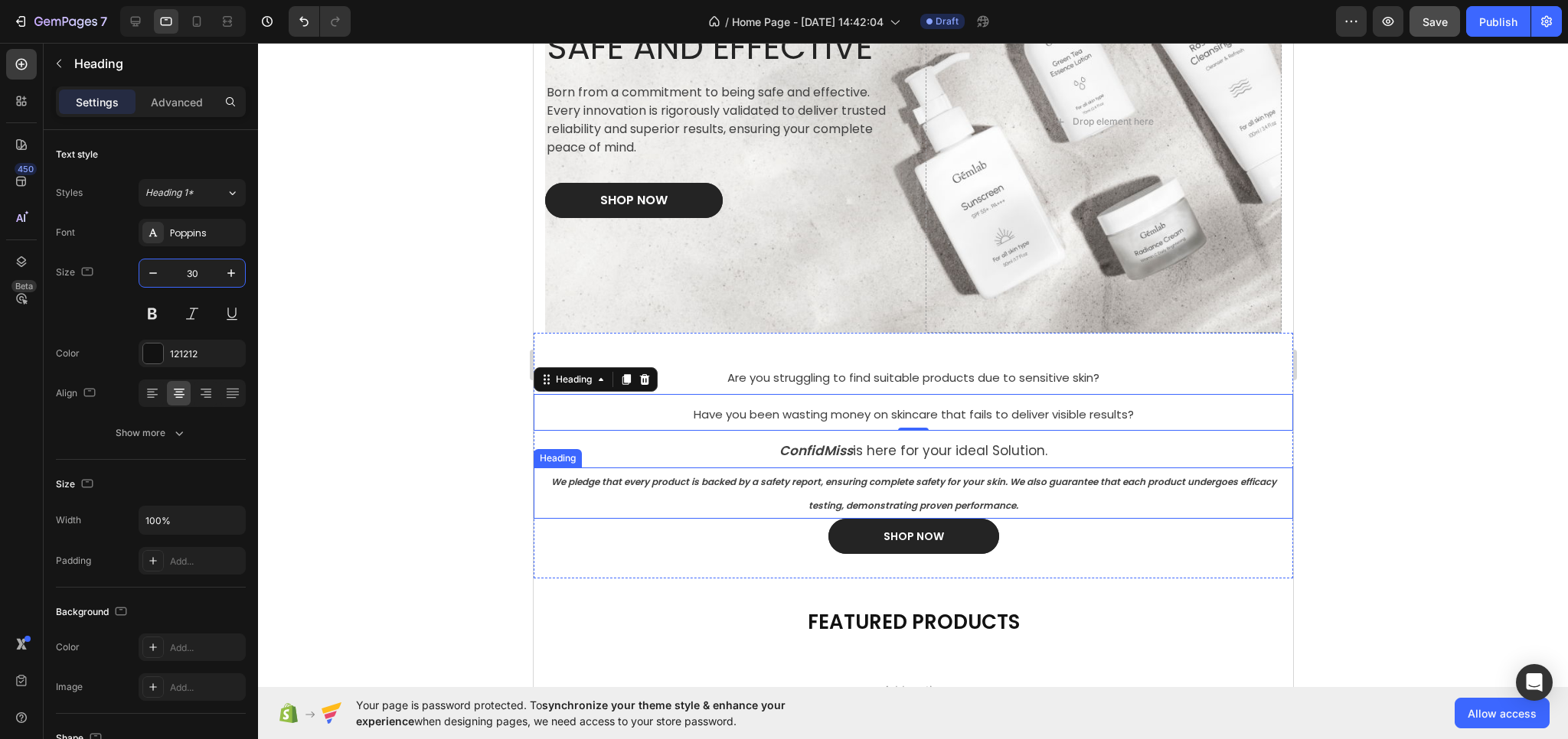
click at [764, 510] on p "⁠⁠⁠⁠⁠⁠⁠ We pledge that every product is backed by a safety report, ensuring com…" at bounding box center [913, 493] width 757 height 48
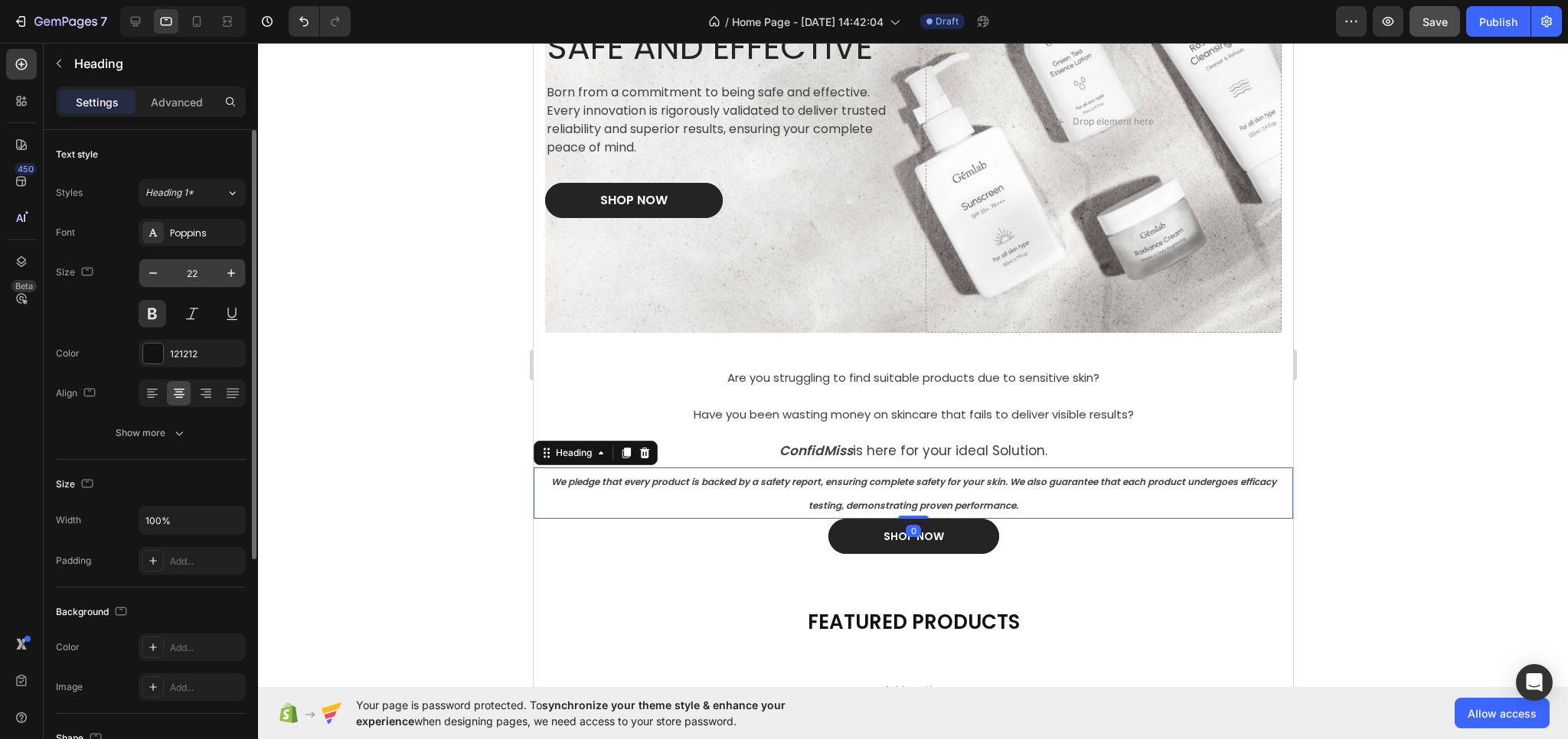
click at [203, 267] on input "22" at bounding box center [193, 273] width 51 height 27
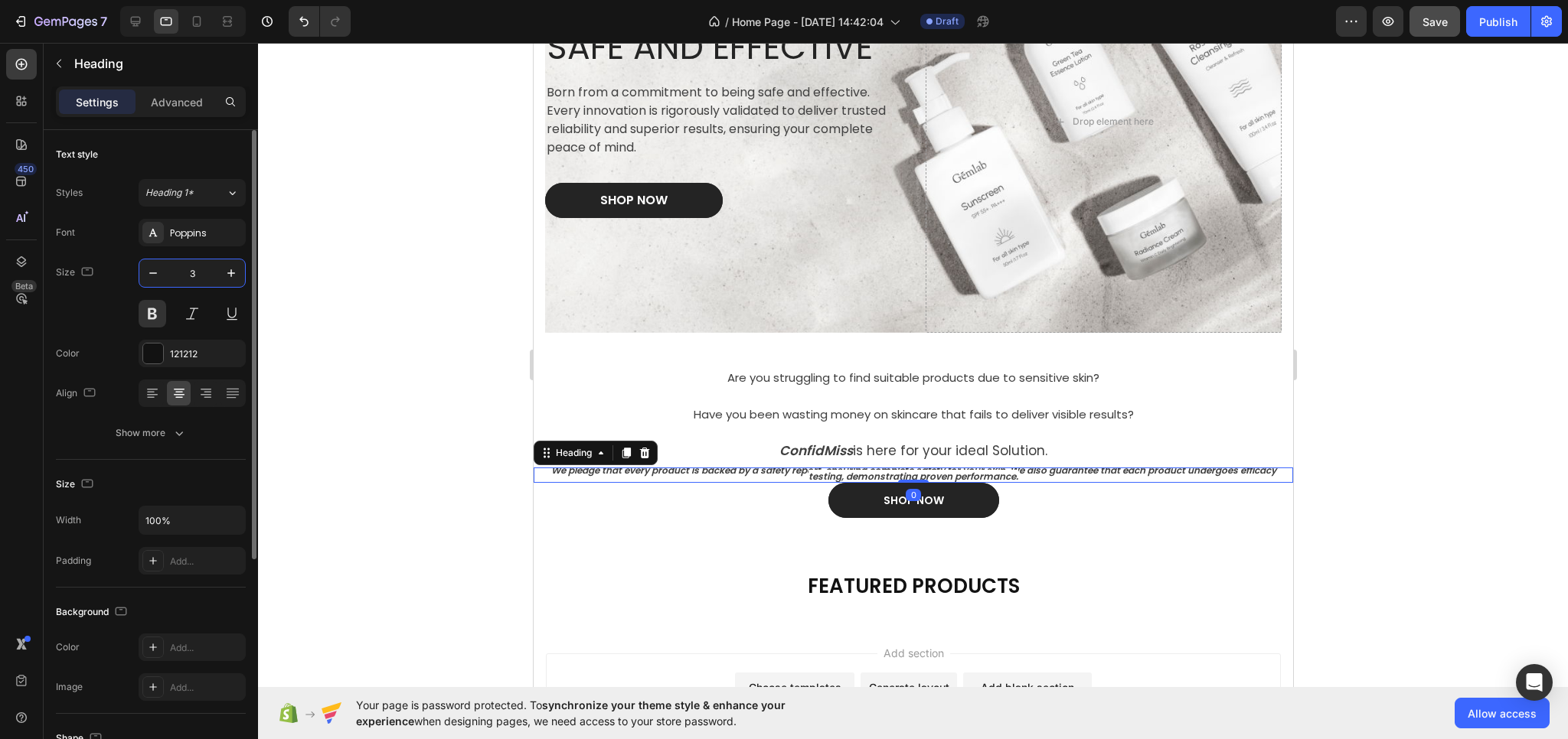
type input "30"
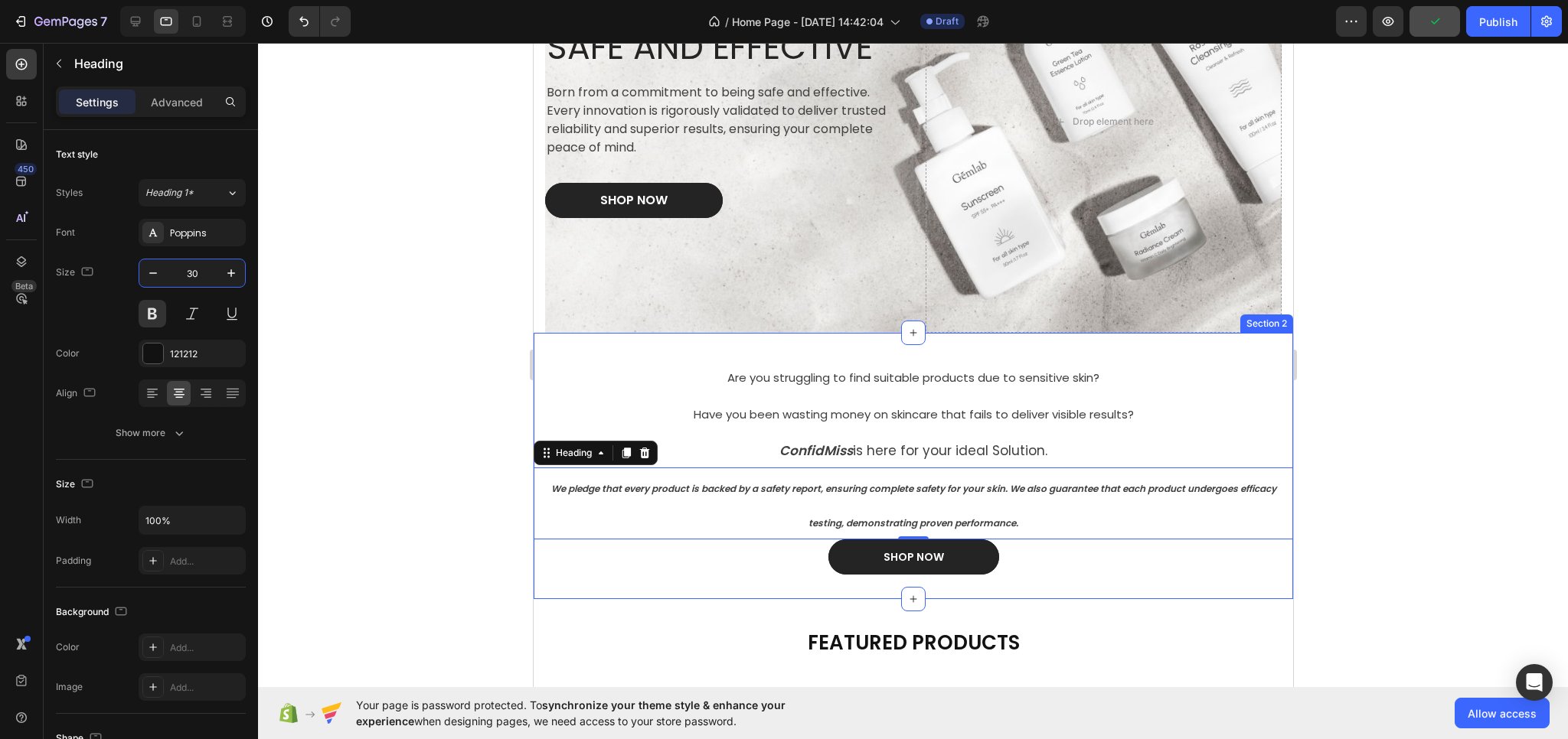
click at [774, 577] on div "⁠⁠⁠⁠⁠⁠⁠ Are you struggling to find suitable products due to [MEDICAL_DATA]? Hea…" at bounding box center [912, 466] width 760 height 267
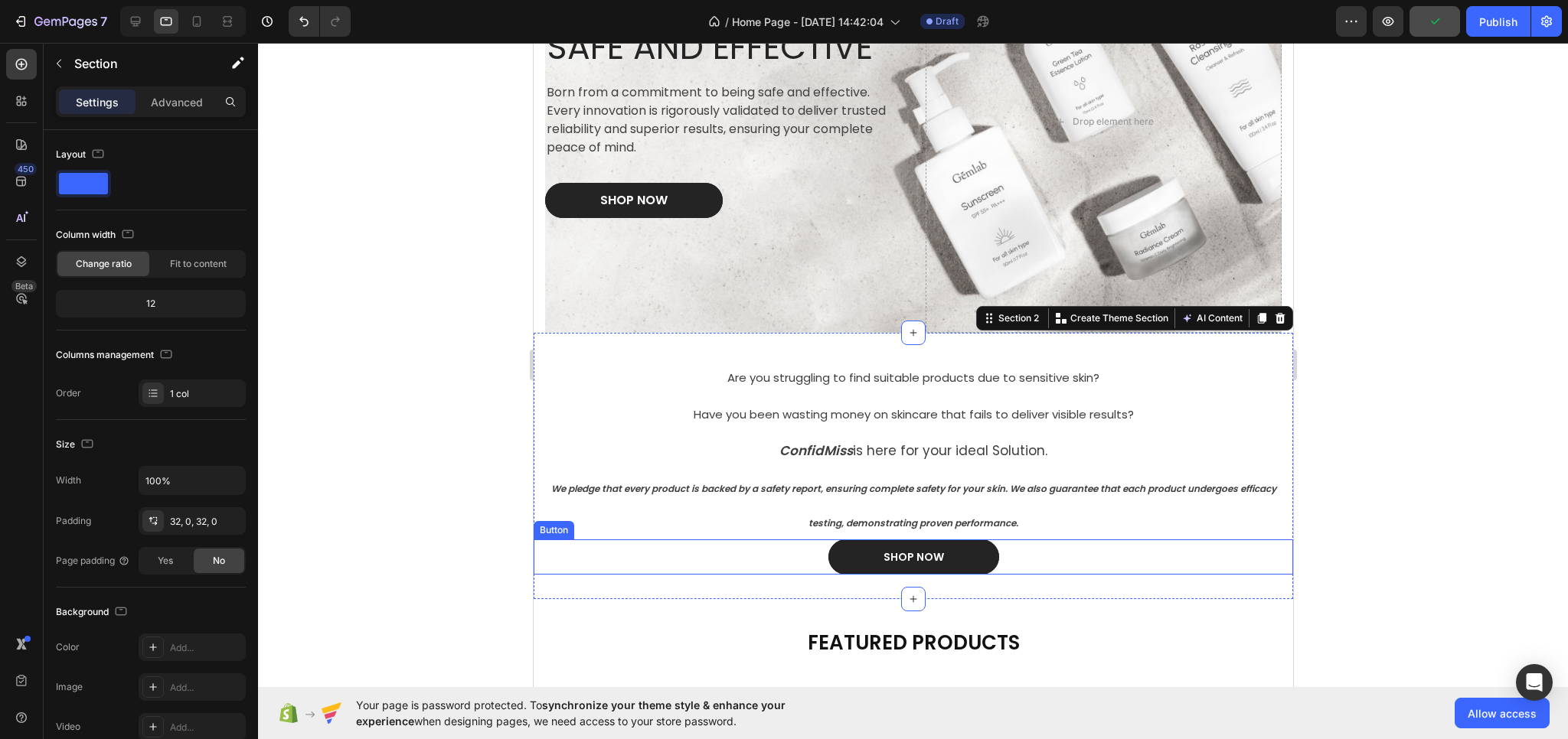
click at [729, 563] on div "SHOP NOW Button" at bounding box center [912, 557] width 760 height 35
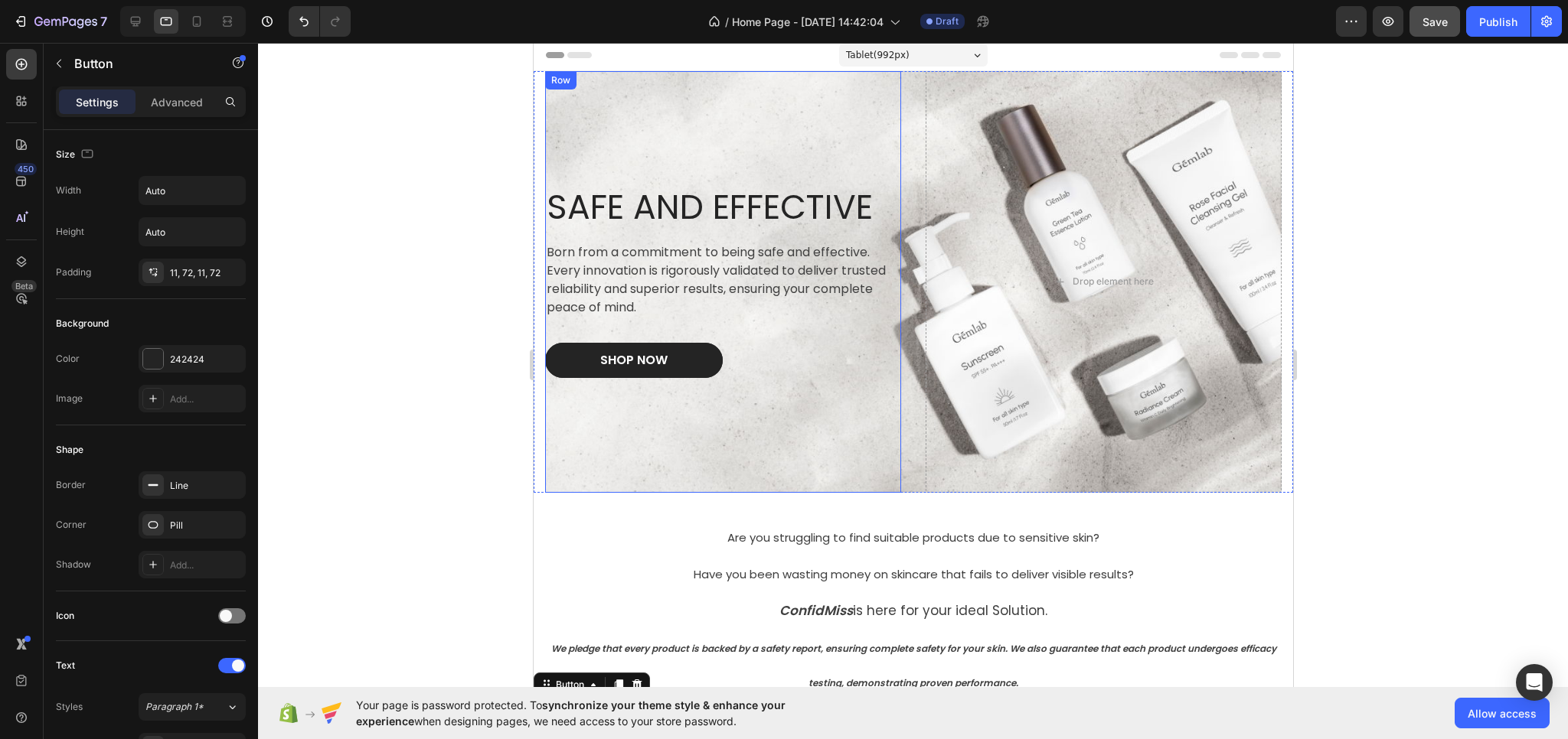
scroll to position [0, 0]
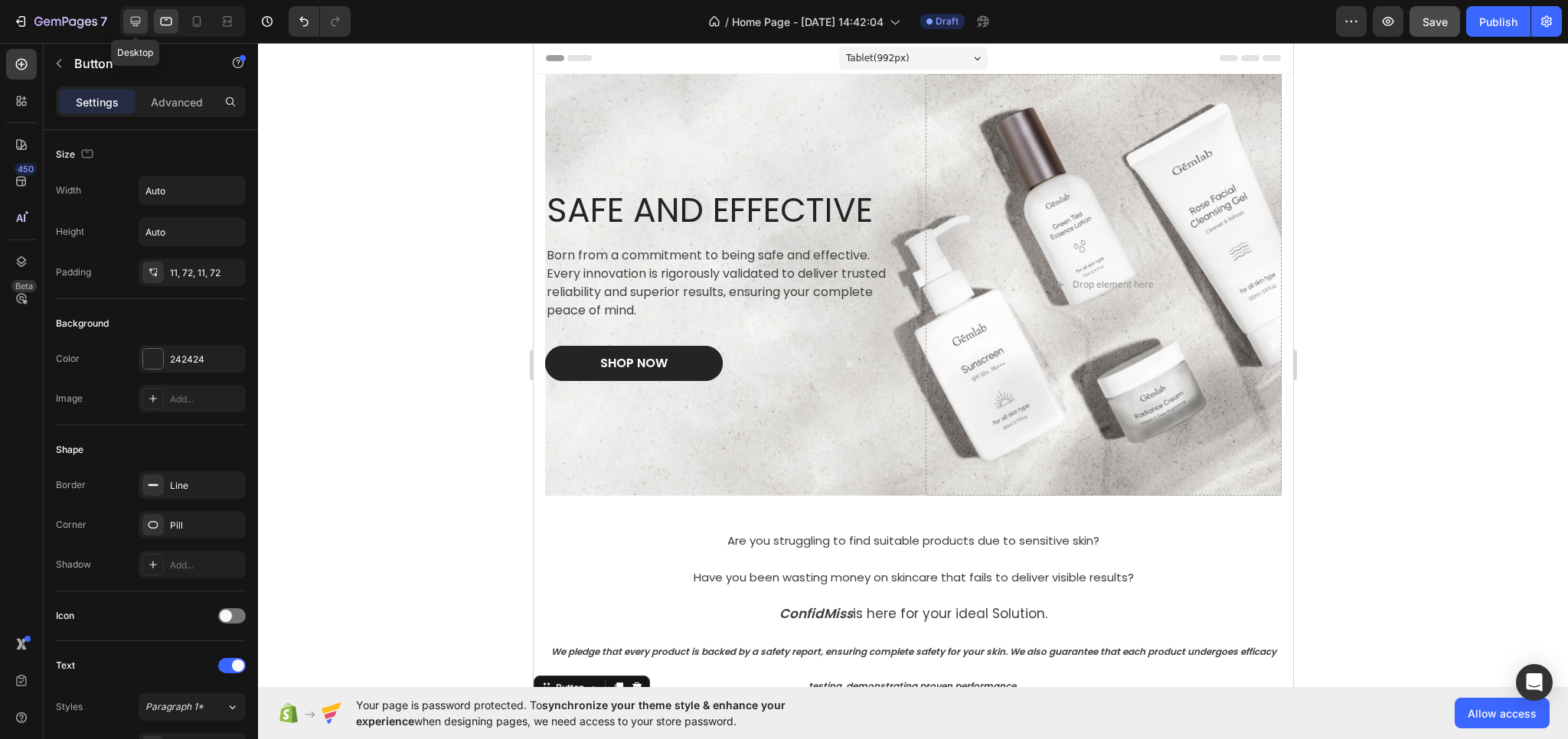
click at [138, 17] on icon at bounding box center [136, 22] width 10 height 10
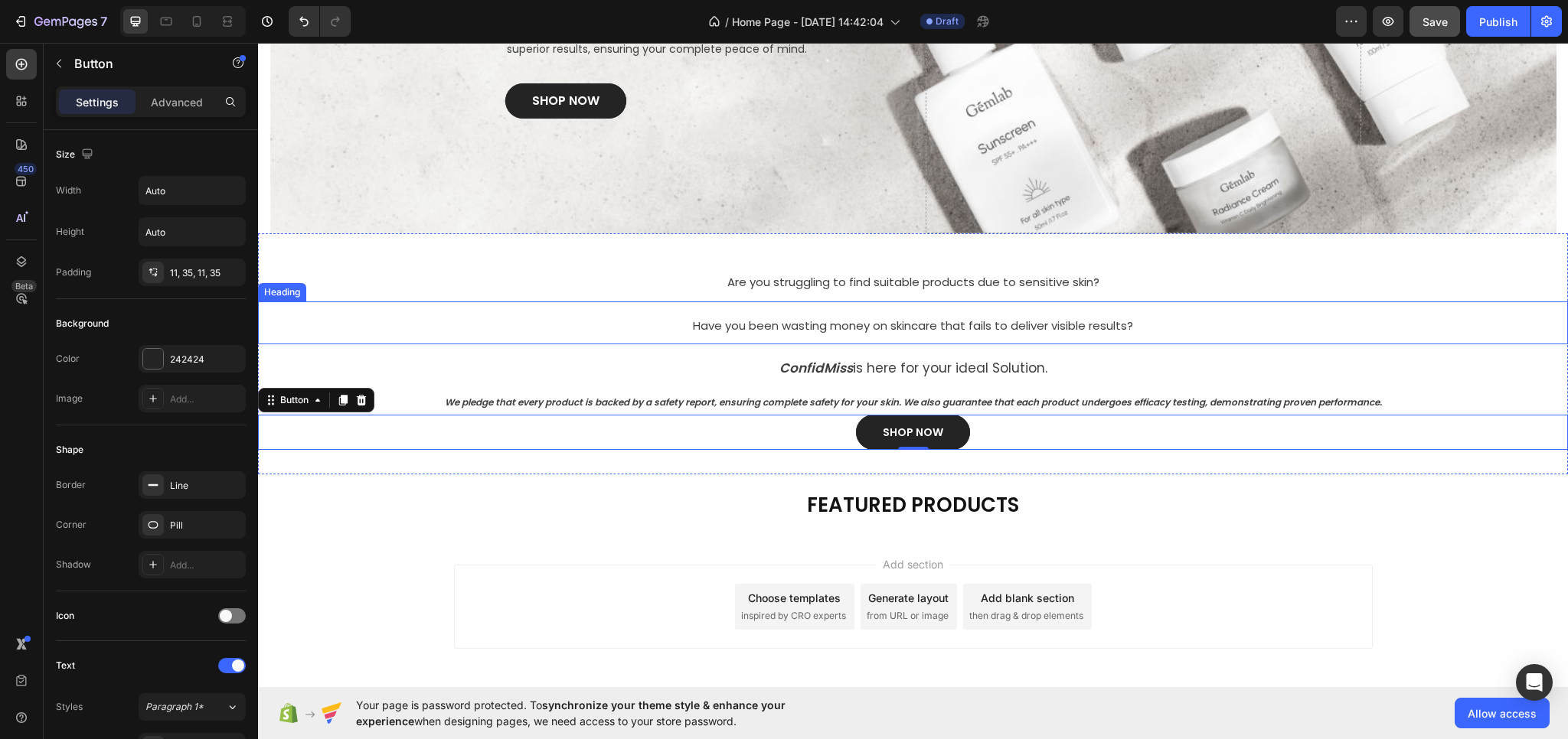
scroll to position [152, 0]
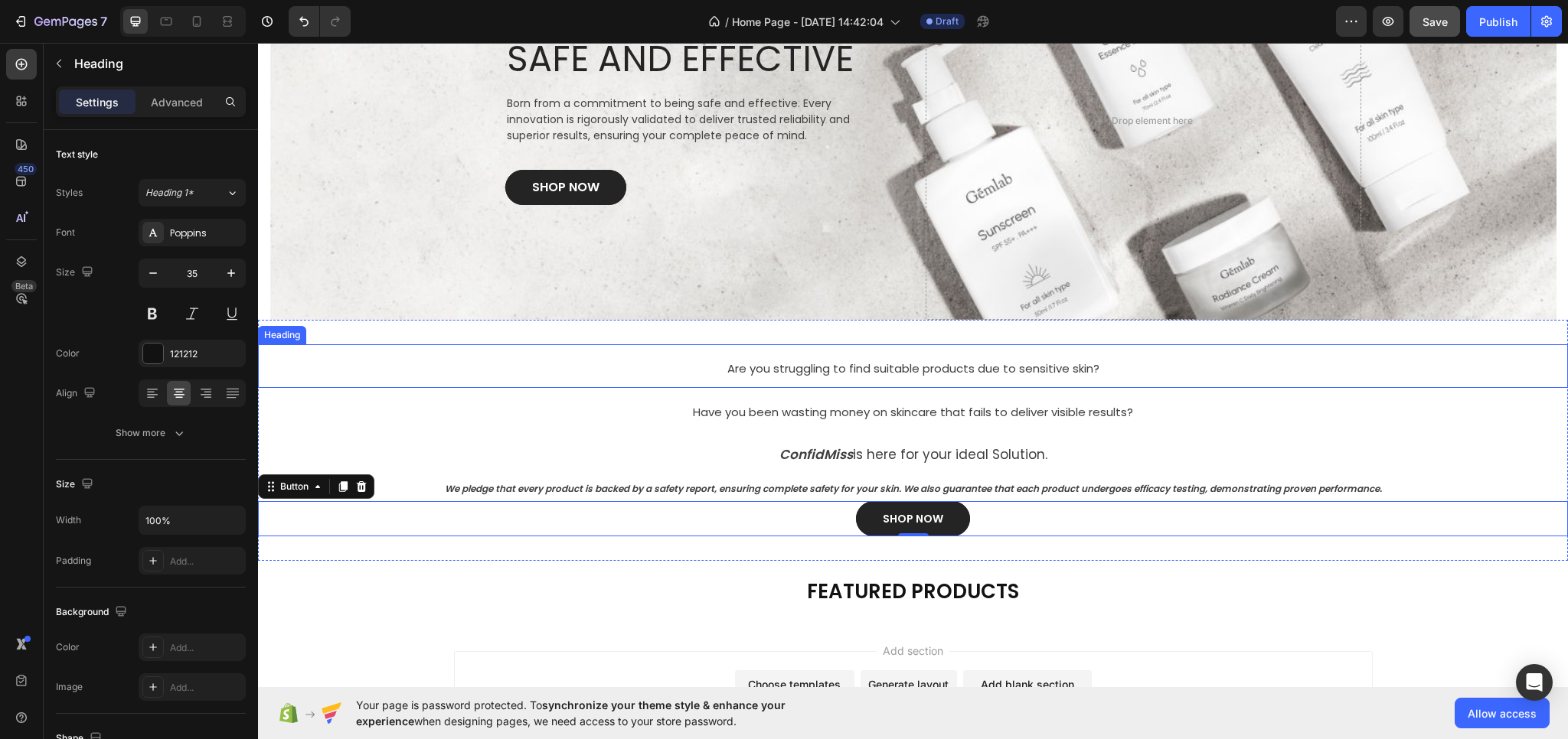
click at [587, 363] on p "⁠⁠⁠⁠⁠⁠⁠ Are you struggling to find suitable products due to sensitive skin?" at bounding box center [912, 367] width 1307 height 41
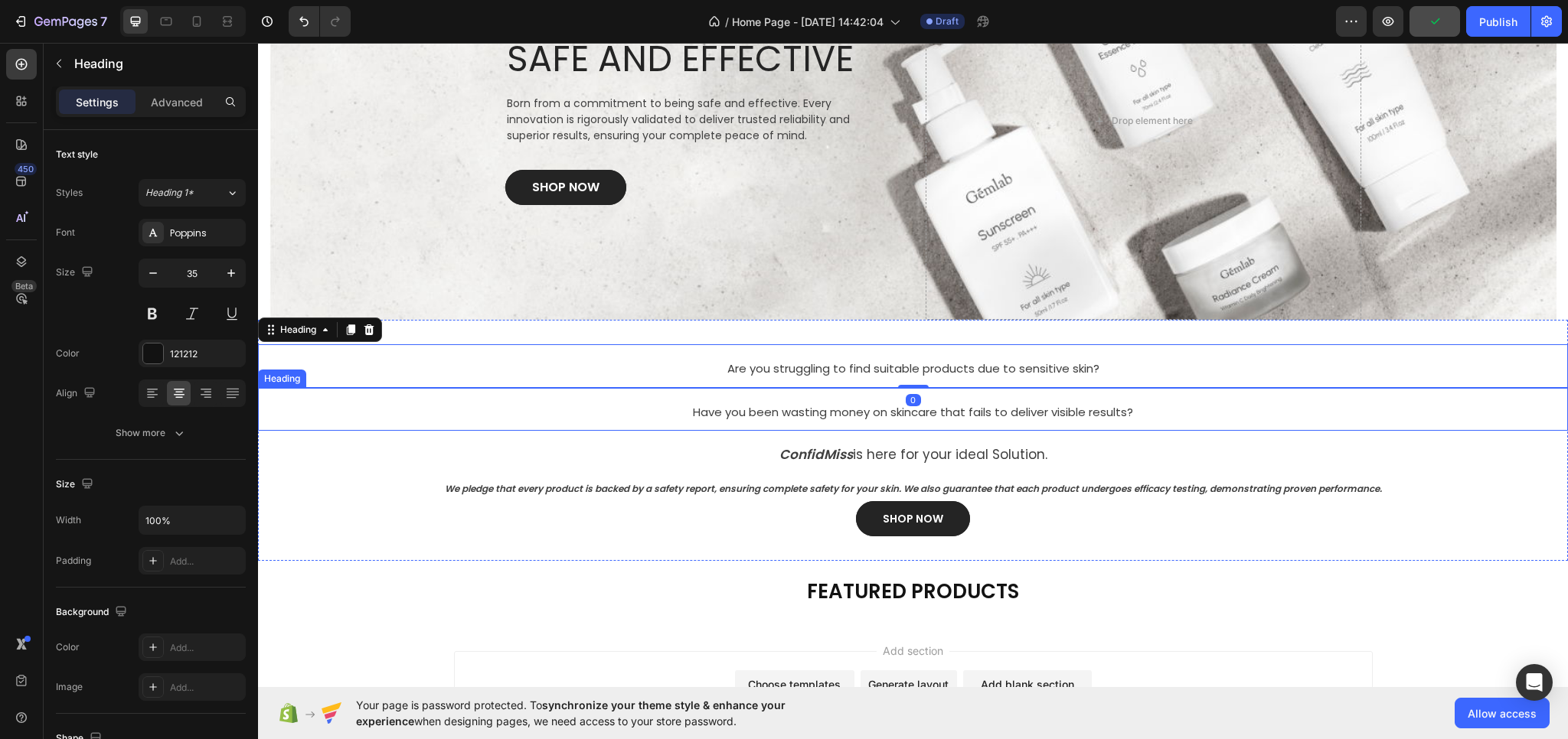
click at [540, 421] on p "⁠⁠⁠⁠⁠⁠⁠ Have you been wasting money on skincare that fails to deliver visible r…" at bounding box center [912, 411] width 1307 height 41
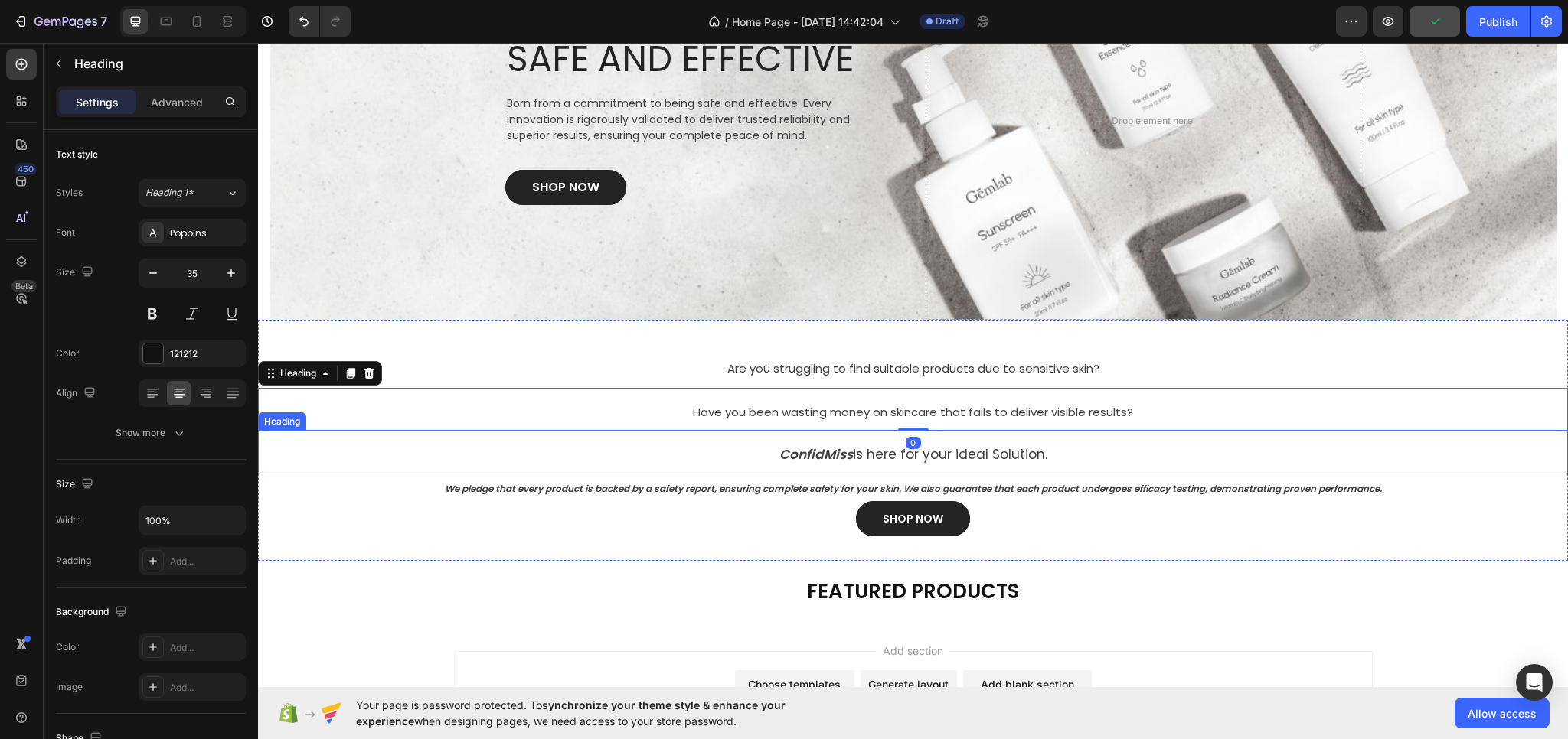
click at [527, 460] on p "⁠⁠⁠⁠⁠⁠⁠ ConfidMiss is here for your ideal Solution." at bounding box center [912, 453] width 1307 height 41
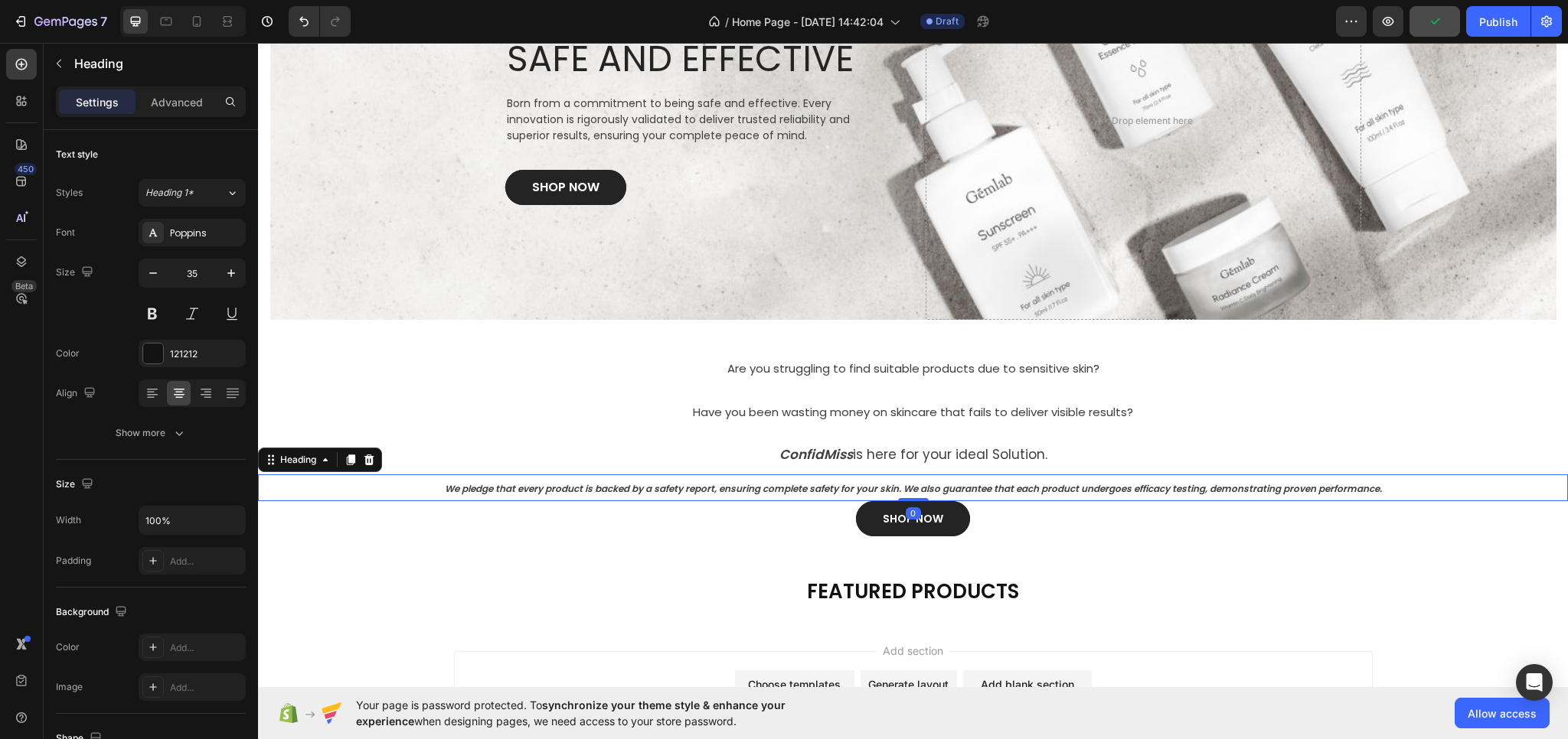
click at [520, 500] on p "⁠⁠⁠⁠⁠⁠⁠ We pledge that every product is backed by a safety report, ensuring com…" at bounding box center [912, 488] width 1307 height 24
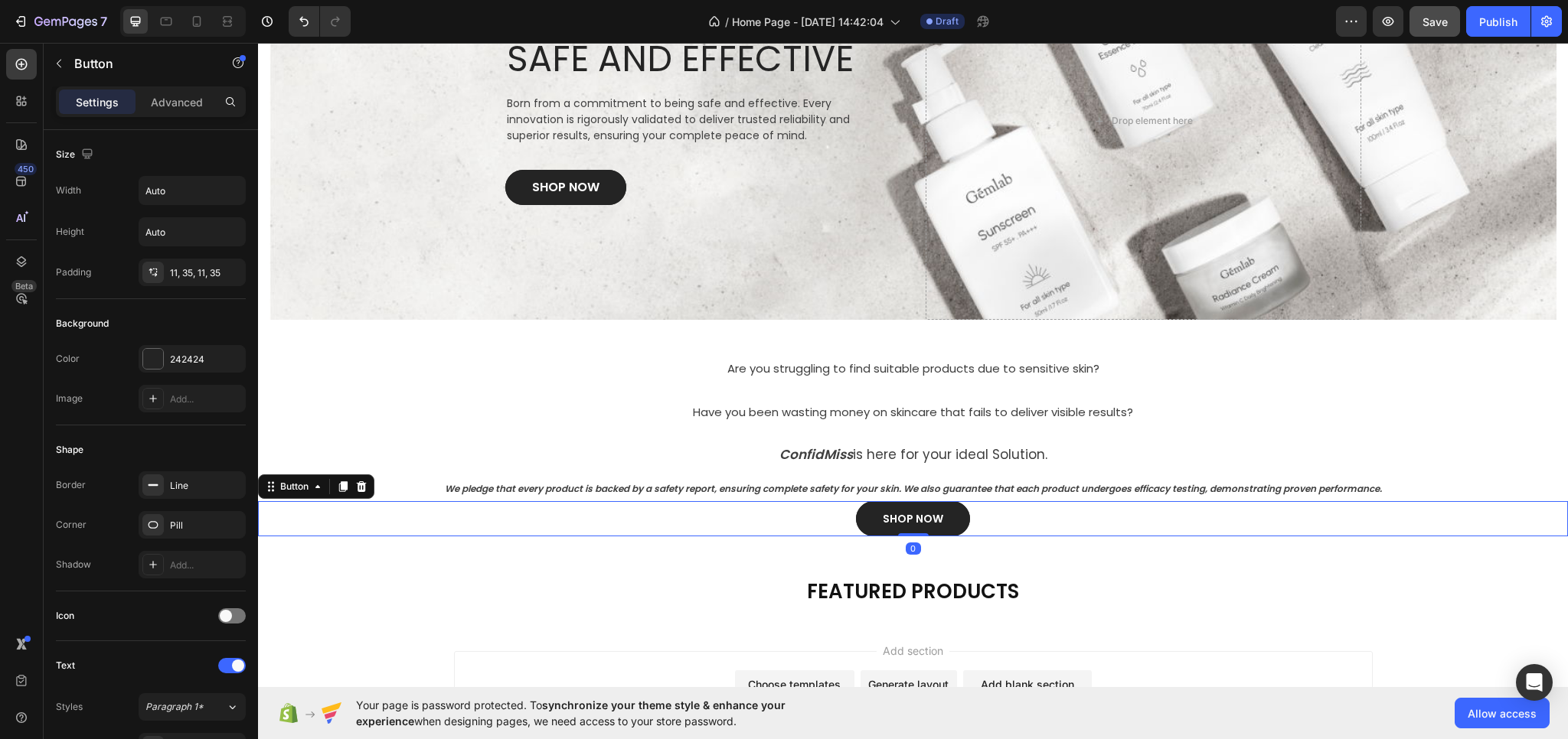
click at [527, 518] on div "SHOP NOW Button 0" at bounding box center [913, 519] width 1310 height 35
click at [164, 22] on icon at bounding box center [166, 22] width 16 height 16
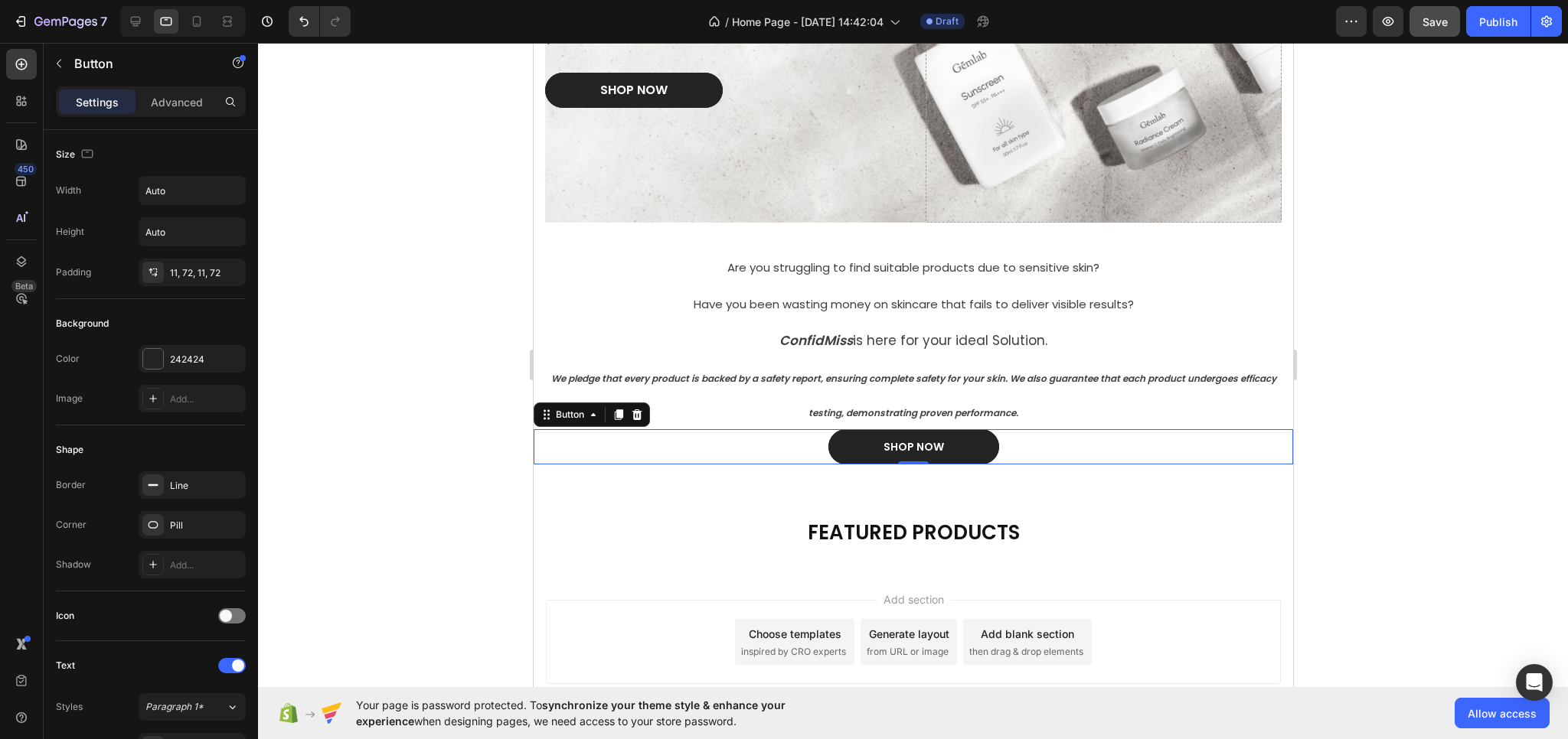
scroll to position [376, 0]
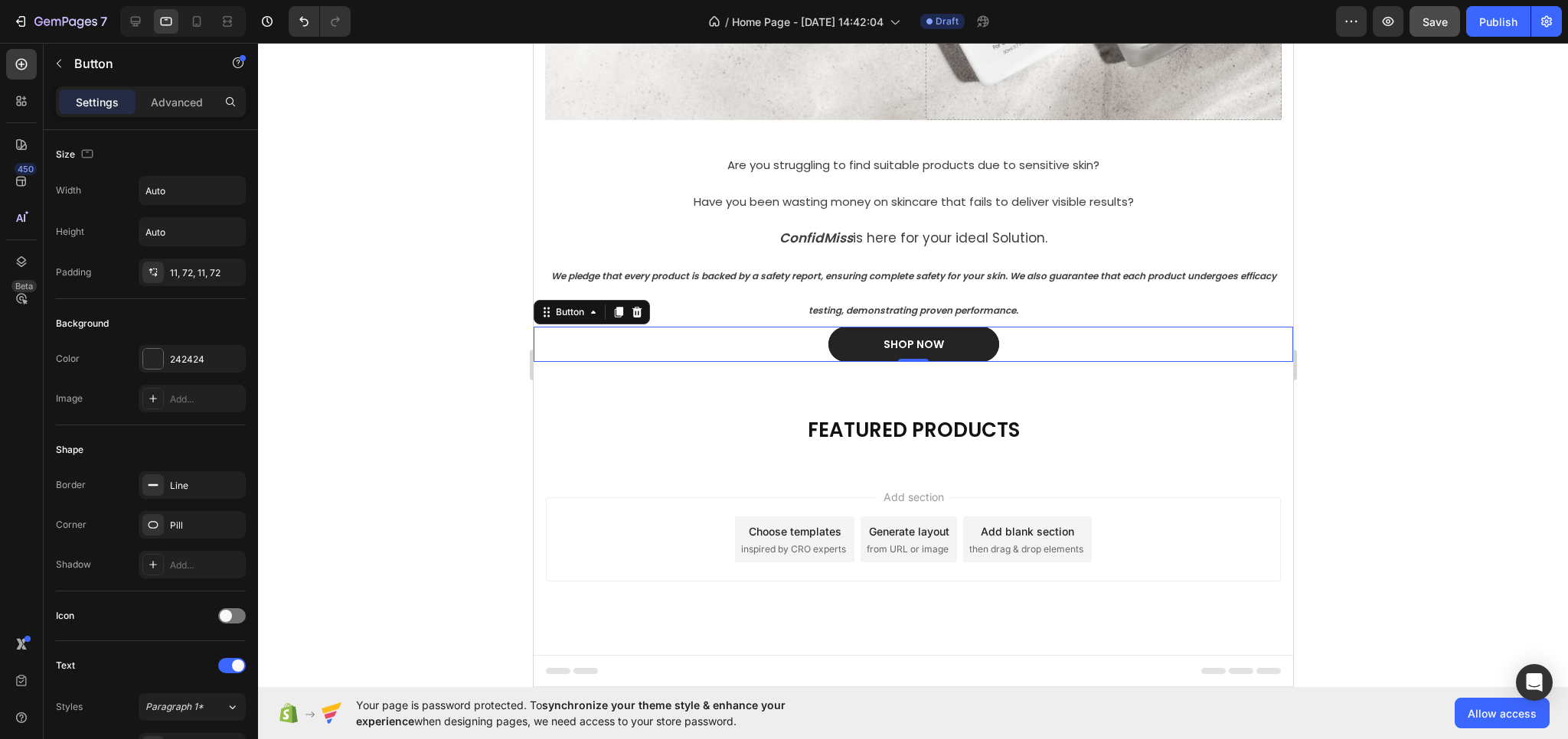
click at [693, 348] on div "SHOP NOW Button 0" at bounding box center [912, 344] width 760 height 35
click at [702, 389] on div "FEATURED PRODUCTS Heading Section 3" at bounding box center [912, 426] width 760 height 81
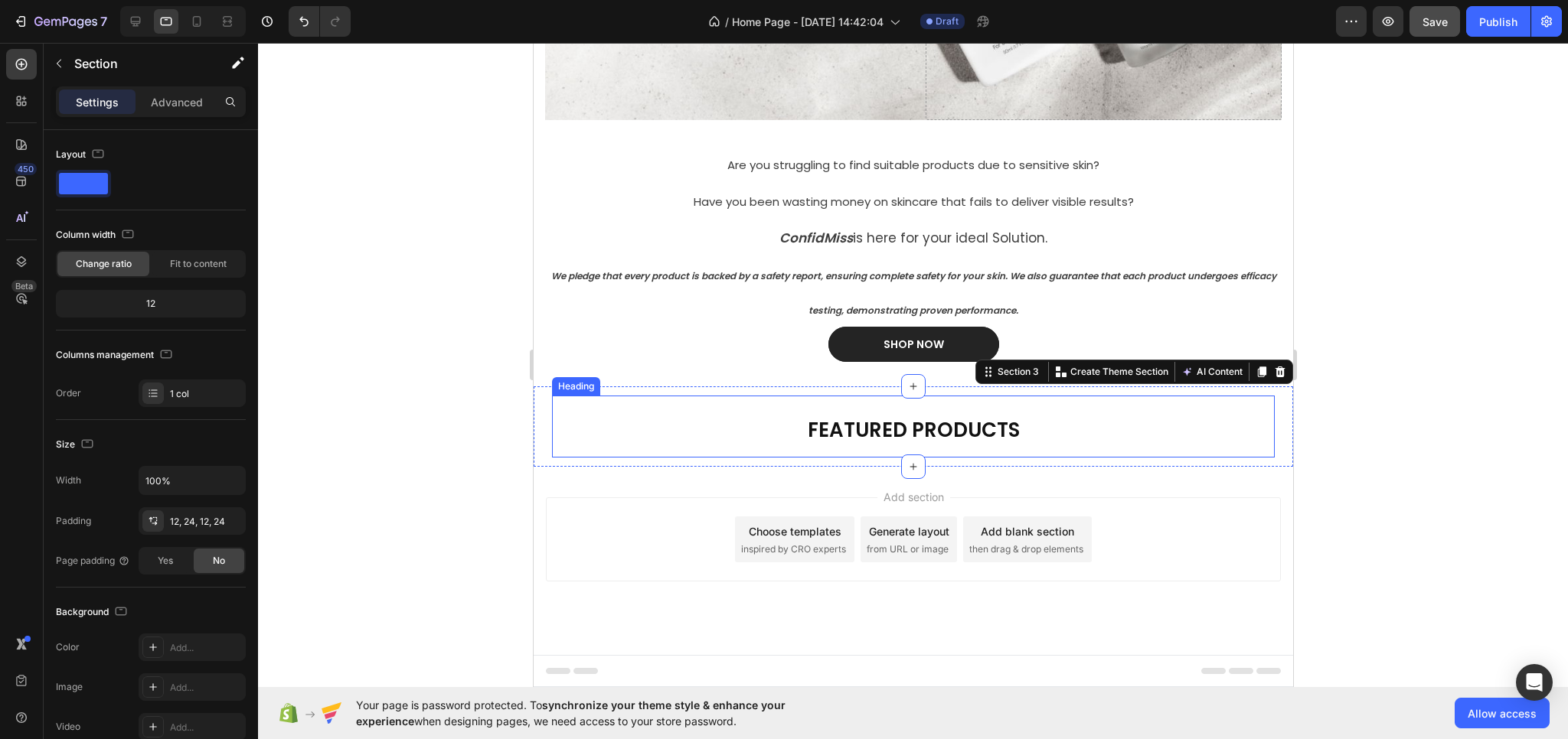
click at [792, 420] on h2 "FEATURED PRODUCTS" at bounding box center [912, 427] width 722 height 63
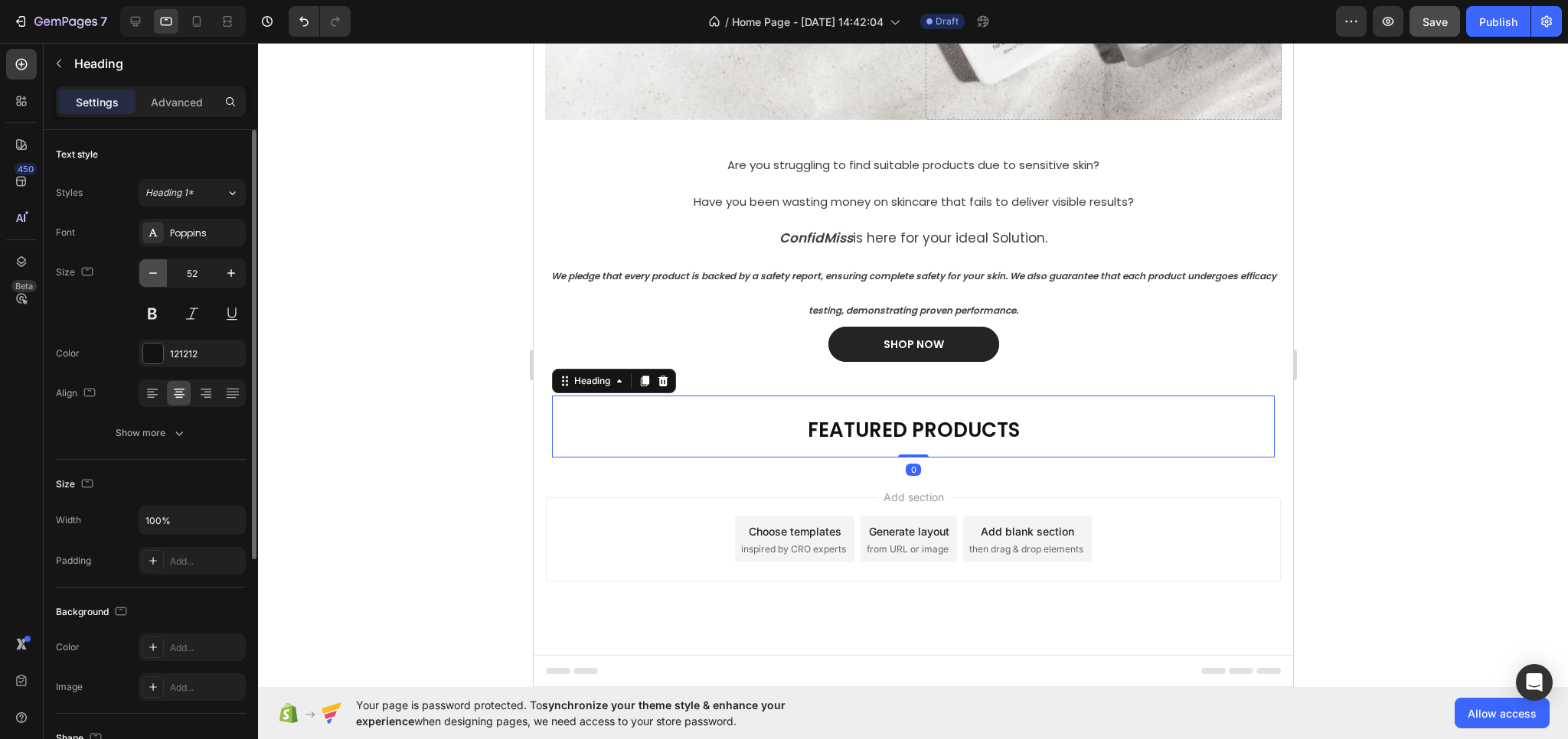
click at [153, 273] on icon "button" at bounding box center [153, 274] width 8 height 2
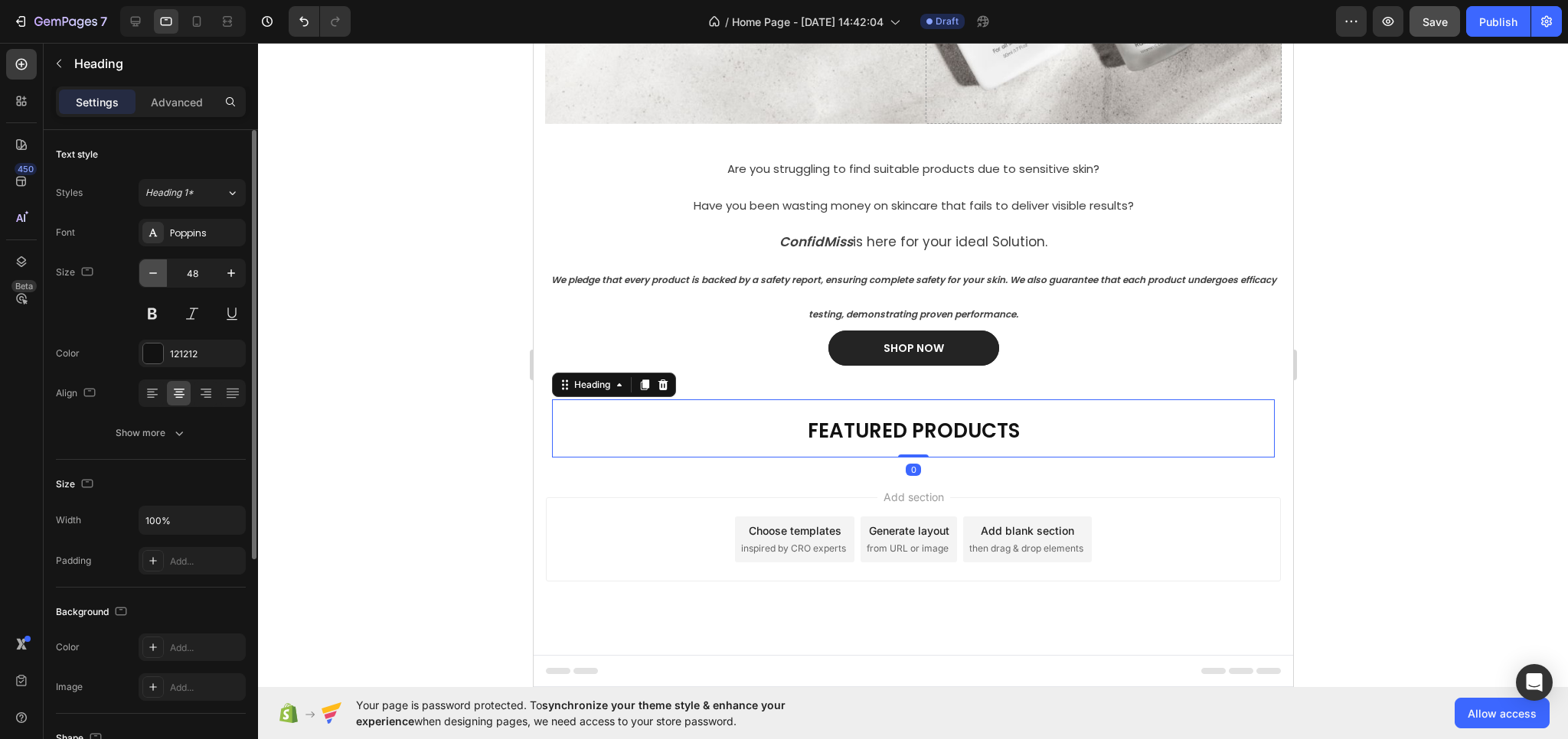
click at [153, 273] on icon "button" at bounding box center [153, 274] width 8 height 2
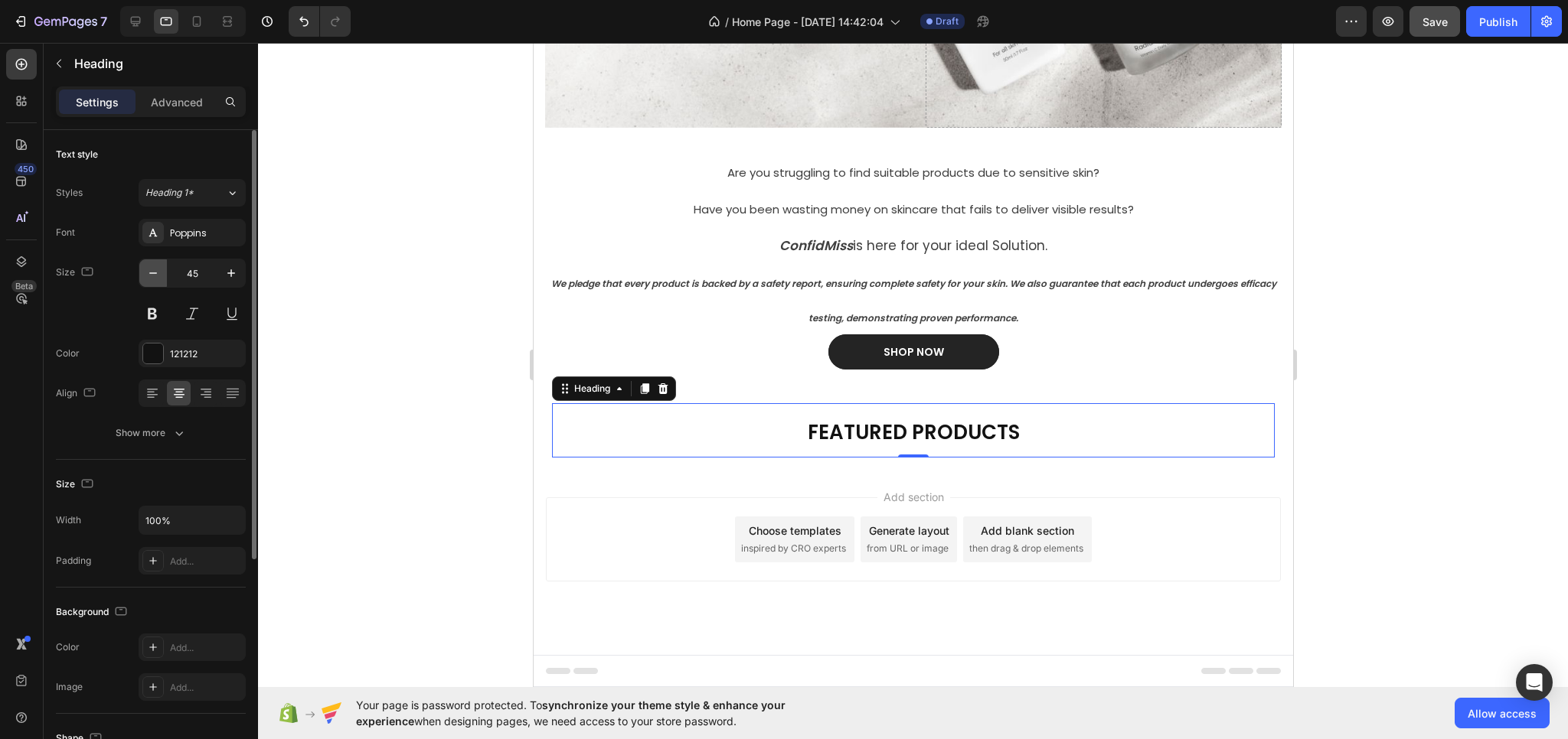
click at [153, 273] on icon "button" at bounding box center [153, 274] width 8 height 2
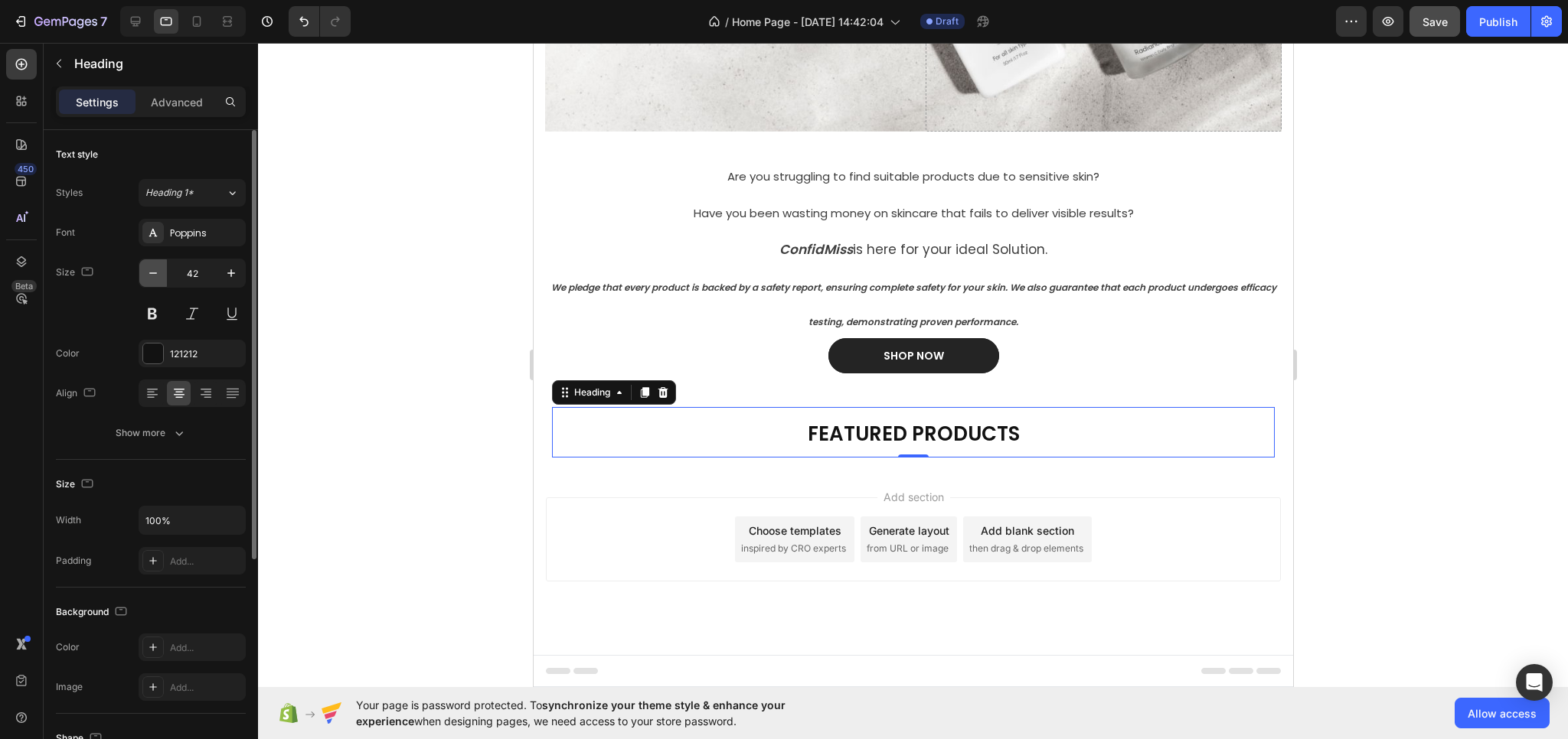
click at [153, 273] on icon "button" at bounding box center [153, 274] width 8 height 2
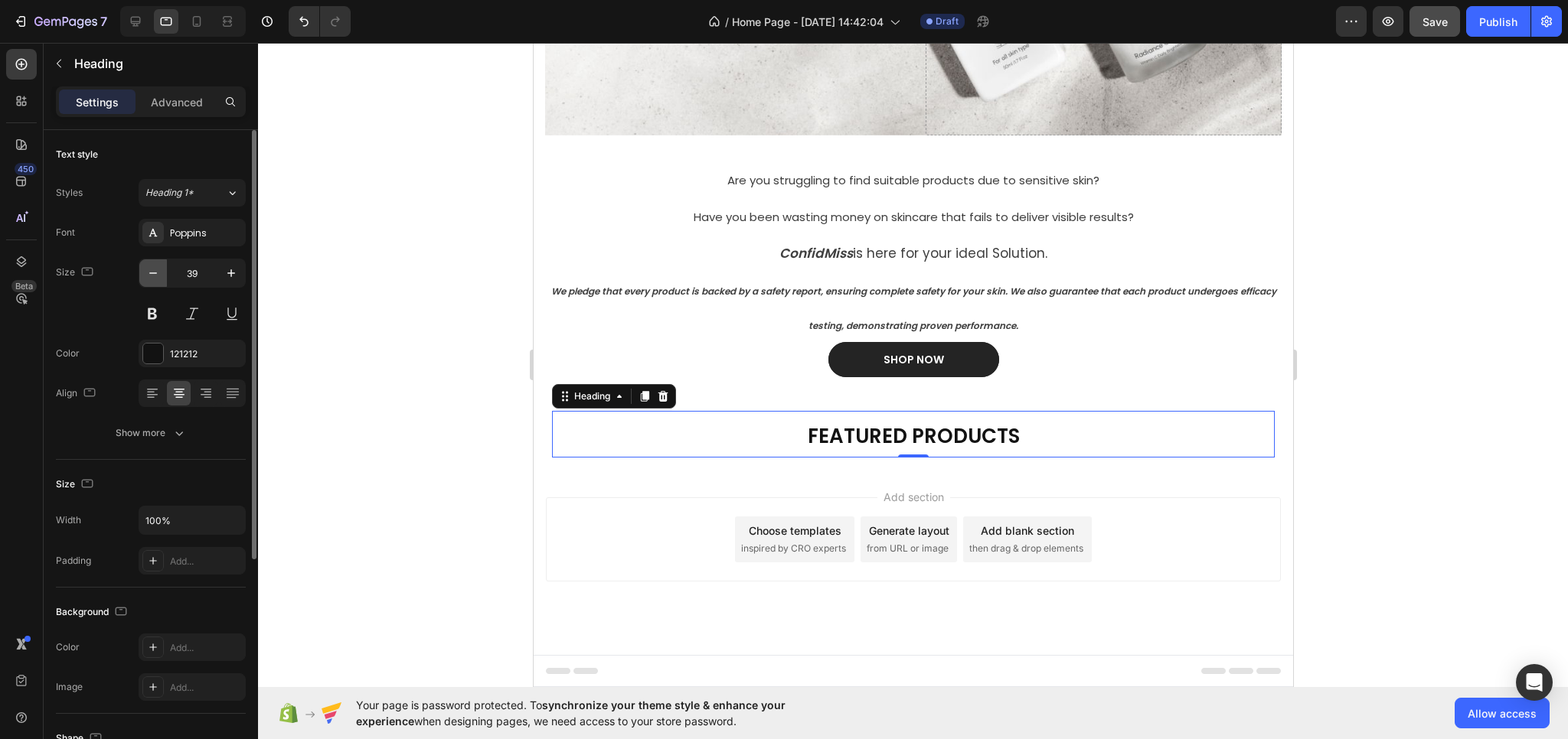
click at [153, 273] on icon "button" at bounding box center [153, 274] width 8 height 2
click at [153, 274] on icon "button" at bounding box center [153, 274] width 16 height 16
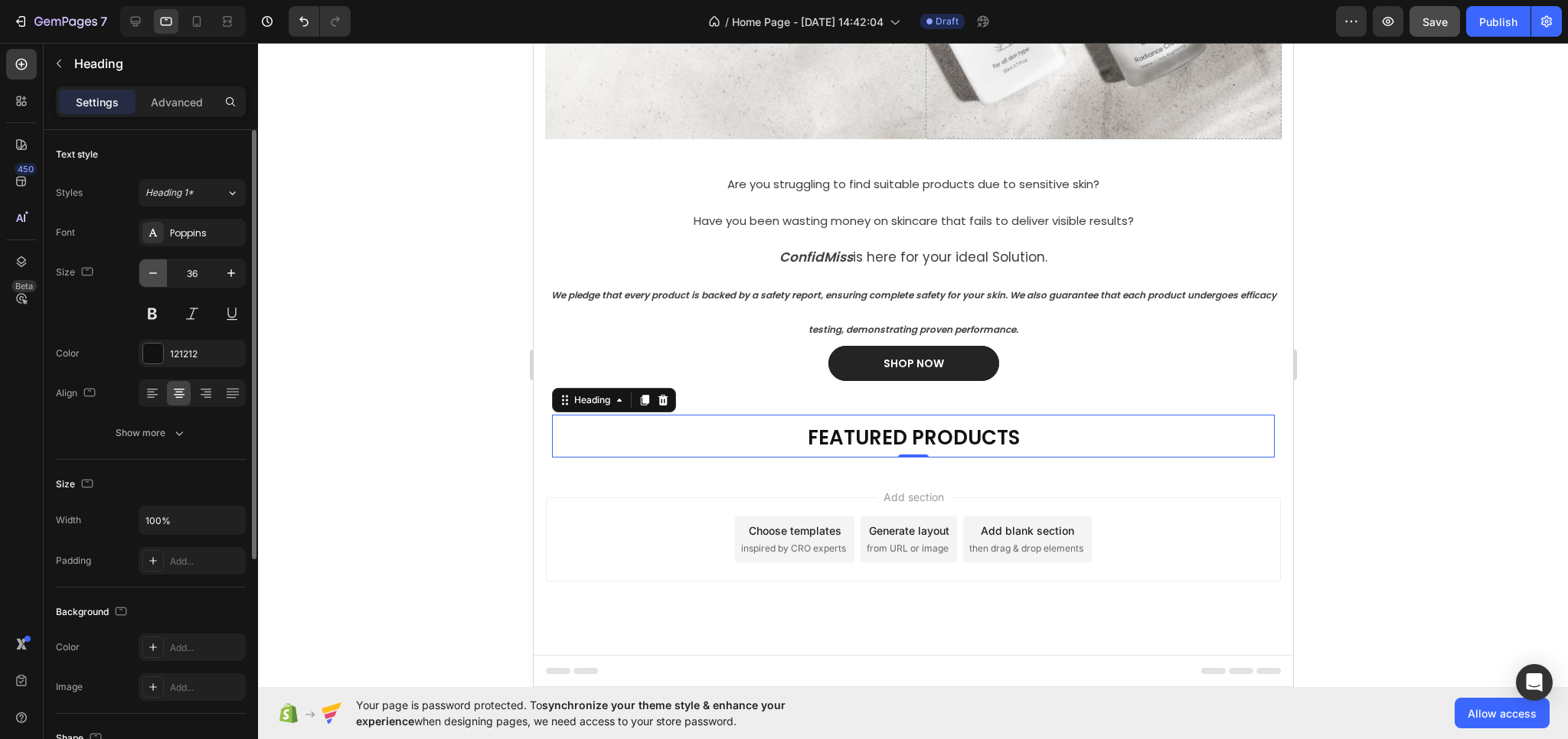
click at [152, 274] on icon "button" at bounding box center [153, 274] width 16 height 16
click at [152, 277] on icon "button" at bounding box center [153, 274] width 16 height 16
click at [150, 280] on icon "button" at bounding box center [153, 274] width 16 height 16
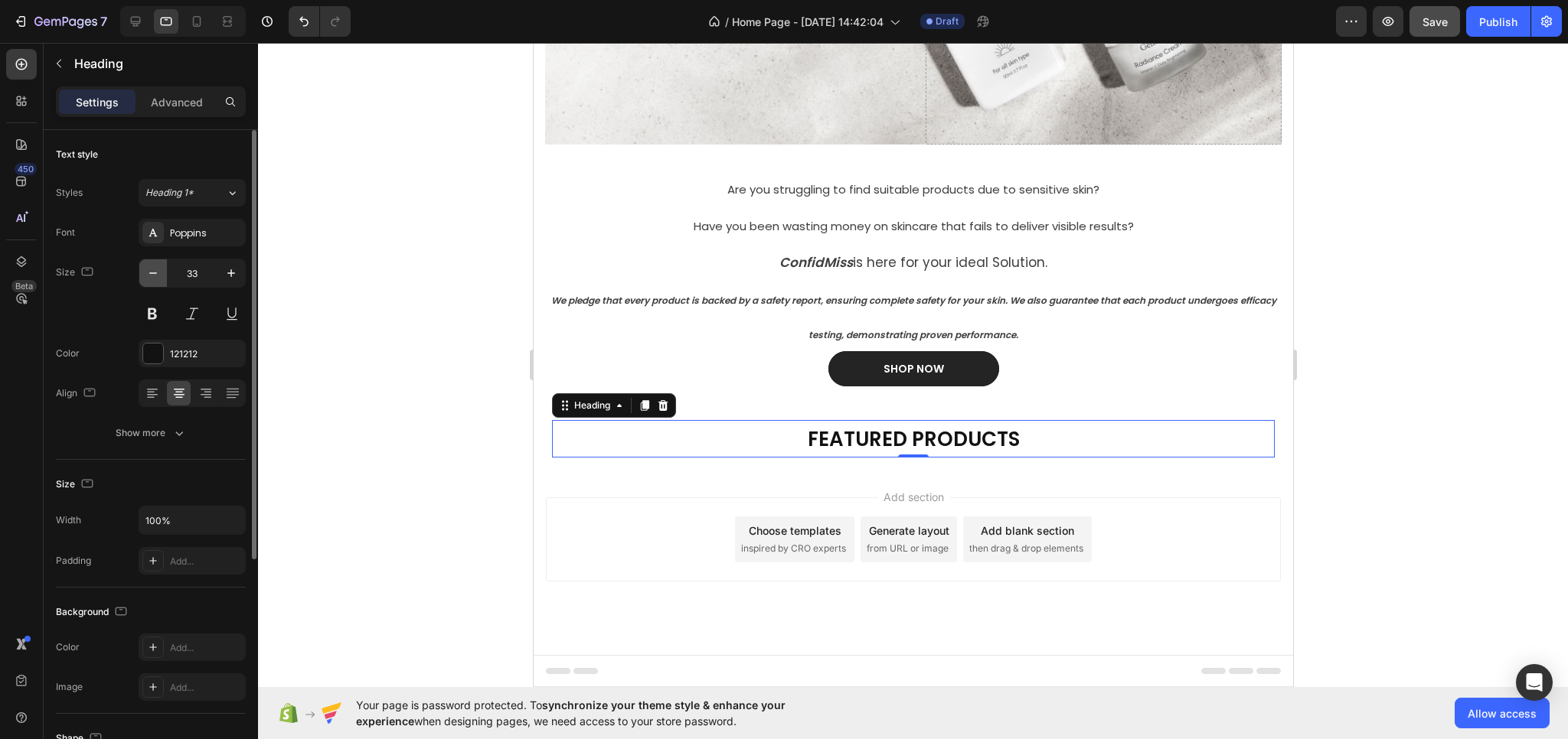
click at [150, 281] on button "button" at bounding box center [153, 273] width 27 height 27
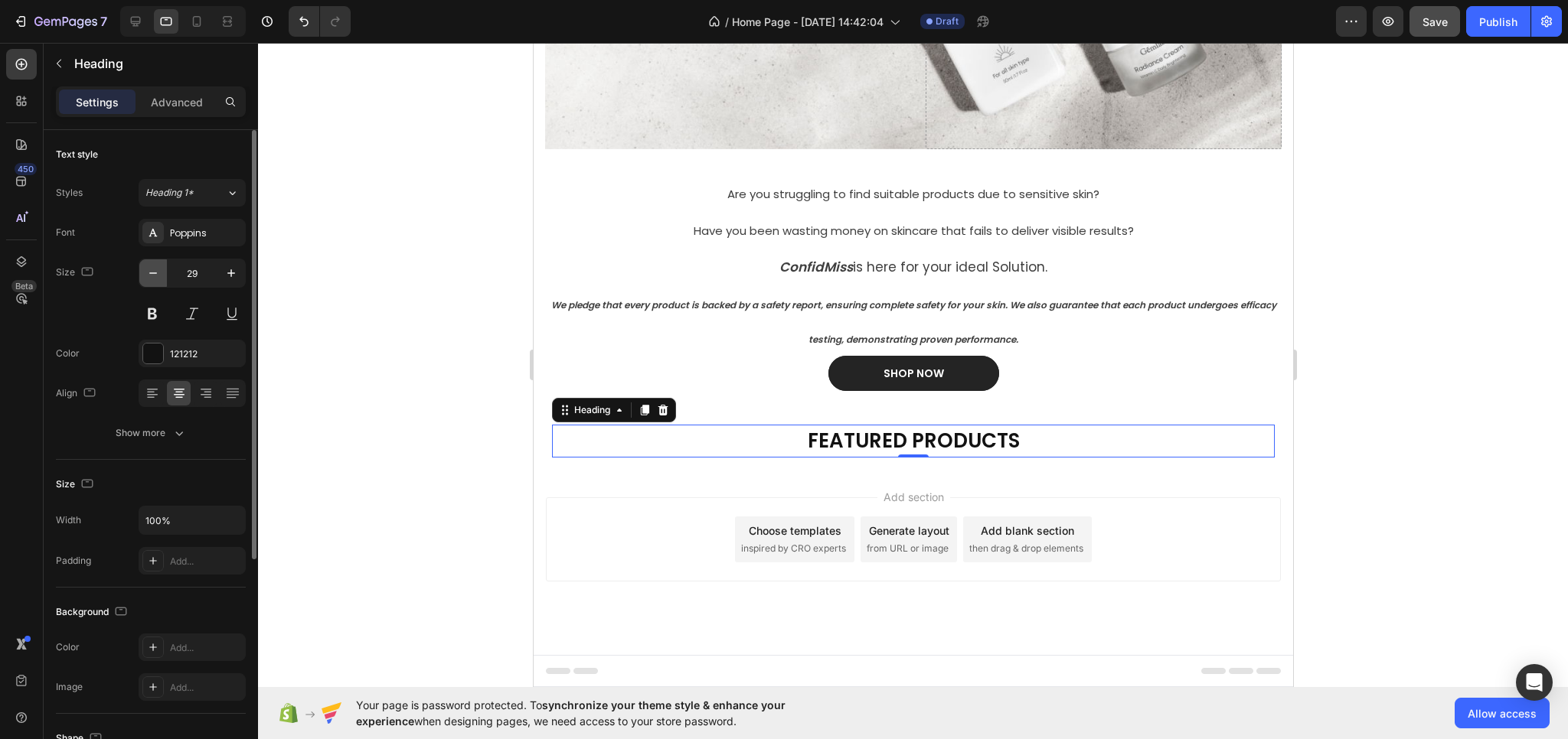
click at [149, 283] on button "button" at bounding box center [153, 273] width 27 height 27
type input "28"
click at [114, 377] on div "Font Poppins Size 28 Color 121212 Align Show more" at bounding box center [151, 332] width 190 height 228
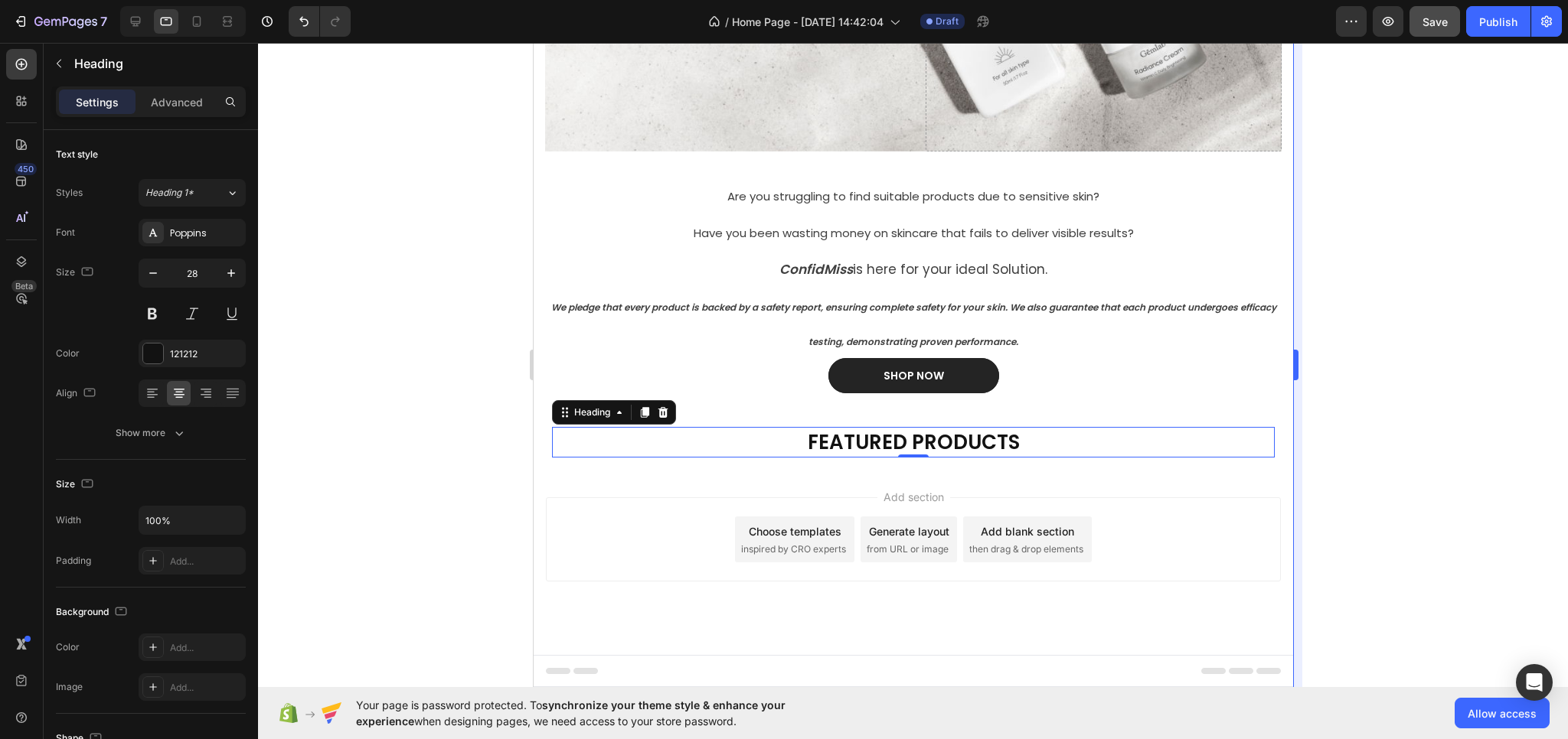
drag, startPoint x: 1326, startPoint y: 439, endPoint x: 1297, endPoint y: 441, distance: 29.1
click at [1326, 438] on div at bounding box center [913, 391] width 1310 height 697
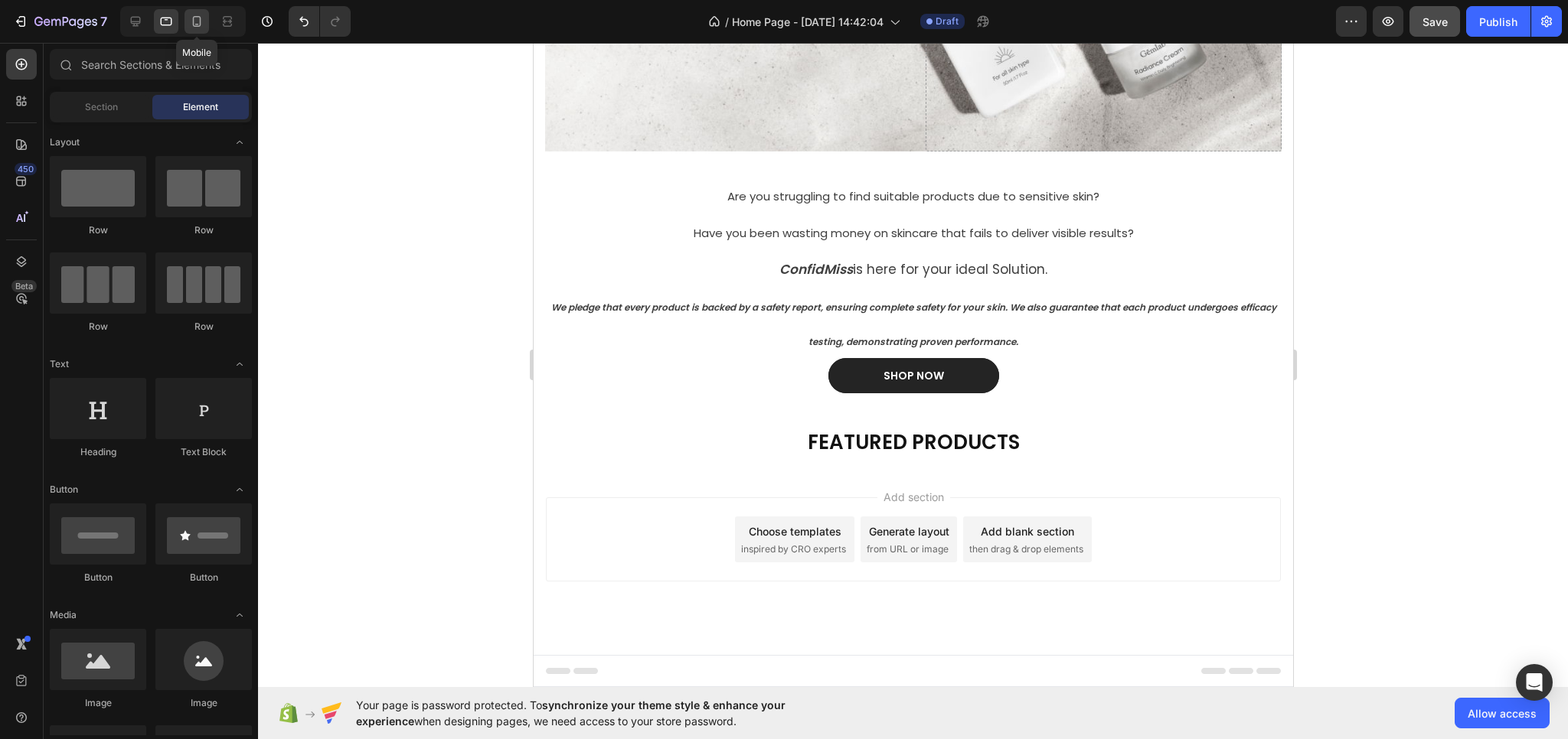
click at [194, 22] on icon at bounding box center [196, 22] width 16 height 16
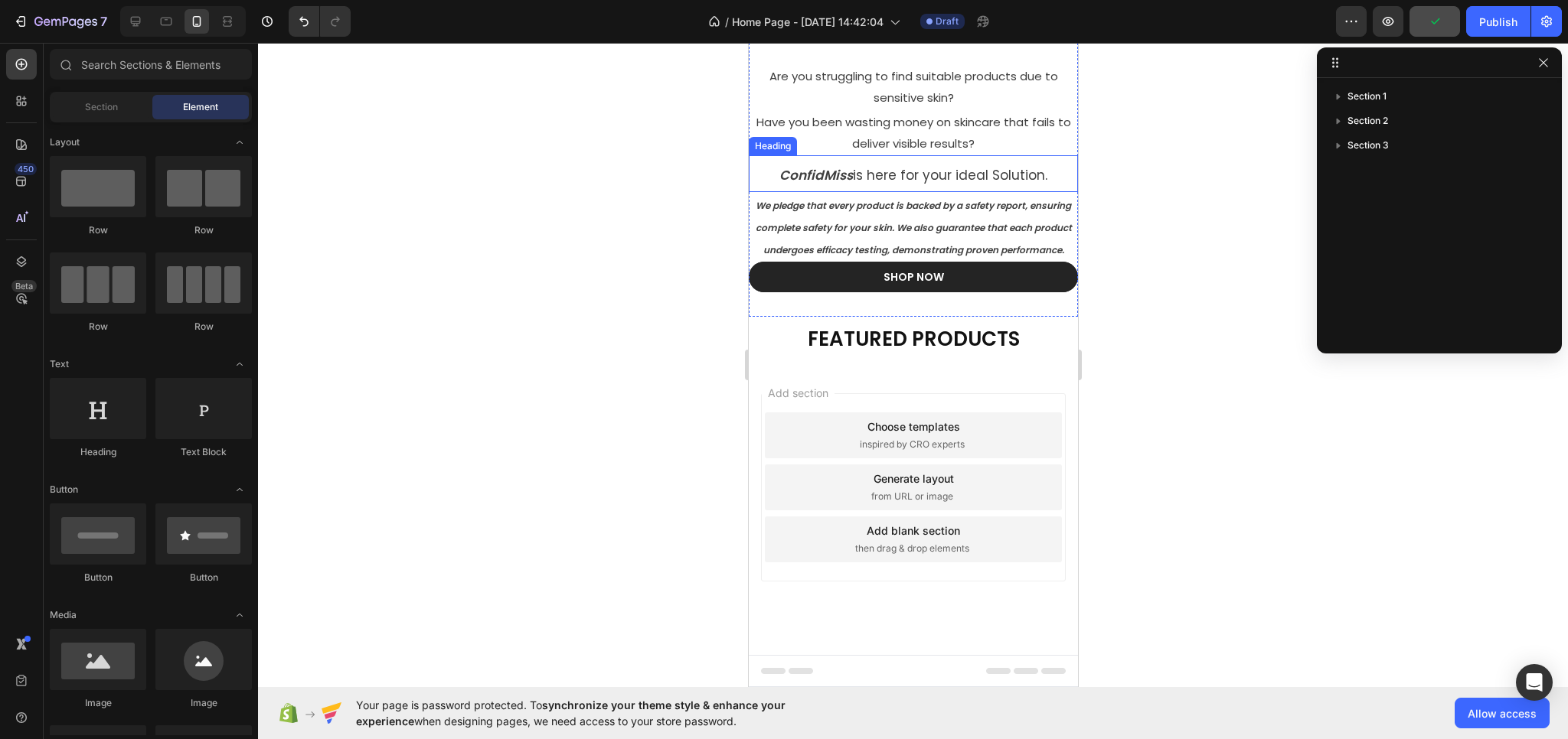
scroll to position [508, 0]
click at [901, 348] on strong "FEATURED PRODUCTS" at bounding box center [912, 339] width 212 height 27
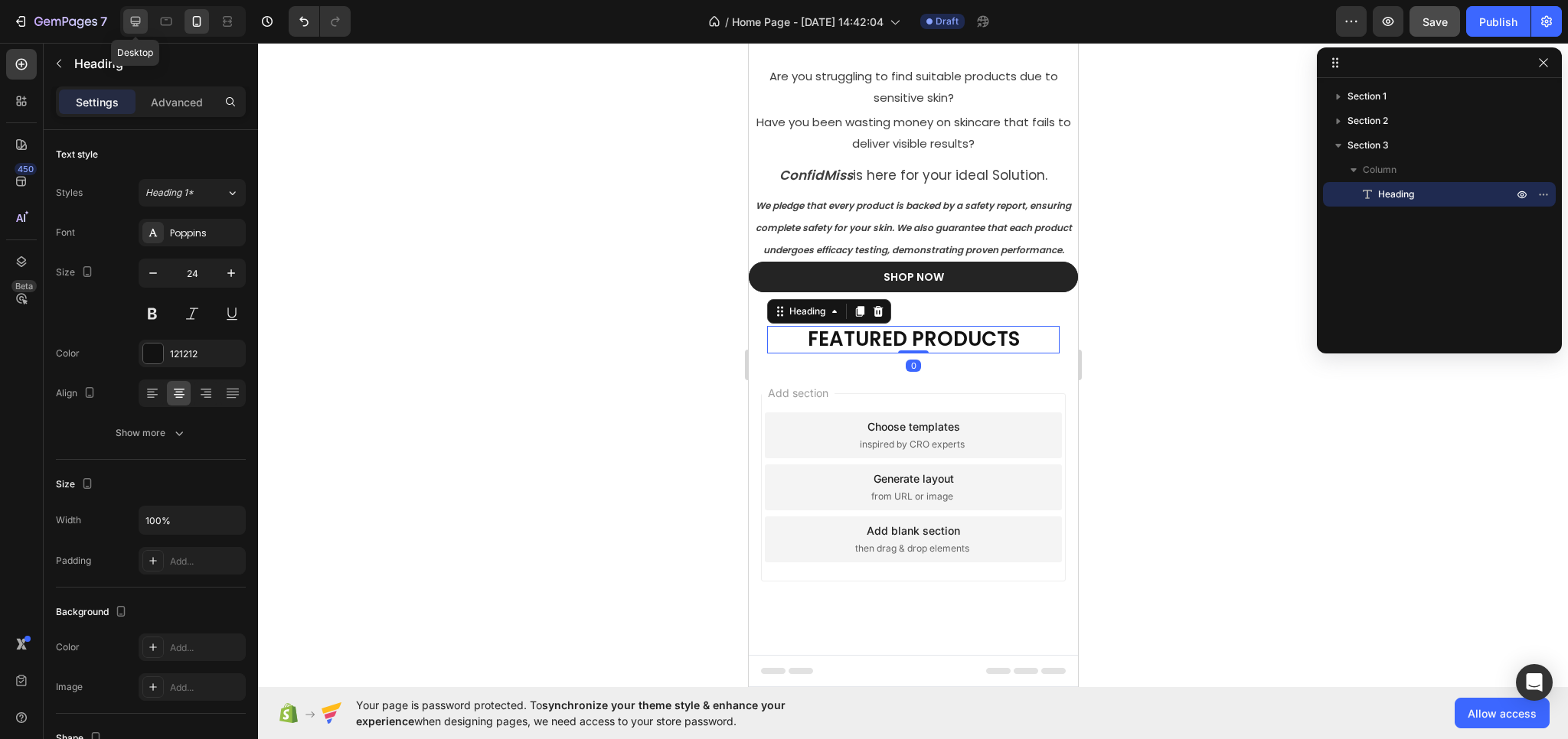
click at [139, 22] on icon at bounding box center [136, 22] width 10 height 10
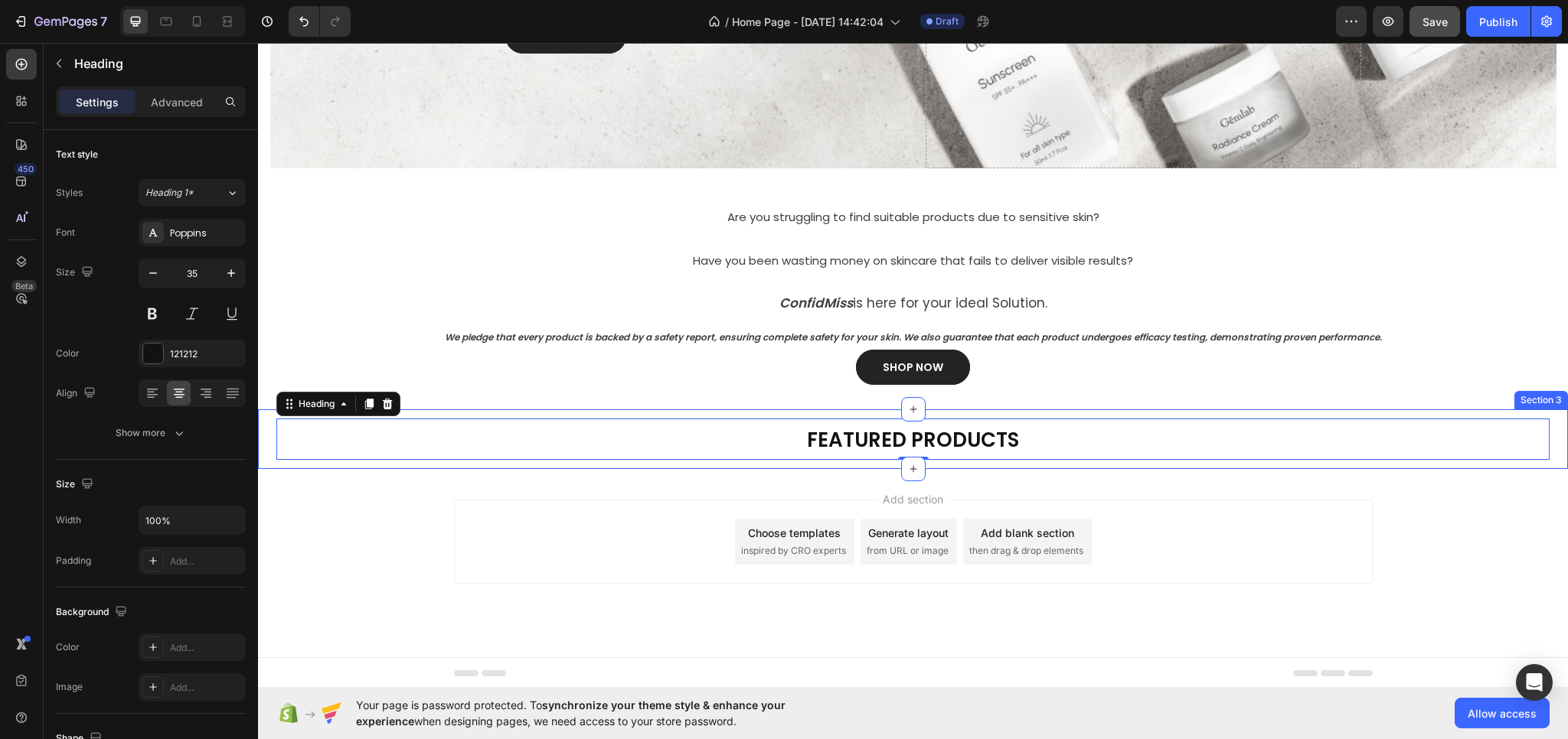
scroll to position [305, 0]
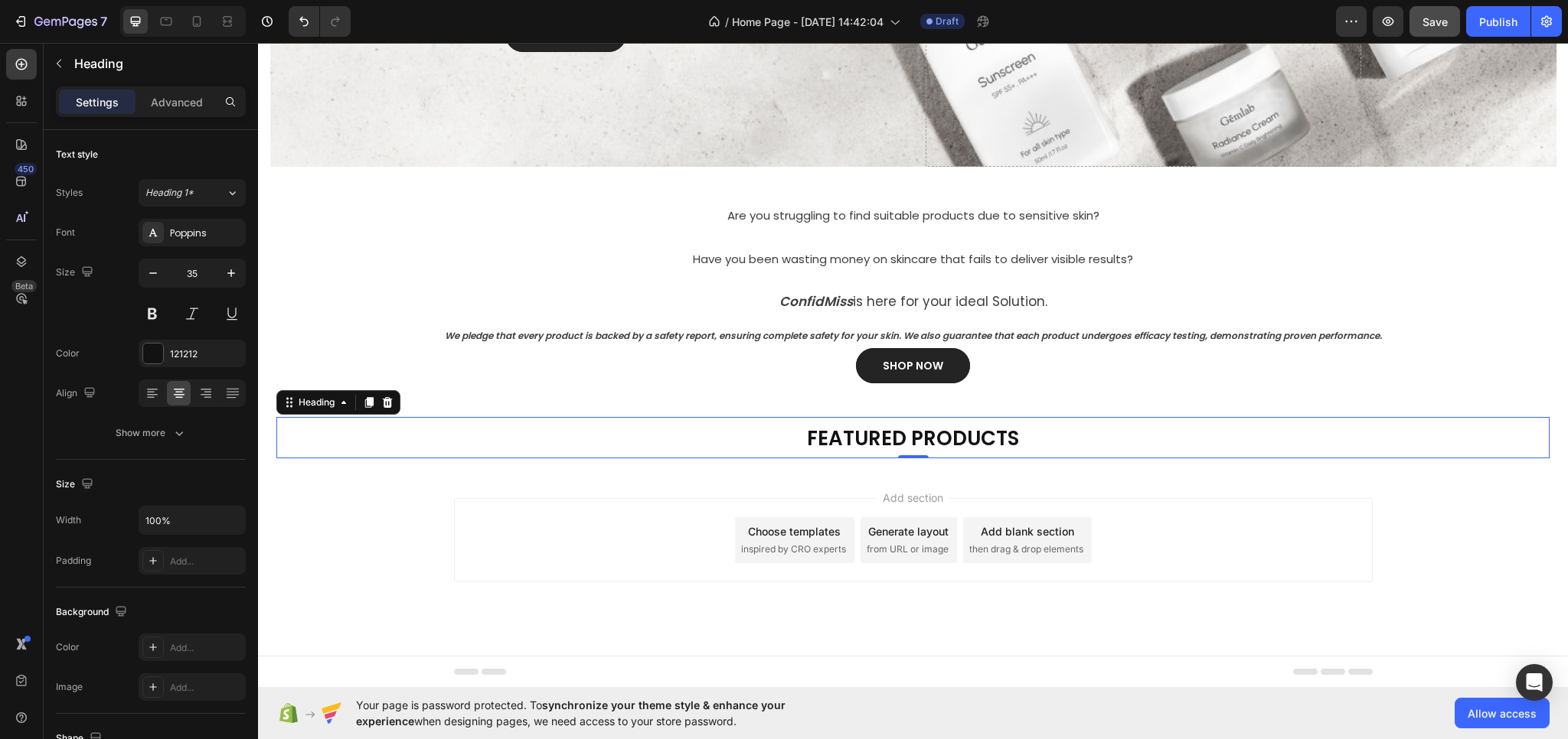
click at [757, 417] on h2 "FEATURED PRODUCTS" at bounding box center [913, 438] width 1273 height 41
click at [153, 277] on icon "button" at bounding box center [153, 274] width 16 height 16
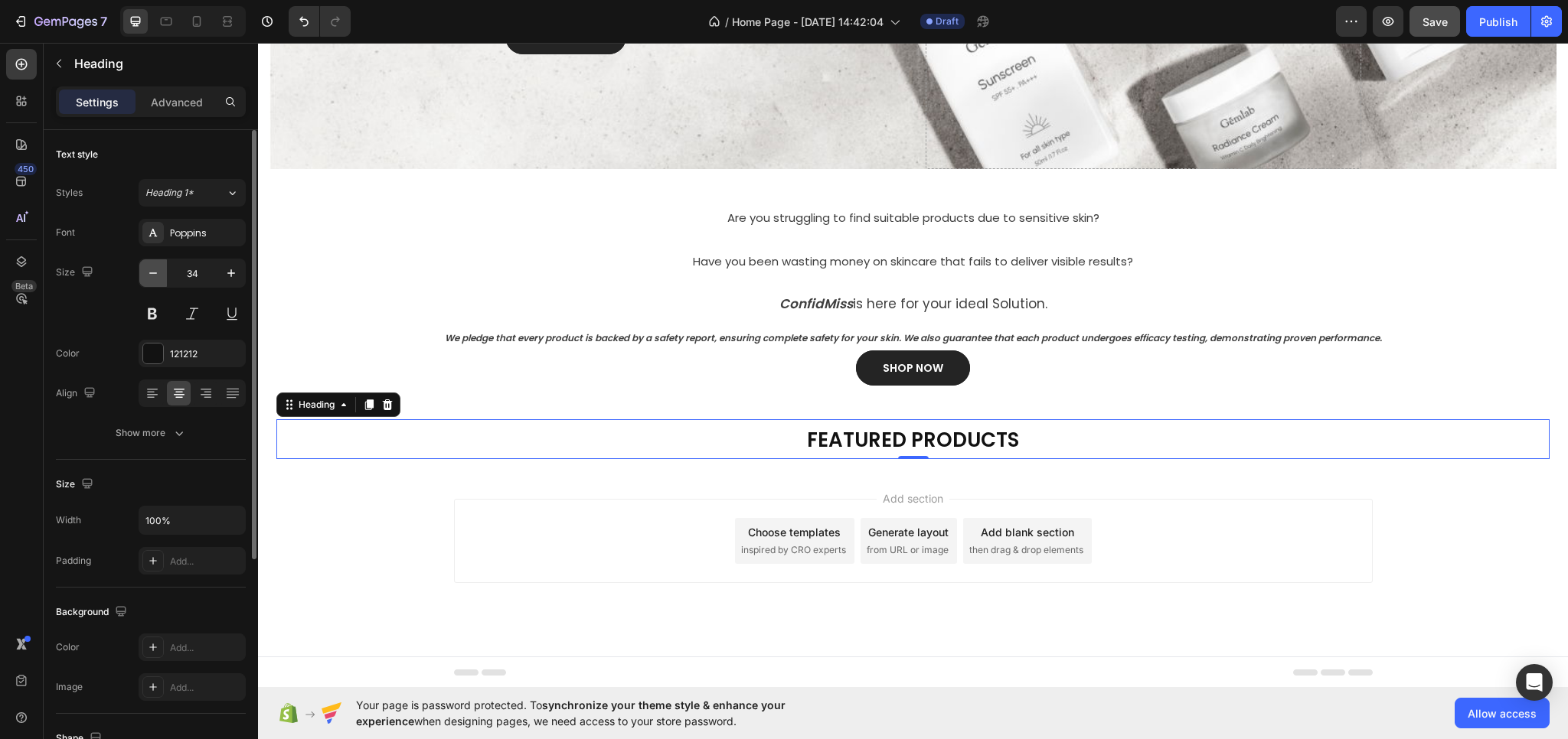
click at [153, 277] on icon "button" at bounding box center [153, 274] width 16 height 16
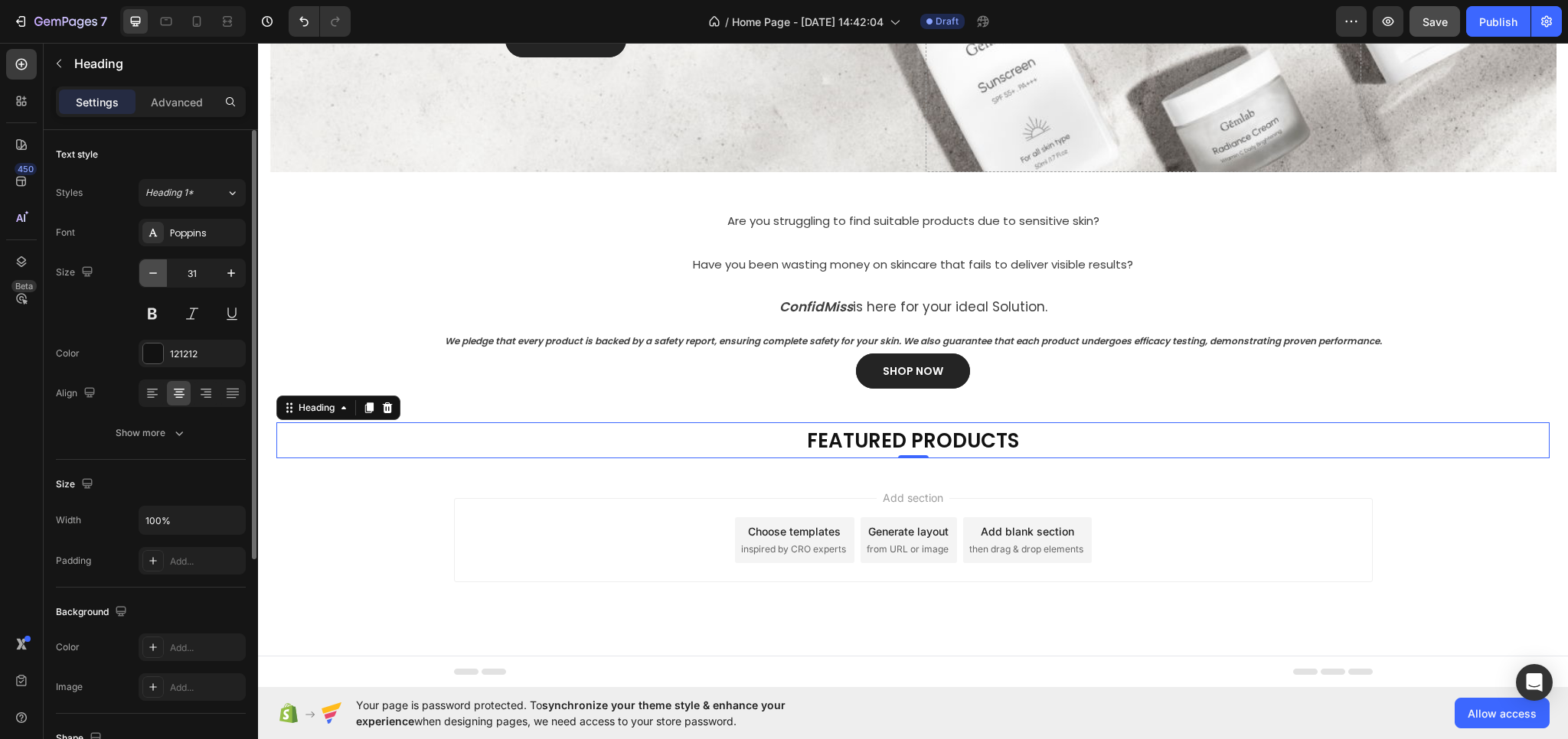
click at [153, 277] on icon "button" at bounding box center [153, 274] width 16 height 16
type input "30"
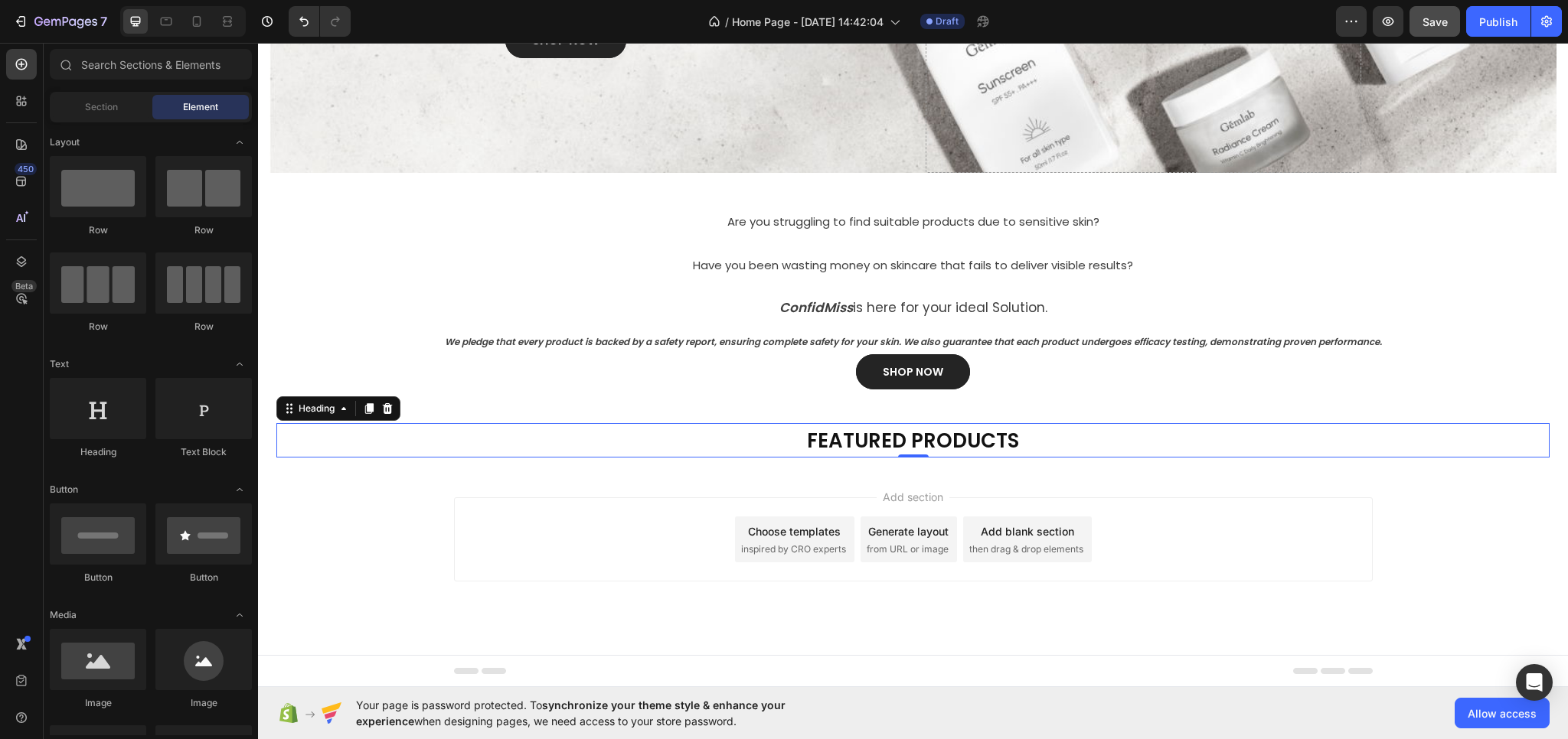
click at [508, 520] on div "Add section Choose templates inspired by CRO experts Generate layout from URL o…" at bounding box center [913, 540] width 919 height 84
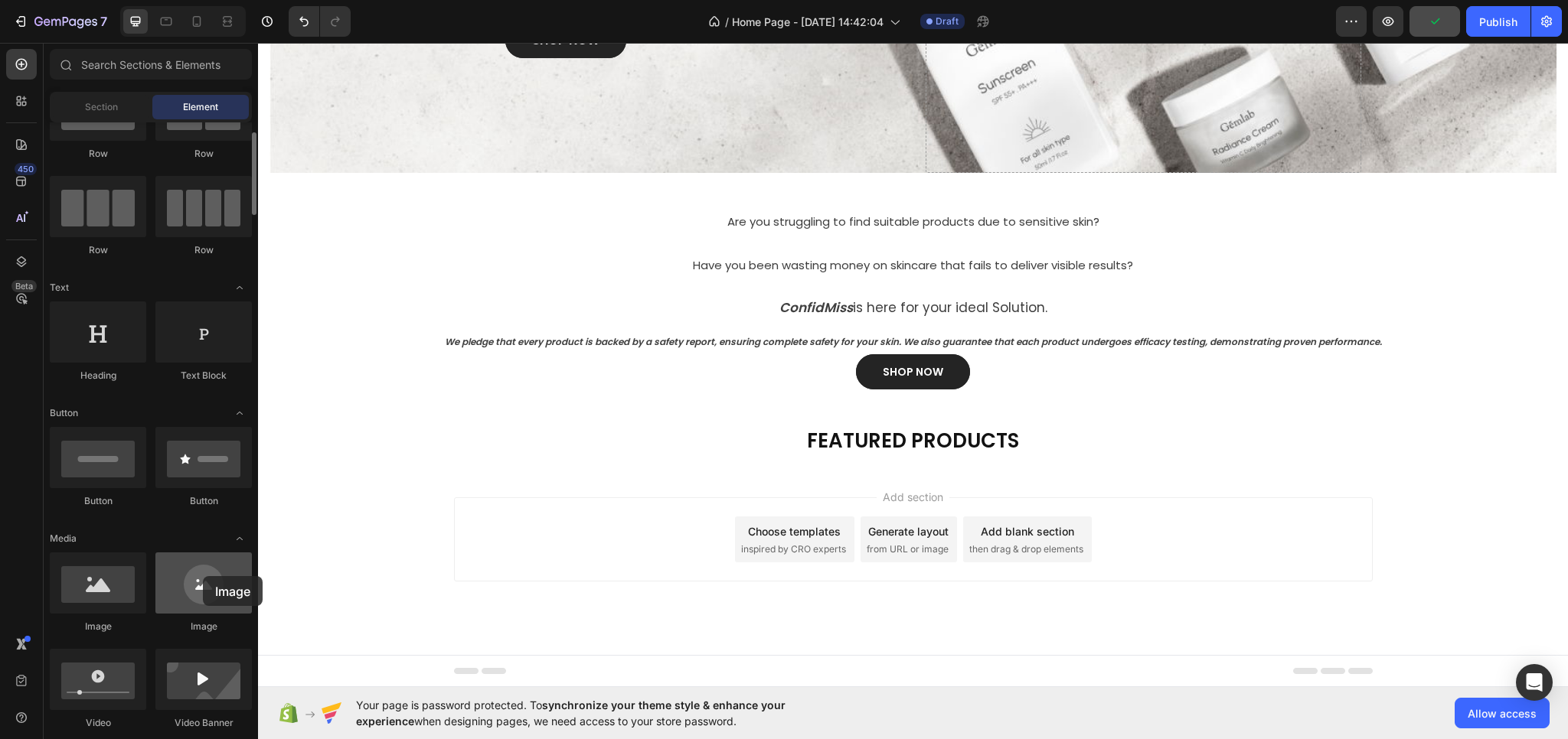
click at [203, 577] on div at bounding box center [203, 583] width 97 height 62
drag, startPoint x: 204, startPoint y: 589, endPoint x: 150, endPoint y: 540, distance: 72.9
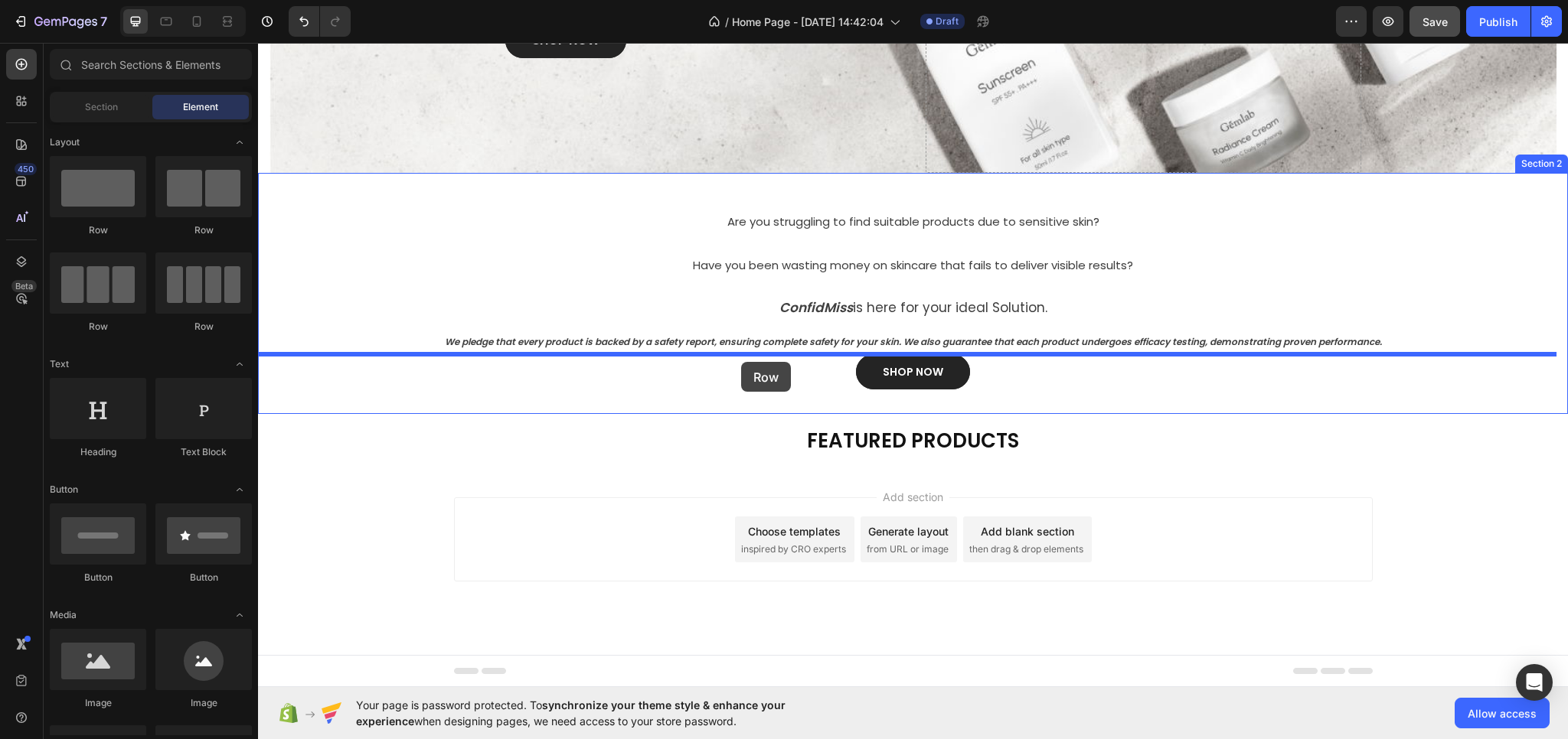
drag, startPoint x: 445, startPoint y: 235, endPoint x: 741, endPoint y: 362, distance: 322.1
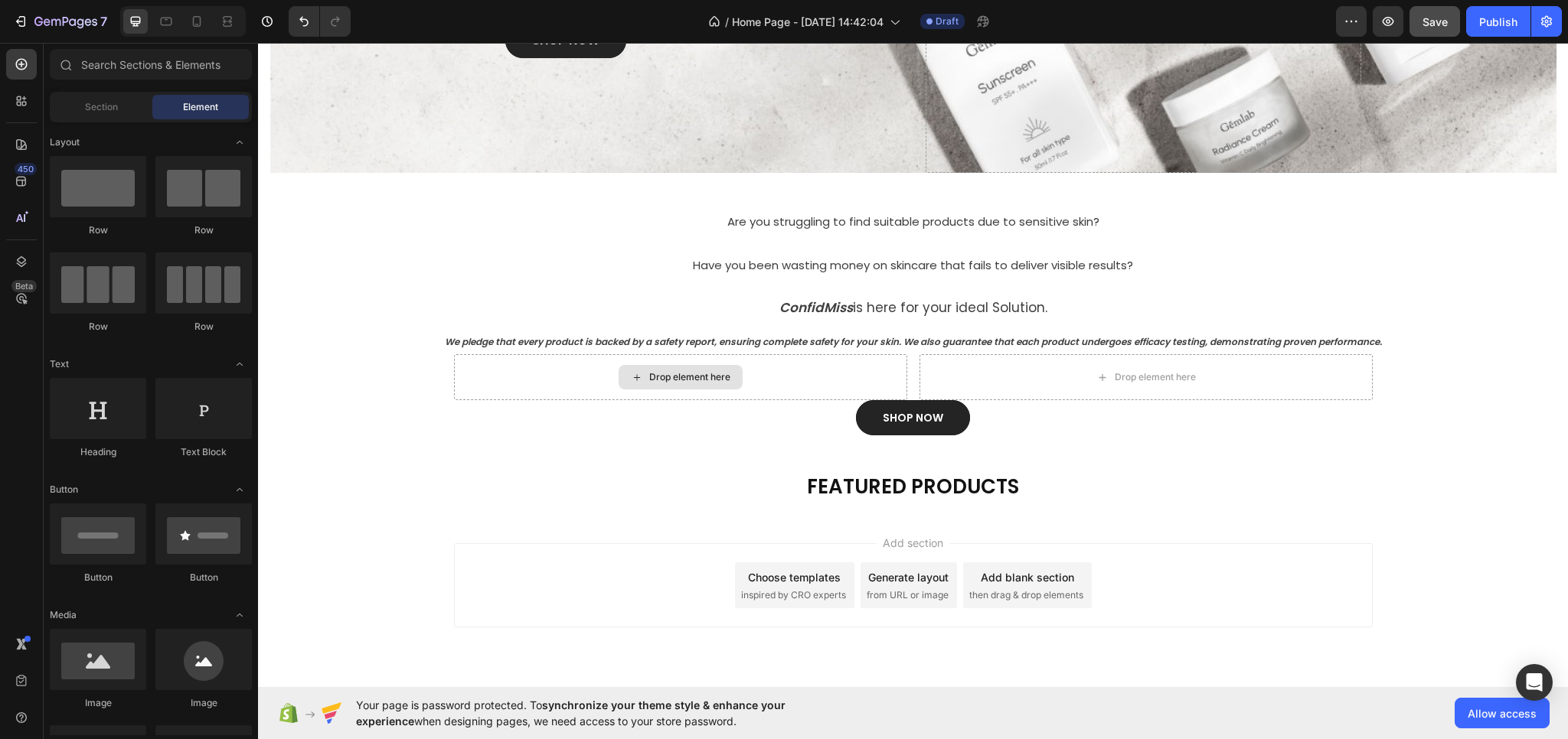
click at [654, 375] on div "Drop element here" at bounding box center [689, 377] width 81 height 13
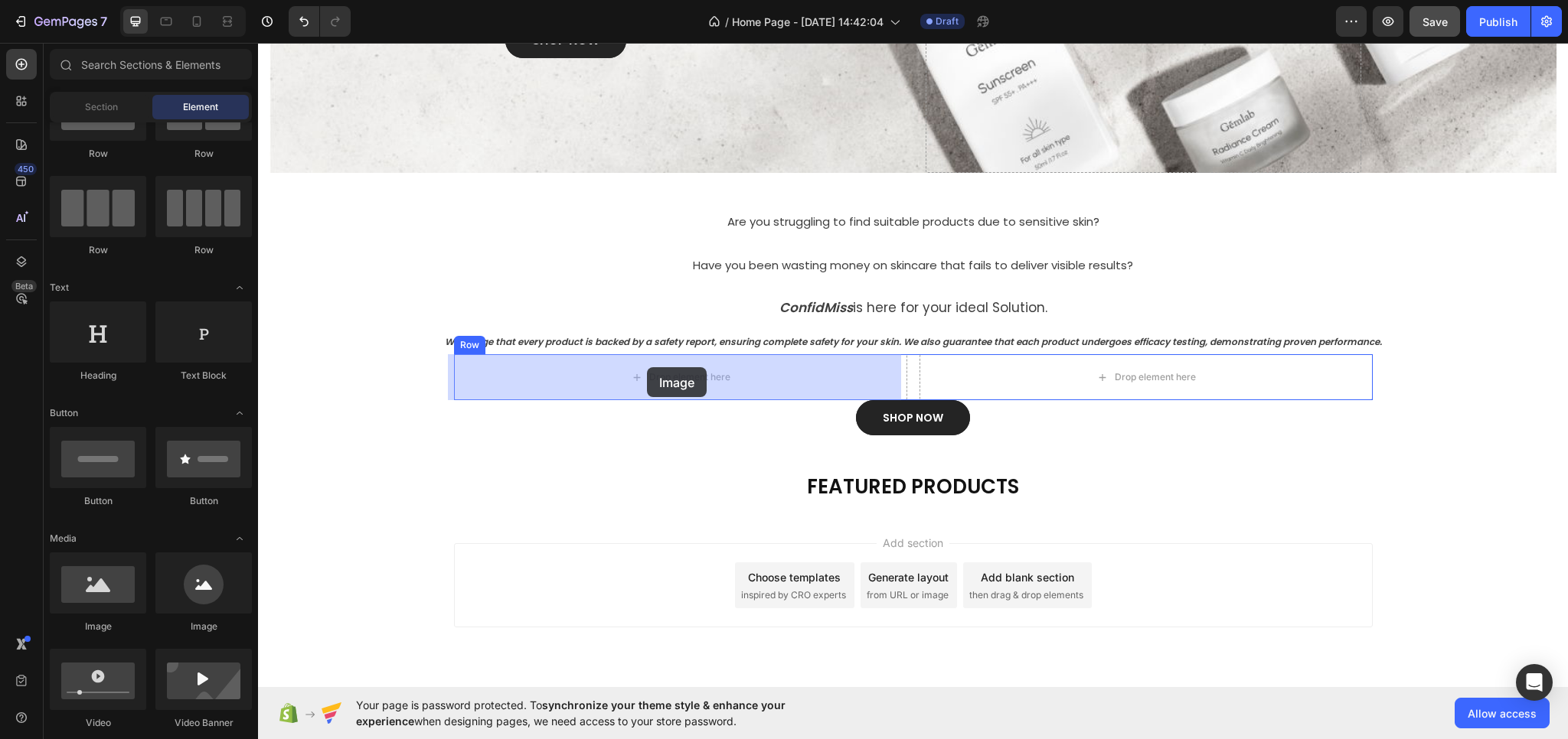
drag, startPoint x: 455, startPoint y: 618, endPoint x: 647, endPoint y: 368, distance: 315.2
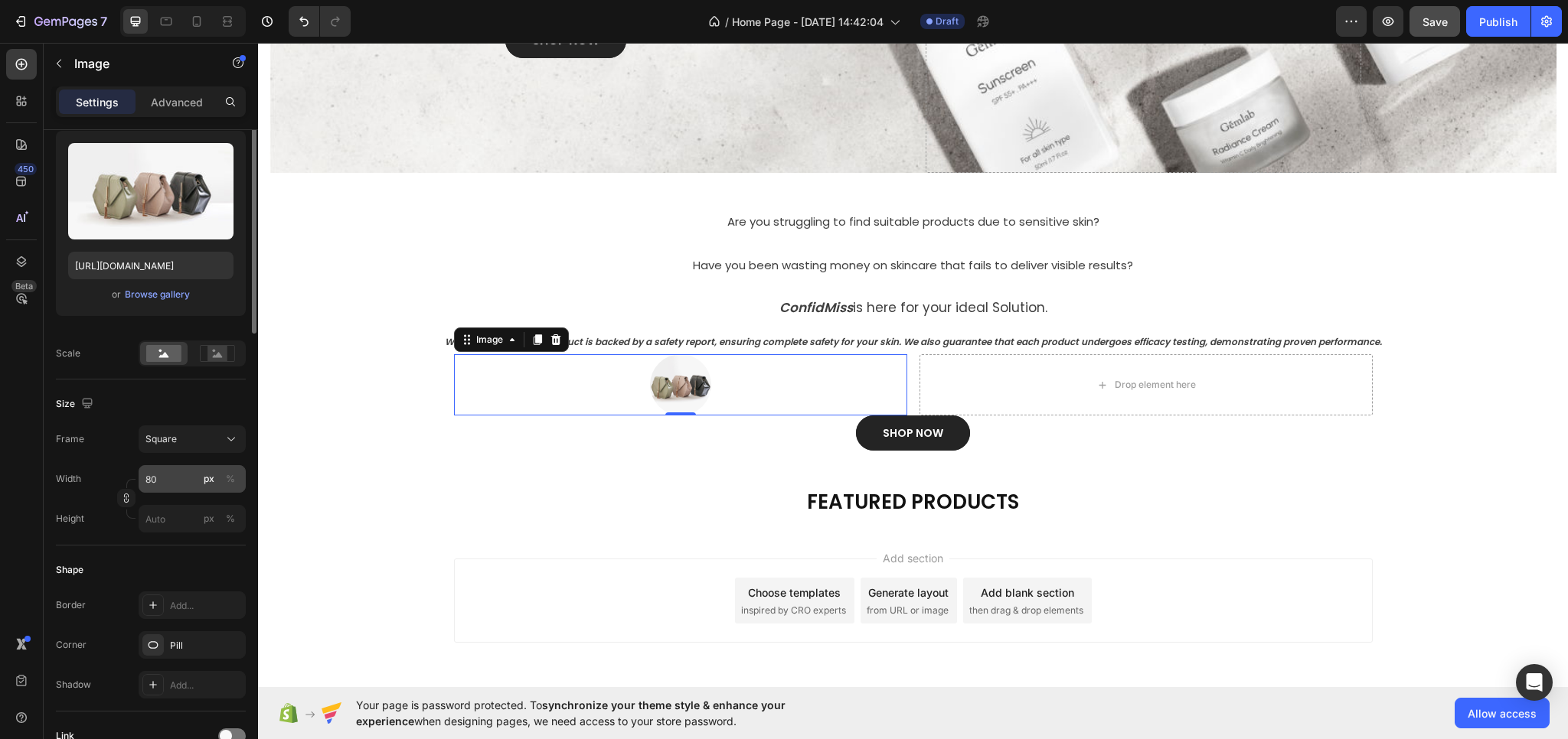
scroll to position [0, 0]
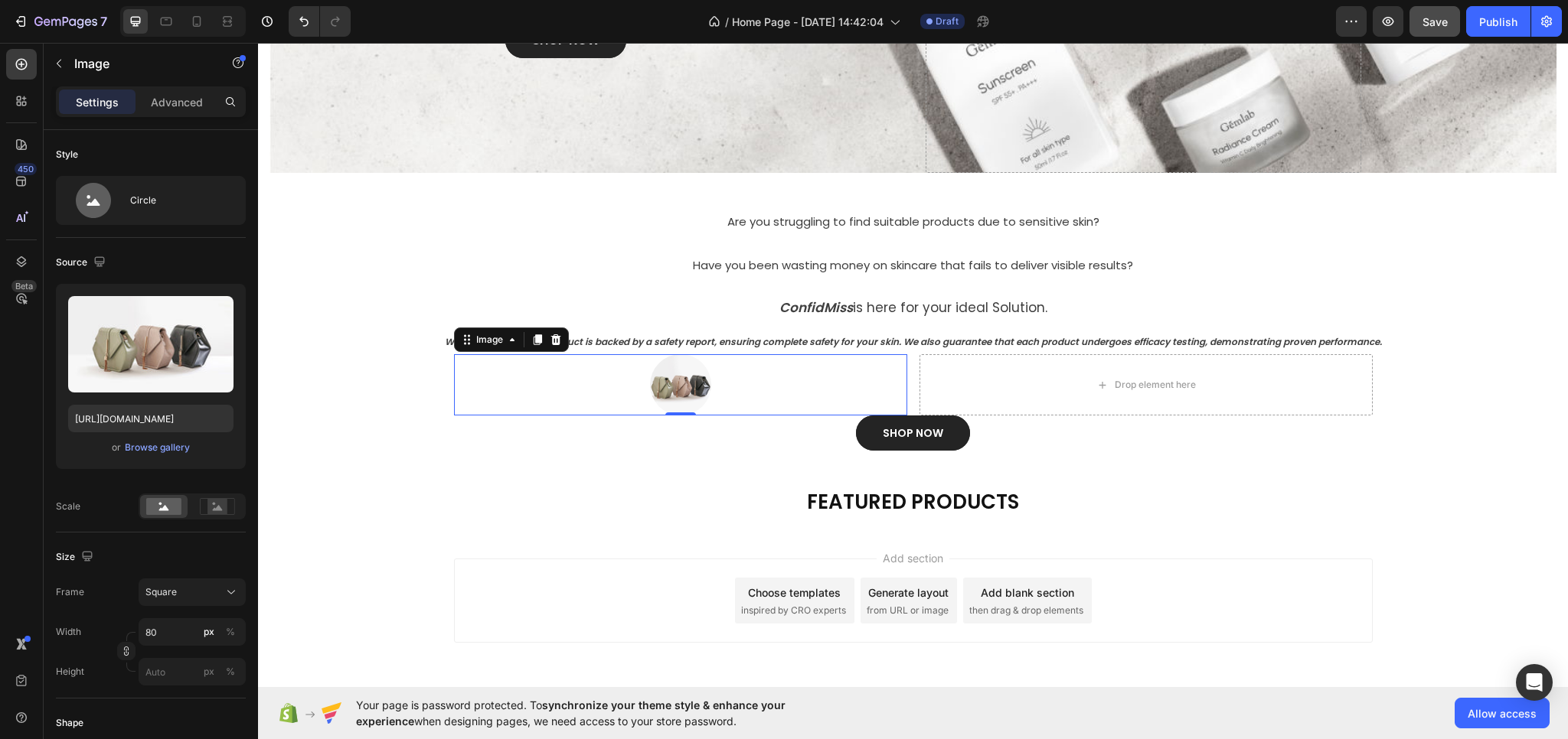
click at [670, 375] on img at bounding box center [680, 385] width 62 height 62
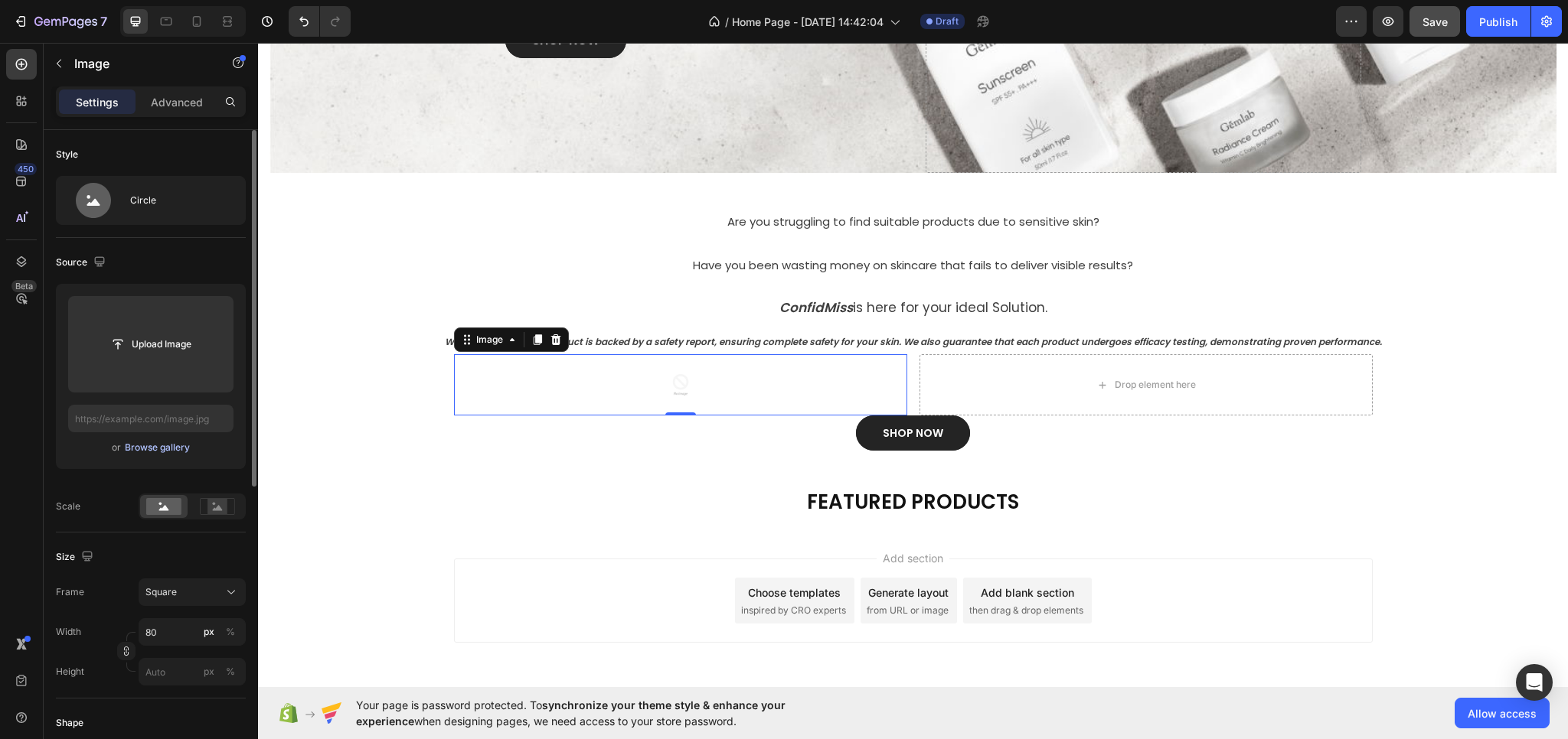
click at [153, 448] on div "Browse gallery" at bounding box center [157, 448] width 65 height 14
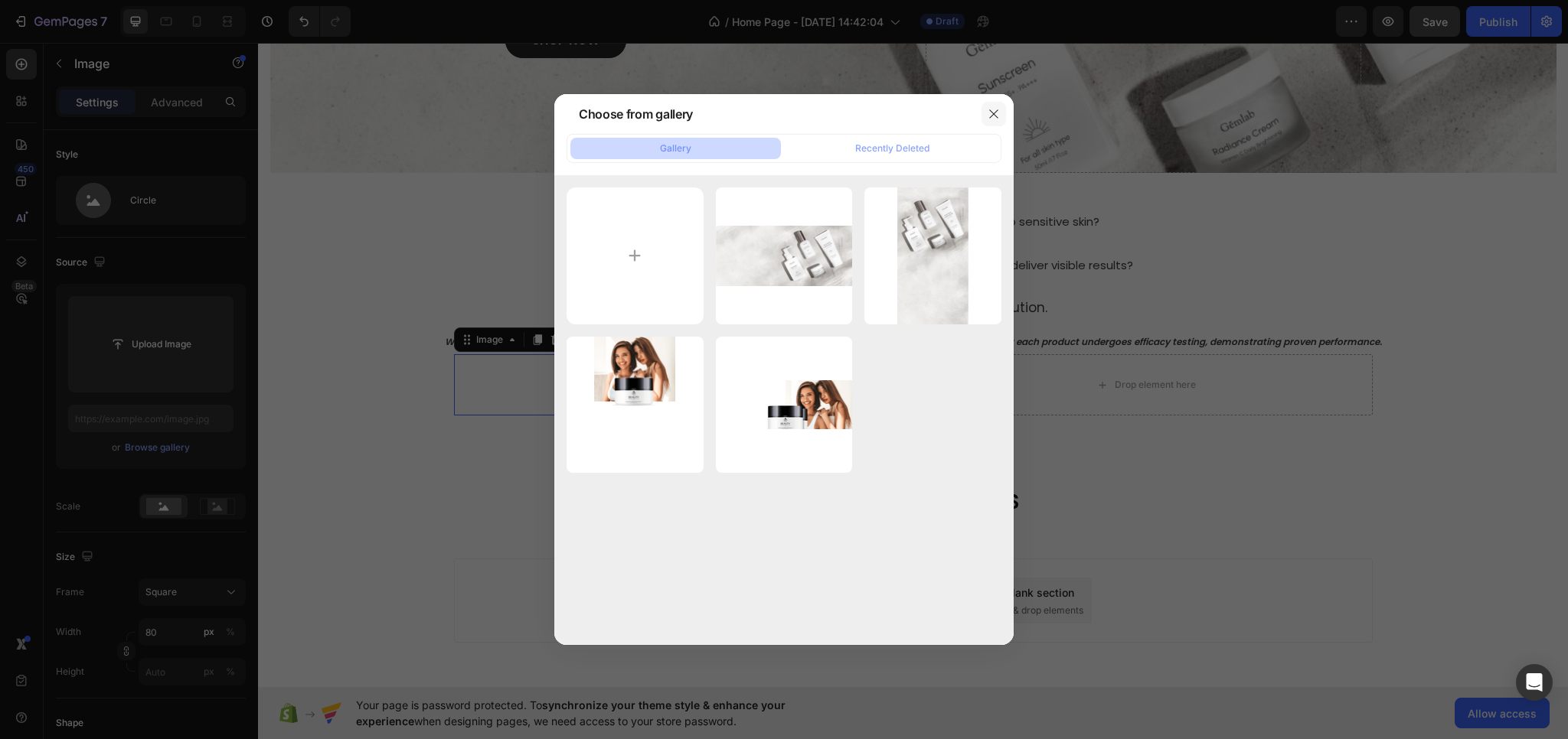
click at [991, 109] on icon "button" at bounding box center [993, 113] width 13 height 13
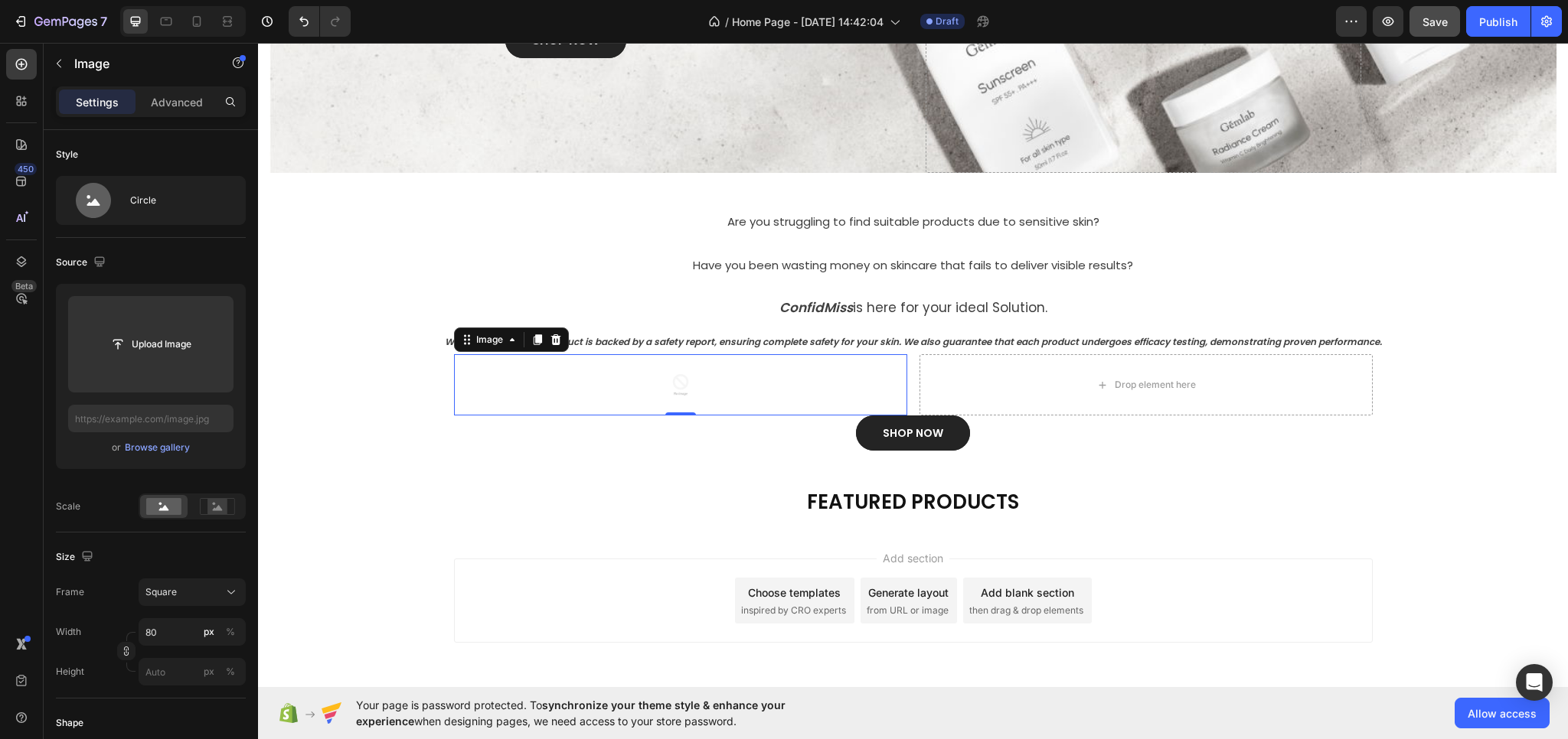
click at [474, 350] on div "Image" at bounding box center [510, 339] width 114 height 24
click at [478, 341] on div "Image" at bounding box center [490, 340] width 33 height 14
click at [519, 377] on div at bounding box center [680, 385] width 454 height 62
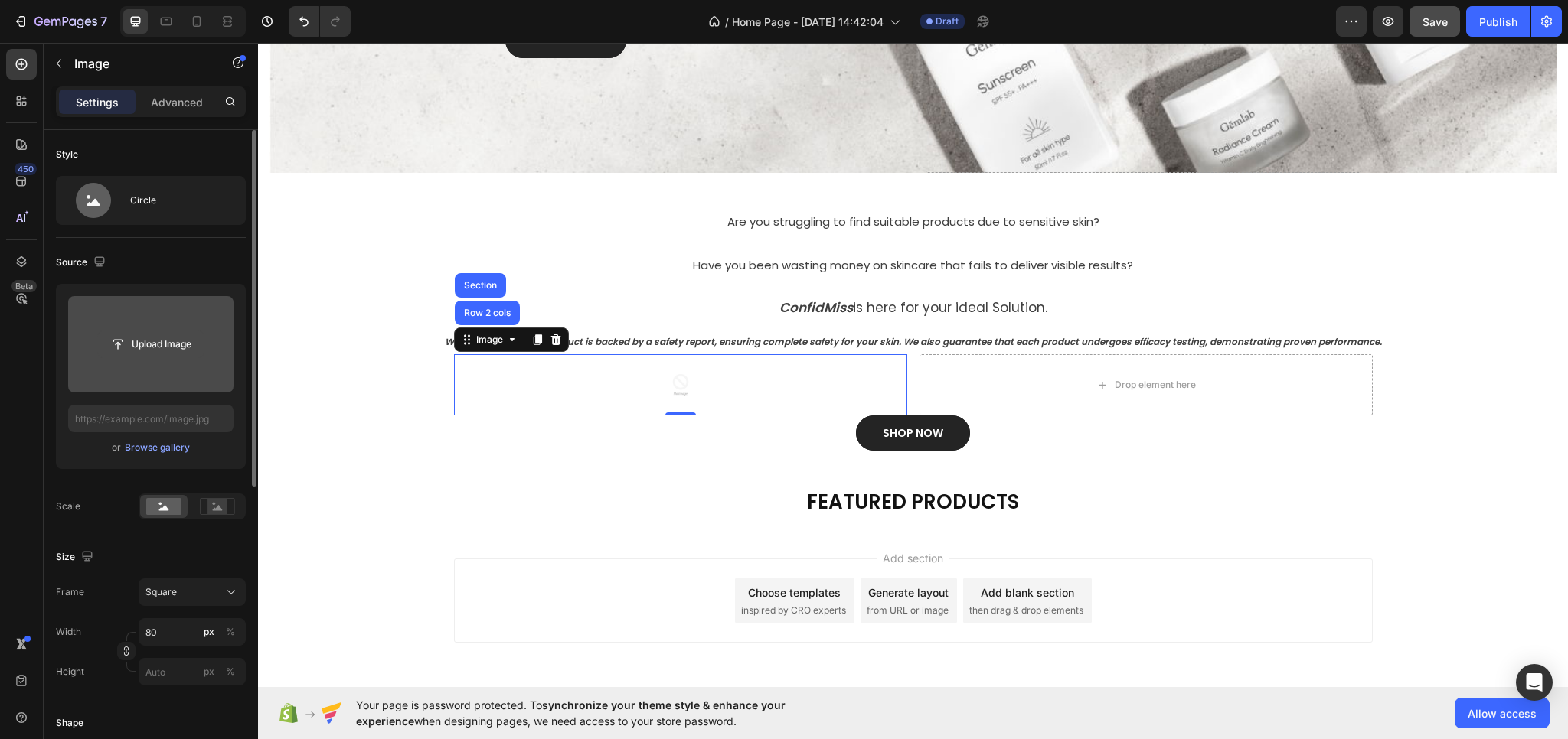
click at [143, 348] on input "file" at bounding box center [151, 344] width 106 height 26
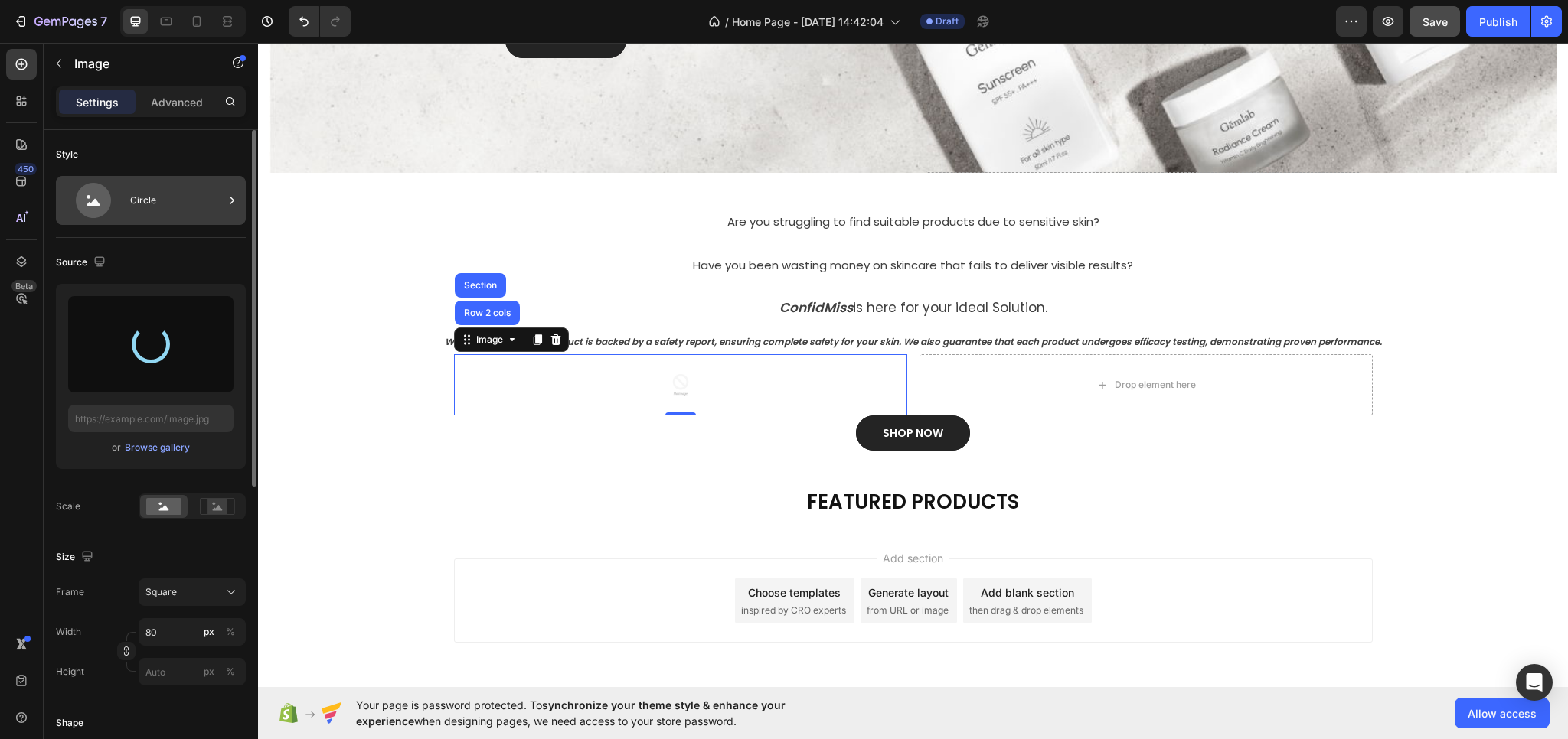
click at [175, 213] on div "Circle" at bounding box center [177, 200] width 94 height 35
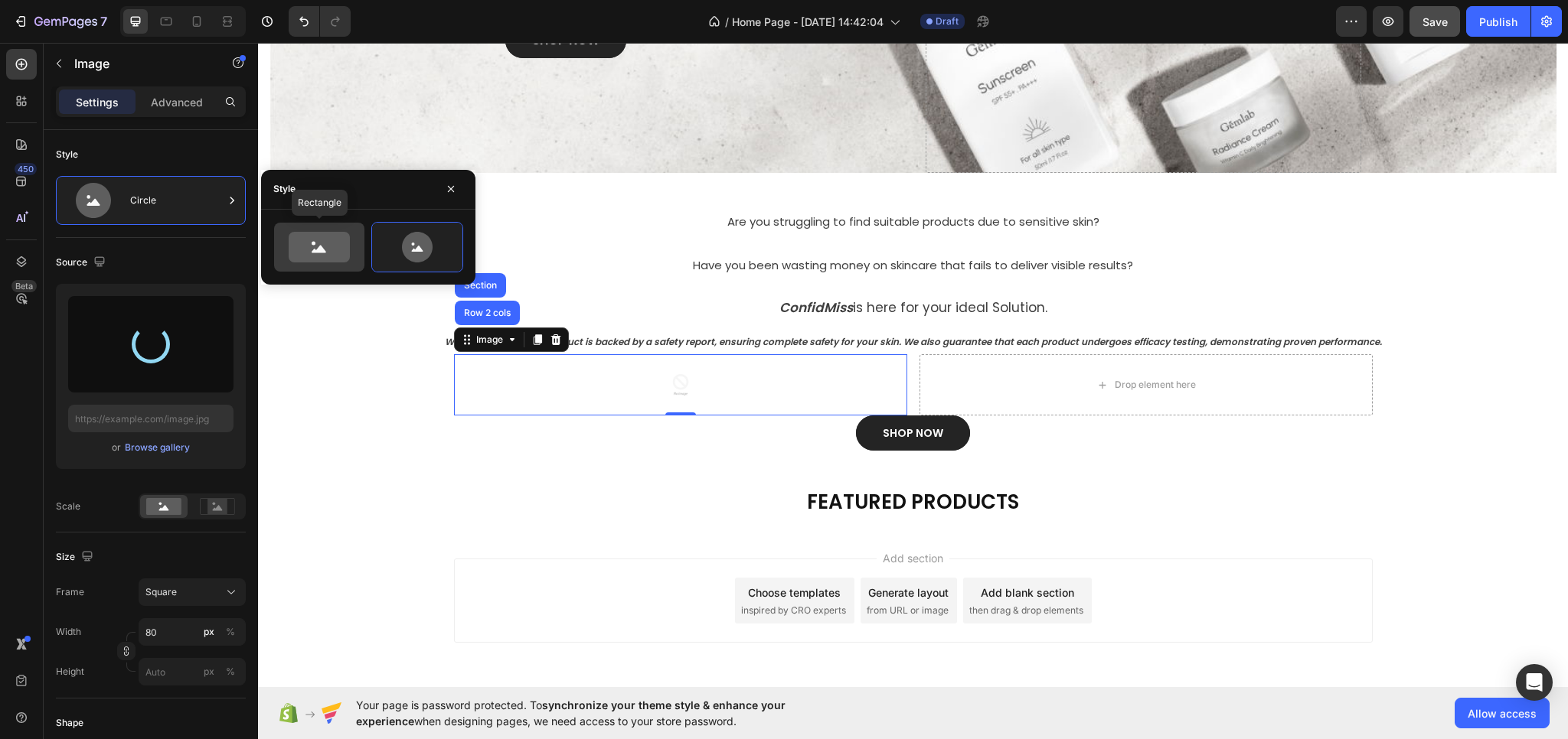
click at [326, 249] on icon at bounding box center [319, 246] width 62 height 30
type input "100"
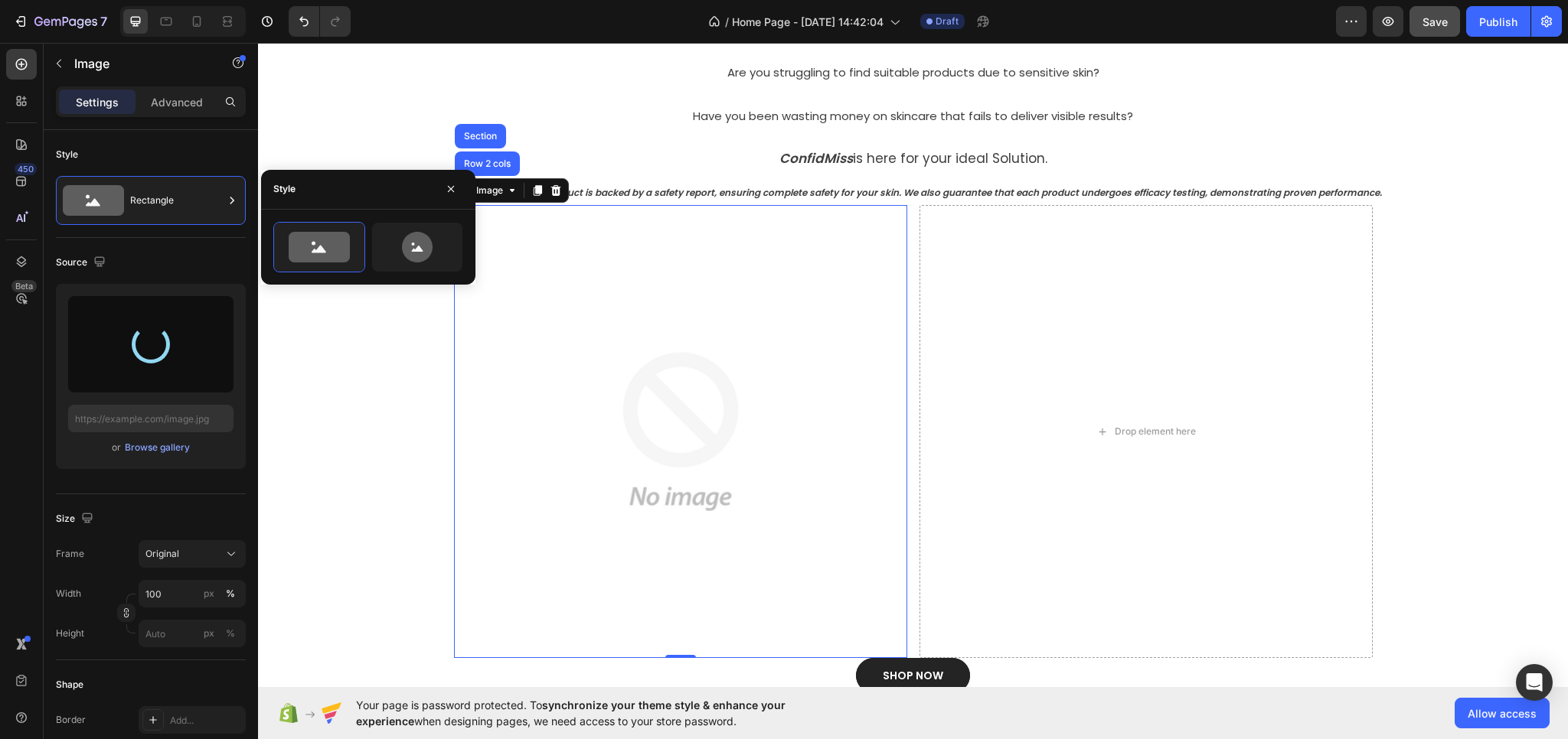
scroll to position [453, 0]
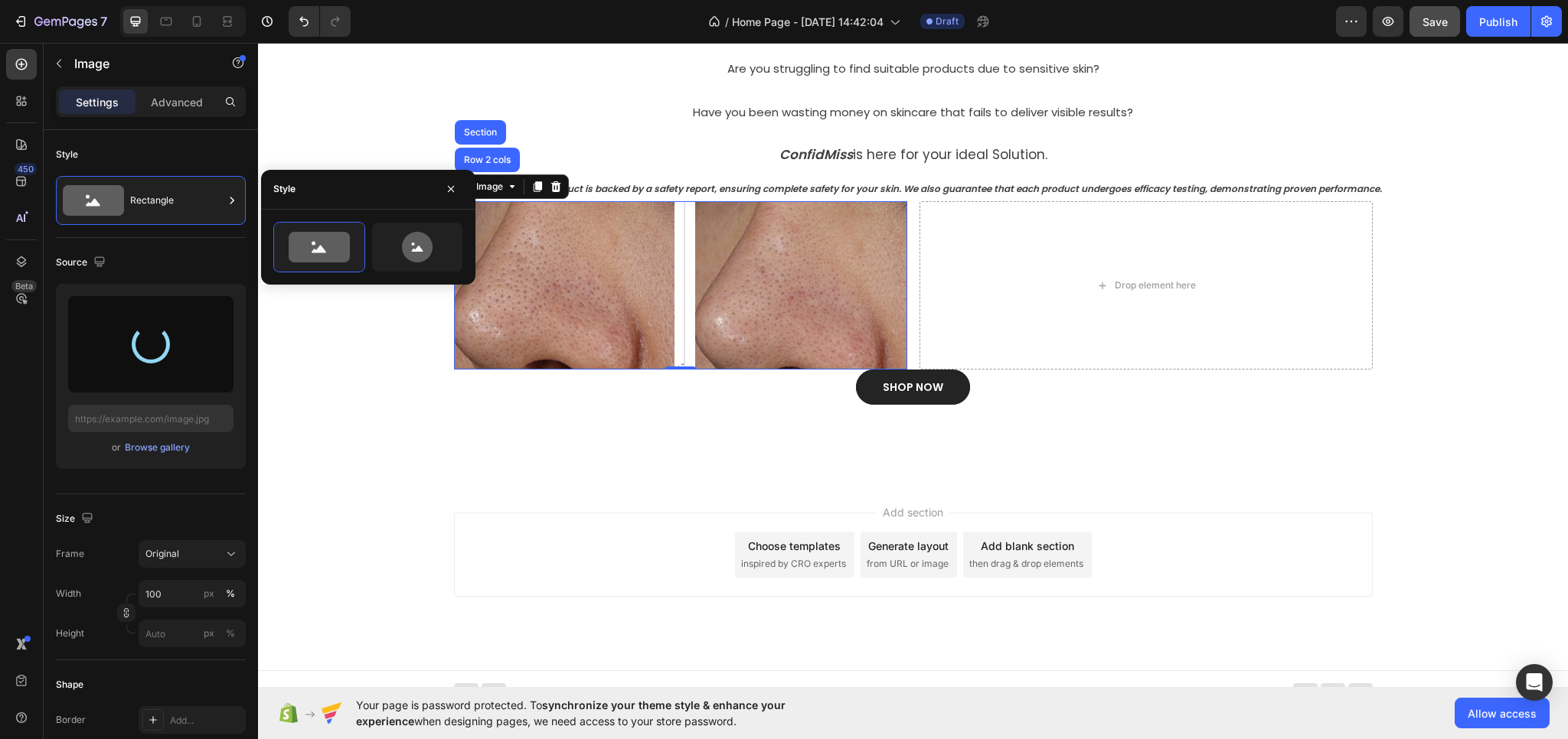
type input "[URL][DOMAIN_NAME]"
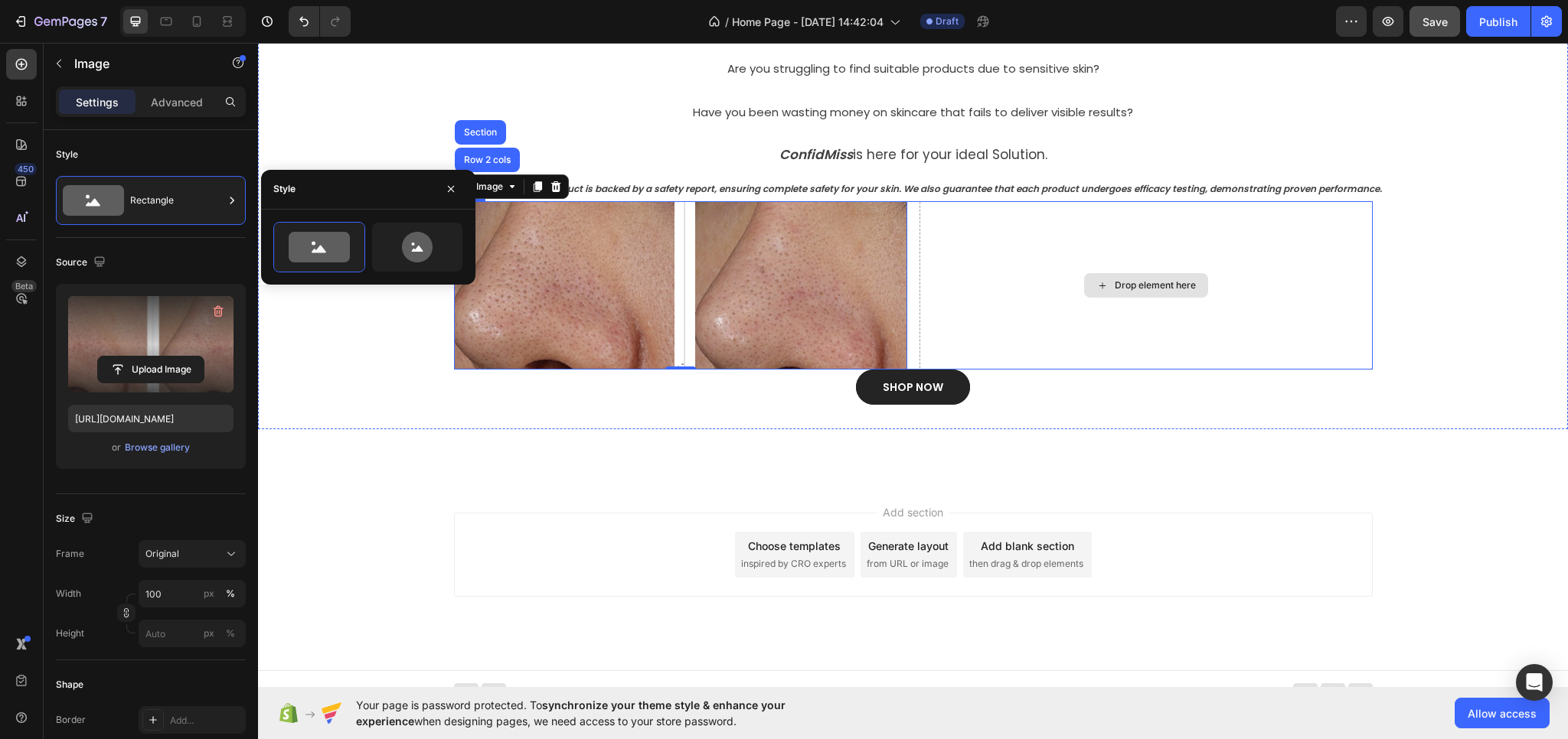
click at [1038, 310] on div "Drop element here" at bounding box center [1146, 285] width 454 height 168
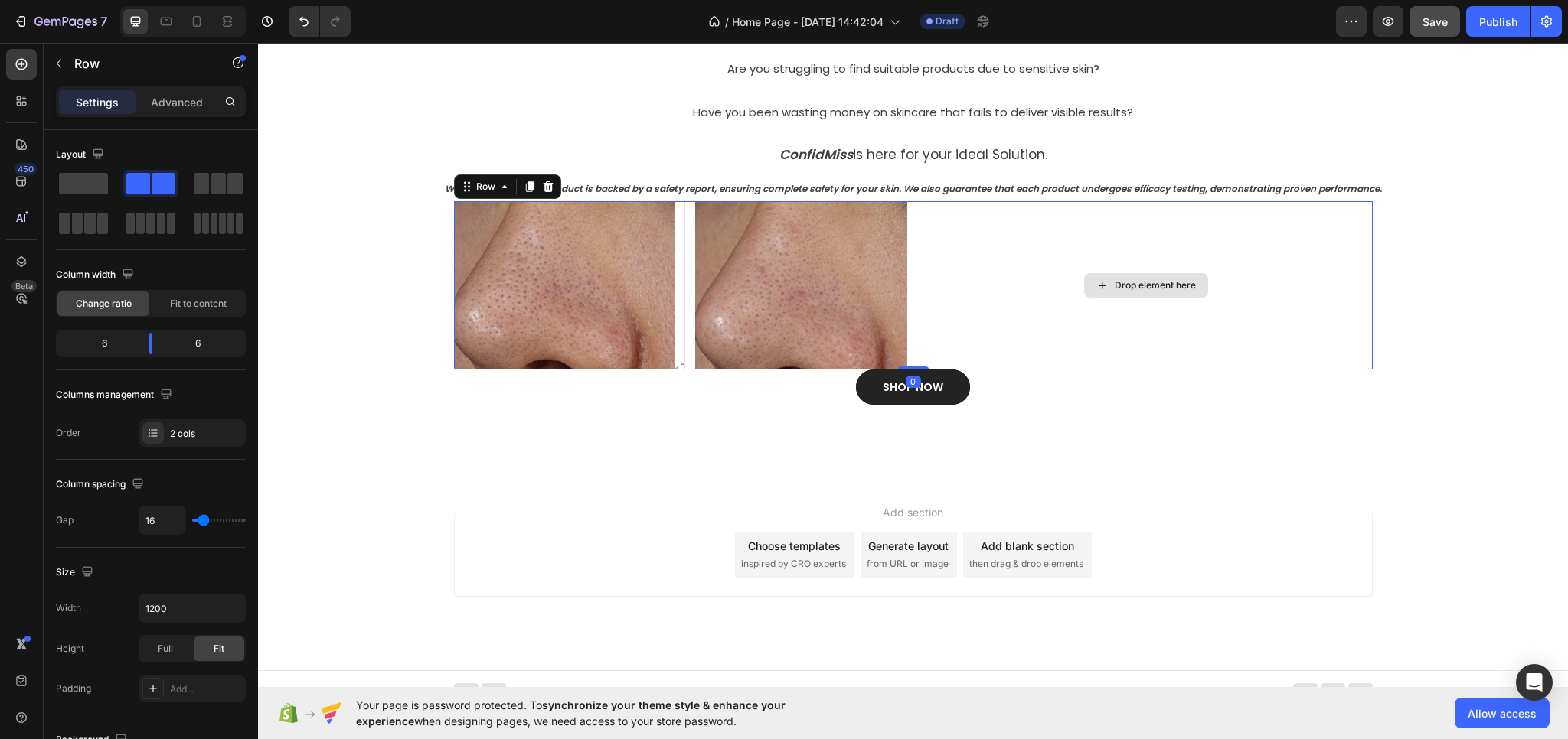
click at [1017, 301] on div "Drop element here" at bounding box center [1146, 285] width 454 height 168
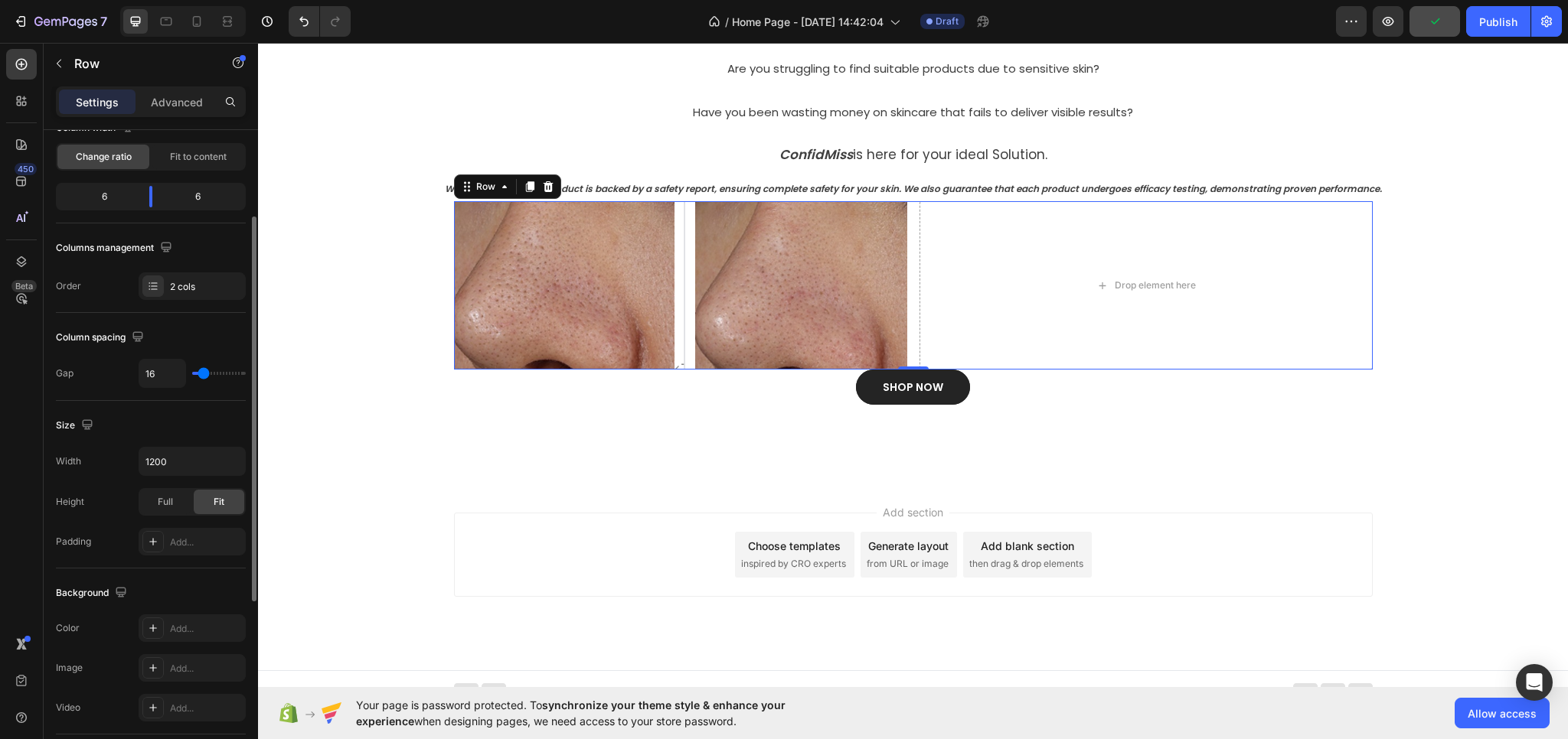
scroll to position [0, 0]
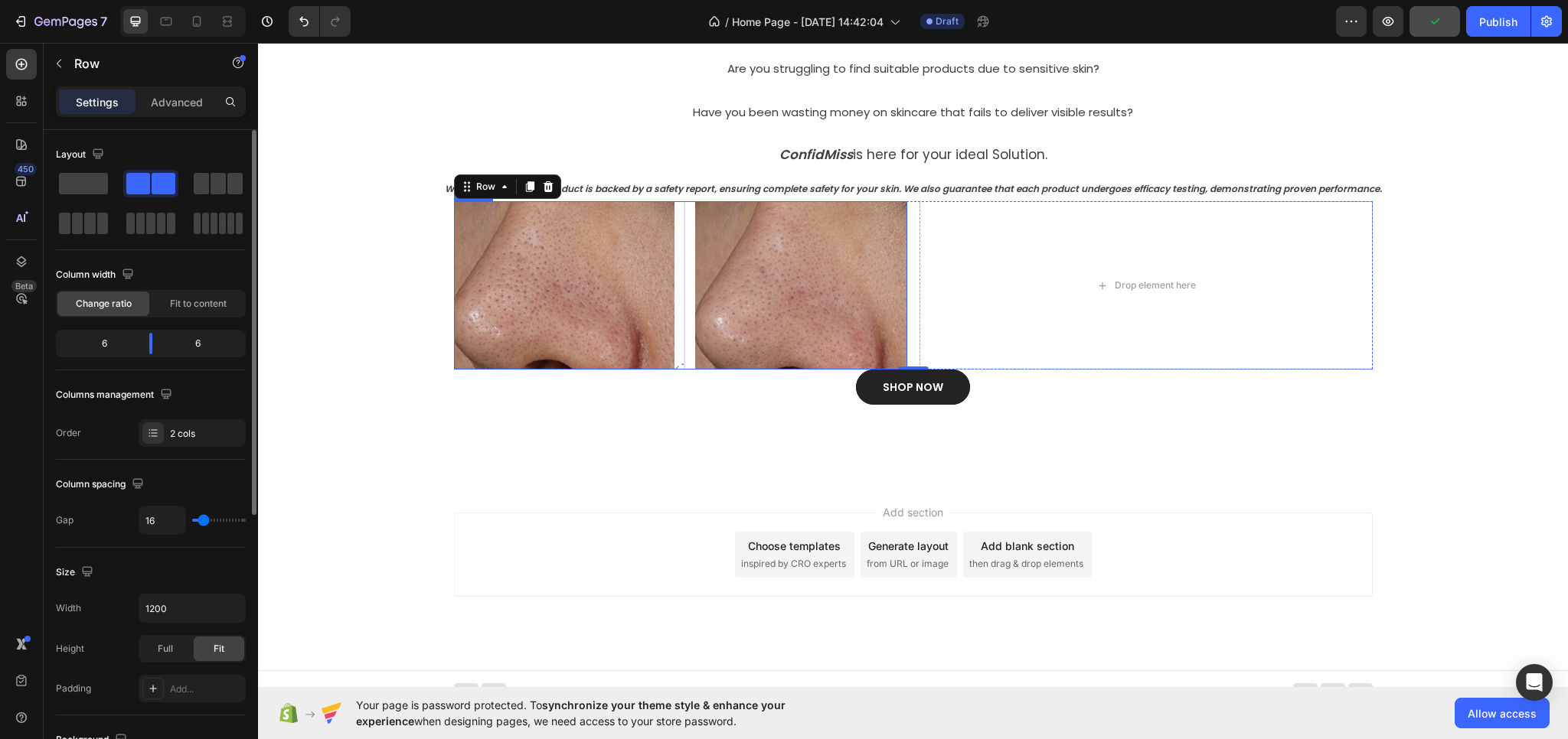
click at [459, 355] on img at bounding box center [680, 285] width 454 height 168
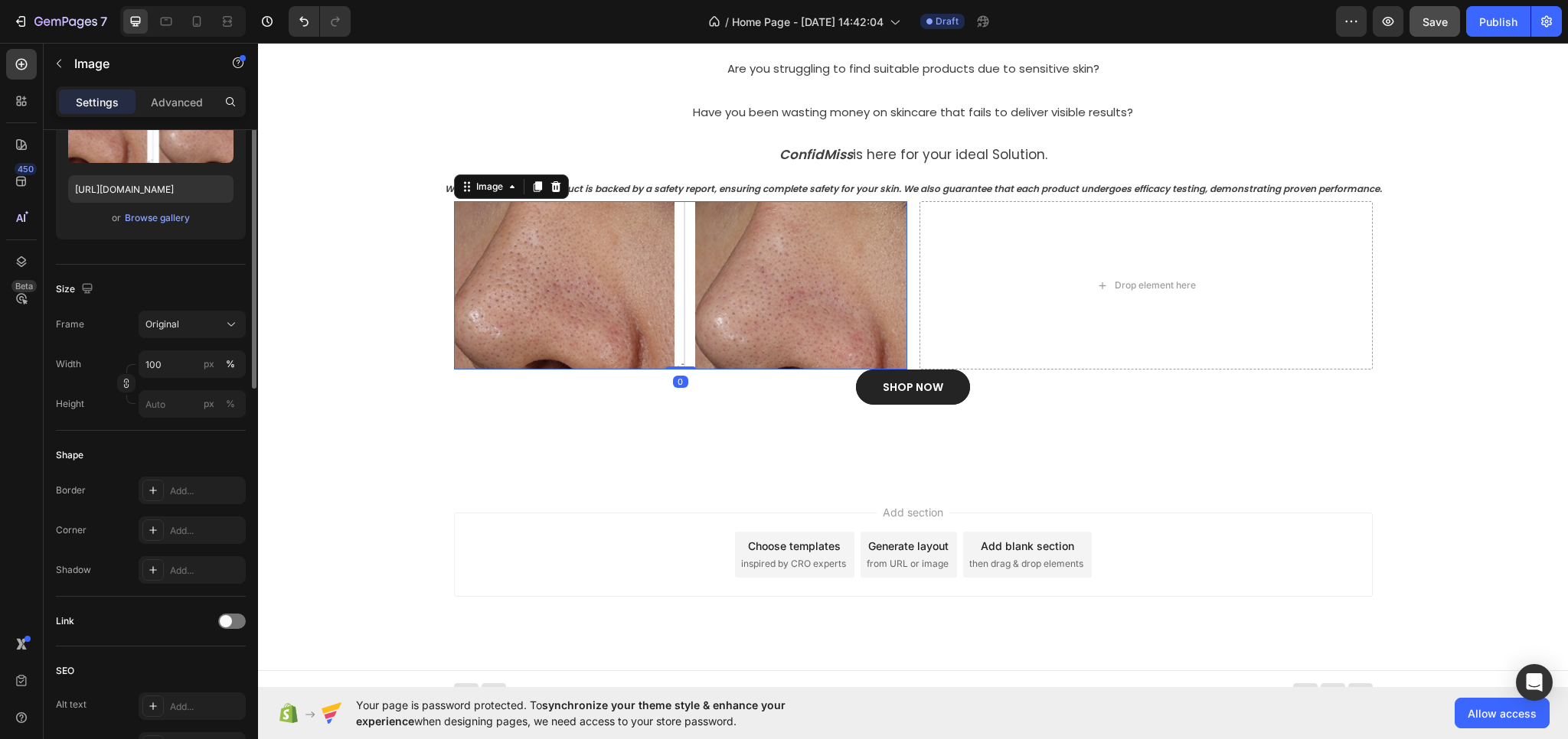
scroll to position [76, 0]
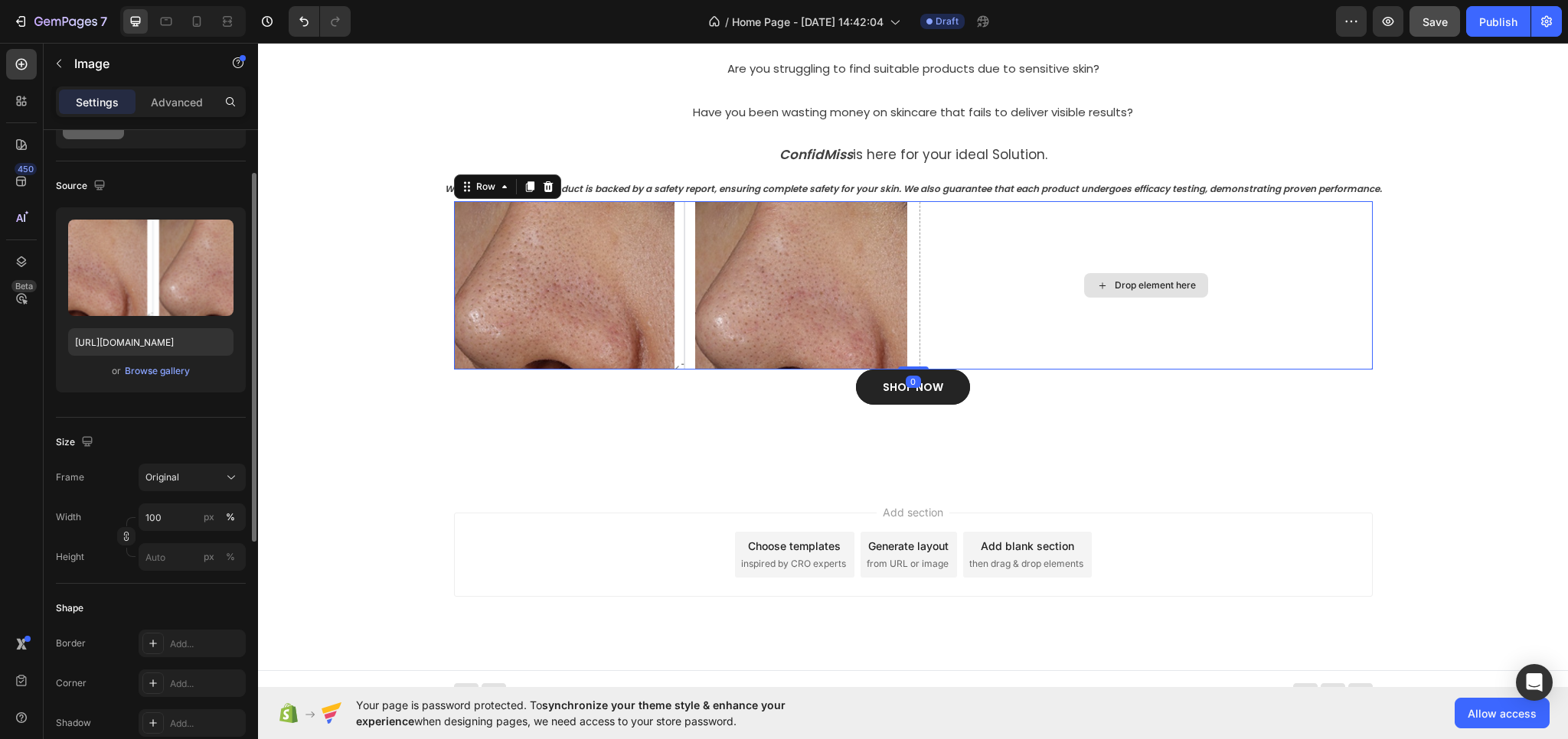
click at [1036, 276] on div "Drop element here" at bounding box center [1146, 285] width 454 height 168
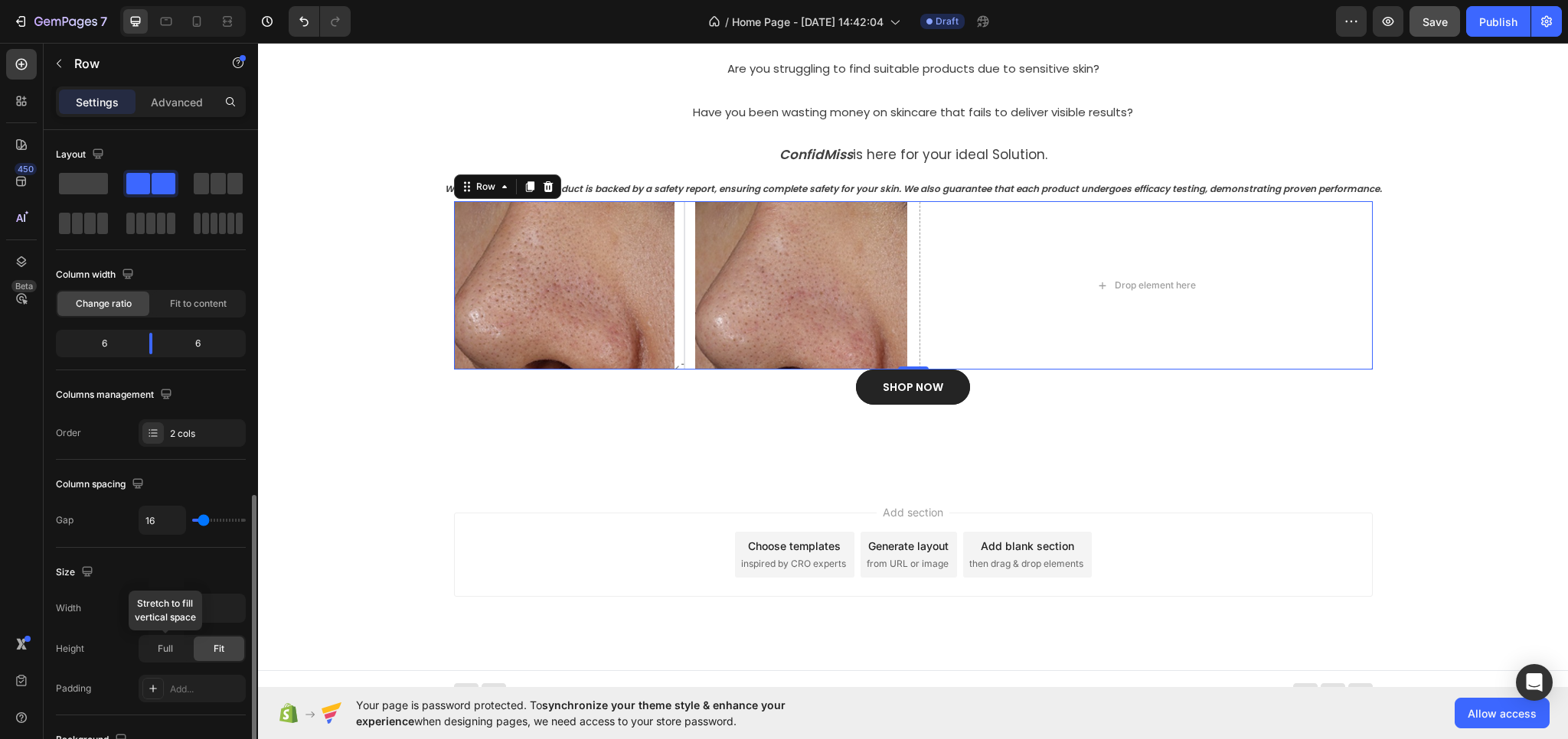
scroll to position [306, 0]
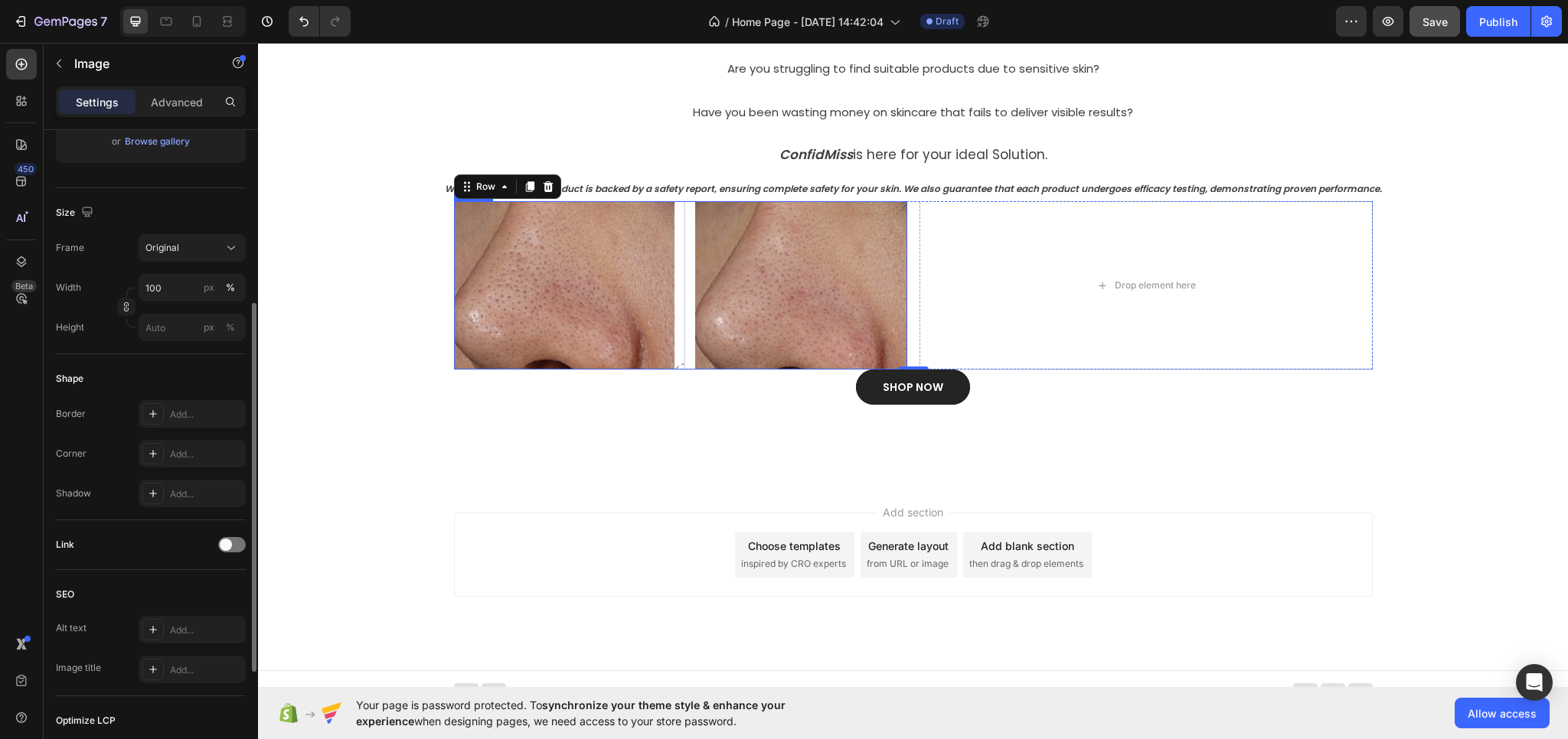
click at [570, 270] on img at bounding box center [680, 285] width 454 height 168
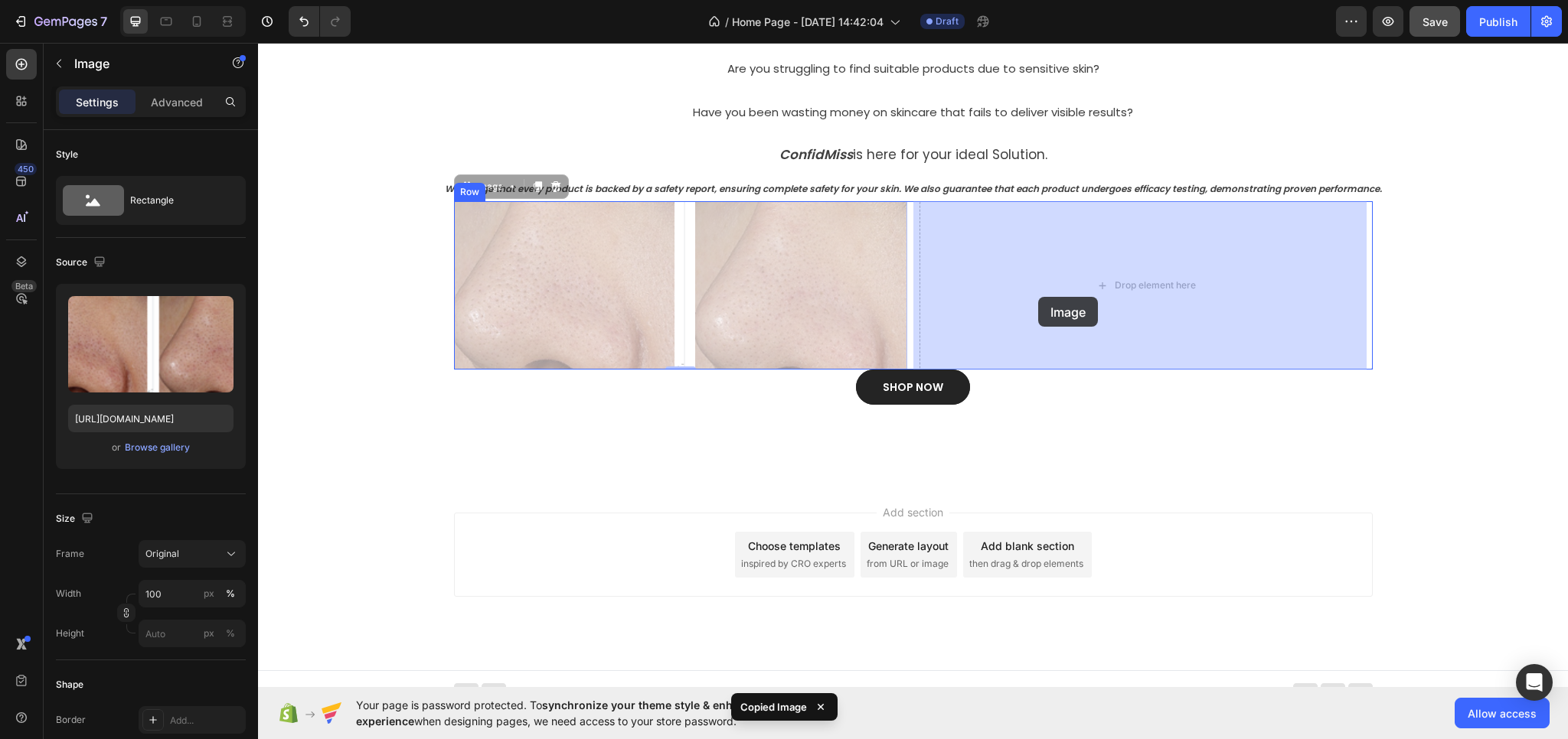
drag, startPoint x: 727, startPoint y: 275, endPoint x: 1038, endPoint y: 297, distance: 311.8
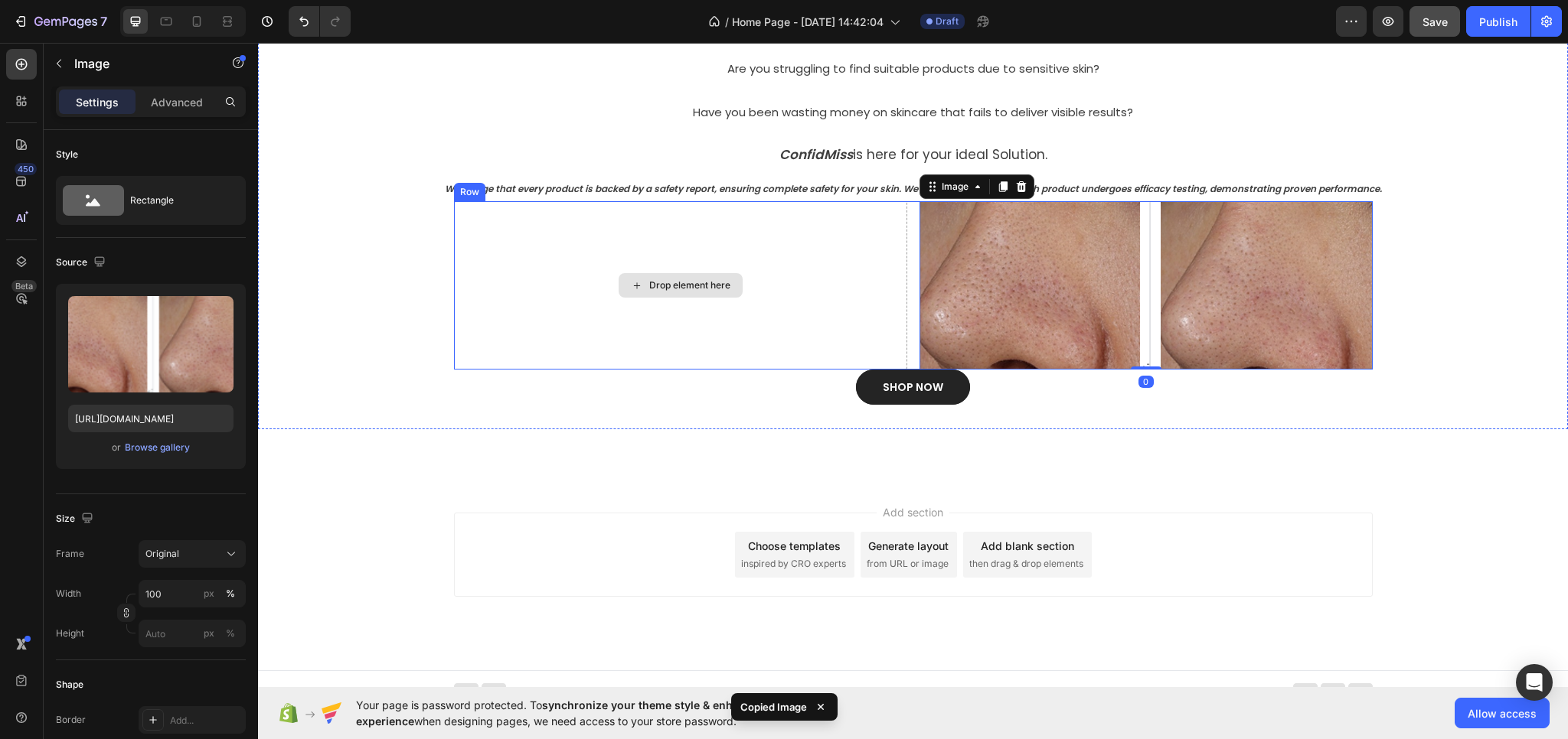
click at [797, 297] on div "Drop element here" at bounding box center [680, 285] width 454 height 168
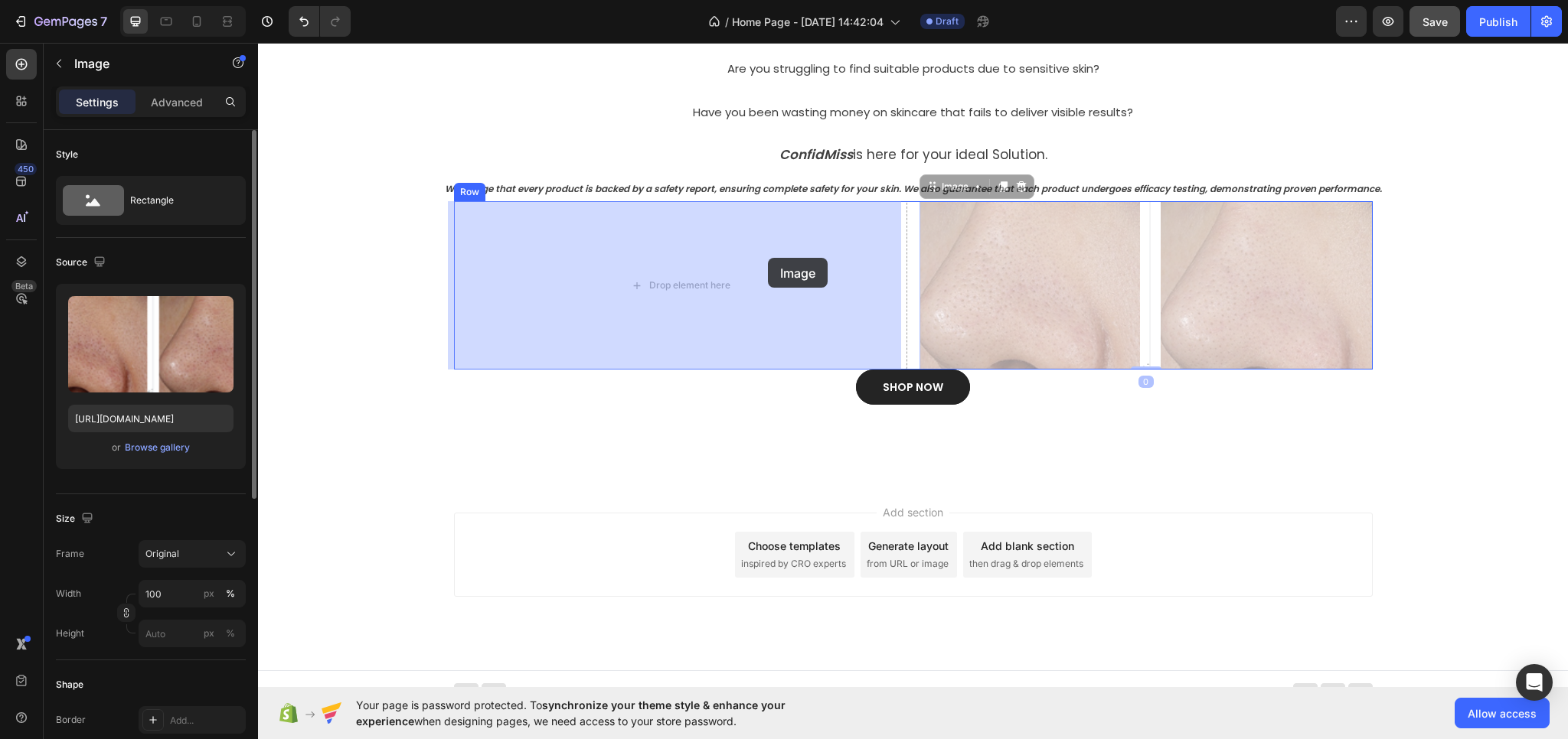
drag, startPoint x: 1146, startPoint y: 260, endPoint x: 764, endPoint y: 258, distance: 382.0
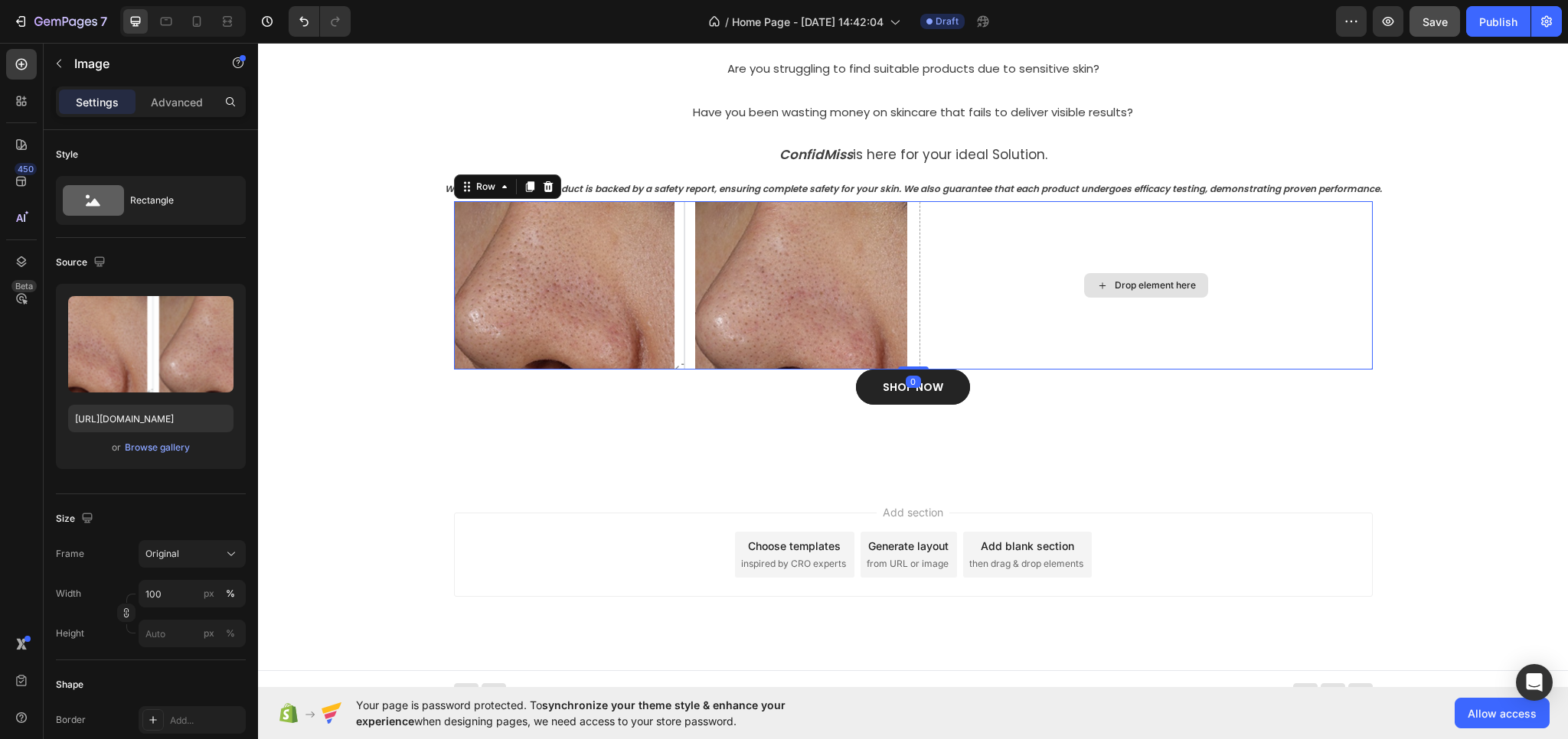
click at [1017, 242] on div "Drop element here" at bounding box center [1146, 285] width 454 height 168
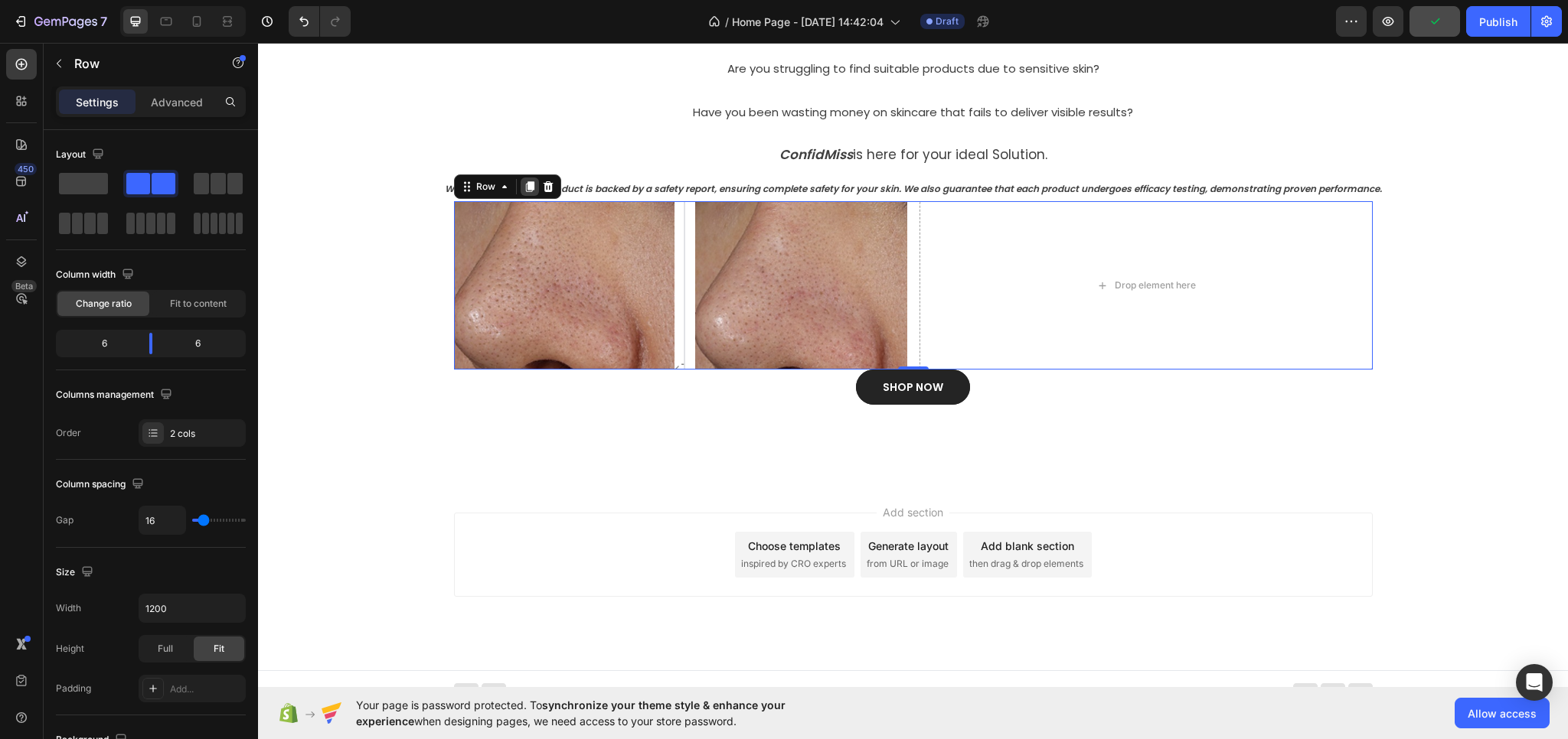
click at [525, 189] on icon at bounding box center [529, 187] width 9 height 11
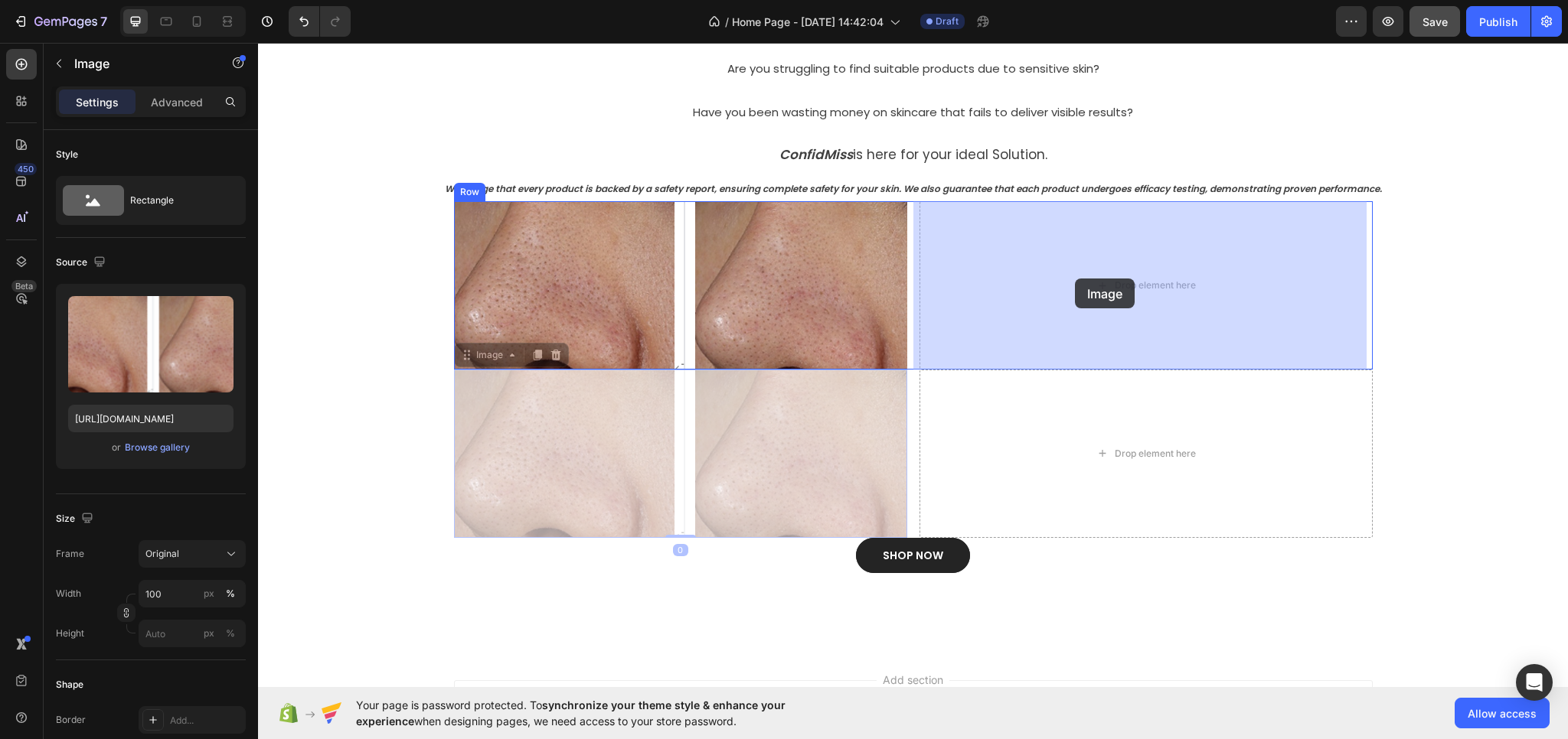
drag, startPoint x: 647, startPoint y: 386, endPoint x: 1074, endPoint y: 279, distance: 440.2
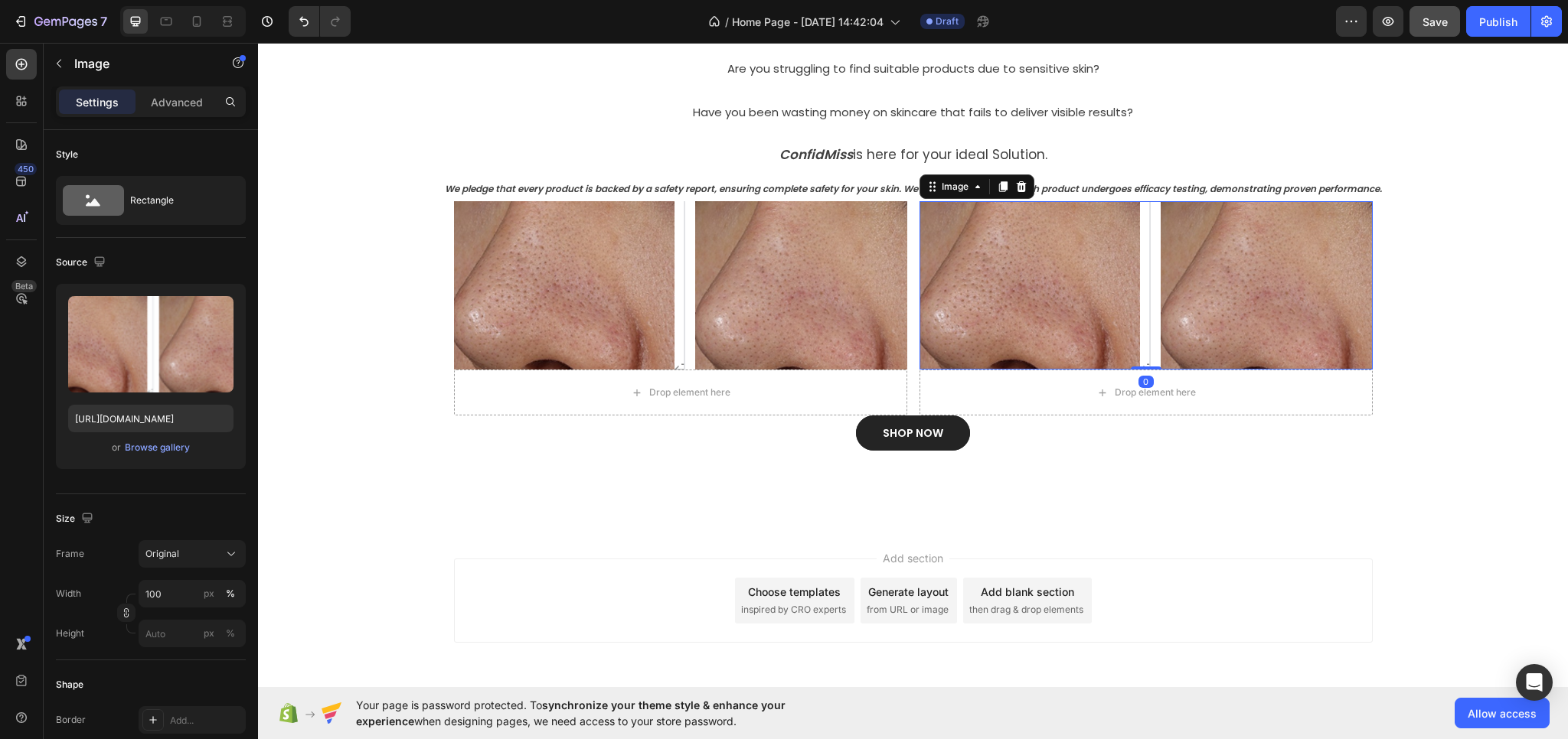
click at [1046, 302] on img at bounding box center [1146, 285] width 454 height 168
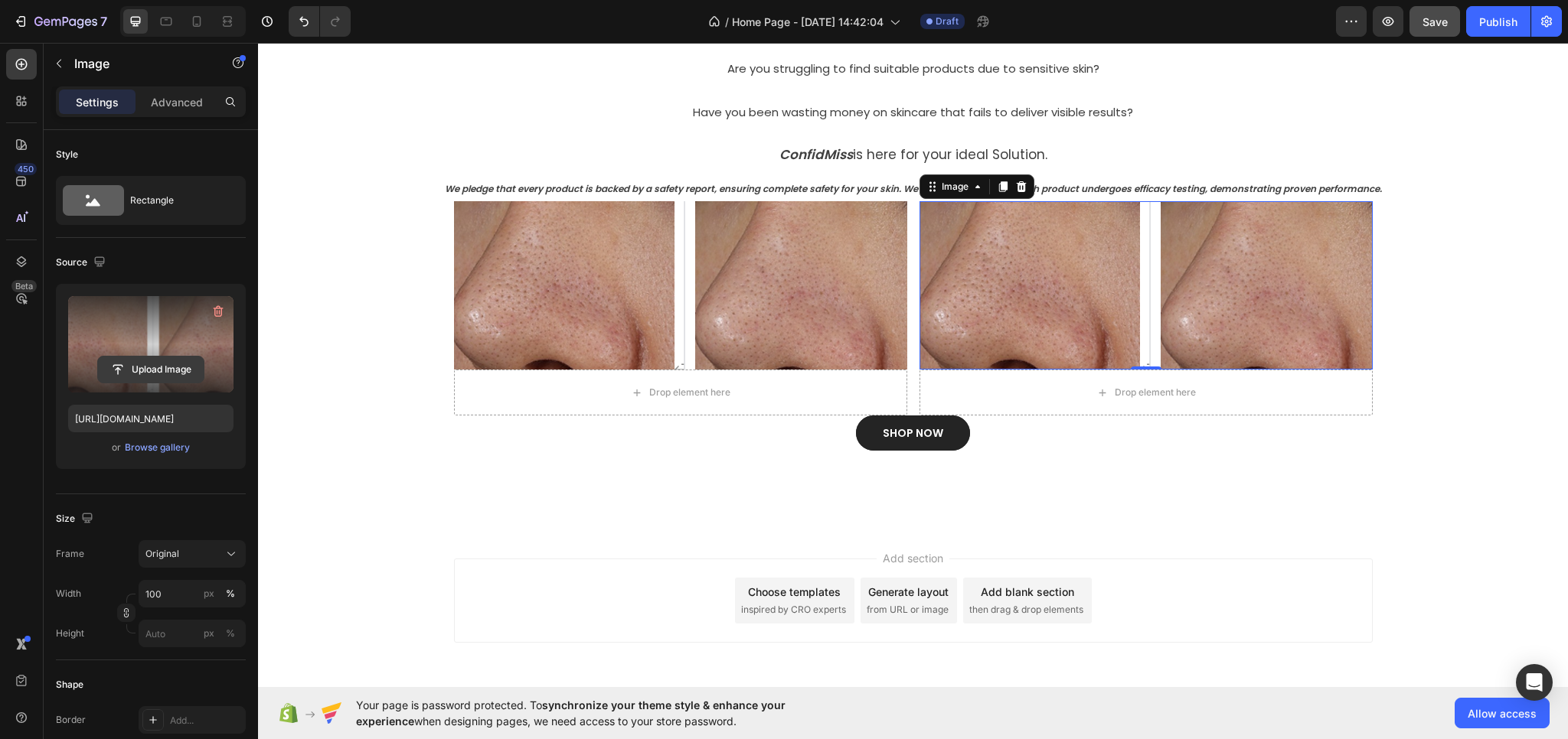
click at [161, 375] on input "file" at bounding box center [151, 370] width 106 height 26
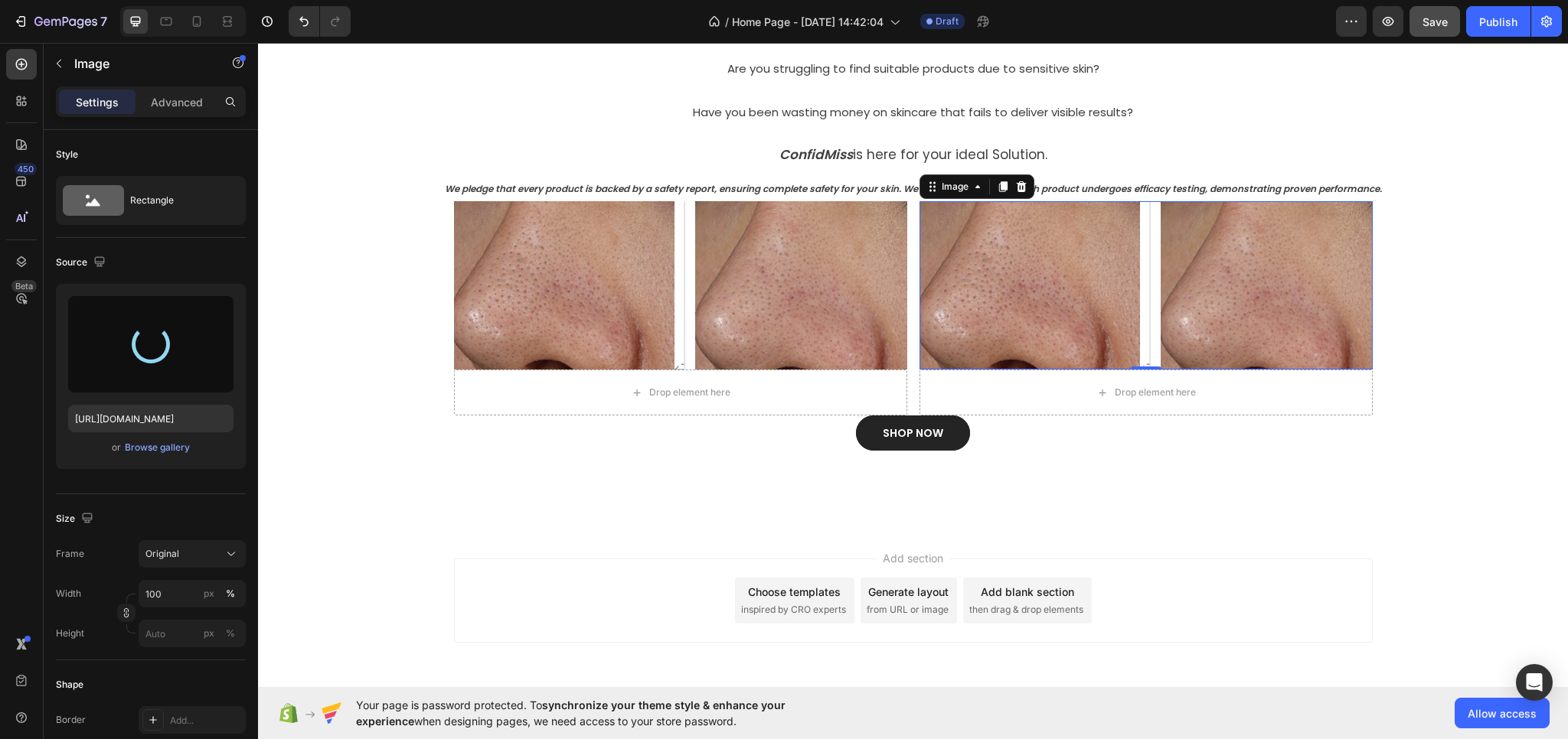
type input "[URL][DOMAIN_NAME]"
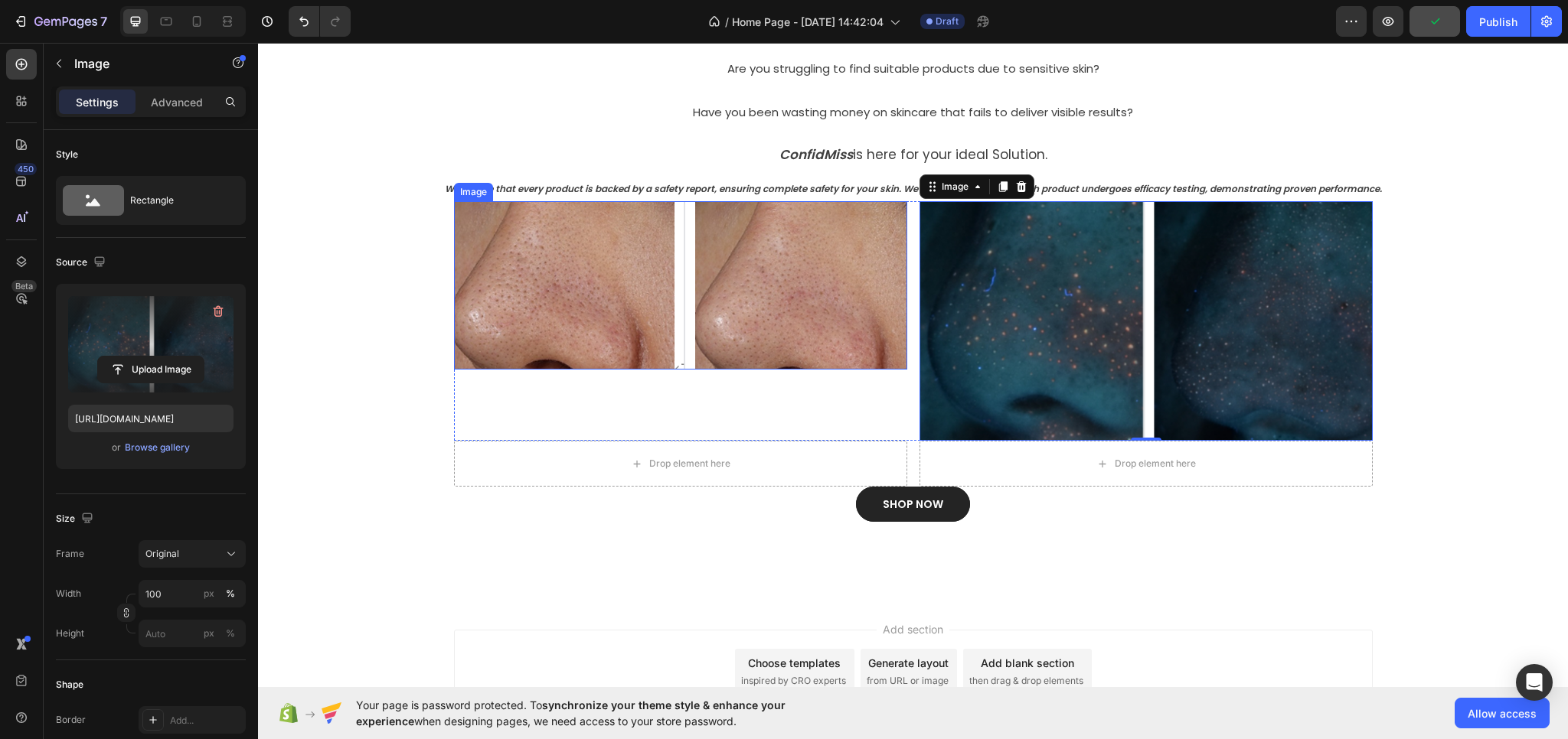
click at [876, 336] on img at bounding box center [680, 285] width 454 height 168
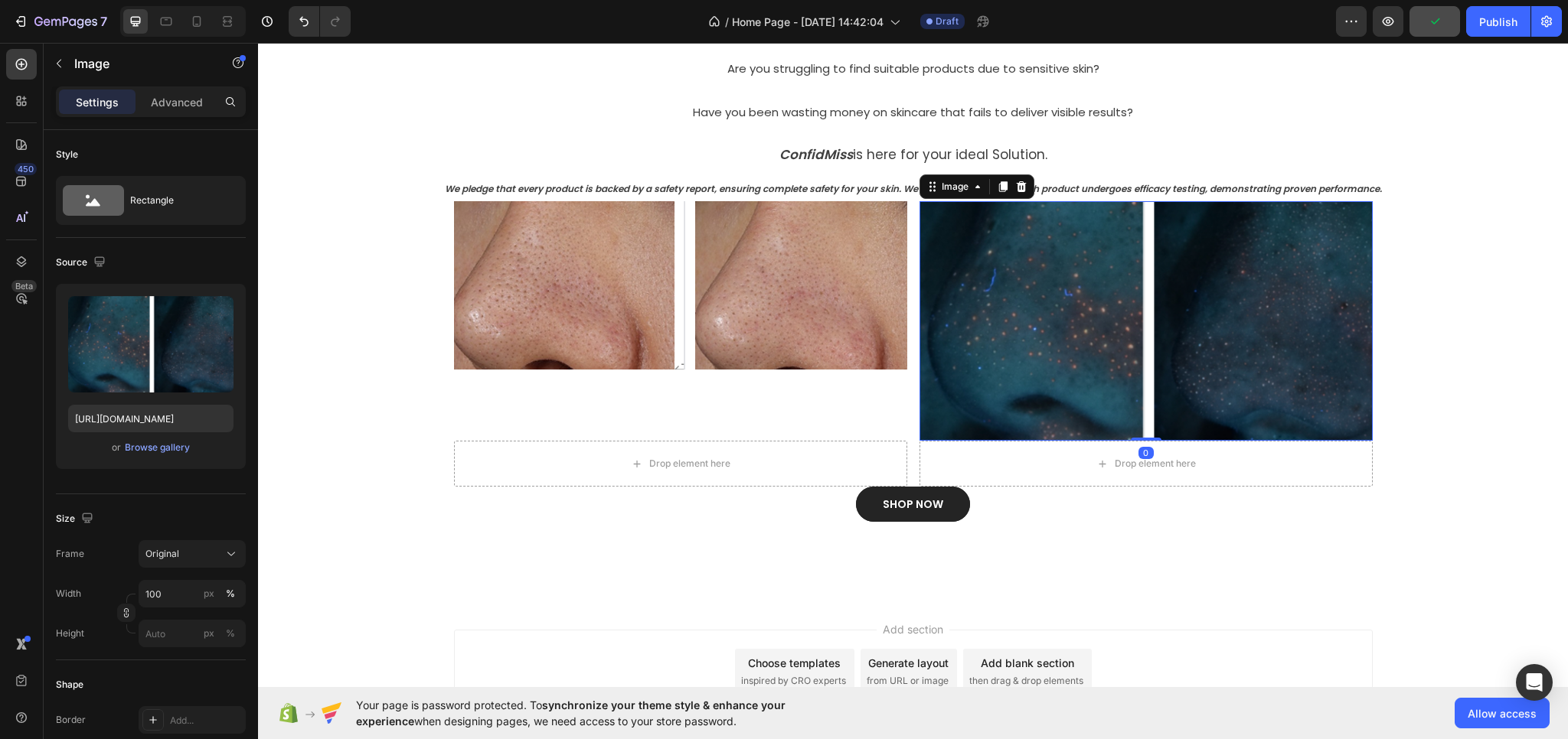
click at [1035, 358] on img at bounding box center [1146, 321] width 454 height 239
click at [1025, 340] on img at bounding box center [1146, 321] width 454 height 239
drag, startPoint x: 1149, startPoint y: 439, endPoint x: 1163, endPoint y: 390, distance: 51.0
click at [1163, 390] on div "Image 0" at bounding box center [1146, 321] width 454 height 239
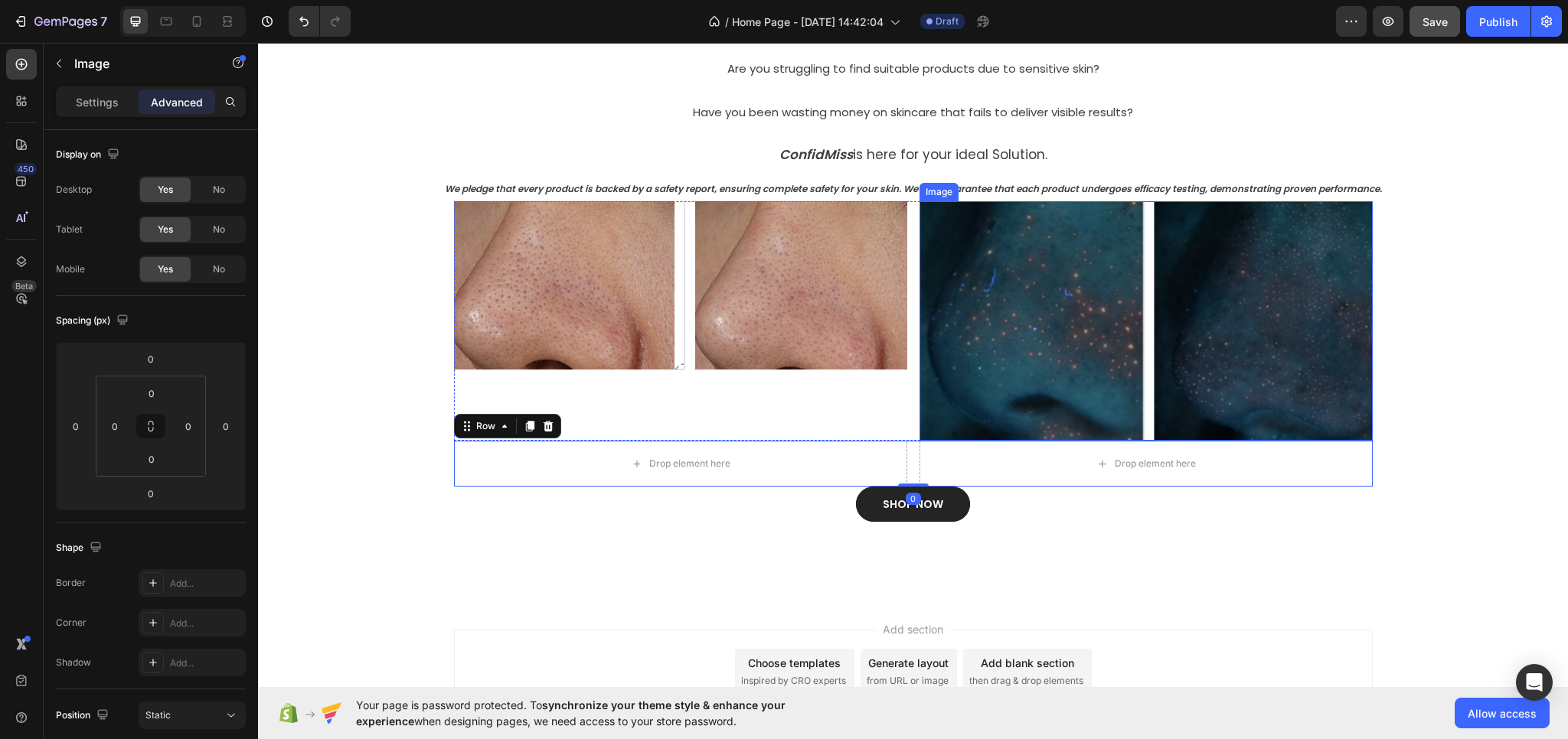
click at [1128, 415] on img at bounding box center [1146, 321] width 454 height 239
click at [1059, 379] on img at bounding box center [1146, 321] width 454 height 239
click at [1198, 305] on img at bounding box center [1146, 321] width 454 height 239
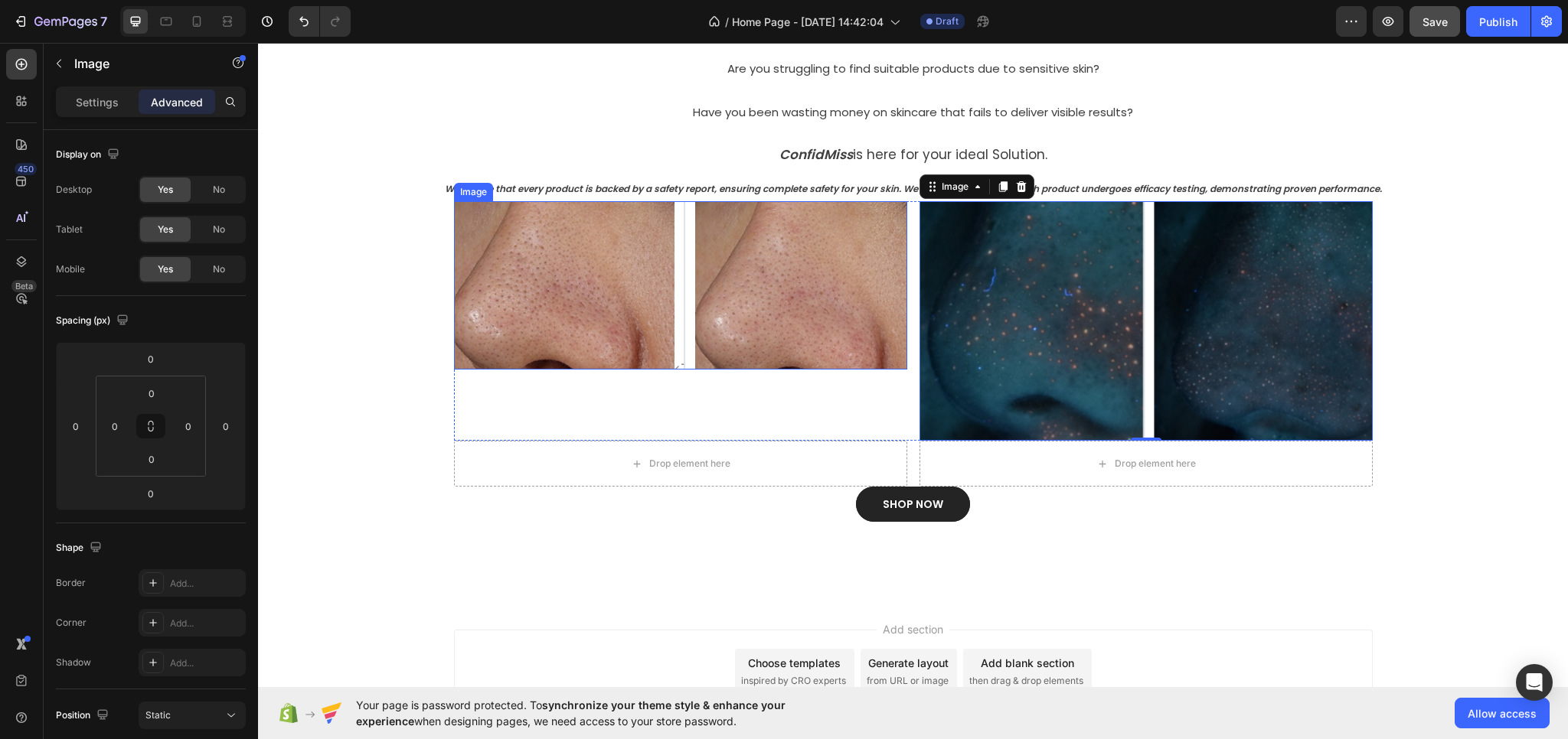
click at [838, 277] on img at bounding box center [680, 285] width 454 height 168
click at [1138, 333] on img at bounding box center [1146, 321] width 454 height 239
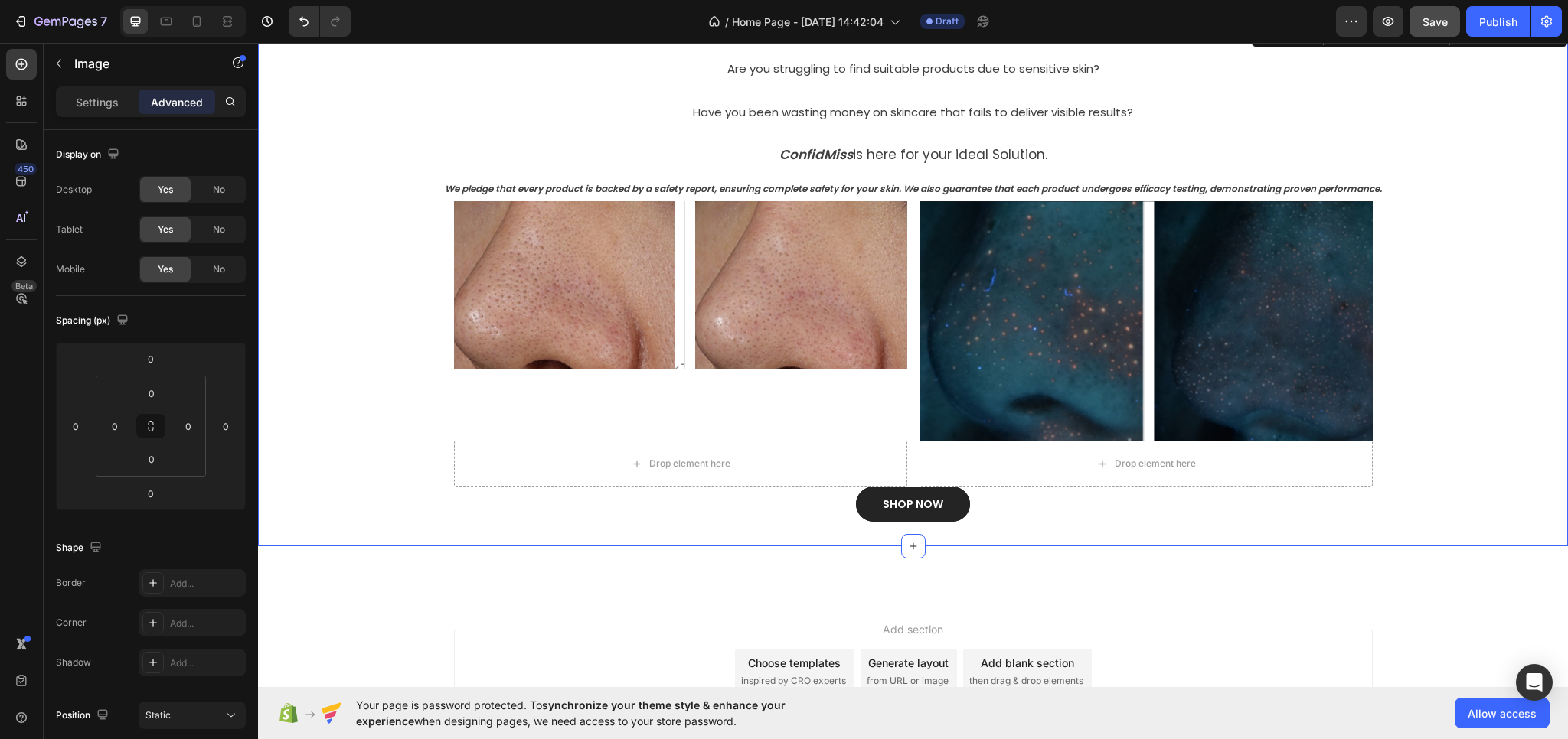
click at [1237, 529] on div "⁠⁠⁠⁠⁠⁠⁠ Are you struggling to find suitable products due to [MEDICAL_DATA]? Hea…" at bounding box center [913, 283] width 1310 height 527
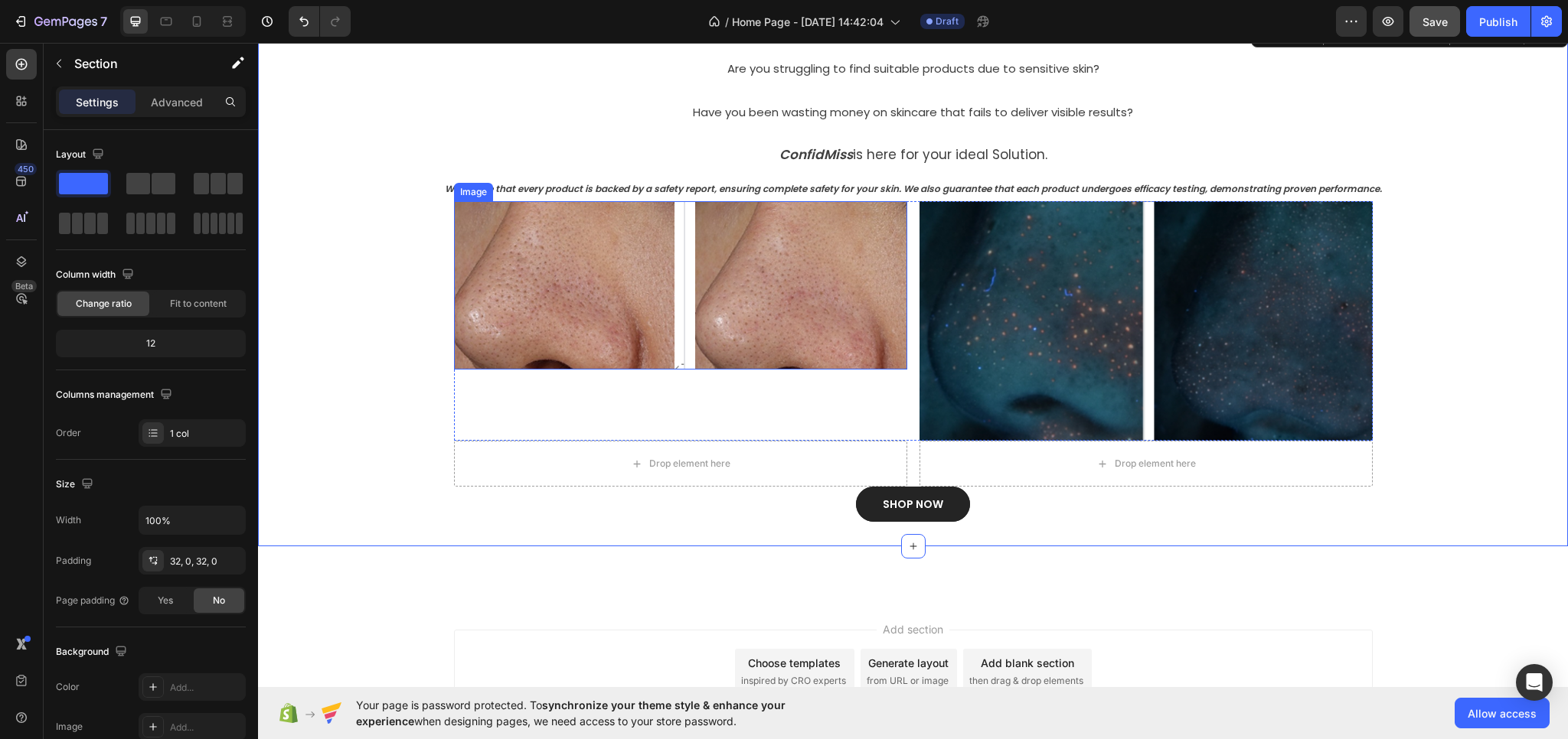
click at [754, 338] on img at bounding box center [680, 285] width 454 height 168
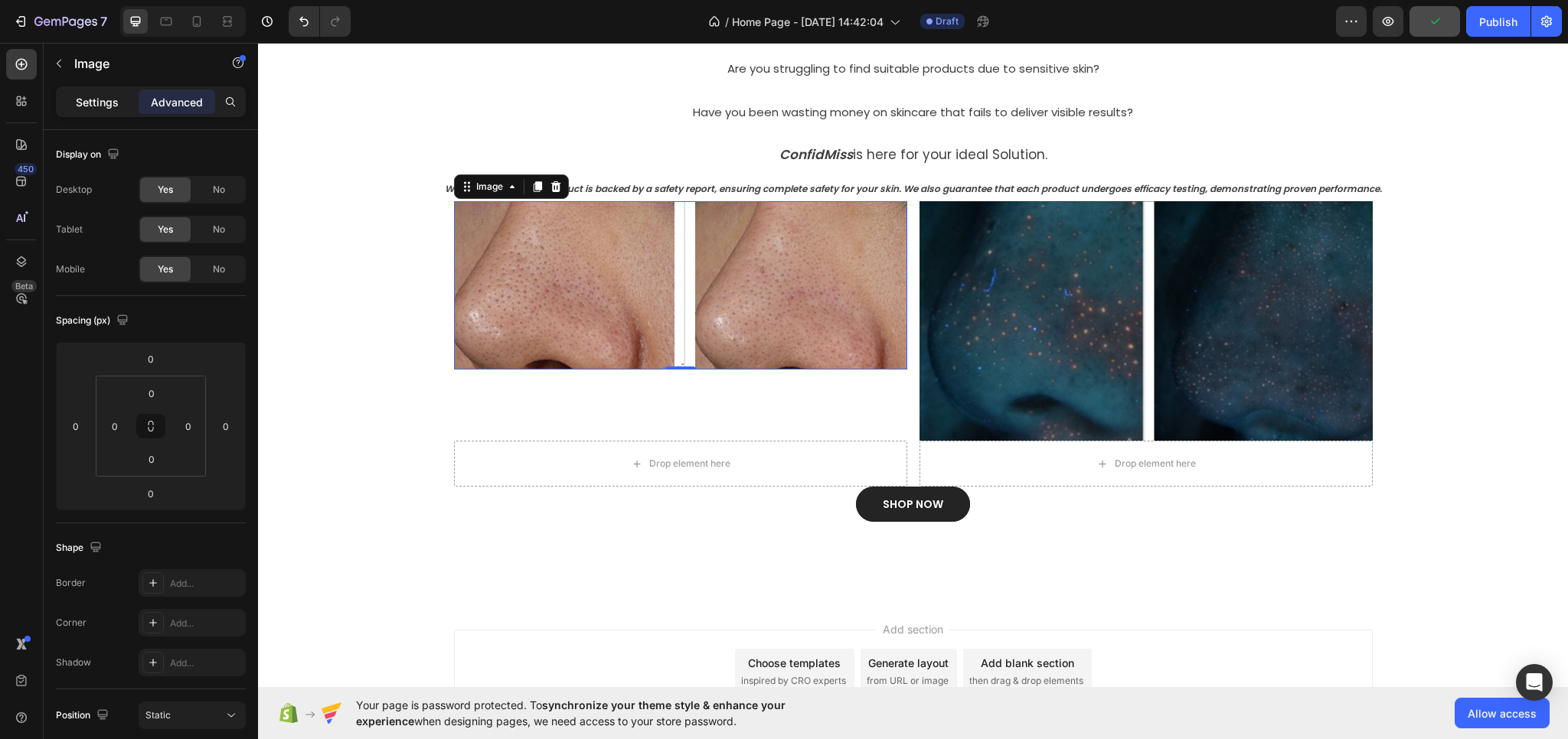
click at [86, 103] on p "Settings" at bounding box center [98, 102] width 43 height 16
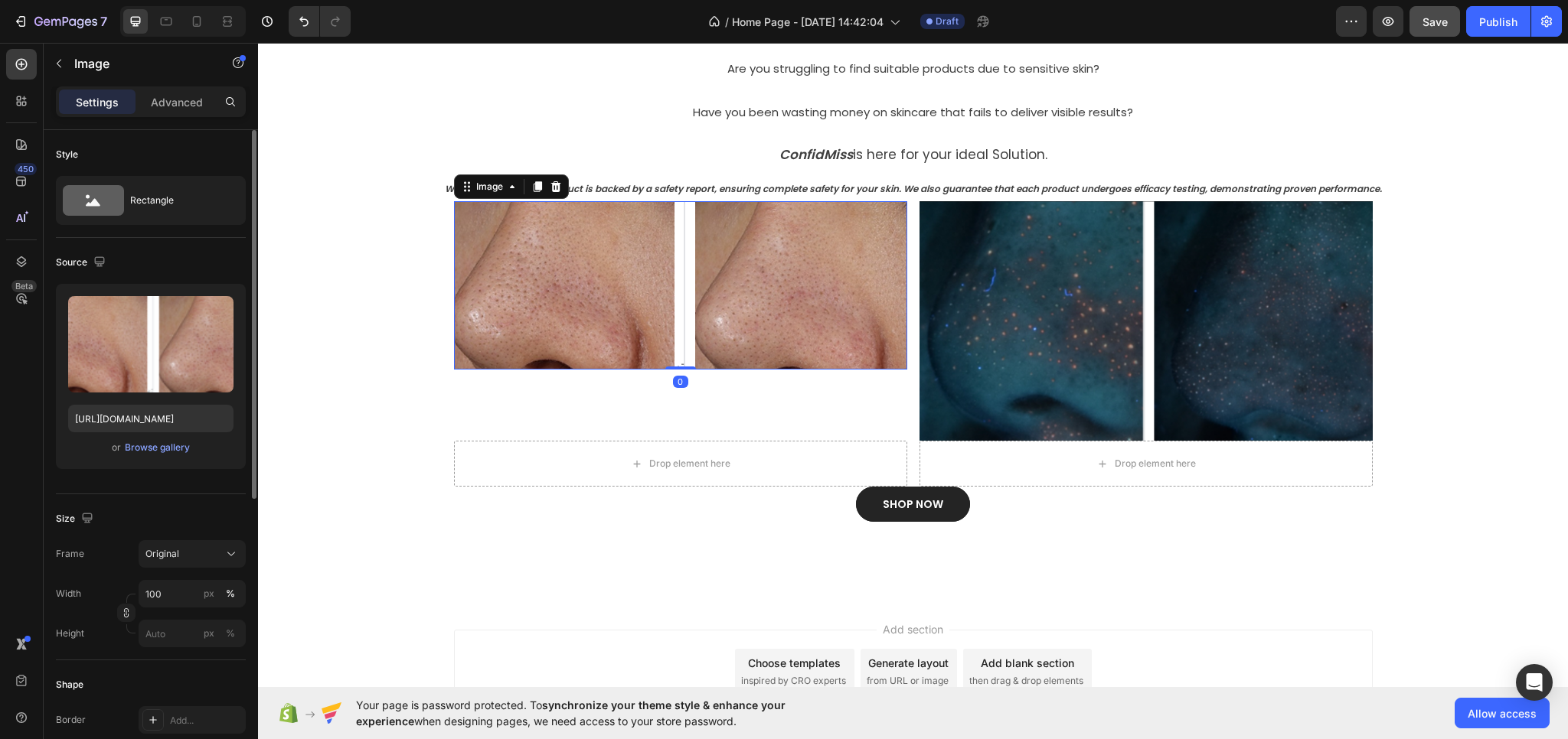
scroll to position [153, 0]
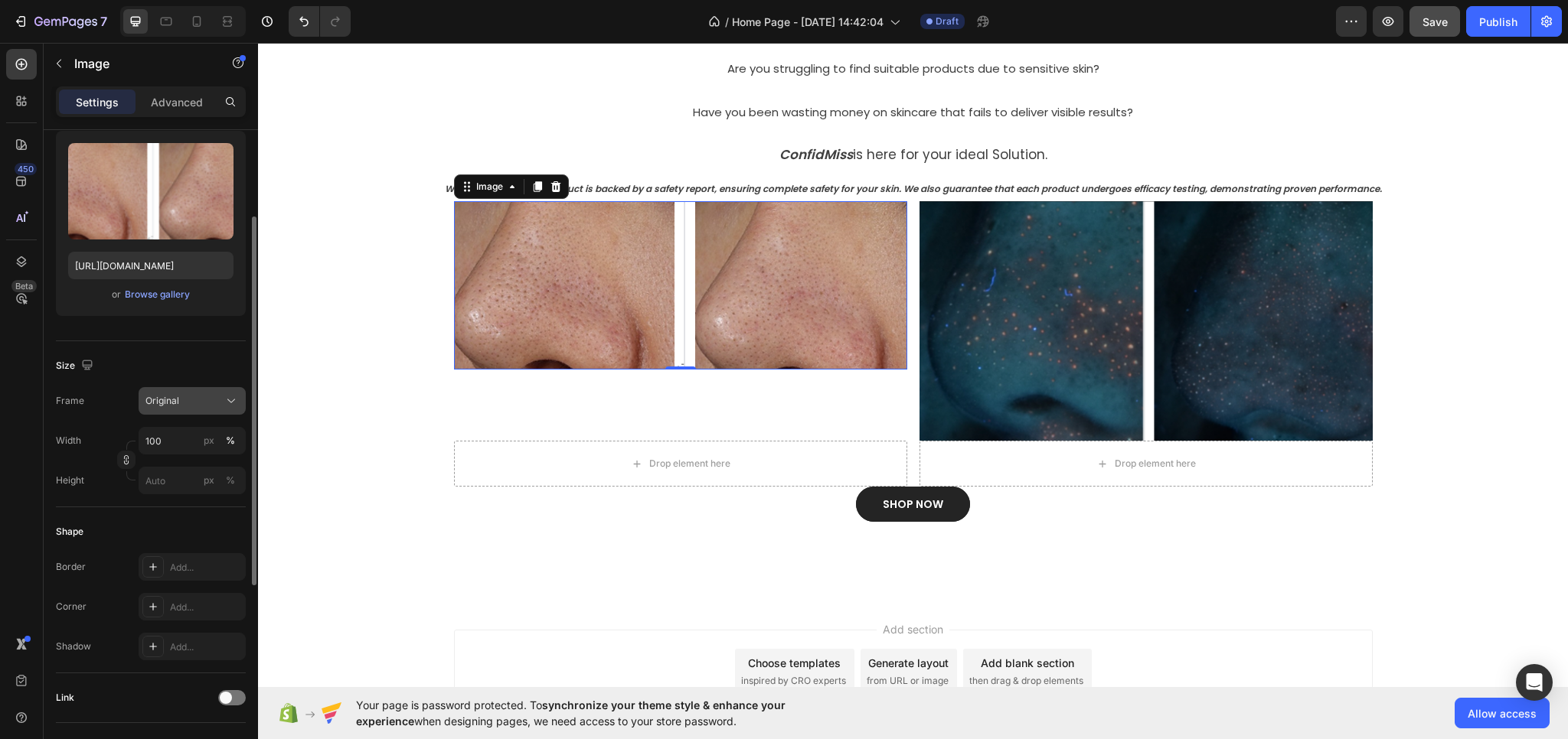
click at [181, 407] on div "Original" at bounding box center [183, 401] width 75 height 14
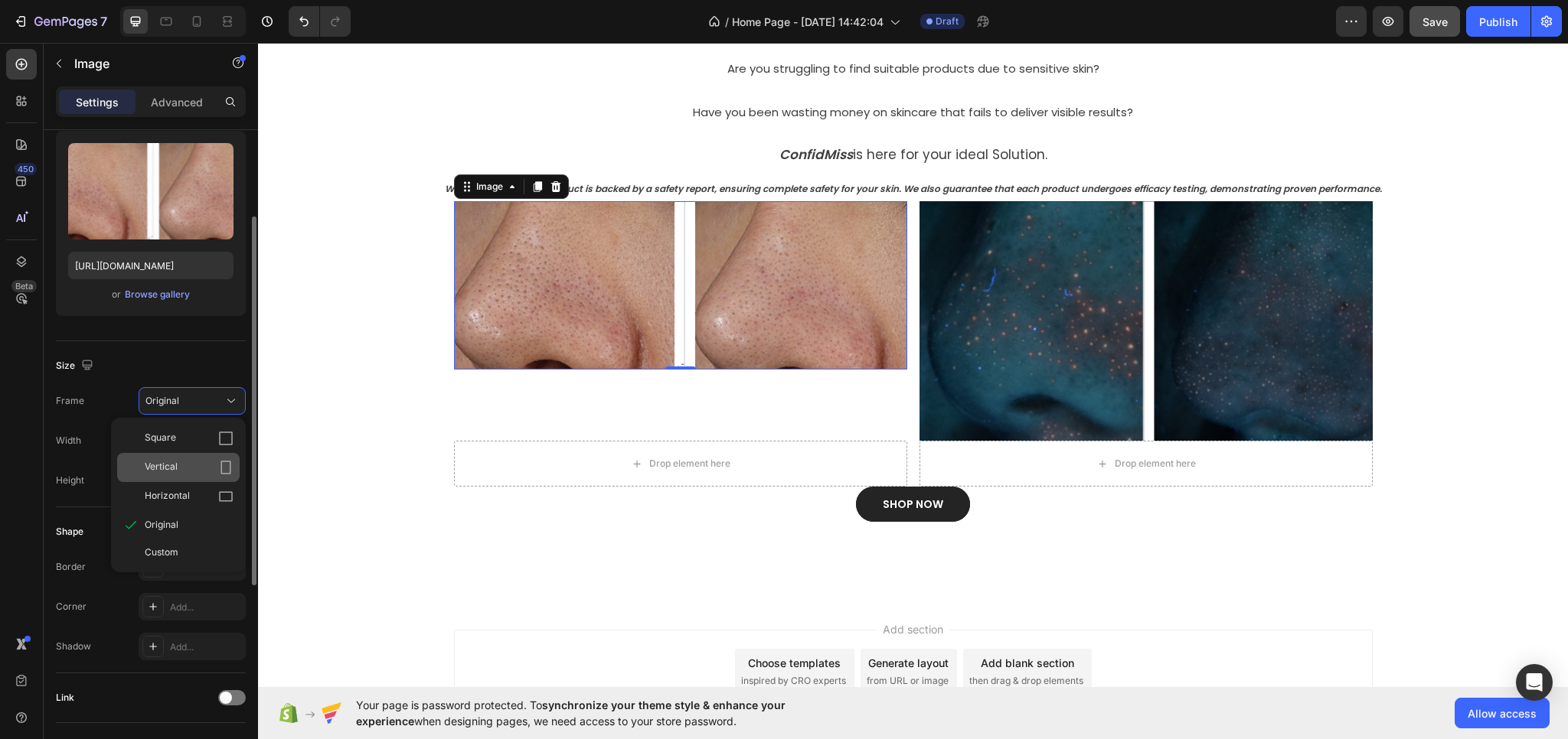
click at [181, 460] on div "Vertical" at bounding box center [189, 468] width 89 height 16
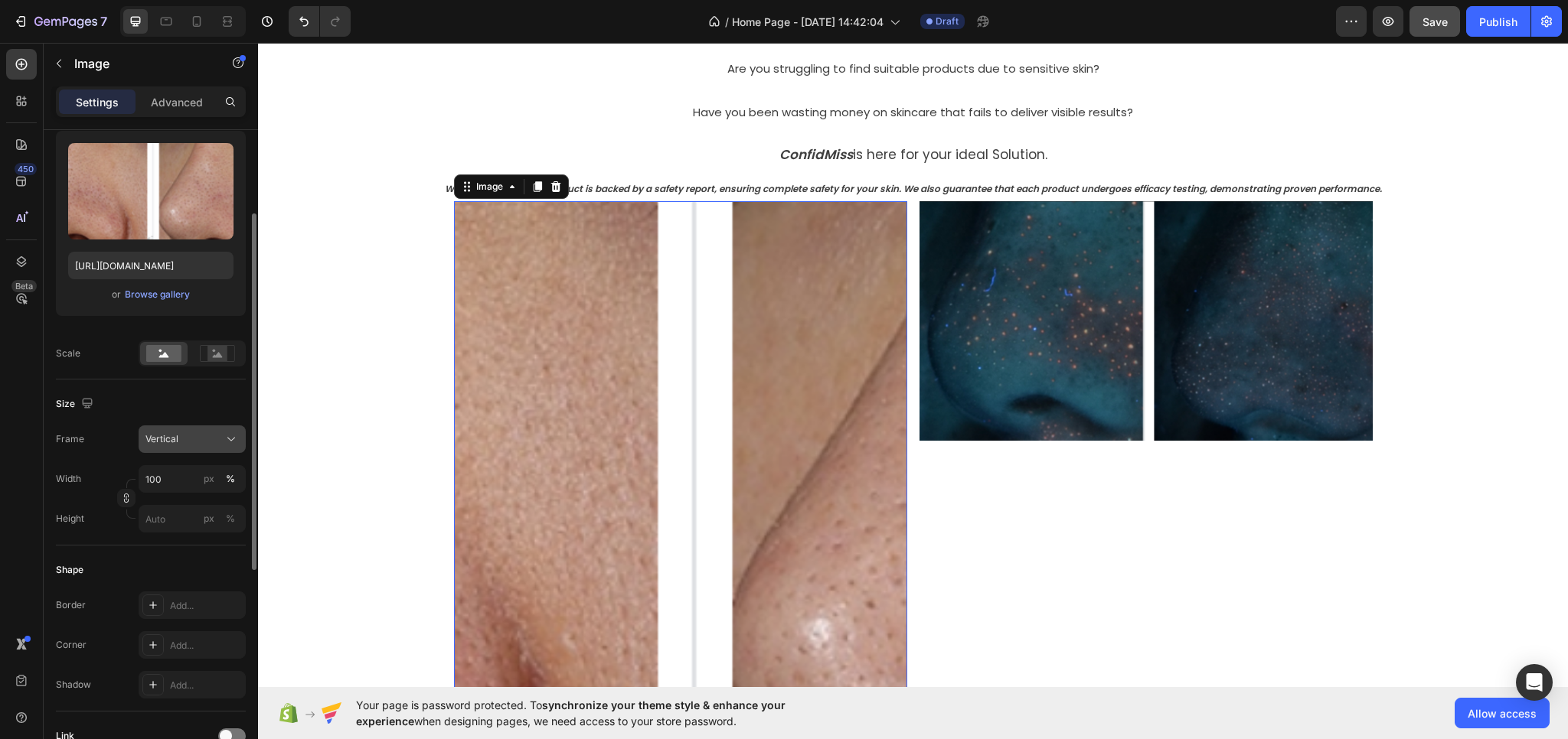
click at [178, 446] on div "Vertical" at bounding box center [193, 440] width 94 height 16
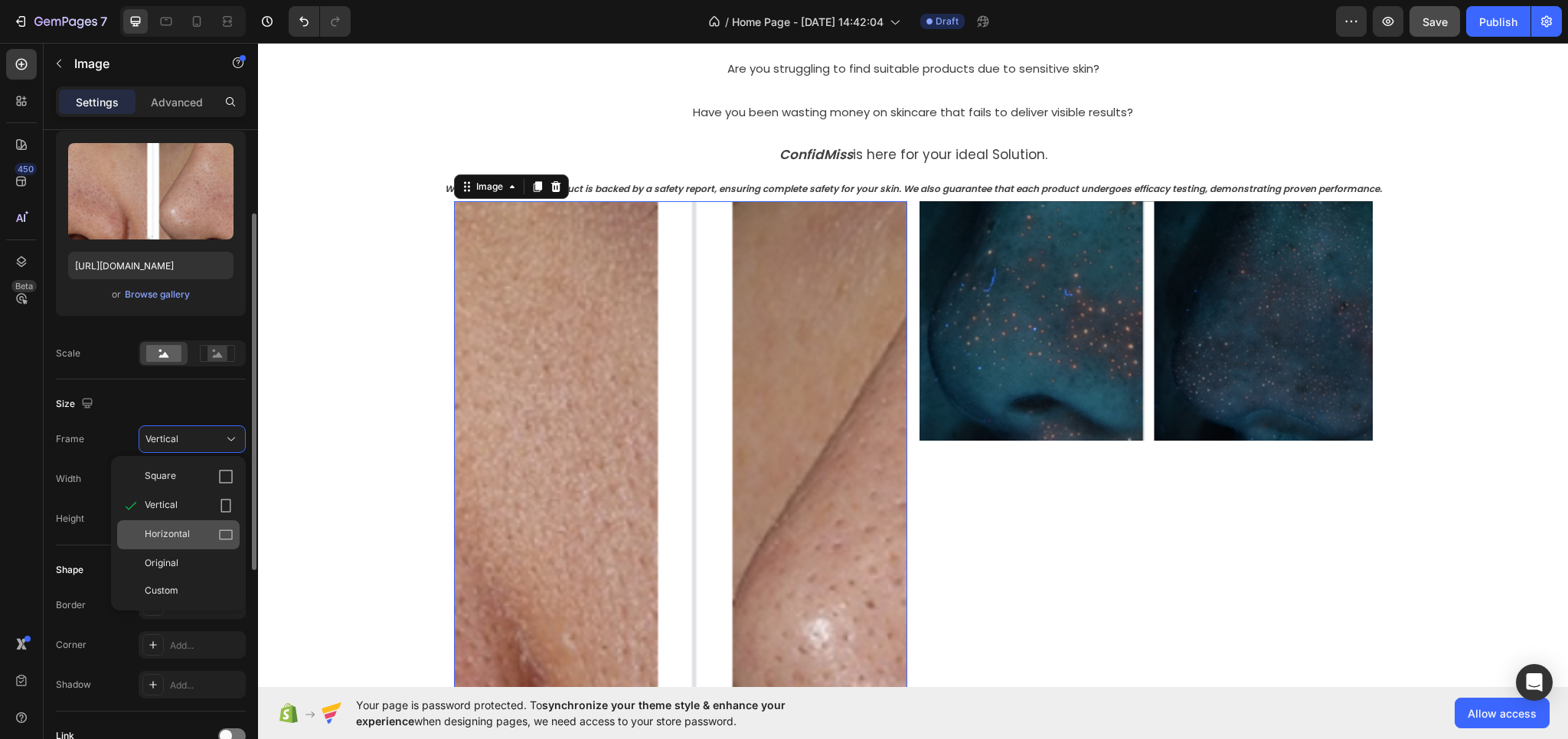
click at [169, 535] on span "Horizontal" at bounding box center [167, 536] width 45 height 16
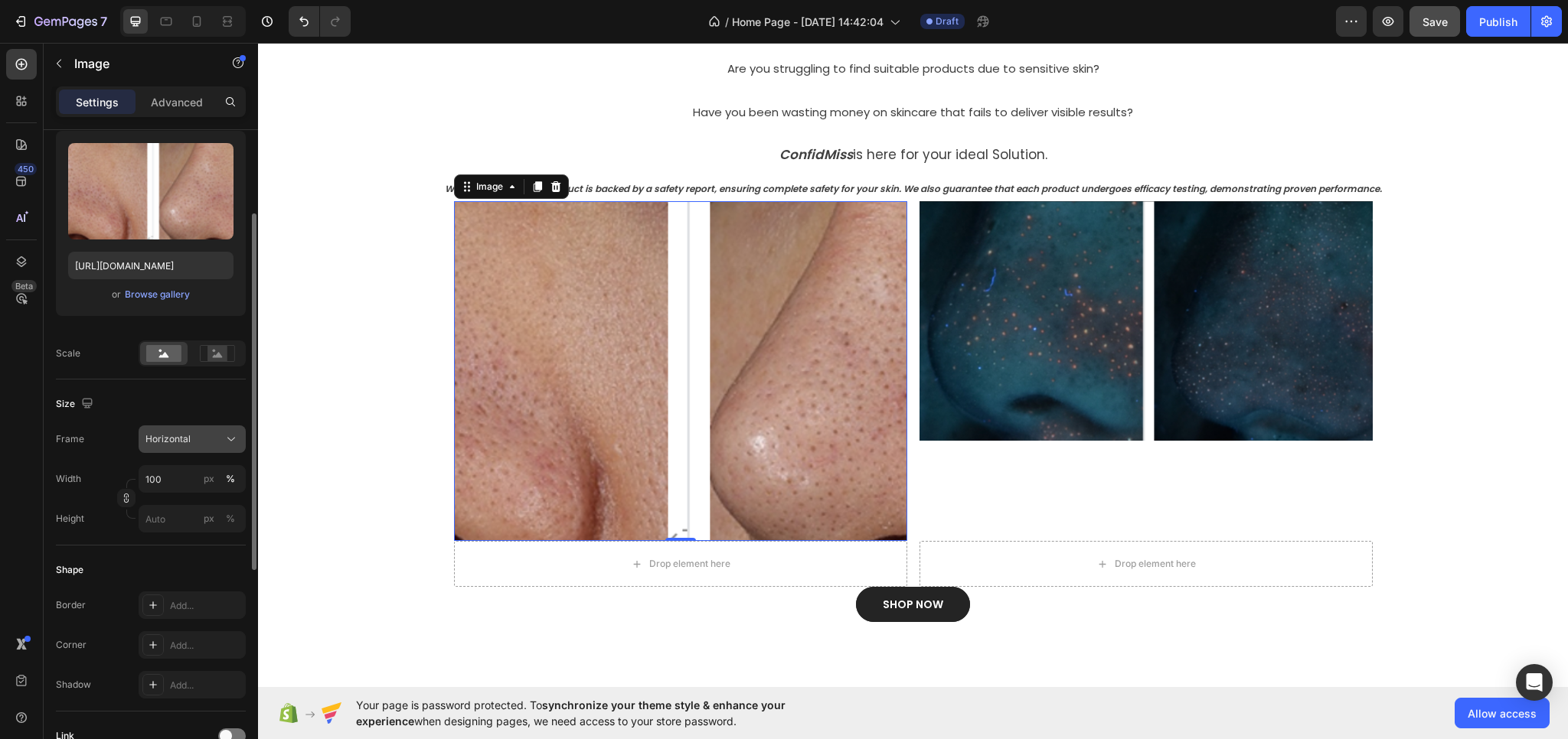
click at [187, 446] on div "Horizontal" at bounding box center [193, 440] width 94 height 16
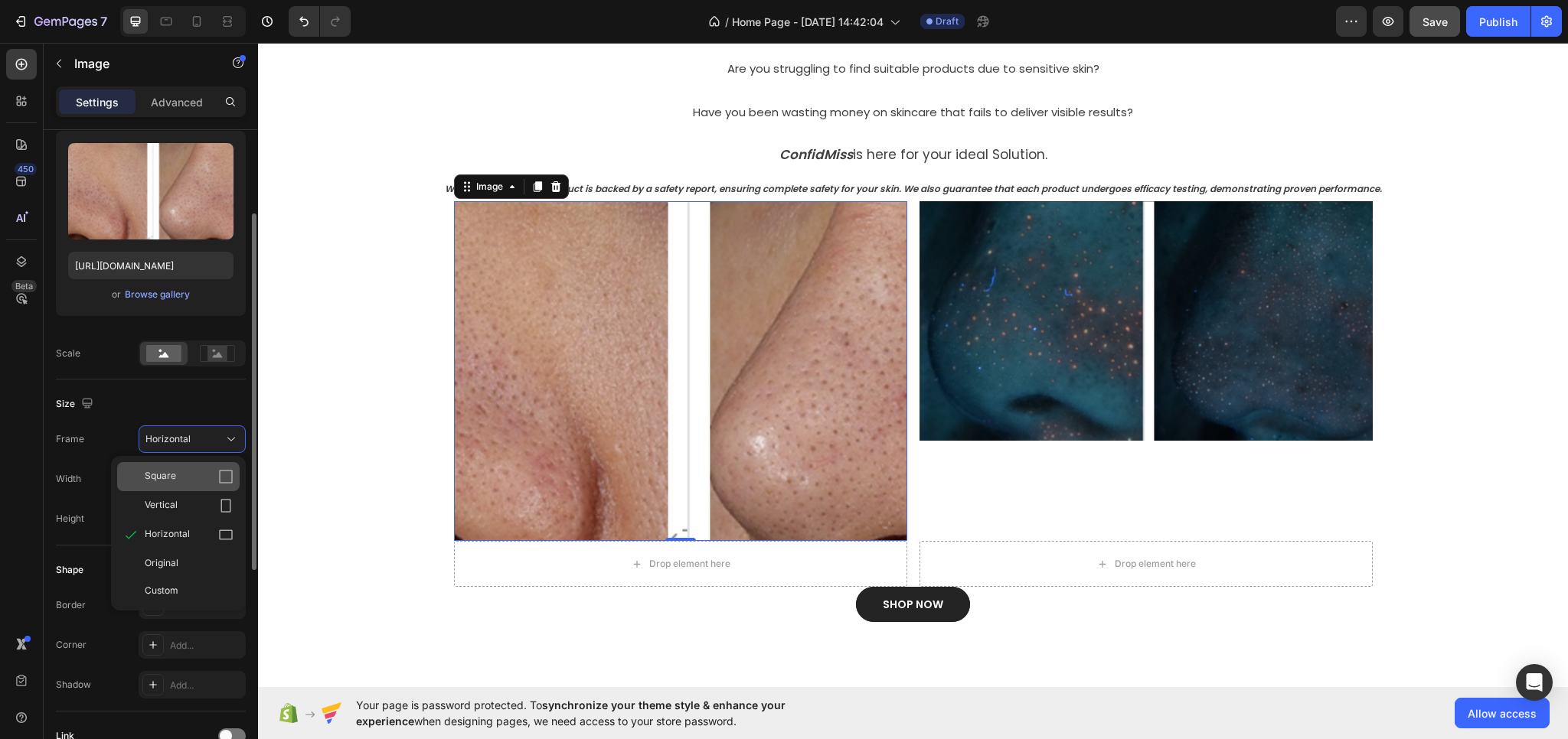
click at [174, 469] on span "Square" at bounding box center [160, 477] width 31 height 16
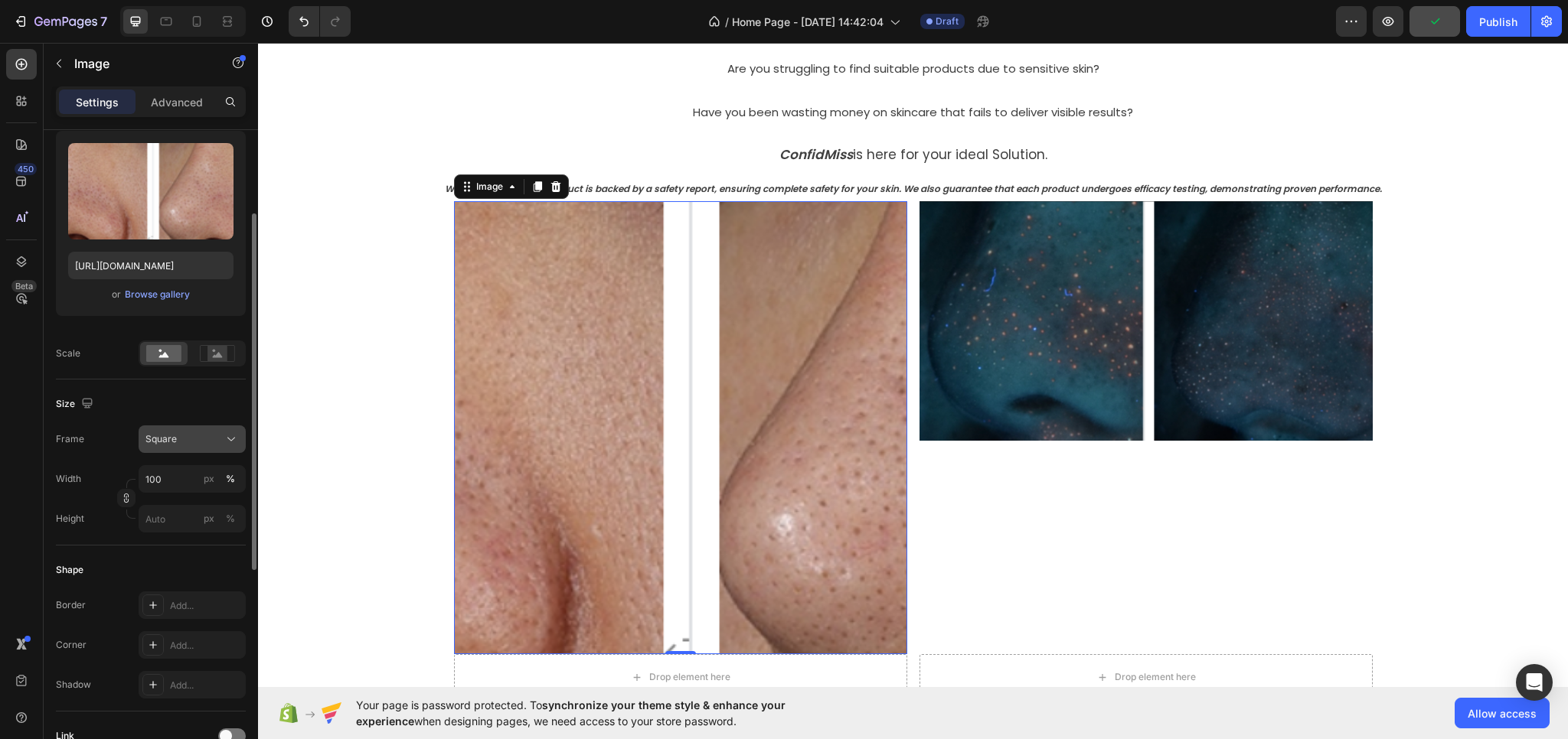
click at [189, 432] on div "Square" at bounding box center [183, 439] width 75 height 14
click at [164, 585] on span "Custom" at bounding box center [161, 590] width 33 height 14
click at [181, 475] on input "100" at bounding box center [193, 479] width 108 height 27
click at [158, 515] on span "Full" at bounding box center [152, 515] width 16 height 14
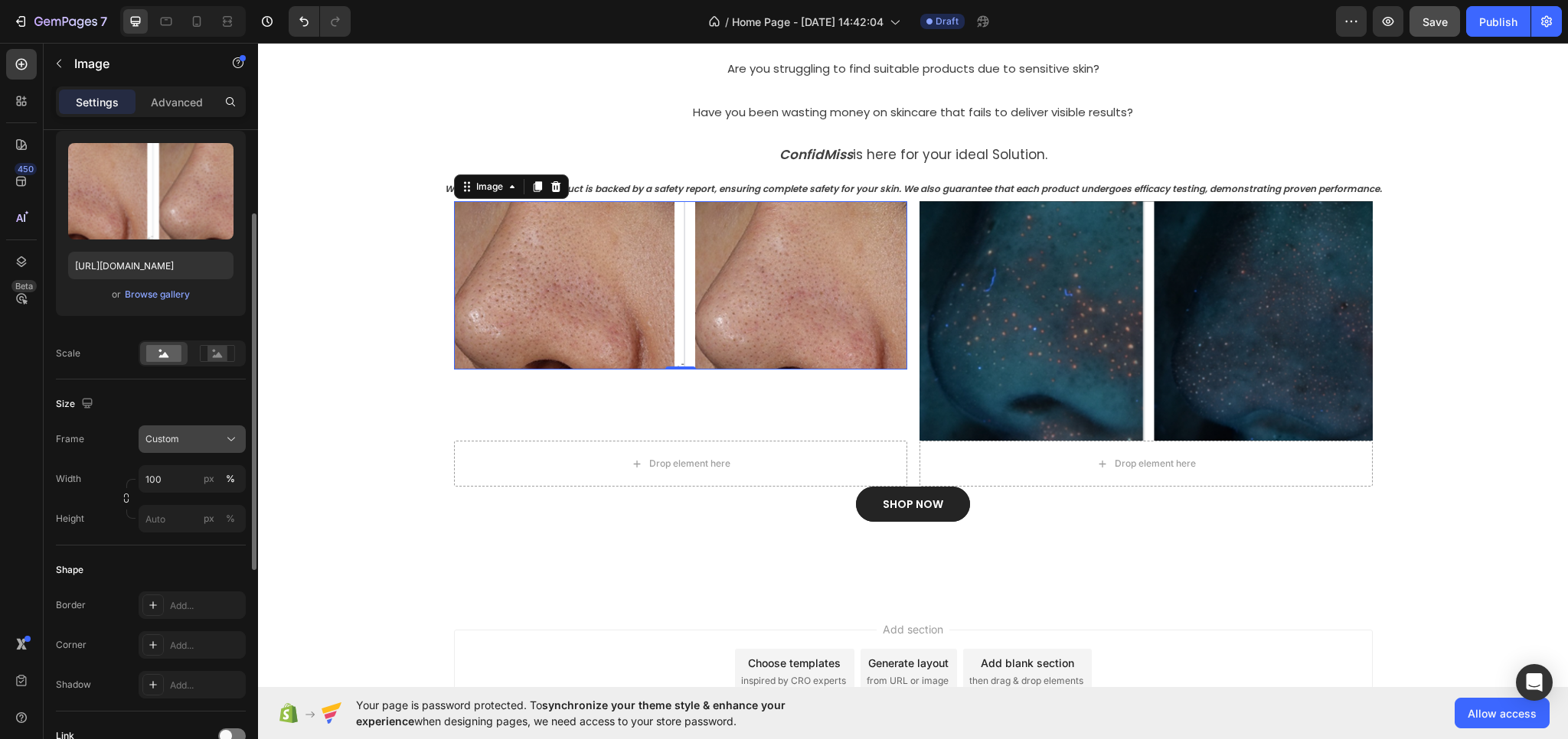
click at [186, 436] on div "Custom" at bounding box center [183, 439] width 75 height 14
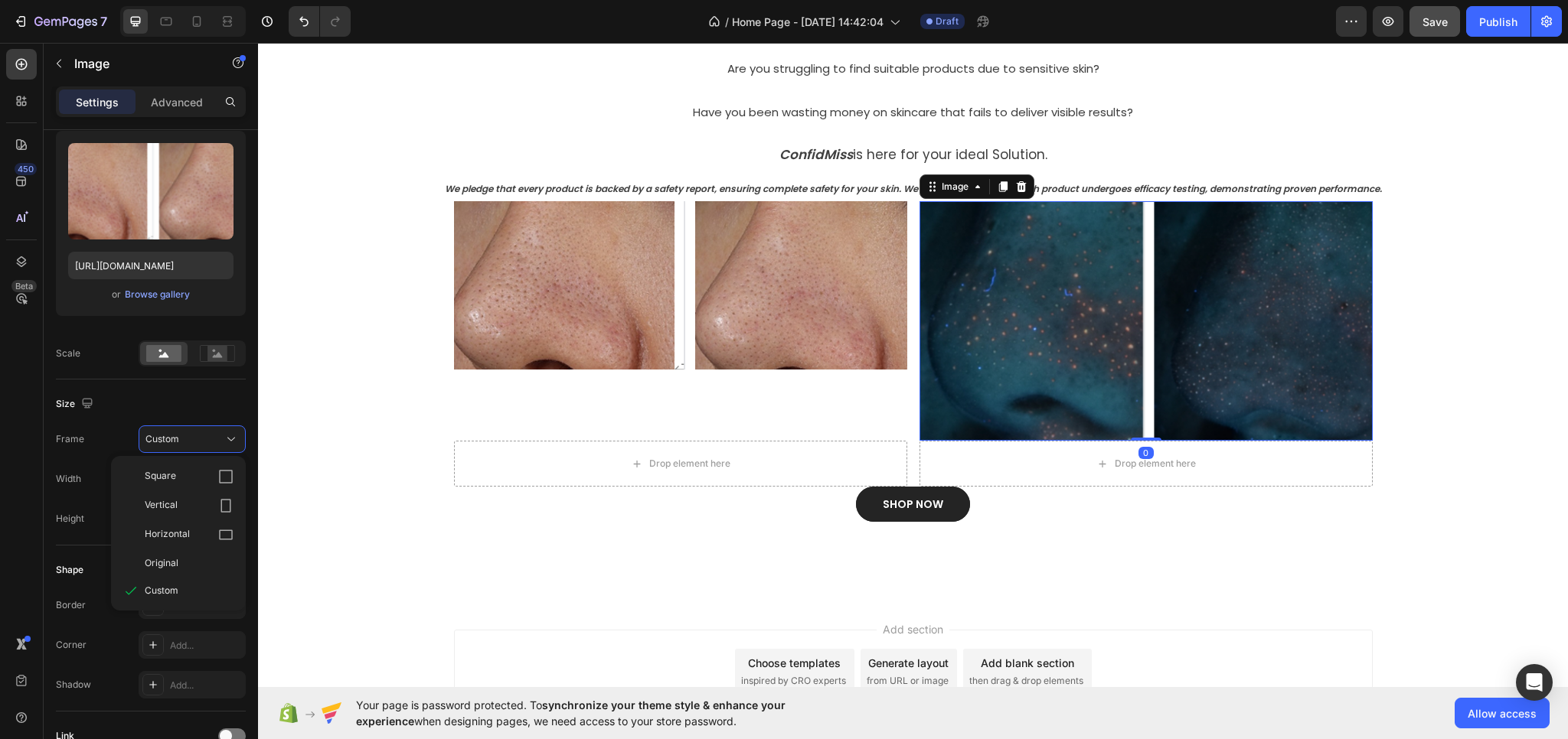
click at [1026, 356] on img at bounding box center [1146, 321] width 454 height 239
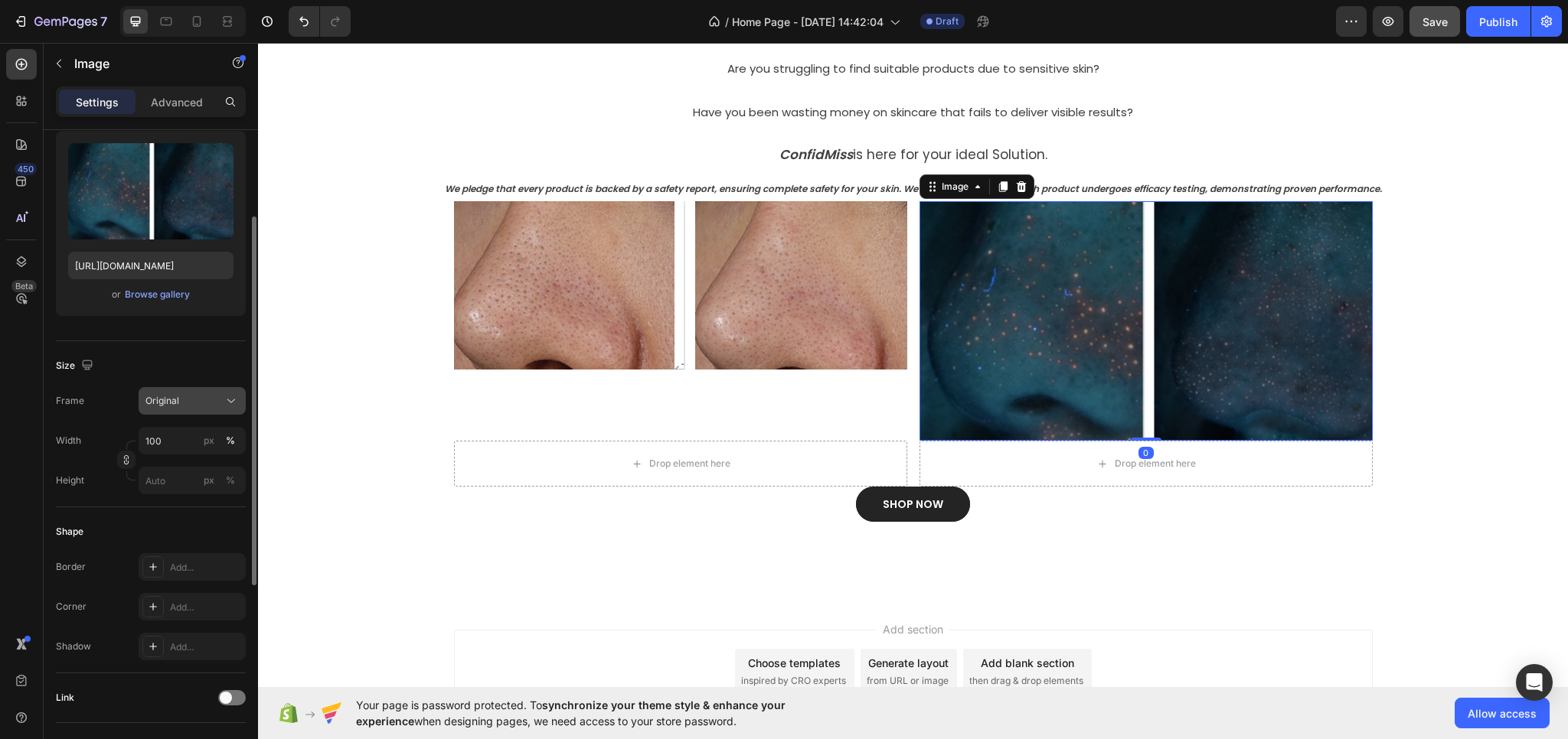
click at [164, 399] on span "Original" at bounding box center [162, 401] width 33 height 14
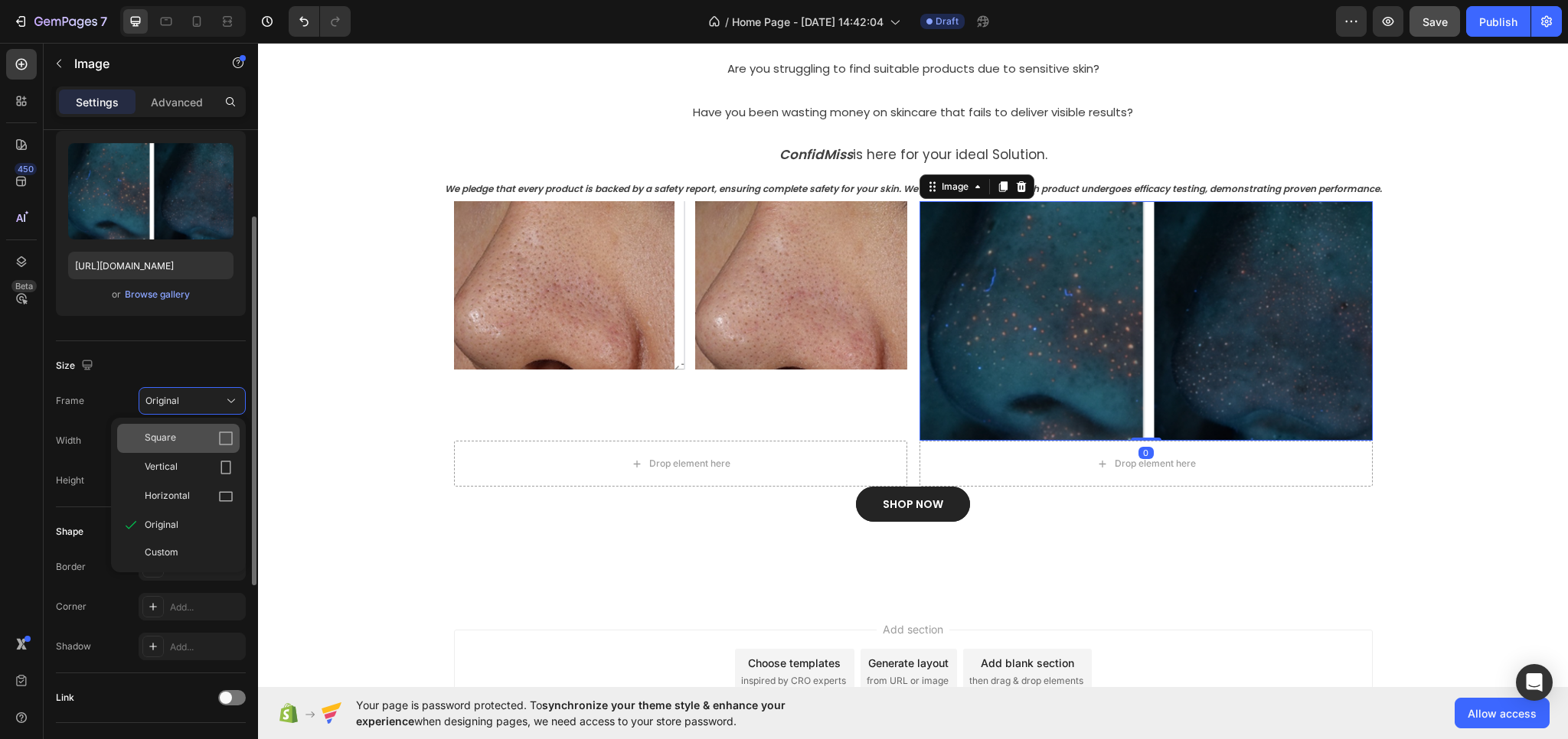
click at [181, 439] on div "Square" at bounding box center [189, 439] width 89 height 16
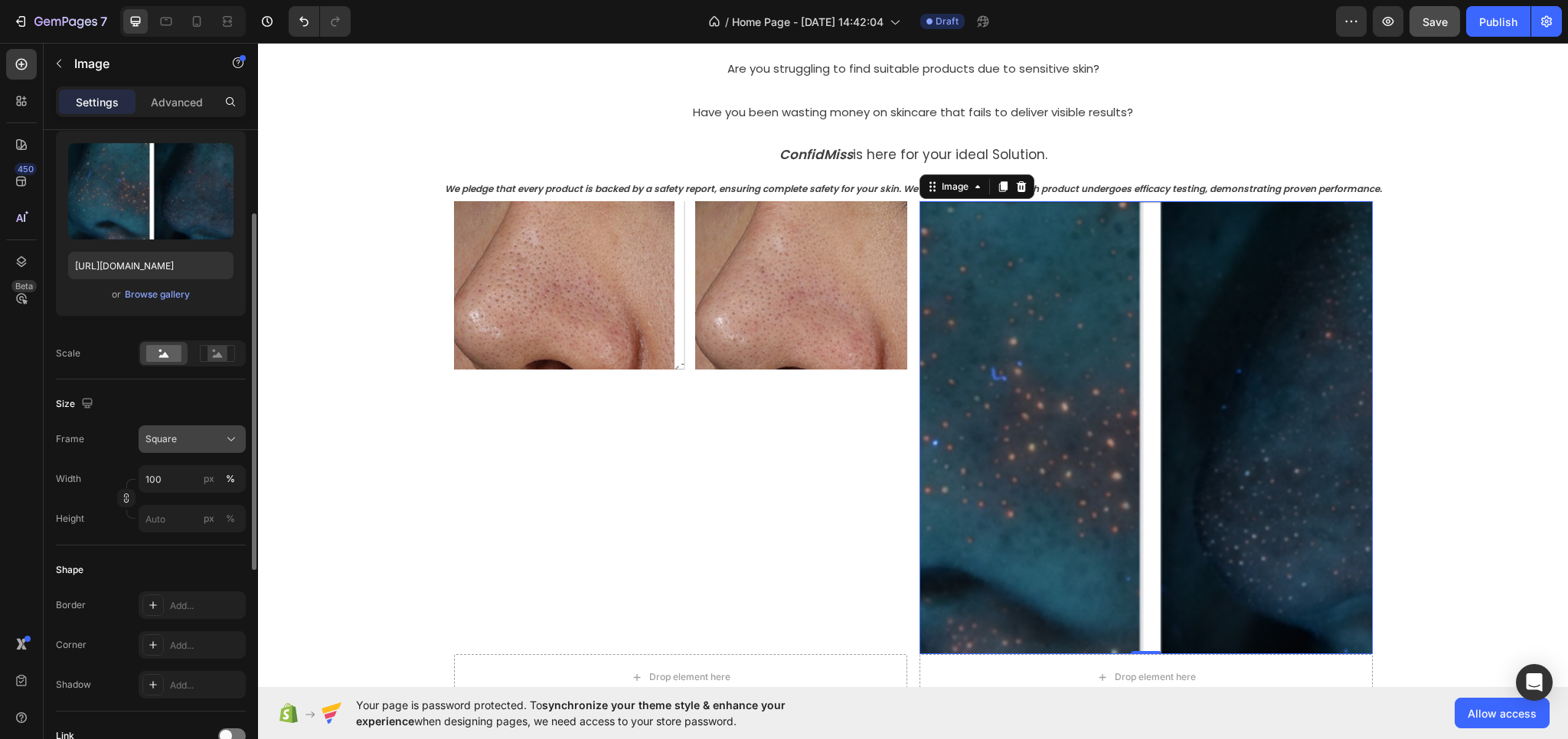
click at [175, 427] on button "Square" at bounding box center [193, 439] width 108 height 27
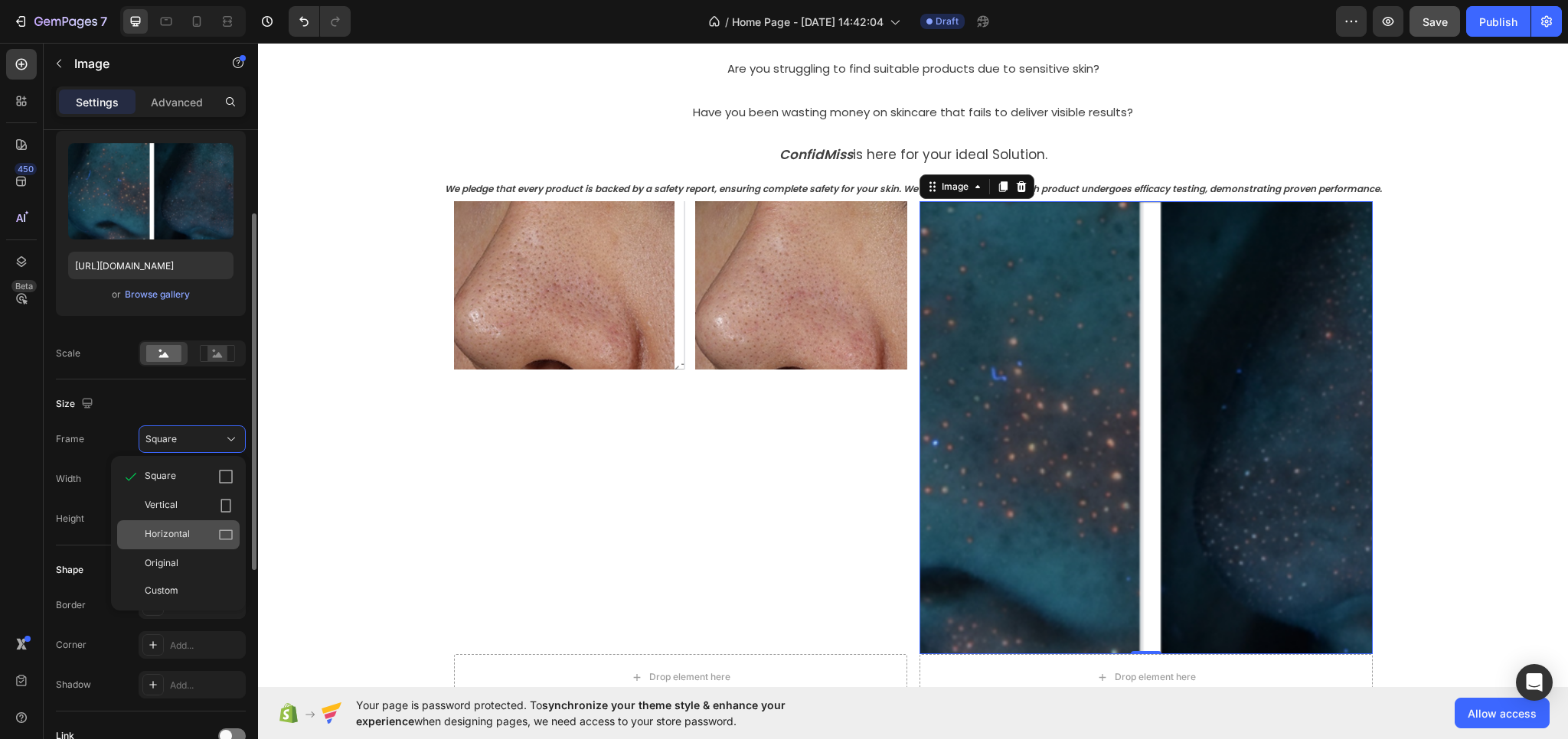
click at [185, 524] on div "Horizontal" at bounding box center [178, 535] width 122 height 29
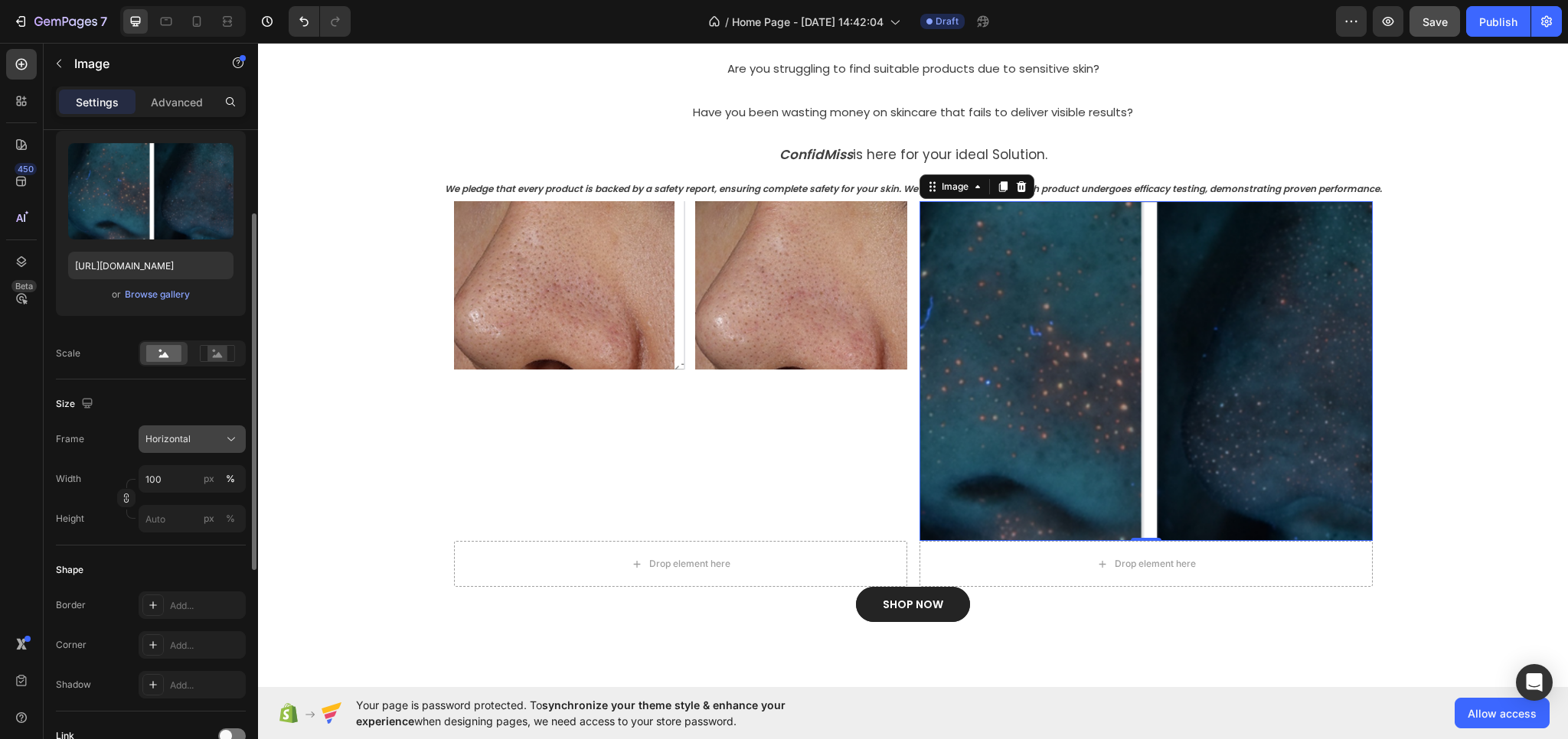
click at [186, 442] on span "Horizontal" at bounding box center [168, 439] width 45 height 14
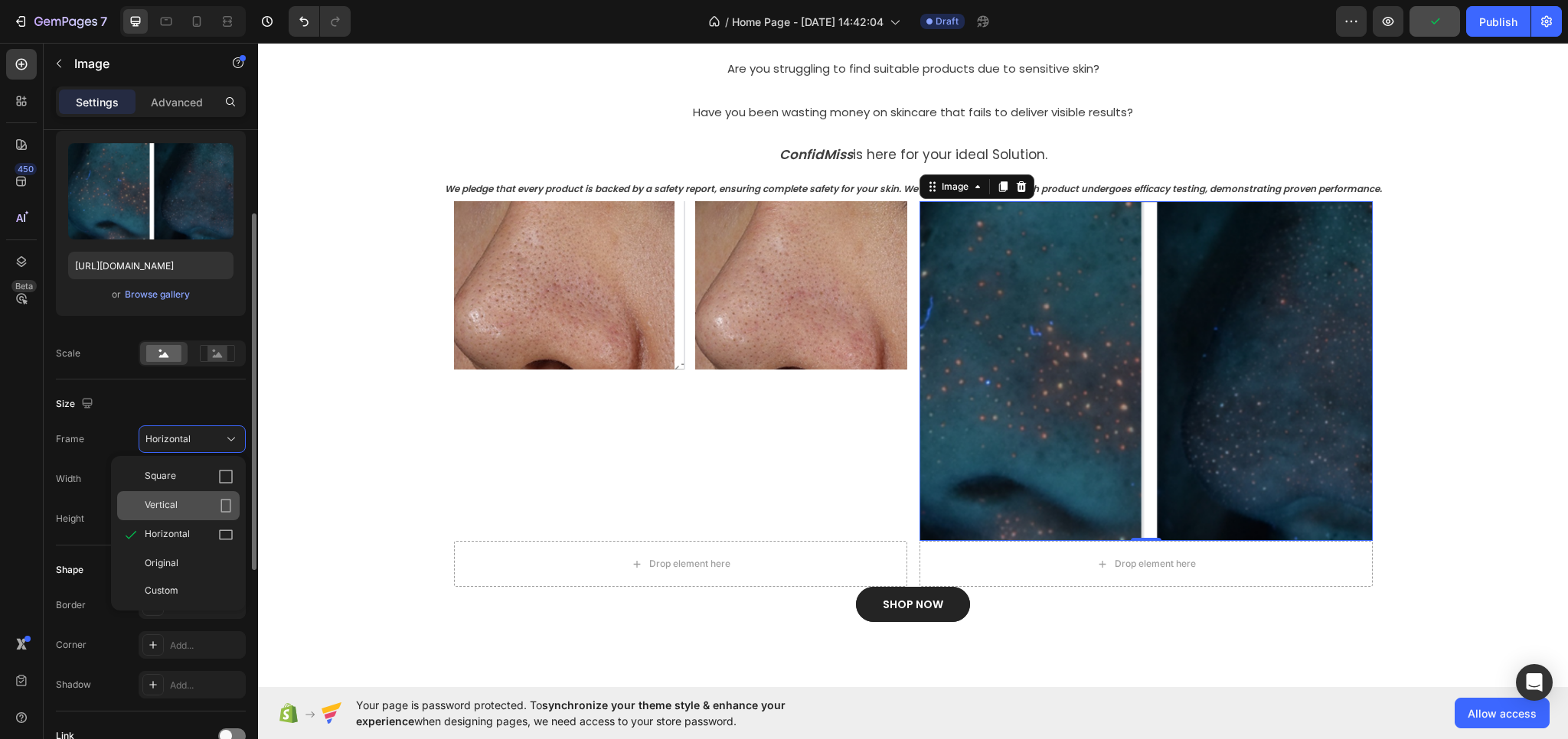
click at [177, 503] on span "Vertical" at bounding box center [161, 506] width 33 height 16
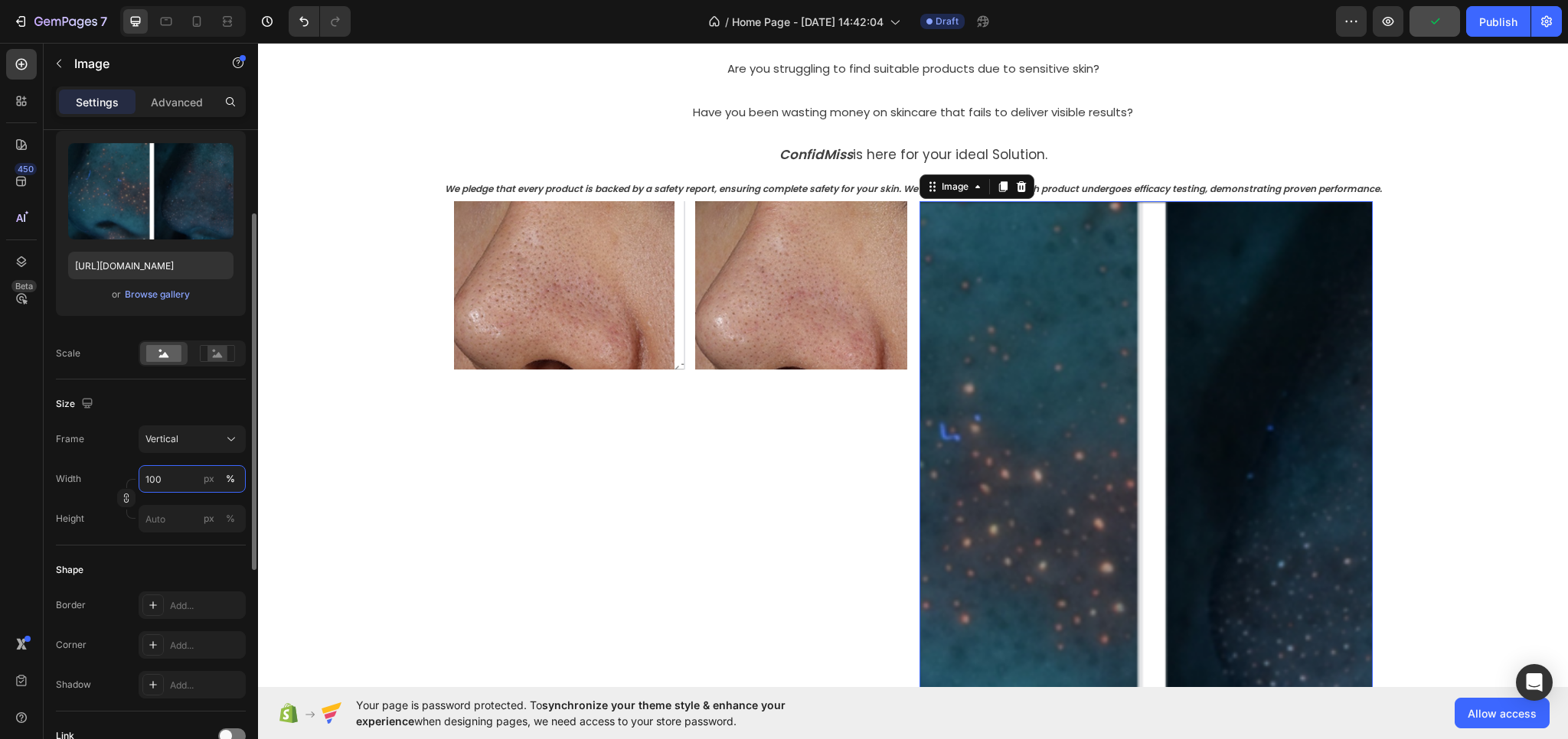
click at [173, 478] on input "100" at bounding box center [193, 479] width 108 height 27
drag, startPoint x: 160, startPoint y: 532, endPoint x: 168, endPoint y: 507, distance: 26.2
click at [160, 531] on div "Full 100%" at bounding box center [176, 515] width 138 height 40
click at [168, 506] on div "Full 100%" at bounding box center [177, 515] width 125 height 27
click at [187, 443] on div "Vertical" at bounding box center [183, 439] width 75 height 14
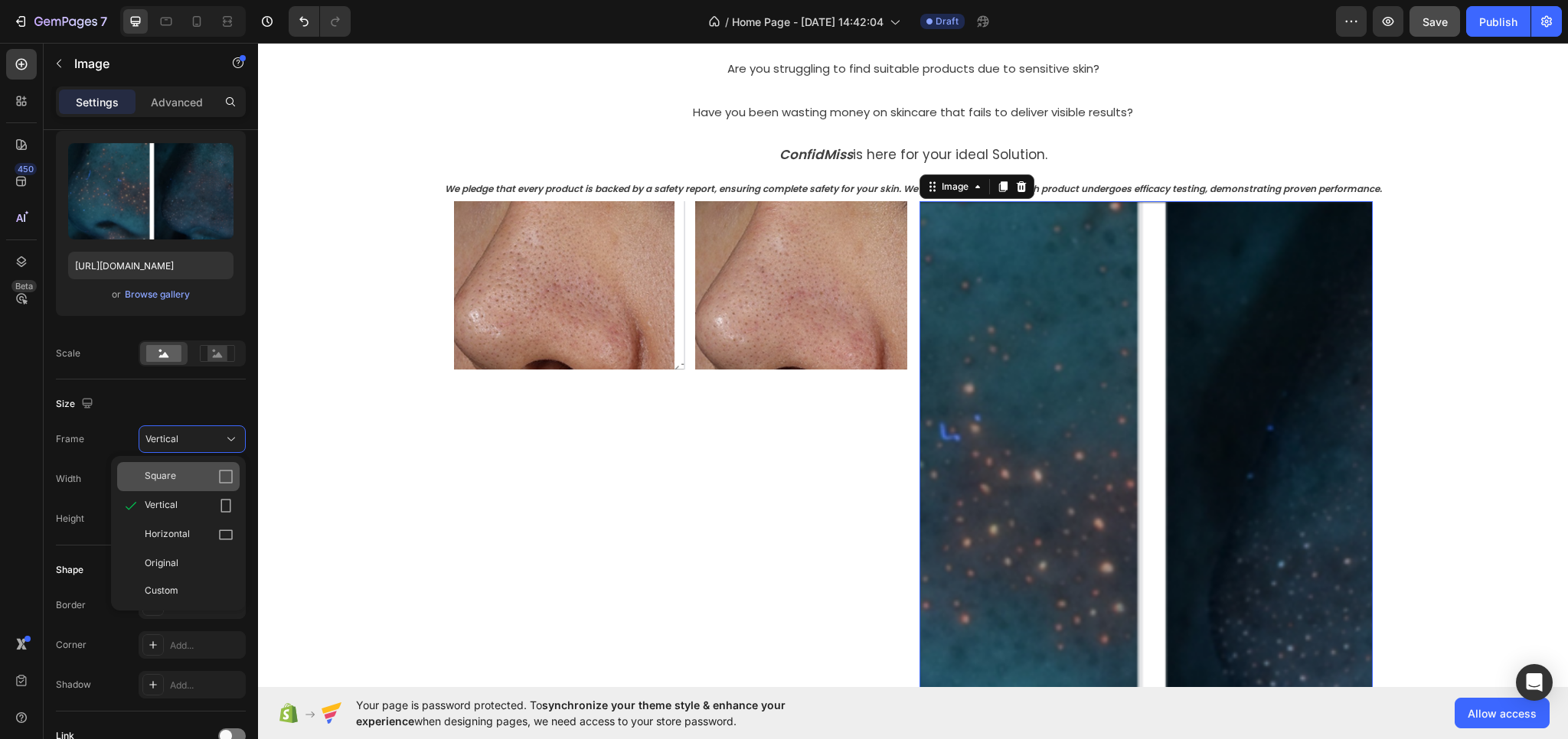
click at [178, 475] on div "Square" at bounding box center [189, 477] width 89 height 16
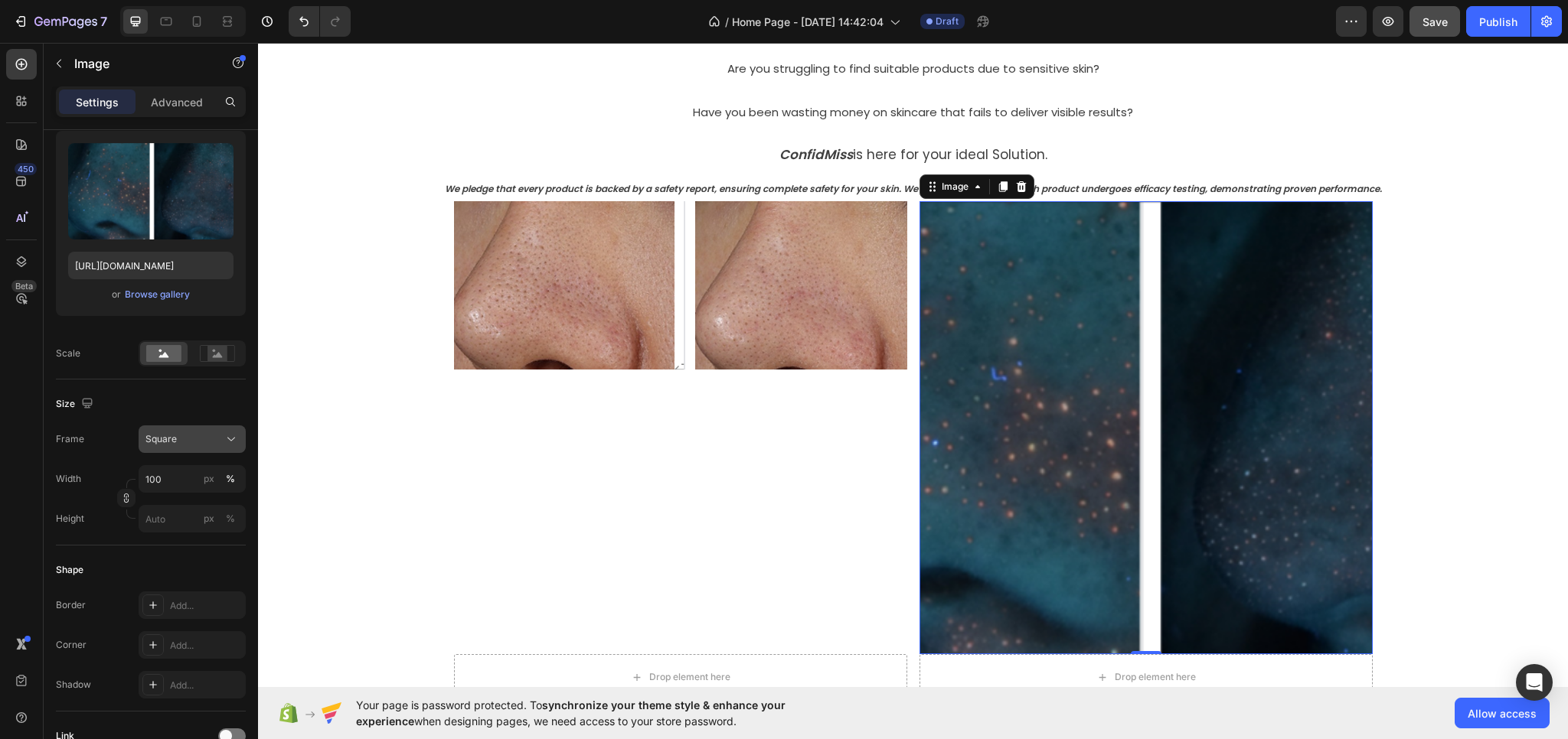
click at [200, 436] on div "Square" at bounding box center [183, 439] width 75 height 14
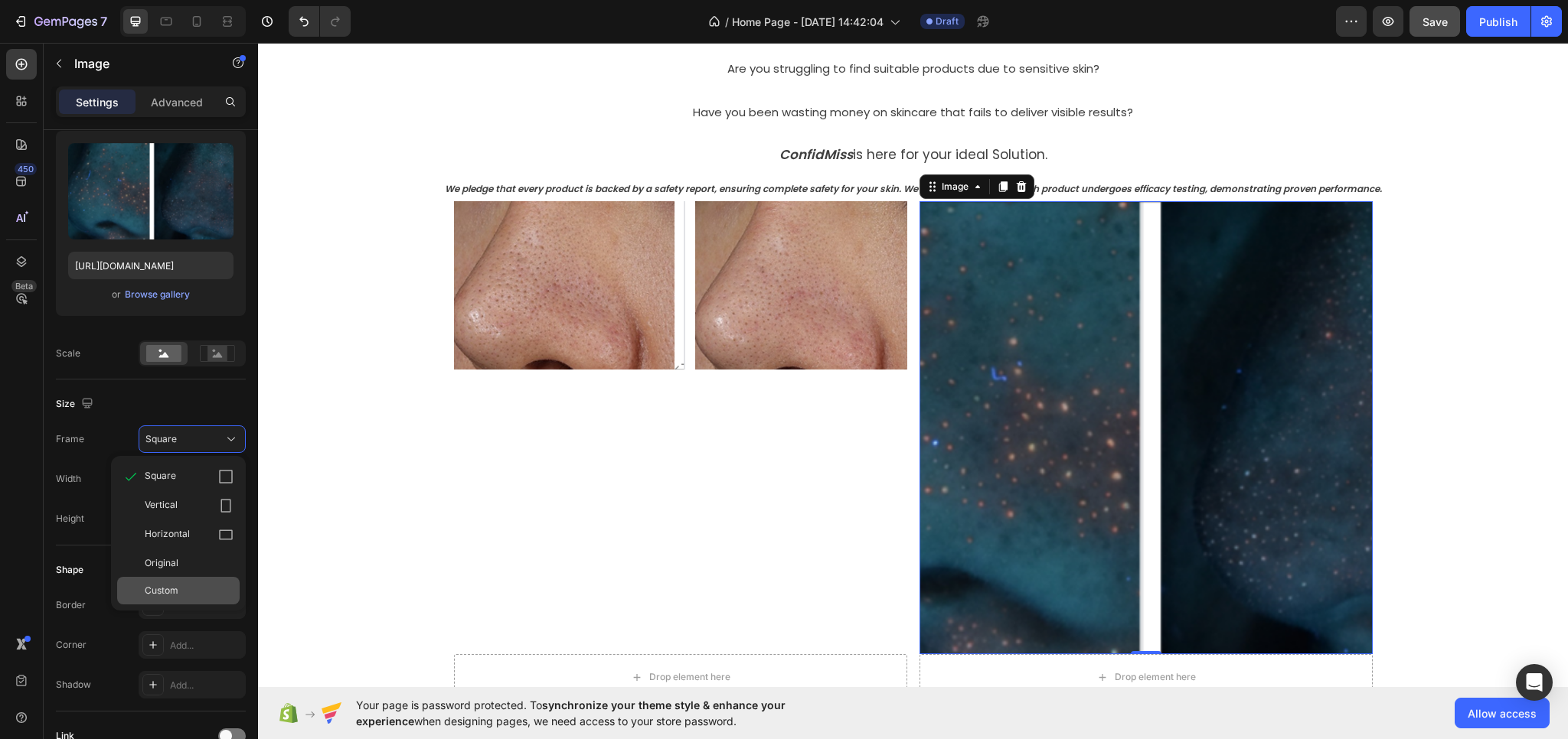
click at [167, 591] on span "Custom" at bounding box center [161, 590] width 33 height 14
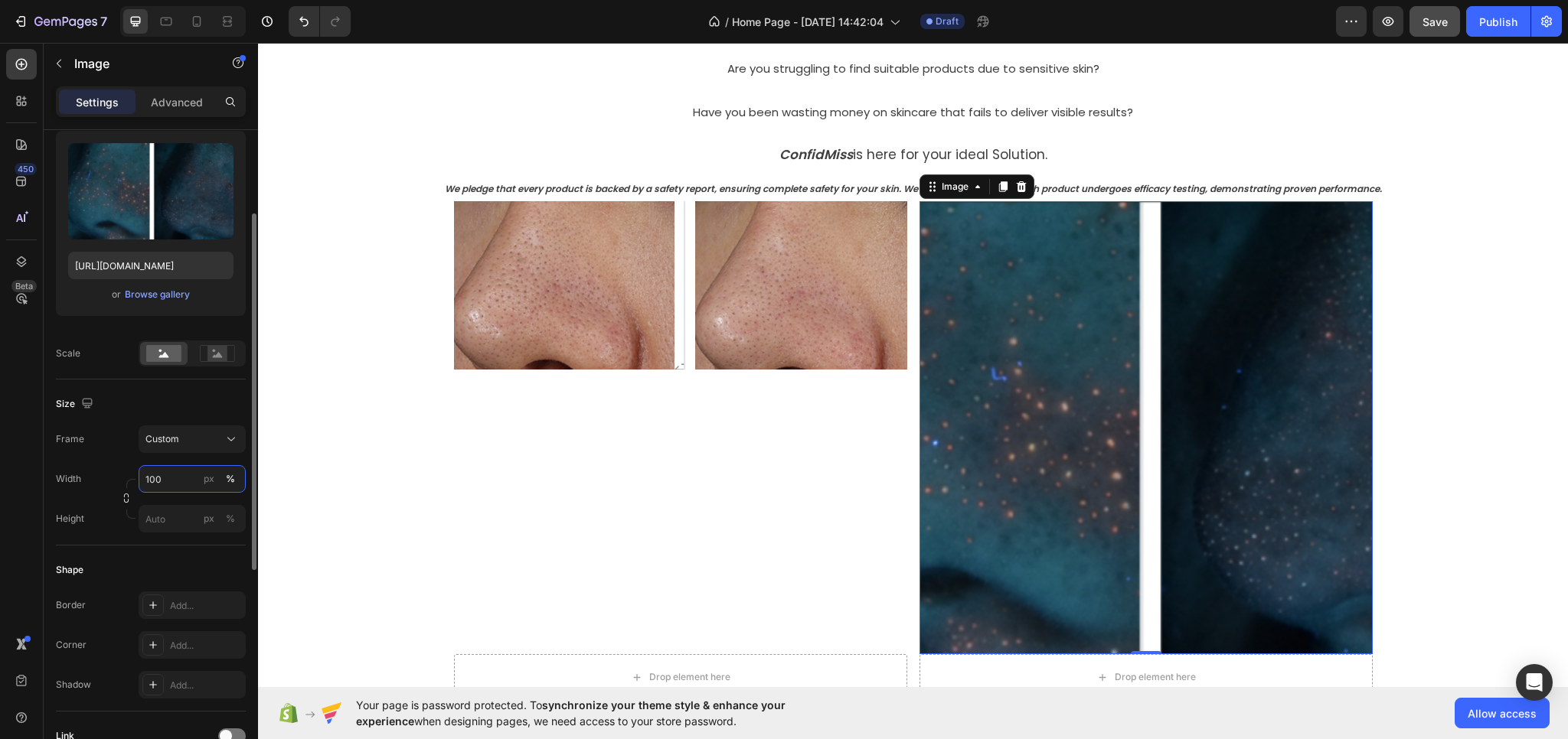
click at [187, 489] on input "100" at bounding box center [193, 479] width 108 height 27
click at [184, 482] on input "100" at bounding box center [193, 479] width 108 height 27
click at [188, 443] on div "Custom" at bounding box center [183, 439] width 75 height 14
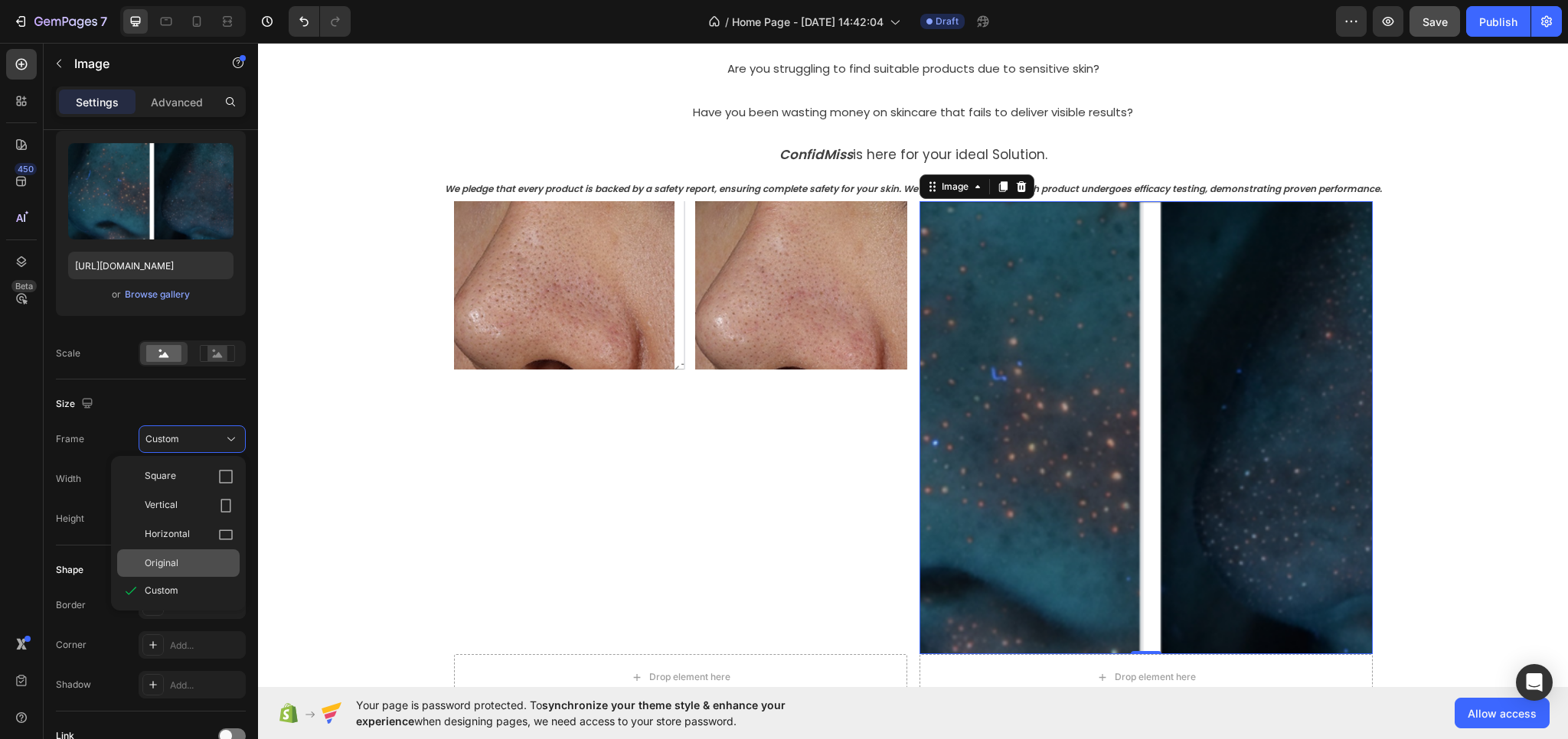
click at [173, 556] on span "Original" at bounding box center [161, 563] width 33 height 14
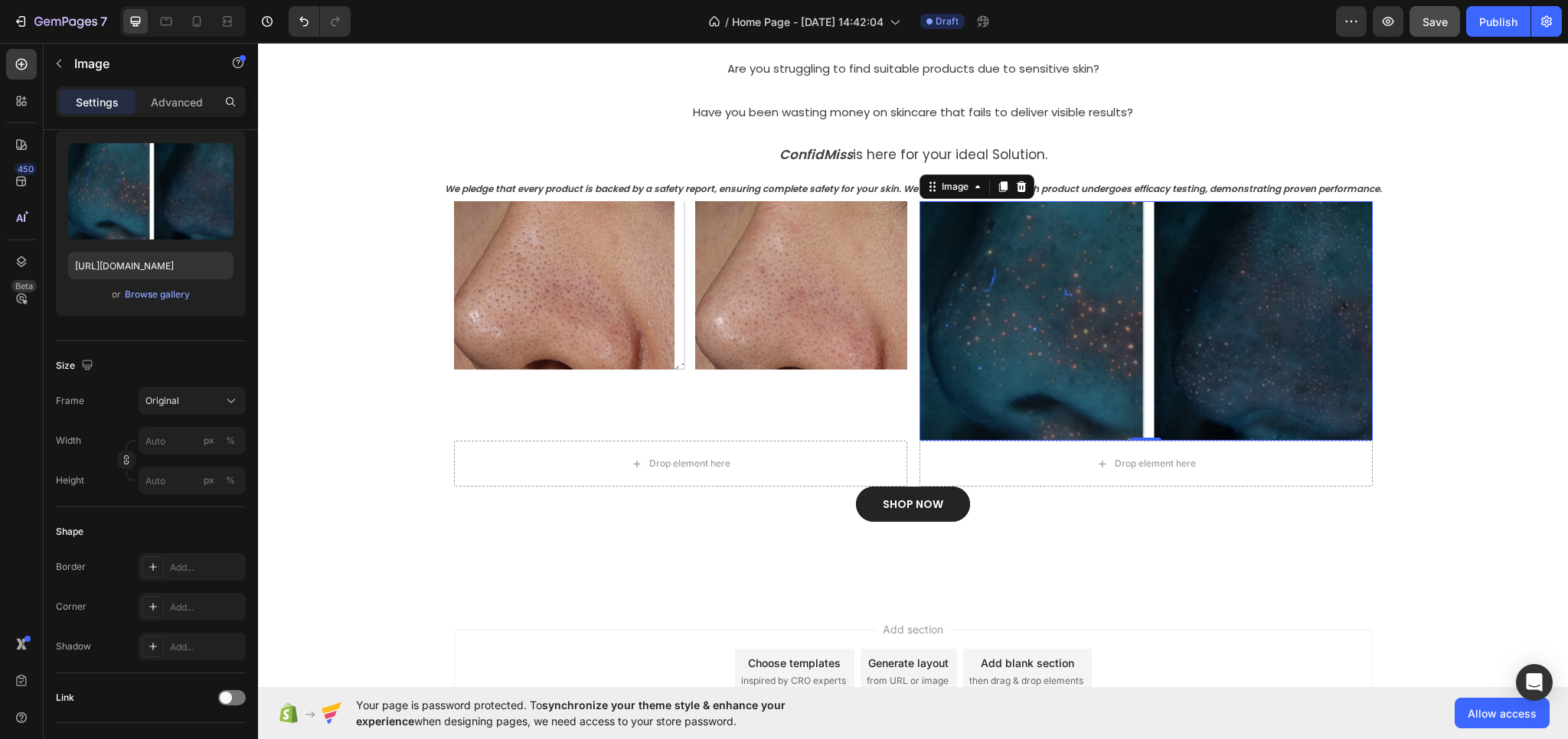
click at [1145, 604] on div "Add section Choose templates inspired by CRO experts Generate layout from URL o…" at bounding box center [913, 693] width 1310 height 189
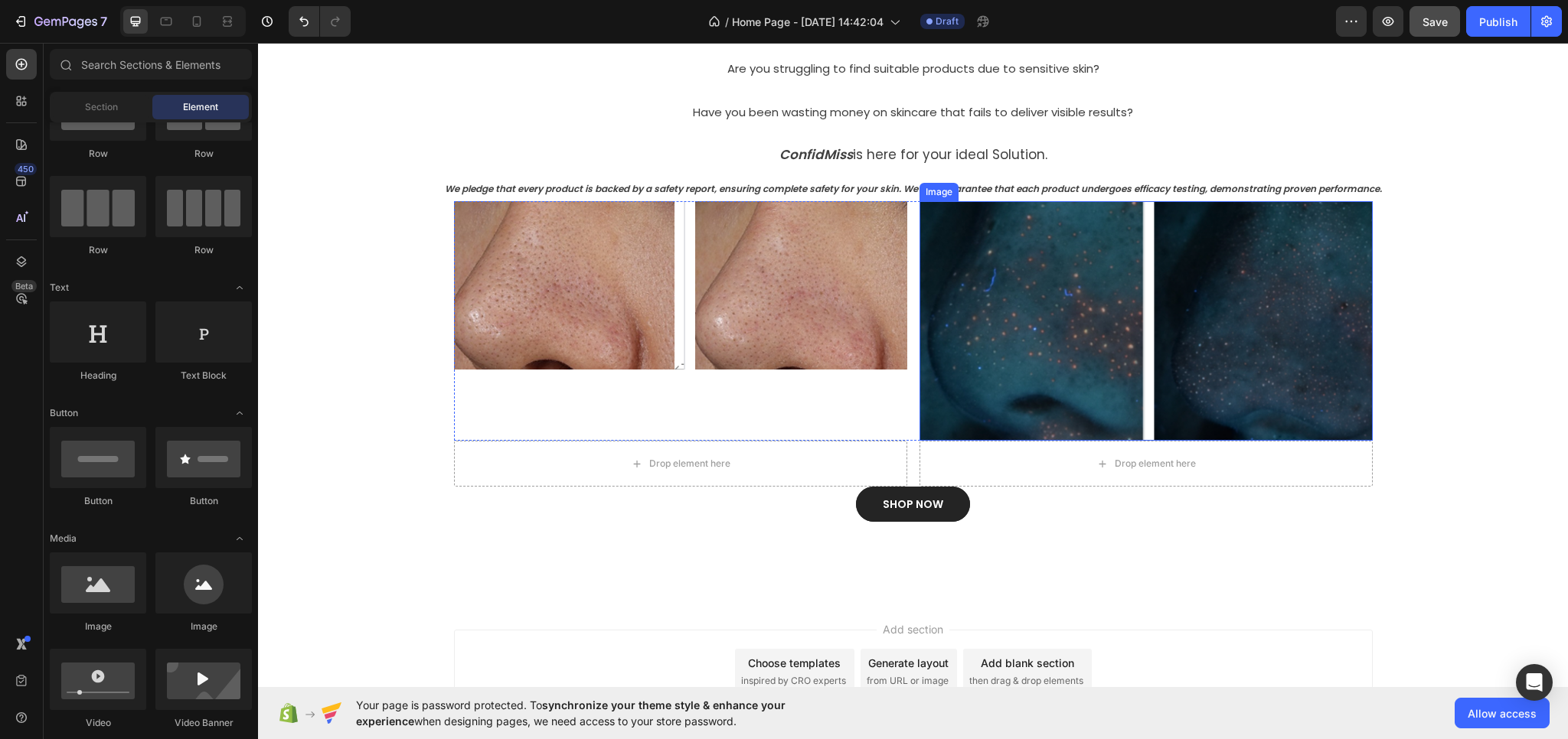
click at [1202, 362] on img at bounding box center [1146, 321] width 454 height 239
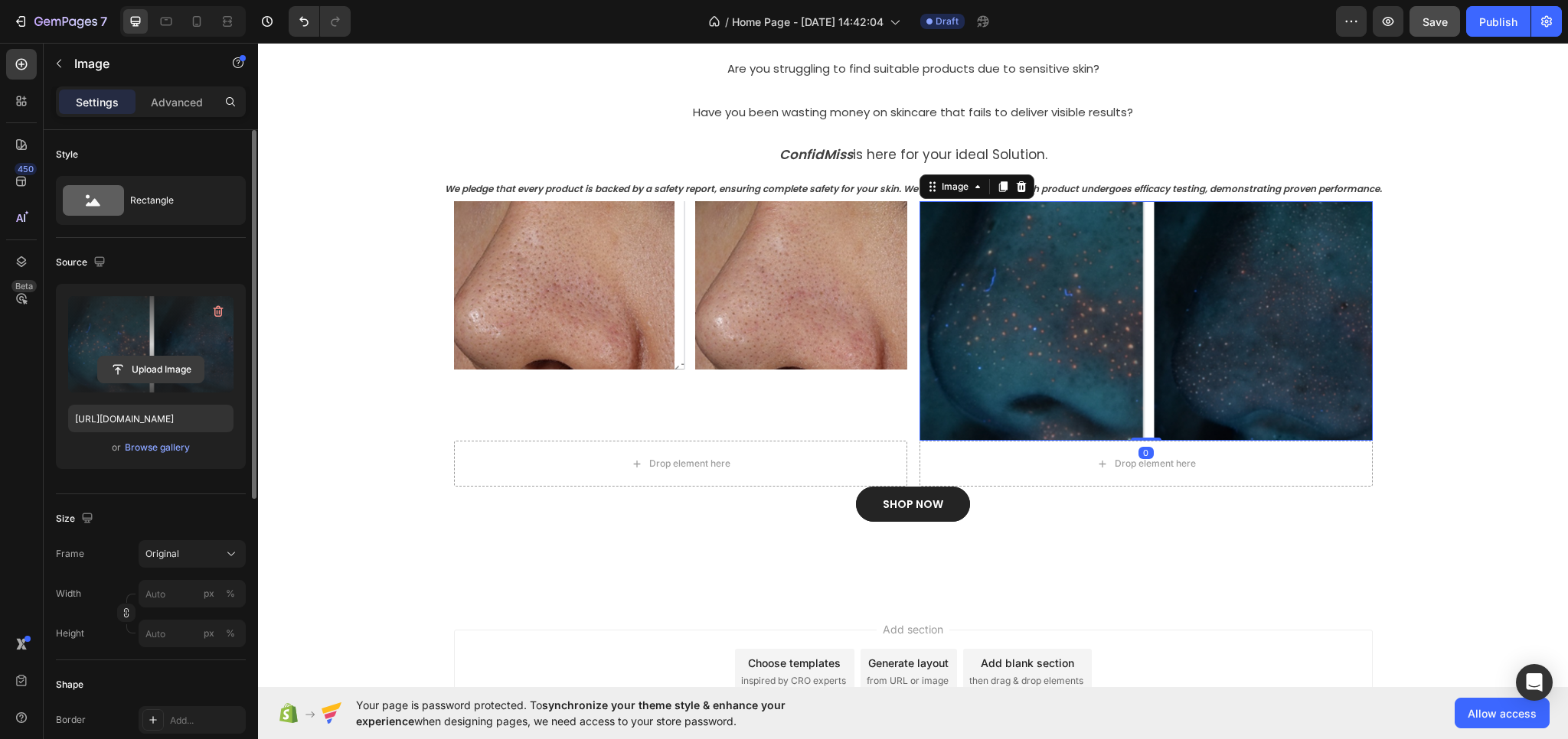
click at [157, 361] on input "file" at bounding box center [151, 370] width 106 height 26
click at [218, 308] on icon "button" at bounding box center [218, 312] width 10 height 12
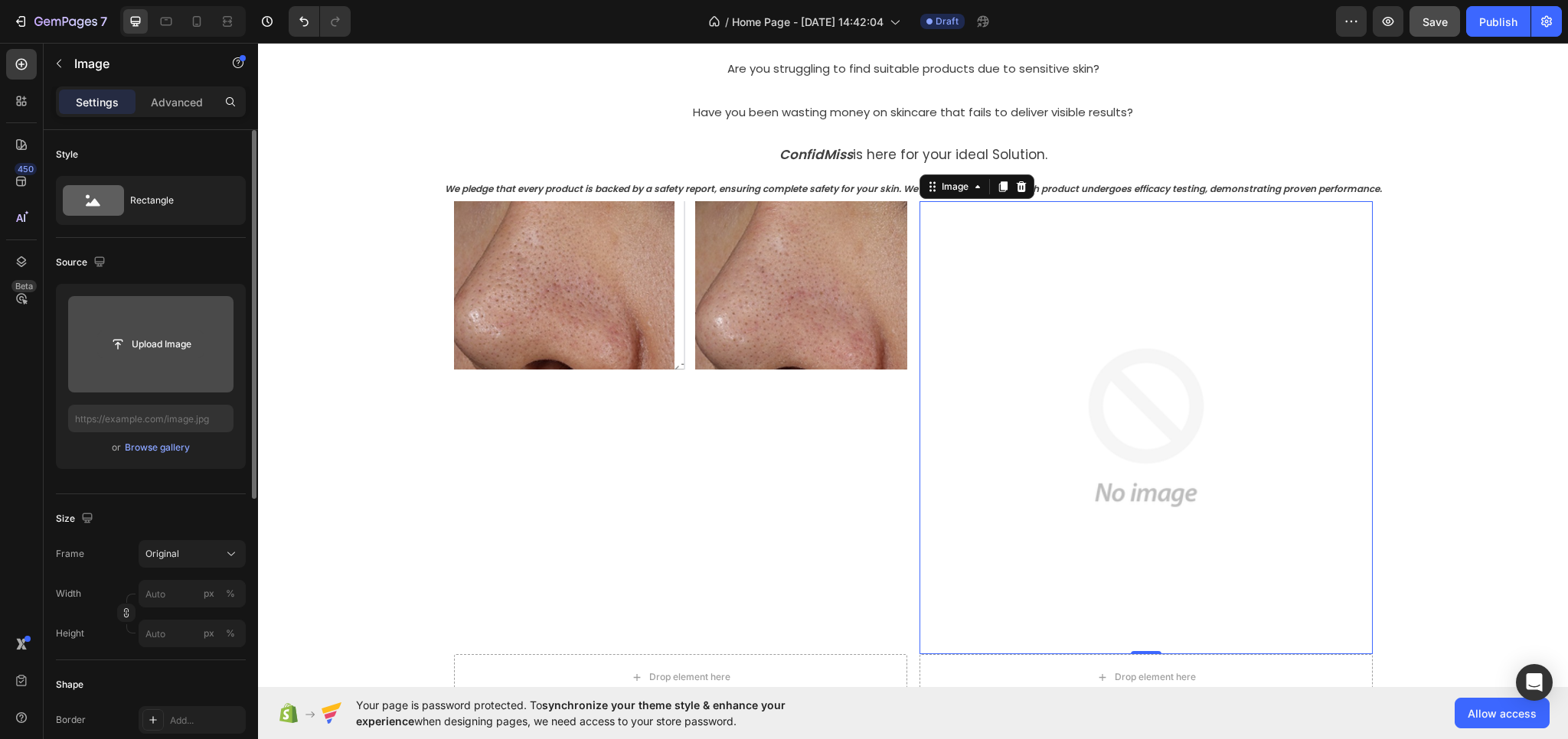
click at [138, 339] on input "file" at bounding box center [151, 344] width 106 height 26
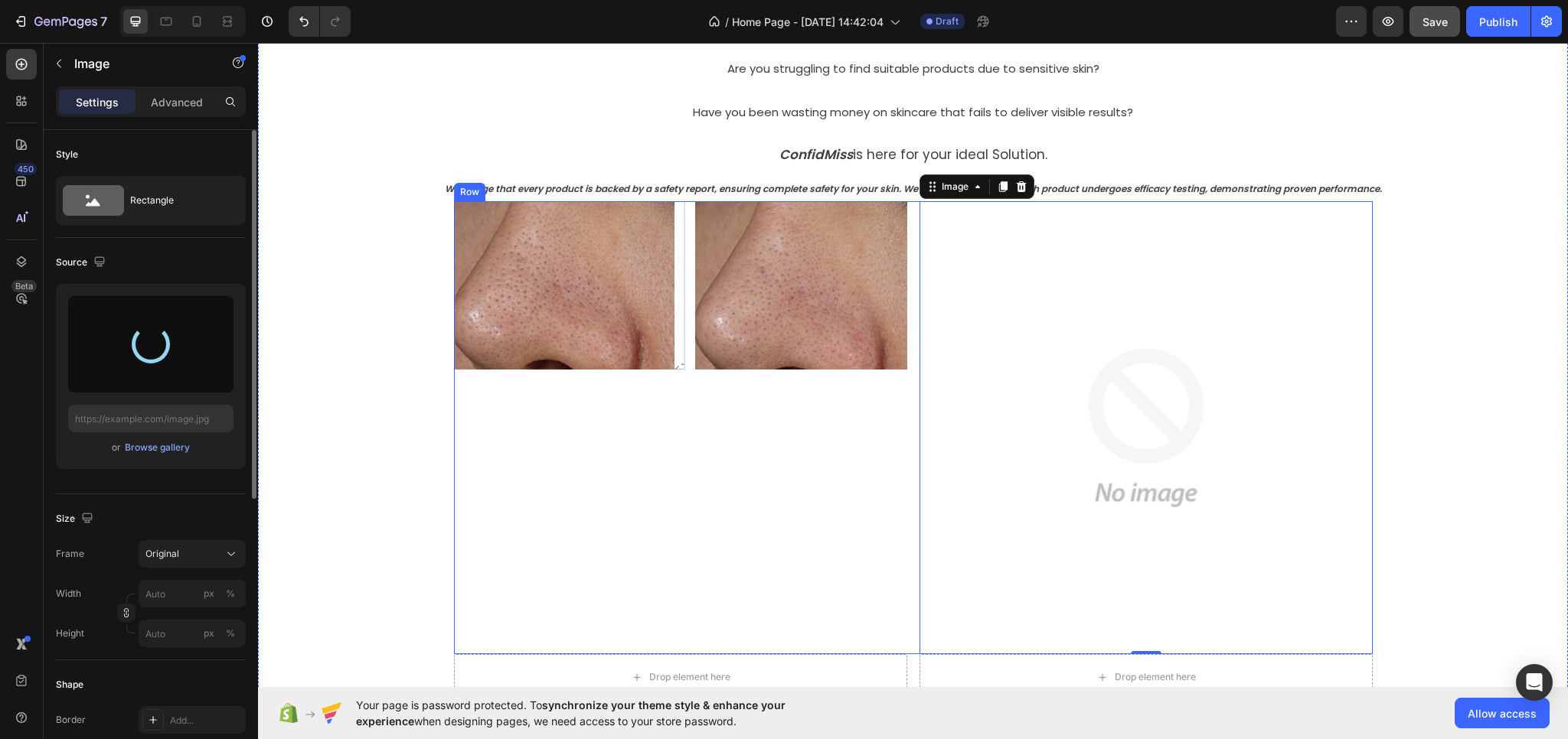
type input "[URL][DOMAIN_NAME]"
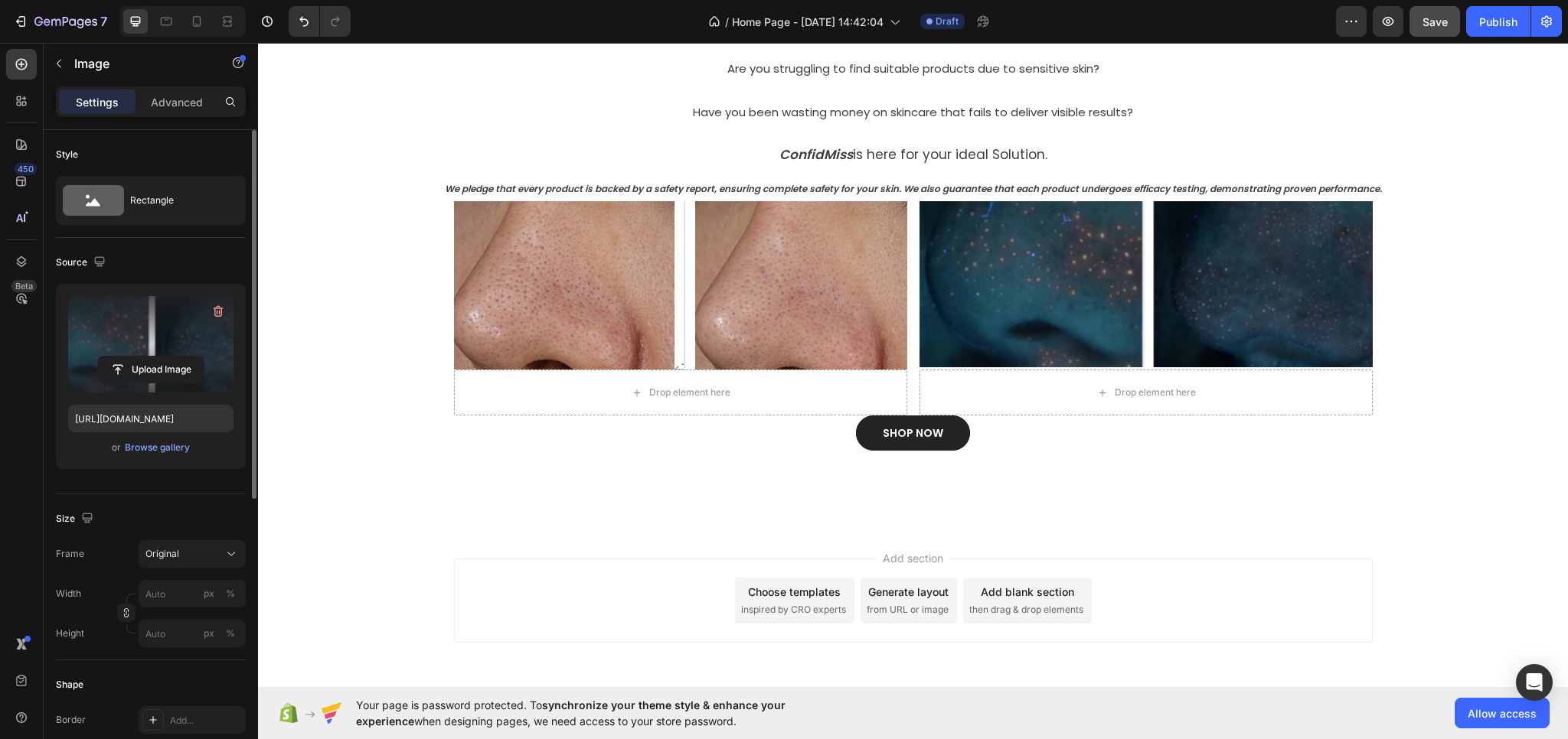
click at [1257, 543] on div "Add section Choose templates inspired by CRO experts Generate layout from URL o…" at bounding box center [913, 622] width 1310 height 189
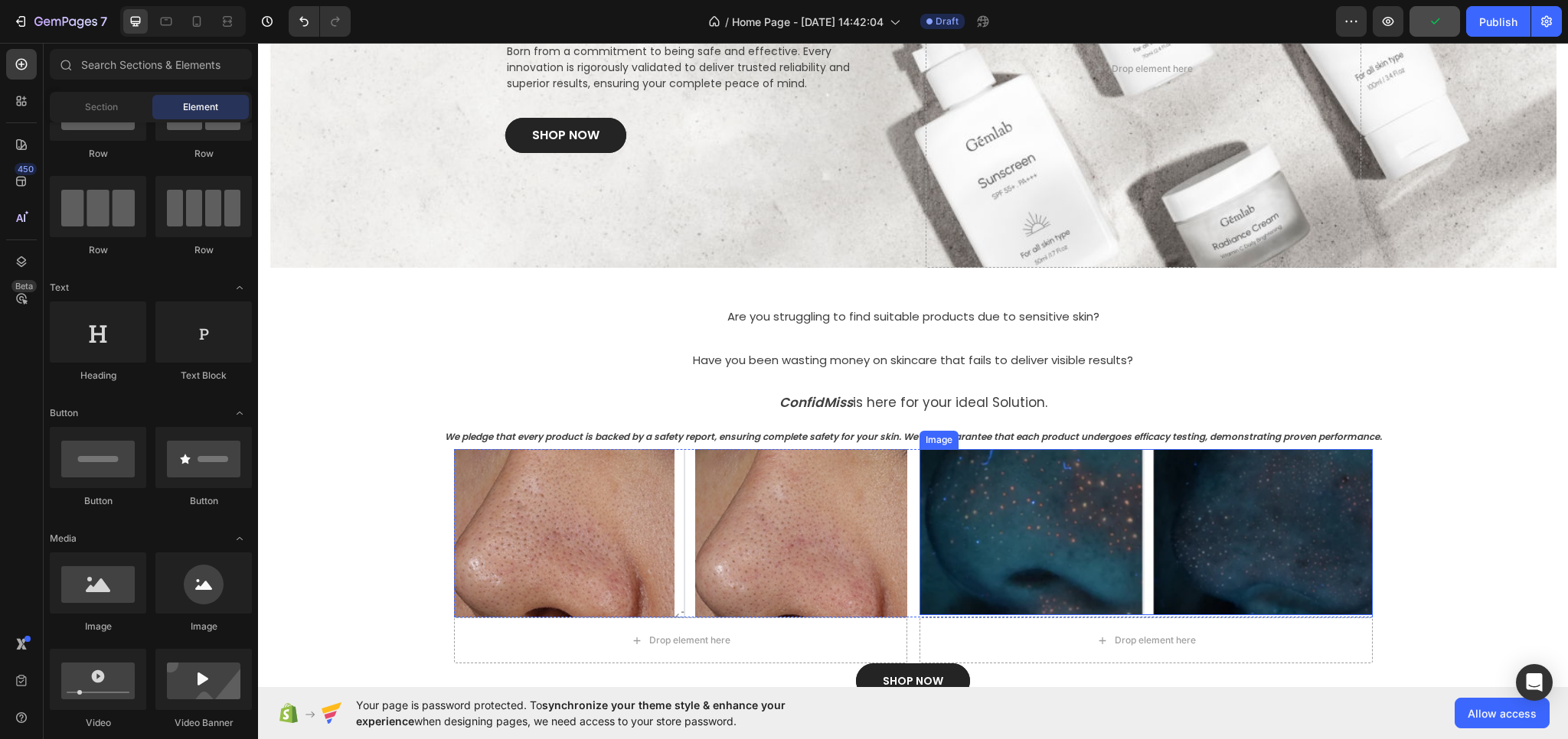
scroll to position [207, 0]
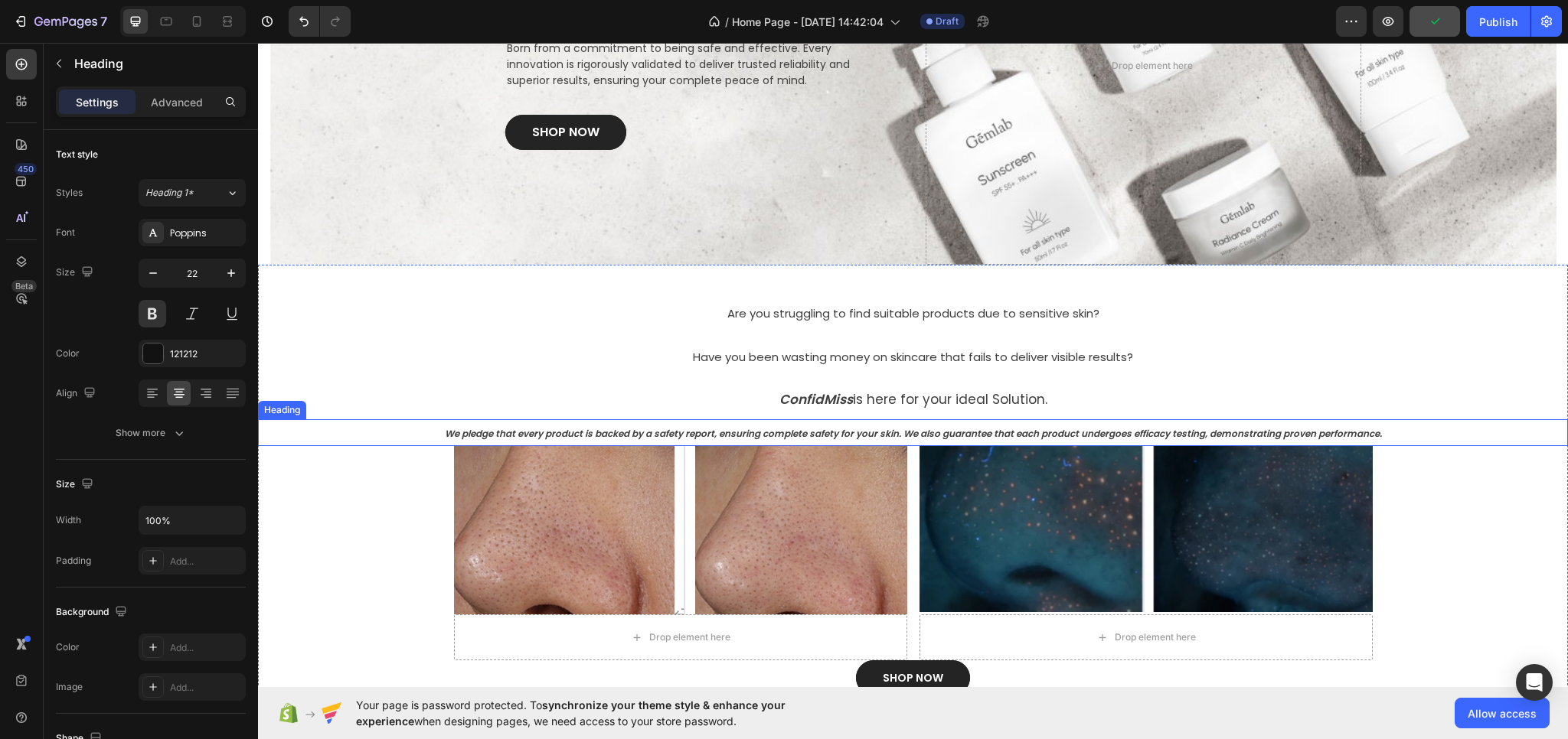
click at [1089, 430] on strong "We pledge that every product is backed by a safety report, ensuring complete sa…" at bounding box center [913, 433] width 936 height 13
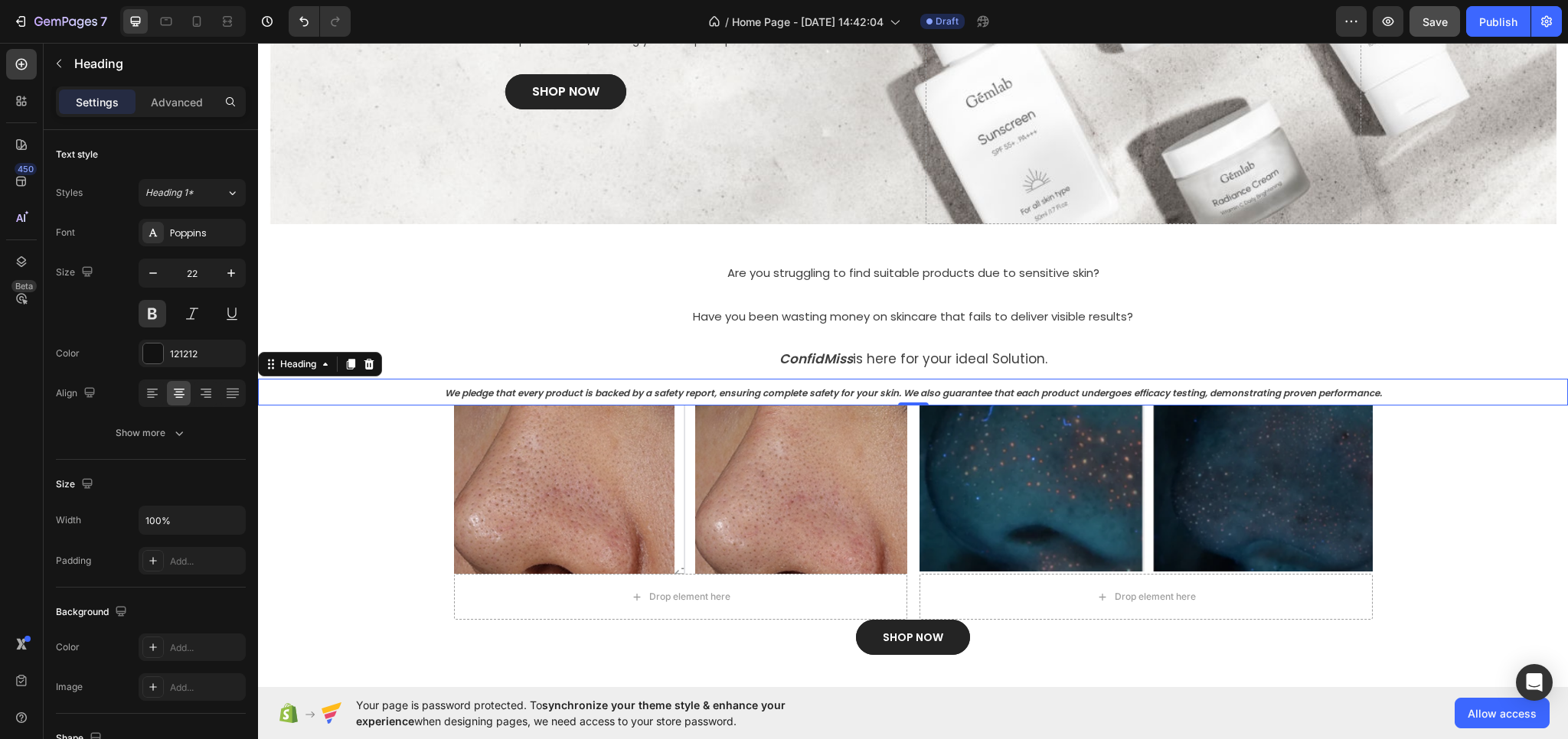
scroll to position [284, 0]
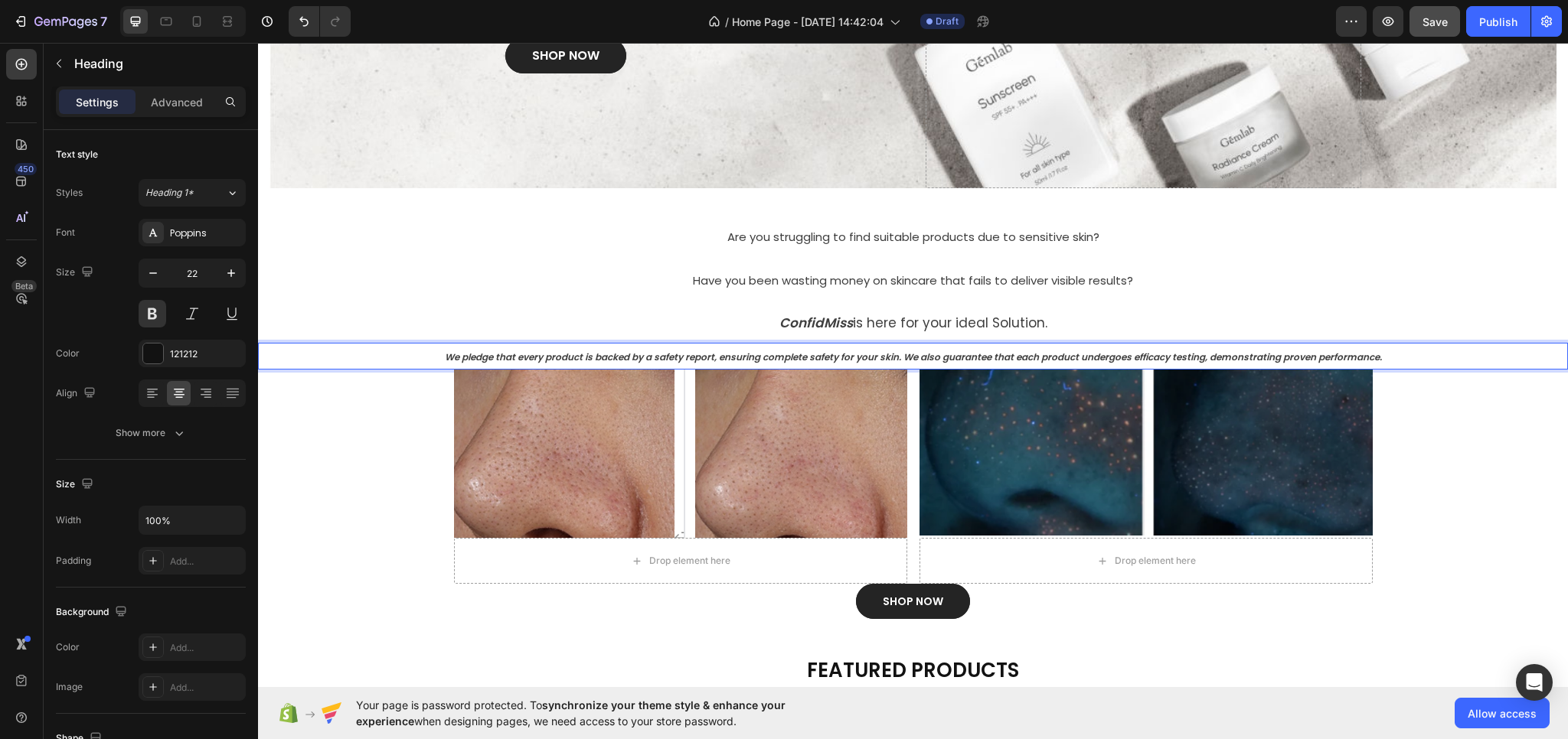
click at [914, 358] on strong "We pledge that every product is backed by a safety report, ensuring complete sa…" at bounding box center [913, 357] width 936 height 13
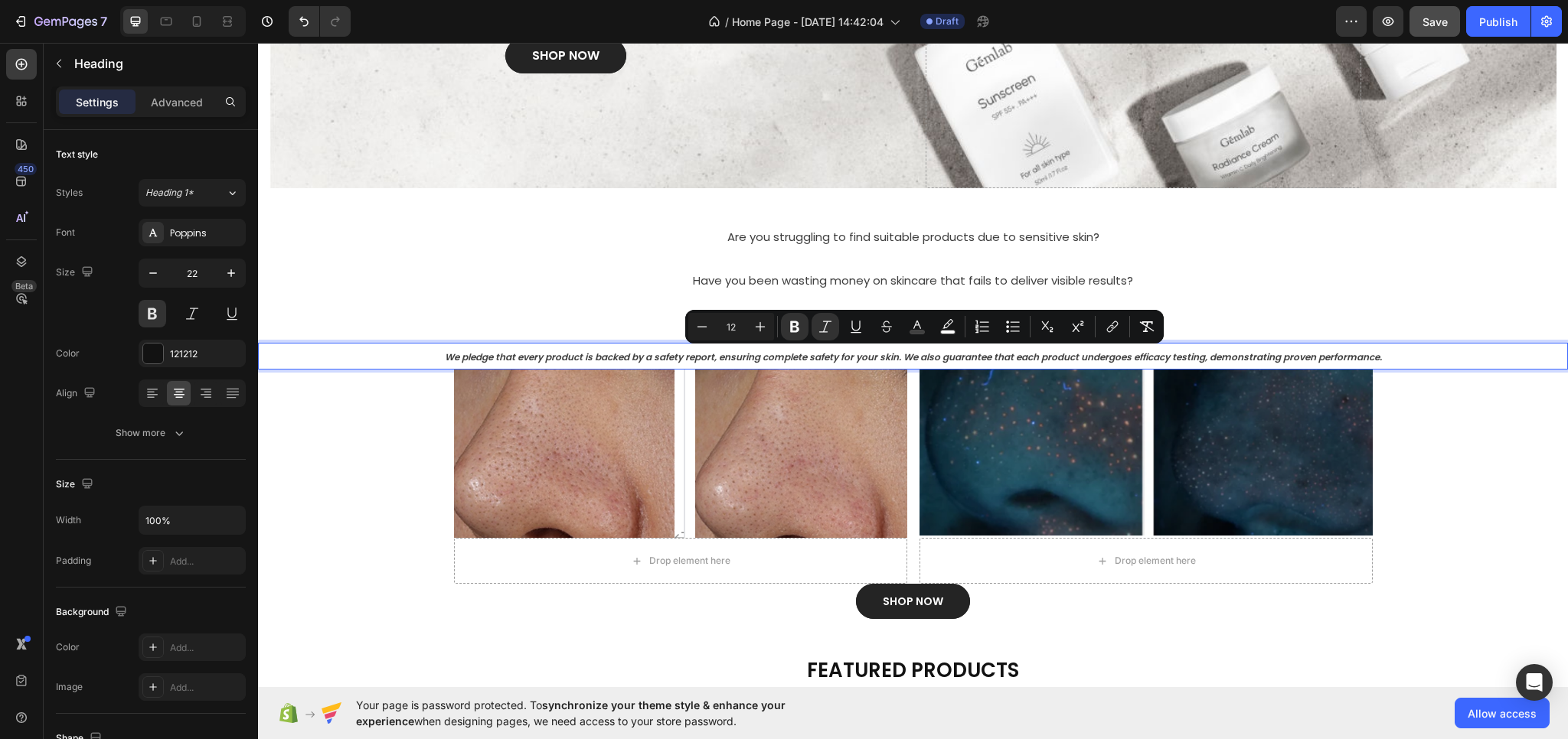
click at [845, 356] on strong "We pledge that every product is backed by a safety report, ensuring complete sa…" at bounding box center [913, 357] width 936 height 13
click at [748, 324] on icon "Editor contextual toolbar" at bounding box center [743, 327] width 16 height 16
click at [744, 325] on icon "Editor contextual toolbar" at bounding box center [743, 327] width 16 height 16
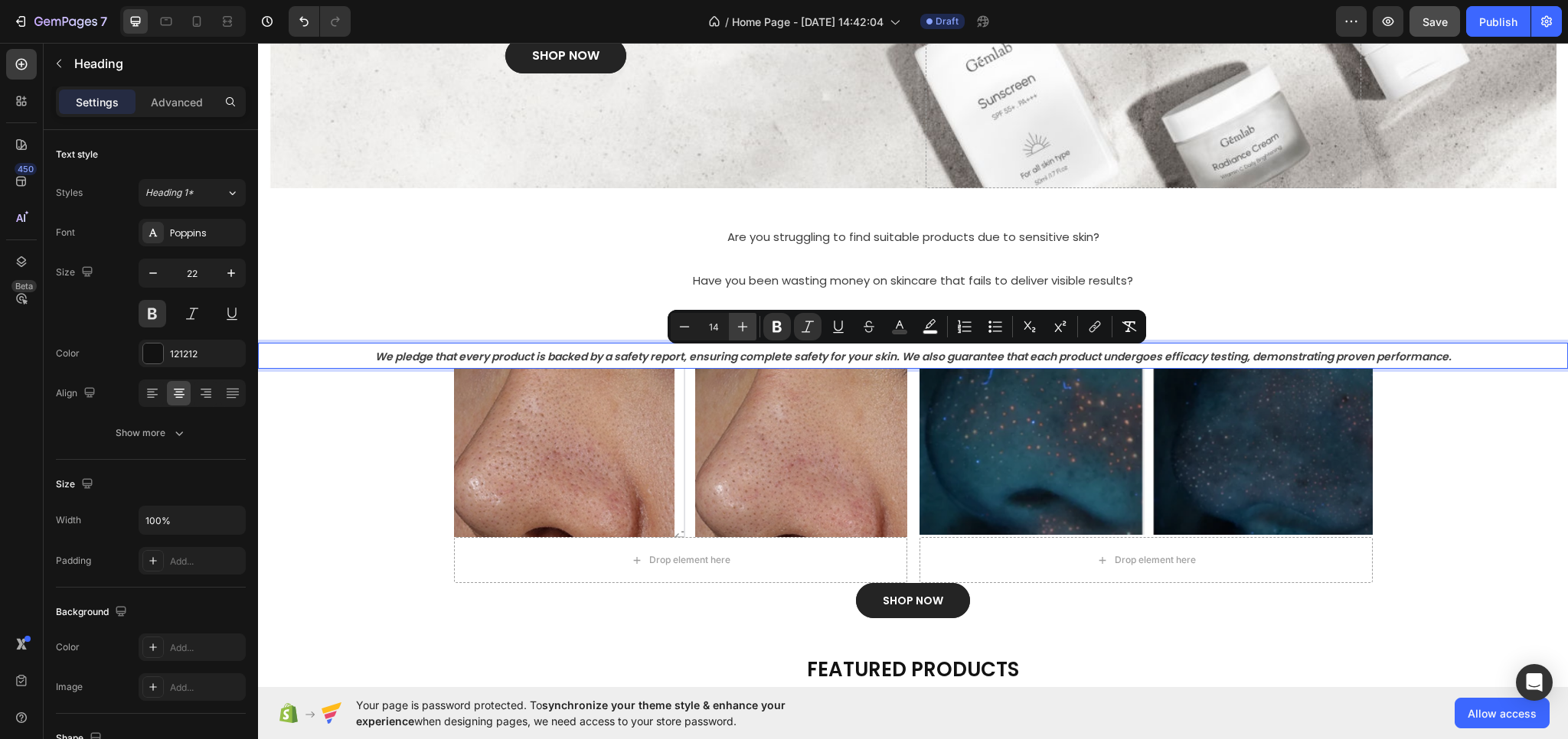
click at [744, 325] on icon "Editor contextual toolbar" at bounding box center [743, 327] width 16 height 16
type input "15"
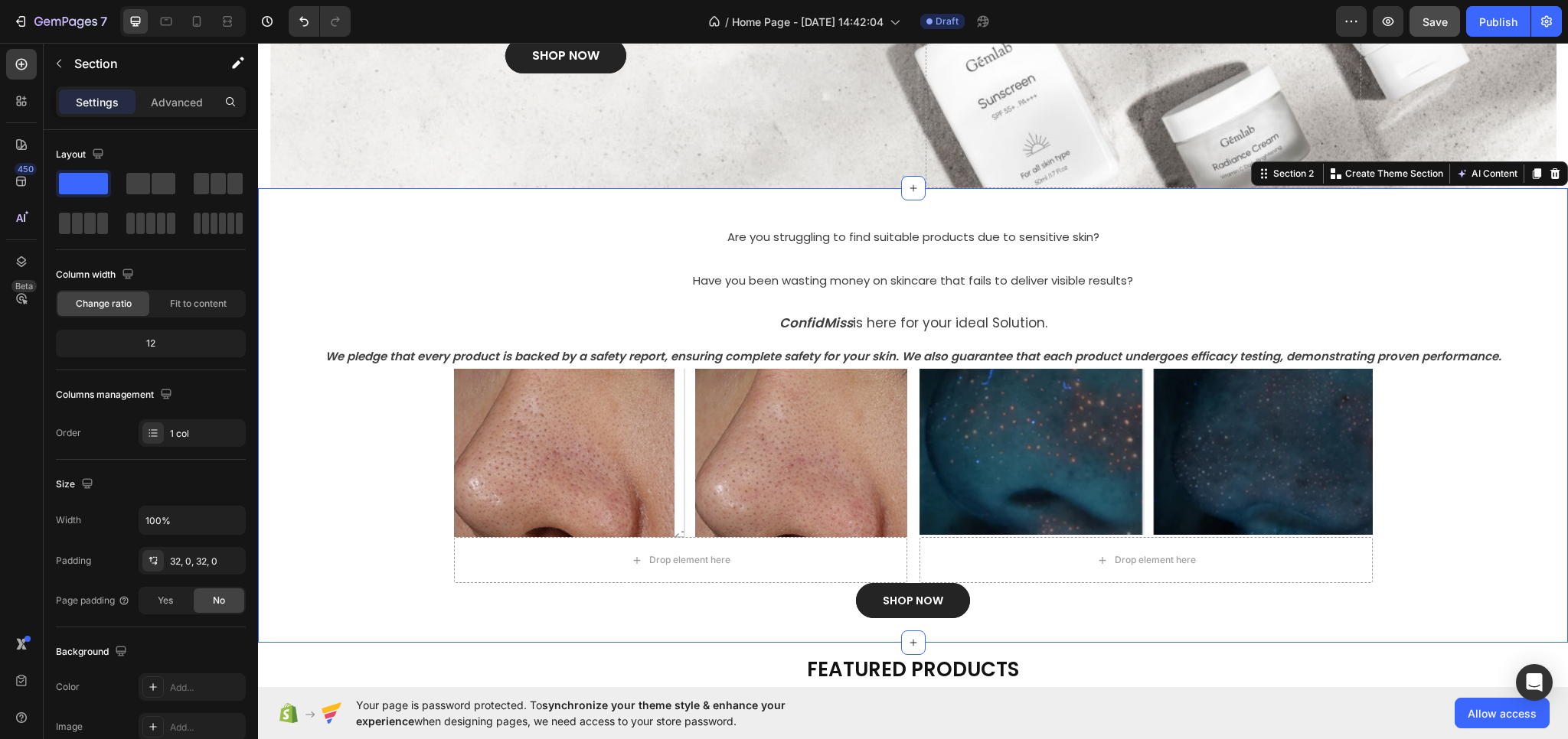
click at [356, 433] on div "⁠⁠⁠⁠⁠⁠⁠ Are you struggling to find suitable products due to [MEDICAL_DATA]? Hea…" at bounding box center [913, 415] width 1310 height 406
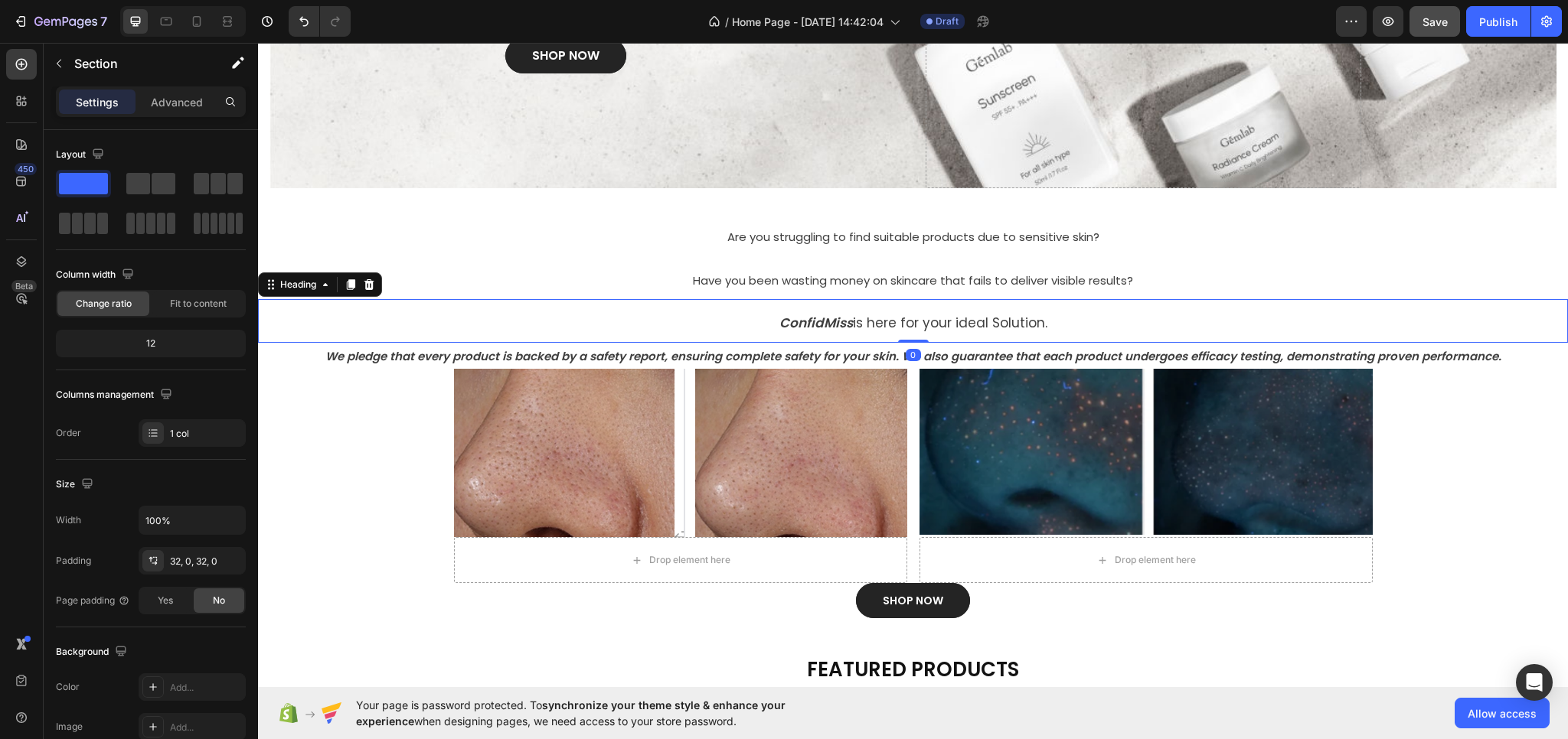
click at [691, 319] on p "⁠⁠⁠⁠⁠⁠⁠ ConfidMiss is here for your ideal Solution." at bounding box center [912, 322] width 1307 height 41
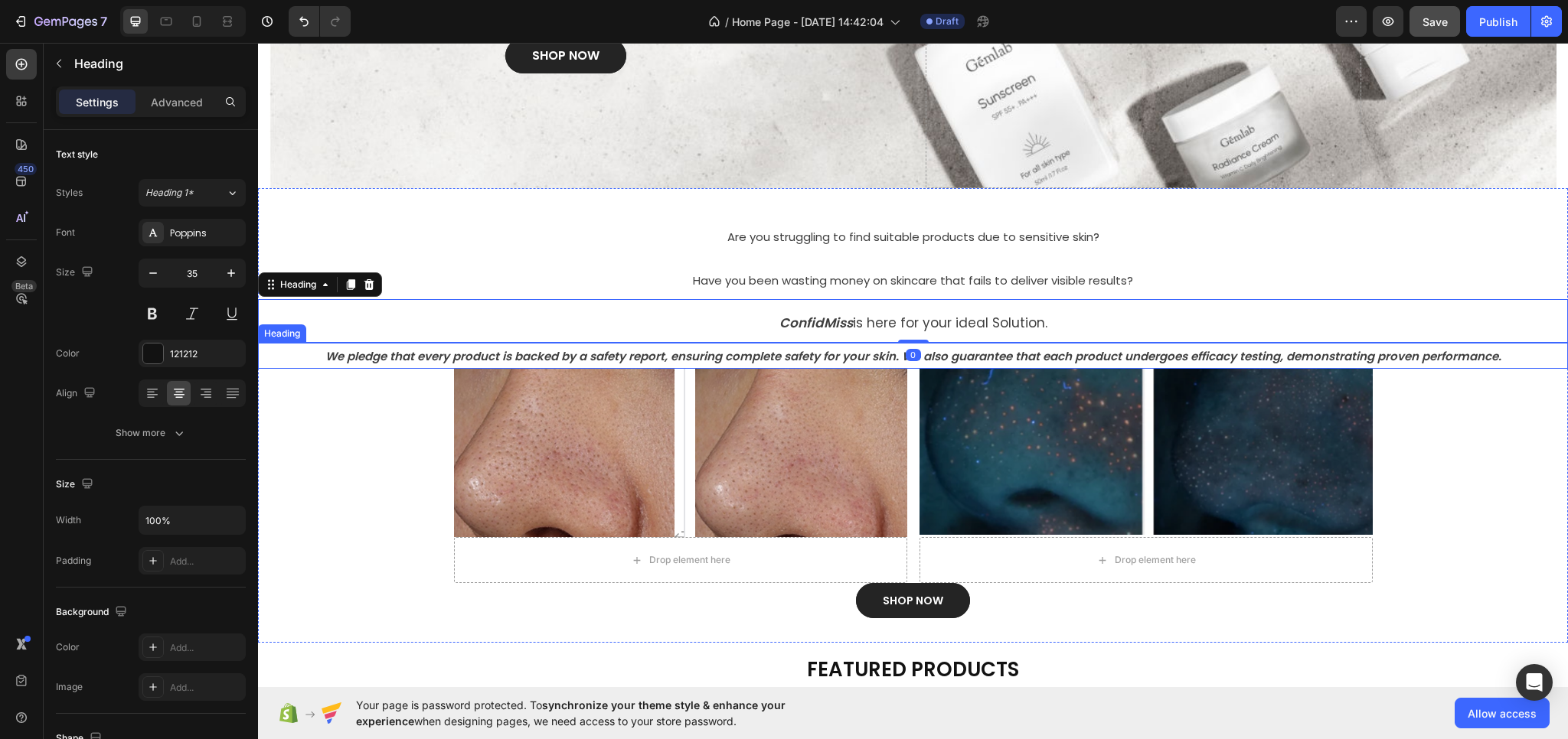
click at [646, 353] on strong "We pledge that every product is backed by a safety report, ensuring complete sa…" at bounding box center [913, 356] width 1176 height 16
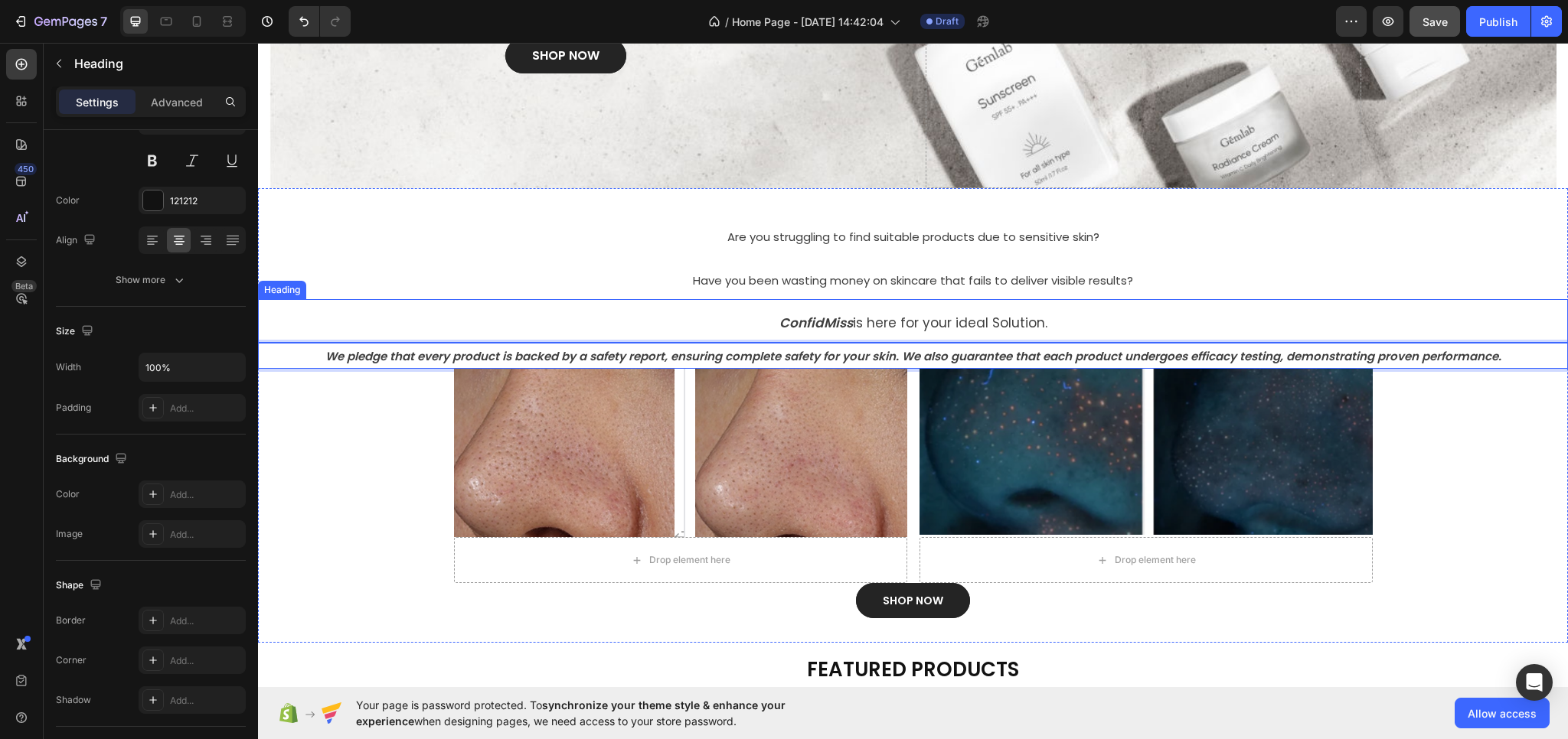
click at [757, 316] on p "⁠⁠⁠⁠⁠⁠⁠ ConfidMiss is here for your ideal Solution." at bounding box center [912, 322] width 1307 height 41
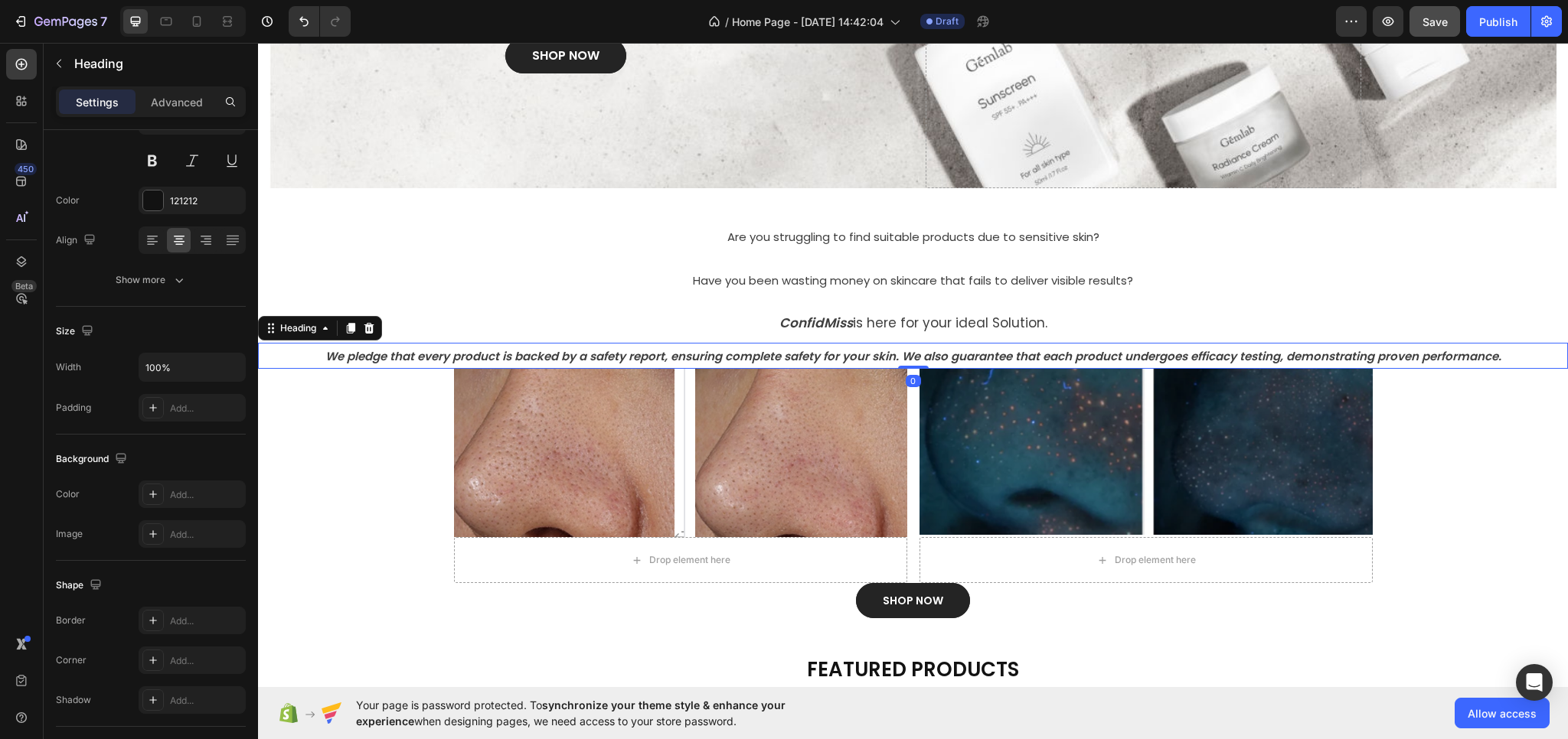
click at [286, 353] on p "⁠⁠⁠⁠⁠⁠⁠ We pledge that every product is backed by a safety report, ensuring com…" at bounding box center [912, 356] width 1307 height 23
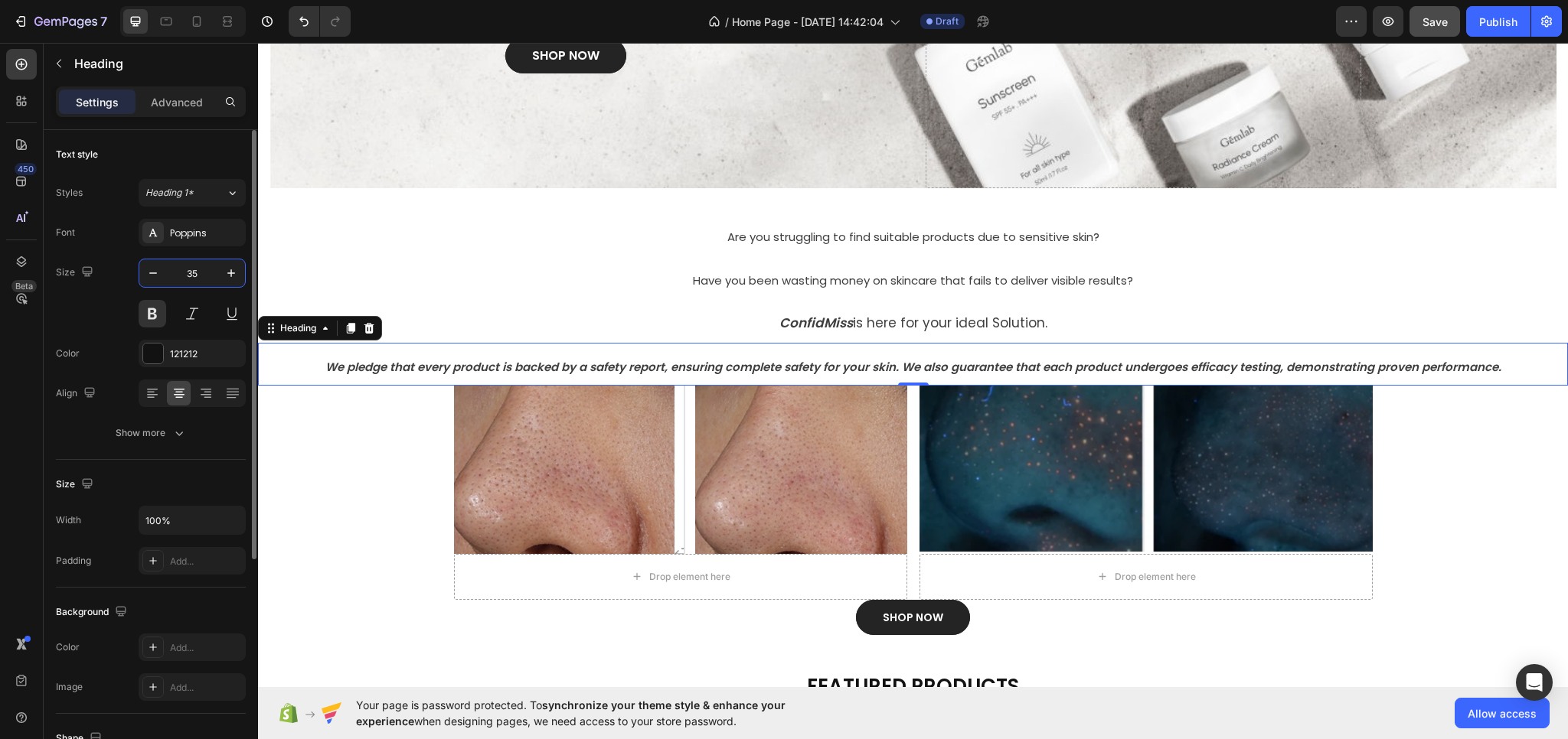
type input "35"
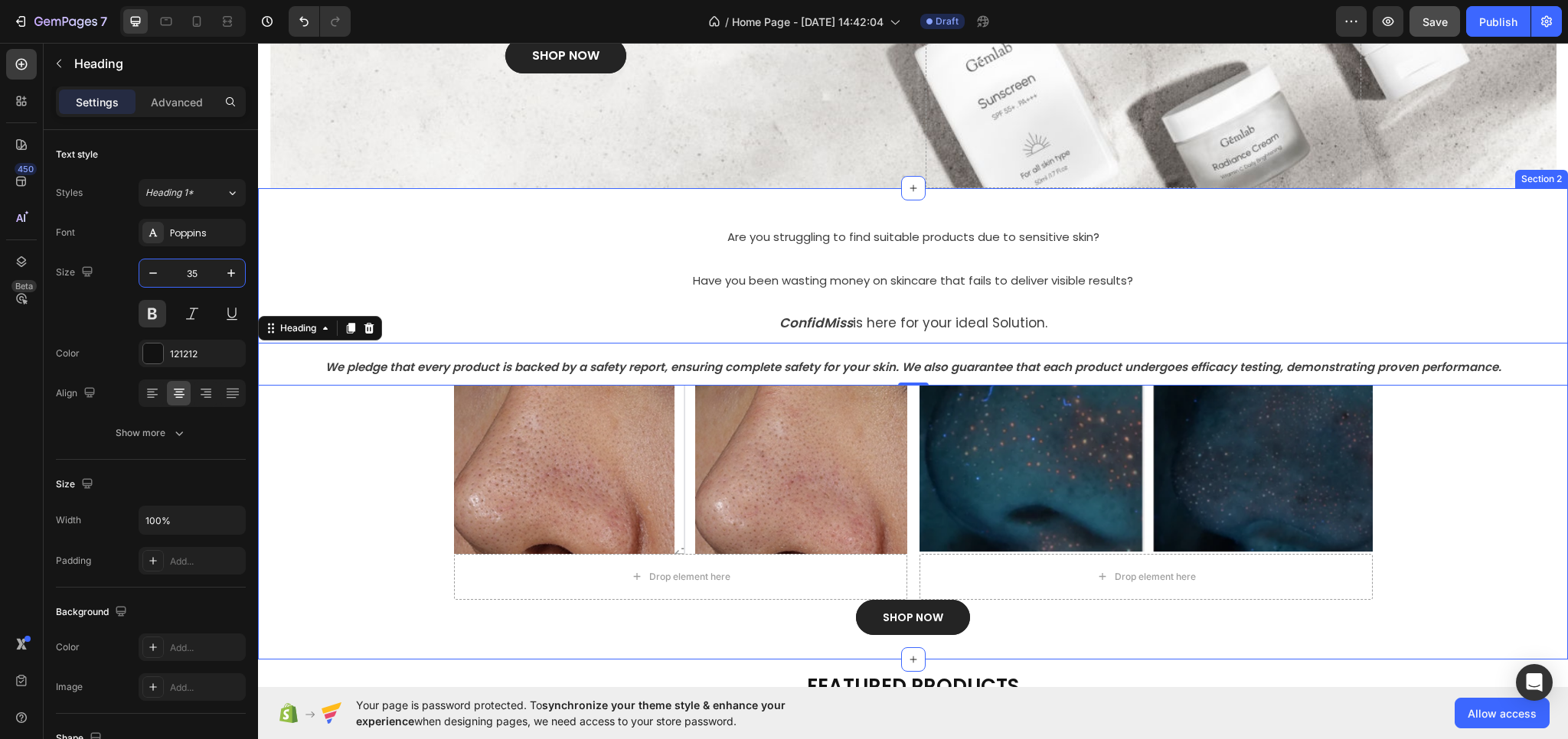
click at [719, 640] on div "⁠⁠⁠⁠⁠⁠⁠ Are you struggling to find suitable products due to [MEDICAL_DATA]? Hea…" at bounding box center [913, 424] width 1310 height 471
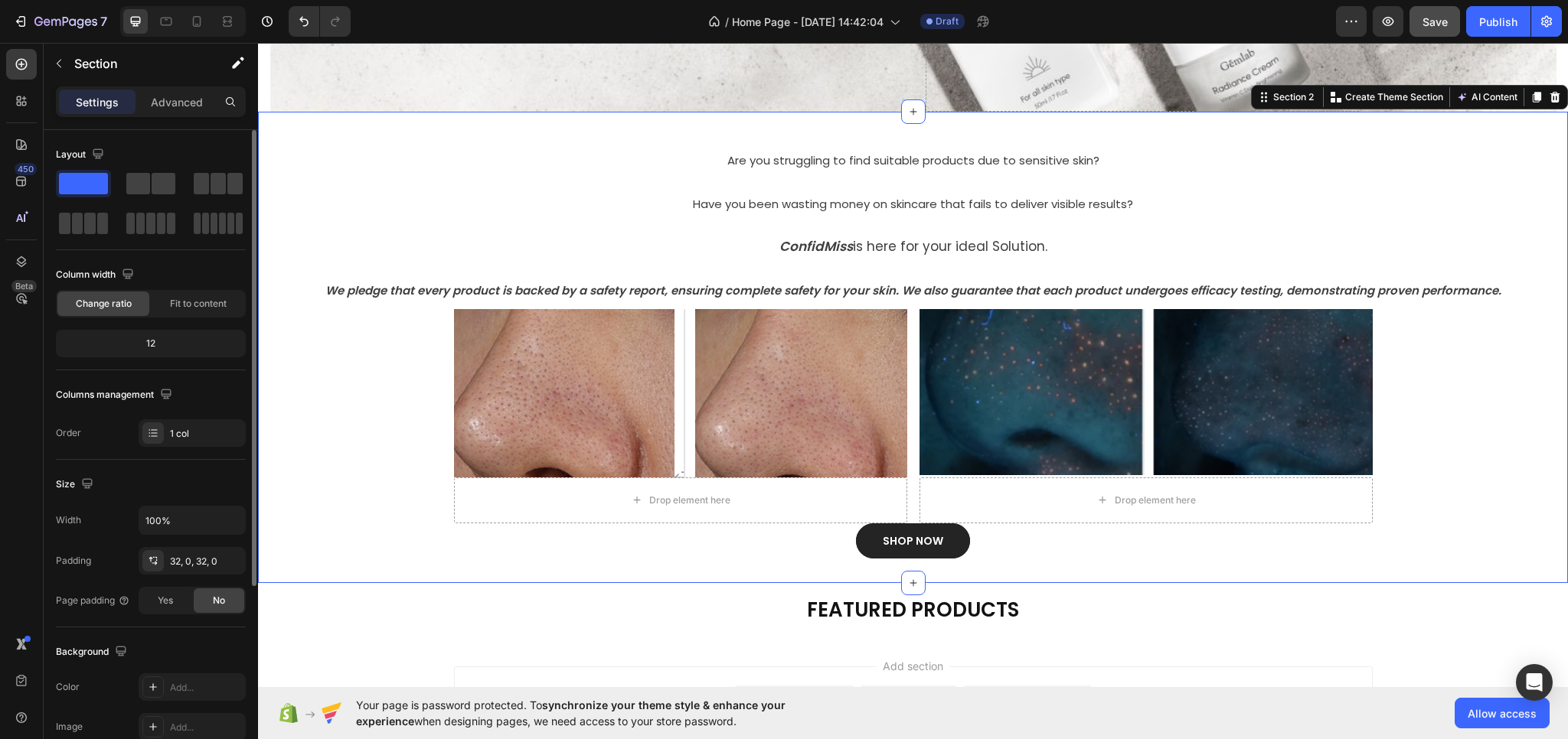
scroll to position [230, 0]
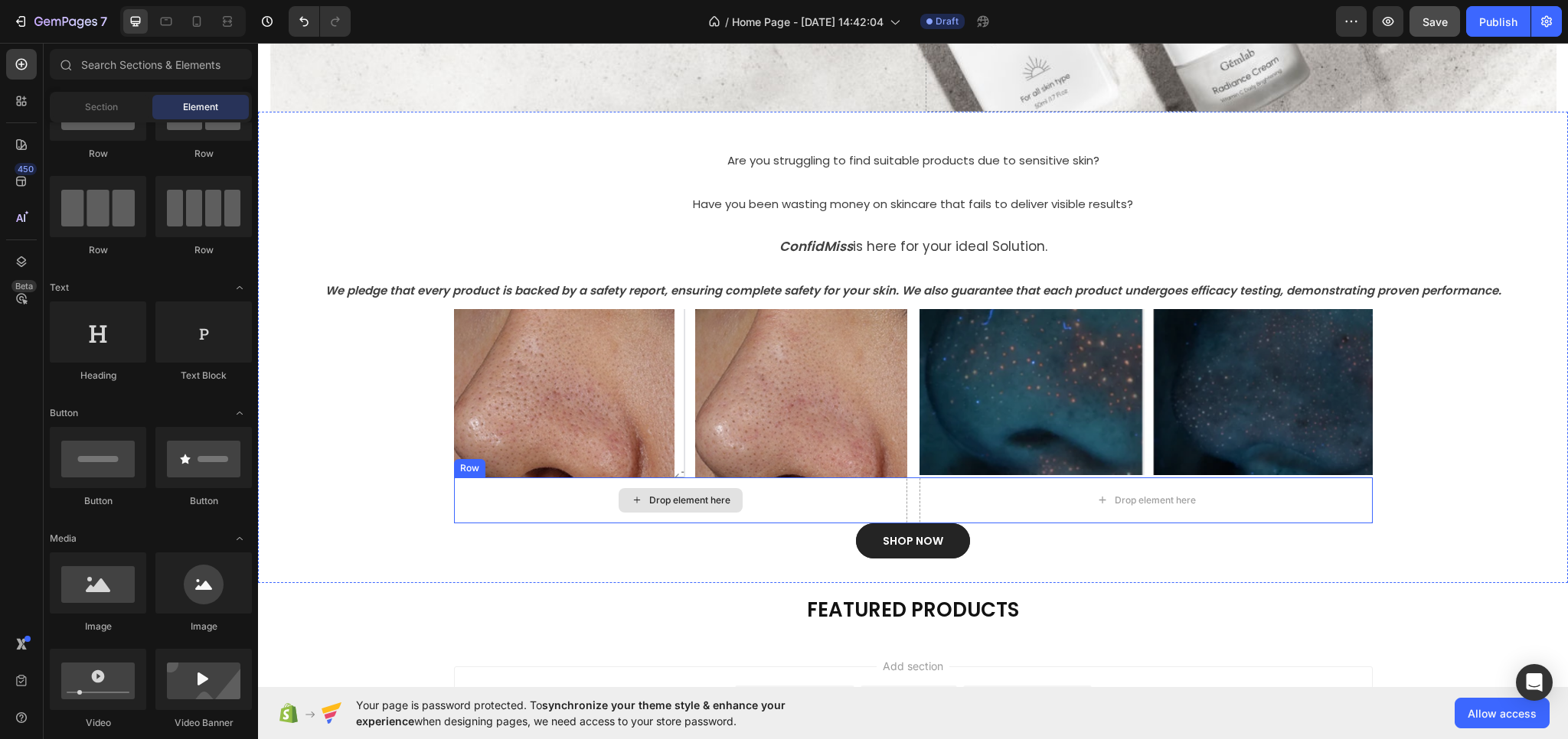
click at [678, 505] on div "Drop element here" at bounding box center [689, 500] width 81 height 13
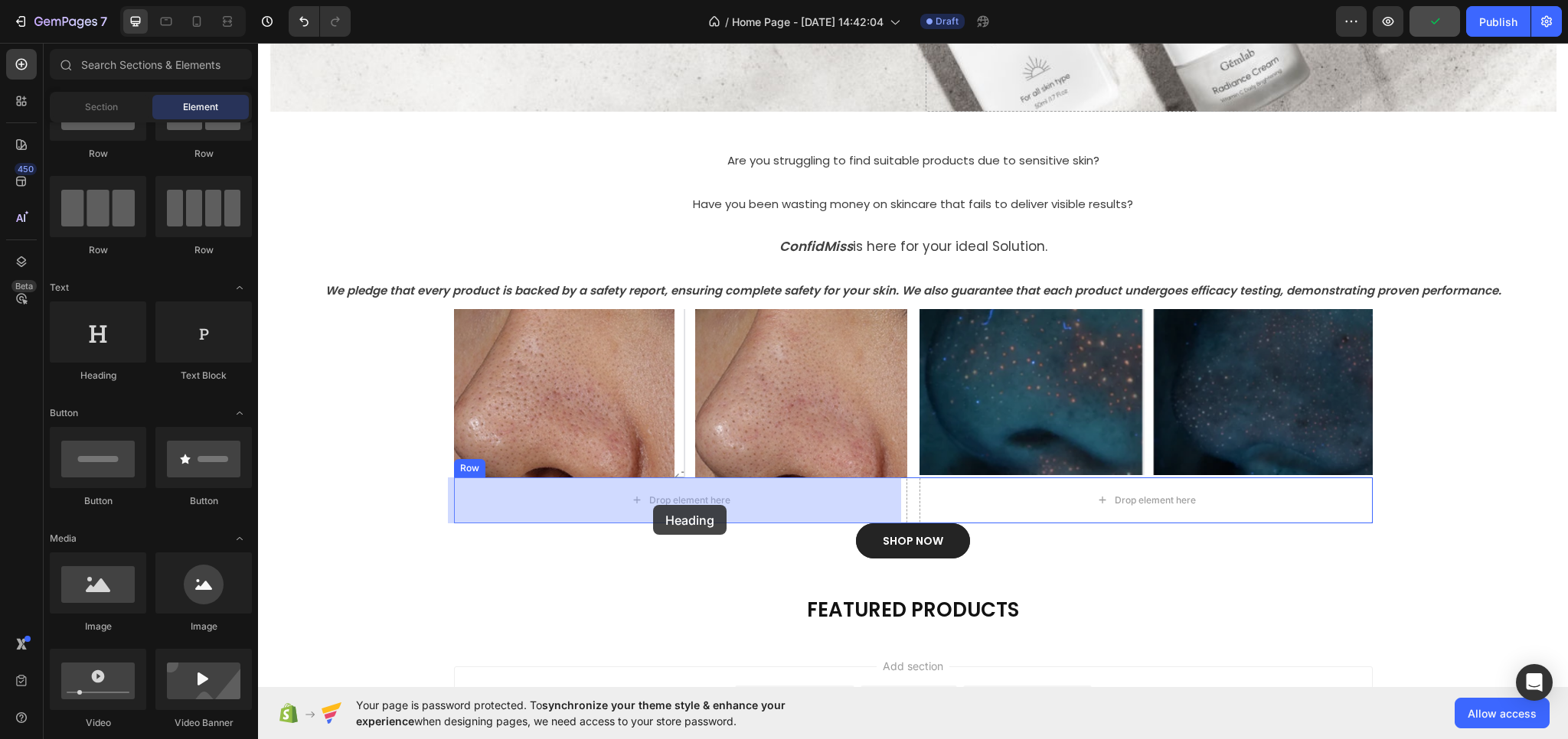
drag, startPoint x: 366, startPoint y: 393, endPoint x: 653, endPoint y: 505, distance: 308.1
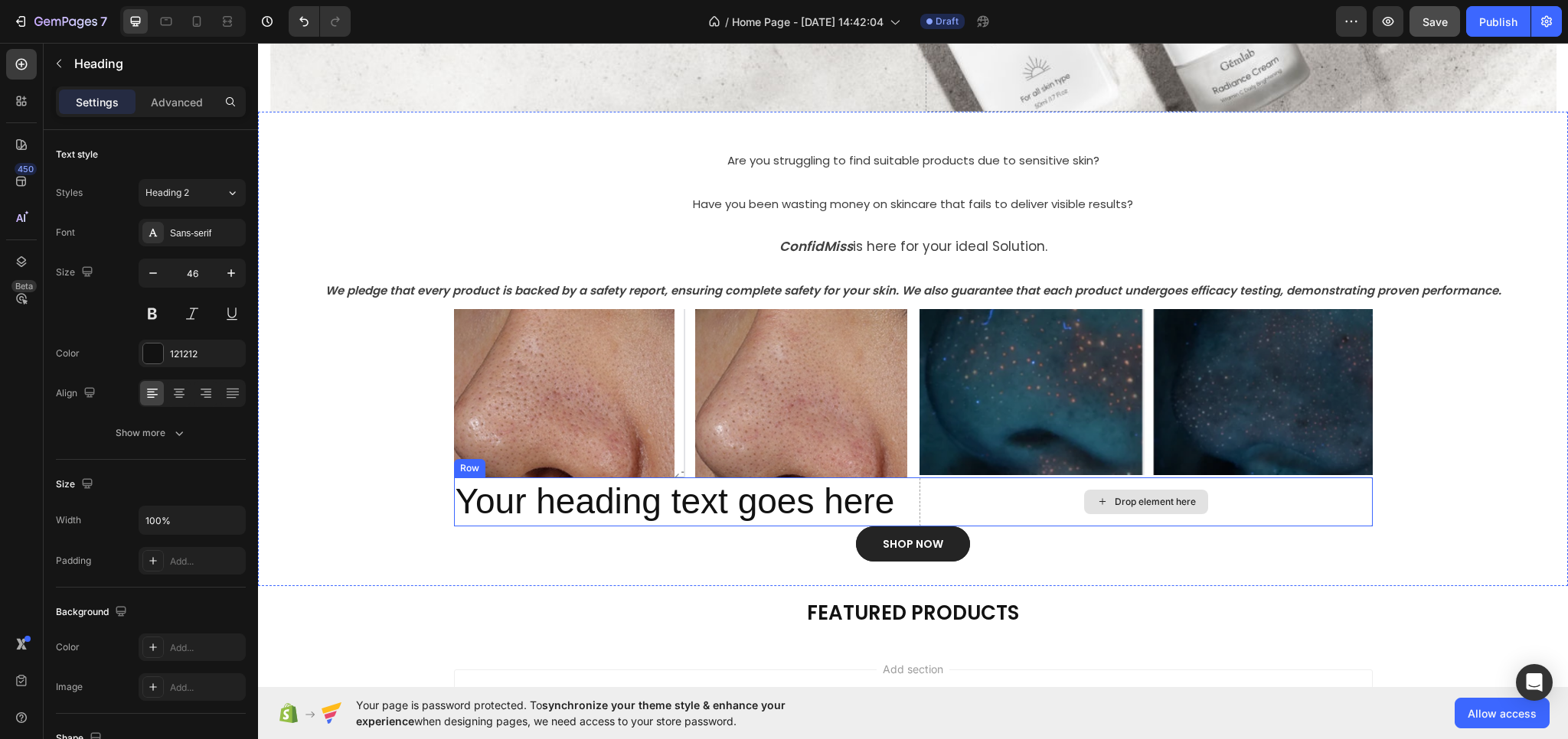
click at [1121, 500] on div "Drop element here" at bounding box center [1154, 501] width 81 height 13
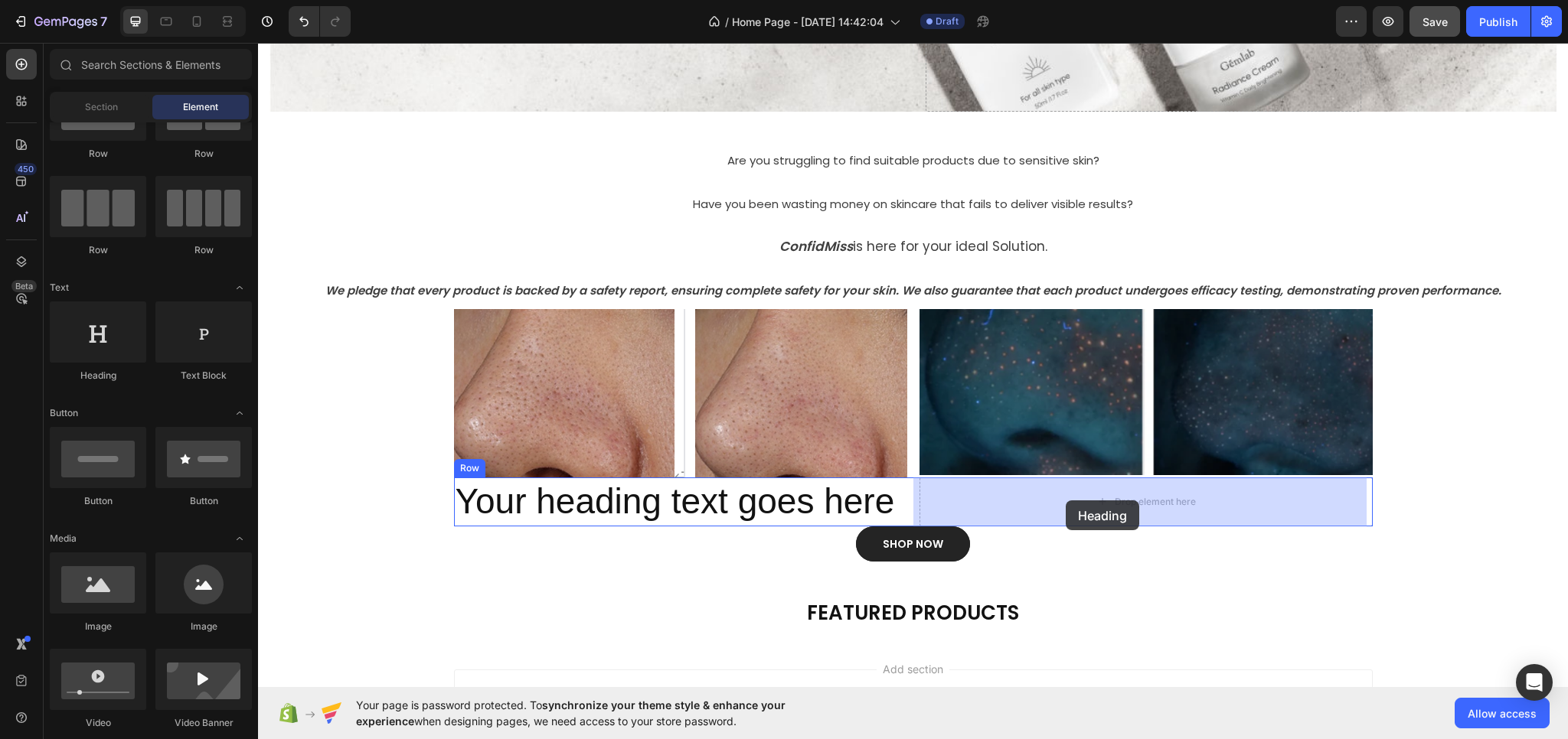
drag, startPoint x: 472, startPoint y: 426, endPoint x: 1063, endPoint y: 500, distance: 595.6
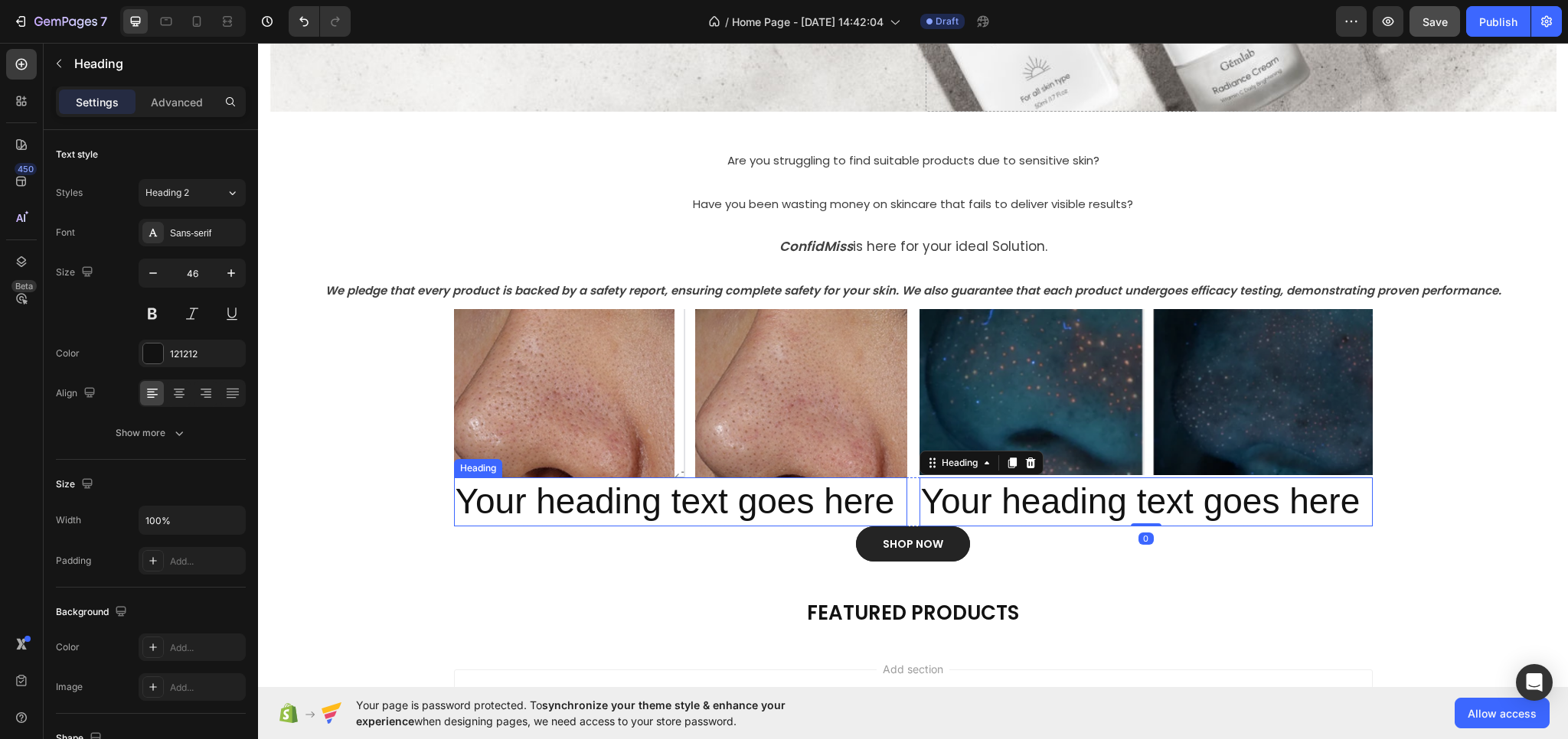
click at [724, 499] on h2 "Your heading text goes here" at bounding box center [680, 502] width 454 height 49
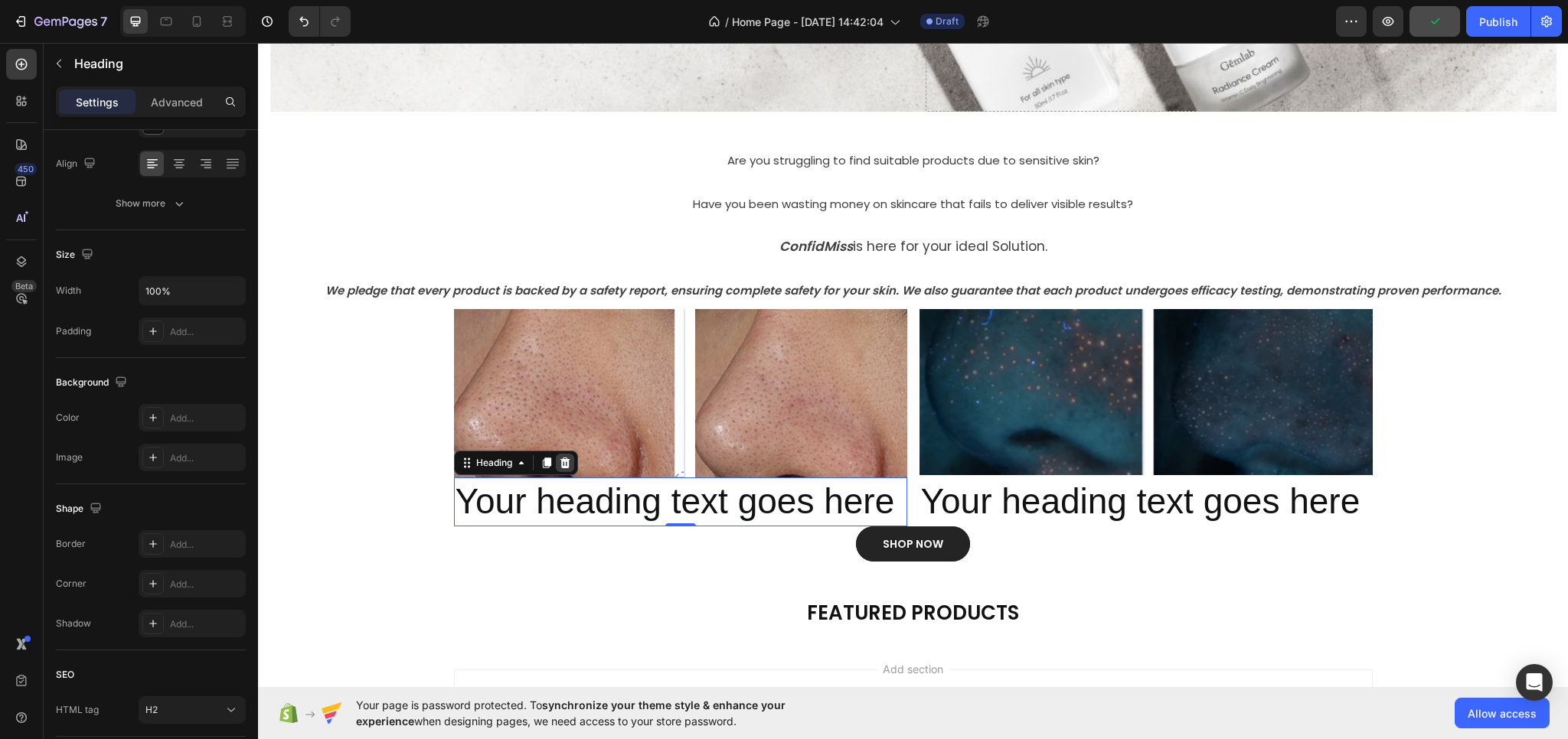
click at [559, 460] on icon at bounding box center [564, 462] width 10 height 11
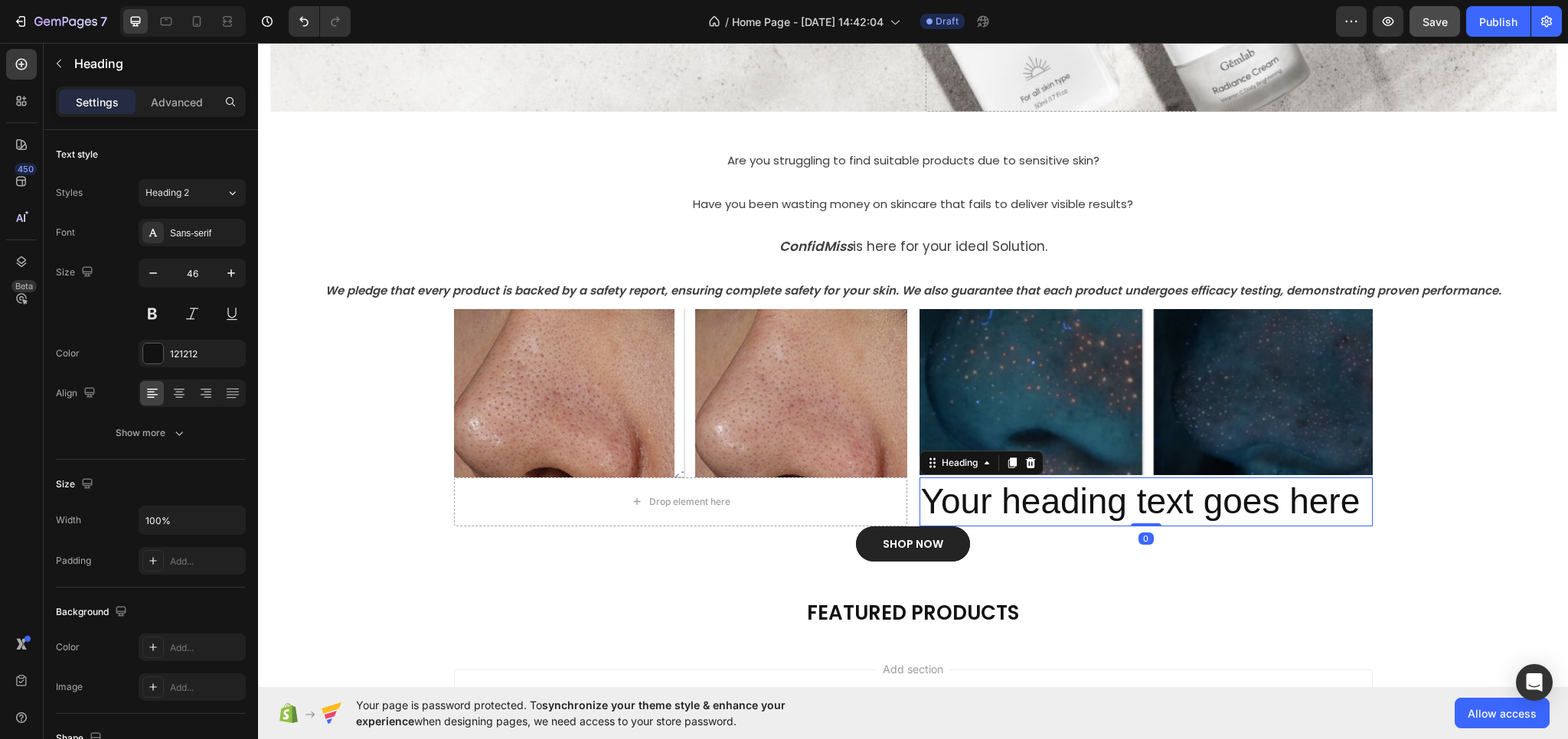
click at [1070, 508] on h2 "Your heading text goes here" at bounding box center [1146, 502] width 454 height 49
click at [1032, 465] on div at bounding box center [1030, 462] width 19 height 19
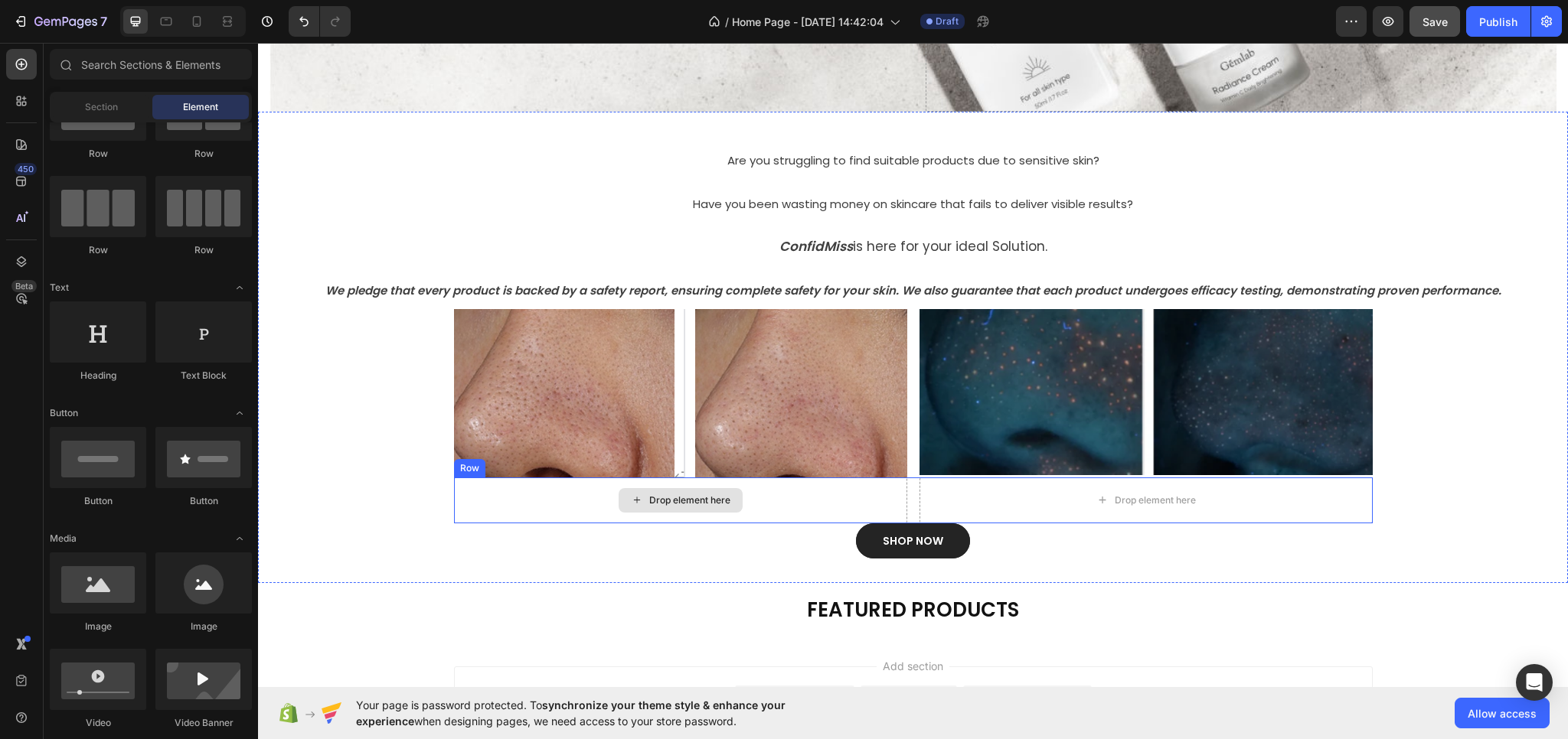
drag, startPoint x: 662, startPoint y: 500, endPoint x: 617, endPoint y: 490, distance: 46.1
click at [662, 500] on div "Drop element here" at bounding box center [689, 500] width 81 height 13
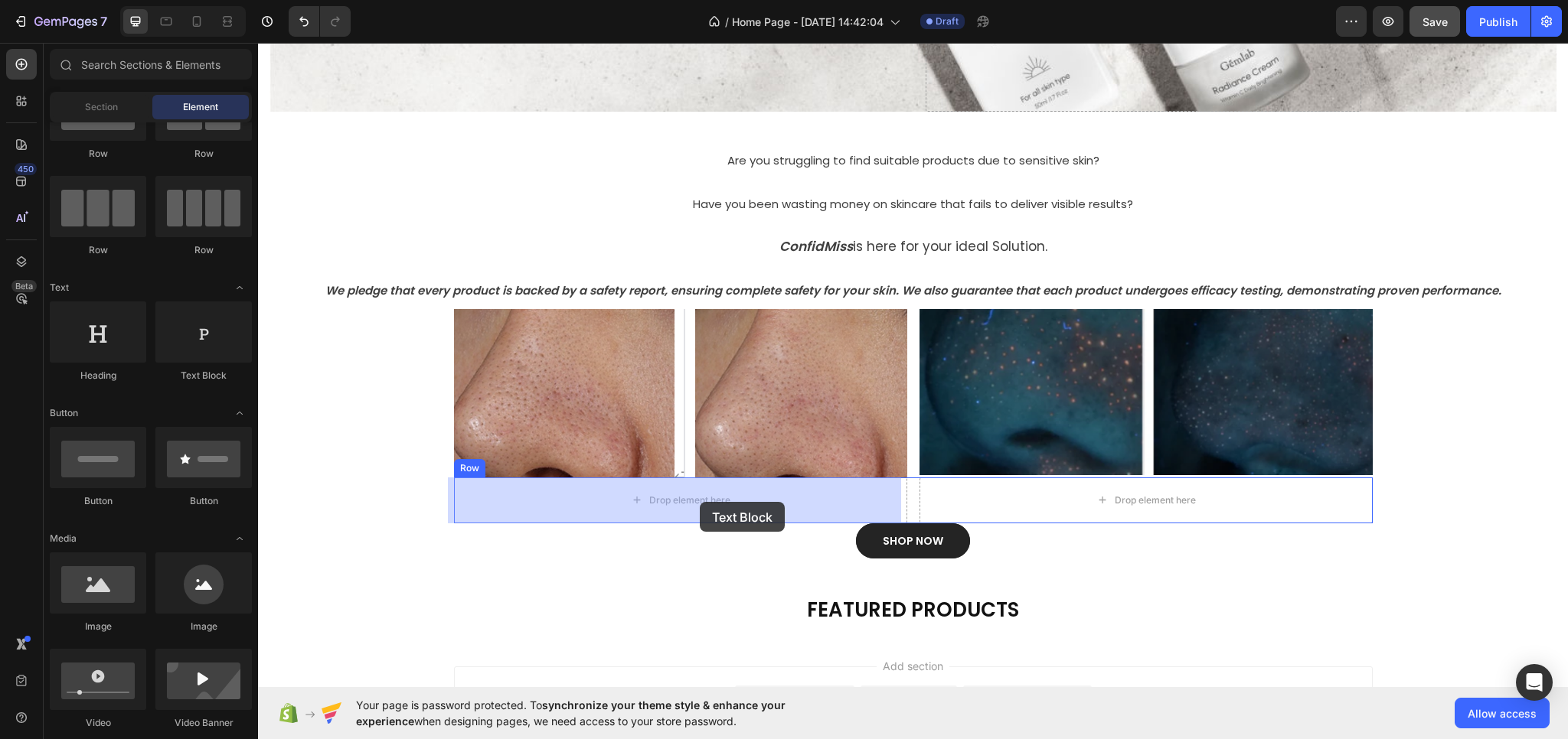
drag, startPoint x: 473, startPoint y: 404, endPoint x: 700, endPoint y: 502, distance: 247.3
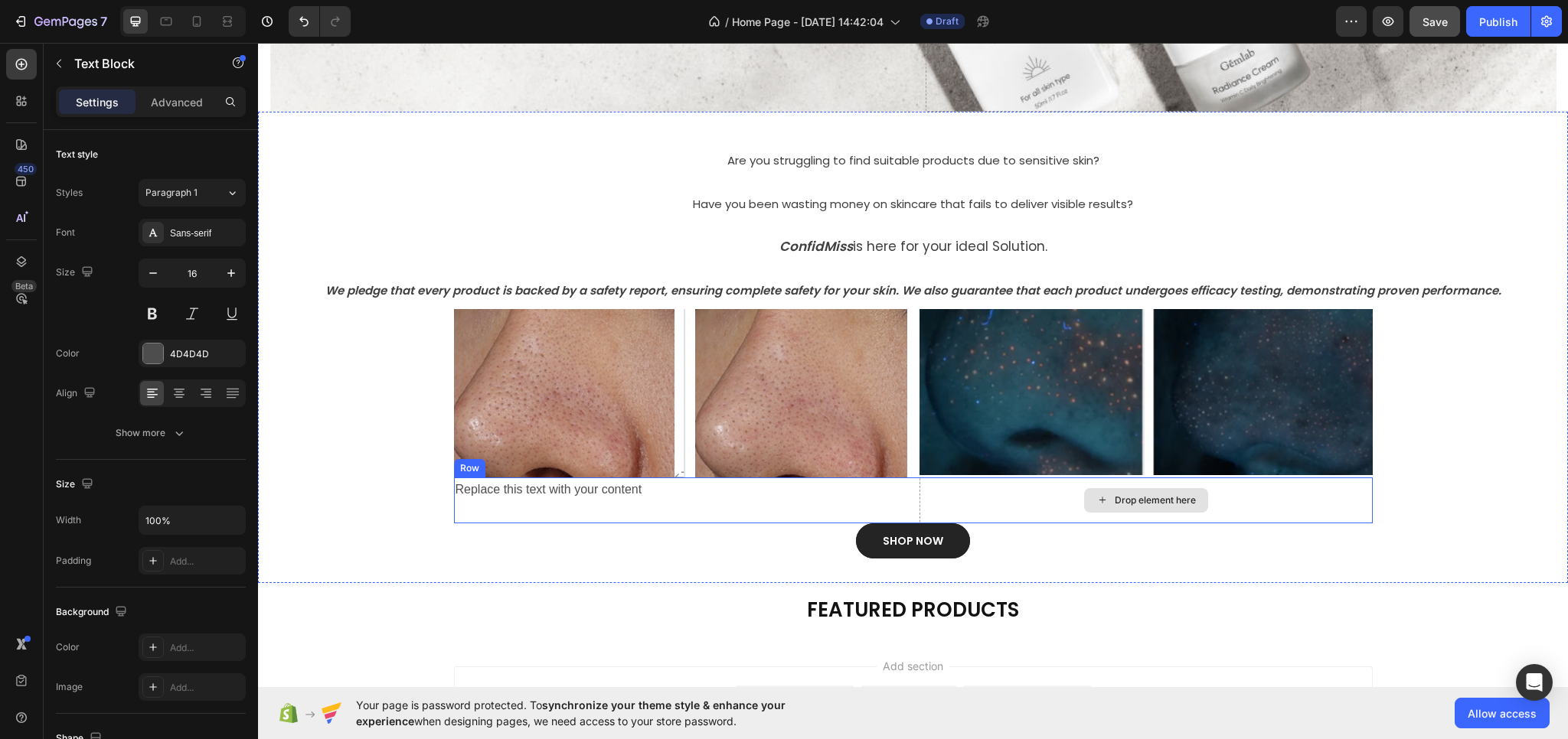
click at [1155, 506] on div "Drop element here" at bounding box center [1154, 500] width 81 height 13
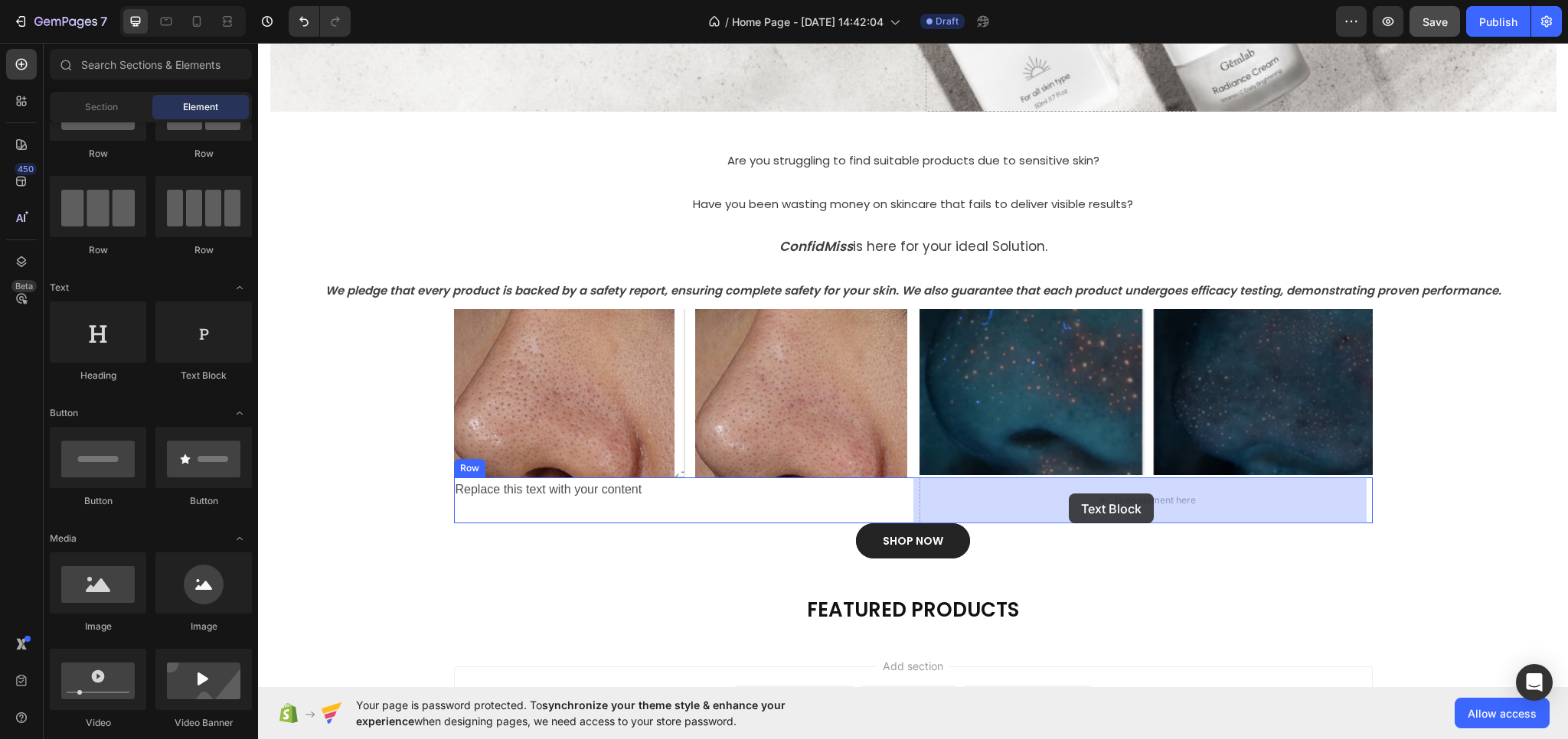
drag, startPoint x: 491, startPoint y: 393, endPoint x: 1071, endPoint y: 494, distance: 588.7
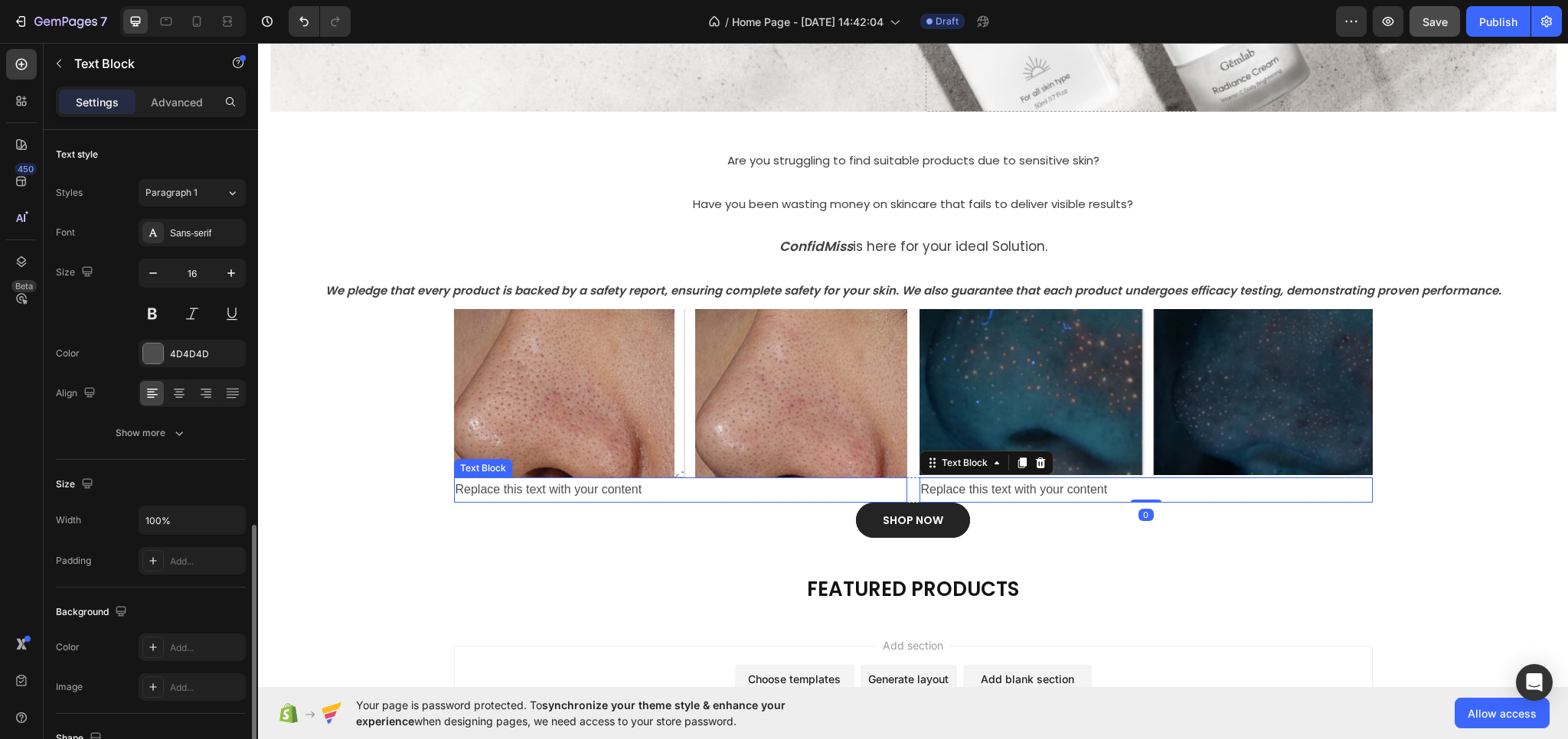
click at [652, 492] on div "Replace this text with your content" at bounding box center [680, 491] width 454 height 25
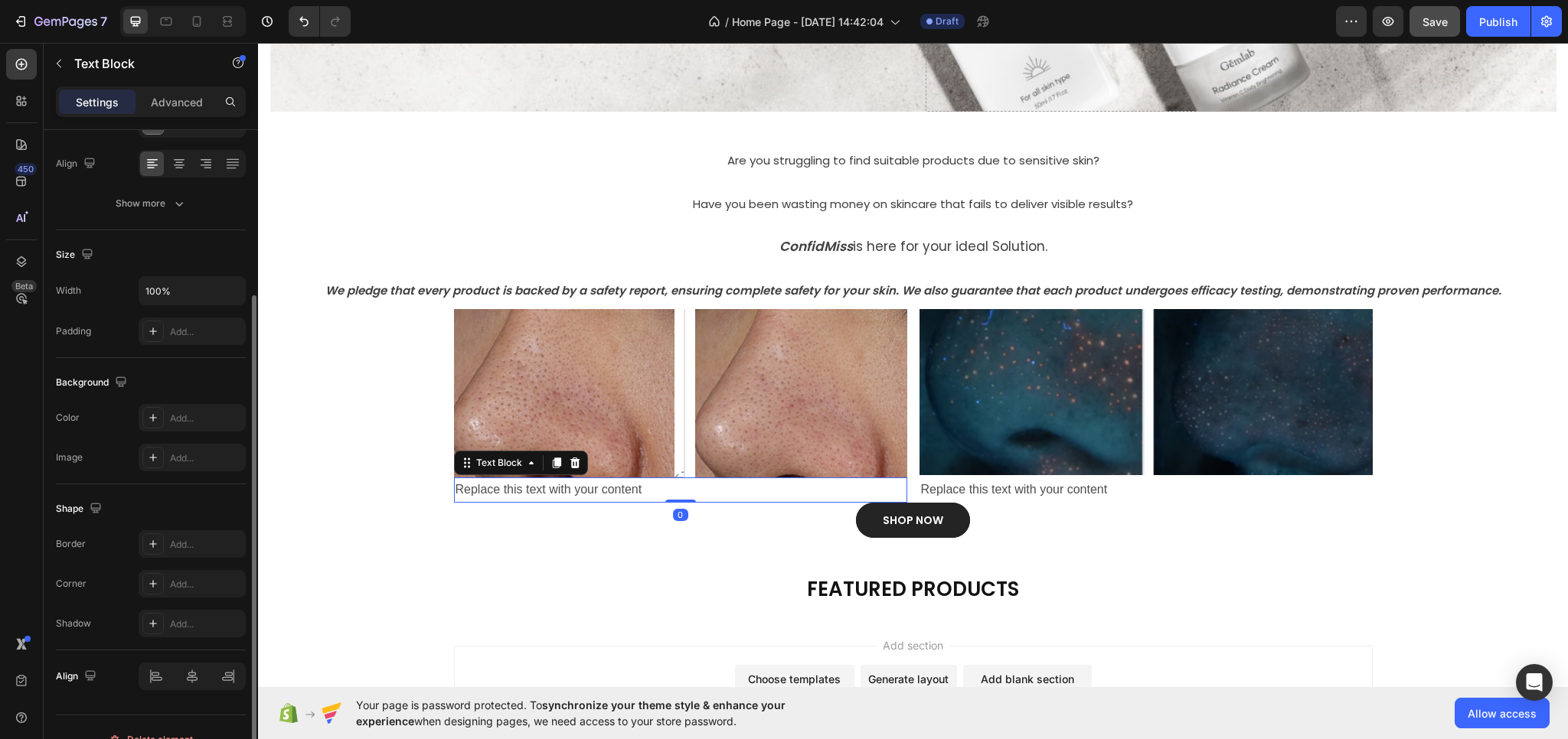
click at [652, 492] on div "Replace this text with your content" at bounding box center [680, 491] width 454 height 25
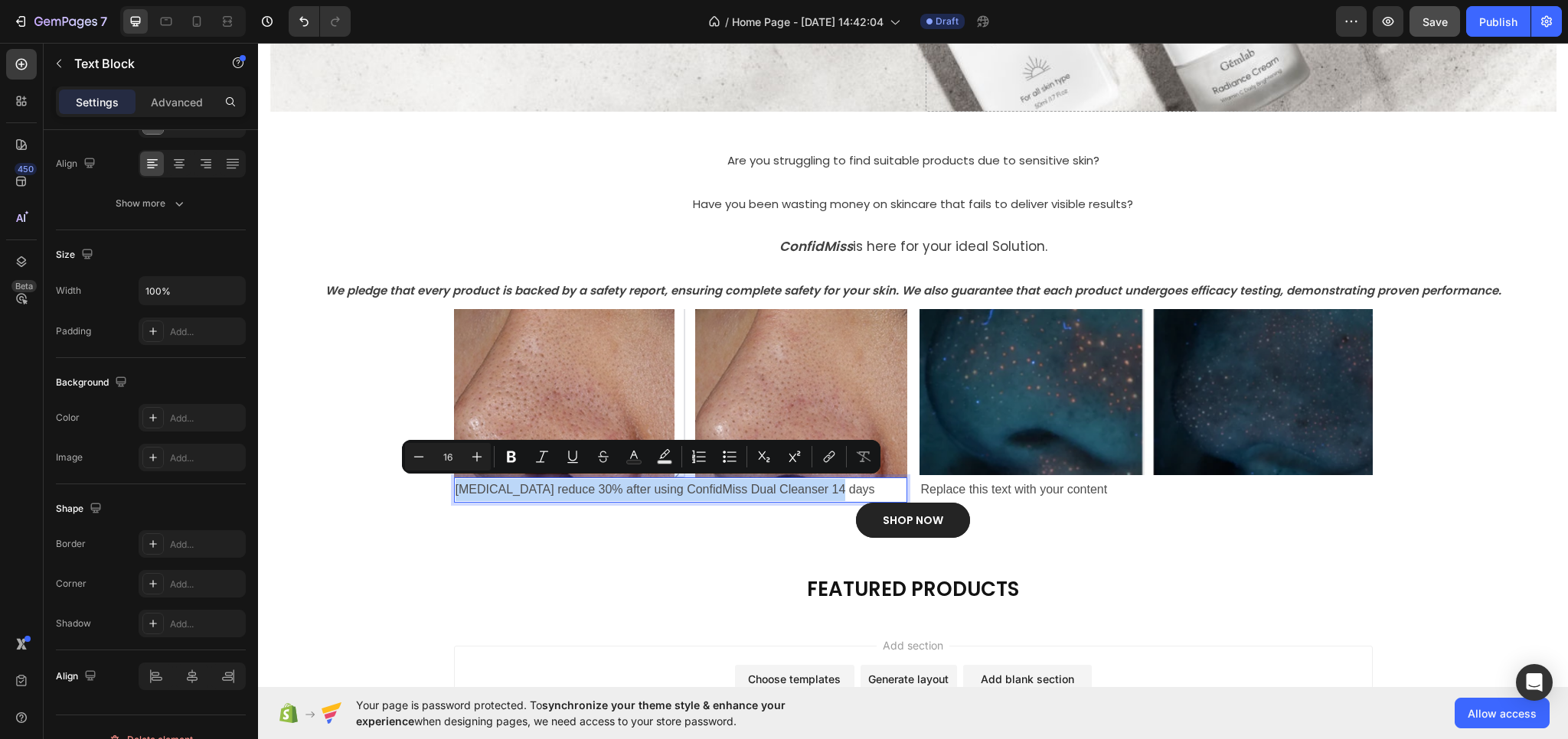
click at [540, 494] on p "[MEDICAL_DATA] reduce 30% after using ConfidMiss Dual Cleanser 14 days" at bounding box center [680, 490] width 450 height 22
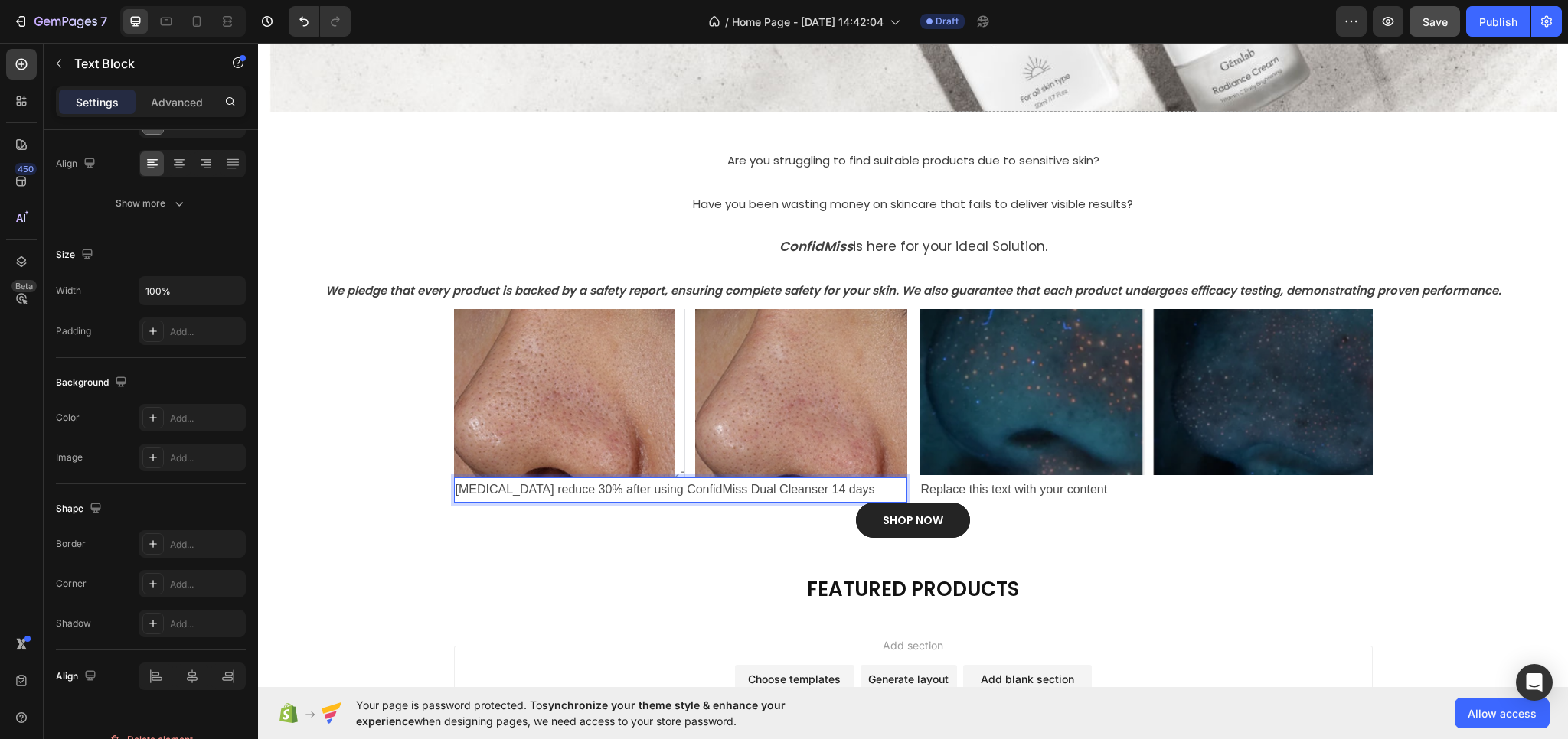
click at [529, 487] on p "[MEDICAL_DATA] reduce 30% after using ConfidMiss Dual Cleanser 14 days" at bounding box center [680, 490] width 450 height 22
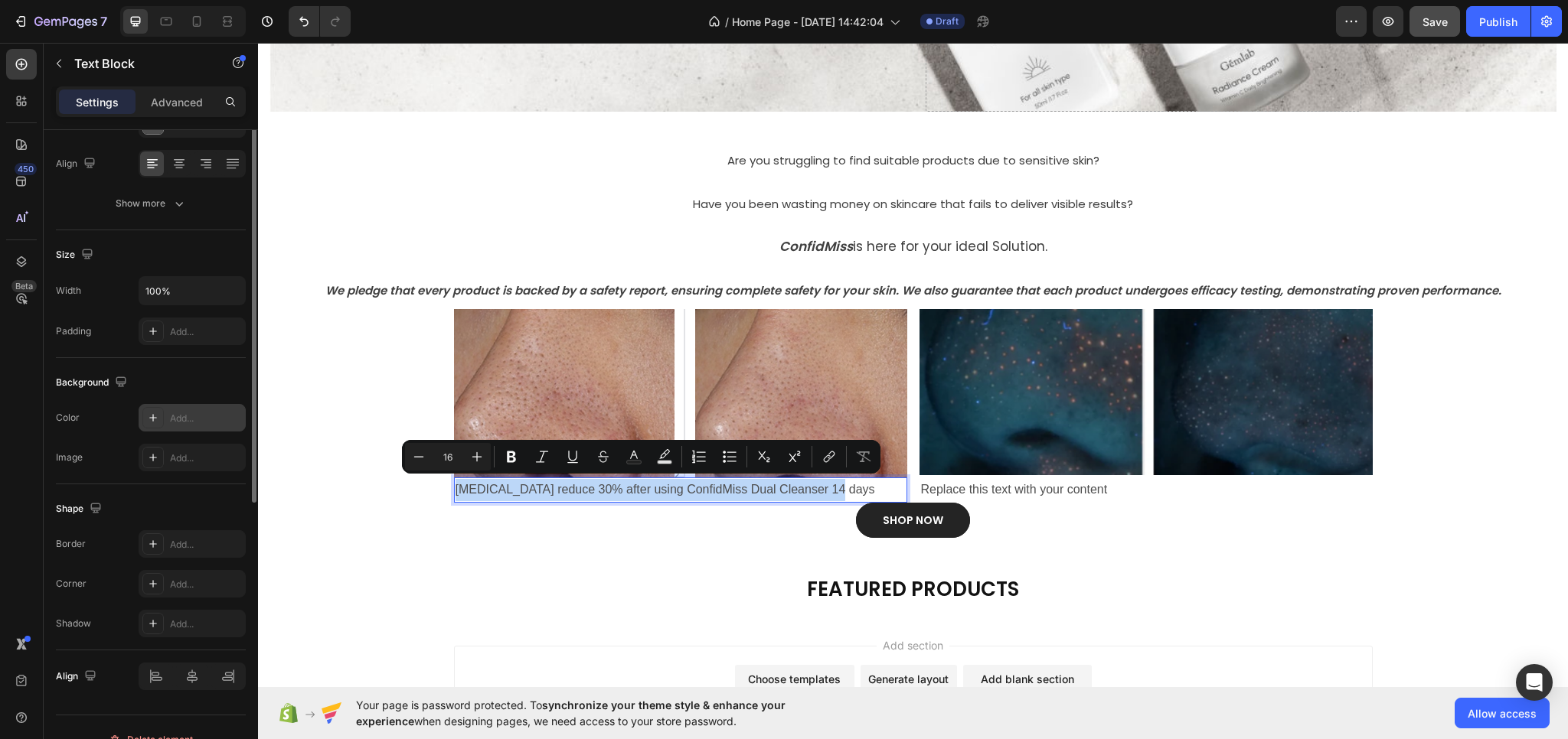
scroll to position [0, 0]
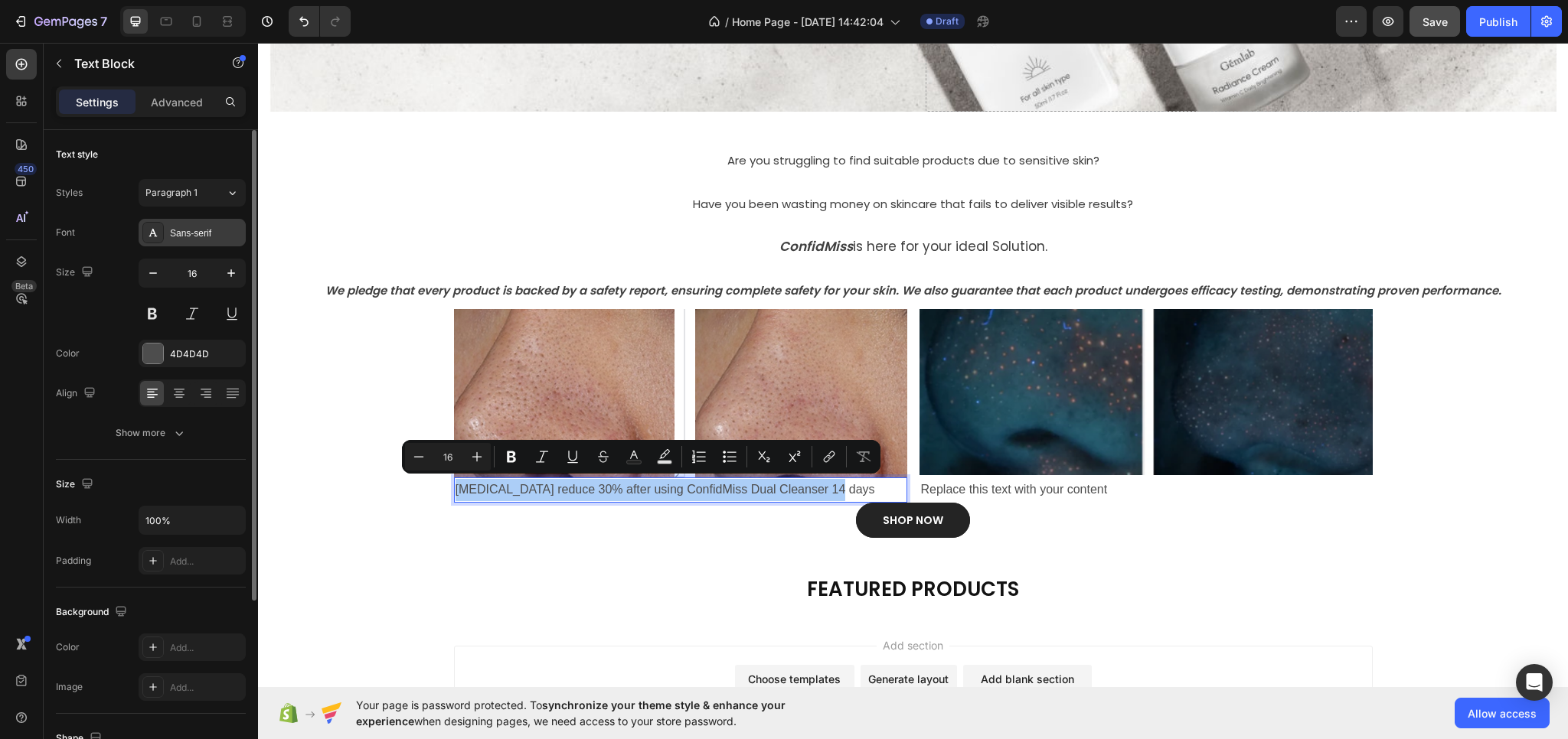
click at [190, 231] on div "Sans-serif" at bounding box center [206, 234] width 72 height 14
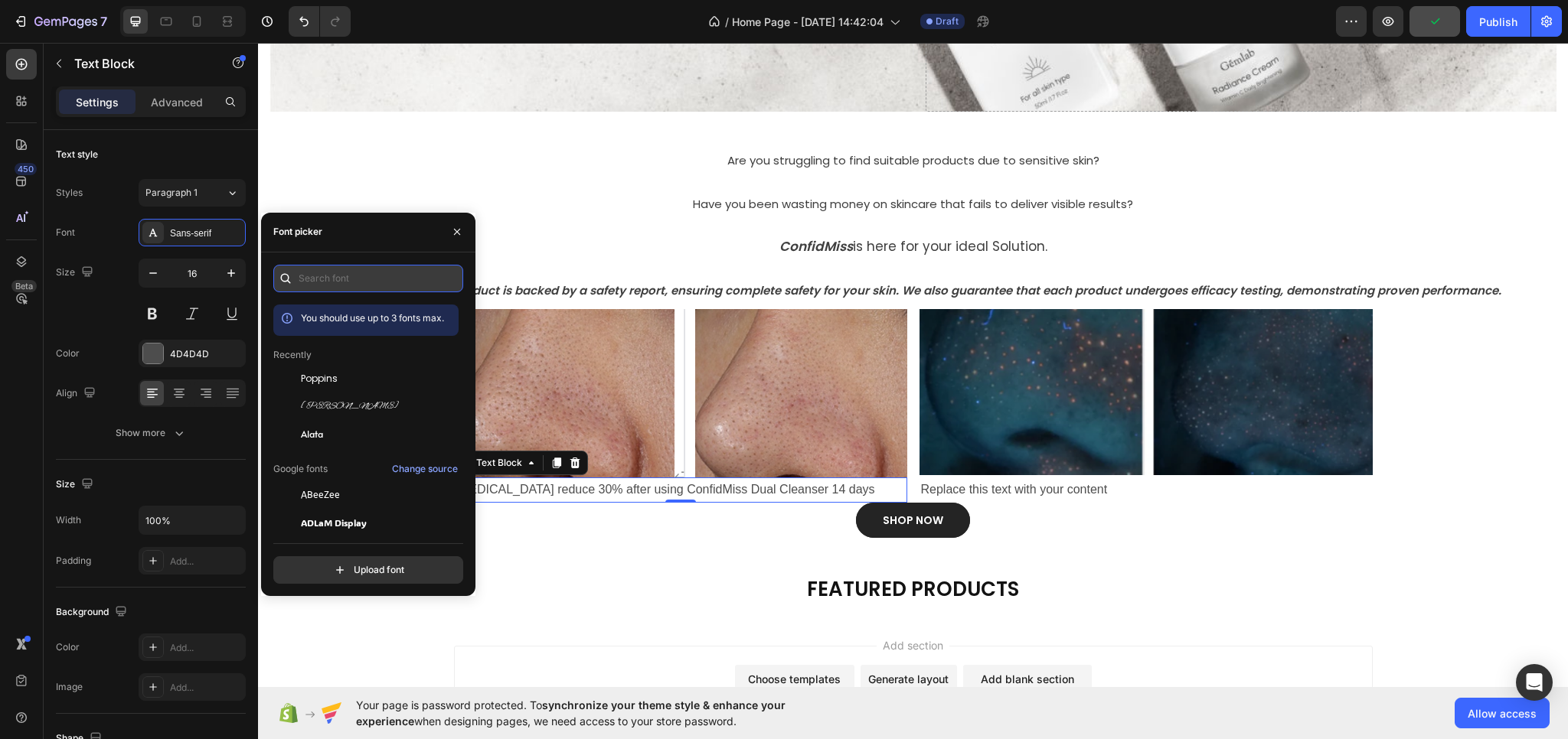
click at [312, 277] on input "text" at bounding box center [369, 279] width 190 height 27
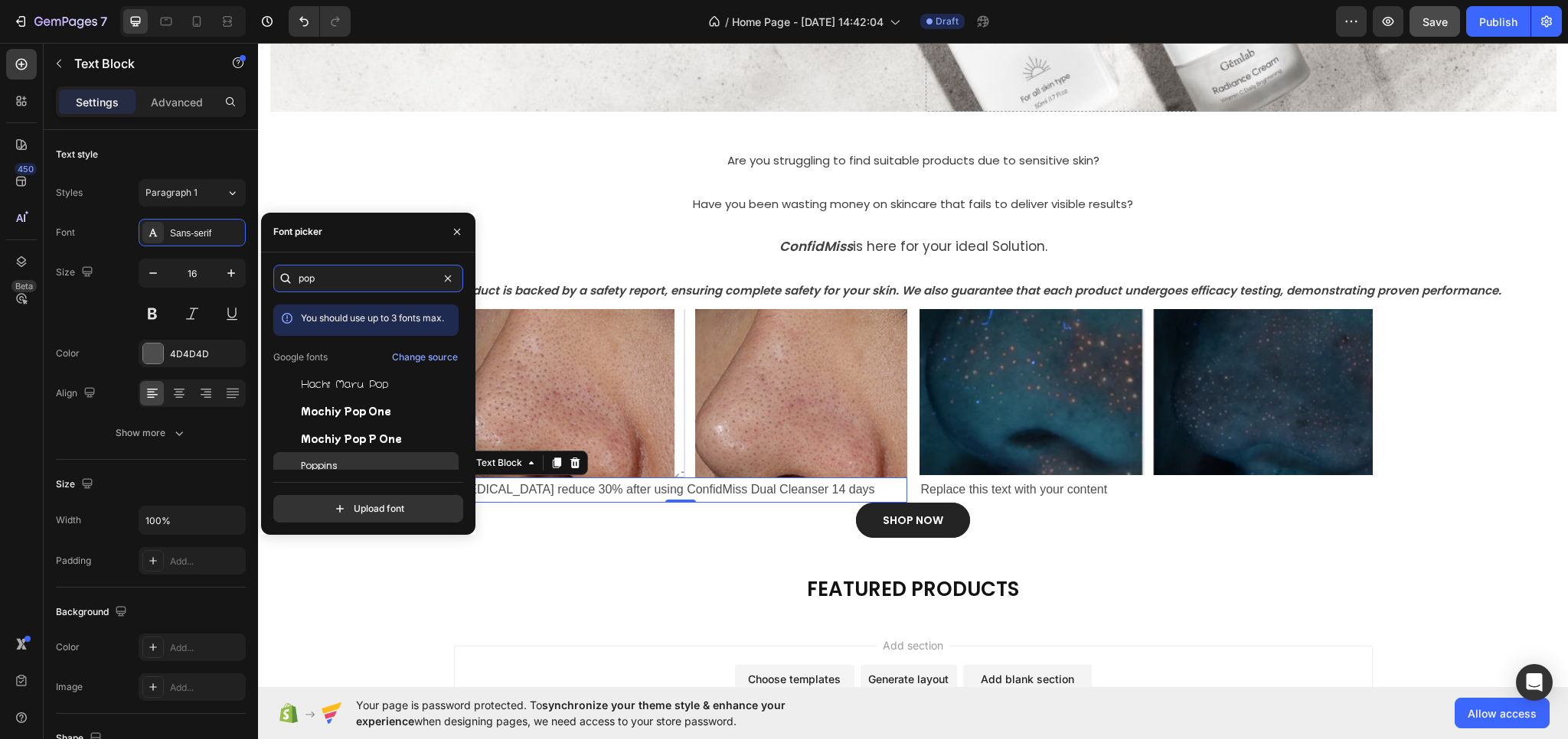
type input "pop"
click at [362, 461] on div "Poppins" at bounding box center [378, 466] width 154 height 14
click at [698, 542] on div "⁠⁠⁠⁠⁠⁠⁠ Are you struggling to find suitable products due to [MEDICAL_DATA]? Hea…" at bounding box center [913, 336] width 1310 height 451
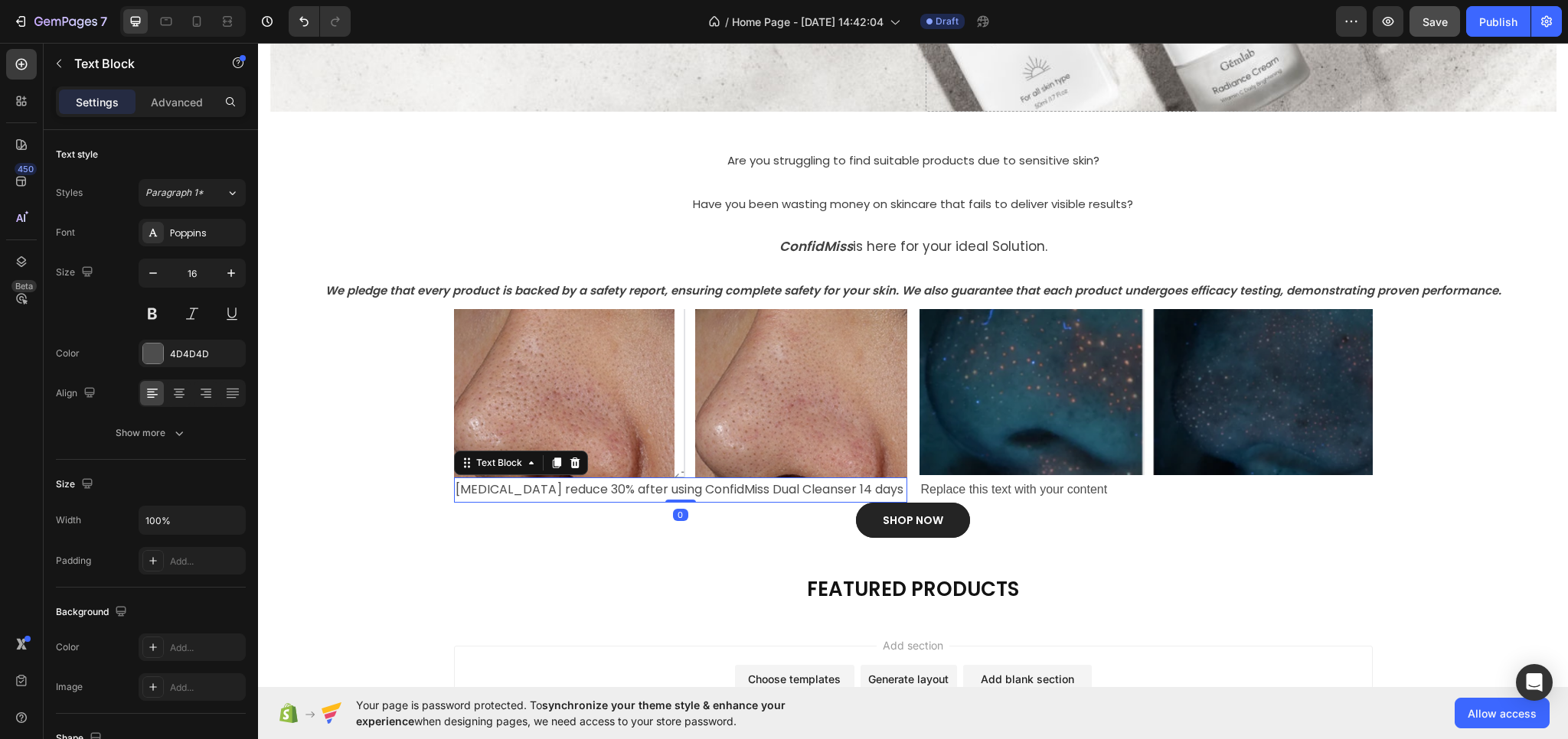
click at [689, 496] on p "[MEDICAL_DATA] reduce 30% after using ConfidMiss Dual Cleanser 14 days" at bounding box center [680, 490] width 450 height 22
click at [683, 484] on p "[MEDICAL_DATA] reduce 30% after using ConfidMiss Dual Cleanser 14 days" at bounding box center [680, 490] width 450 height 22
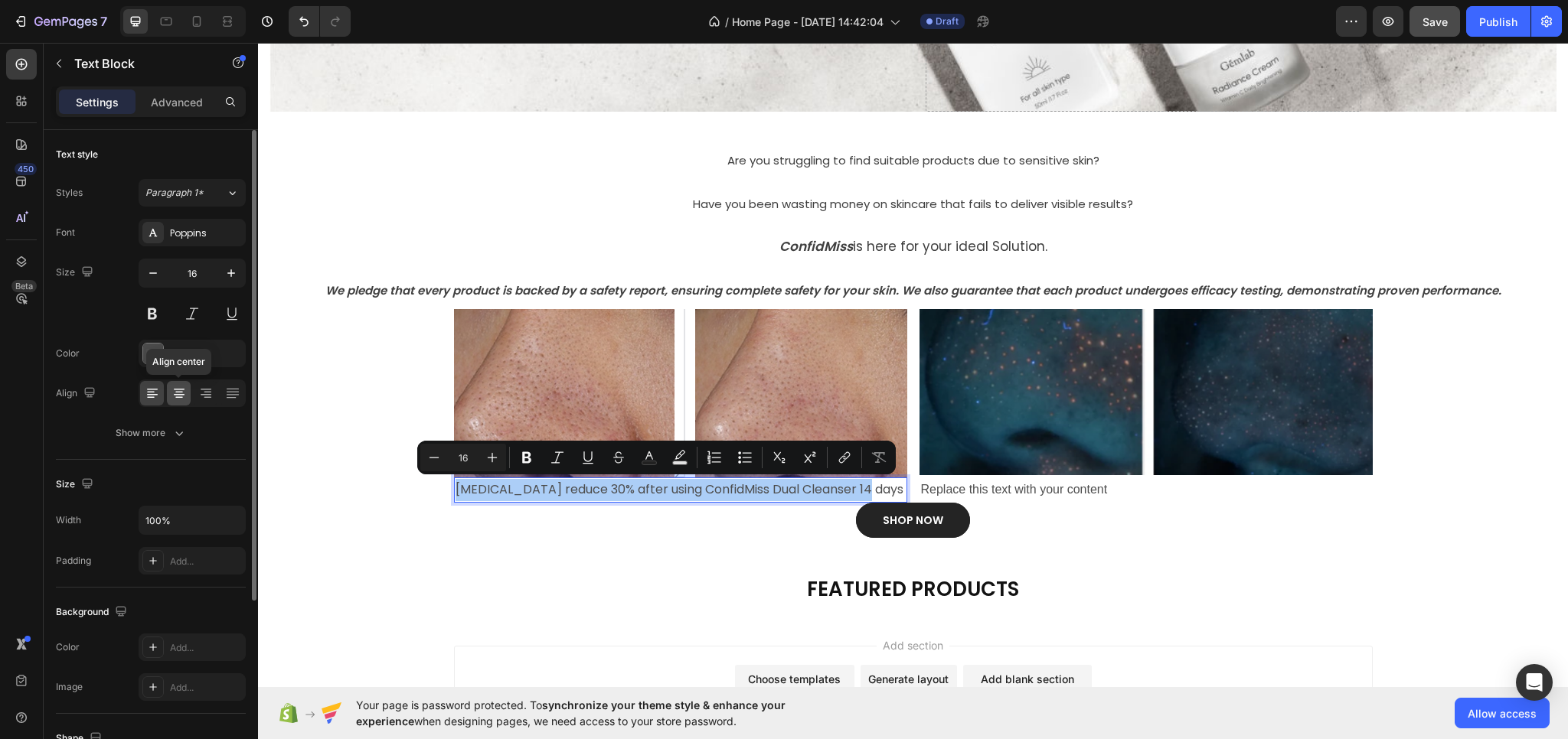
click at [178, 389] on icon at bounding box center [179, 390] width 11 height 2
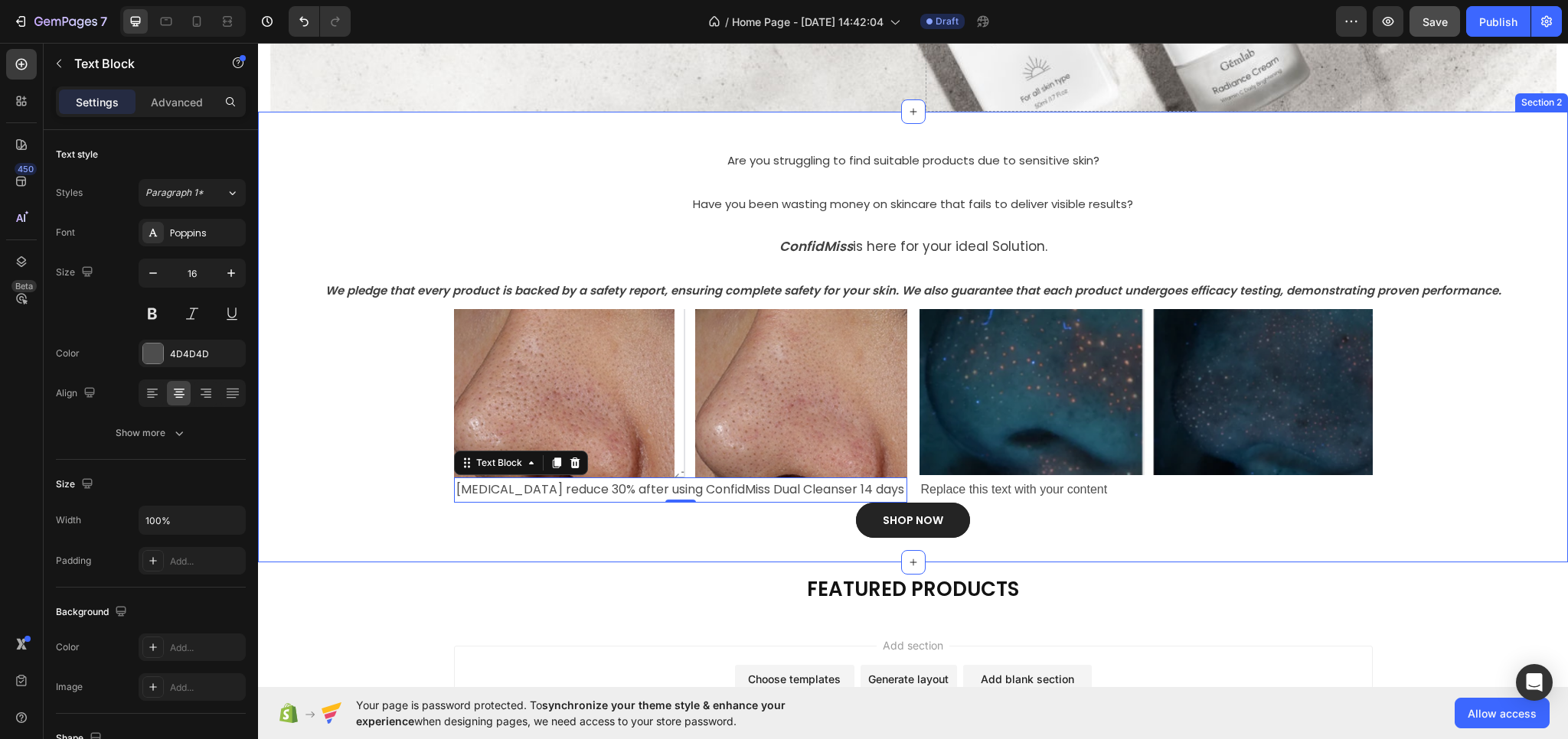
click at [686, 545] on div "⁠⁠⁠⁠⁠⁠⁠ Are you struggling to find suitable products due to [MEDICAL_DATA]? Hea…" at bounding box center [913, 336] width 1310 height 451
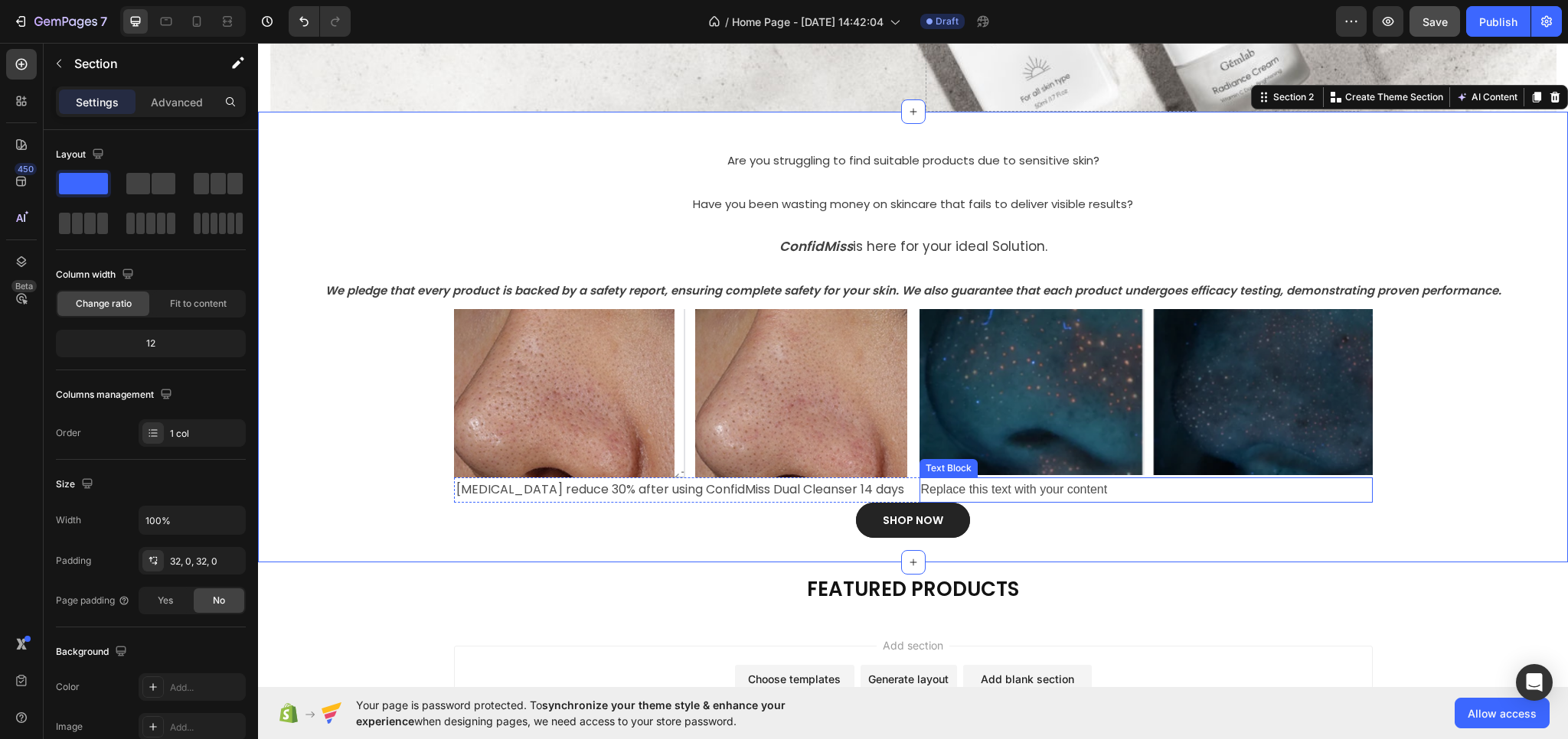
click at [1037, 491] on div "Replace this text with your content" at bounding box center [1146, 491] width 454 height 25
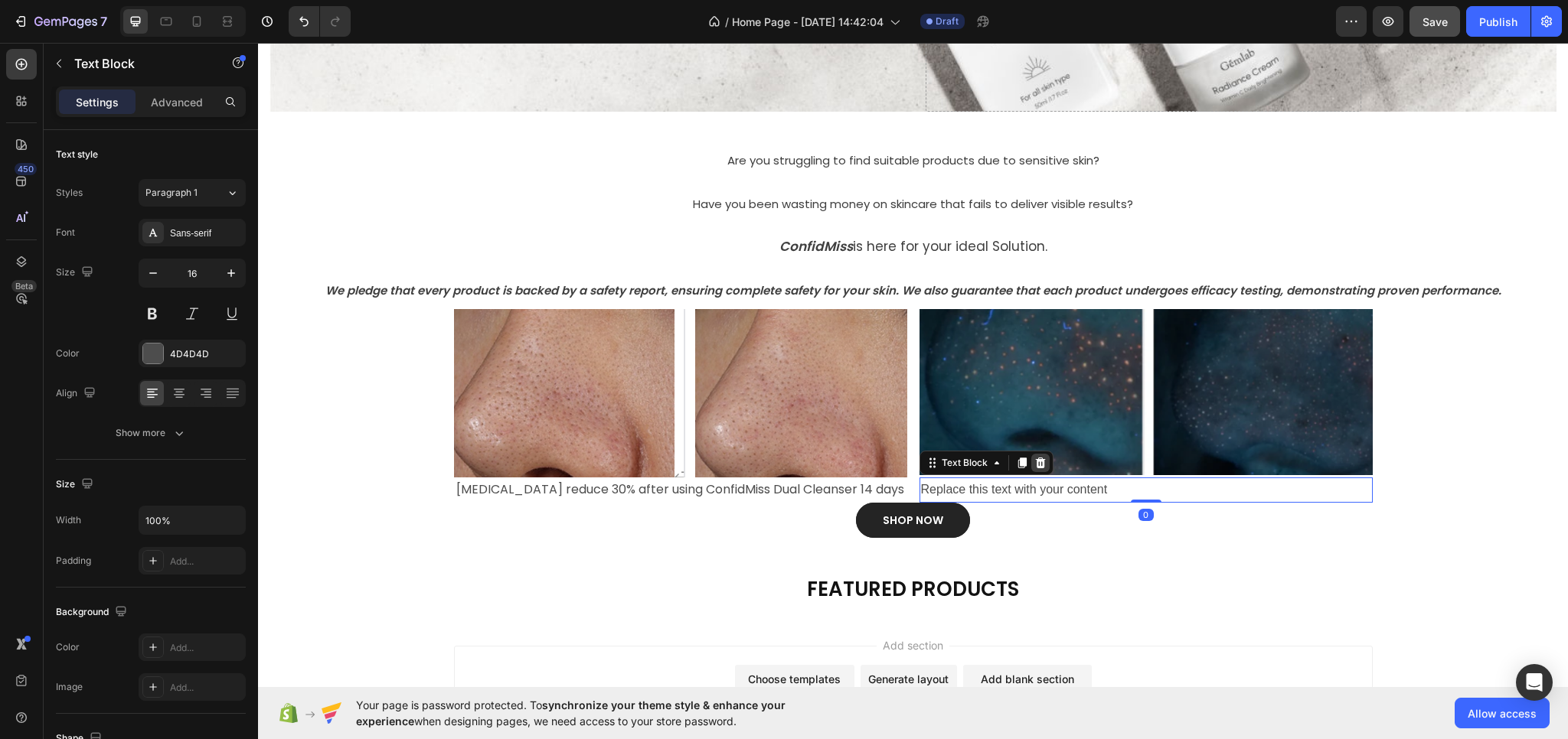
click at [1035, 463] on icon at bounding box center [1040, 462] width 10 height 11
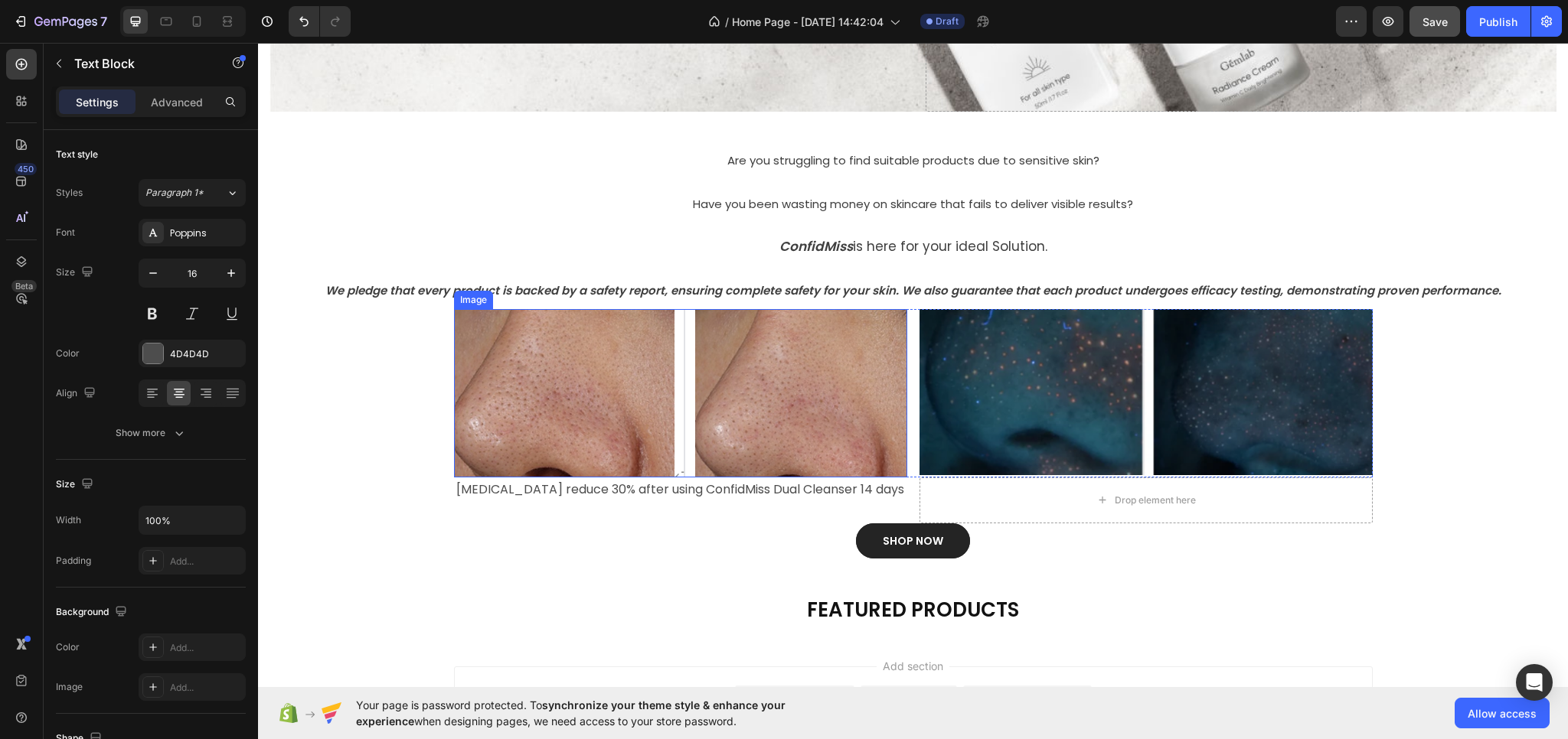
click at [814, 488] on p "[MEDICAL_DATA] reduce 30% after using ConfidMiss Dual Cleanser 14 days" at bounding box center [680, 490] width 450 height 22
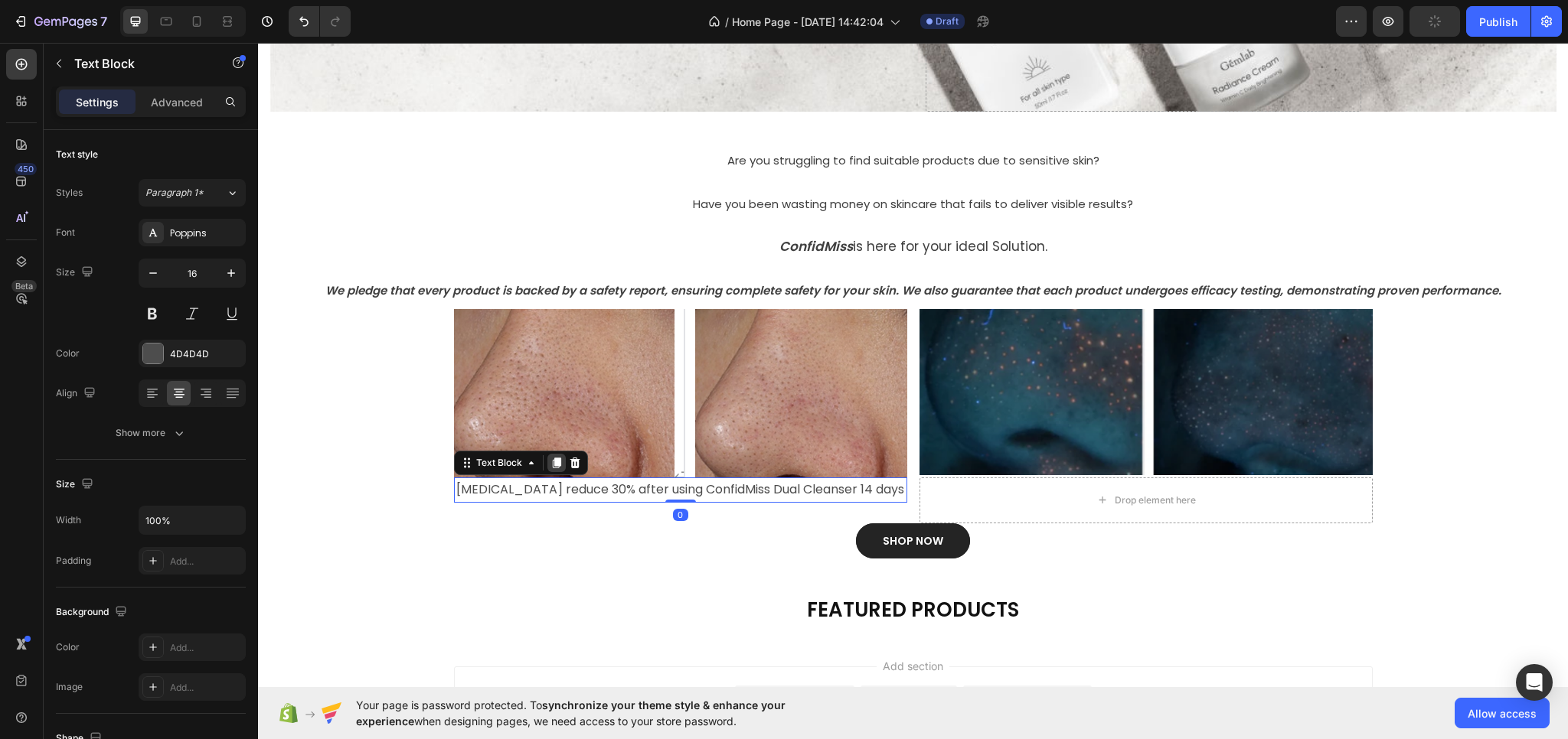
click at [554, 458] on icon at bounding box center [556, 462] width 9 height 11
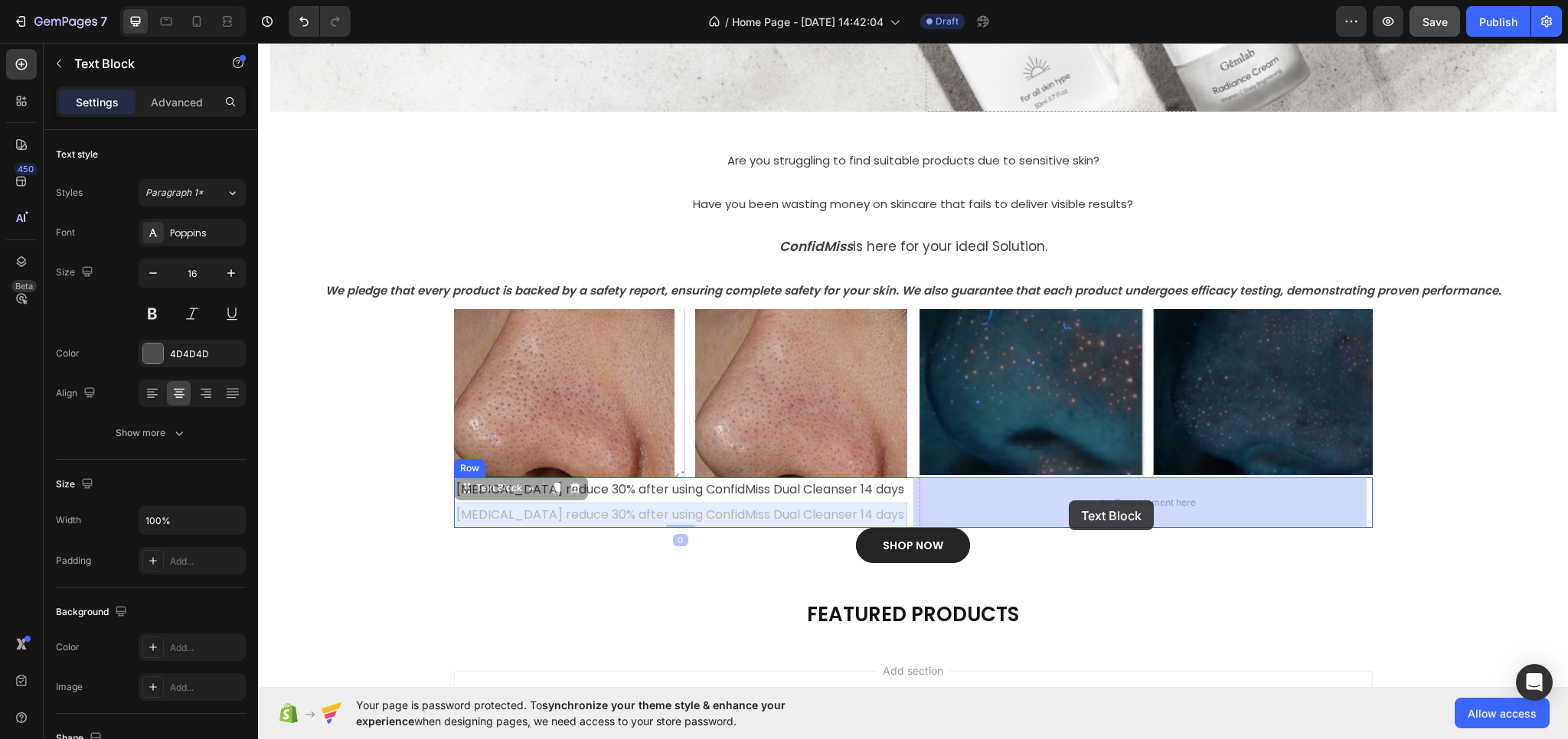
drag, startPoint x: 622, startPoint y: 510, endPoint x: 1067, endPoint y: 500, distance: 445.1
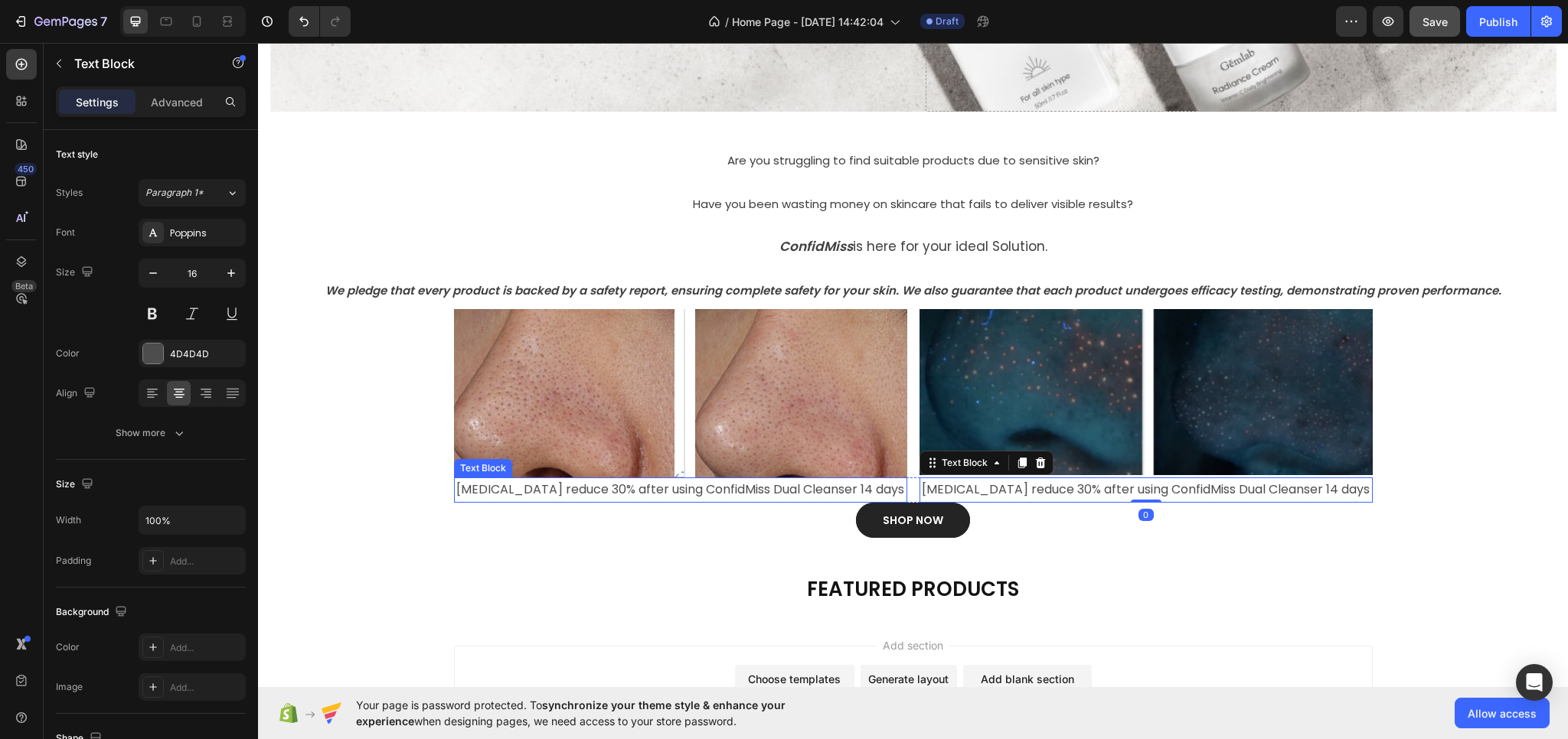
click at [725, 485] on p "[MEDICAL_DATA] reduce 30% after using ConfidMiss Dual Cleanser 14 days" at bounding box center [680, 490] width 450 height 22
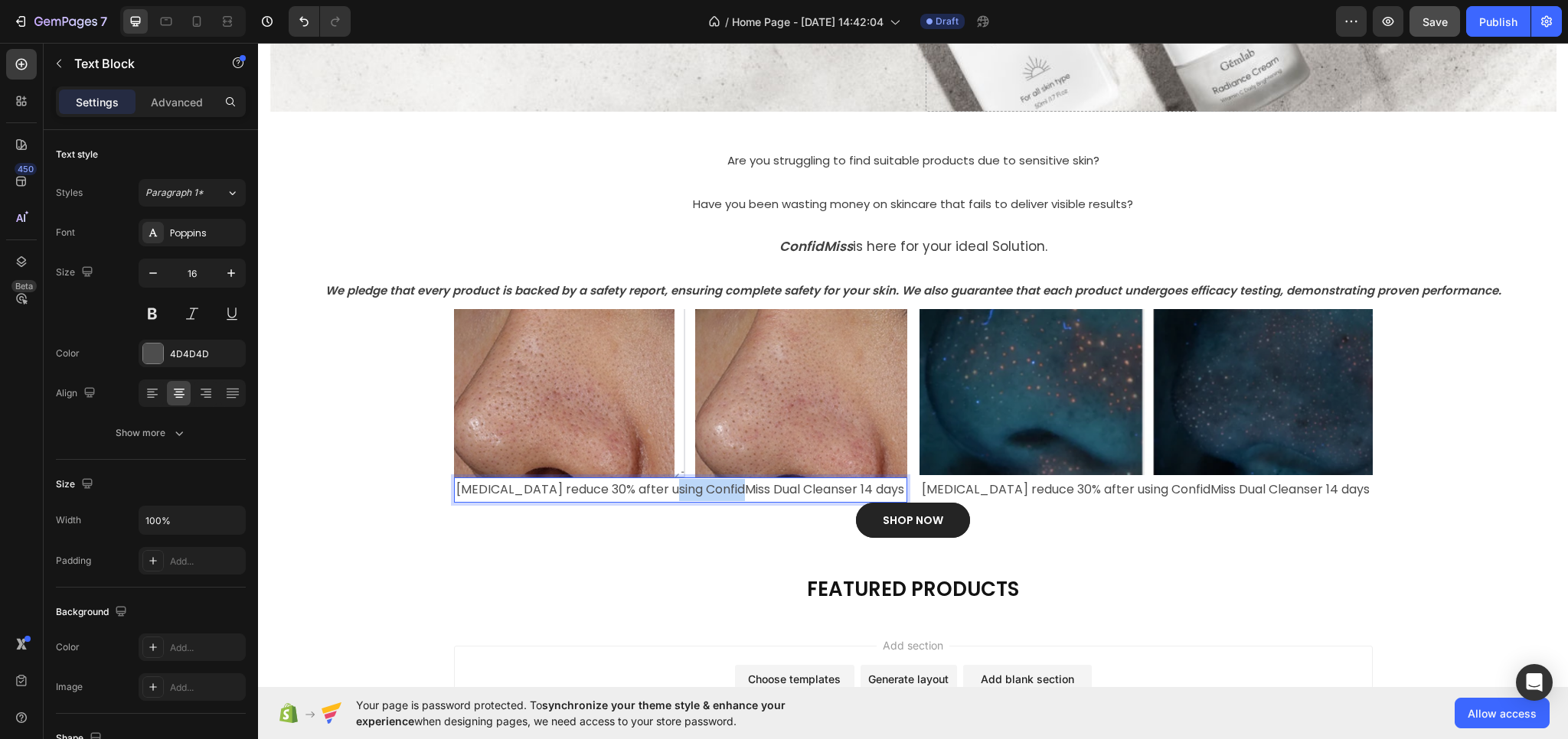
click at [700, 492] on p "[MEDICAL_DATA] reduce 30% after using ConfidMiss Dual Cleanser 14 days" at bounding box center [680, 490] width 450 height 22
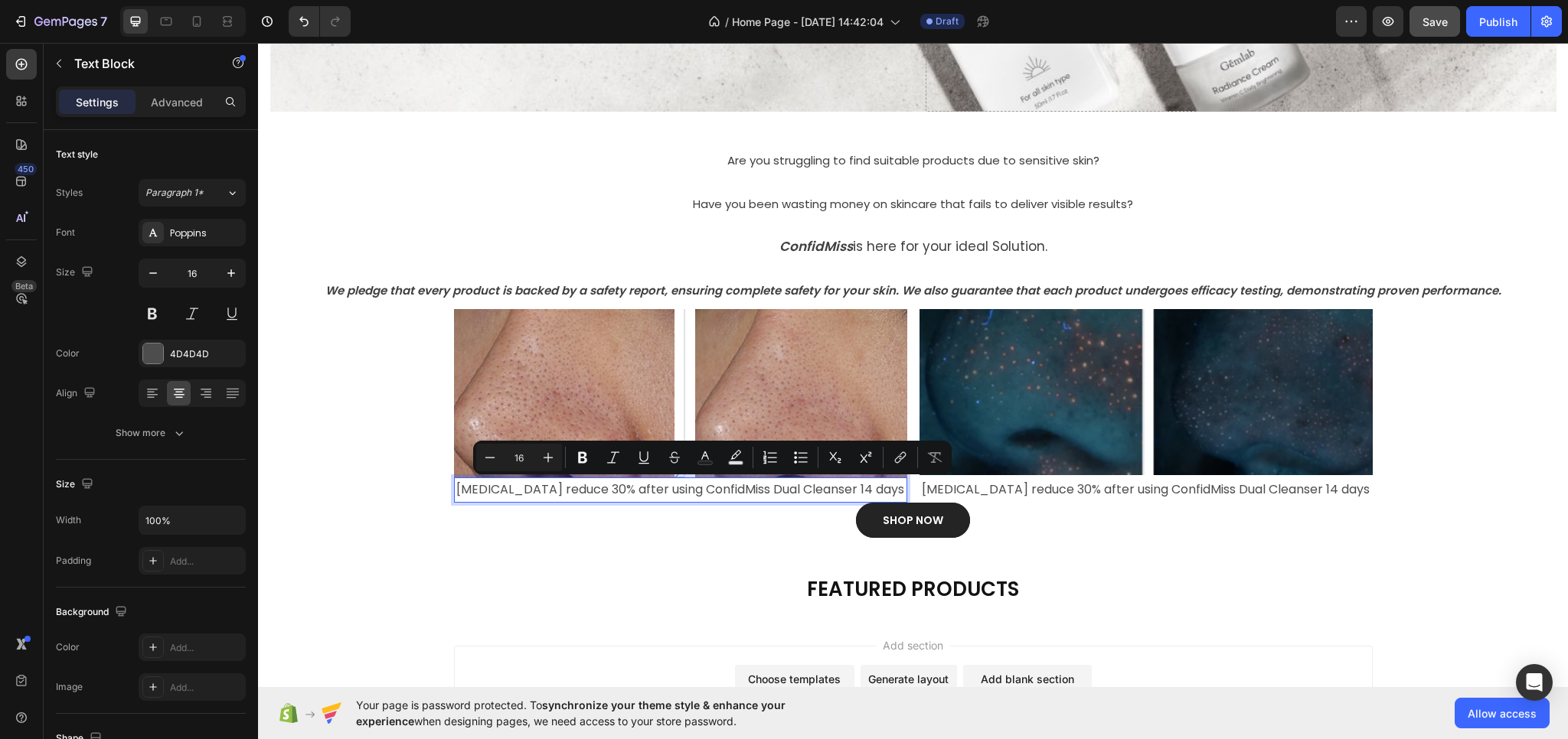
click at [877, 492] on p "[MEDICAL_DATA] reduce 30% after using ConfidMiss Dual Cleanser 14 days" at bounding box center [680, 490] width 450 height 22
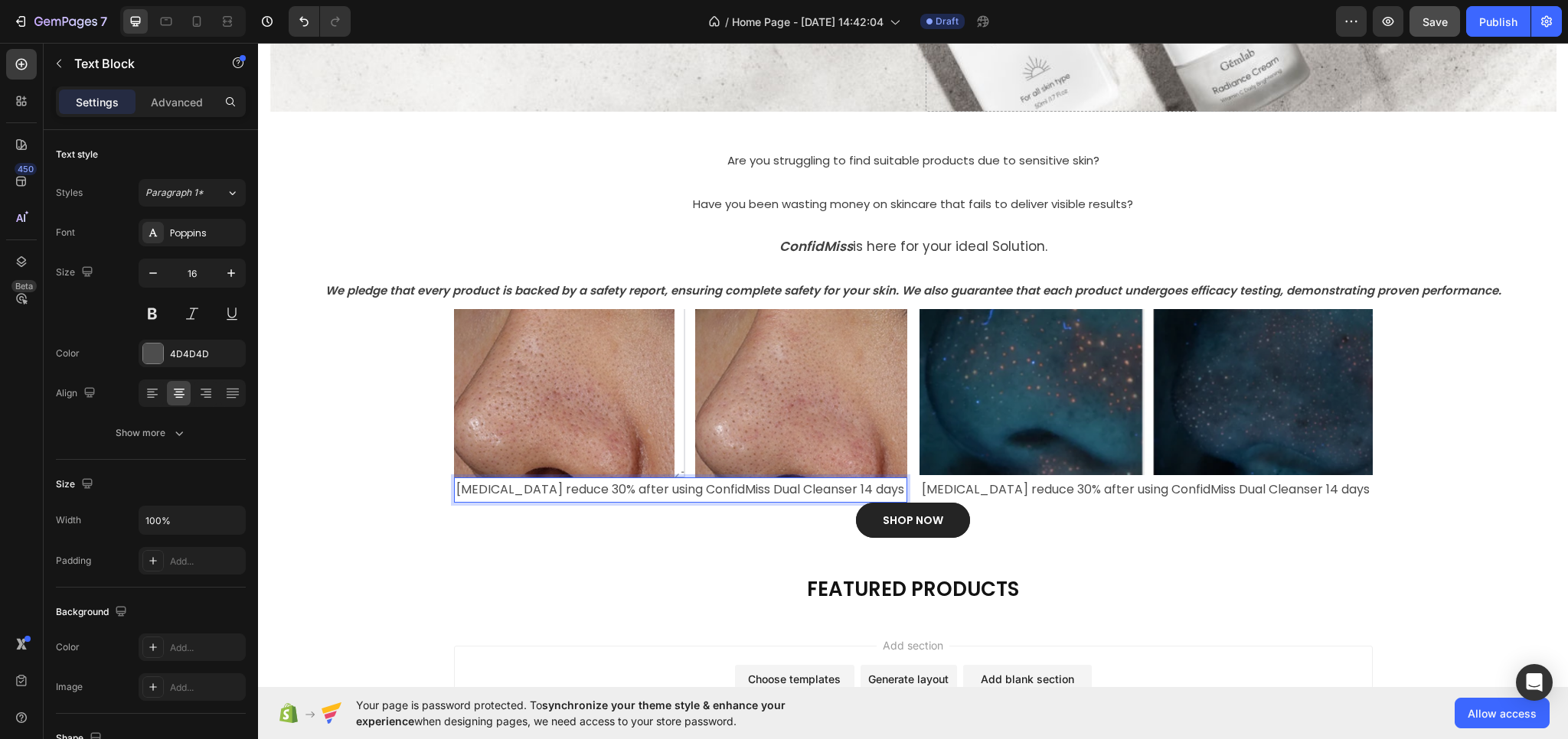
click at [884, 489] on p "[MEDICAL_DATA] reduce 30% after using ConfidMiss Dual Cleanser 14 days" at bounding box center [680, 490] width 450 height 22
click at [1068, 561] on div "⁠⁠⁠⁠⁠⁠⁠ Are you struggling to find suitable products due to [MEDICAL_DATA]? Hea…" at bounding box center [913, 336] width 1310 height 451
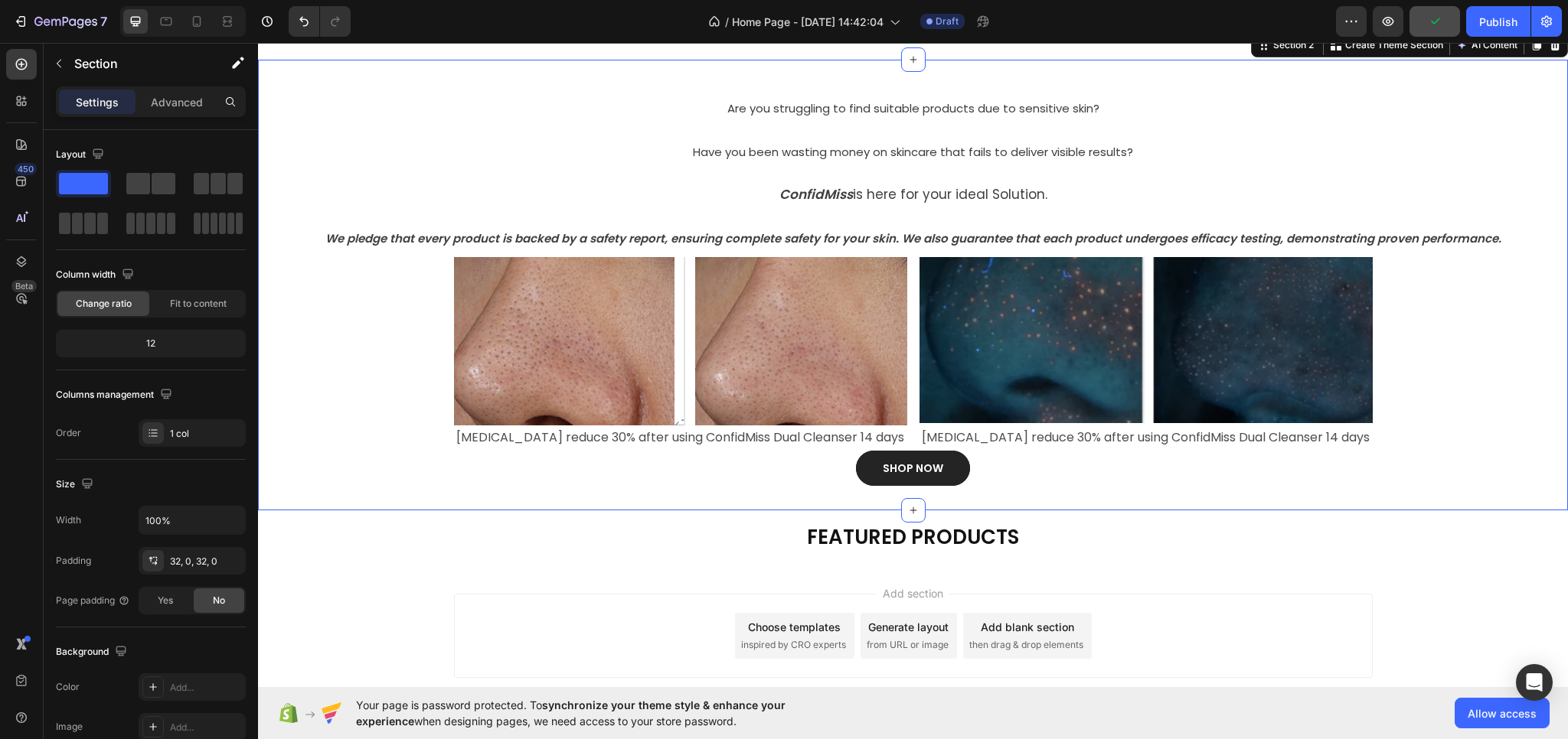
scroll to position [437, 0]
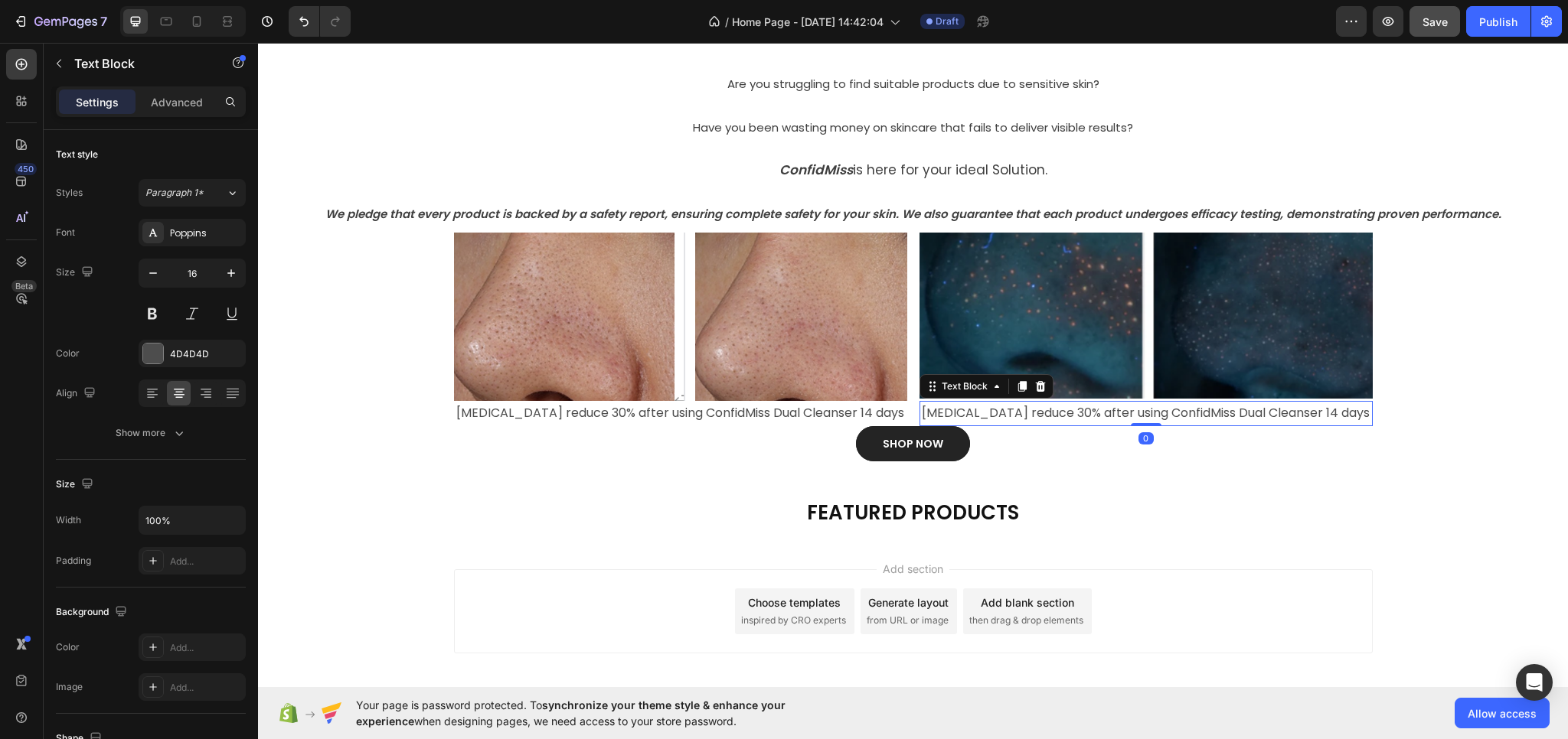
click at [1059, 418] on p "[MEDICAL_DATA] reduce 30% after using ConfidMiss Dual Cleanser 14 days" at bounding box center [1146, 413] width 450 height 22
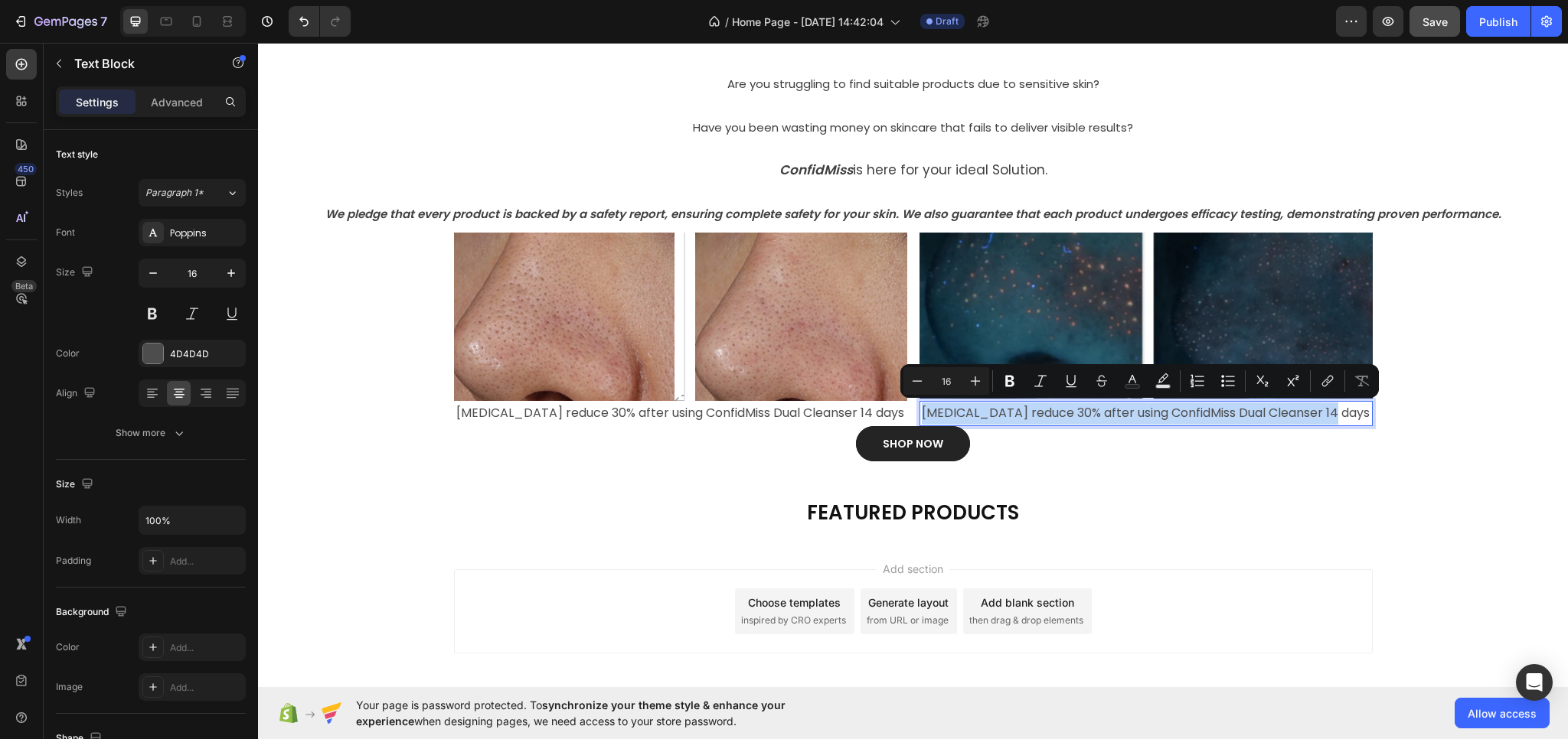
click at [1074, 413] on p "[MEDICAL_DATA] reduce 30% after using ConfidMiss Dual Cleanser 14 days" at bounding box center [1146, 413] width 450 height 22
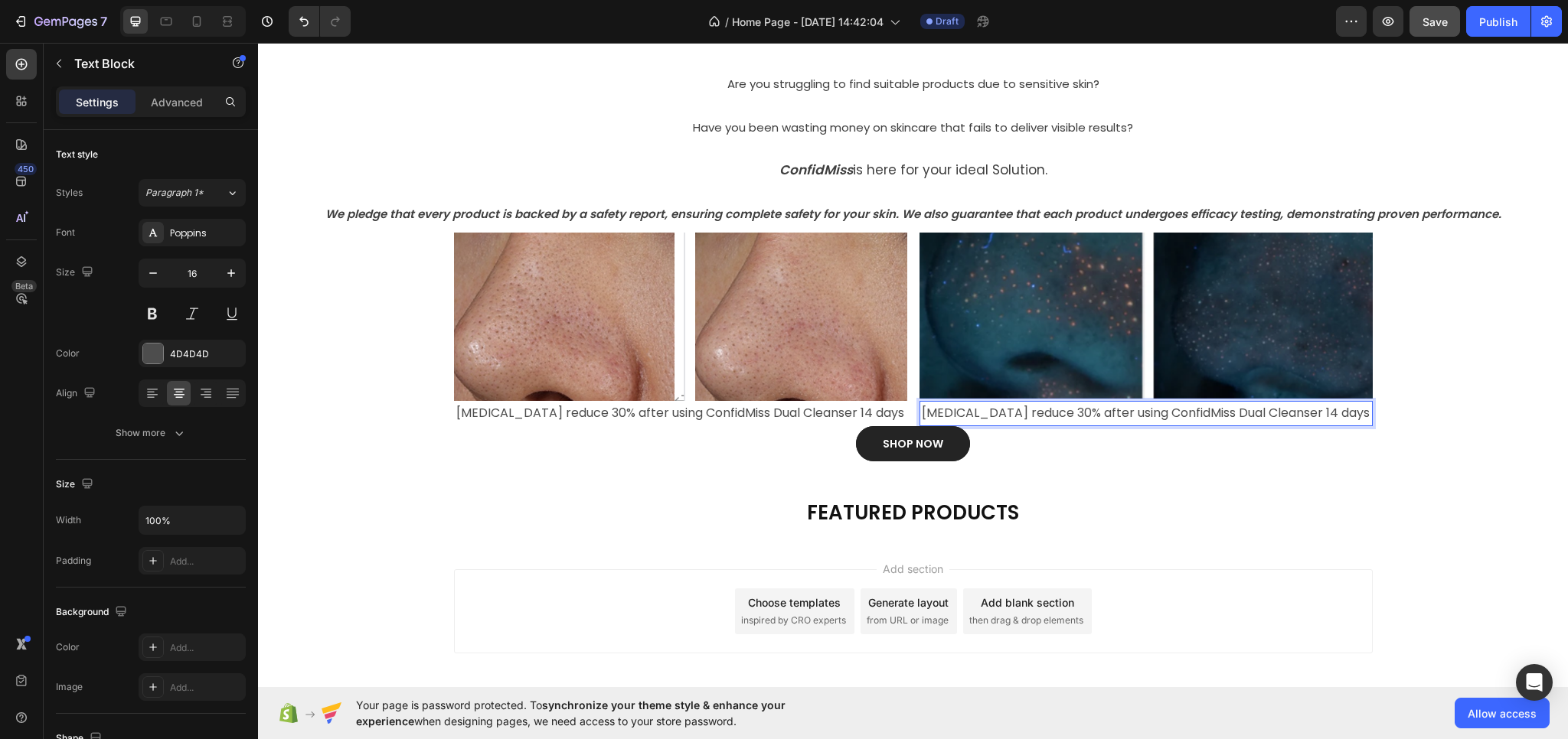
click at [1035, 412] on p "[MEDICAL_DATA] reduce 30% after using ConfidMiss Dual Cleanser 14 days" at bounding box center [1146, 413] width 450 height 22
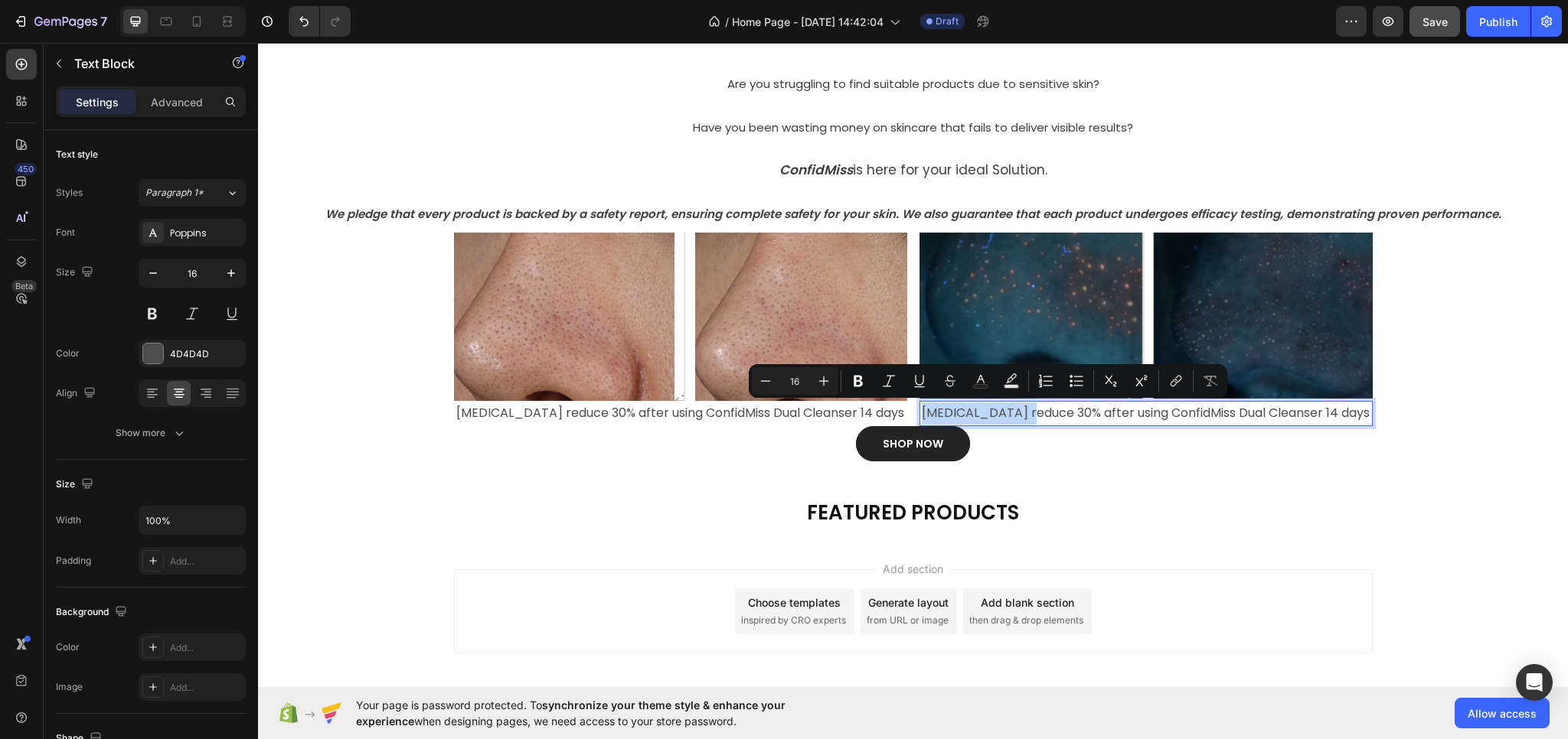
drag, startPoint x: 1042, startPoint y: 414, endPoint x: 929, endPoint y: 408, distance: 113.2
click at [929, 408] on p "[MEDICAL_DATA] reduce 30% after using ConfidMiss Dual Cleanser 14 days" at bounding box center [1146, 413] width 450 height 22
drag, startPoint x: 931, startPoint y: 412, endPoint x: 996, endPoint y: 414, distance: 65.0
click at [996, 414] on p "[MEDICAL_DATA] reduce 30% after using ConfidMiss Dual Cleanser 14 days" at bounding box center [1146, 413] width 450 height 22
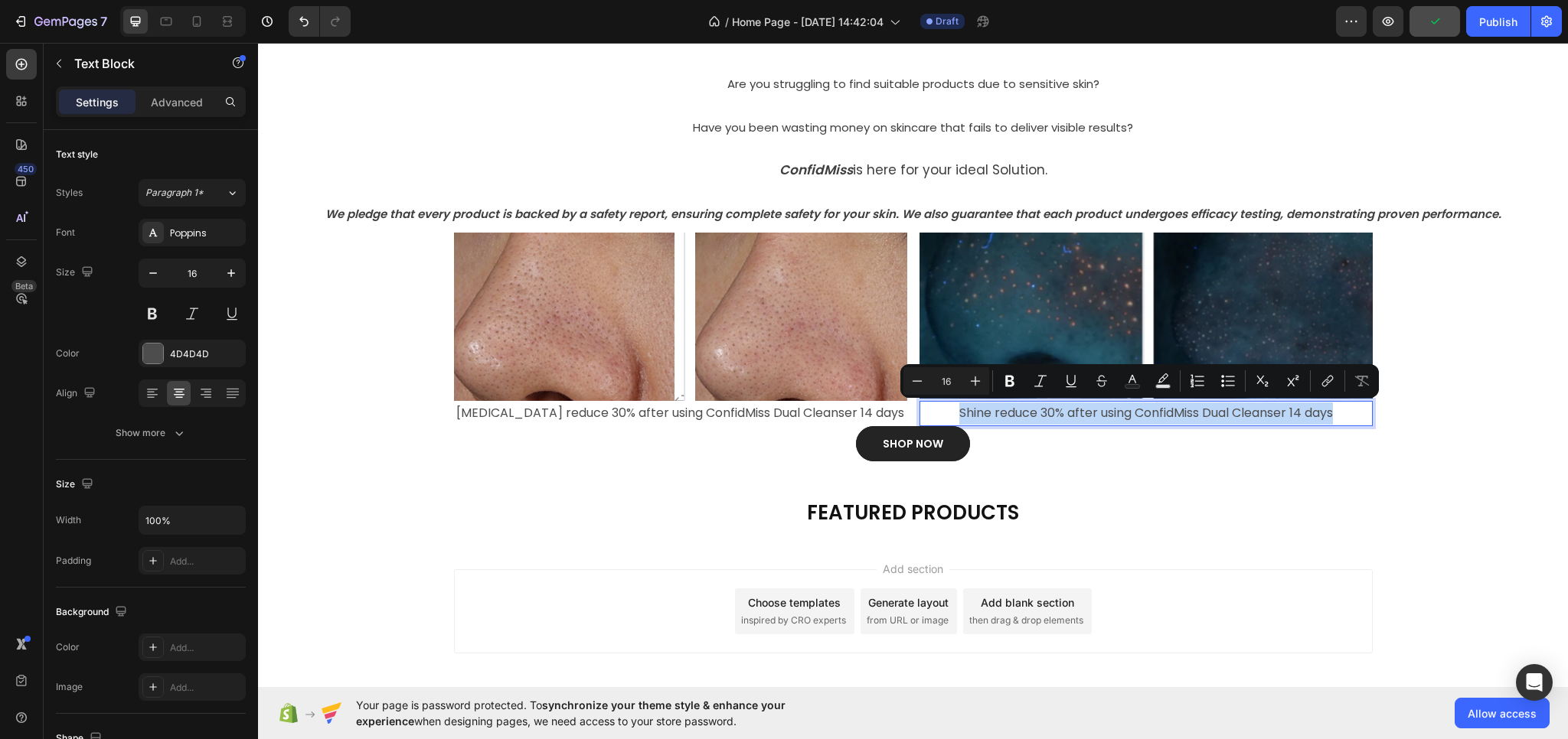
click at [1040, 408] on p "Shine reduce 30% after using ConfidMiss Dual Cleanser 14 days" at bounding box center [1146, 413] width 450 height 22
click at [1037, 412] on p "Shine reduce 30% after using ConfidMiss Dual Cleanser 14 days" at bounding box center [1146, 413] width 450 height 22
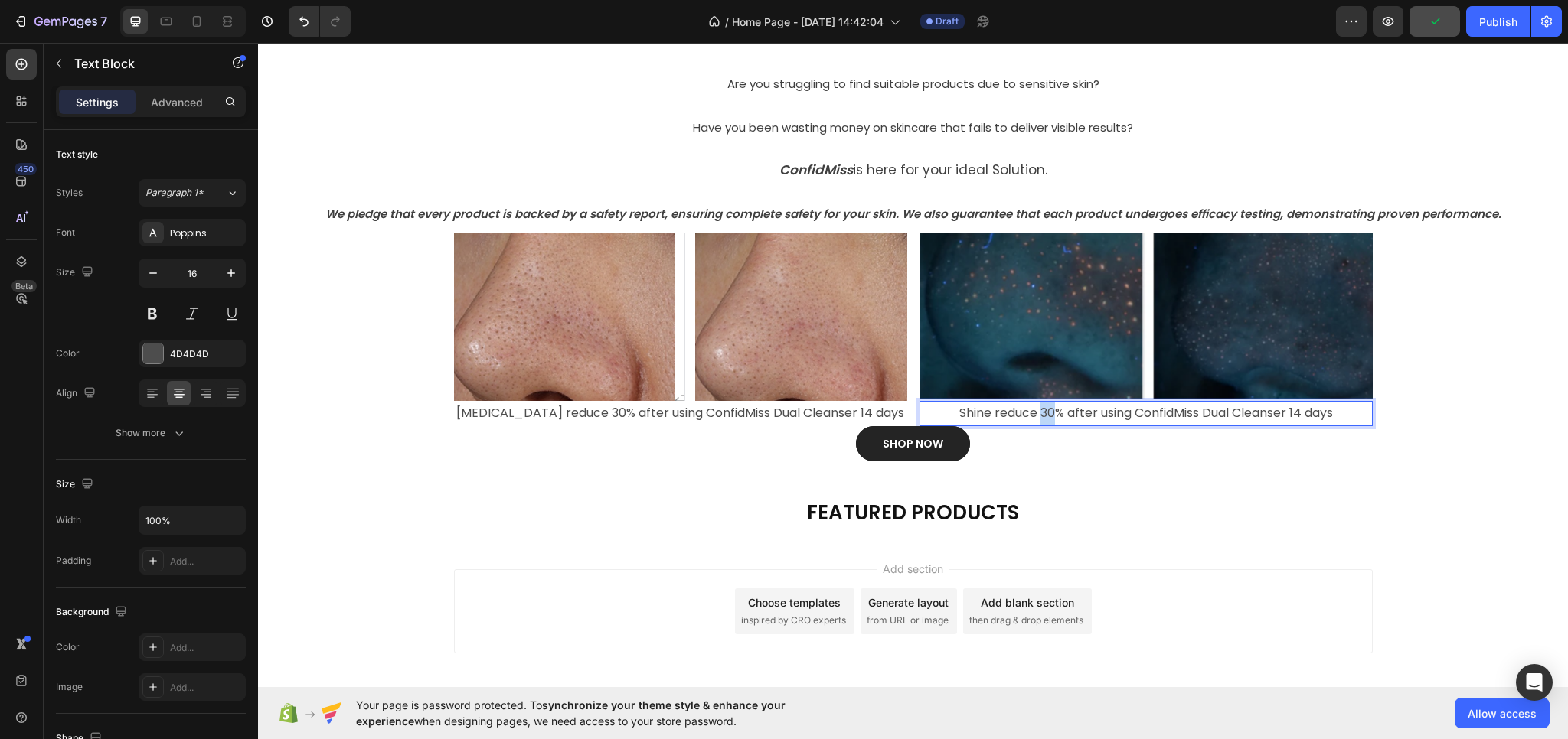
click at [1037, 412] on p "Shine reduce 30% after using ConfidMiss Dual Cleanser 14 days" at bounding box center [1146, 413] width 450 height 22
click at [1472, 441] on div "SHOP NOW Button" at bounding box center [913, 444] width 1310 height 35
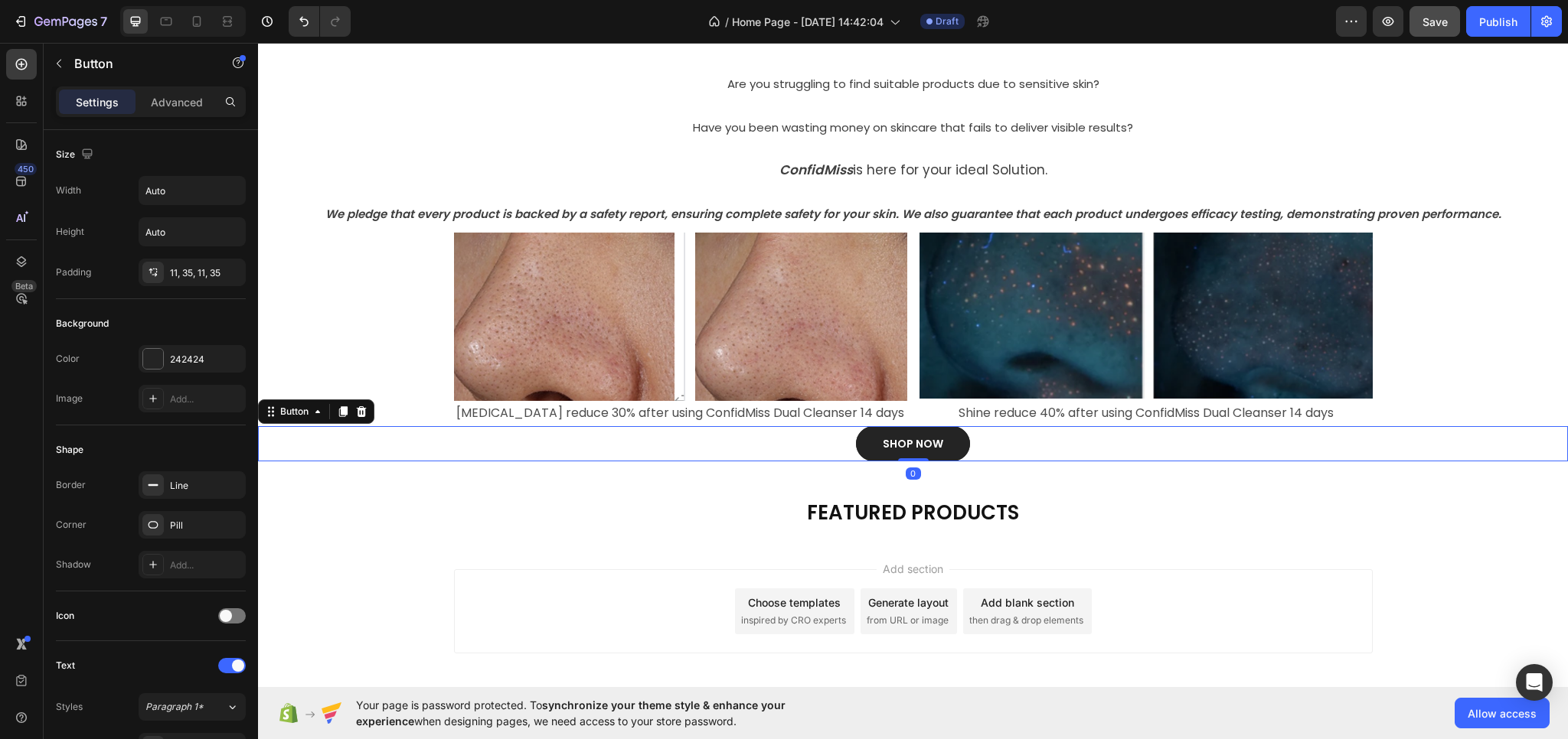
click at [498, 572] on div "Add section Choose templates inspired by CRO experts Generate layout from URL o…" at bounding box center [913, 612] width 919 height 84
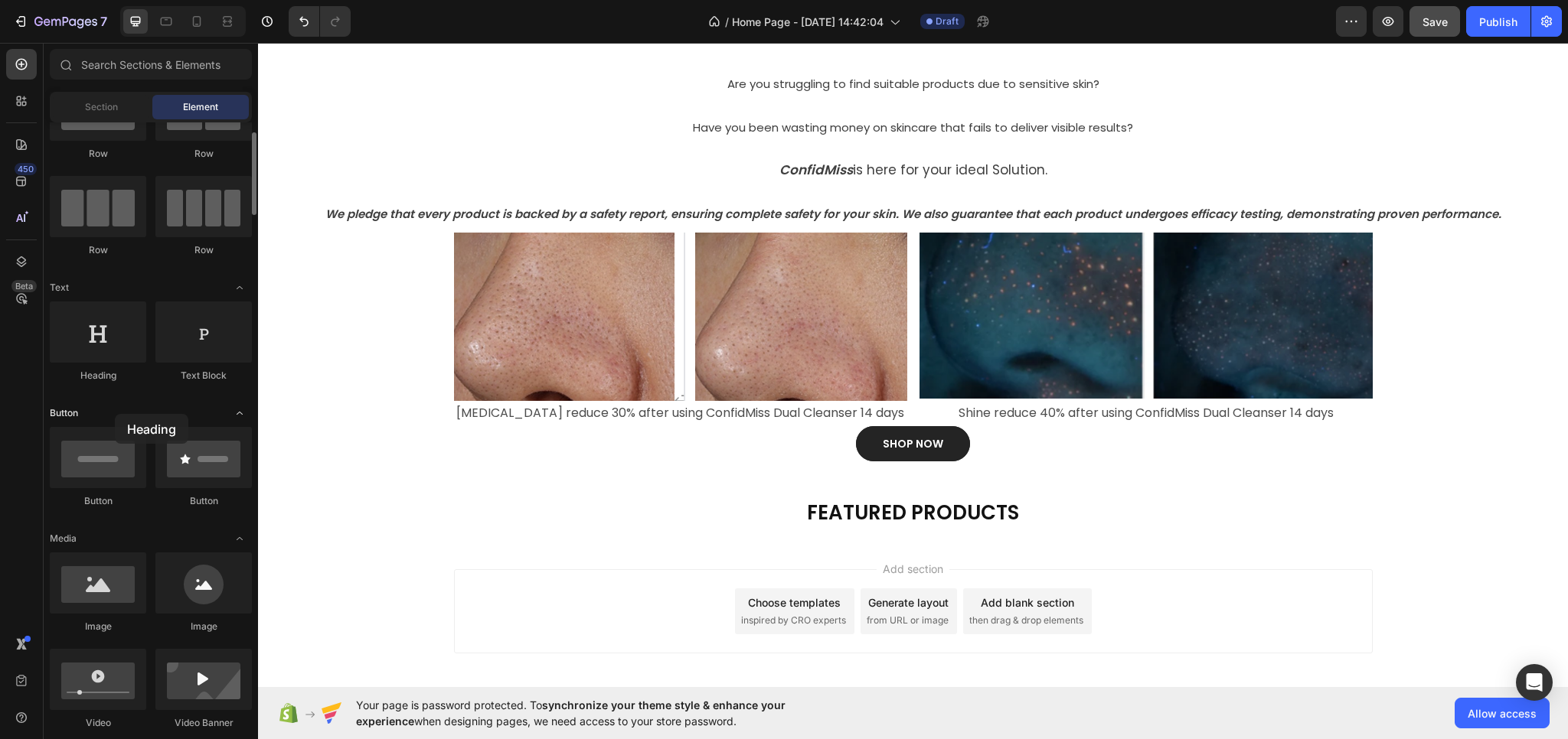
drag, startPoint x: 103, startPoint y: 337, endPoint x: 126, endPoint y: 411, distance: 77.5
click at [539, 409] on p "[MEDICAL_DATA] reduce 30% after using ConfidMiss Dual Cleanser 14 days" at bounding box center [680, 413] width 450 height 22
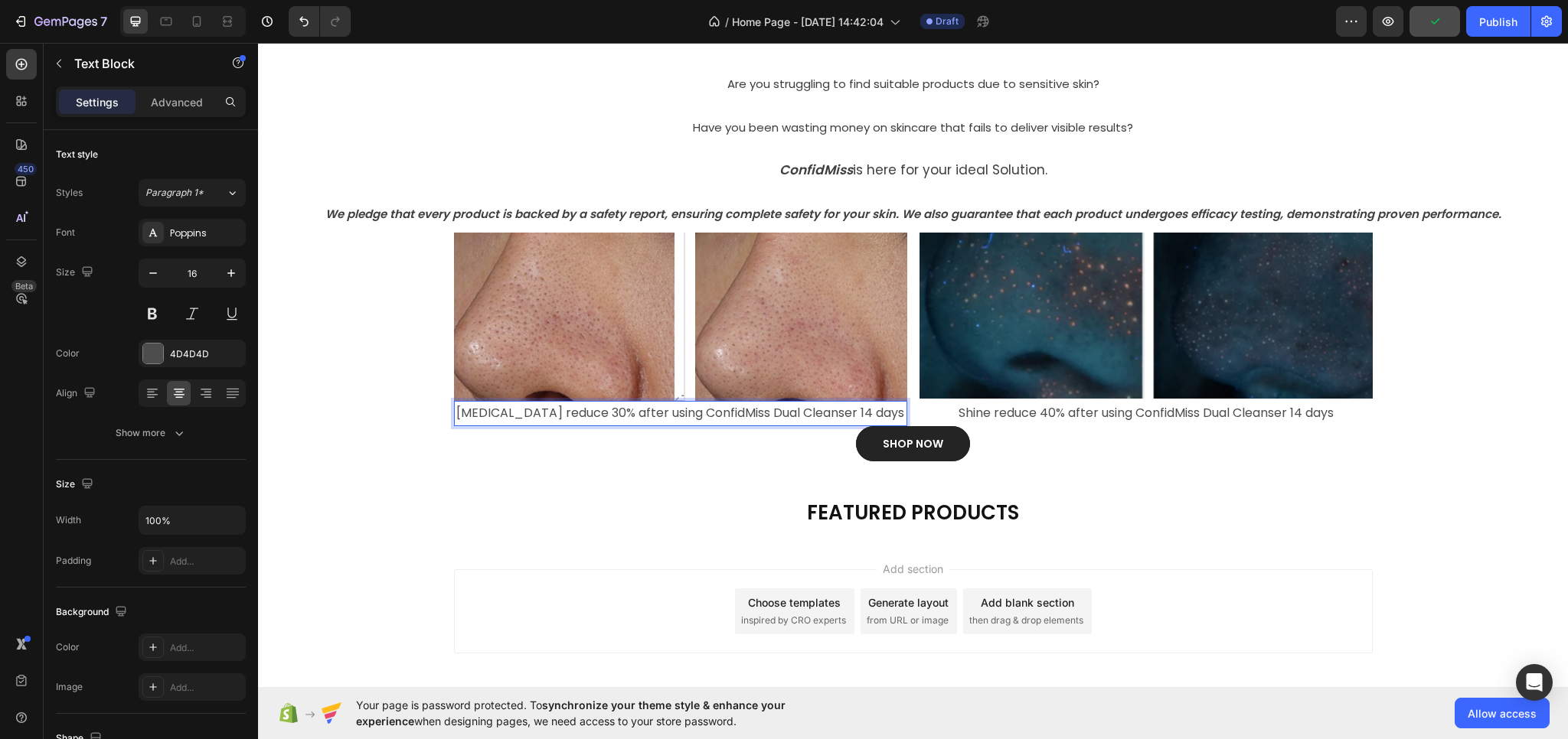
click at [530, 414] on p "[MEDICAL_DATA] reduce 30% after using ConfidMiss Dual Cleanser 14 days" at bounding box center [680, 413] width 450 height 22
click at [495, 458] on div "SHOP NOW Button" at bounding box center [913, 444] width 1310 height 35
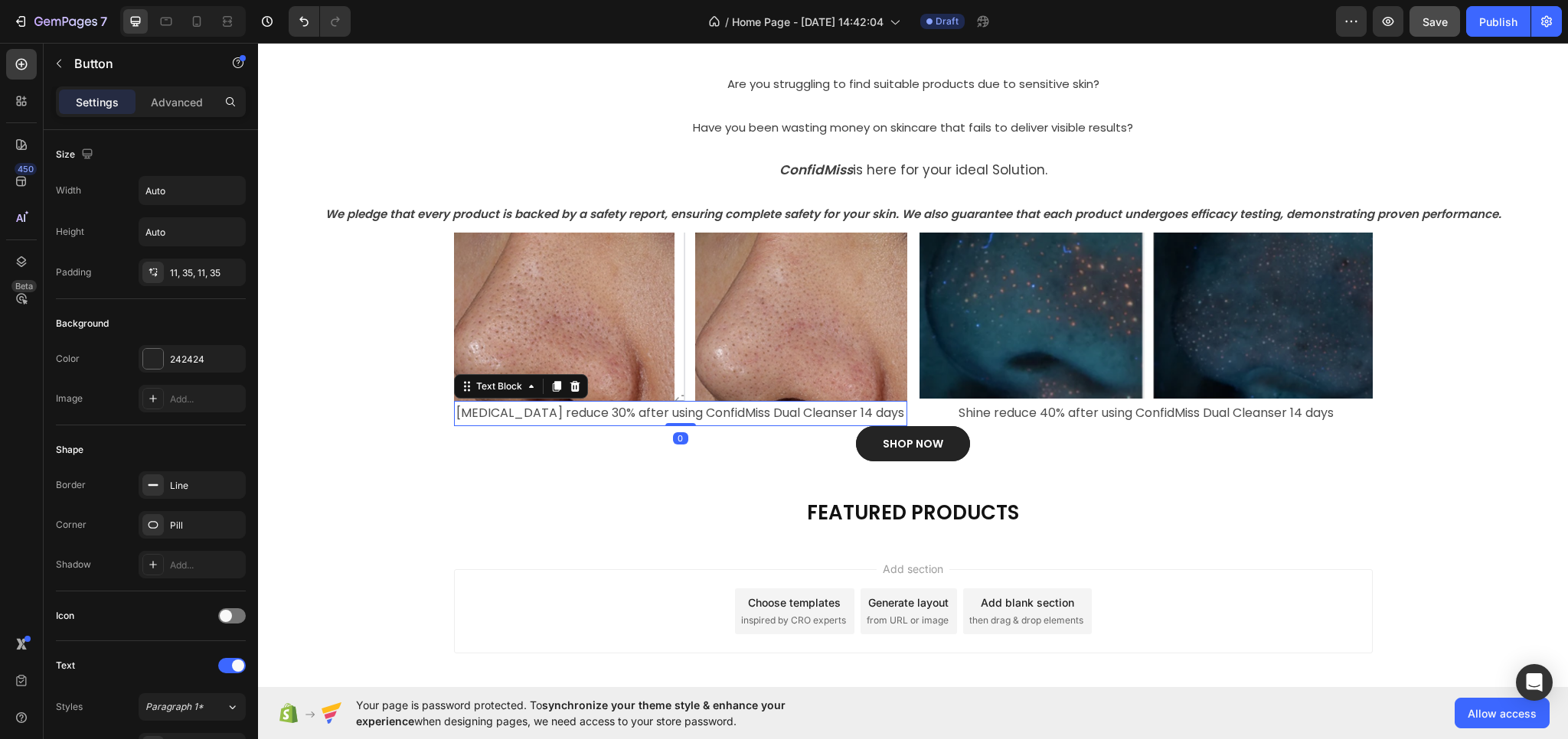
click at [512, 412] on p "[MEDICAL_DATA] reduce 30% after using ConfidMiss Dual Cleanser 14 days" at bounding box center [680, 413] width 450 height 22
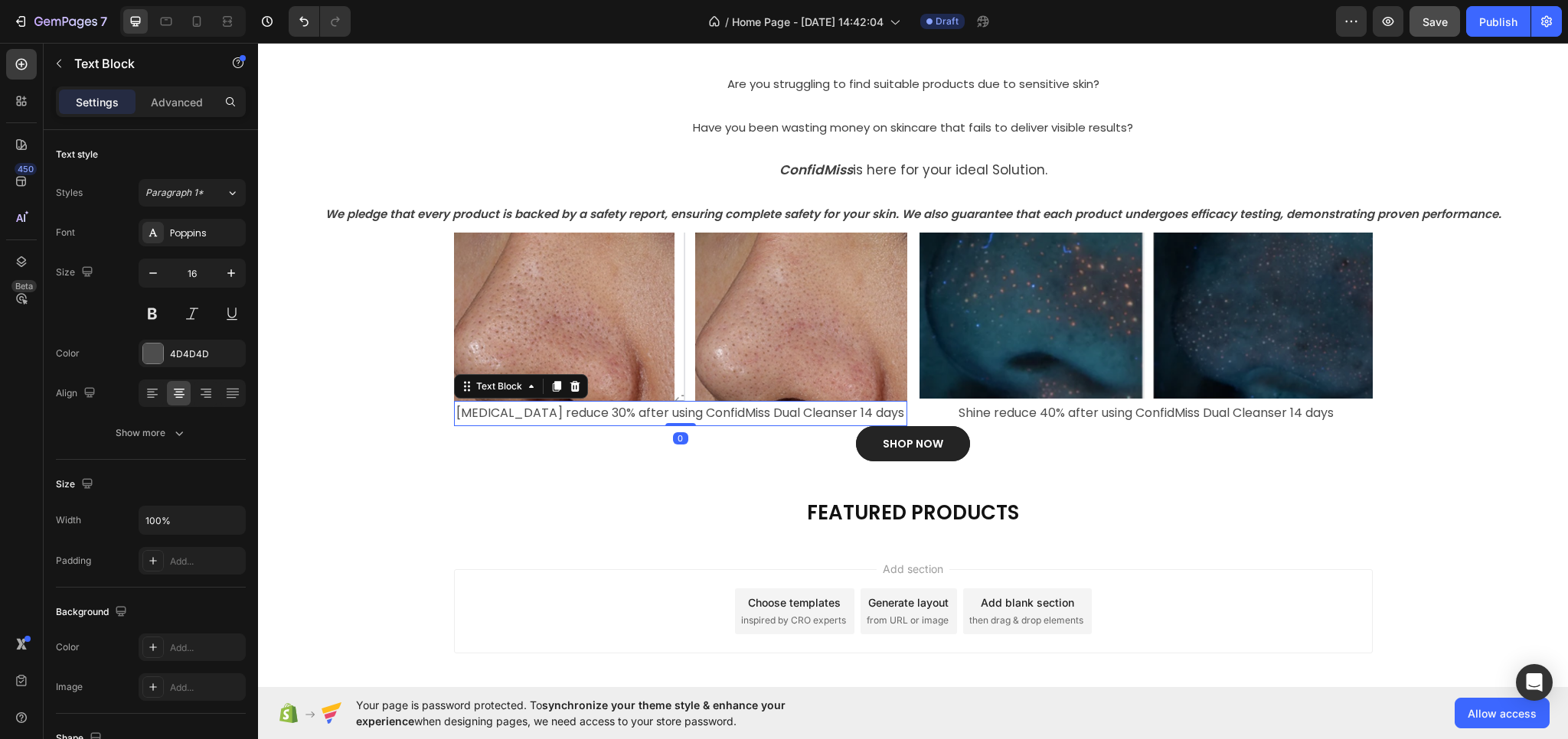
click at [550, 387] on icon at bounding box center [556, 386] width 13 height 13
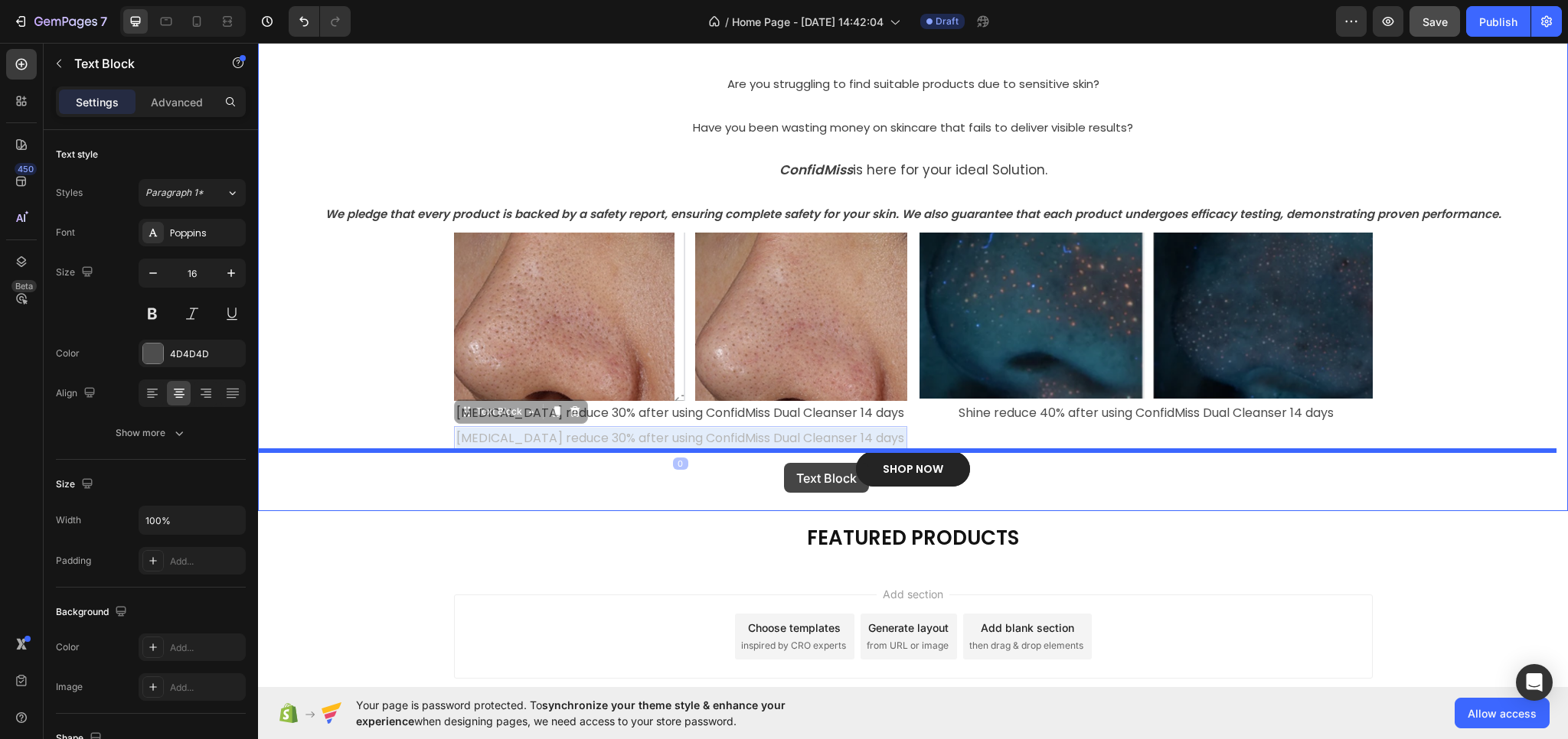
drag, startPoint x: 570, startPoint y: 445, endPoint x: 784, endPoint y: 463, distance: 214.8
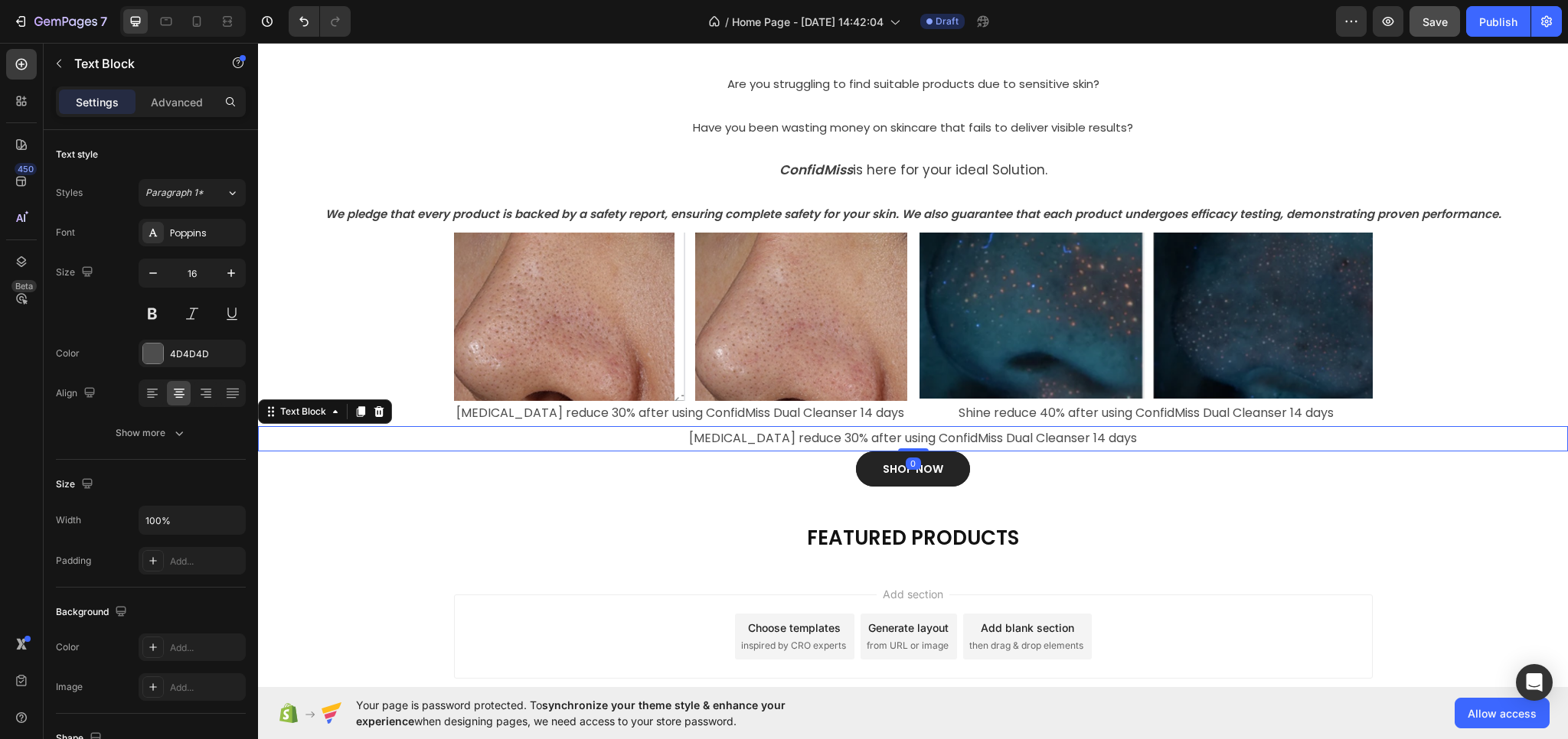
click at [750, 435] on p "[MEDICAL_DATA] reduce 30% after using ConfidMiss Dual Cleanser 14 days" at bounding box center [912, 439] width 1307 height 22
click at [789, 437] on p "[MEDICAL_DATA] reduce 30% after using ConfidMiss Dual Cleanser 14 days" at bounding box center [912, 439] width 1307 height 22
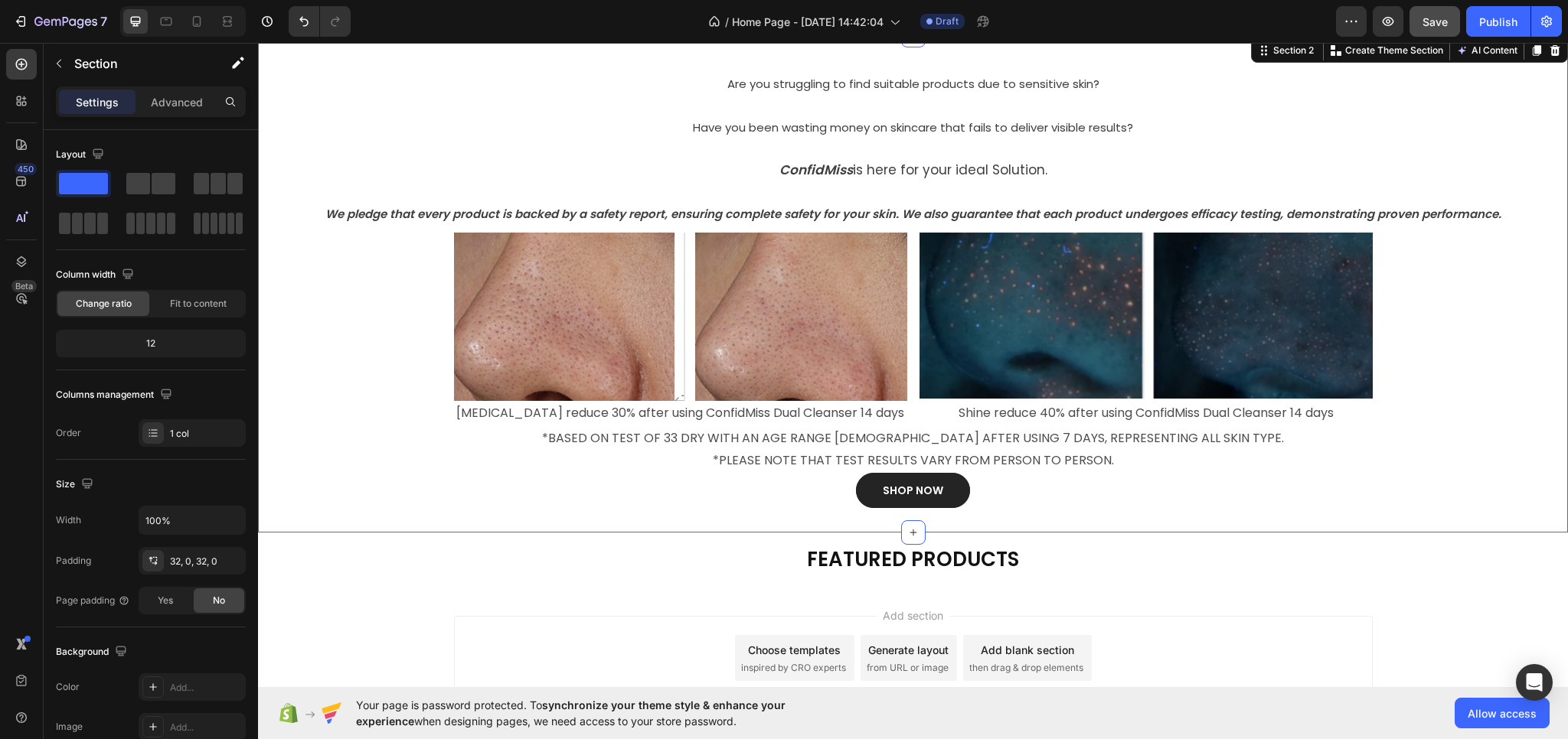
click at [732, 526] on div "⁠⁠⁠⁠⁠⁠⁠ Are you struggling to find suitable products due to [MEDICAL_DATA]? Hea…" at bounding box center [913, 283] width 1310 height 498
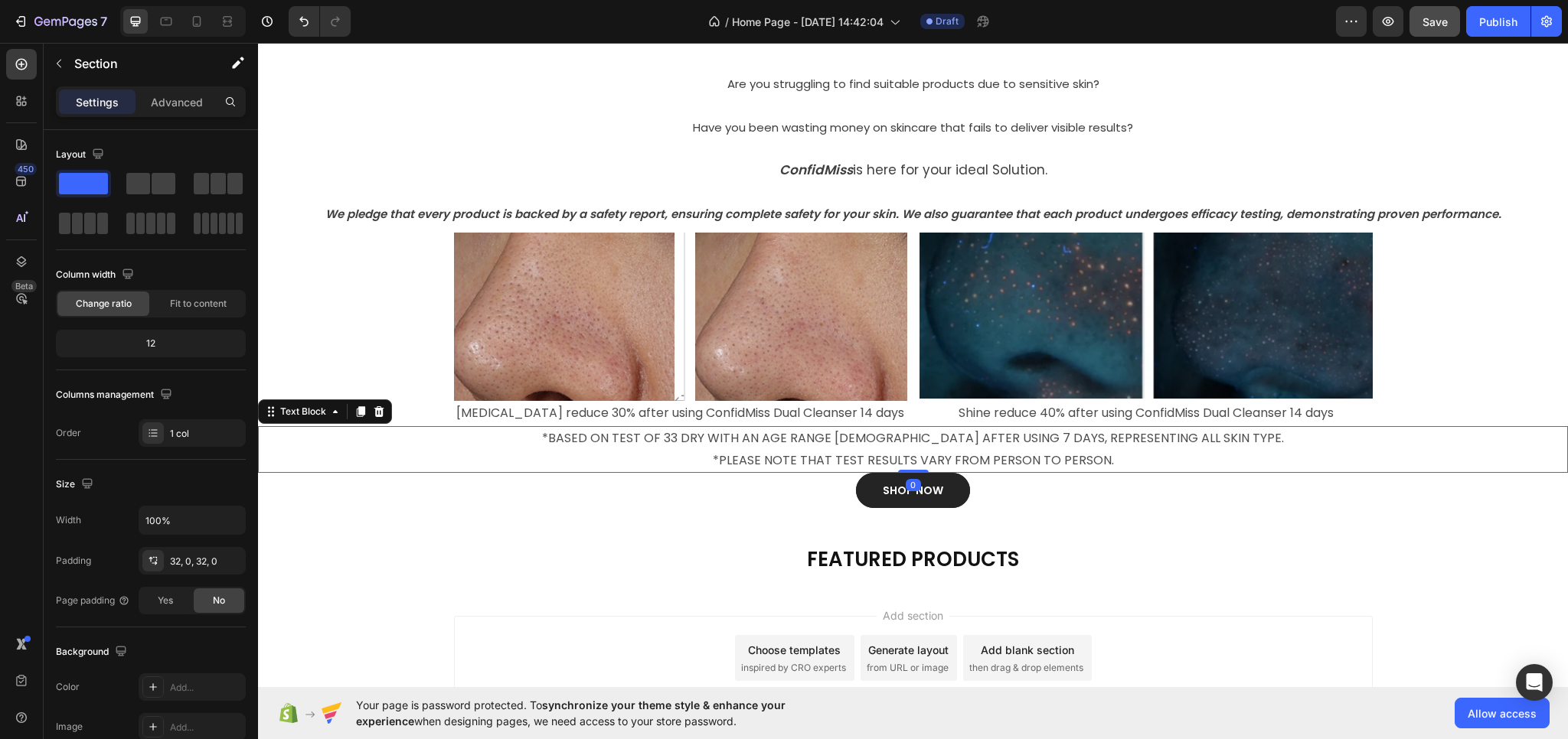
click at [719, 437] on p "*BASED ON TEST OF 33 DRY WITH AN AGE RANGE [DEMOGRAPHIC_DATA] AFTER USING 7 DAY…" at bounding box center [912, 450] width 1307 height 44
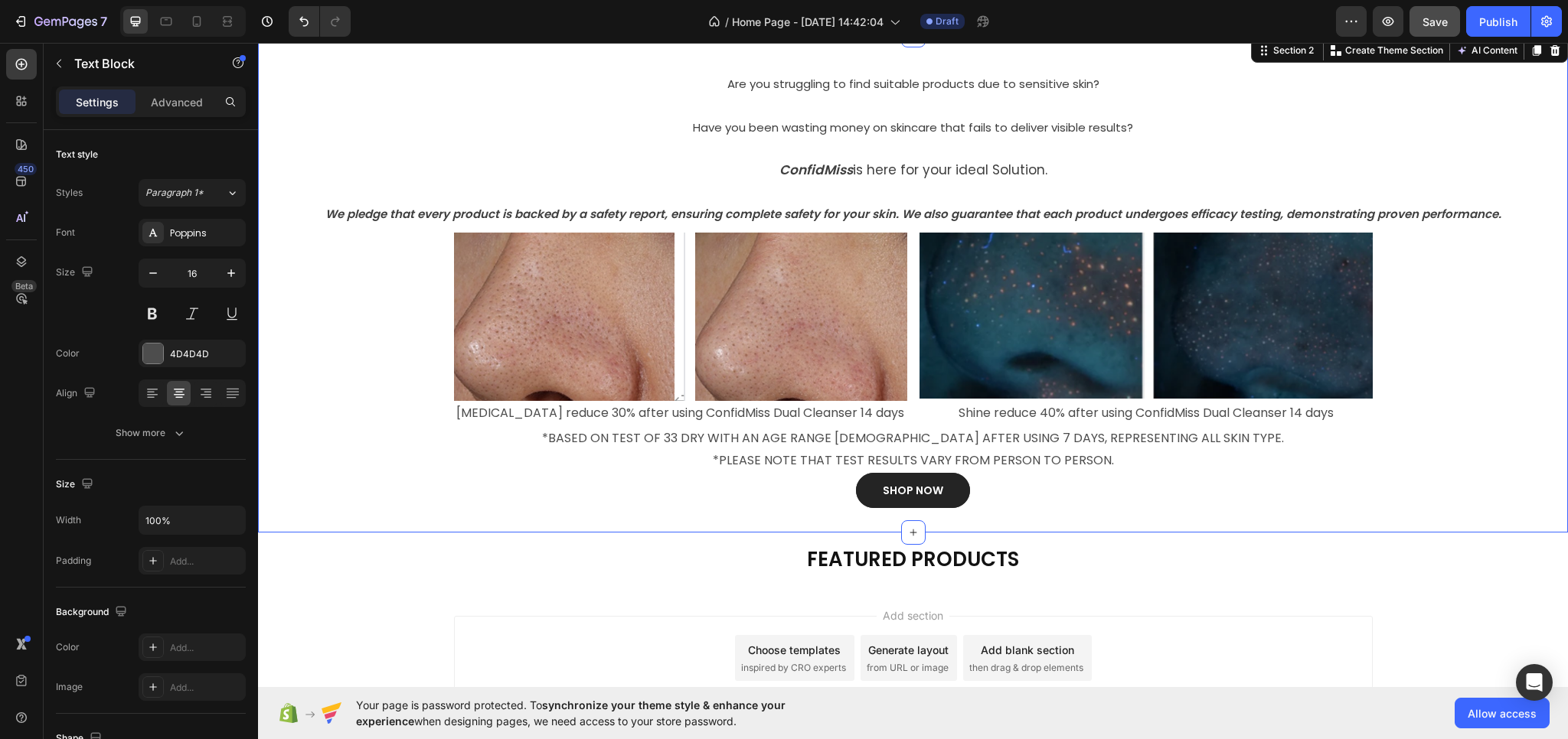
click at [701, 515] on div "⁠⁠⁠⁠⁠⁠⁠ Are you struggling to find suitable products due to [MEDICAL_DATA]? Hea…" at bounding box center [913, 283] width 1310 height 498
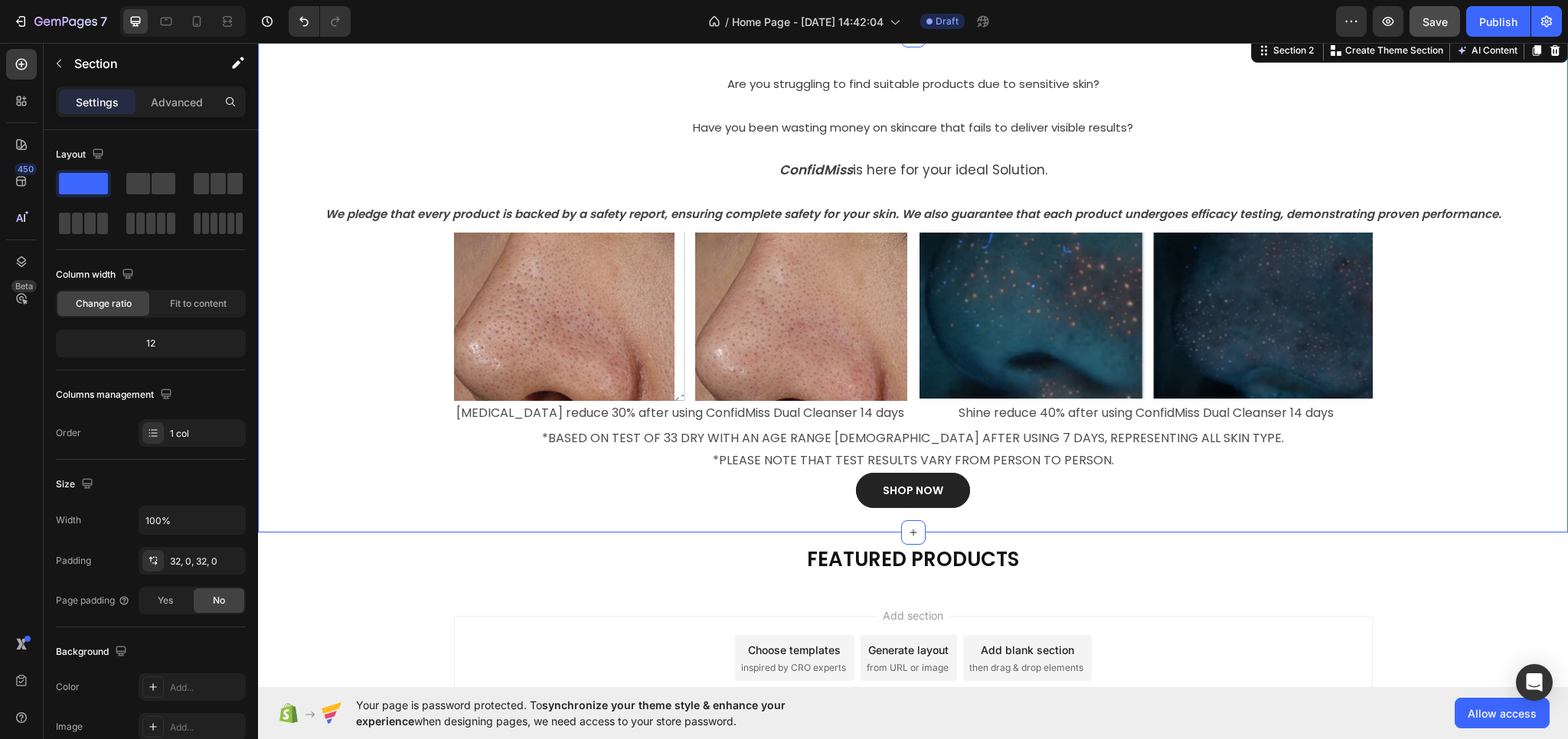
click at [1208, 621] on div "Add section Choose templates inspired by CRO experts Generate layout from URL o…" at bounding box center [913, 658] width 919 height 84
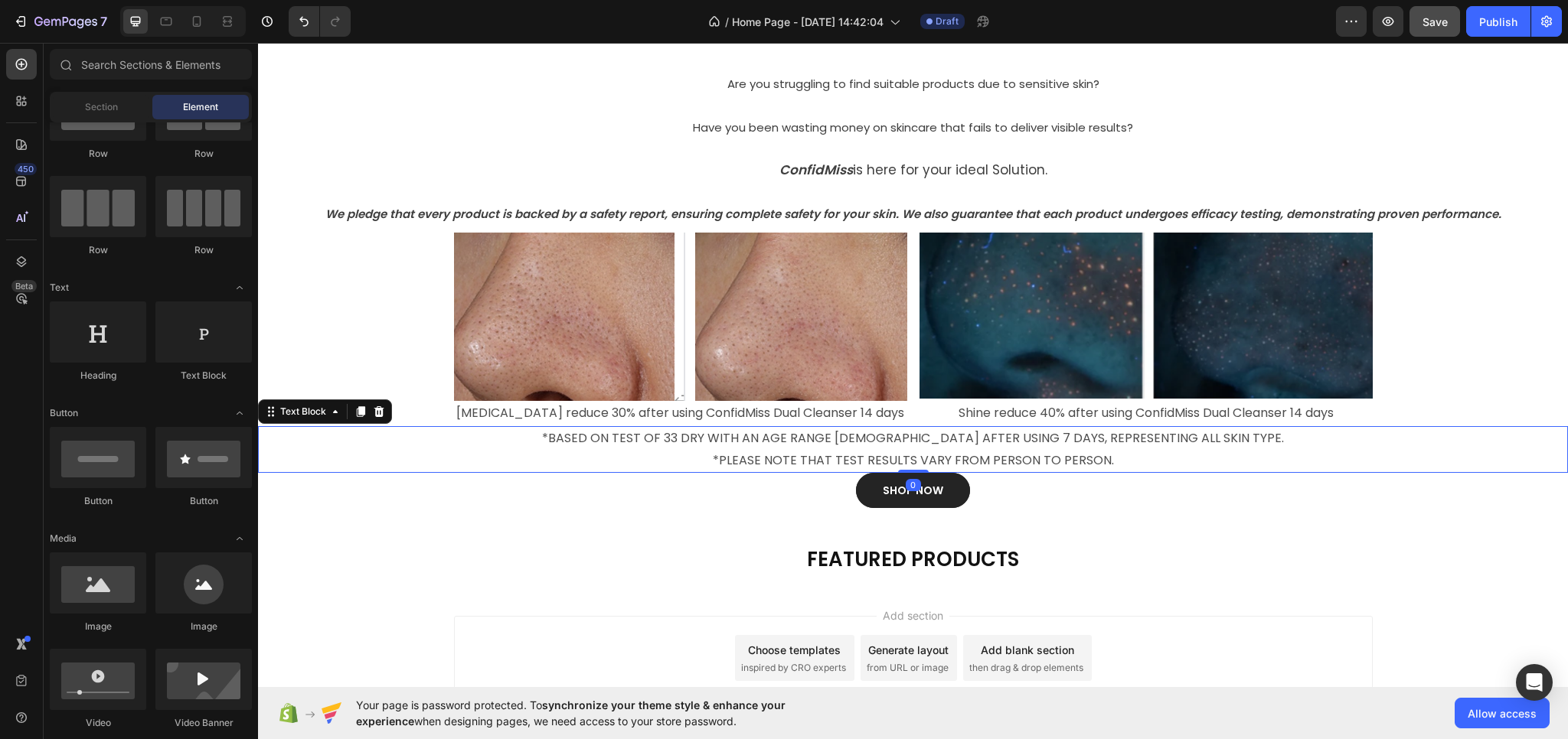
click at [797, 442] on p "*BASED ON TEST OF 33 DRY WITH AN AGE RANGE [DEMOGRAPHIC_DATA] AFTER USING 7 DAY…" at bounding box center [912, 450] width 1307 height 44
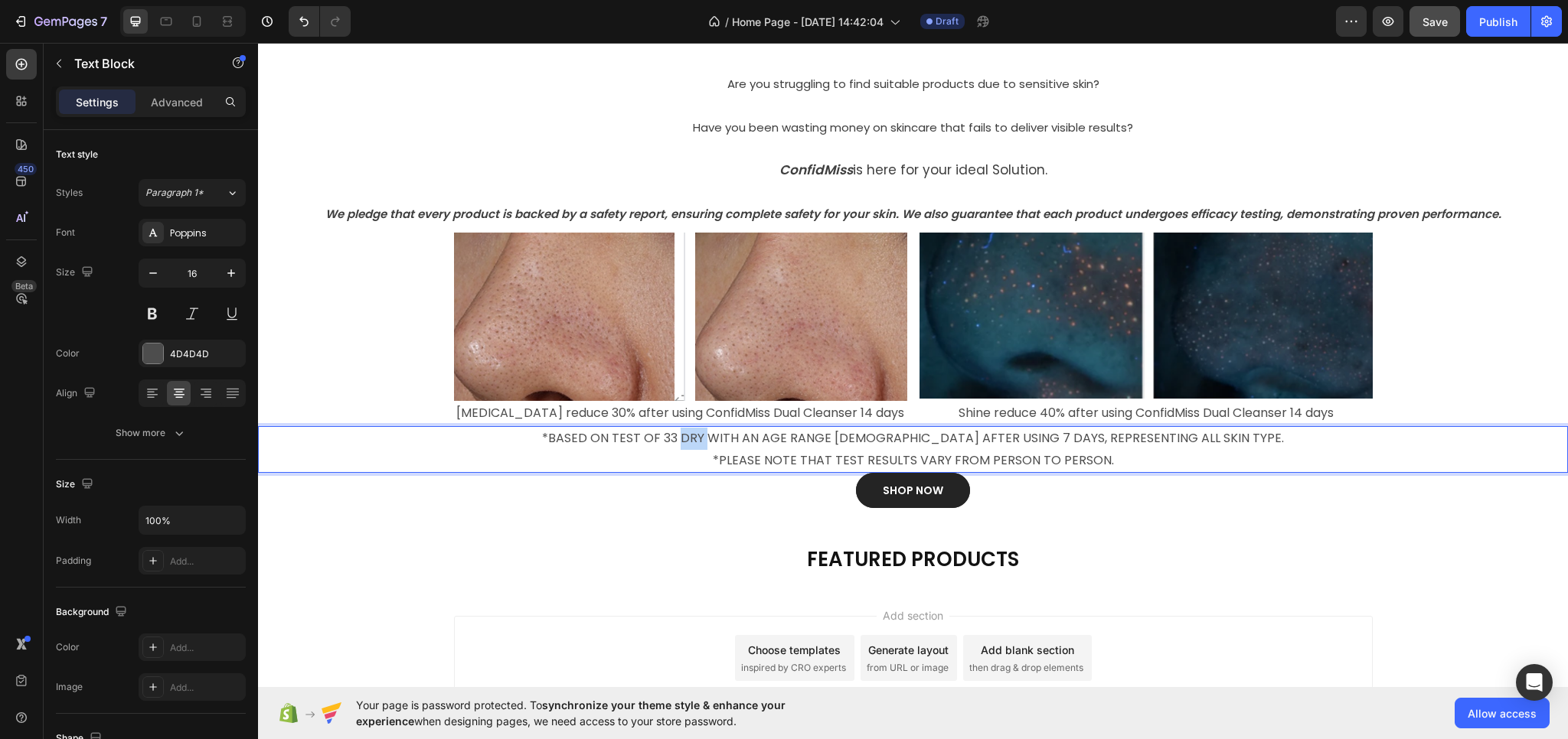
click at [717, 432] on p "*BASED ON TEST OF 33 DRY WITH AN AGE RANGE [DEMOGRAPHIC_DATA] AFTER USING 7 DAY…" at bounding box center [912, 450] width 1307 height 44
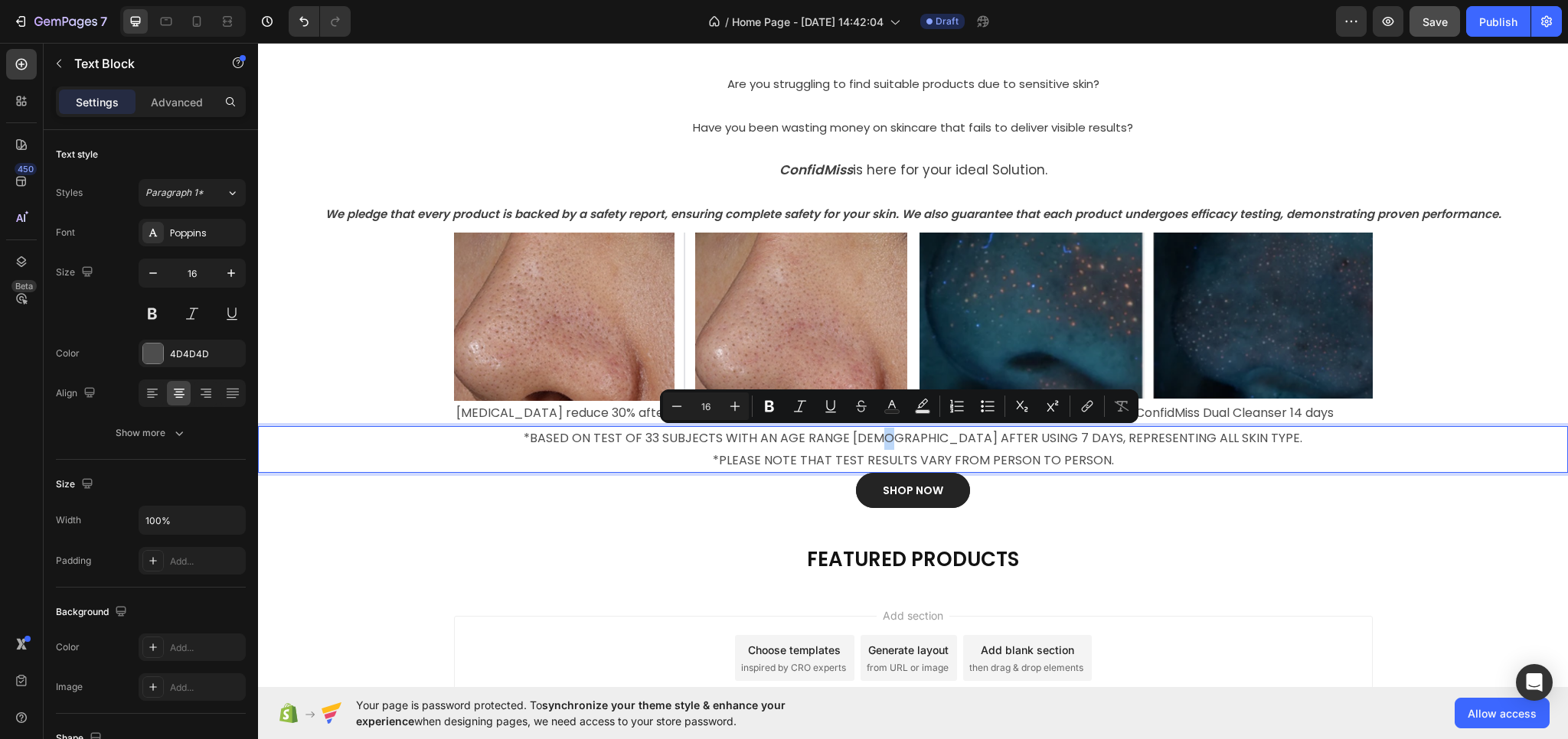
click at [900, 439] on p "*BASED ON TEST OF 33 SUBJECTS WITH AN AGE RANGE [DEMOGRAPHIC_DATA] AFTER USING …" at bounding box center [912, 450] width 1307 height 44
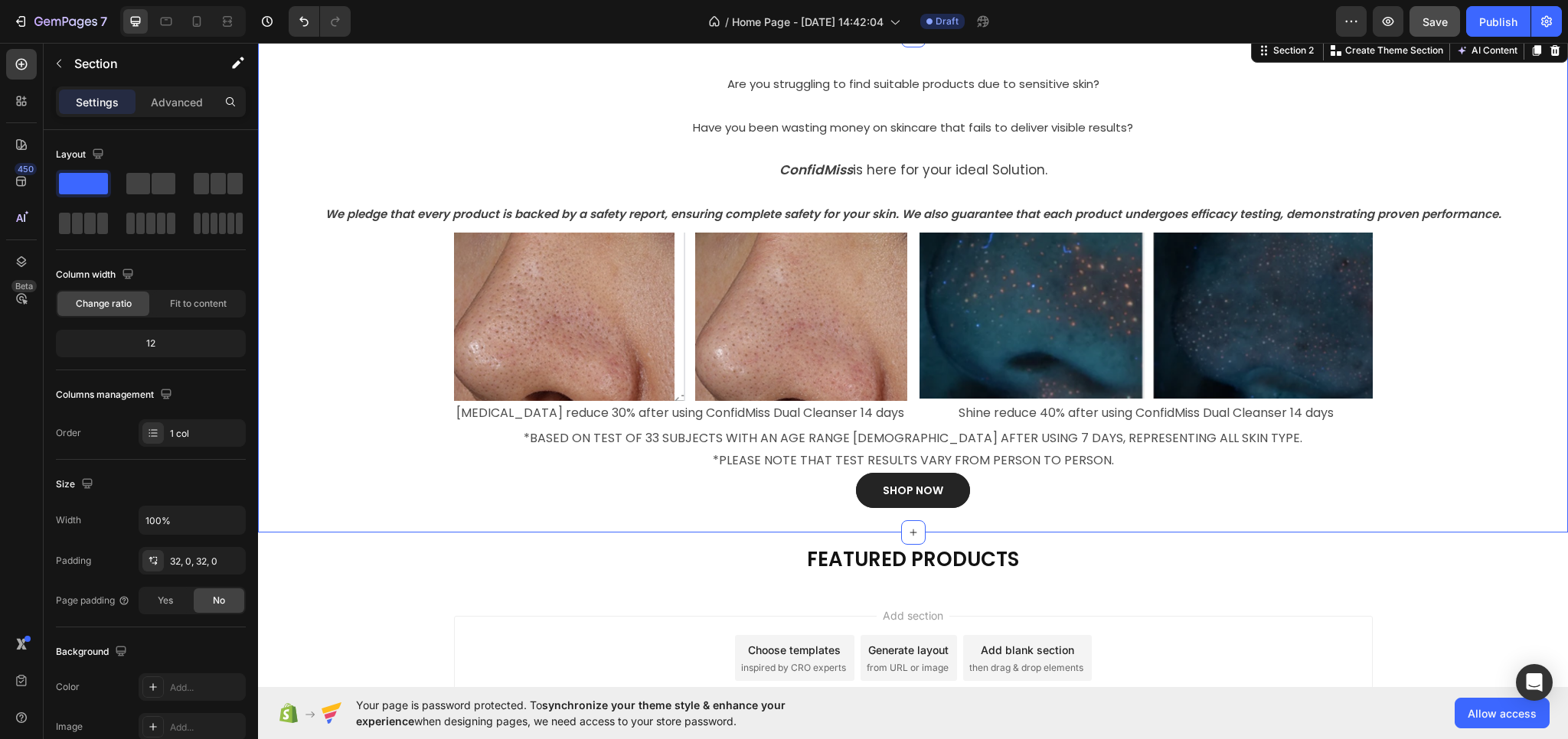
click at [1178, 510] on div "⁠⁠⁠⁠⁠⁠⁠ Are you struggling to find suitable products due to [MEDICAL_DATA]? Hea…" at bounding box center [913, 283] width 1310 height 498
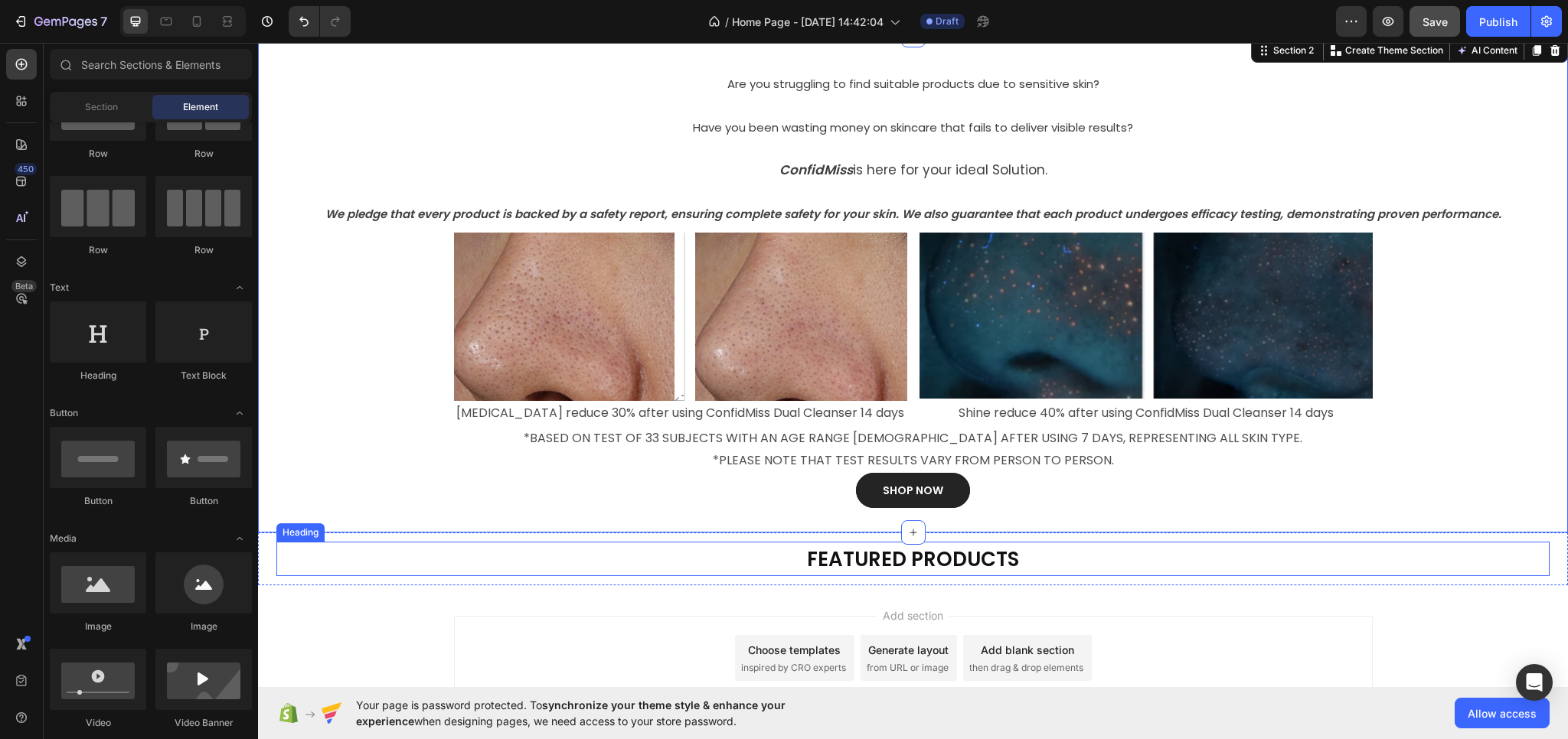
click at [1215, 598] on div "Add section Choose templates inspired by CRO experts Generate layout from URL o…" at bounding box center [913, 679] width 1310 height 189
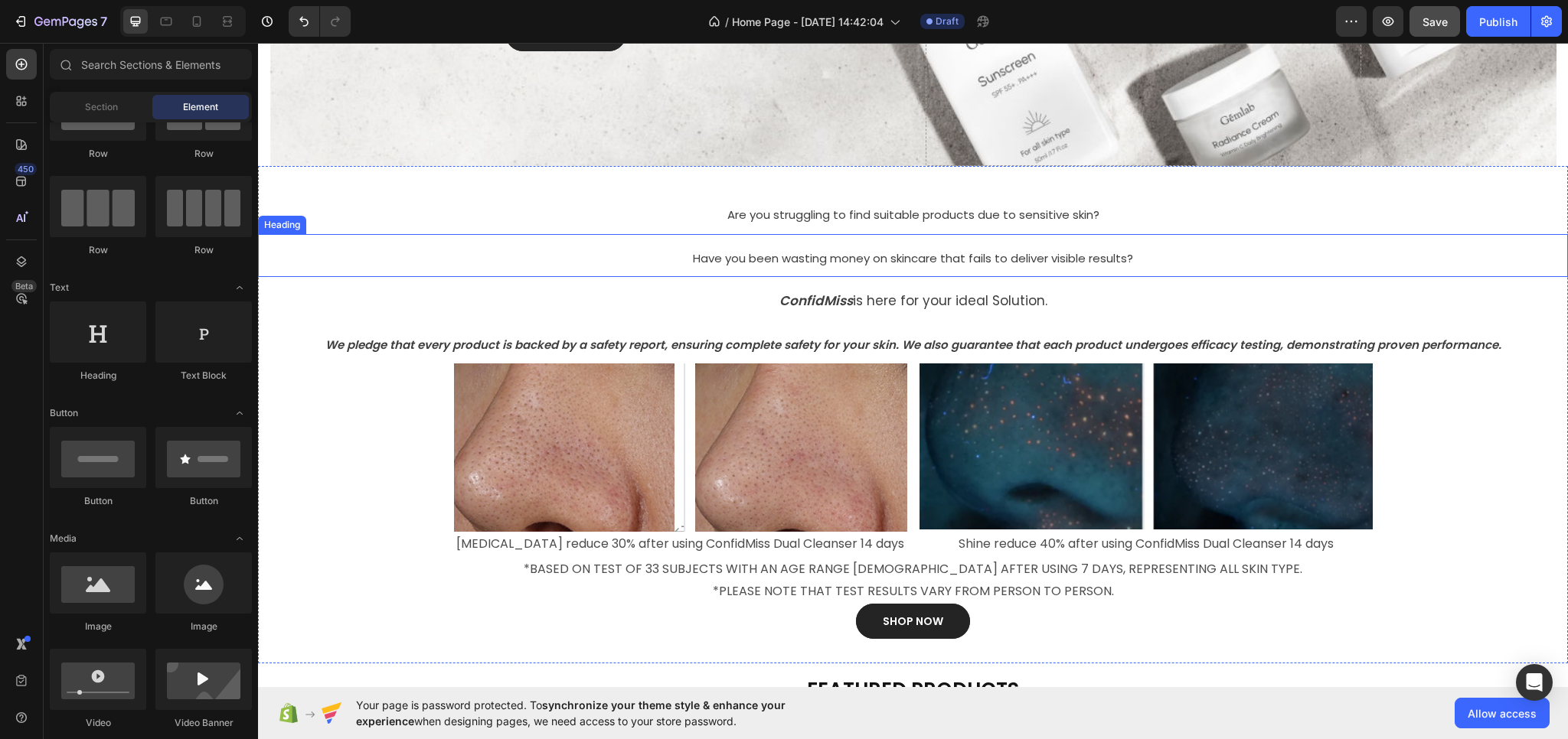
scroll to position [536, 0]
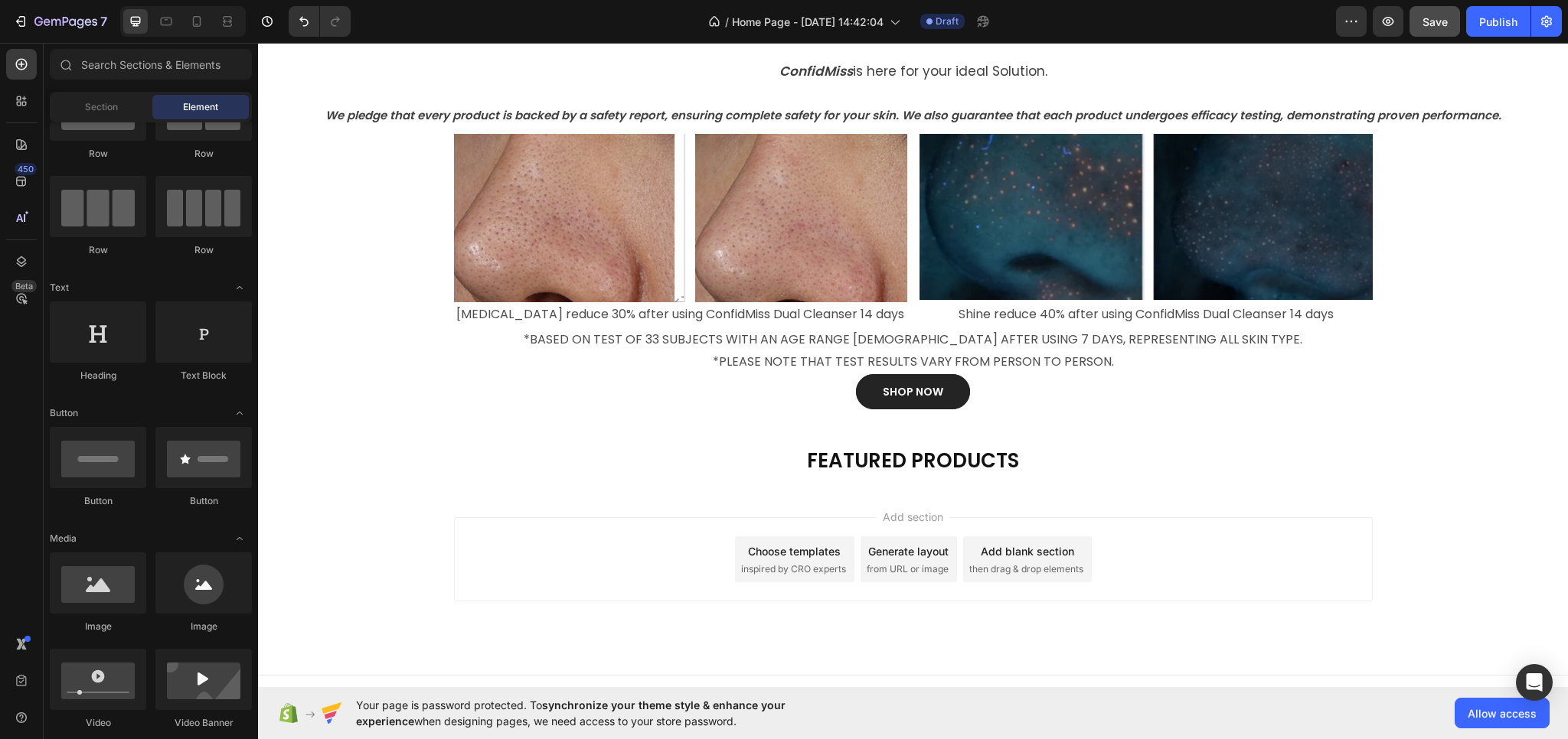
click at [1333, 539] on div "Add section Choose templates inspired by CRO experts Generate layout from URL o…" at bounding box center [913, 559] width 919 height 84
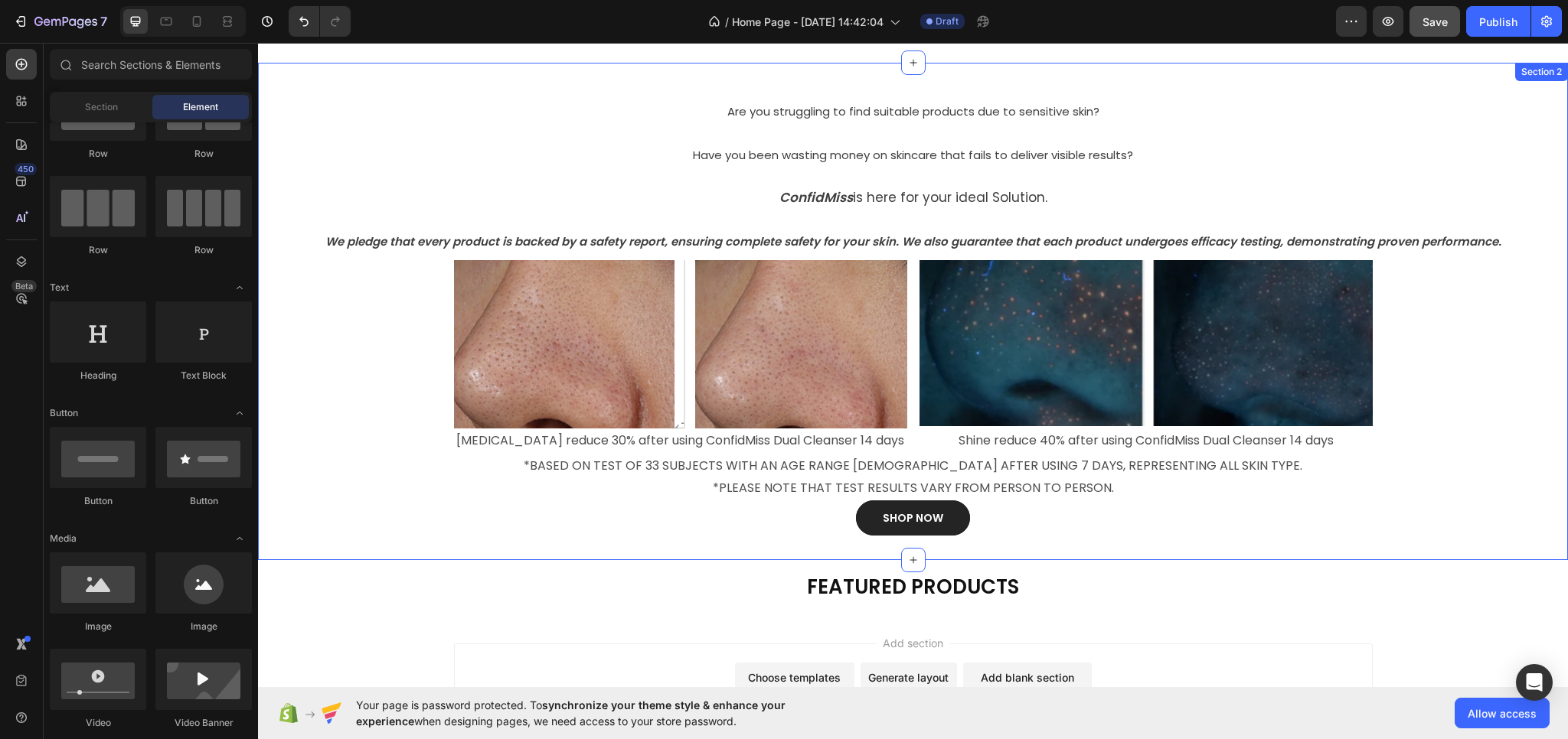
scroll to position [383, 0]
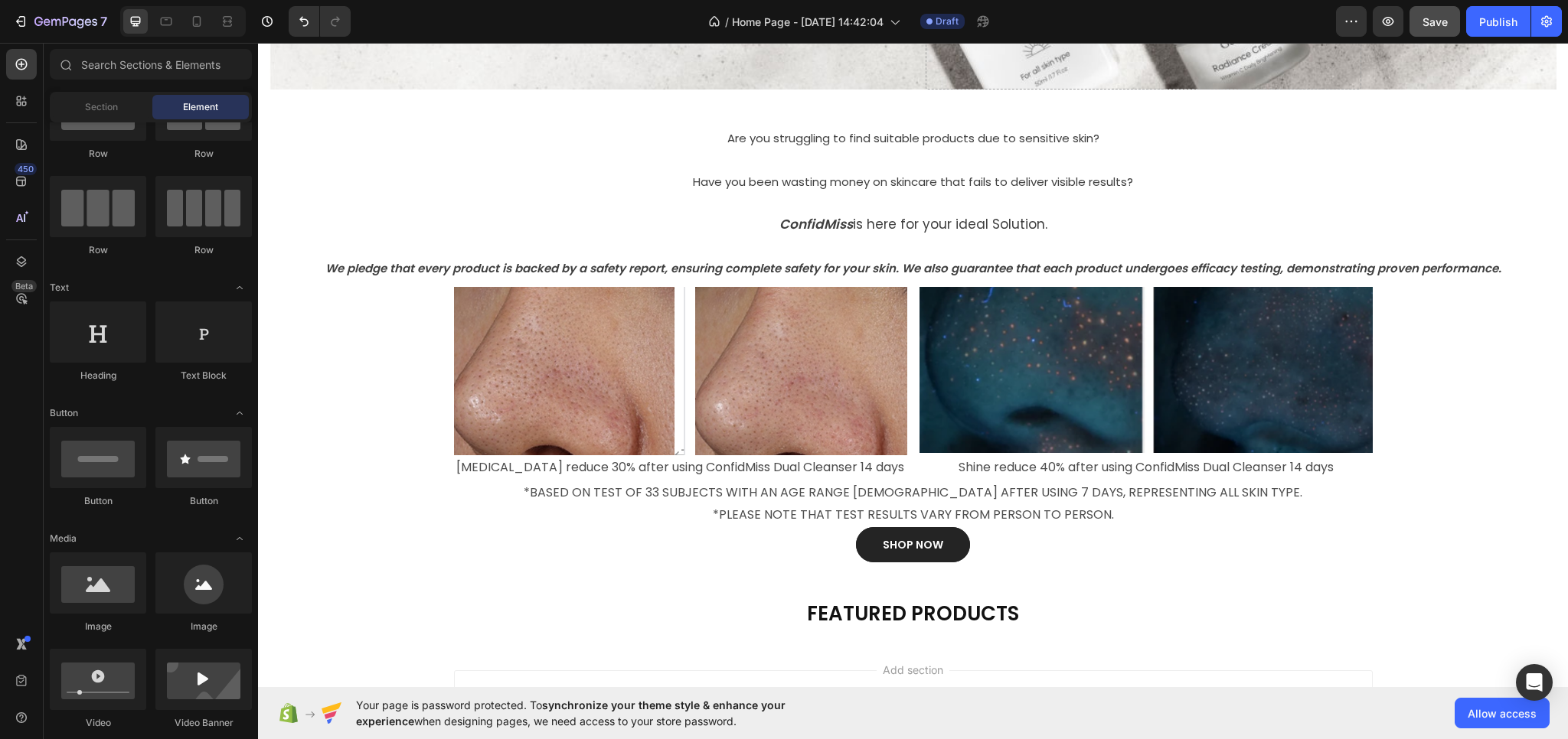
click at [1245, 721] on div "Your page is password protected. To synchronize your theme style & enhance your…" at bounding box center [913, 713] width 1310 height 52
click at [194, 22] on icon at bounding box center [196, 22] width 16 height 16
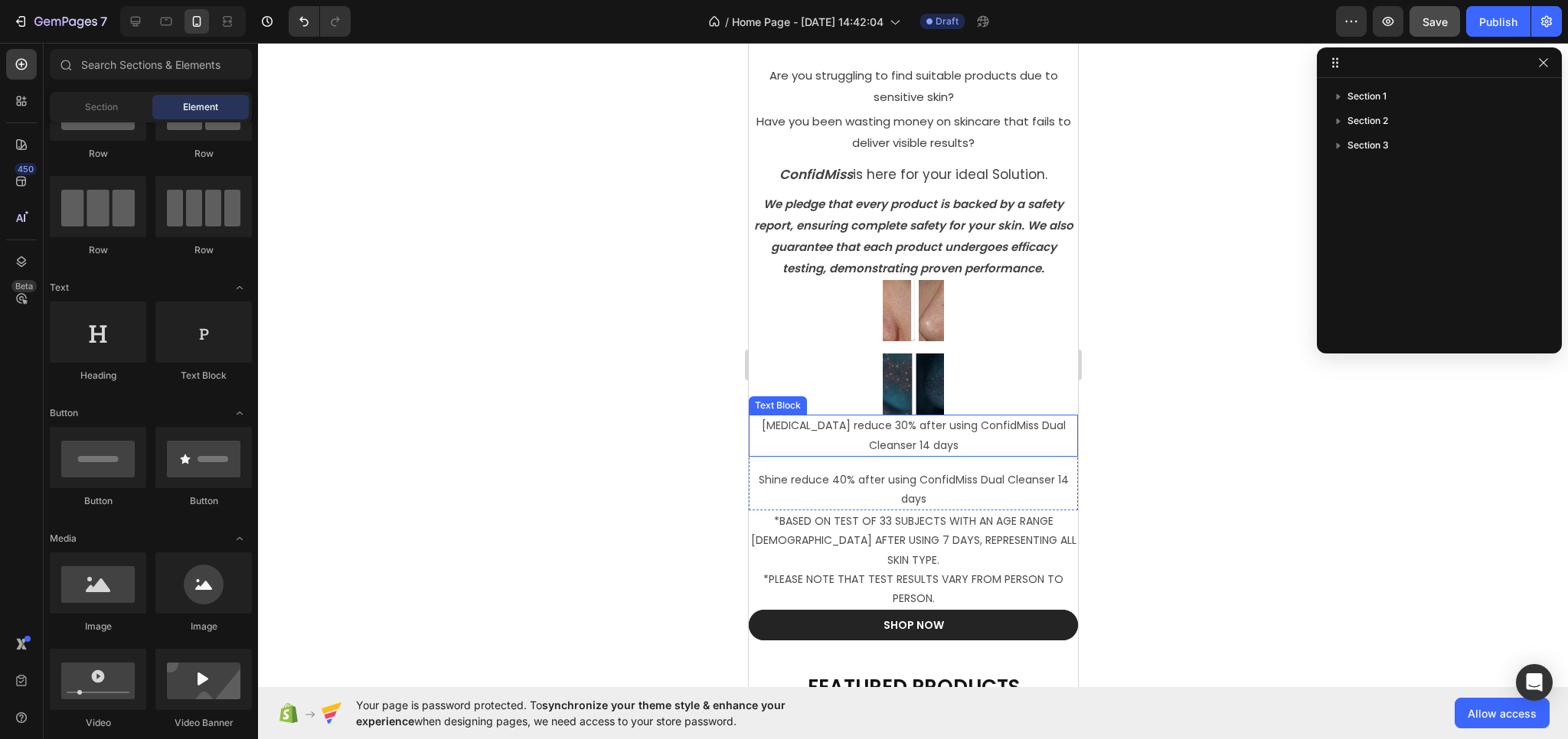
scroll to position [536, 0]
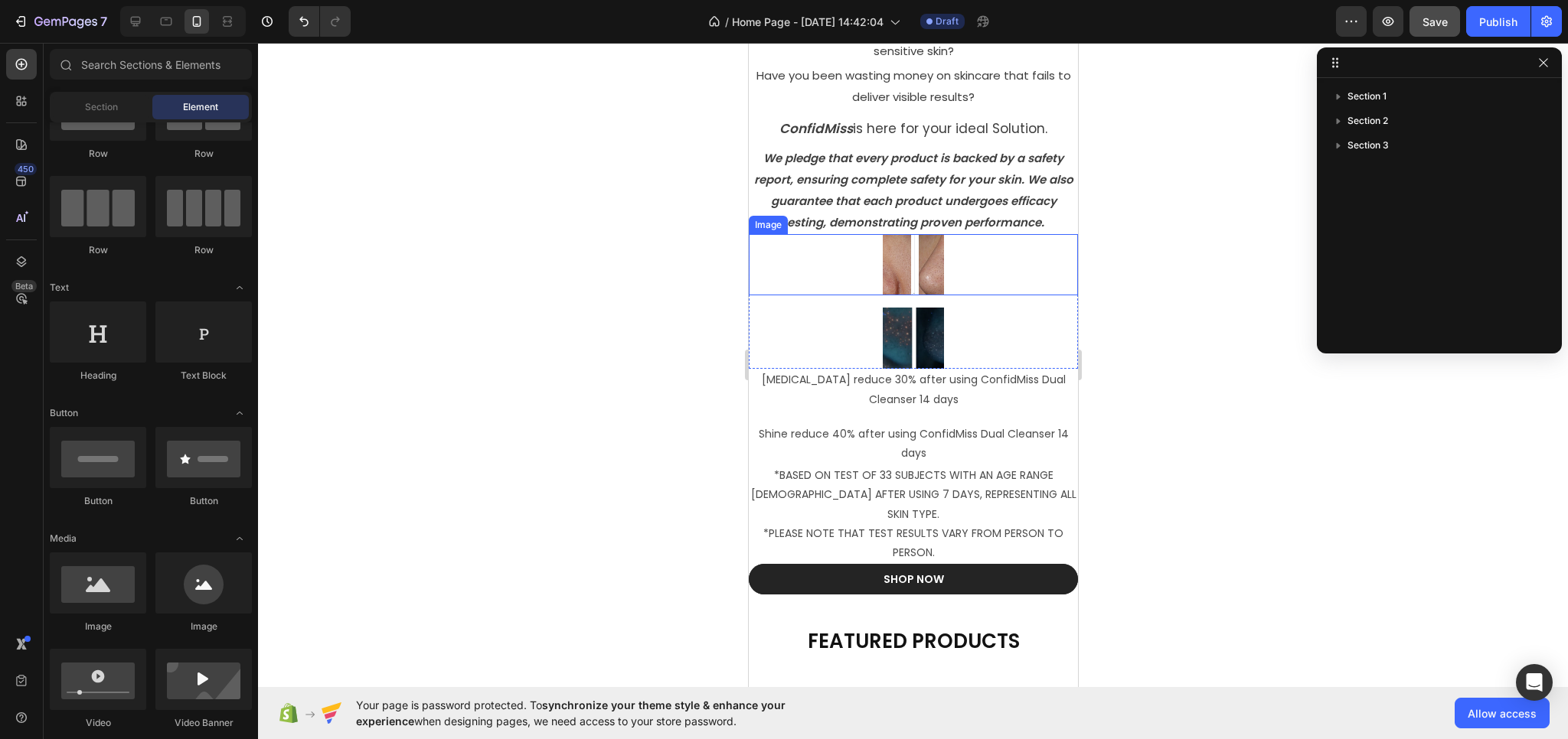
click at [891, 243] on img at bounding box center [912, 265] width 62 height 62
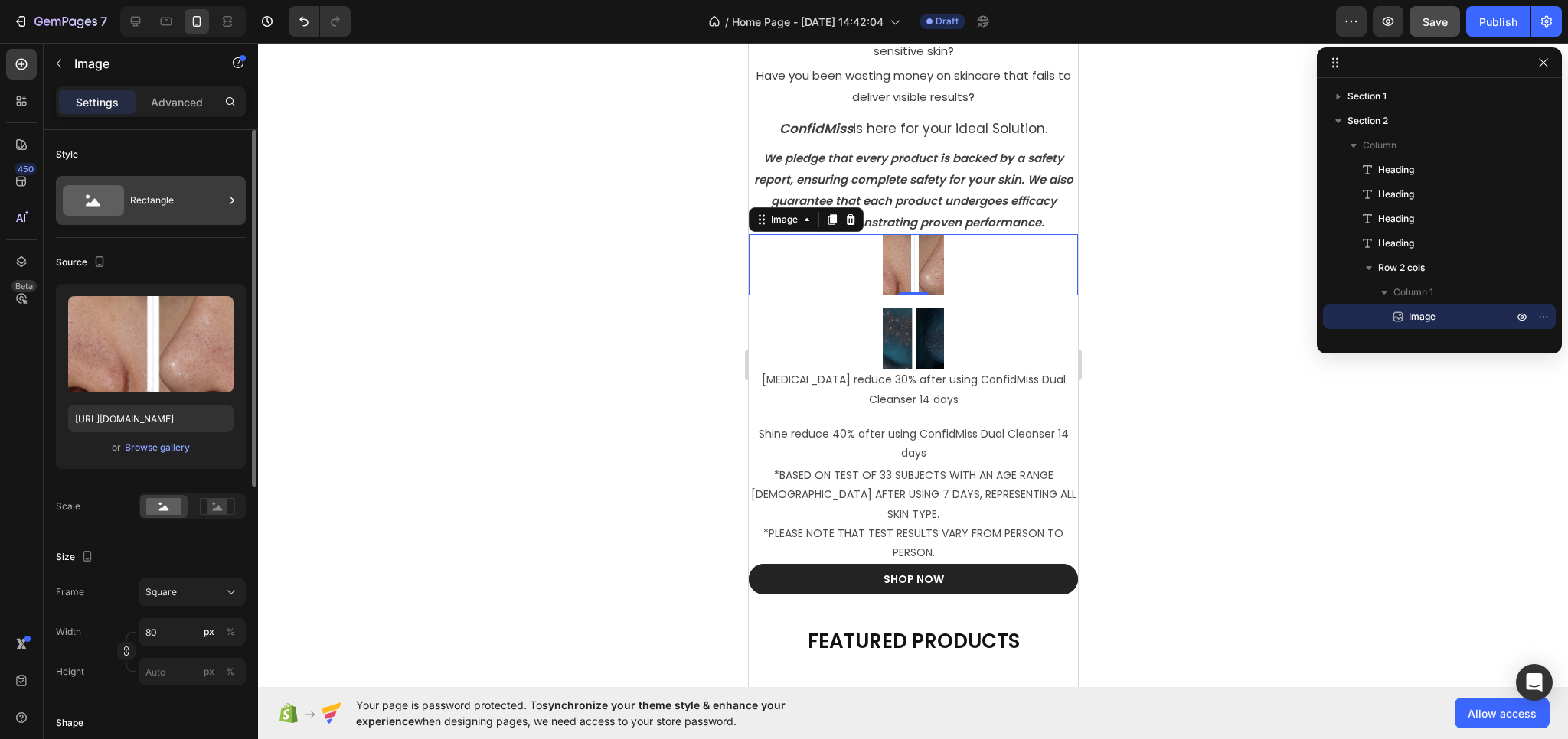
click at [155, 195] on div "Rectangle" at bounding box center [177, 200] width 94 height 35
click at [214, 509] on icon at bounding box center [218, 507] width 10 height 5
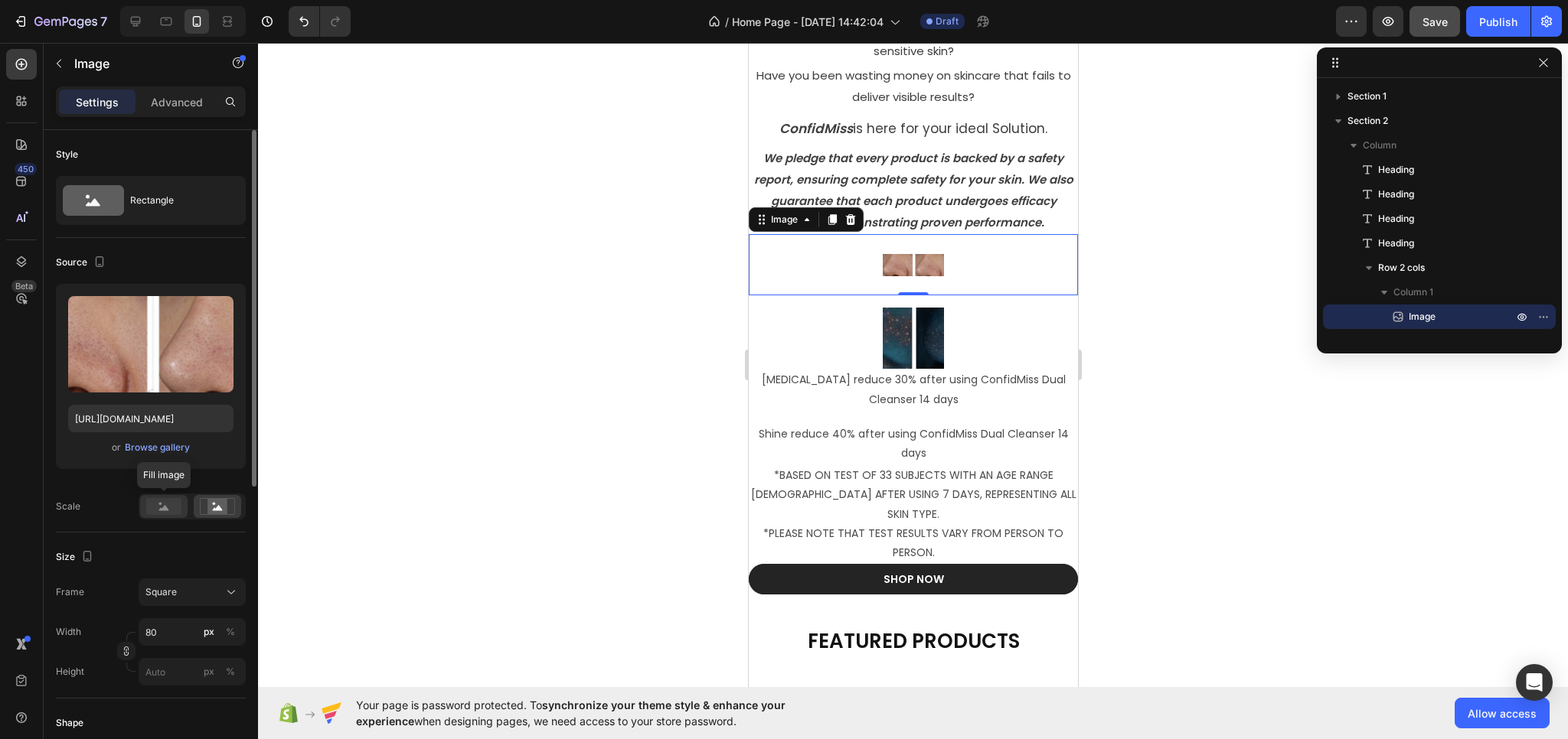
click at [175, 502] on rect at bounding box center [164, 506] width 35 height 17
click at [207, 509] on rect at bounding box center [217, 507] width 20 height 16
click at [189, 509] on div at bounding box center [193, 506] width 108 height 26
click at [393, 454] on div at bounding box center [913, 391] width 1310 height 697
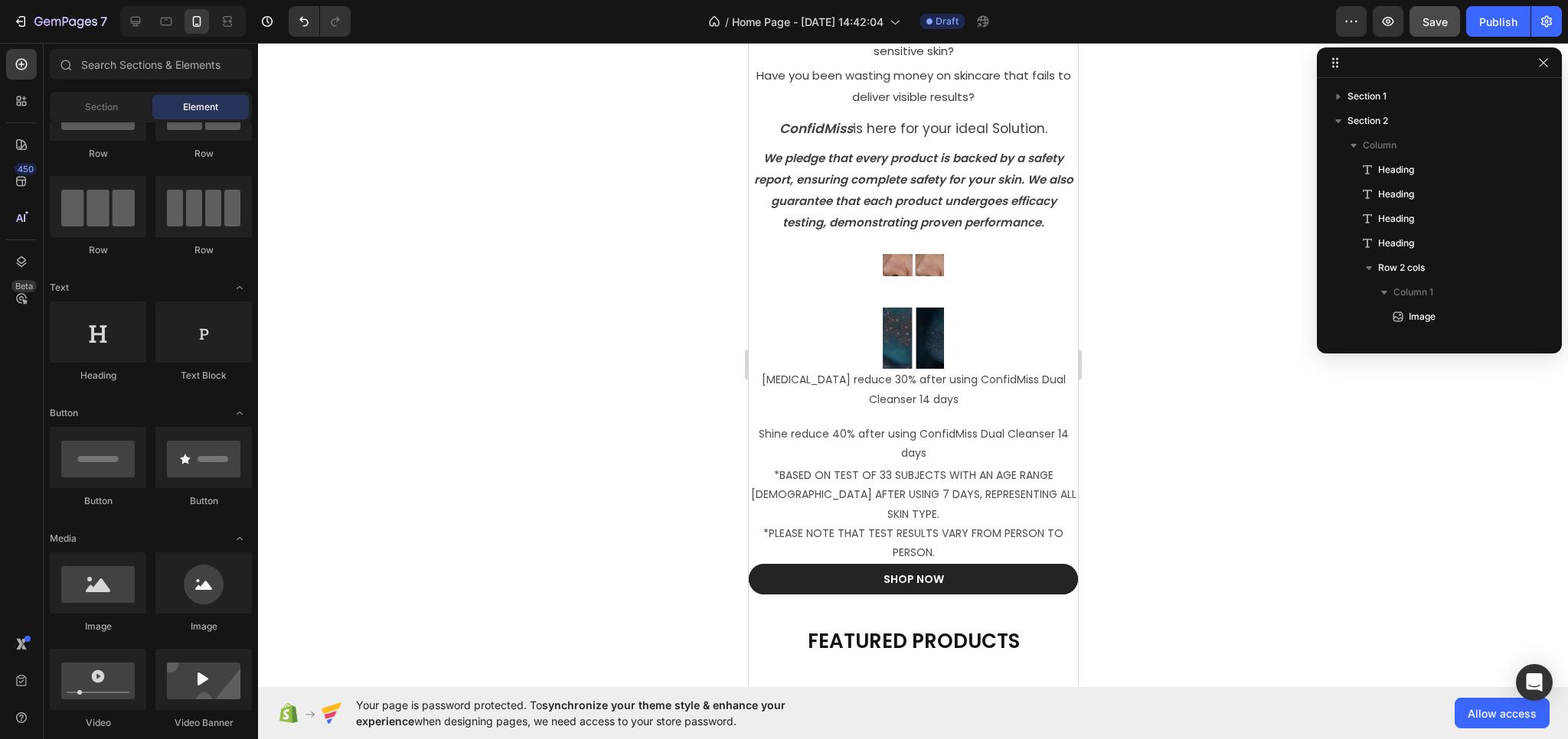
click at [1244, 395] on div at bounding box center [913, 391] width 1310 height 697
click at [1430, 20] on span "Save" at bounding box center [1435, 22] width 25 height 13
click at [1219, 252] on div at bounding box center [913, 391] width 1310 height 697
